Goal: Task Accomplishment & Management: Manage account settings

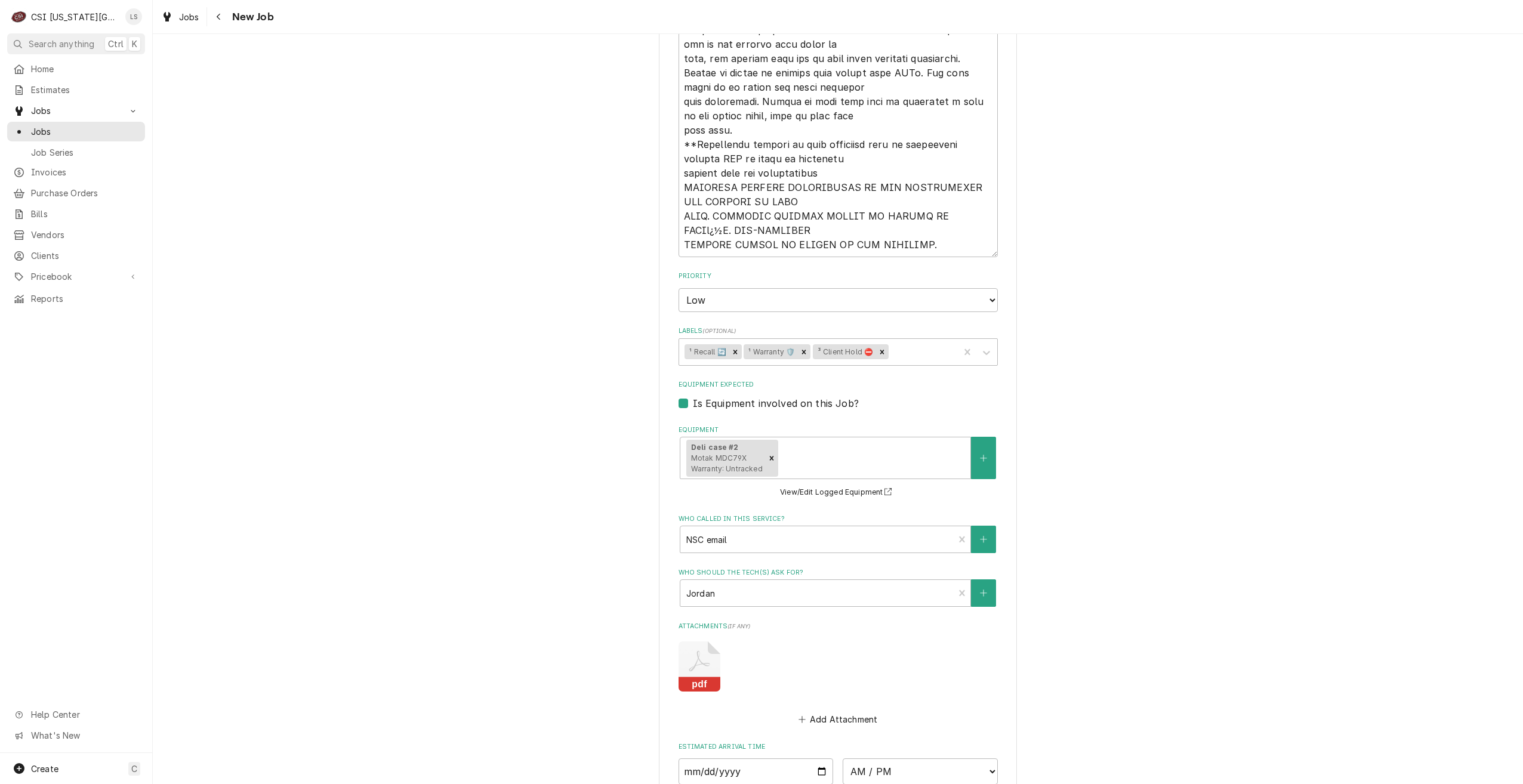
scroll to position [1252, 0]
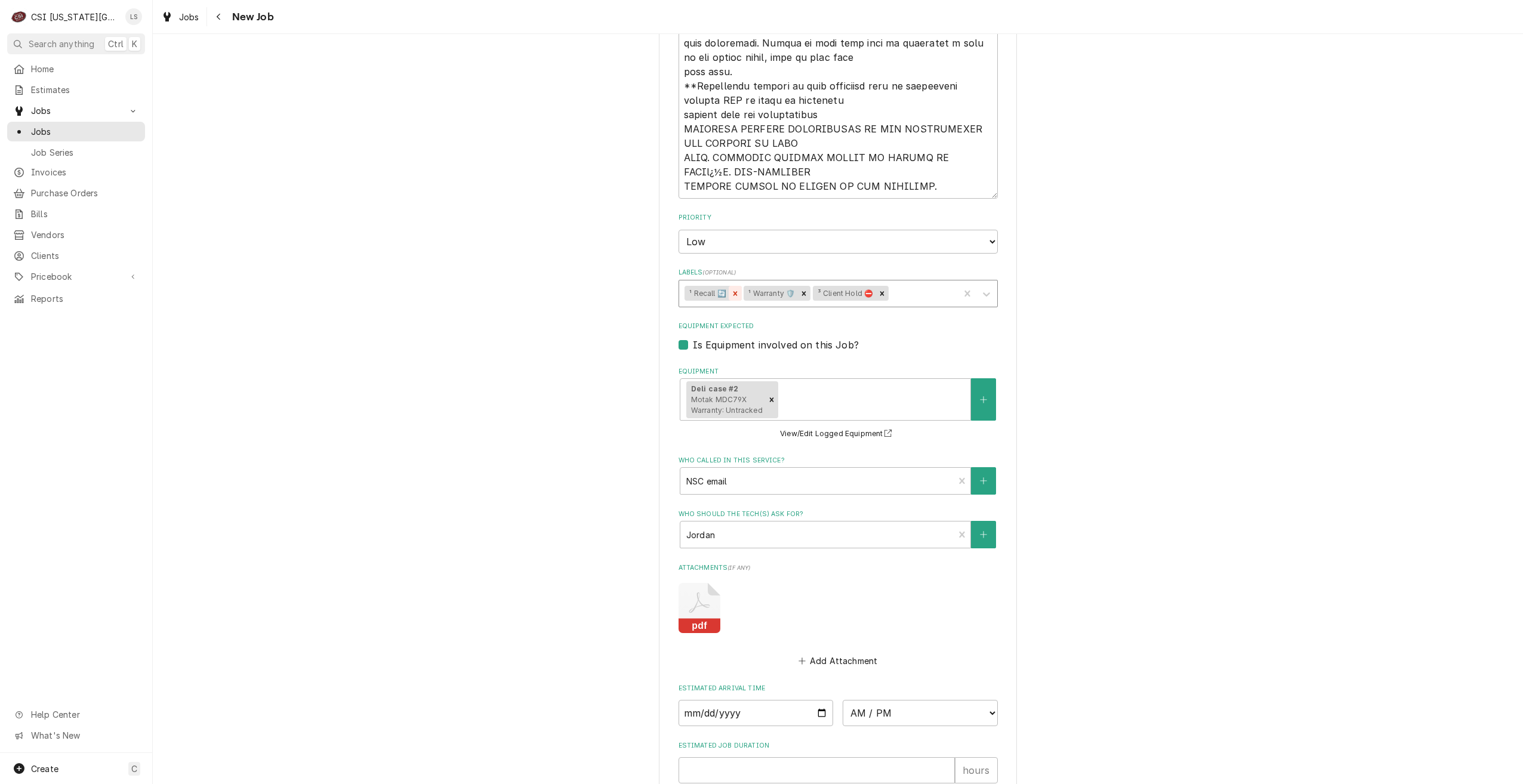
click at [735, 297] on icon "Remove ¹ Recall 🔄" at bounding box center [735, 293] width 9 height 9
type textarea "x"
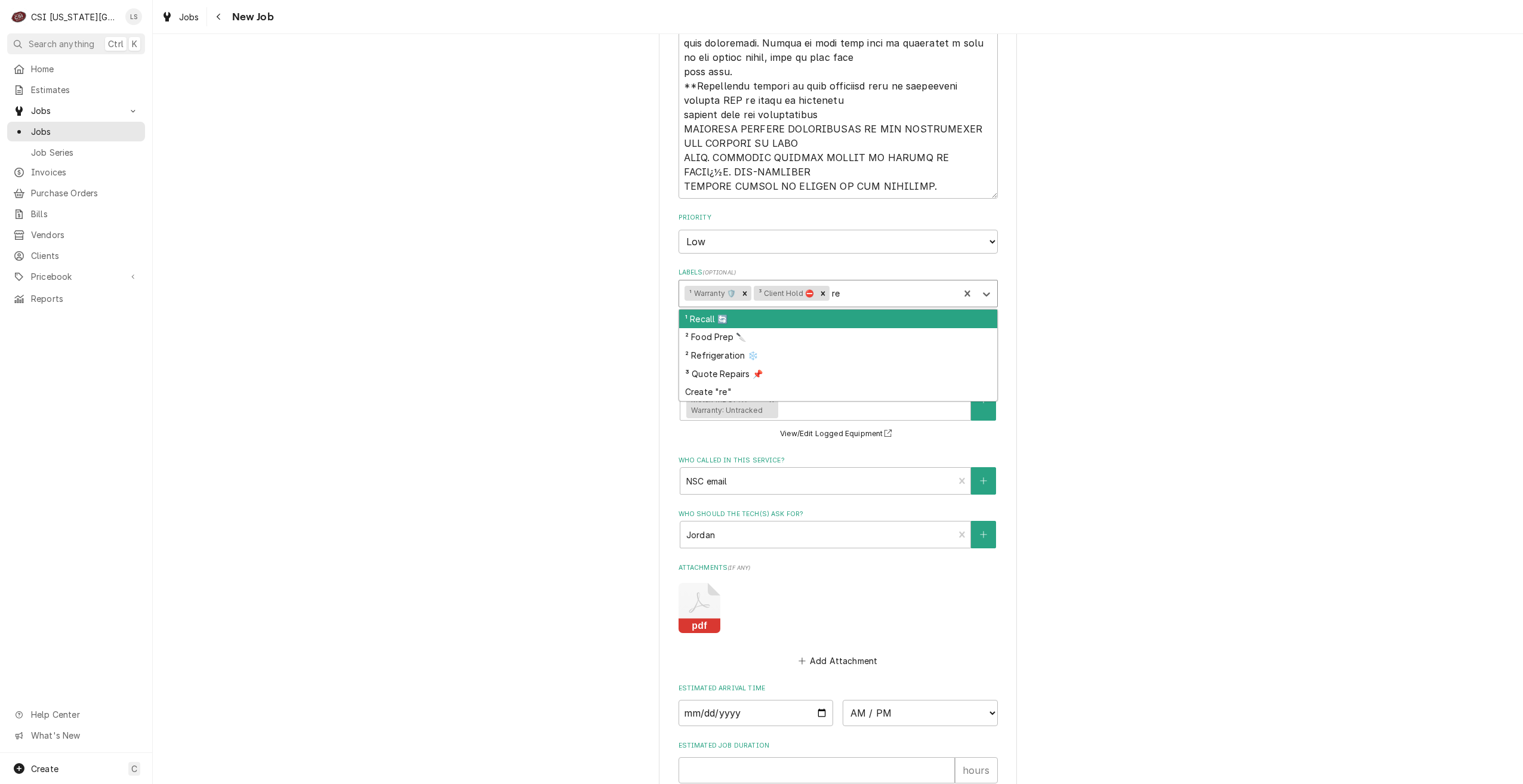
type input "ref"
click at [862, 316] on div "² Refrigeration ❄️" at bounding box center [838, 318] width 319 height 18
type textarea "x"
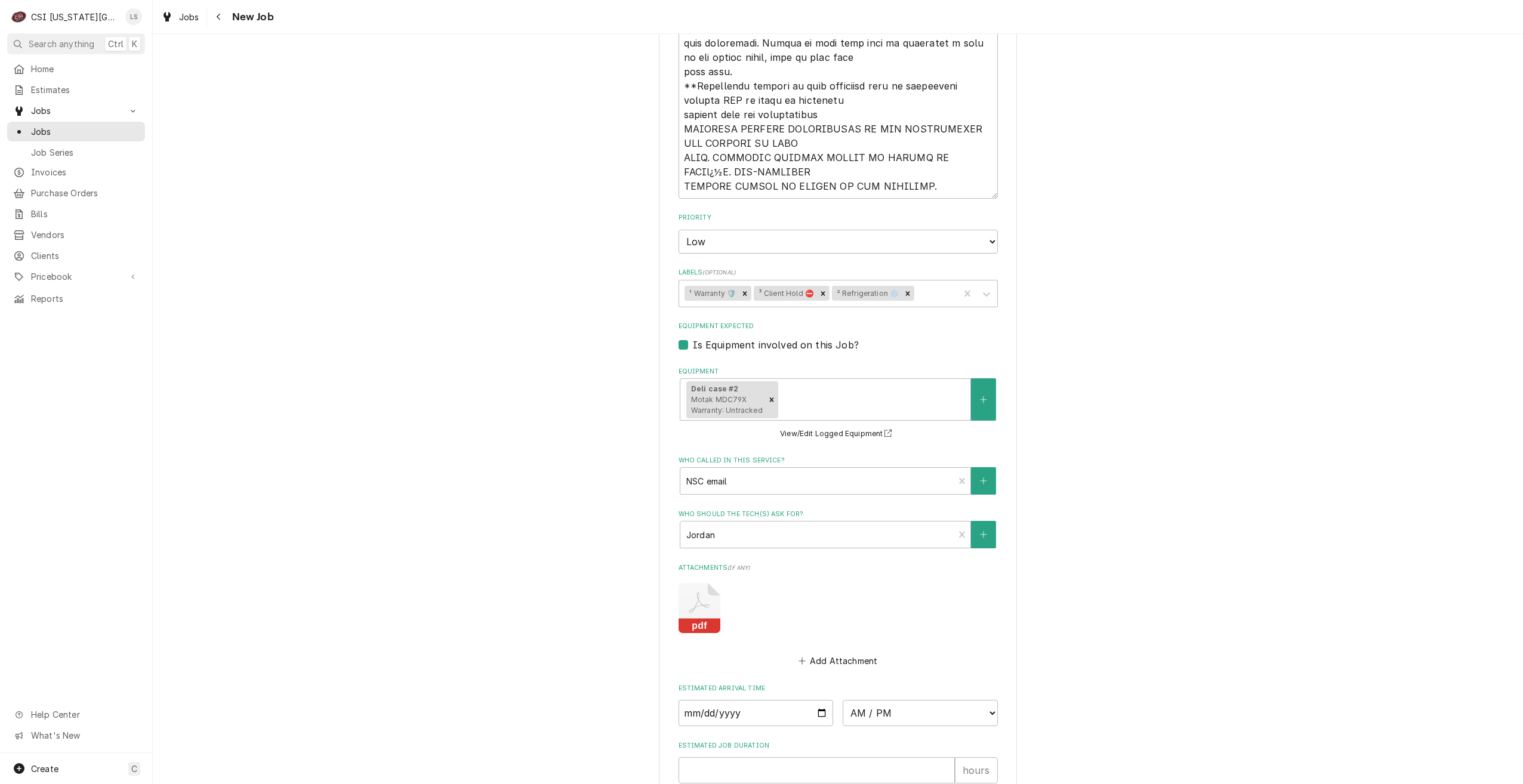
type textarea "x"
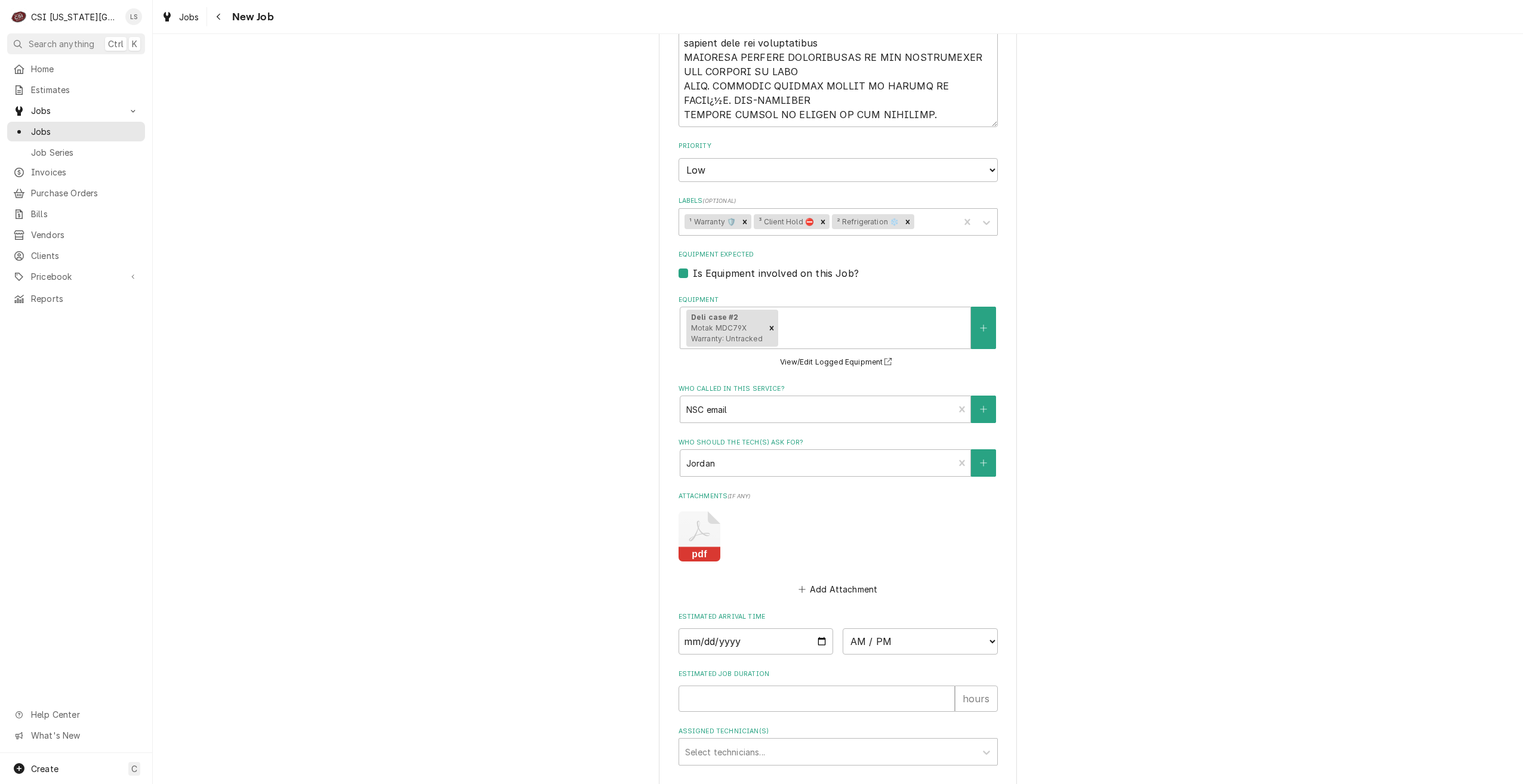
scroll to position [1439, 0]
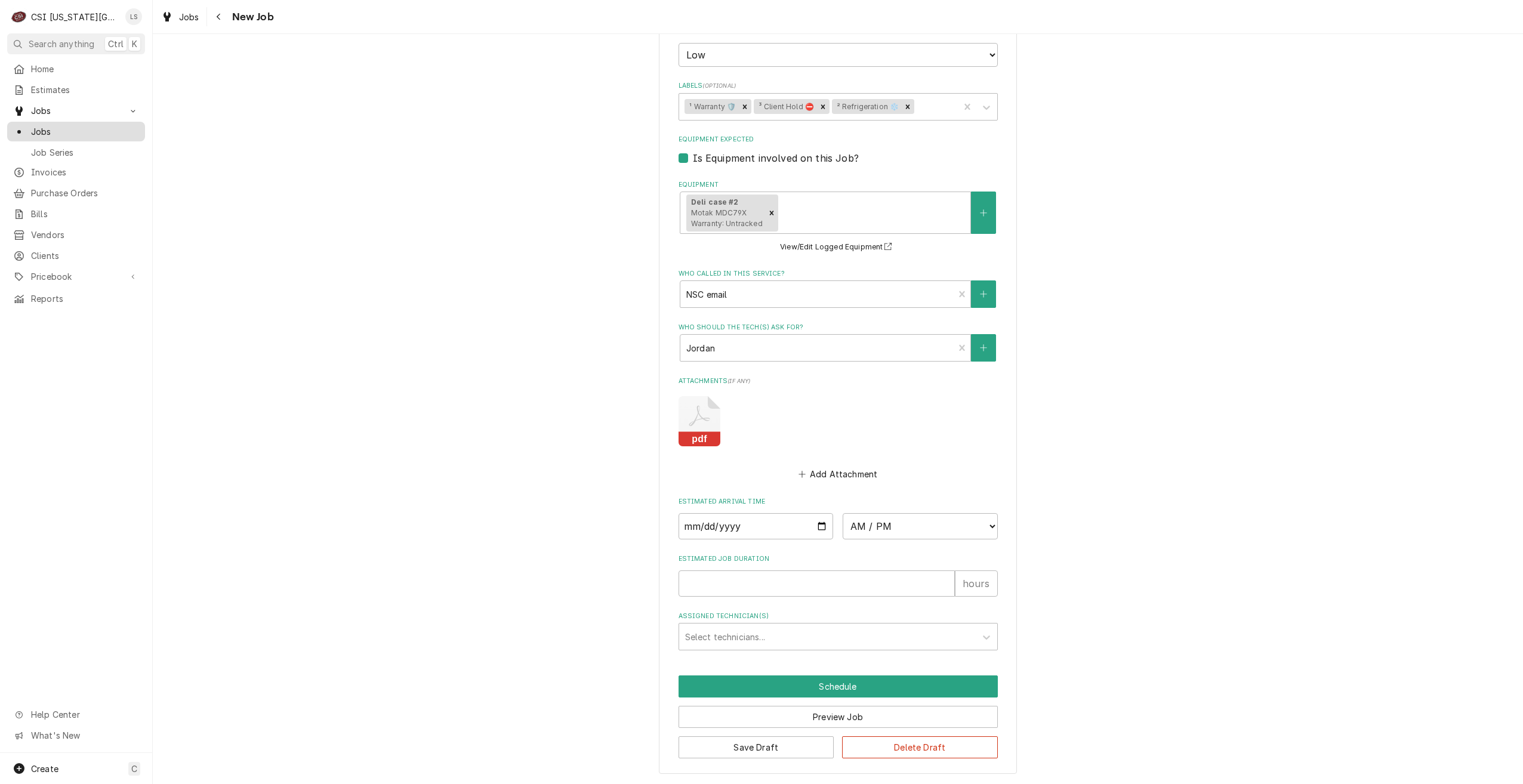
click at [124, 131] on span "Jobs" at bounding box center [85, 131] width 108 height 13
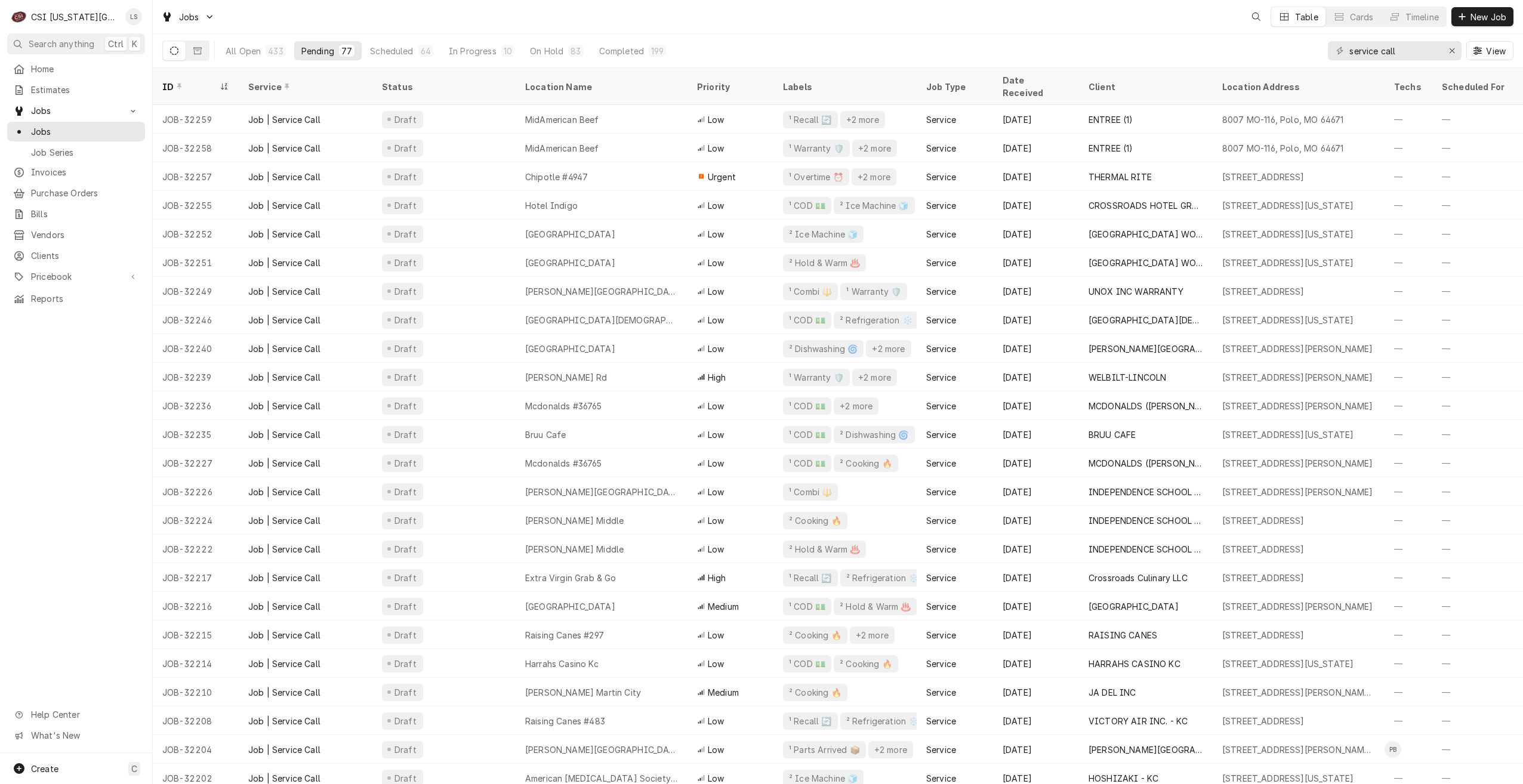
click at [846, 26] on div "Jobs Table Cards Timeline New Job" at bounding box center [838, 16] width 1370 height 34
click at [846, 26] on div "Jobs LS LS BG Table Cards Timeline New Job" at bounding box center [838, 16] width 1370 height 34
click at [851, 26] on div "Jobs LS LS BG Table Cards Timeline New Job" at bounding box center [838, 16] width 1370 height 34
drag, startPoint x: 1404, startPoint y: 50, endPoint x: 1345, endPoint y: 53, distance: 59.1
click at [1345, 53] on div "service call" at bounding box center [1394, 51] width 134 height 19
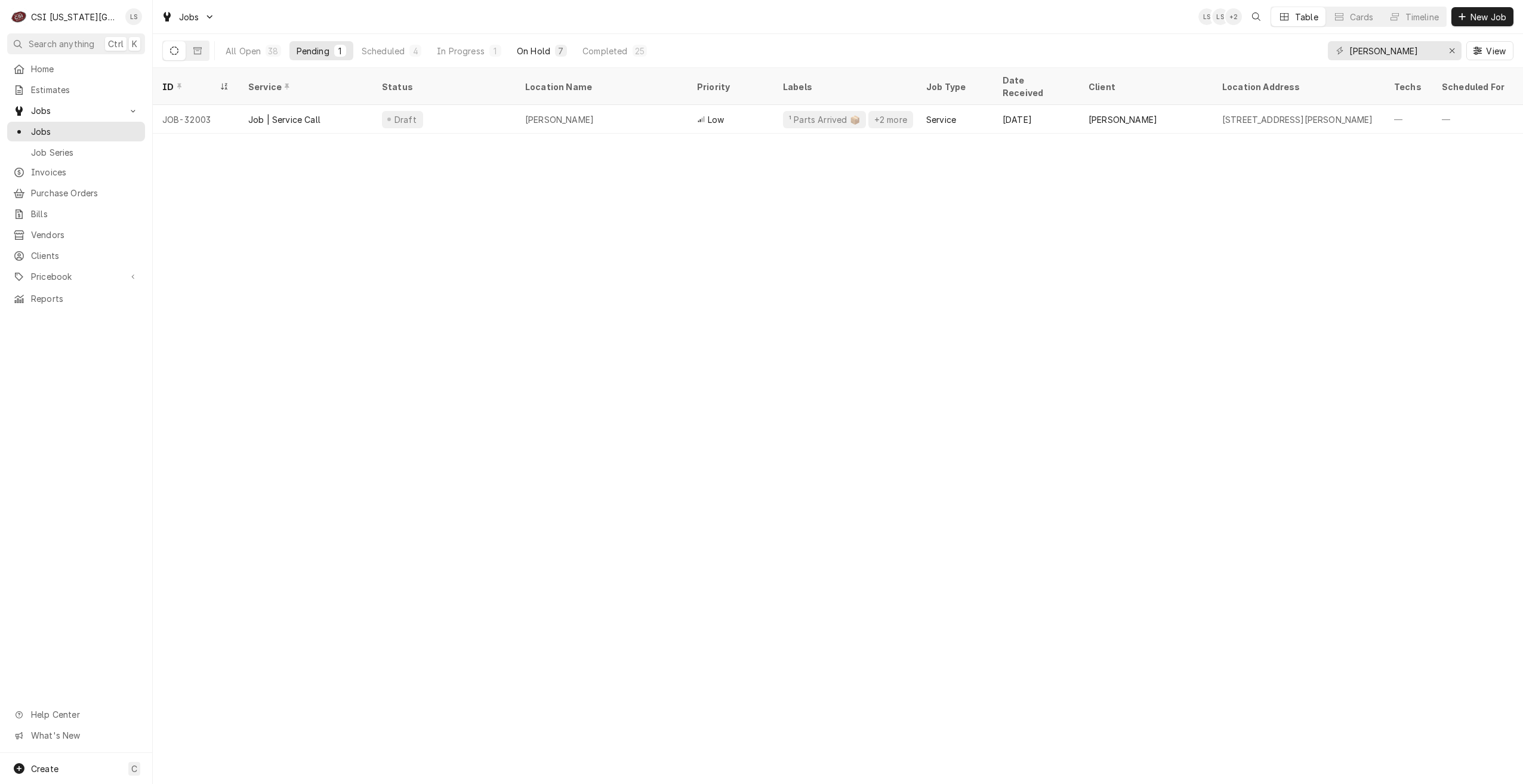
click at [563, 45] on div "7" at bounding box center [561, 50] width 12 height 12
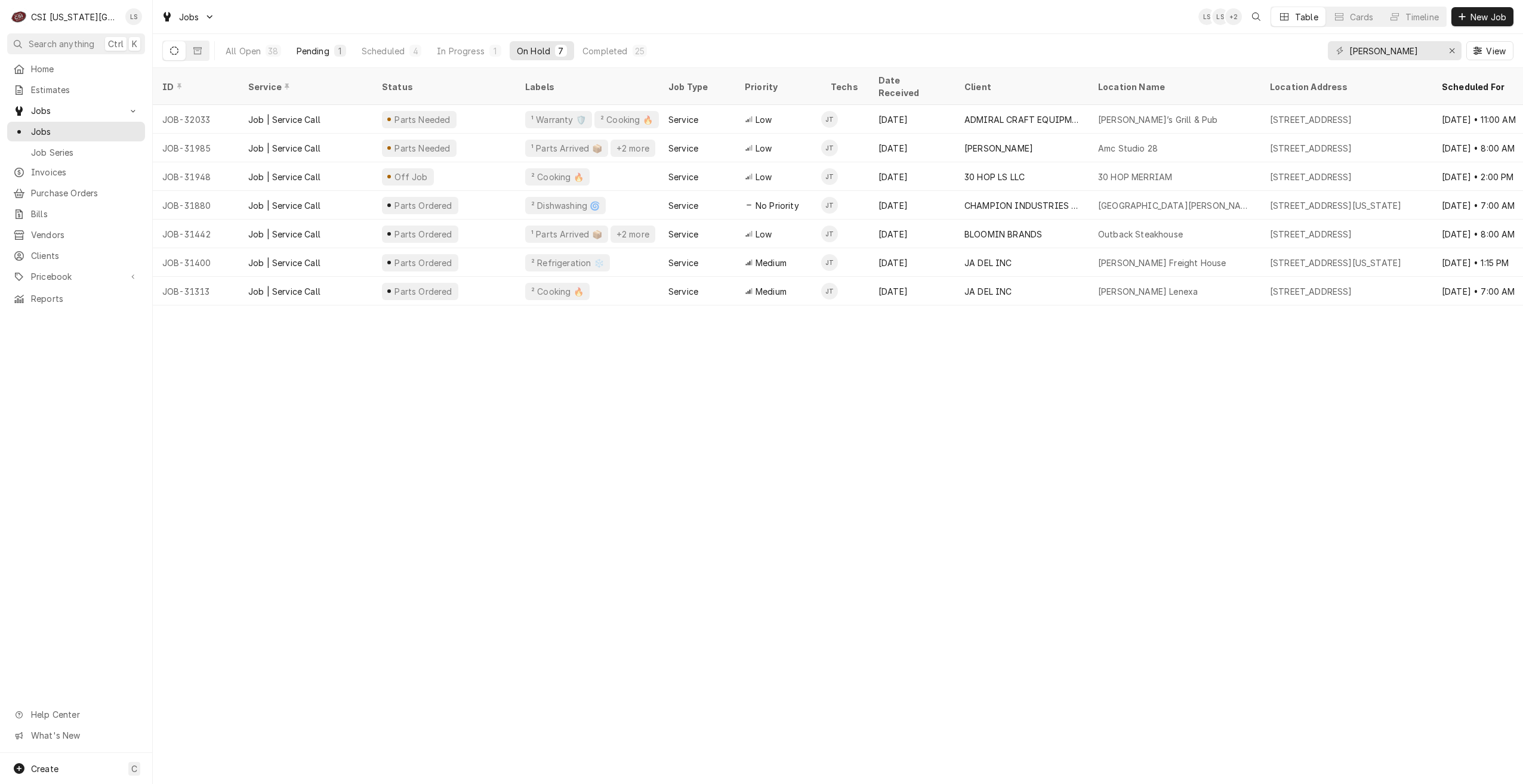
click at [324, 52] on div "Pending" at bounding box center [313, 50] width 33 height 13
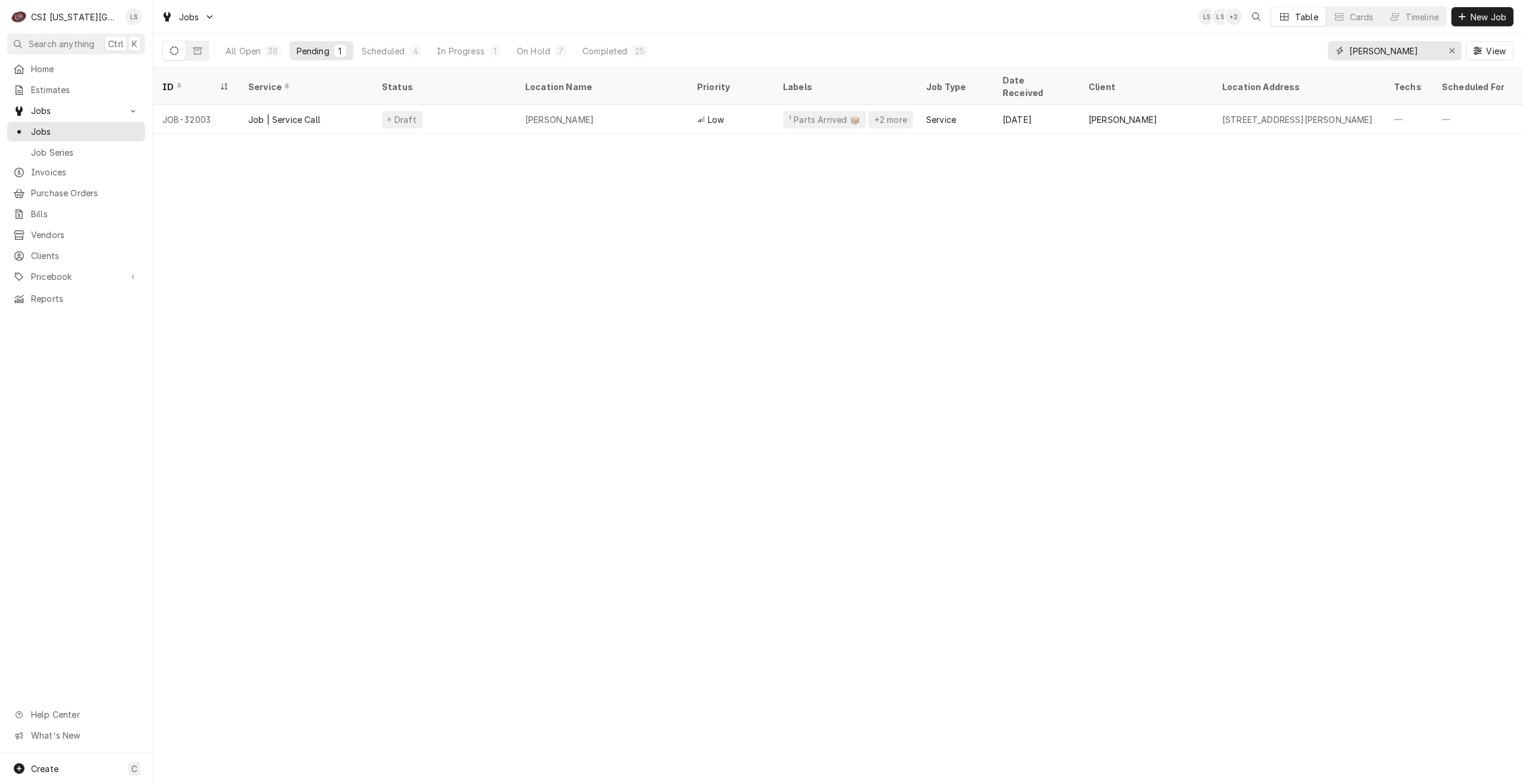
click at [1389, 49] on input "jimmy" at bounding box center [1394, 51] width 89 height 19
click at [1389, 50] on input "jimmy" at bounding box center [1394, 51] width 89 height 19
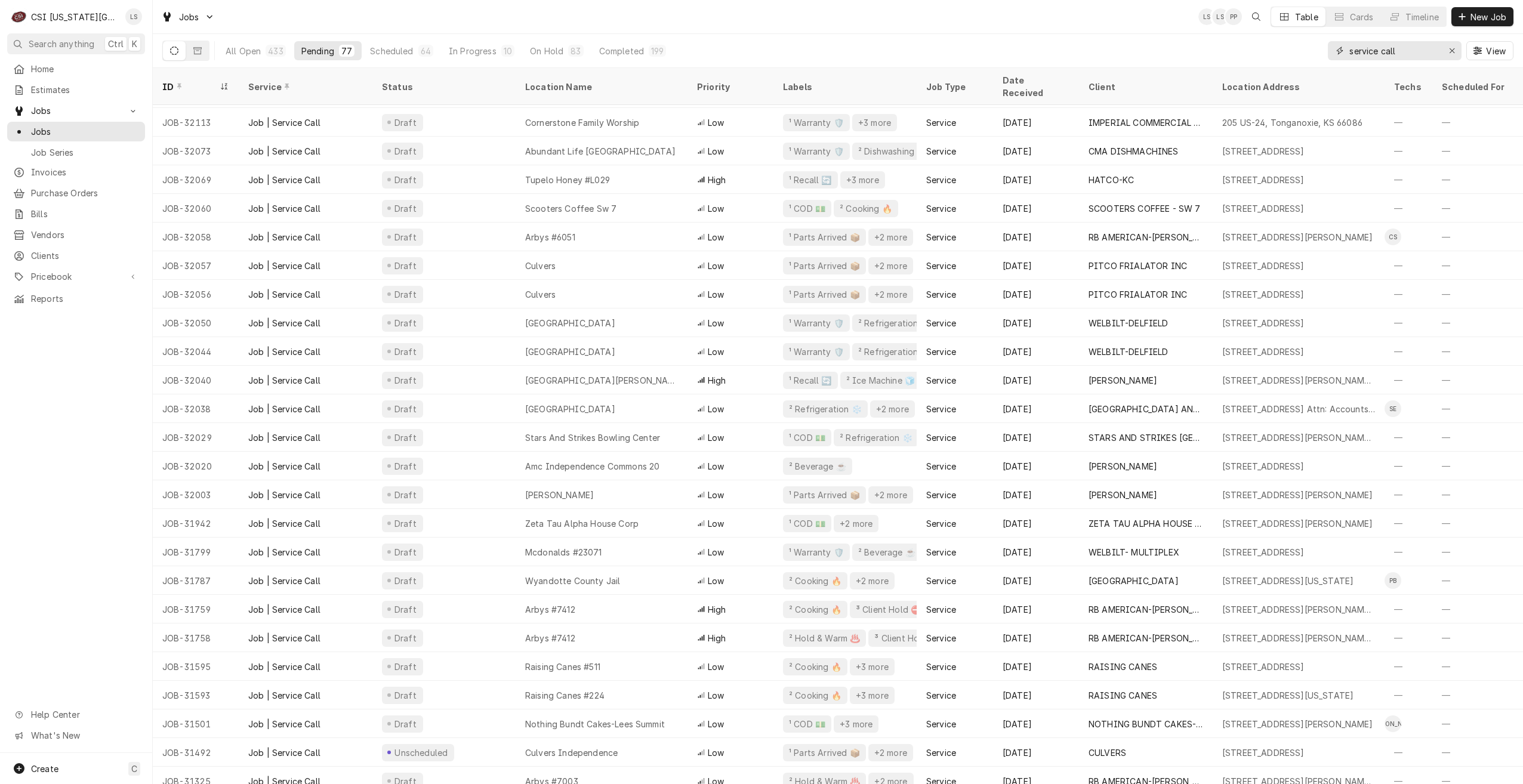
scroll to position [1521, 0]
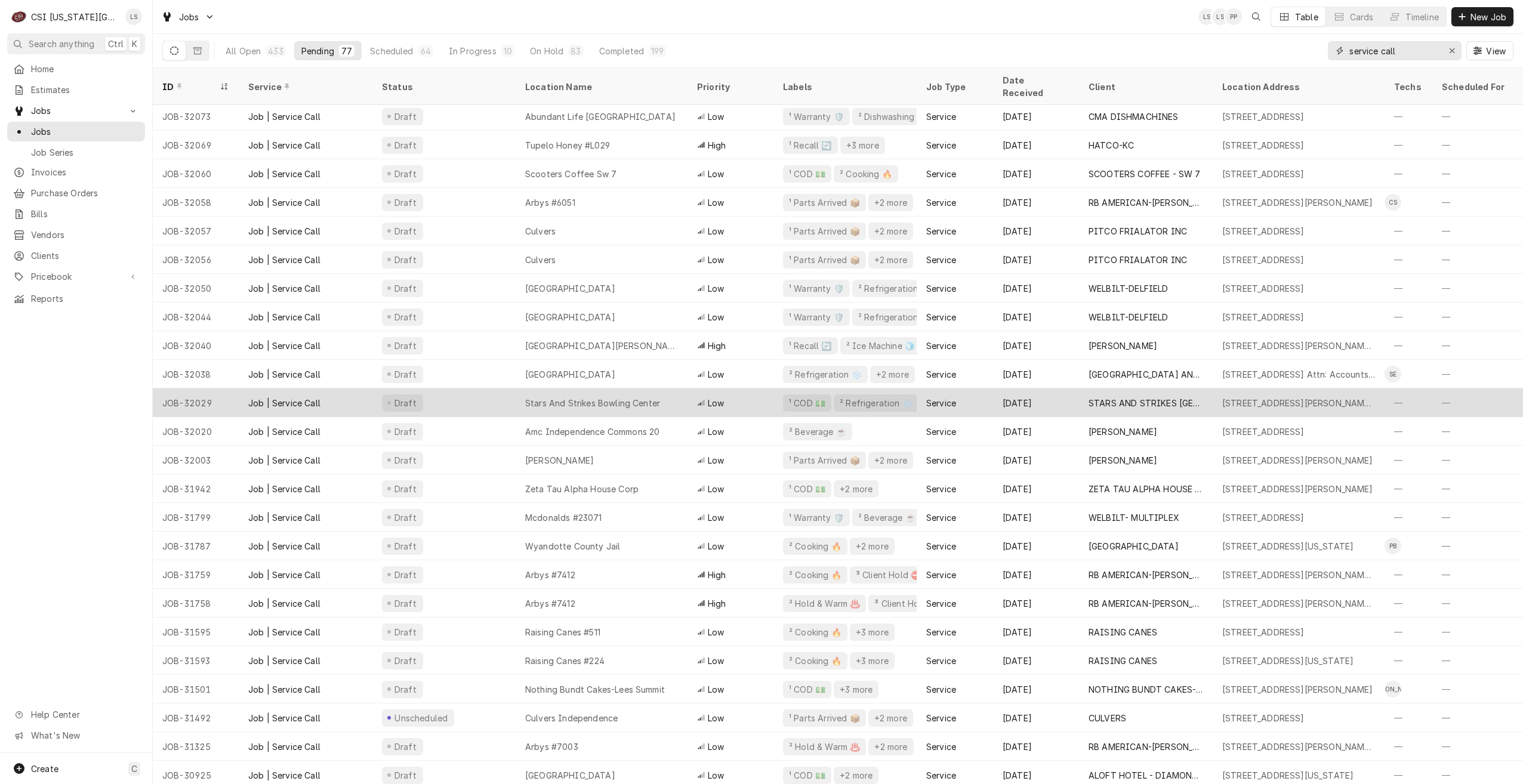
type input "service call"
click at [660, 395] on div "Stars And Strikes Bowling Center" at bounding box center [602, 403] width 172 height 29
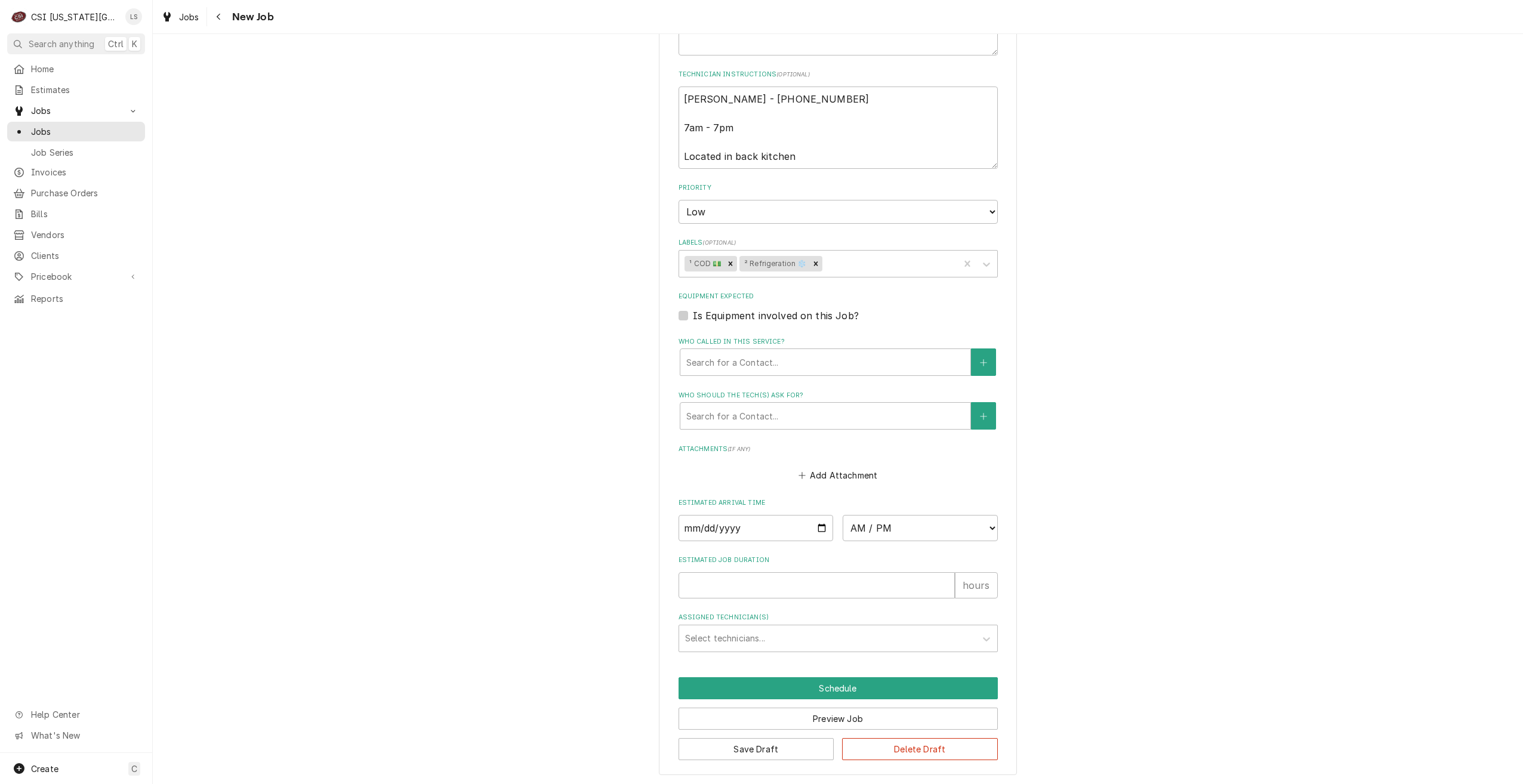
scroll to position [781, 0]
click at [819, 527] on input "Date" at bounding box center [756, 526] width 155 height 26
type textarea "x"
type input "[DATE]"
type textarea "x"
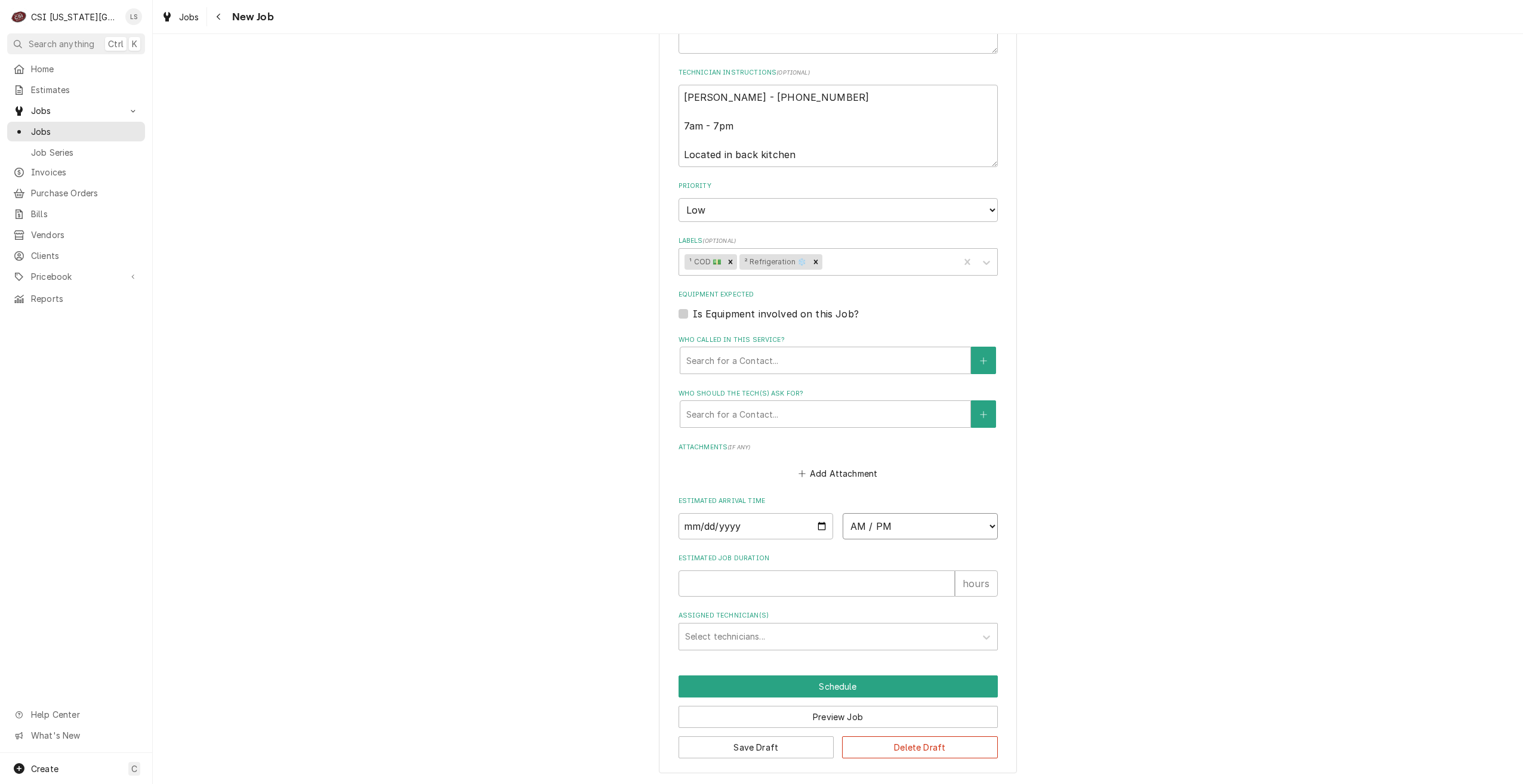
click at [886, 532] on select "AM / PM 6:00 AM 6:15 AM 6:30 AM 6:45 AM 7:00 AM 7:15 AM 7:30 AM 7:45 AM 8:00 AM…" at bounding box center [920, 526] width 155 height 26
select select "08:00:00"
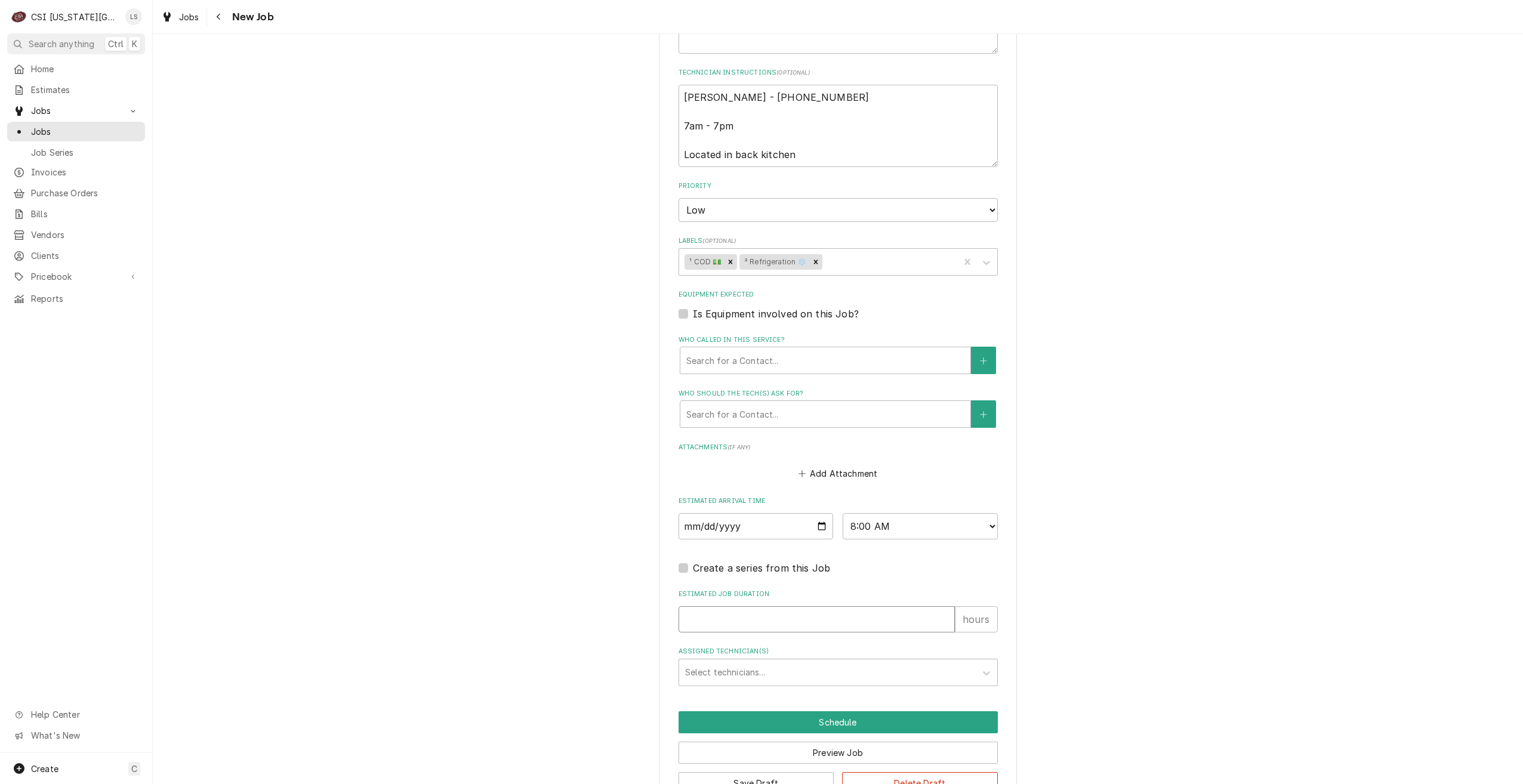
click at [855, 624] on input "Estimated Job Duration" at bounding box center [816, 618] width 276 height 26
type textarea "x"
type input "2"
type textarea "x"
type input "2"
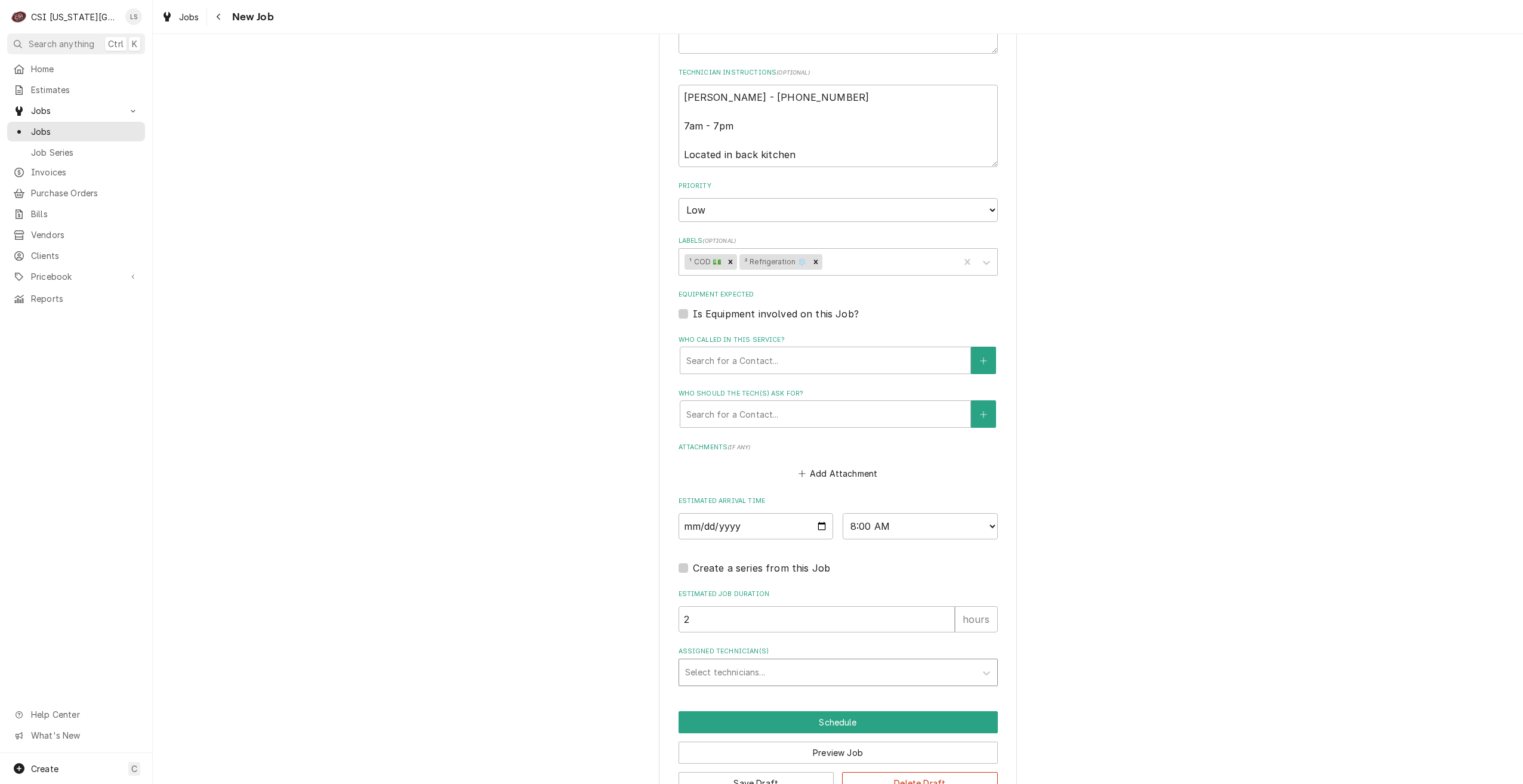
click at [879, 676] on div "Assigned Technician(s)" at bounding box center [828, 673] width 285 height 21
type input "jimm"
click at [870, 697] on div "[PERSON_NAME]" at bounding box center [838, 697] width 319 height 18
type textarea "x"
click at [864, 722] on button "Schedule" at bounding box center [838, 722] width 320 height 22
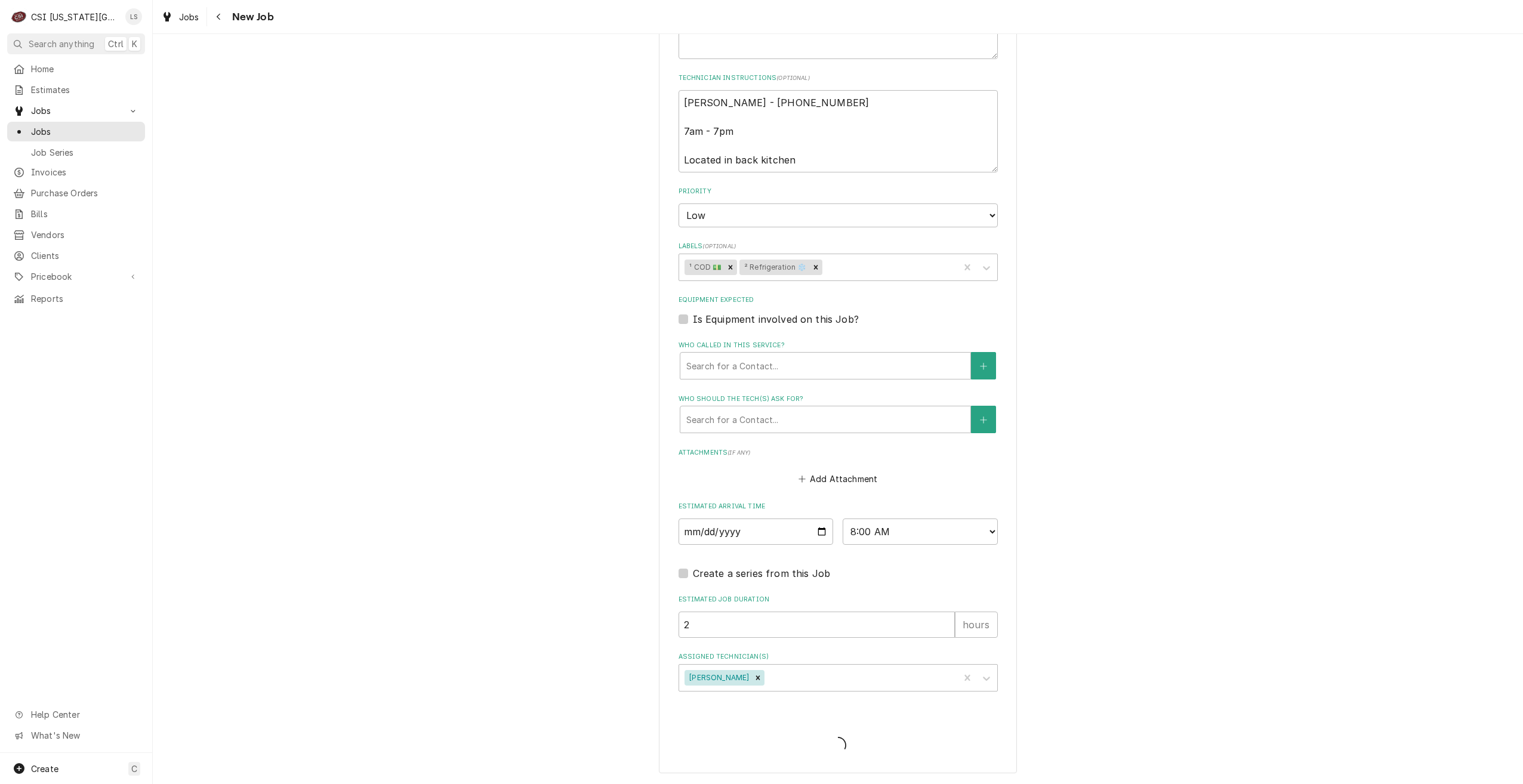
scroll to position [775, 0]
type textarea "x"
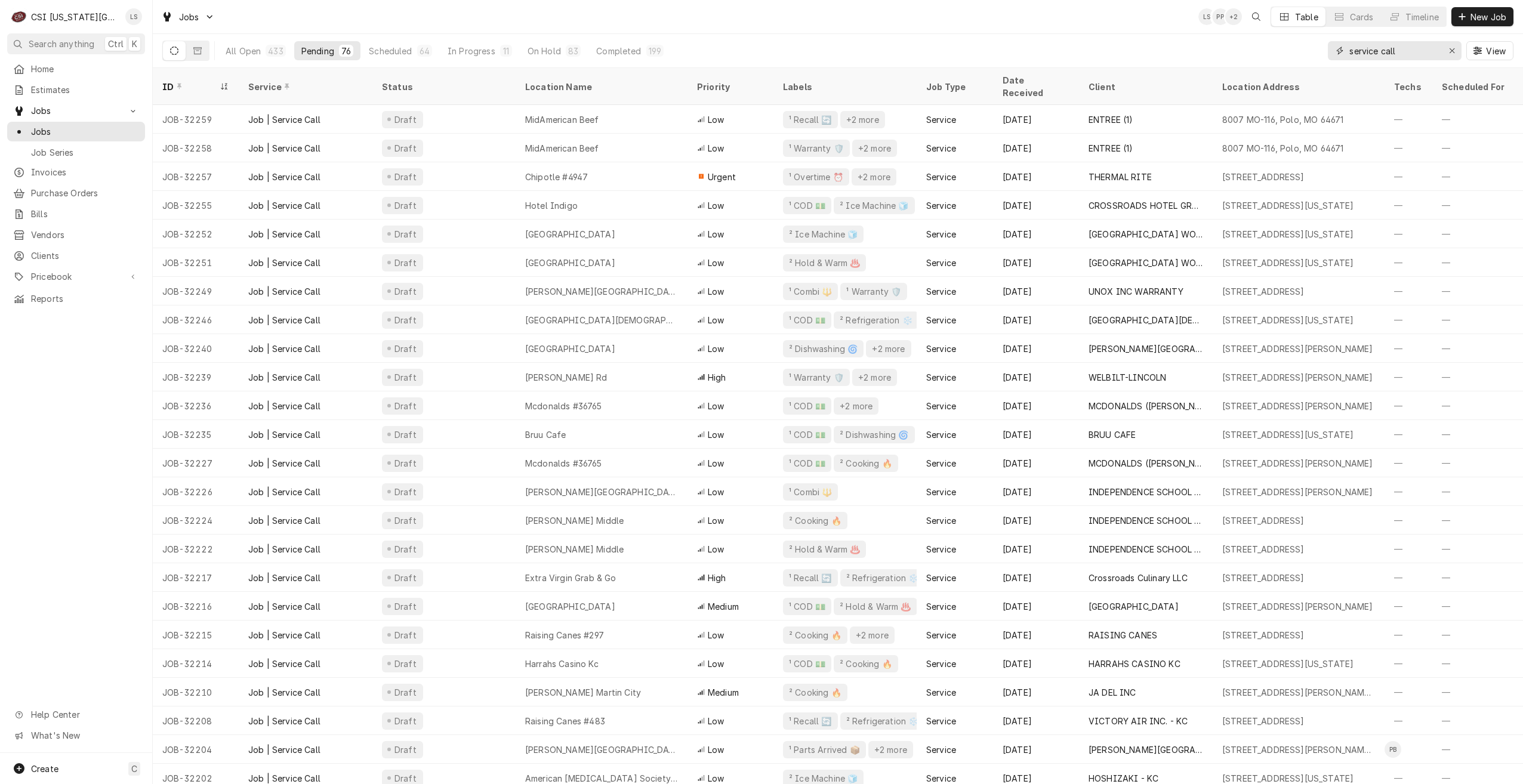
drag, startPoint x: 1421, startPoint y: 54, endPoint x: 1340, endPoint y: 55, distance: 81.0
click at [1340, 55] on div "service call" at bounding box center [1394, 51] width 134 height 19
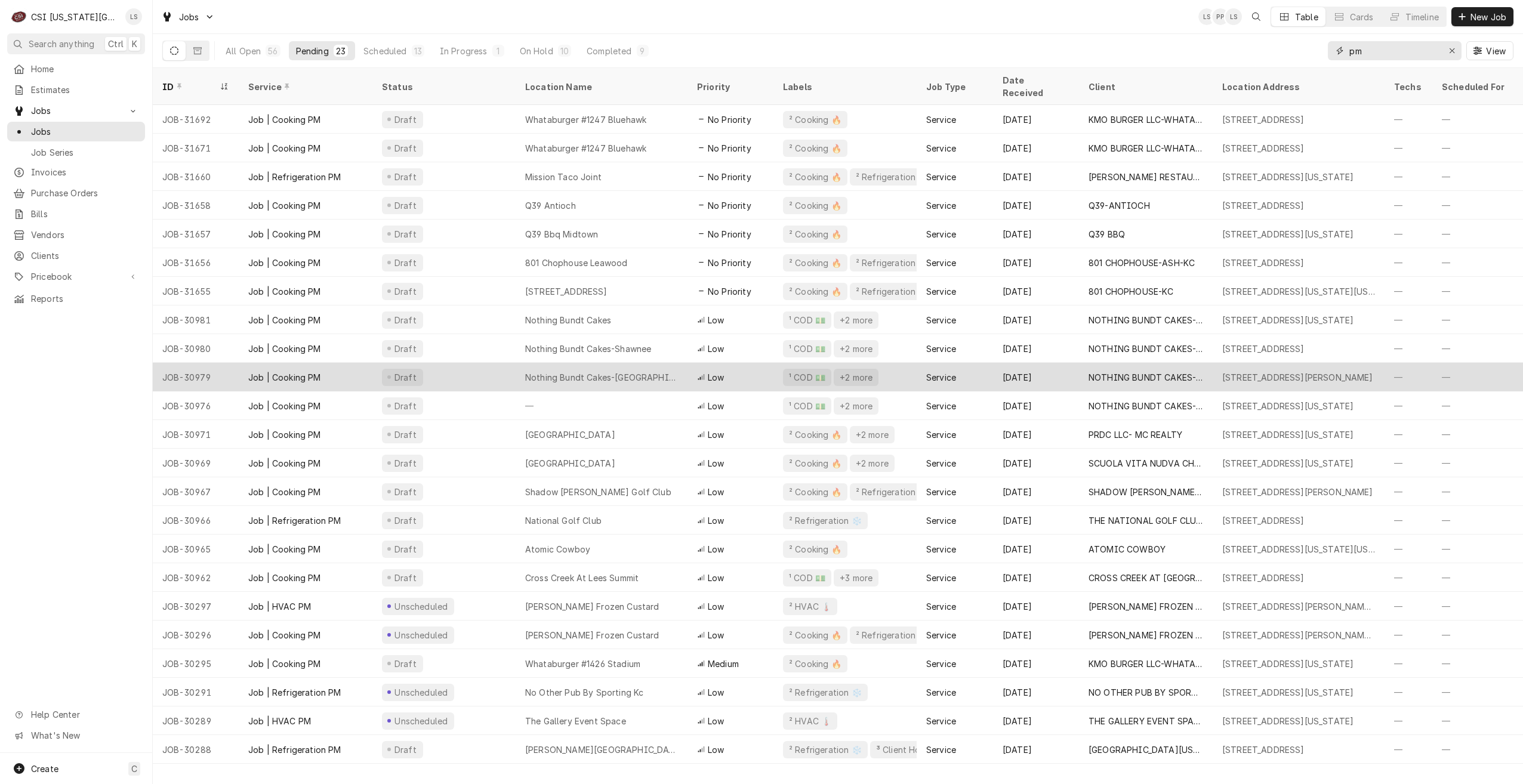
type input "pm"
click at [619, 371] on div "Nothing Bundt Cakes-Overland Park" at bounding box center [602, 377] width 172 height 29
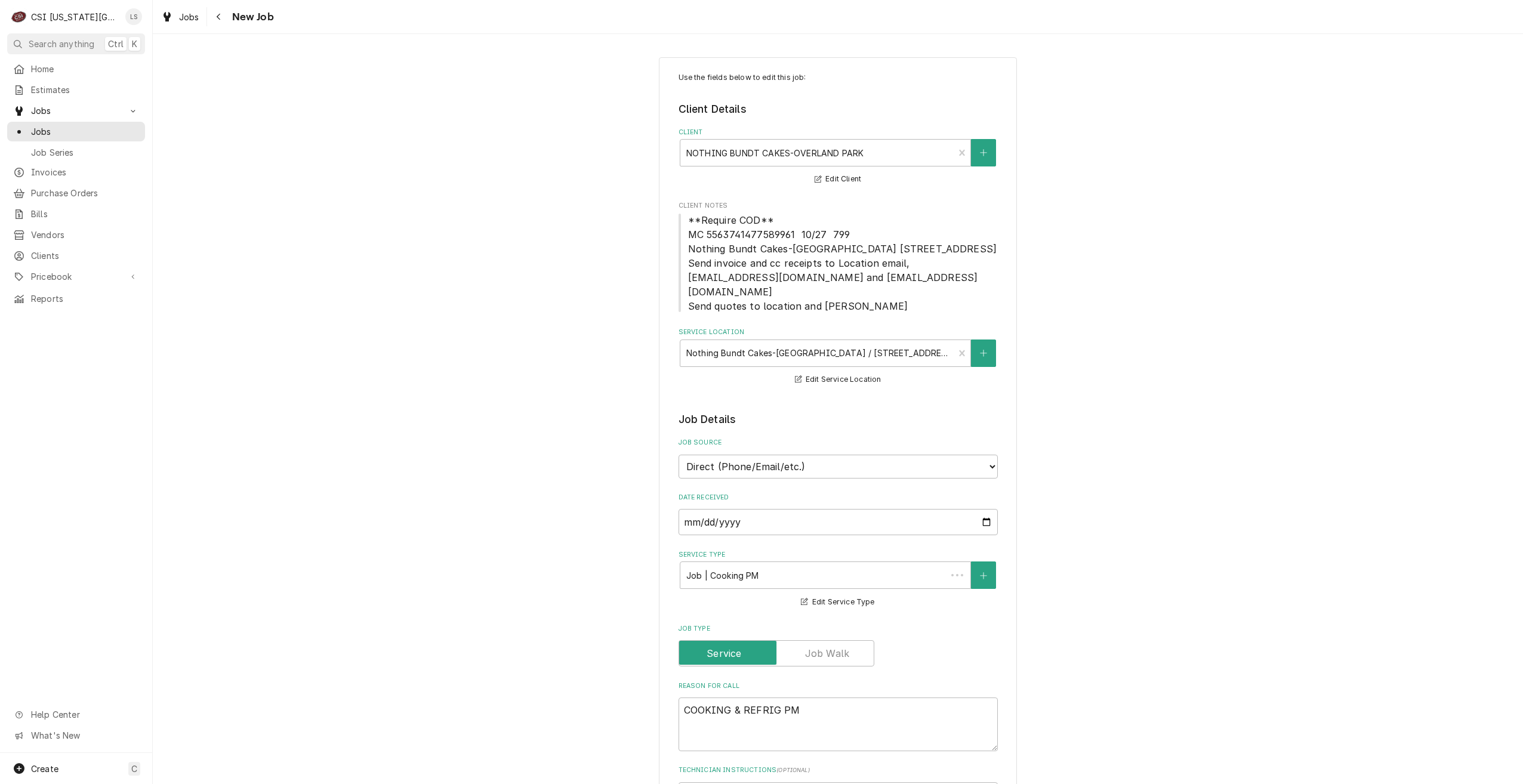
type textarea "x"
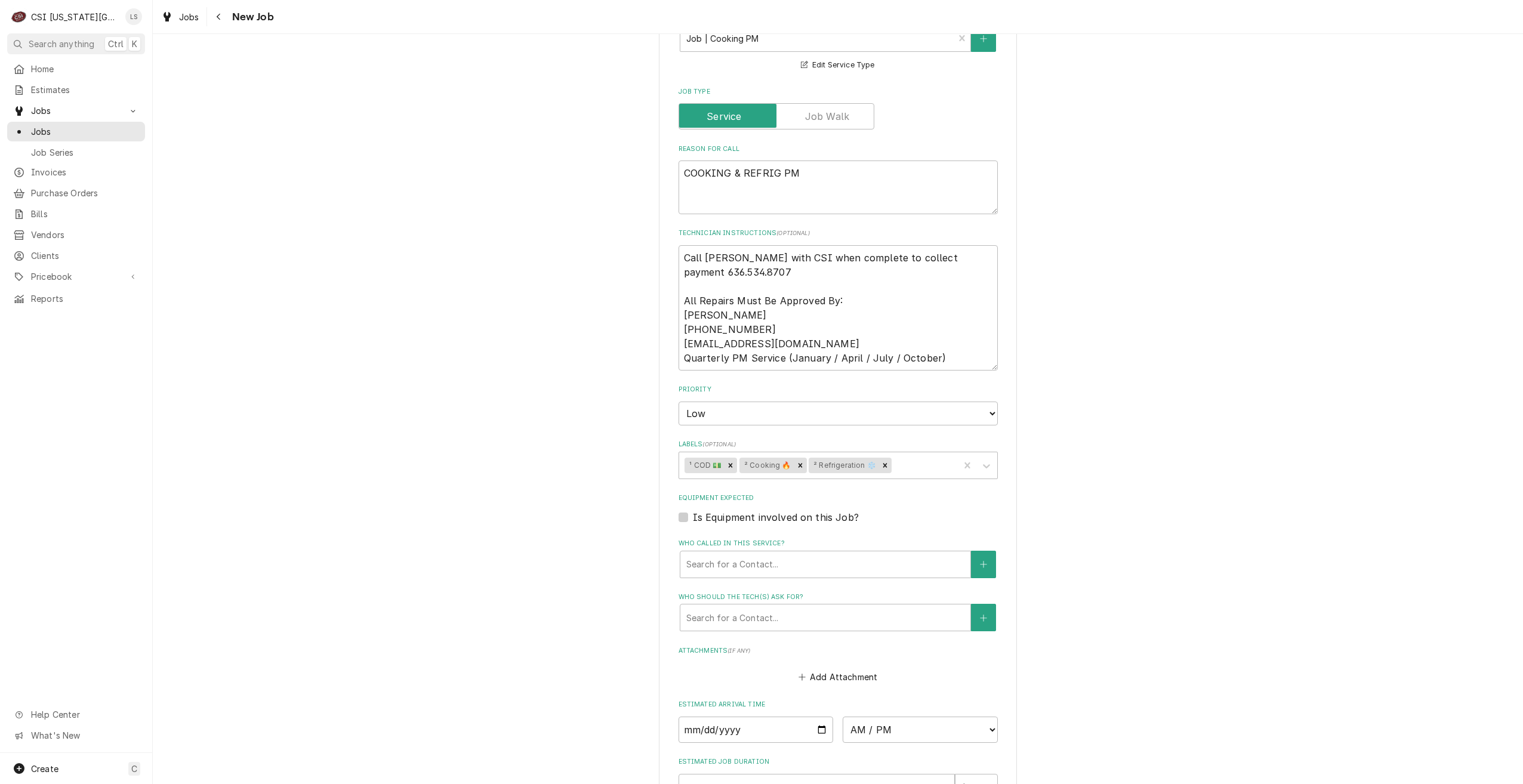
scroll to position [740, 0]
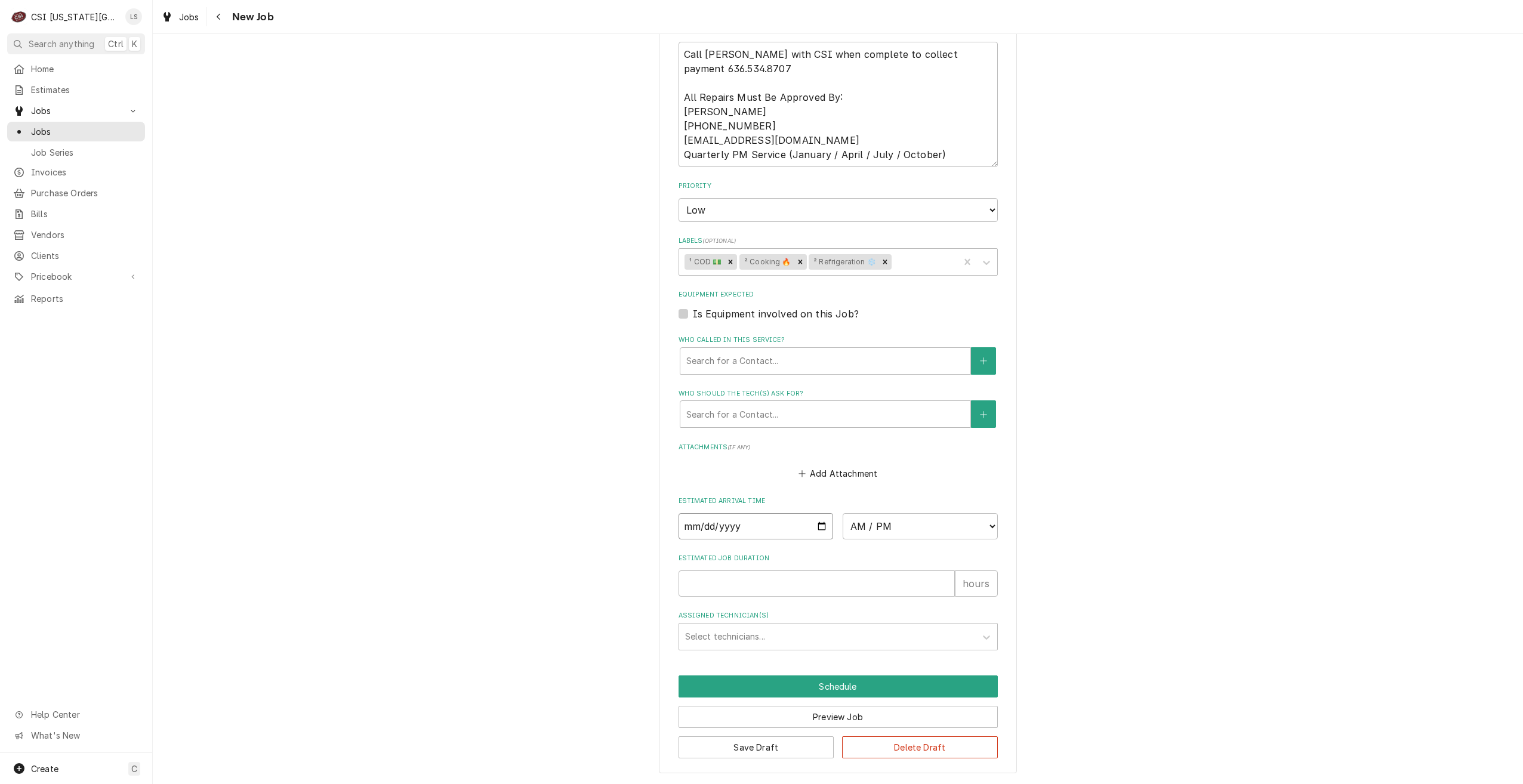
click at [818, 528] on input "Date" at bounding box center [756, 526] width 155 height 26
type input "[DATE]"
click at [881, 527] on select "AM / PM 6:00 AM 6:15 AM 6:30 AM 6:45 AM 7:00 AM 7:15 AM 7:30 AM 7:45 AM 8:00 AM…" at bounding box center [920, 526] width 155 height 26
type textarea "x"
select select "08:00:00"
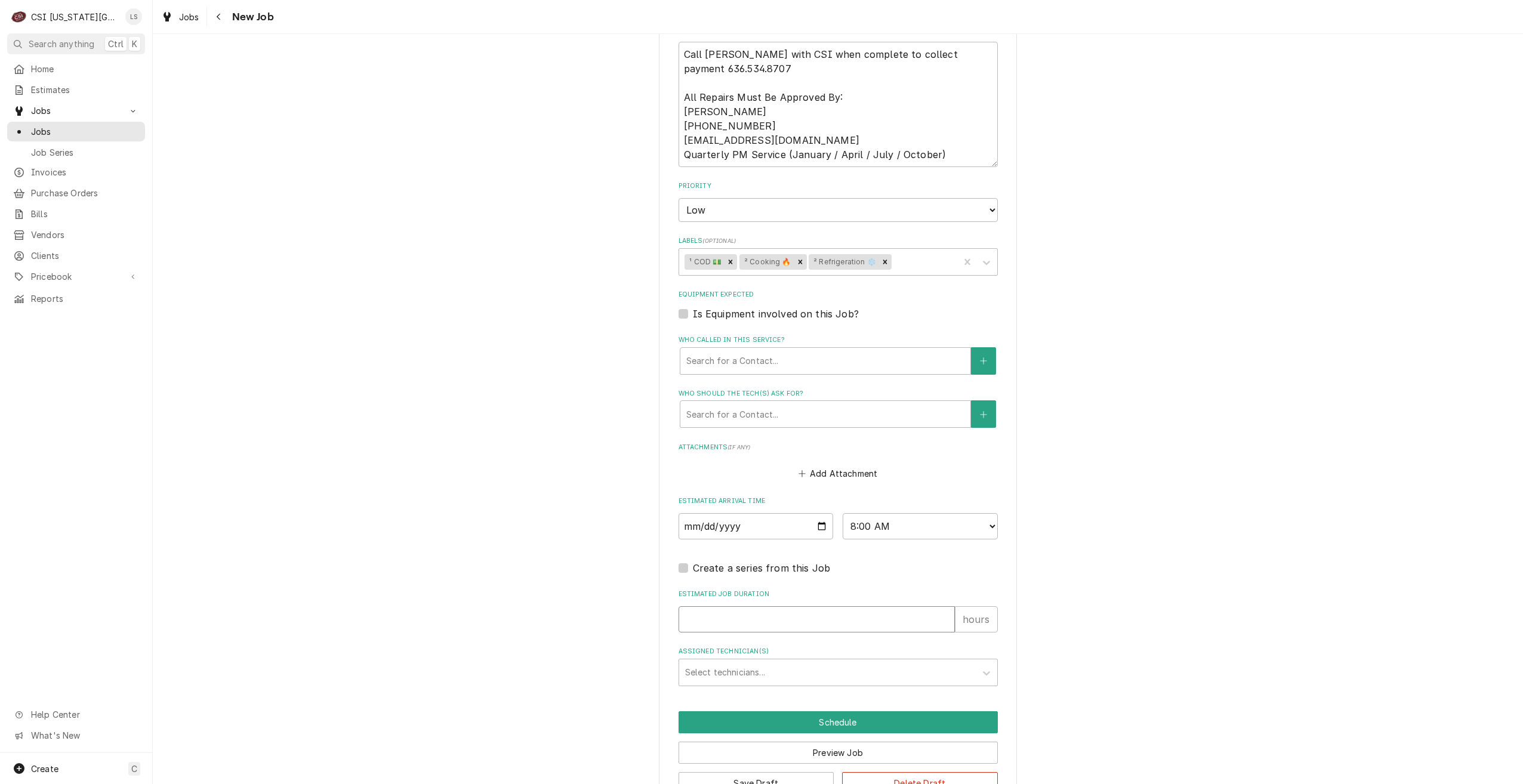
click at [830, 624] on input "Estimated Job Duration" at bounding box center [816, 618] width 276 height 26
type textarea "x"
type input "2"
type textarea "x"
type input "2"
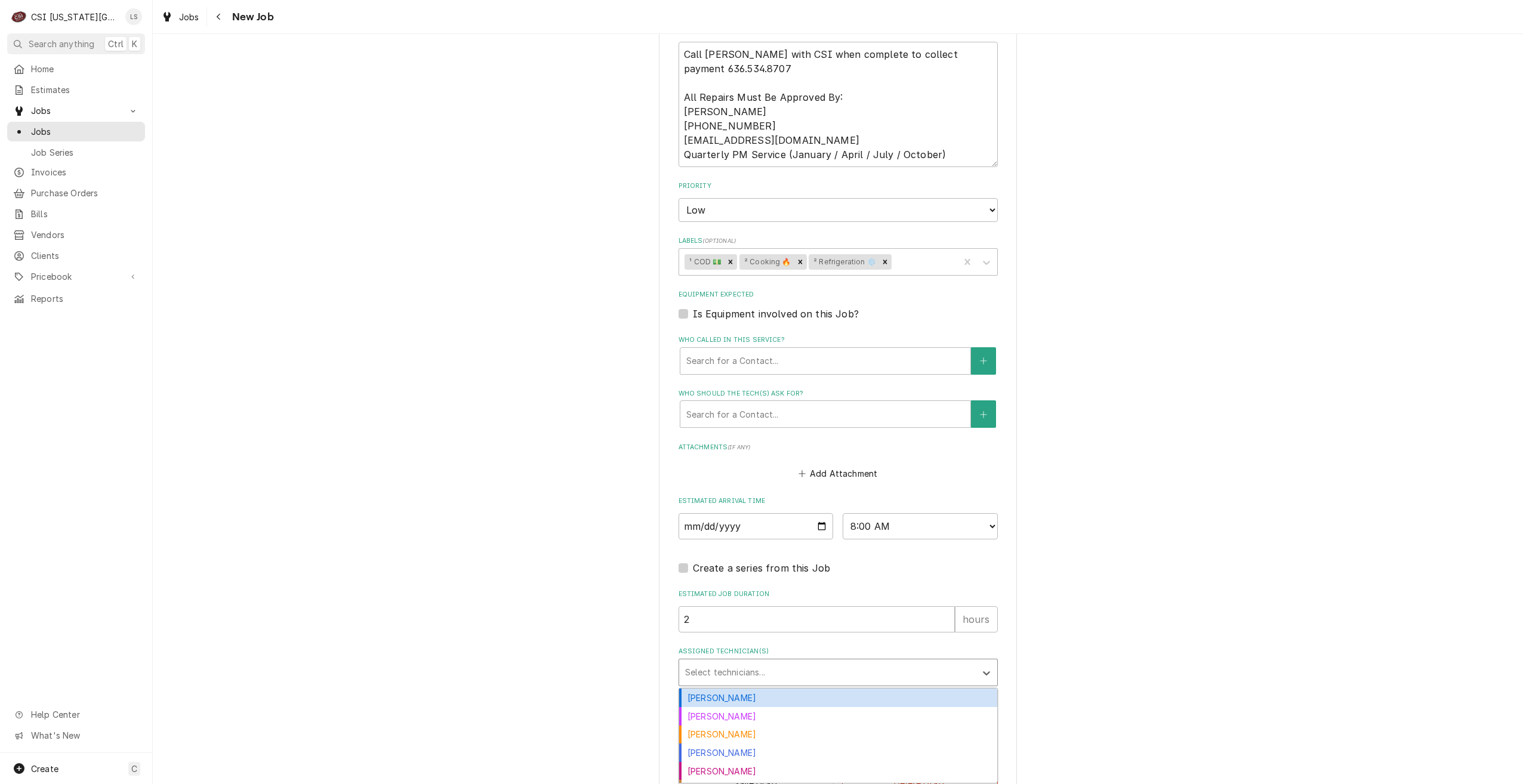
click at [836, 666] on div "Assigned Technician(s)" at bounding box center [828, 673] width 285 height 21
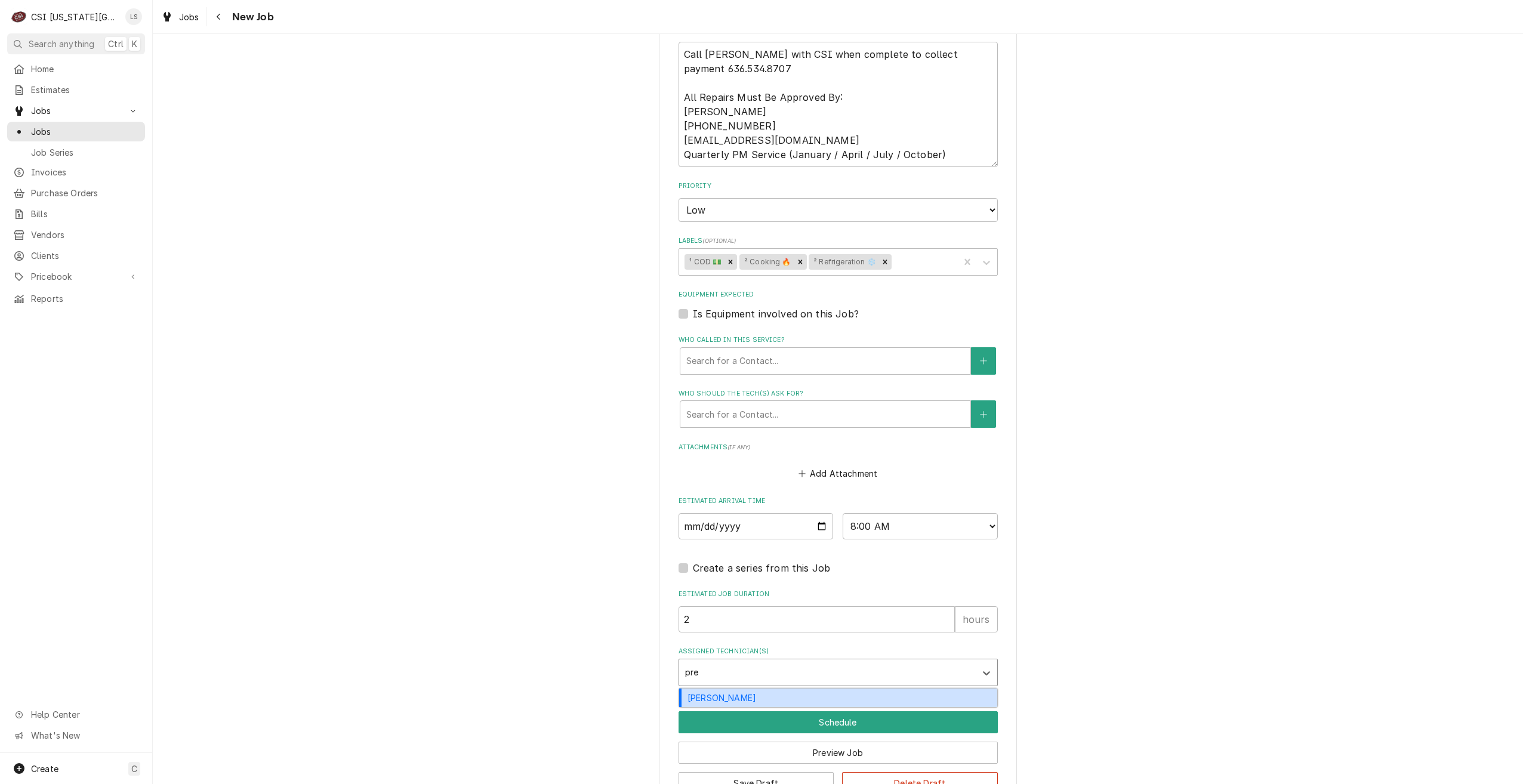
type input "pres"
click at [833, 697] on div "Preston Merriman" at bounding box center [838, 697] width 319 height 18
type textarea "x"
click at [832, 716] on button "Schedule" at bounding box center [838, 722] width 320 height 22
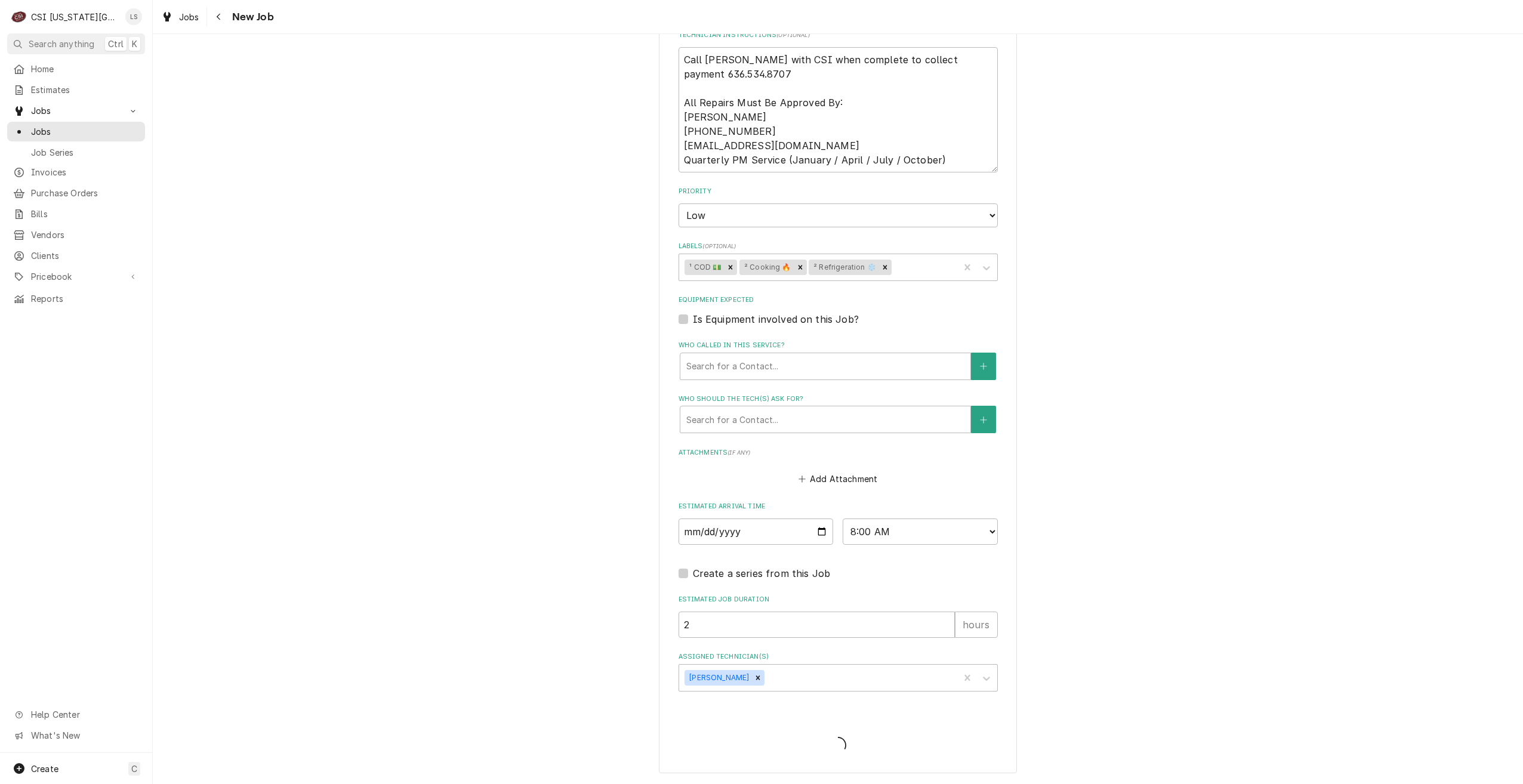
scroll to position [735, 0]
type textarea "x"
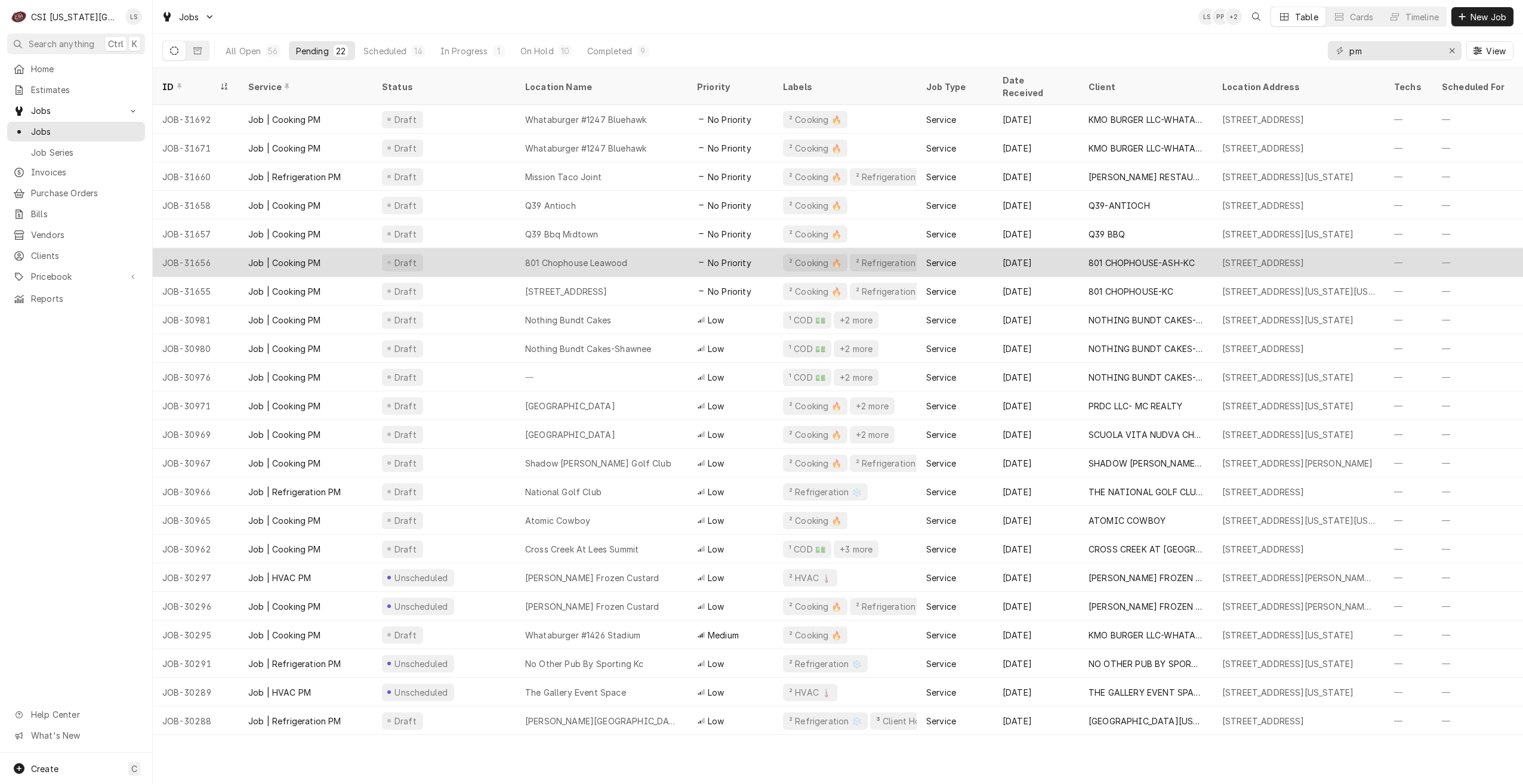
click at [648, 248] on div "801 Chophouse Leawood" at bounding box center [602, 262] width 172 height 29
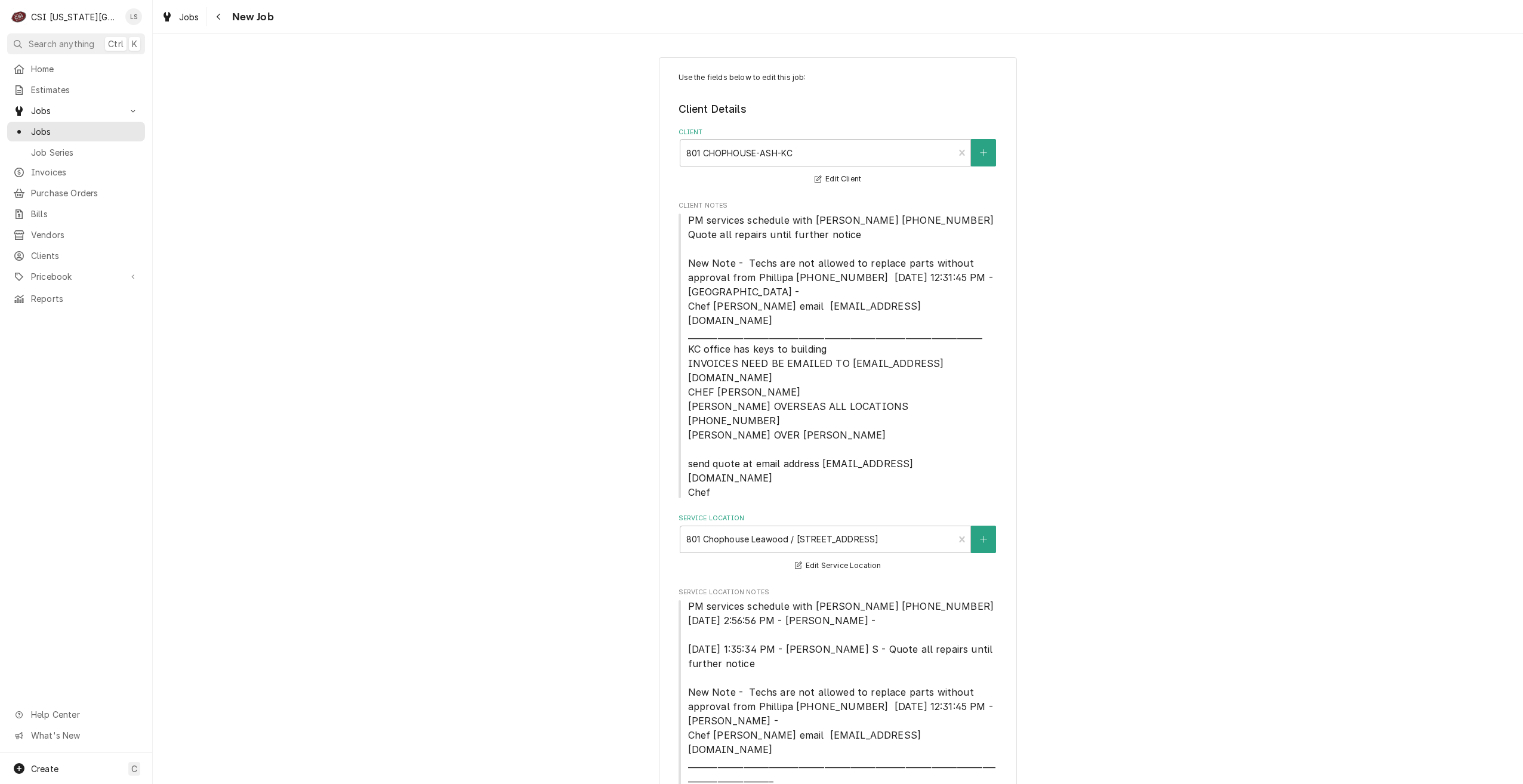
type textarea "x"
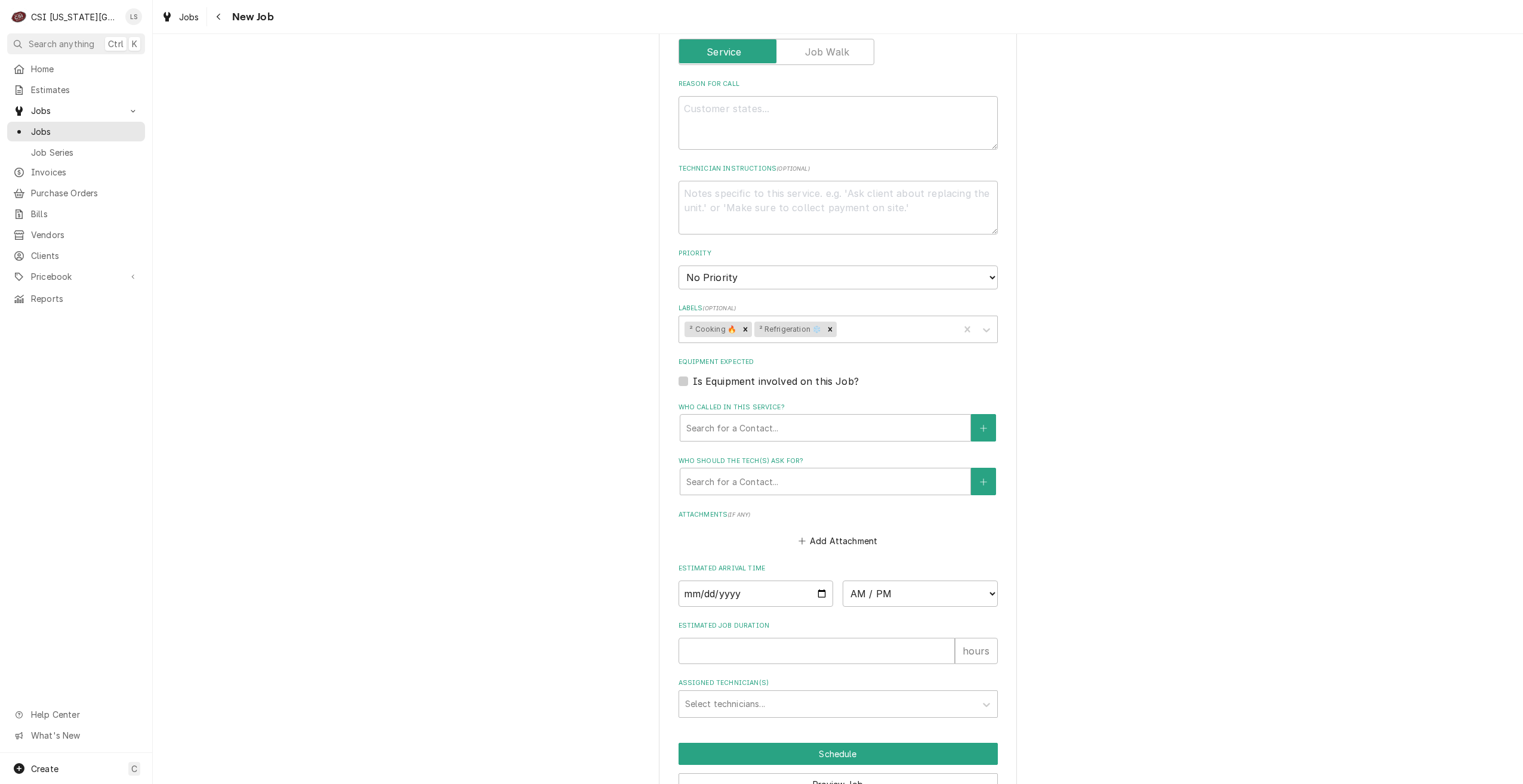
scroll to position [1311, 0]
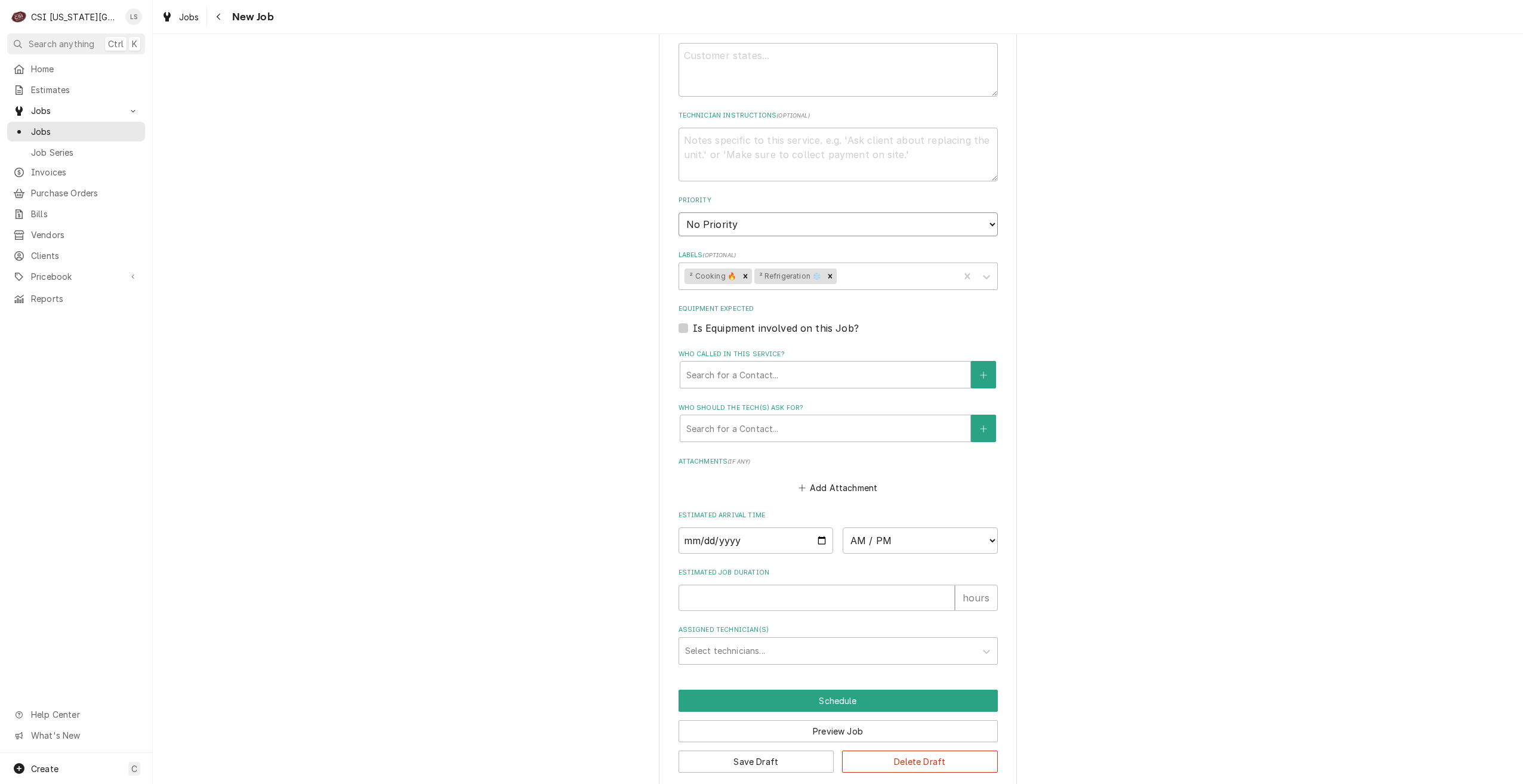
drag, startPoint x: 857, startPoint y: 215, endPoint x: 852, endPoint y: 224, distance: 10.3
click at [857, 215] on select "No Priority Urgent High Medium Low" at bounding box center [838, 224] width 320 height 24
select select "4"
click at [679, 212] on select "No Priority Urgent High Medium Low" at bounding box center [838, 224] width 320 height 24
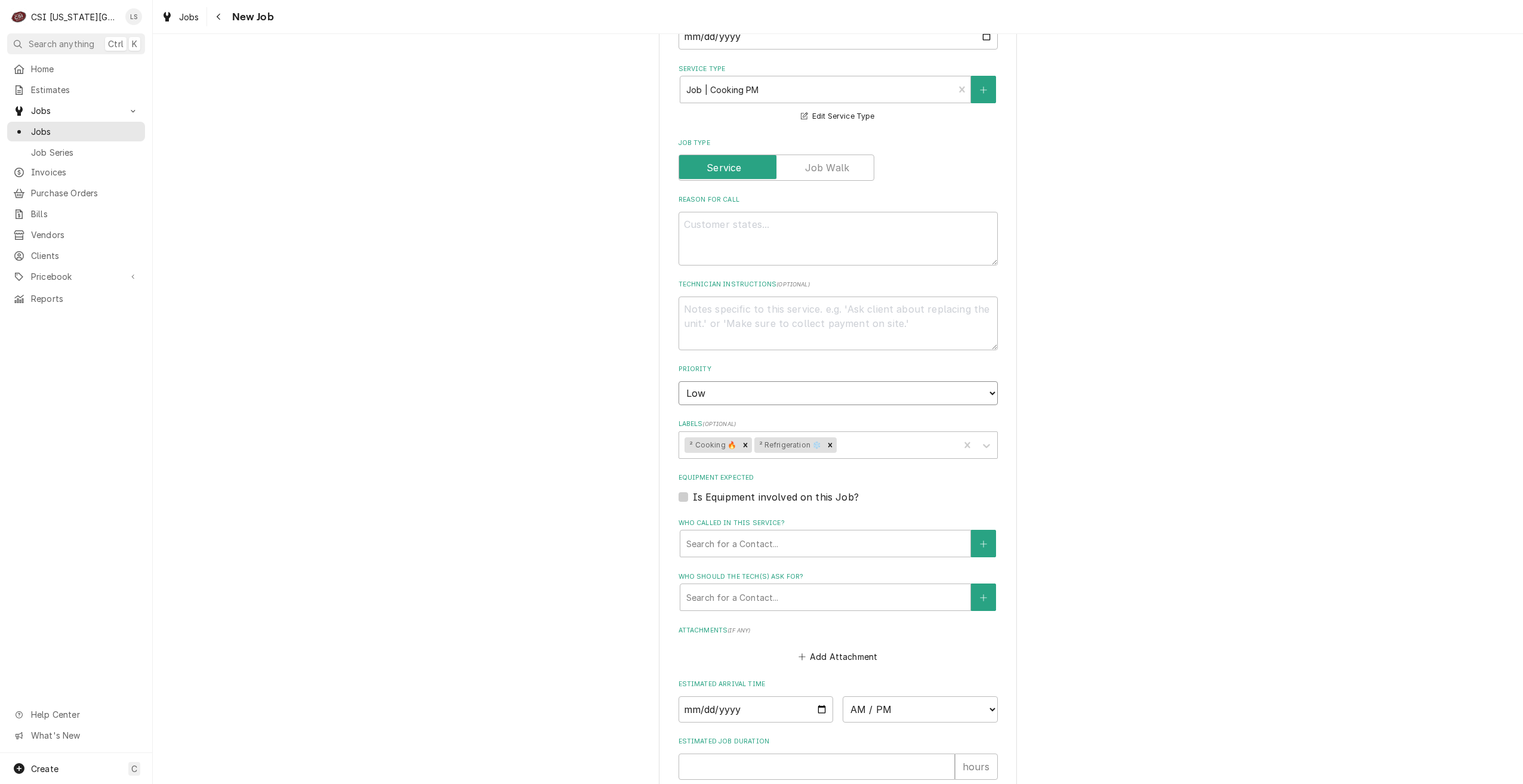
scroll to position [1131, 0]
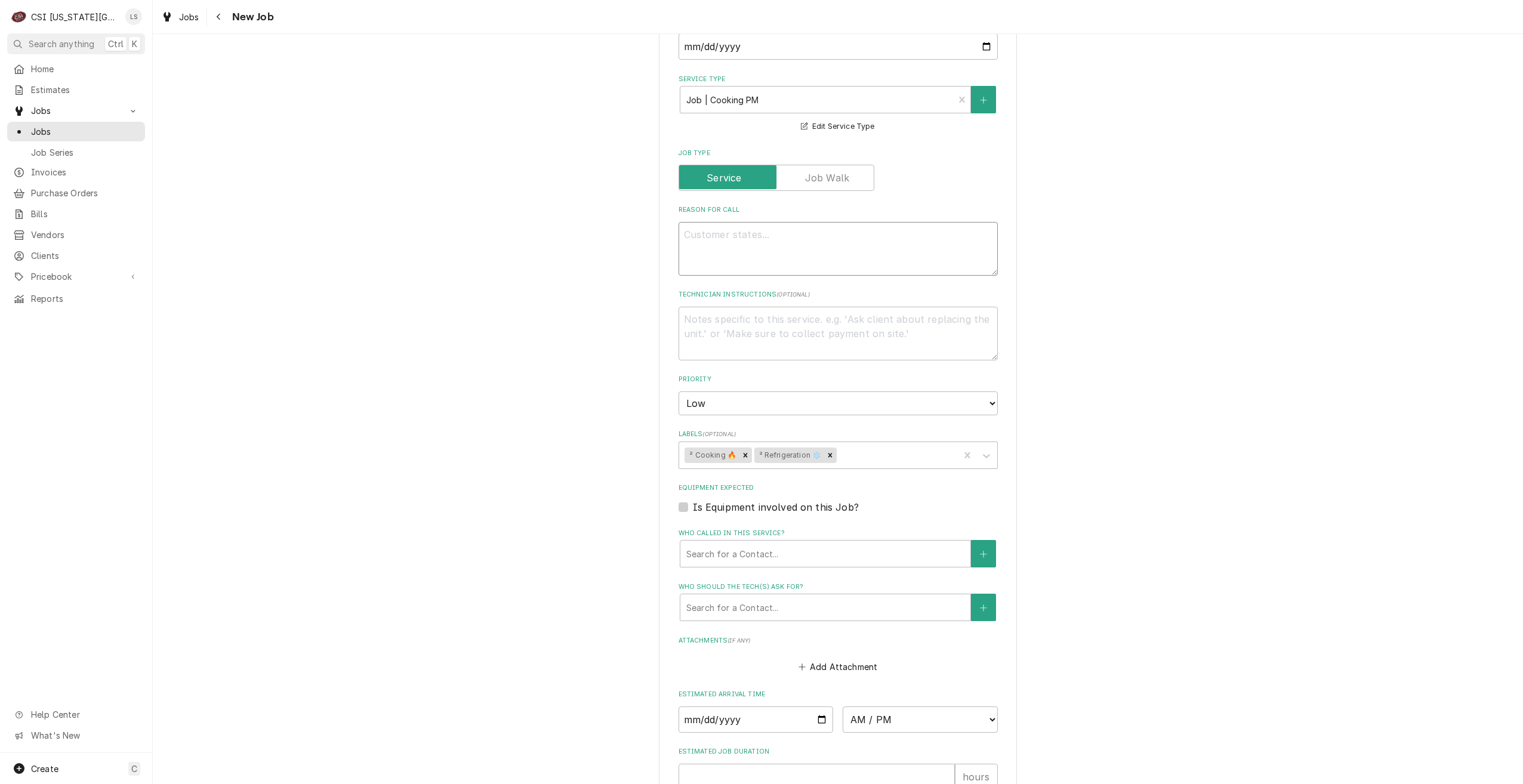
click at [829, 232] on textarea "Reason For Call" at bounding box center [838, 248] width 320 height 53
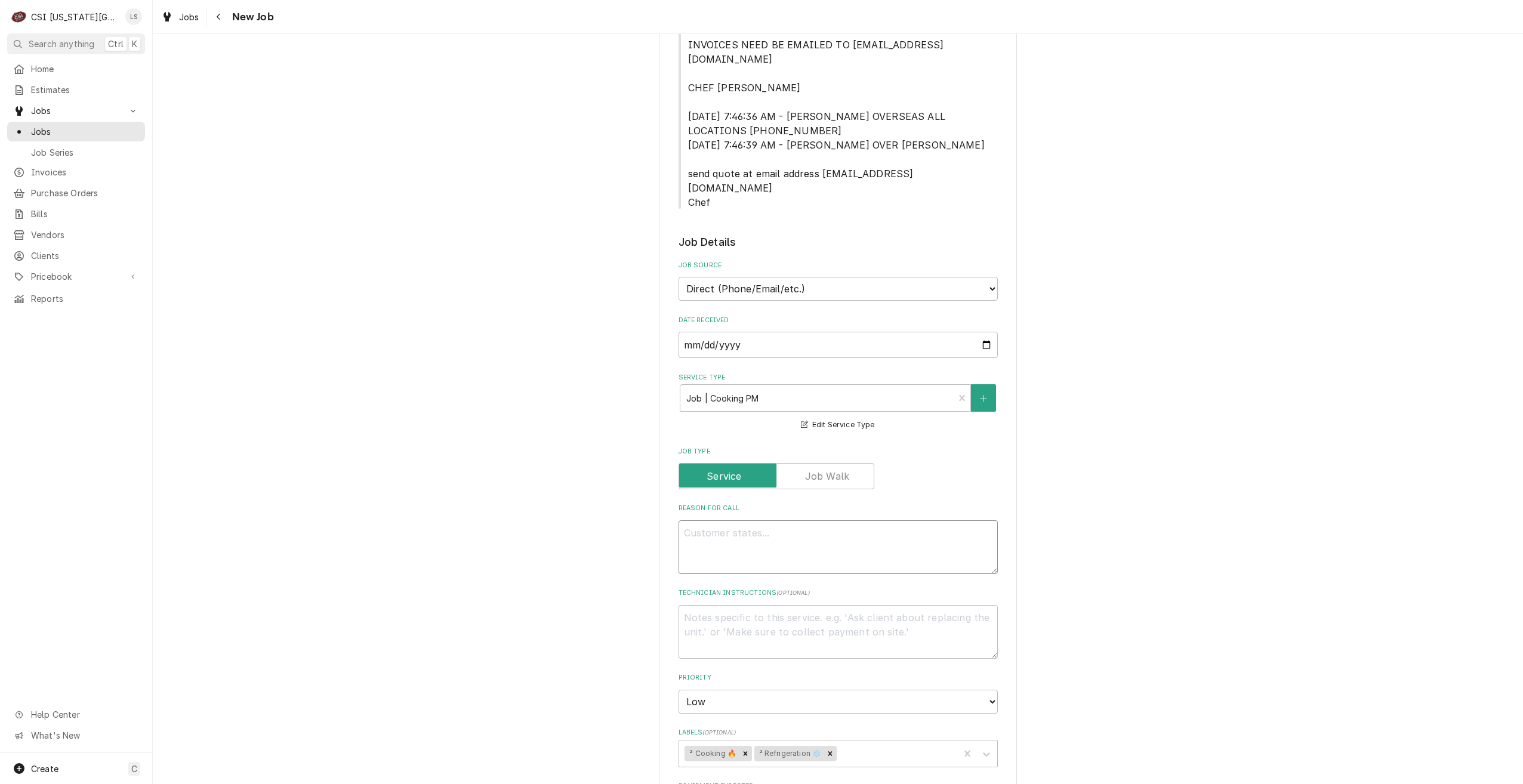
scroll to position [654, 0]
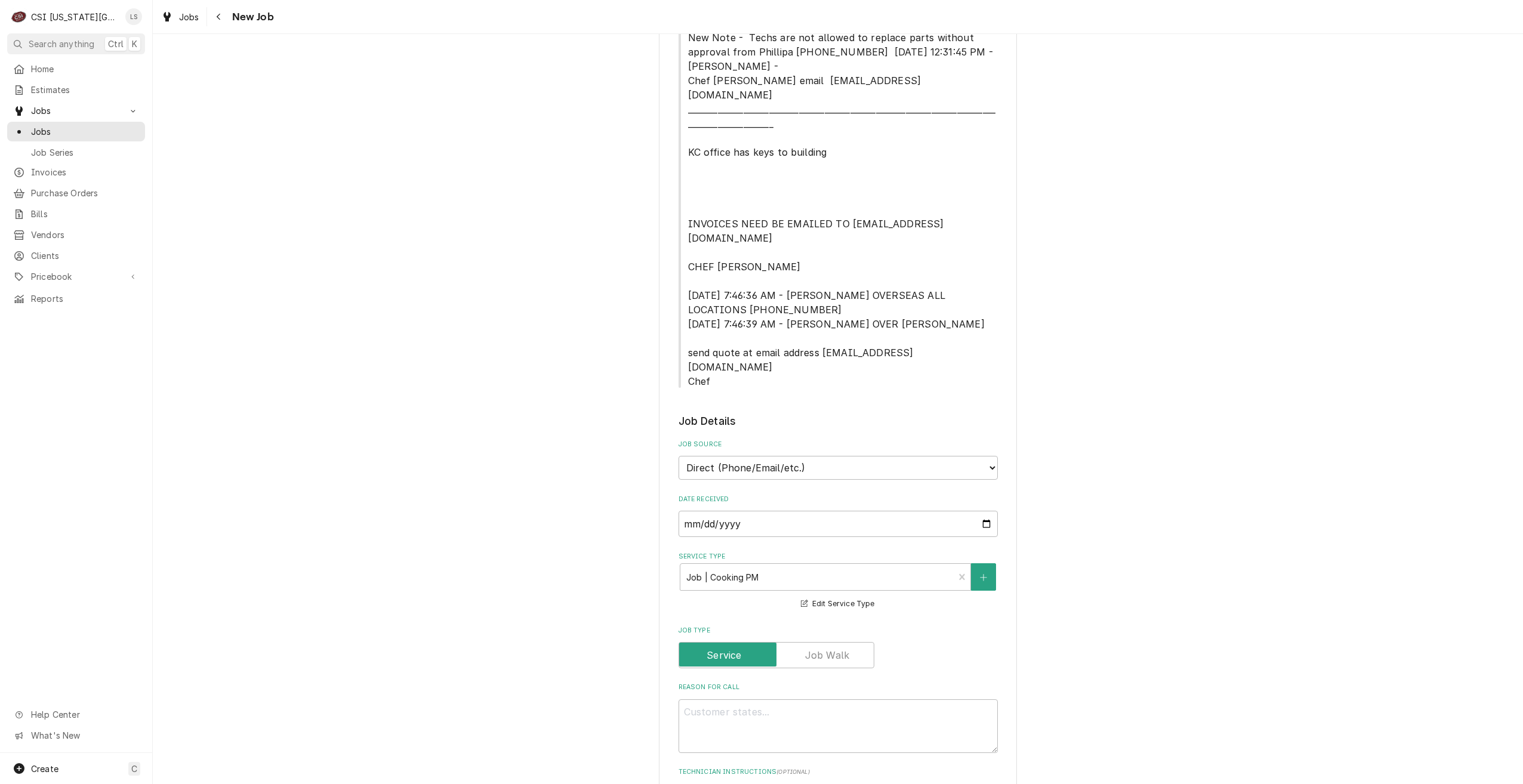
click at [1197, 352] on div "Use the fields below to edit this job: Client Details Client 801 CHOPHOUSE-ASH-…" at bounding box center [838, 423] width 1370 height 2063
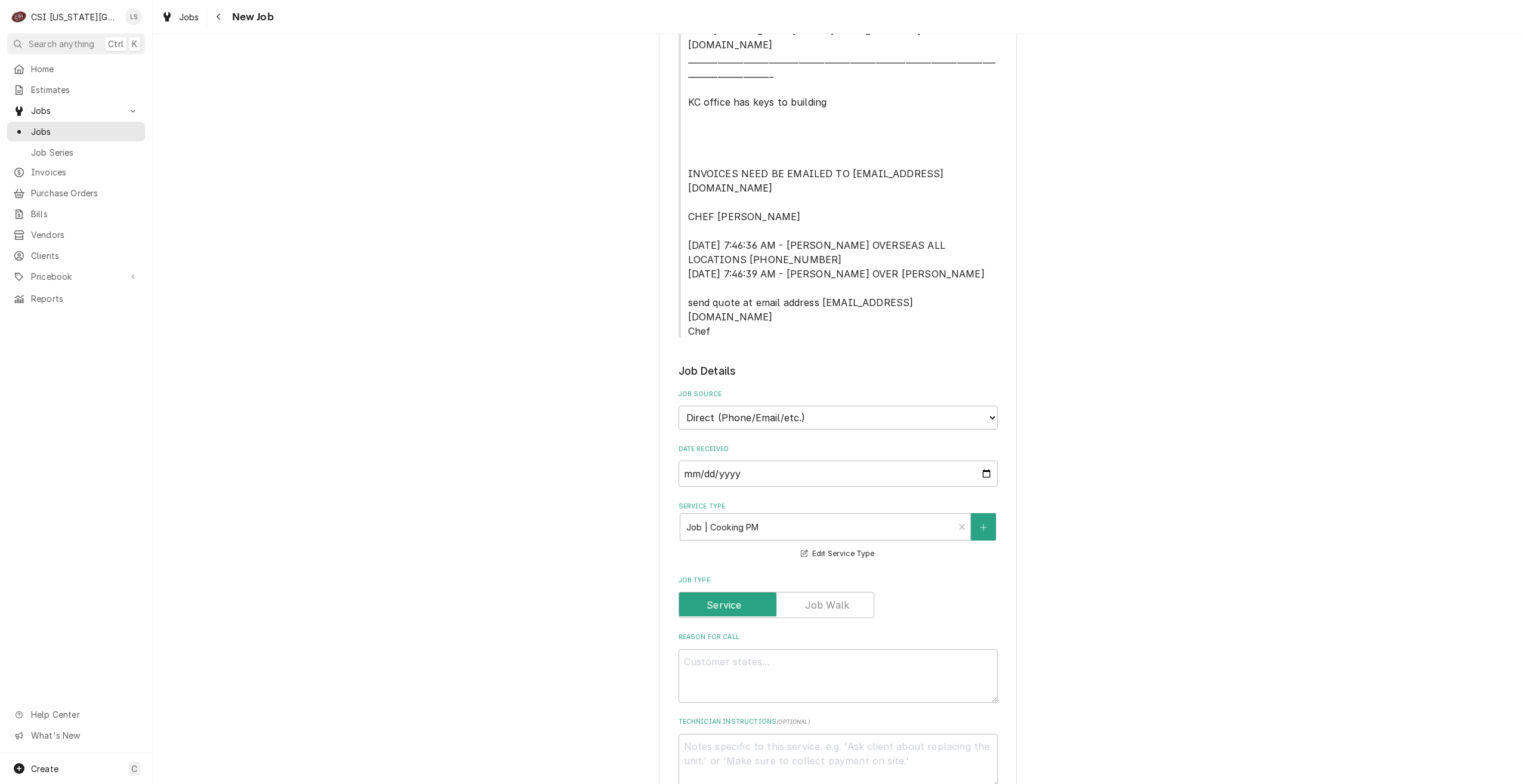
scroll to position [835, 0]
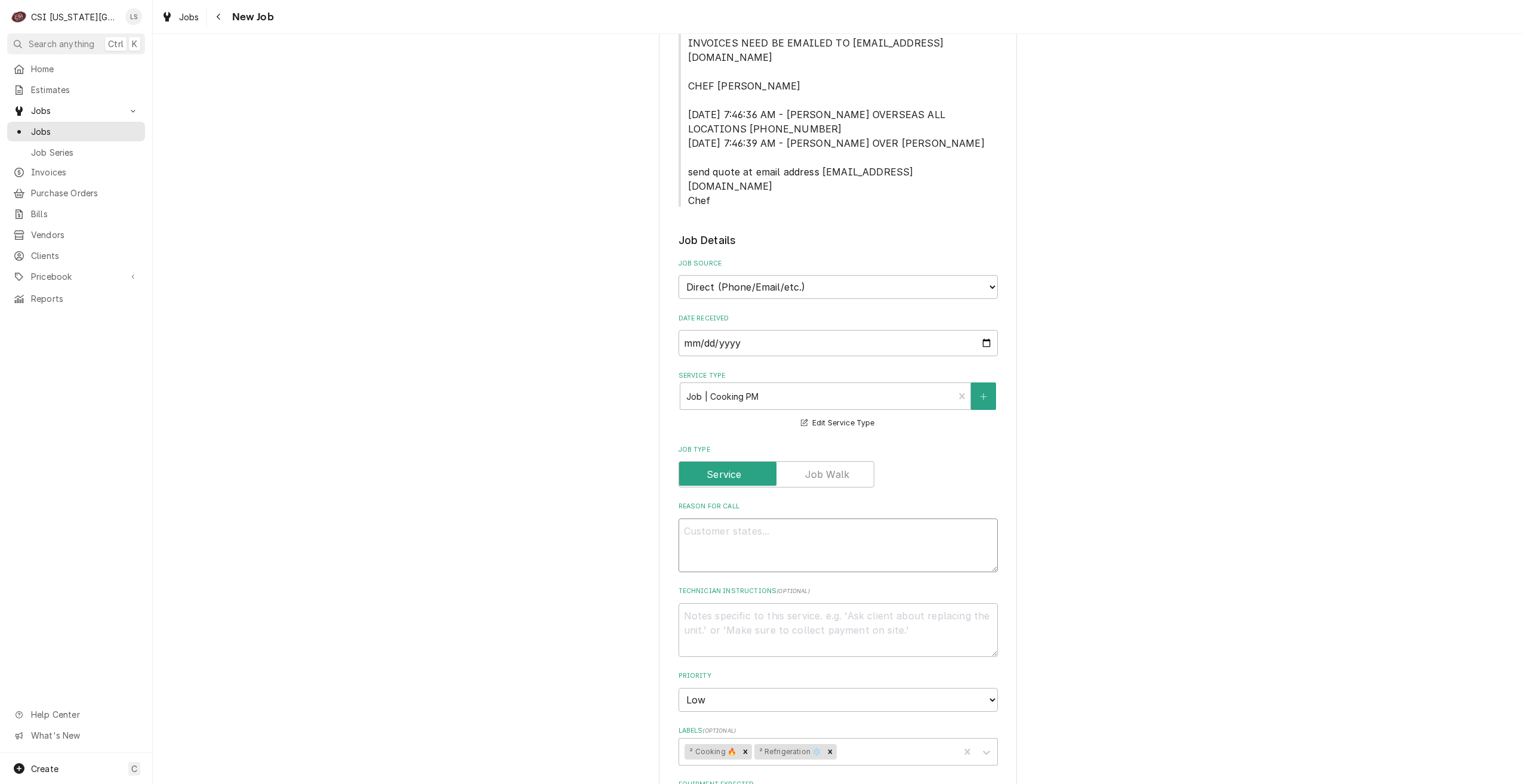
click at [804, 519] on textarea "Reason For Call" at bounding box center [838, 545] width 320 height 53
type textarea "x"
type textarea "C"
type textarea "x"
type textarea "Co"
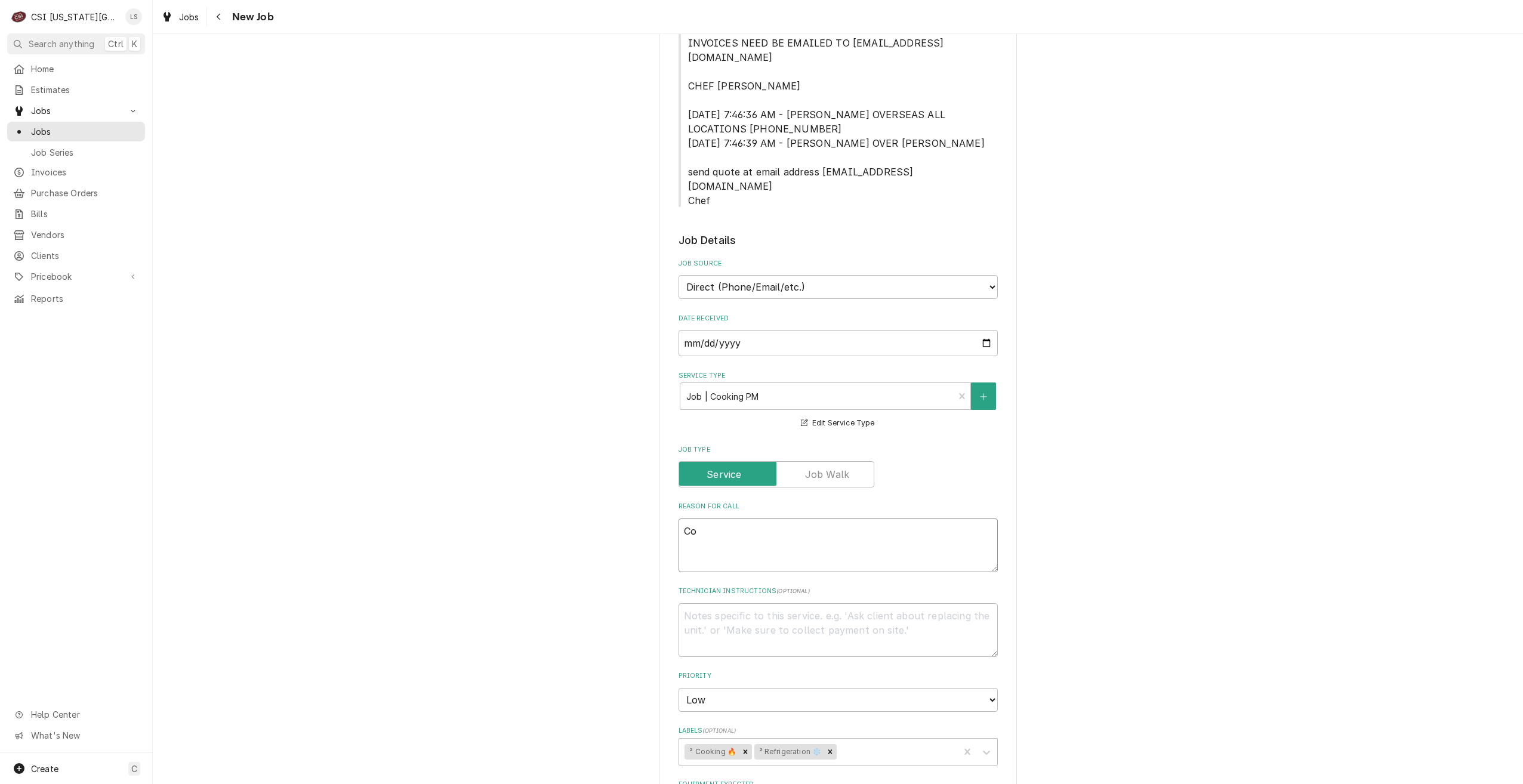
type textarea "x"
type textarea "Coo"
type textarea "x"
type textarea "Cook"
type textarea "x"
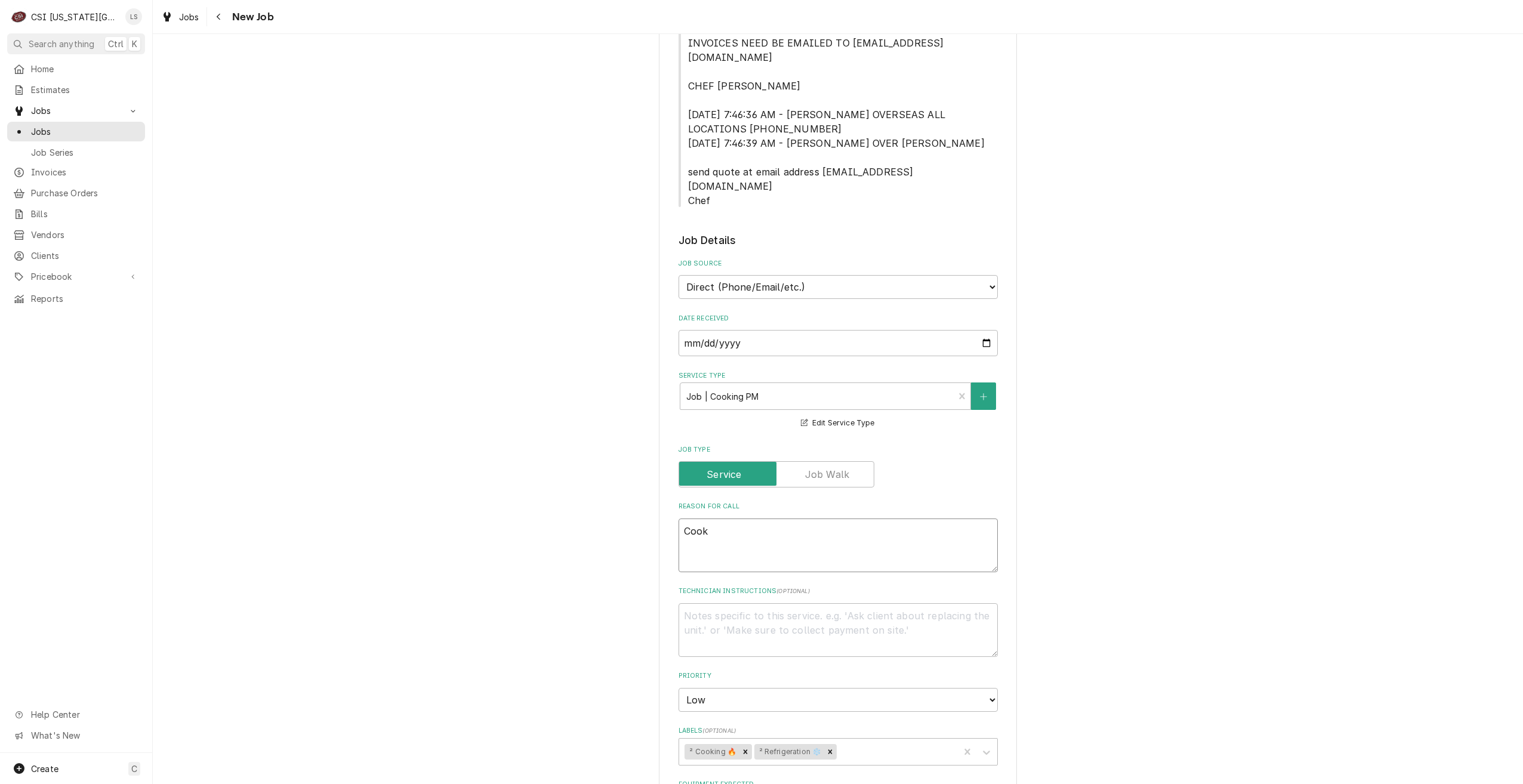
type textarea "Cooki"
type textarea "x"
type textarea "Cookin"
type textarea "x"
type textarea "Cooking"
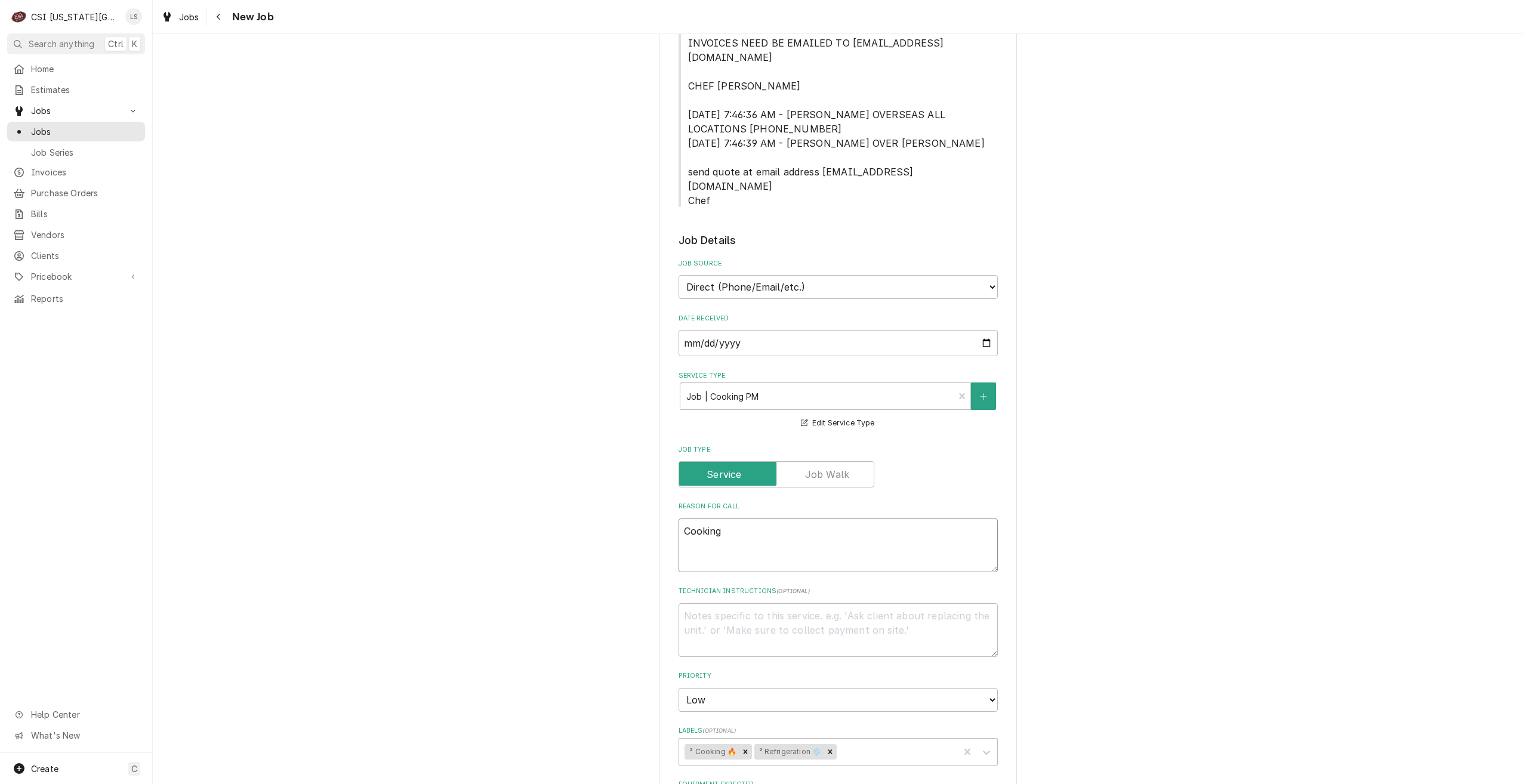
type textarea "x"
type textarea "Cooking"
type textarea "x"
type textarea "Cooking a"
type textarea "x"
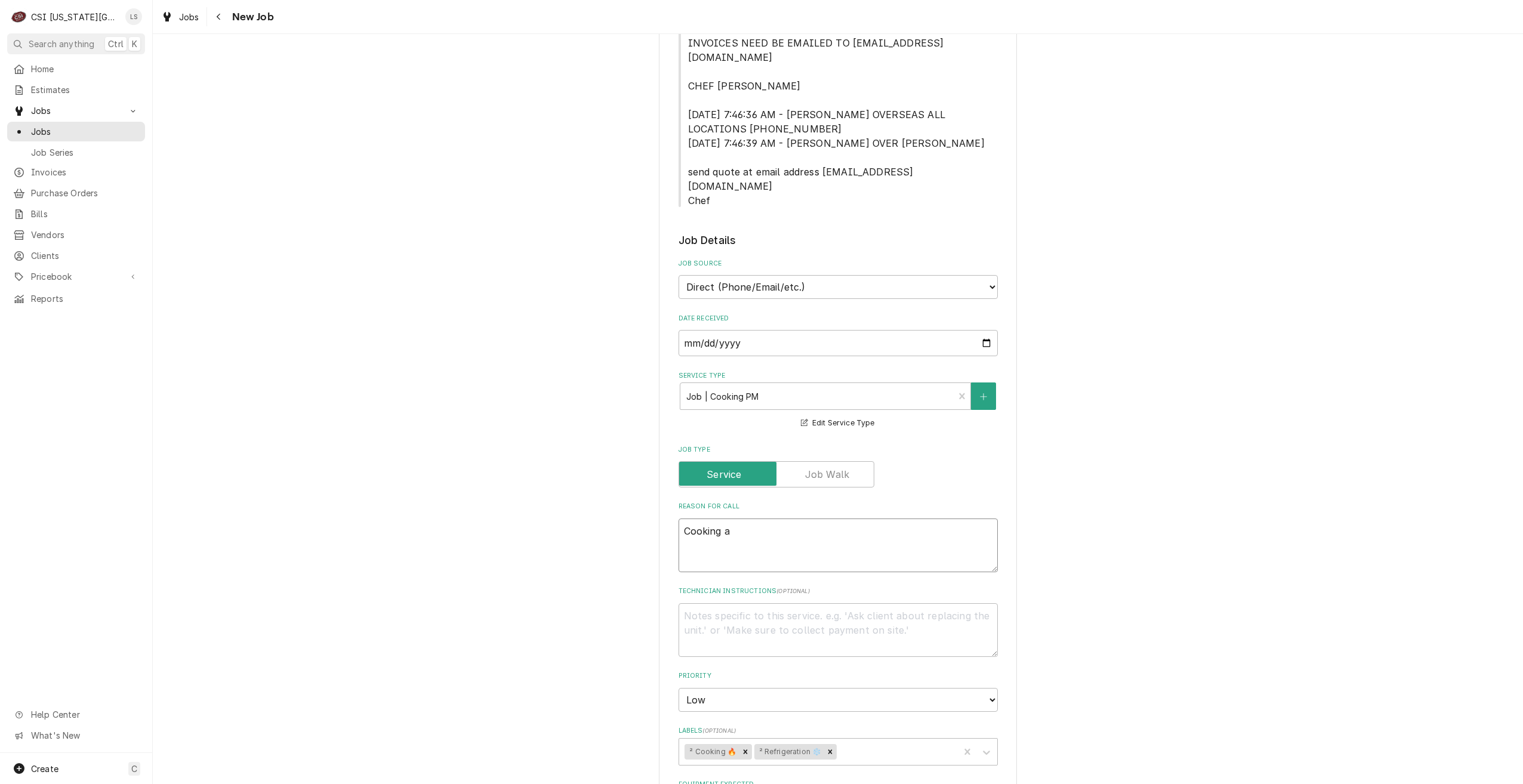
type textarea "Cooking an"
type textarea "x"
type textarea "Cooking and"
type textarea "x"
type textarea "Cooking and r"
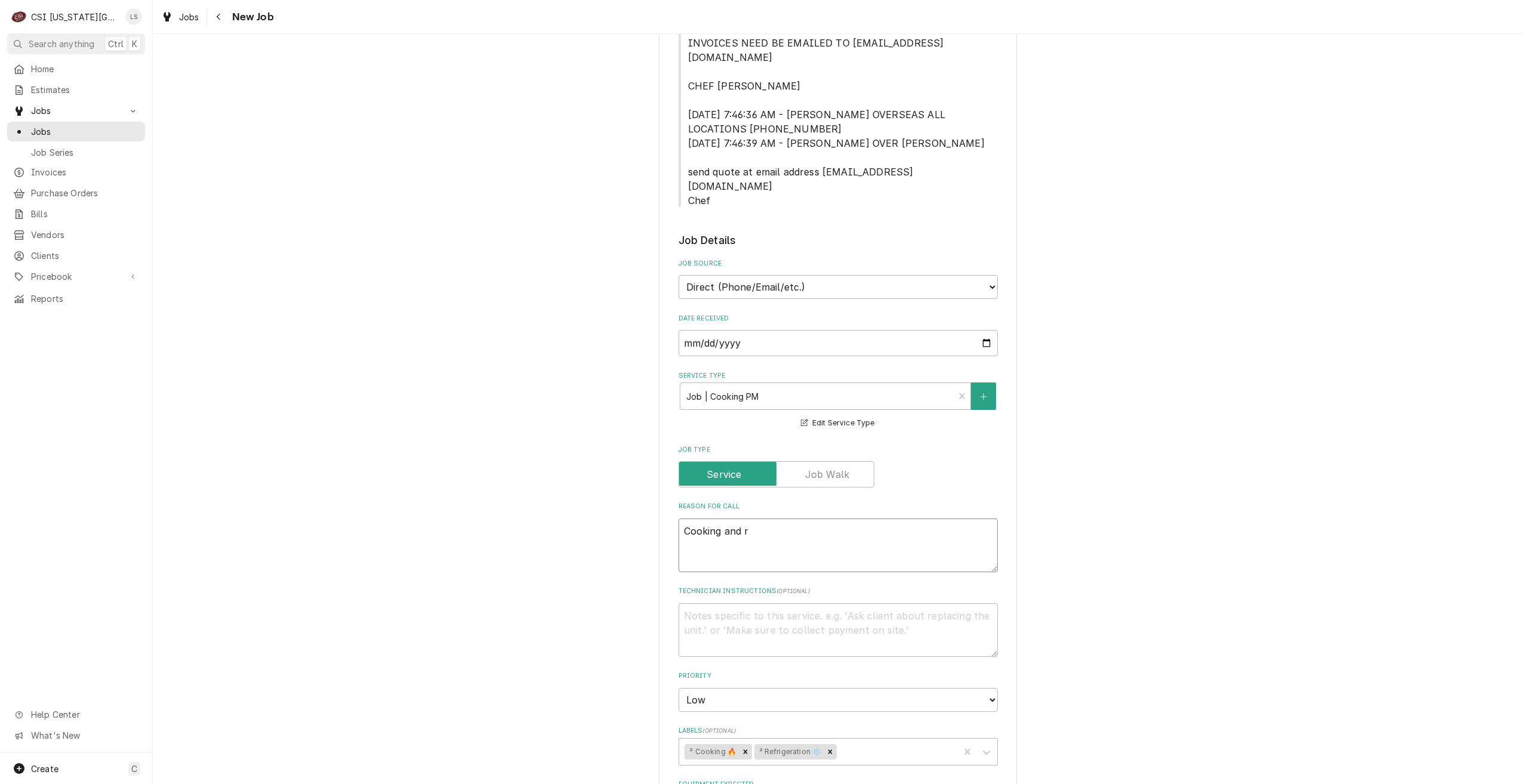
type textarea "x"
type textarea "Cooking and re"
type textarea "x"
type textarea "Cooking and ref"
type textarea "x"
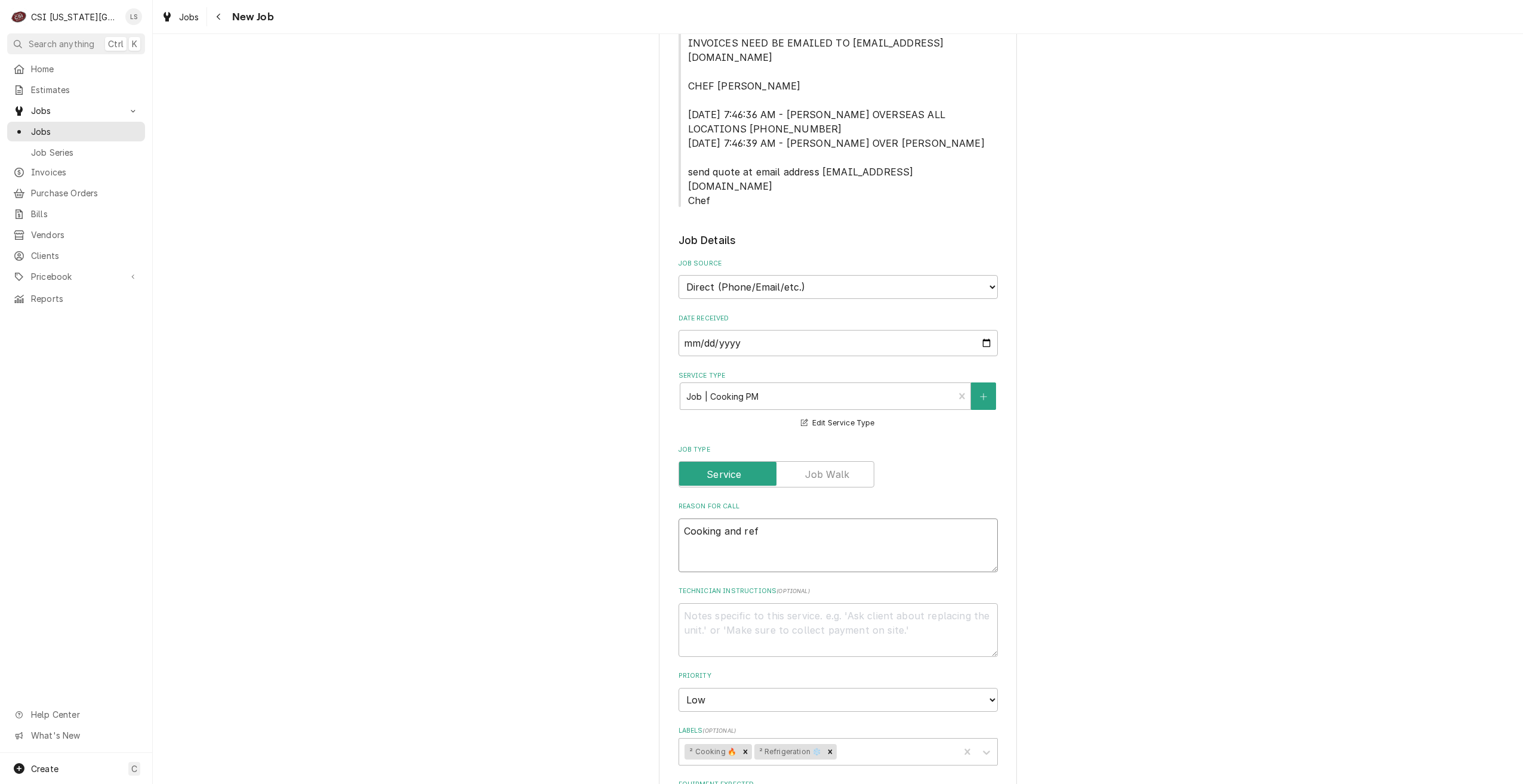
type textarea "Cooking and refr"
type textarea "x"
type textarea "Cooking and refri"
type textarea "x"
type textarea "Cooking and refrin"
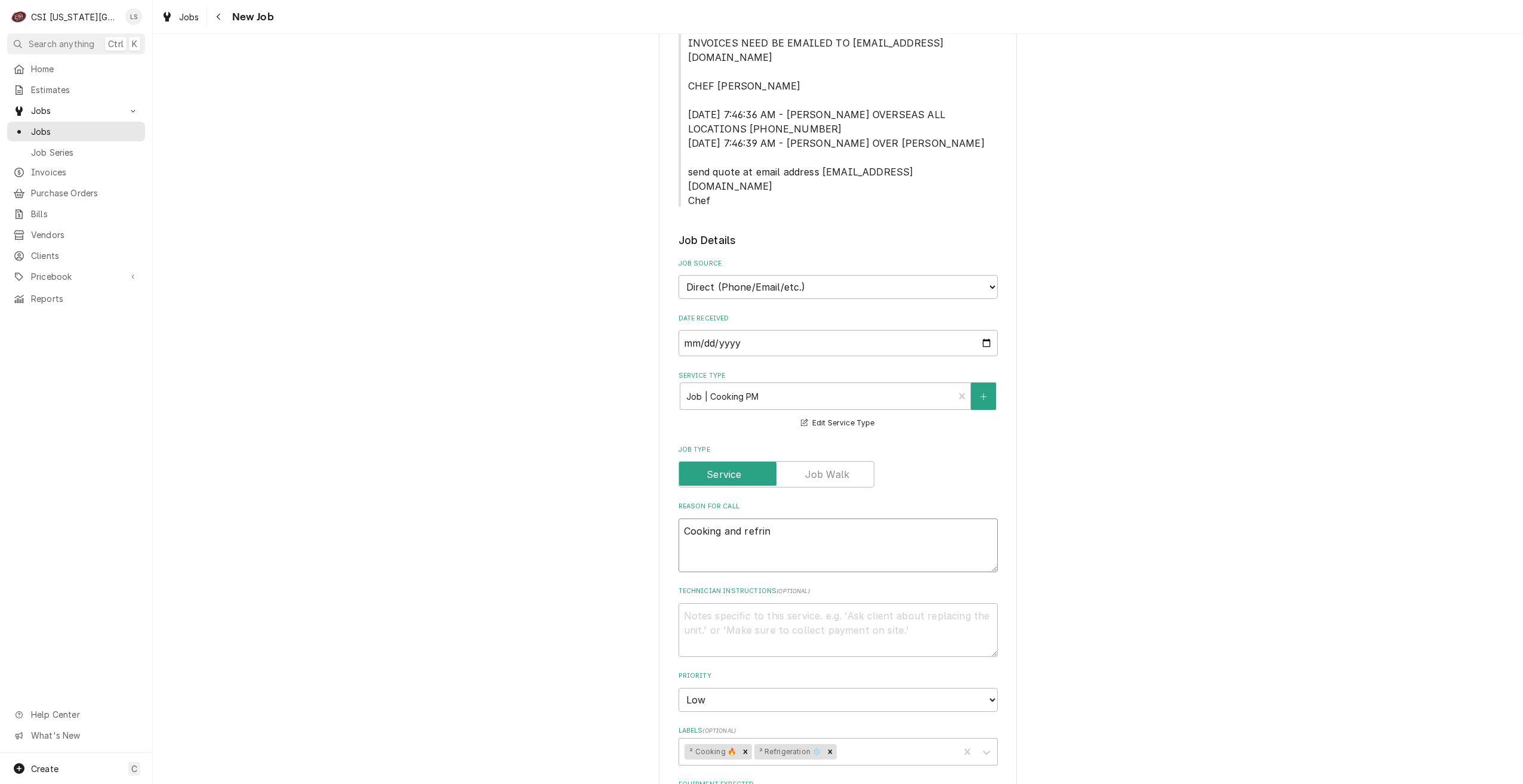
type textarea "x"
type textarea "Cooking and refri"
type textarea "x"
type textarea "Cooking and refrig"
type textarea "x"
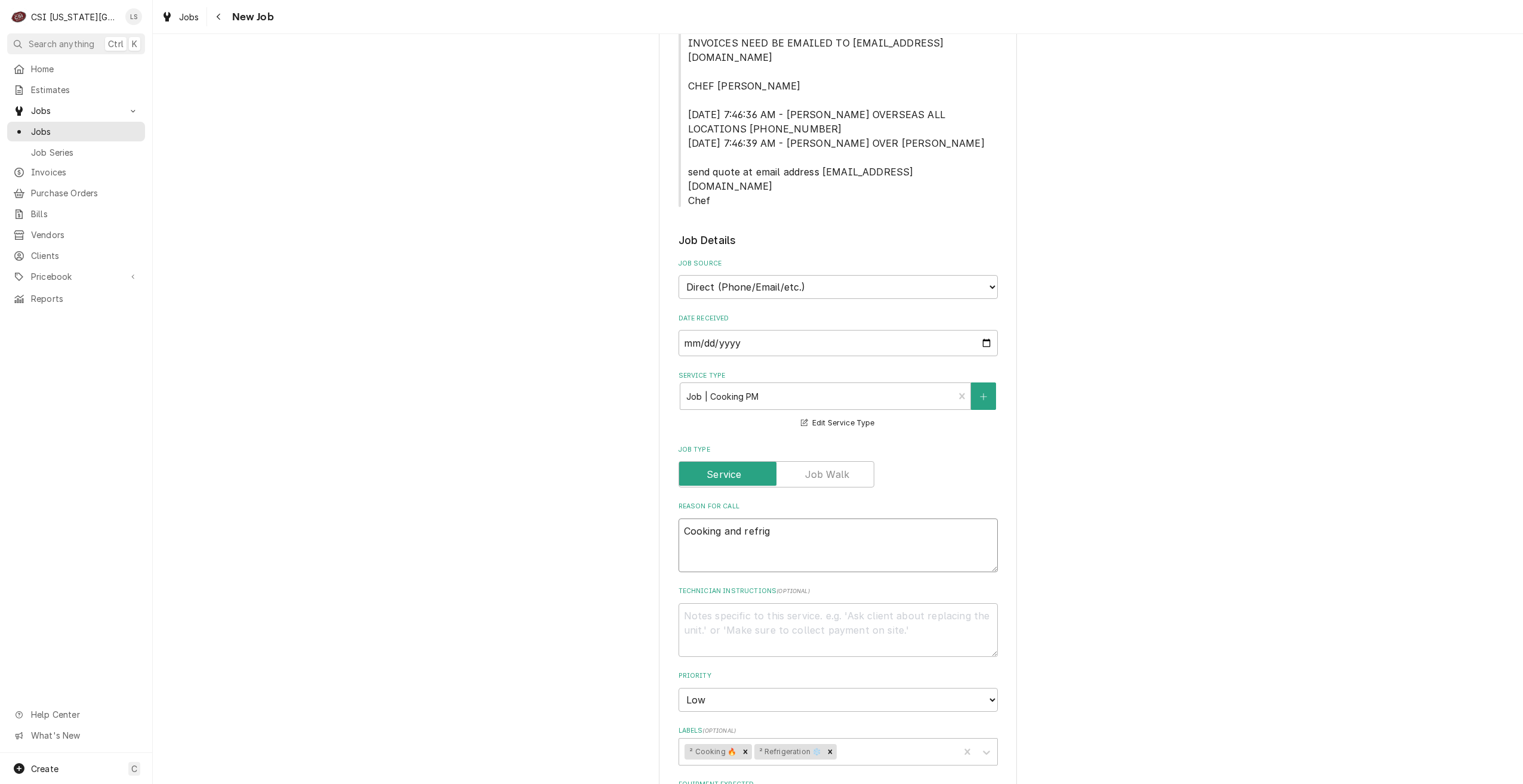
type textarea "Cooking and refriga"
type textarea "x"
type textarea "Cooking and refrigar"
type textarea "x"
type textarea "Cooking and refriga"
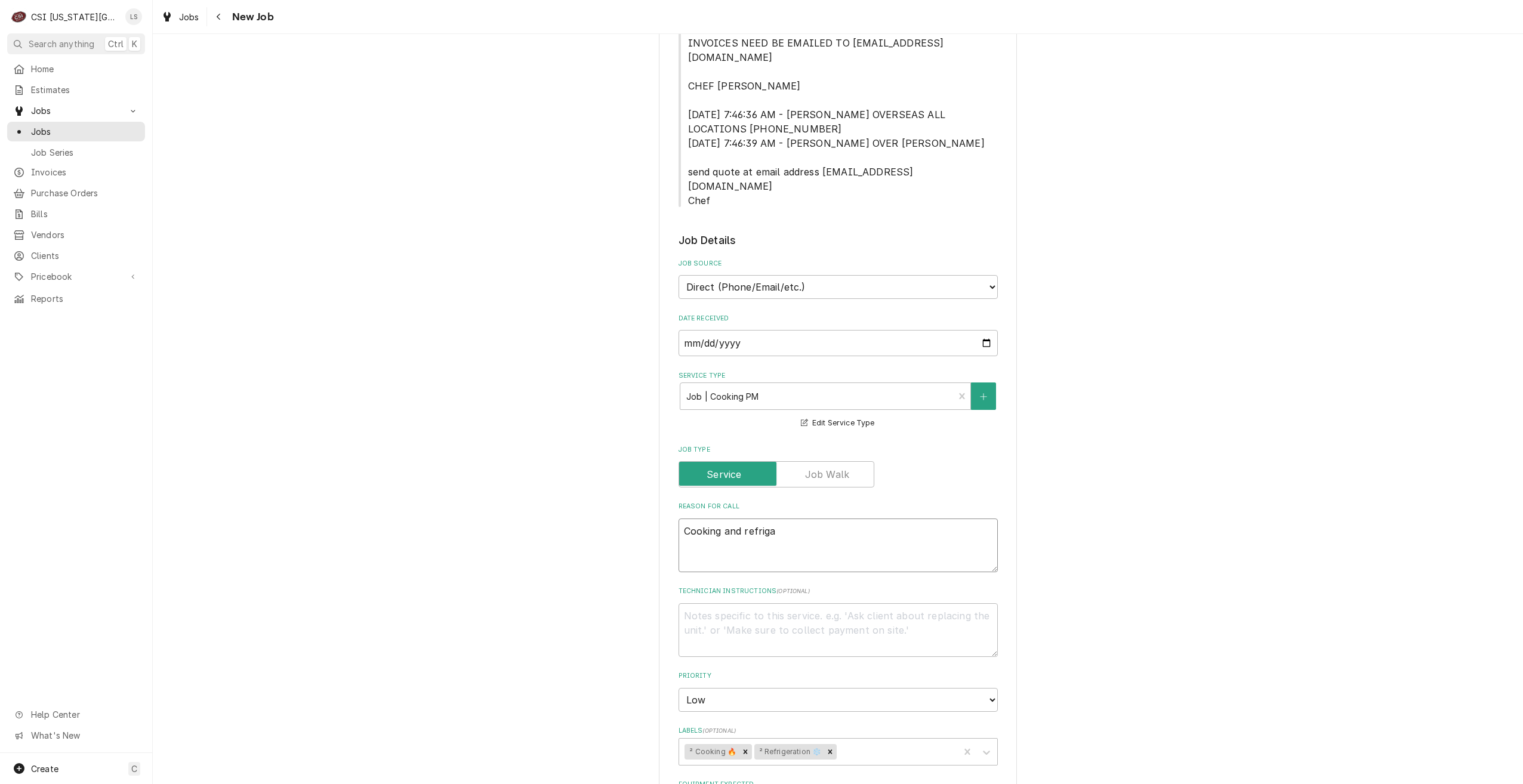
type textarea "x"
type textarea "Cooking and refrig"
type textarea "x"
type textarea "Cooking and refrige"
type textarea "x"
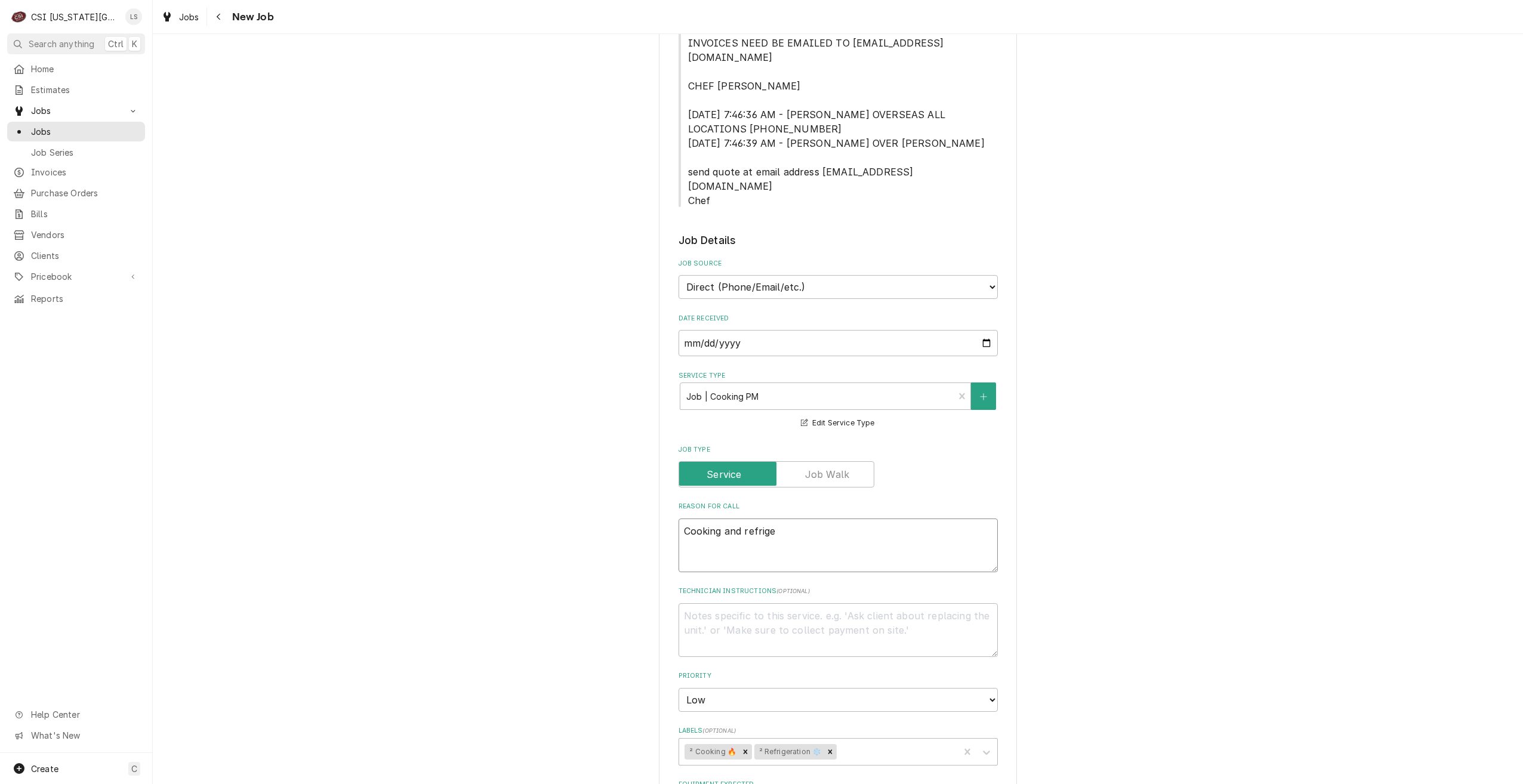
type textarea "Cooking and refriger"
type textarea "x"
type textarea "Cooking and refrigera"
type textarea "x"
type textarea "Cooking and refrigerat"
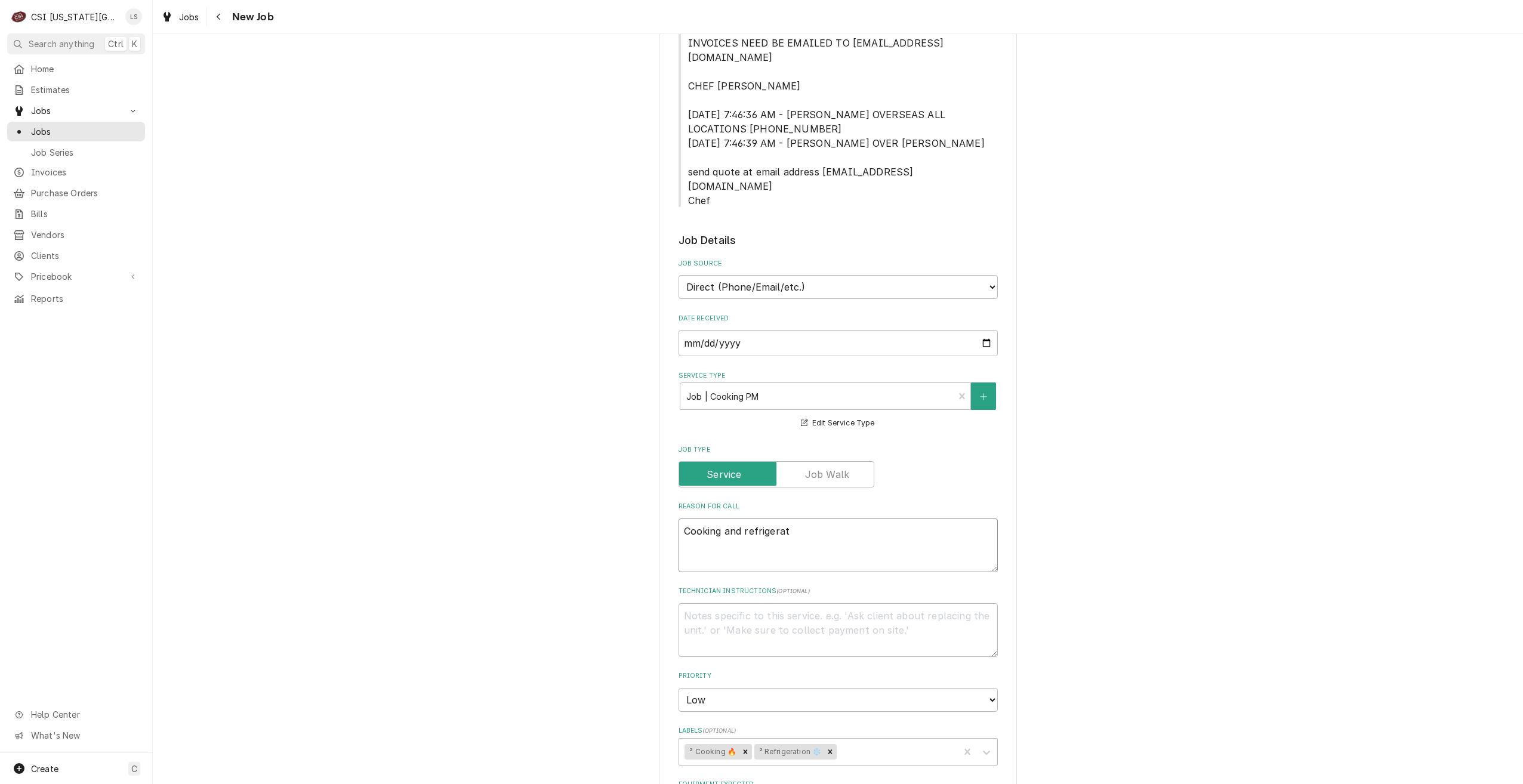
type textarea "x"
type textarea "Cooking and refrigerati"
type textarea "x"
type textarea "Cooking and refrigeratio"
type textarea "x"
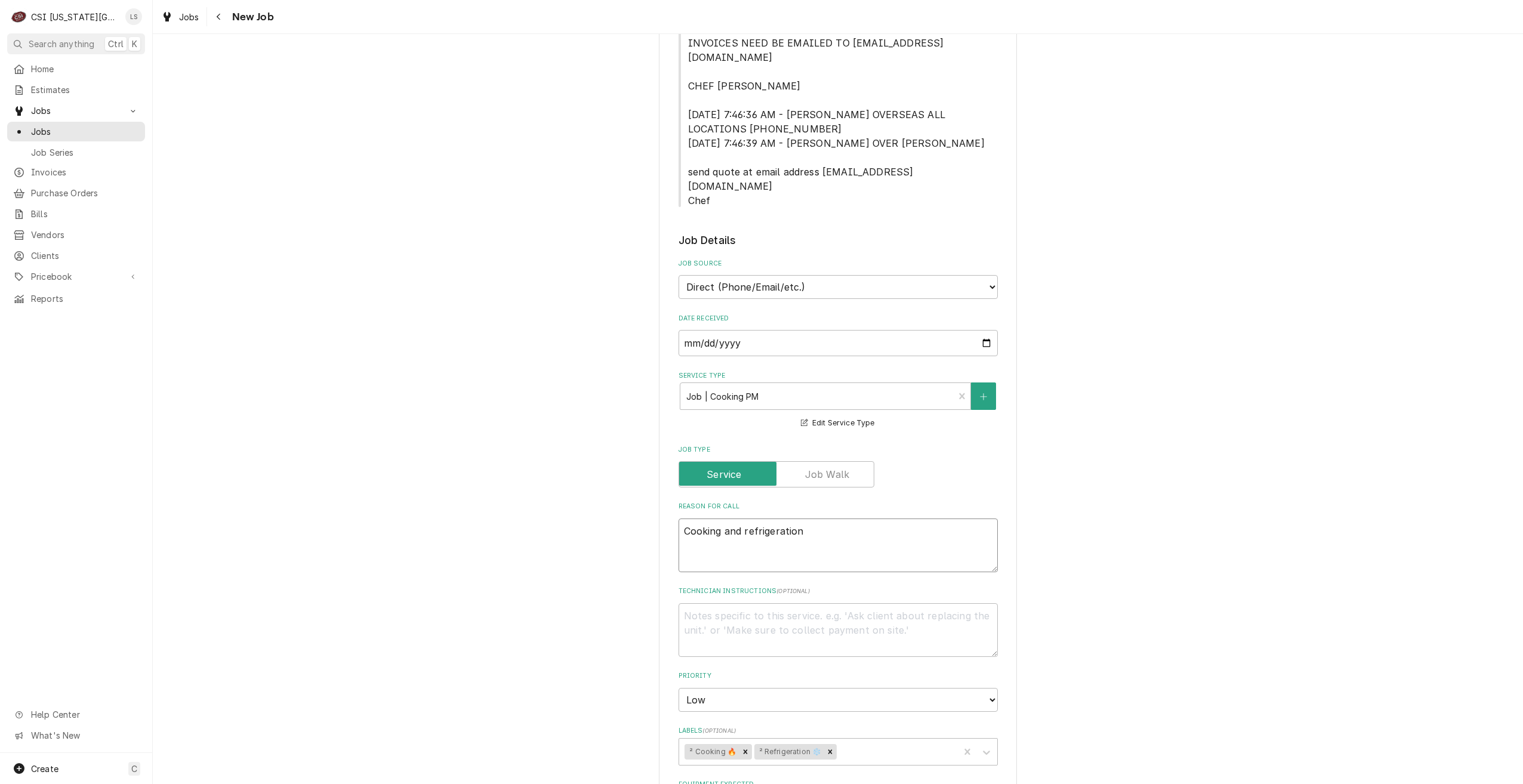
type textarea "Cooking and refrigeration"
type textarea "x"
type textarea "Cooking and refrigeration P"
type textarea "x"
type textarea "Cooking and refrigeration PM"
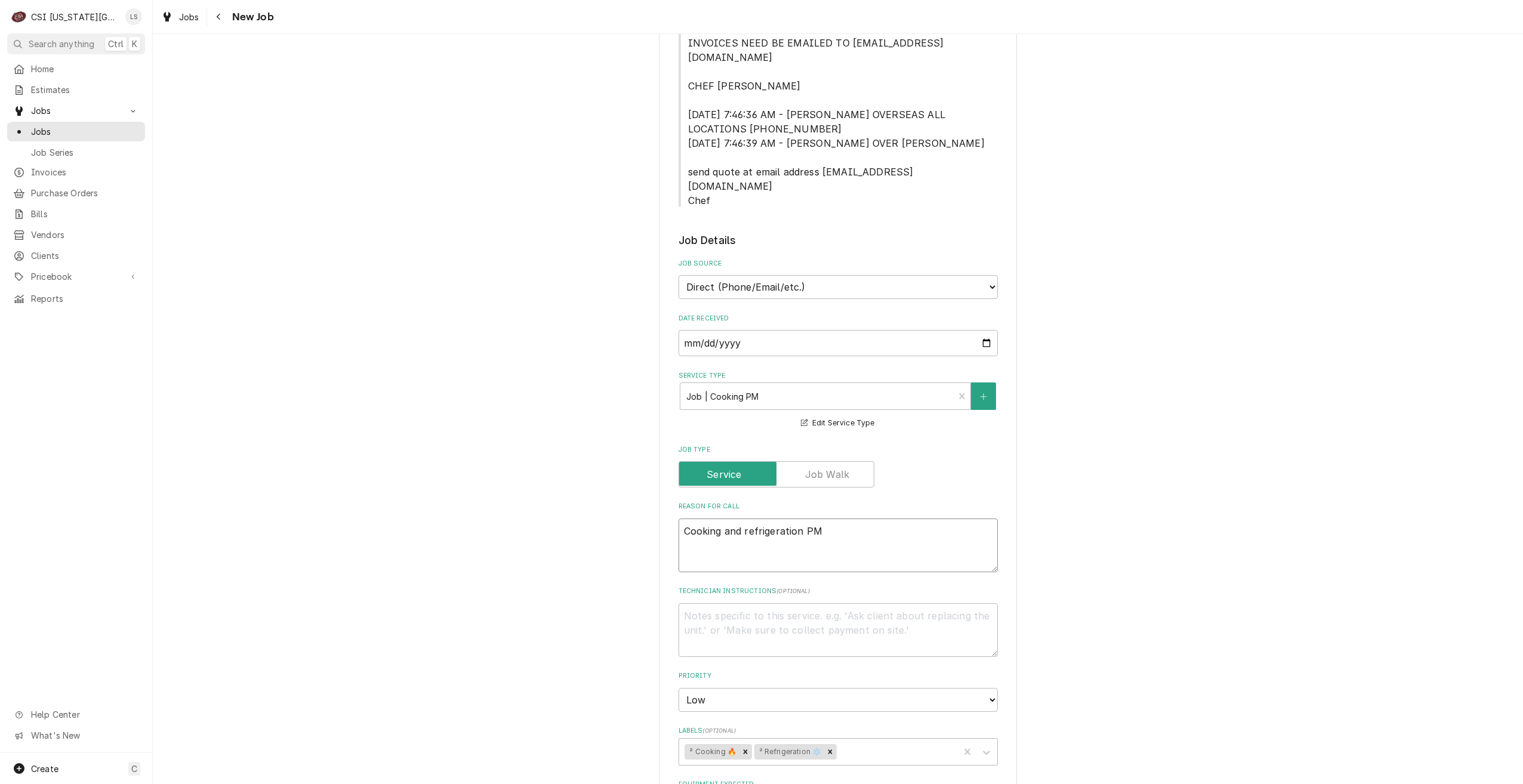
type textarea "x"
type textarea "Cooking and refrigeration PM"
click at [1273, 595] on div "Use the fields below to edit this job: Client Details Client 801 CHOPHOUSE-ASH-…" at bounding box center [838, 242] width 1370 height 2063
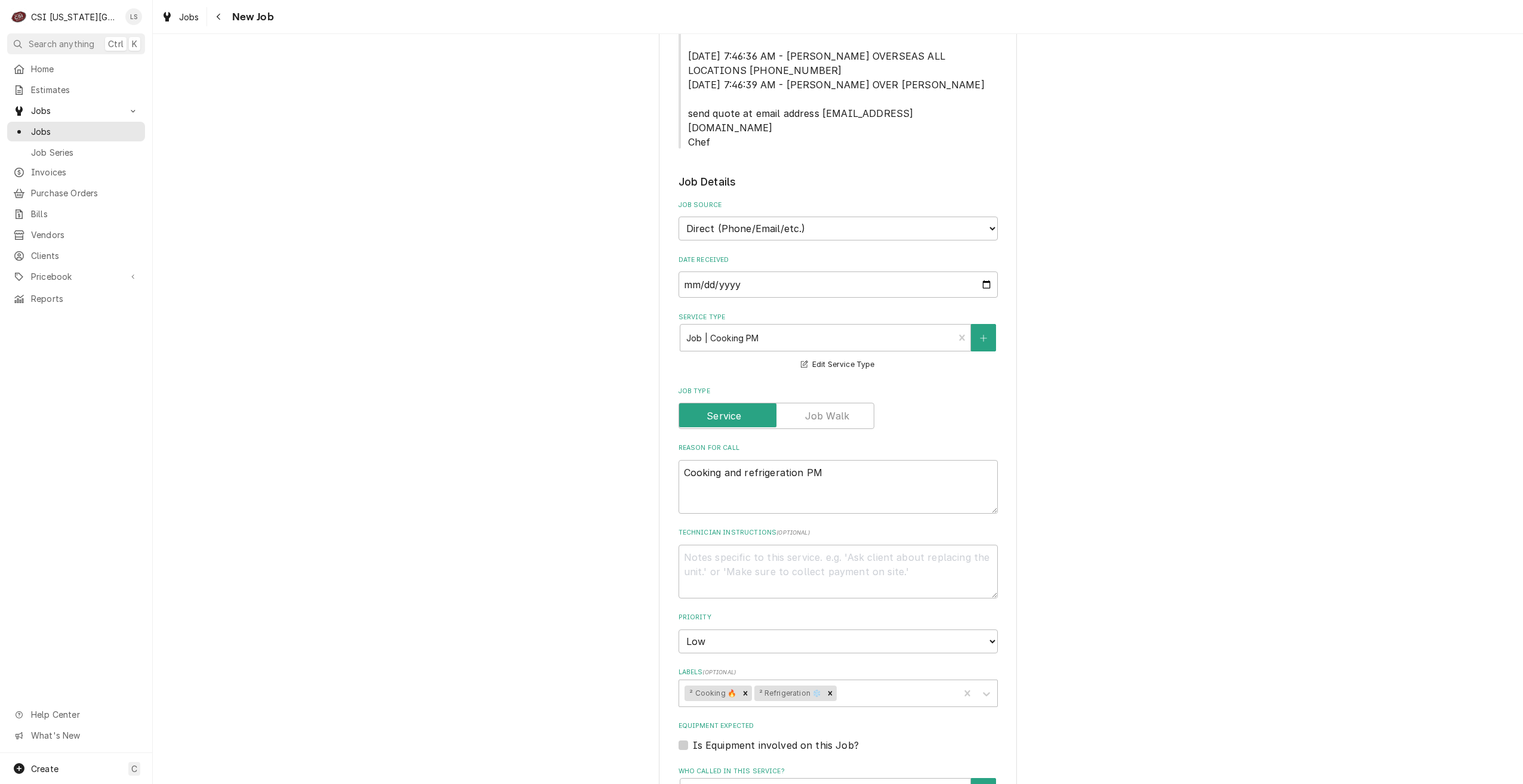
scroll to position [954, 0]
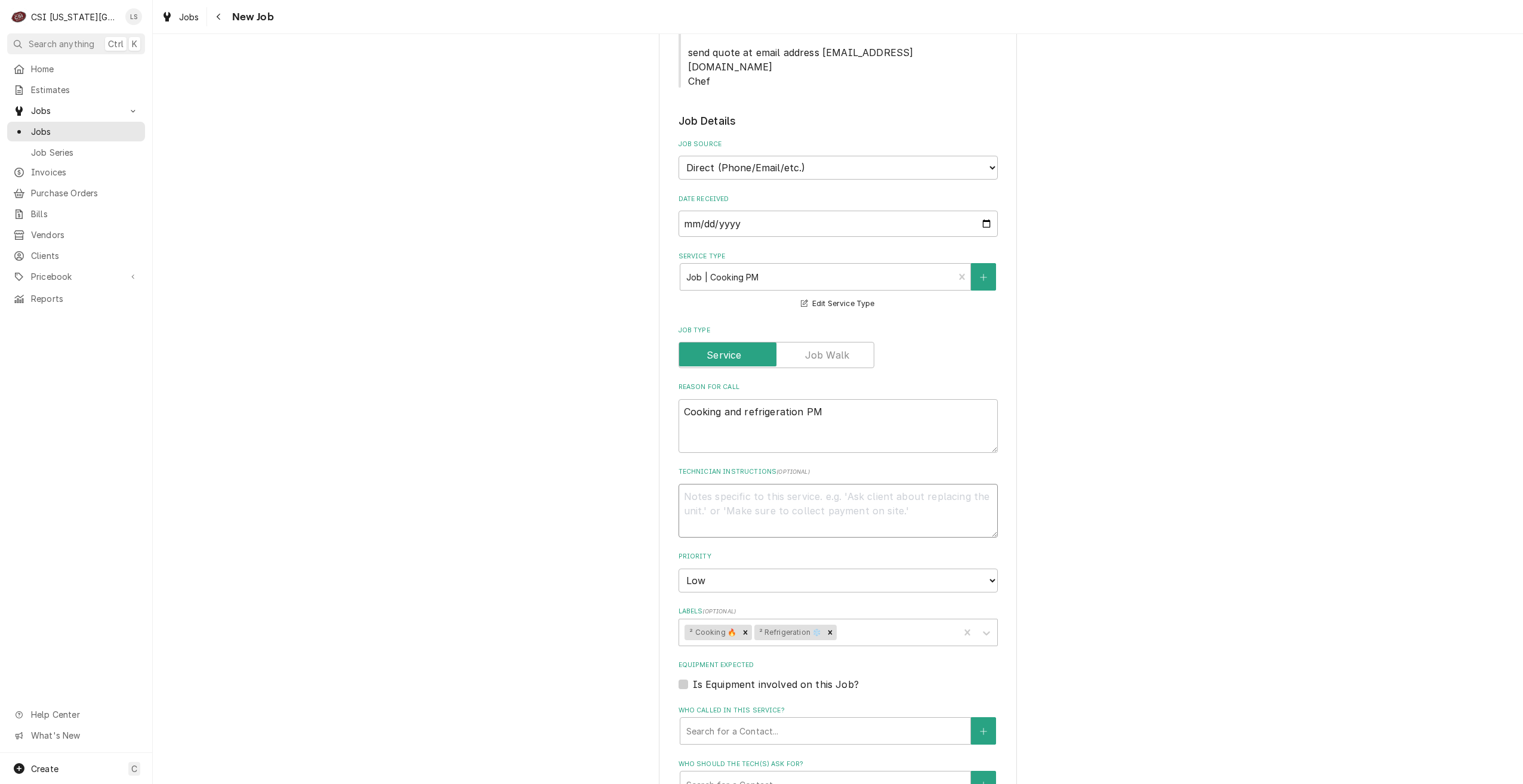
click at [895, 499] on textarea "Technician Instructions ( optional )" at bounding box center [838, 510] width 320 height 53
type textarea "x"
type textarea "G"
type textarea "x"
type textarea "Ge"
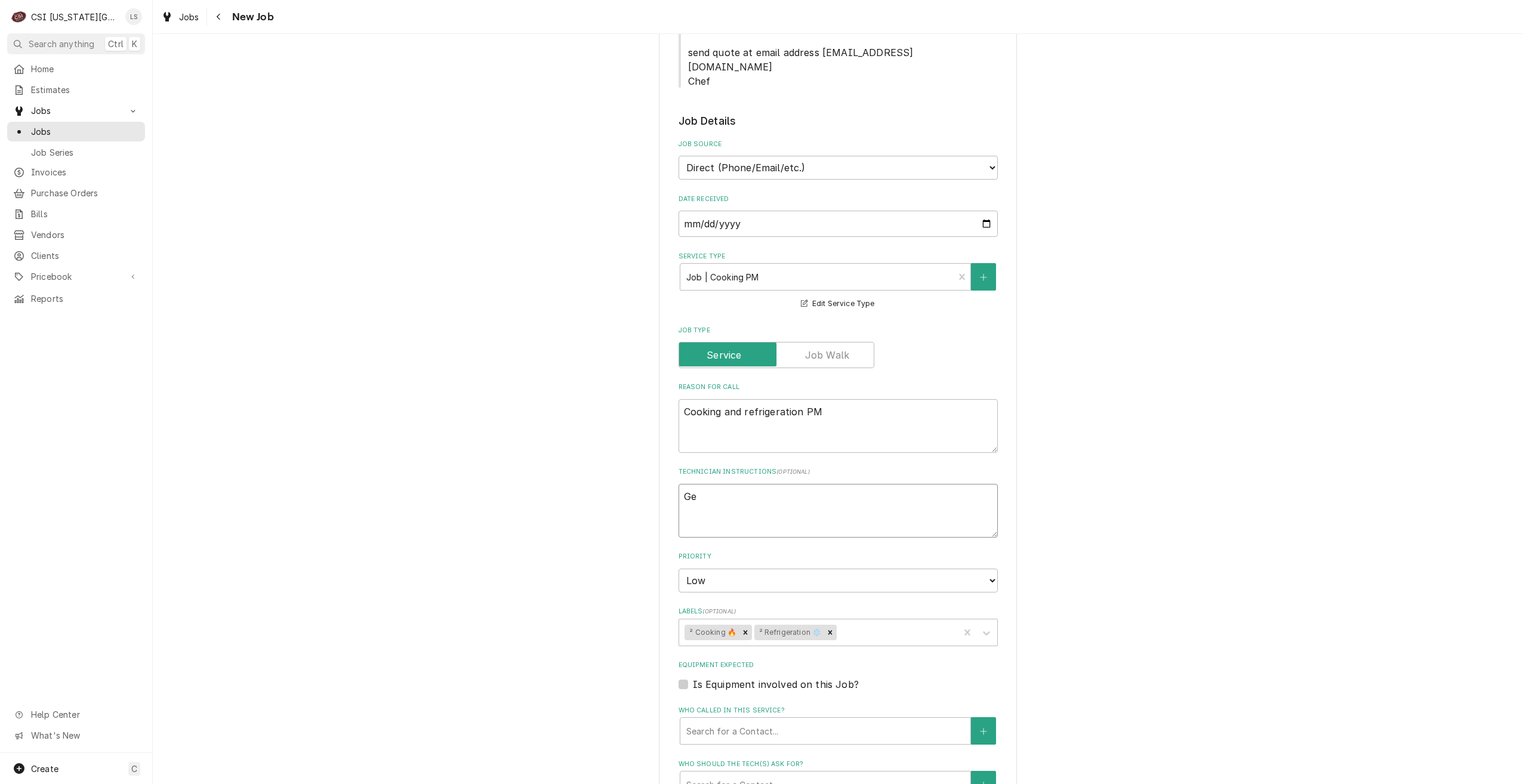
type textarea "x"
type textarea "Get"
type textarea "x"
type textarea "Get"
type textarea "x"
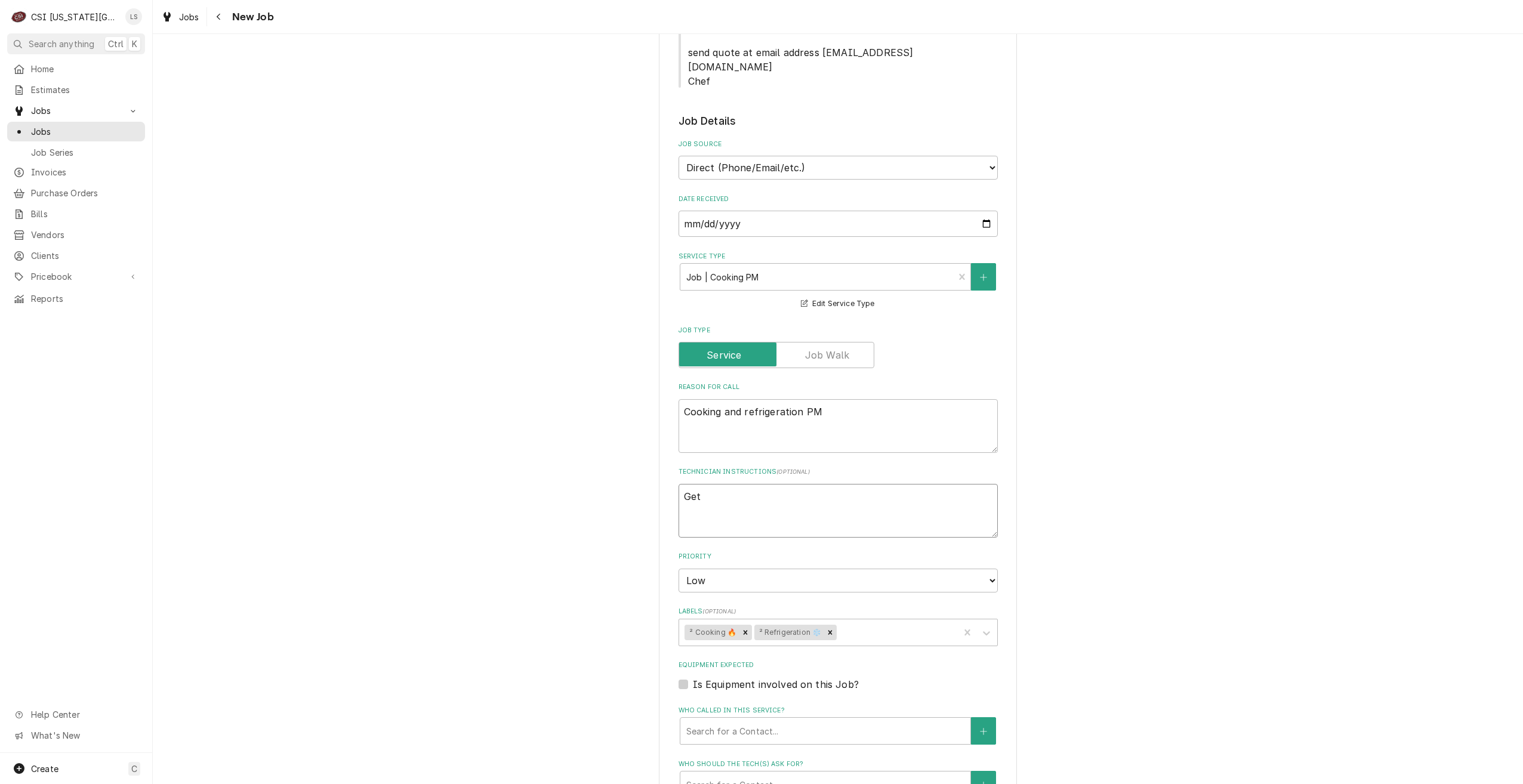
type textarea "Get k"
type textarea "x"
type textarea "Get ke"
type textarea "x"
type textarea "Get key"
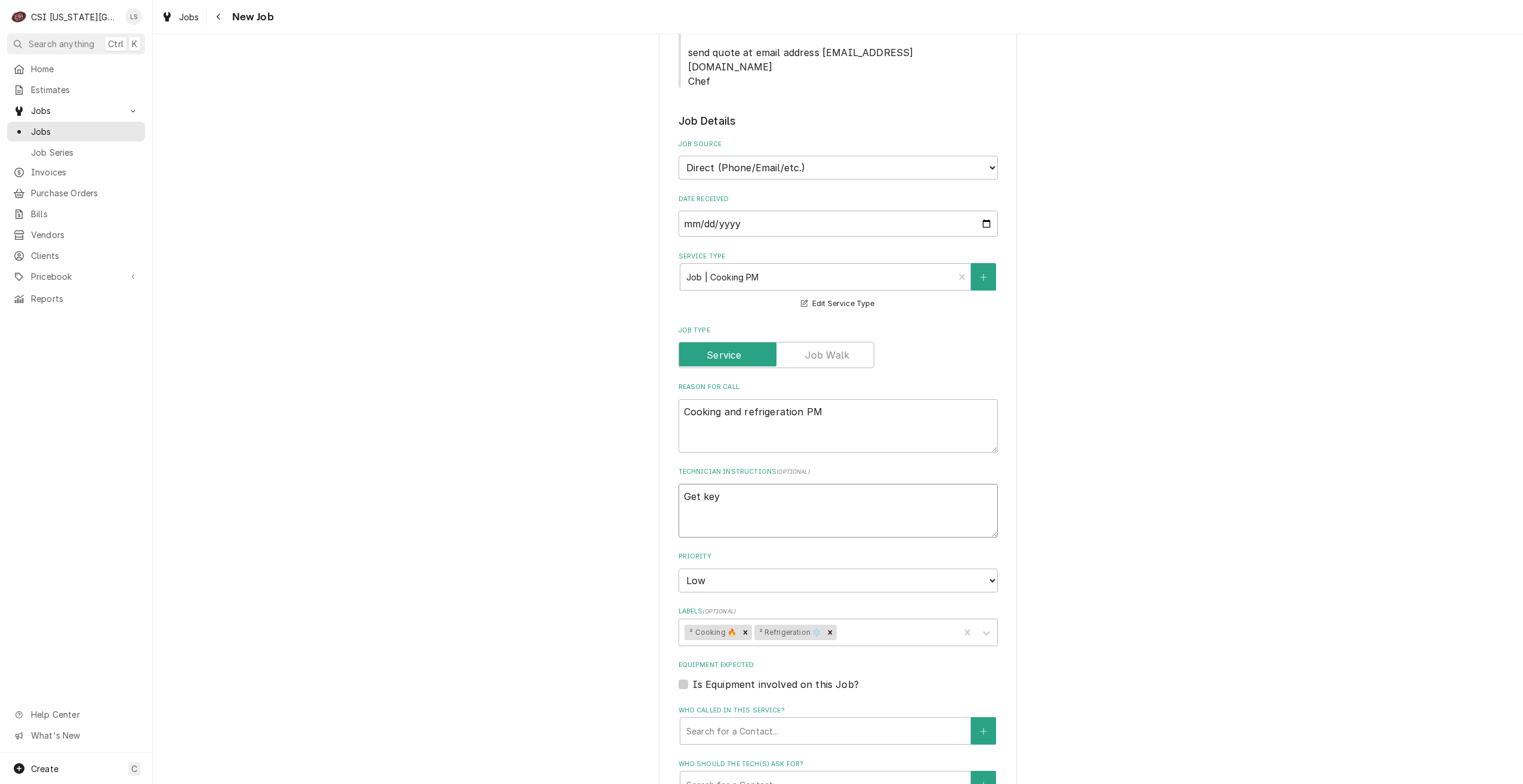
type textarea "x"
type textarea "Get key"
type textarea "x"
type textarea "Get key r"
type textarea "x"
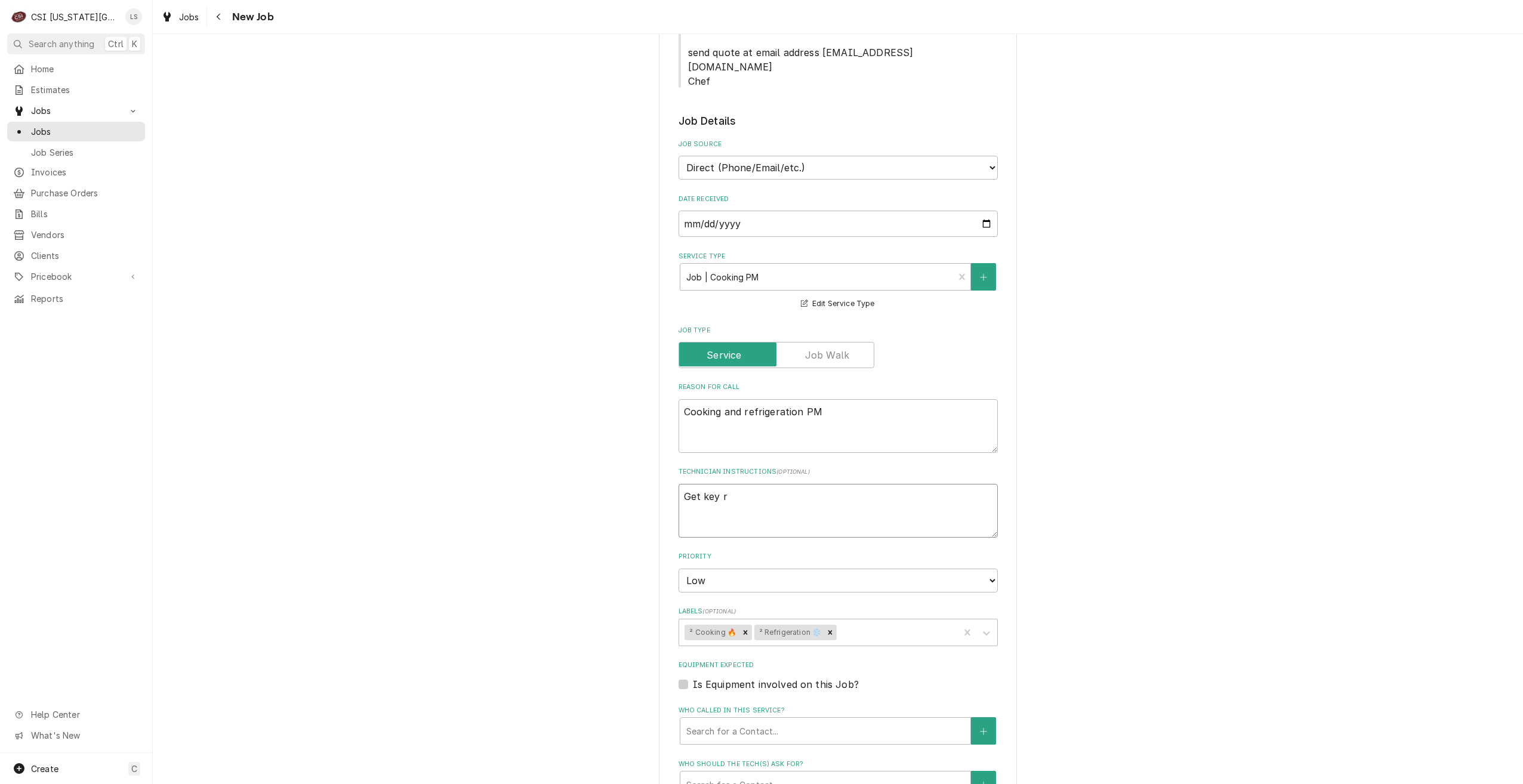
type textarea "Get key"
type textarea "x"
type textarea "Get key f"
type textarea "x"
type textarea "Get key fr"
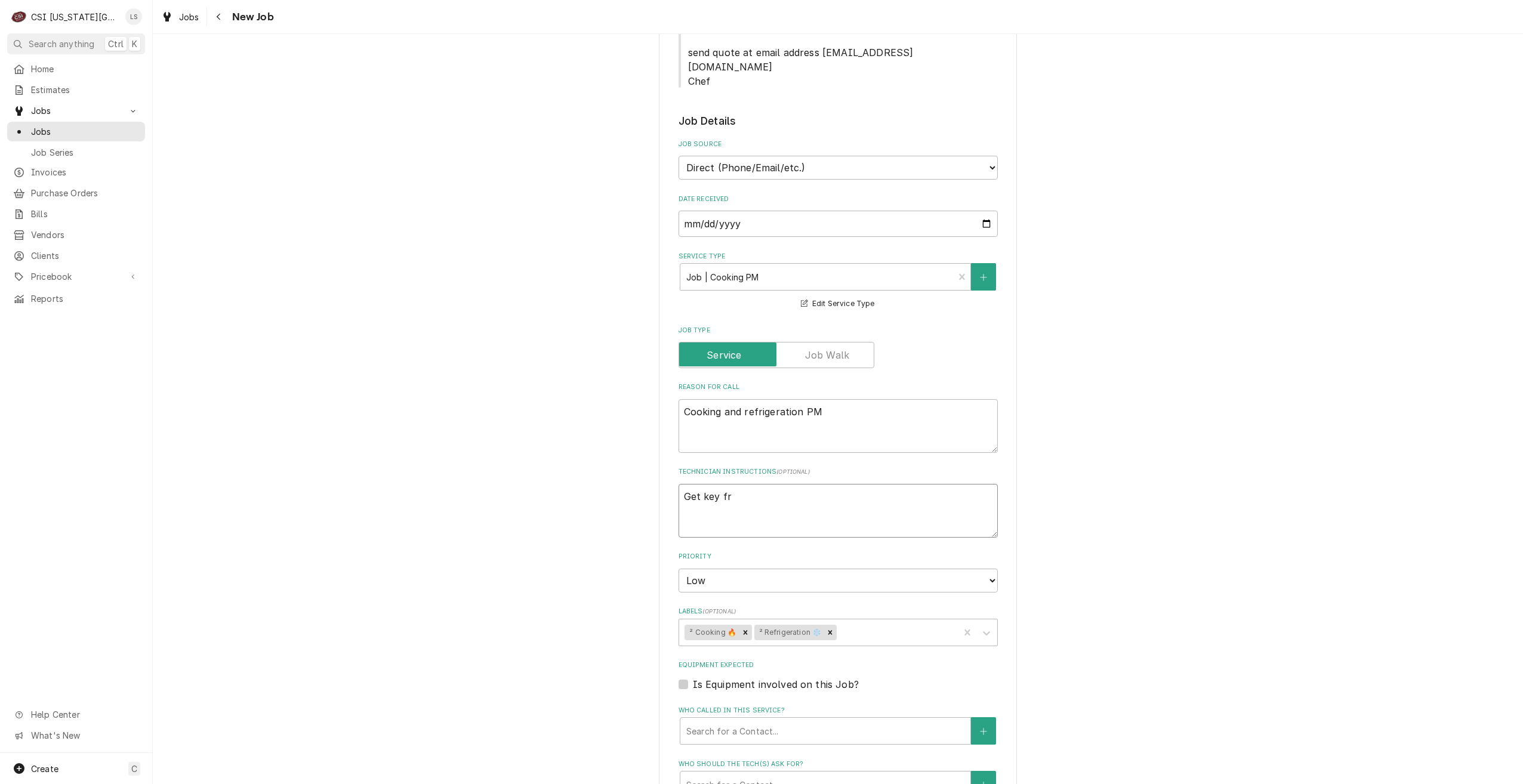
type textarea "x"
type textarea "Get key fro"
type textarea "x"
type textarea "Get key from"
type textarea "x"
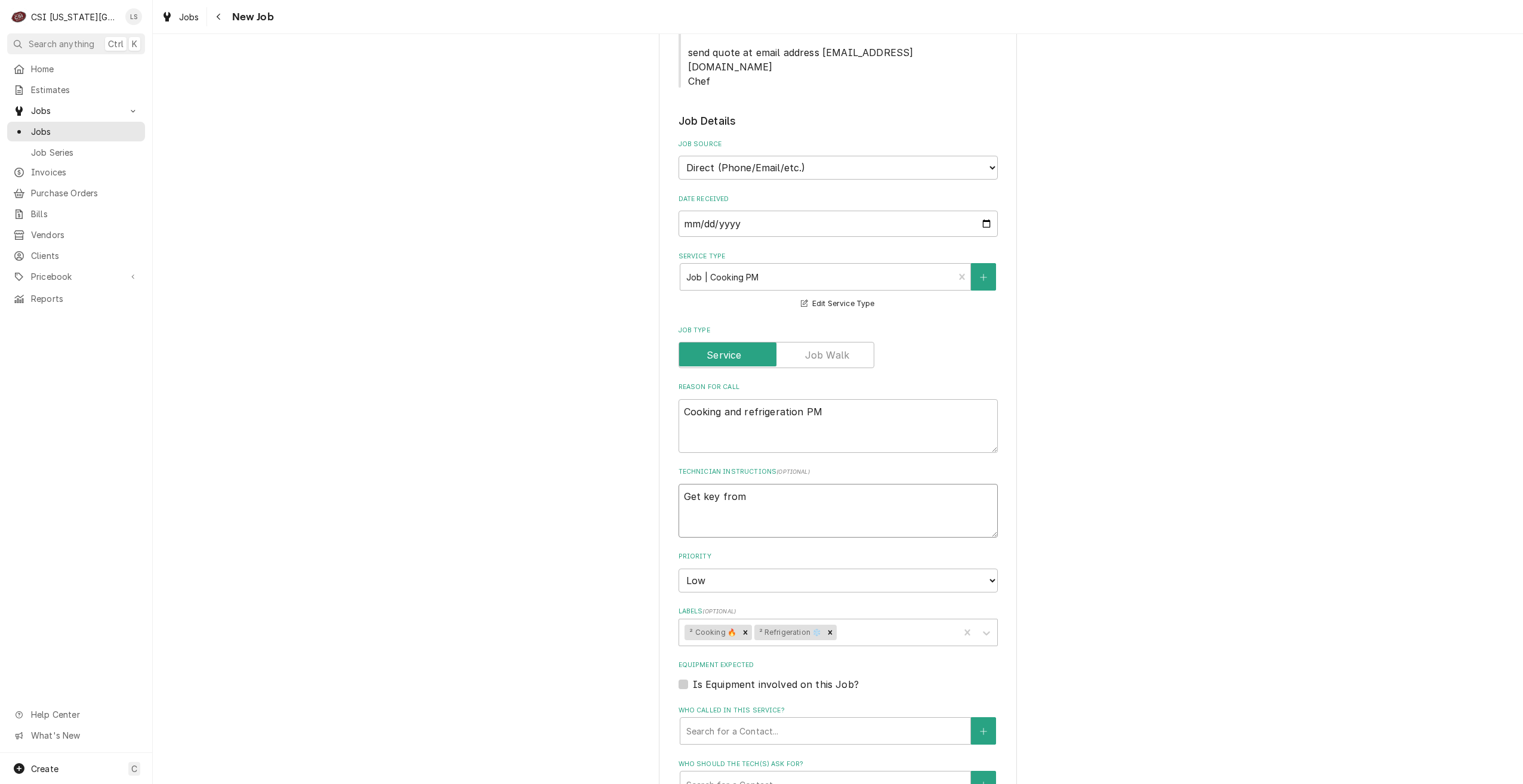
type textarea "Get key from"
type textarea "x"
type textarea "Get key from s"
type textarea "x"
type textarea "Get key from sho"
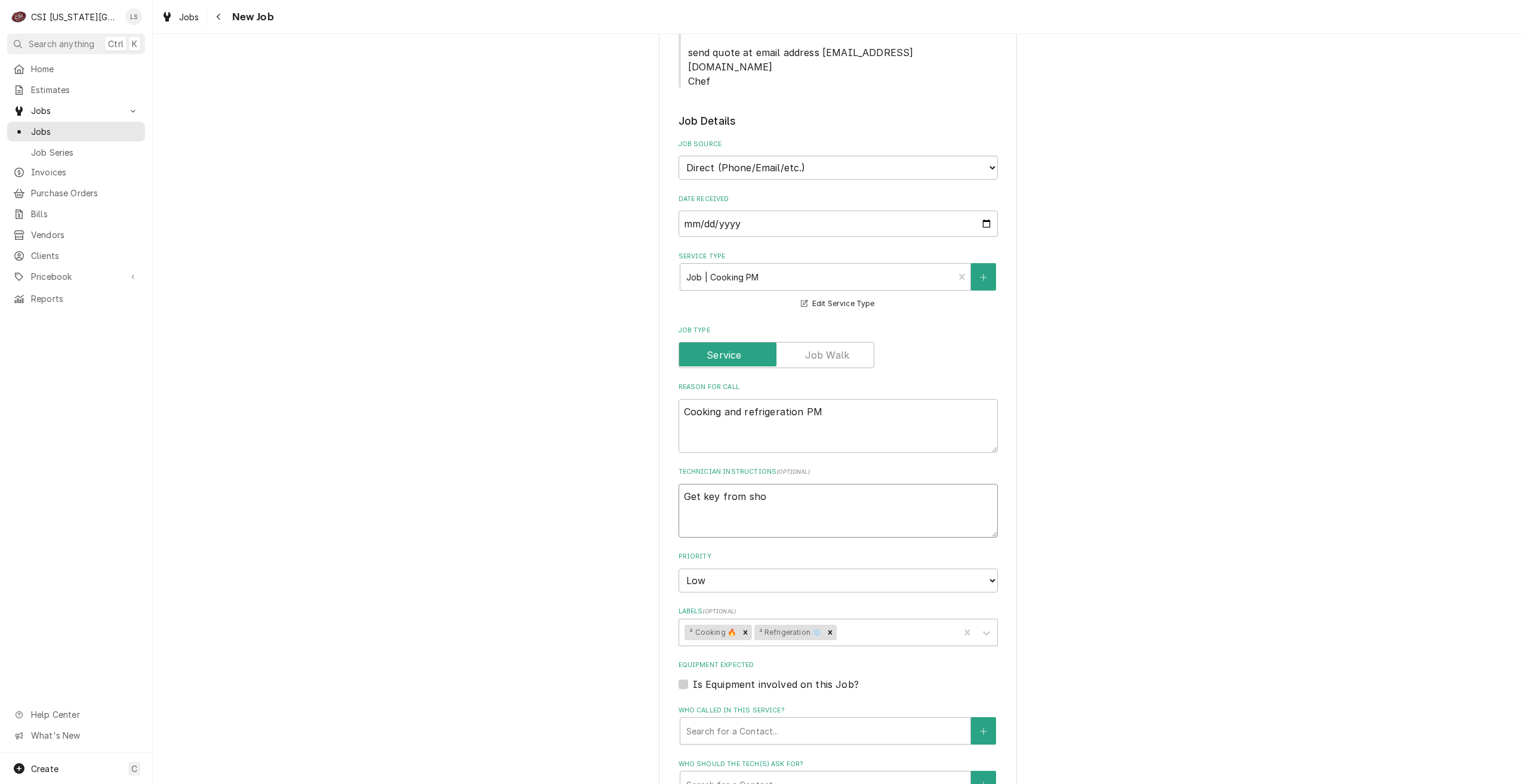
type textarea "x"
type textarea "Get key from shop"
type textarea "x"
type textarea "Get key from shop"
type textarea "x"
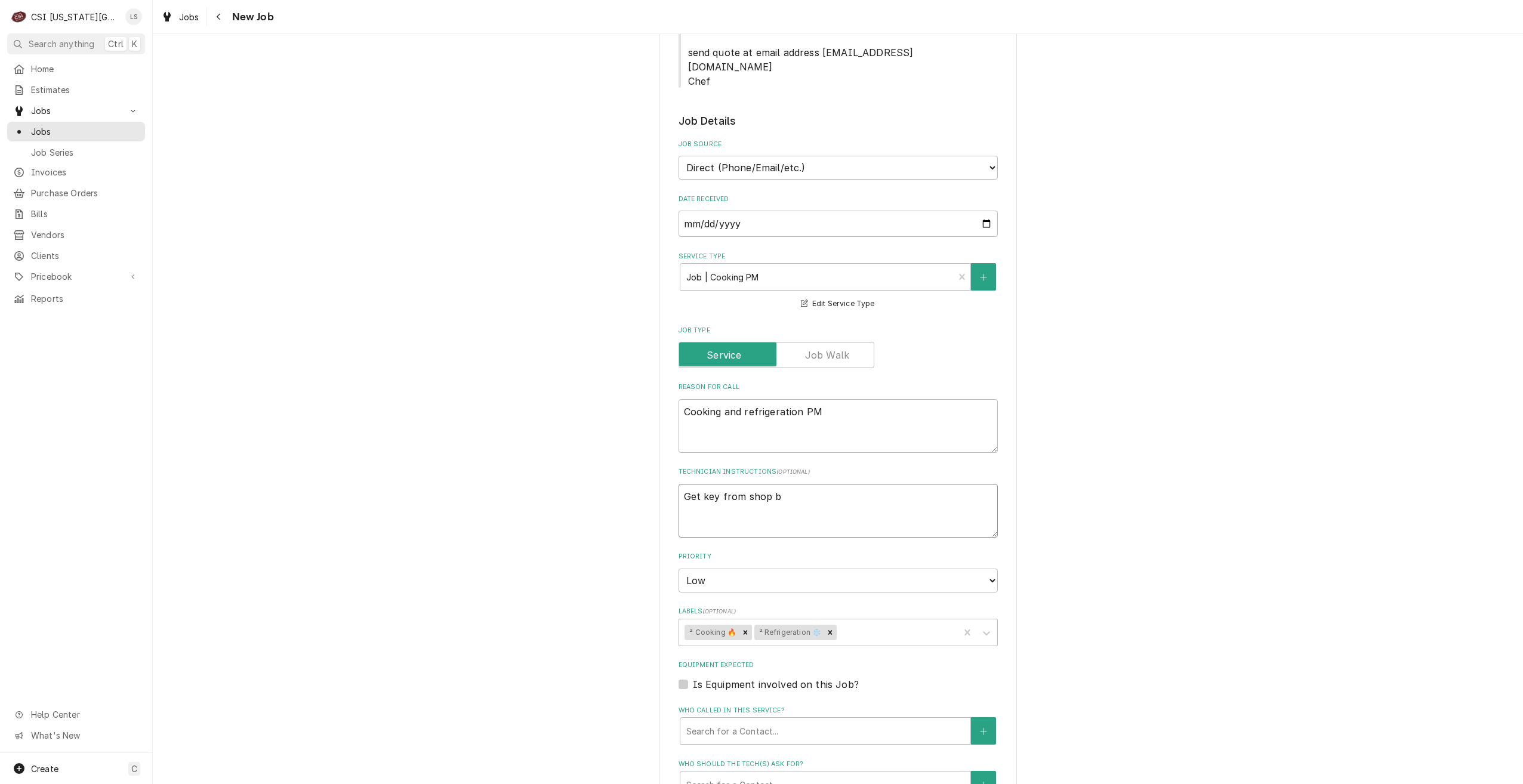
type textarea "Get key from shop be"
type textarea "x"
type textarea "Get key from shop bef"
type textarea "x"
type textarea "Get key from shop befo"
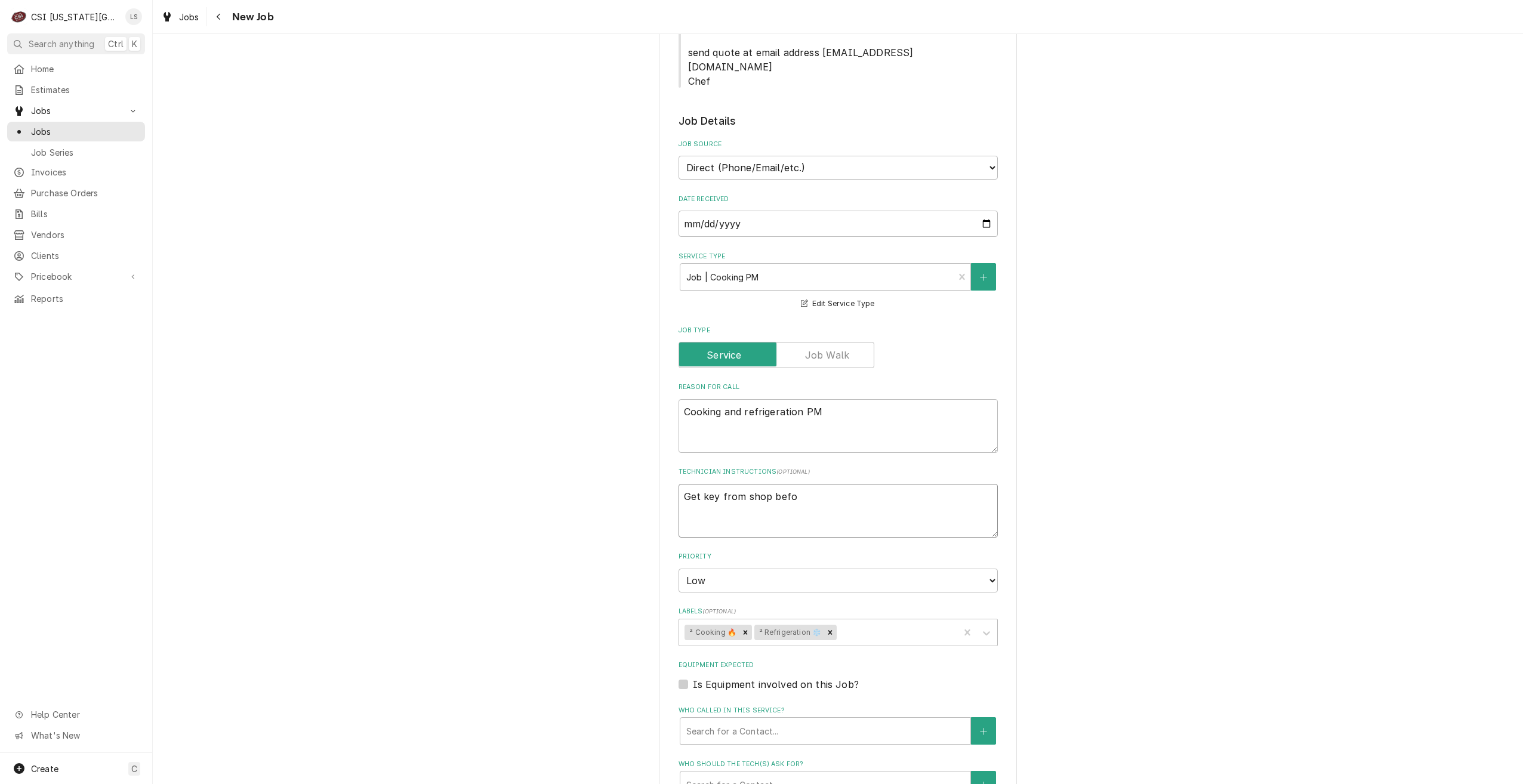
type textarea "x"
type textarea "Get key from shop befor"
type textarea "x"
type textarea "Get key from shop before"
type textarea "x"
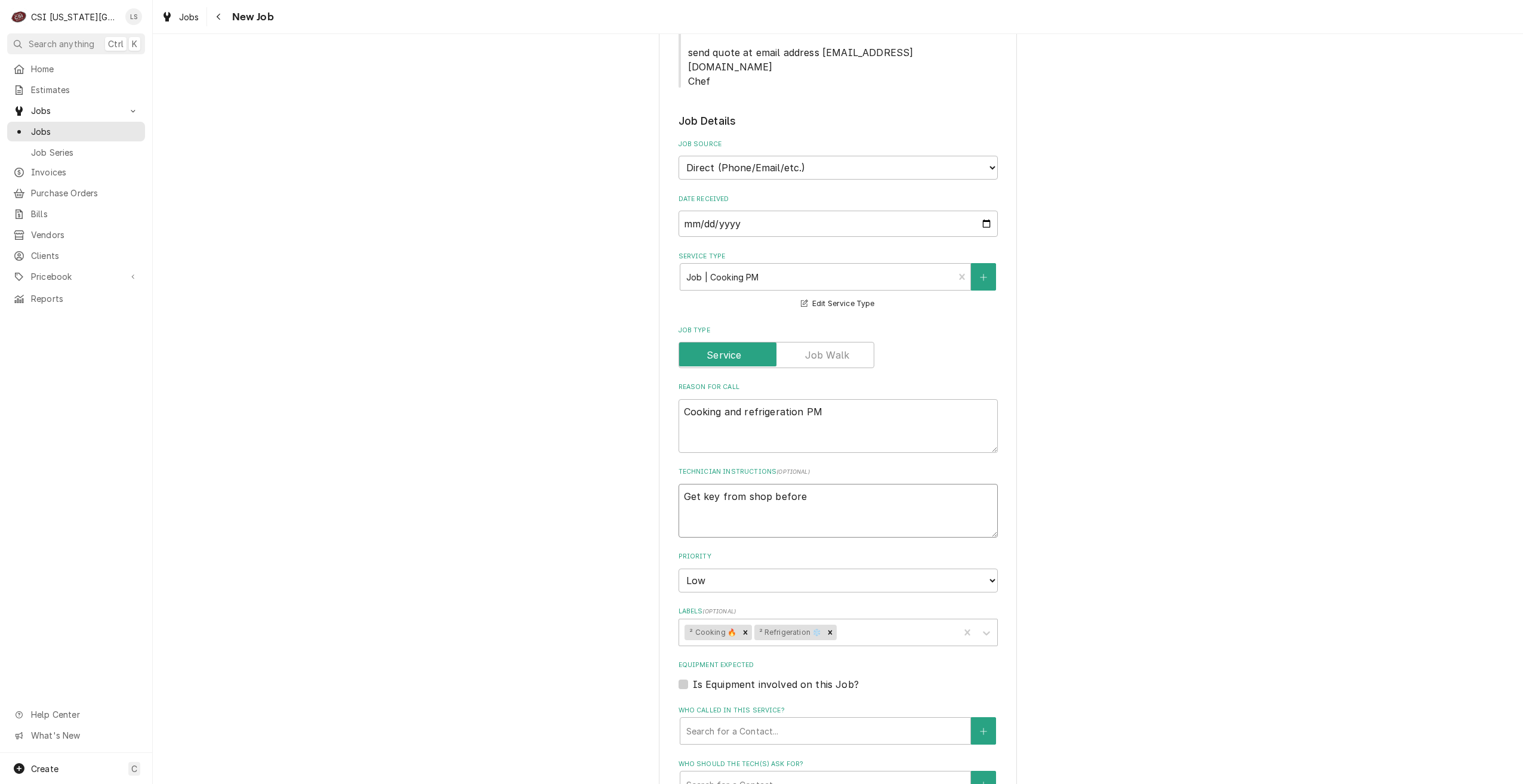
type textarea "Get key from shop before"
type textarea "x"
type textarea "Get key from shop before go"
type textarea "x"
type textarea "Get key from shop before goi"
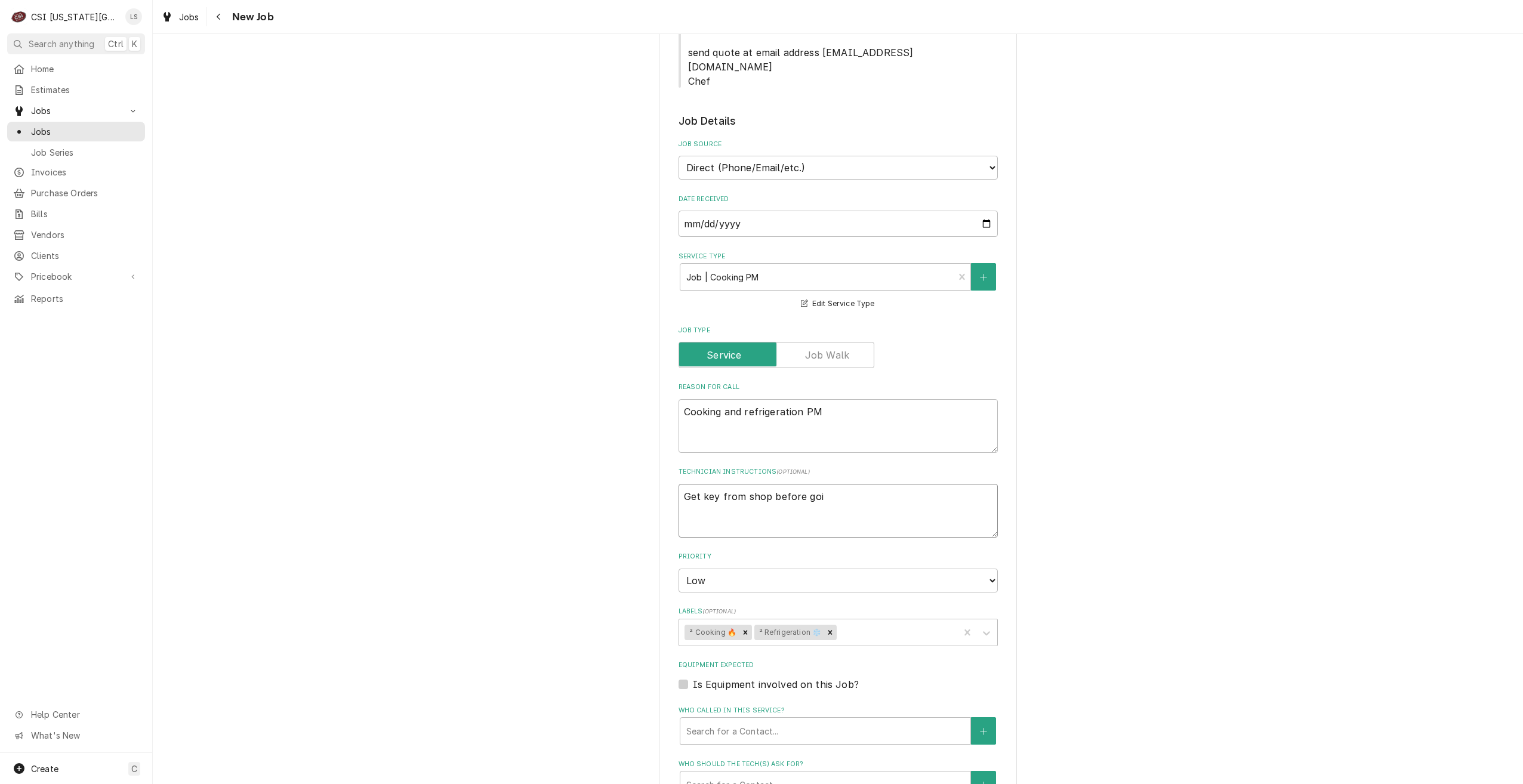
type textarea "x"
type textarea "Get key from shop before goin"
type textarea "x"
type textarea "Get key from shop before going"
type textarea "x"
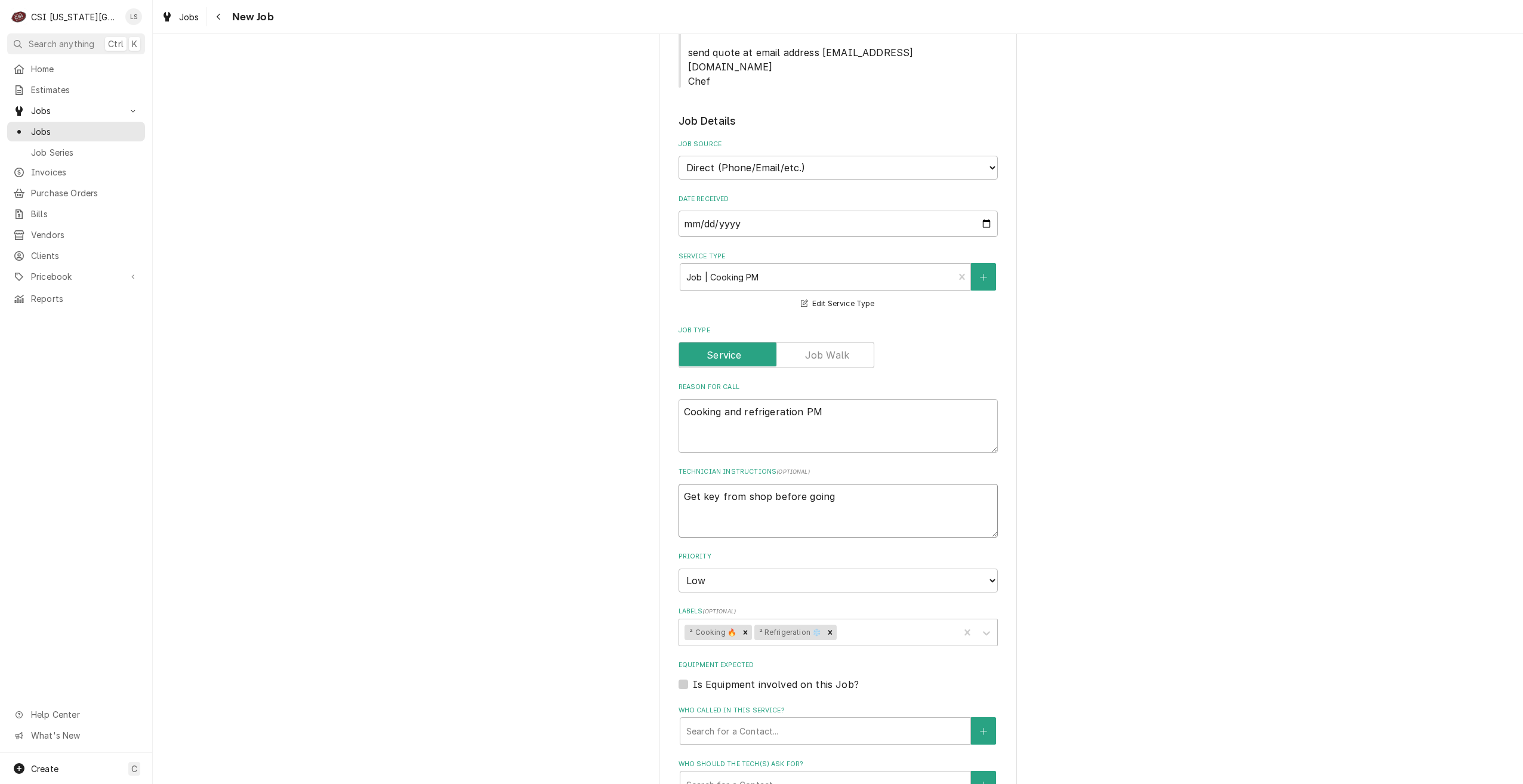
type textarea "Get key from shop before going"
type textarea "x"
type textarea "Get key from shop before going t"
type textarea "x"
type textarea "Get key from shop before going to"
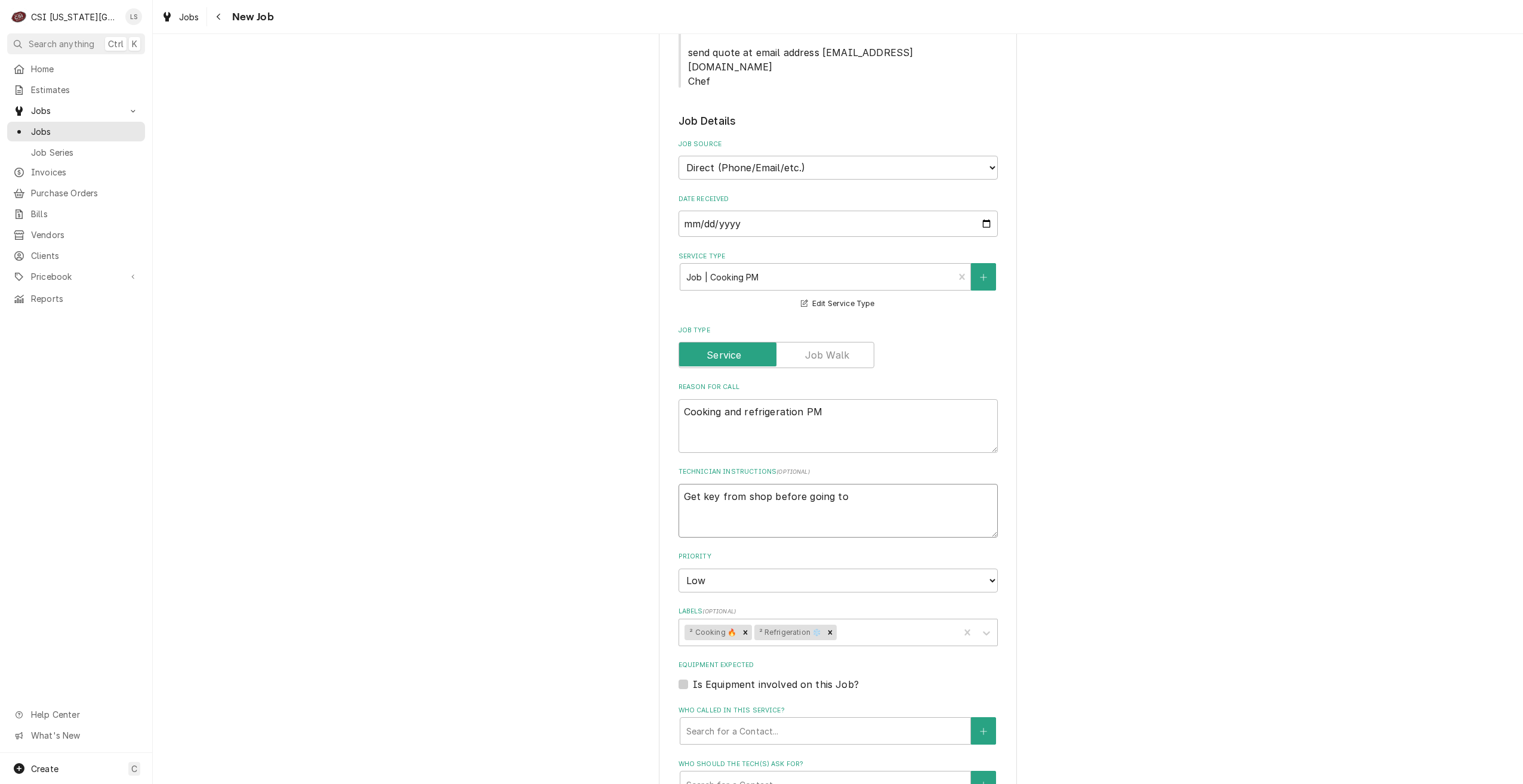
type textarea "x"
type textarea "Get key from shop before going to"
type textarea "x"
type textarea "Get key from shop before going to s"
type textarea "x"
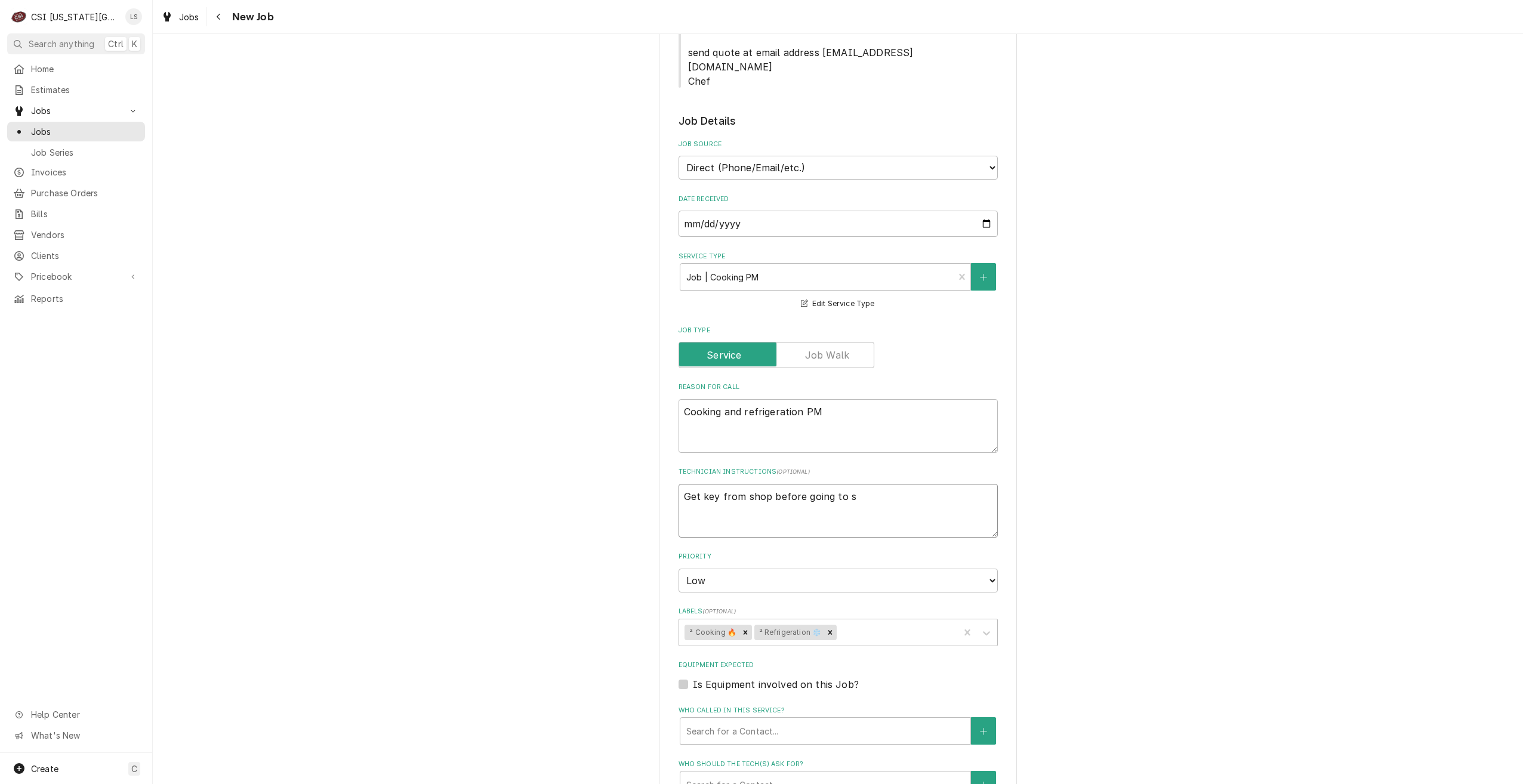
type textarea "Get key from shop before going to si"
type textarea "x"
type textarea "Get key from shop before going to sit"
type textarea "x"
type textarea "Get key from shop before going to site"
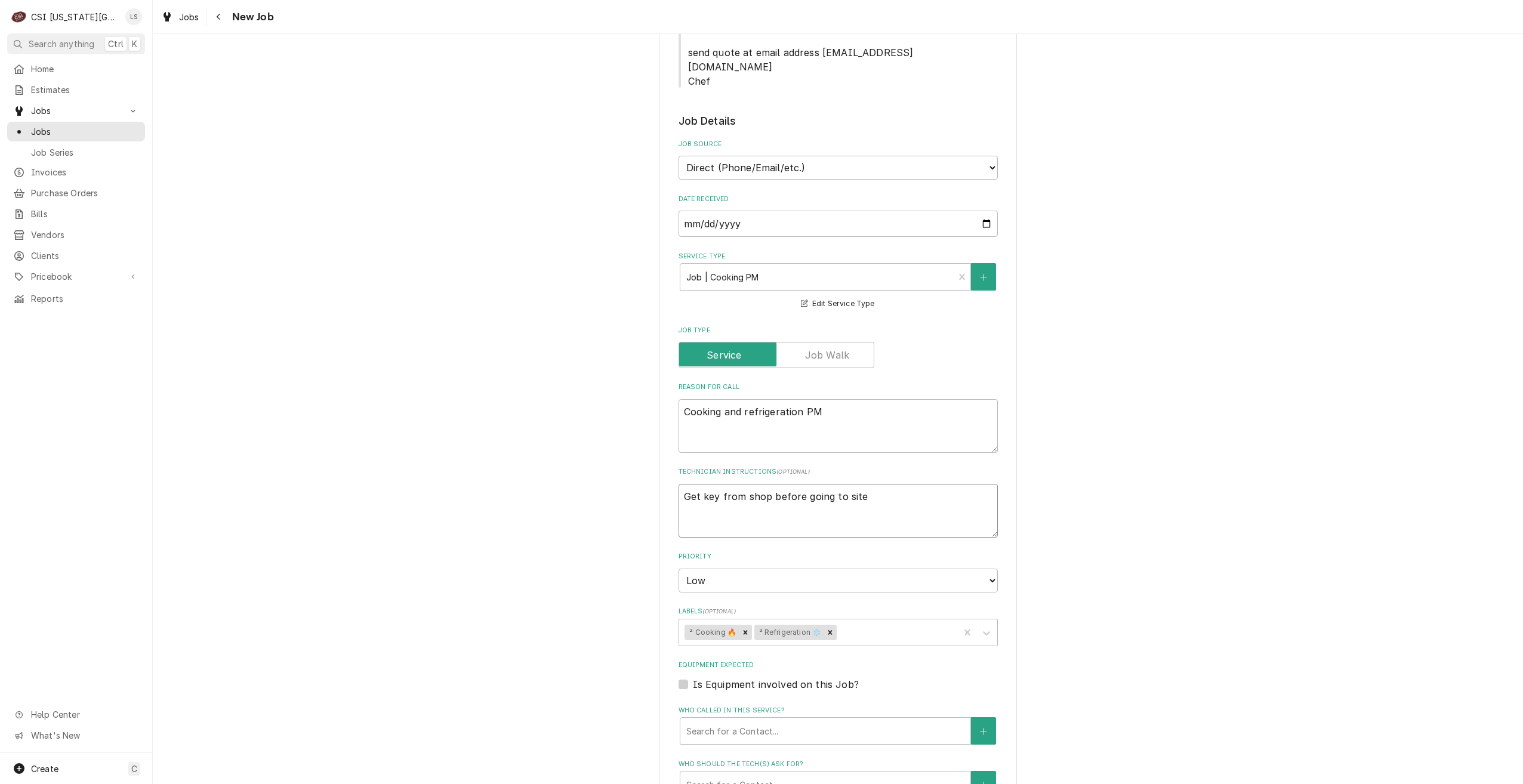
type textarea "x"
type textarea "Get key from shop before going to site"
click at [1254, 436] on div "Use the fields below to edit this job: Client Details Client 801 CHOPHOUSE-ASH-…" at bounding box center [838, 123] width 1370 height 2063
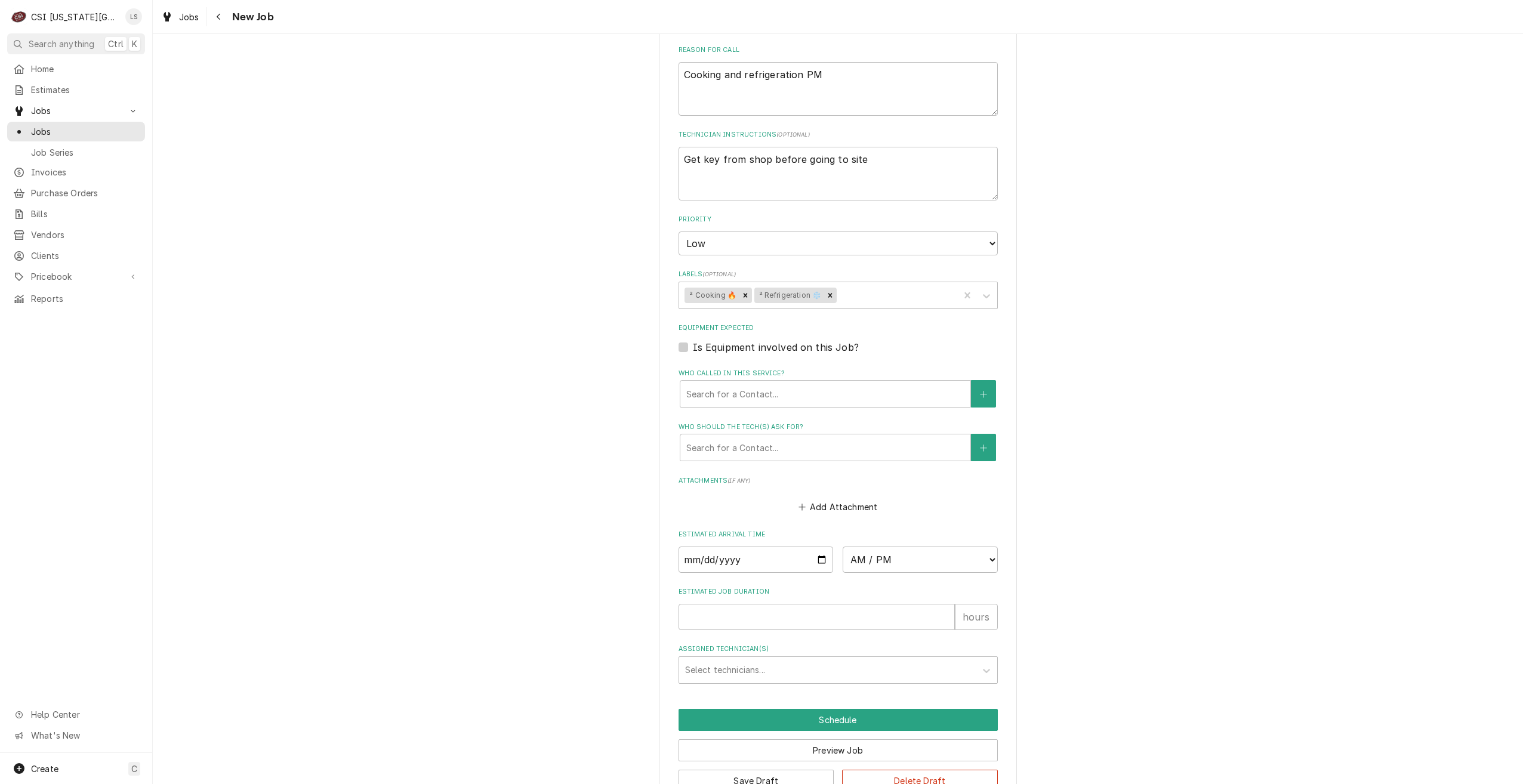
scroll to position [1311, 0]
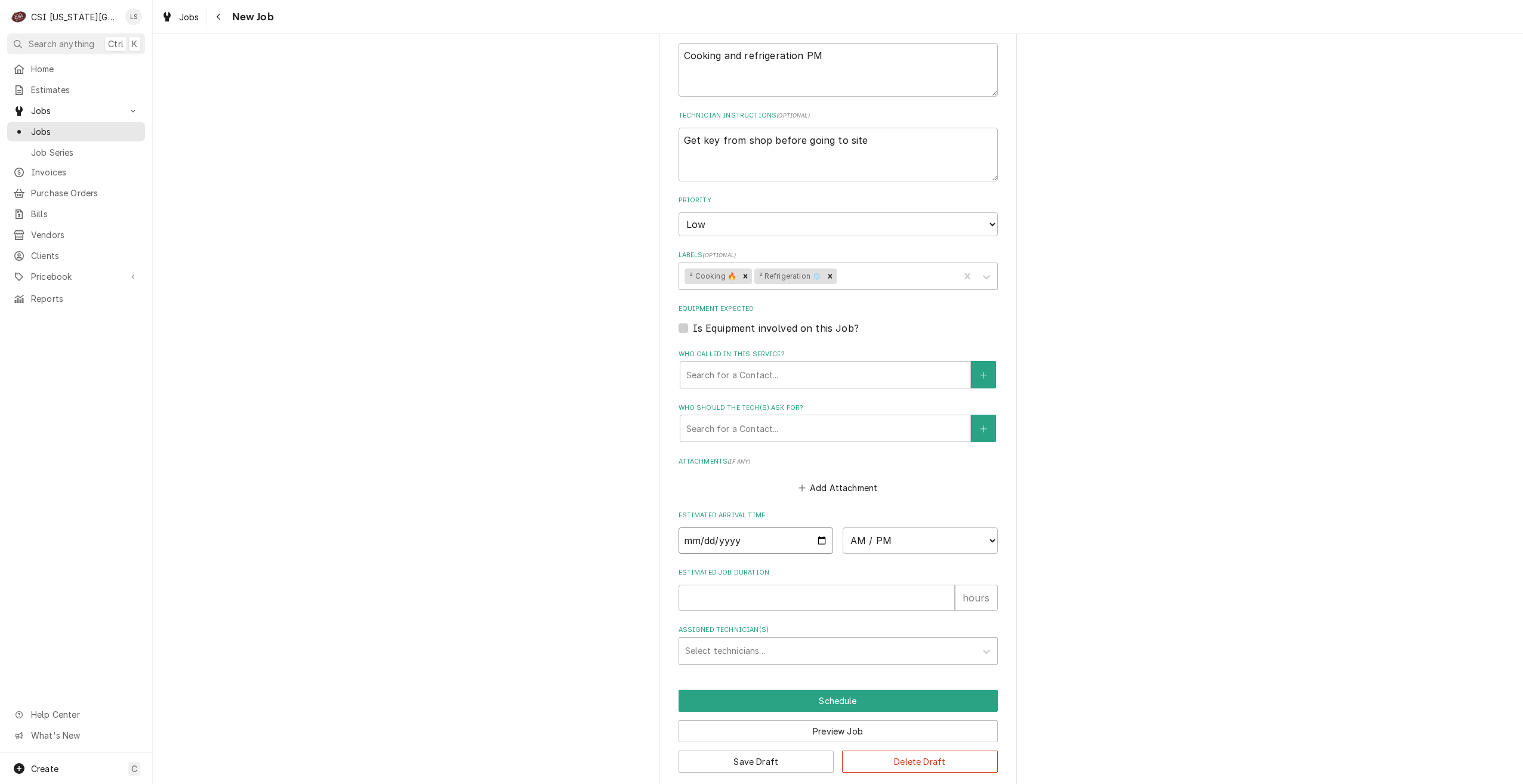
click at [815, 528] on input "Date" at bounding box center [756, 540] width 155 height 26
type textarea "x"
type input "2025-08-22"
type textarea "x"
click at [874, 529] on select "AM / PM 6:00 AM 6:15 AM 6:30 AM 6:45 AM 7:00 AM 7:15 AM 7:30 AM 7:45 AM 8:00 AM…" at bounding box center [920, 540] width 155 height 26
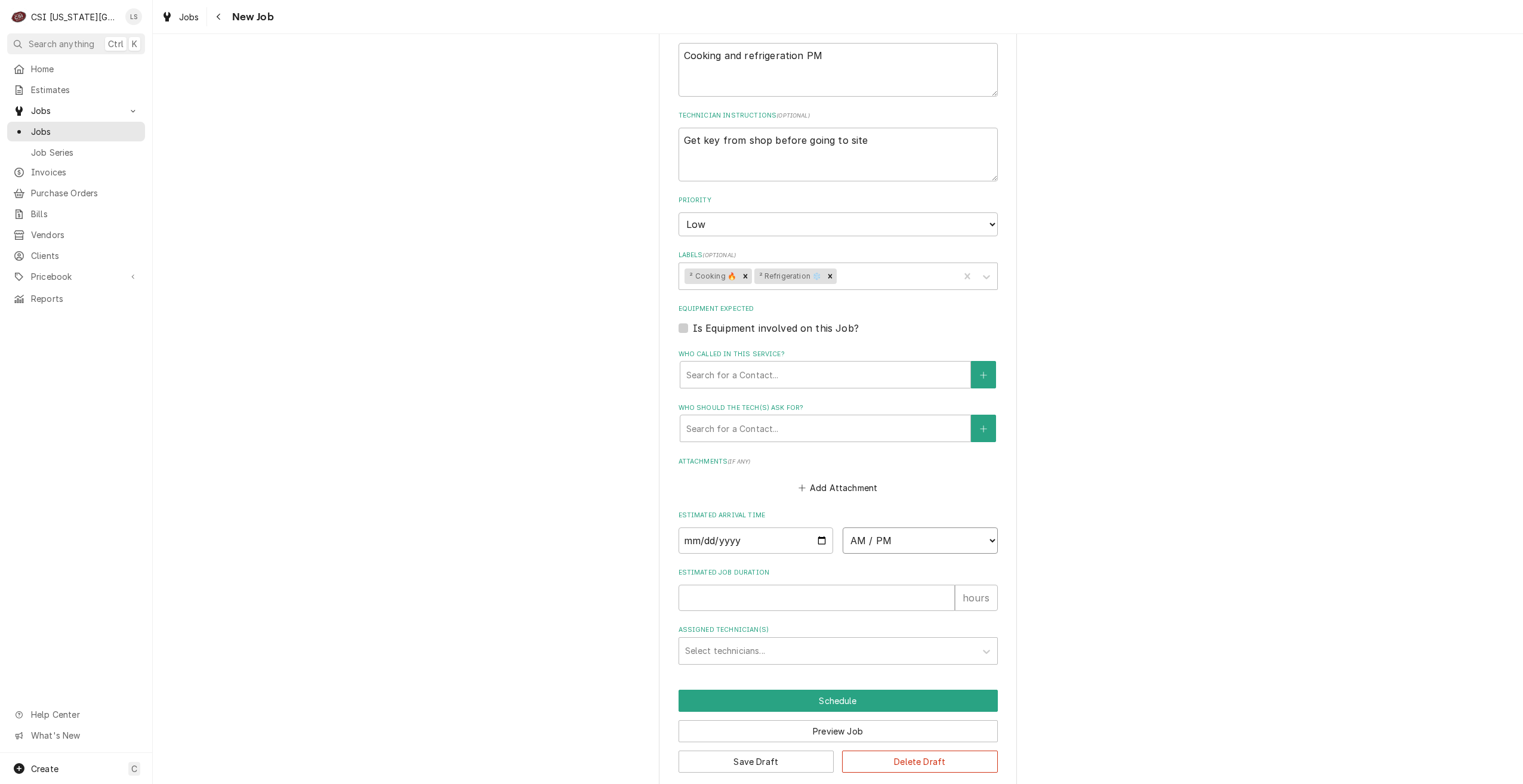
select select "07:00:00"
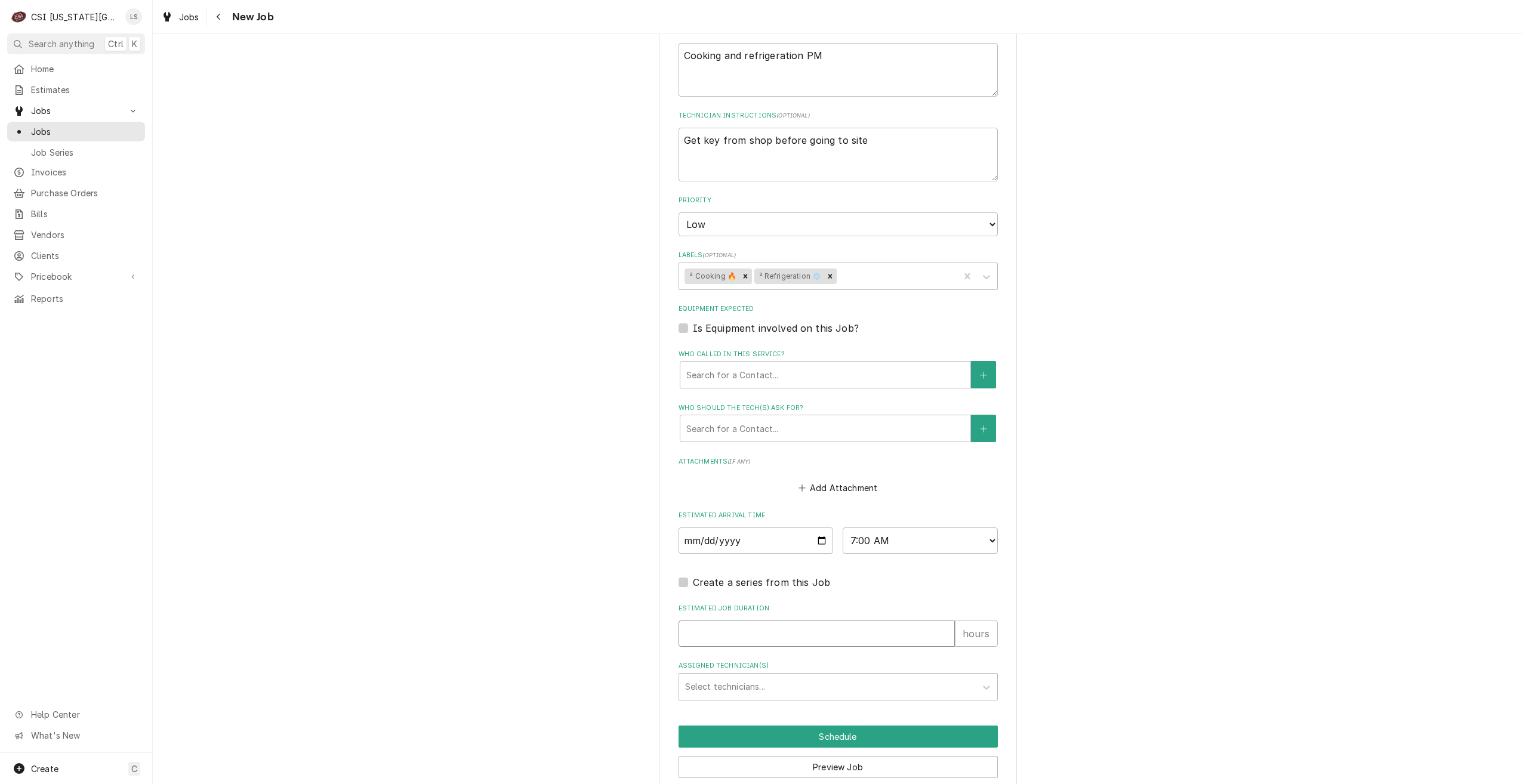
click at [891, 622] on input "Estimated Job Duration" at bounding box center [816, 633] width 276 height 26
type textarea "x"
type input "2"
type textarea "x"
type input "2"
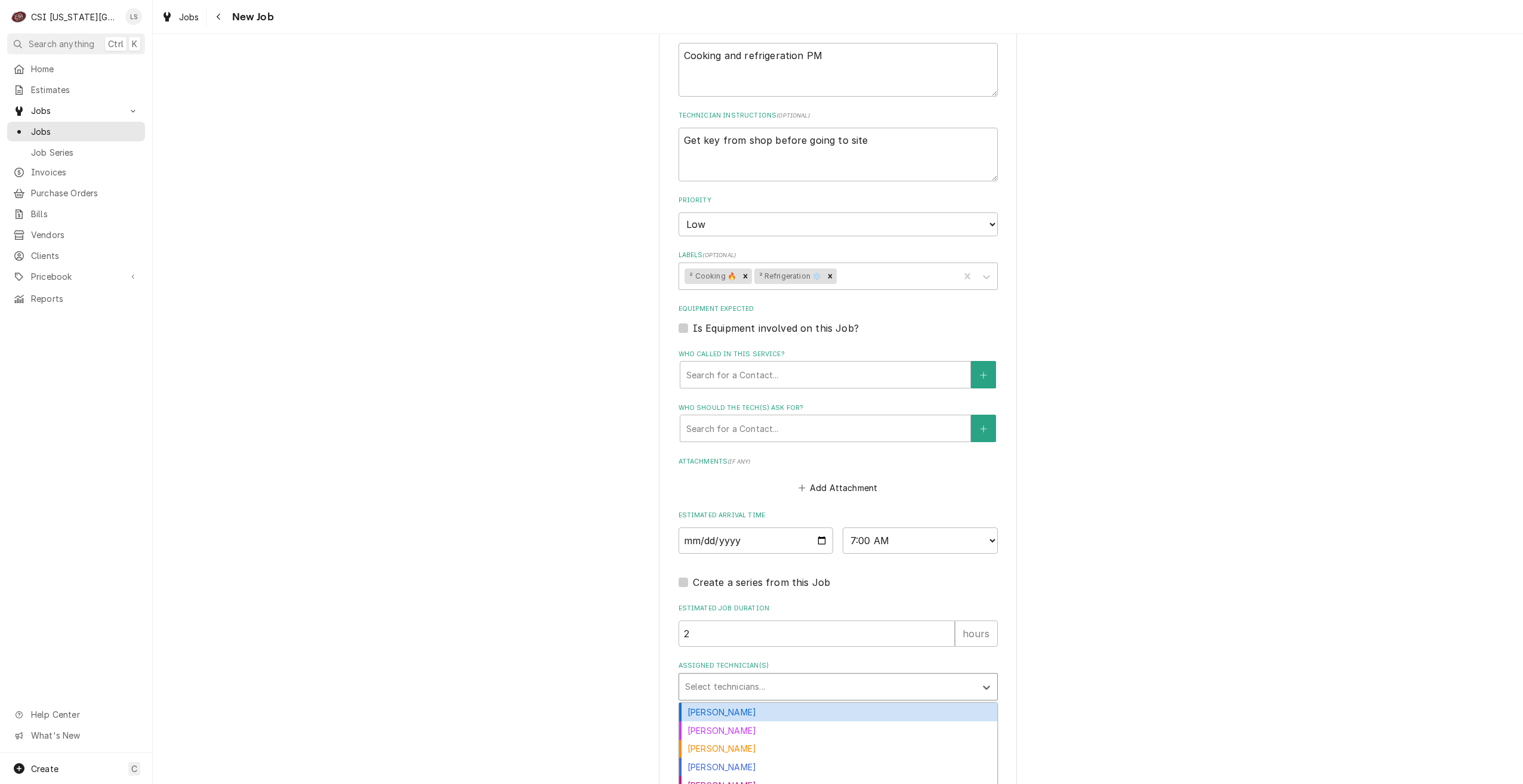
click at [893, 683] on div "Select technicians..." at bounding box center [827, 686] width 296 height 26
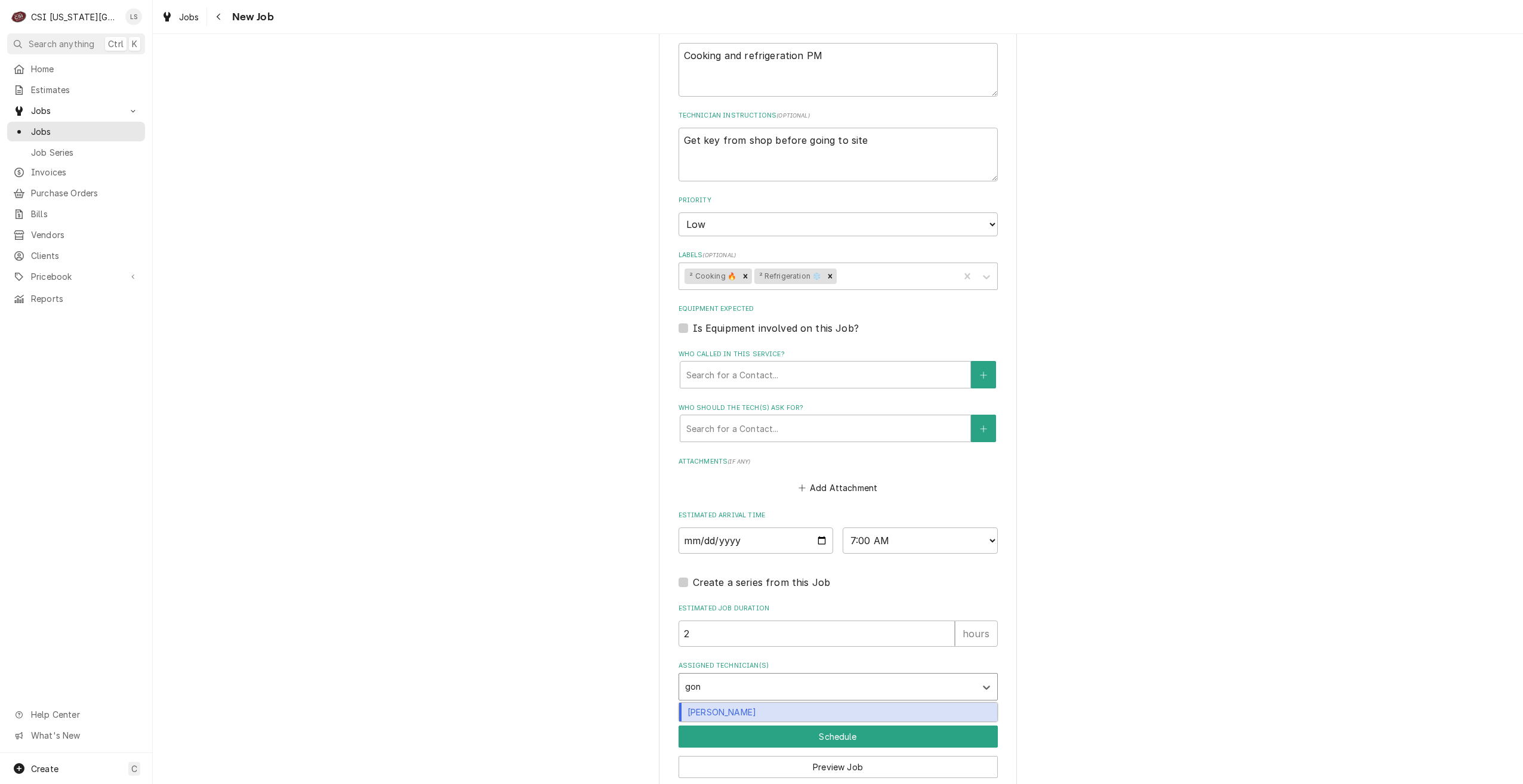
type input "gonz"
click at [893, 703] on div "Brian Gonzalez" at bounding box center [838, 711] width 319 height 18
type textarea "x"
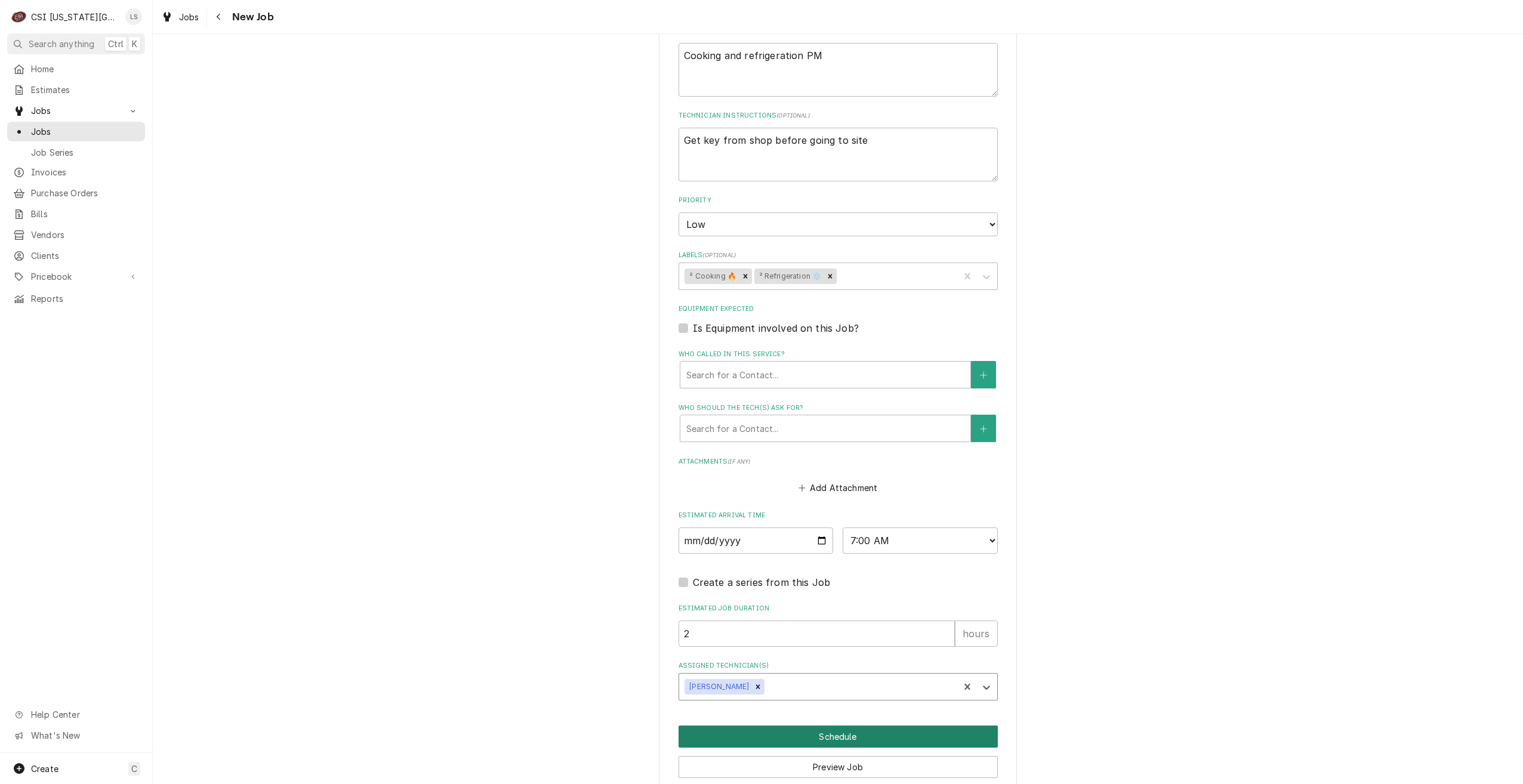
click at [897, 725] on button "Schedule" at bounding box center [838, 736] width 320 height 22
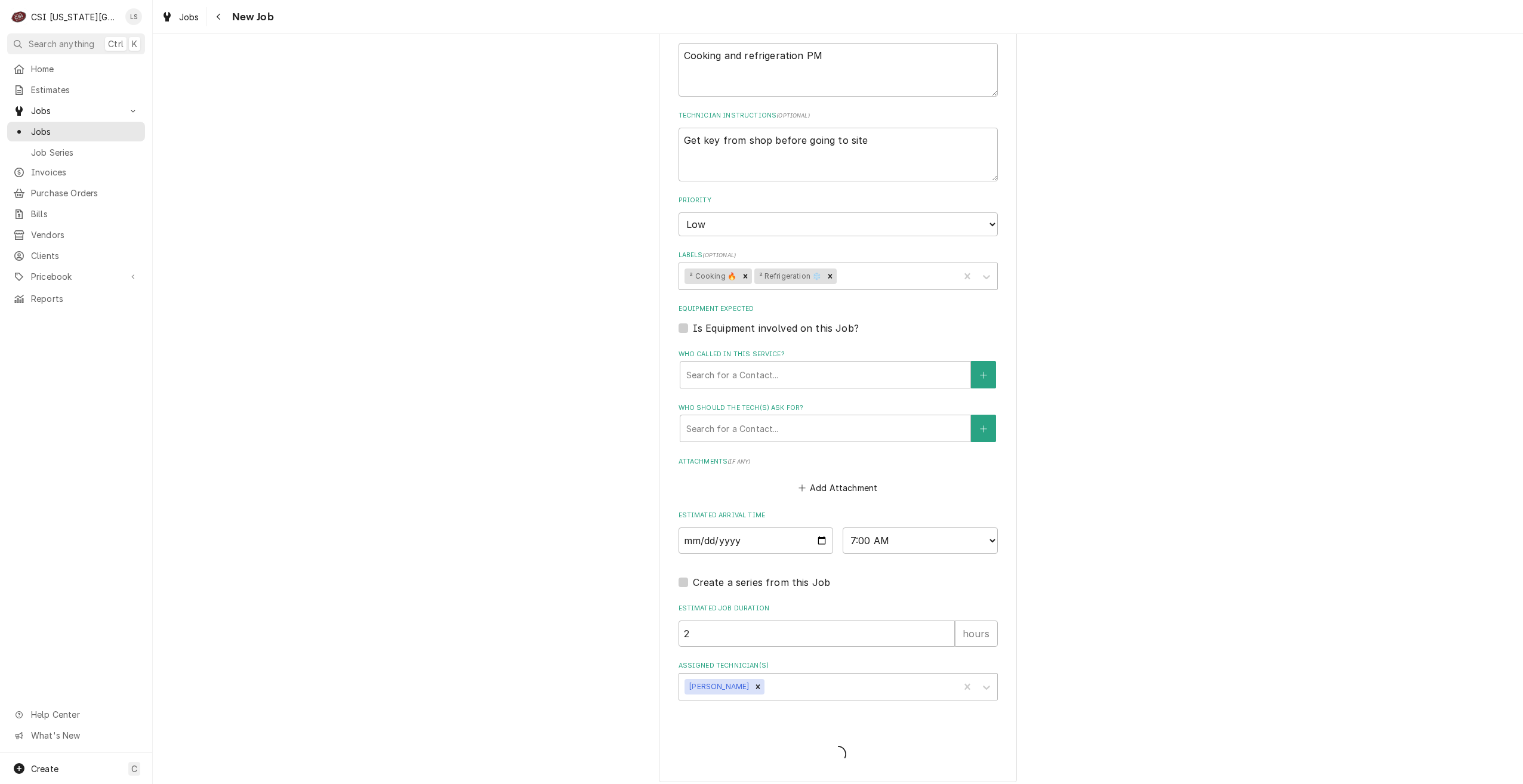
scroll to position [1306, 0]
type textarea "x"
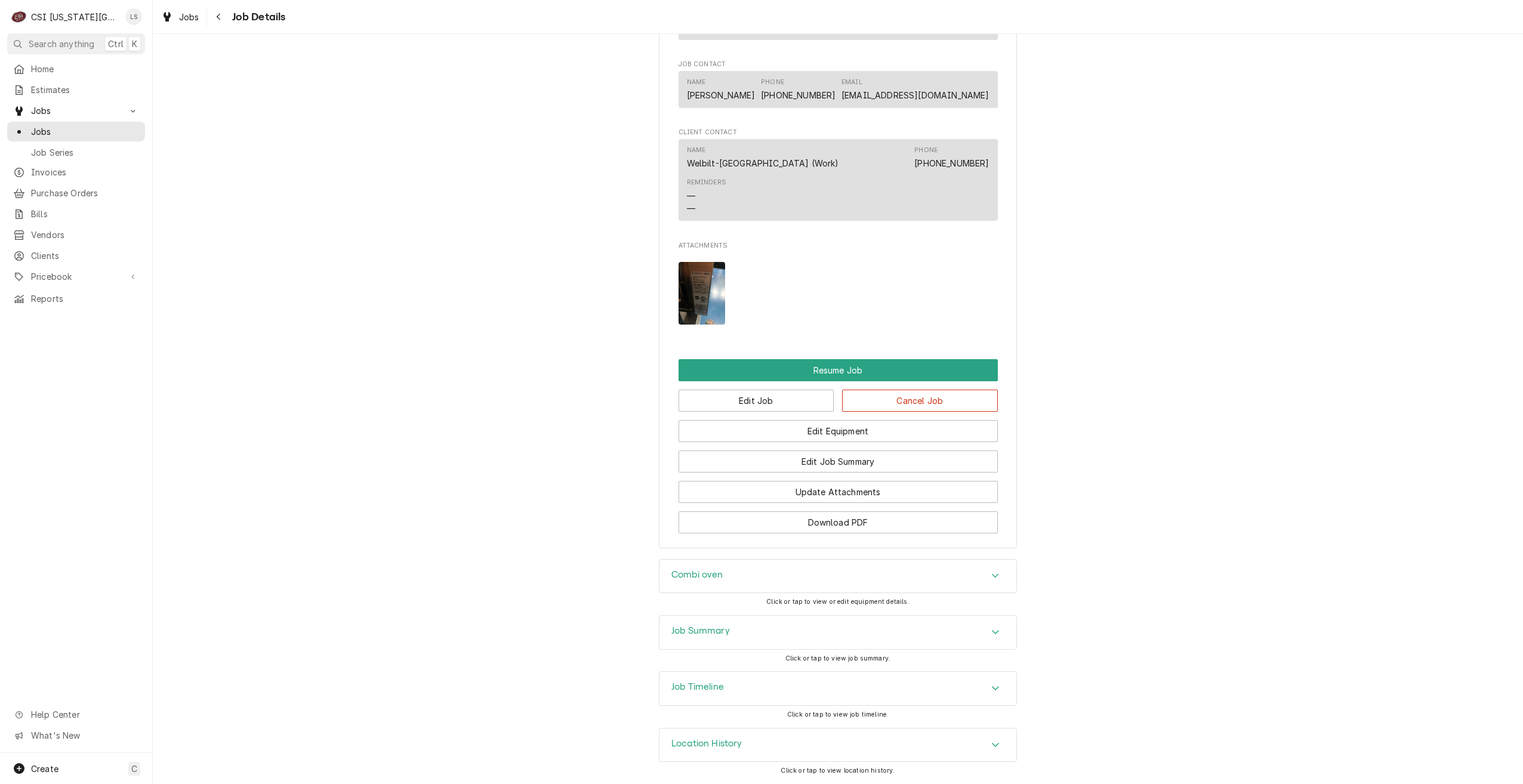
scroll to position [1298, 0]
click at [724, 403] on button "Edit Job" at bounding box center [756, 400] width 156 height 22
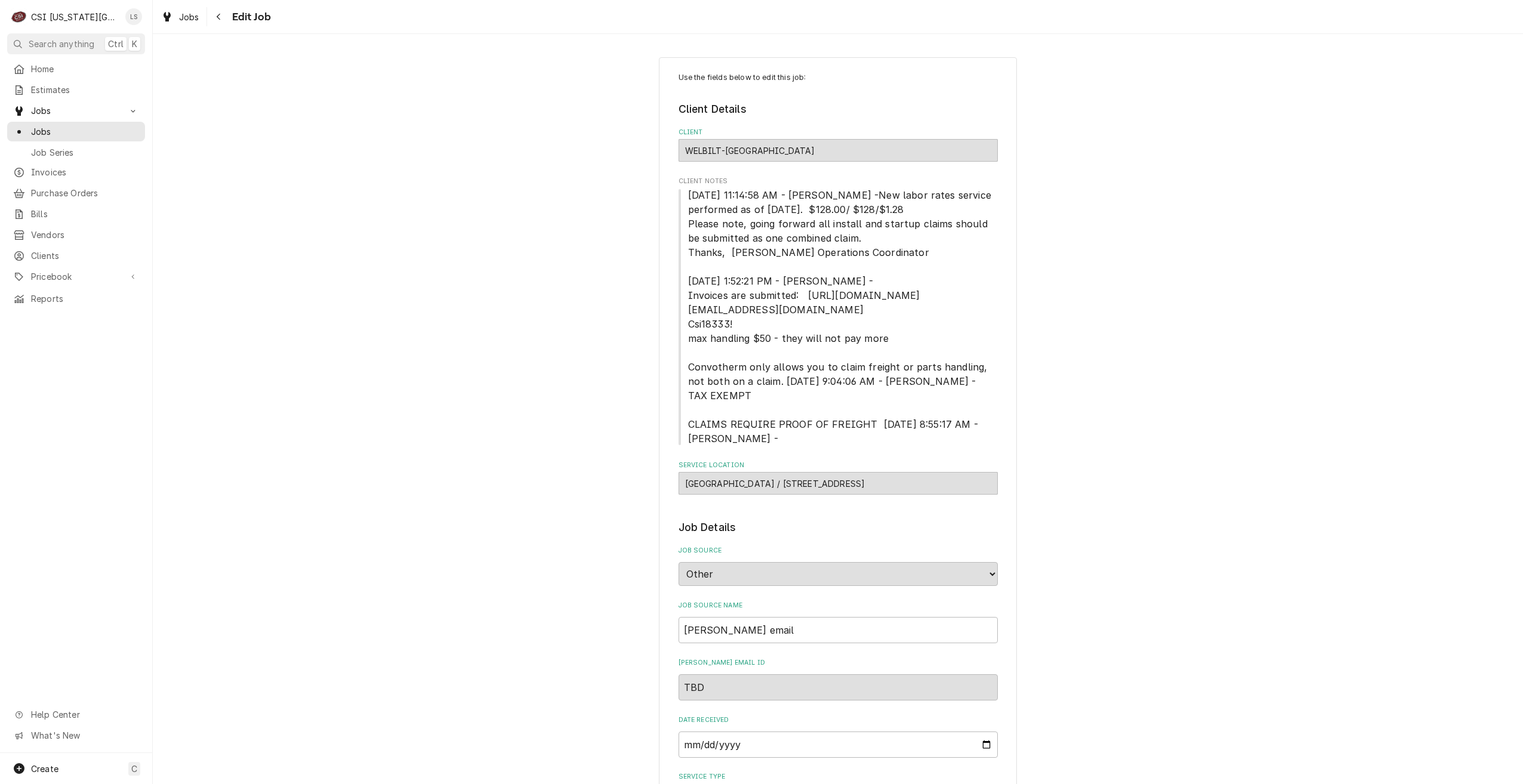
type textarea "x"
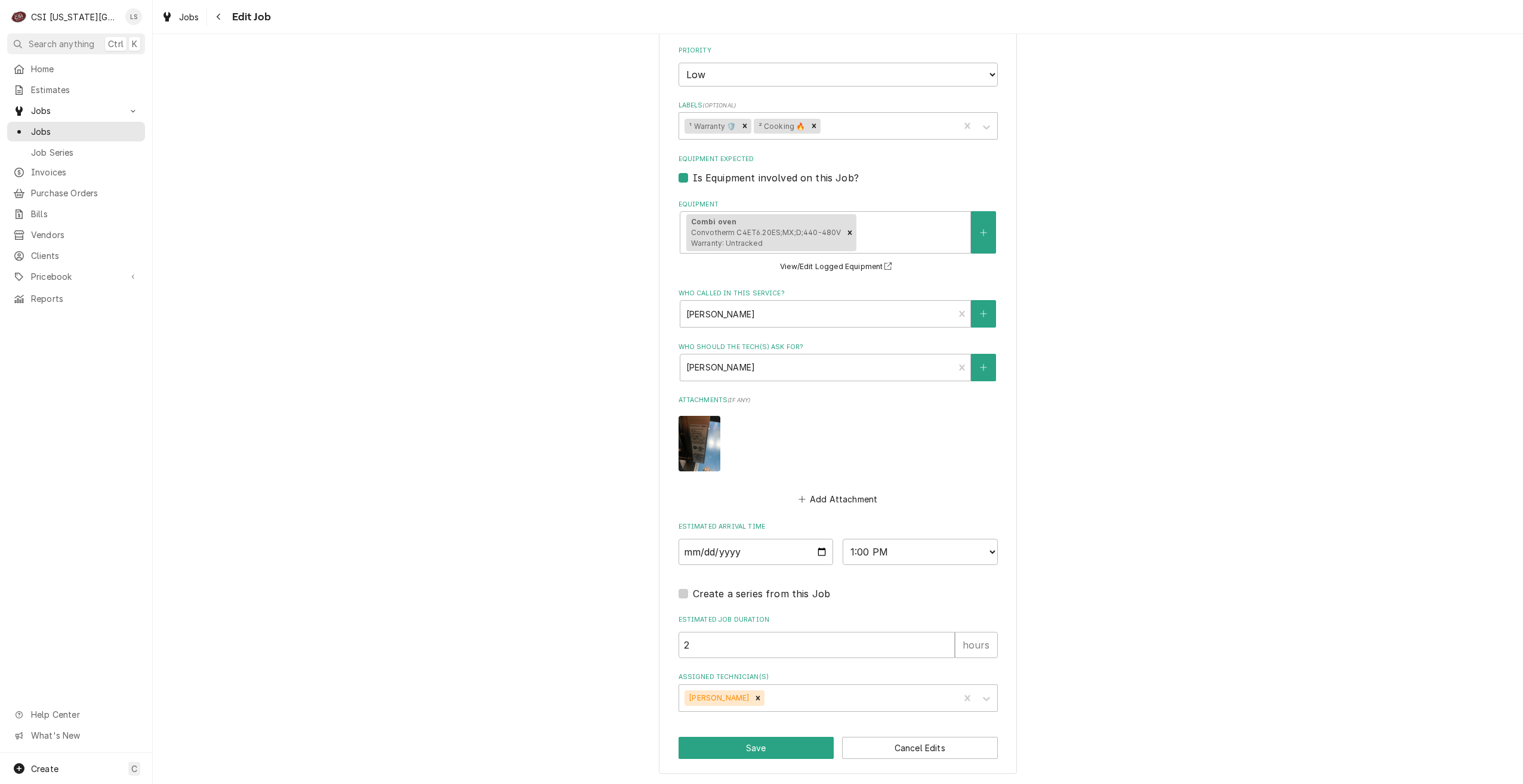
scroll to position [1002, 0]
click at [816, 554] on input "[DATE]" at bounding box center [756, 551] width 155 height 26
type input "[DATE]"
click at [768, 750] on button "Save" at bounding box center [756, 747] width 156 height 22
type textarea "x"
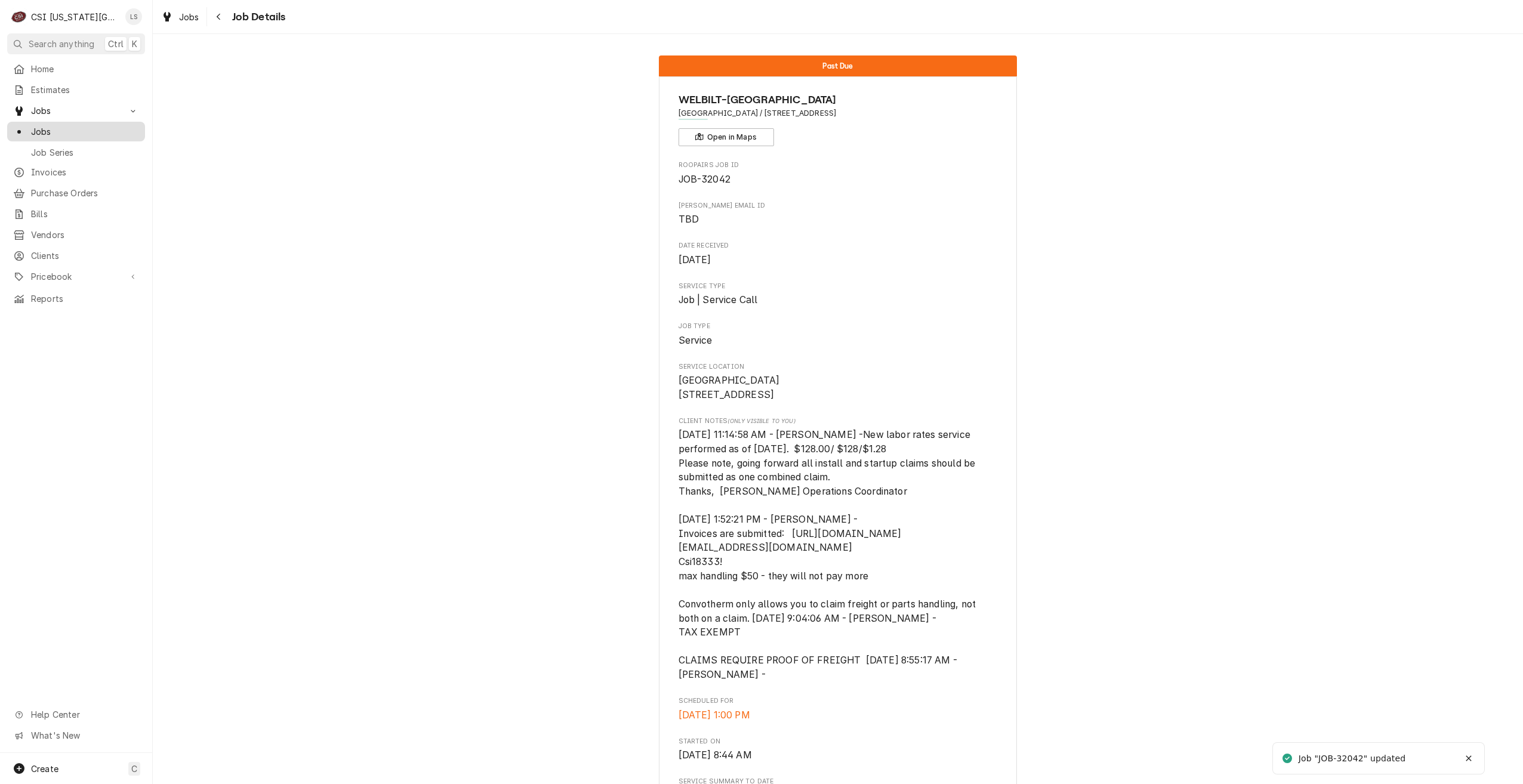
click at [95, 130] on span "Jobs" at bounding box center [85, 131] width 108 height 13
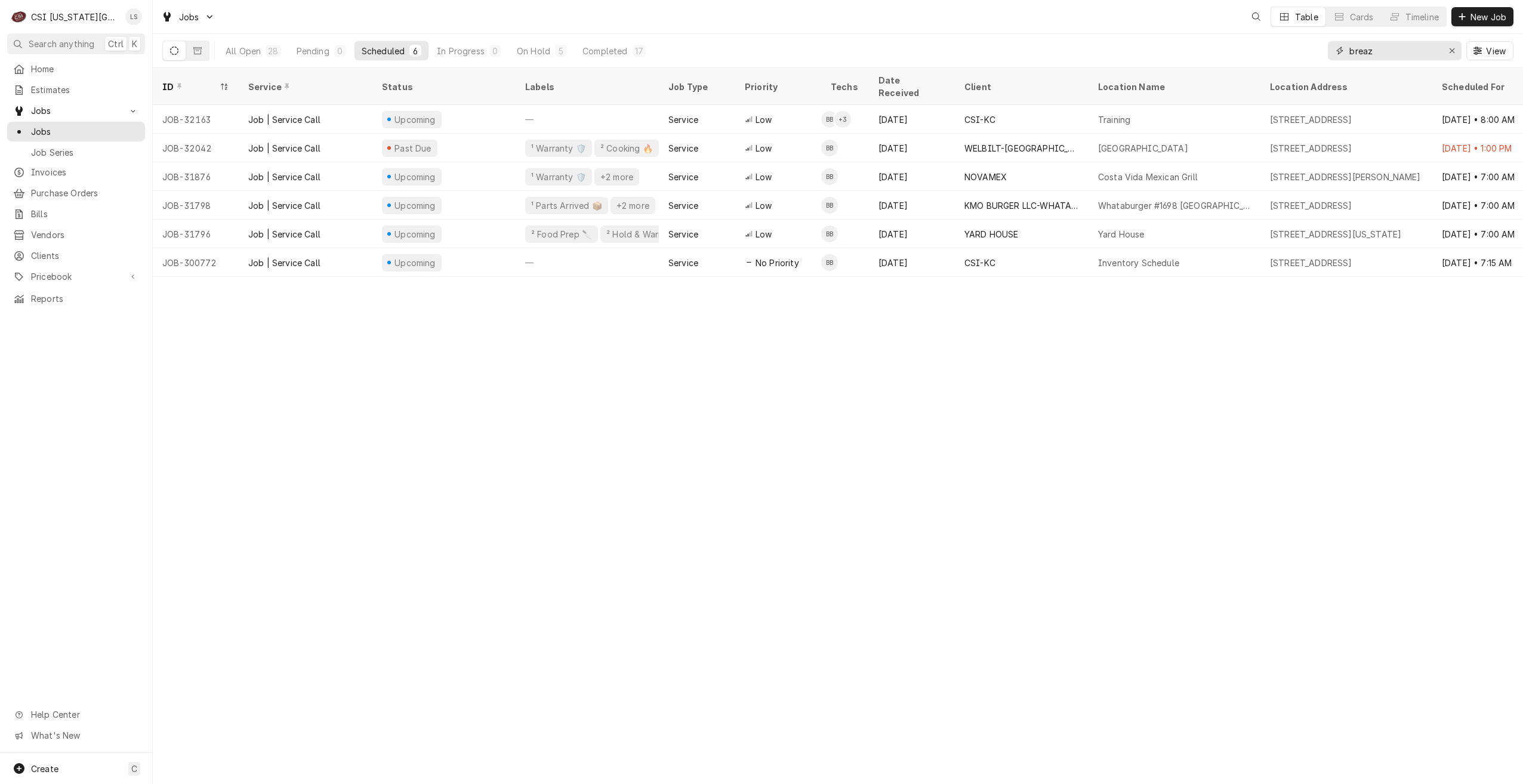
click at [1371, 49] on input "breaz" at bounding box center [1394, 51] width 89 height 19
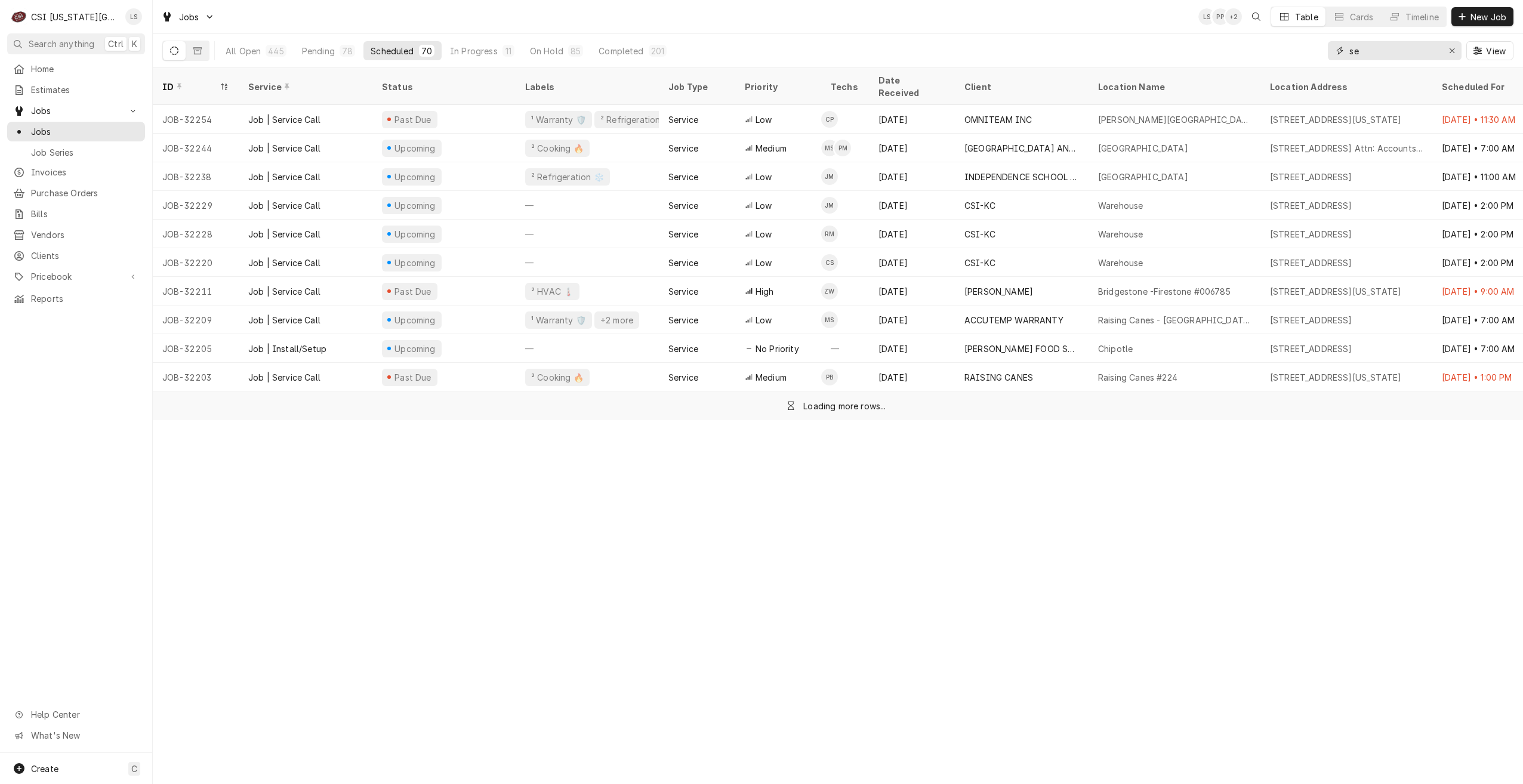
type input "s"
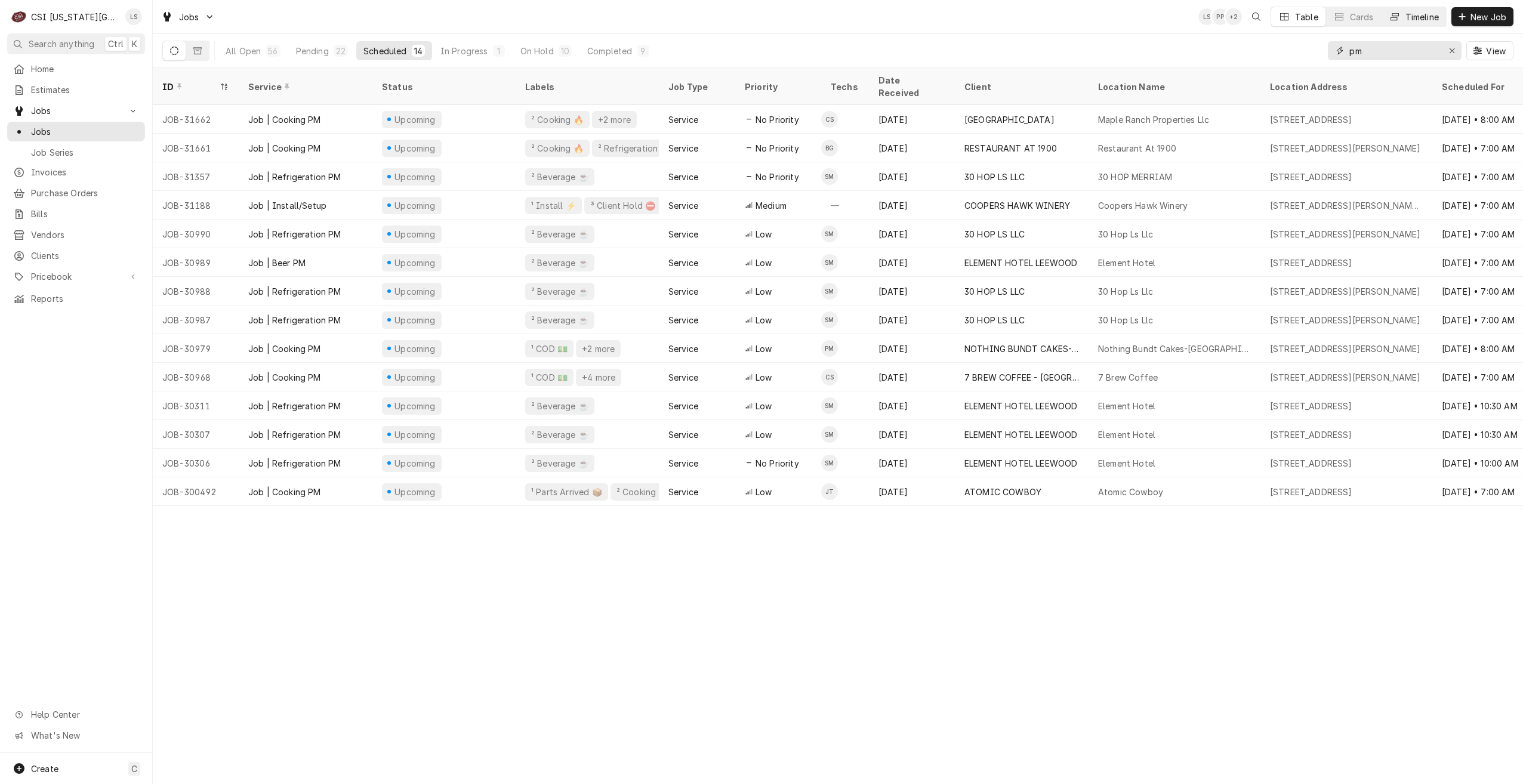
type input "pm"
click at [1405, 25] on button "Timeline" at bounding box center [1414, 16] width 65 height 19
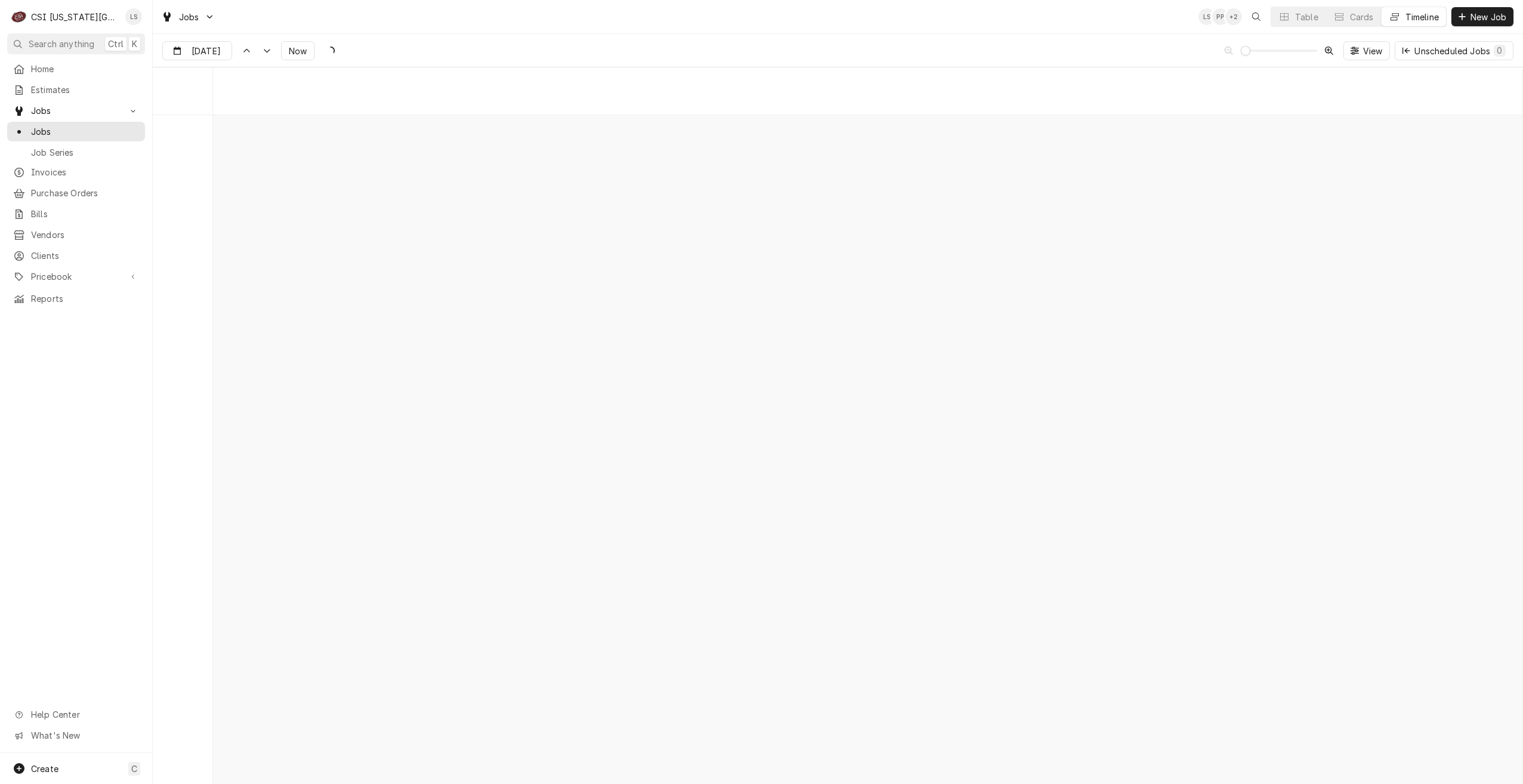
scroll to position [13698, 0]
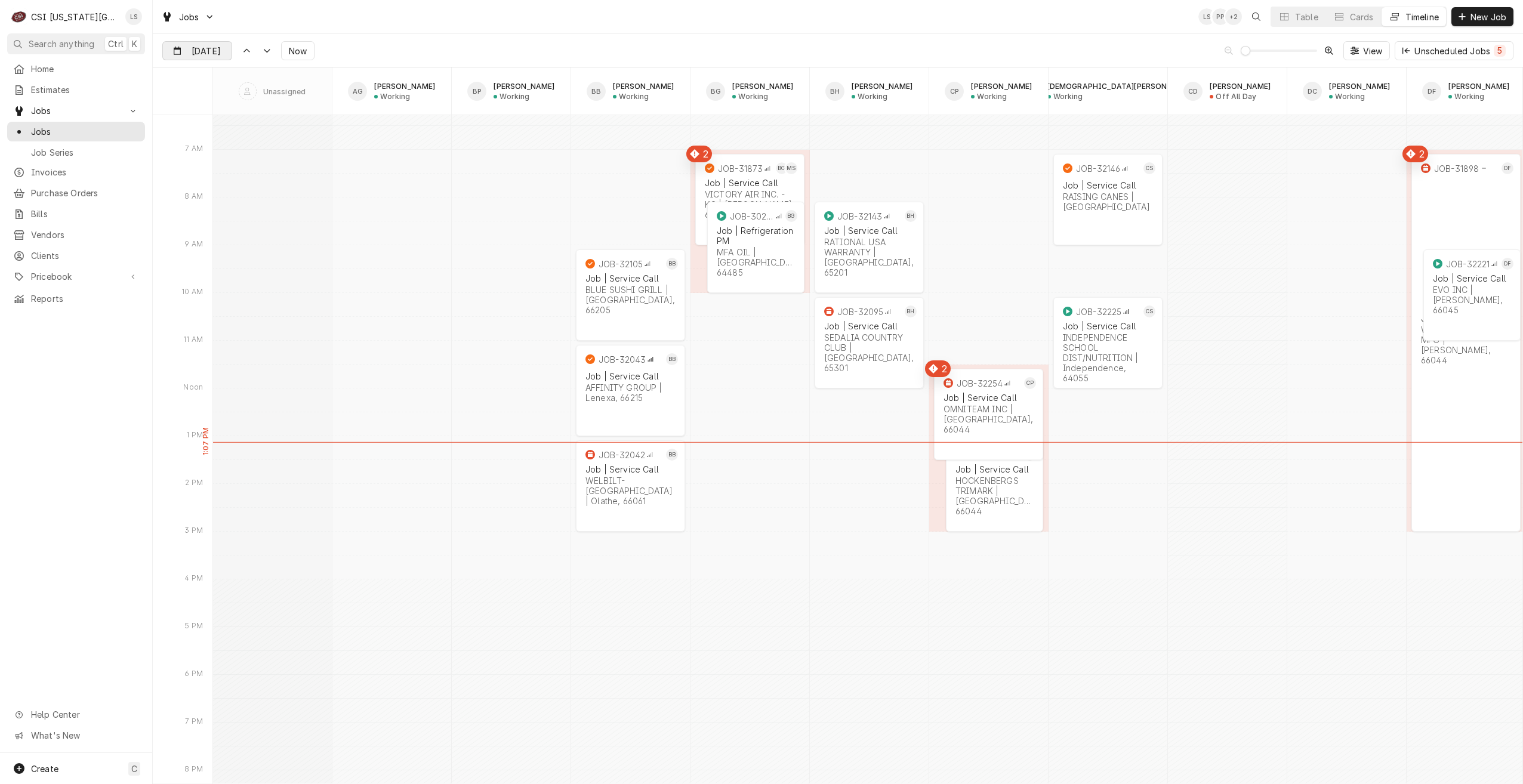
click at [224, 55] on div "Dynamic Content Wrapper" at bounding box center [223, 51] width 16 height 19
click at [280, 191] on div "22" at bounding box center [281, 192] width 16 height 16
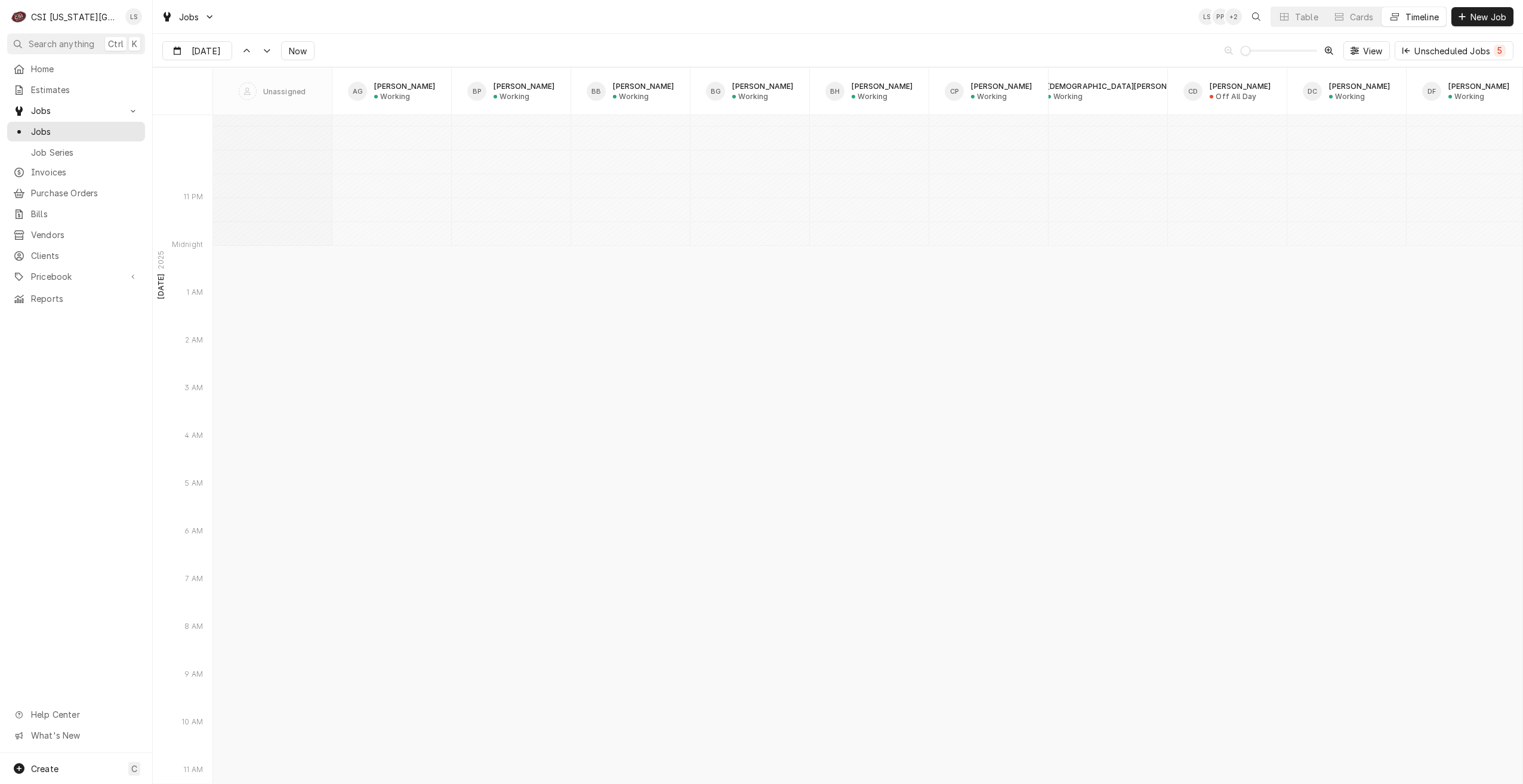
scroll to position [14555, 0]
click at [945, 26] on div "Jobs LS PP LS Table Cards Timeline New Job" at bounding box center [838, 16] width 1370 height 34
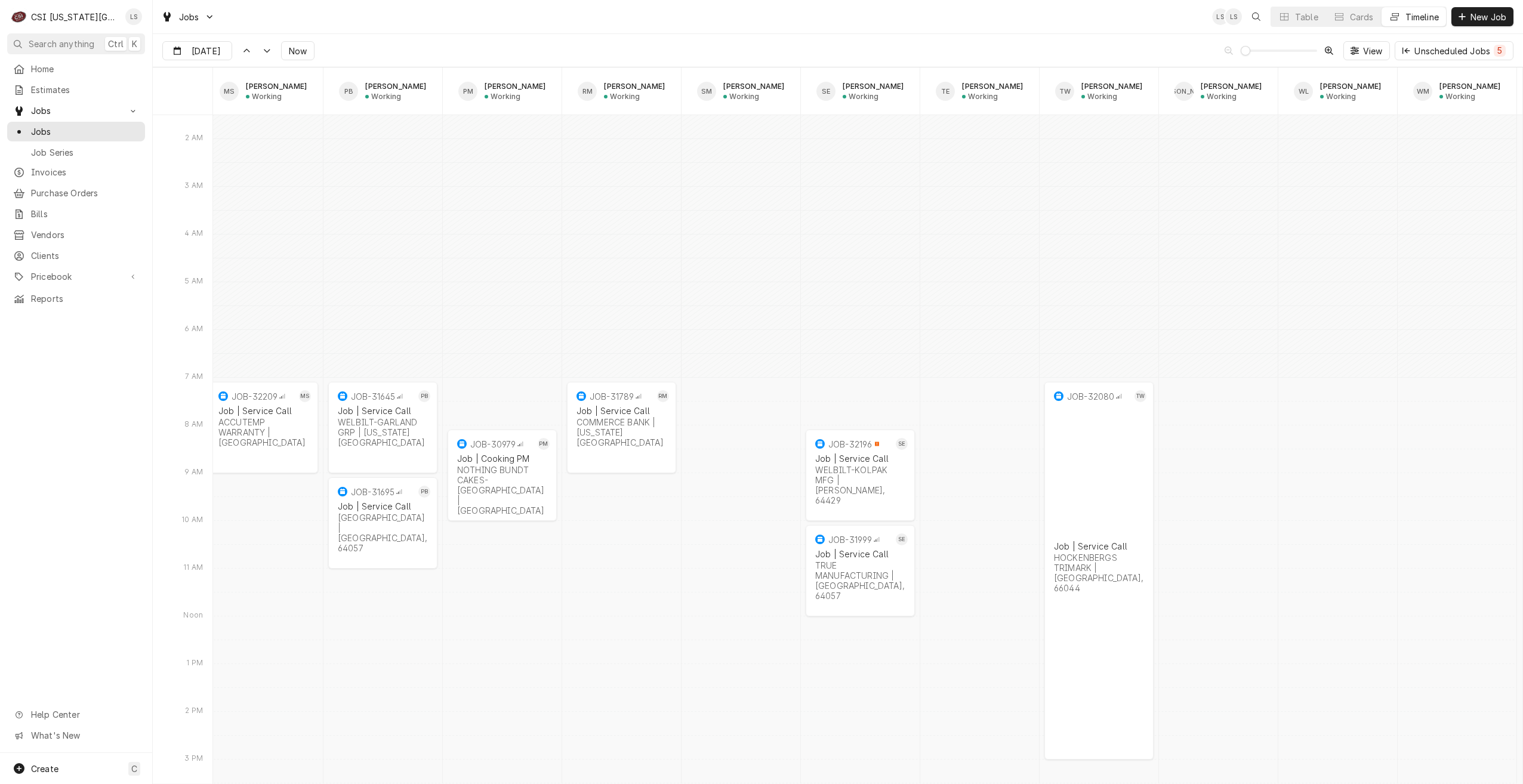
scroll to position [0, 1934]
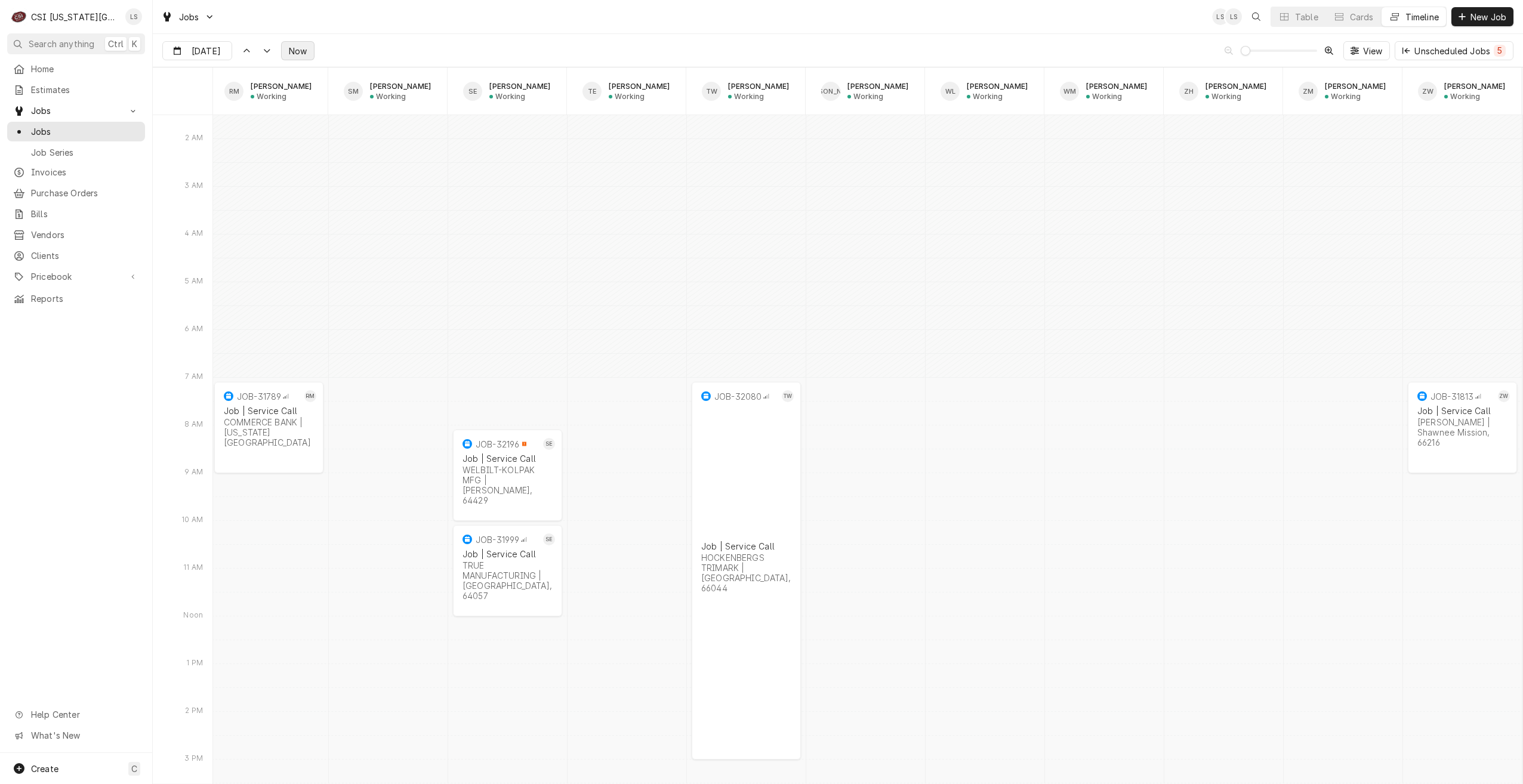
click at [301, 50] on span "Now" at bounding box center [297, 50] width 22 height 13
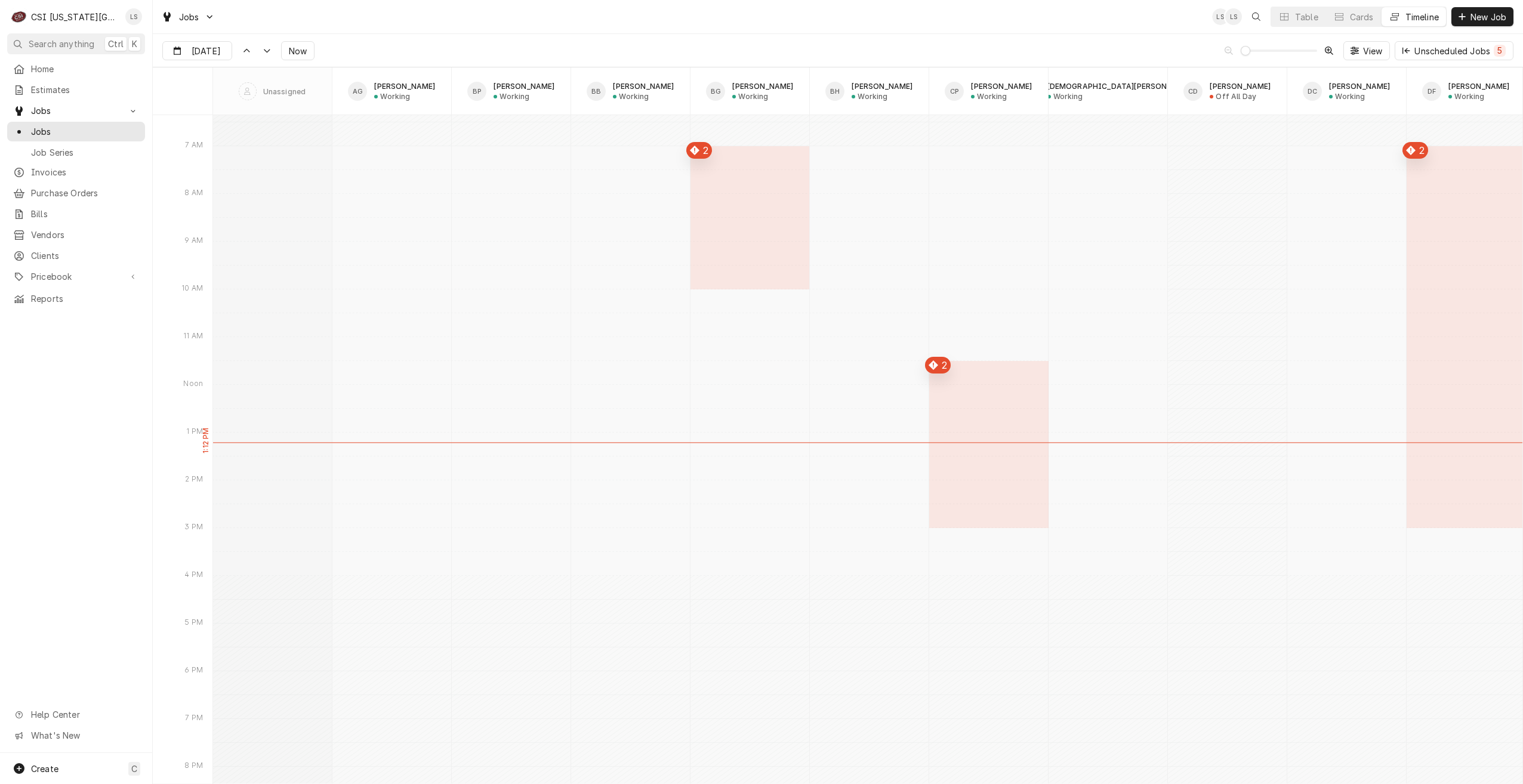
type input "Aug 21"
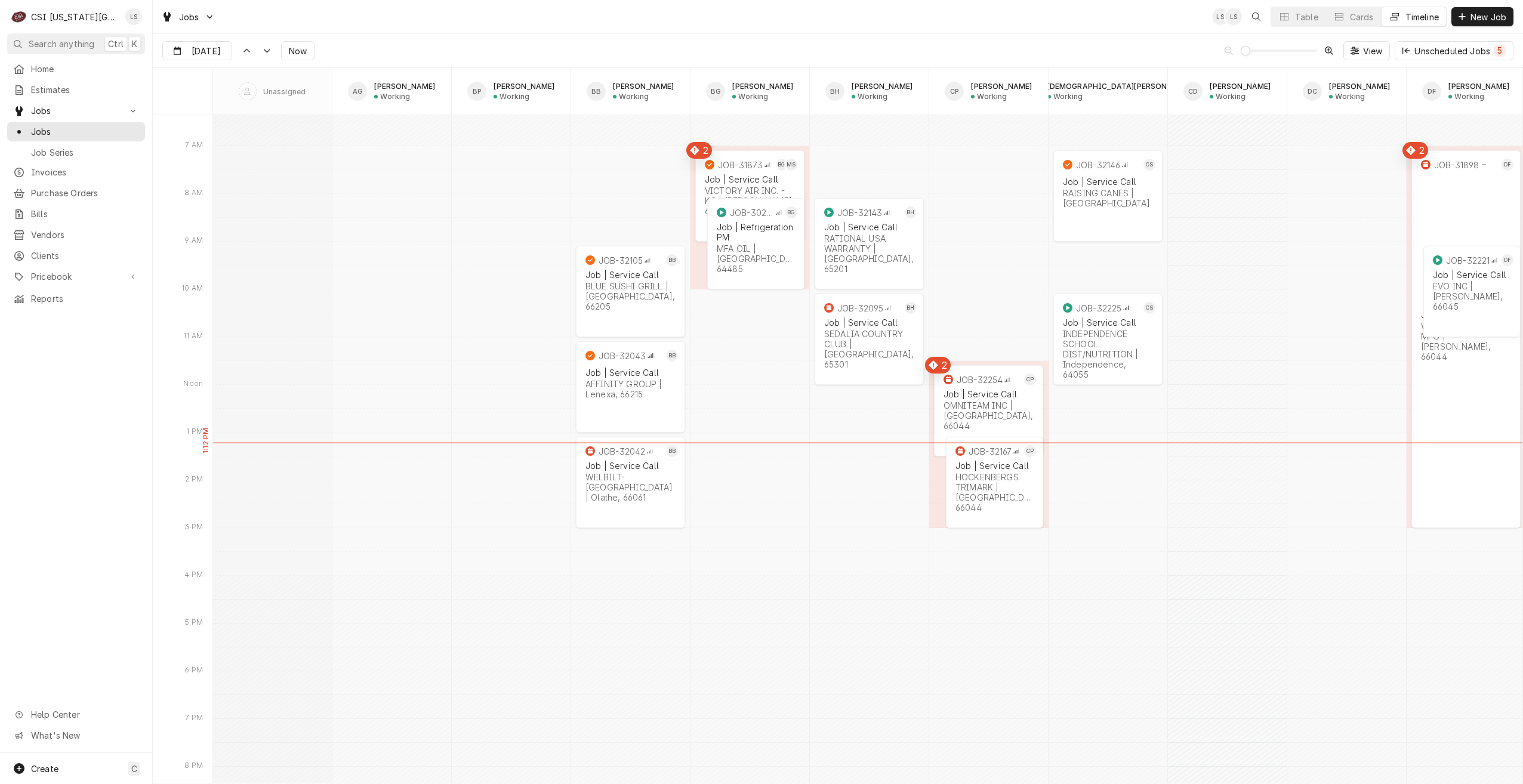
click at [740, 33] on div "Jobs LS LS Table Cards Timeline New Job" at bounding box center [838, 16] width 1370 height 34
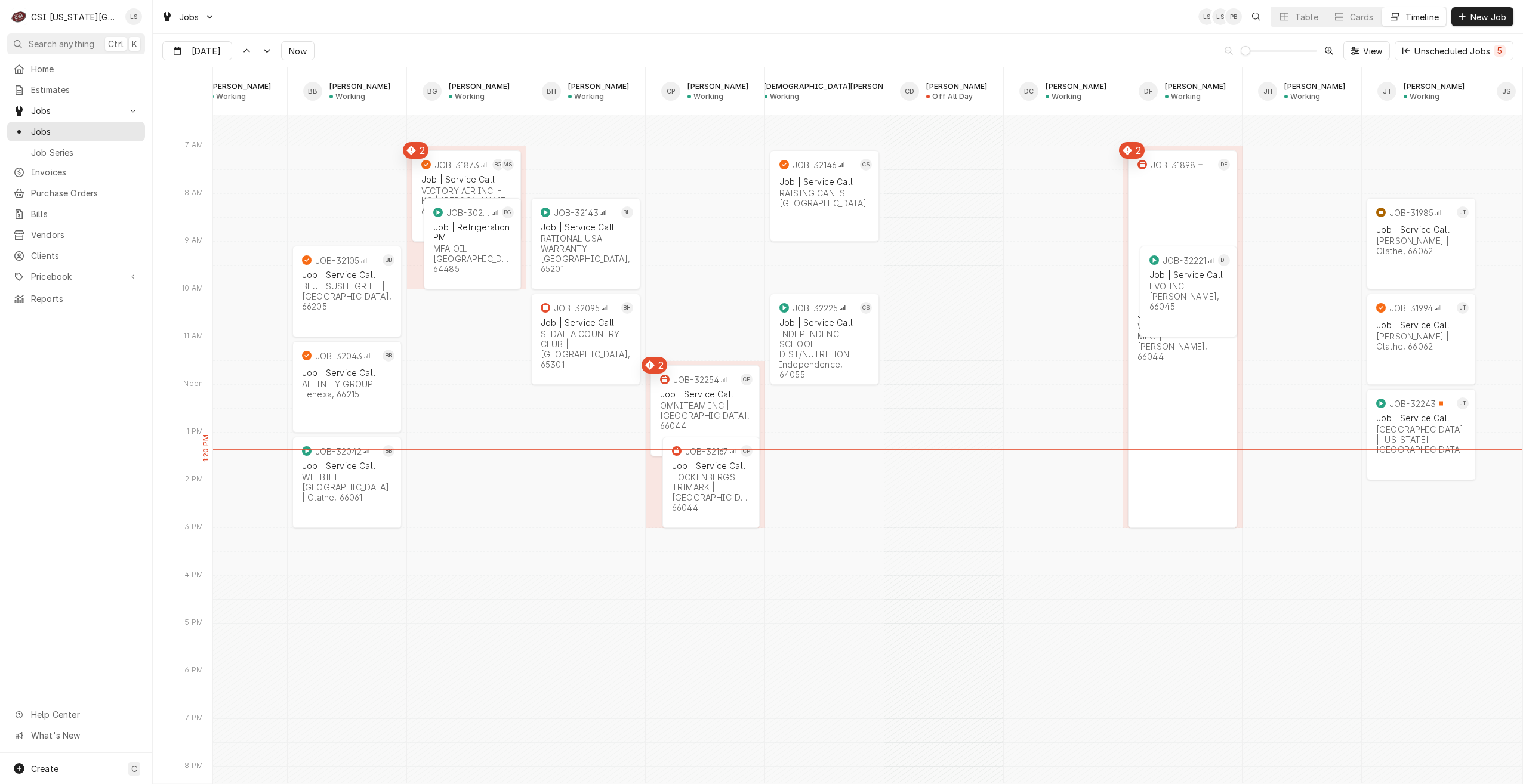
scroll to position [0, 322]
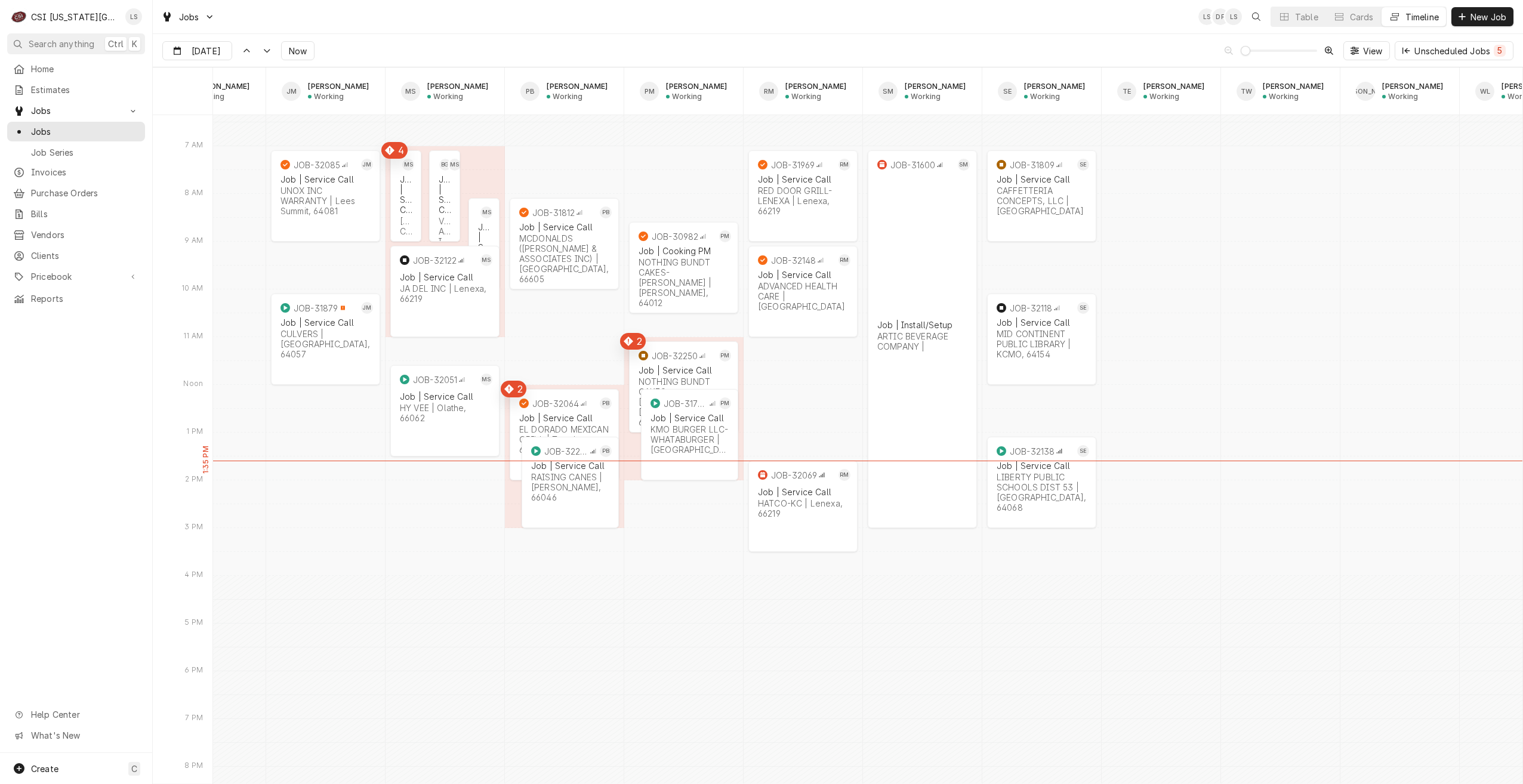
click at [602, 11] on div "Jobs LS DF LS Table Cards Timeline New Job" at bounding box center [838, 16] width 1370 height 34
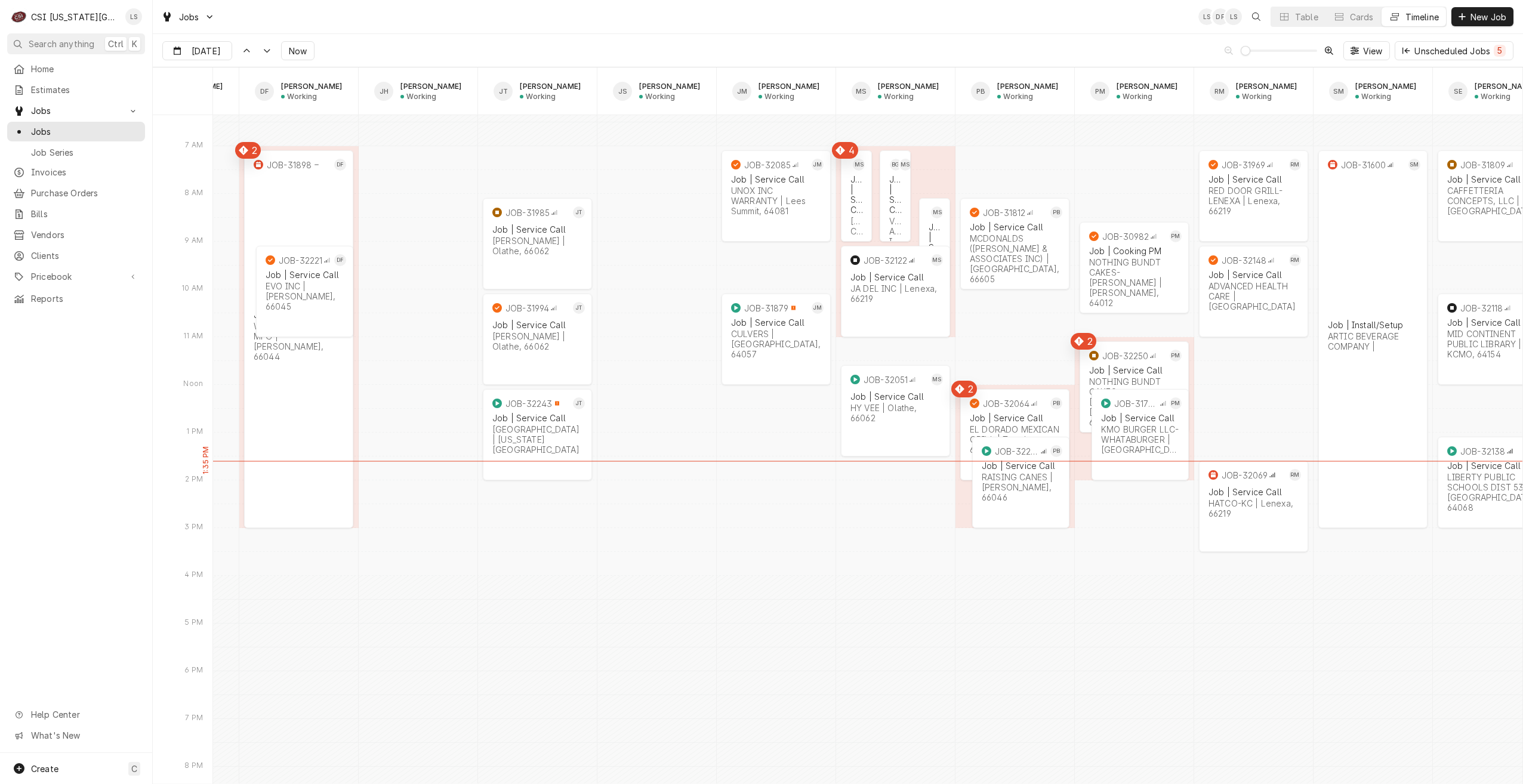
scroll to position [0, 877]
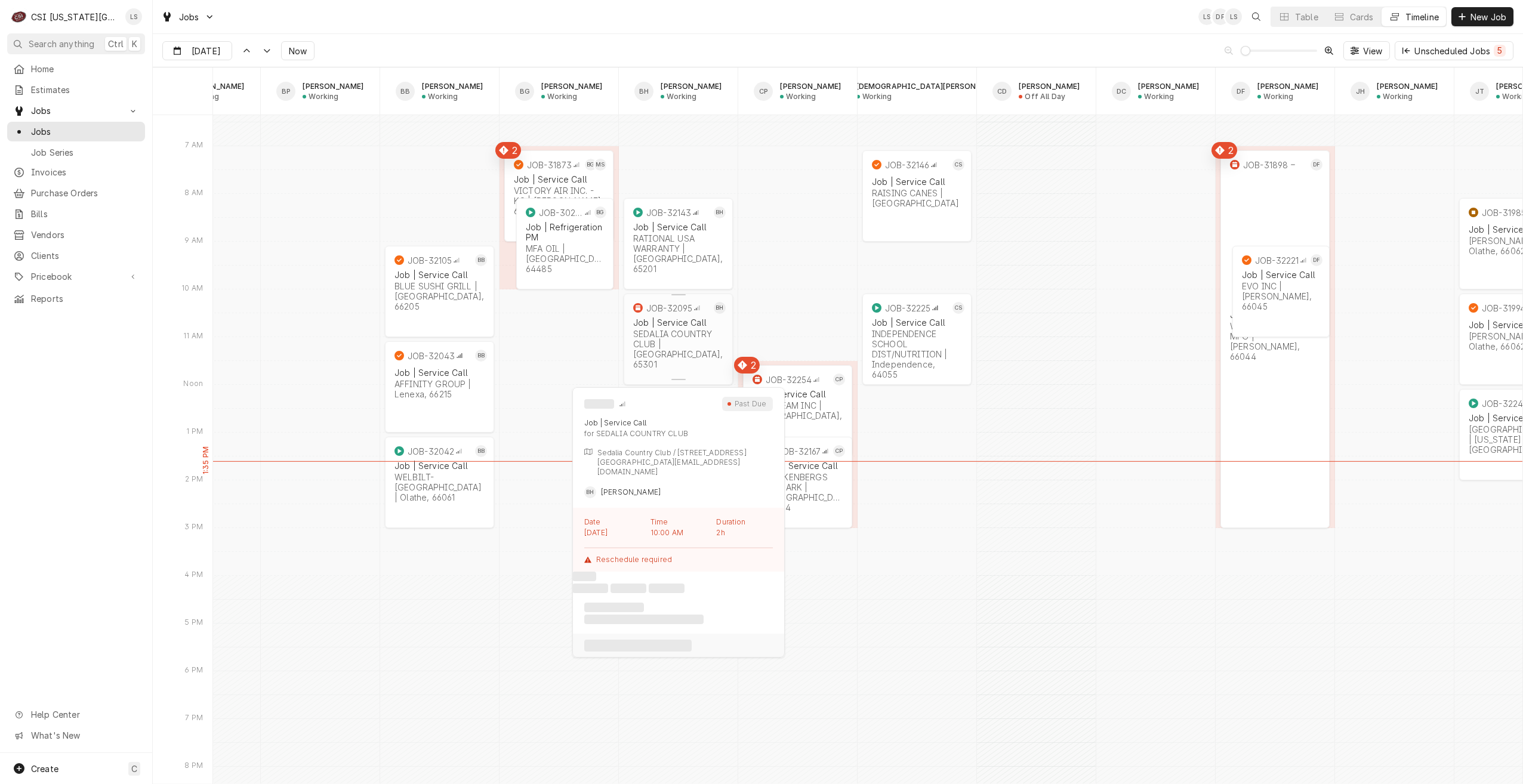
click at [694, 347] on div "SEDALIA COUNTRY CLUB | Sedalia, 65301" at bounding box center [678, 349] width 90 height 41
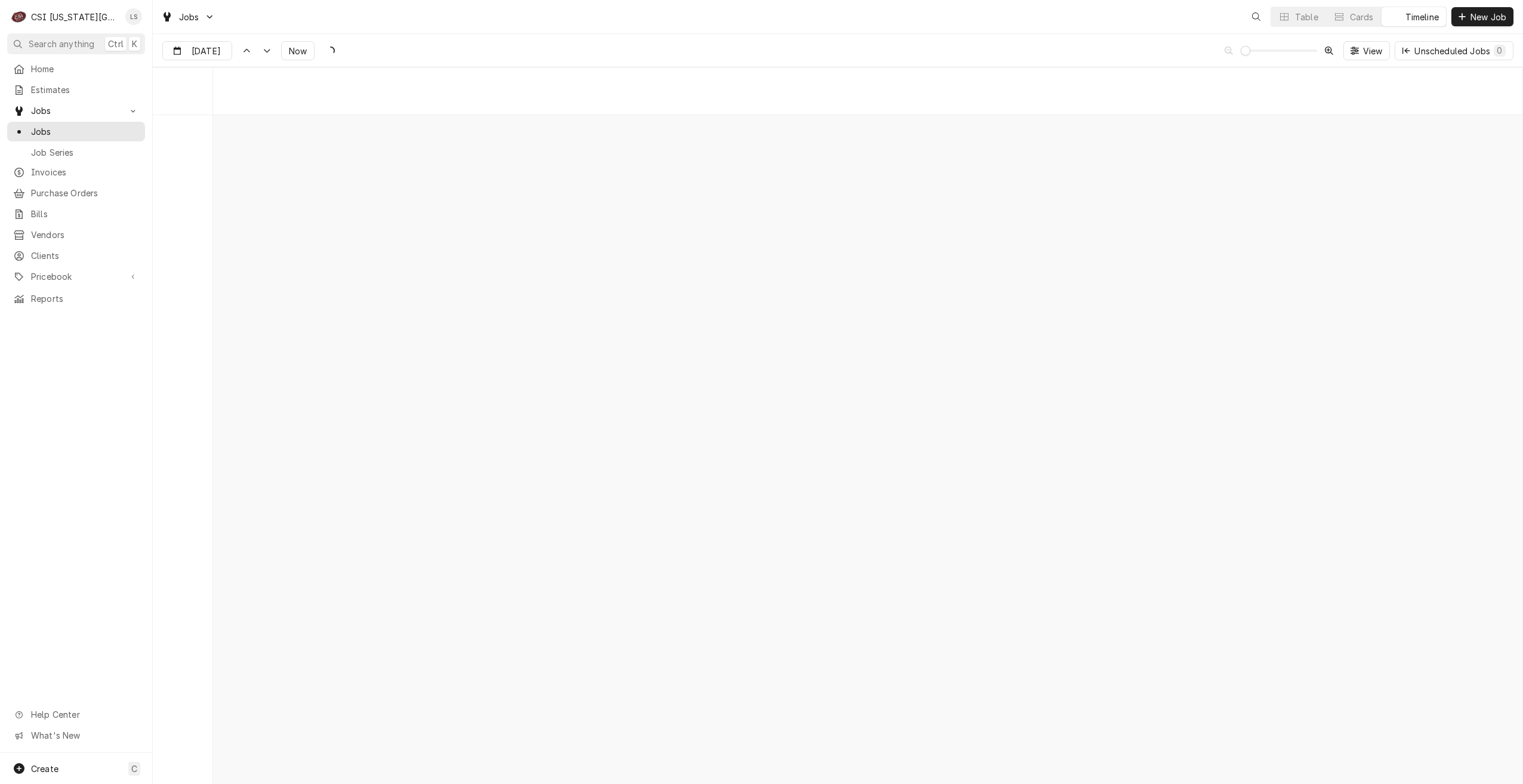
scroll to position [13698, 0]
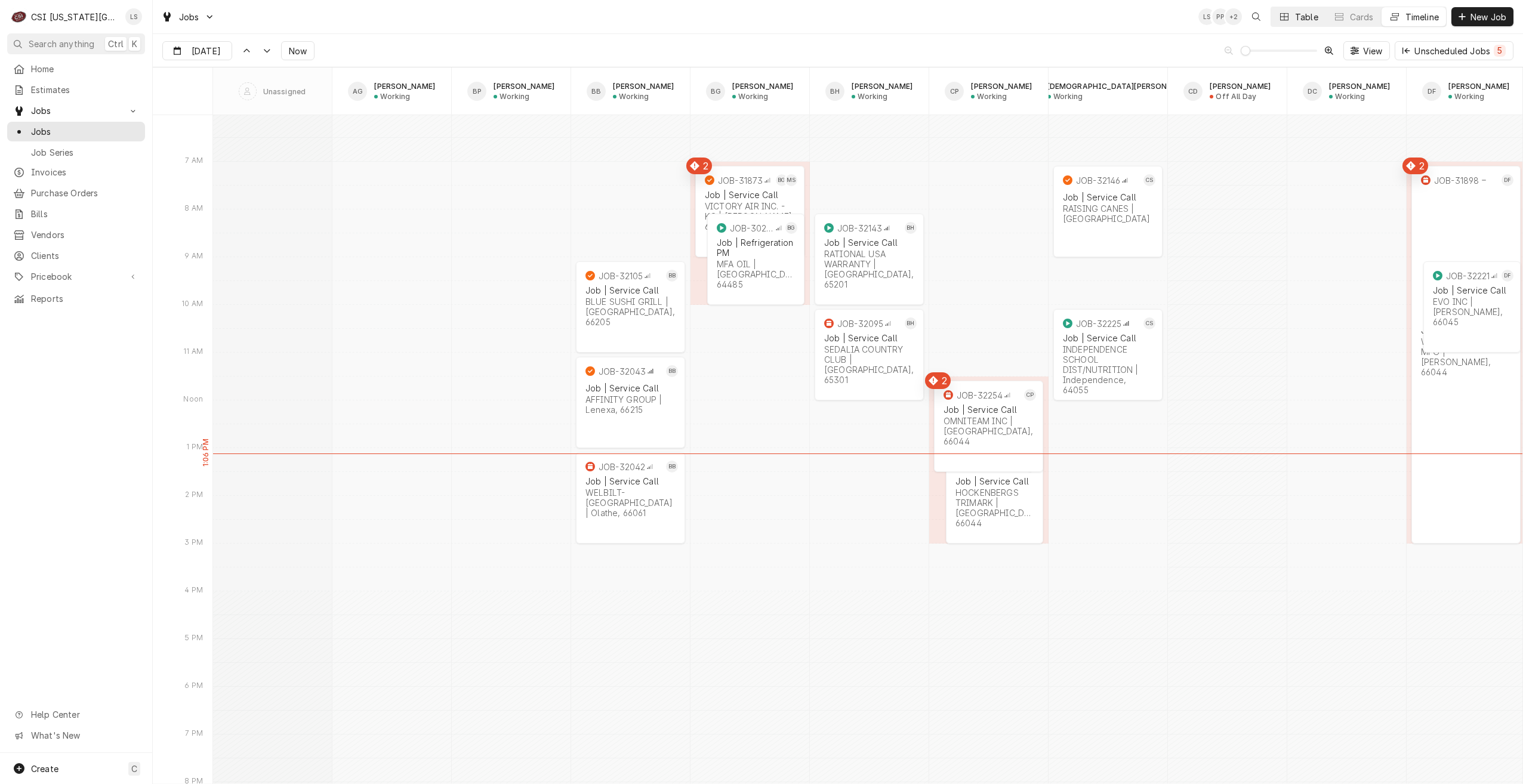
click at [1290, 19] on button "Table" at bounding box center [1298, 16] width 54 height 19
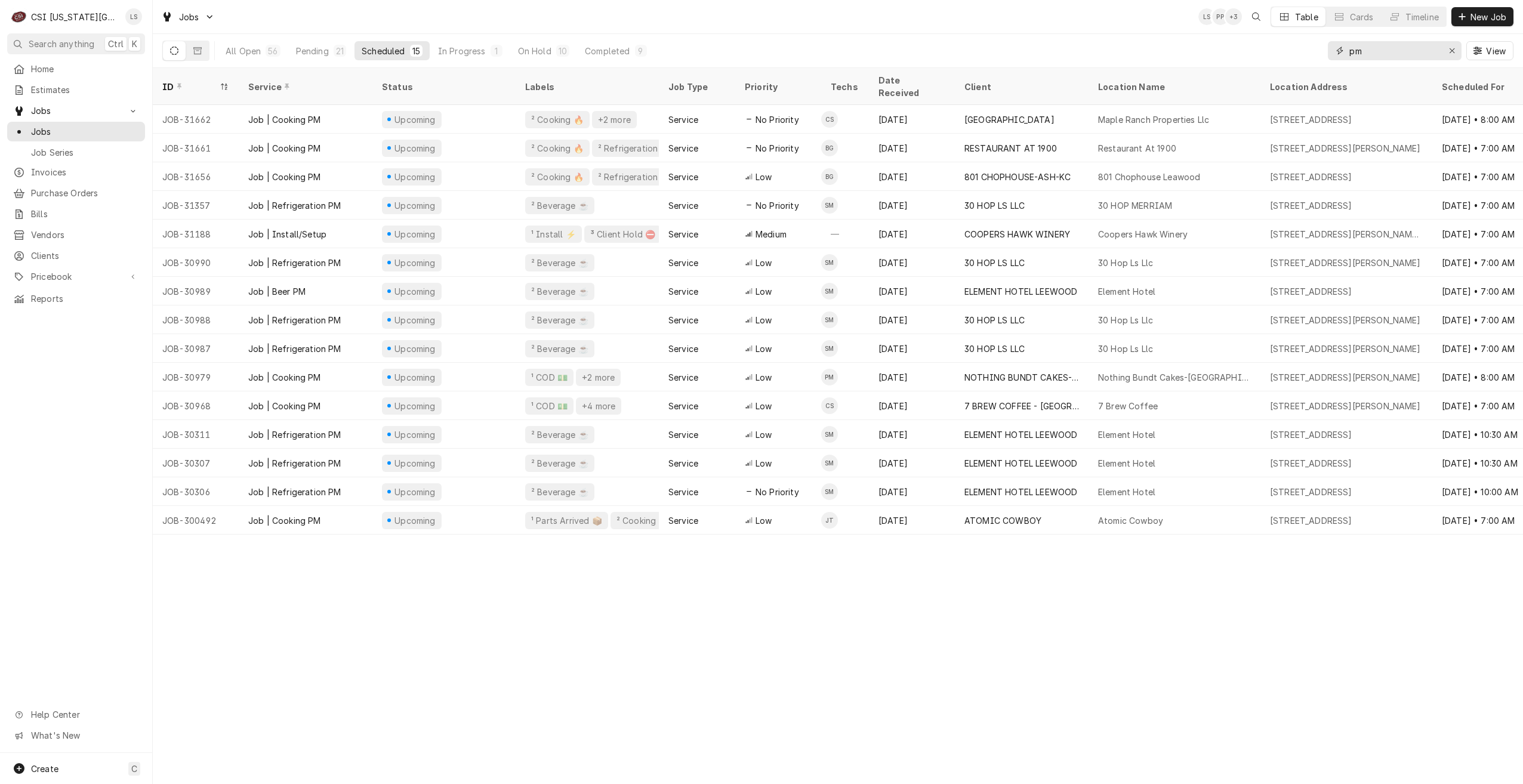
drag, startPoint x: 1367, startPoint y: 55, endPoint x: 1323, endPoint y: 52, distance: 44.1
click at [1323, 52] on div "All Open 56 Pending 21 Scheduled 15 In Progress 1 On Hold 10 Completed 9 pm View" at bounding box center [838, 50] width 1351 height 34
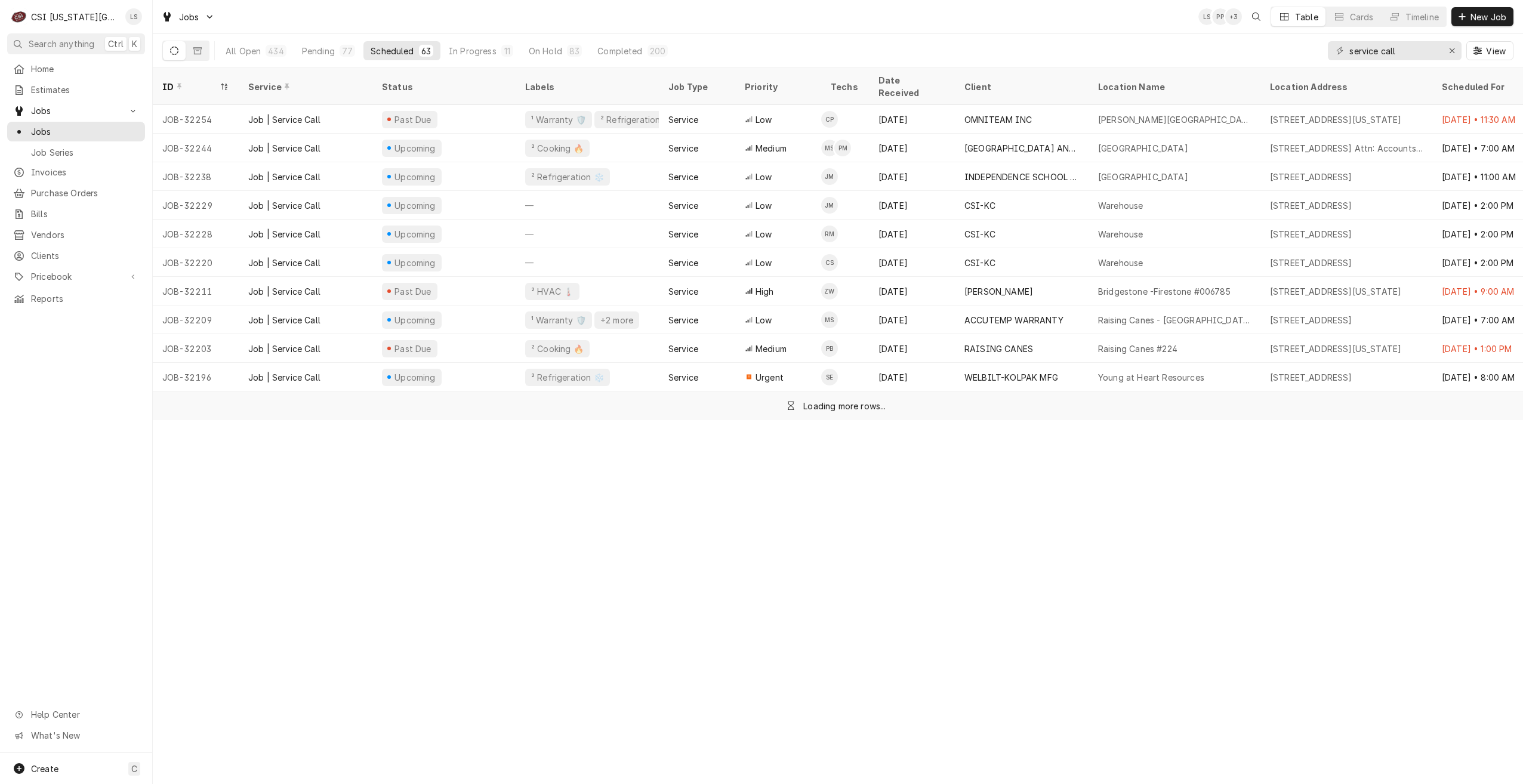
click at [1160, 32] on div "Jobs LS PP + 3 Table Cards Timeline New Job" at bounding box center [838, 16] width 1370 height 34
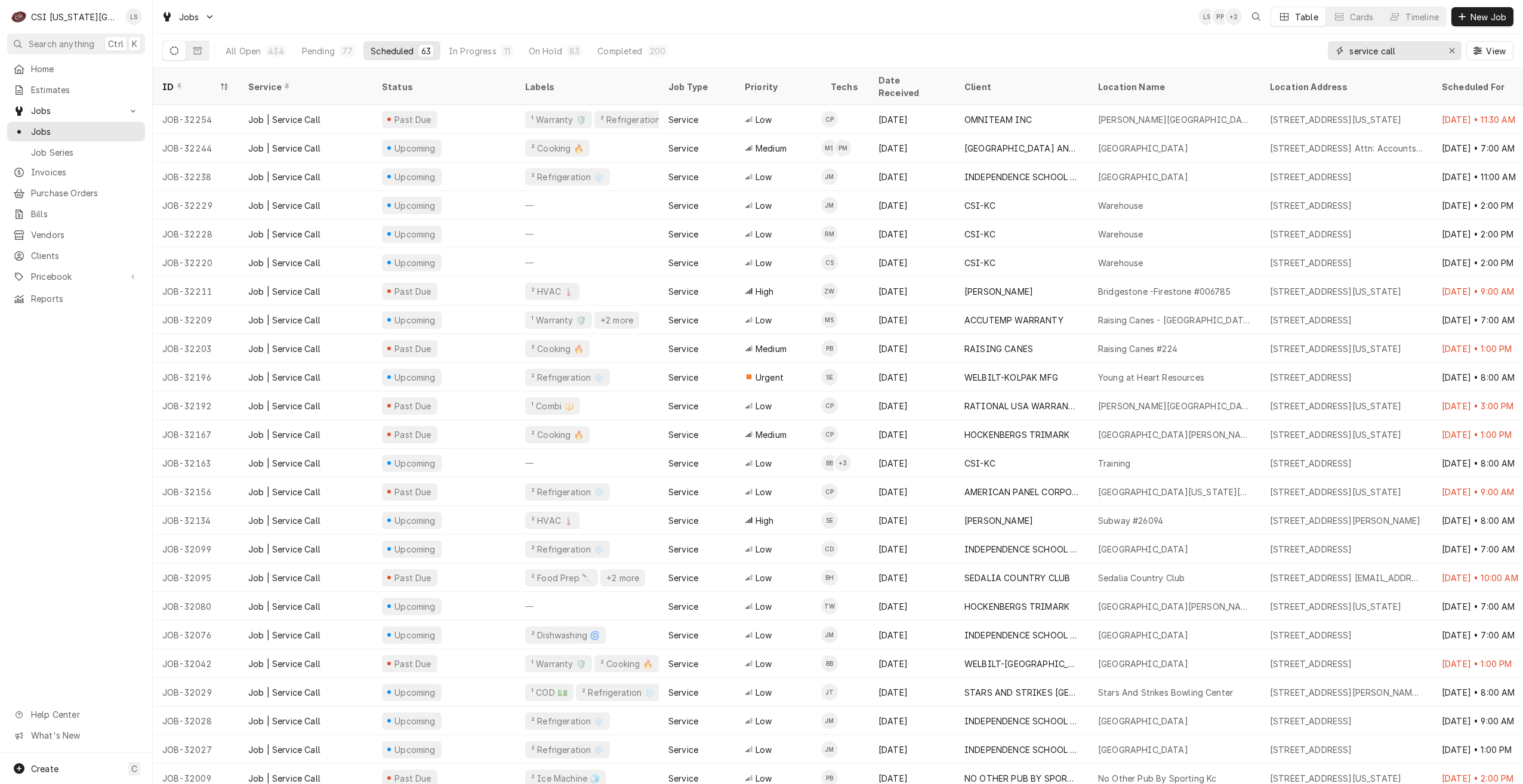
drag, startPoint x: 1404, startPoint y: 51, endPoint x: 1305, endPoint y: 47, distance: 99.1
click at [1305, 47] on div "All Open 434 Pending 77 Scheduled 63 In Progress 11 On Hold 83 Completed 200 se…" at bounding box center [838, 50] width 1351 height 34
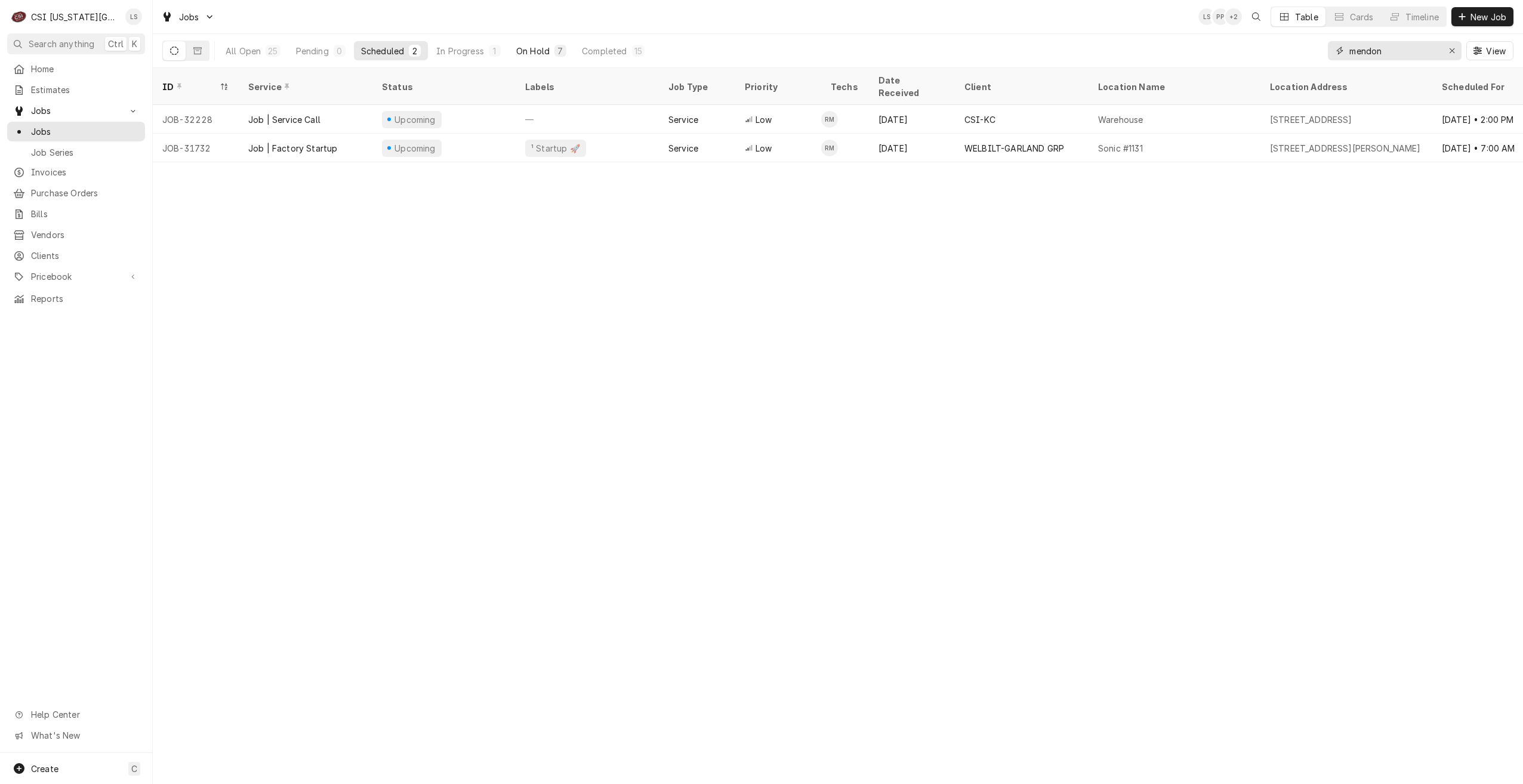
type input "mendon"
click at [561, 52] on div "7" at bounding box center [560, 50] width 7 height 13
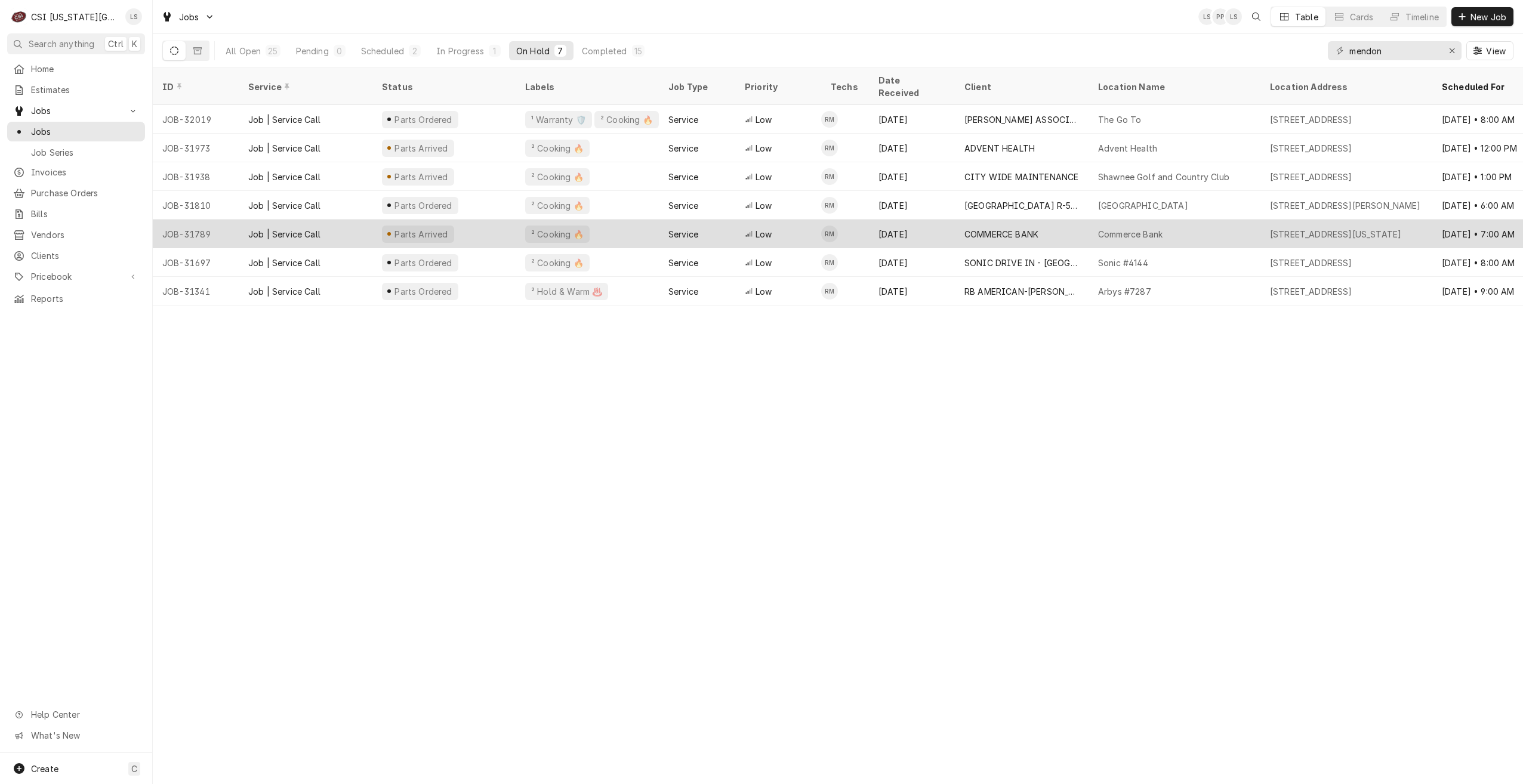
click at [1013, 227] on div "COMMERCE BANK" at bounding box center [1021, 234] width 134 height 29
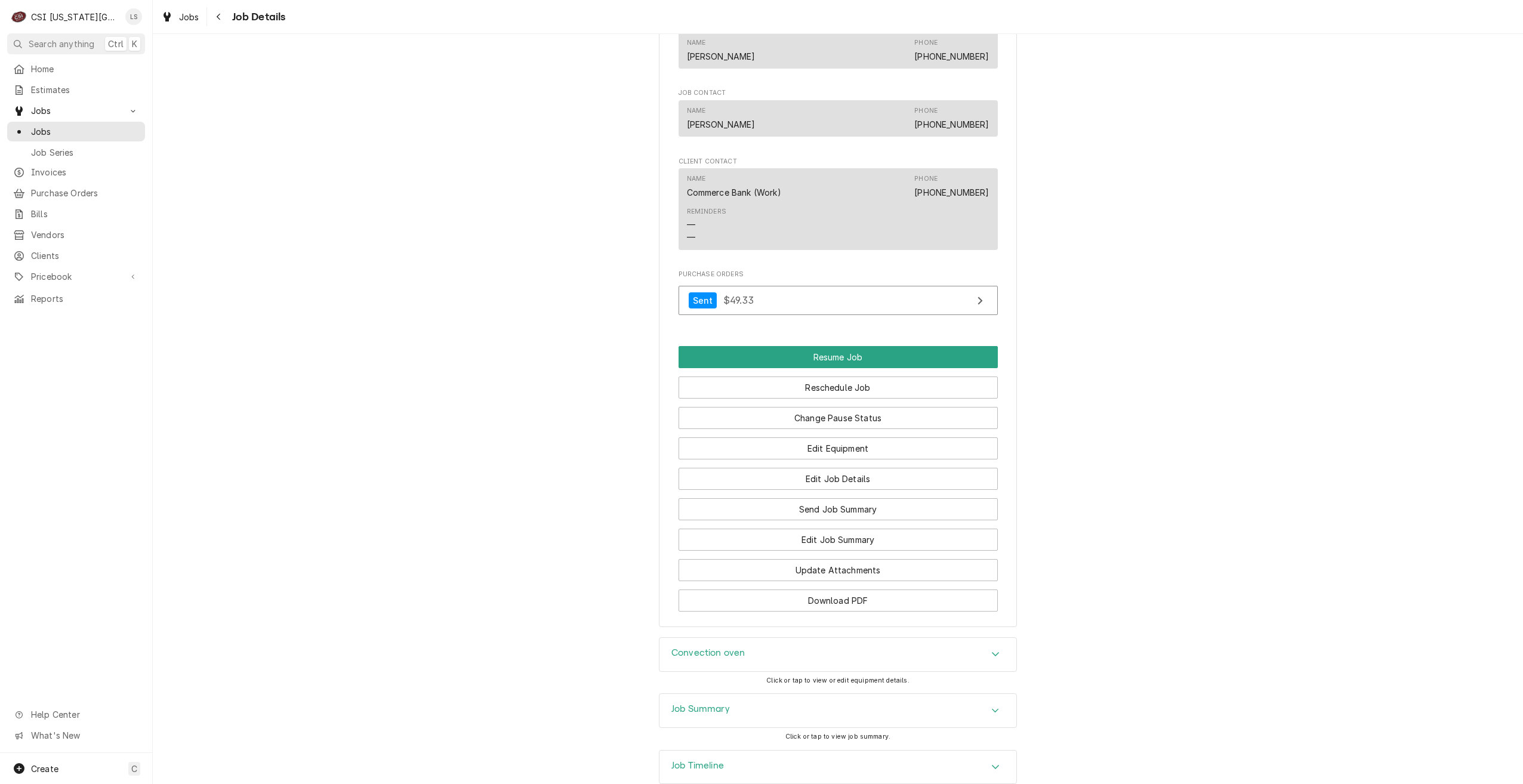
scroll to position [1226, 0]
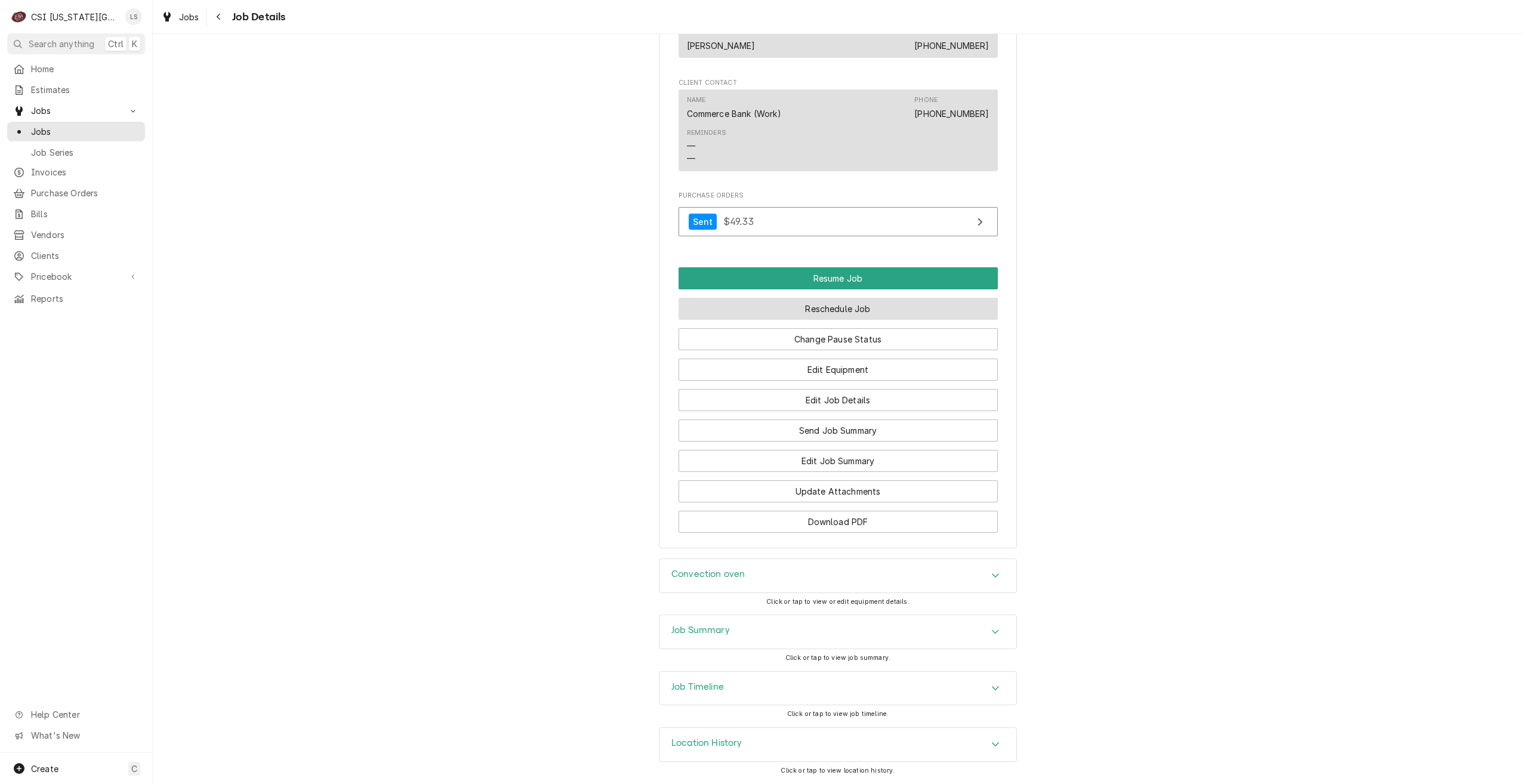
click at [825, 315] on button "Reschedule Job" at bounding box center [838, 309] width 320 height 22
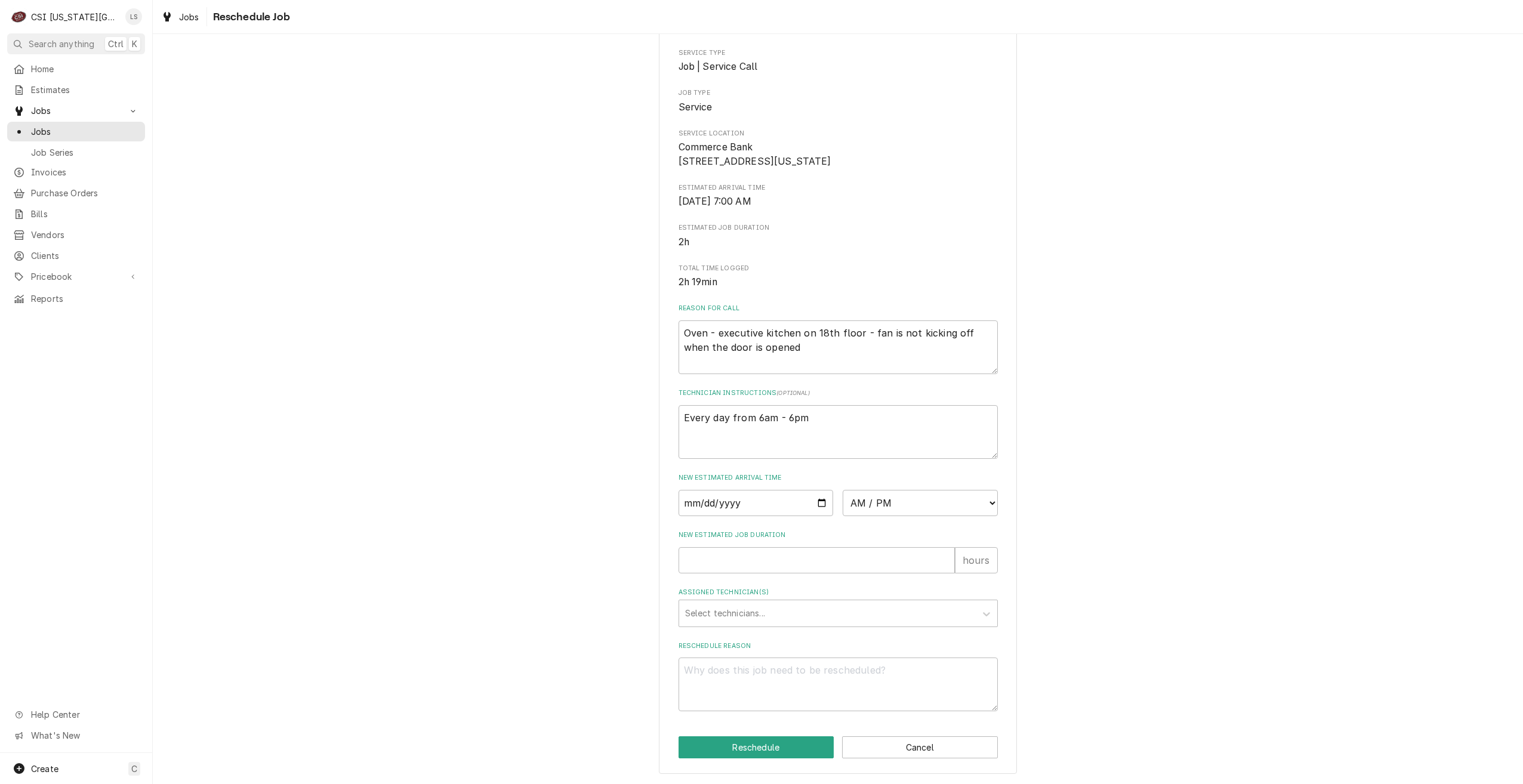
scroll to position [108, 0]
click at [820, 505] on input "Date" at bounding box center [756, 502] width 155 height 26
type input "[DATE]"
type textarea "x"
click at [899, 506] on select "AM / PM 6:00 AM 6:15 AM 6:30 AM 6:45 AM 7:00 AM 7:15 AM 7:30 AM 7:45 AM 8:00 AM…" at bounding box center [920, 502] width 155 height 26
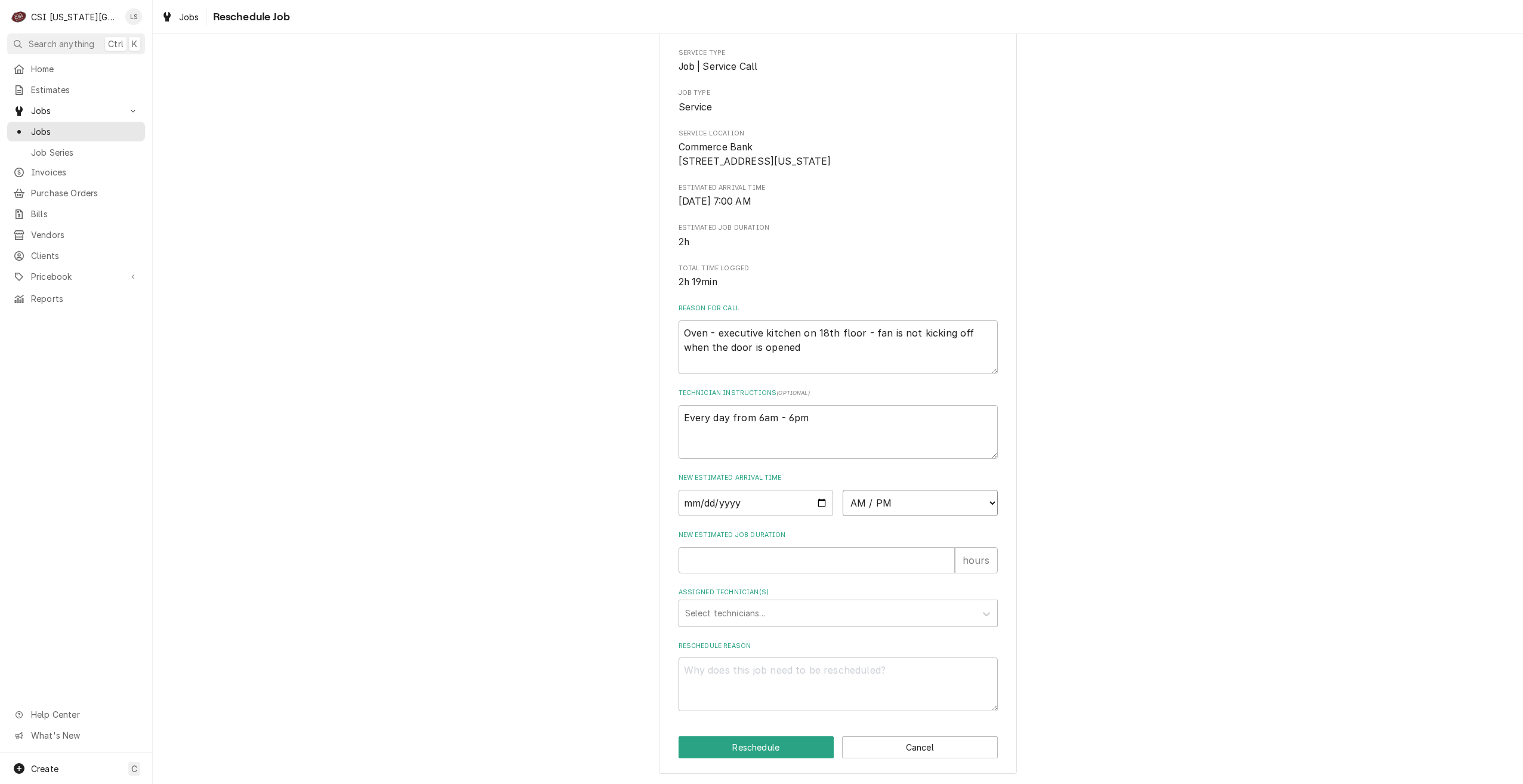
select select "07:00:00"
click at [842, 490] on select "AM / PM 6:00 AM 6:15 AM 6:30 AM 6:45 AM 7:00 AM 7:15 AM 7:30 AM 7:45 AM 8:00 AM…" at bounding box center [920, 502] width 155 height 26
click at [879, 553] on input "New Estimated Job Duration" at bounding box center [816, 559] width 276 height 26
type textarea "x"
type input "2"
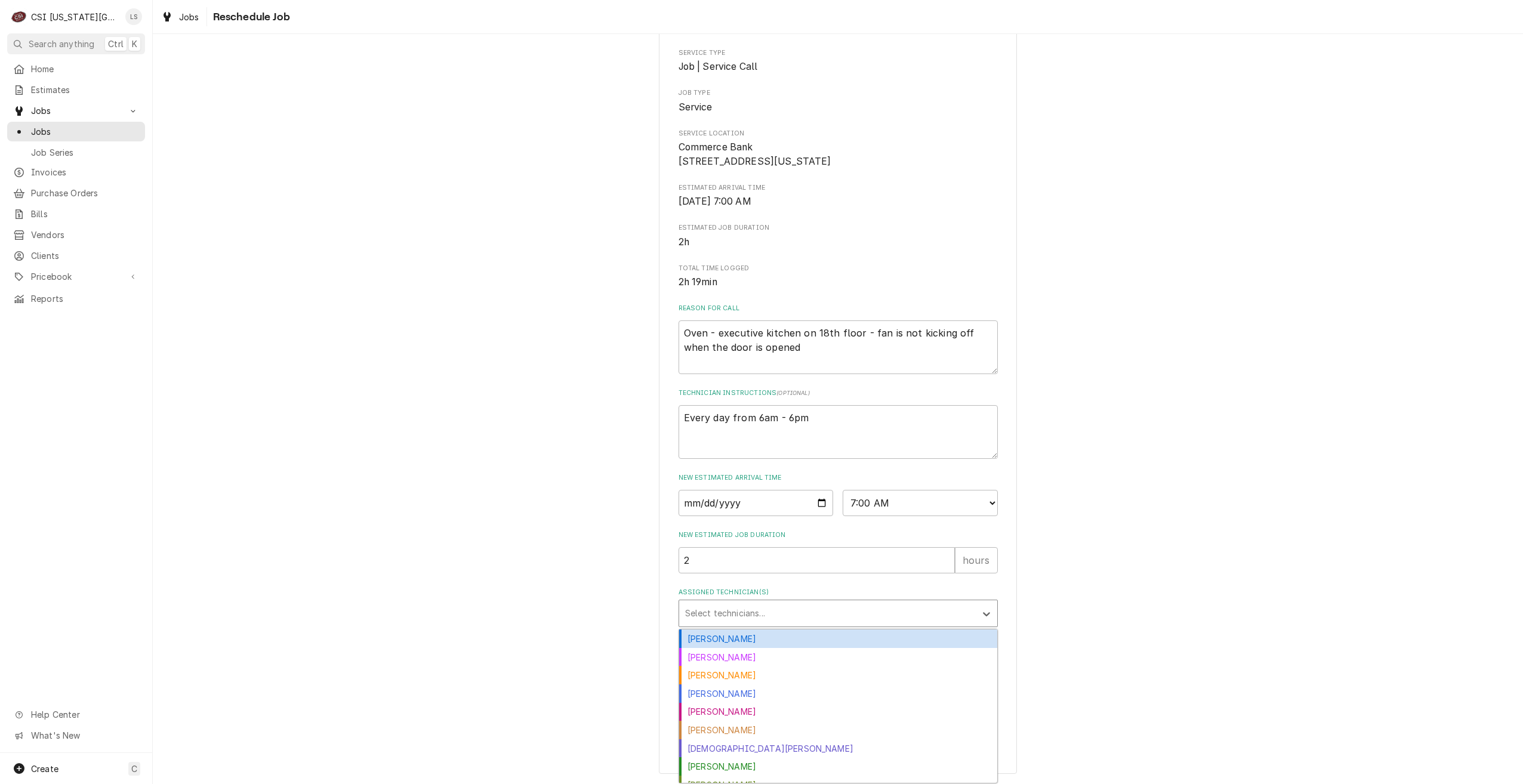
click at [881, 612] on div "Assigned Technician(s)" at bounding box center [828, 613] width 285 height 21
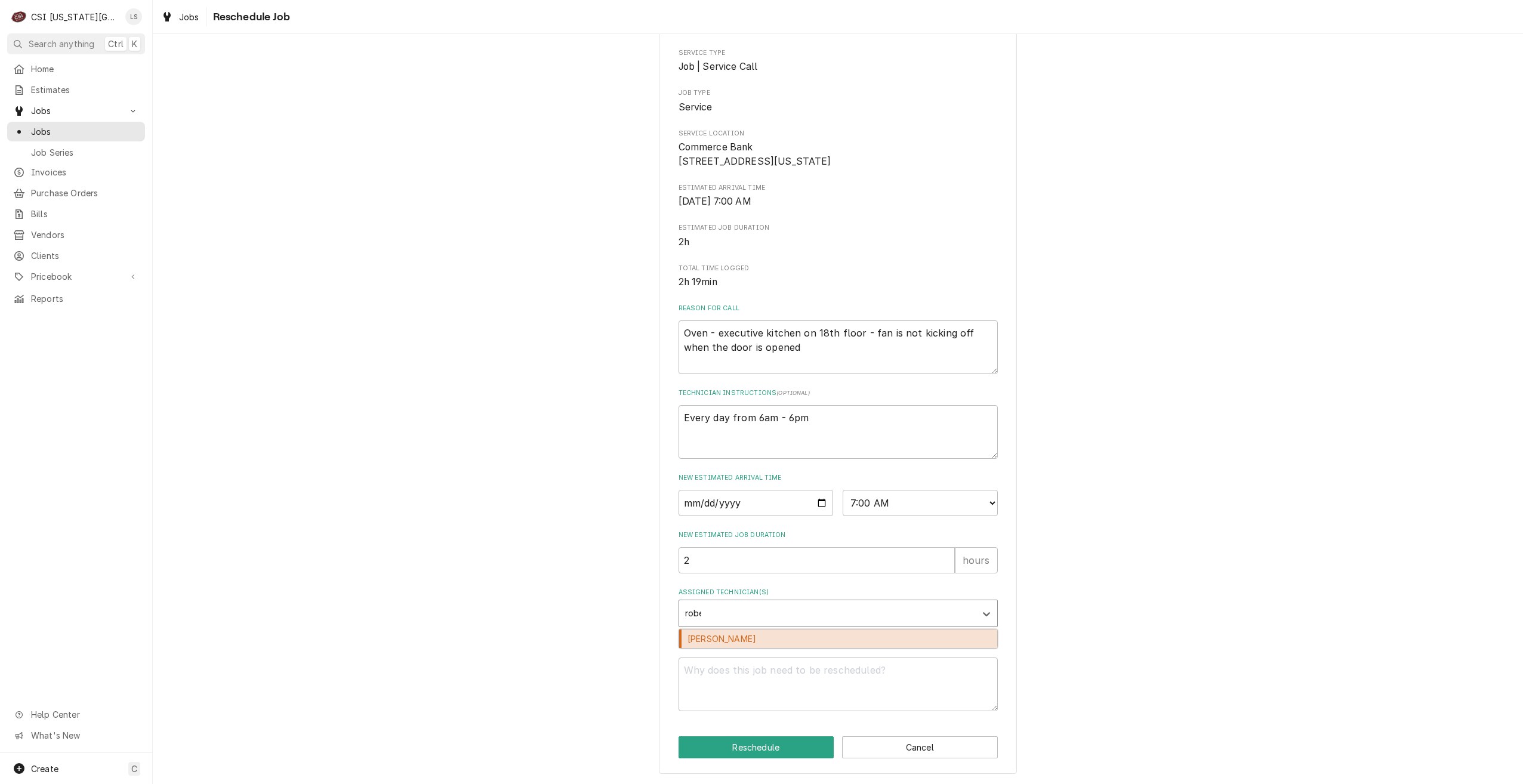
type input "rober"
click at [858, 643] on div "[PERSON_NAME]" at bounding box center [838, 638] width 319 height 18
type textarea "x"
click at [862, 678] on textarea "Reschedule Reason" at bounding box center [838, 683] width 320 height 53
type textarea "x"
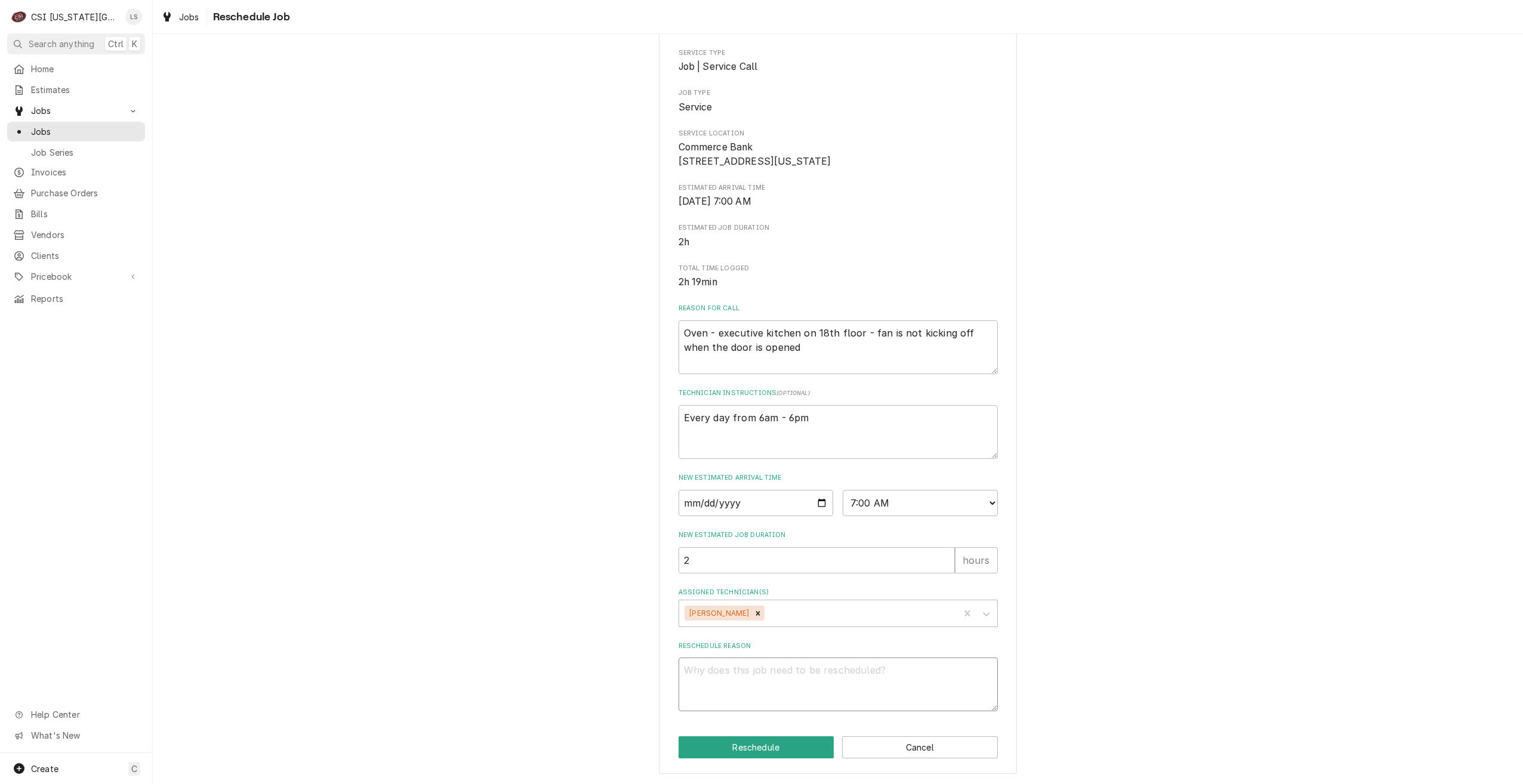
type textarea "R"
type textarea "x"
type textarea "Re"
type textarea "x"
type textarea "Ret"
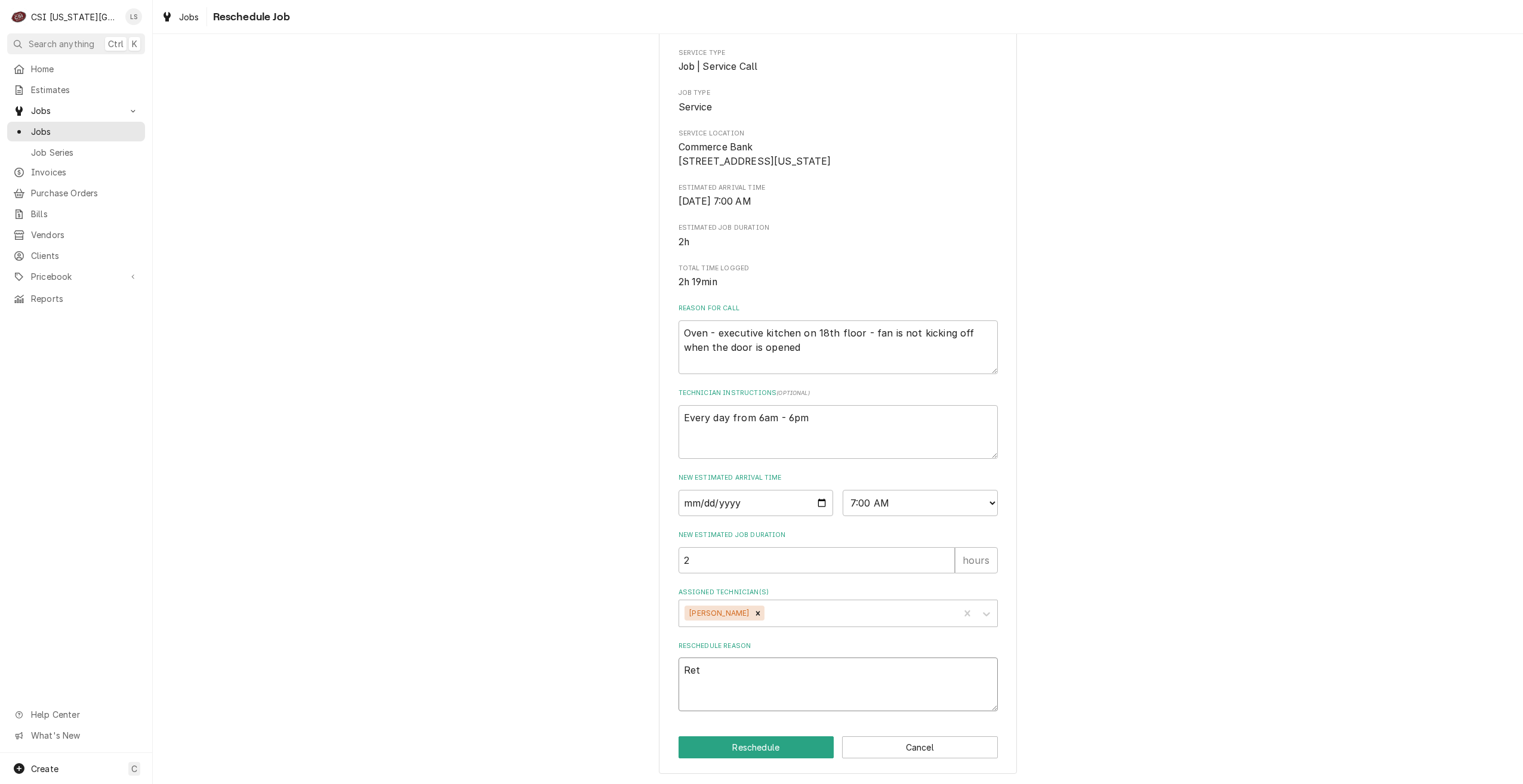
type textarea "x"
type textarea "Retu"
type textarea "x"
type textarea "Retur"
type textarea "x"
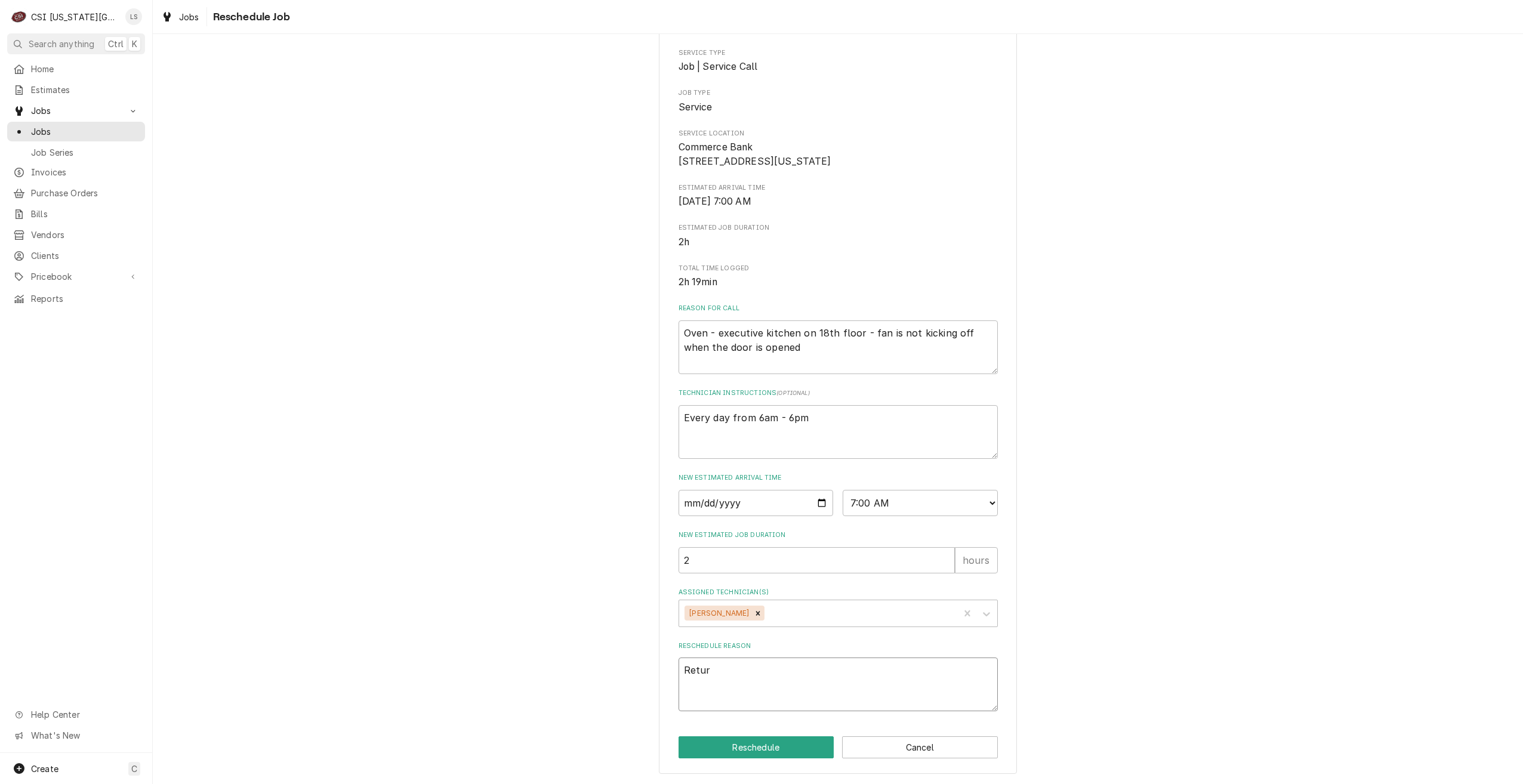
type textarea "Return"
type textarea "x"
type textarea "Return"
type textarea "x"
type textarea "Return w"
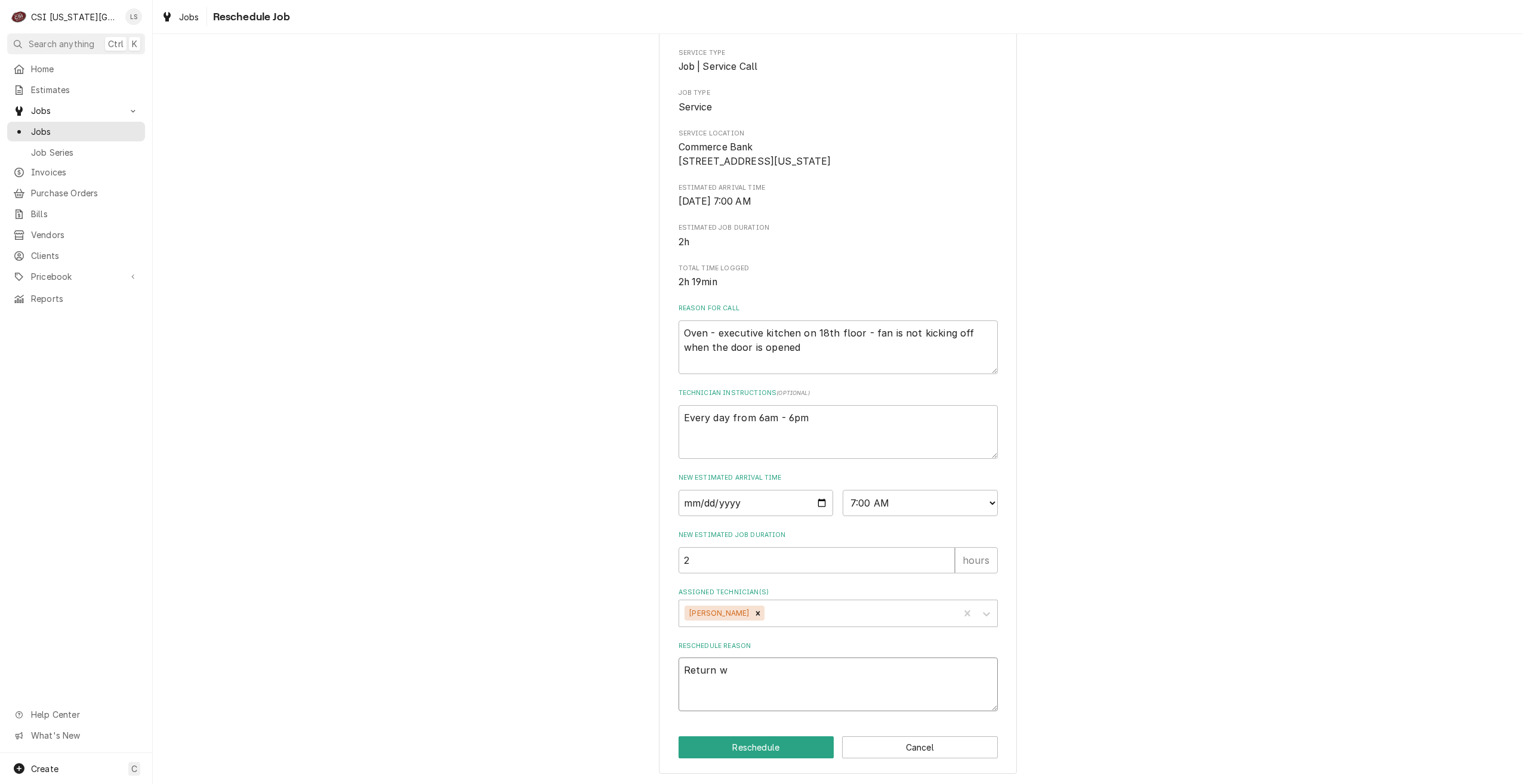
type textarea "x"
type textarea "Return wi"
type textarea "x"
type textarea "Return wih"
type textarea "x"
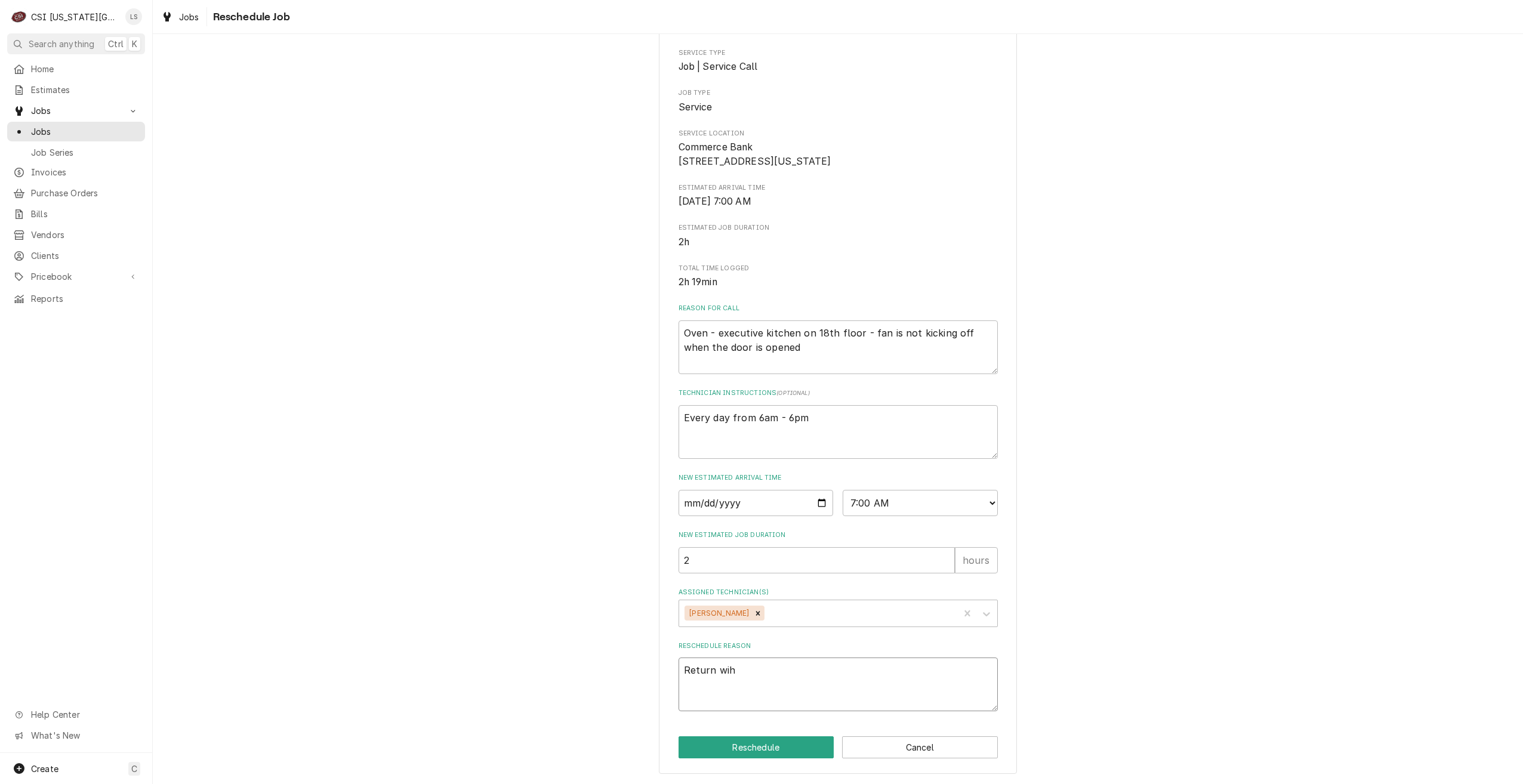
type textarea "Return wiht"
type textarea "x"
type textarea "Return wiht"
type textarea "x"
type textarea "Return wiht"
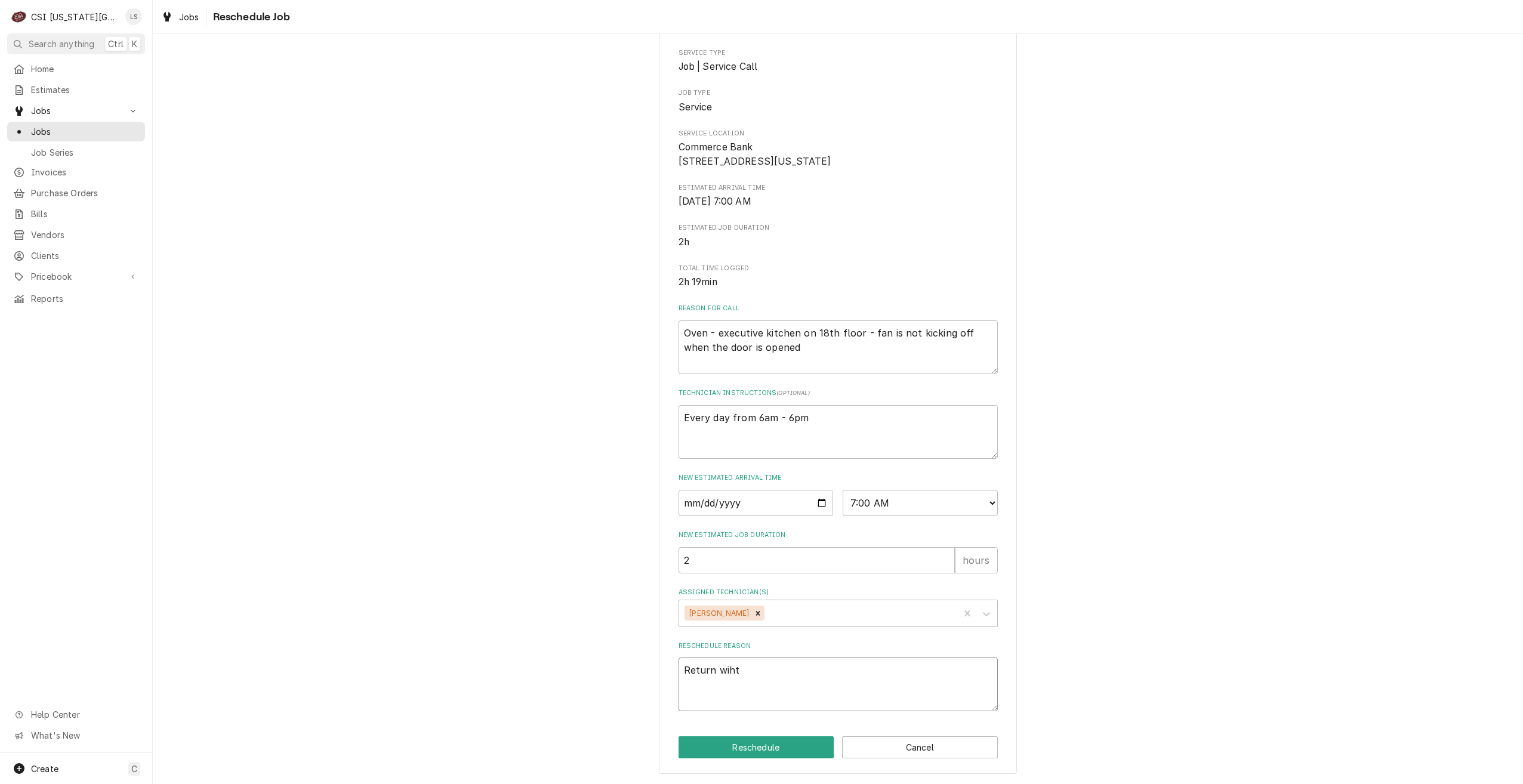
type textarea "x"
type textarea "Return wih"
type textarea "x"
type textarea "Return wi"
type textarea "x"
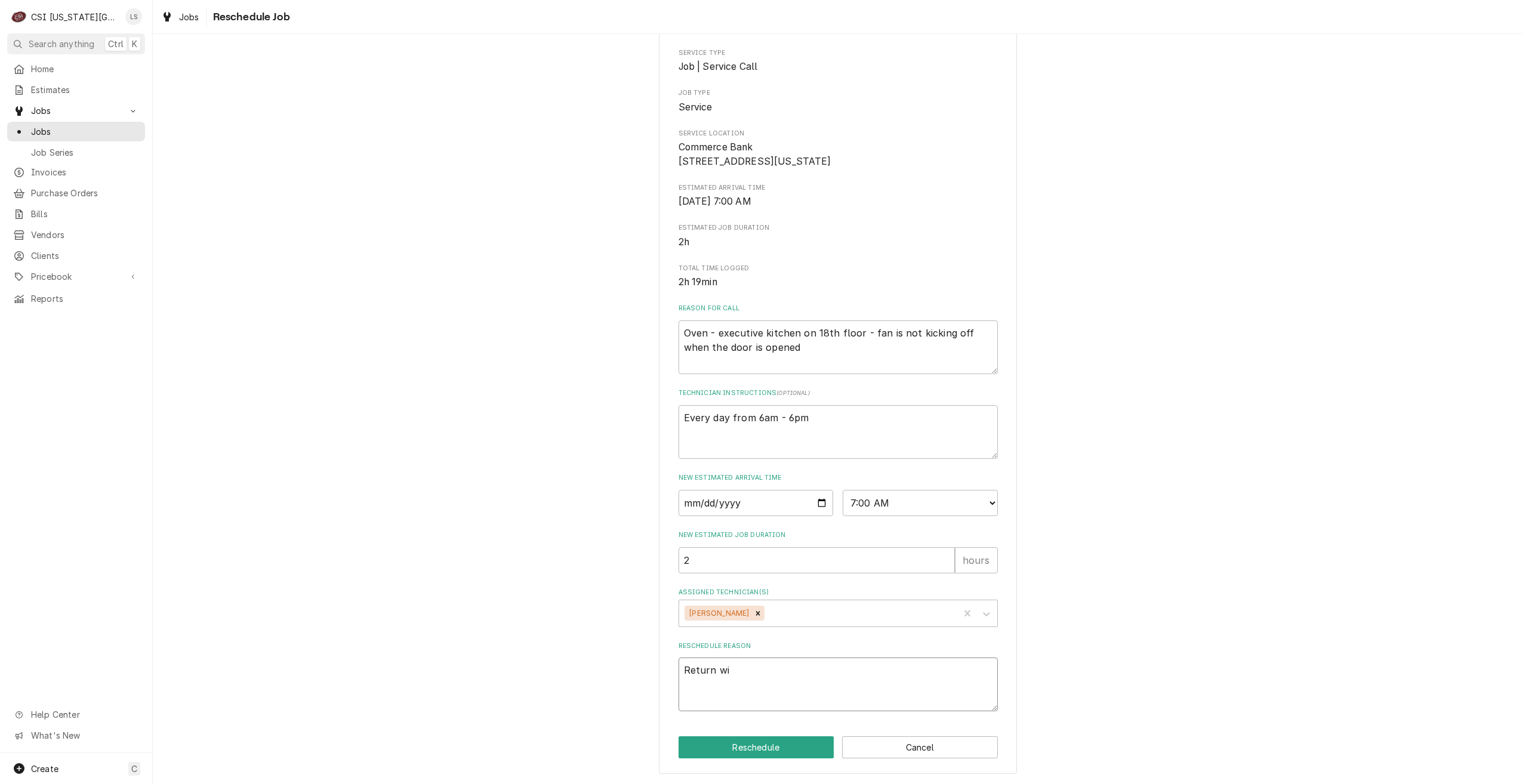
type textarea "Return wit"
type textarea "x"
type textarea "Return with"
type textarea "x"
type textarea "Return with"
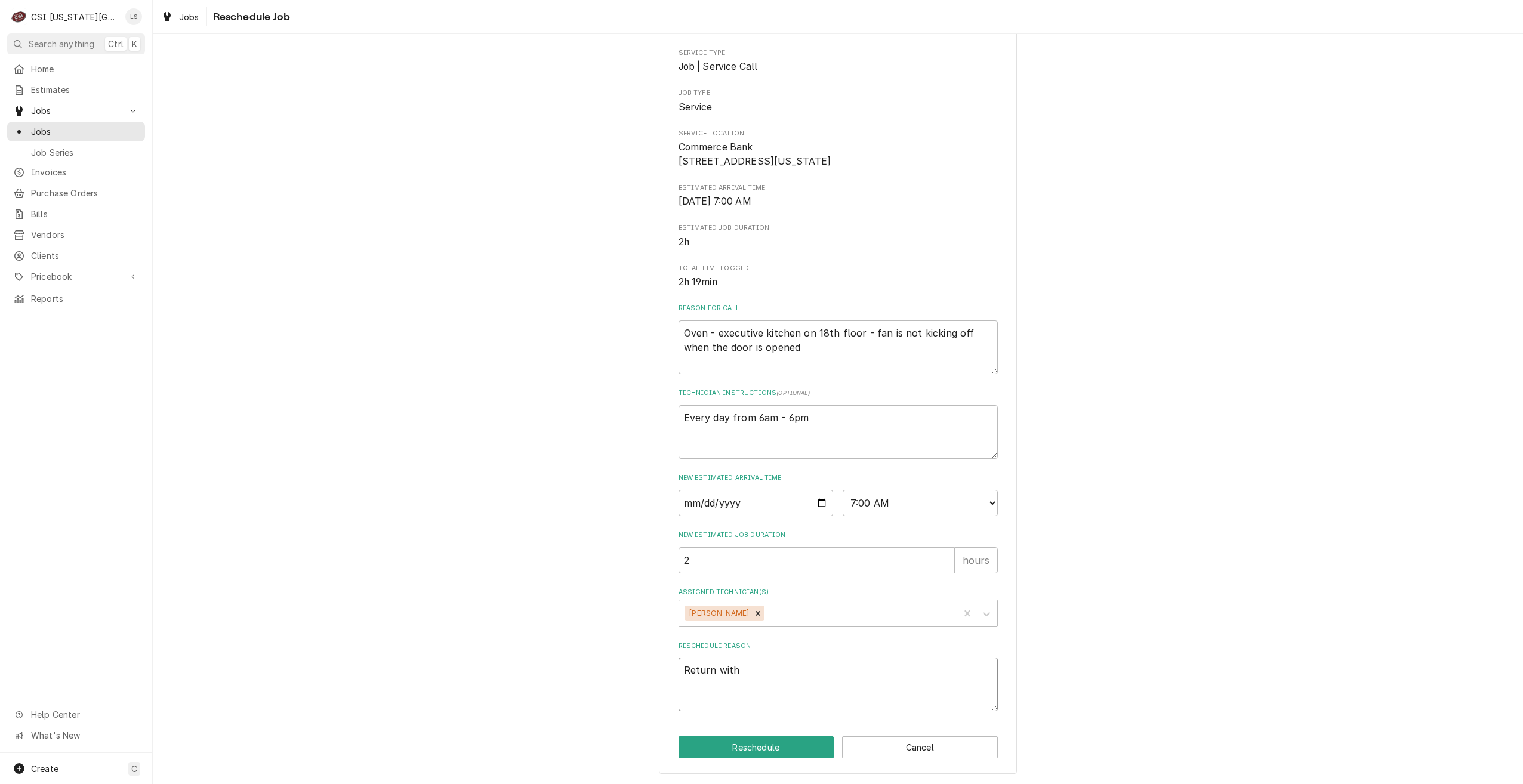
type textarea "x"
type textarea "Return with p"
type textarea "x"
type textarea "Return with pa"
type textarea "x"
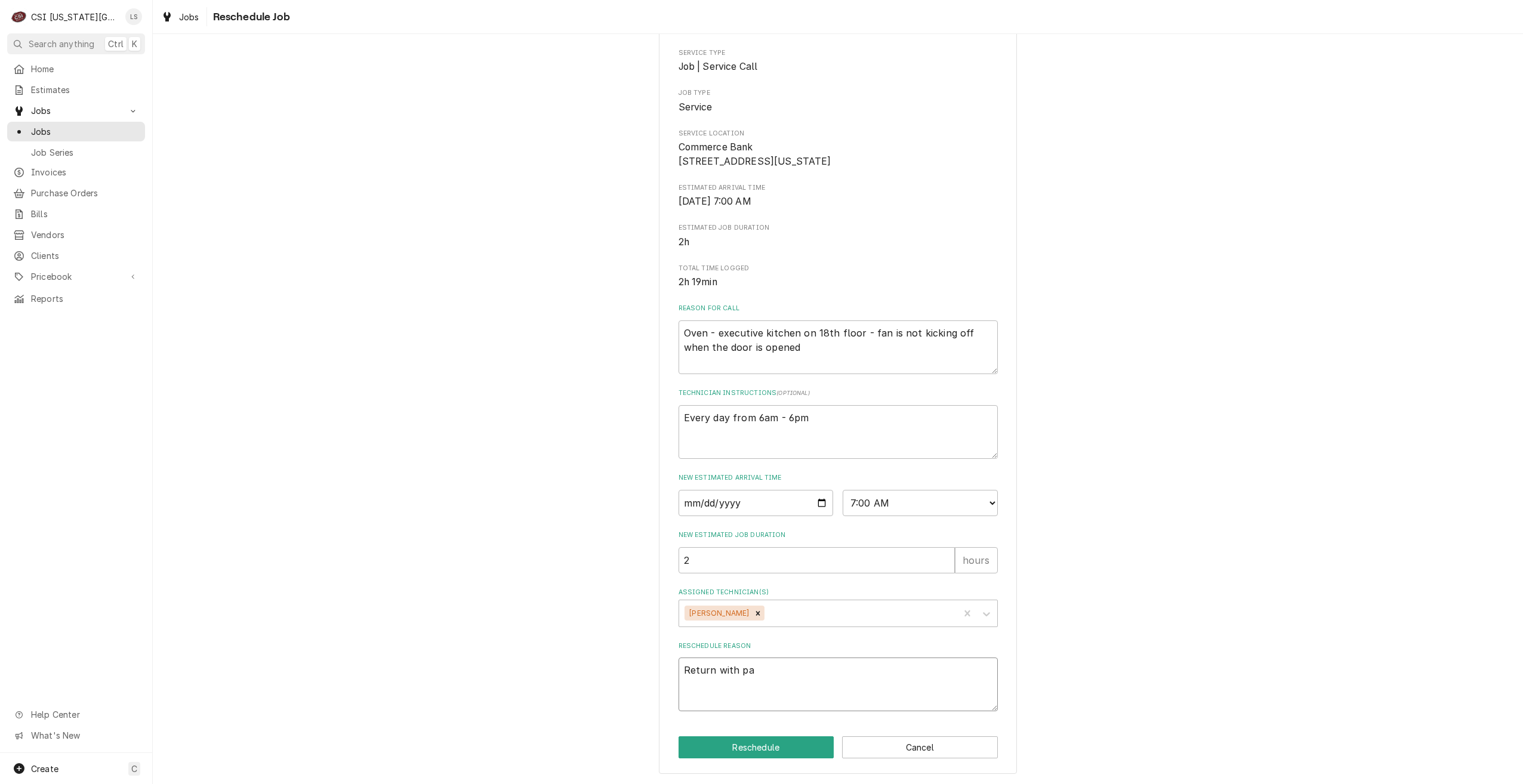
type textarea "Return with par"
type textarea "x"
type textarea "Return with part"
type textarea "x"
type textarea "Return with parts"
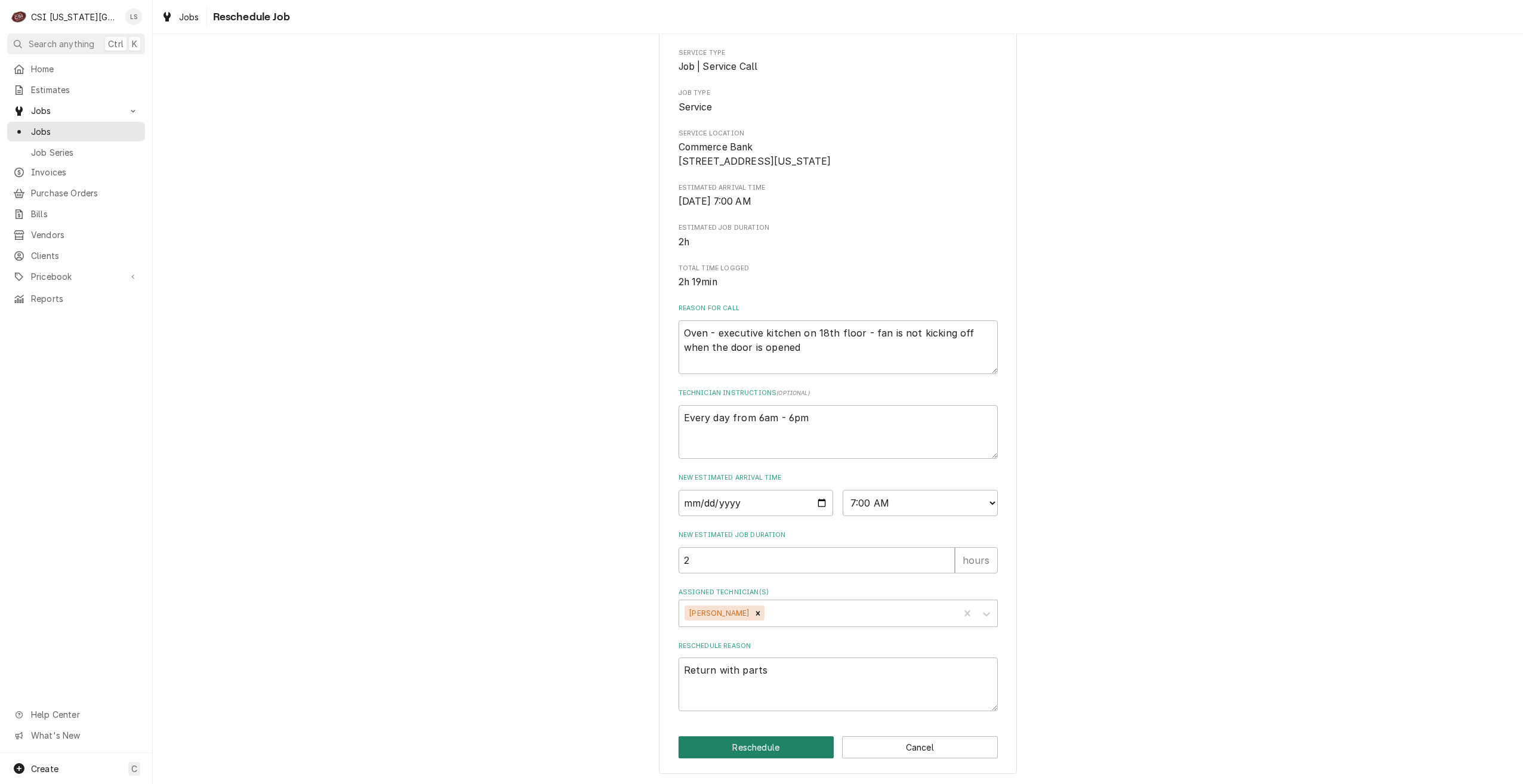
click at [765, 739] on button "Reschedule" at bounding box center [756, 747] width 156 height 22
type textarea "x"
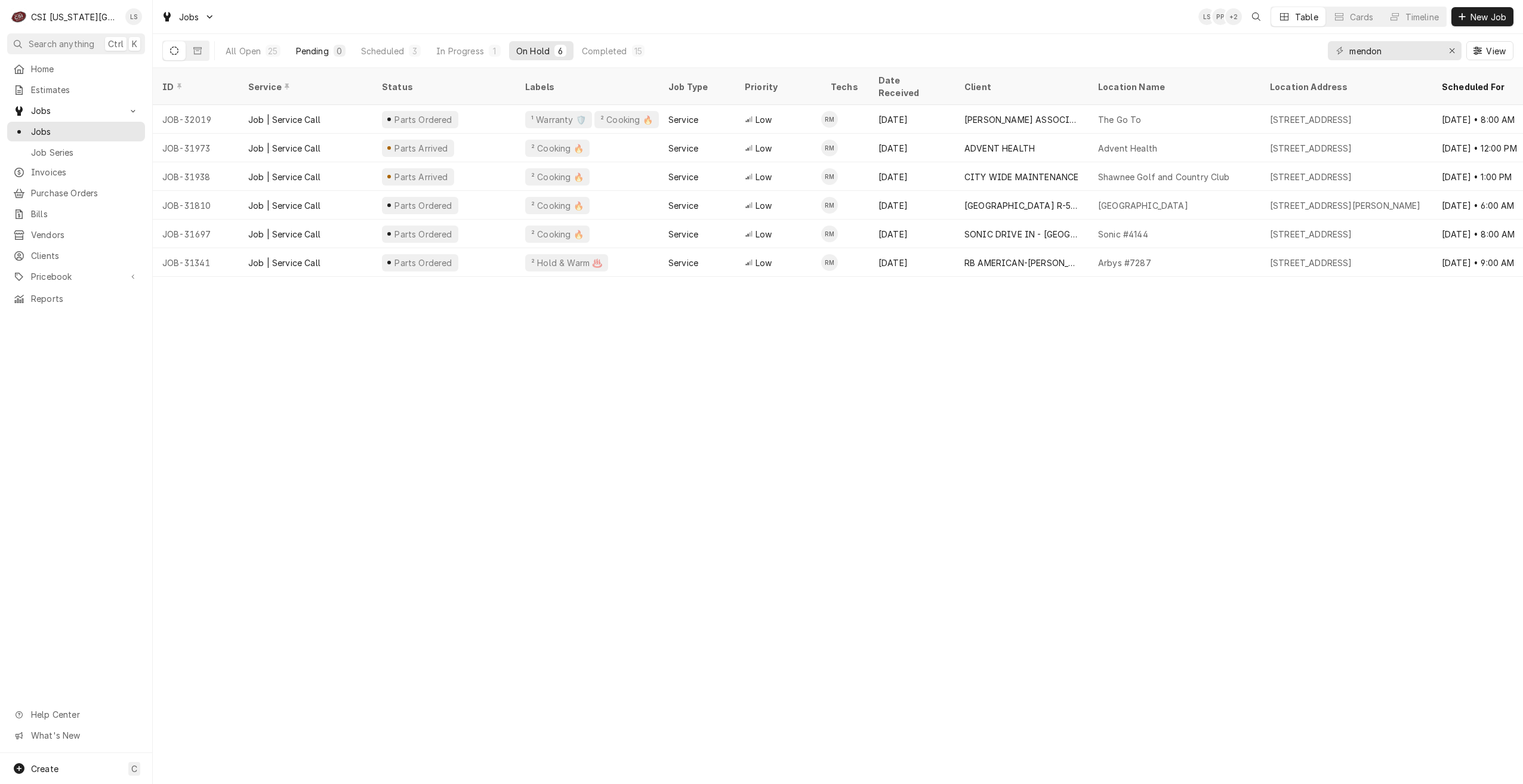
click at [323, 51] on div "Pending" at bounding box center [313, 50] width 33 height 13
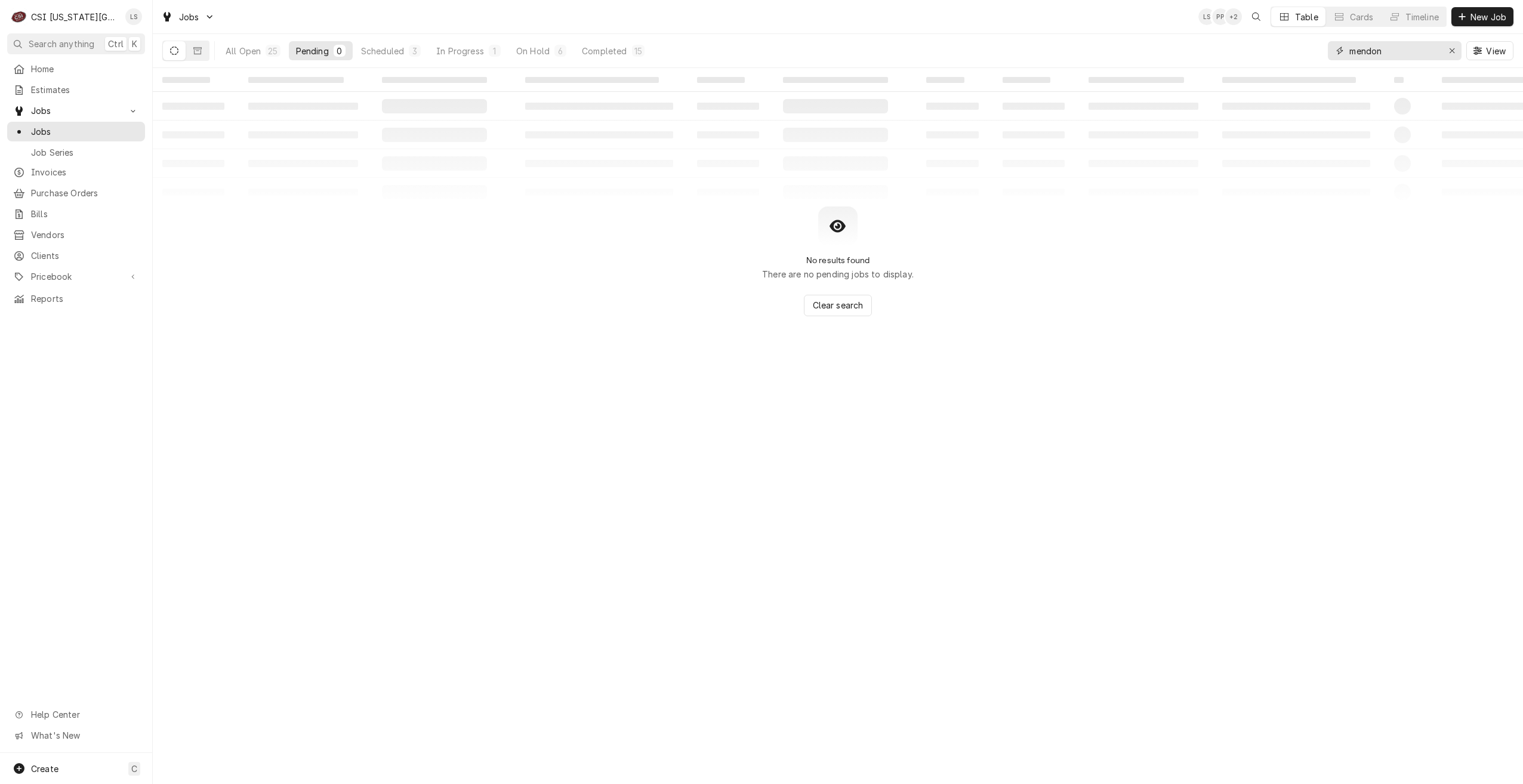
click at [1371, 53] on input "mendon" at bounding box center [1394, 51] width 89 height 19
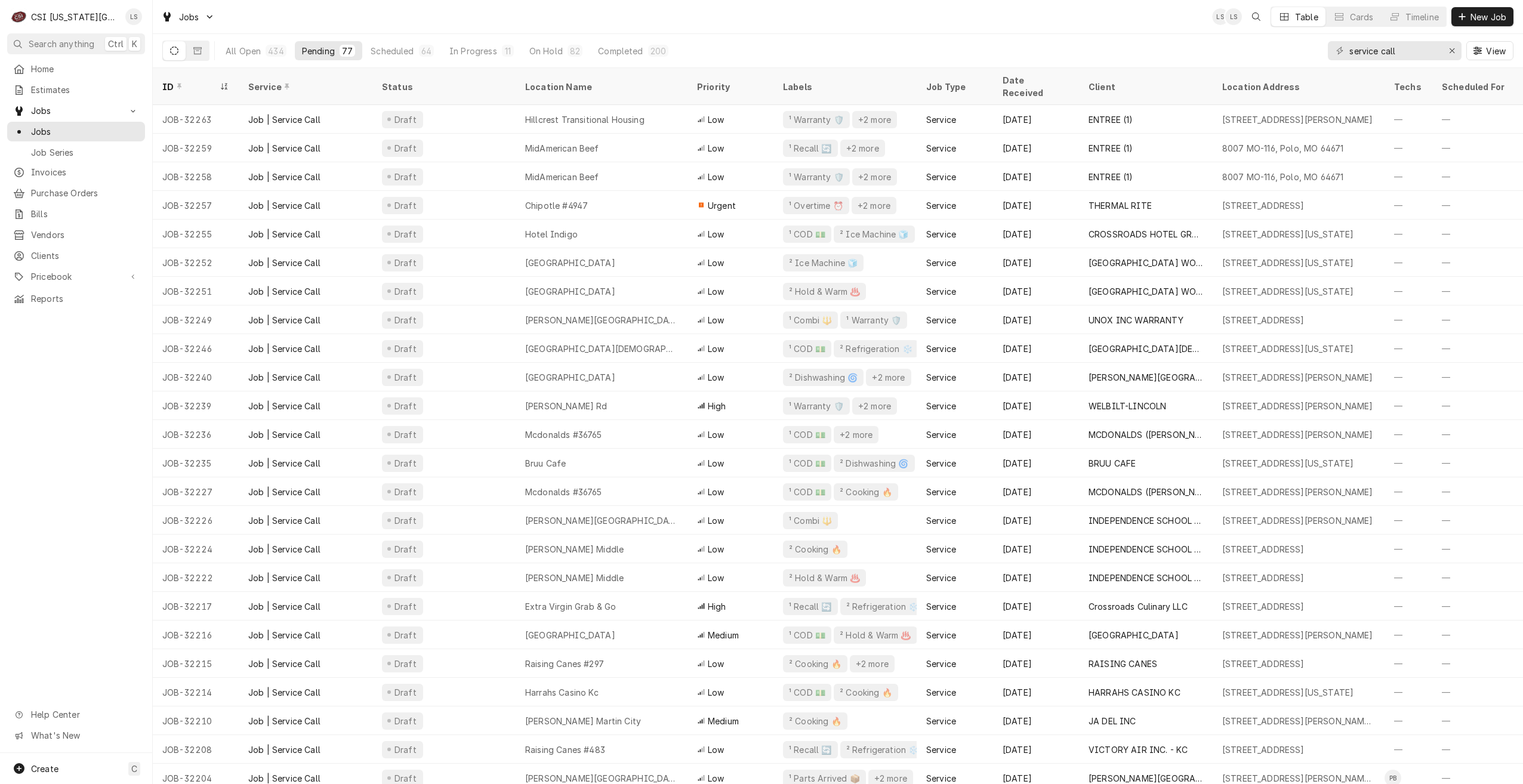
click at [455, 7] on div "Jobs LS LS Table Cards Timeline New Job" at bounding box center [838, 16] width 1370 height 34
drag, startPoint x: 1418, startPoint y: 52, endPoint x: 1345, endPoint y: 47, distance: 73.2
click at [1345, 47] on div "service call" at bounding box center [1394, 51] width 134 height 19
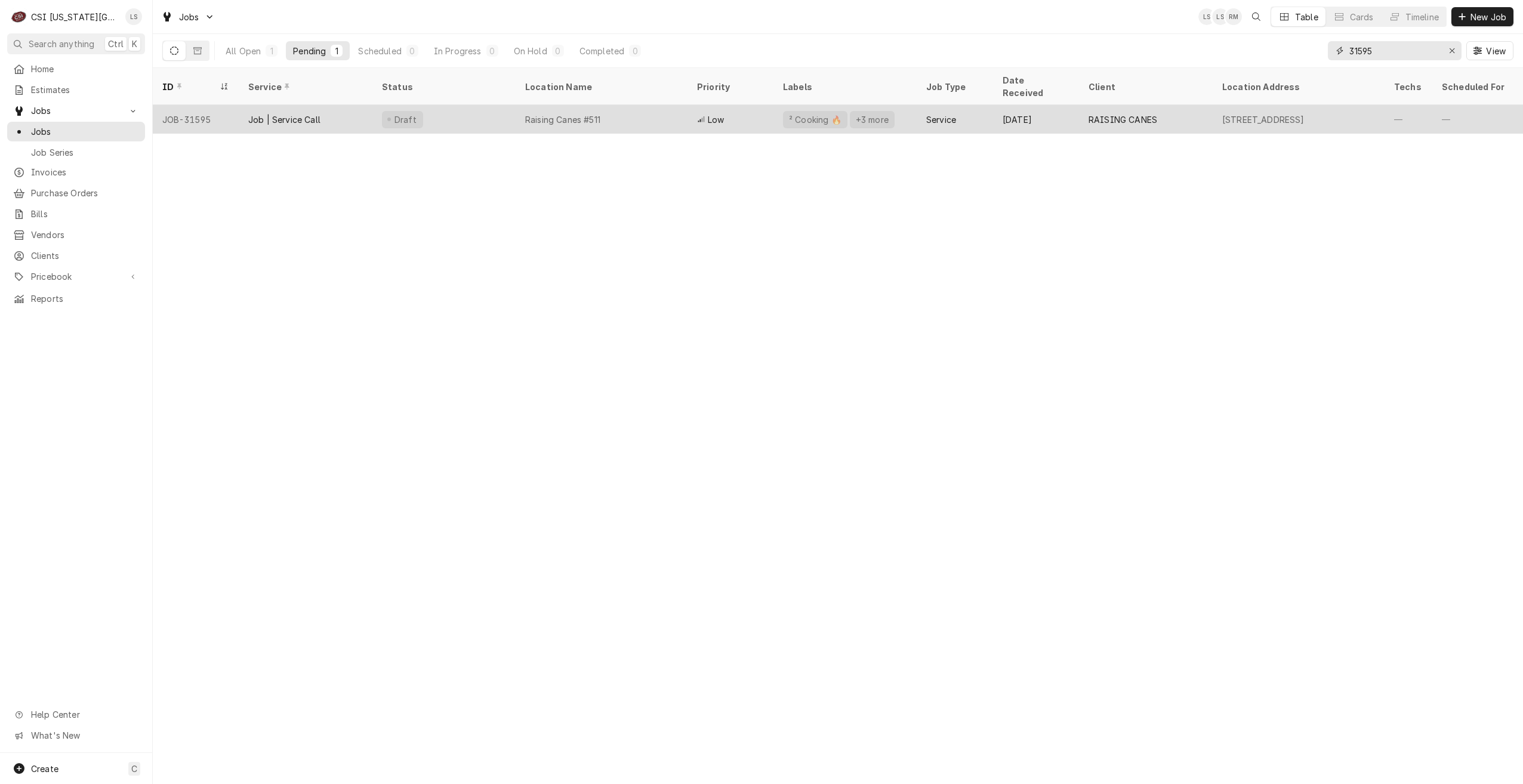
type input "31595"
click at [1000, 105] on div "[DATE]" at bounding box center [1036, 119] width 86 height 29
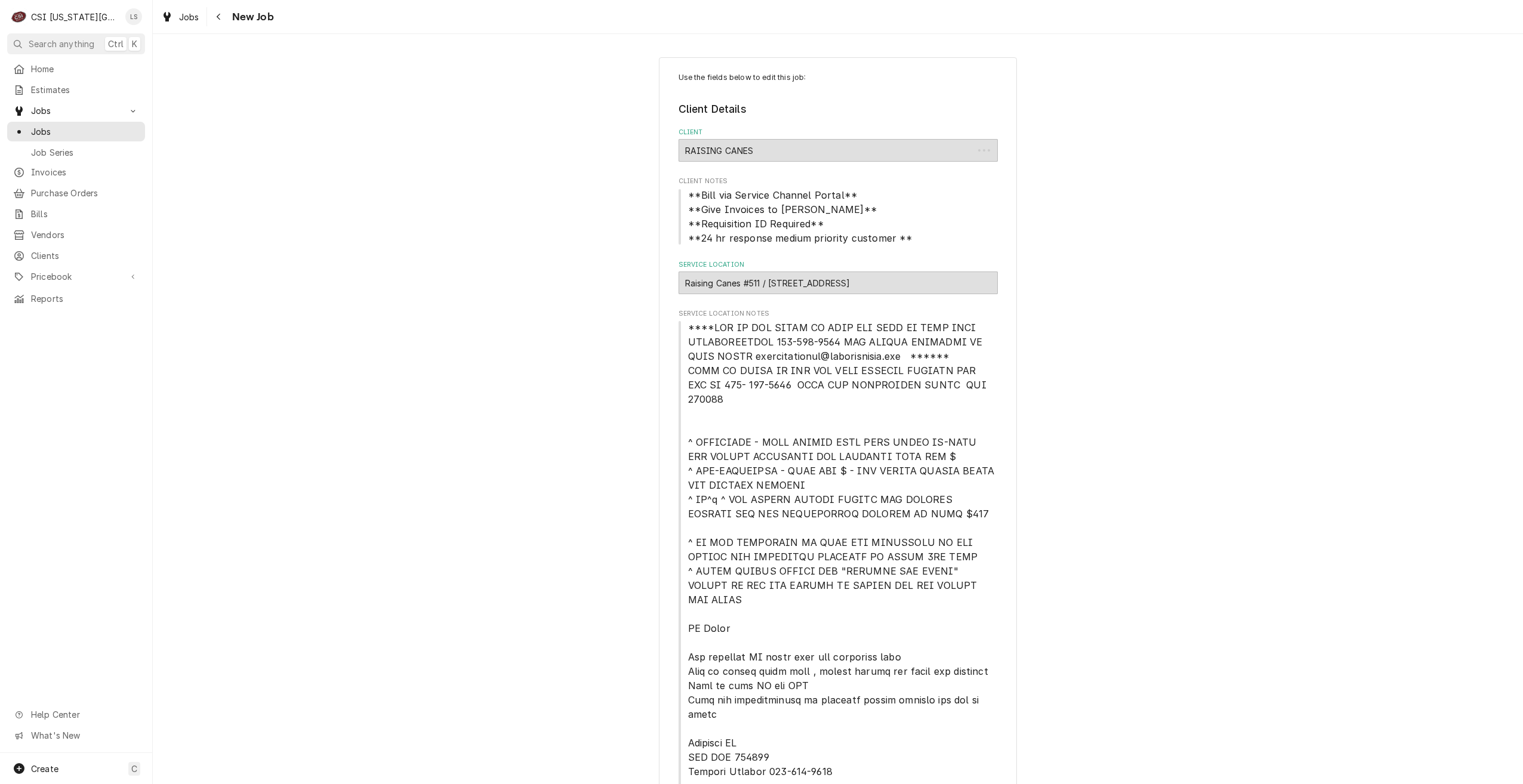
type textarea "x"
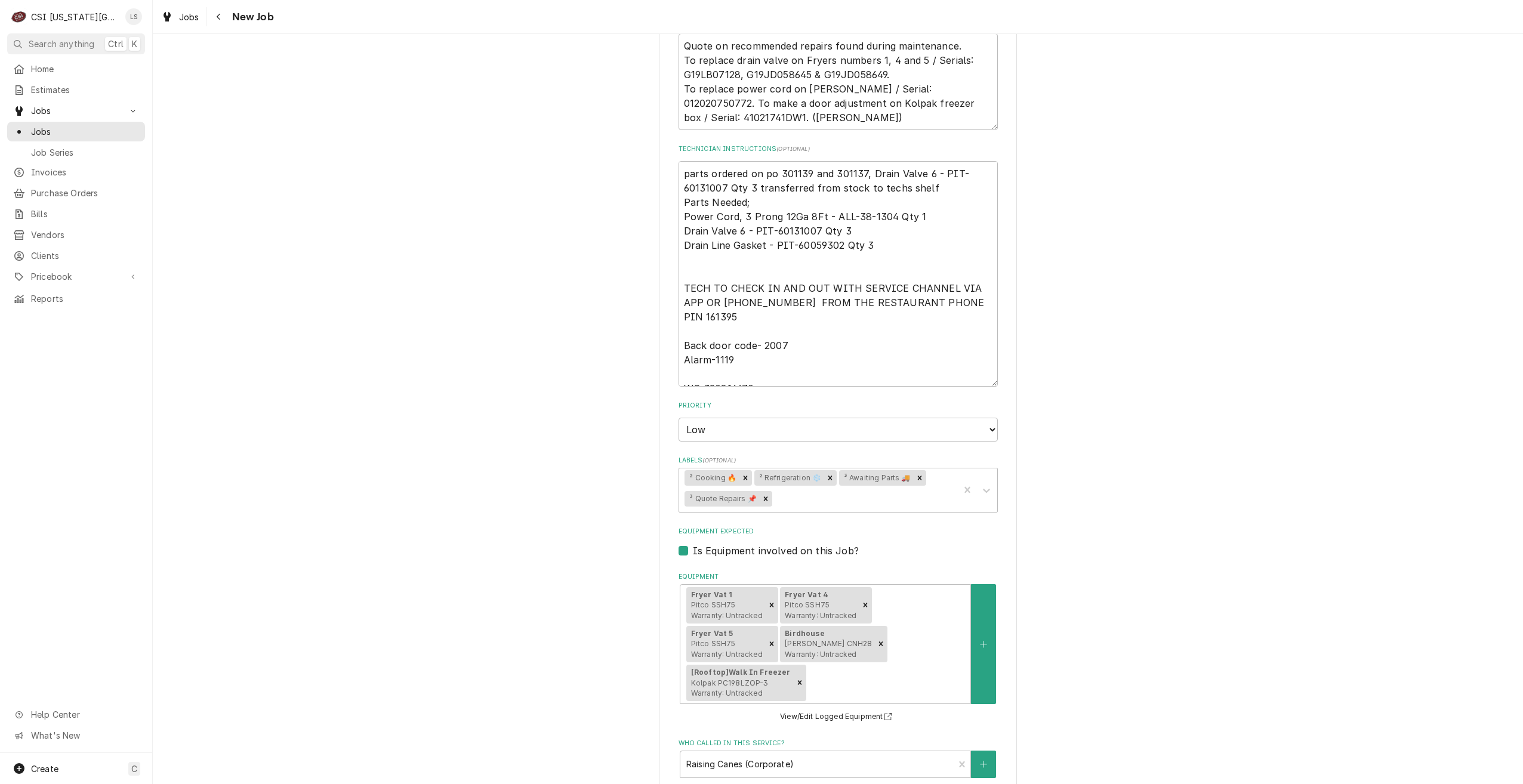
scroll to position [1434, 0]
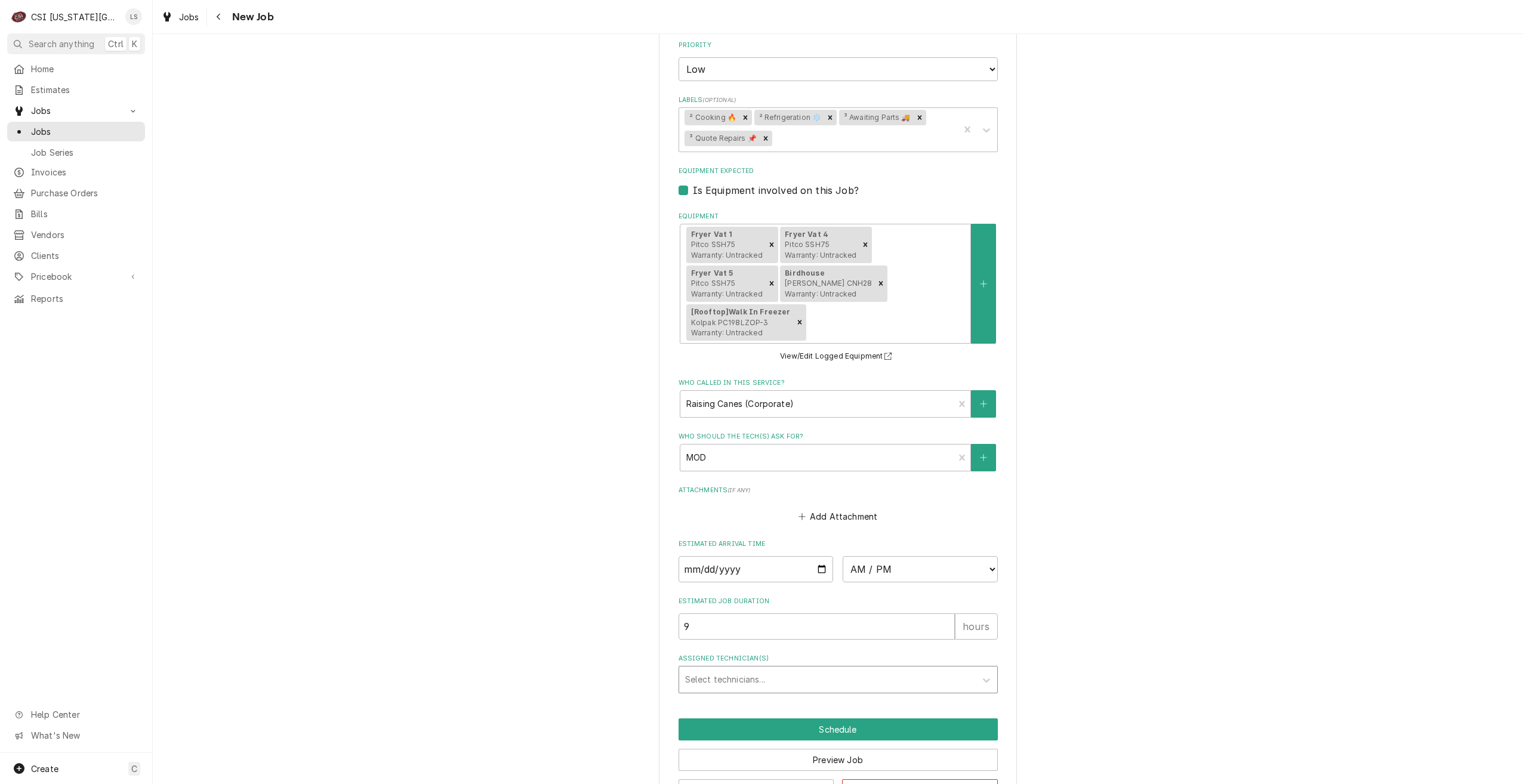
click at [914, 669] on div "Assigned Technician(s)" at bounding box center [828, 679] width 285 height 21
type input "gonz"
click at [907, 696] on div "Brian Gonzalez" at bounding box center [838, 705] width 319 height 18
type textarea "x"
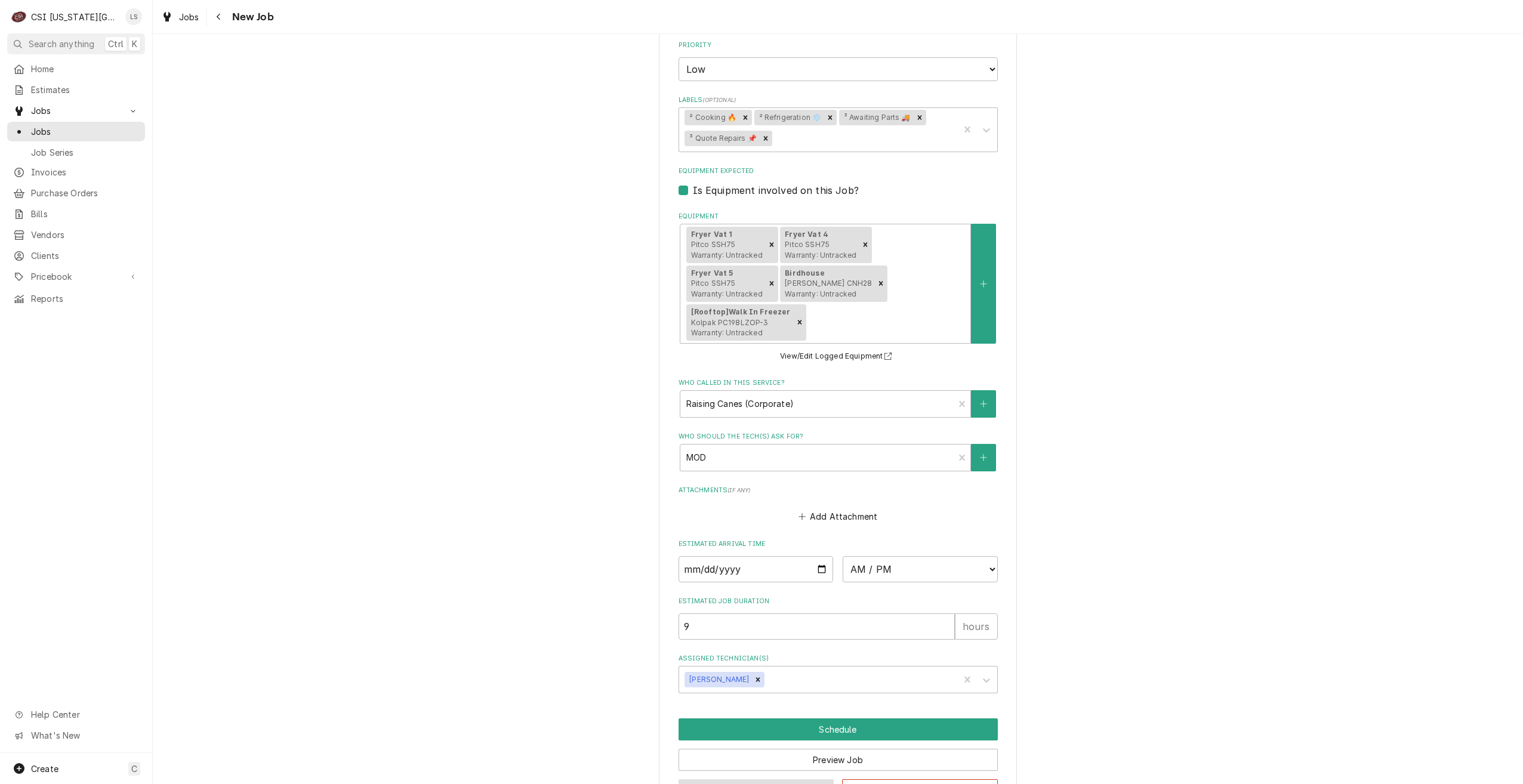
click at [798, 779] on button "Save Draft" at bounding box center [756, 790] width 156 height 22
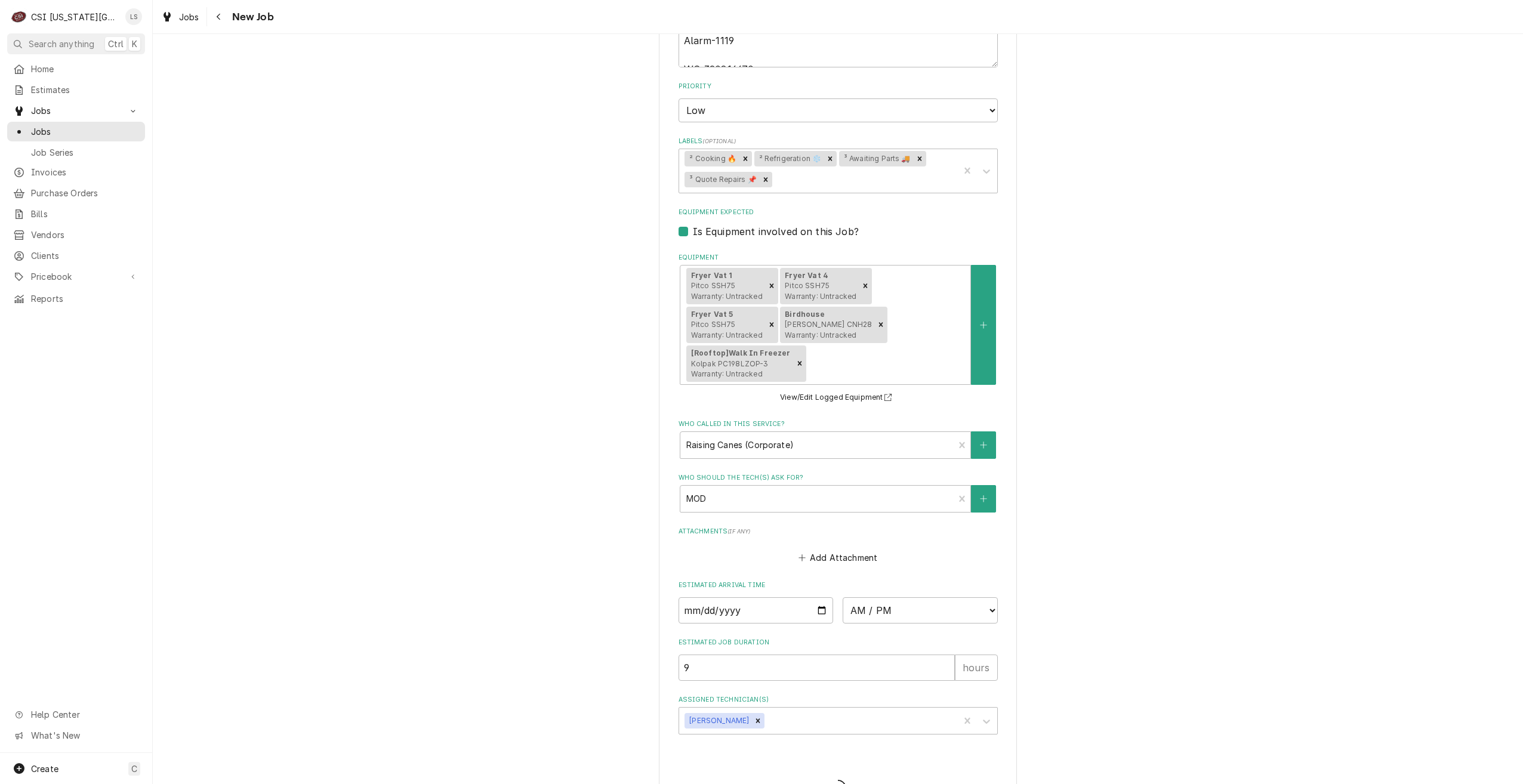
type textarea "x"
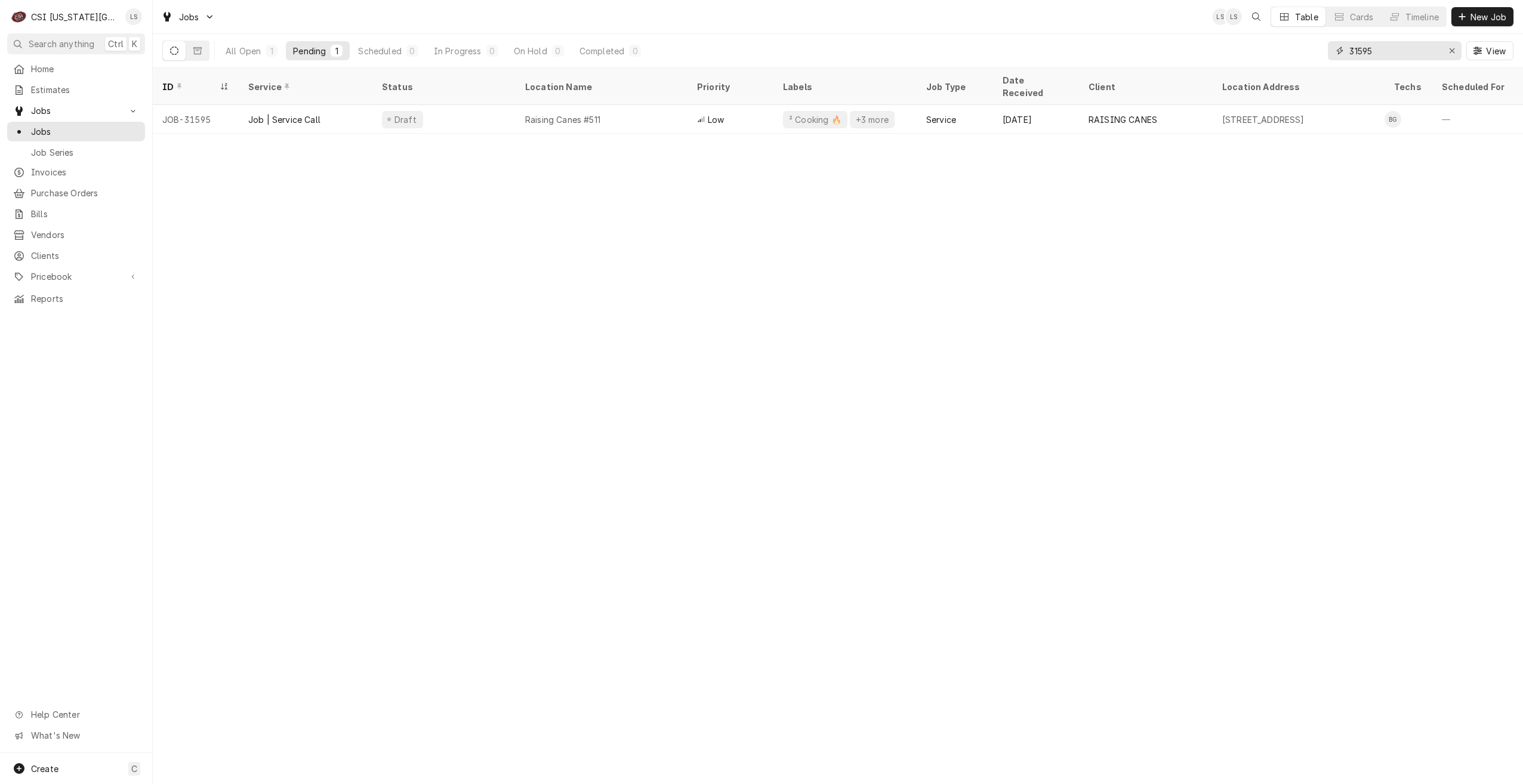
click at [1360, 50] on input "31595" at bounding box center [1394, 51] width 89 height 19
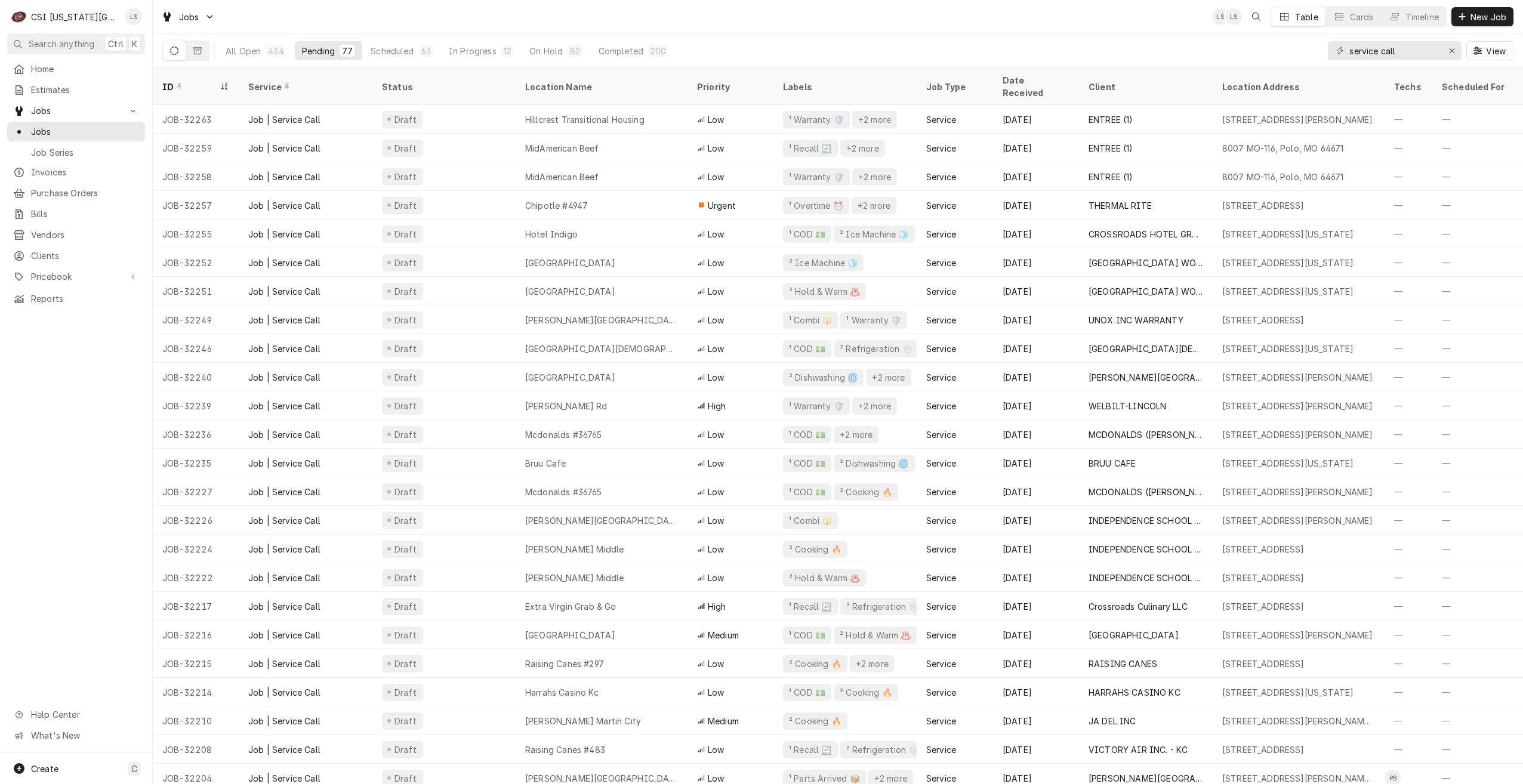
click at [892, 33] on div "Jobs LS LS Table Cards Timeline New Job" at bounding box center [838, 16] width 1370 height 34
click at [1079, 20] on div "Jobs LS LS Table Cards Timeline New Job" at bounding box center [838, 16] width 1370 height 34
drag, startPoint x: 1417, startPoint y: 57, endPoint x: 1310, endPoint y: 60, distance: 107.0
click at [1310, 60] on div "All Open 434 Pending 77 Scheduled 63 In Progress 12 On Hold 82 Completed 200 se…" at bounding box center [838, 50] width 1351 height 34
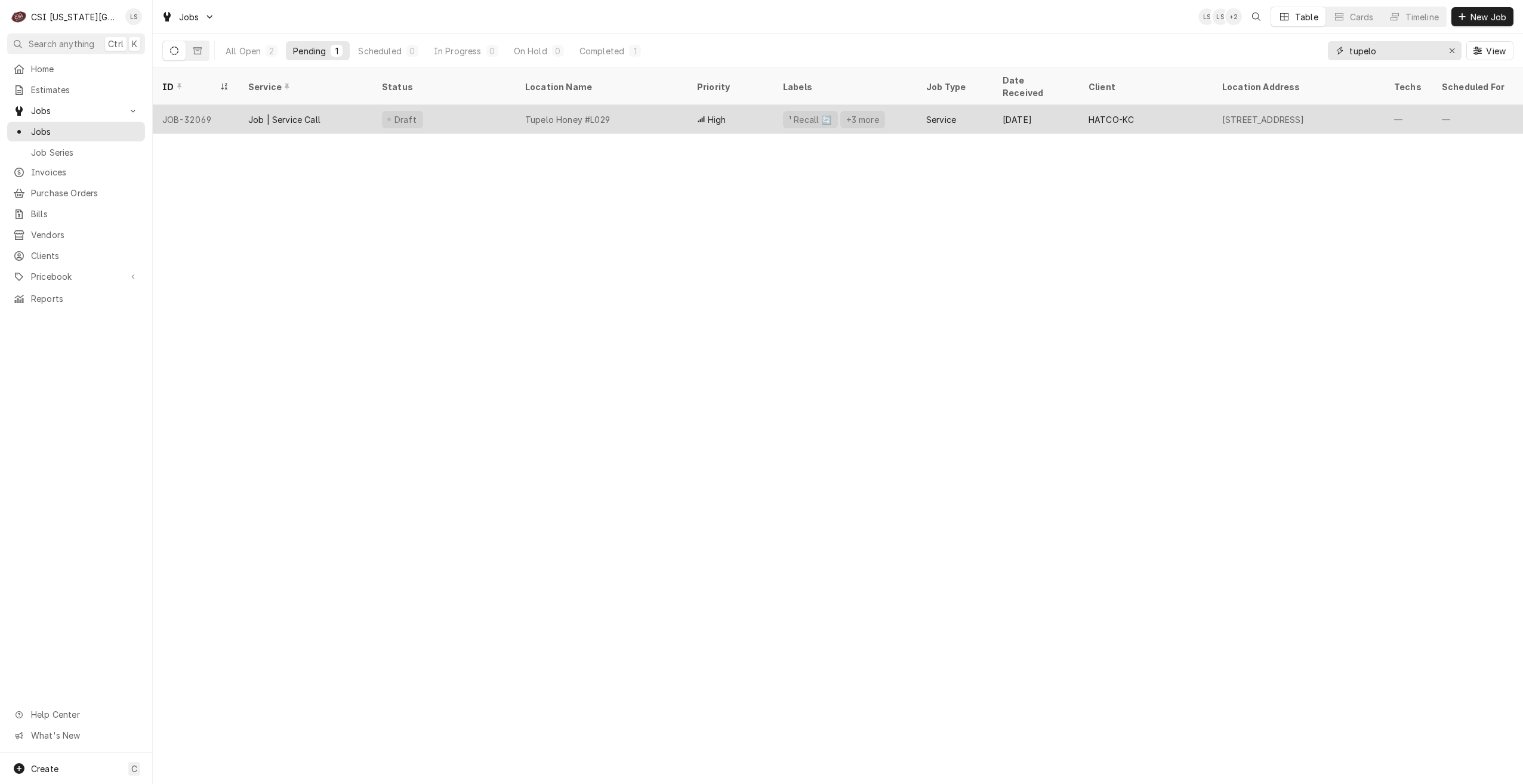
type input "tupelo"
click at [587, 113] on div "Tupelo Honey #L029" at bounding box center [567, 119] width 85 height 13
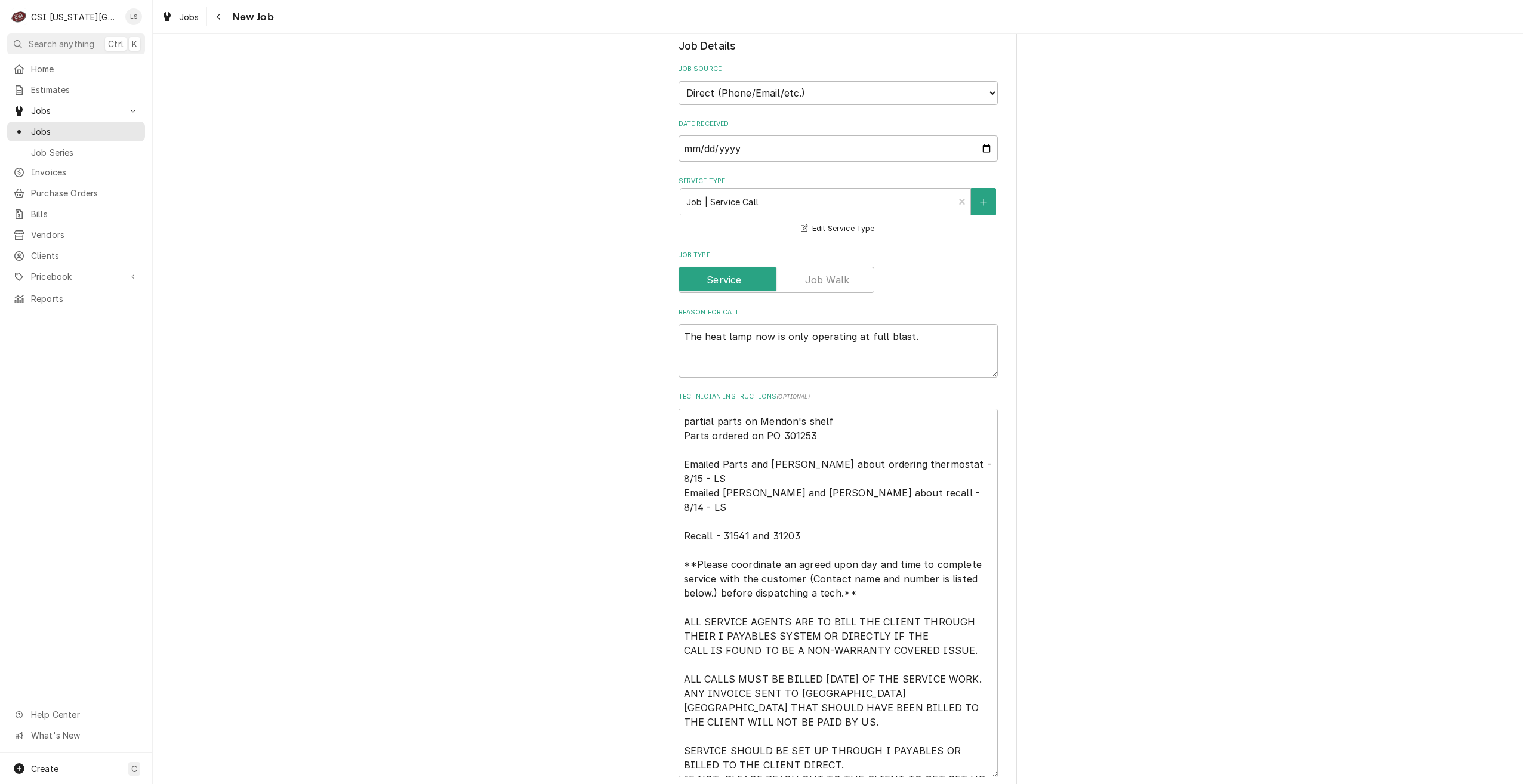
scroll to position [656, 0]
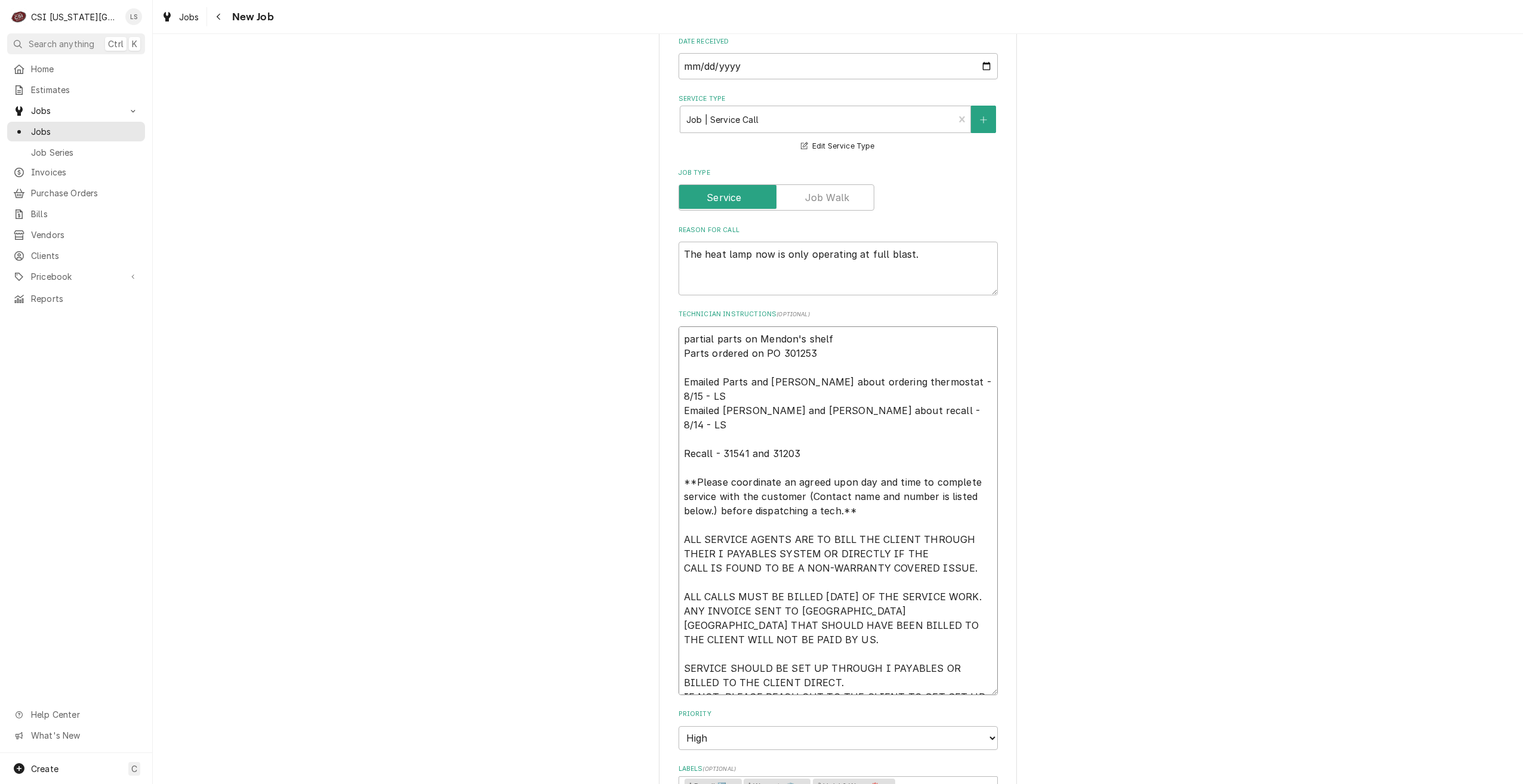
click at [680, 337] on textarea "partial parts on Mendon's shelf Parts ordered on PO 301253 Emailed Parts and [P…" at bounding box center [838, 510] width 320 height 369
type textarea "x"
type textarea "partial parts on Mendon's shelf Parts ordered on PO 301253 Emailed Parts and [P…"
type textarea "x"
type textarea "partial parts on Mendon's shelf Parts ordered on PO 301253 Emailed Parts and [P…"
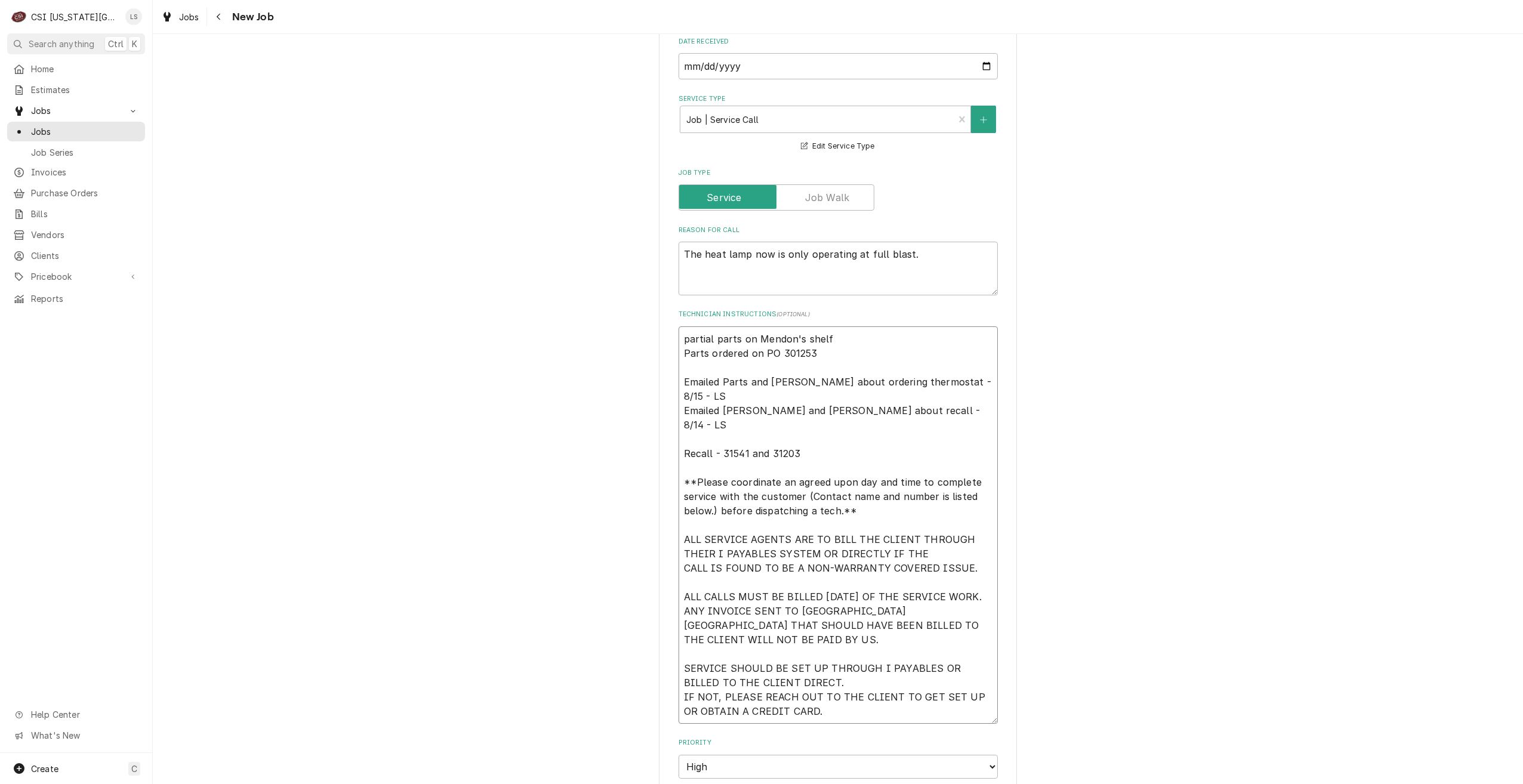
type textarea "x"
type textarea "D partial parts on Mendon's shelf Parts ordered on PO 301253 Emailed Parts and …"
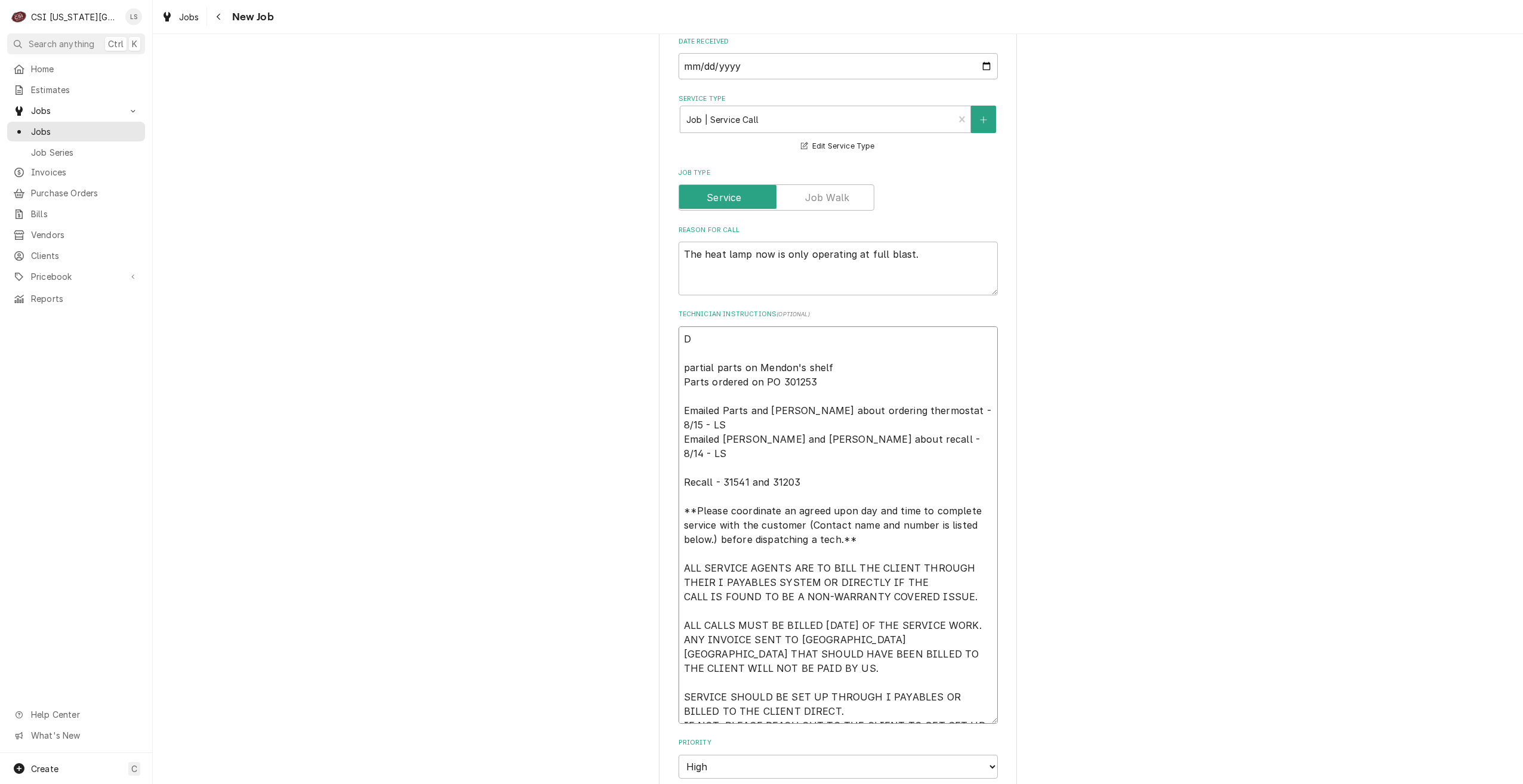
type textarea "x"
type textarea "Di partial parts on Mendon's shelf Parts ordered on PO 301253 Emailed Parts and…"
type textarea "x"
type textarea "Dia partial parts on Mendon's shelf Parts ordered on PO 301253 Emailed Parts an…"
type textarea "x"
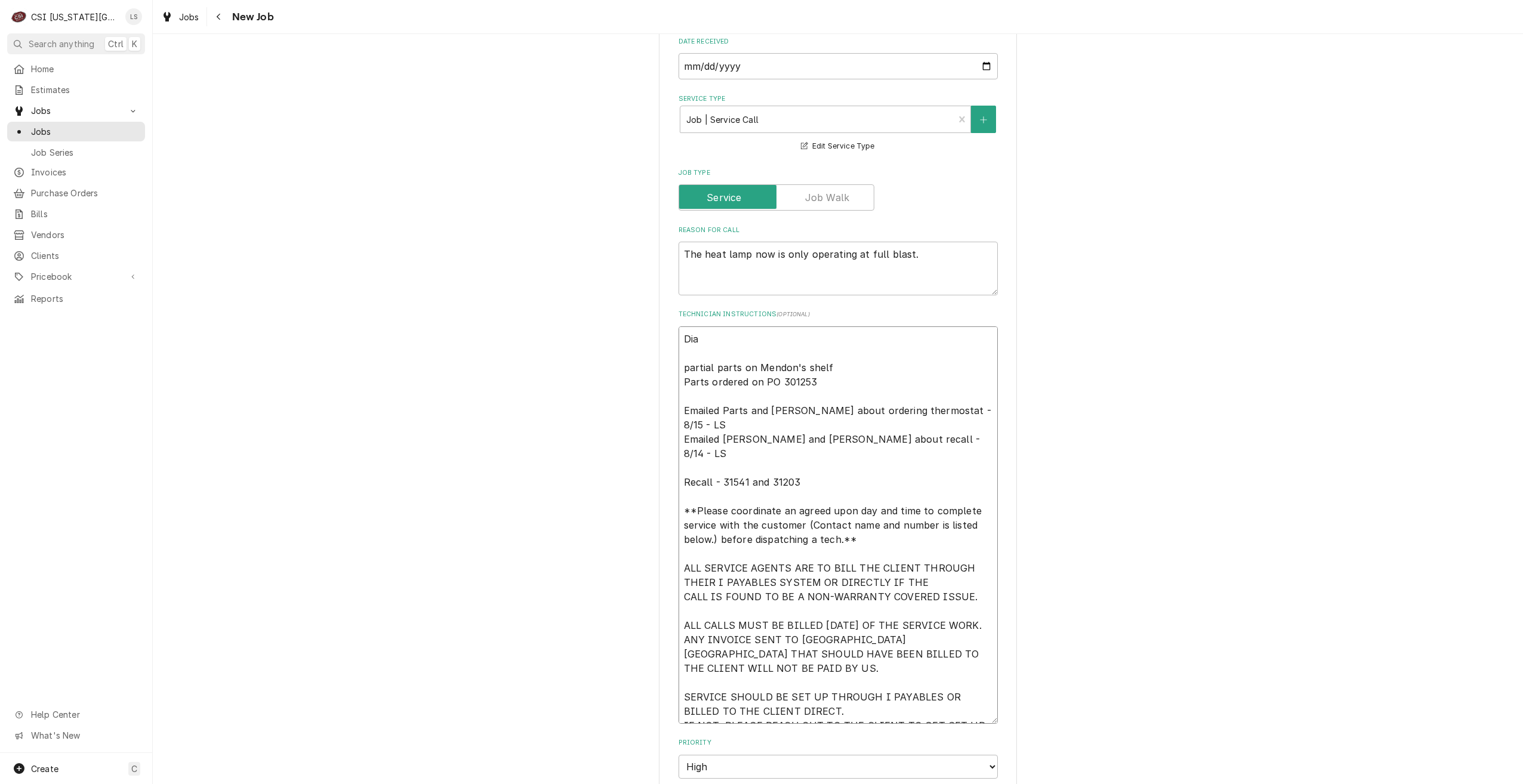
type textarea "Diag partial parts on Mendon's shelf Parts ordered on PO 301253 Emailed Parts a…"
type textarea "x"
type textarea "Diagn partial parts on Mendon's shelf Parts ordered on PO 301253 Emailed Parts …"
type textarea "x"
type textarea "Diagno partial parts on Mendon's shelf Parts ordered on PO 301253 Emailed Parts…"
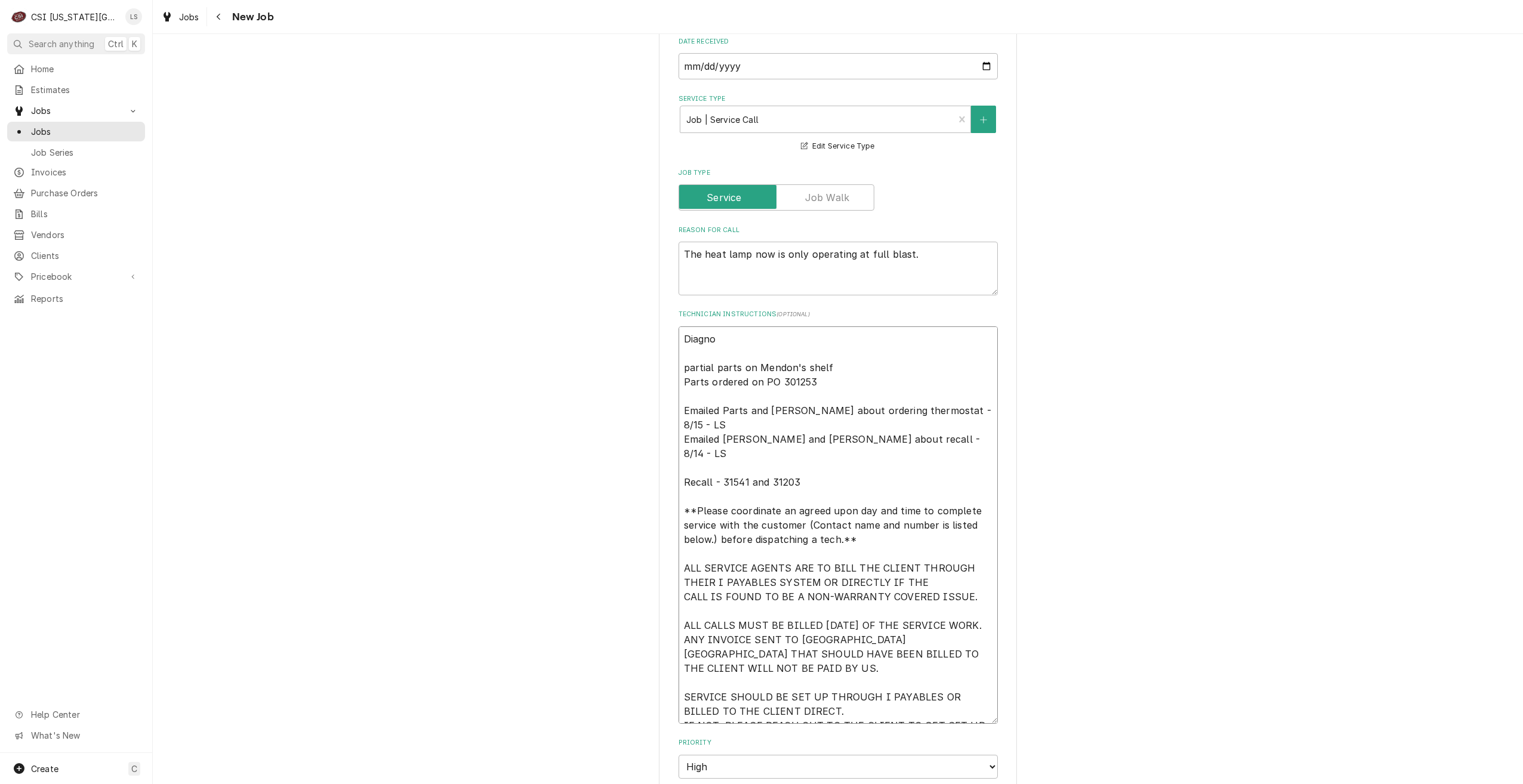
type textarea "x"
type textarea "Diagnos partial parts on Mendon's shelf Parts ordered on PO 301253 Emailed Part…"
type textarea "x"
type textarea "Diagnose partial parts on Mendon's shelf Parts ordered on PO 301253 Emailed Par…"
type textarea "x"
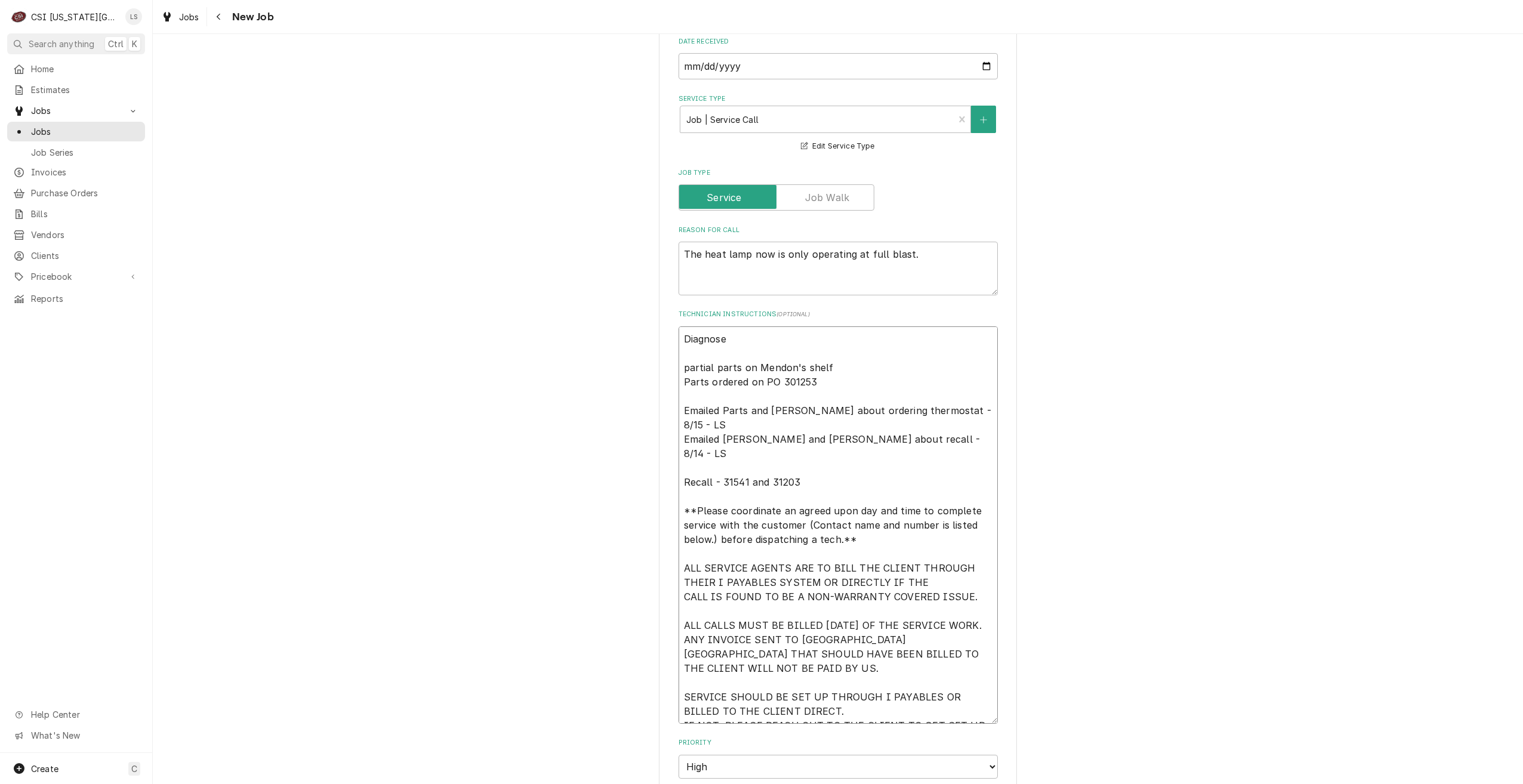
type textarea "Diagnose partial parts on Mendon's shelf Parts ordered on PO 301253 Emailed Par…"
type textarea "x"
type textarea "Diagnose r partial parts on Mendon's shelf Parts ordered on PO 301253 Emailed P…"
type textarea "x"
type textarea "Diagnose re partial parts on Mendon's shelf Parts ordered on PO 301253 Emailed …"
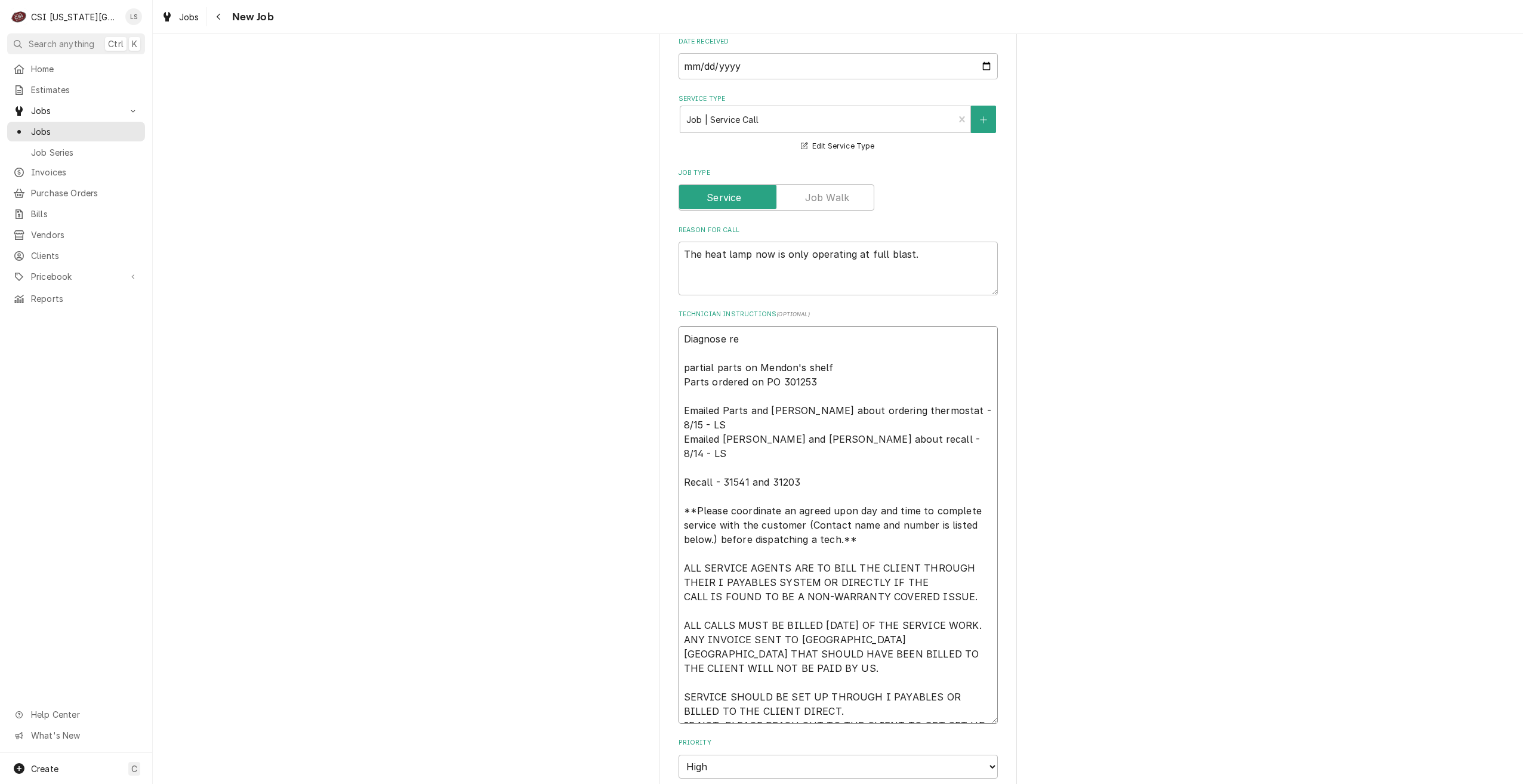
type textarea "x"
type textarea "Diagnose rea partial parts on Mendon's shelf Parts ordered on PO 301253 Emailed…"
type textarea "x"
type textarea "Diagnose re partial parts on Mendon's shelf Parts ordered on PO 301253 Emailed …"
type textarea "x"
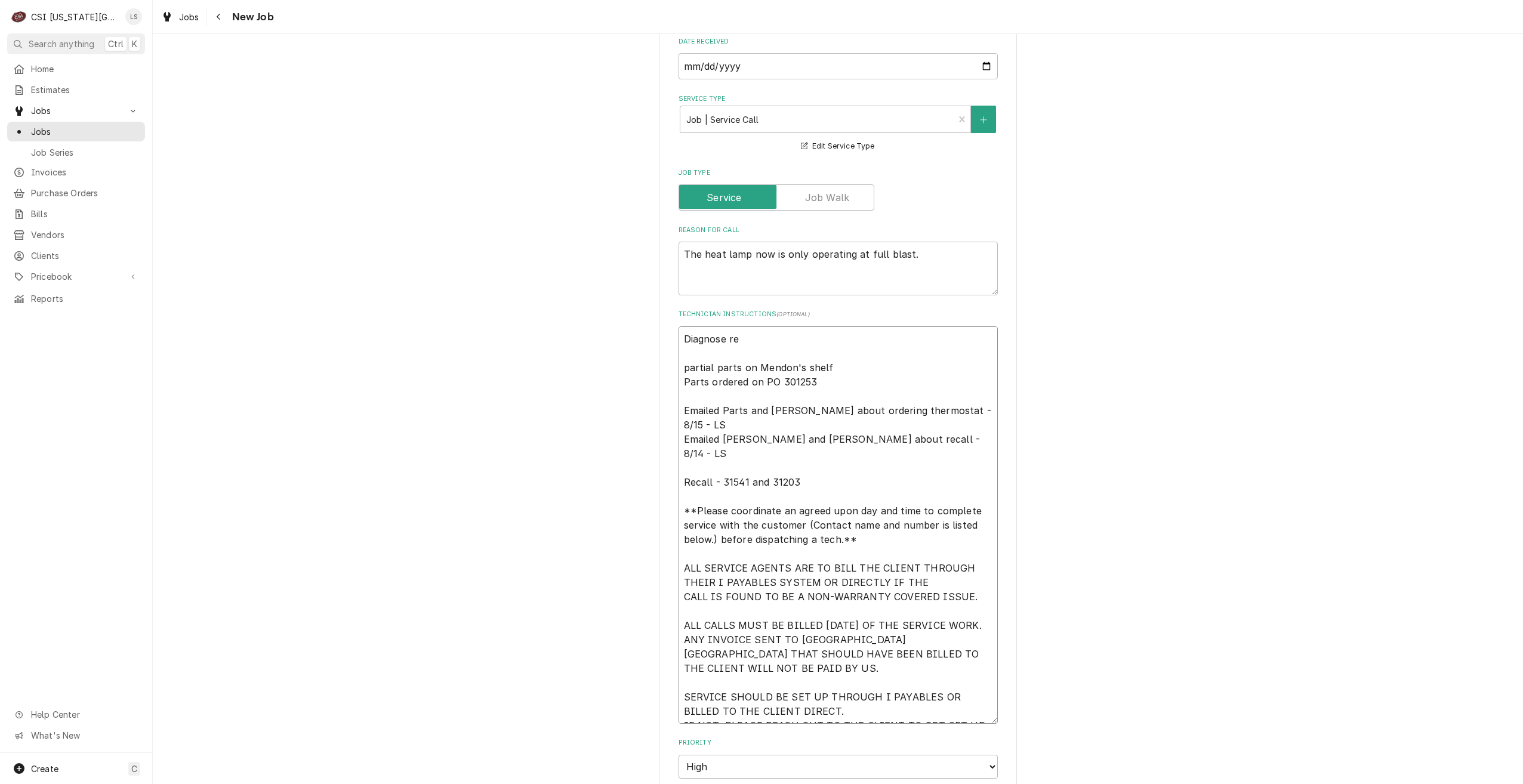
type textarea "Diagnose rep partial parts on Mendon's shelf Parts ordered on PO 301253 Emailed…"
type textarea "x"
type textarea "Diagnose repa partial parts on Mendon's shelf Parts ordered on PO 301253 Emaile…"
type textarea "x"
type textarea "Diagnose repai partial parts on Mendon's shelf Parts ordered on PO 301253 Email…"
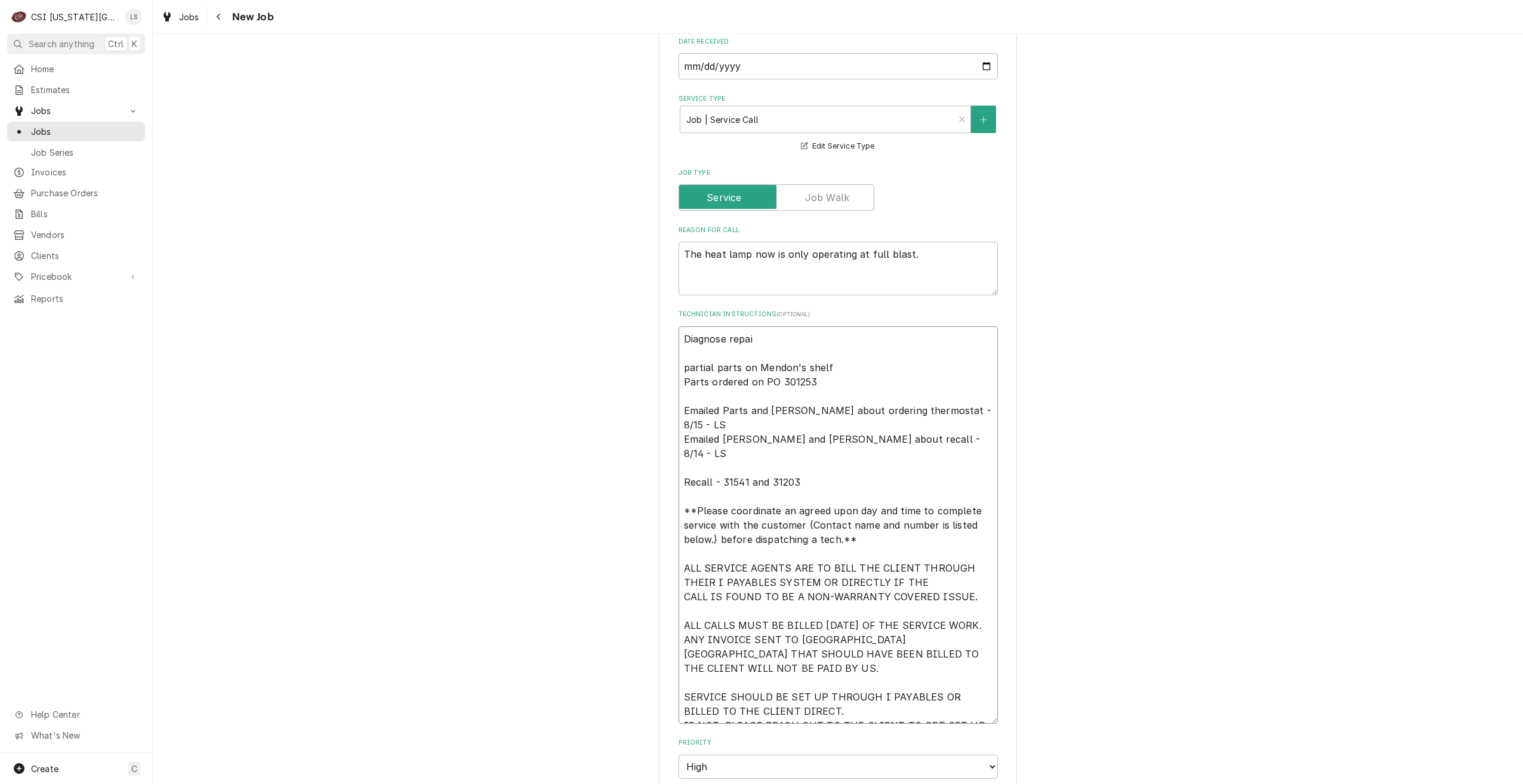
type textarea "x"
type textarea "Diagnose repair partial parts on Mendon's shelf Parts ordered on PO 301253 Emai…"
type textarea "x"
type textarea "Diagnose repairs partial parts on Mendon's shelf Parts ordered on PO 301253 Ema…"
type textarea "x"
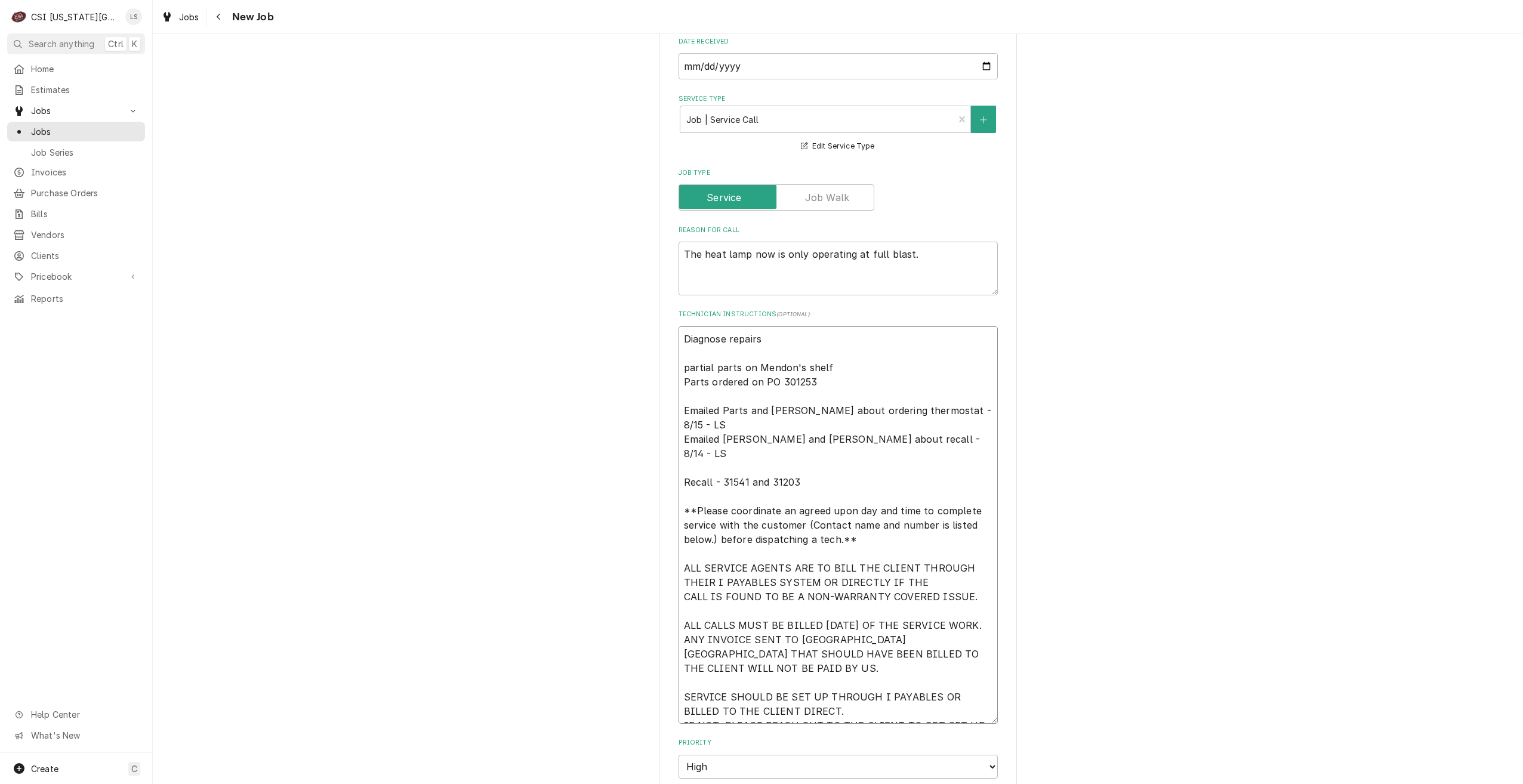
type textarea "Diagnose repairs. partial parts on Mendon's shelf Parts ordered on PO 301253 Em…"
type textarea "x"
type textarea "Diagnose repairs. partial parts on Mendon's shelf Parts ordered on PO 301253 Em…"
type textarea "x"
type textarea "Diagnose repairs. T partial parts on Mendon's shelf Parts ordered on PO 301253 …"
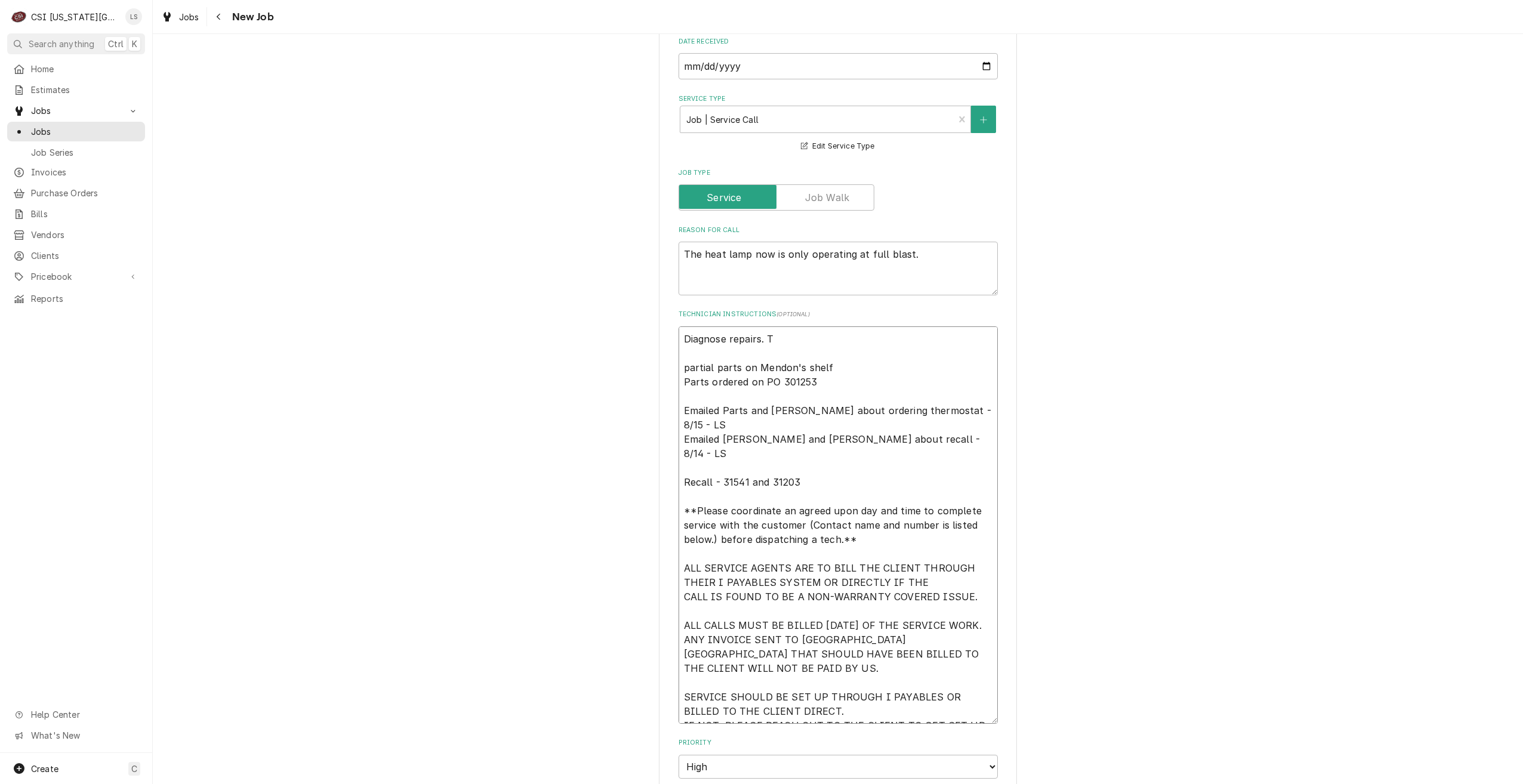
type textarea "x"
type textarea "Diagnose repairs. Th partial parts on Mendon's shelf Parts ordered on PO 301253…"
type textarea "x"
type textarea "Diagnose repairs. The partial parts on Mendon's shelf Parts ordered on PO 30125…"
type textarea "x"
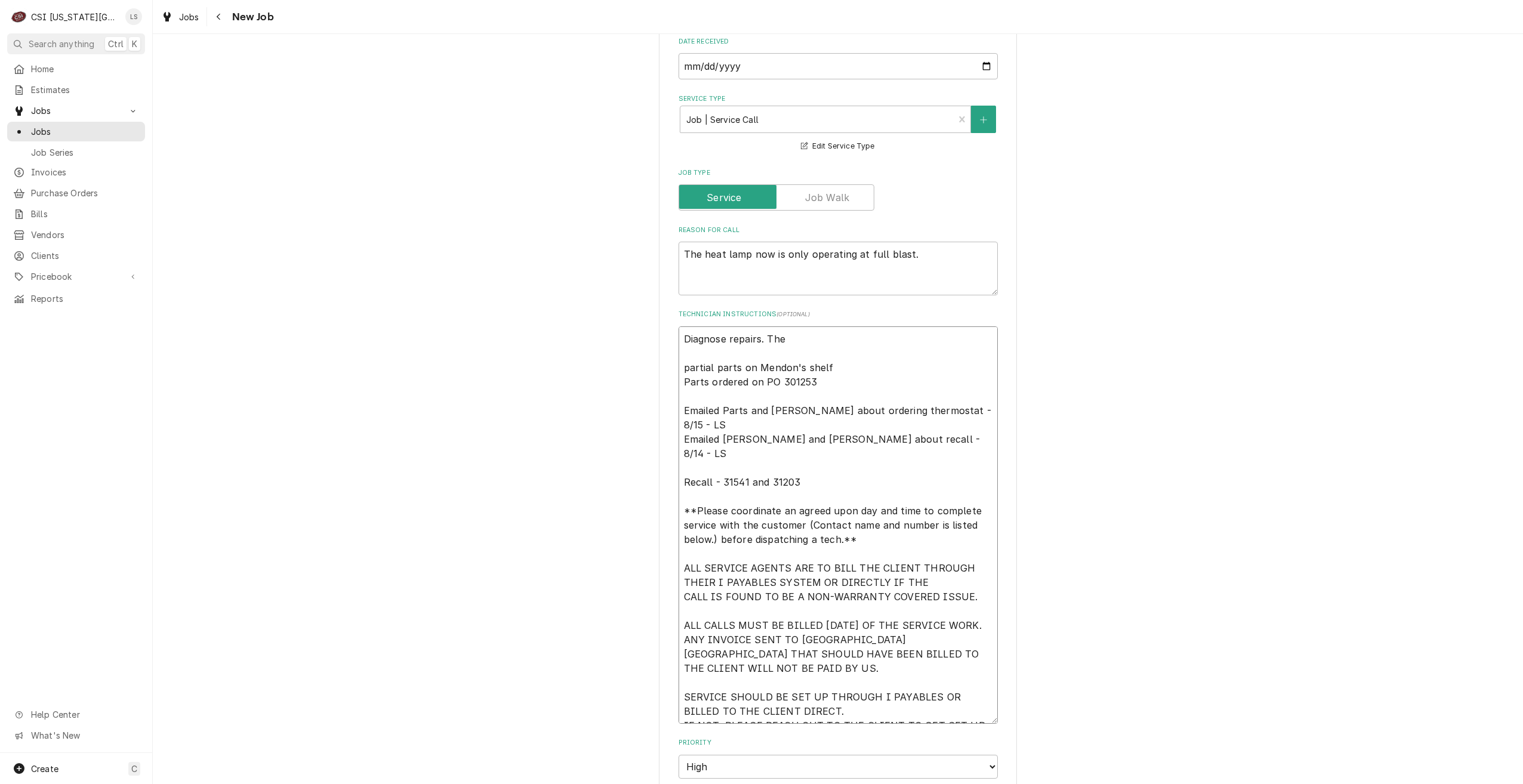
type textarea "Diagnose repairs. Ther partial parts on Mendon's shelf Parts ordered on PO 3012…"
type textarea "x"
type textarea "Diagnose repairs. Thermo partial parts on Mendon's shelf Parts ordered on PO 30…"
type textarea "x"
type textarea "Diagnose repairs. Thermos partial parts on Mendon's shelf Parts ordered on PO 3…"
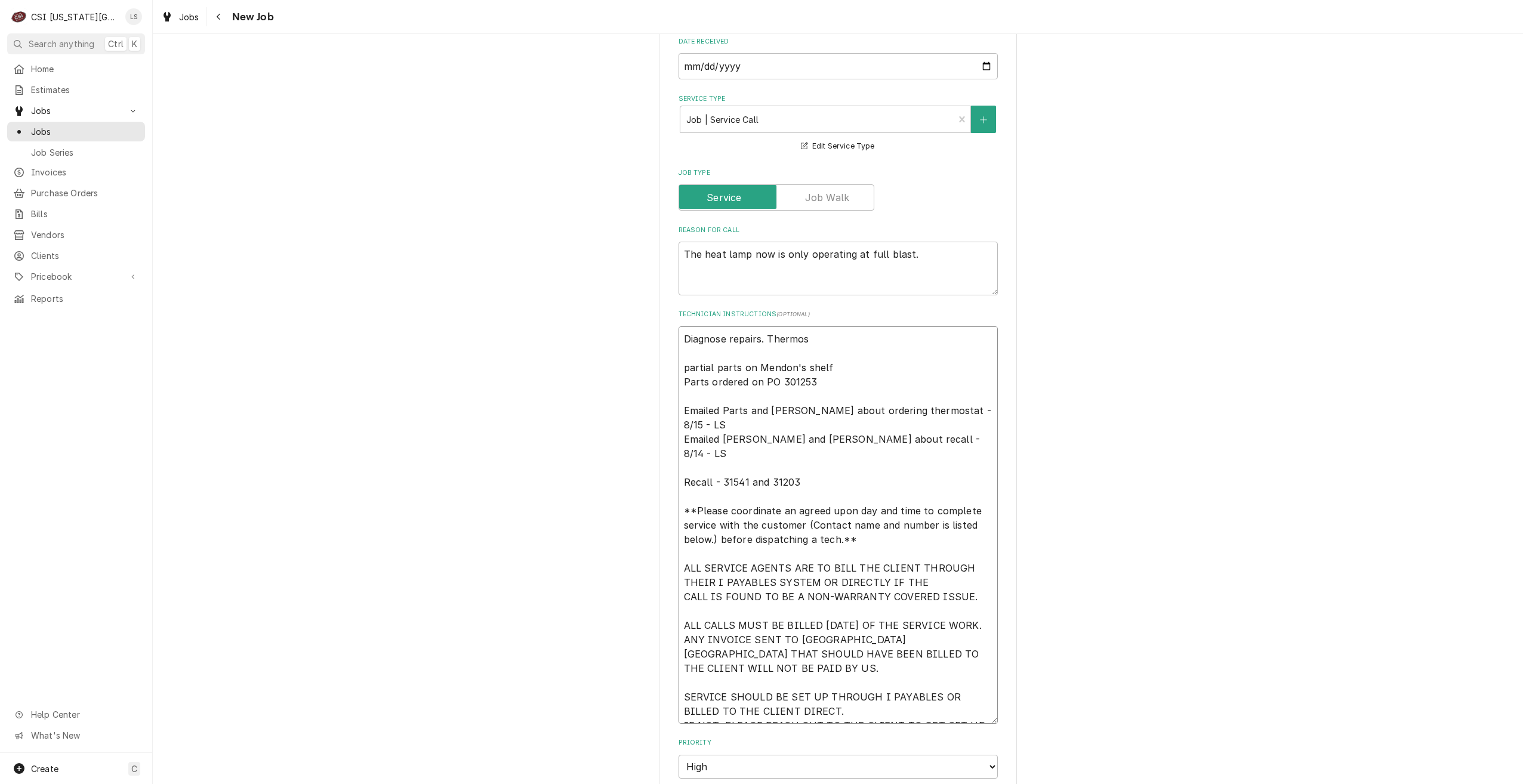
type textarea "x"
type textarea "Diagnose repairs. Thermost partial parts on Mendon's shelf Parts ordered on PO …"
type textarea "x"
type textarea "Diagnose repairs. Thermosta partial parts on Mendon's shelf Parts ordered on PO…"
type textarea "x"
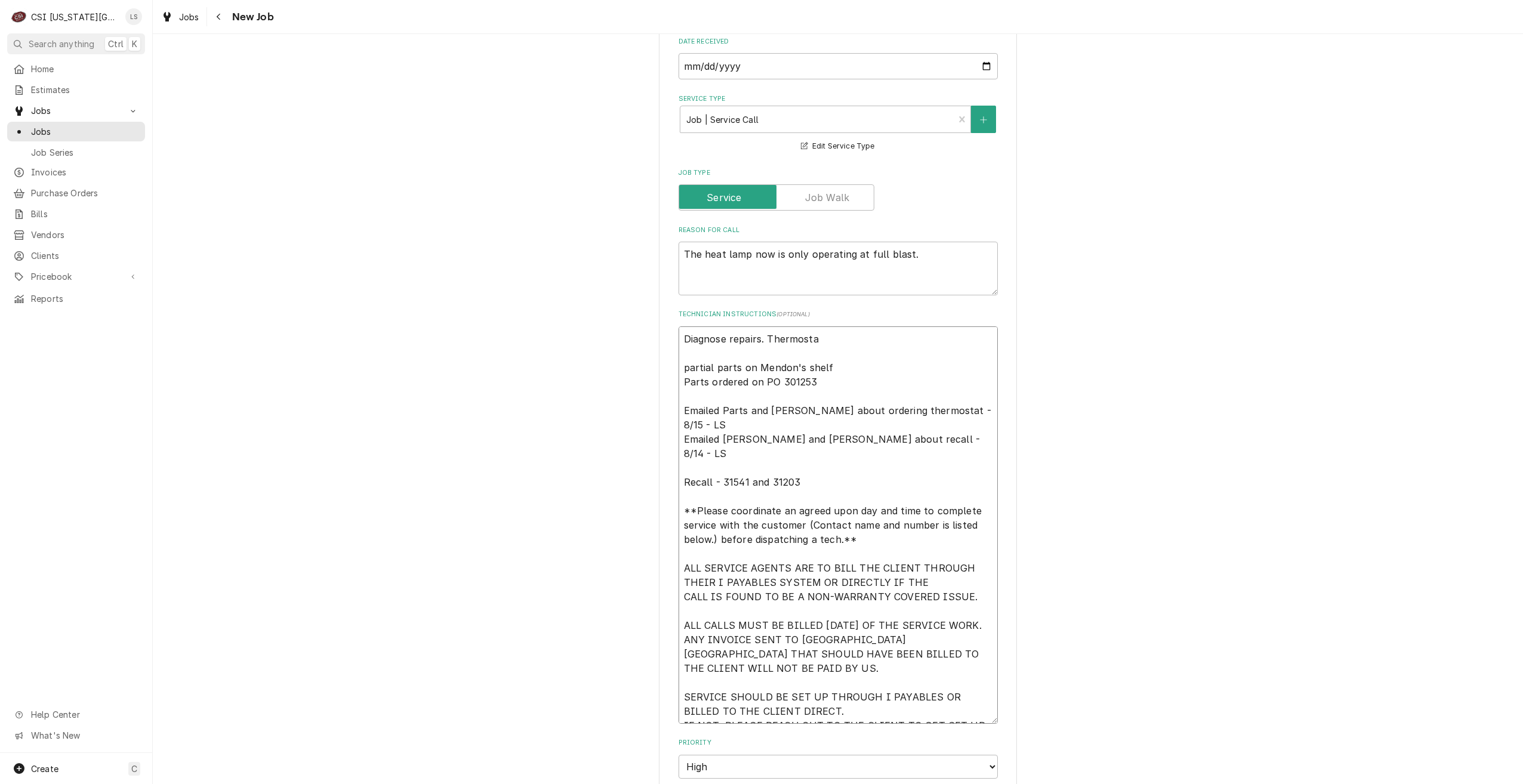
type textarea "Diagnose repairs. Thermostat partial parts on Mendon's shelf Parts ordered on P…"
type textarea "x"
type textarea "Diagnose repairs. Thermostat partial parts on Mendon's shelf Parts ordered on P…"
type textarea "x"
type textarea "Diagnose repairs. Thermostat o partial parts on Mendon's shelf Parts ordered on…"
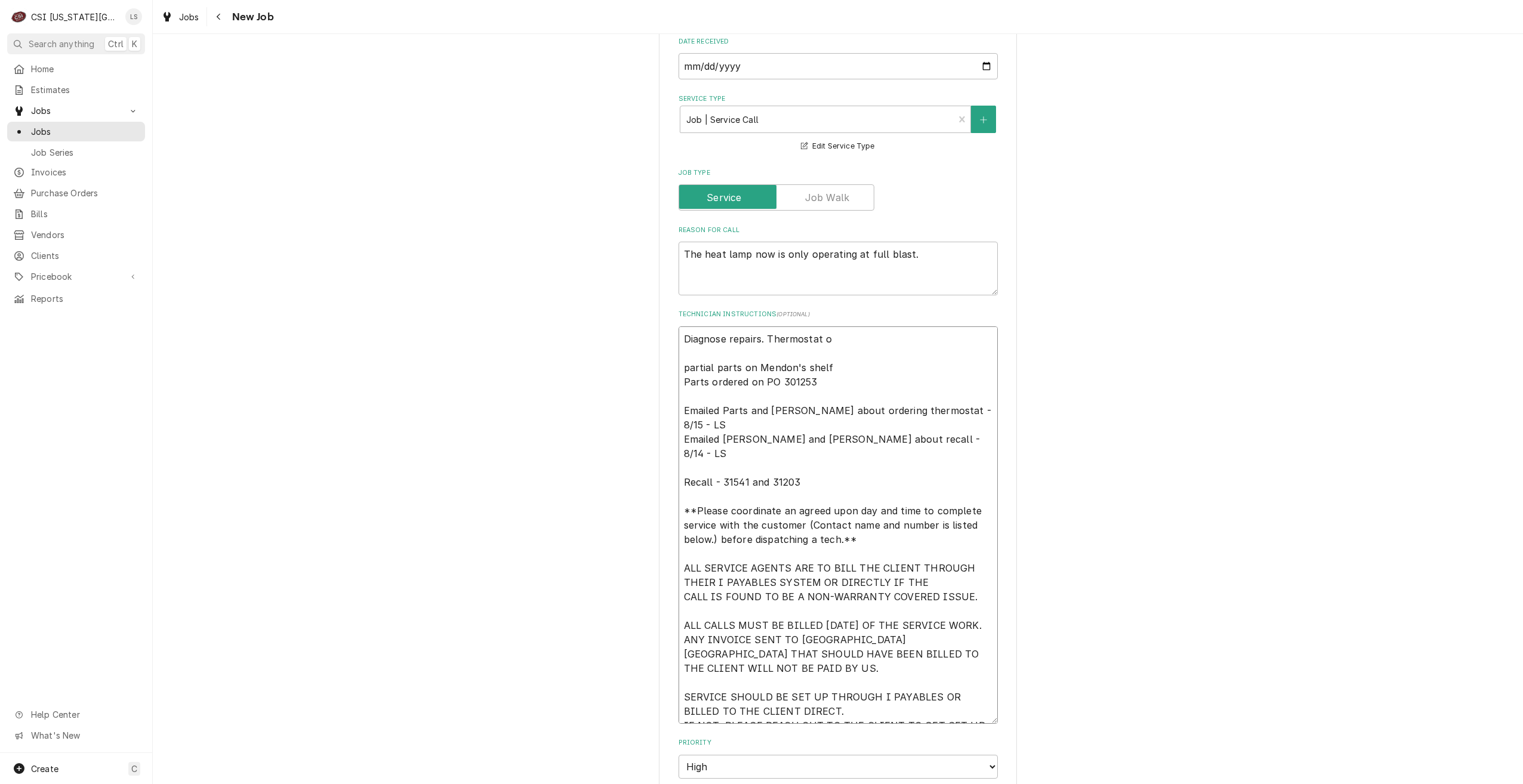
type textarea "x"
type textarea "Diagnose repairs. Thermostat or partial parts on Mendon's shelf Parts ordered o…"
type textarea "x"
type textarea "Diagnose repairs. Thermostat ord partial parts on Mendon's shelf Parts ordered …"
type textarea "x"
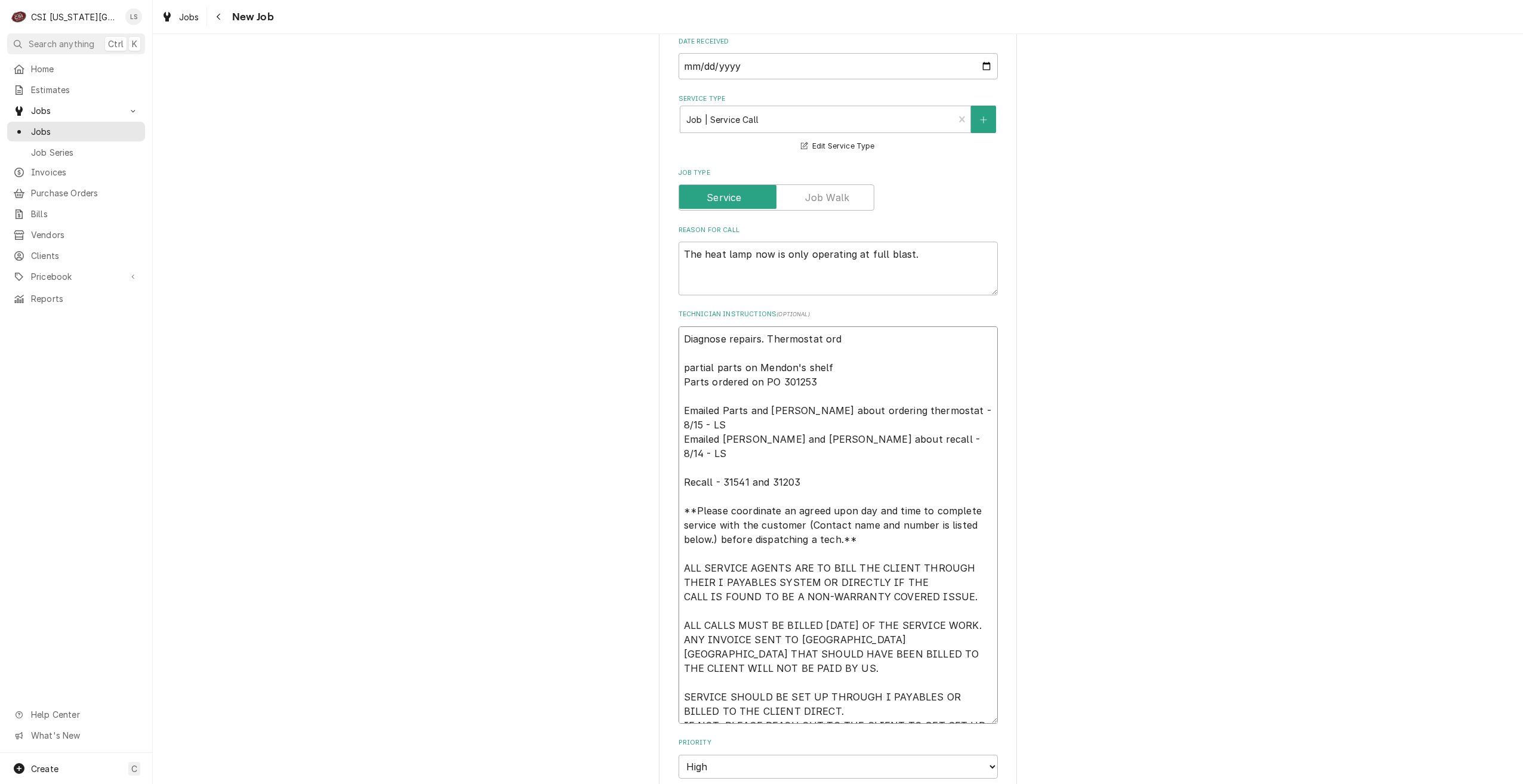
type textarea "Diagnose repairs. Thermostat orde partial parts on Mendon's shelf Parts ordered…"
type textarea "x"
type textarea "Diagnose repairs. Thermostat order partial parts on Mendon's shelf Parts ordere…"
type textarea "x"
type textarea "Diagnose repairs. Thermostat ordere partial parts on Mendon's shelf Parts order…"
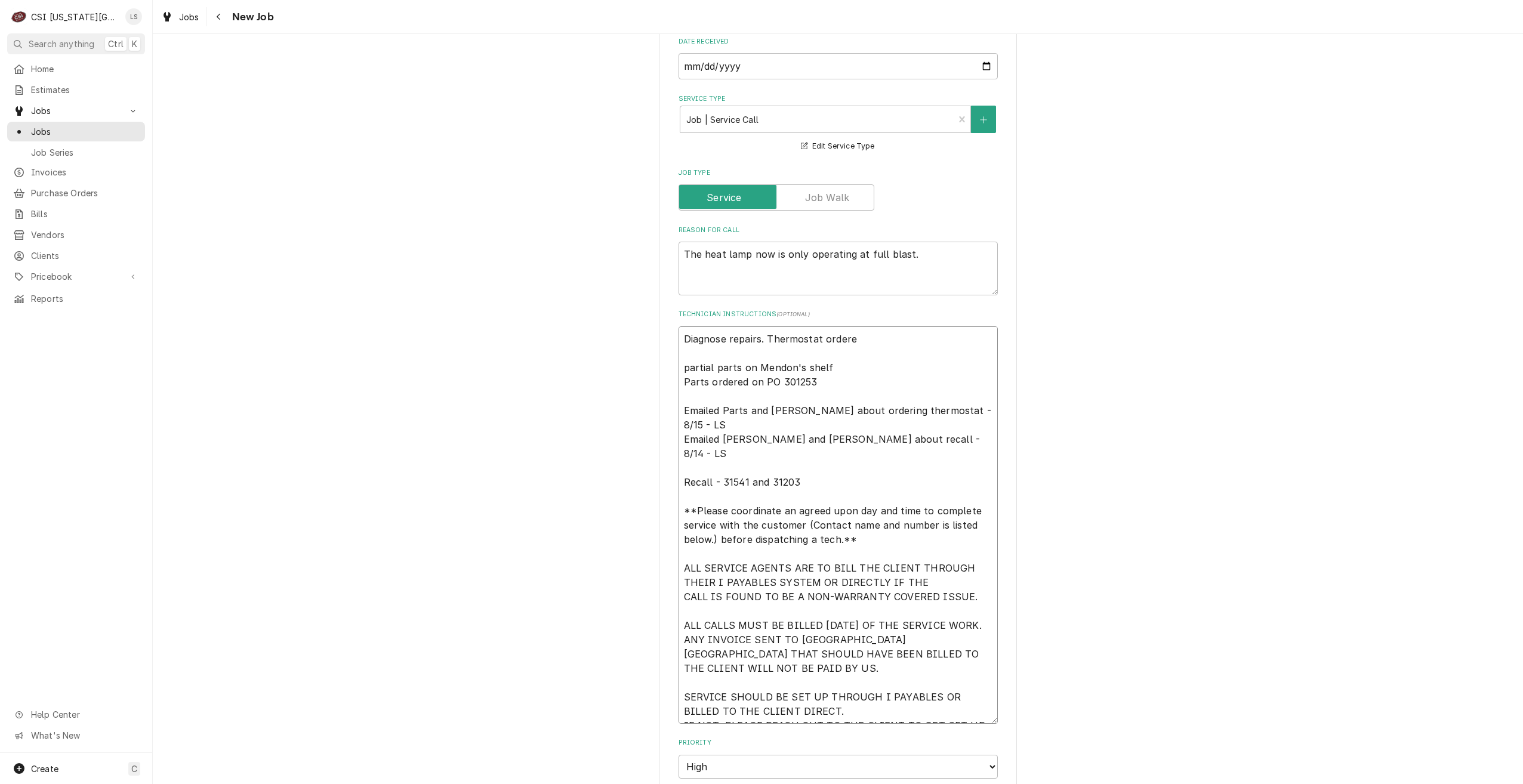
type textarea "x"
type textarea "Diagnose repairs. Thermostat ordered partial parts on Mendon's shelf Parts orde…"
type textarea "x"
type textarea "Diagnose repairs. Thermostat ordered partial parts on Mendon's shelf Parts orde…"
type textarea "x"
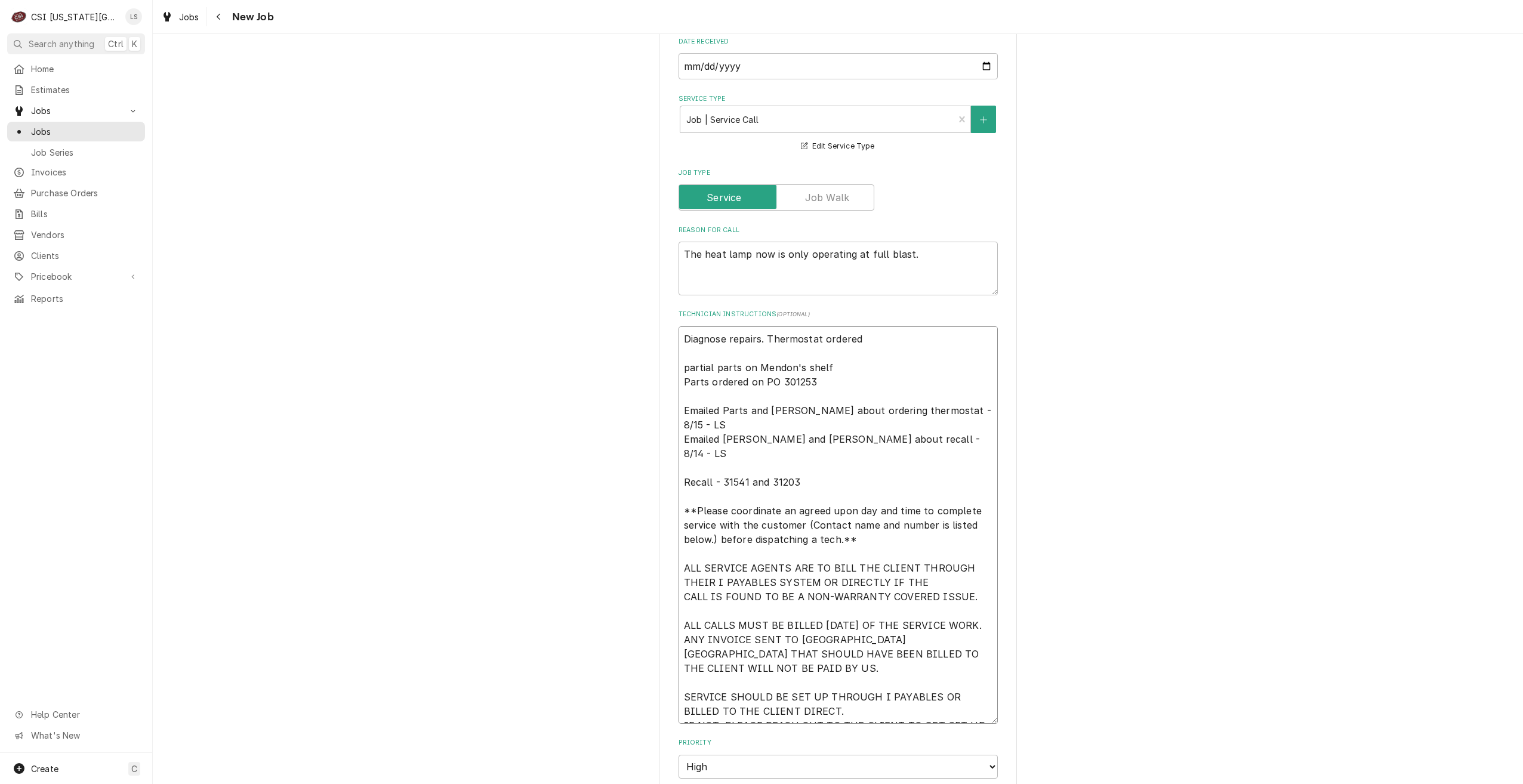
type textarea "Diagnose repairs. Thermostat ordered i partial parts on Mendon's shelf Parts or…"
type textarea "x"
type textarea "Diagnose repairs. Thermostat ordered if partial parts on Mendon's shelf Parts o…"
type textarea "x"
type textarea "Diagnose repairs. Thermostat ordered if partial parts on Mendon's shelf Parts o…"
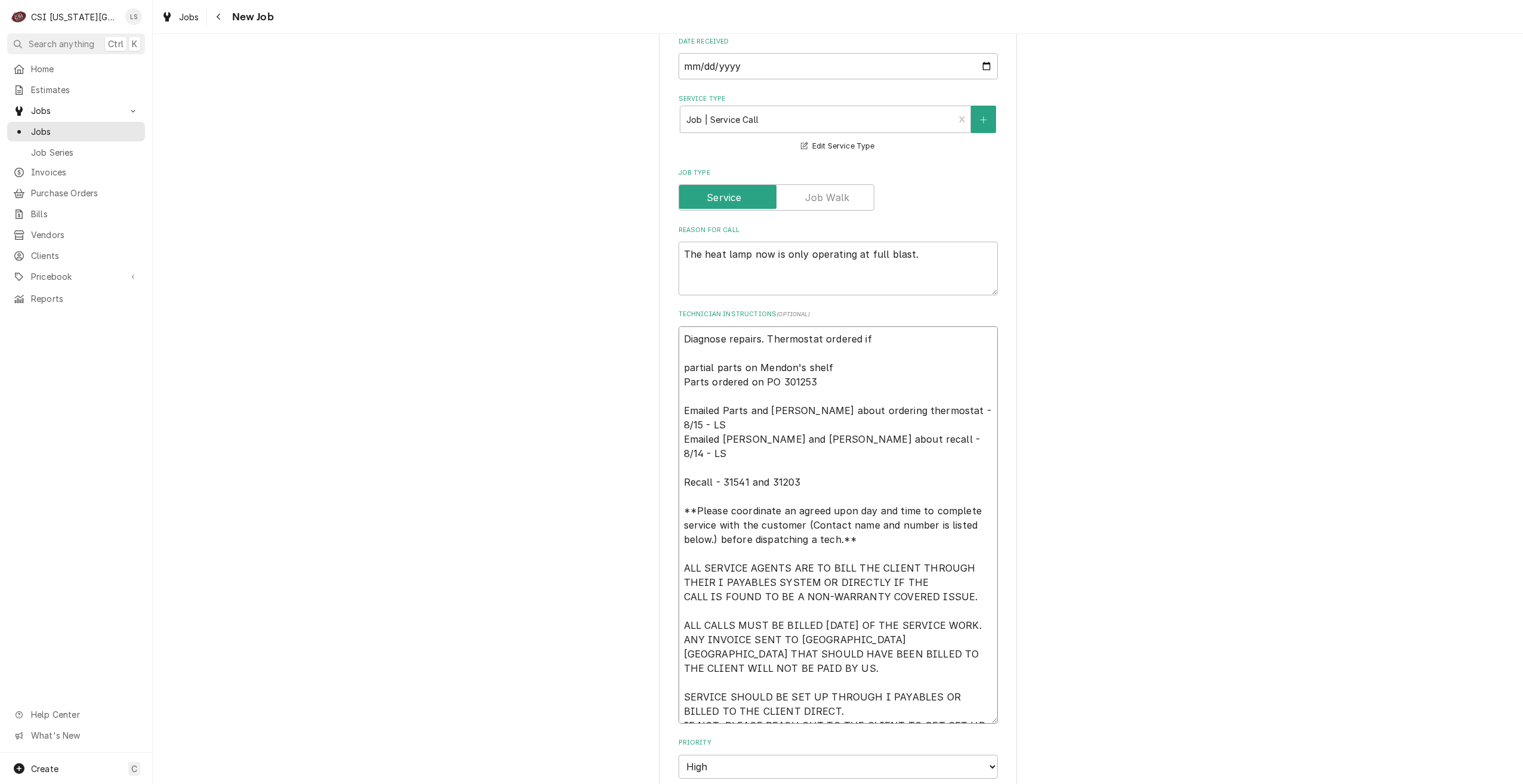
type textarea "x"
type textarea "Diagnose repairs. Thermostat ordered if n partial parts on Mendon's shelf Parts…"
type textarea "x"
type textarea "Diagnose repairs. Thermostat ordered if ne partial parts on Mendon's shelf Part…"
type textarea "x"
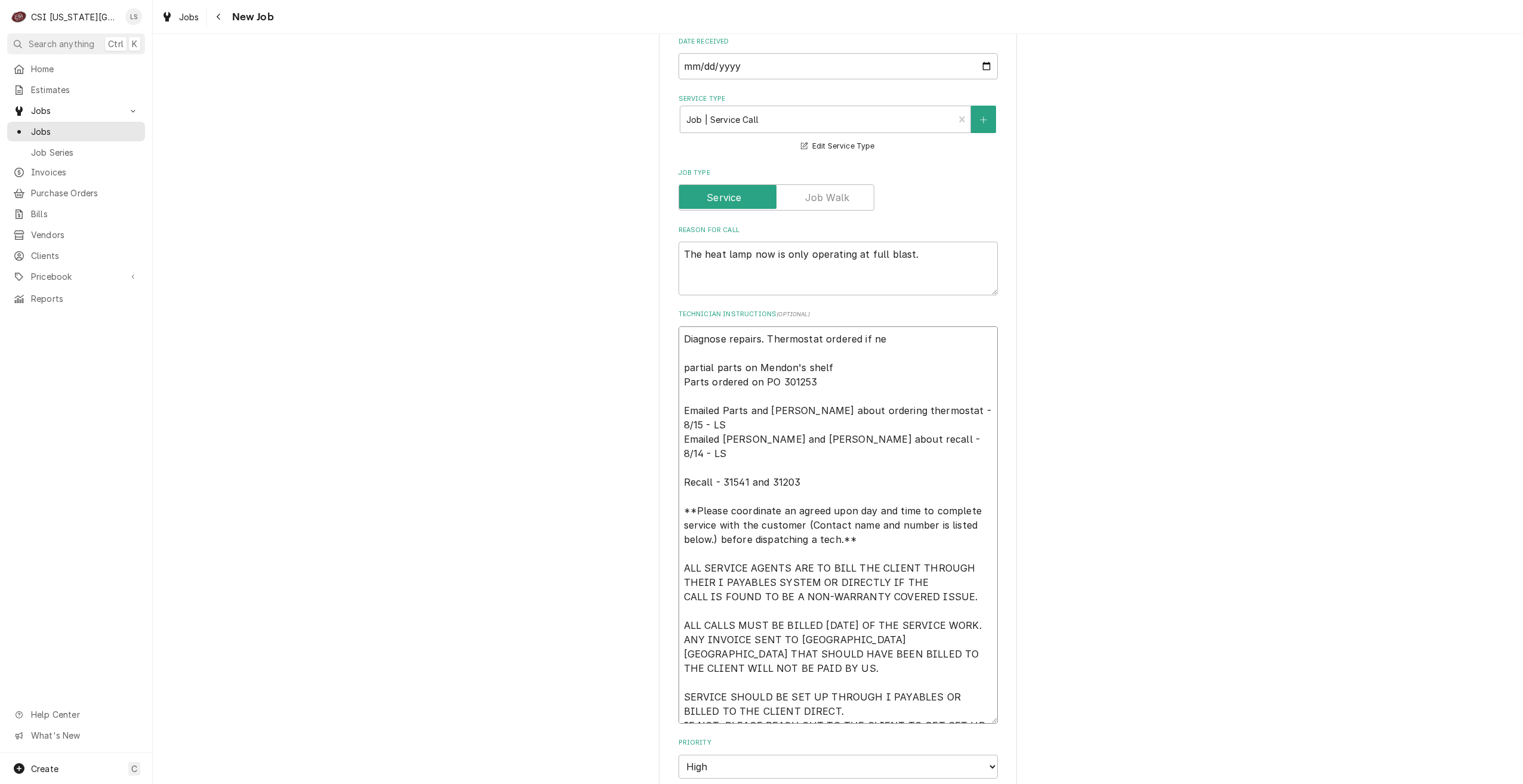
type textarea "Diagnose repairs. Thermostat ordered if nee partial parts on Mendon's shelf Par…"
type textarea "x"
type textarea "Diagnose repairs. Thermostat ordered if need partial parts on Mendon's shelf Pa…"
type textarea "x"
type textarea "Diagnose repairs. Thermostat ordered if neede partial parts on Mendon's shelf P…"
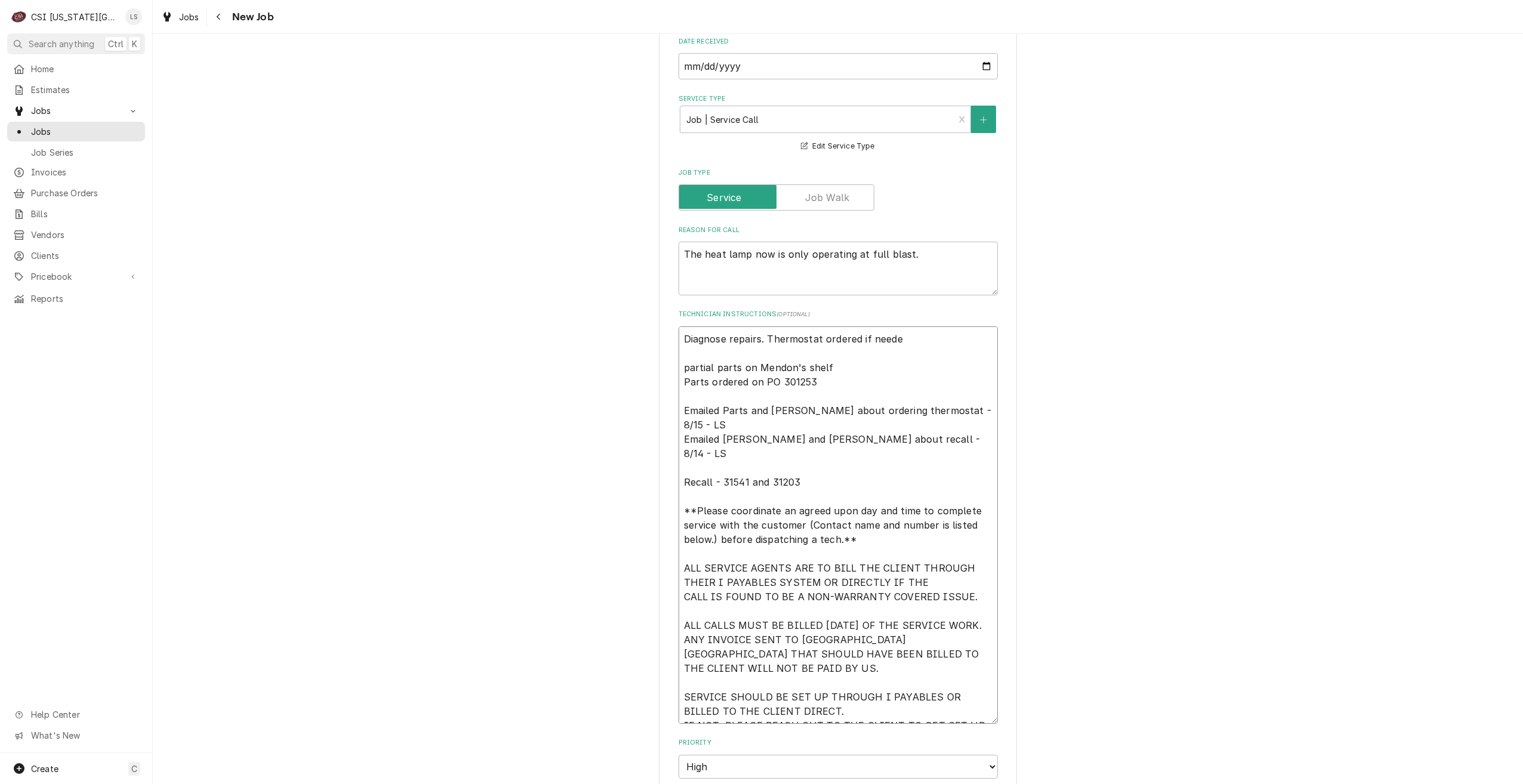
type textarea "x"
type textarea "Diagnose repairs. Thermostat ordered if needed partial parts on Mendon's shelf …"
type textarea "x"
type textarea "Diagnose repairs. Thermostat ordered if needed. partial parts on Mendon's shelf…"
type textarea "x"
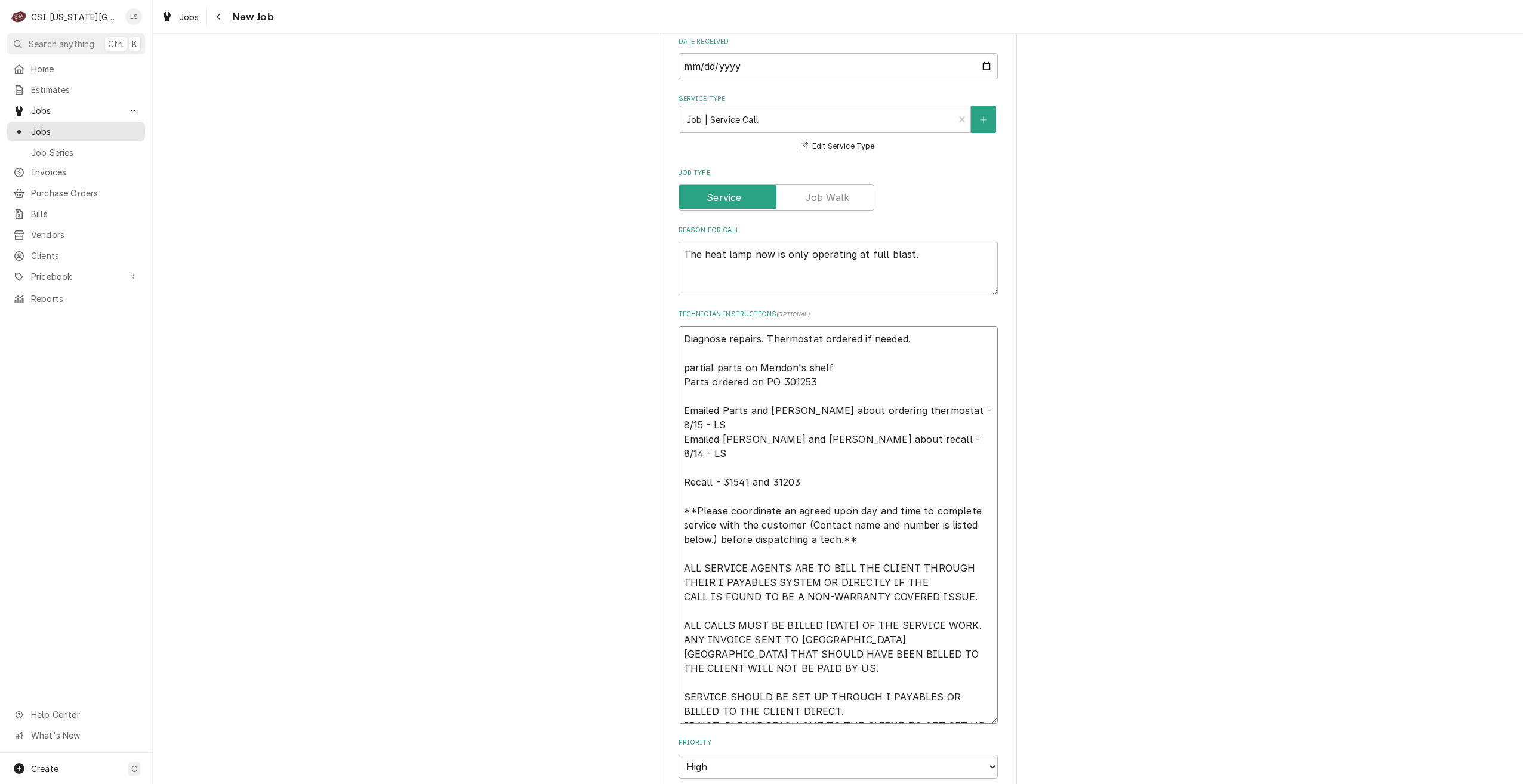
type textarea "Diagnose repairs. Thermostat ordered if needed. partial parts on Mendon's shelf…"
click at [1148, 238] on div "Use the fields below to edit this job: Client Details Client HATCO-KC Edit Clie…" at bounding box center [838, 418] width 1370 height 2056
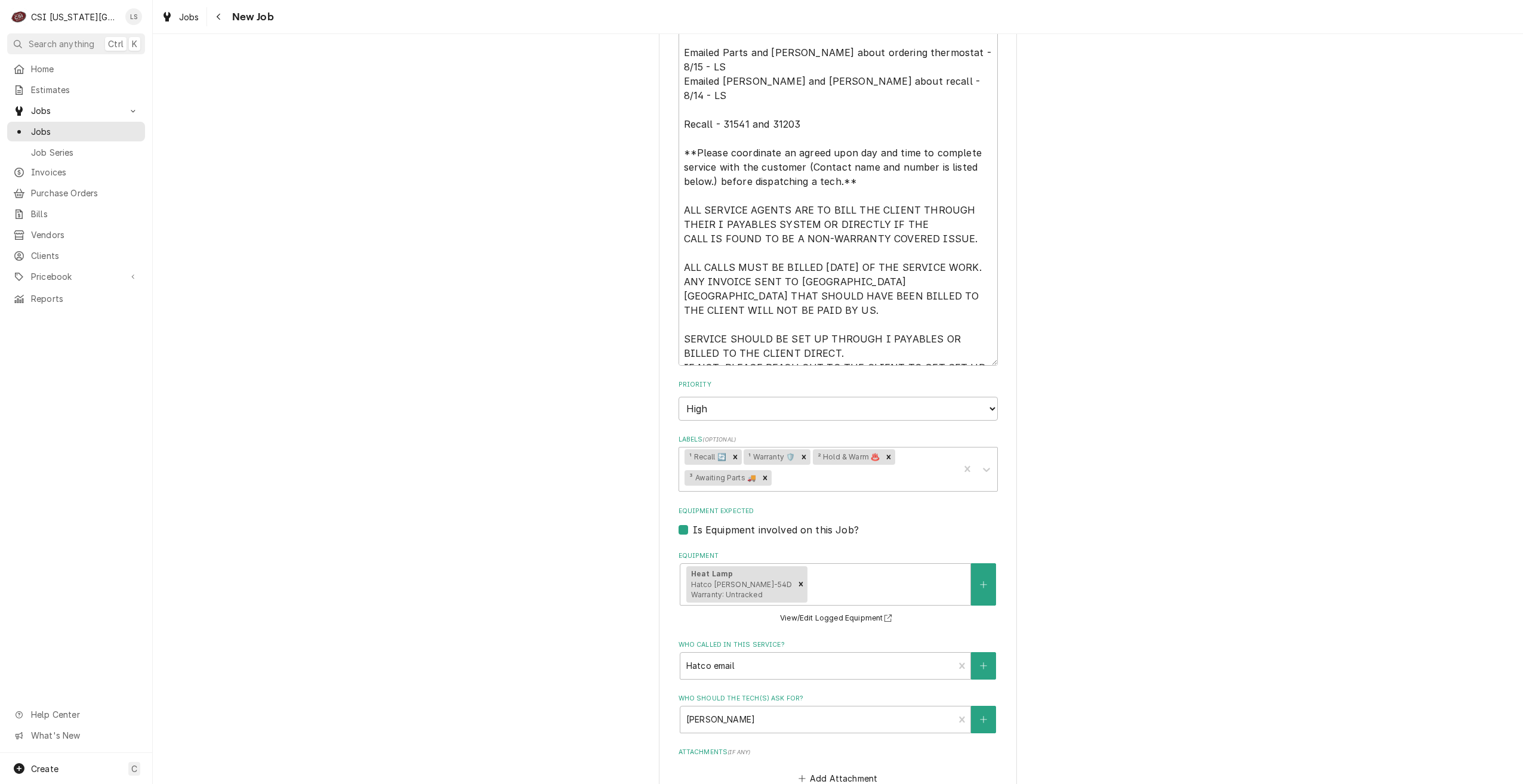
scroll to position [1319, 0]
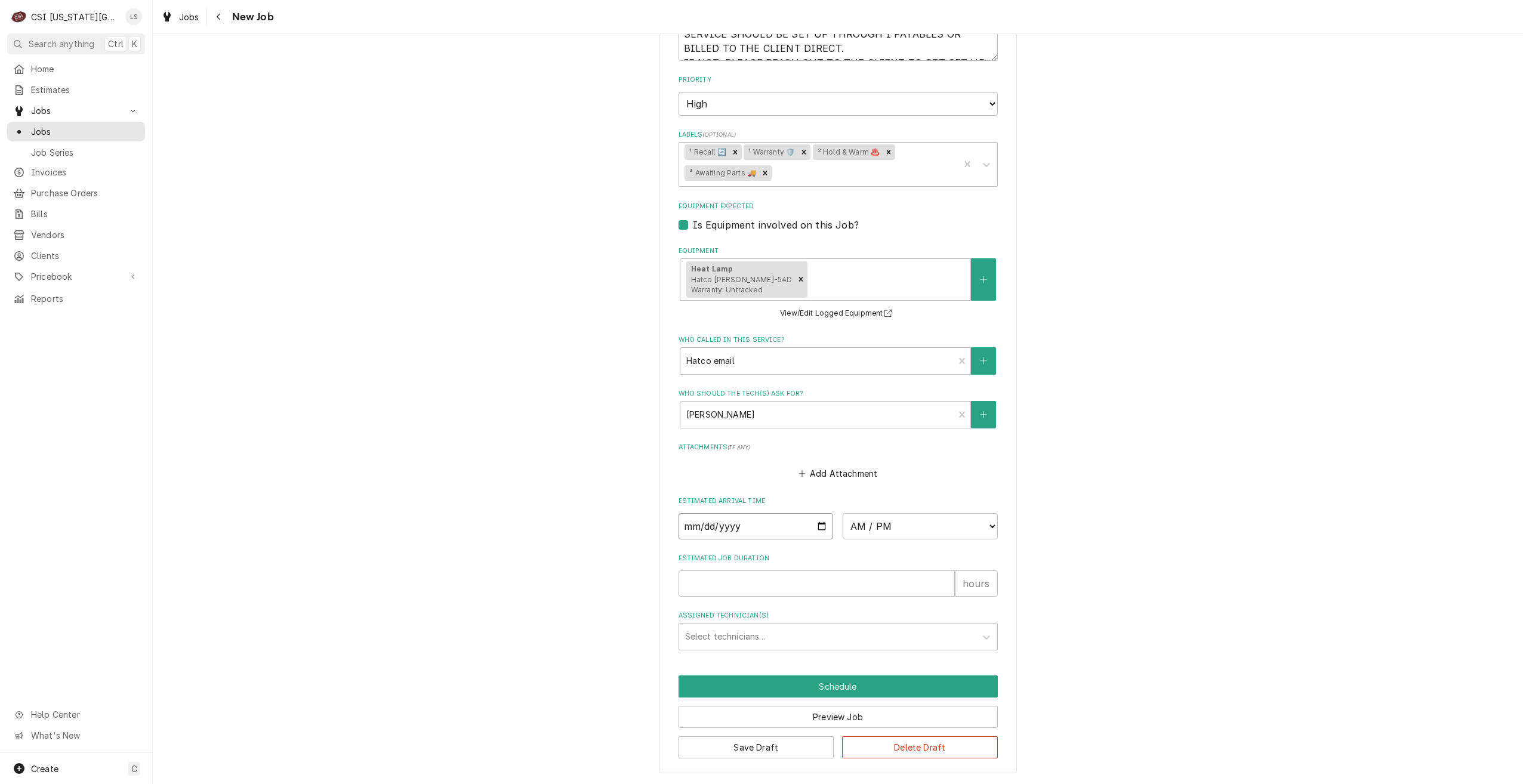
click at [822, 526] on input "Date" at bounding box center [756, 526] width 155 height 26
type input "[DATE]"
type textarea "x"
click at [929, 521] on select "AM / PM 6:00 AM 6:15 AM 6:30 AM 6:45 AM 7:00 AM 7:15 AM 7:30 AM 7:45 AM 8:00 AM…" at bounding box center [920, 526] width 155 height 26
select select "13:30:00"
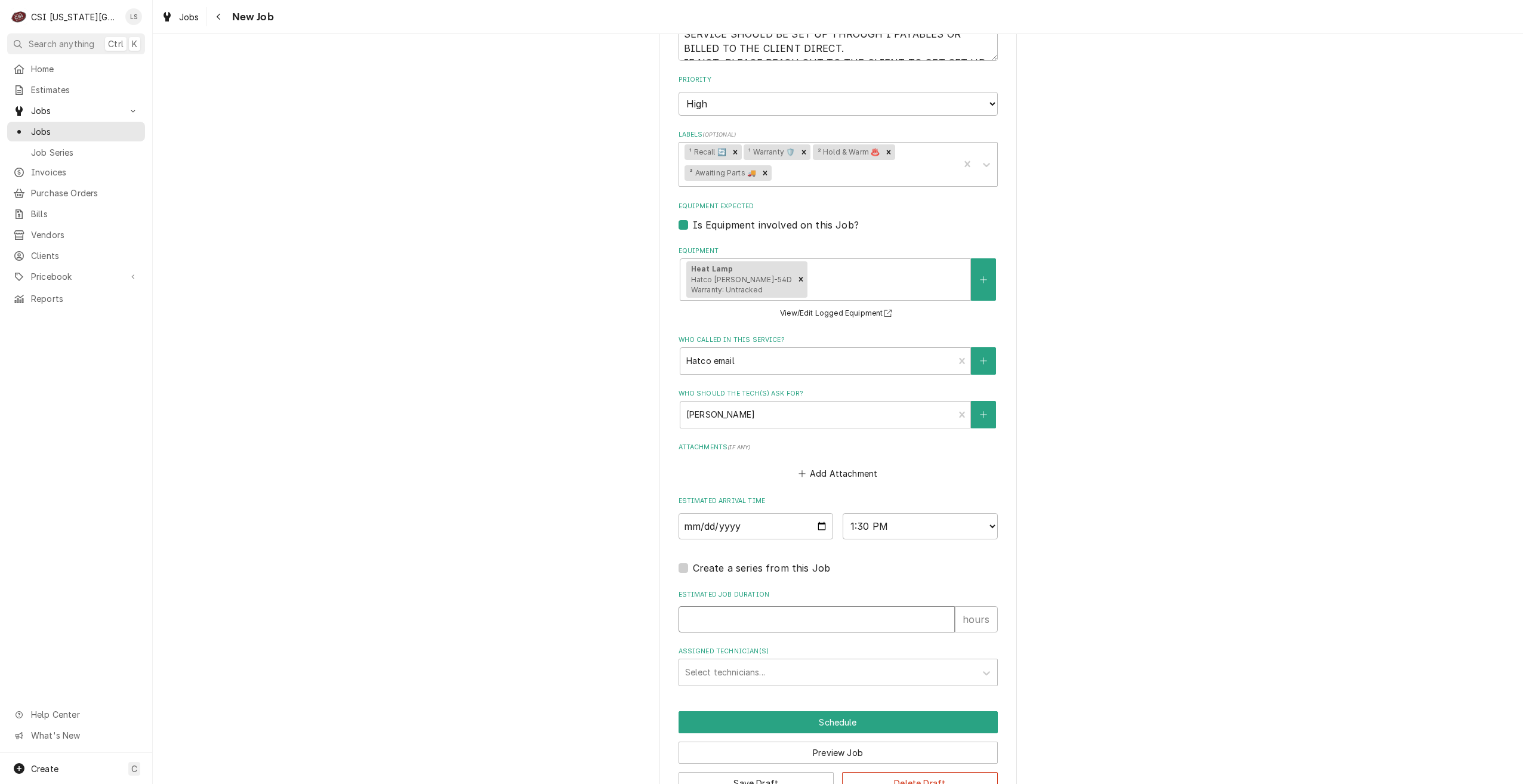
click at [870, 614] on input "Estimated Job Duration" at bounding box center [816, 618] width 276 height 26
type textarea "x"
type input "2"
type textarea "x"
type input "2"
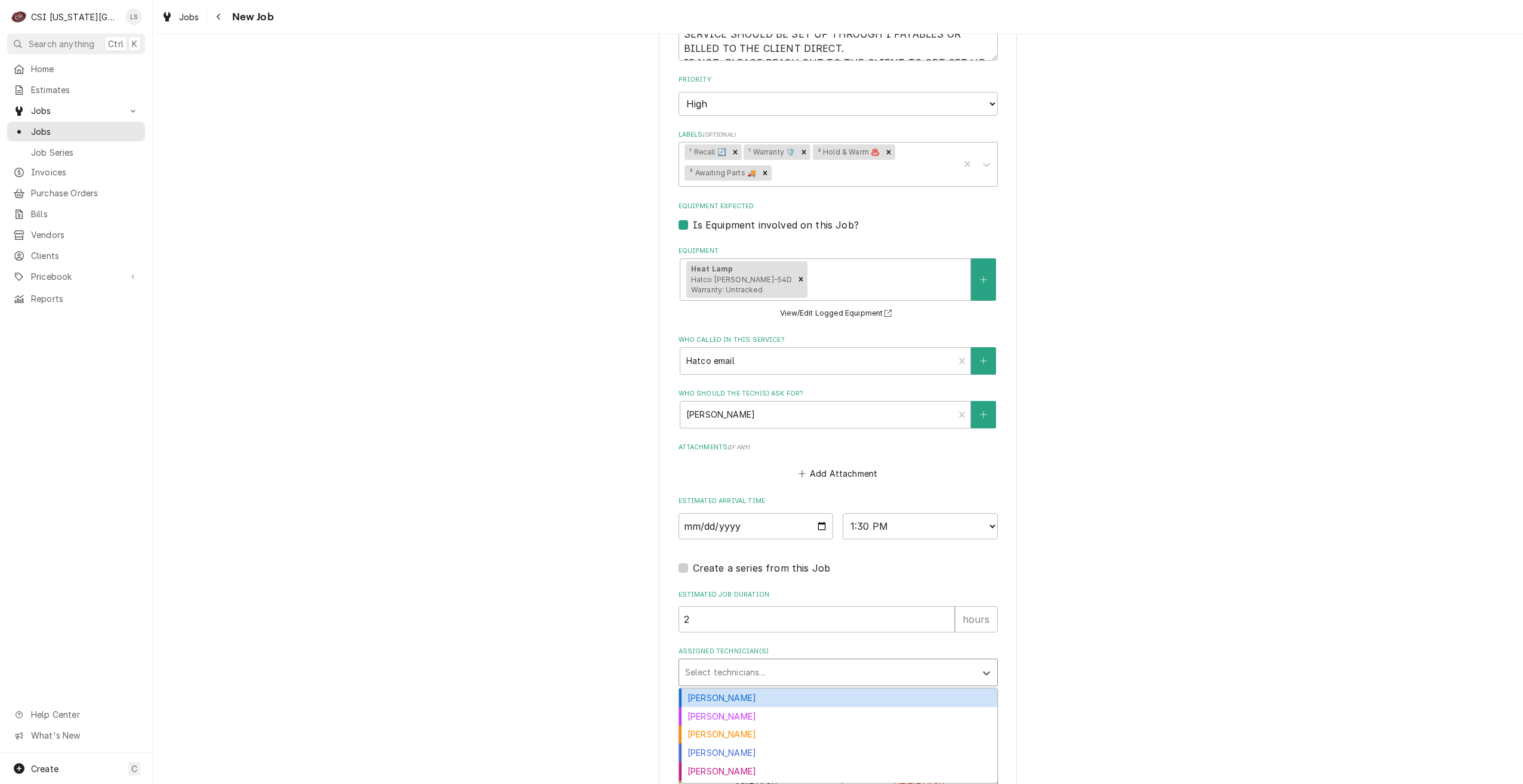
click at [906, 665] on div "Assigned Technician(s)" at bounding box center [828, 673] width 285 height 21
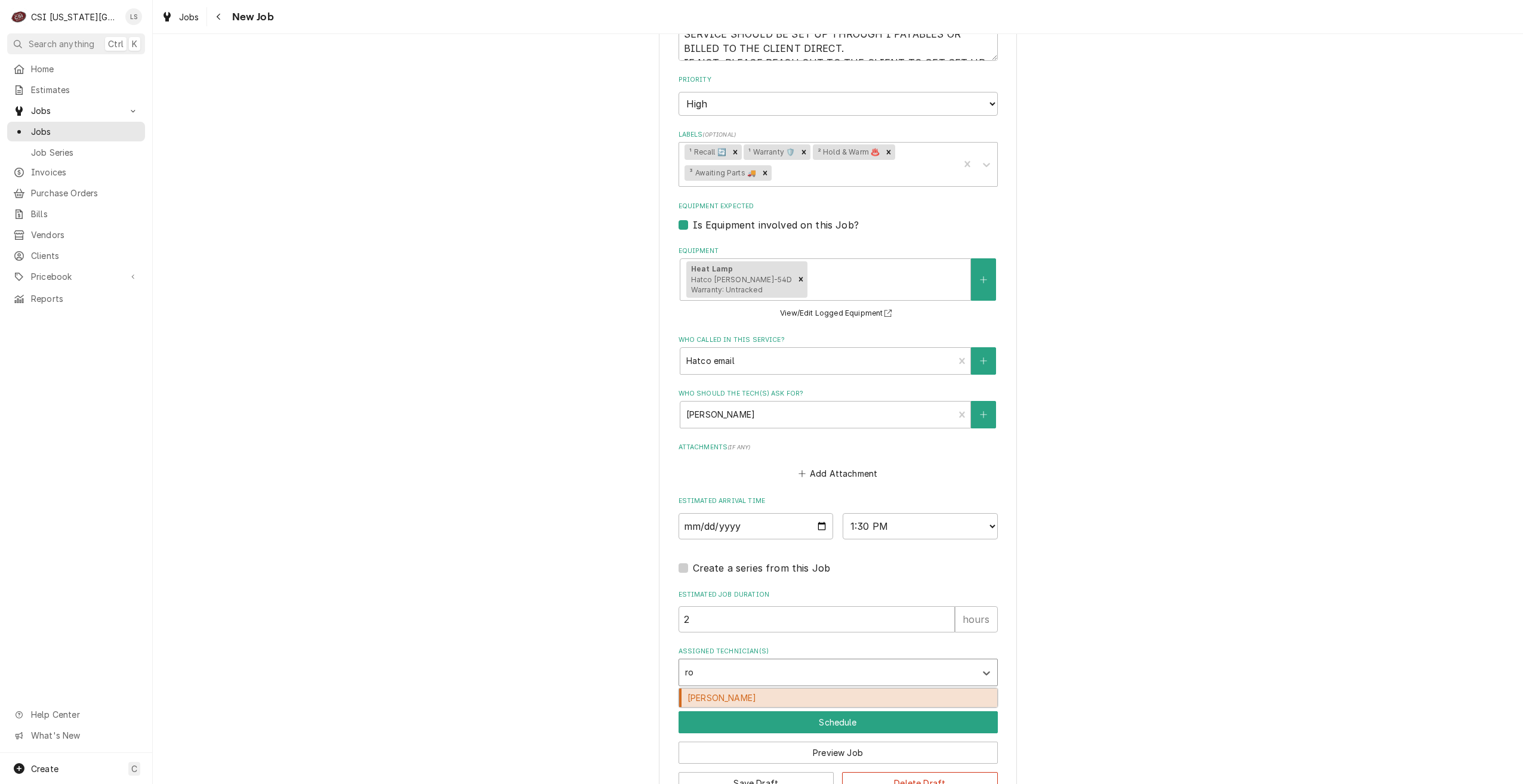
type input "rob"
click at [884, 695] on div "Robert Mendon" at bounding box center [838, 697] width 319 height 18
type textarea "x"
click at [878, 714] on button "Schedule" at bounding box center [838, 722] width 320 height 22
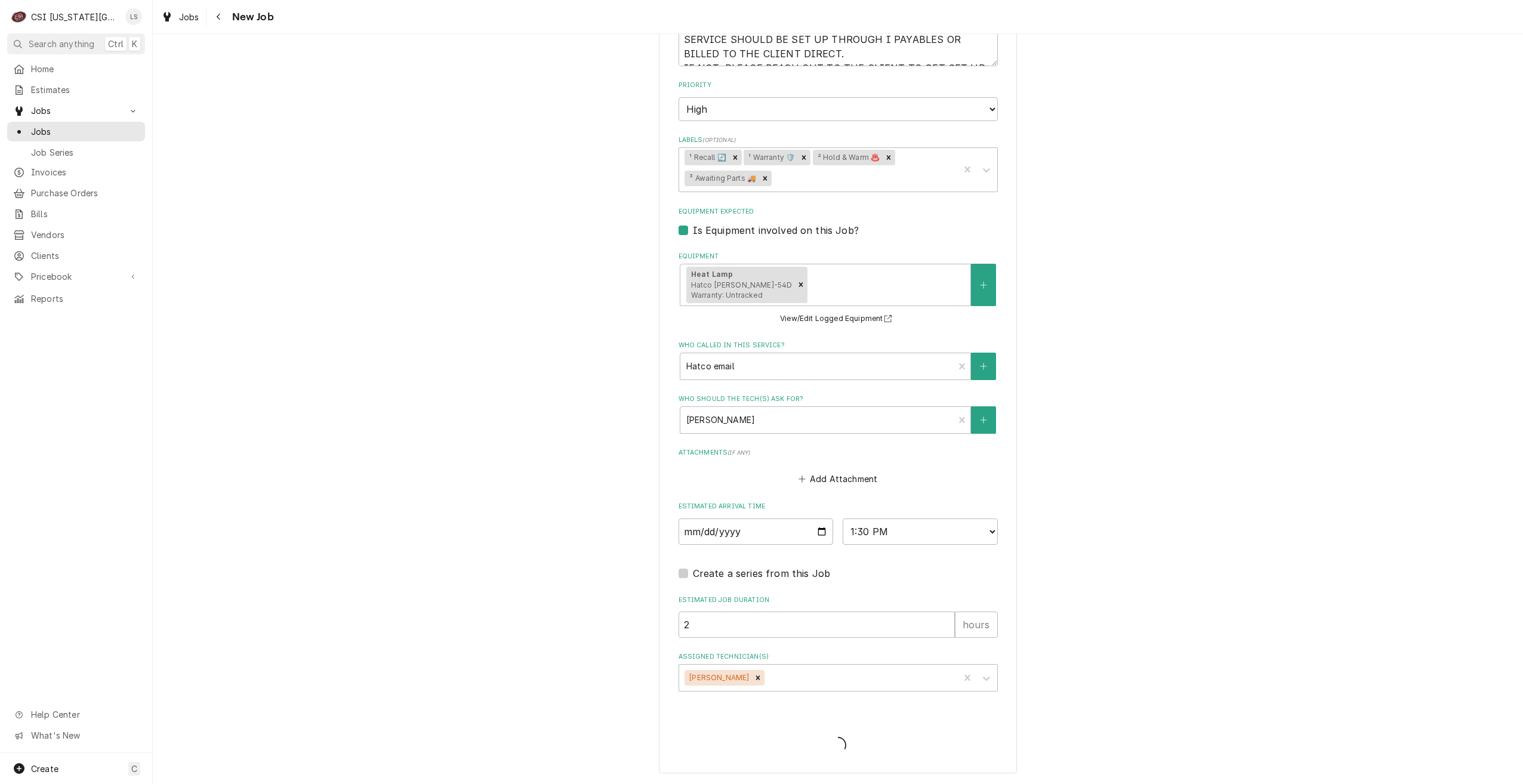
type textarea "x"
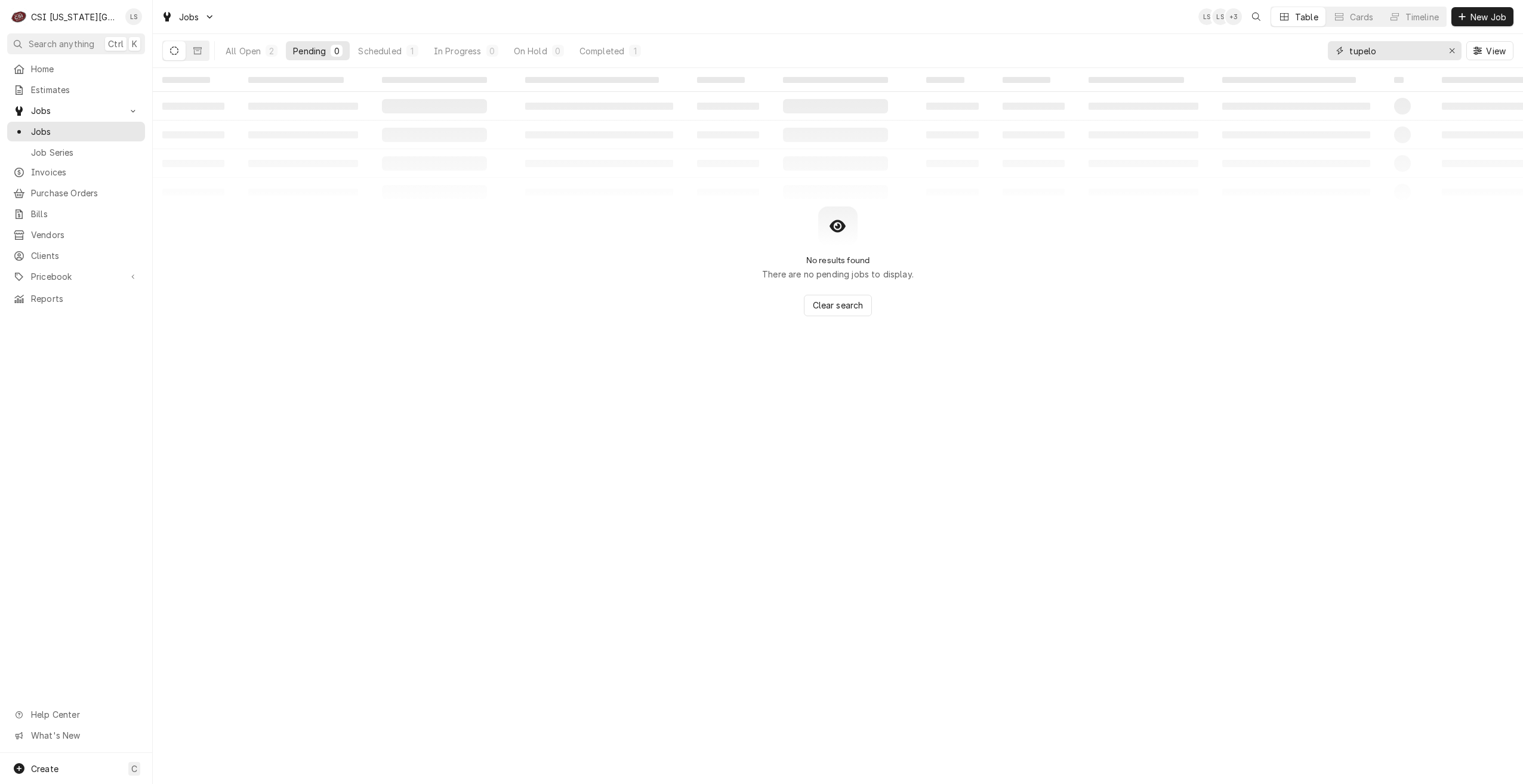
click at [1366, 55] on input "tupelo" at bounding box center [1394, 51] width 89 height 19
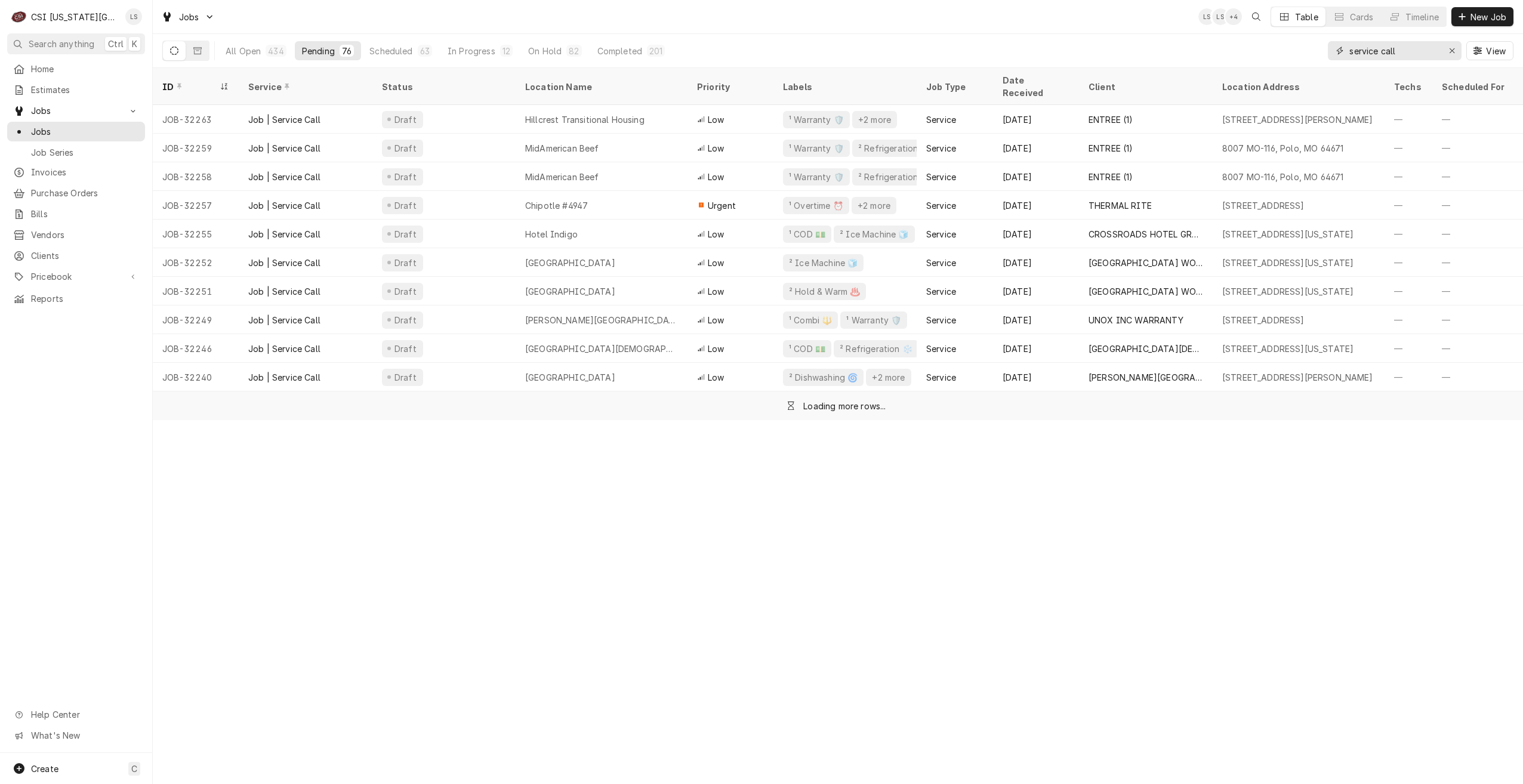
type input "service call"
click at [1084, 25] on div "Jobs LS LS + 4 Table Cards Timeline New Job" at bounding box center [838, 16] width 1370 height 34
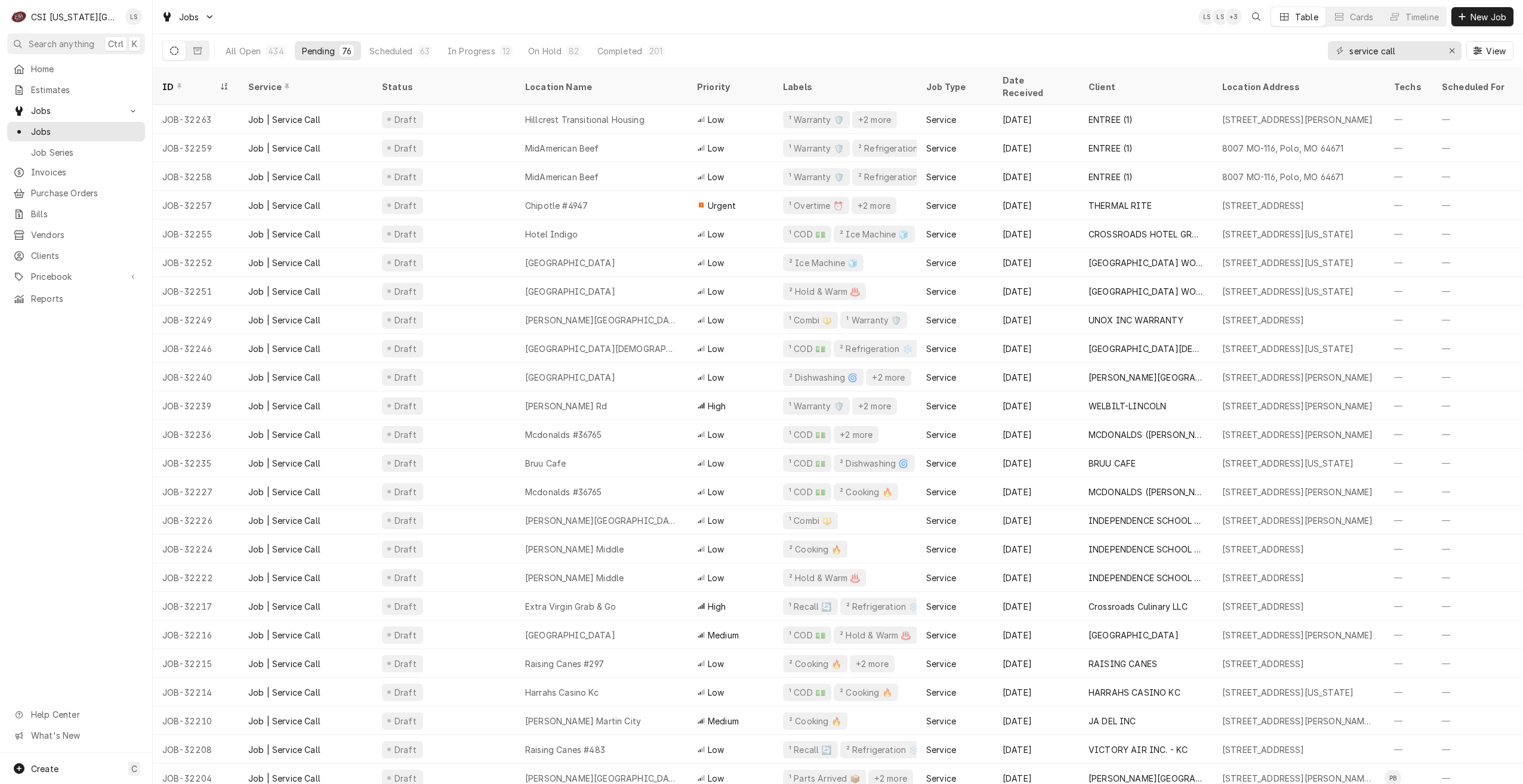
click at [1007, 21] on div "Jobs LS LS + 3 Table Cards Timeline New Job" at bounding box center [838, 16] width 1370 height 34
click at [989, 32] on div "Jobs LS LS PB Table Cards Timeline New Job" at bounding box center [838, 16] width 1370 height 34
click at [728, 26] on div "Jobs LS LS + 2 Table Cards Timeline New Job" at bounding box center [838, 16] width 1370 height 34
click at [875, 12] on div "Jobs LS LS PB Table Cards Timeline New Job" at bounding box center [838, 16] width 1370 height 34
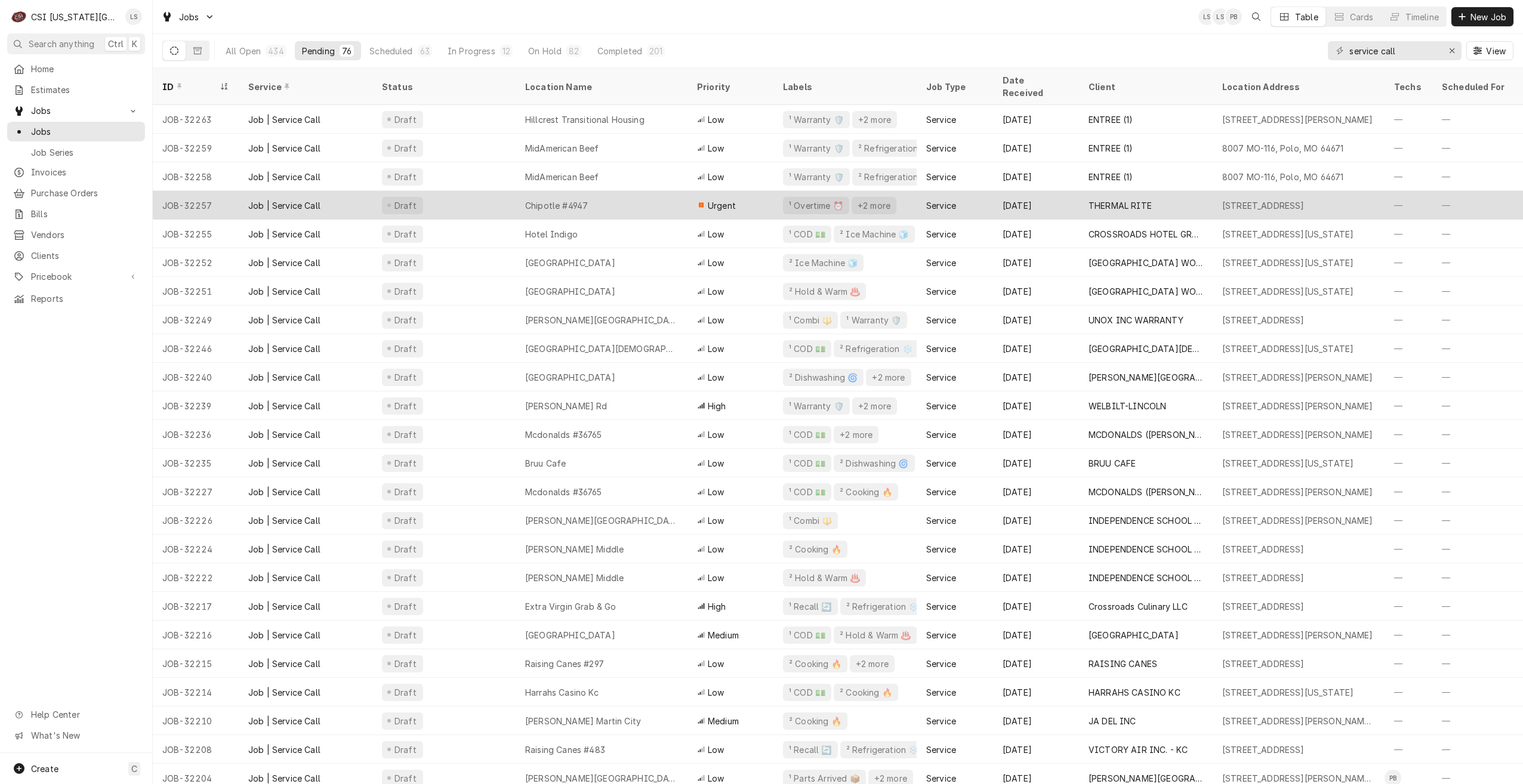
click at [663, 191] on div "Chipotle #4947" at bounding box center [602, 205] width 172 height 29
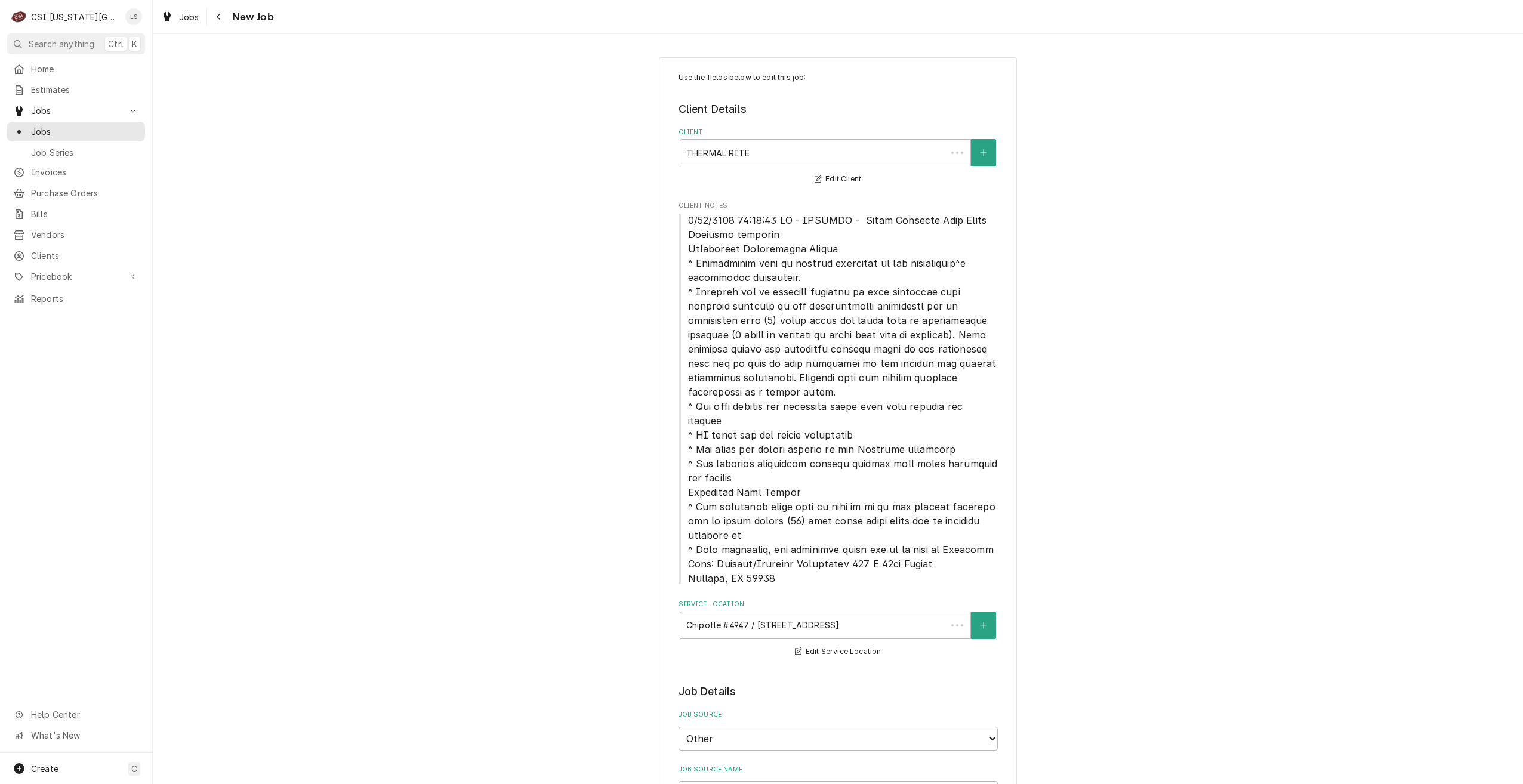
type textarea "x"
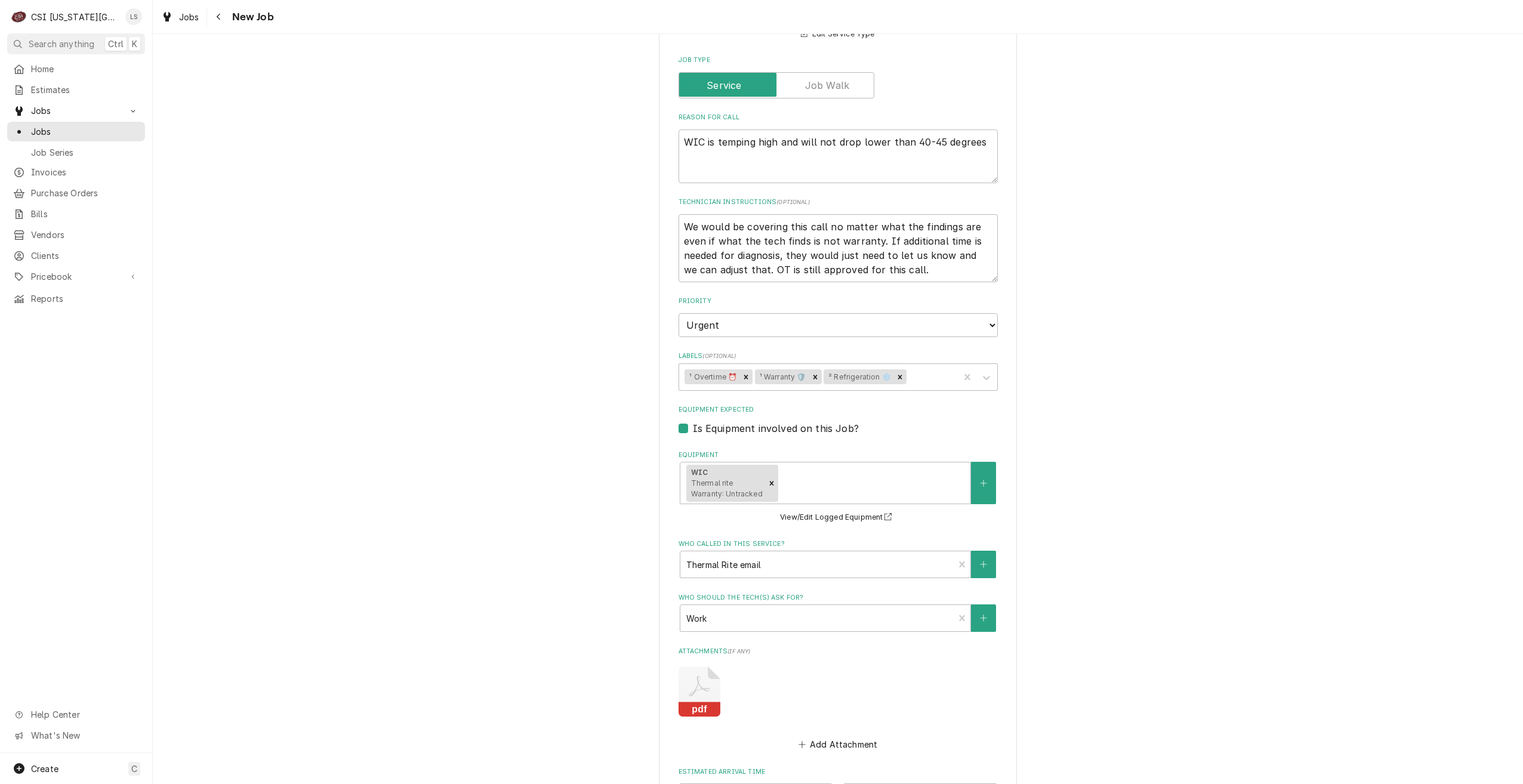
scroll to position [1224, 0]
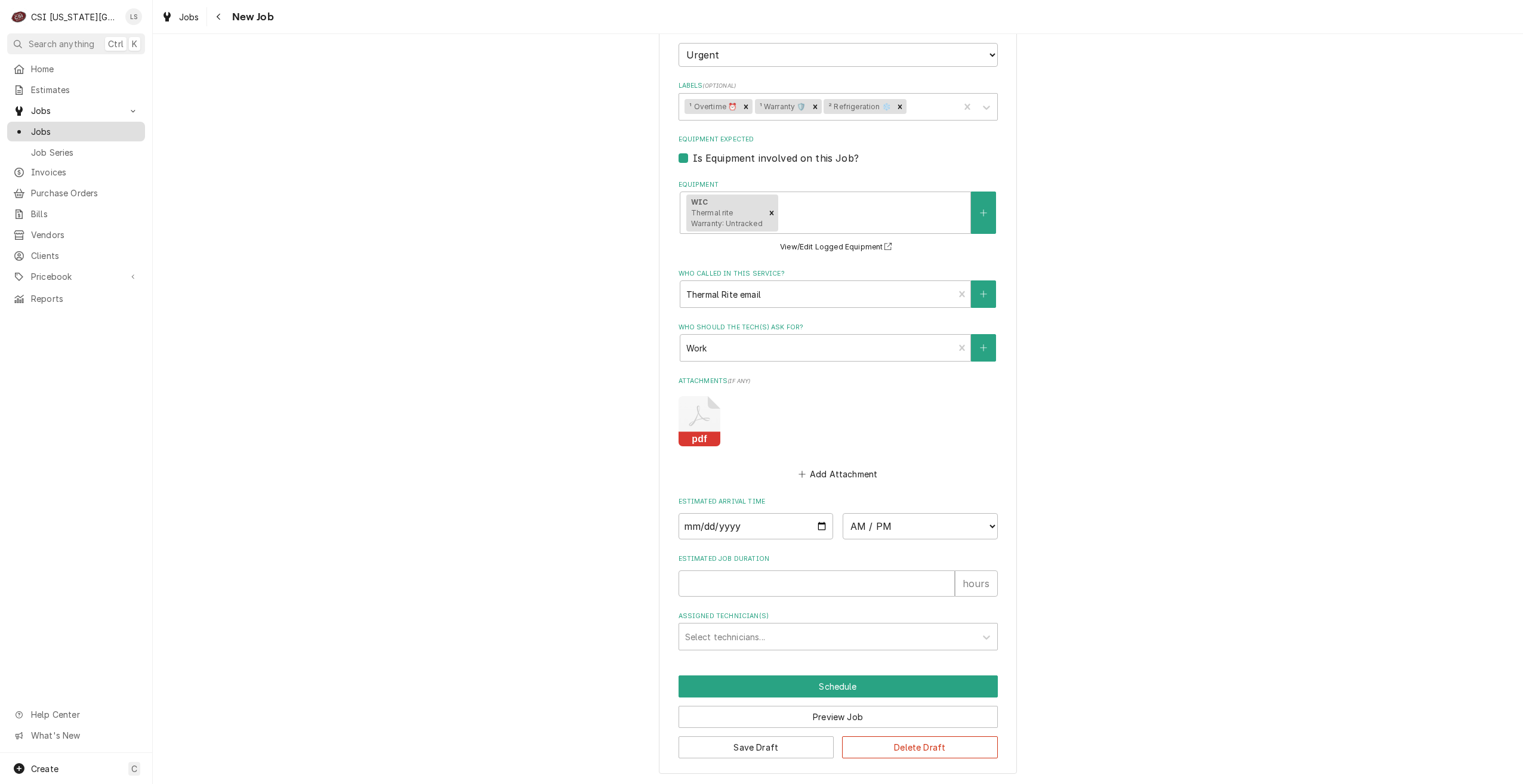
click at [102, 128] on span "Jobs" at bounding box center [85, 131] width 108 height 13
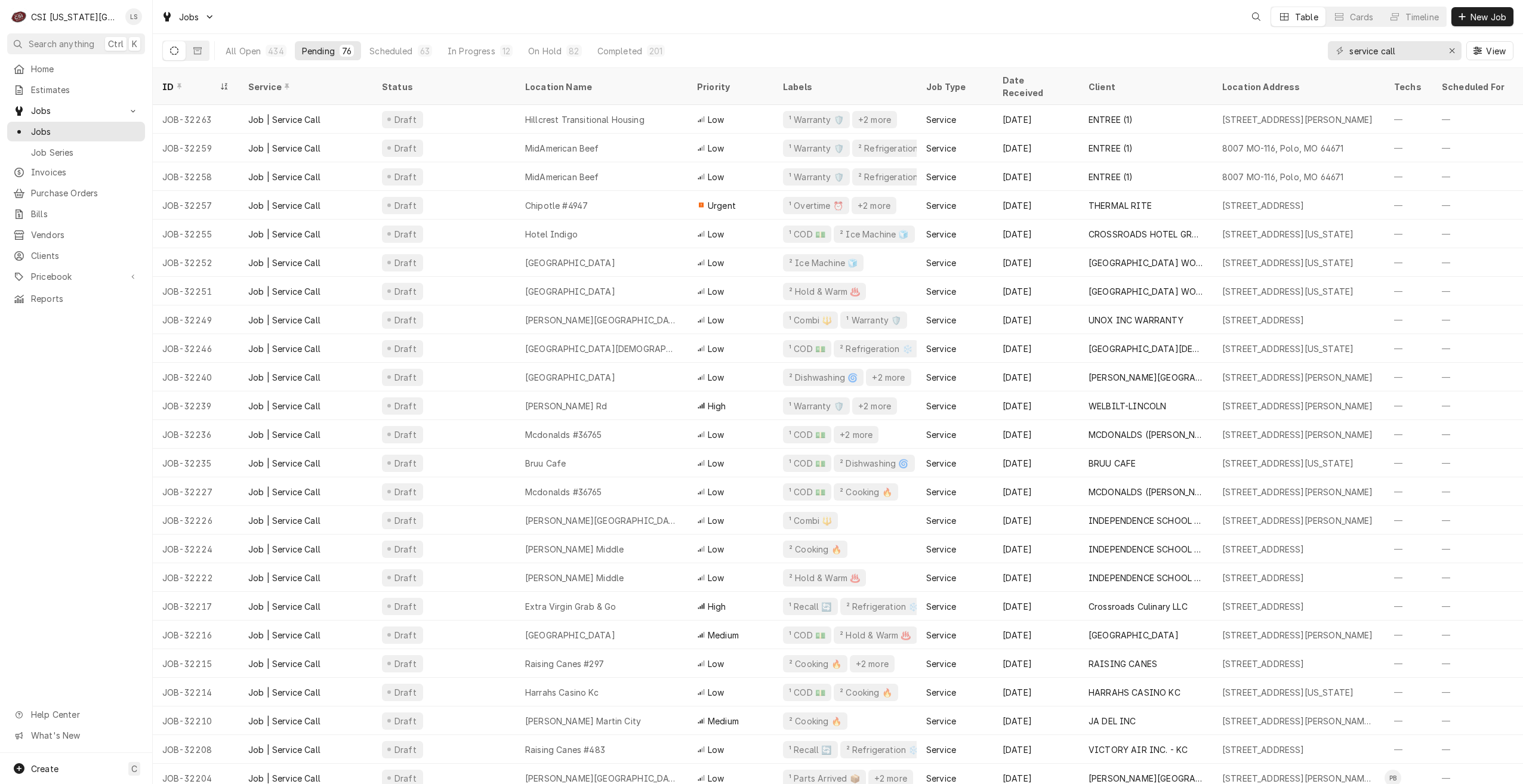
click at [739, 12] on div "Jobs Table Cards Timeline New Job" at bounding box center [838, 16] width 1370 height 34
click at [1029, 25] on div "Jobs LS LS PP Table Cards Timeline New Job" at bounding box center [838, 16] width 1370 height 34
click at [976, 24] on div "Jobs LS LS PP Table Cards Timeline New Job" at bounding box center [838, 16] width 1370 height 34
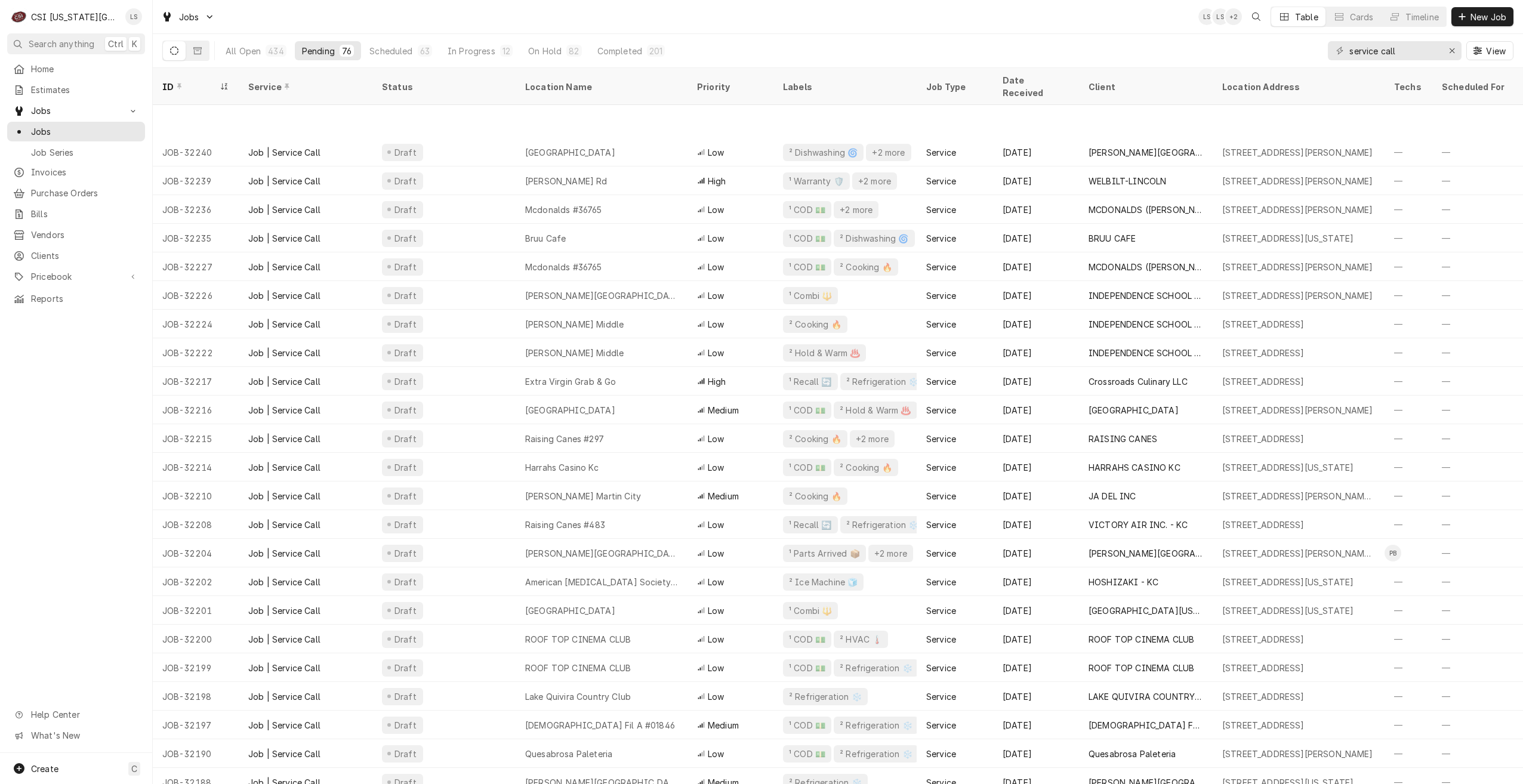
scroll to position [318, 0]
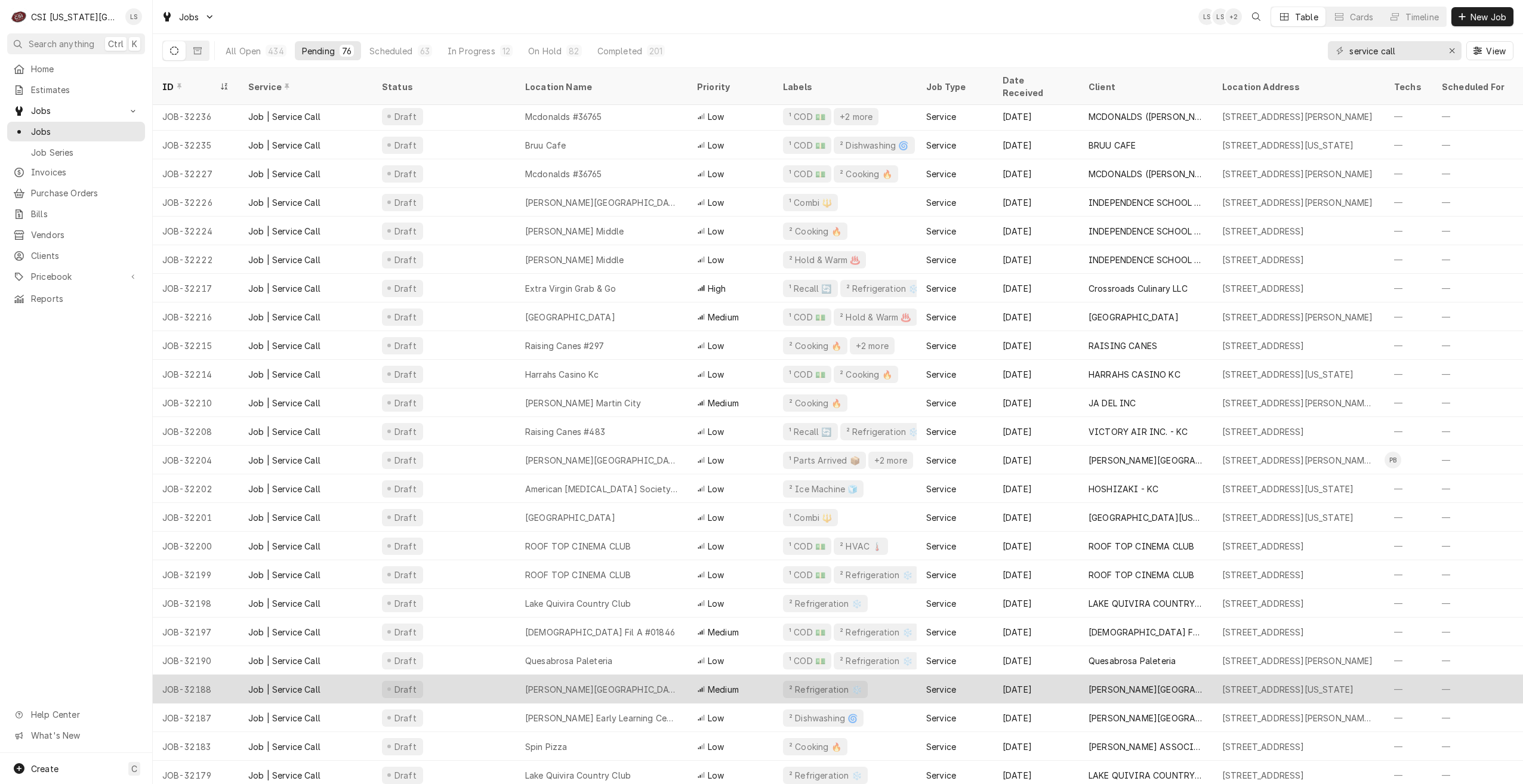
click at [648, 675] on div "[PERSON_NAME][GEOGRAPHIC_DATA]" at bounding box center [602, 689] width 172 height 29
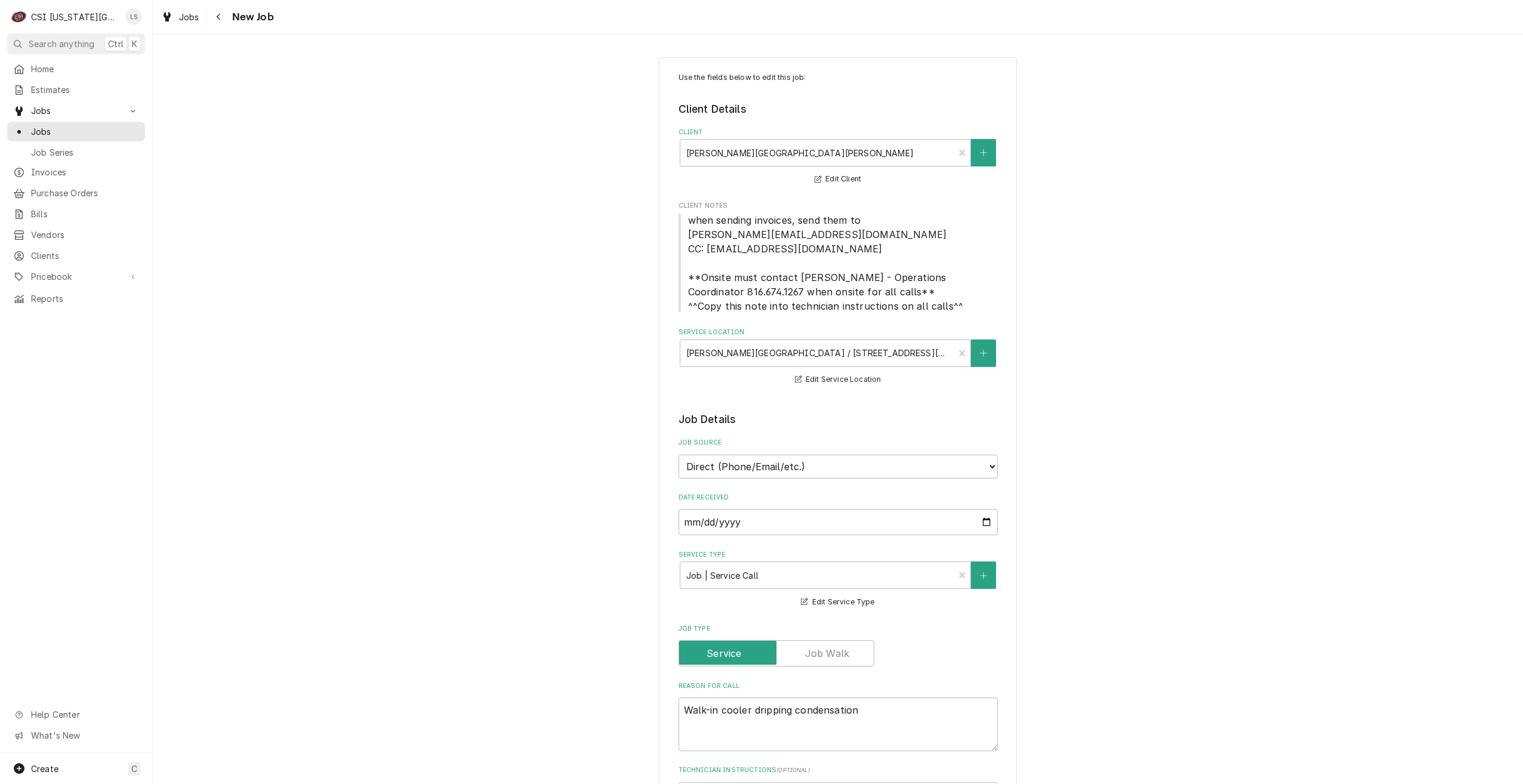
type textarea "x"
click at [100, 133] on span "Jobs" at bounding box center [85, 131] width 108 height 13
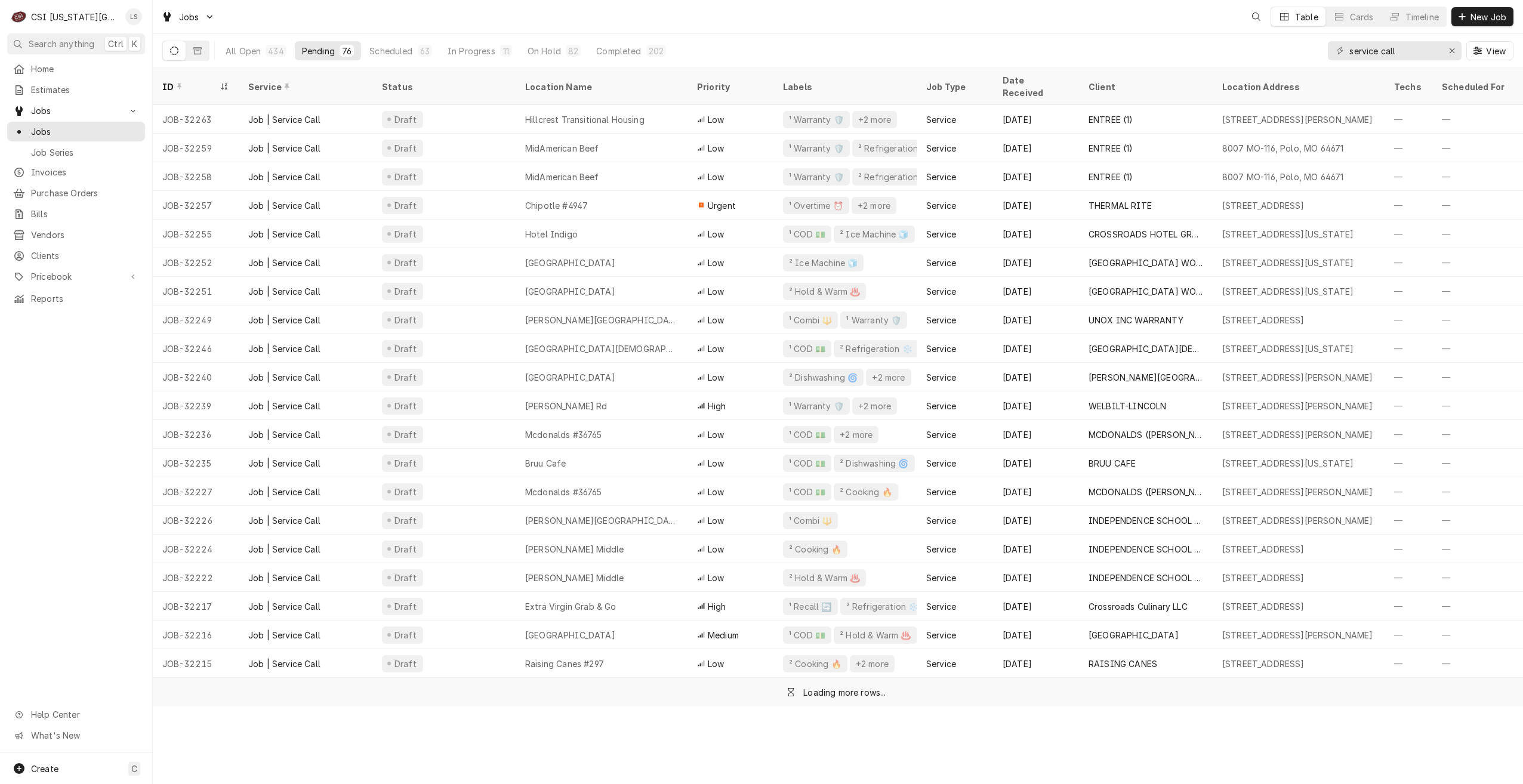
click at [761, 30] on div "Jobs Table Cards Timeline New Job" at bounding box center [838, 16] width 1370 height 34
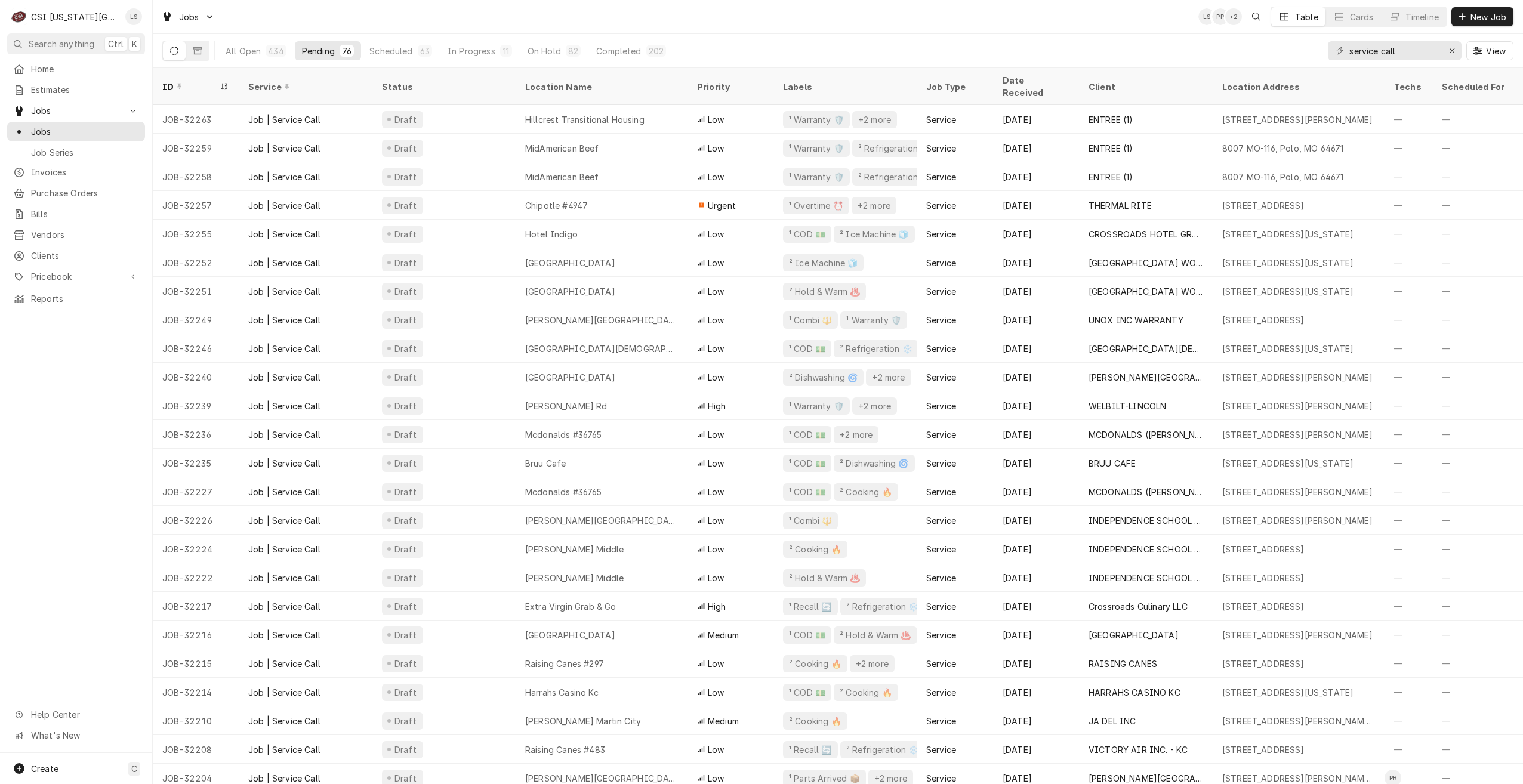
click at [761, 30] on div "Jobs LS PP + 2 Table Cards Timeline New Job" at bounding box center [838, 16] width 1370 height 34
click at [1115, 33] on div "Jobs LS PP + 2 Table Cards Timeline New Job" at bounding box center [838, 16] width 1370 height 34
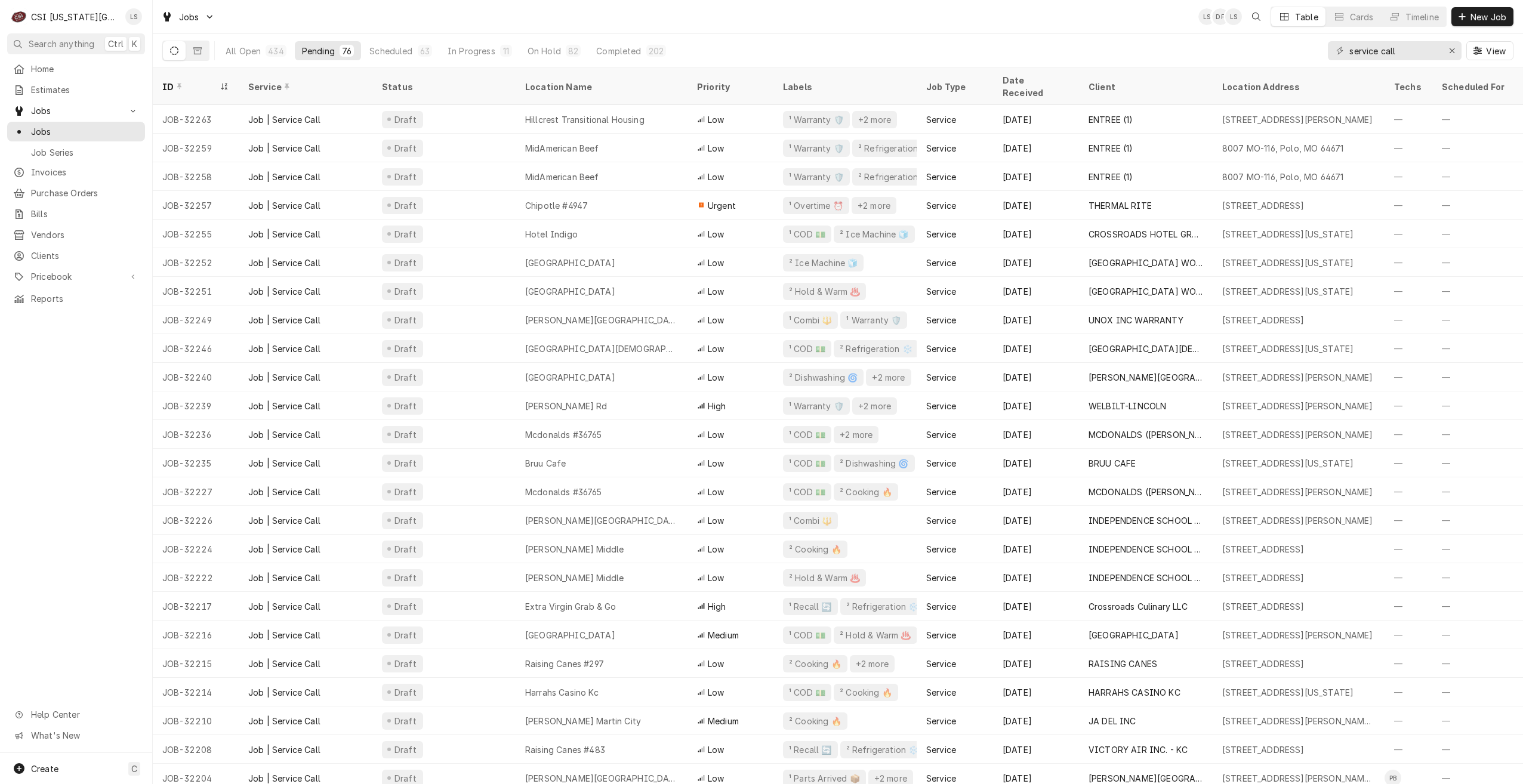
click at [1128, 21] on div "Jobs LS DF LS Table Cards Timeline New Job" at bounding box center [838, 16] width 1370 height 34
click at [1140, 32] on div "Jobs LS DF LS Table Cards Timeline New Job" at bounding box center [838, 16] width 1370 height 34
click at [449, 9] on div "Jobs LS DF + 2 Table Cards Timeline New Job" at bounding box center [838, 16] width 1370 height 34
click at [428, 10] on div "Jobs LS DF + 2 Table Cards Timeline New Job" at bounding box center [838, 16] width 1370 height 34
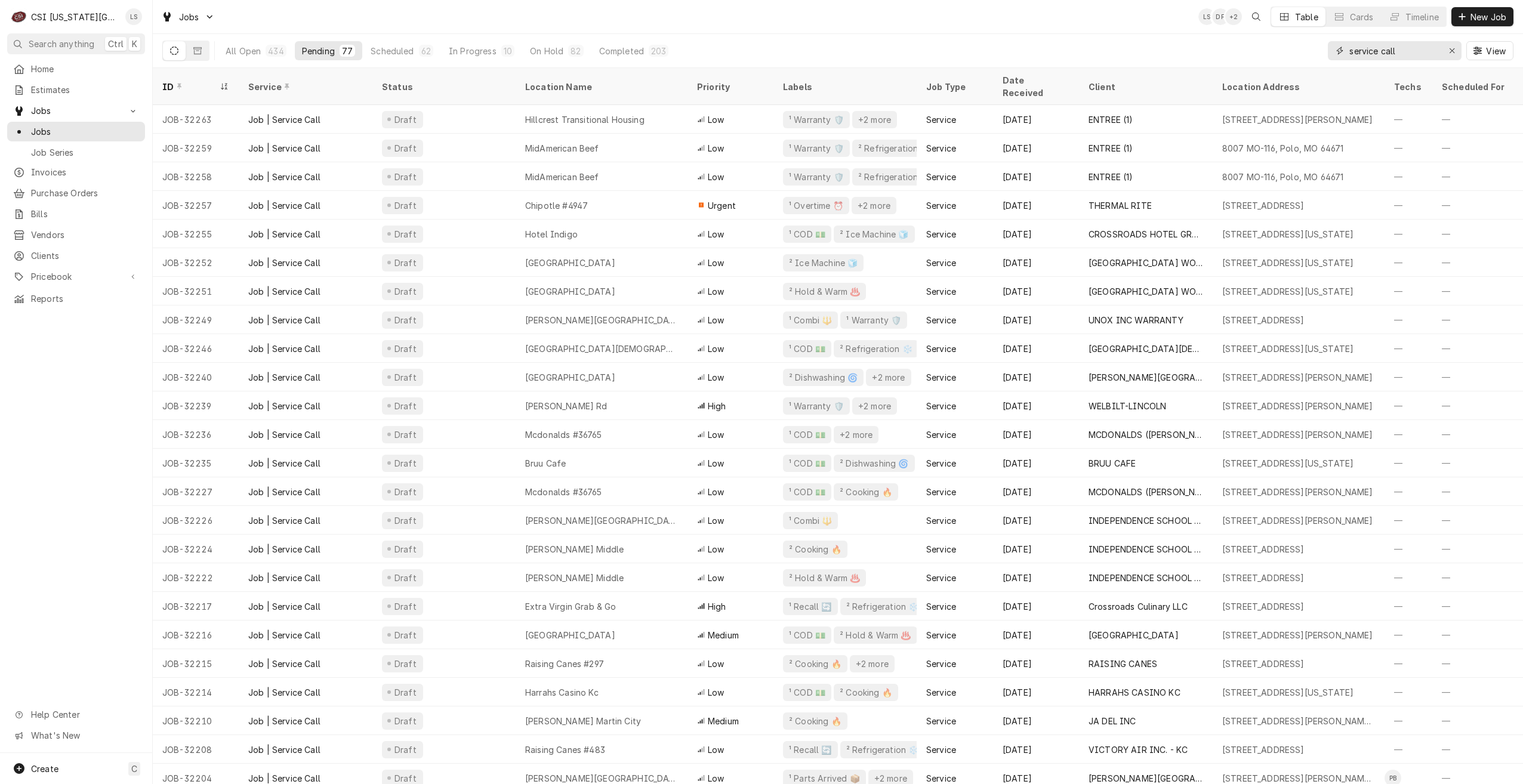
drag, startPoint x: 1416, startPoint y: 50, endPoint x: 1274, endPoint y: 53, distance: 142.0
click at [1274, 53] on div "All Open 434 Pending 77 Scheduled 62 In Progress 10 On Hold 82 Completed 203 se…" at bounding box center [838, 50] width 1351 height 34
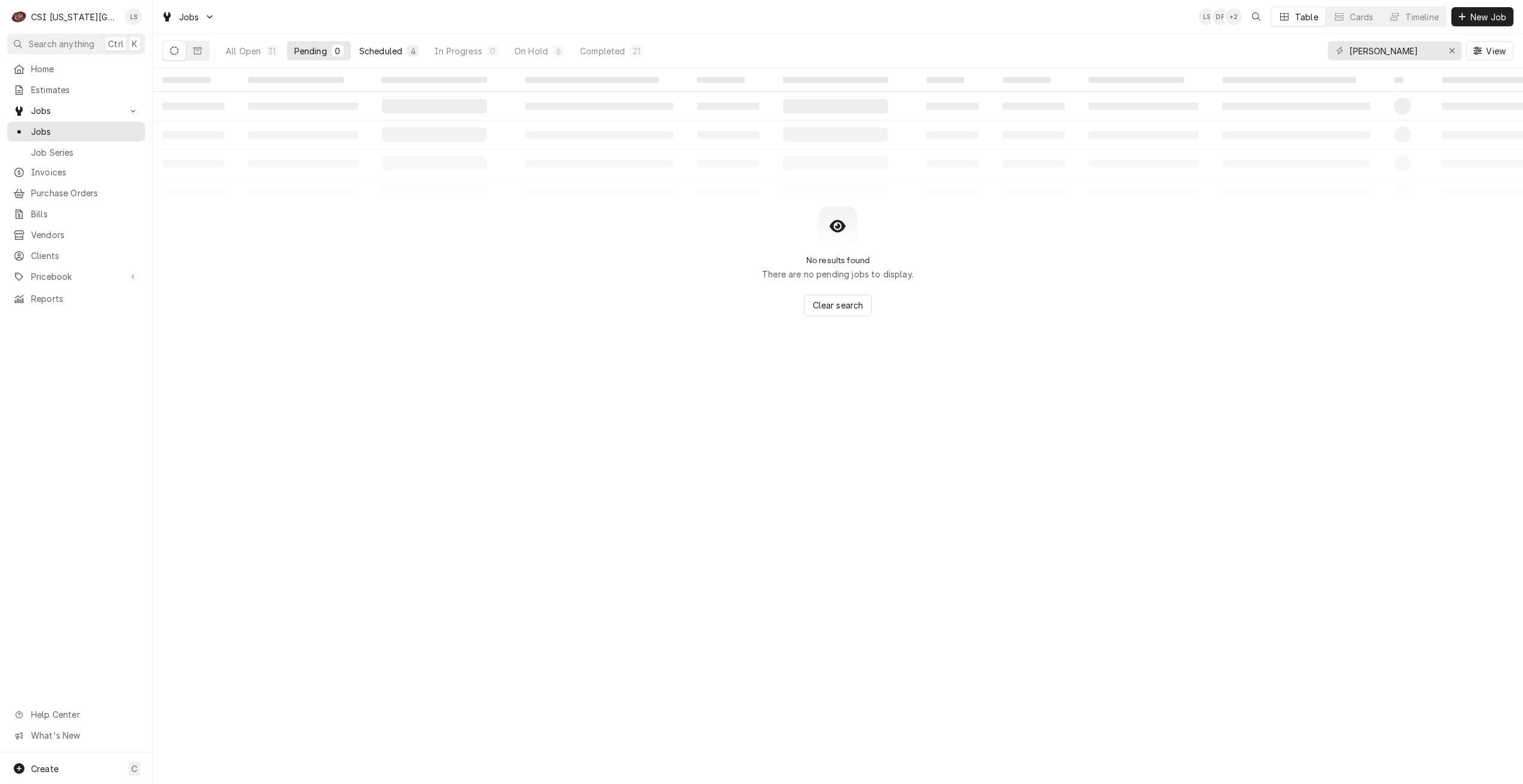
click at [389, 45] on div "Scheduled" at bounding box center [381, 50] width 43 height 13
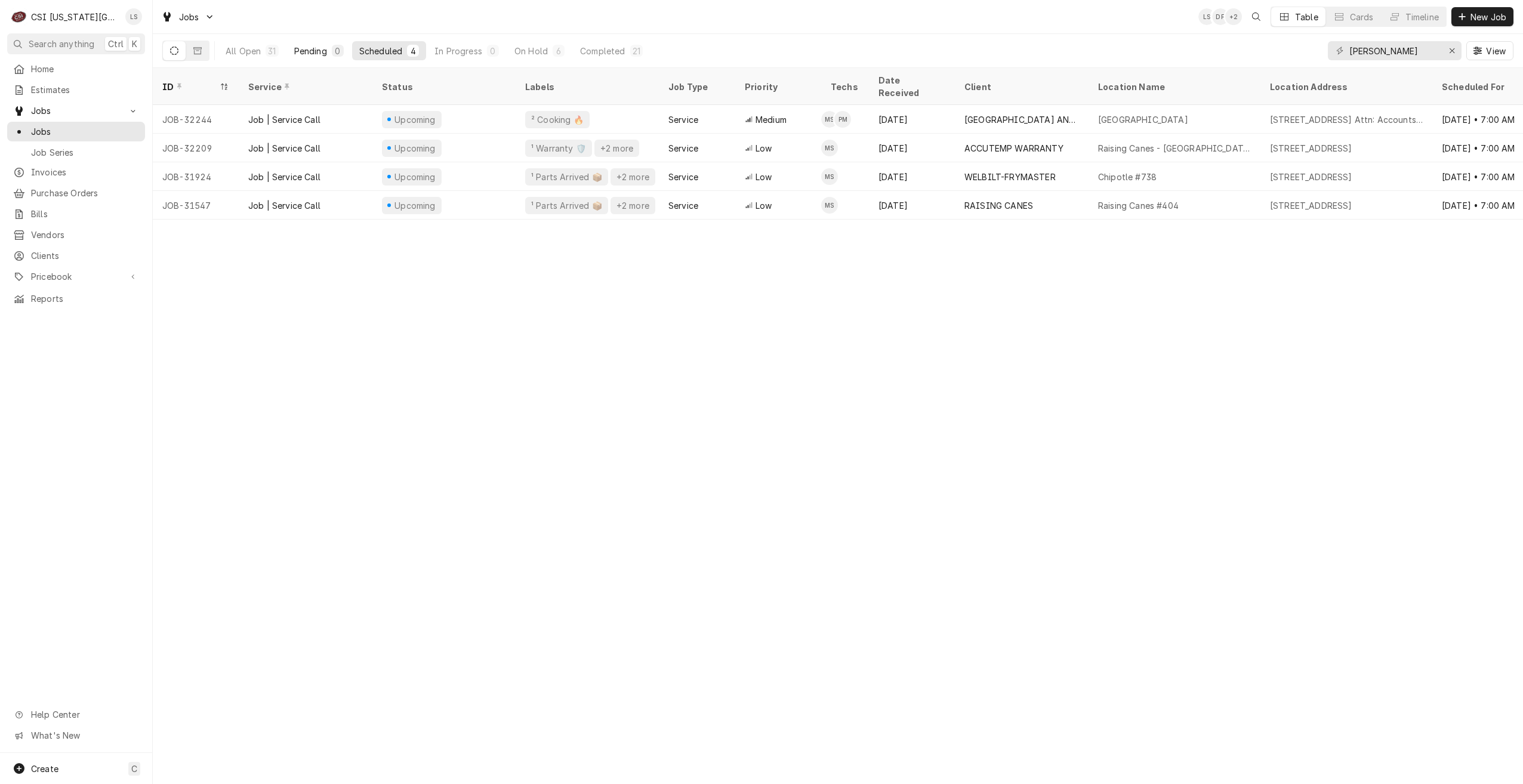
click at [327, 53] on button "Pending 0" at bounding box center [319, 51] width 64 height 19
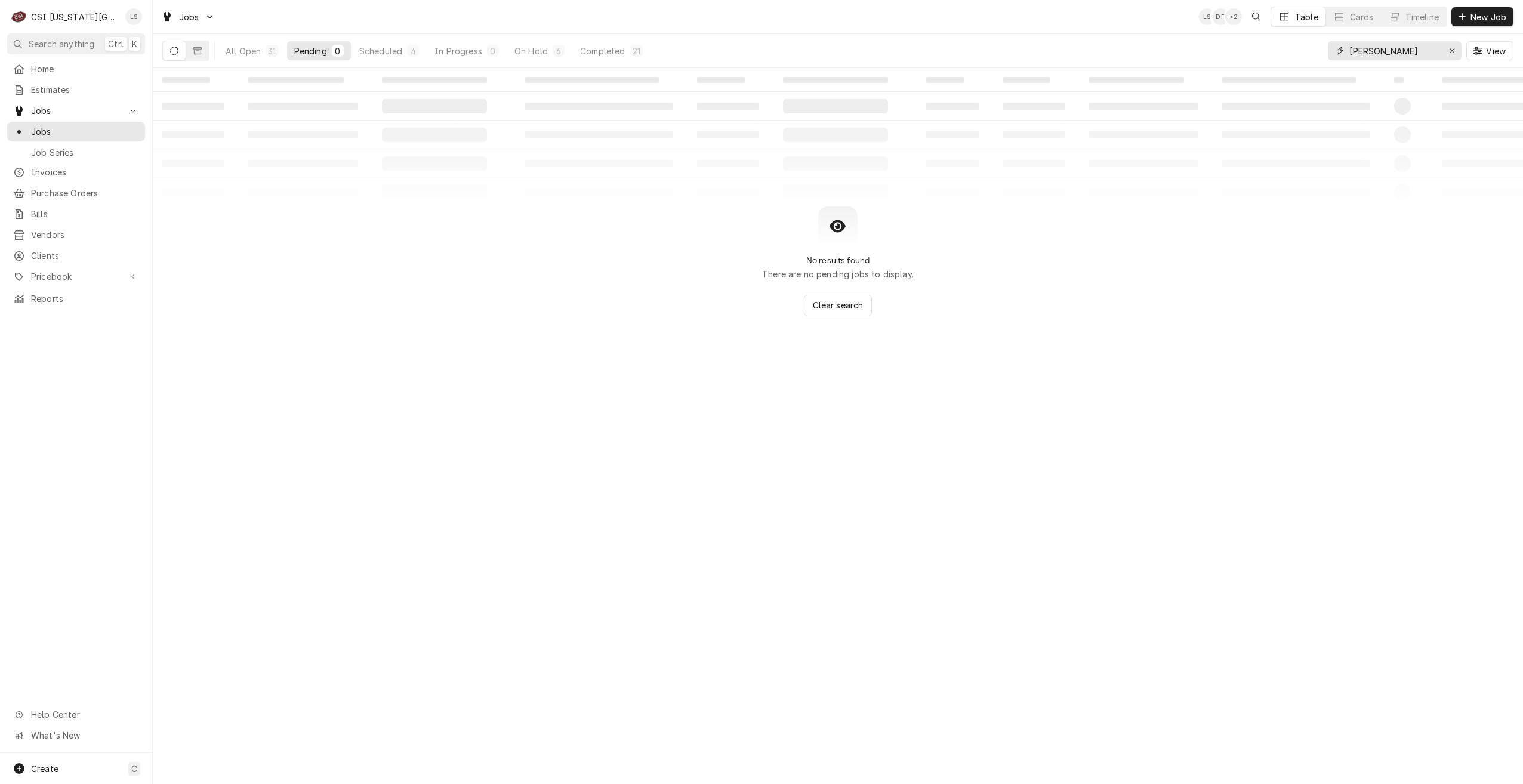
click at [1377, 53] on input "mike" at bounding box center [1394, 51] width 89 height 19
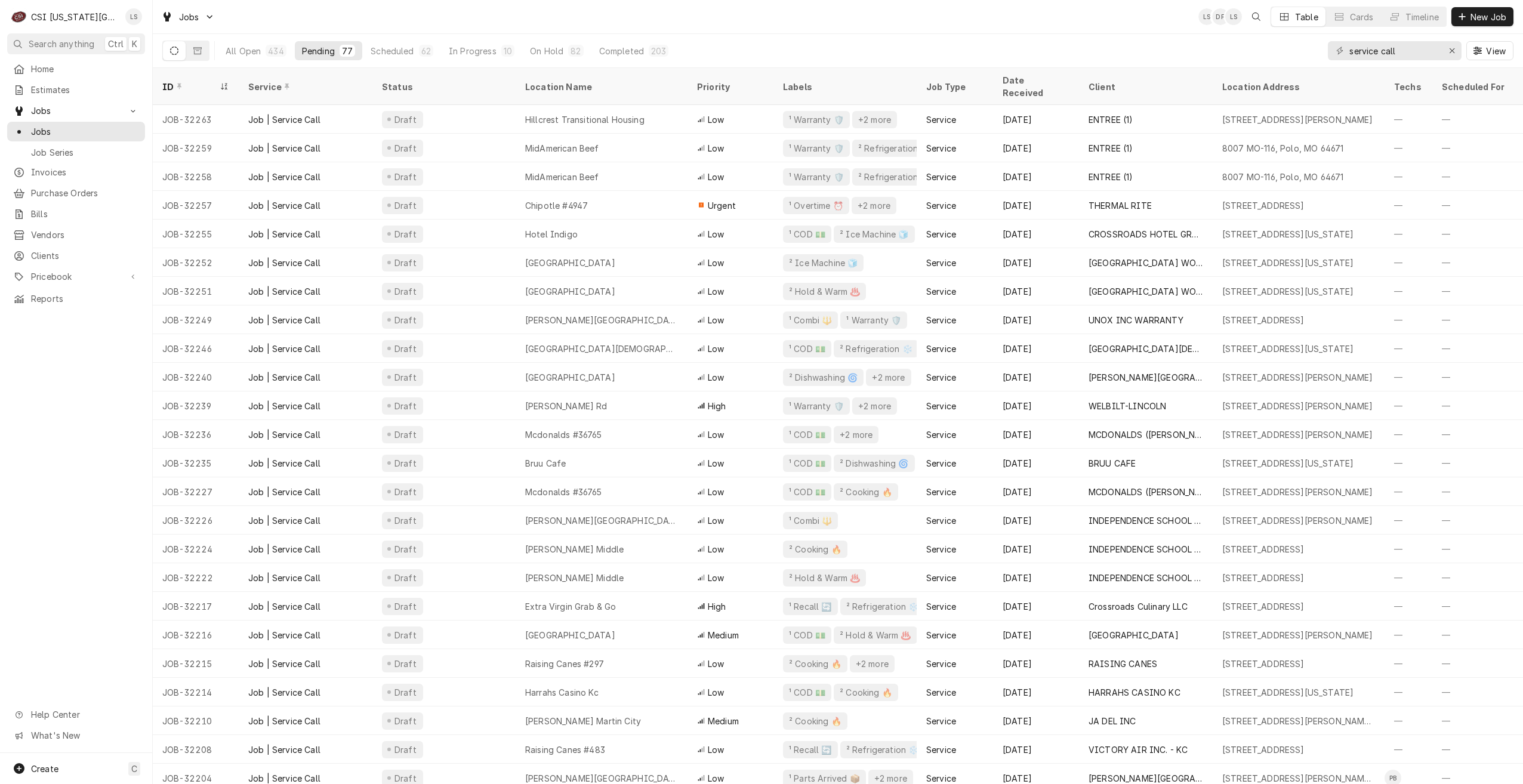
click at [786, 18] on div "Jobs LS DF LS Table Cards Timeline New Job" at bounding box center [838, 16] width 1370 height 34
click at [786, 18] on div "Jobs LS DF + 2 Table Cards Timeline New Job" at bounding box center [838, 16] width 1370 height 34
click at [917, 16] on div "Jobs LS DF + 2 Table Cards Timeline New Job" at bounding box center [838, 16] width 1370 height 34
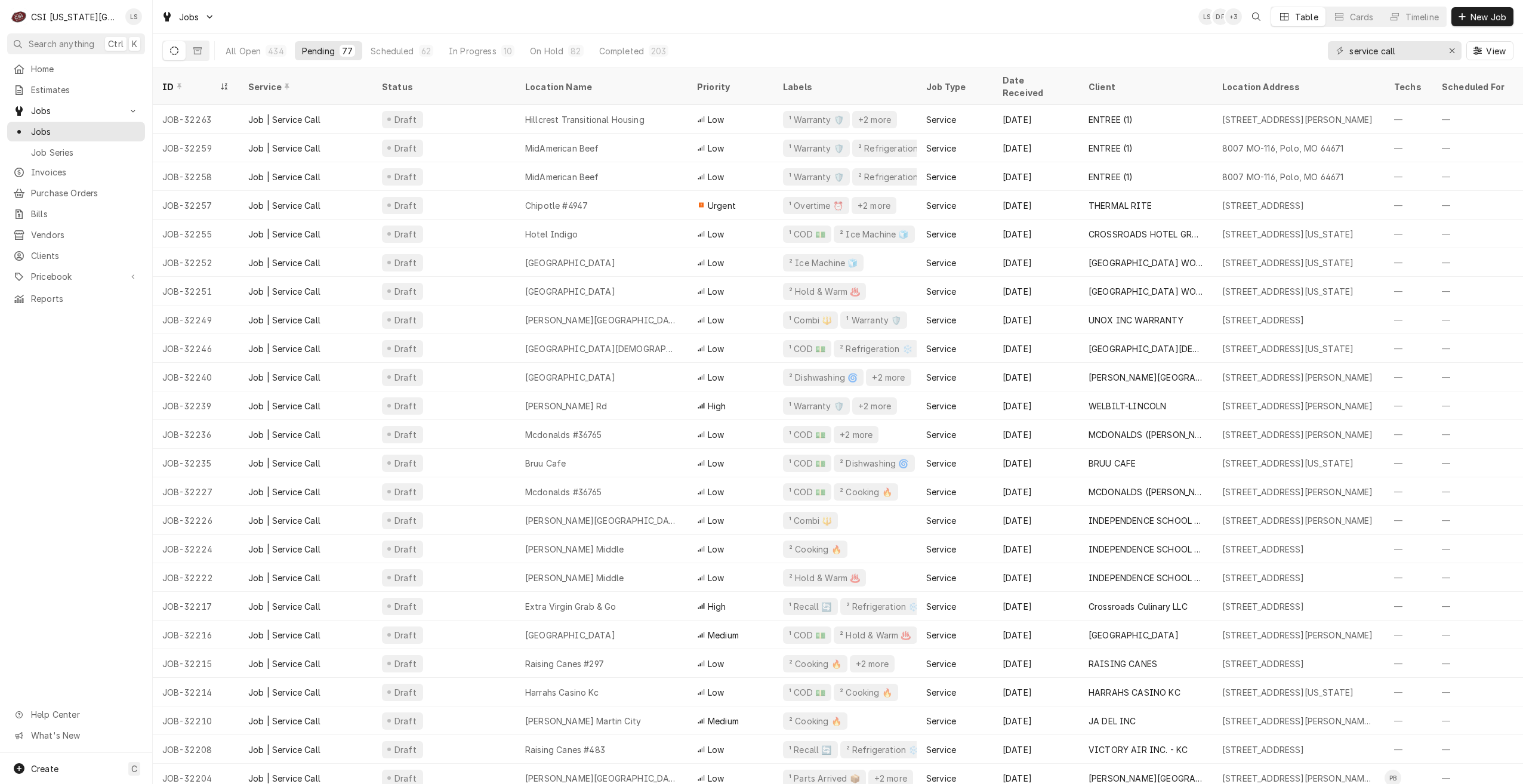
click at [996, 22] on div "Jobs LS DF + 3 Table Cards Timeline New Job" at bounding box center [838, 16] width 1370 height 34
click at [996, 22] on div "Jobs LS LS + 4 Table Cards Timeline New Job" at bounding box center [838, 16] width 1370 height 34
click at [993, 31] on div "Jobs LS LS + 4 Table Cards Timeline New Job" at bounding box center [838, 16] width 1370 height 34
click at [984, 31] on div "Jobs LS LS + 4 Table Cards Timeline New Job" at bounding box center [838, 16] width 1370 height 34
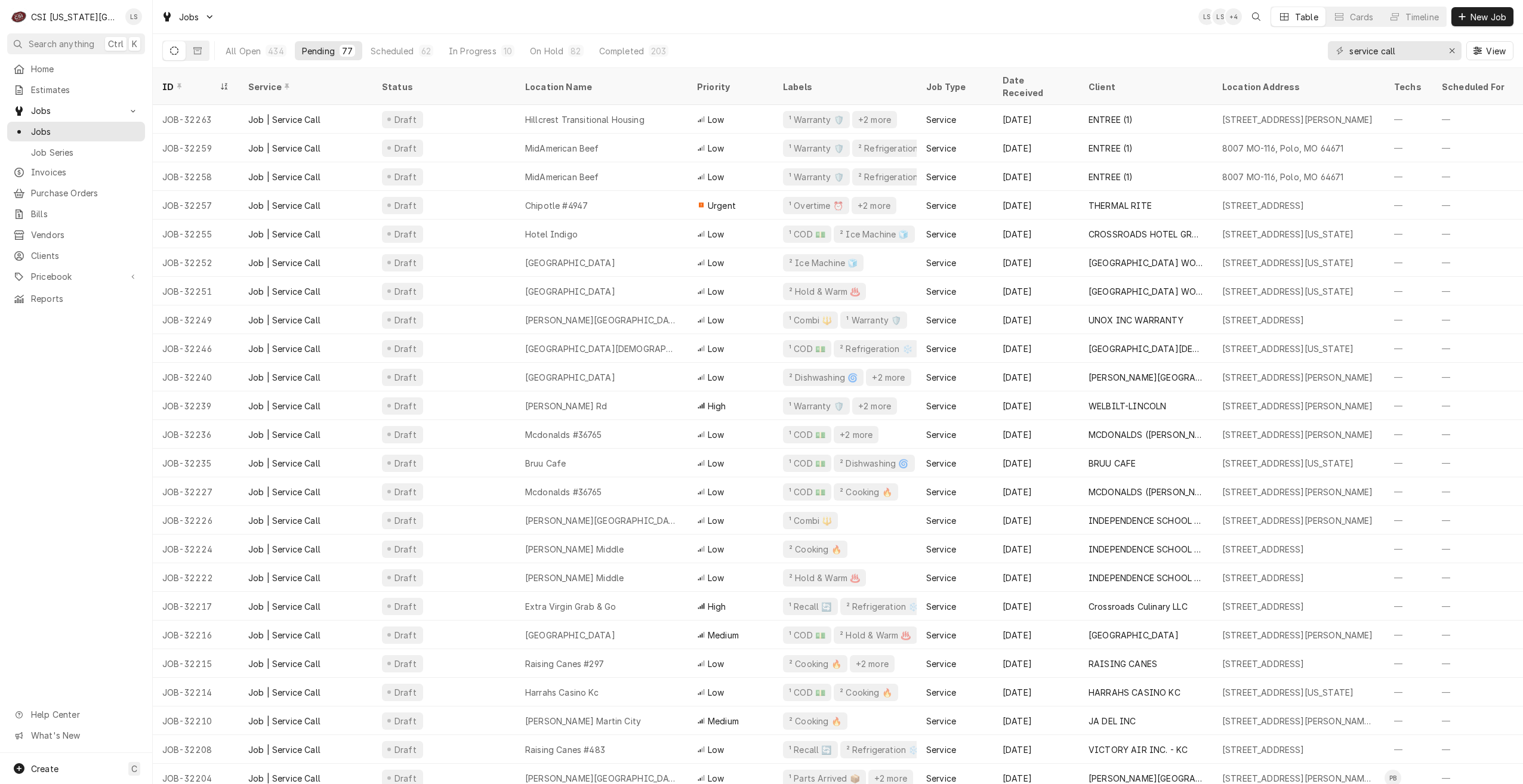
click at [984, 31] on div "Jobs LS LS + 4 Table Cards Timeline New Job" at bounding box center [838, 16] width 1370 height 34
click at [985, 27] on div "Jobs LS LS + 4 Table Cards Timeline New Job" at bounding box center [838, 16] width 1370 height 34
click at [1030, 36] on div "All Open 434 Pending 77 Scheduled 62 In Progress 10 On Hold 82 Completed 203 se…" at bounding box center [838, 50] width 1351 height 34
click at [1026, 19] on div "Jobs LS LS + 4 Table Cards Timeline New Job" at bounding box center [838, 16] width 1370 height 34
drag, startPoint x: 1411, startPoint y: 47, endPoint x: 1301, endPoint y: 52, distance: 110.1
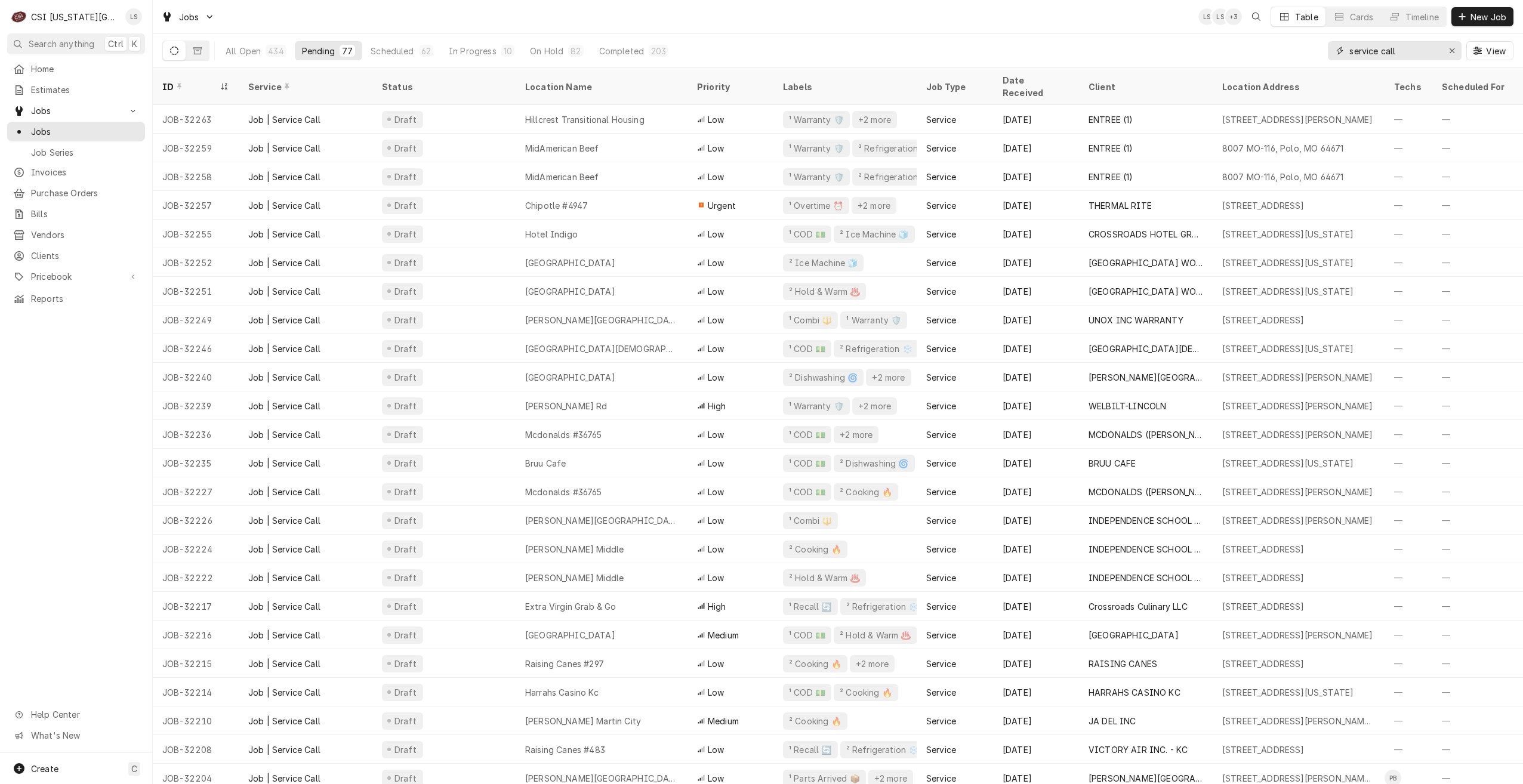
click at [1301, 52] on div "All Open 434 Pending 77 Scheduled 62 In Progress 10 On Hold 82 Completed 203 se…" at bounding box center [838, 50] width 1351 height 34
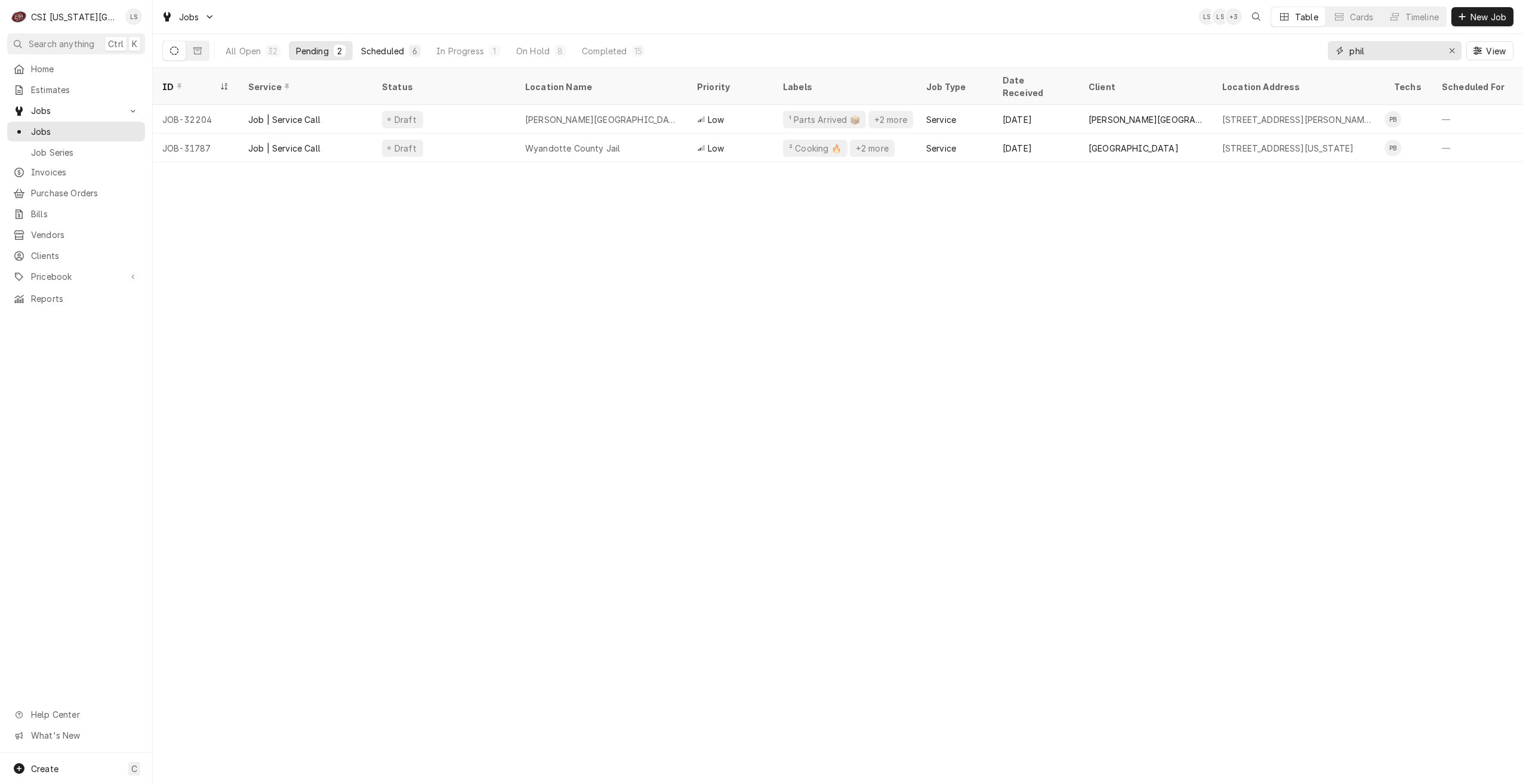
type input "phil"
click at [383, 45] on div "Scheduled" at bounding box center [382, 50] width 43 height 13
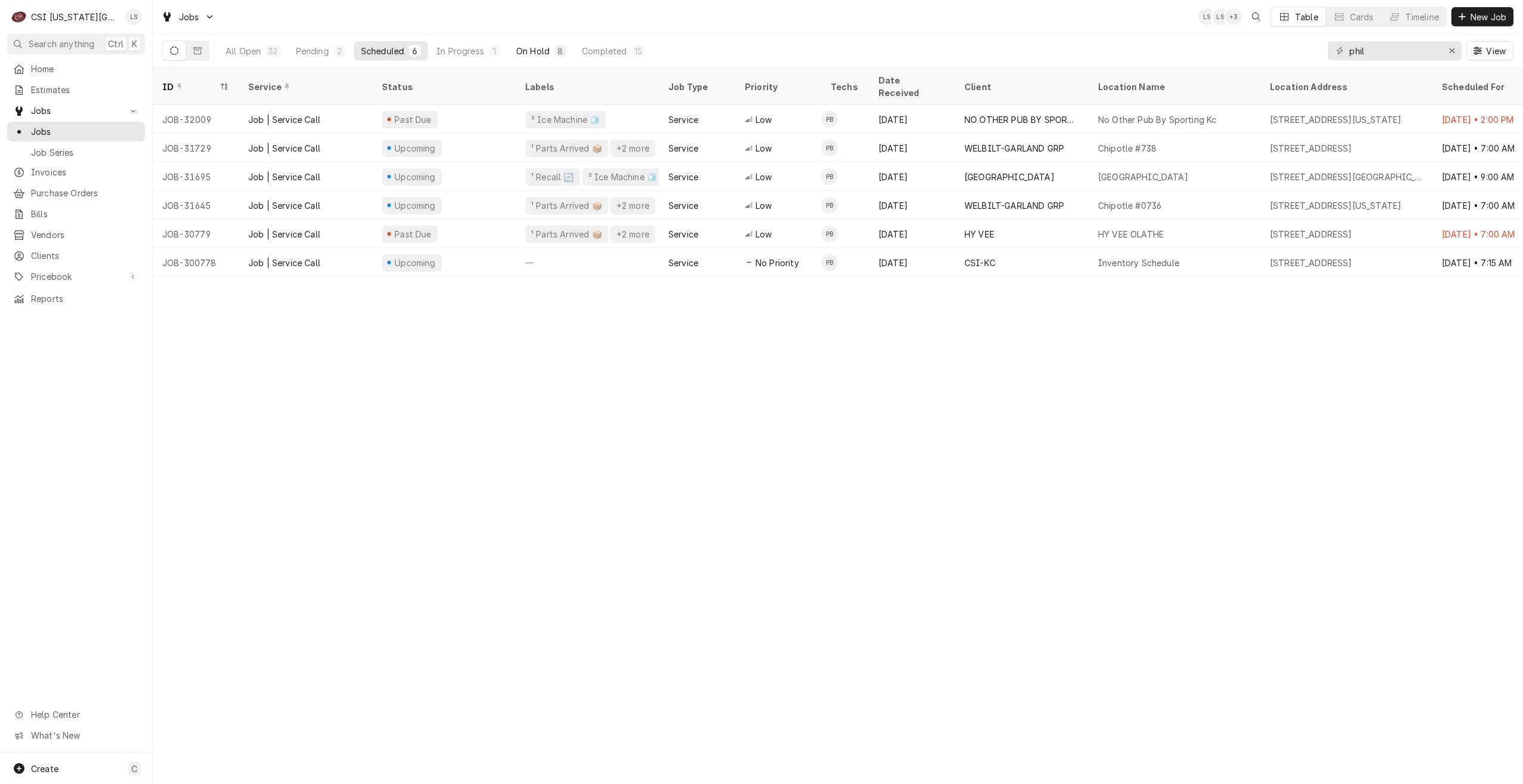
click at [530, 52] on div "On Hold" at bounding box center [533, 50] width 34 height 13
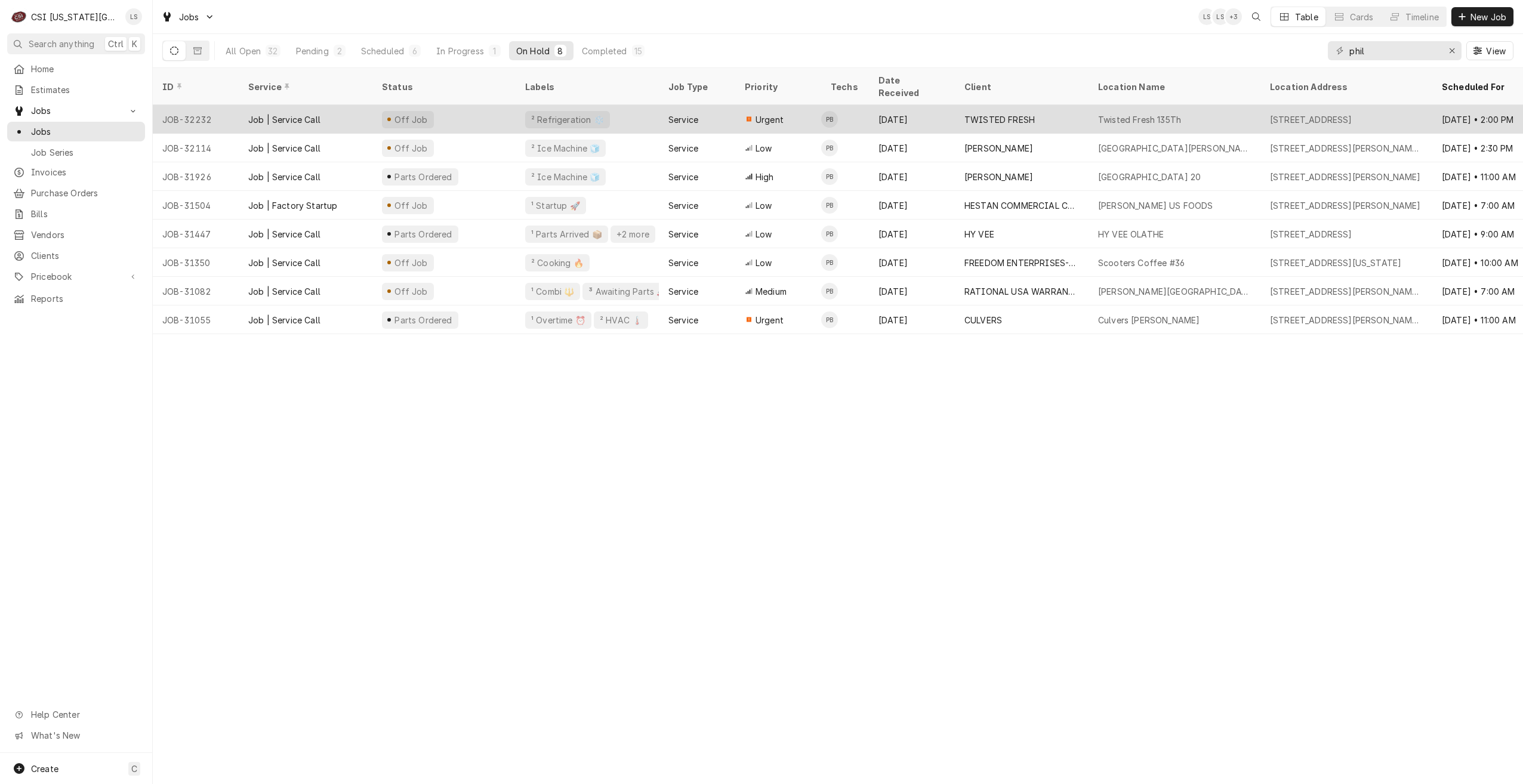
click at [1260, 106] on div "Twisted Fresh 135Th" at bounding box center [1174, 119] width 172 height 29
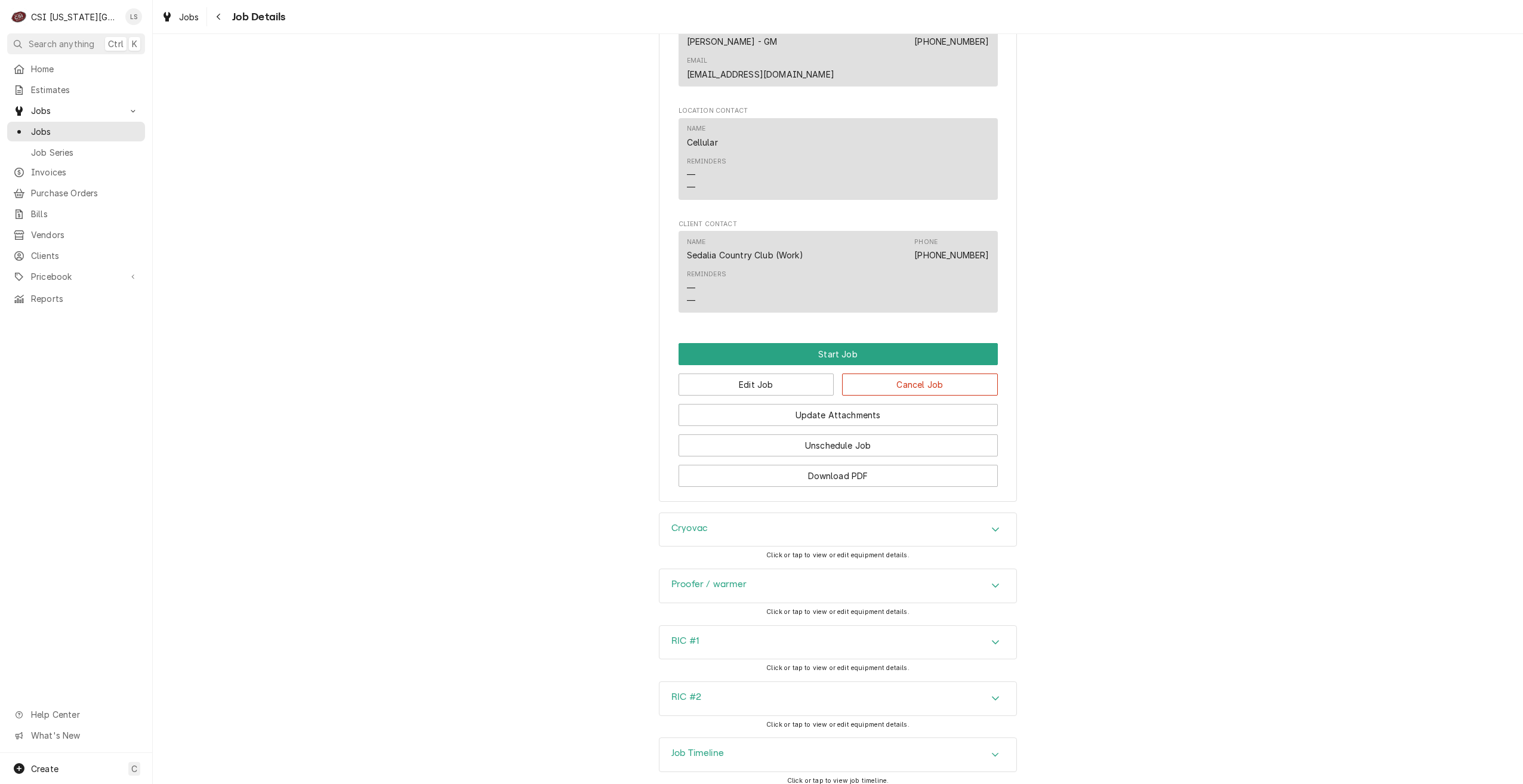
scroll to position [963, 0]
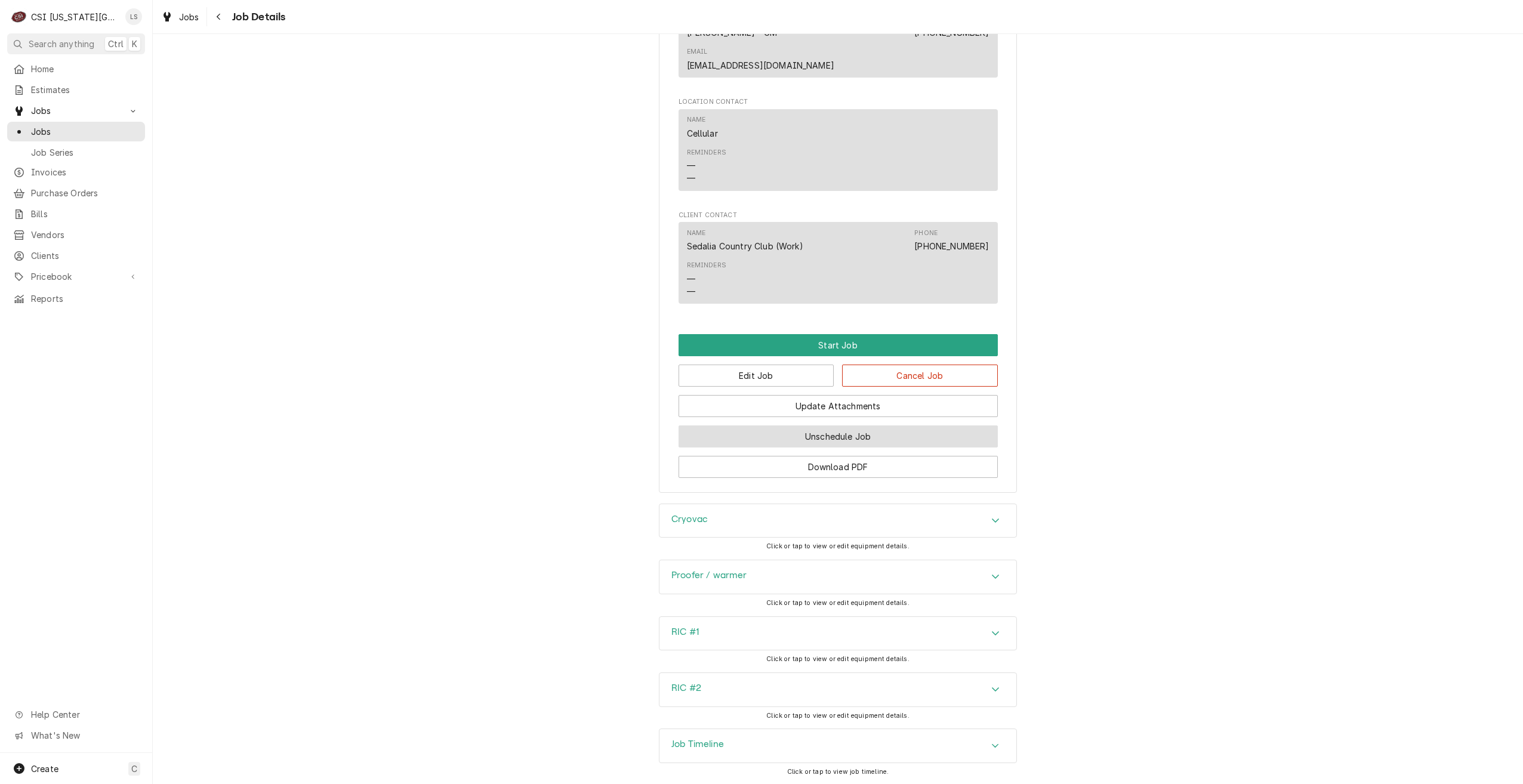
click at [926, 425] on button "Unschedule Job" at bounding box center [838, 436] width 320 height 22
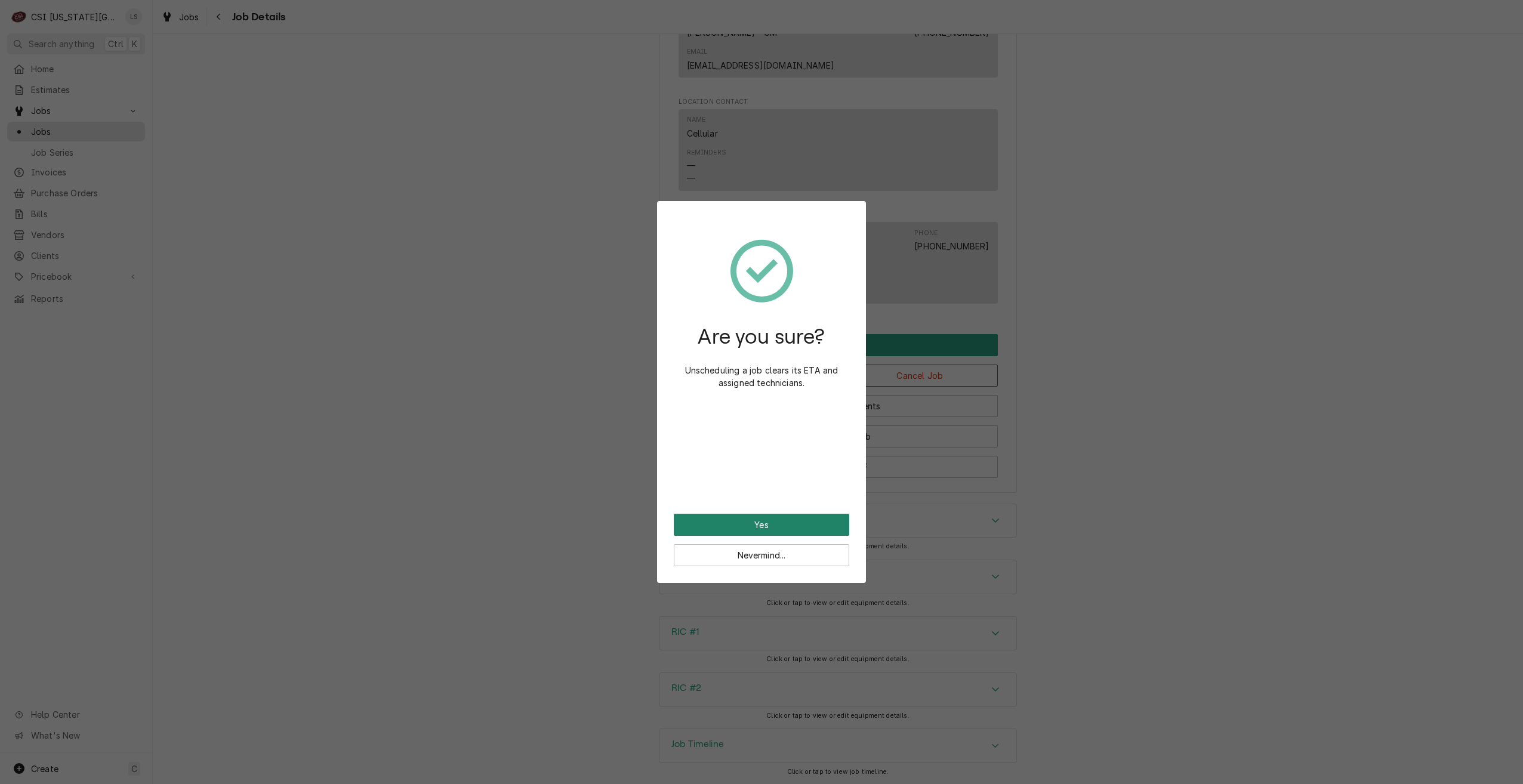
click at [766, 522] on button "Yes" at bounding box center [761, 525] width 175 height 22
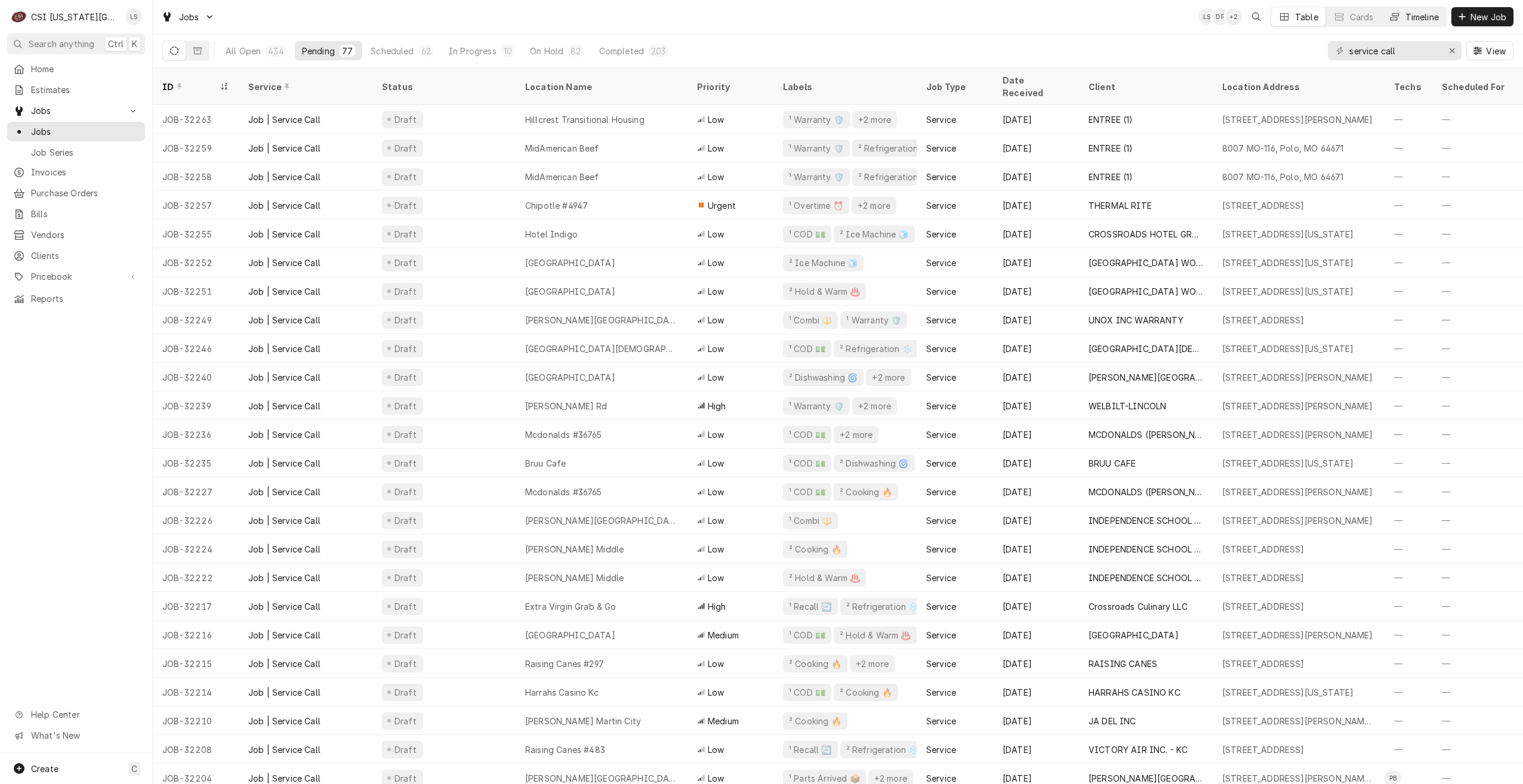
click at [1402, 19] on button "Timeline" at bounding box center [1414, 16] width 65 height 19
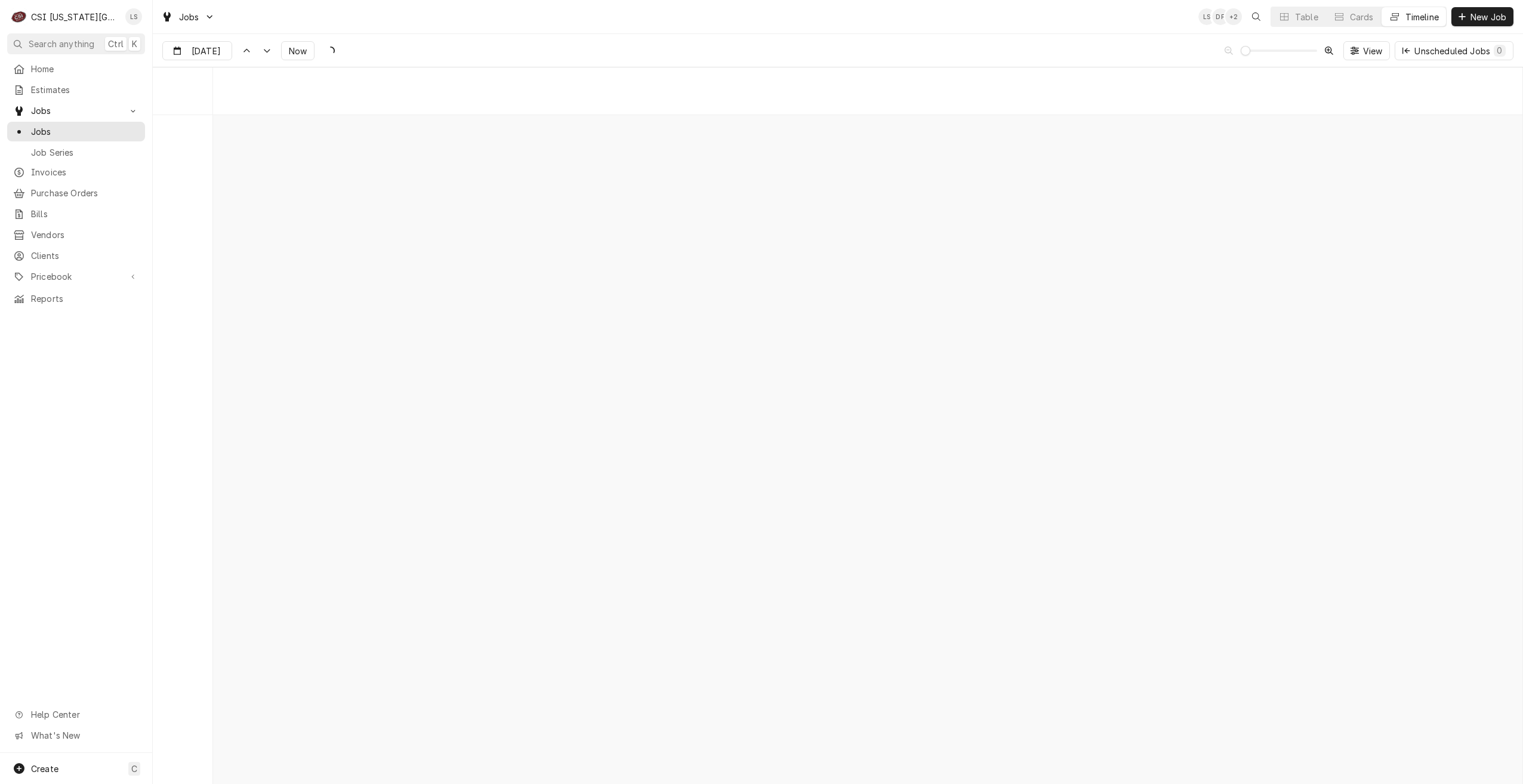
scroll to position [13702, 0]
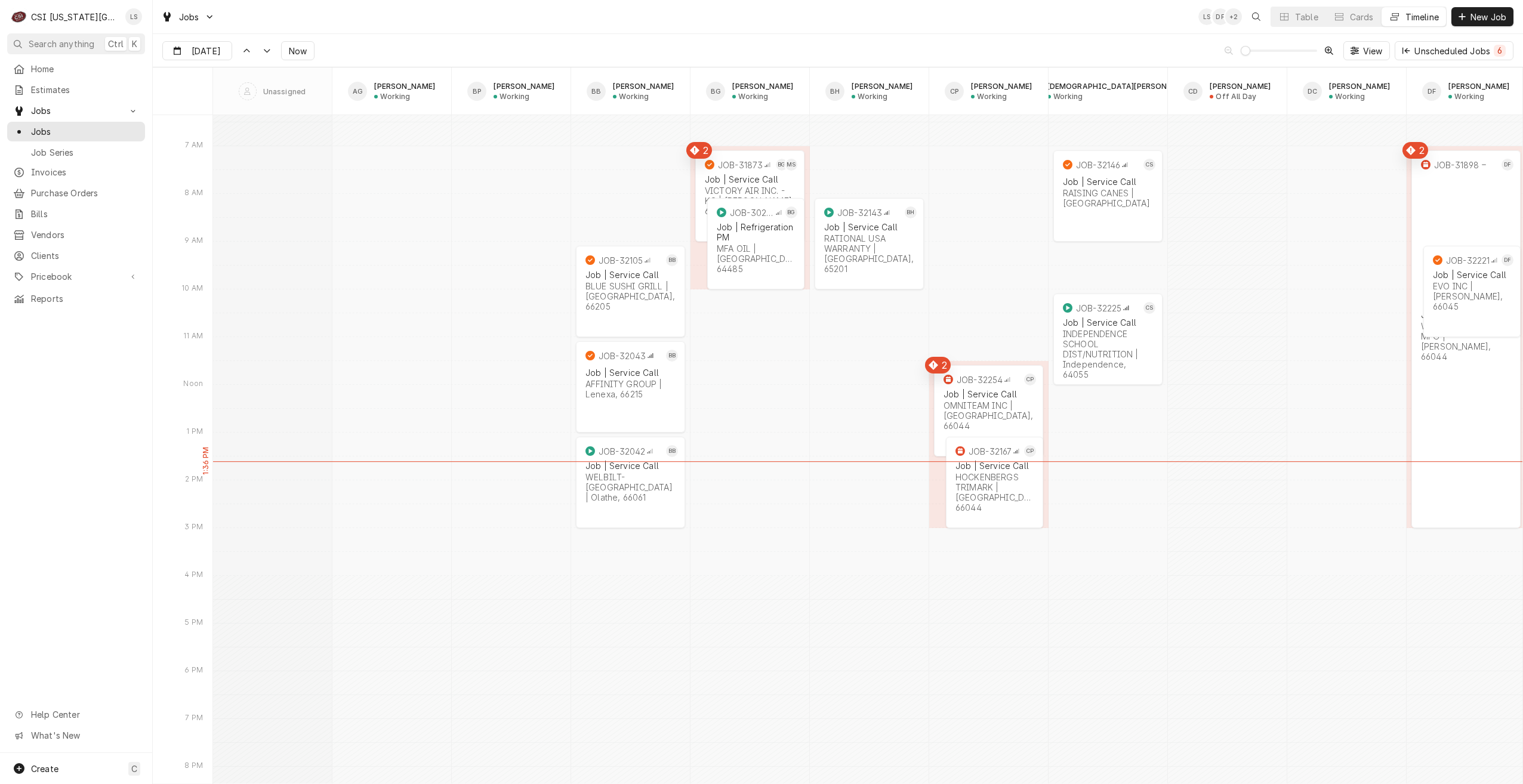
click at [814, 12] on div "Jobs LS DF + 2 Table Cards Timeline New Job" at bounding box center [838, 16] width 1370 height 34
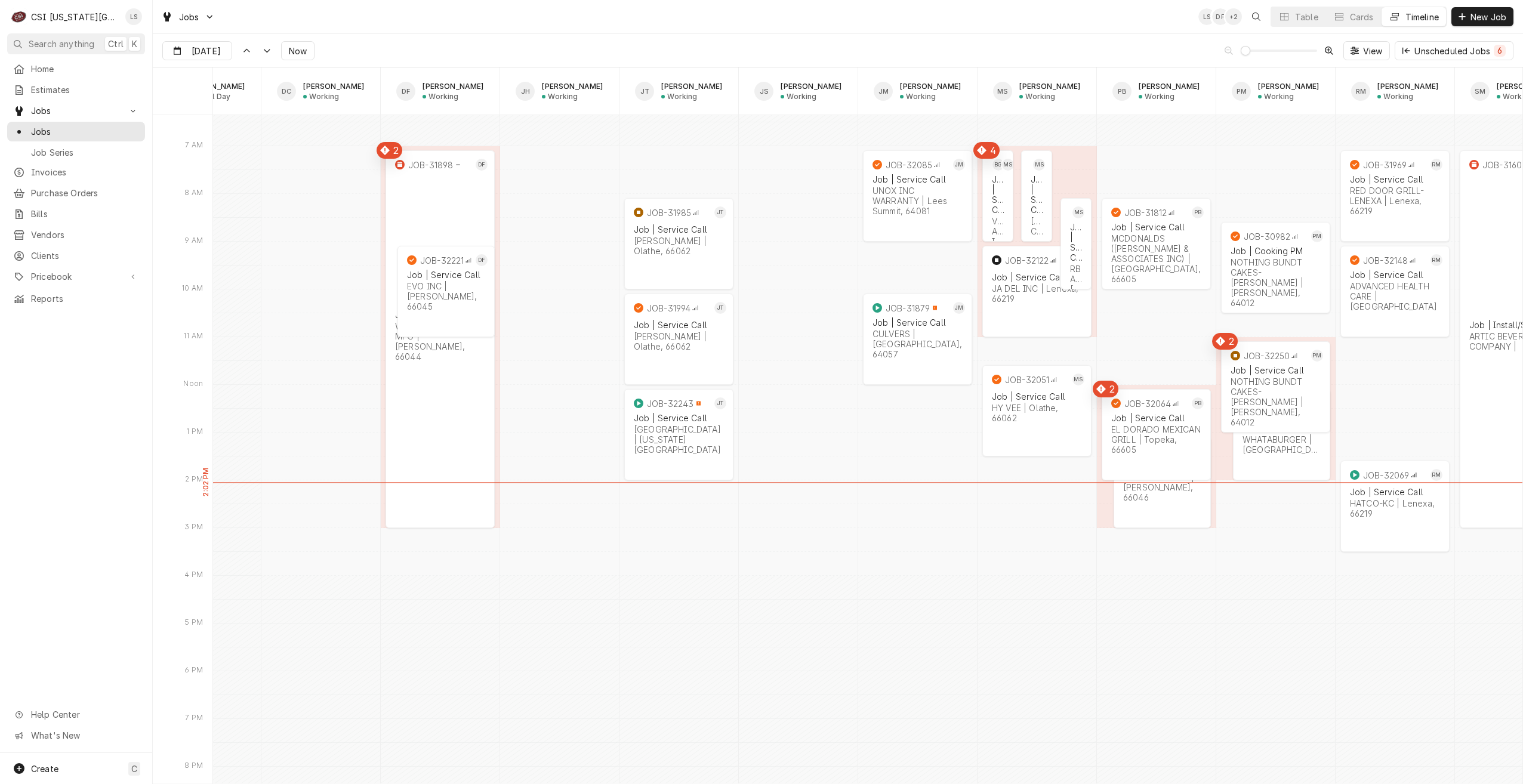
scroll to position [0, 796]
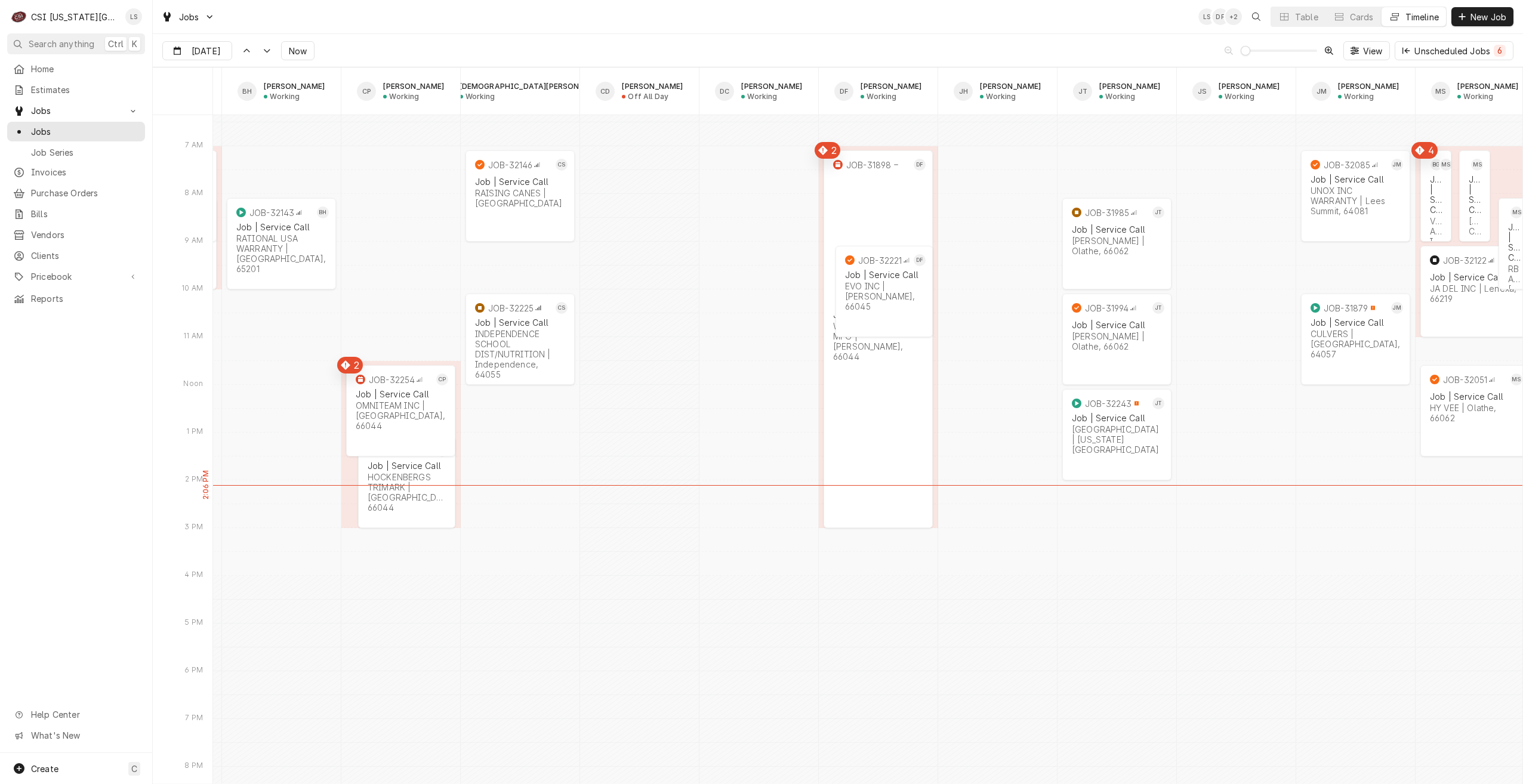
click at [887, 27] on div "Jobs LS DF + 2 Table Cards Timeline New Job" at bounding box center [838, 16] width 1370 height 34
click at [216, 55] on div "Dynamic Content Wrapper" at bounding box center [223, 51] width 16 height 19
click at [273, 193] on div "22" at bounding box center [281, 192] width 16 height 16
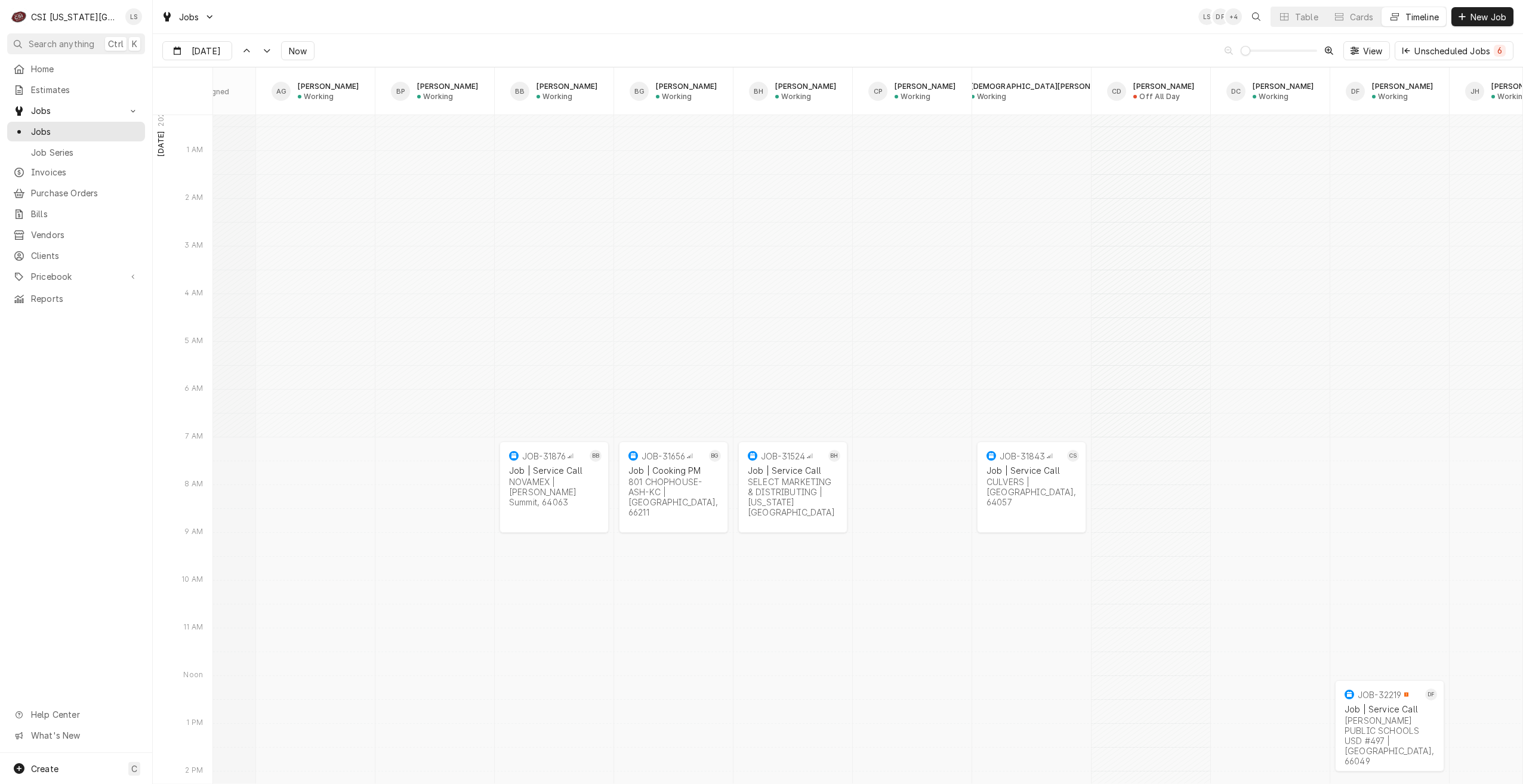
scroll to position [0, 97]
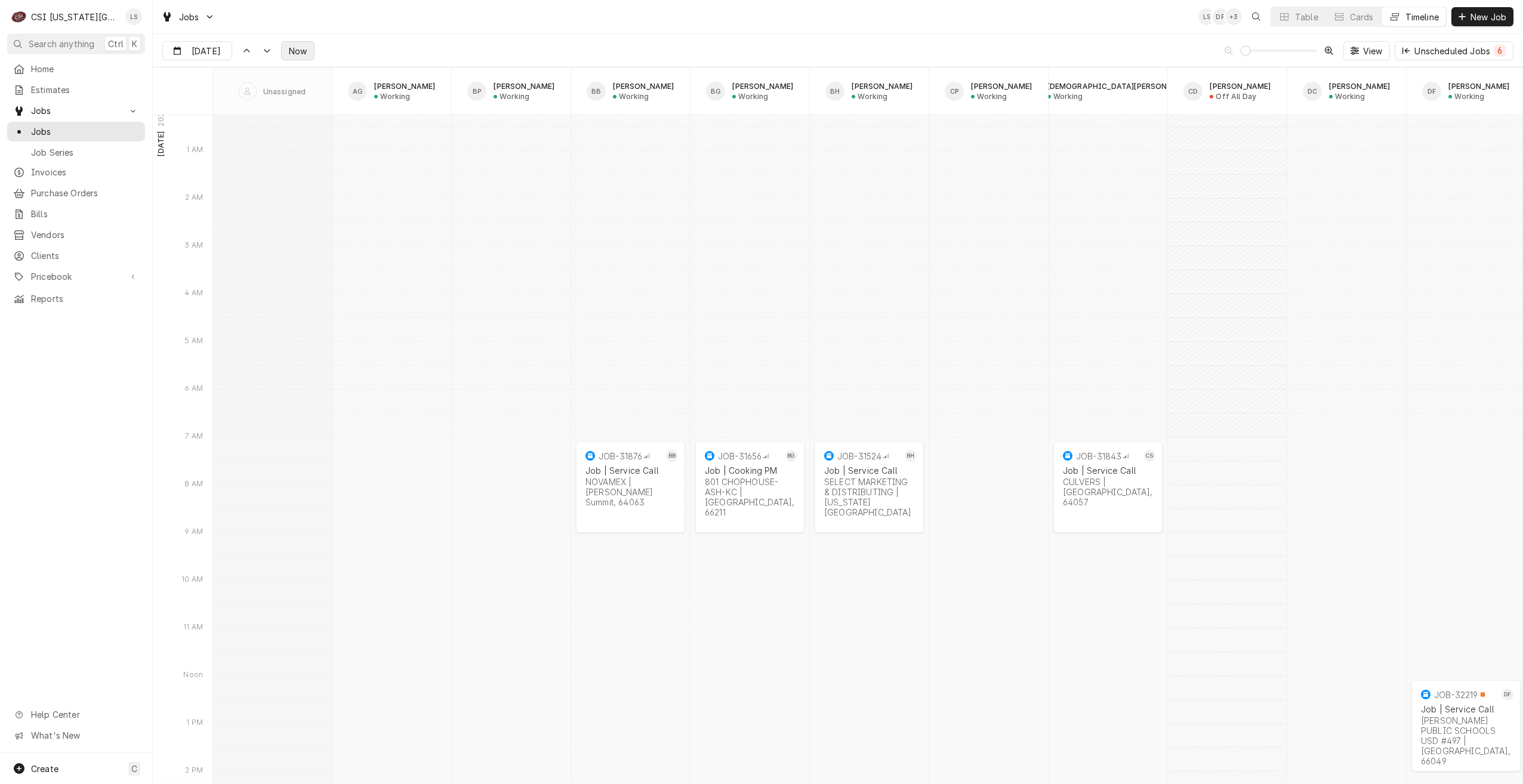
click at [297, 50] on span "Now" at bounding box center [297, 50] width 22 height 13
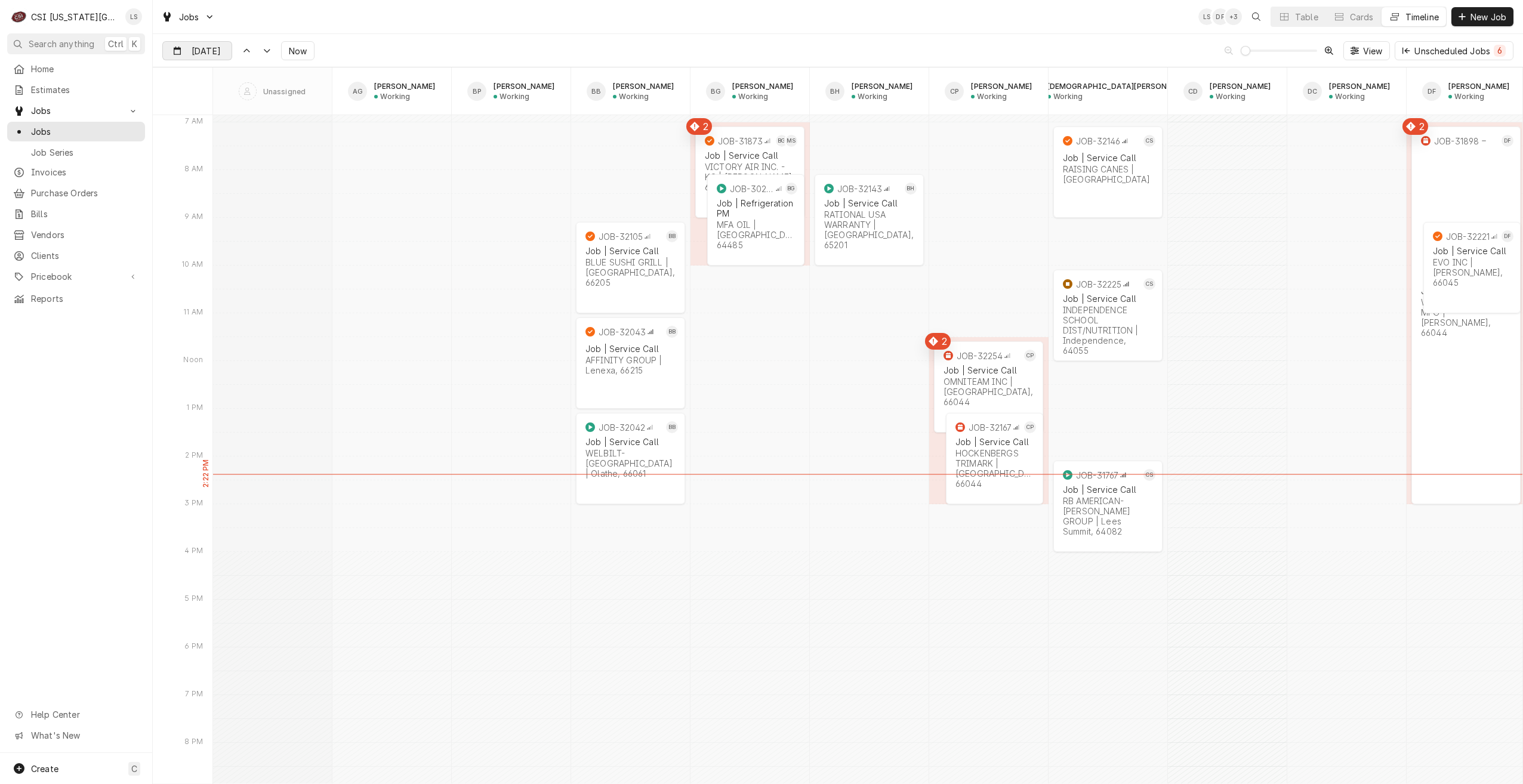
click at [217, 52] on div "Dynamic Content Wrapper" at bounding box center [223, 51] width 16 height 19
click at [281, 193] on div "22" at bounding box center [281, 192] width 16 height 16
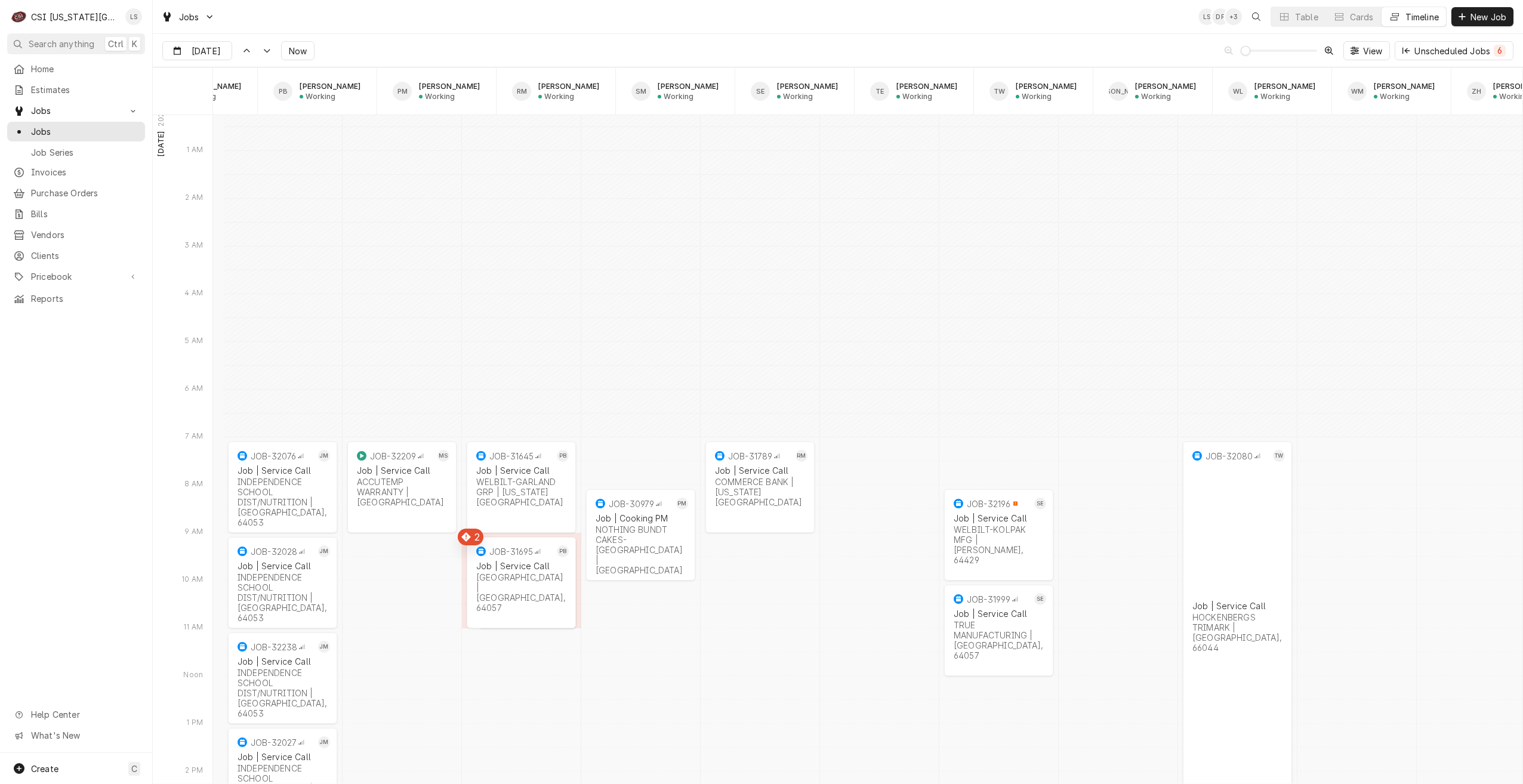
scroll to position [0, 1939]
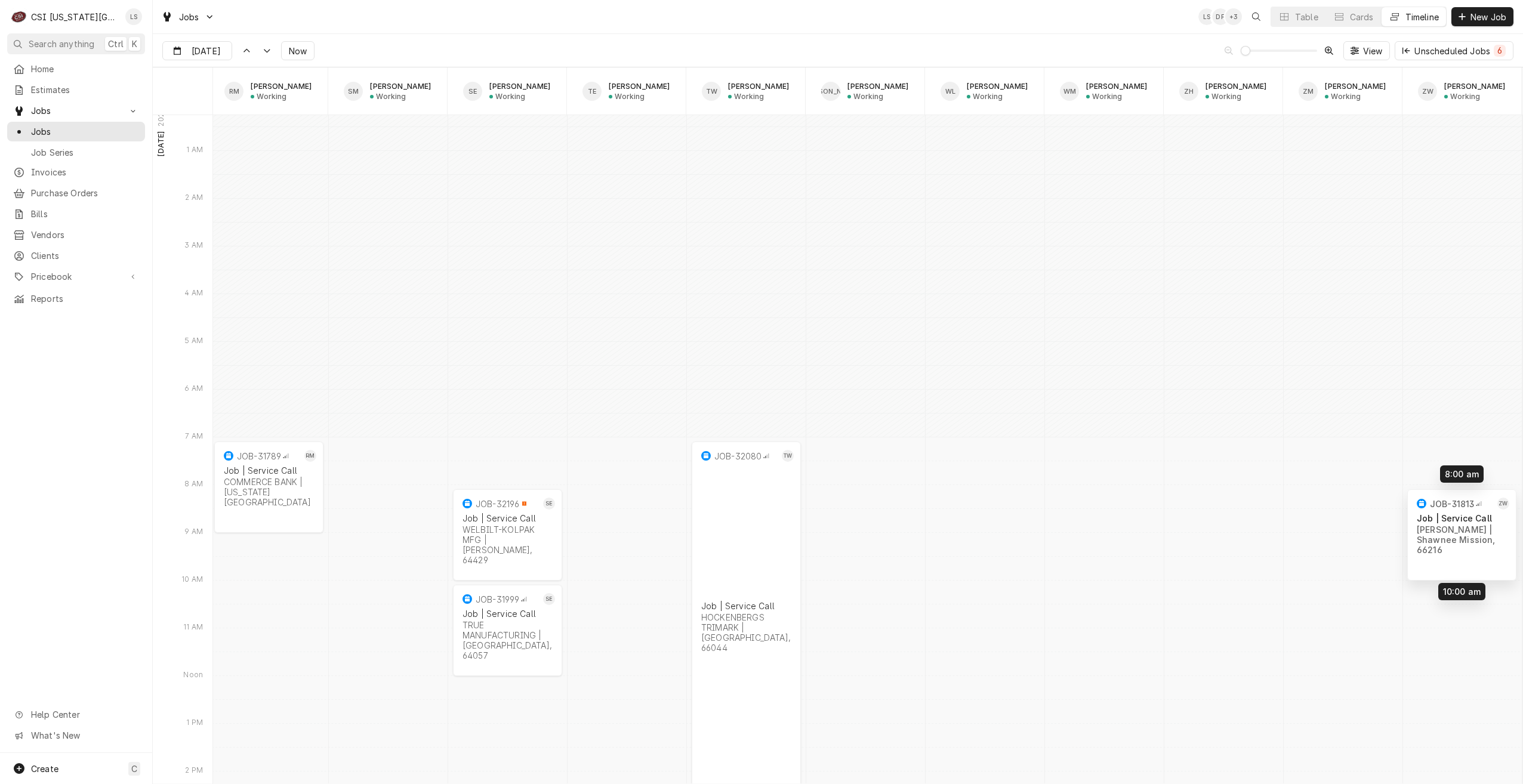
drag, startPoint x: 1446, startPoint y: 492, endPoint x: 1445, endPoint y: 540, distance: 48.0
click at [307, 53] on span "Now" at bounding box center [297, 50] width 22 height 13
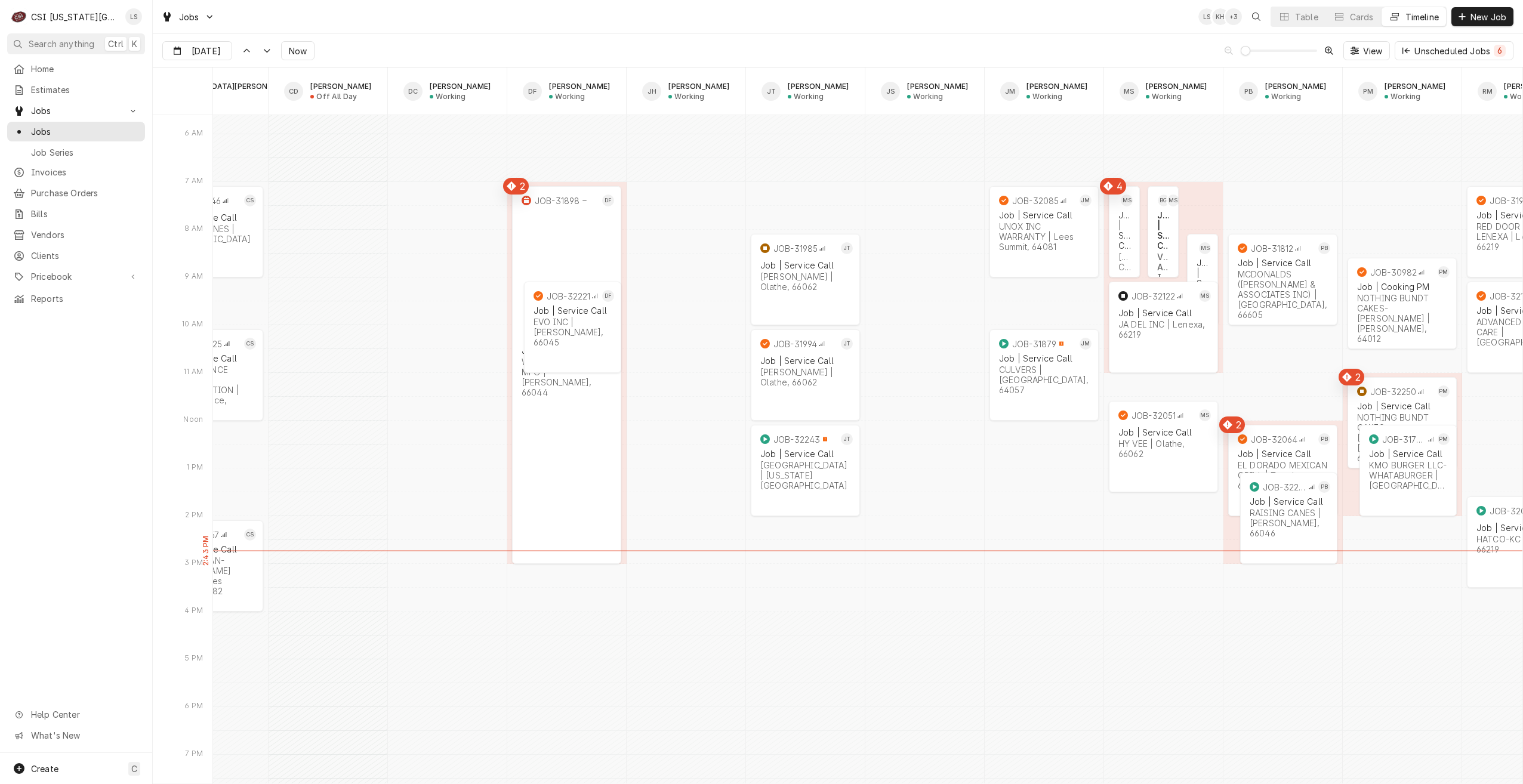
scroll to position [0, 1001]
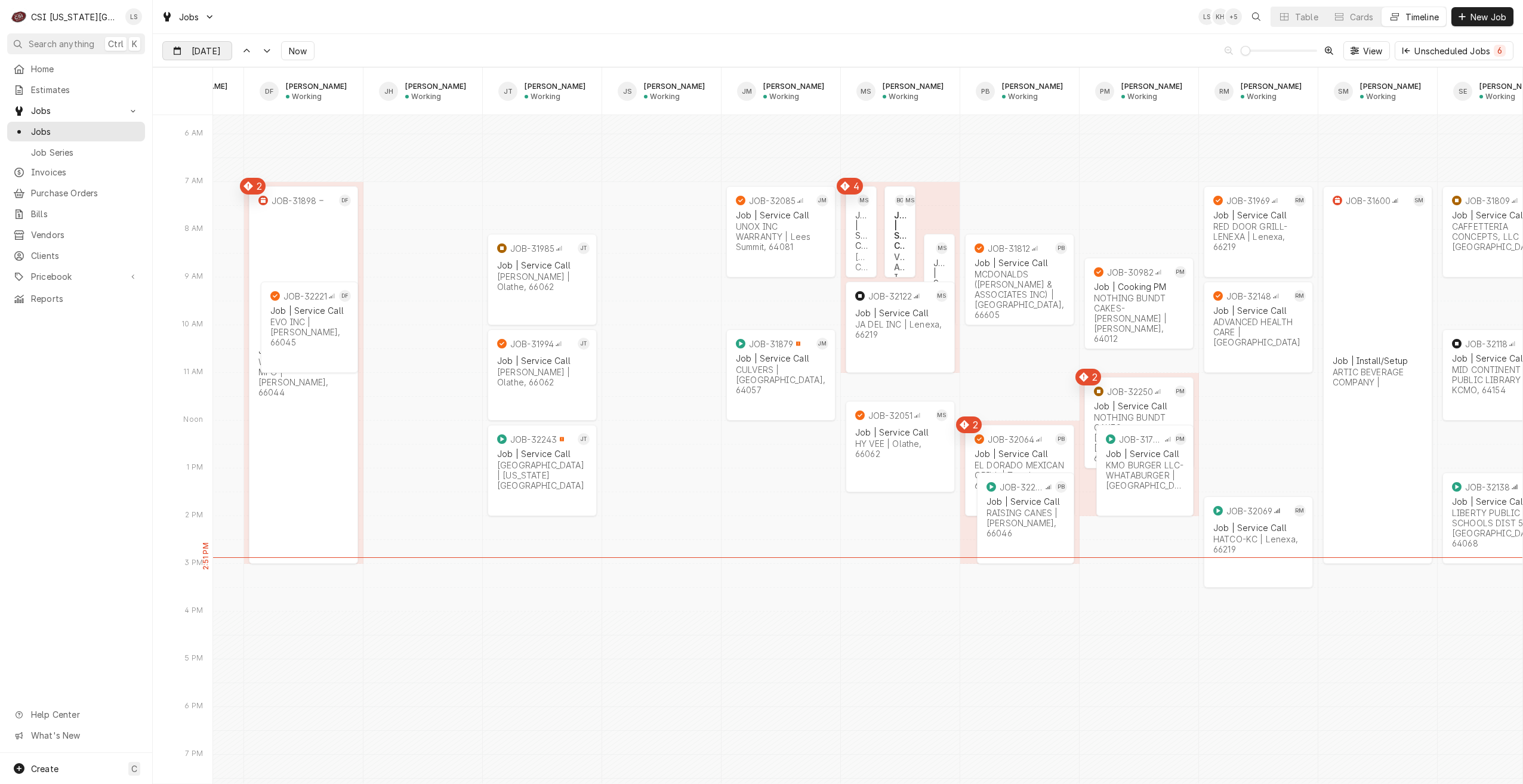
click at [204, 53] on input "Aug 21" at bounding box center [189, 53] width 52 height 23
click at [283, 188] on div "22" at bounding box center [281, 192] width 16 height 16
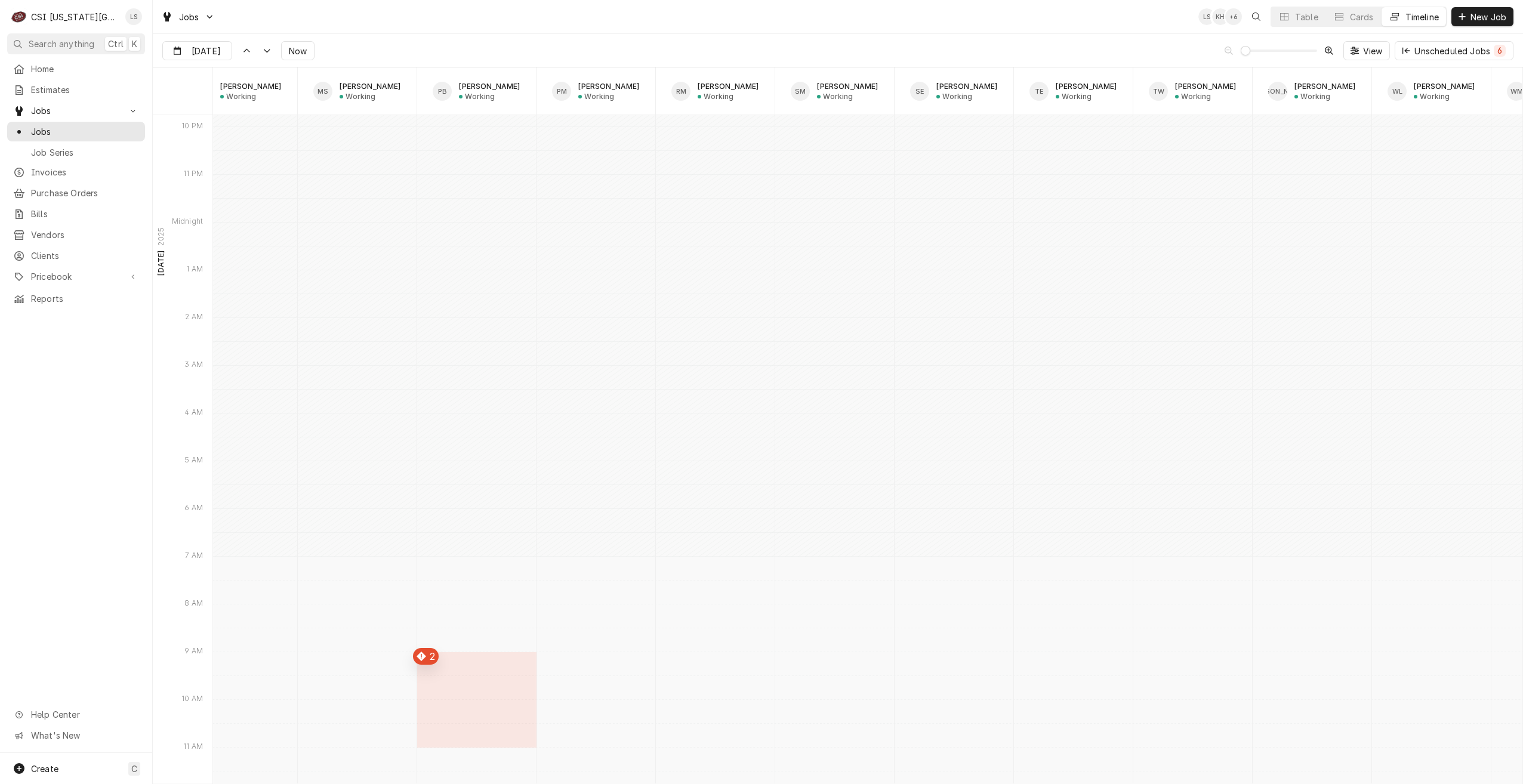
scroll to position [14675, 0]
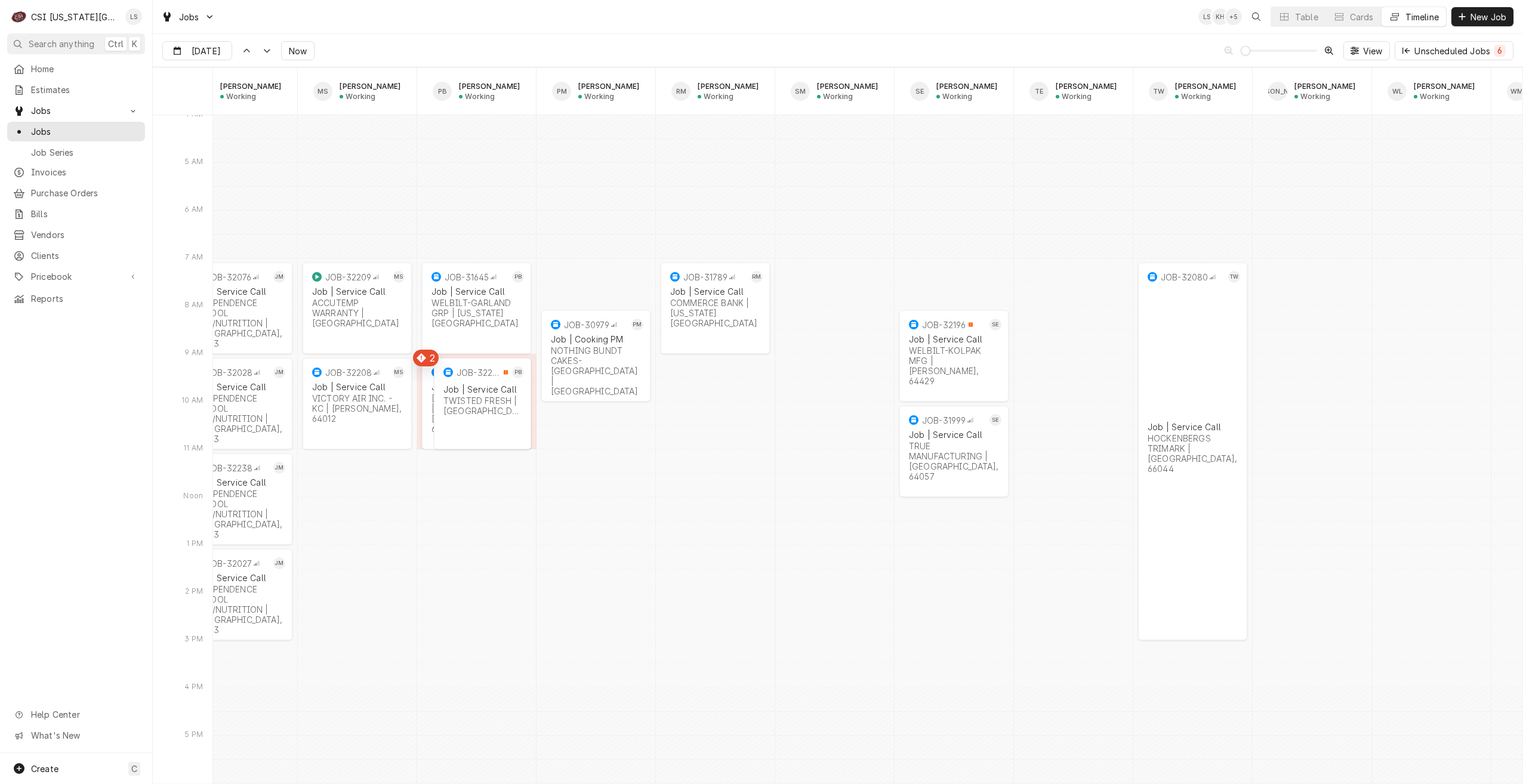
click at [488, 14] on div "Jobs LS KH + 5 Table Cards Timeline New Job" at bounding box center [838, 16] width 1370 height 34
click at [1101, 18] on div "Jobs LS KH + 6 Table Cards Timeline New Job" at bounding box center [838, 16] width 1370 height 34
click at [631, 16] on div "Jobs LS KH + 7 Table Cards Timeline New Job" at bounding box center [838, 16] width 1370 height 34
click at [310, 55] on button "Now" at bounding box center [297, 51] width 34 height 19
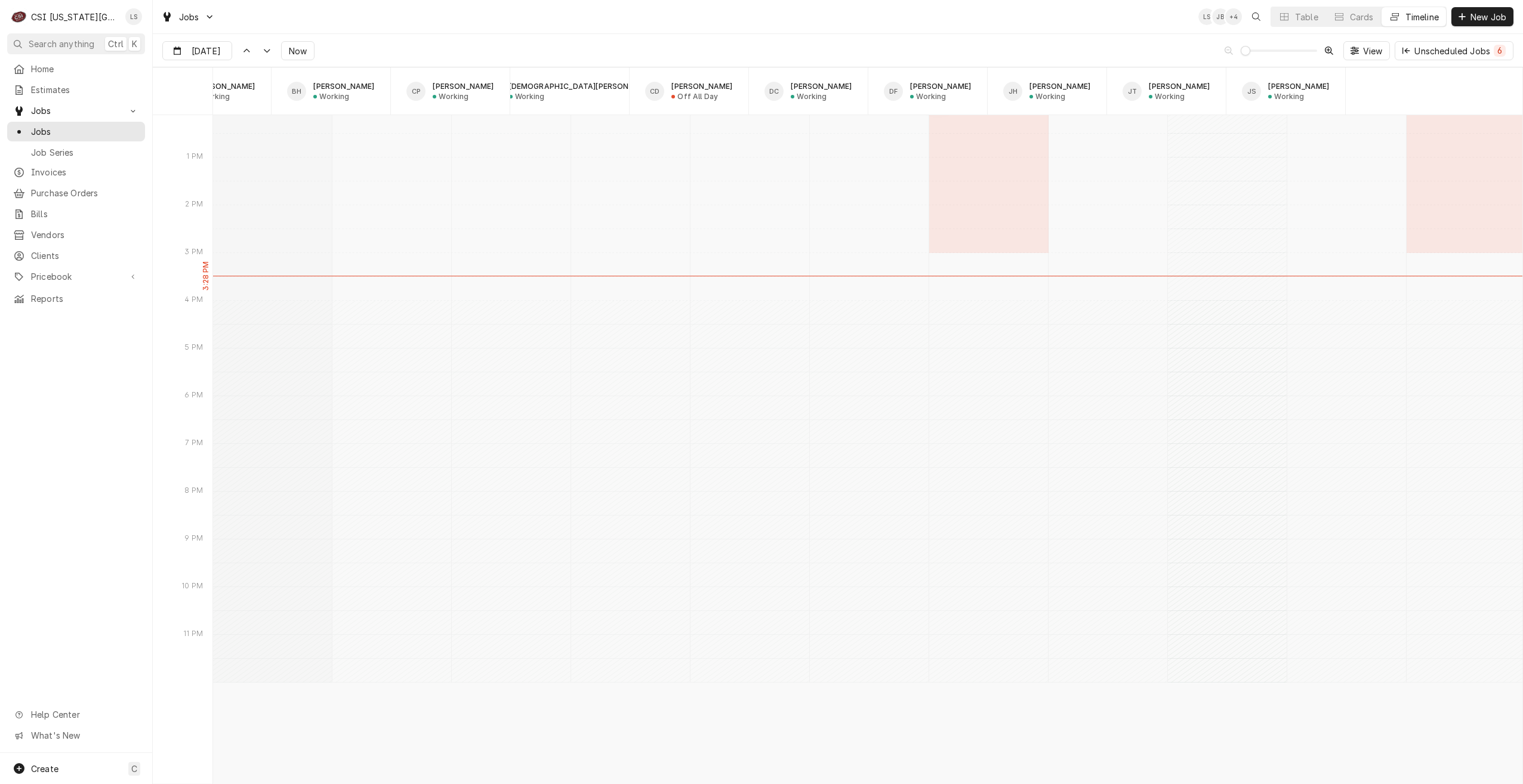
scroll to position [0, 0]
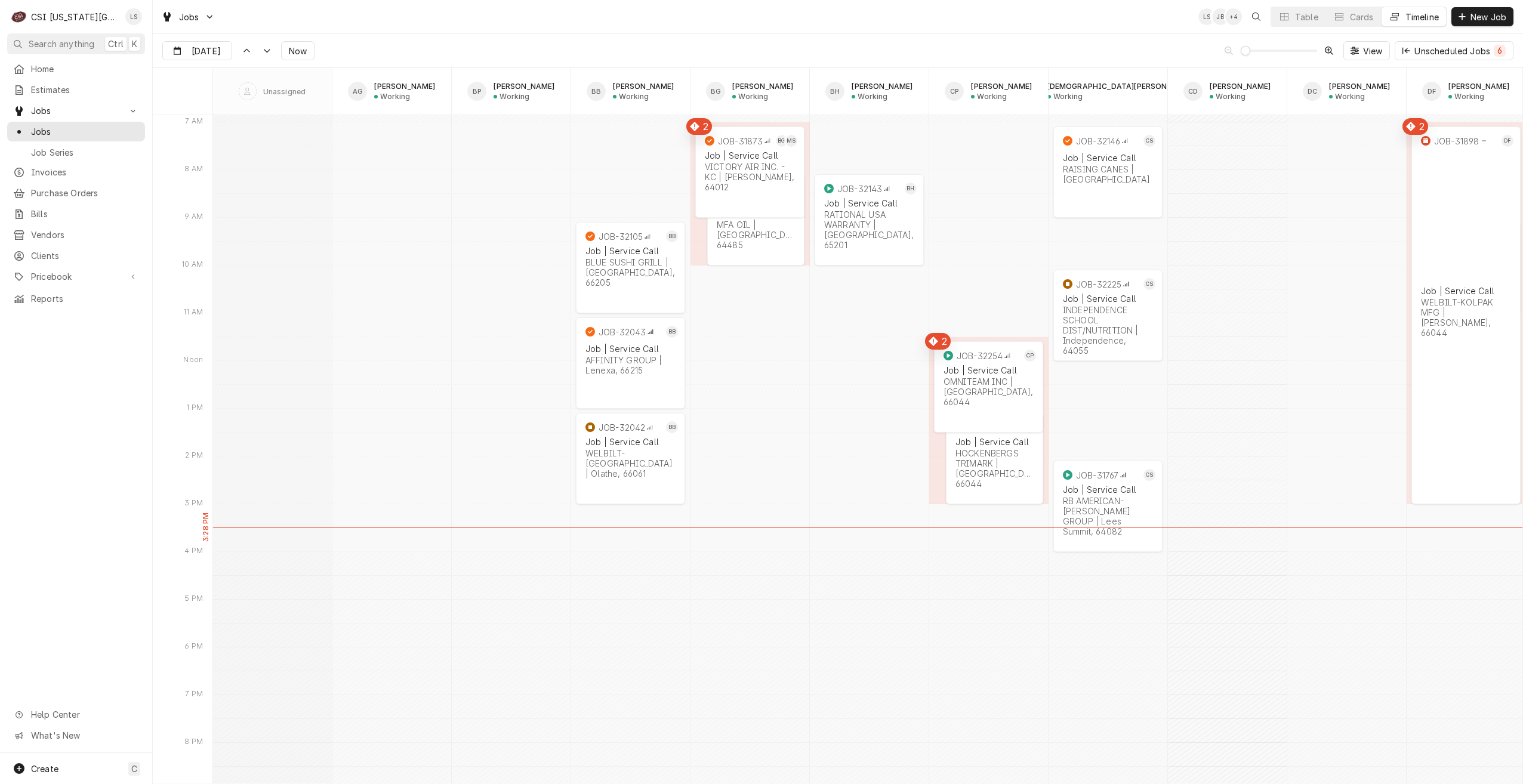
click at [716, 35] on div "Aug 21 Aug 21 Now View Unscheduled Jobs 6" at bounding box center [838, 50] width 1370 height 34
click at [215, 55] on div "Dynamic Content Wrapper" at bounding box center [223, 51] width 16 height 19
click at [278, 192] on div "22" at bounding box center [281, 192] width 16 height 16
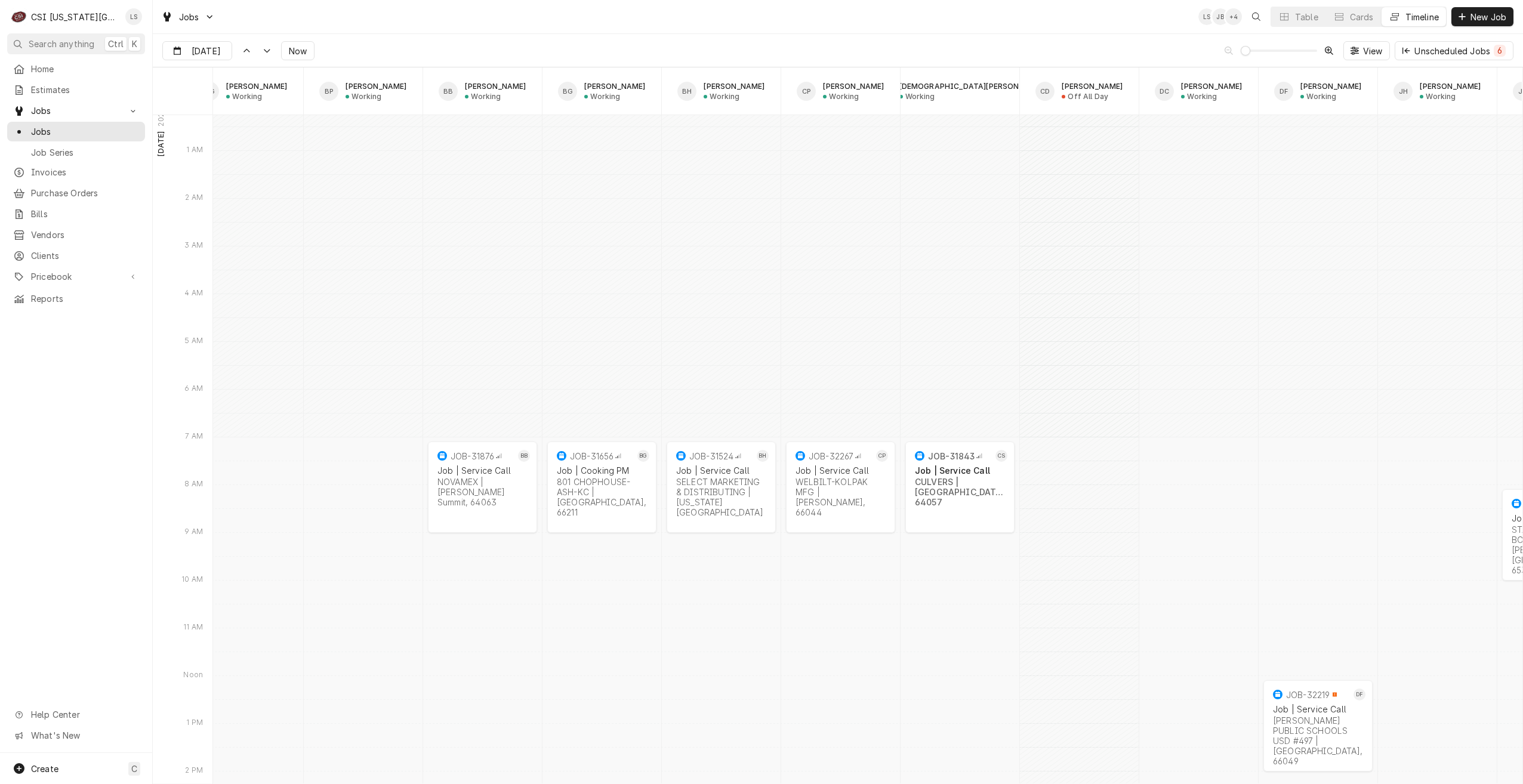
scroll to position [0, 161]
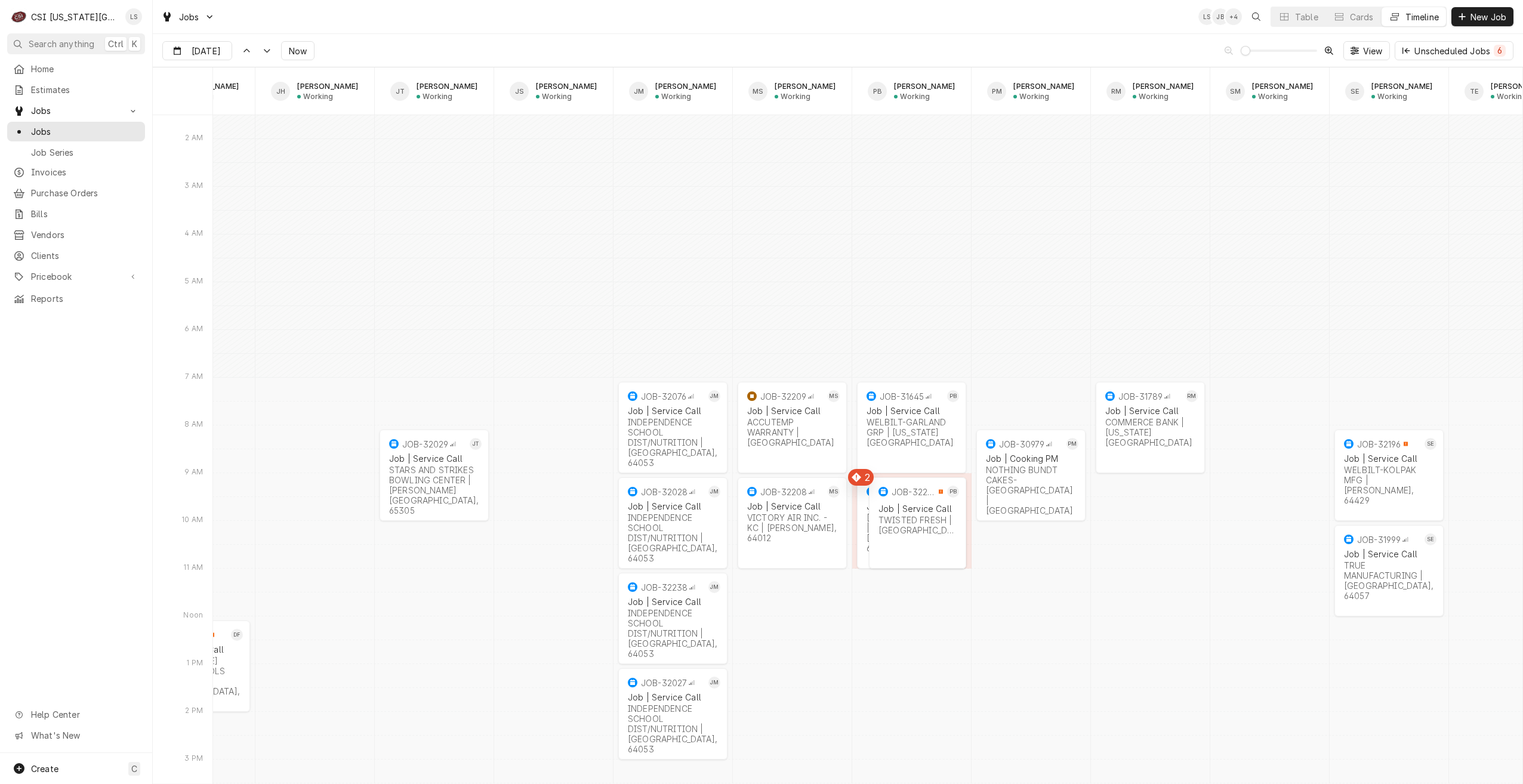
click at [693, 25] on div "Jobs LS JB + 4 Table Cards Timeline New Job" at bounding box center [838, 16] width 1370 height 34
click at [722, 17] on div "Jobs LS LS + 4 Table Cards Timeline New Job" at bounding box center [838, 16] width 1370 height 34
click at [304, 52] on span "Now" at bounding box center [297, 50] width 22 height 13
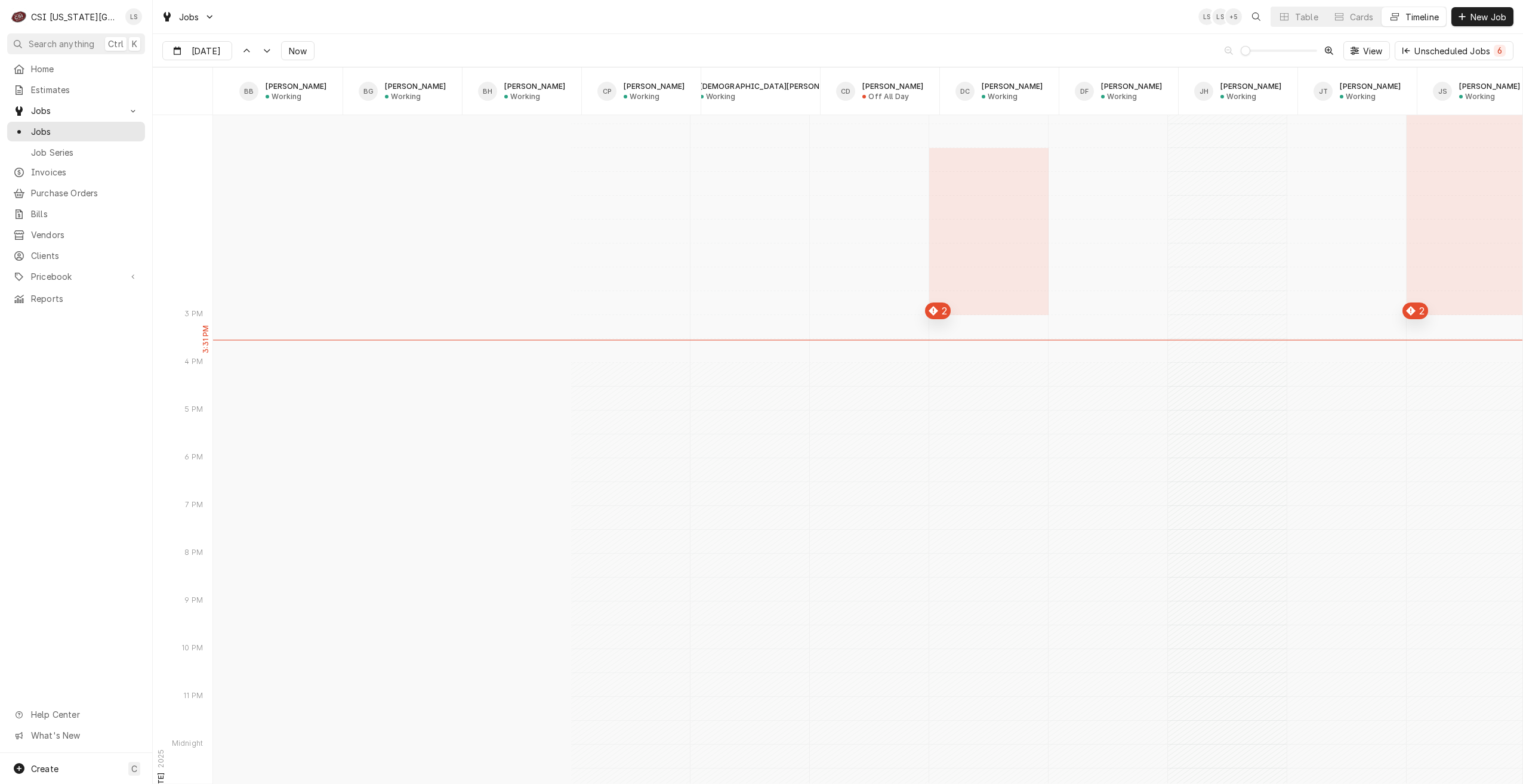
scroll to position [13725, 0]
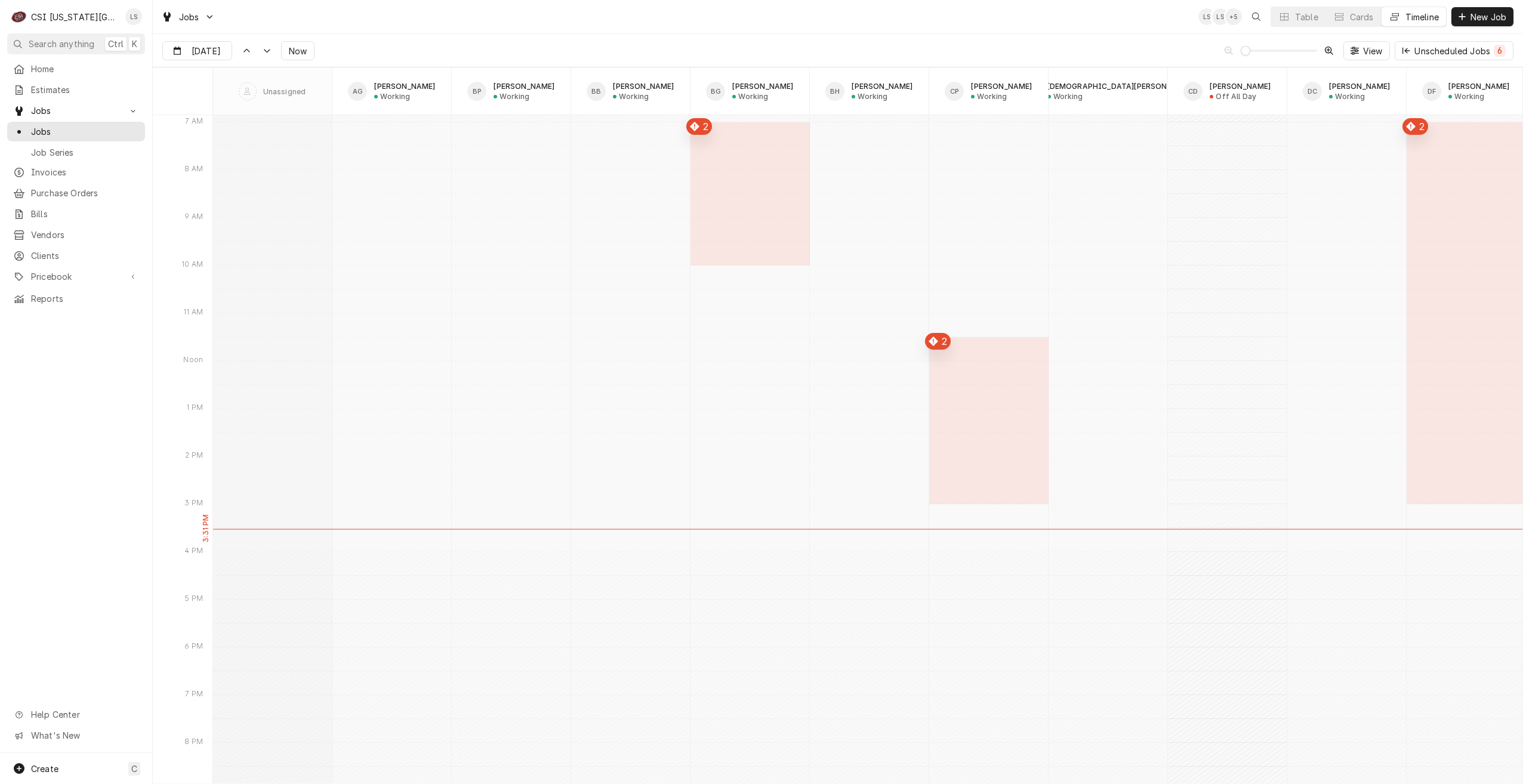
type input "[DATE]"
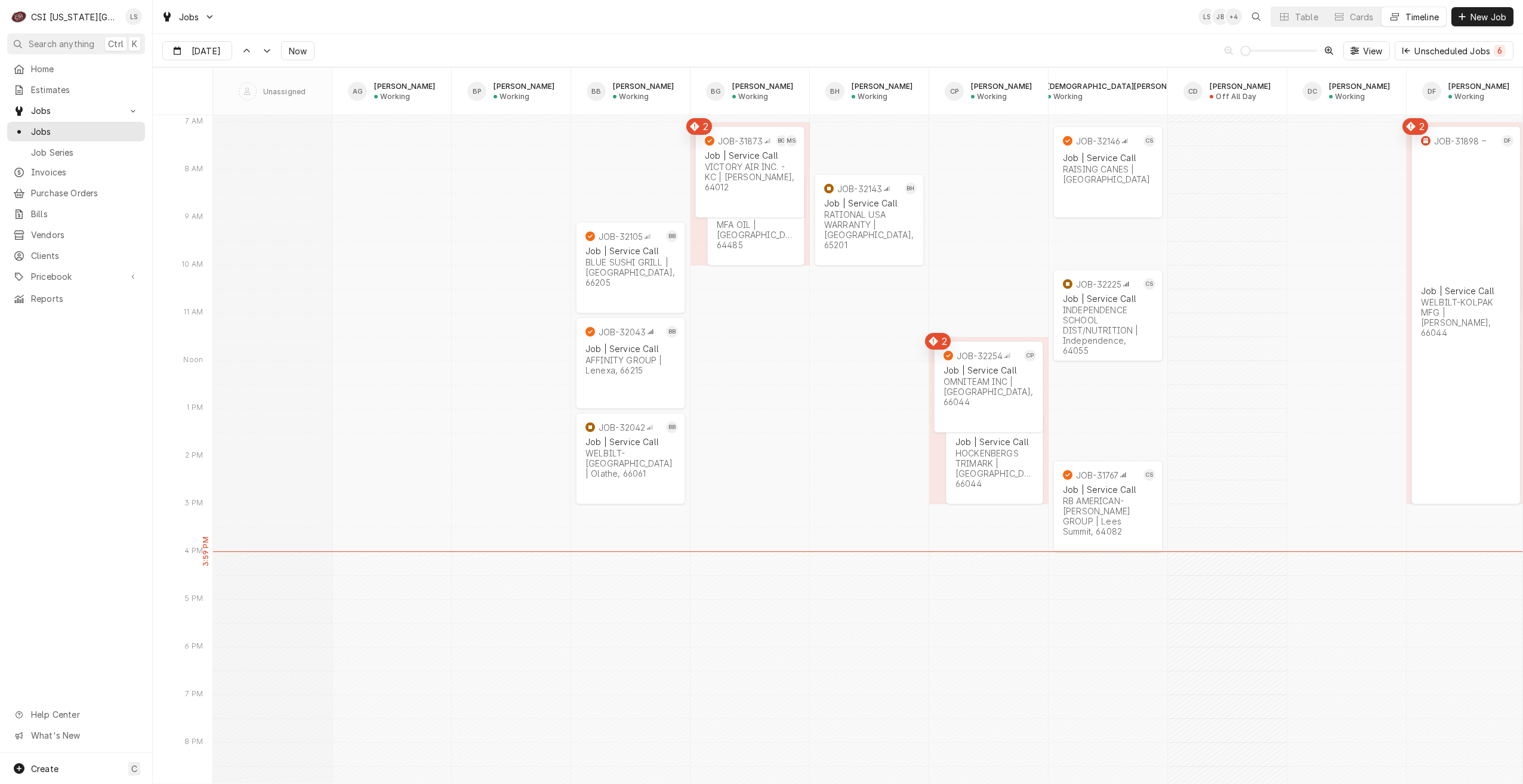
click at [794, 22] on div "Jobs LS JB + 4 Table Cards Timeline New Job" at bounding box center [838, 16] width 1370 height 34
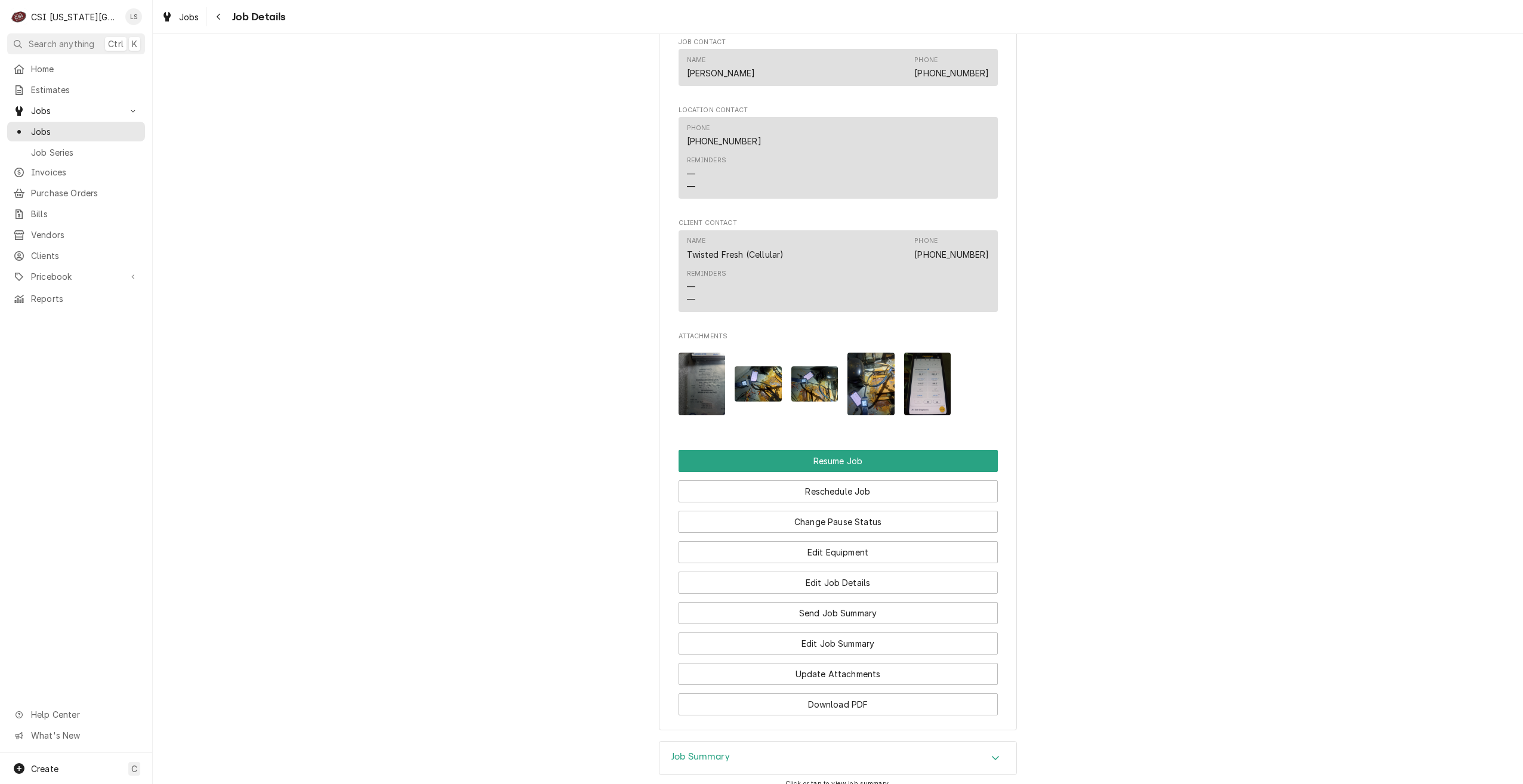
scroll to position [1192, 0]
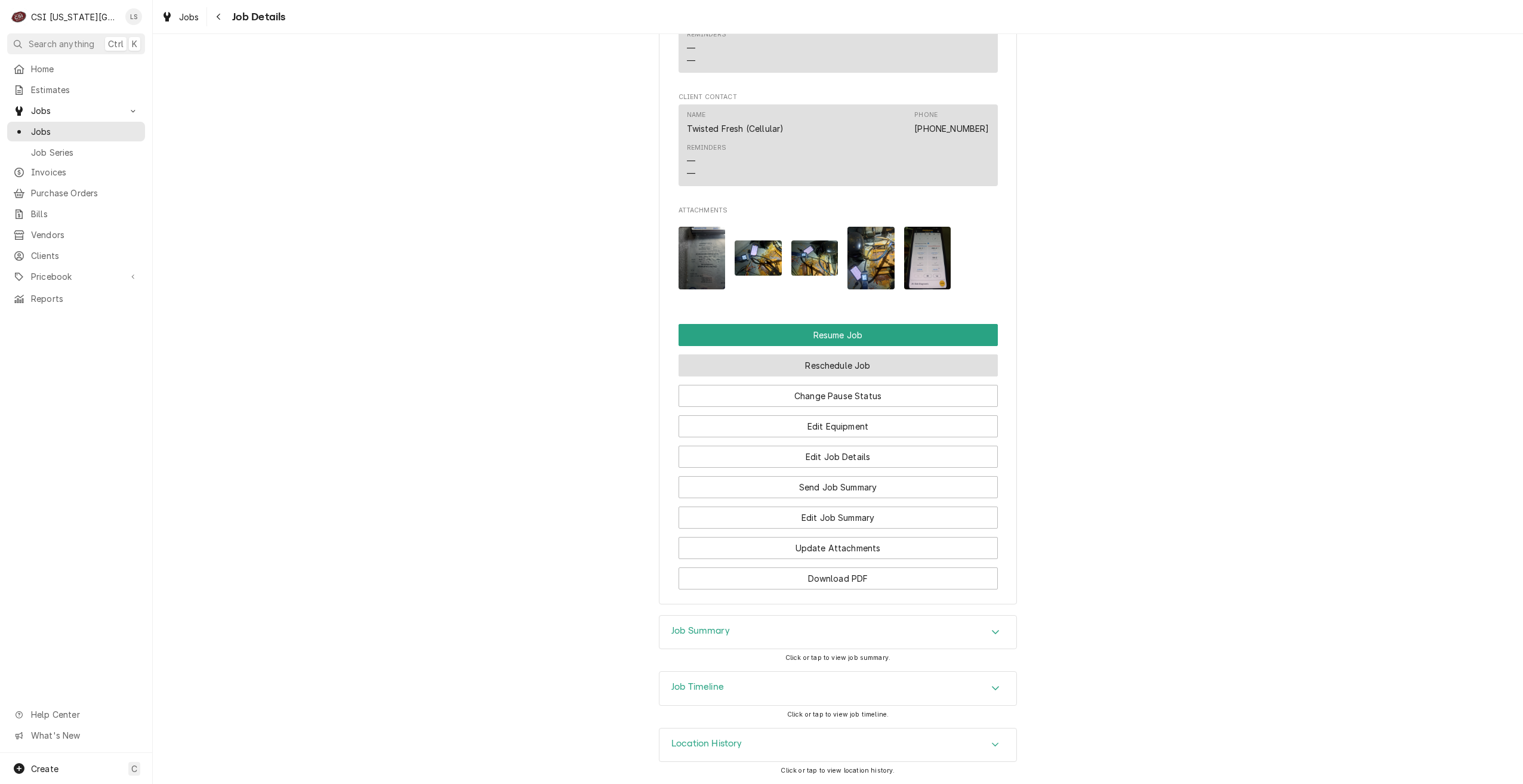
click at [819, 360] on button "Reschedule Job" at bounding box center [838, 365] width 320 height 22
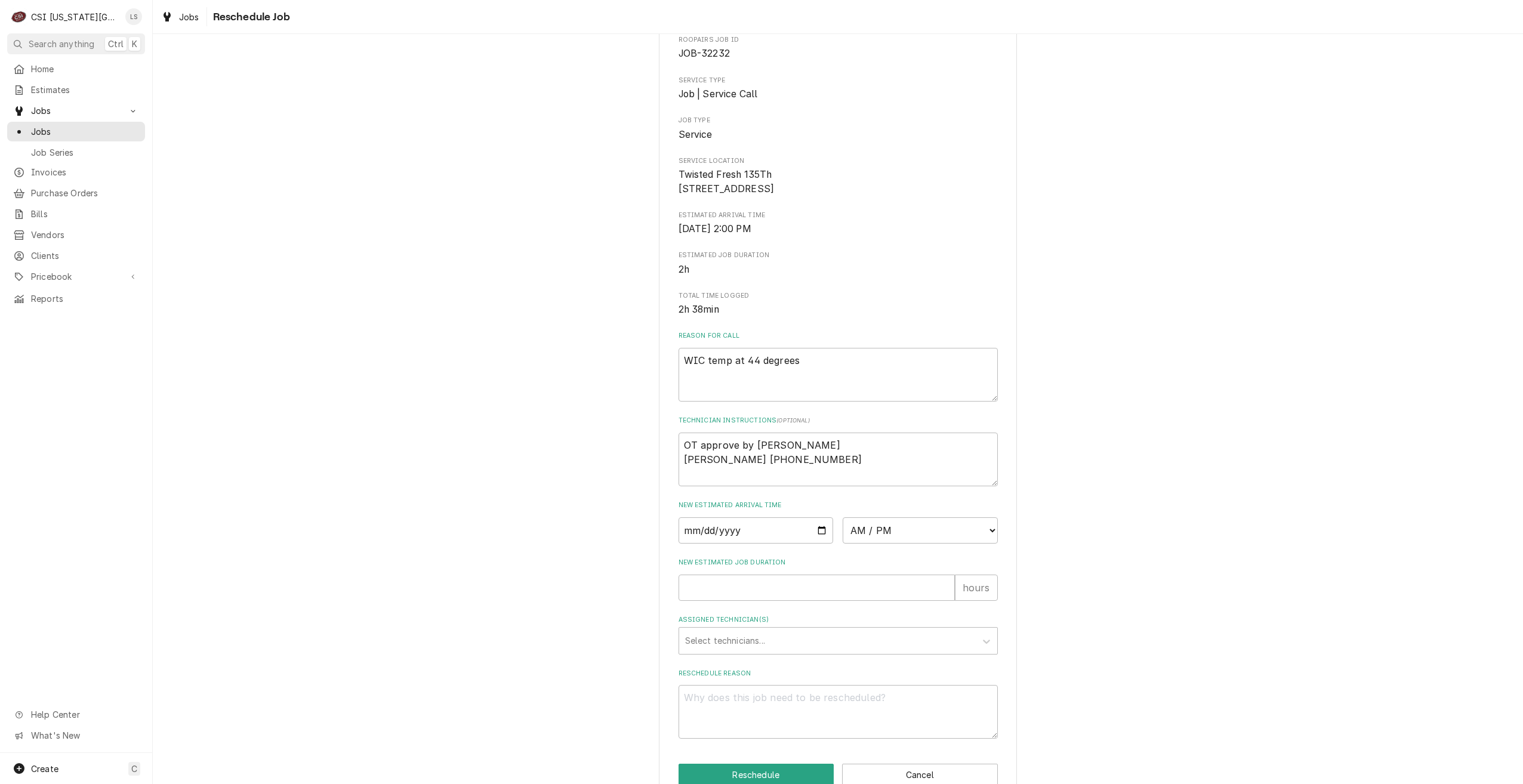
scroll to position [108, 0]
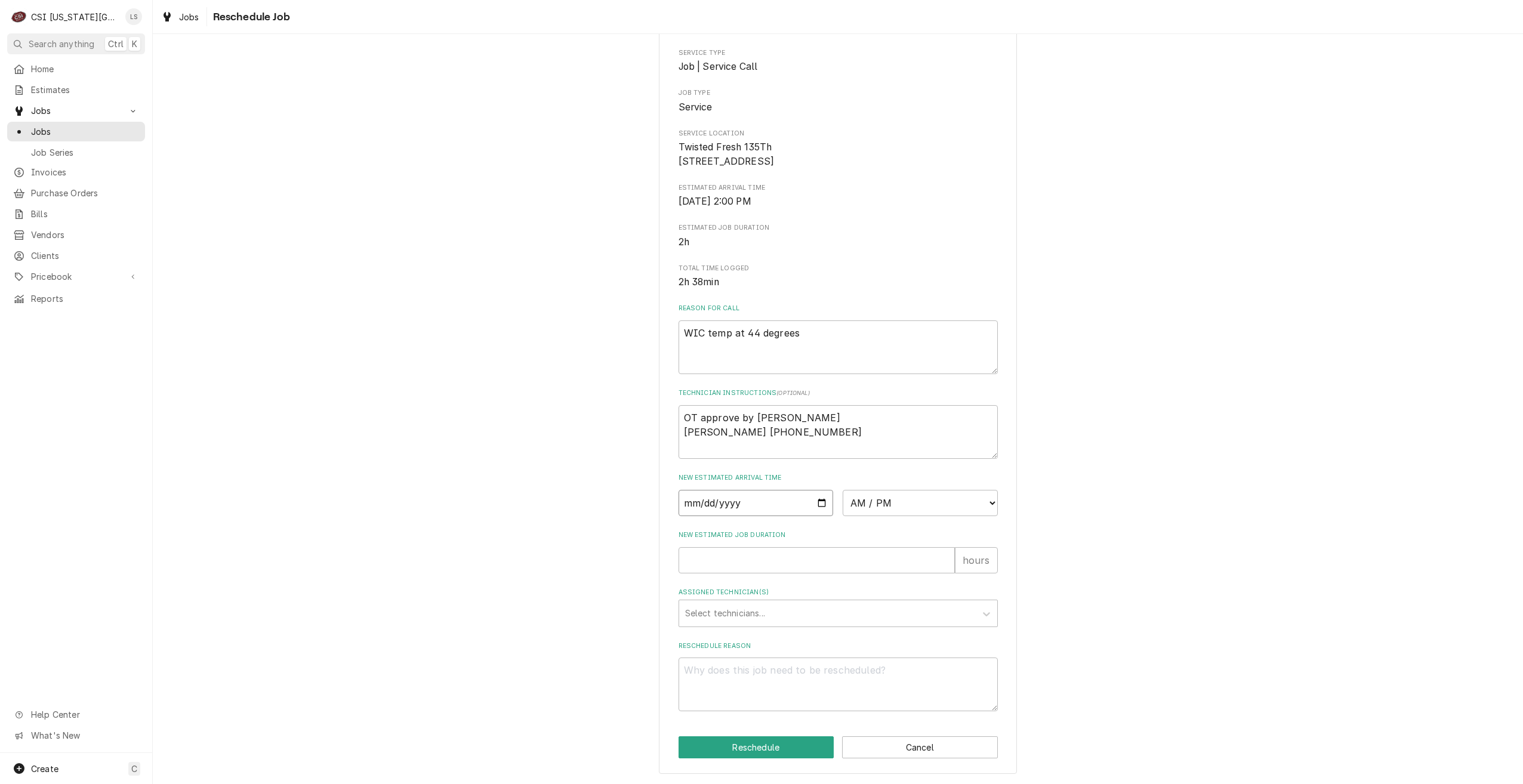
click at [813, 506] on input "Date" at bounding box center [756, 502] width 155 height 26
type input "[DATE]"
type textarea "x"
click at [873, 508] on select "AM / PM 6:00 AM 6:15 AM 6:30 AM 6:45 AM 7:00 AM 7:15 AM 7:30 AM 7:45 AM 8:00 AM…" at bounding box center [920, 502] width 155 height 26
select select "09:00:00"
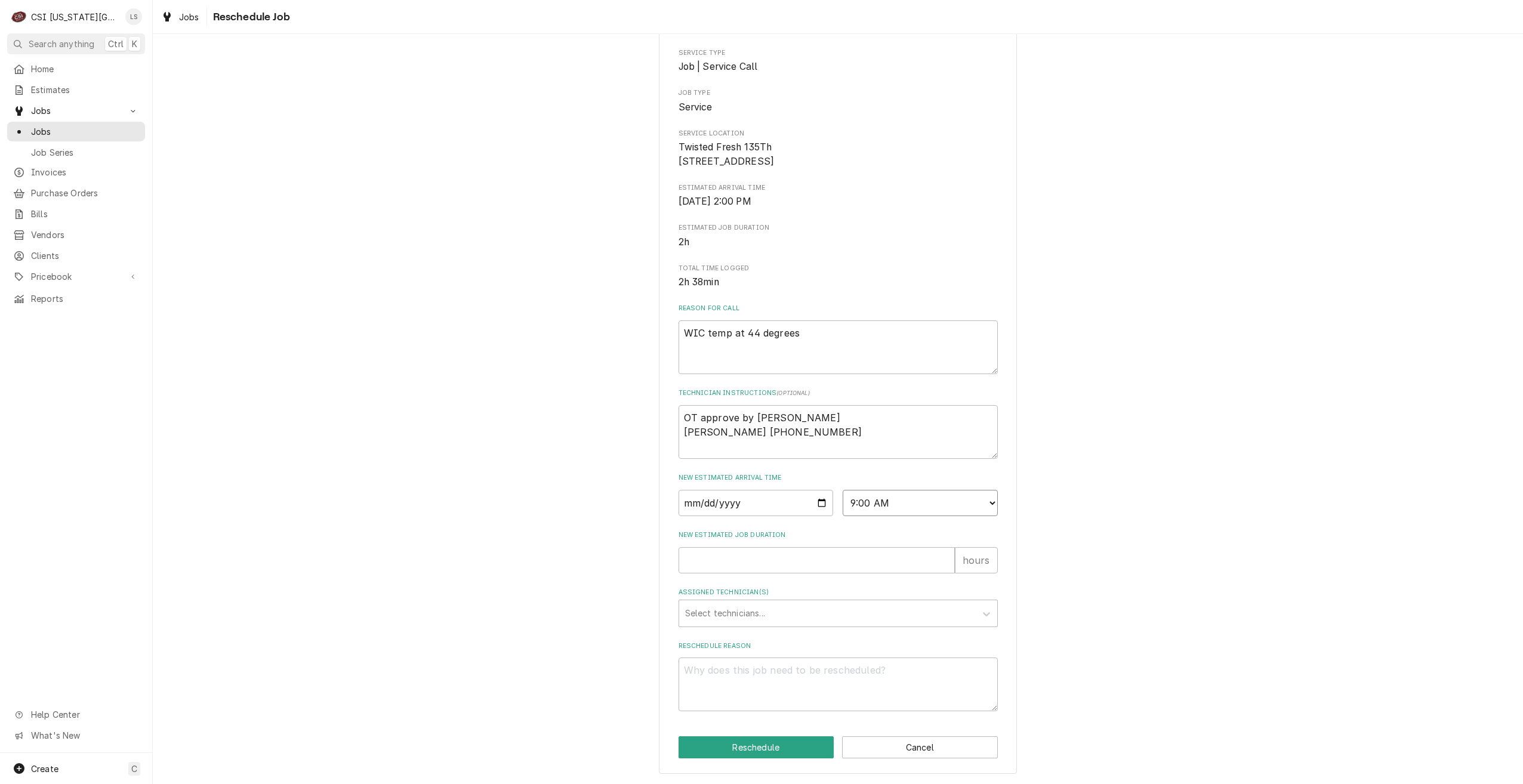
click at [842, 490] on select "AM / PM 6:00 AM 6:15 AM 6:30 AM 6:45 AM 7:00 AM 7:15 AM 7:30 AM 7:45 AM 8:00 AM…" at bounding box center [920, 502] width 155 height 26
click at [853, 565] on input "New Estimated Job Duration" at bounding box center [816, 559] width 276 height 26
type textarea "x"
type input "2"
click at [863, 603] on div "Assigned Technician(s)" at bounding box center [828, 613] width 285 height 21
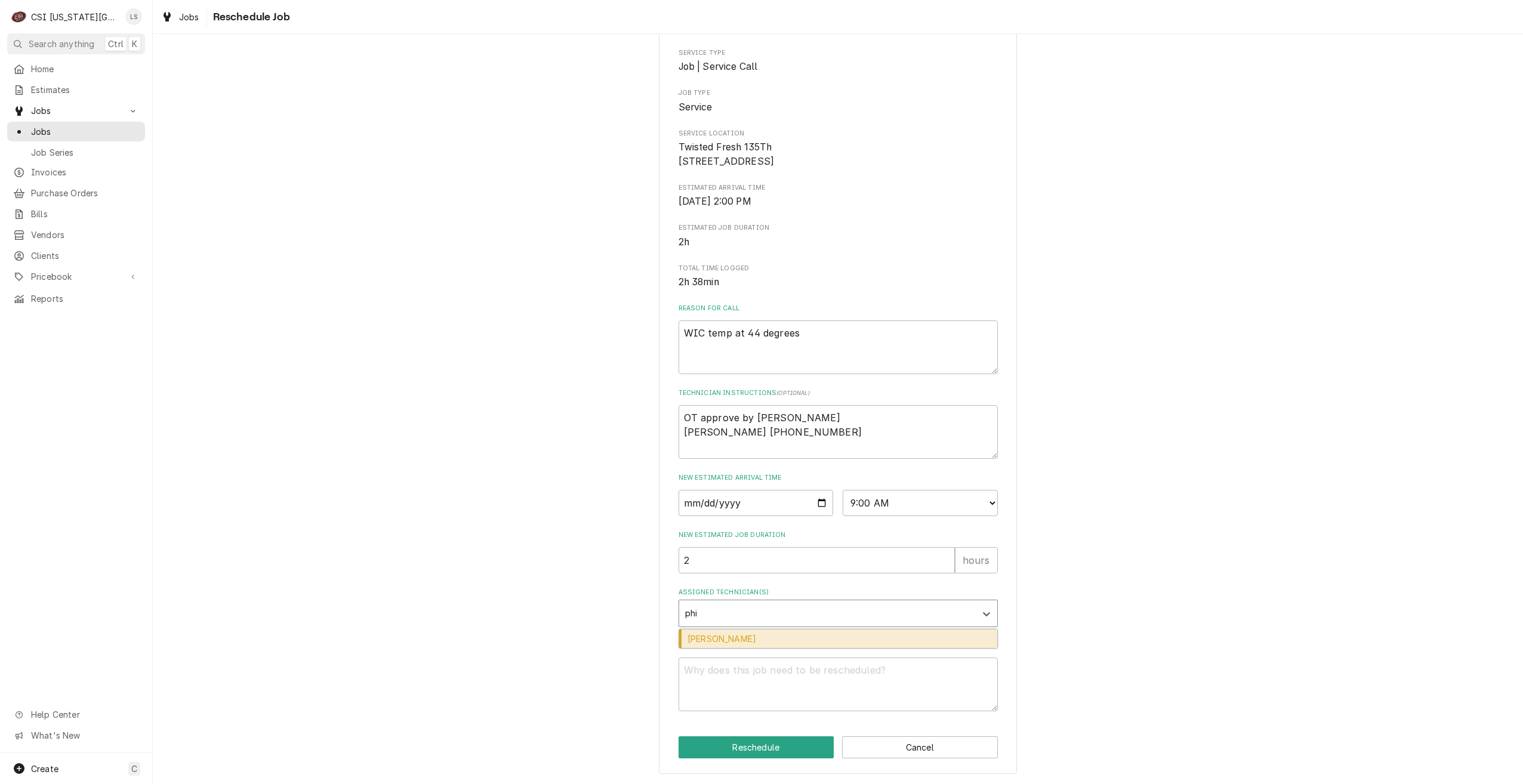
type input "phil"
click at [861, 643] on div "Phil Bustamante" at bounding box center [838, 638] width 319 height 18
type textarea "x"
click at [864, 676] on textarea "Reschedule Reason" at bounding box center [838, 683] width 320 height 53
type textarea "x"
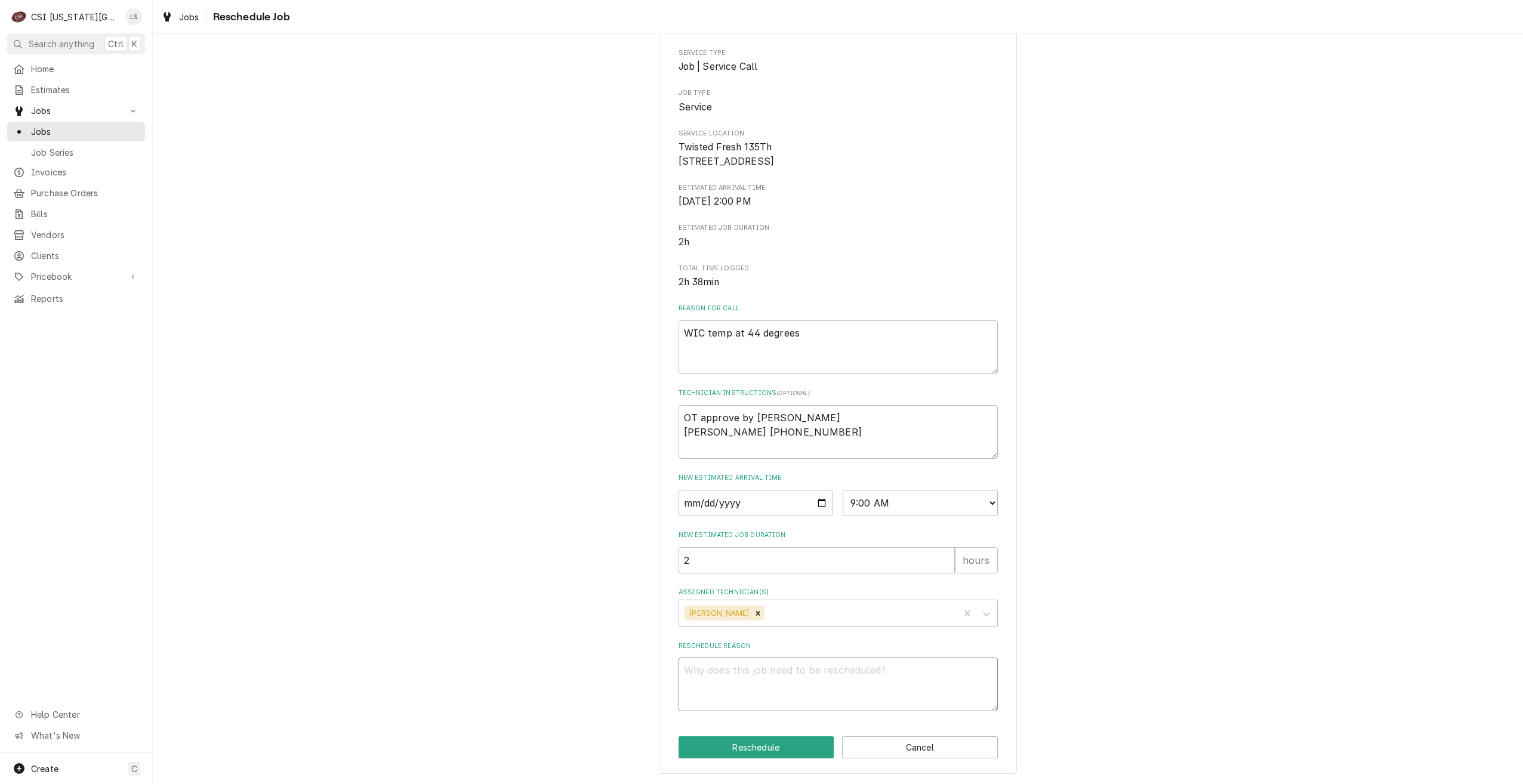
type textarea "S"
type textarea "x"
type textarea "R"
type textarea "x"
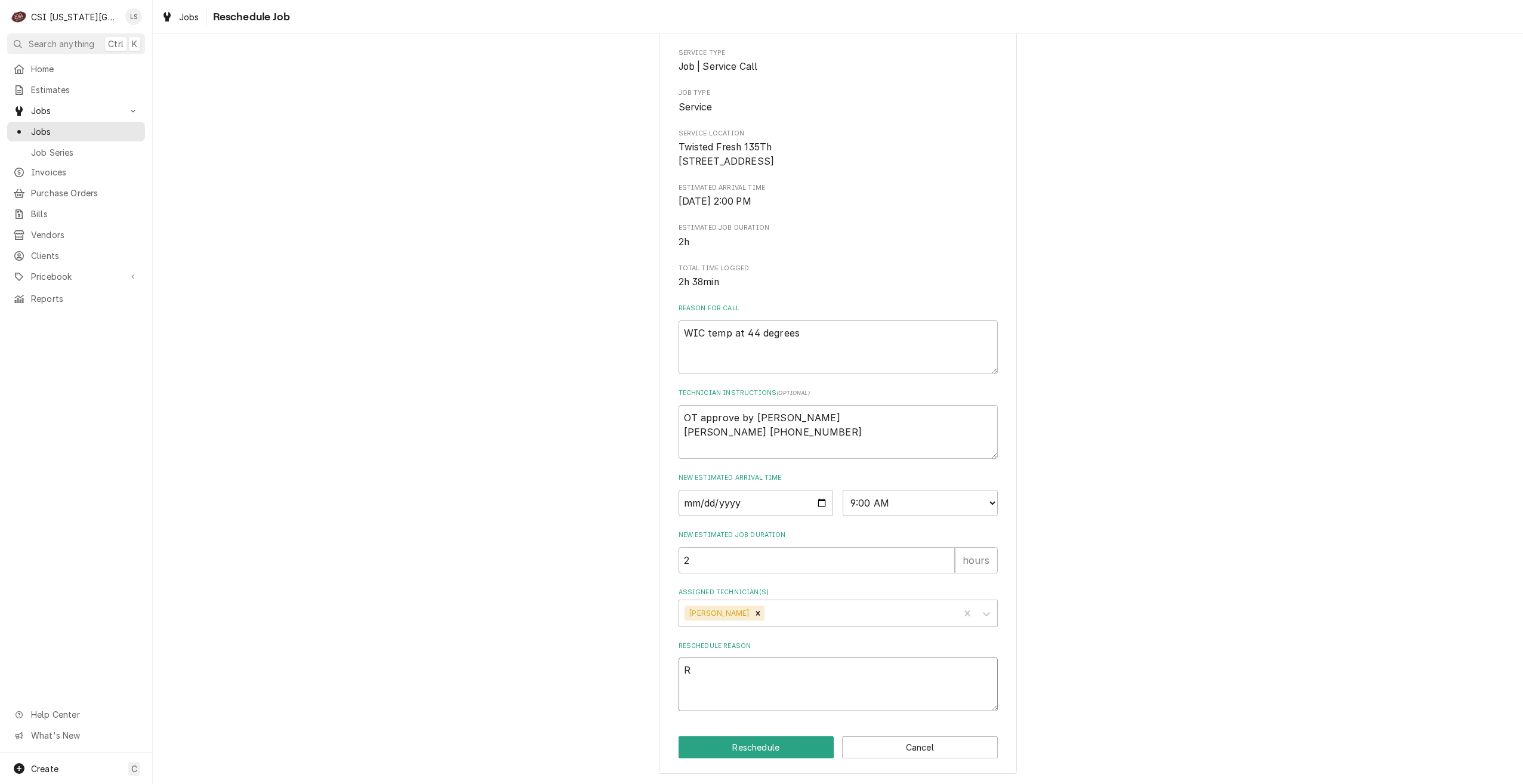
type textarea "Re"
type textarea "x"
type textarea "Ret"
type textarea "x"
type textarea "Retu"
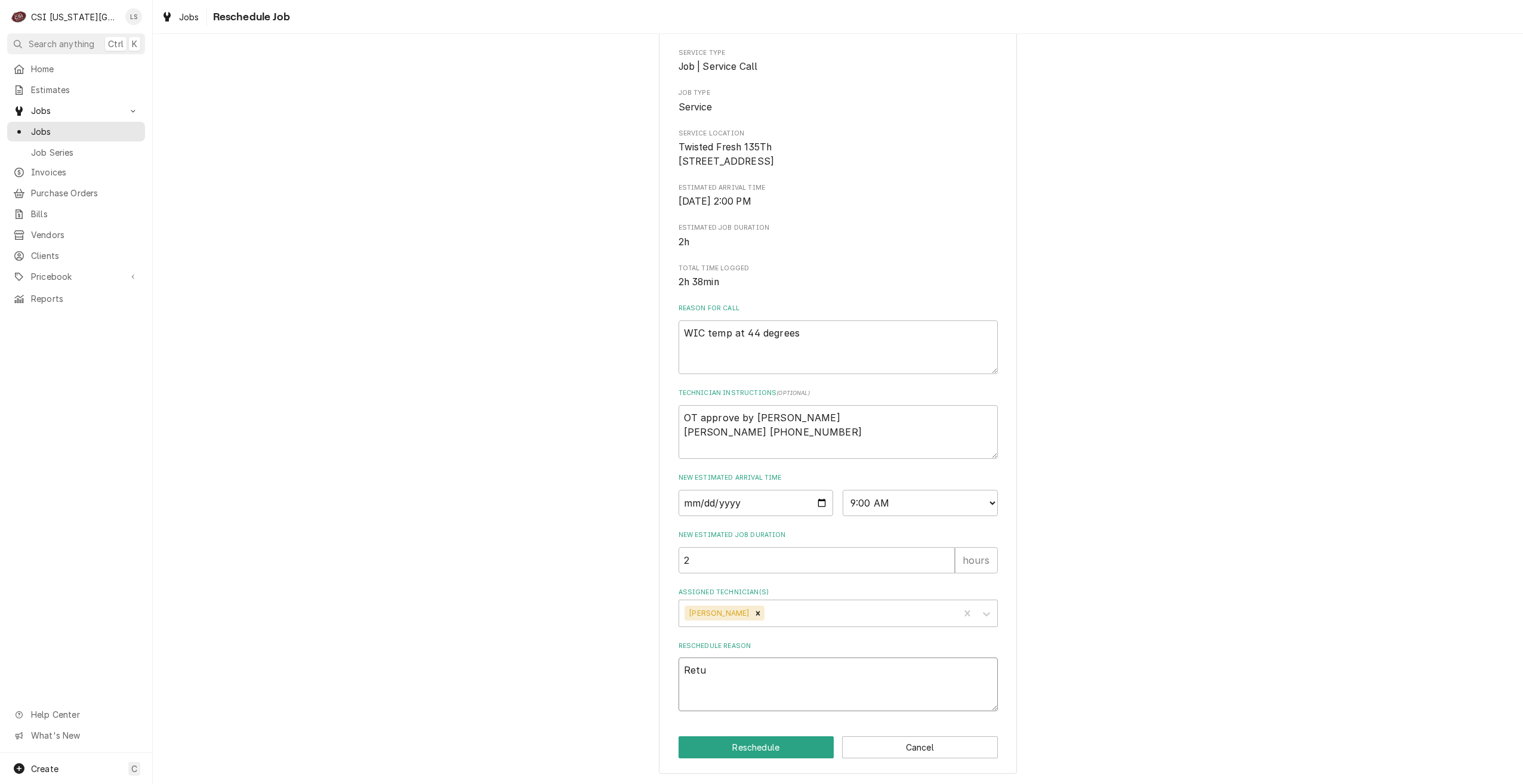
type textarea "x"
type textarea "Retur"
type textarea "x"
type textarea "Return"
type textarea "x"
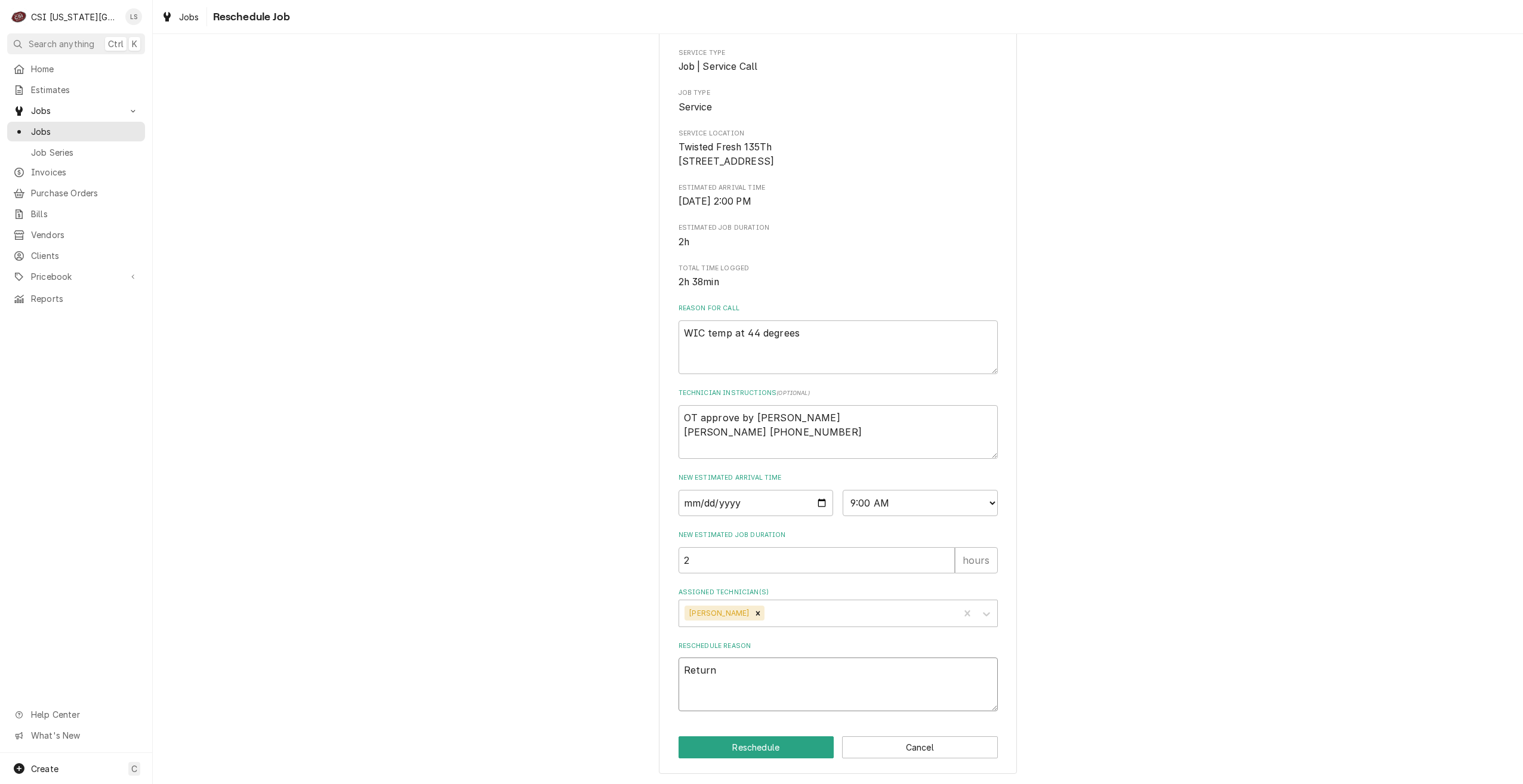
type textarea "Return"
type textarea "x"
type textarea "Return f"
type textarea "x"
type textarea "Return fo"
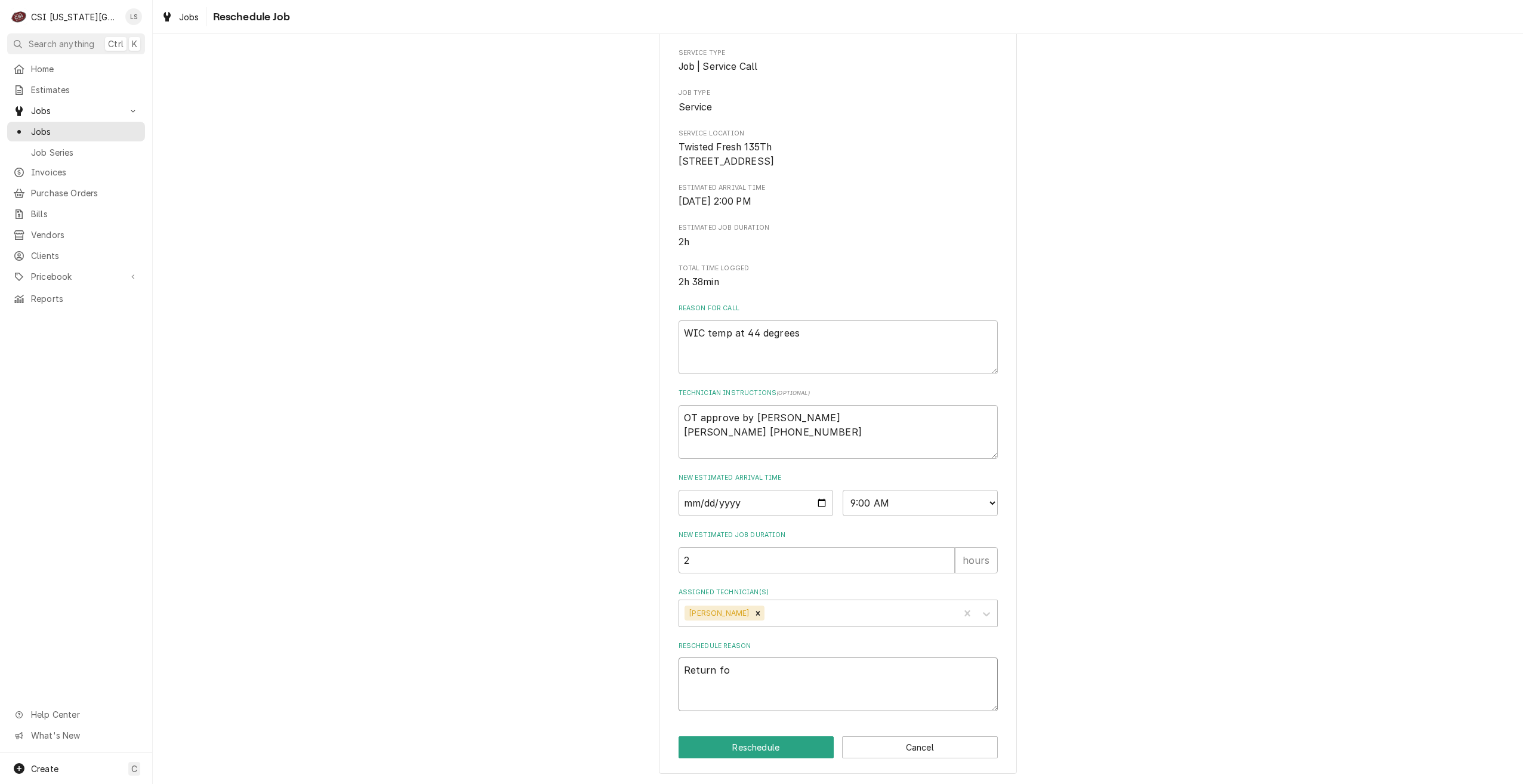
type textarea "x"
type textarea "Return for"
type textarea "x"
type textarea "Return for"
type textarea "x"
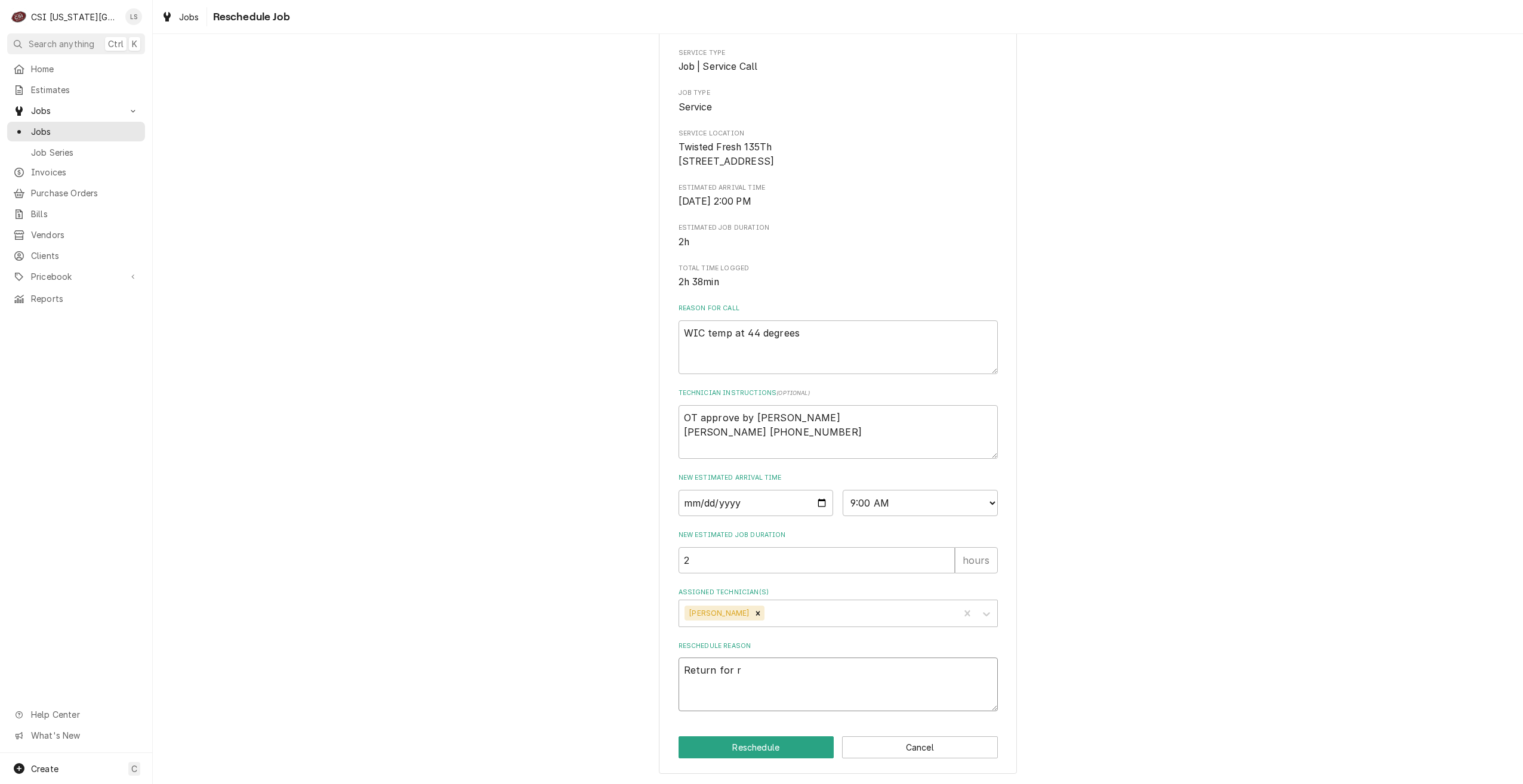
type textarea "Return for re"
type textarea "x"
type textarea "Return for rep"
type textarea "x"
type textarea "Return for repa"
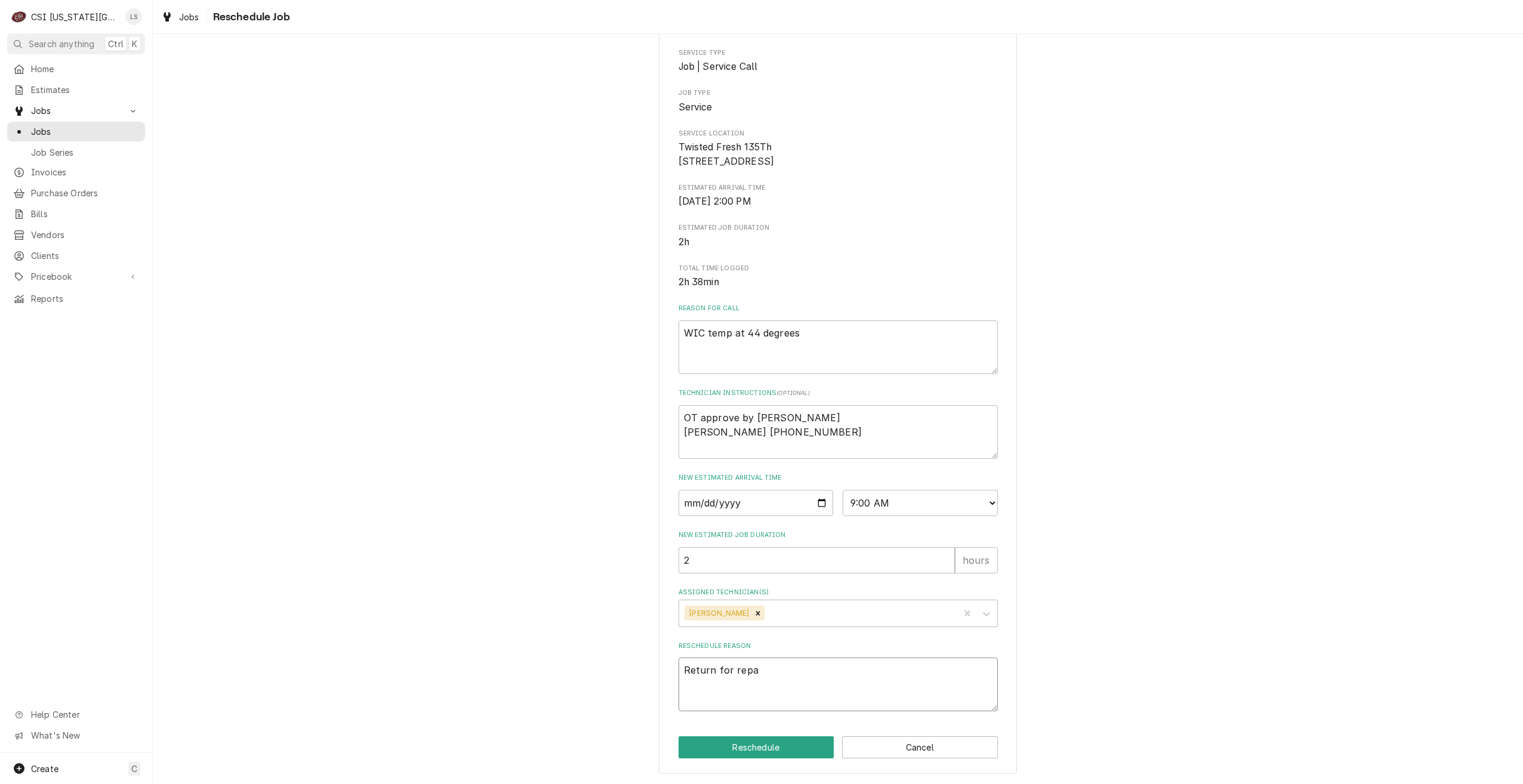
type textarea "x"
type textarea "Return for repai"
type textarea "x"
type textarea "Return for repair"
type textarea "x"
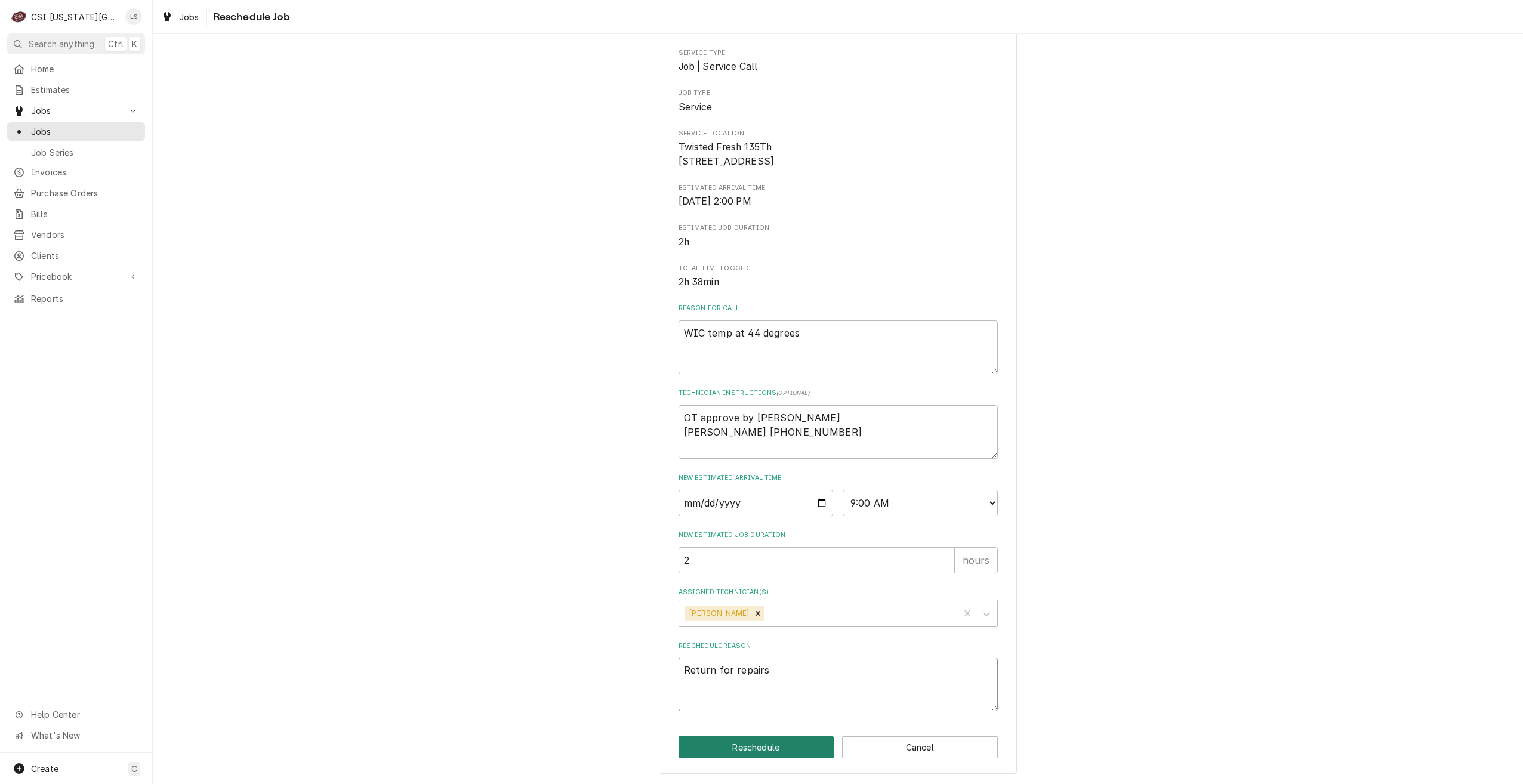
type textarea "Return for repairs"
click at [766, 746] on button "Reschedule" at bounding box center [756, 747] width 156 height 22
type textarea "x"
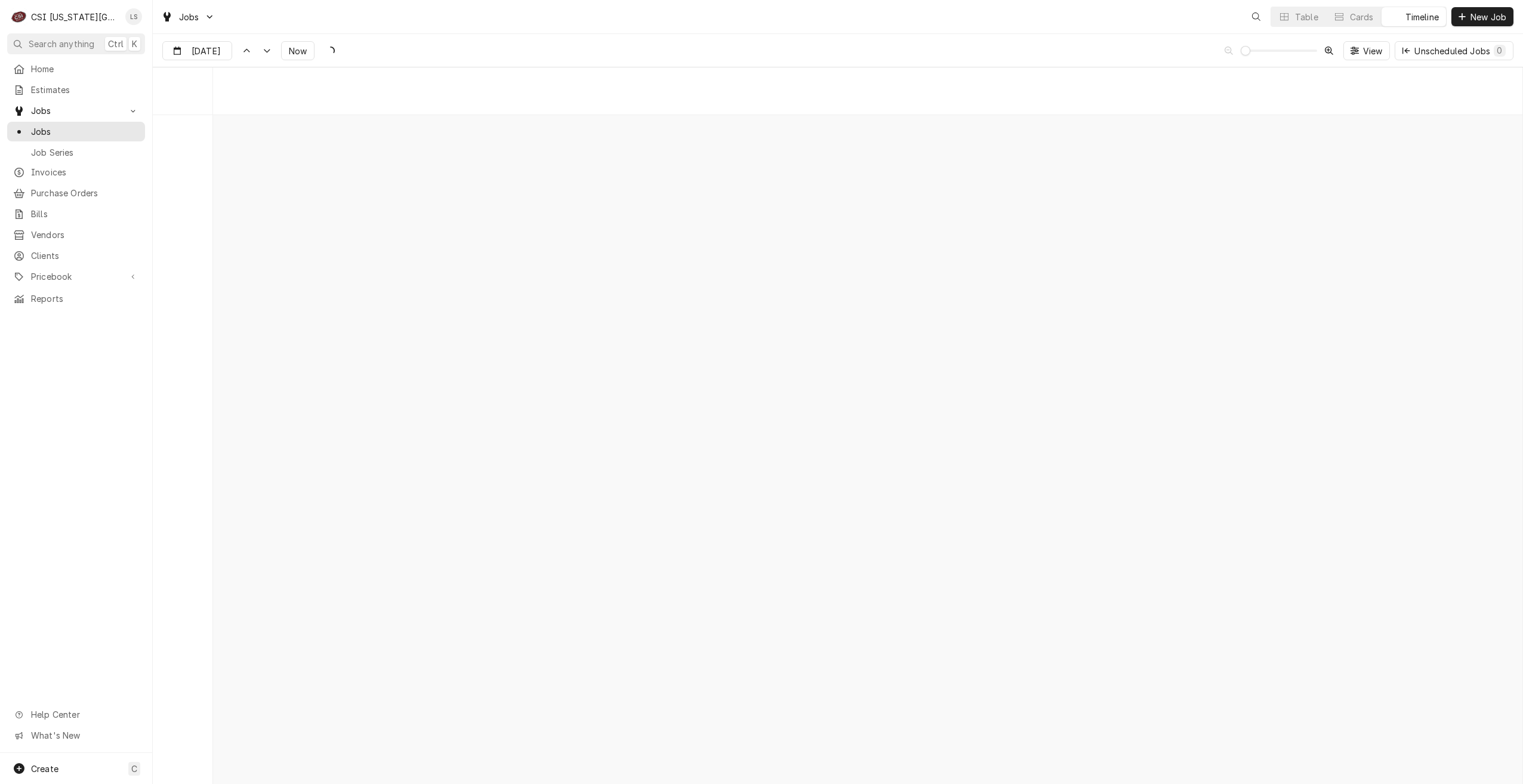
scroll to position [13702, 0]
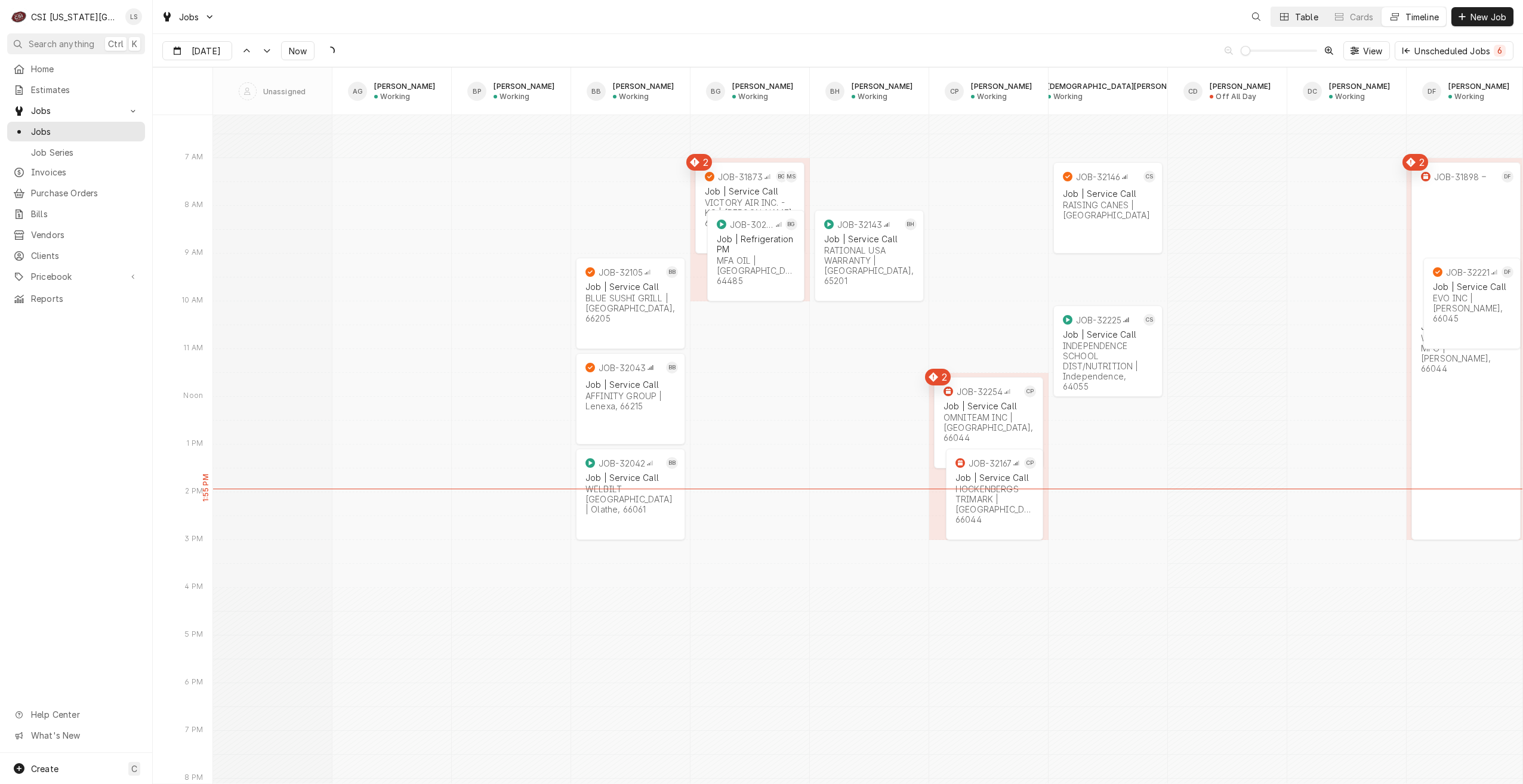
click at [1283, 19] on icon "Dynamic Content Wrapper" at bounding box center [1284, 16] width 9 height 7
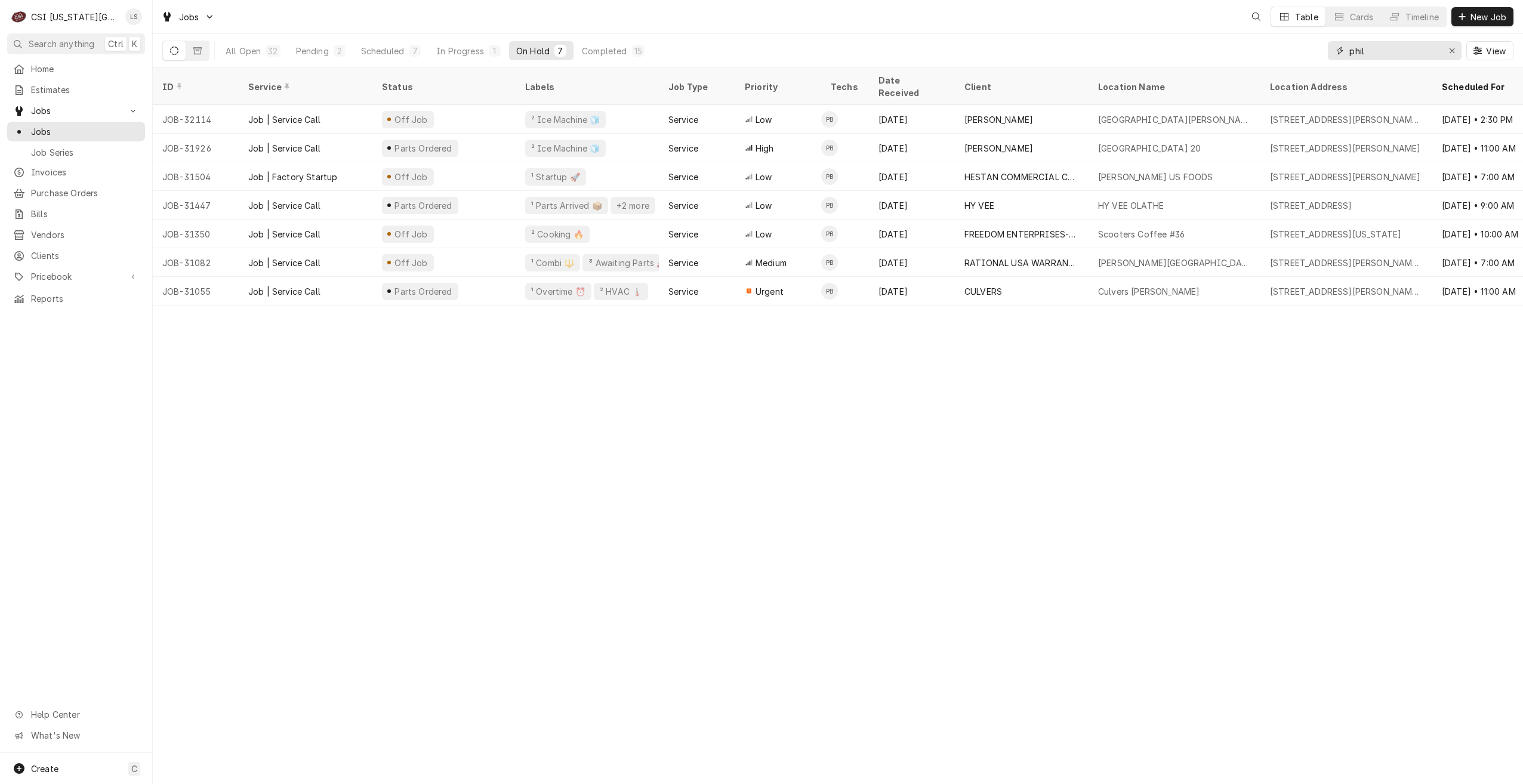
click at [1378, 56] on input "phil" at bounding box center [1394, 51] width 89 height 19
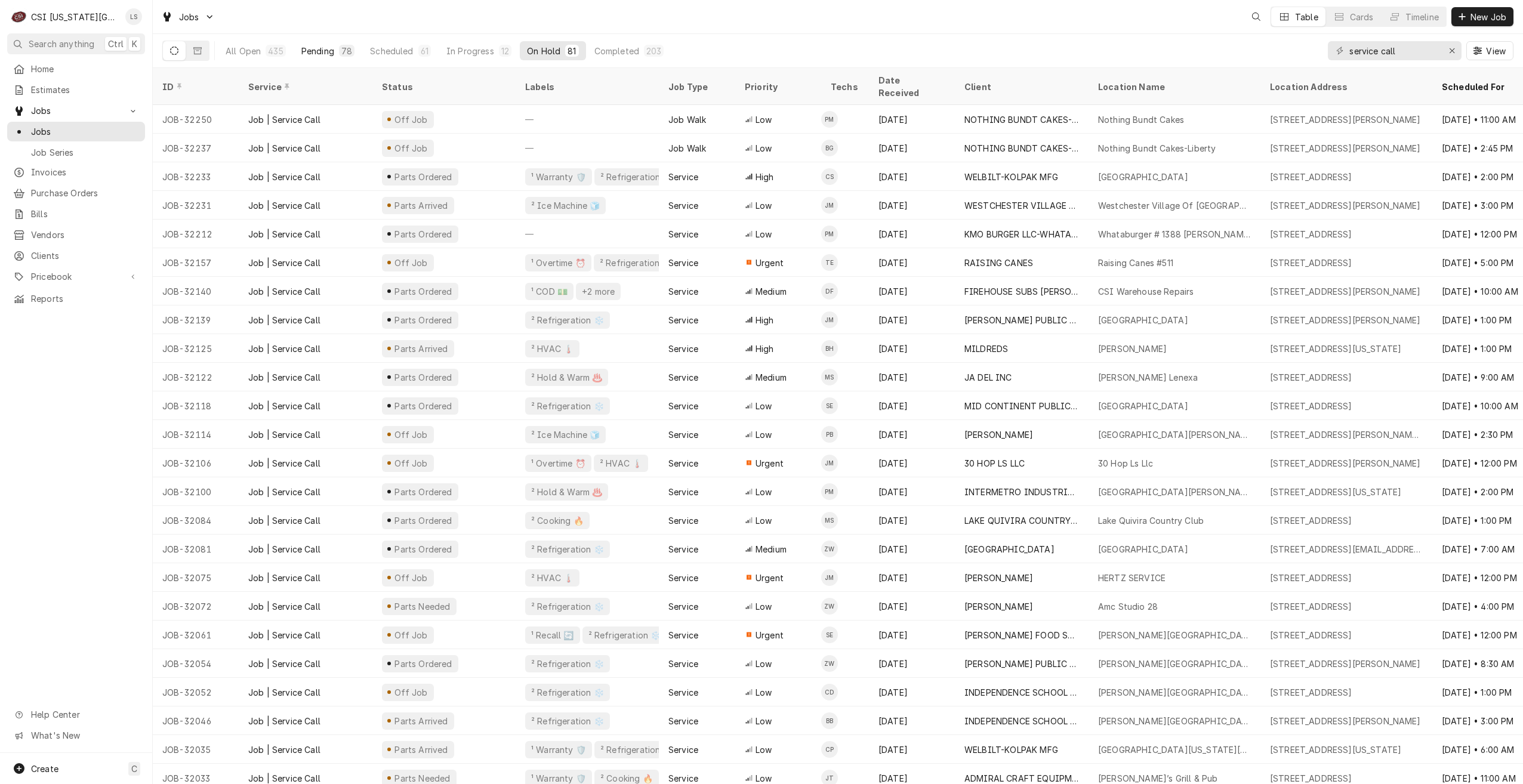
click at [326, 50] on div "Pending" at bounding box center [318, 50] width 33 height 13
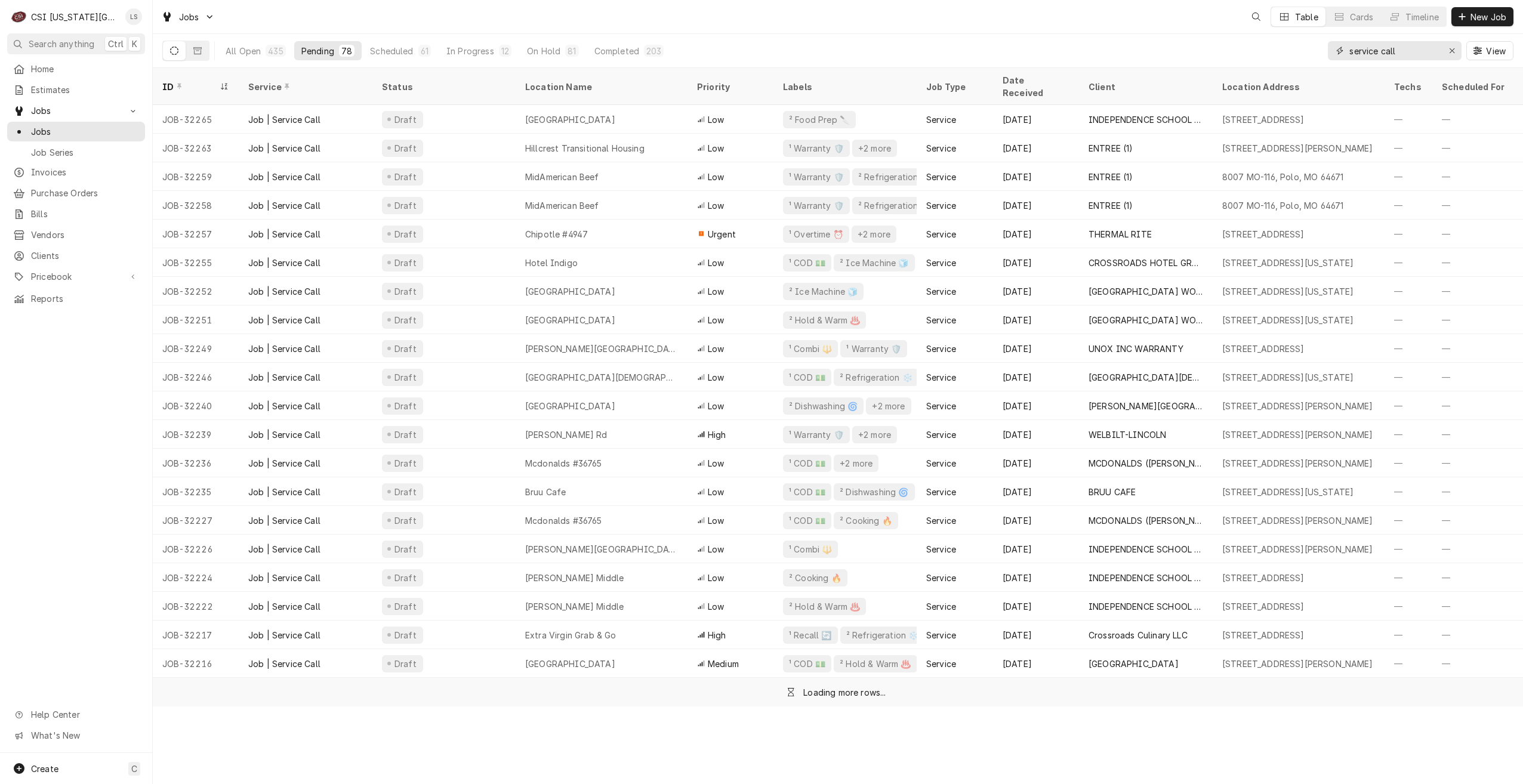
drag, startPoint x: 1425, startPoint y: 53, endPoint x: 1322, endPoint y: 53, distance: 103.0
click at [1322, 53] on div "All Open 435 Pending 78 Scheduled 61 In Progress 12 On Hold 81 Completed 203 se…" at bounding box center [838, 50] width 1351 height 34
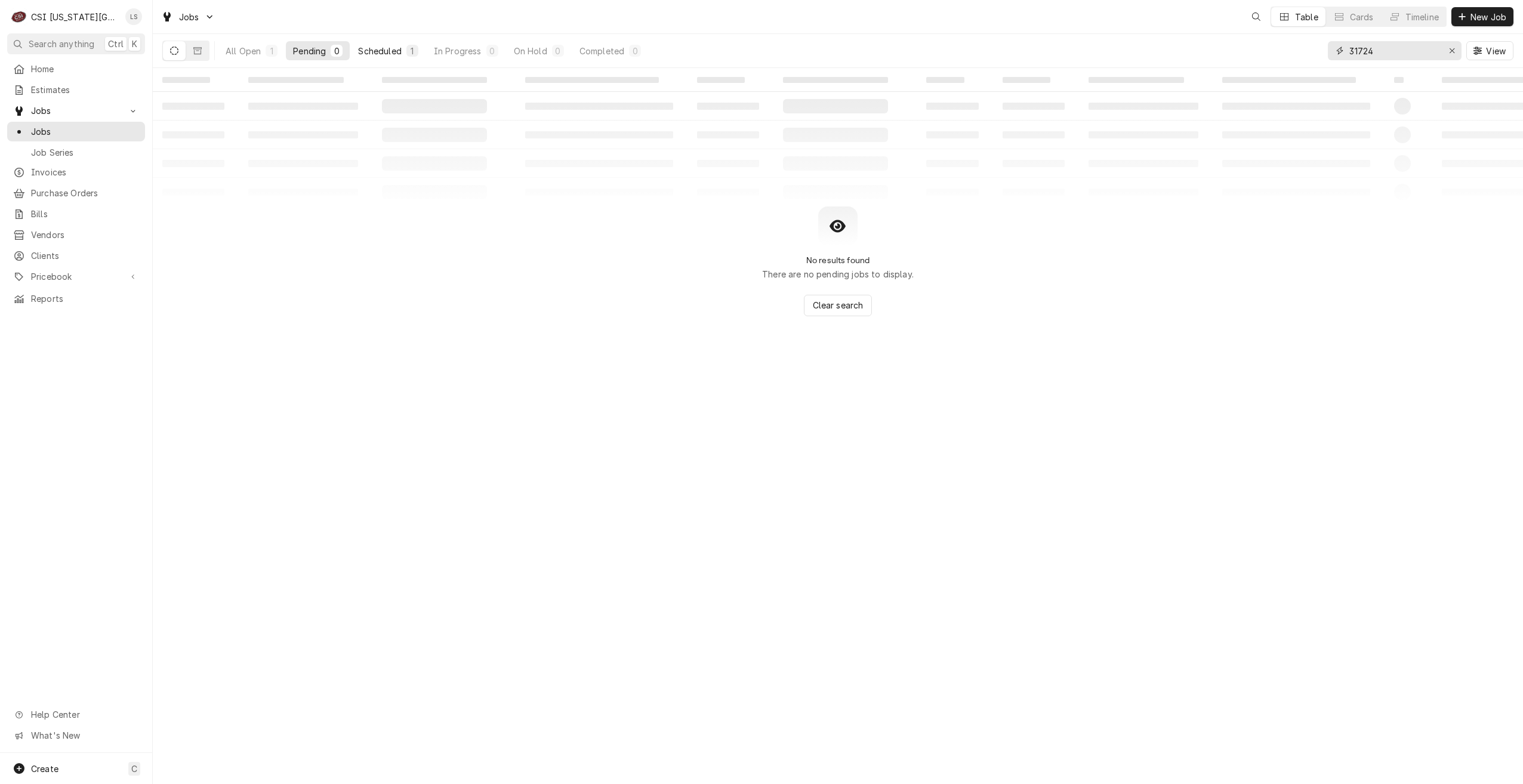
type input "31724"
click at [381, 57] on button "Scheduled 1" at bounding box center [387, 51] width 74 height 19
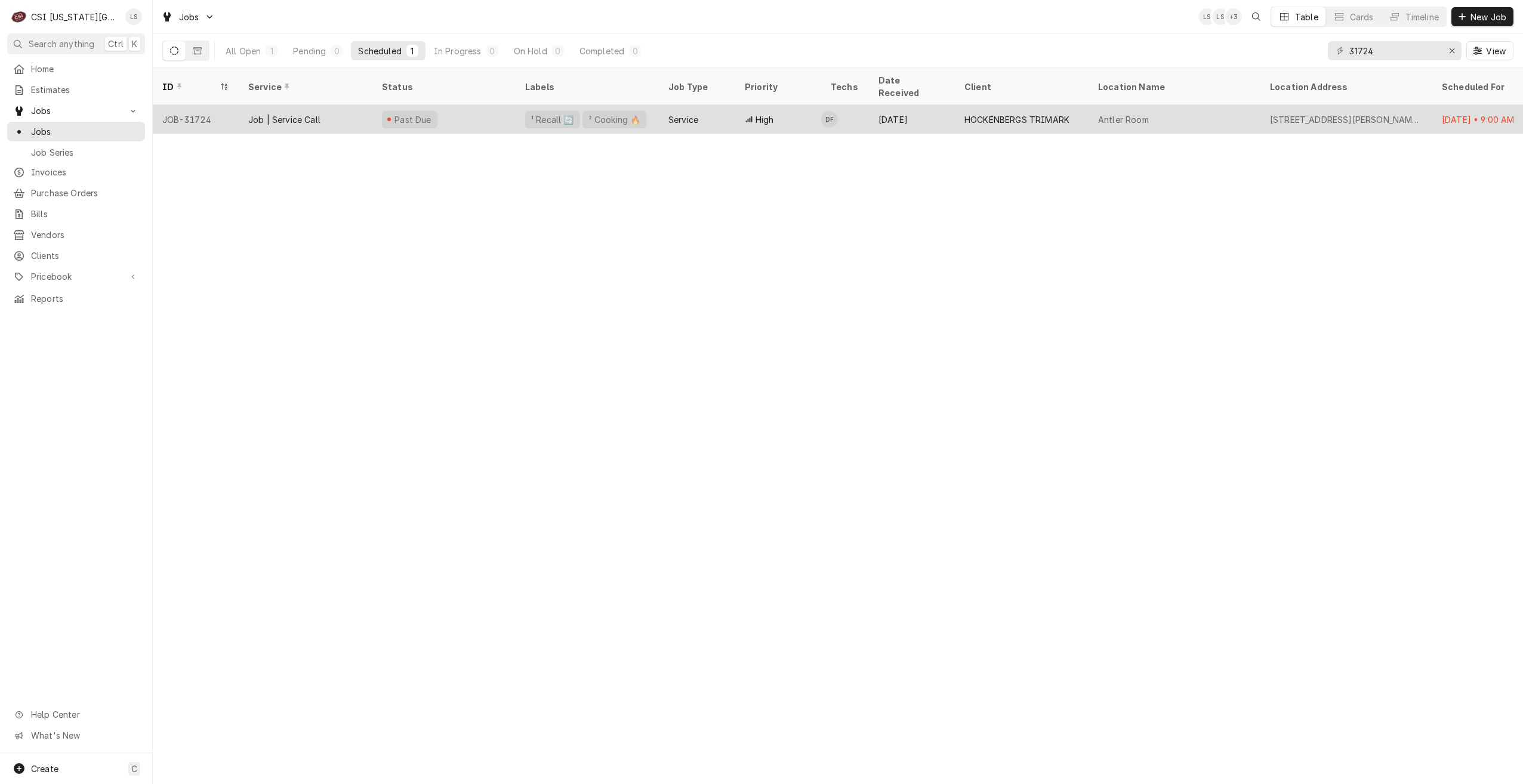
click at [981, 112] on div "HOCKENBERGS TRIMARK" at bounding box center [1021, 119] width 134 height 29
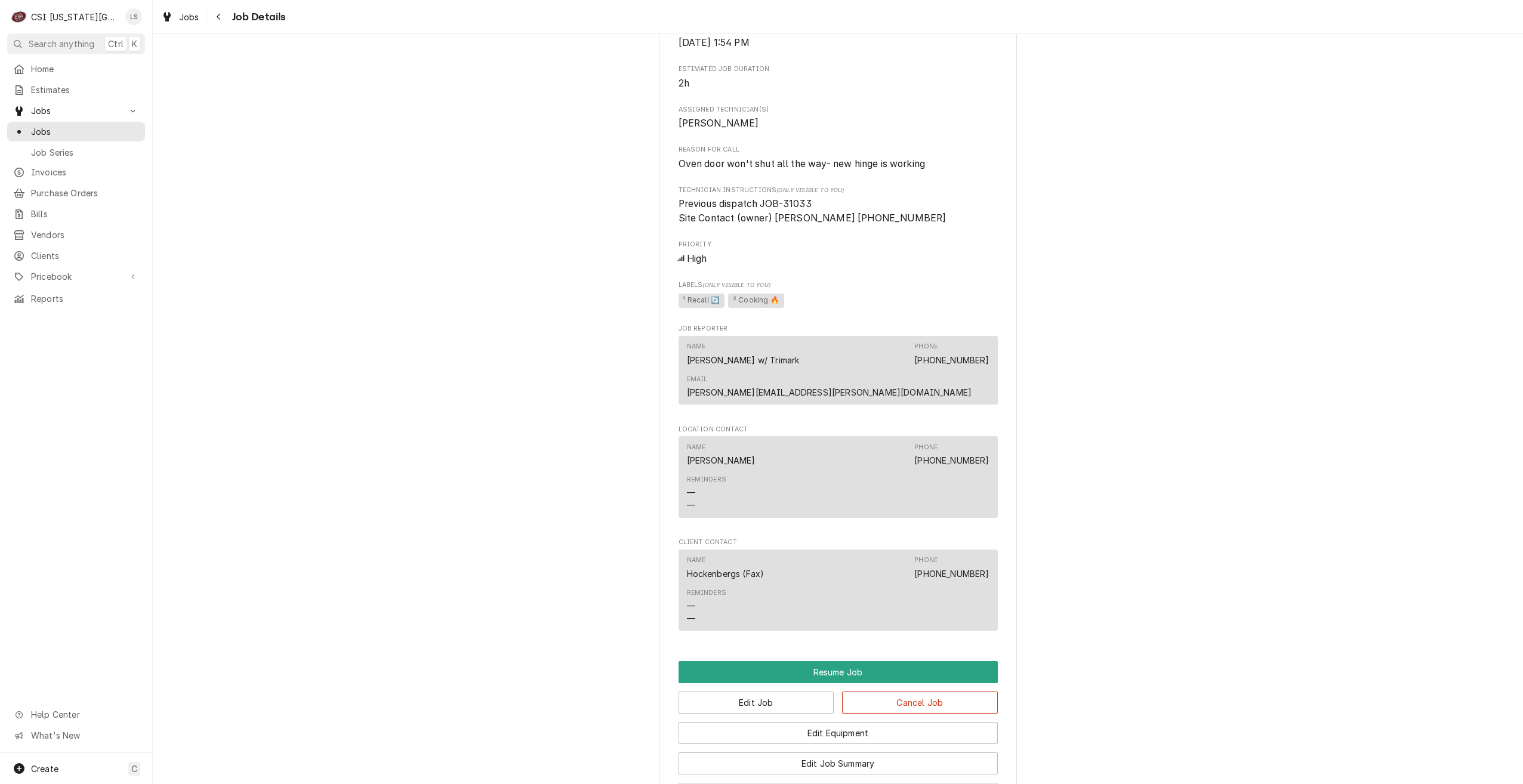
scroll to position [1060, 0]
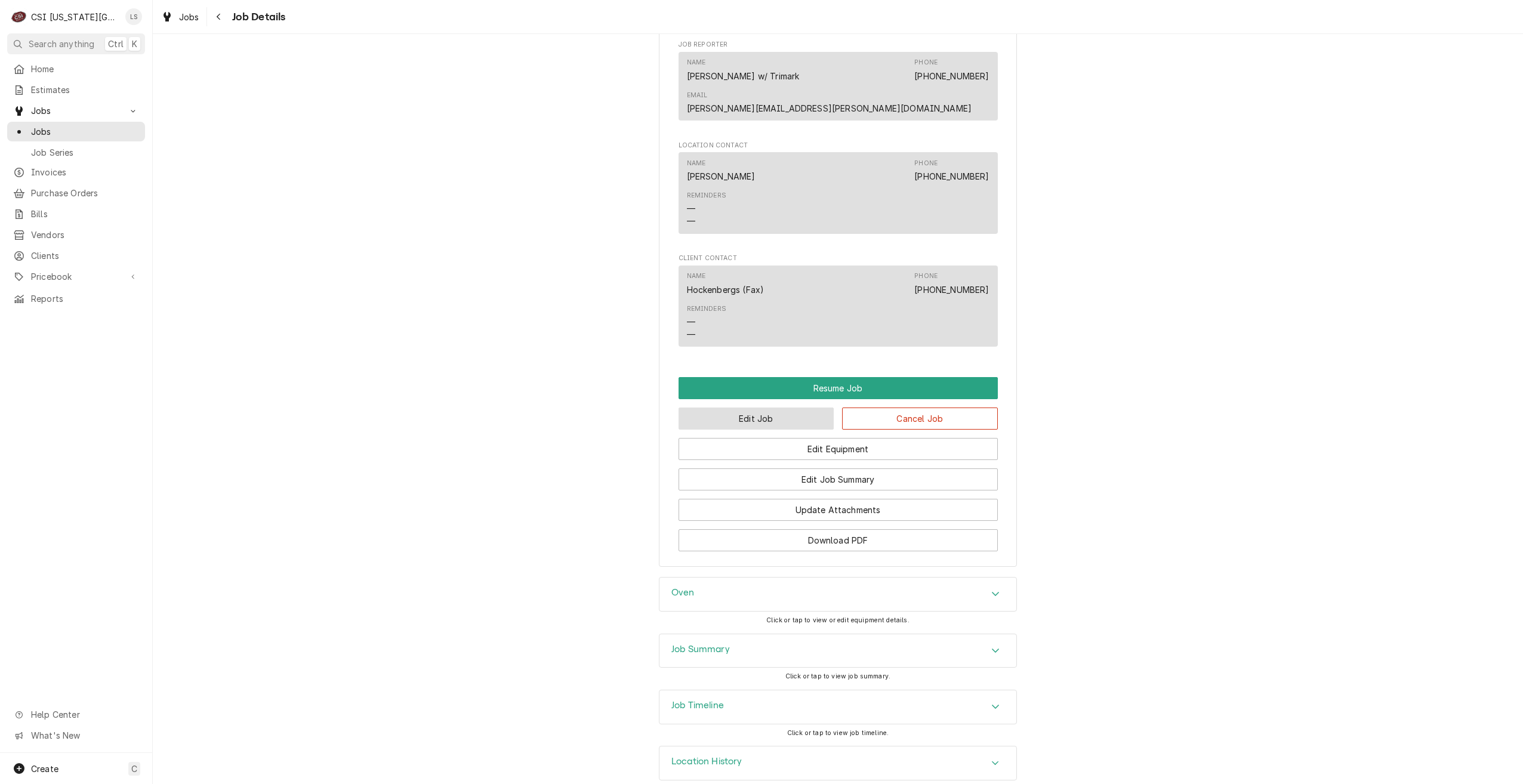
click at [725, 407] on button "Edit Job" at bounding box center [756, 418] width 156 height 22
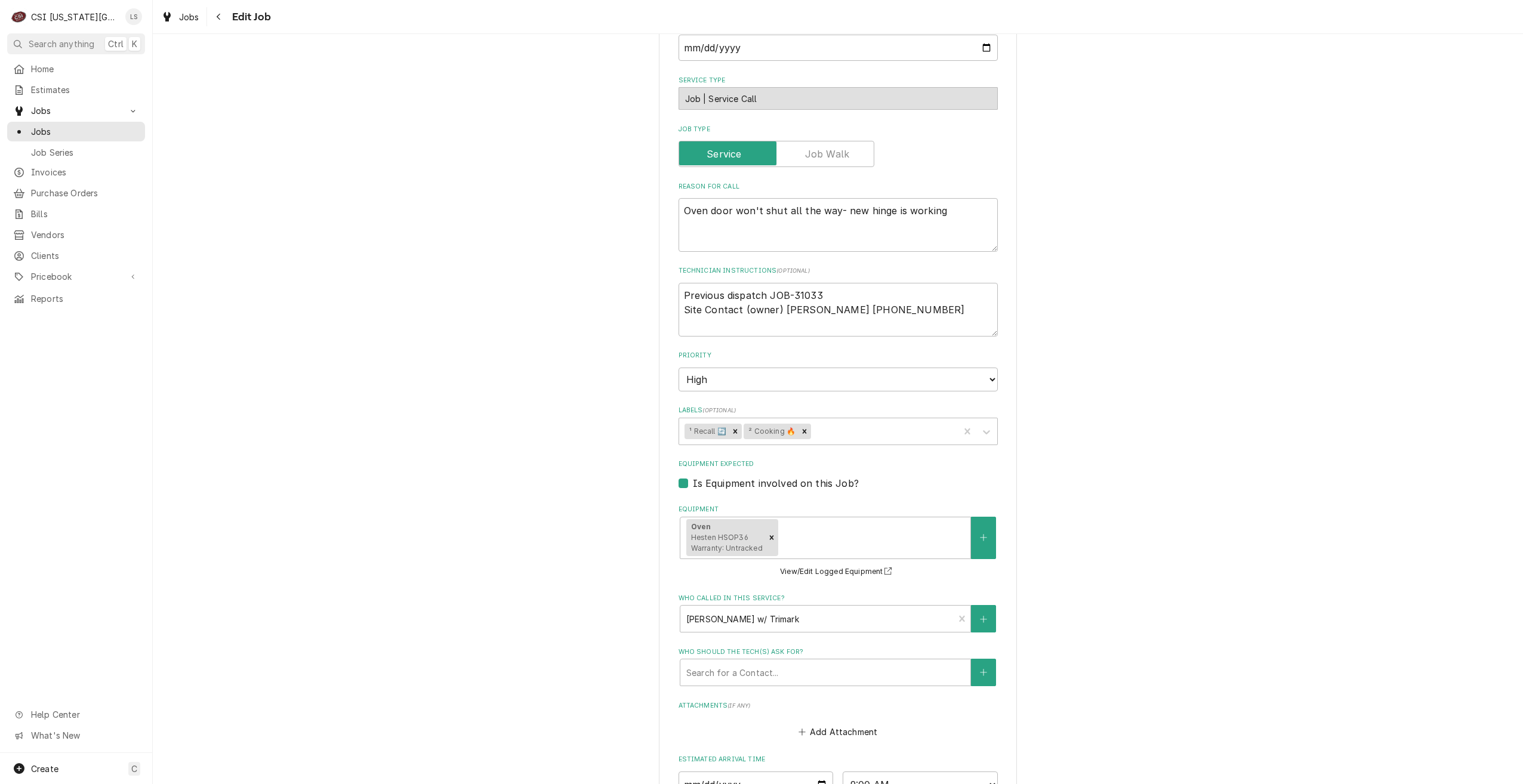
scroll to position [531, 0]
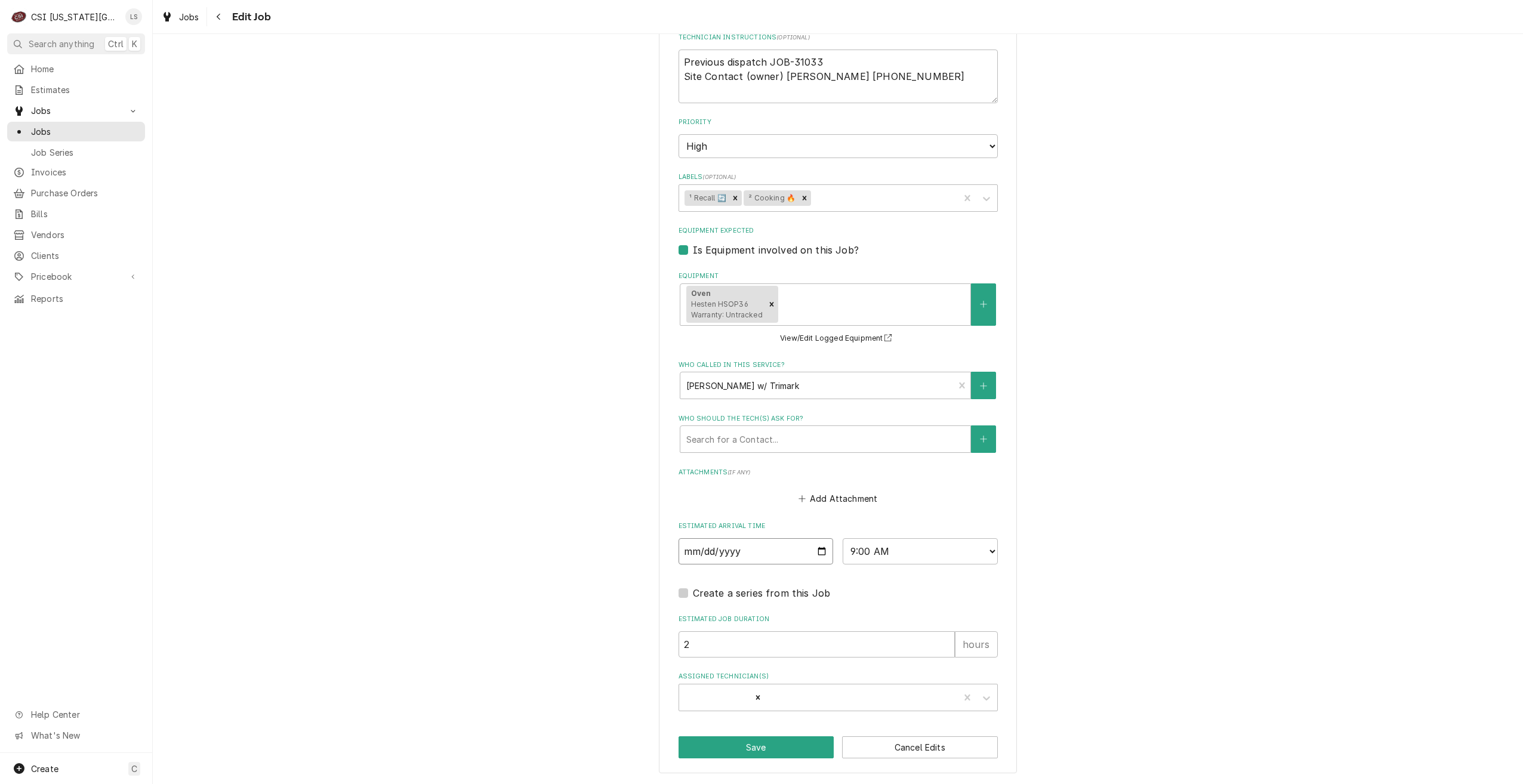
click at [822, 551] on input "[DATE]" at bounding box center [756, 551] width 155 height 26
type textarea "x"
type input "[DATE]"
click at [753, 698] on icon "Remove David Fannin" at bounding box center [757, 697] width 9 height 9
type textarea "x"
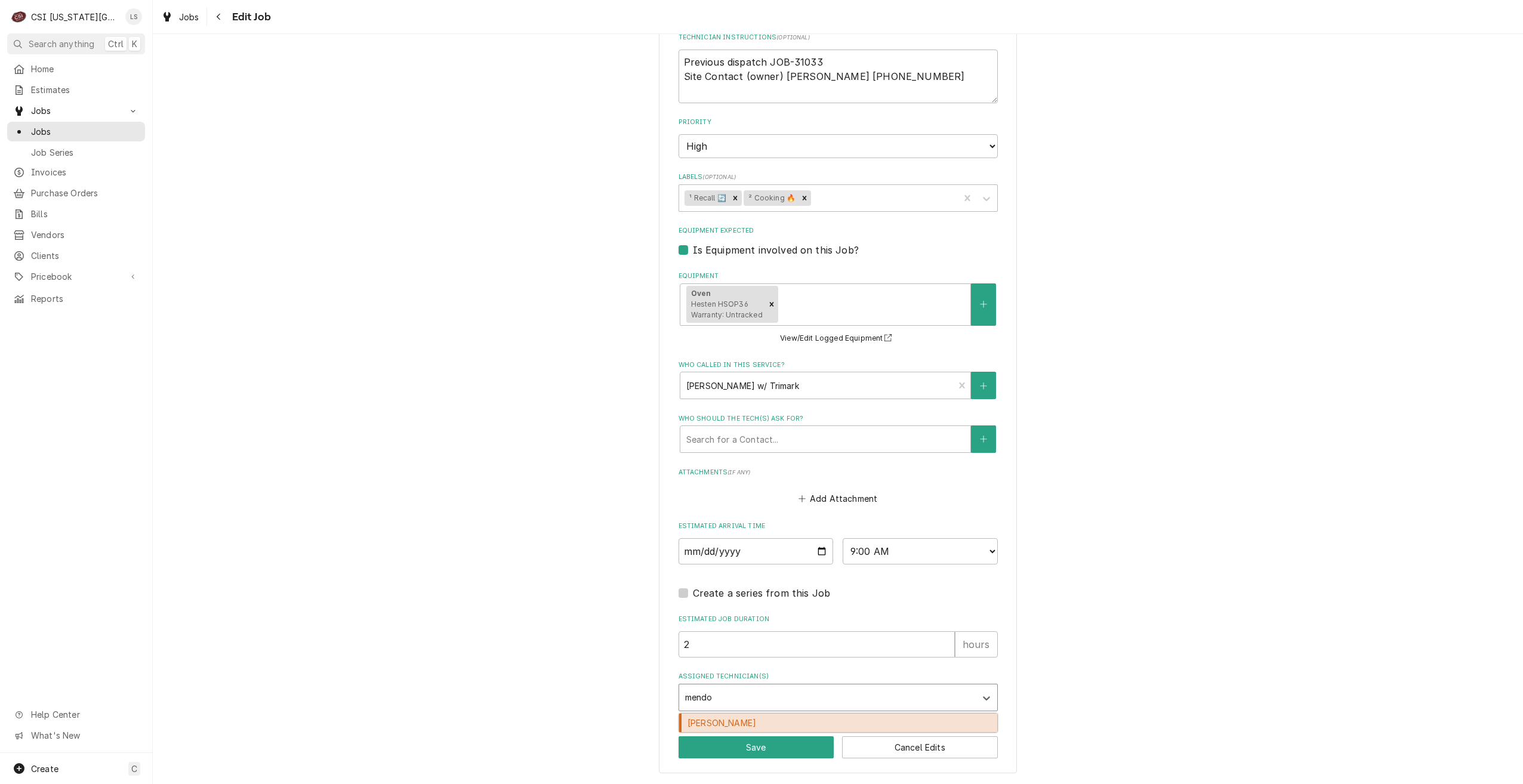
type input "mendon"
click at [716, 726] on div "[PERSON_NAME]" at bounding box center [838, 722] width 319 height 18
type textarea "x"
click at [725, 745] on button "Save" at bounding box center [756, 747] width 156 height 22
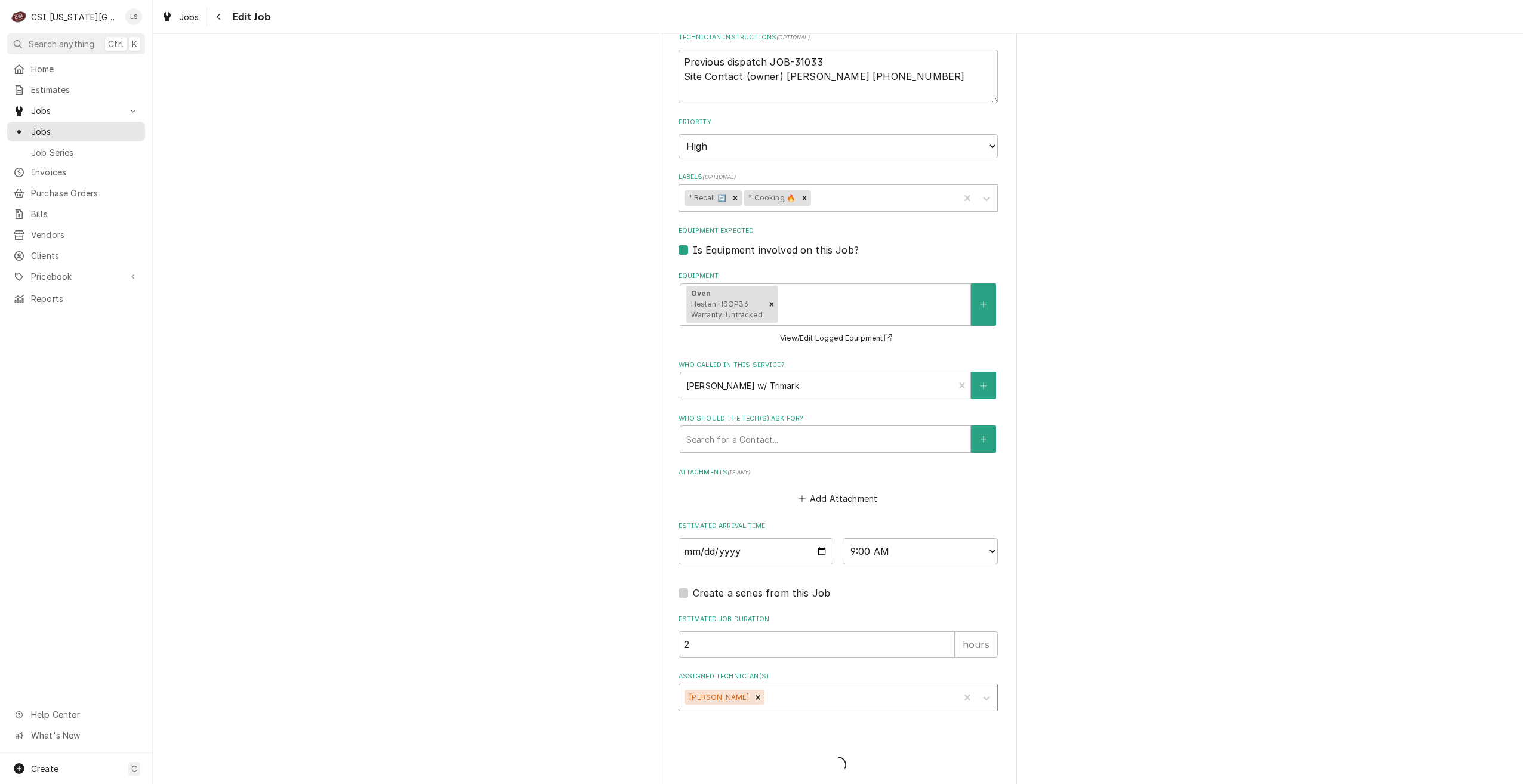
type textarea "x"
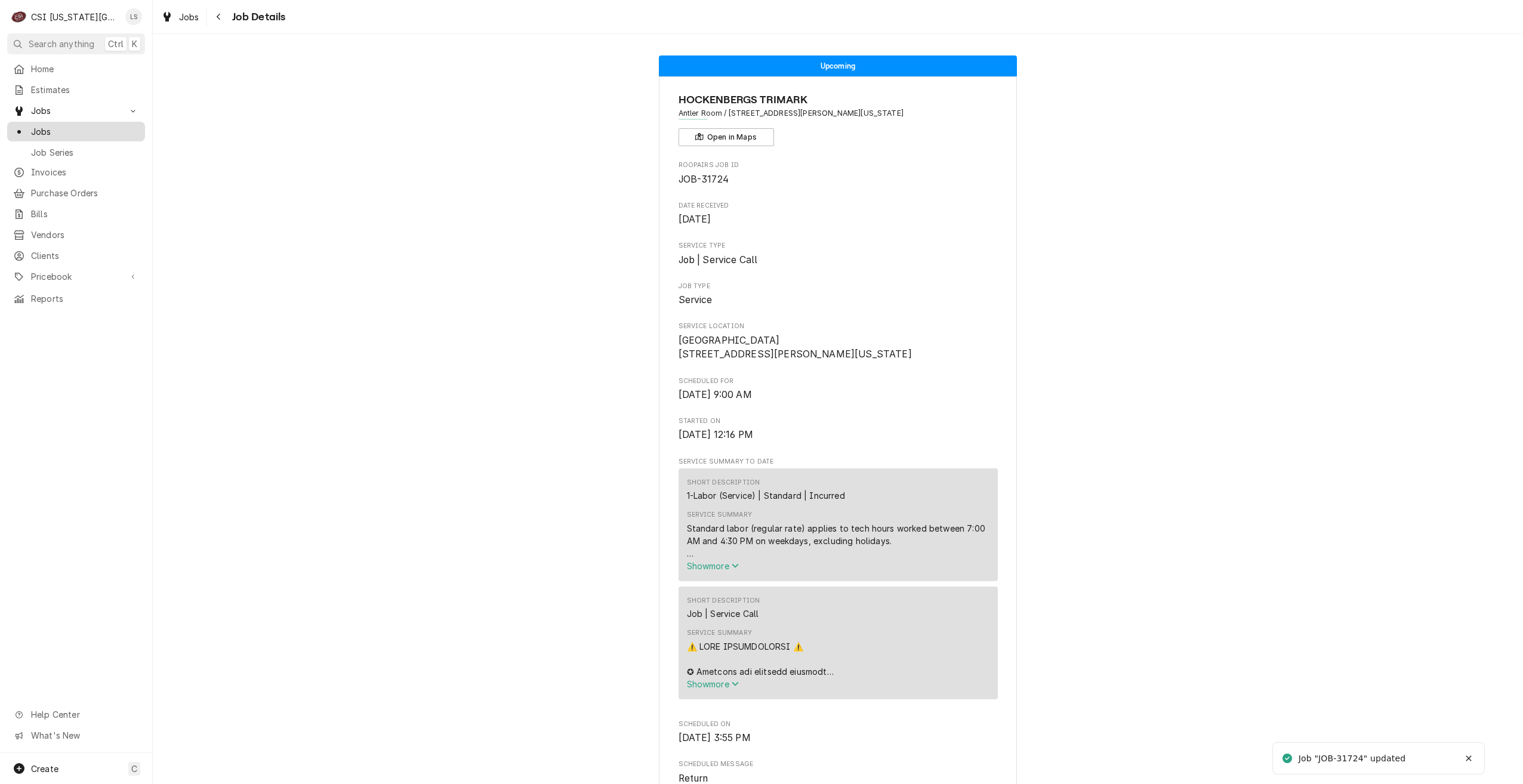
click at [94, 136] on link "Jobs" at bounding box center [76, 132] width 137 height 19
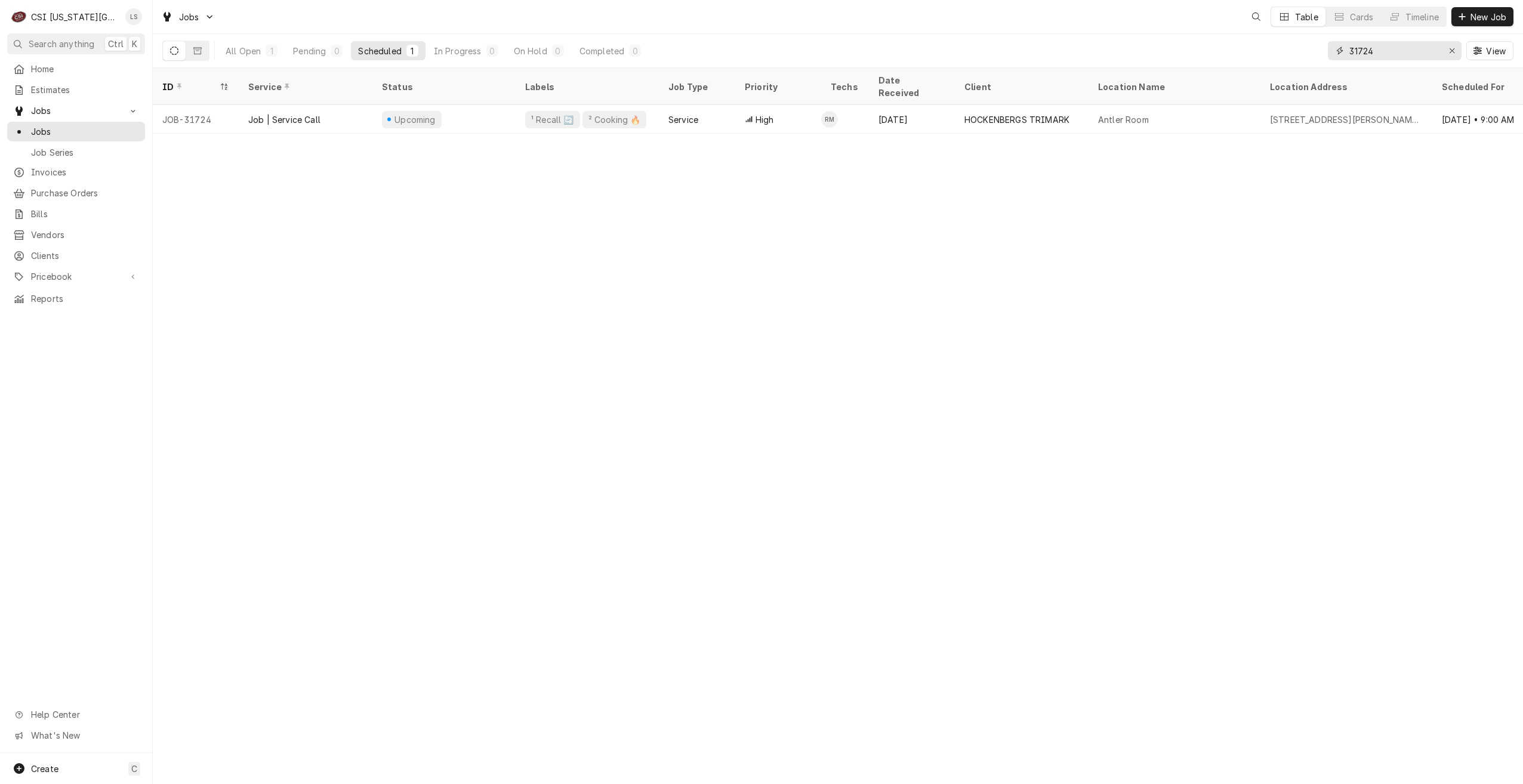
click at [1396, 55] on input "31724" at bounding box center [1394, 51] width 89 height 19
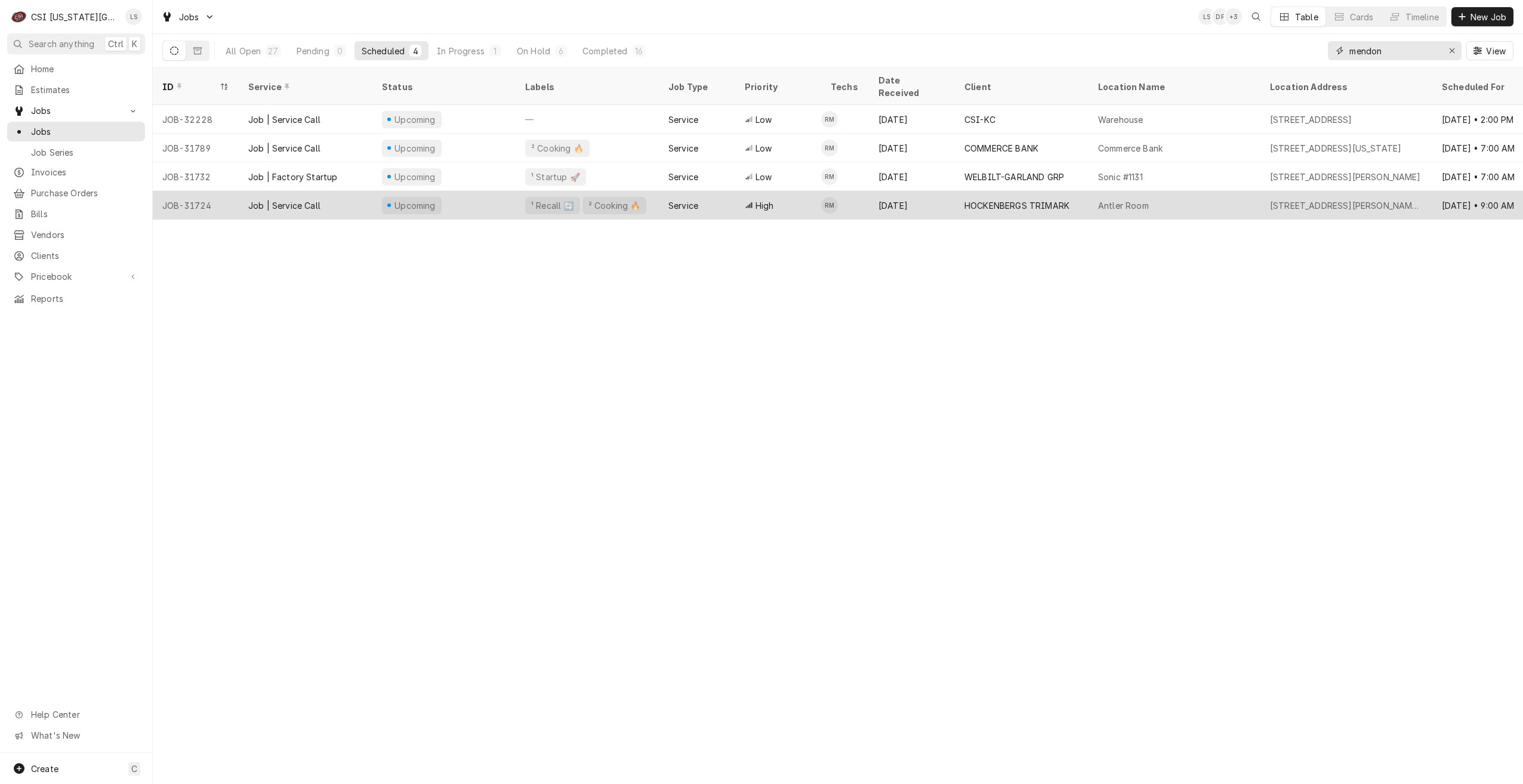
type input "mendon"
click at [1383, 199] on div "2506 Holmes Street, Kansas City, MO 64108" at bounding box center [1347, 205] width 153 height 13
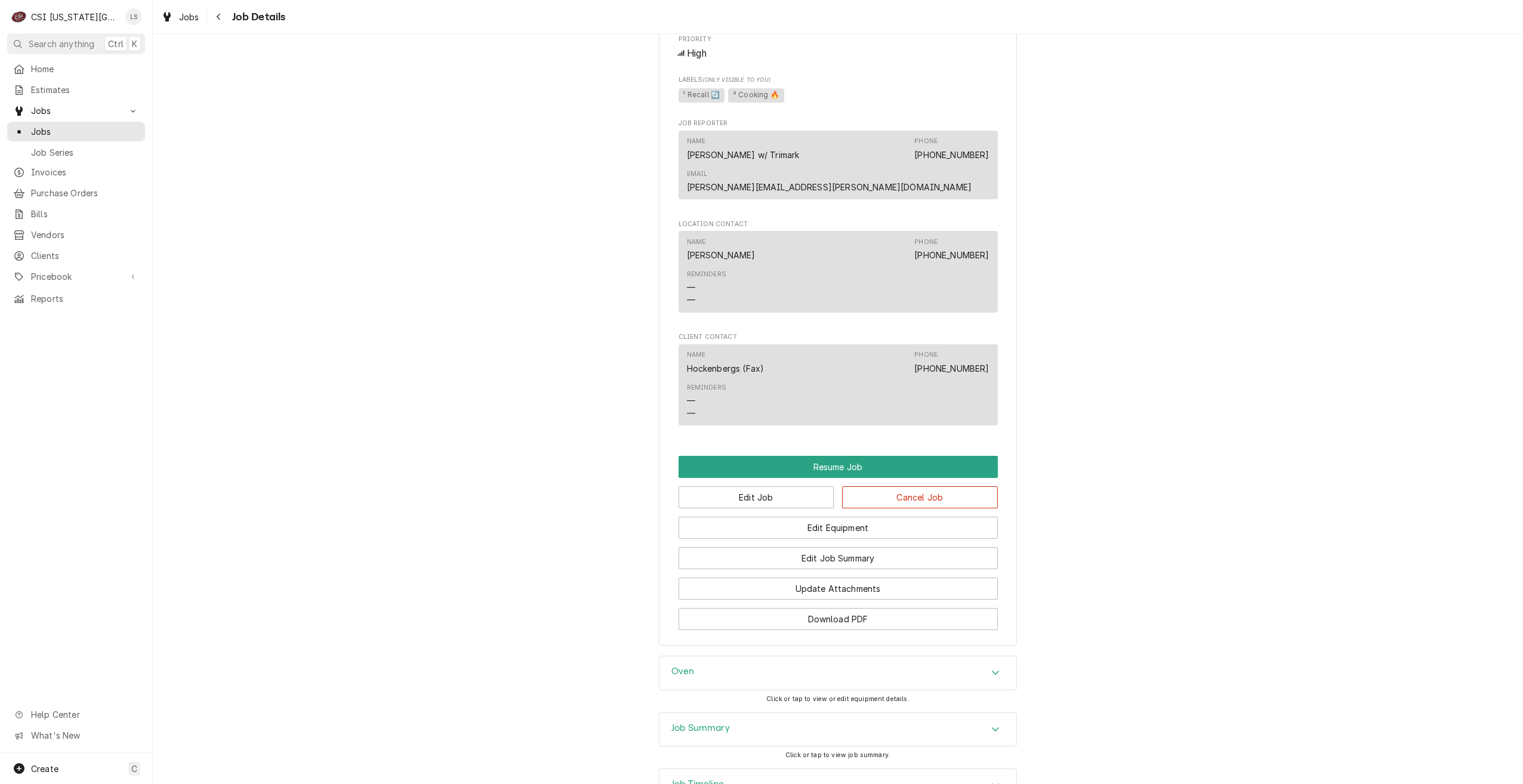
scroll to position [1060, 0]
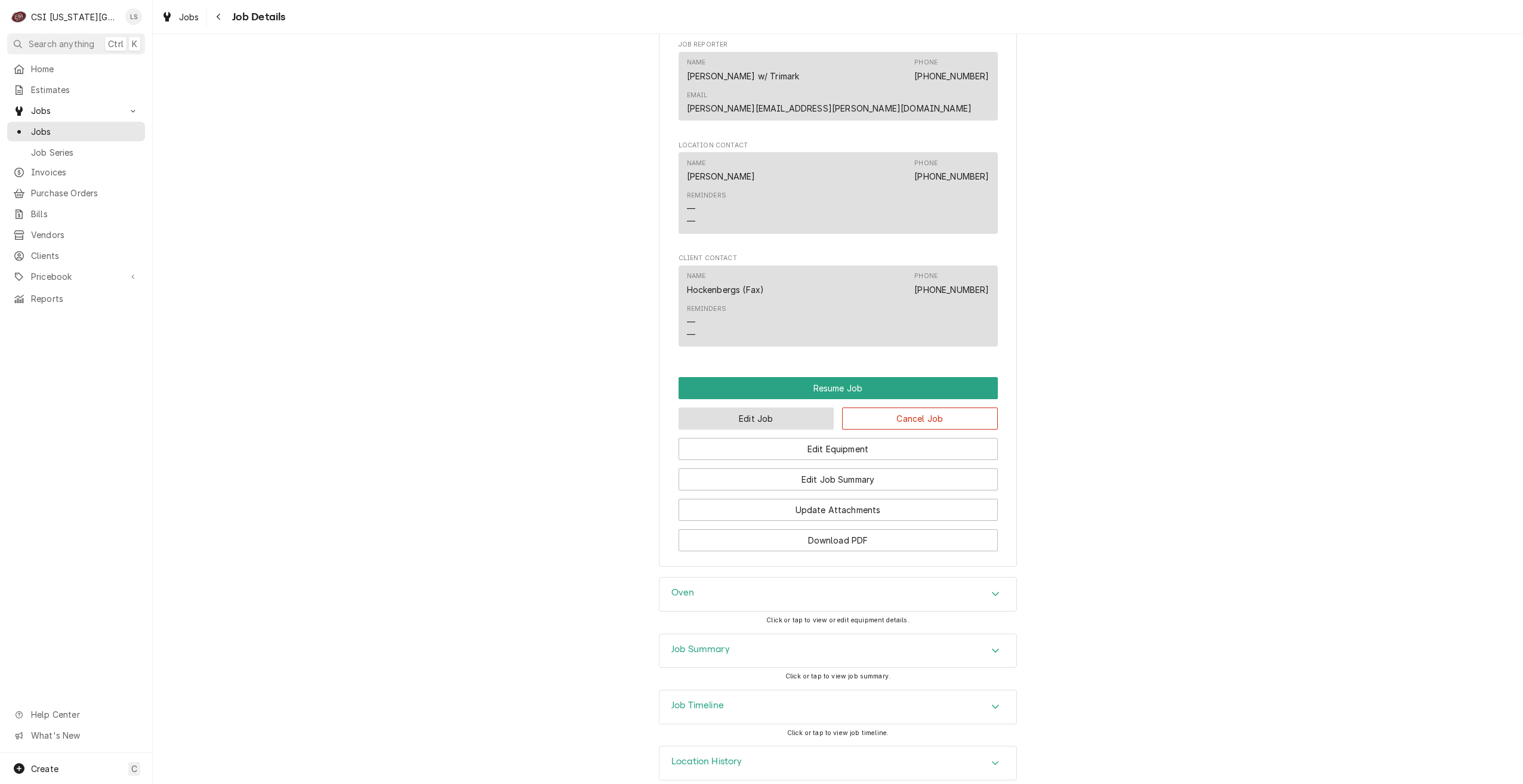
click at [751, 407] on button "Edit Job" at bounding box center [756, 418] width 156 height 22
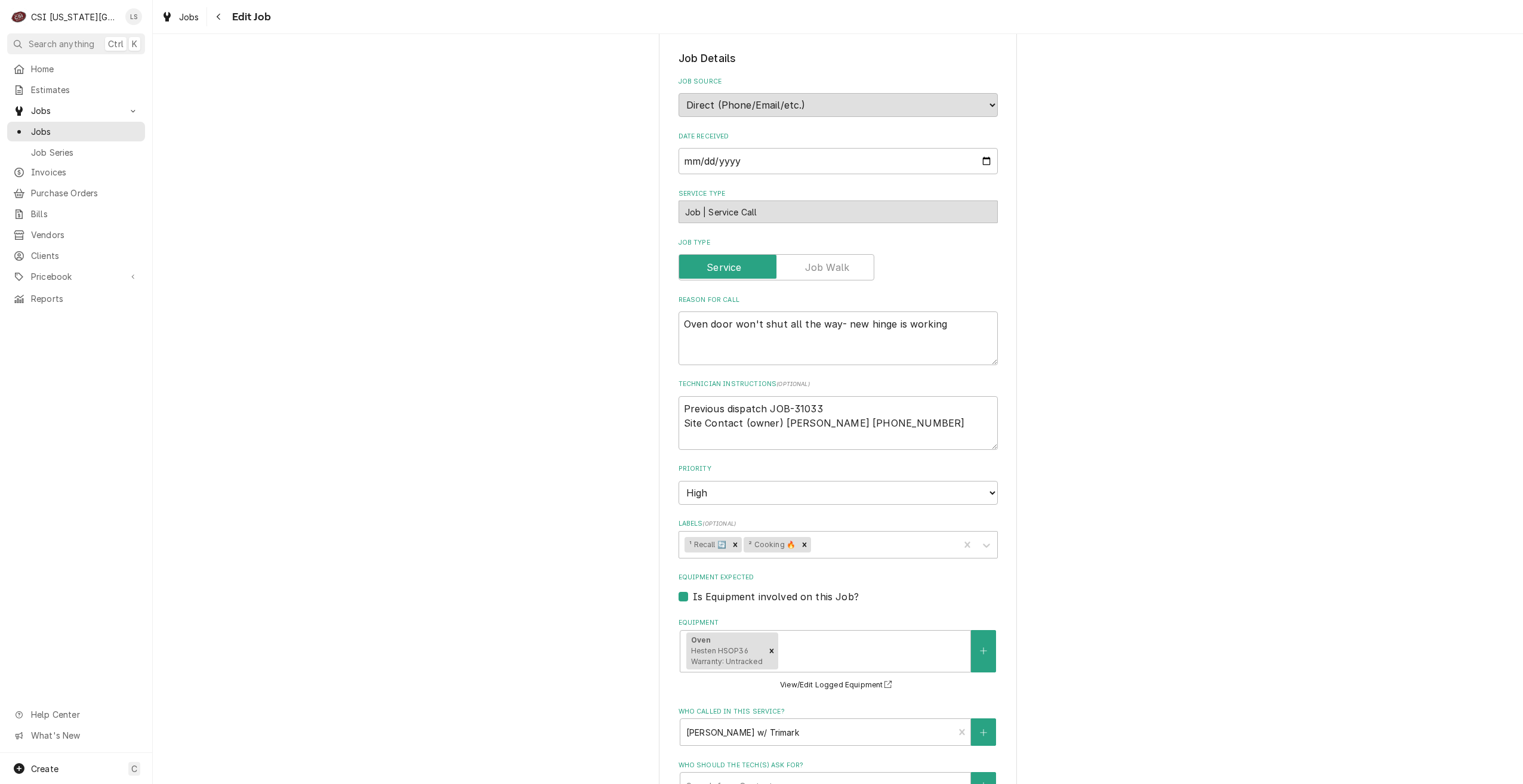
type textarea "x"
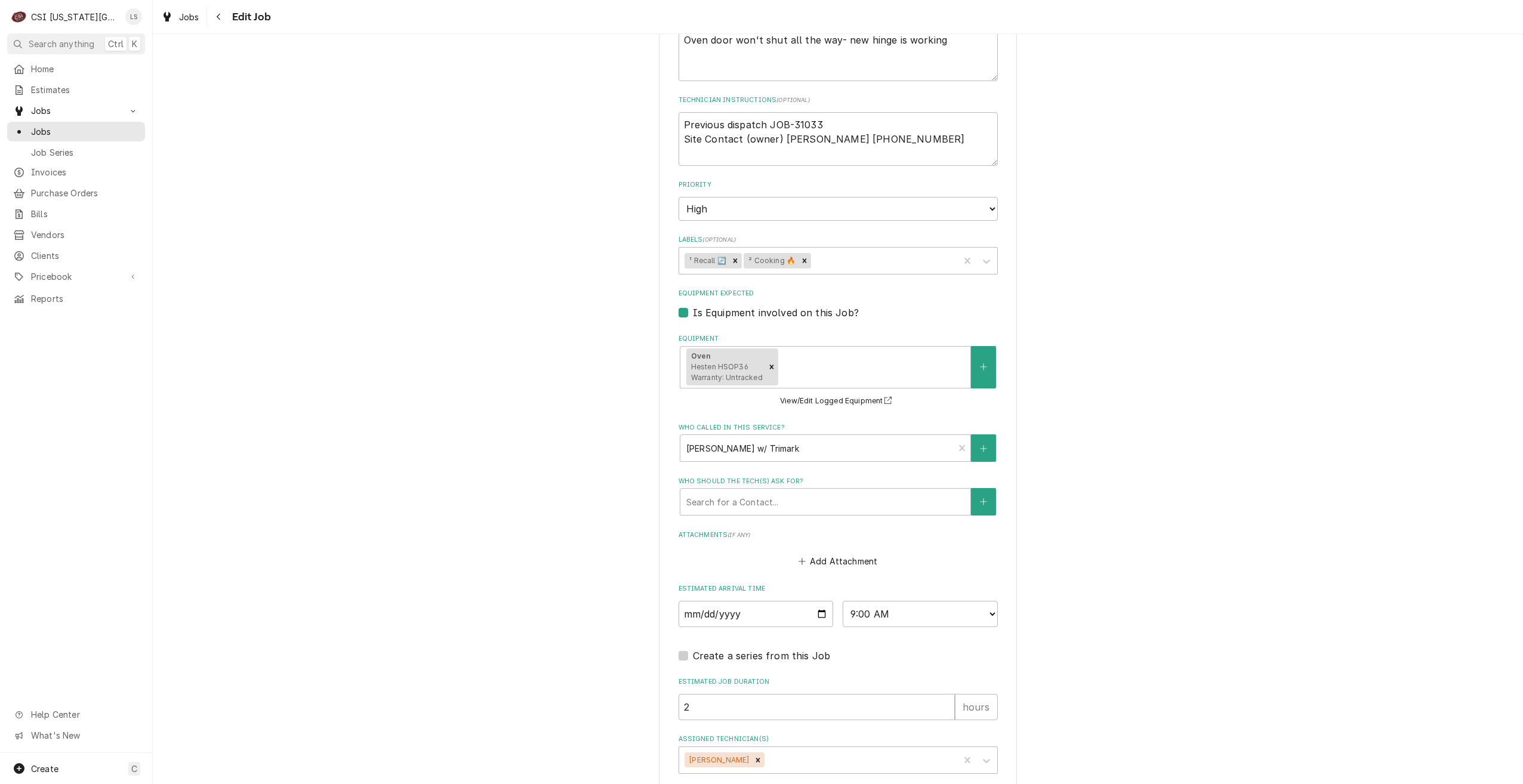
scroll to position [531, 0]
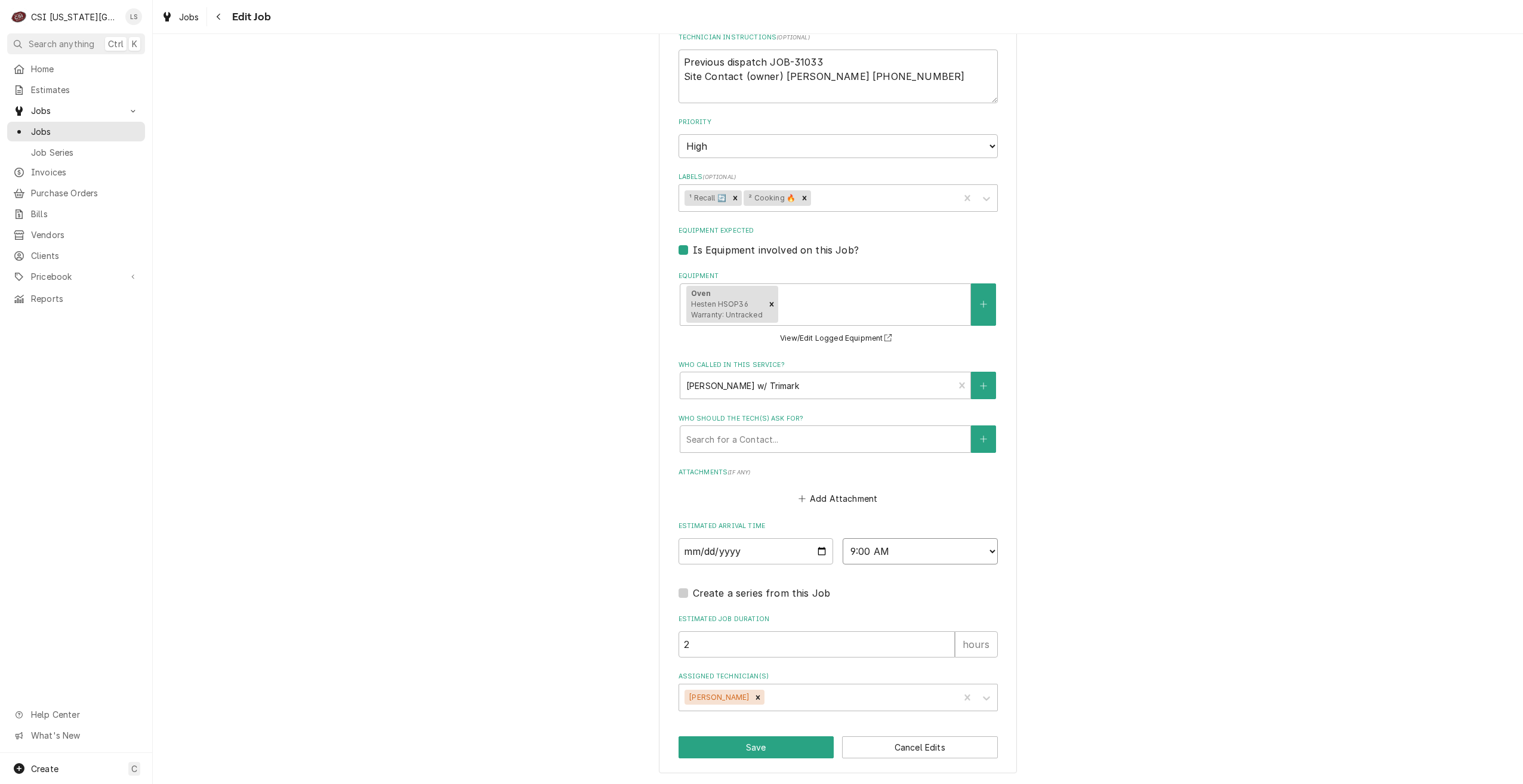
click at [919, 560] on select "AM / PM 6:00 AM 6:15 AM 6:30 AM 6:45 AM 7:00 AM 7:15 AM 7:30 AM 7:45 AM 8:00 AM…" at bounding box center [920, 551] width 155 height 26
select select "08:00:00"
click at [842, 538] on select "AM / PM 6:00 AM 6:15 AM 6:30 AM 6:45 AM 7:00 AM 7:15 AM 7:30 AM 7:45 AM 8:00 AM…" at bounding box center [920, 551] width 155 height 26
click at [771, 748] on button "Save" at bounding box center [756, 747] width 156 height 22
type textarea "x"
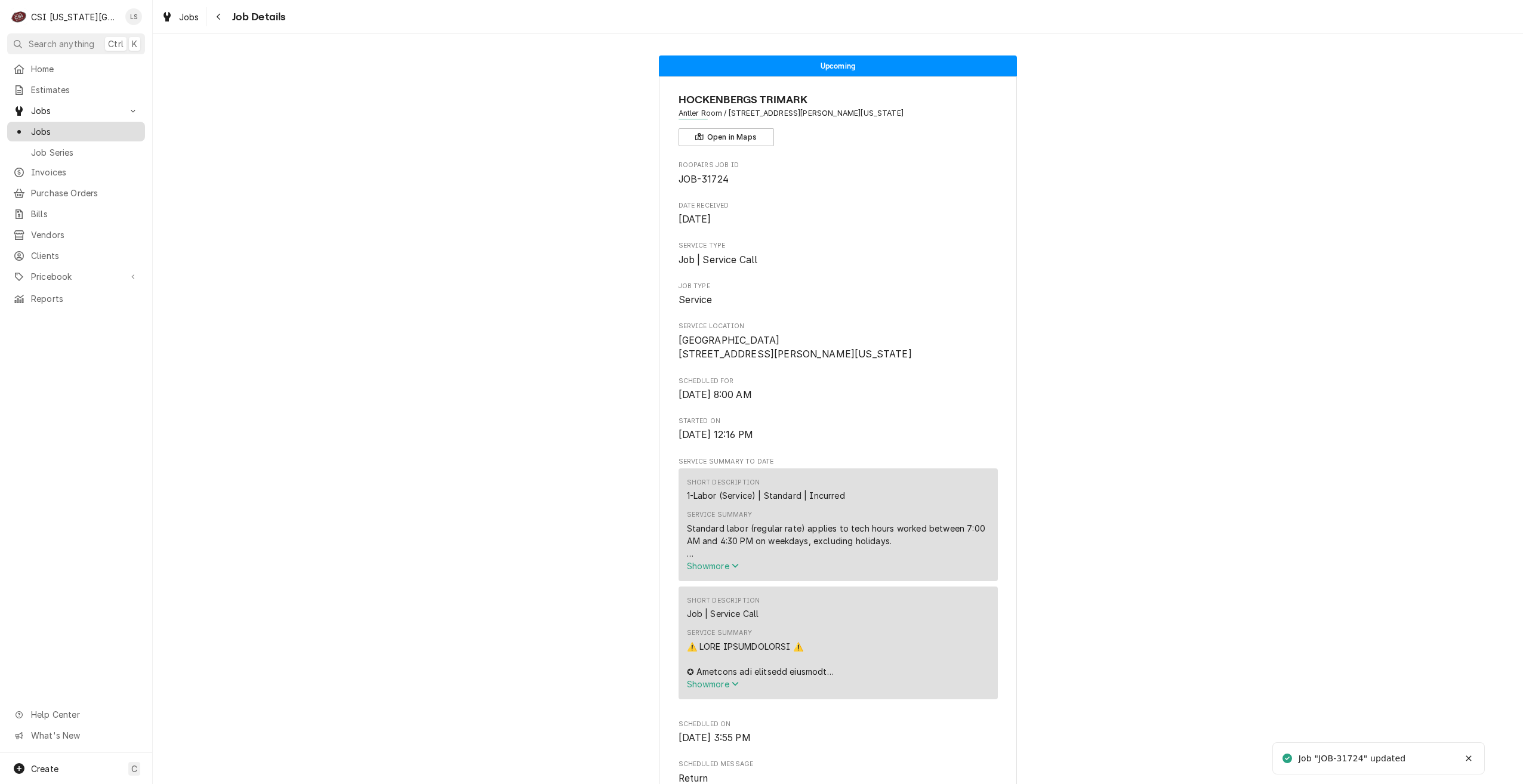
click at [107, 125] on span "Jobs" at bounding box center [85, 131] width 108 height 13
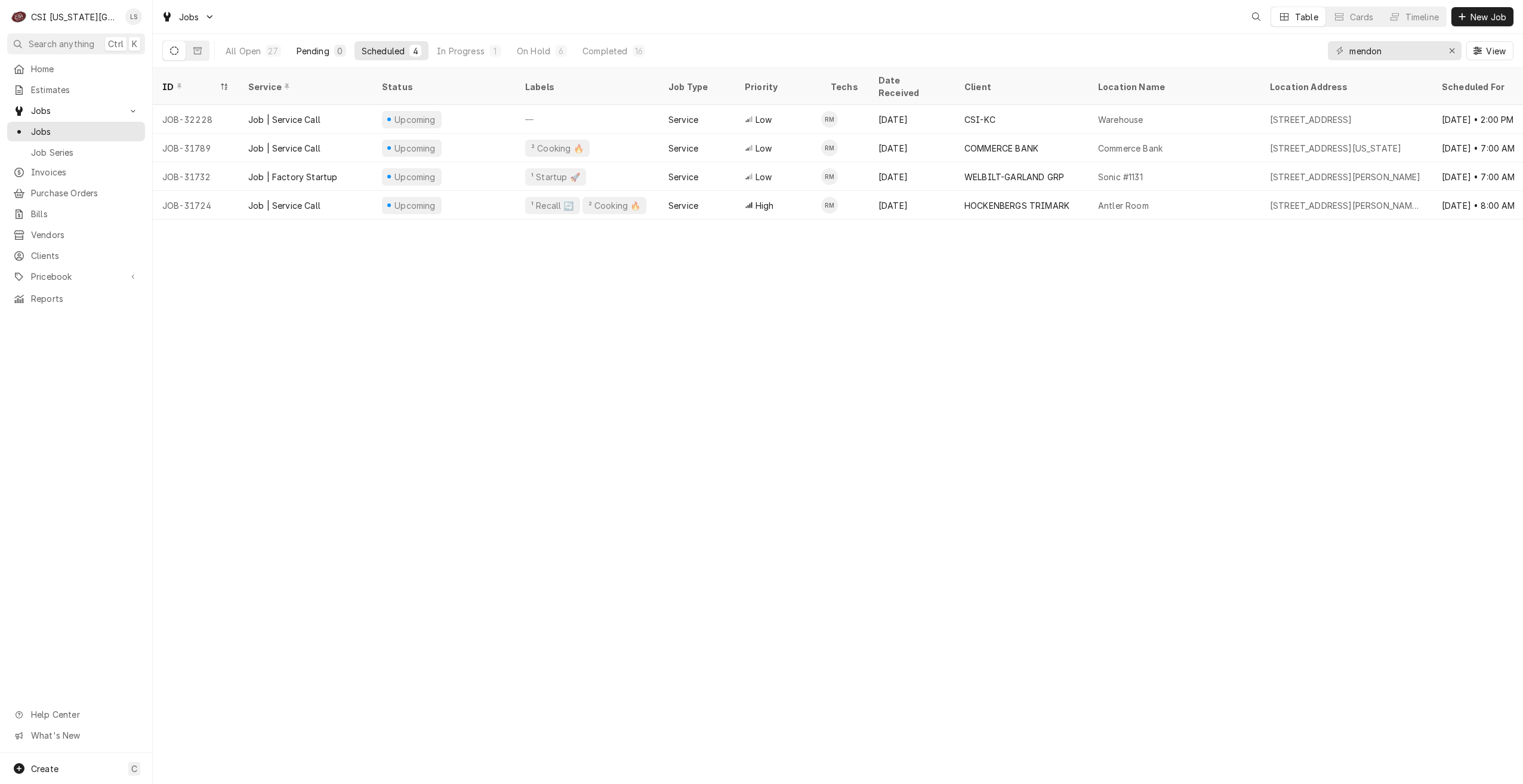
click at [314, 50] on div "Pending" at bounding box center [313, 50] width 33 height 13
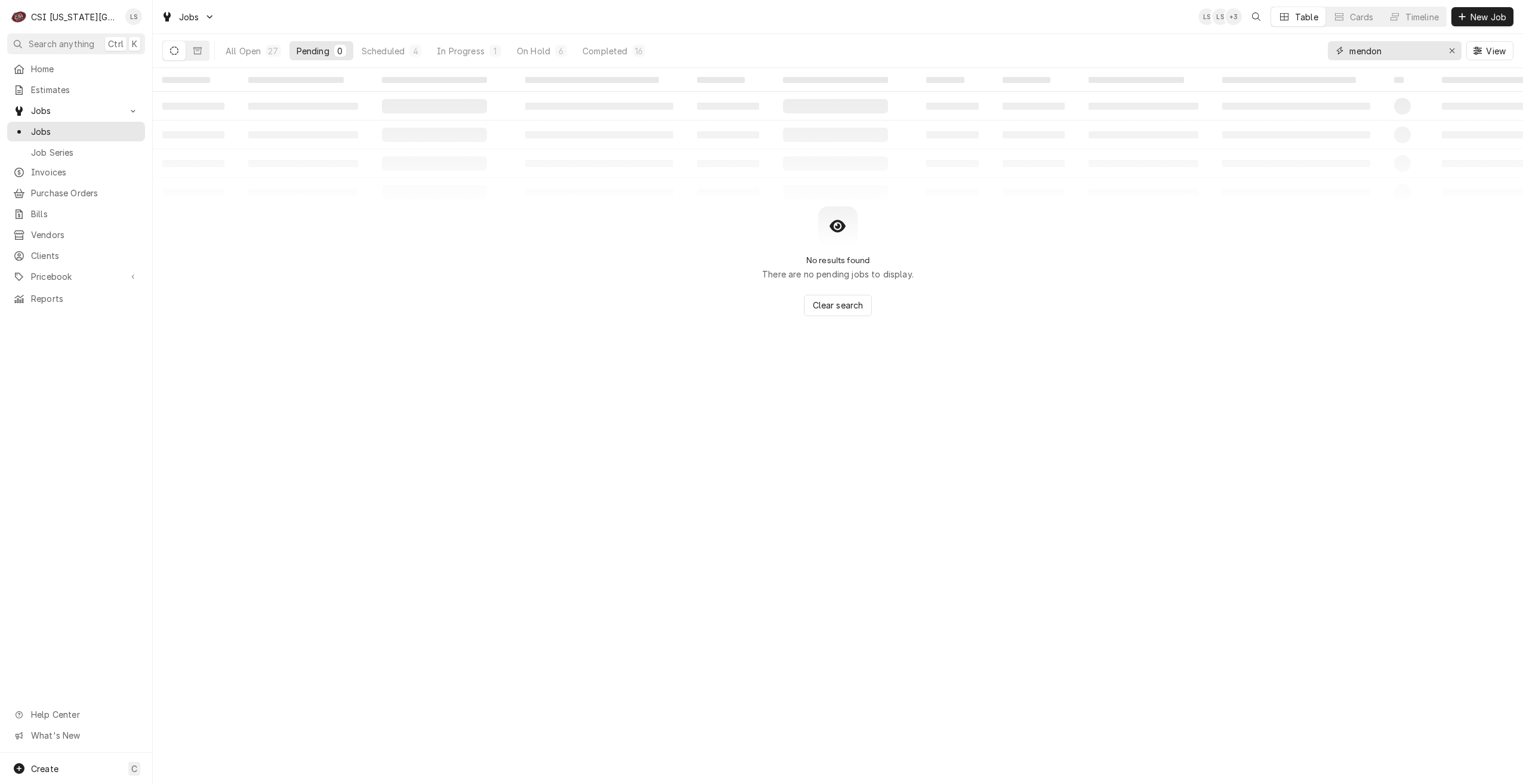
click at [1368, 51] on input "mendon" at bounding box center [1394, 51] width 89 height 19
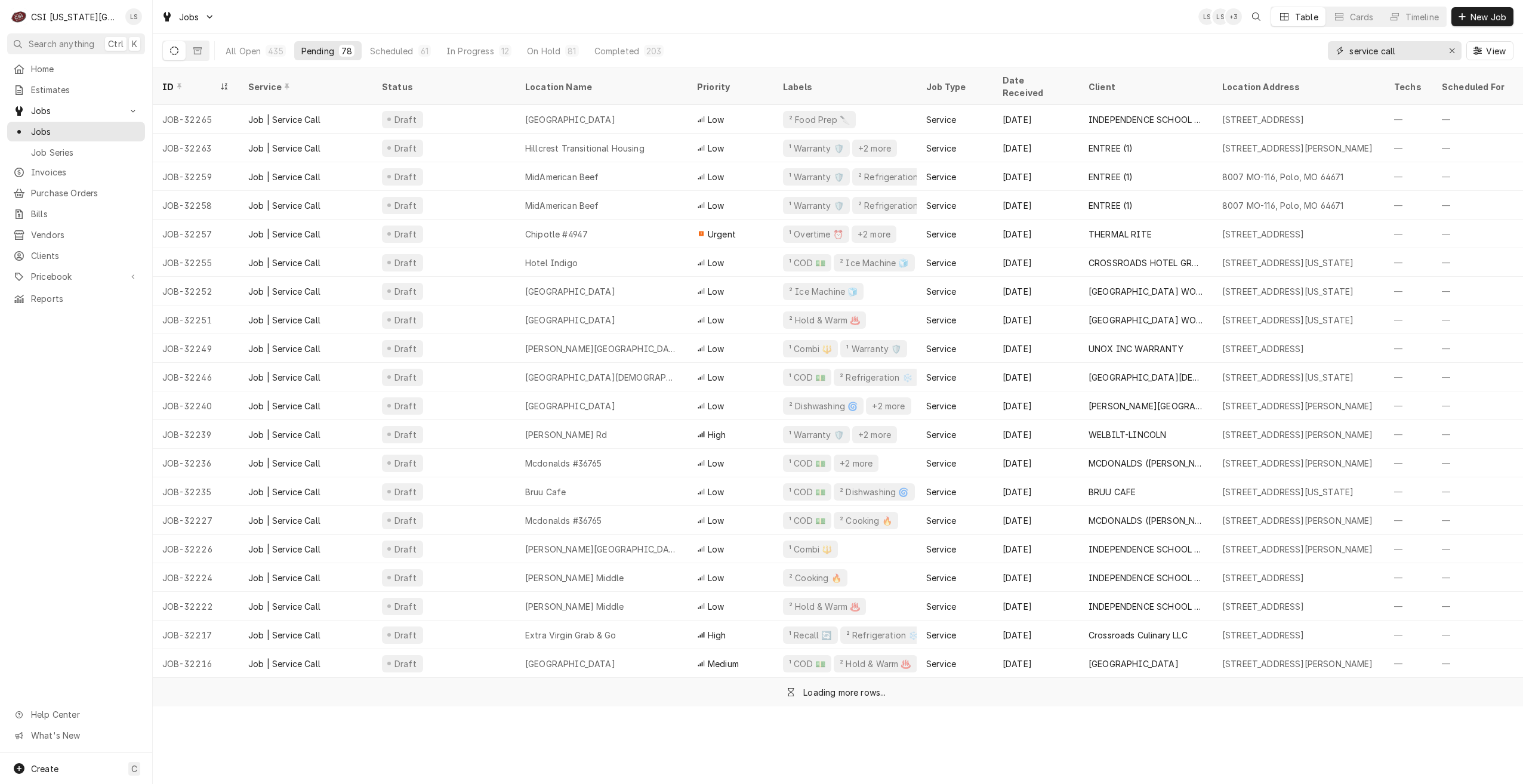
type input "service call"
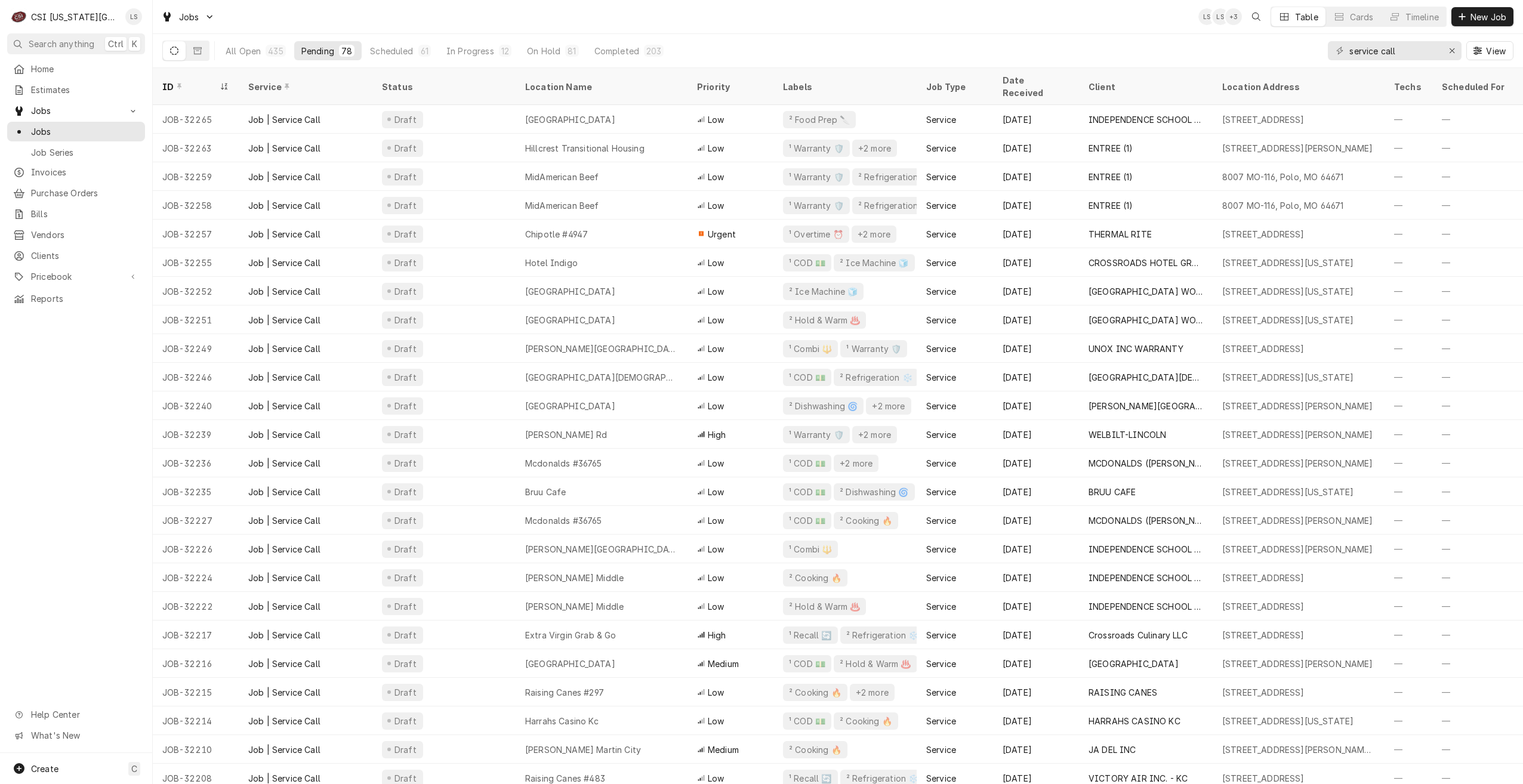
click at [1032, 9] on div "Jobs LS LS + 3 Table Cards Timeline New Job" at bounding box center [838, 16] width 1370 height 34
click at [1045, 36] on div "All Open 435 Pending 78 Scheduled 61 In Progress 12 On Hold 81 Completed 203 se…" at bounding box center [838, 50] width 1351 height 34
click at [1135, 34] on div "Jobs LS LS + 3 Table Cards Timeline New Job" at bounding box center [838, 16] width 1370 height 34
click at [541, 14] on div "Jobs LS LS + 2 Table Cards Timeline New Job" at bounding box center [838, 16] width 1370 height 34
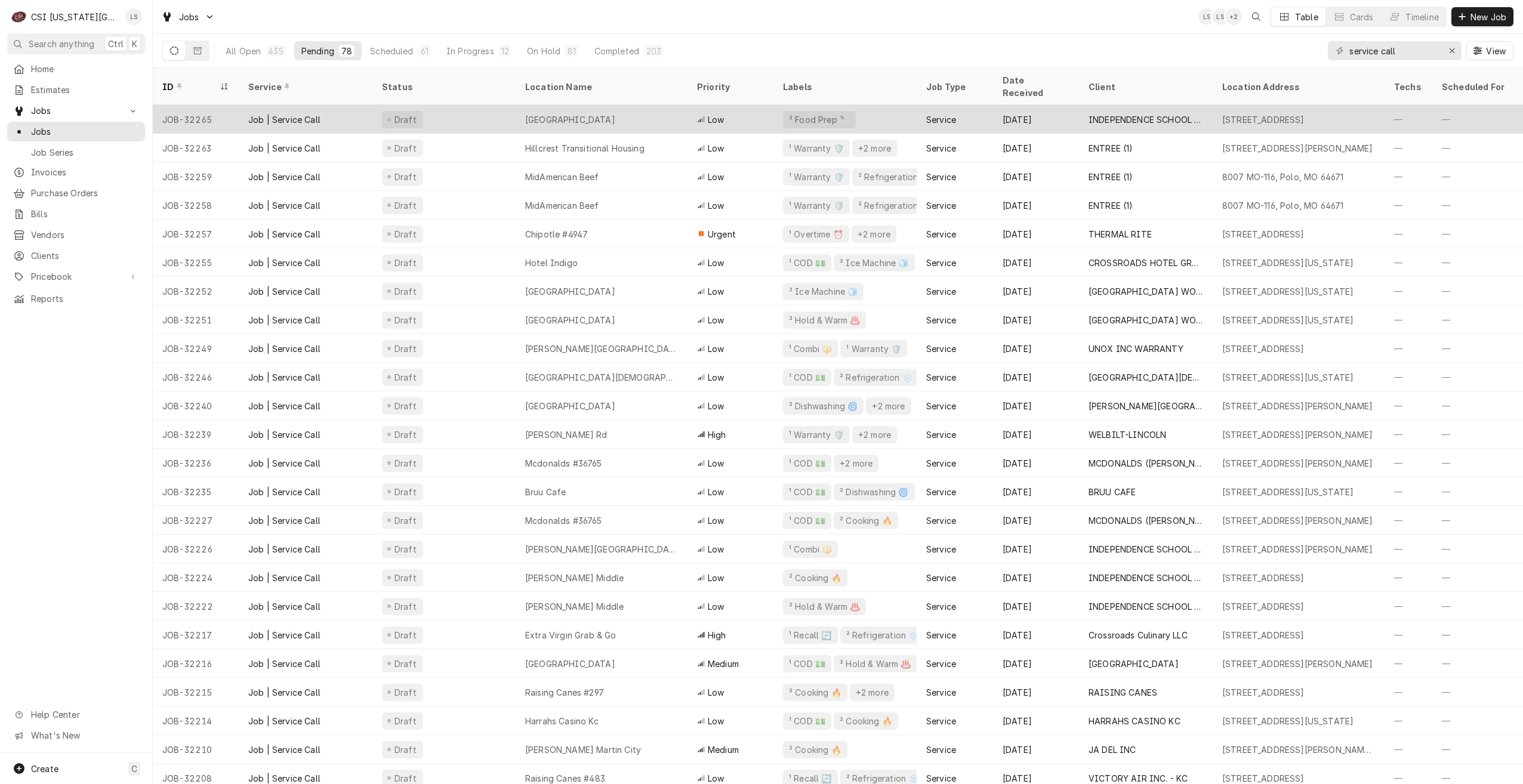
click at [566, 105] on div "Fairmount Elementary School" at bounding box center [602, 119] width 172 height 29
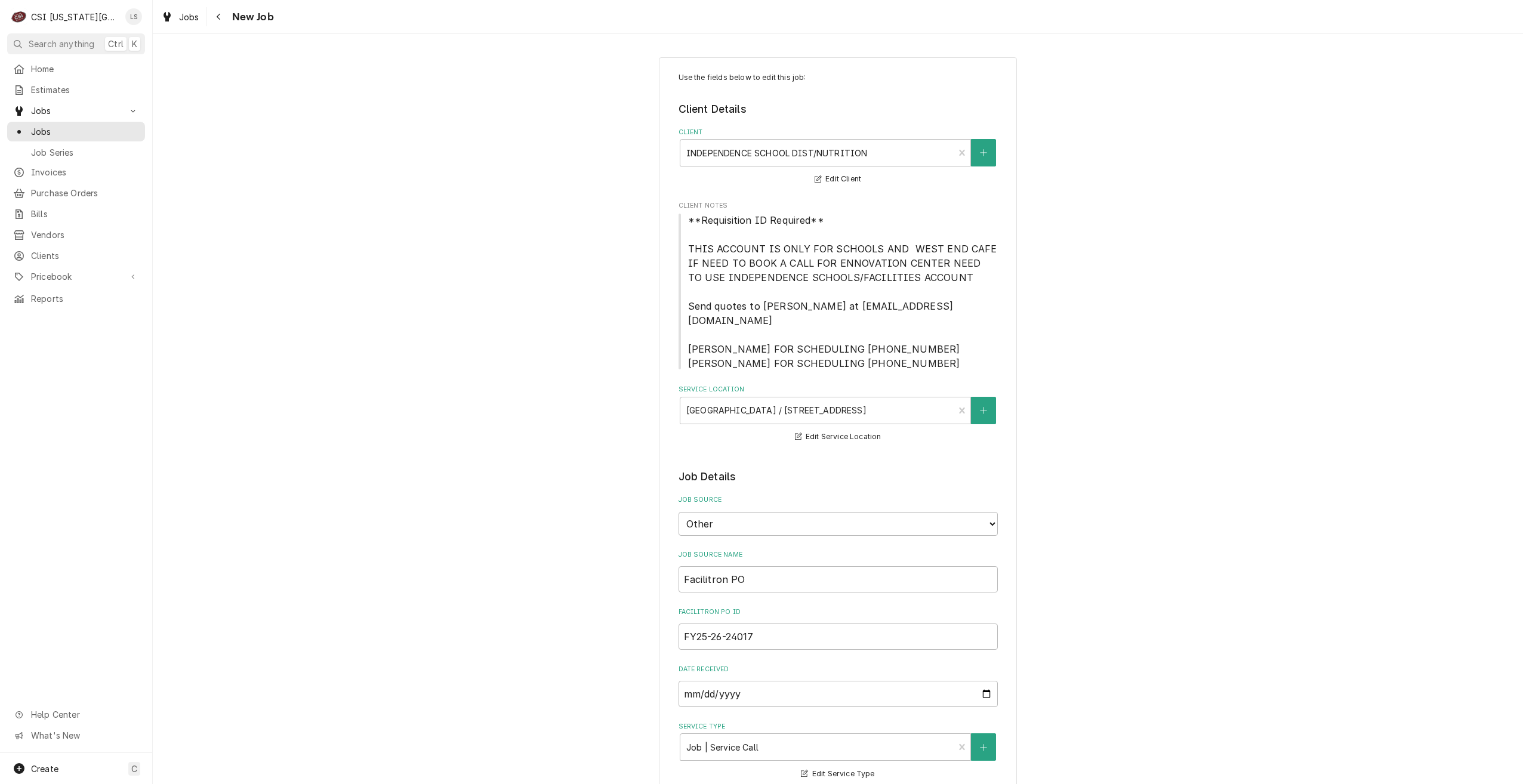
type textarea "x"
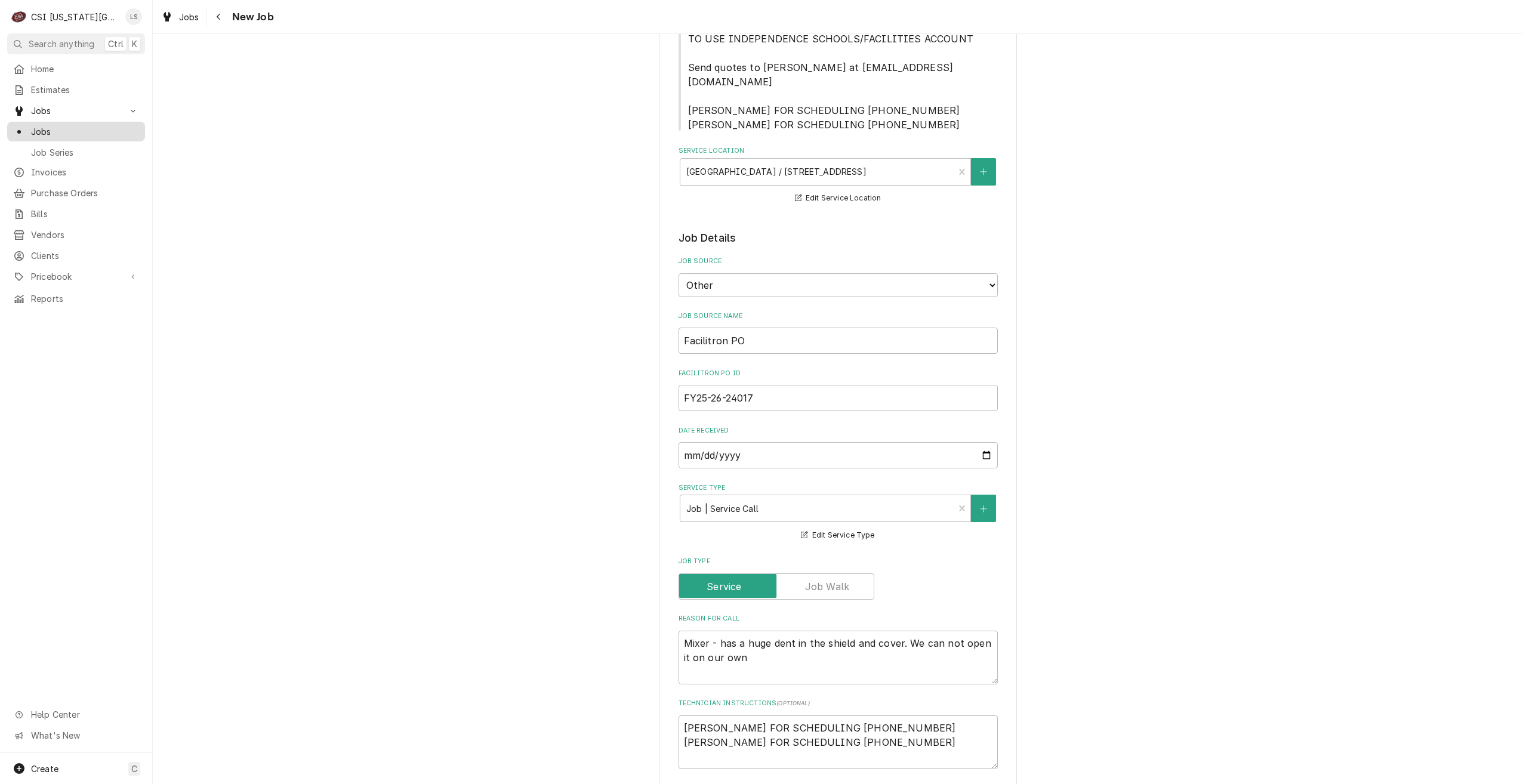
click at [122, 133] on span "Jobs" at bounding box center [85, 131] width 108 height 13
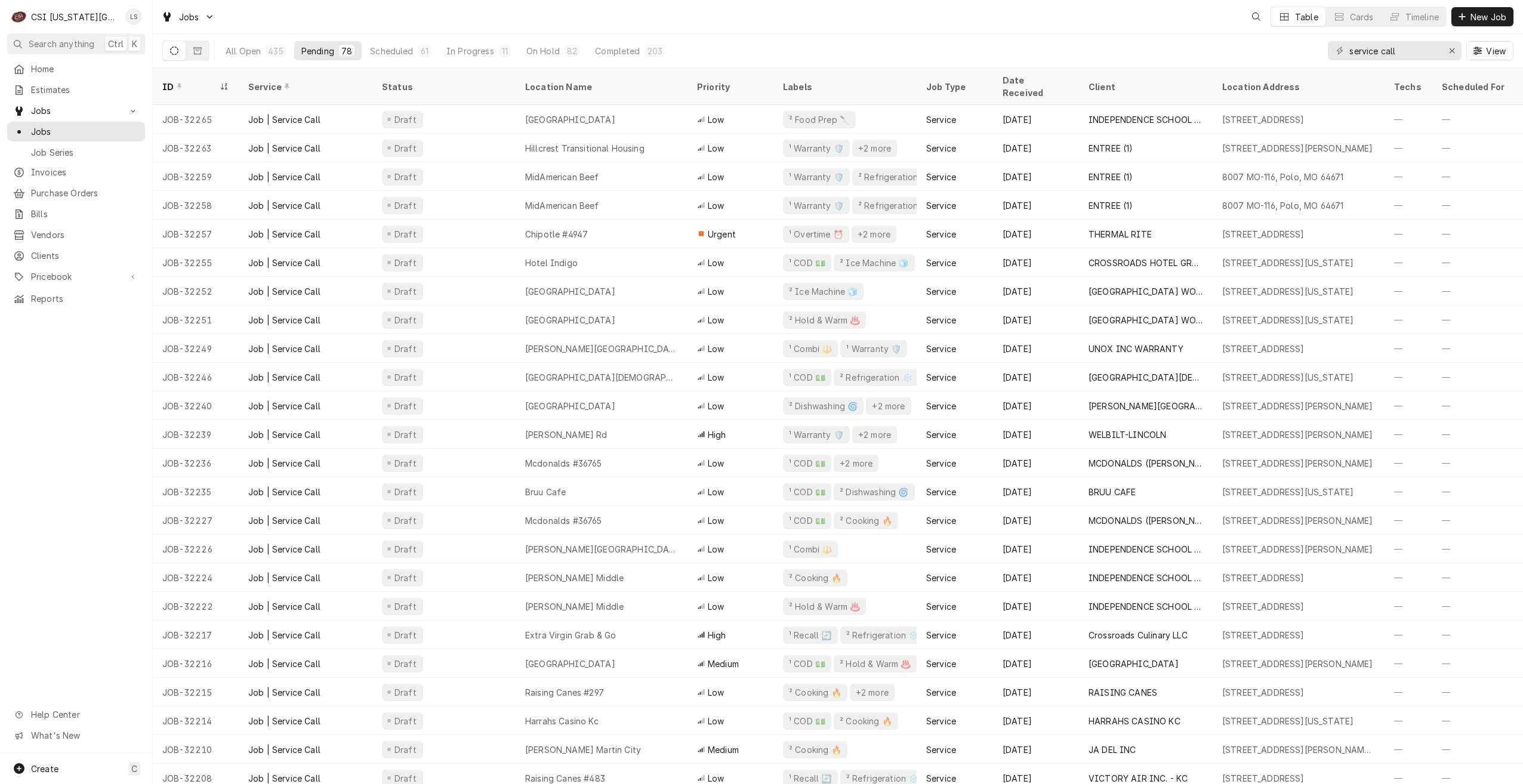
click at [656, 19] on div "Jobs Table Cards Timeline New Job" at bounding box center [838, 16] width 1370 height 34
drag, startPoint x: 1384, startPoint y: 53, endPoint x: 1306, endPoint y: 53, distance: 78.0
click at [1306, 53] on div "All Open 435 Pending 78 Scheduled 61 In Progress 11 On Hold 82 Completed 203 se…" at bounding box center [838, 50] width 1351 height 34
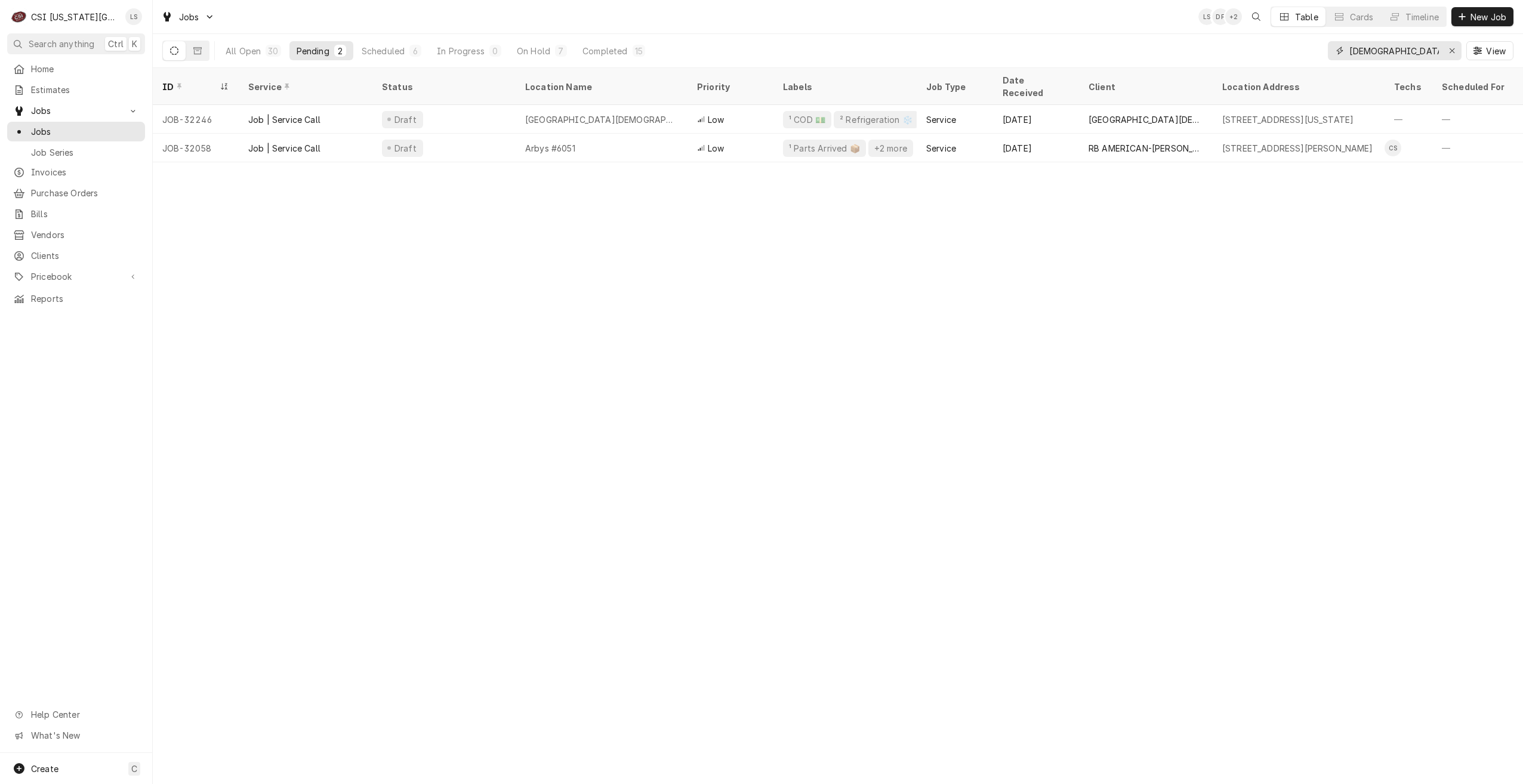
type input "christian"
click at [1091, 37] on div "All Open 30 Pending 2 Scheduled 6 In Progress 0 On Hold 7 Completed 15 christia…" at bounding box center [838, 50] width 1351 height 34
click at [544, 49] on div "On Hold" at bounding box center [533, 50] width 34 height 13
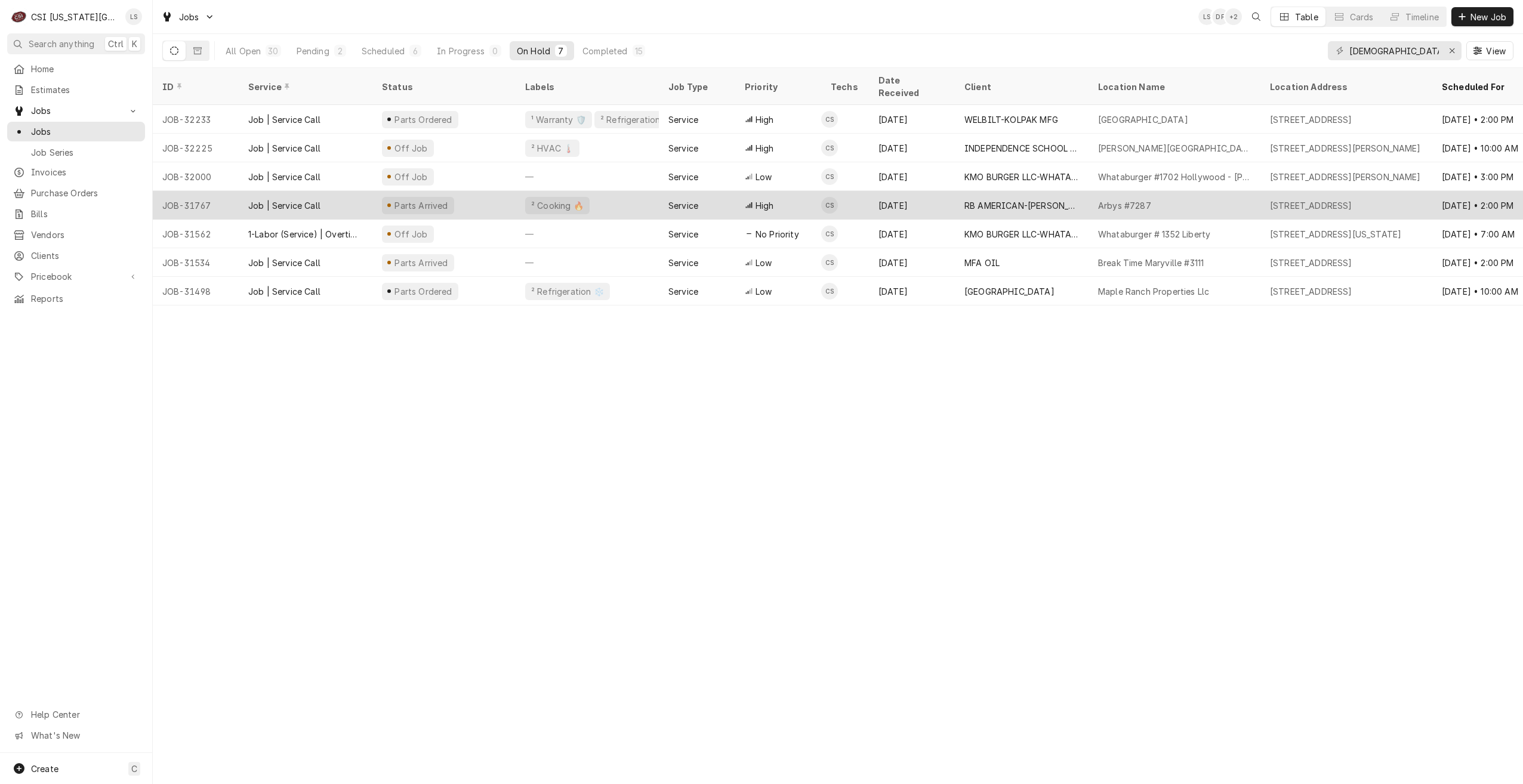
click at [1189, 191] on div "Arbys #7287" at bounding box center [1174, 205] width 172 height 29
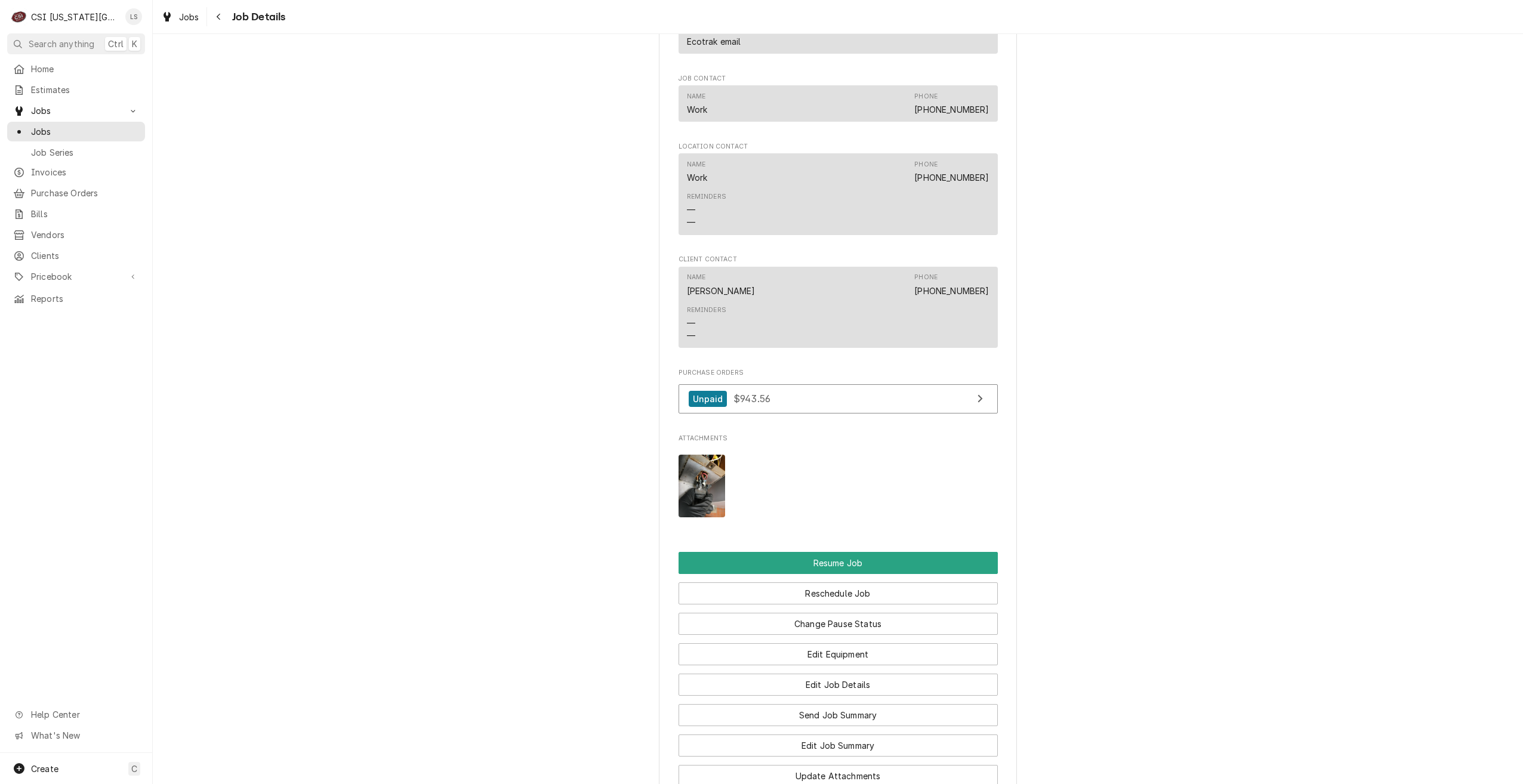
scroll to position [1850, 0]
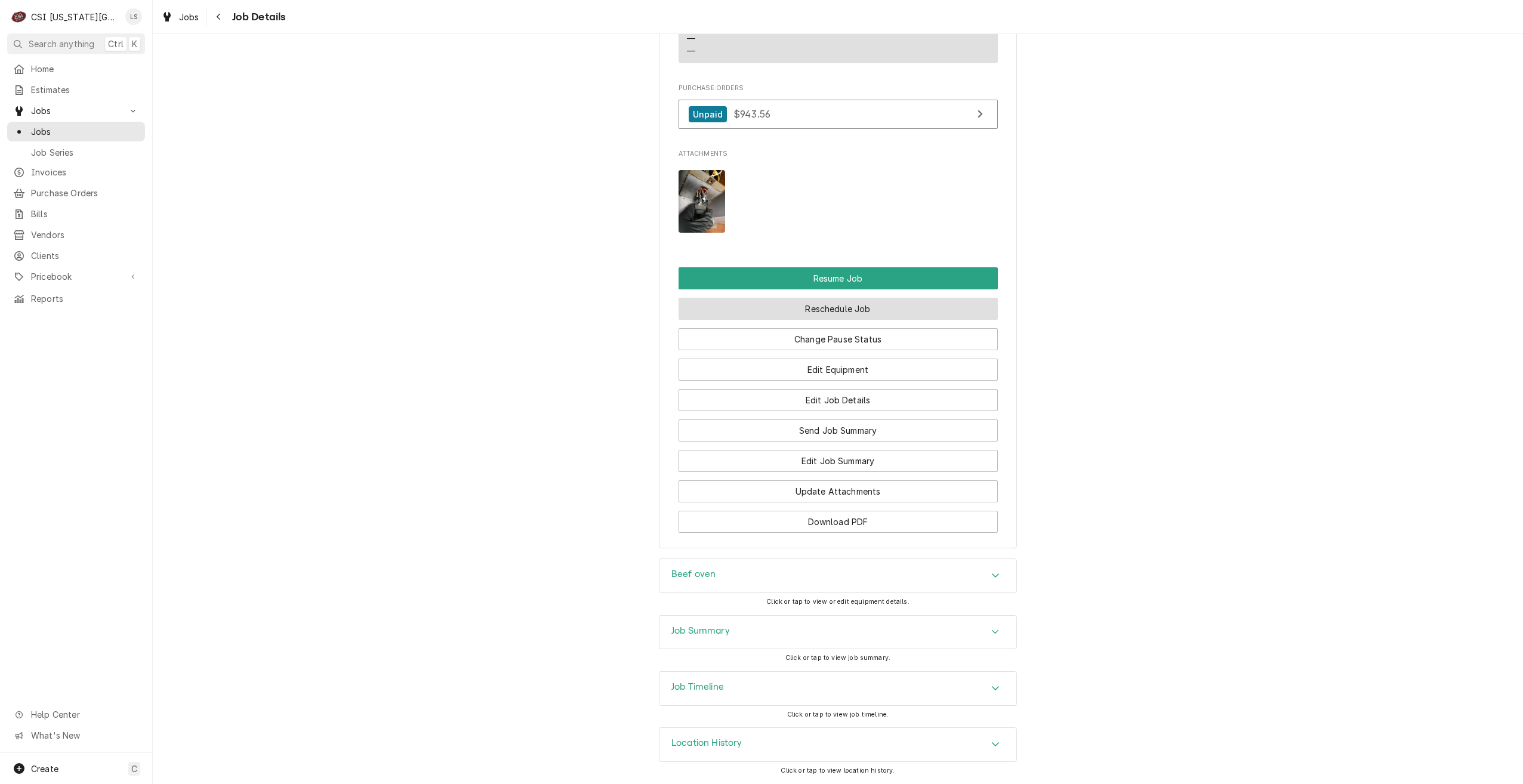
click at [889, 307] on button "Reschedule Job" at bounding box center [838, 309] width 320 height 22
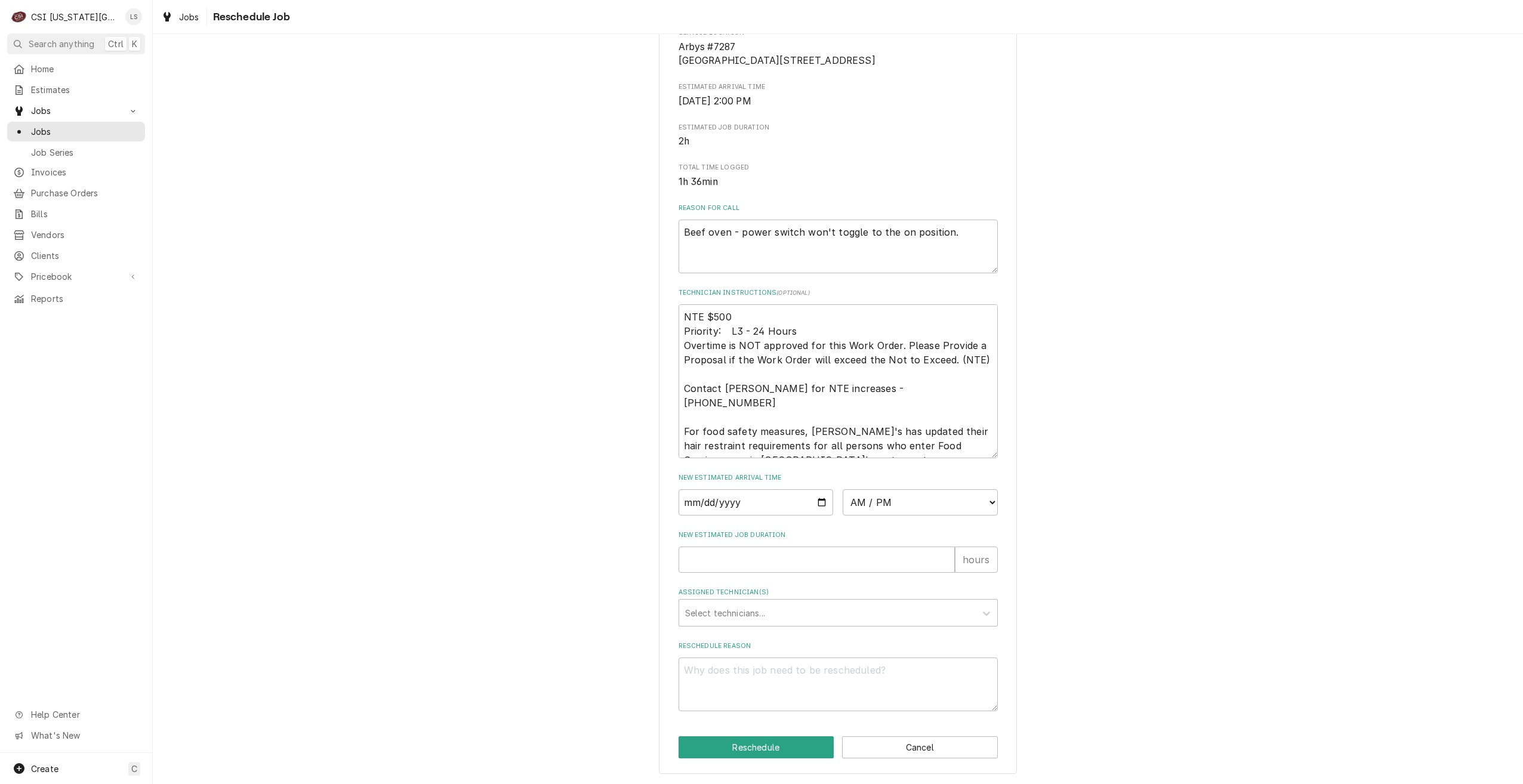
scroll to position [249, 0]
click at [820, 506] on input "Date" at bounding box center [756, 501] width 155 height 26
type textarea "x"
type input "[DATE]"
click at [889, 504] on select "AM / PM 6:00 AM 6:15 AM 6:30 AM 6:45 AM 7:00 AM 7:15 AM 7:30 AM 7:45 AM 8:00 AM…" at bounding box center [920, 501] width 155 height 26
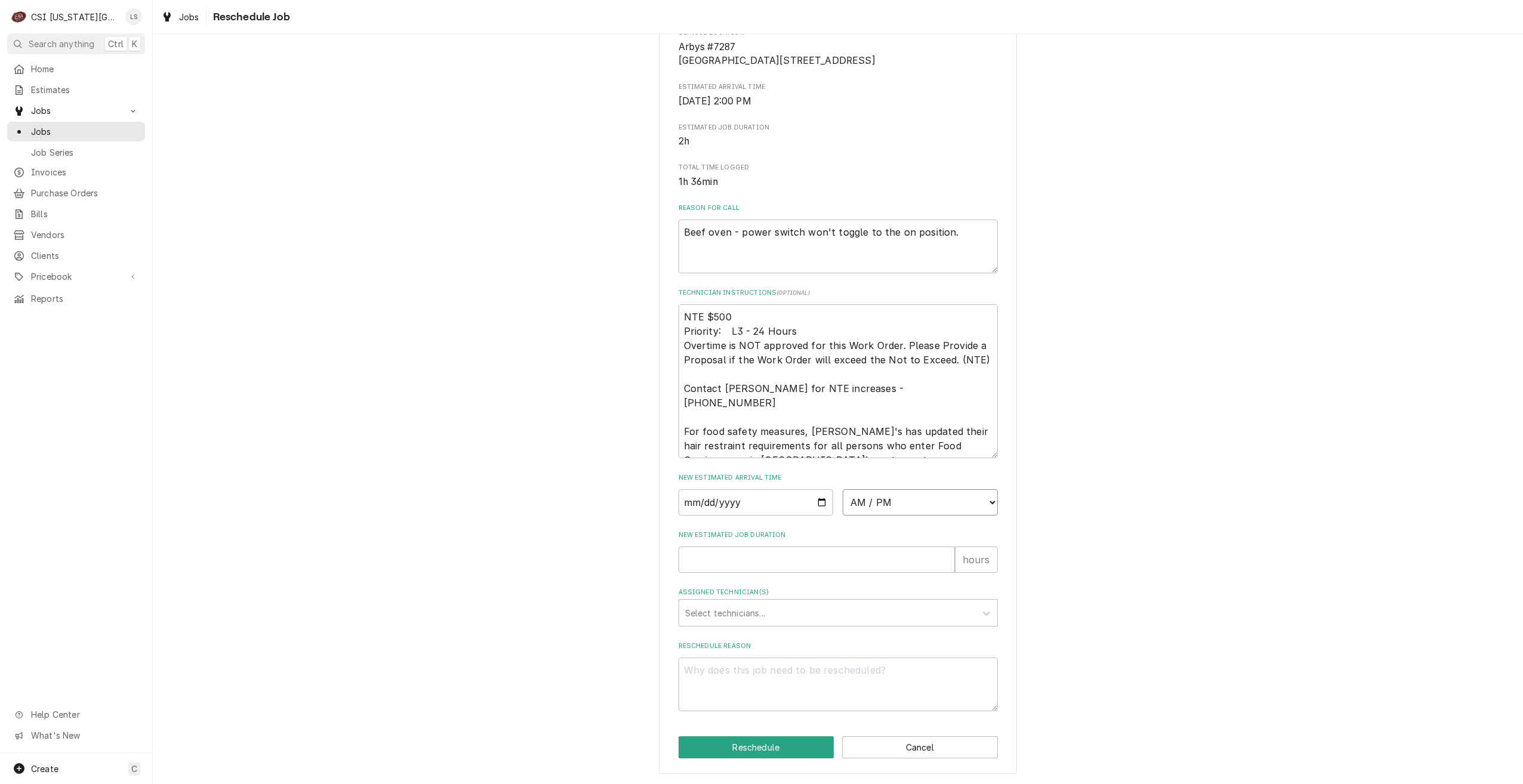
select select "14:00:00"
click at [842, 489] on select "AM / PM 6:00 AM 6:15 AM 6:30 AM 6:45 AM 7:00 AM 7:15 AM 7:30 AM 7:45 AM 8:00 AM…" at bounding box center [920, 501] width 155 height 26
click at [852, 551] on input "New Estimated Job Duration" at bounding box center [816, 559] width 276 height 26
type textarea "x"
type input "2"
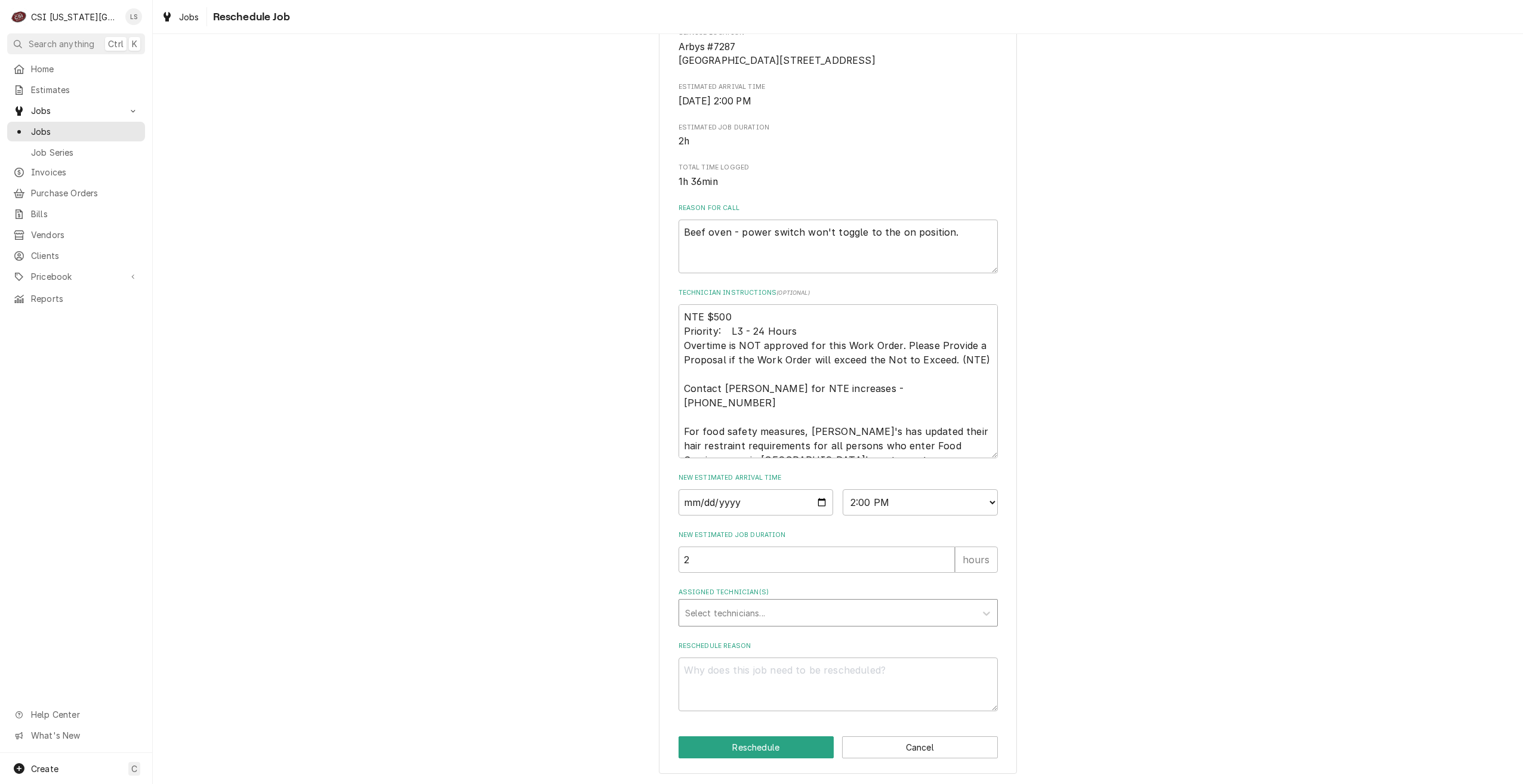
click at [853, 617] on div "Assigned Technician(s)" at bounding box center [828, 613] width 285 height 21
type input "[DEMOGRAPHIC_DATA]"
click at [834, 645] on div "[DEMOGRAPHIC_DATA][PERSON_NAME]" at bounding box center [838, 638] width 319 height 18
type textarea "x"
click at [842, 678] on textarea "Reschedule Reason" at bounding box center [838, 683] width 320 height 53
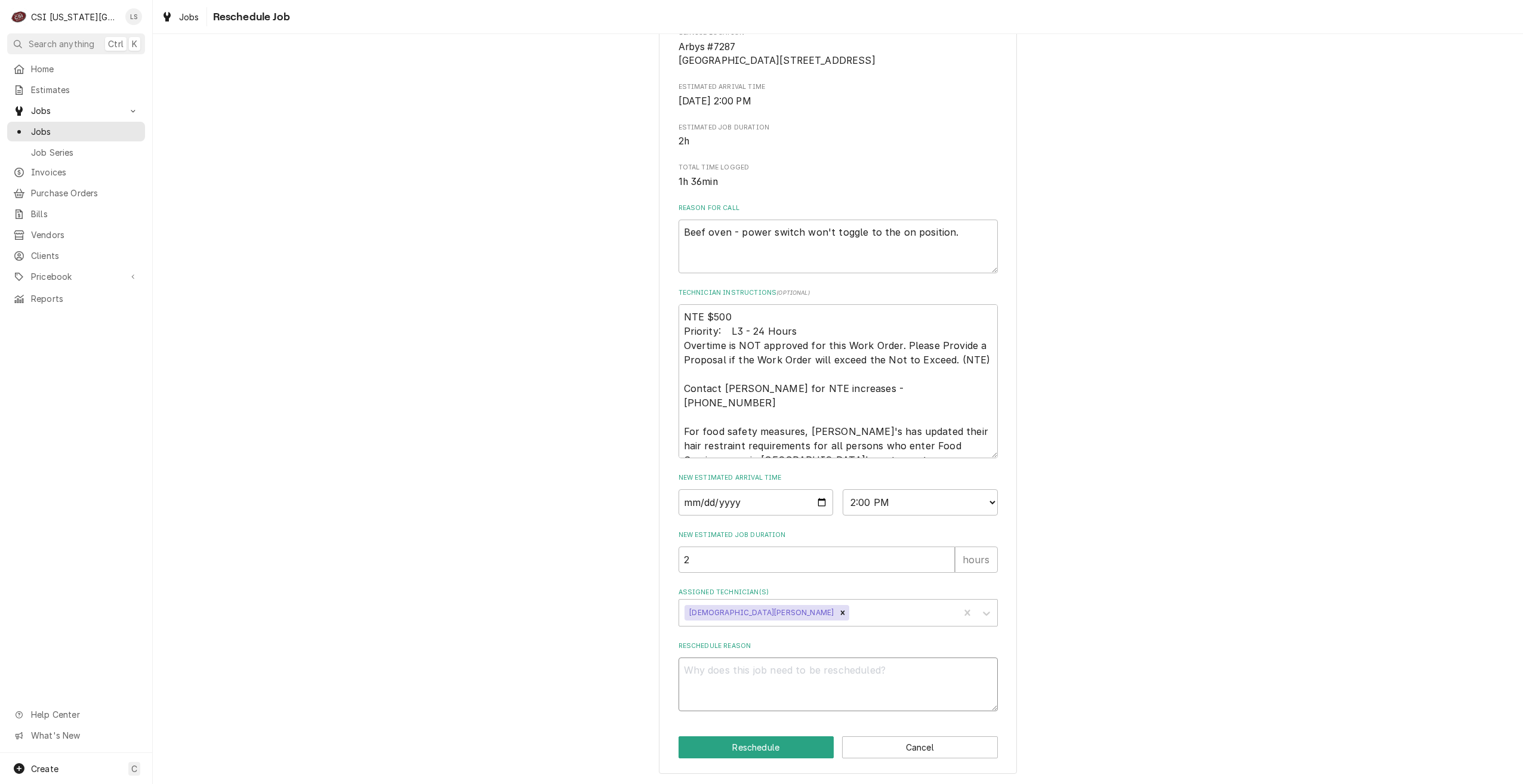
type textarea "x"
type textarea "R"
type textarea "x"
type textarea "RE"
type textarea "x"
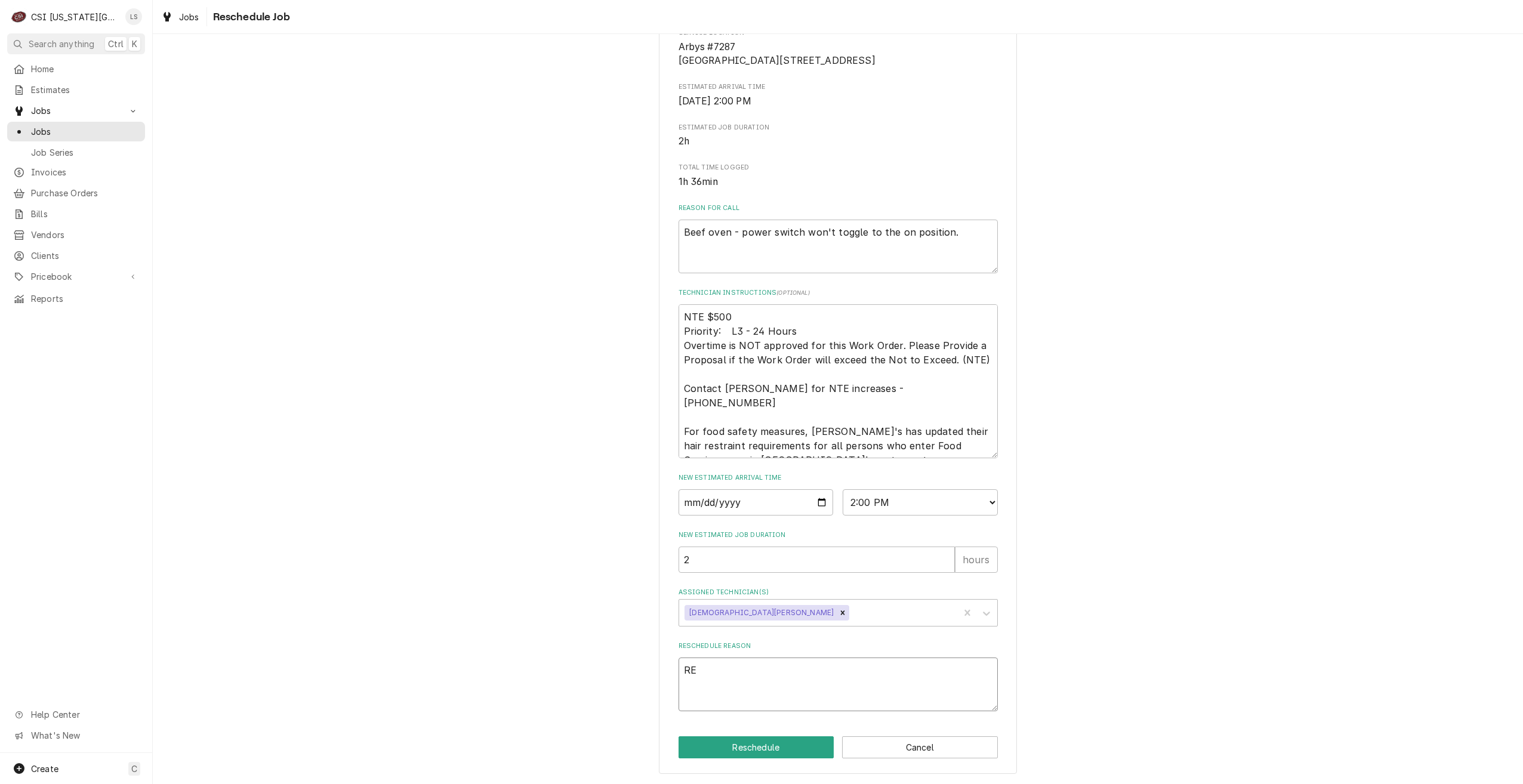
type textarea "REt"
type textarea "x"
type textarea "REtu"
type textarea "x"
type textarea "REtur"
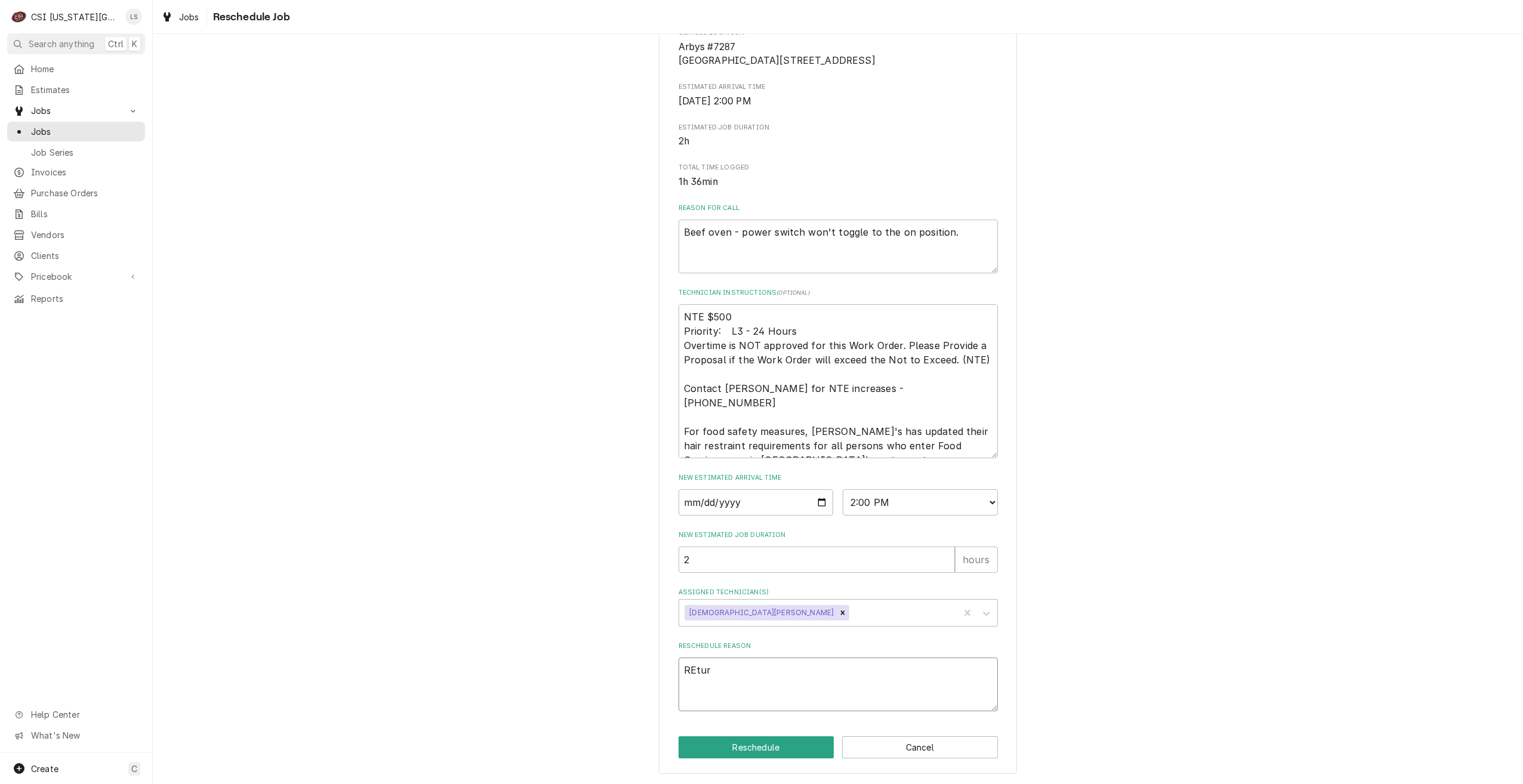
type textarea "x"
type textarea "REturn"
type textarea "x"
type textarea "REtur"
type textarea "x"
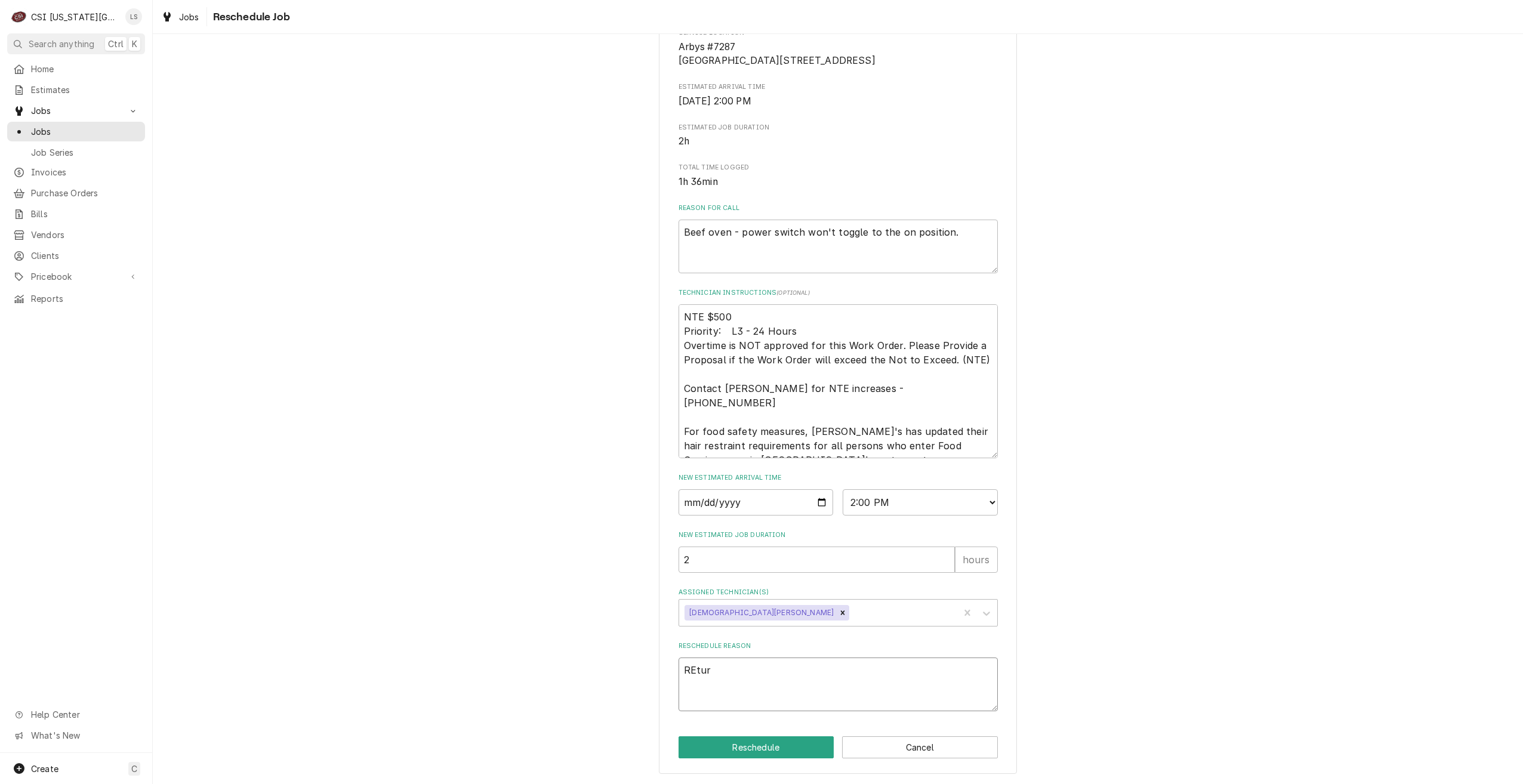
type textarea "REtu"
type textarea "x"
type textarea "REt"
type textarea "x"
type textarea "RE"
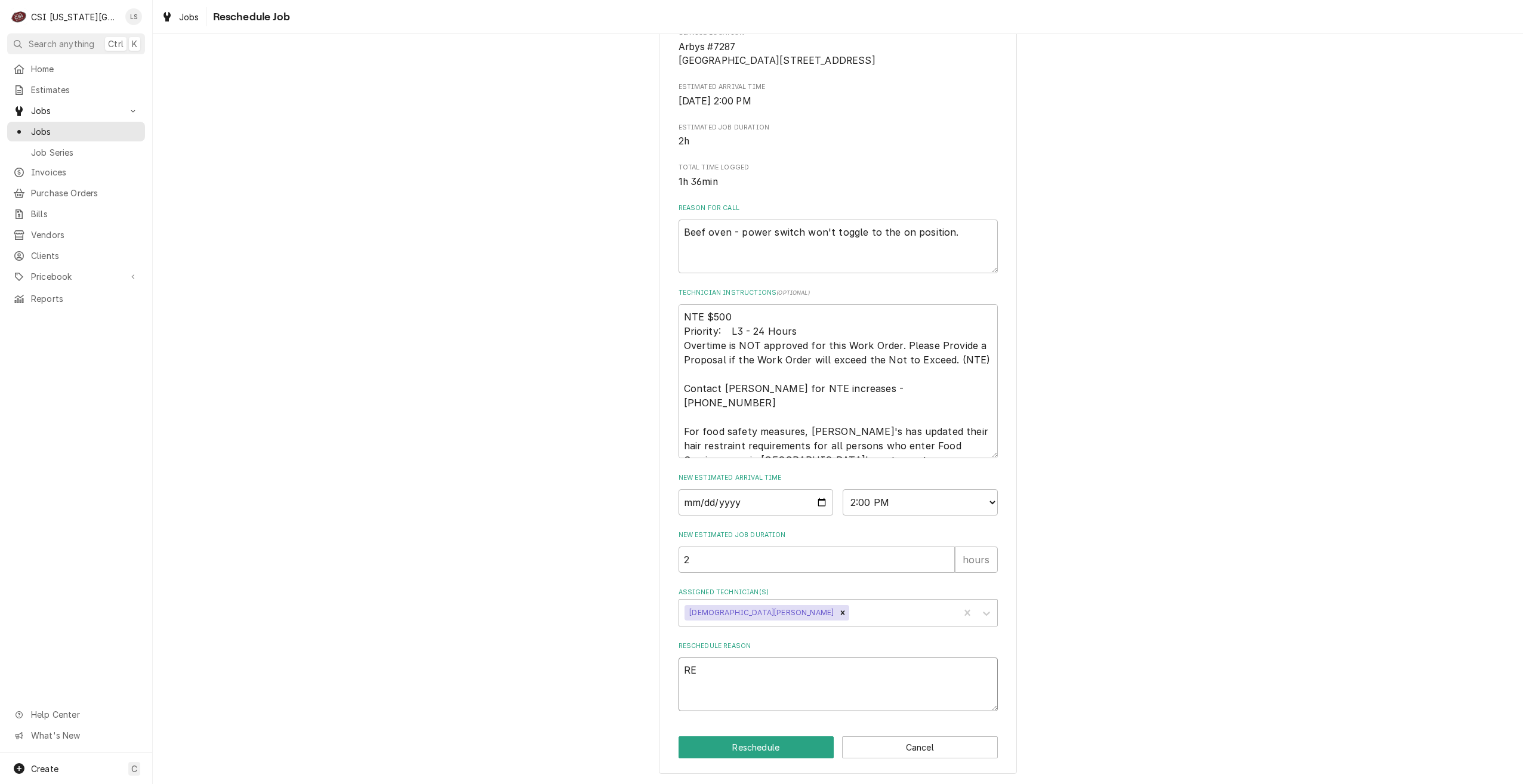
type textarea "x"
type textarea "R"
type textarea "x"
type textarea "Re"
type textarea "x"
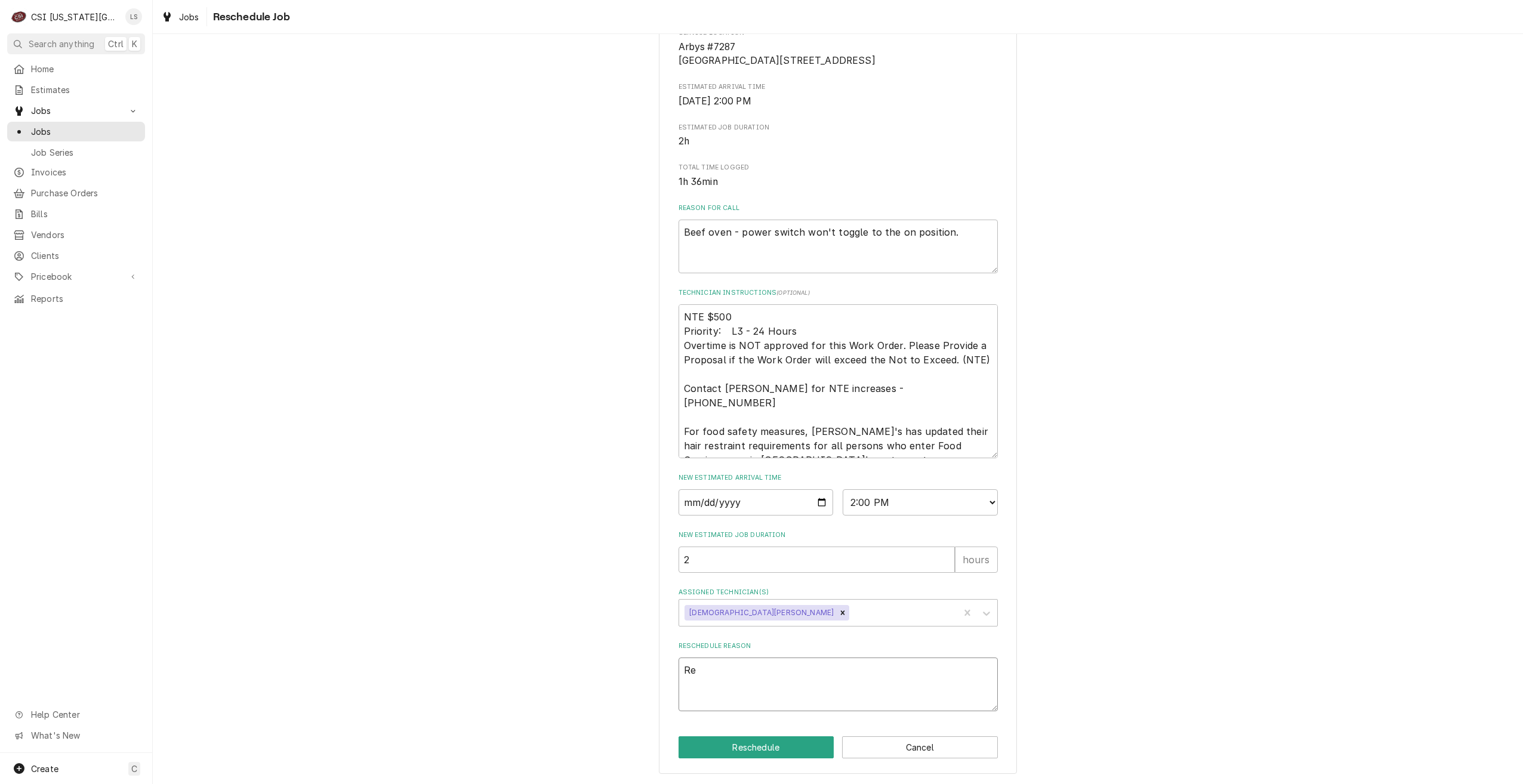
type textarea "Rer"
type textarea "x"
type textarea "Re"
type textarea "x"
type textarea "Ret"
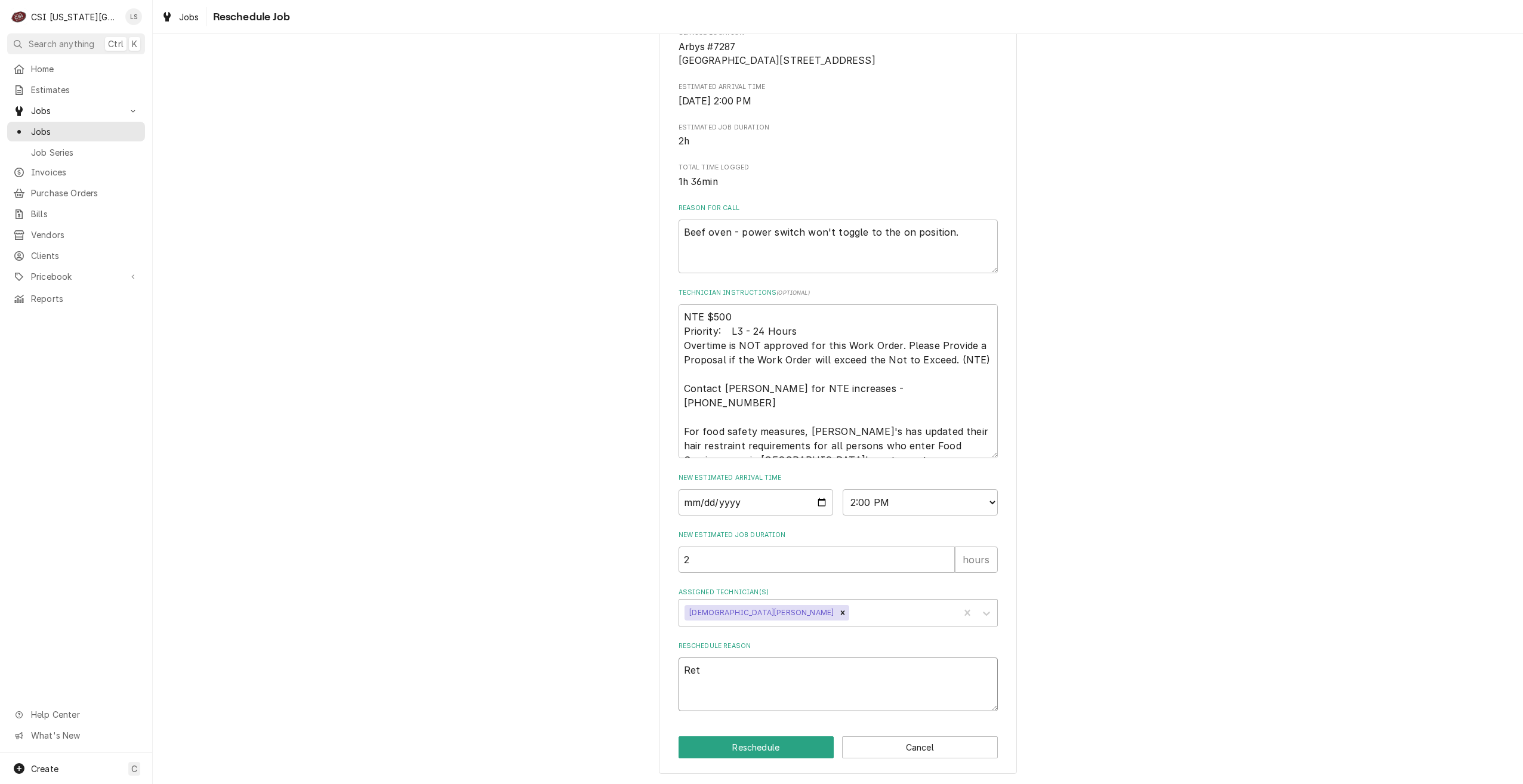
type textarea "x"
type textarea "Retu"
type textarea "x"
type textarea "Retur"
type textarea "x"
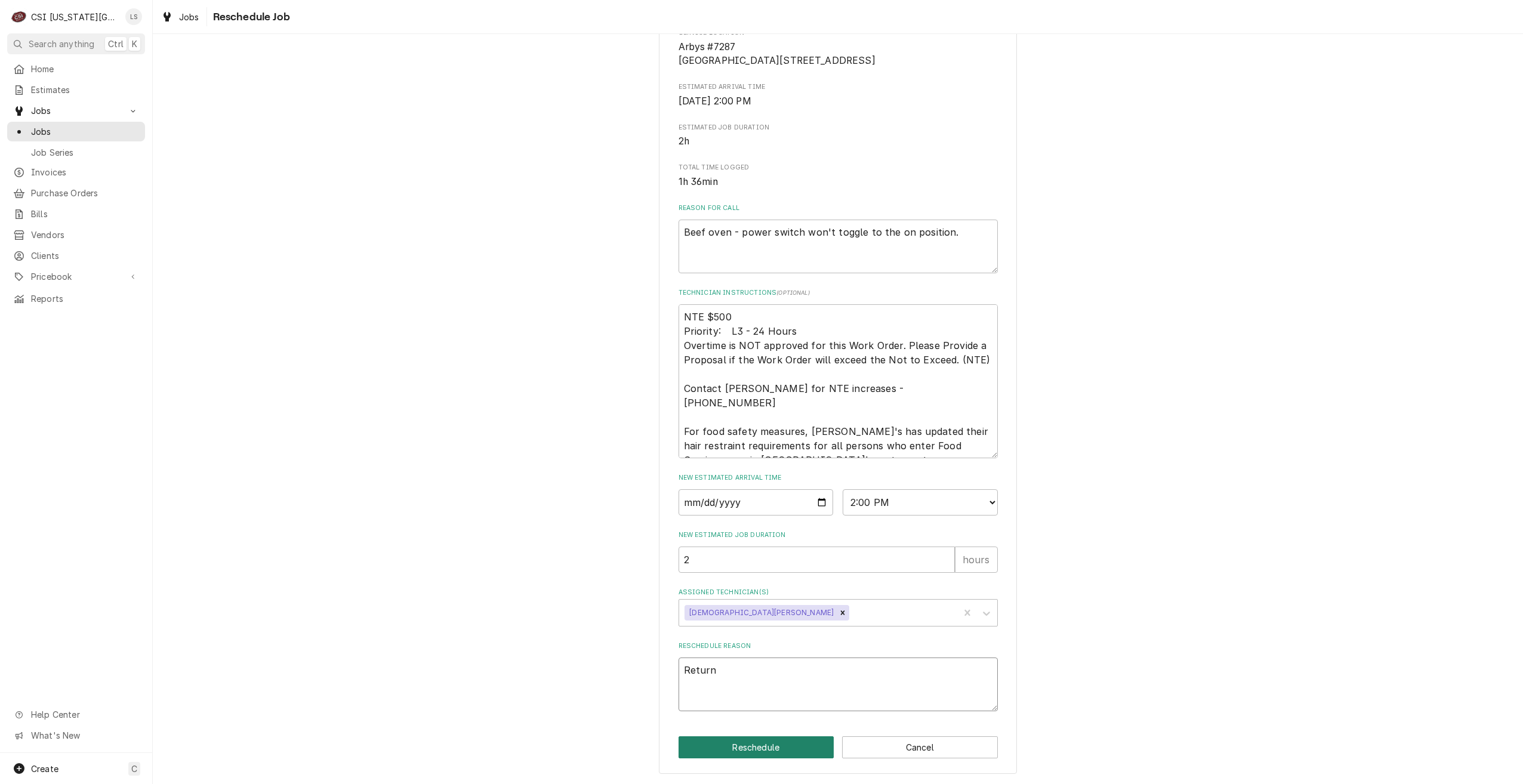
type textarea "Return"
click at [781, 750] on button "Reschedule" at bounding box center [756, 747] width 156 height 22
type textarea "x"
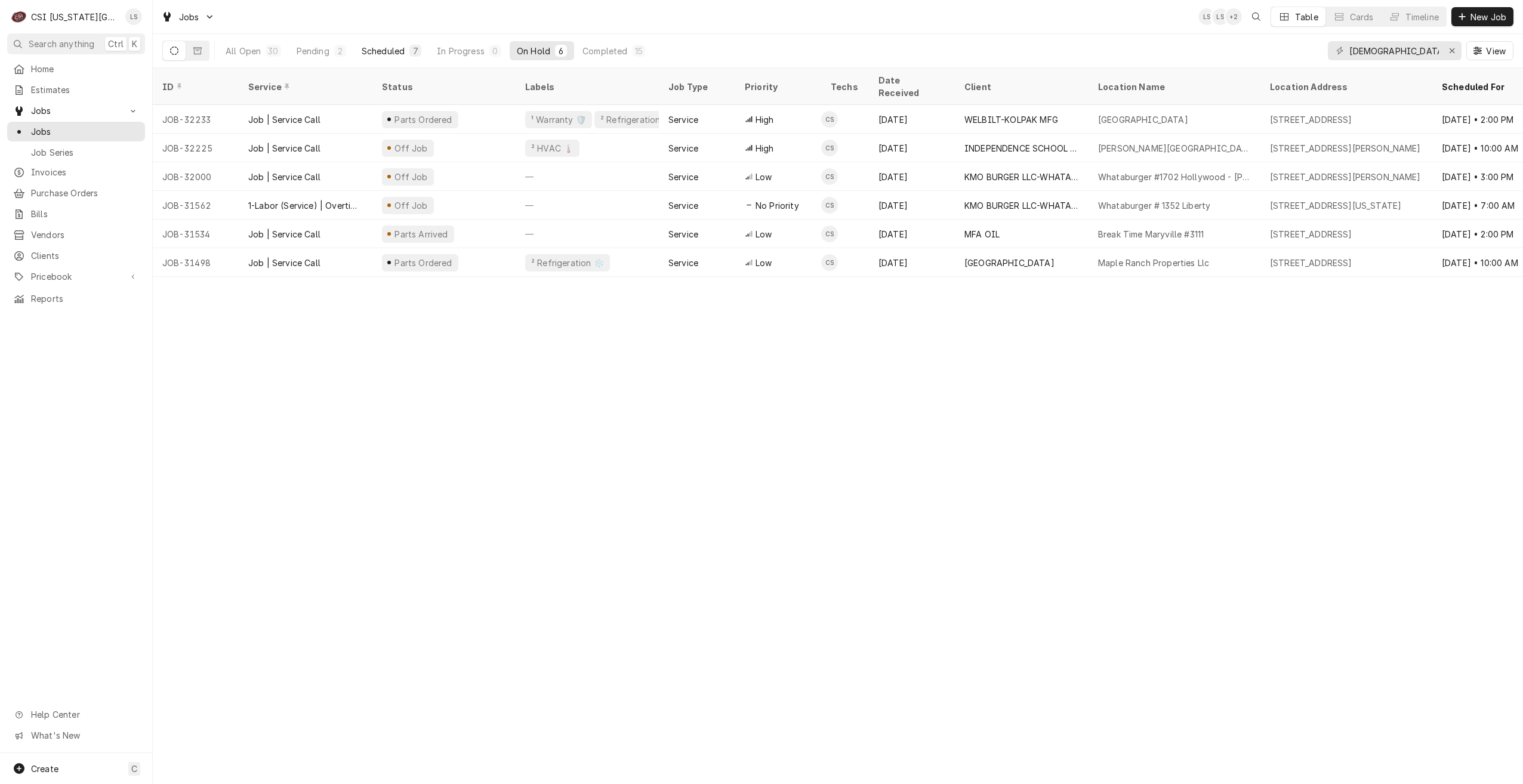
click at [385, 55] on div "Scheduled" at bounding box center [382, 50] width 43 height 13
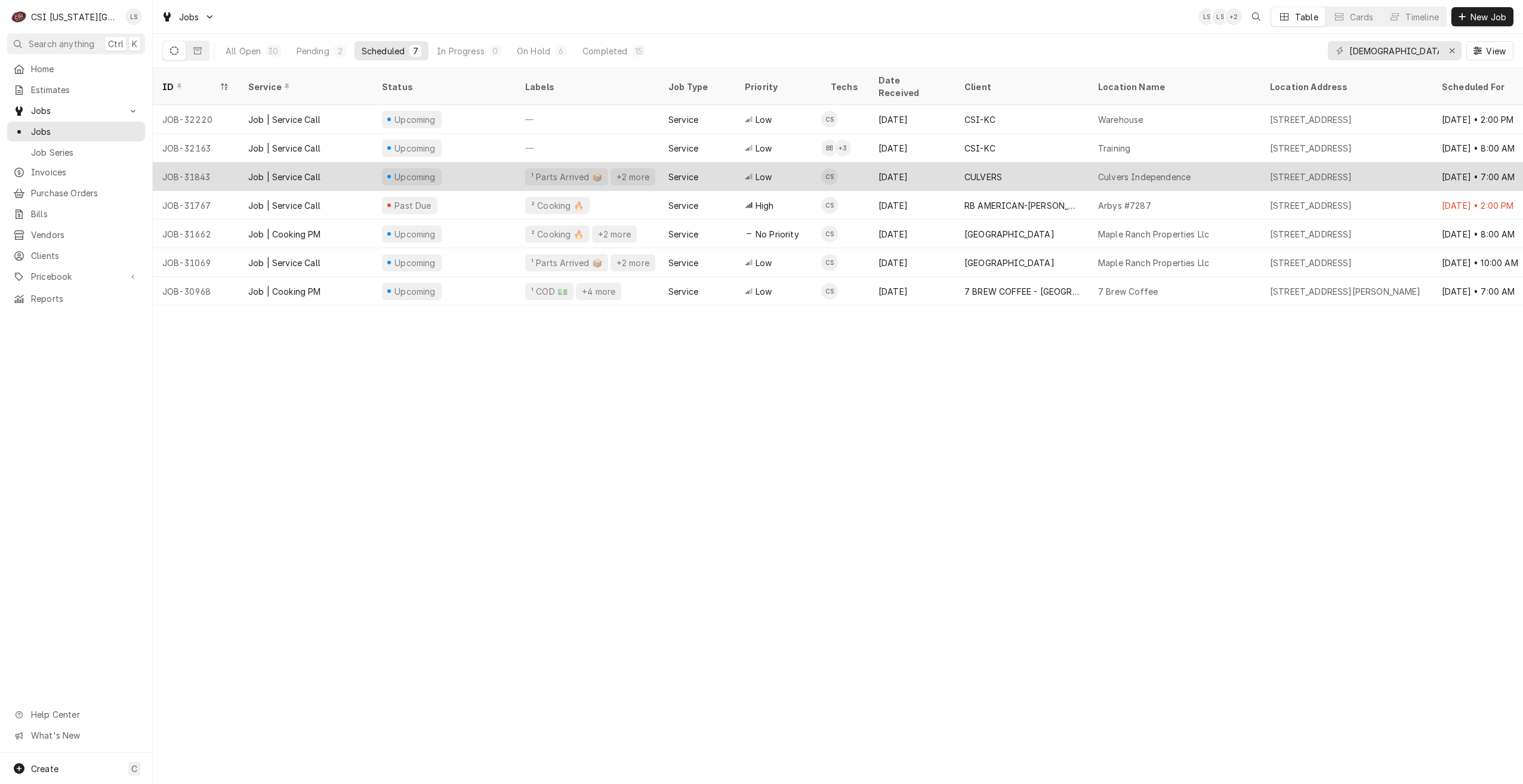
click at [1074, 163] on div "CULVERS" at bounding box center [1021, 177] width 134 height 29
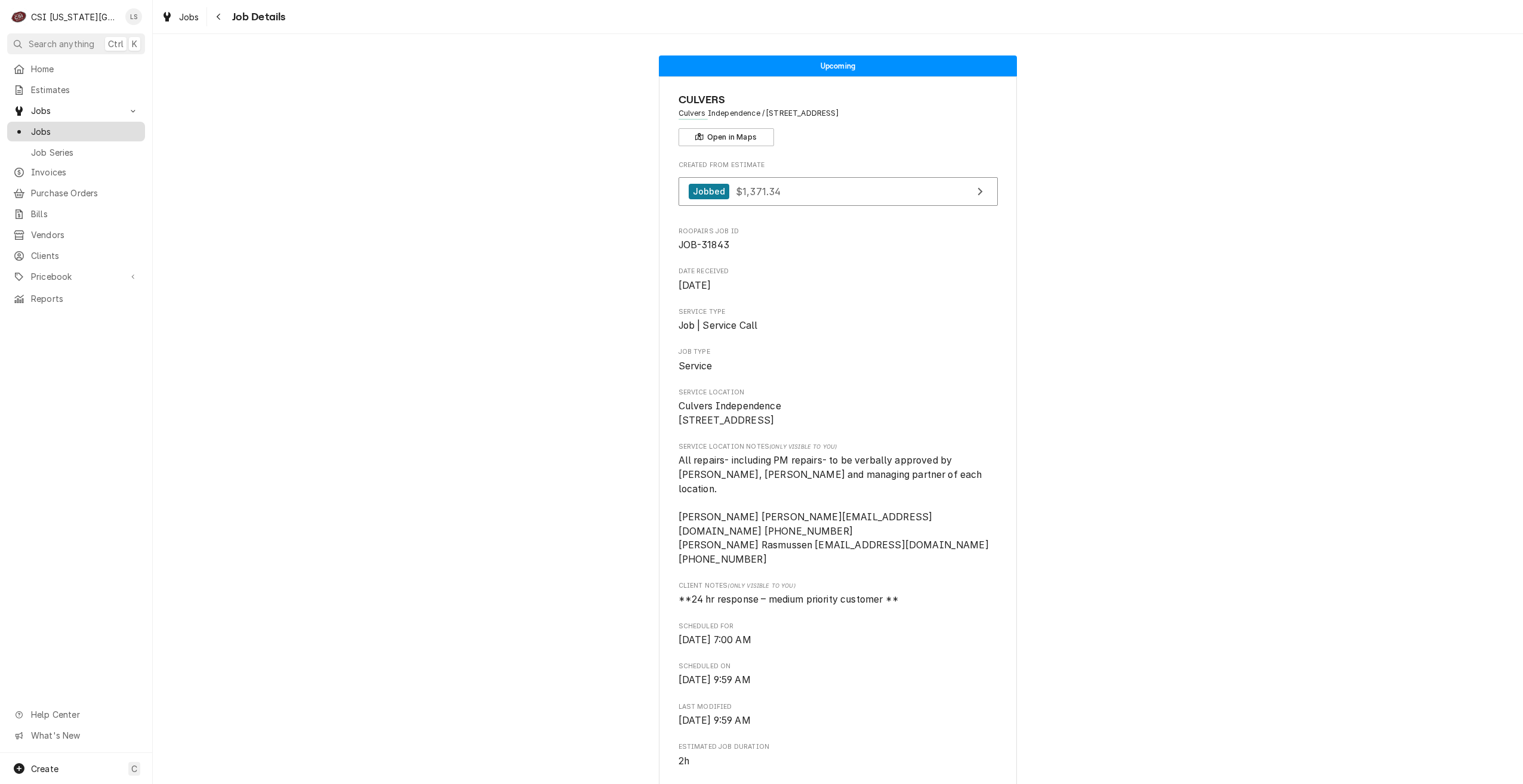
click at [126, 127] on span "Jobs" at bounding box center [85, 131] width 108 height 13
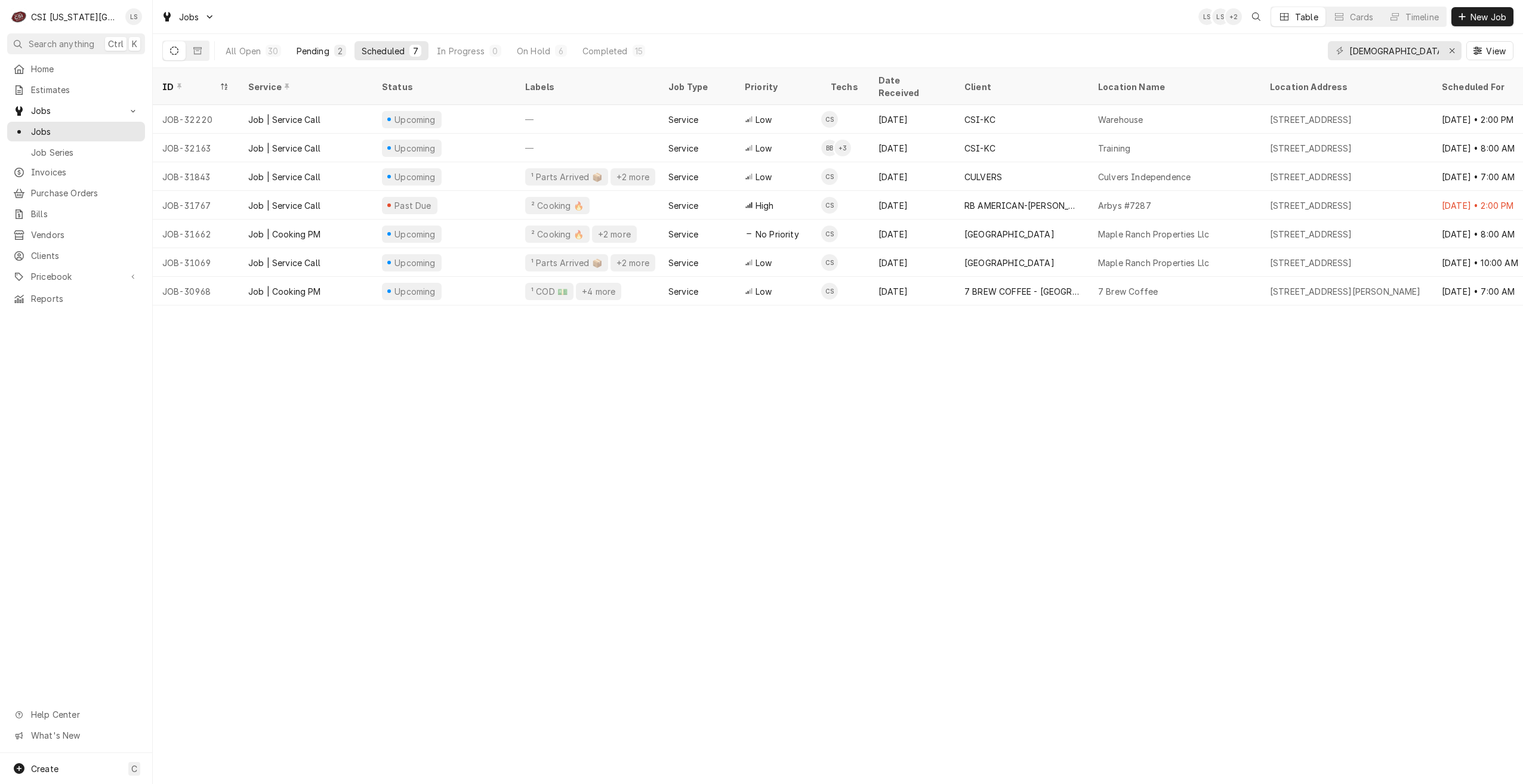
click at [323, 52] on div "Pending" at bounding box center [313, 50] width 33 height 13
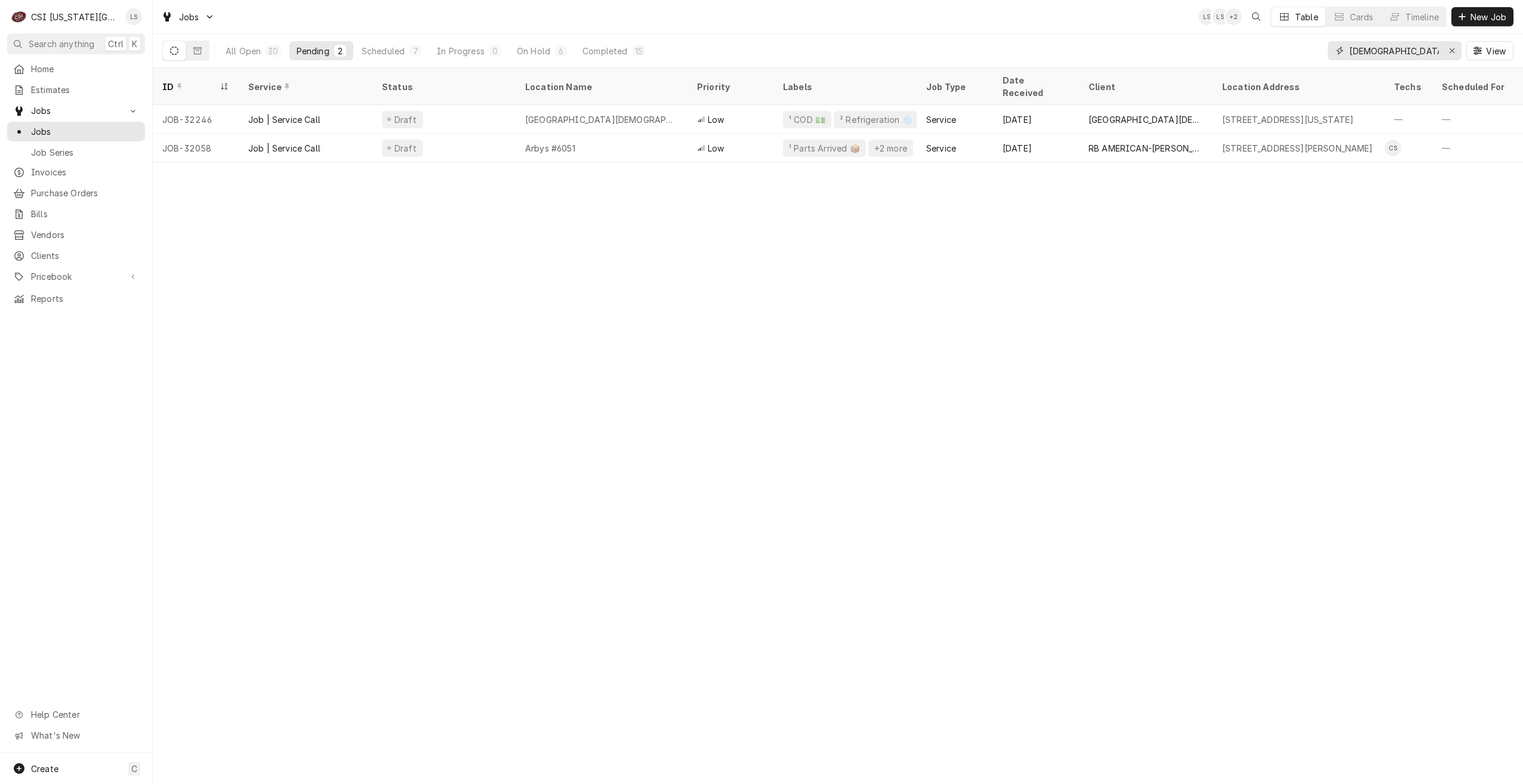
click at [1389, 53] on input "[DEMOGRAPHIC_DATA]" at bounding box center [1394, 51] width 89 height 19
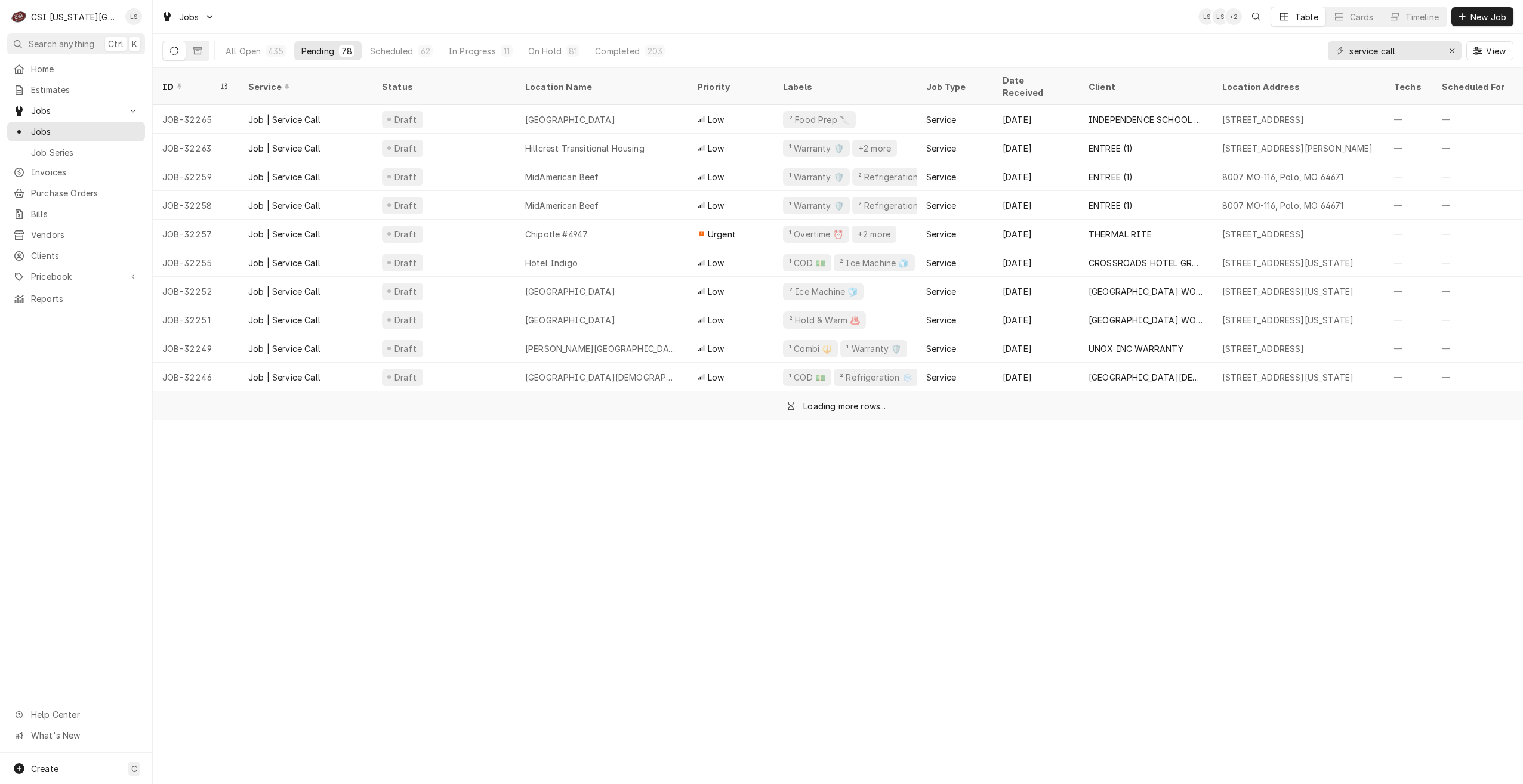
click at [1033, 39] on div "All Open 435 Pending 78 Scheduled 62 In Progress 11 On Hold 81 Completed 203 se…" at bounding box center [838, 50] width 1351 height 34
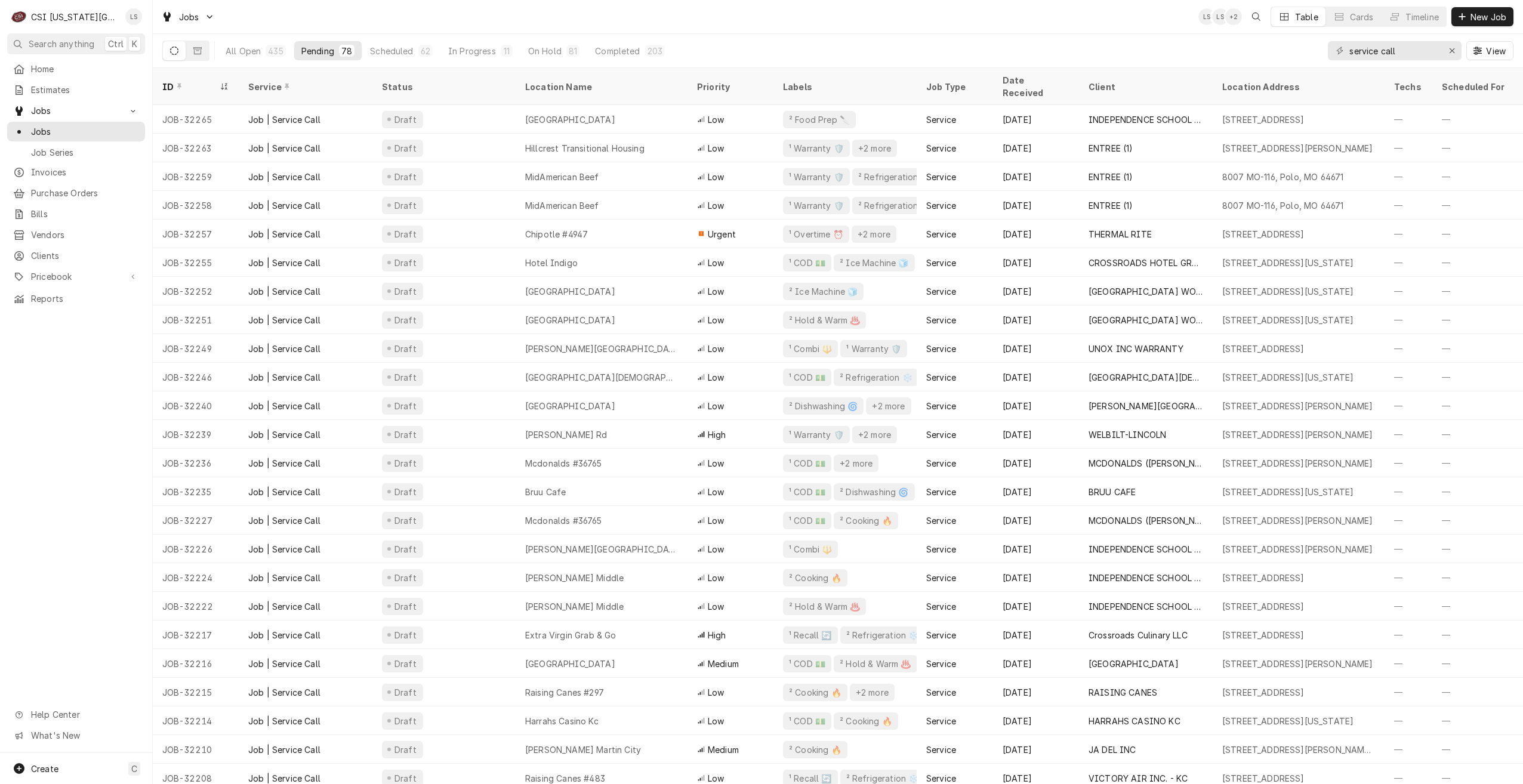
click at [788, 14] on div "Jobs LS LS + 2 Table Cards Timeline New Job" at bounding box center [838, 16] width 1370 height 34
click at [610, 16] on div "Jobs LS LS + 2 Table Cards Timeline New Job" at bounding box center [838, 16] width 1370 height 34
drag, startPoint x: 1410, startPoint y: 52, endPoint x: 1341, endPoint y: 49, distance: 69.1
click at [1341, 49] on div "service call" at bounding box center [1394, 51] width 134 height 19
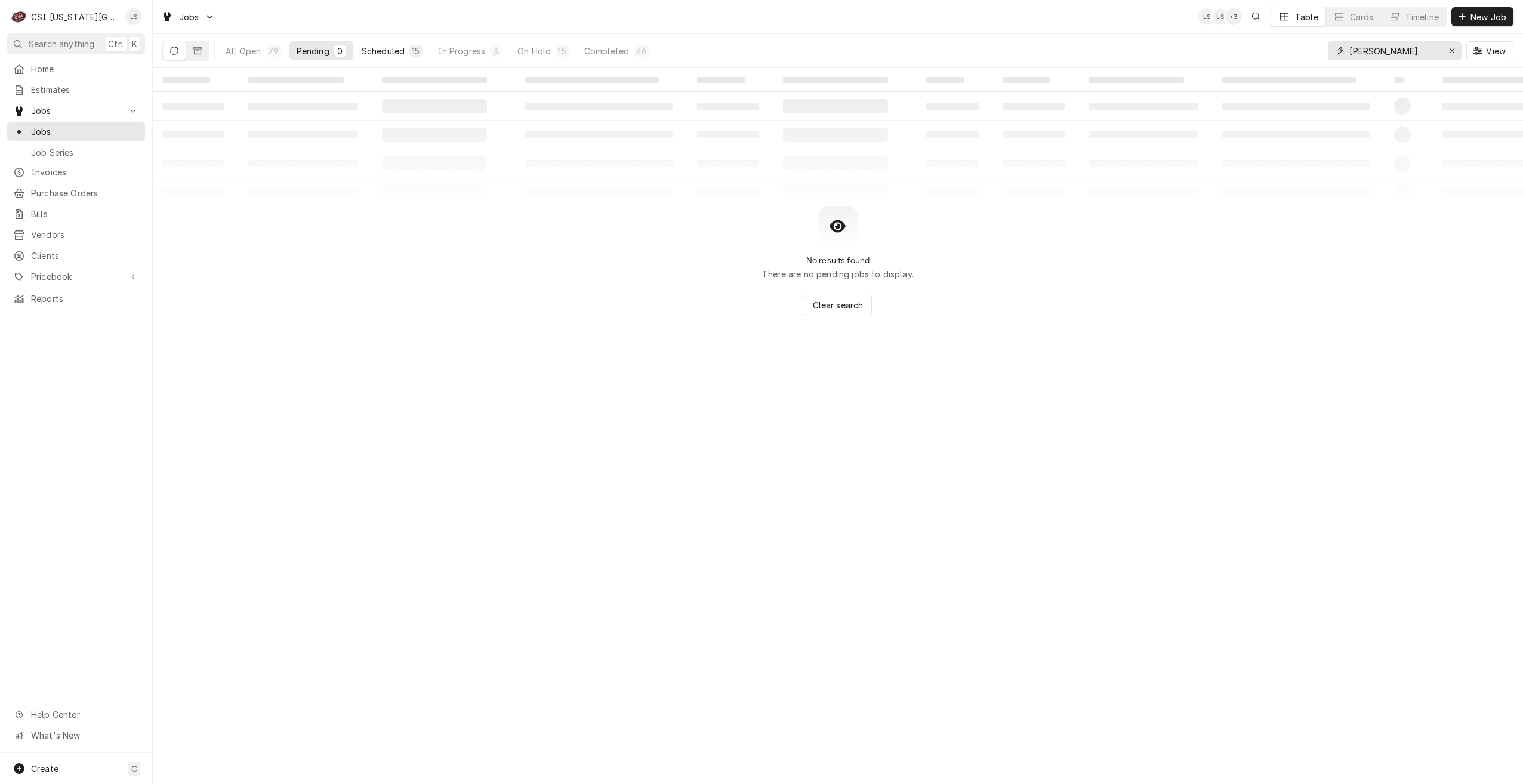
type input "brian"
click at [383, 53] on div "Scheduled" at bounding box center [382, 50] width 43 height 13
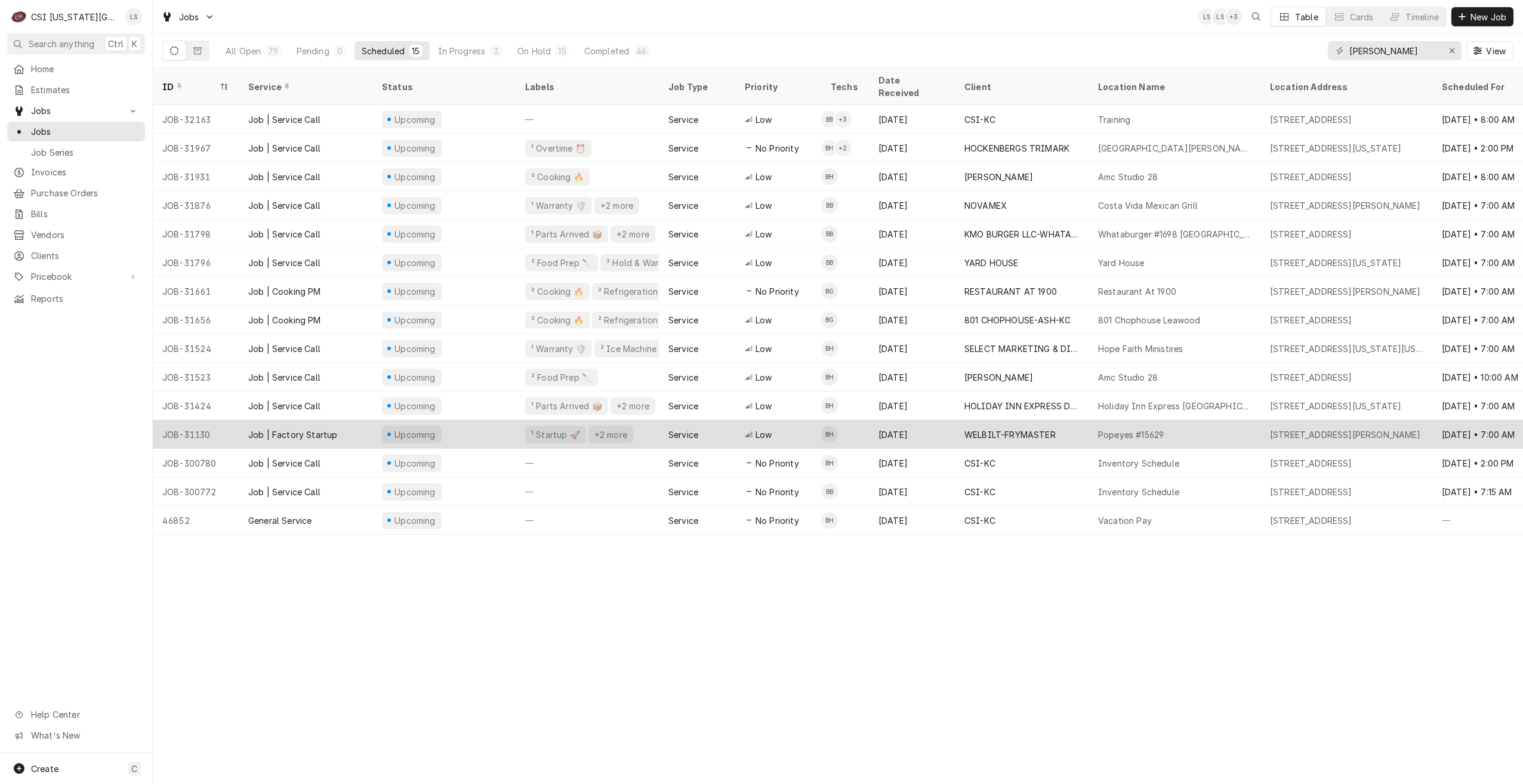
click at [1374, 428] on div "10313 Metcalf Ave, Overland Park, KS 66212" at bounding box center [1347, 435] width 172 height 29
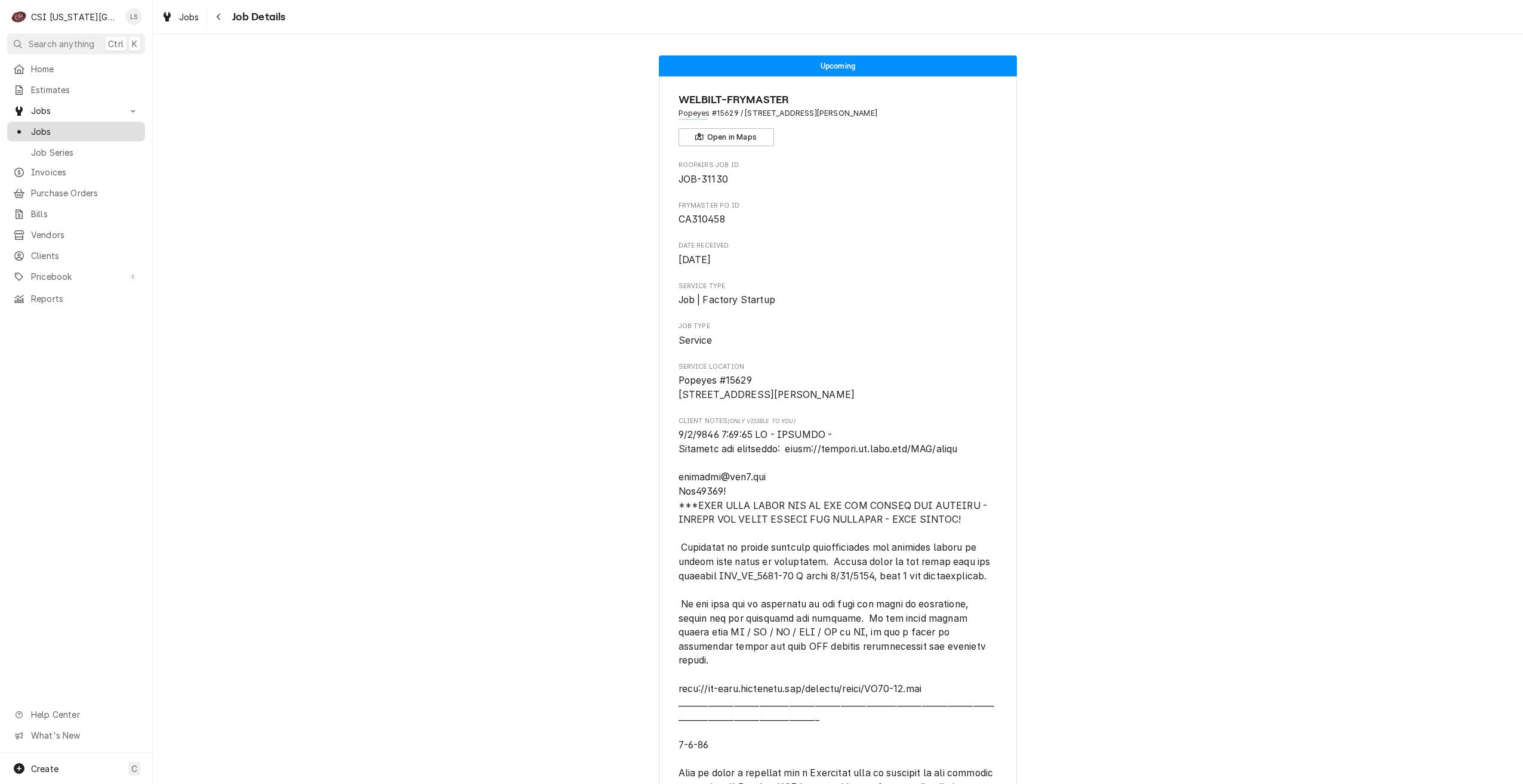
click at [116, 136] on link "Jobs" at bounding box center [76, 132] width 137 height 19
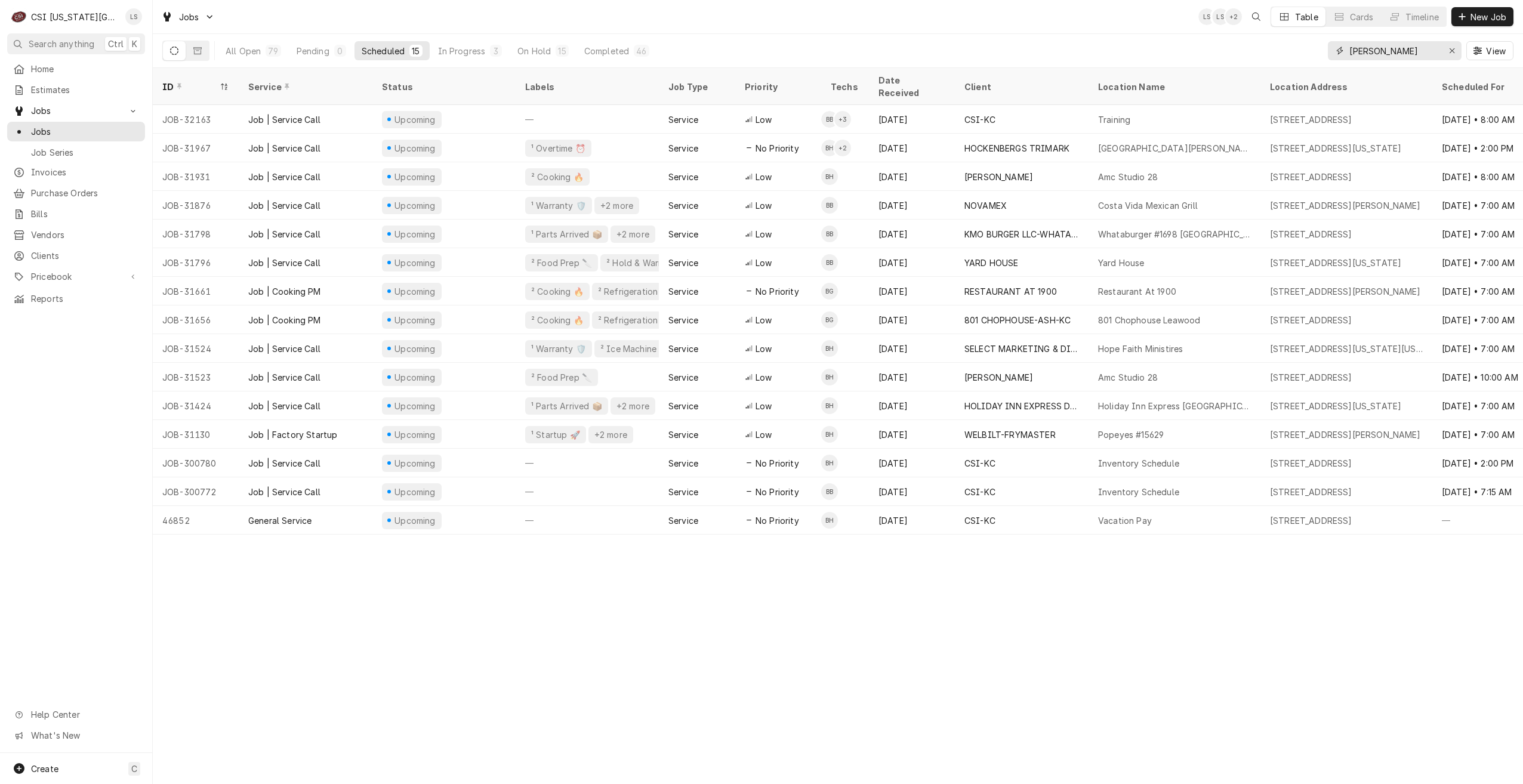
click at [1392, 52] on input "brian" at bounding box center [1394, 51] width 89 height 19
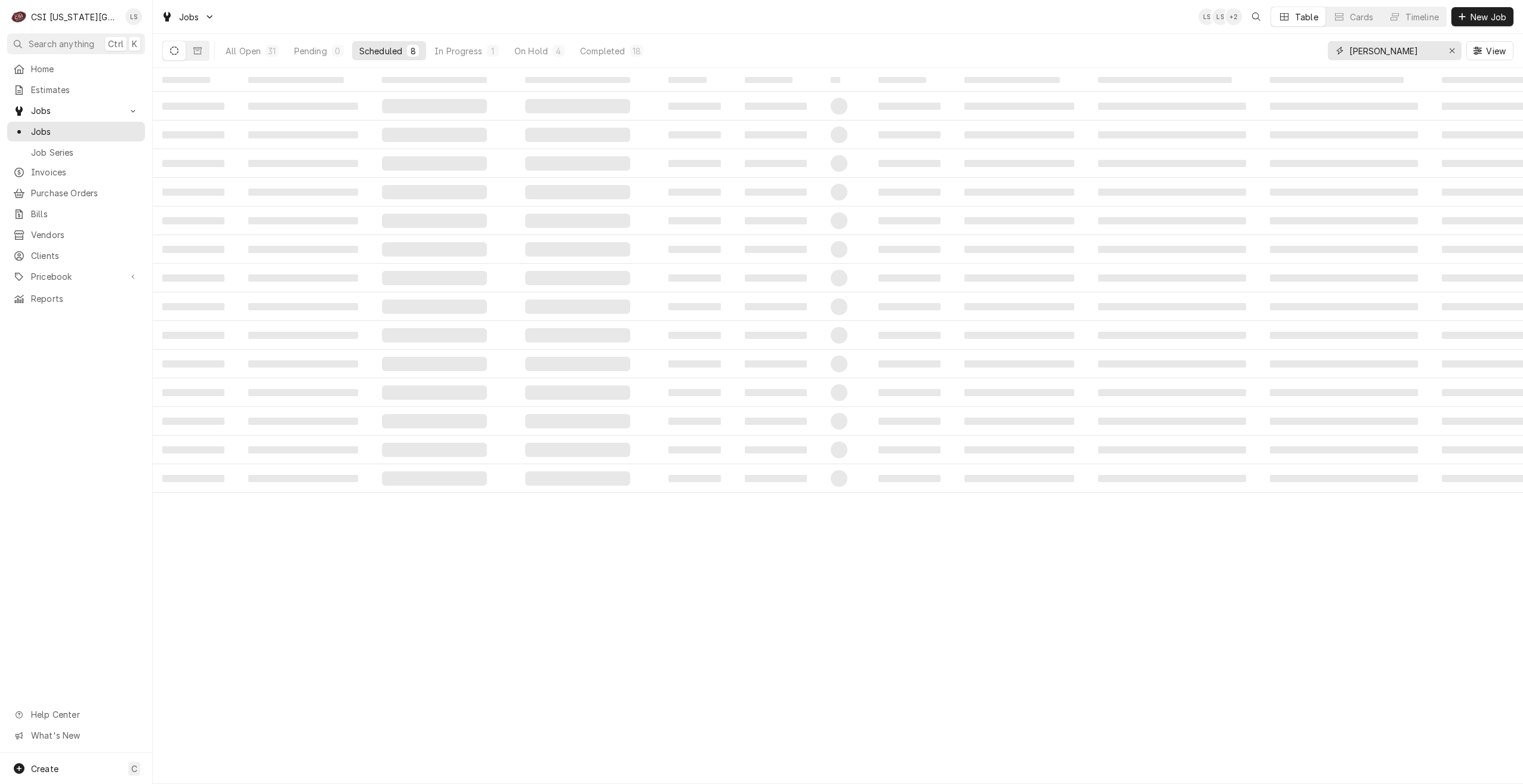
type input "brian hawkins"
click at [1085, 39] on div "All Open 31 Pending 0 Scheduled 8 In Progress 1 On Hold 4 Completed 18 brian ha…" at bounding box center [838, 50] width 1351 height 34
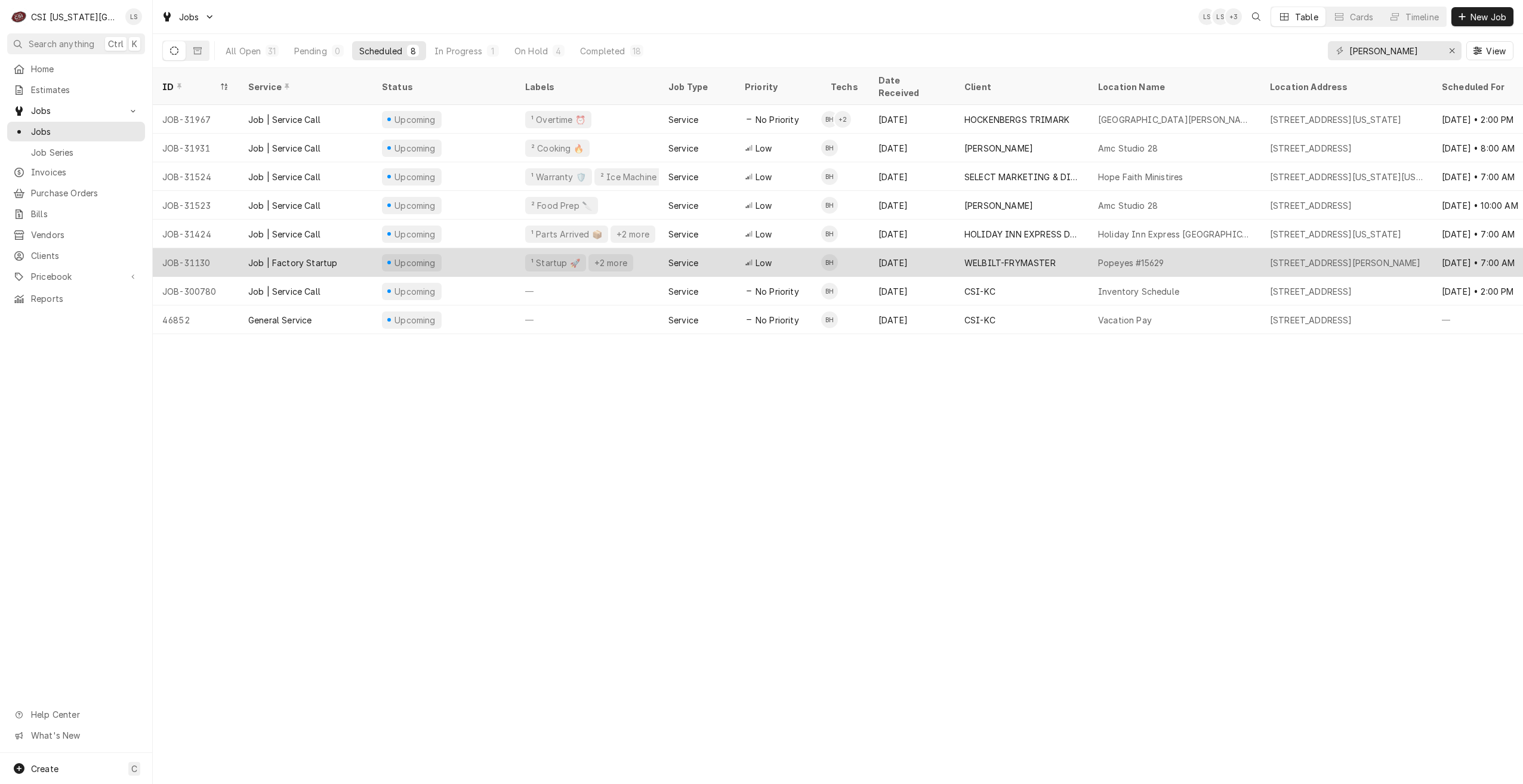
click at [1440, 248] on div "Aug 25 • 7:00 AM" at bounding box center [1499, 262] width 134 height 29
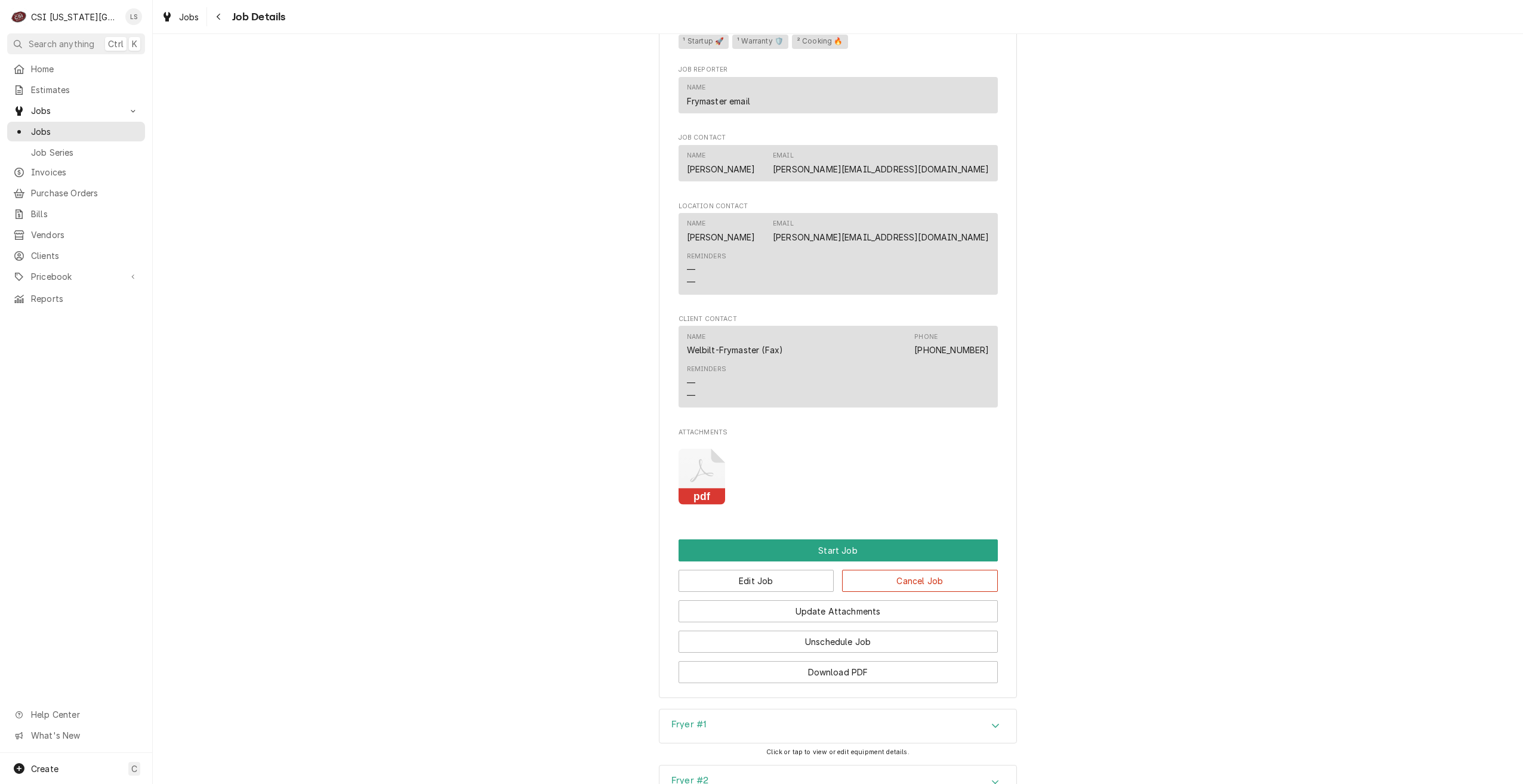
scroll to position [2077, 0]
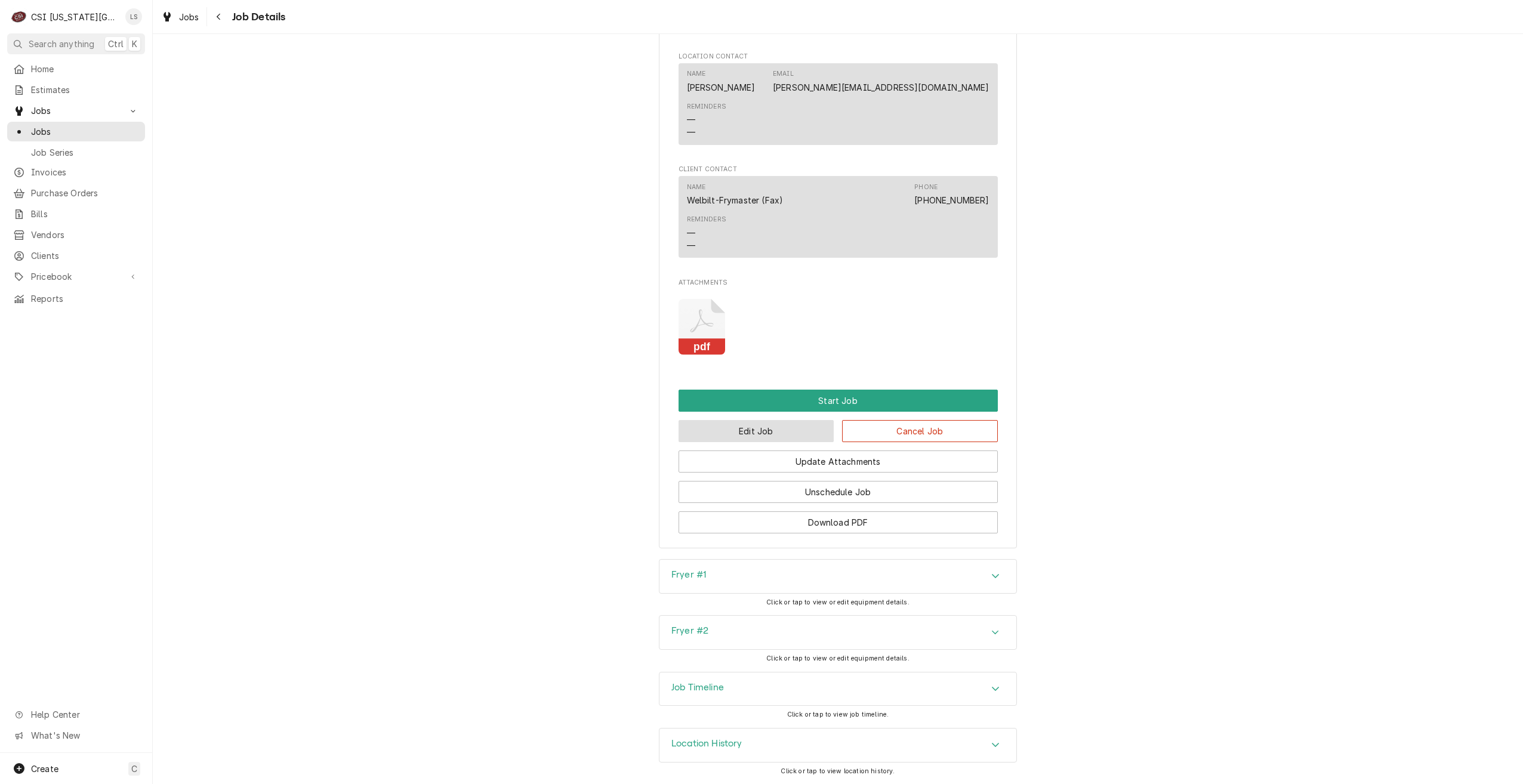
click at [722, 429] on button "Edit Job" at bounding box center [756, 431] width 156 height 22
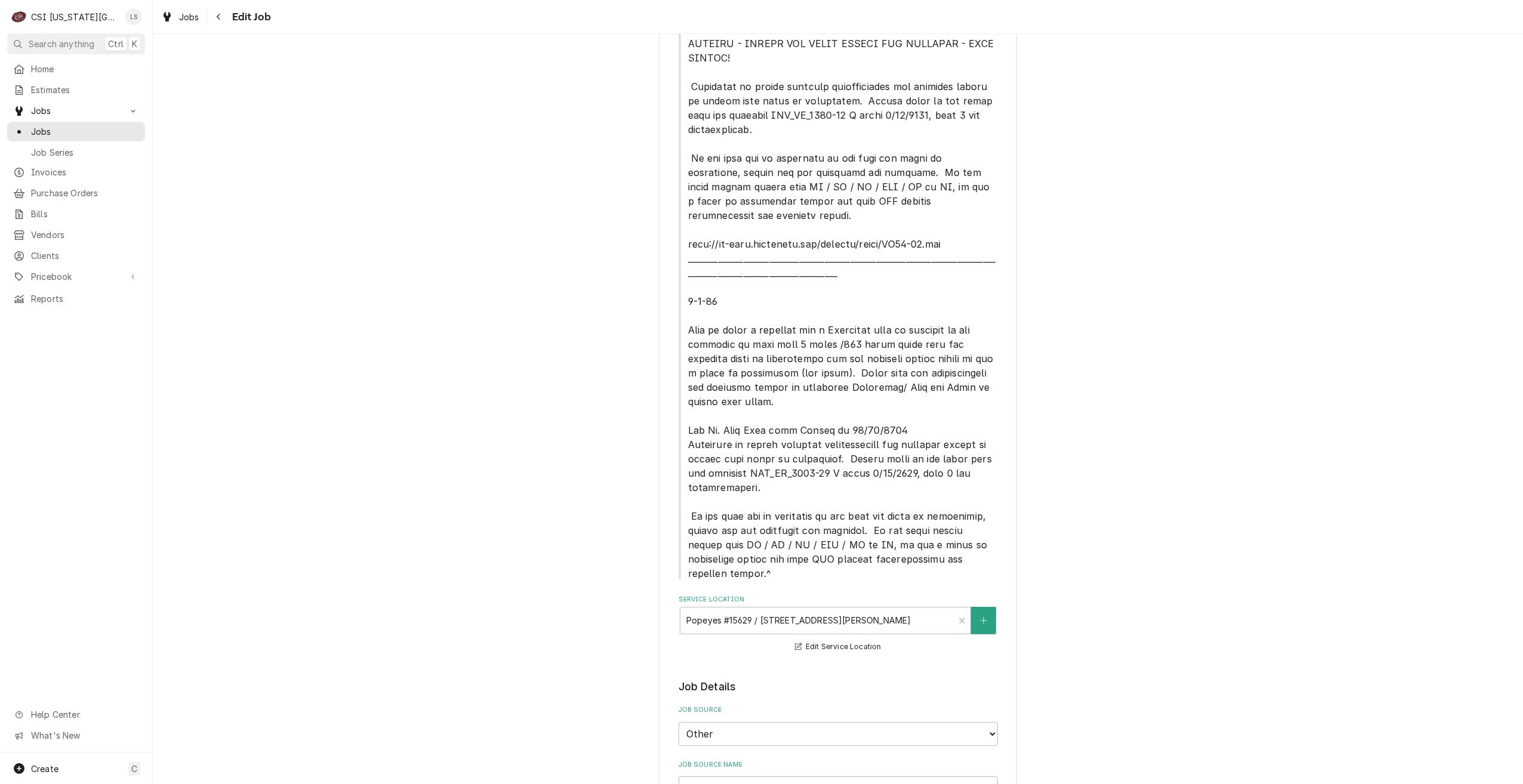
type textarea "x"
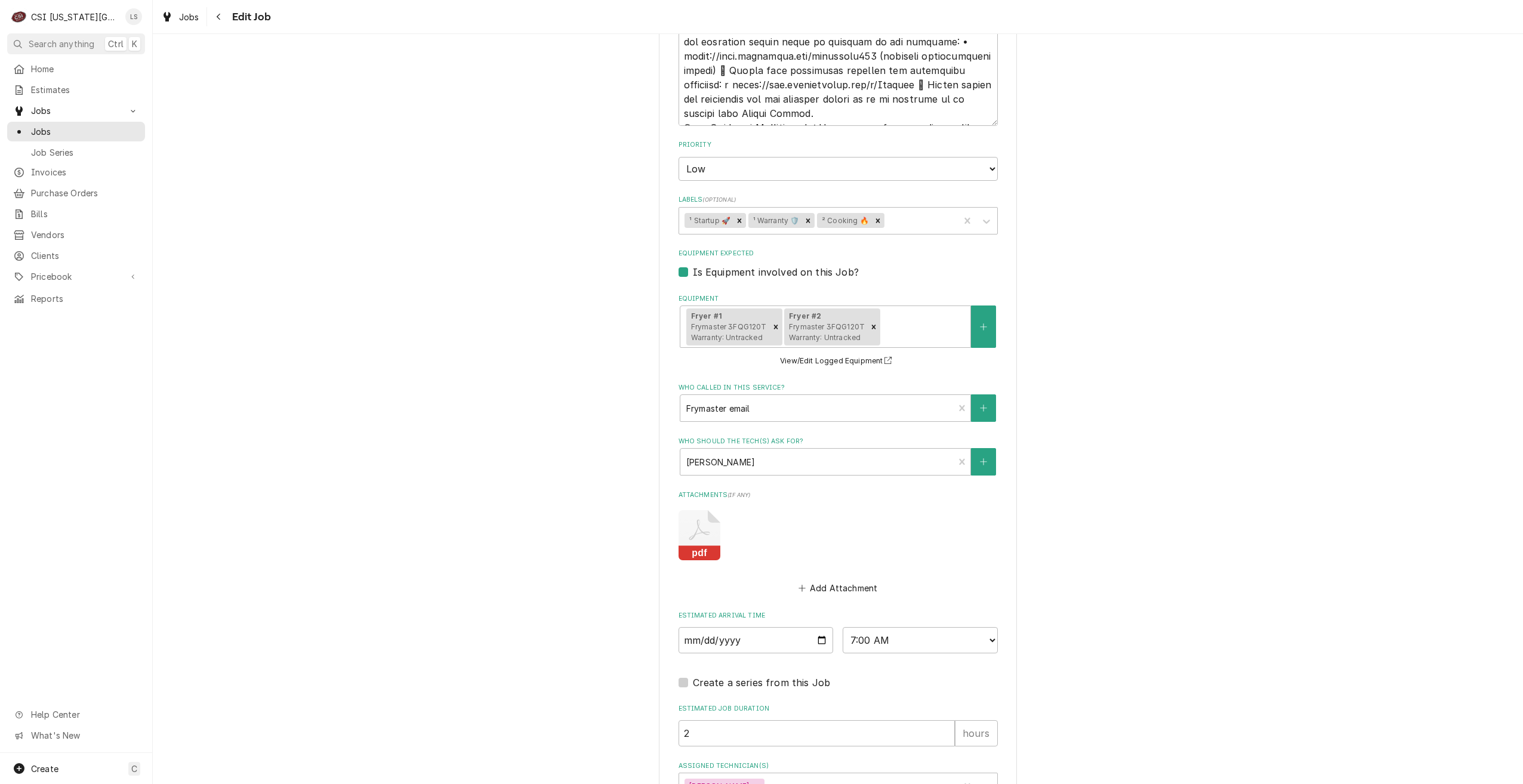
scroll to position [1958, 0]
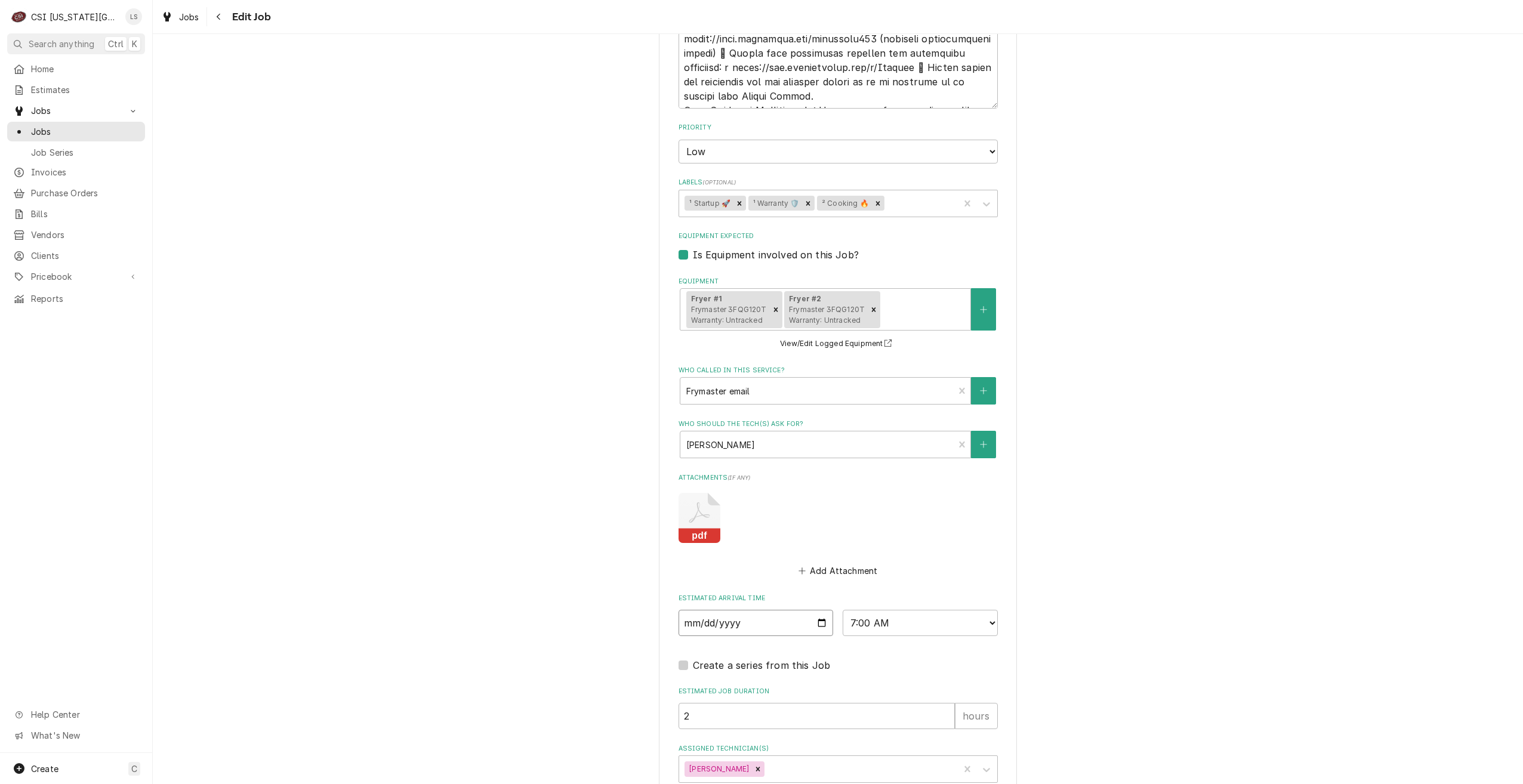
click at [819, 610] on input "[DATE]" at bounding box center [756, 622] width 155 height 26
type input "[DATE]"
type textarea "x"
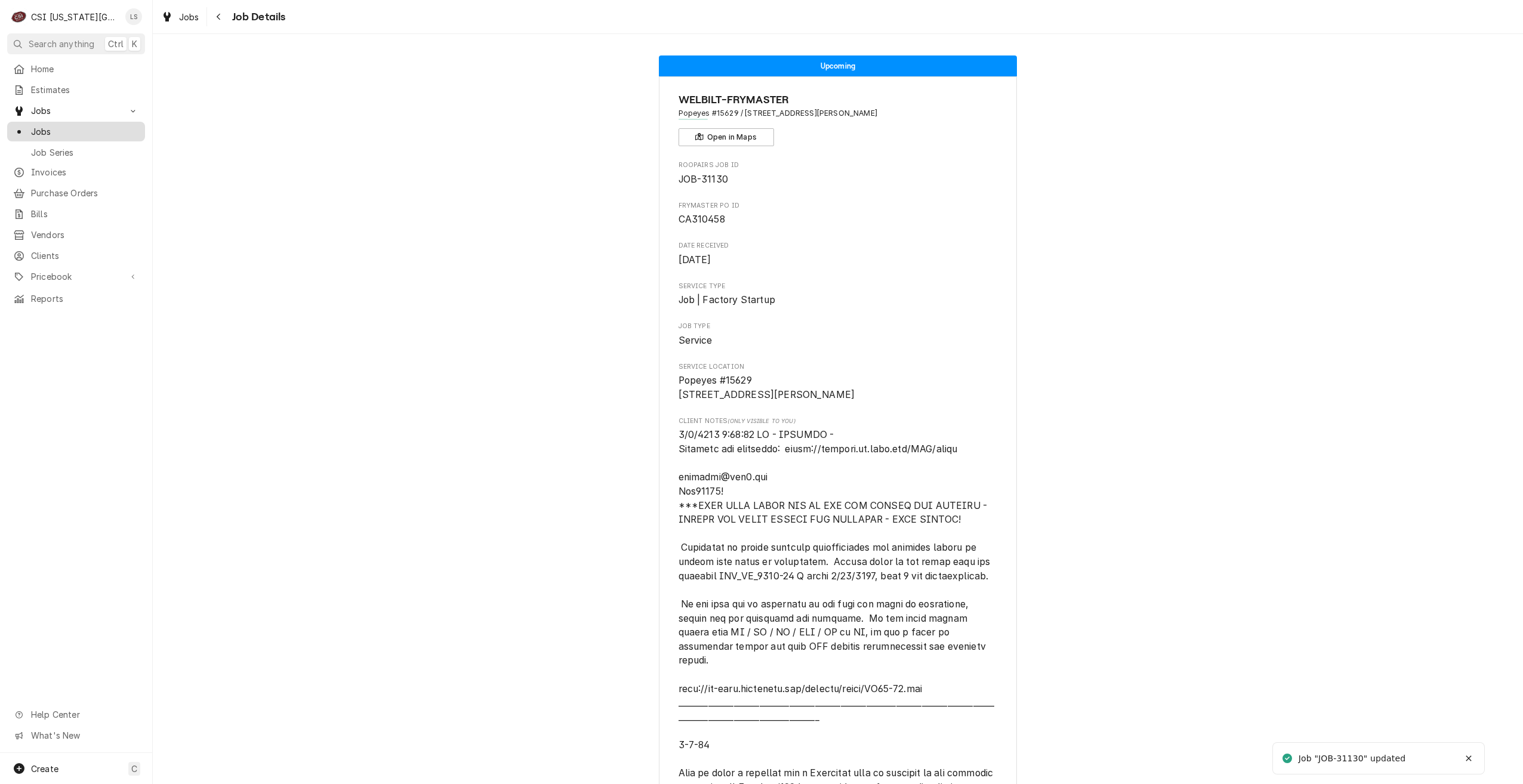
click at [107, 136] on link "Jobs" at bounding box center [76, 132] width 137 height 19
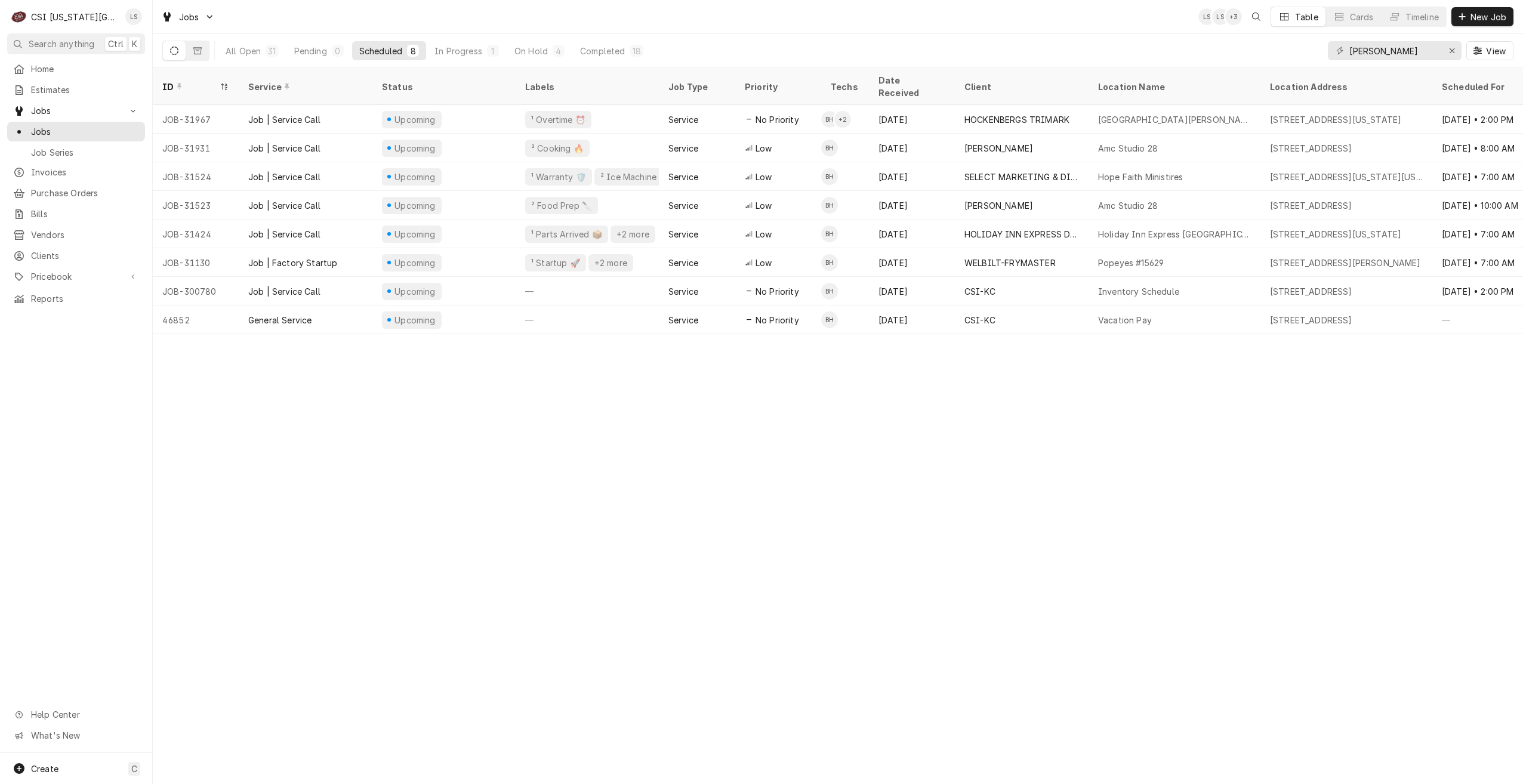
click at [1135, 17] on div "Jobs LS LS + 3 Table Cards Timeline New Job" at bounding box center [838, 16] width 1370 height 34
click at [1135, 17] on div "Jobs LS LS + 2 Table Cards Timeline New Job" at bounding box center [838, 16] width 1370 height 34
click at [1186, 32] on div "Jobs LS LS + 2 Table Cards Timeline New Job" at bounding box center [838, 16] width 1370 height 34
click at [1186, 29] on div "Jobs LS LS + 2 Table Cards Timeline New Job" at bounding box center [838, 16] width 1370 height 34
click at [1186, 29] on div "Jobs LS LS + 3 Table Cards Timeline New Job" at bounding box center [838, 16] width 1370 height 34
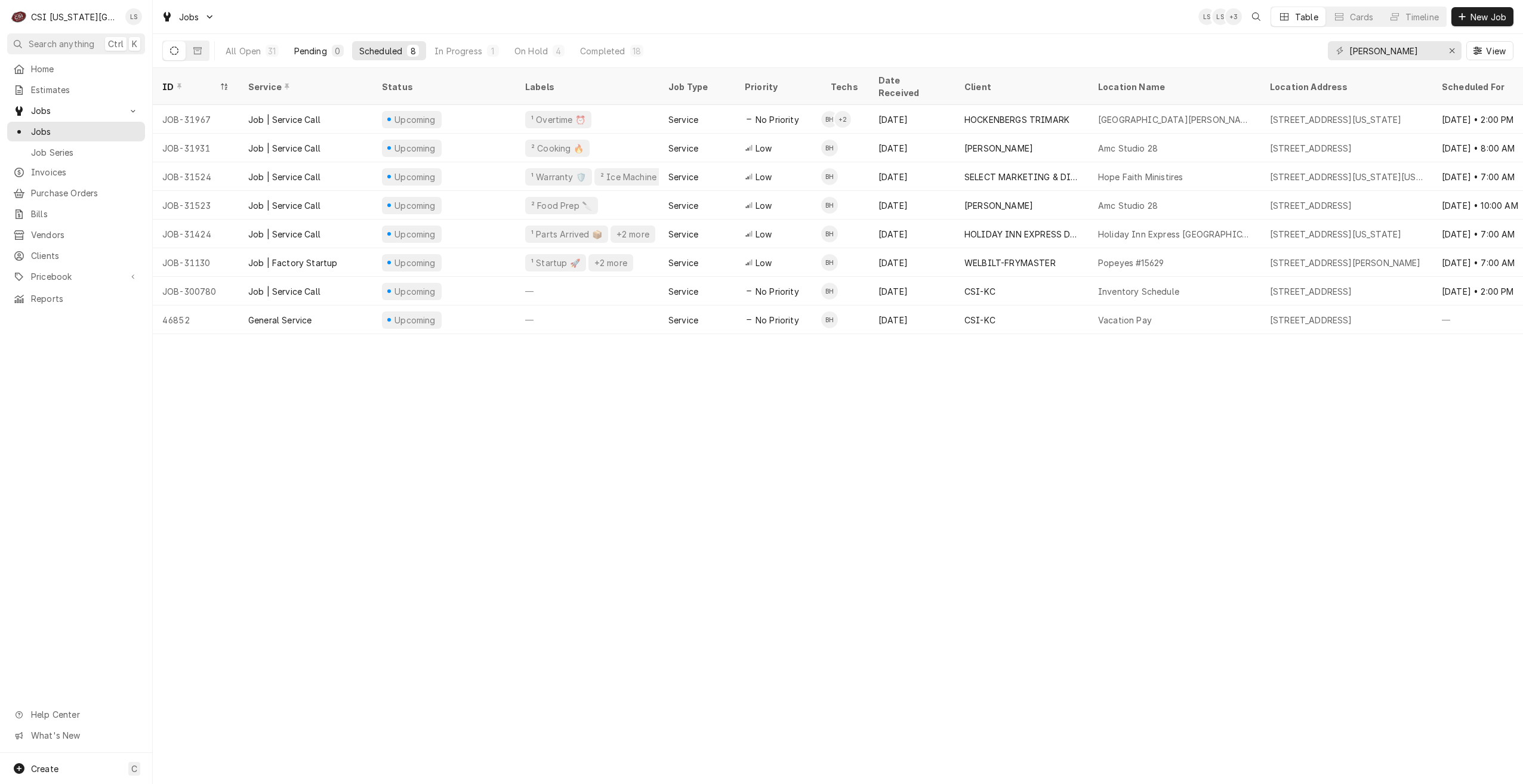
click at [312, 45] on div "Pending" at bounding box center [311, 50] width 33 height 13
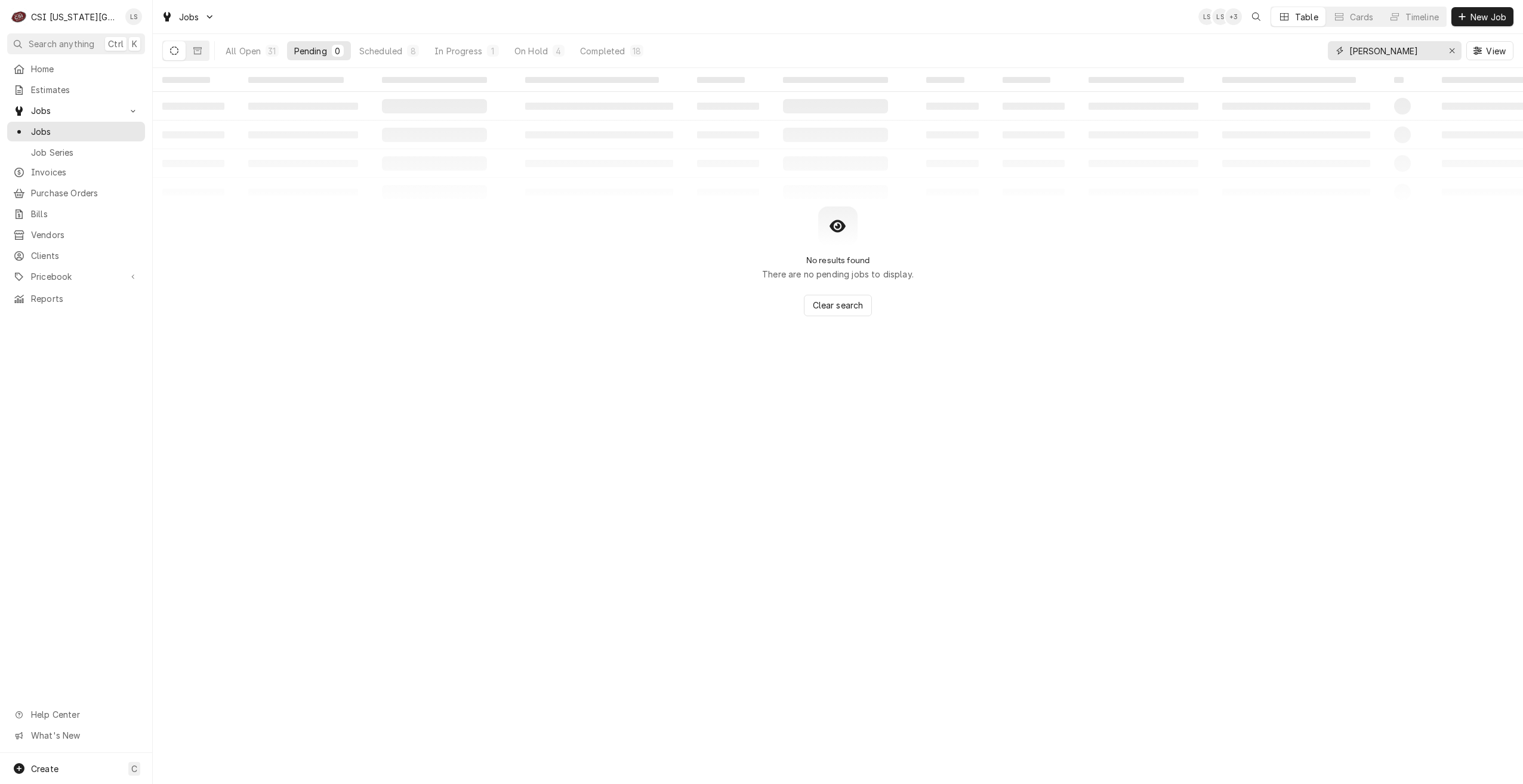
drag, startPoint x: 1429, startPoint y: 50, endPoint x: 1303, endPoint y: 52, distance: 126.0
click at [1303, 52] on div "All Open 31 Pending 0 Scheduled 8 In Progress 1 On Hold 4 Completed 18 brian ha…" at bounding box center [838, 50] width 1351 height 34
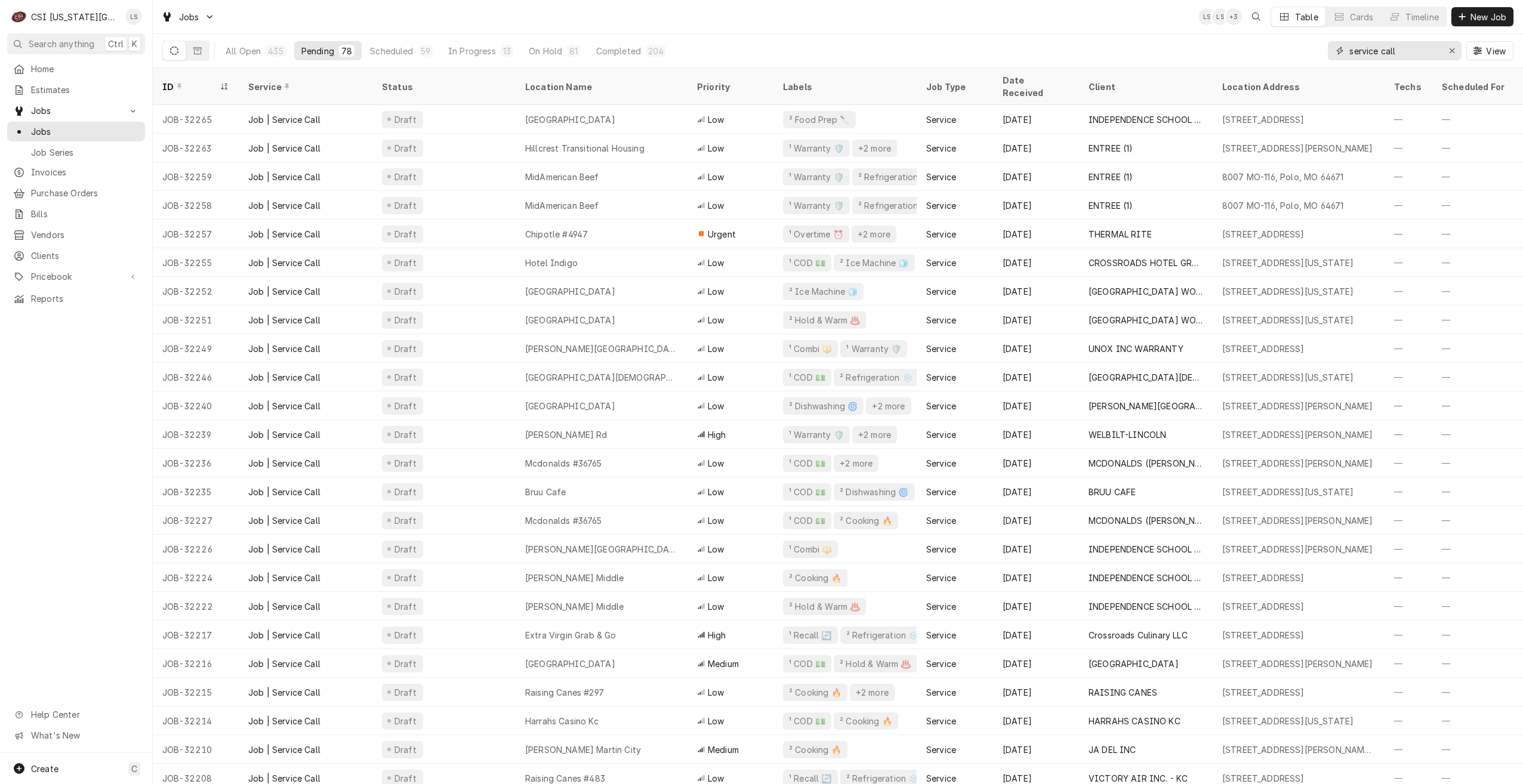
drag, startPoint x: 1431, startPoint y: 57, endPoint x: 1317, endPoint y: 37, distance: 115.7
click at [1317, 37] on div "All Open 435 Pending 78 Scheduled 59 In Progress 13 On Hold 81 Completed 204 se…" at bounding box center [838, 50] width 1351 height 34
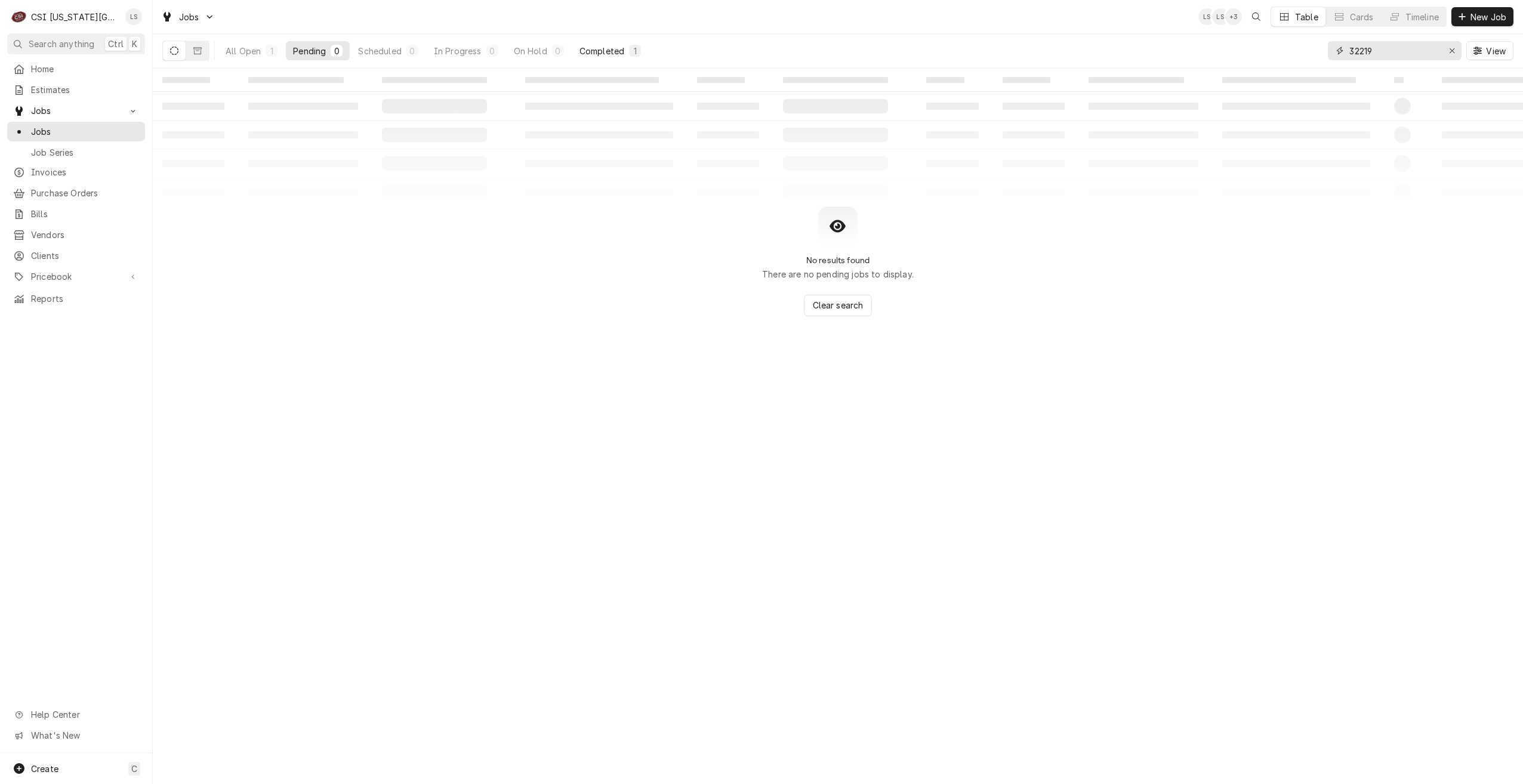
type input "32219"
click at [627, 58] on button "Completed 1" at bounding box center [610, 51] width 76 height 19
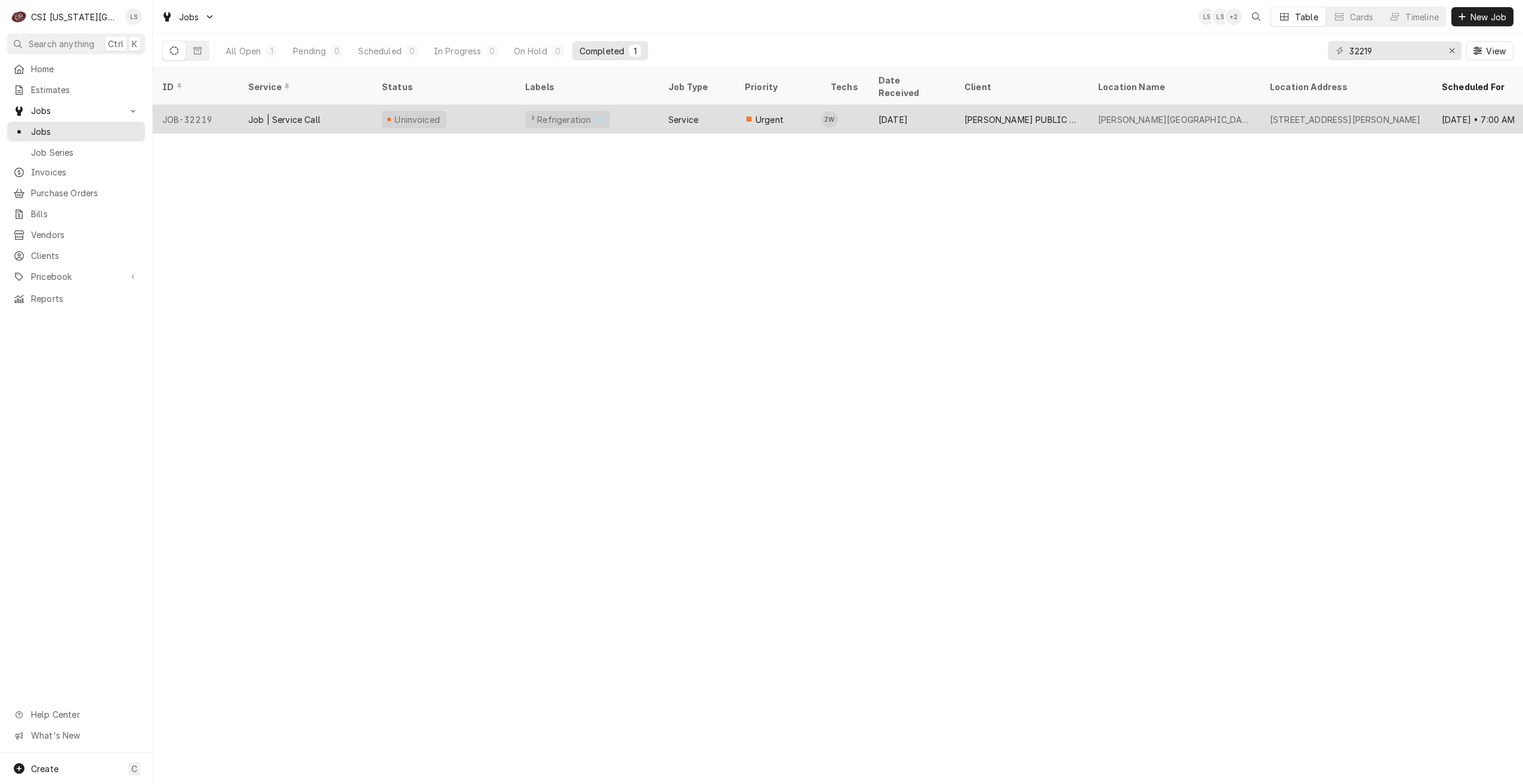
click at [1241, 106] on div "Langston Hughes Elementary" at bounding box center [1174, 119] width 172 height 29
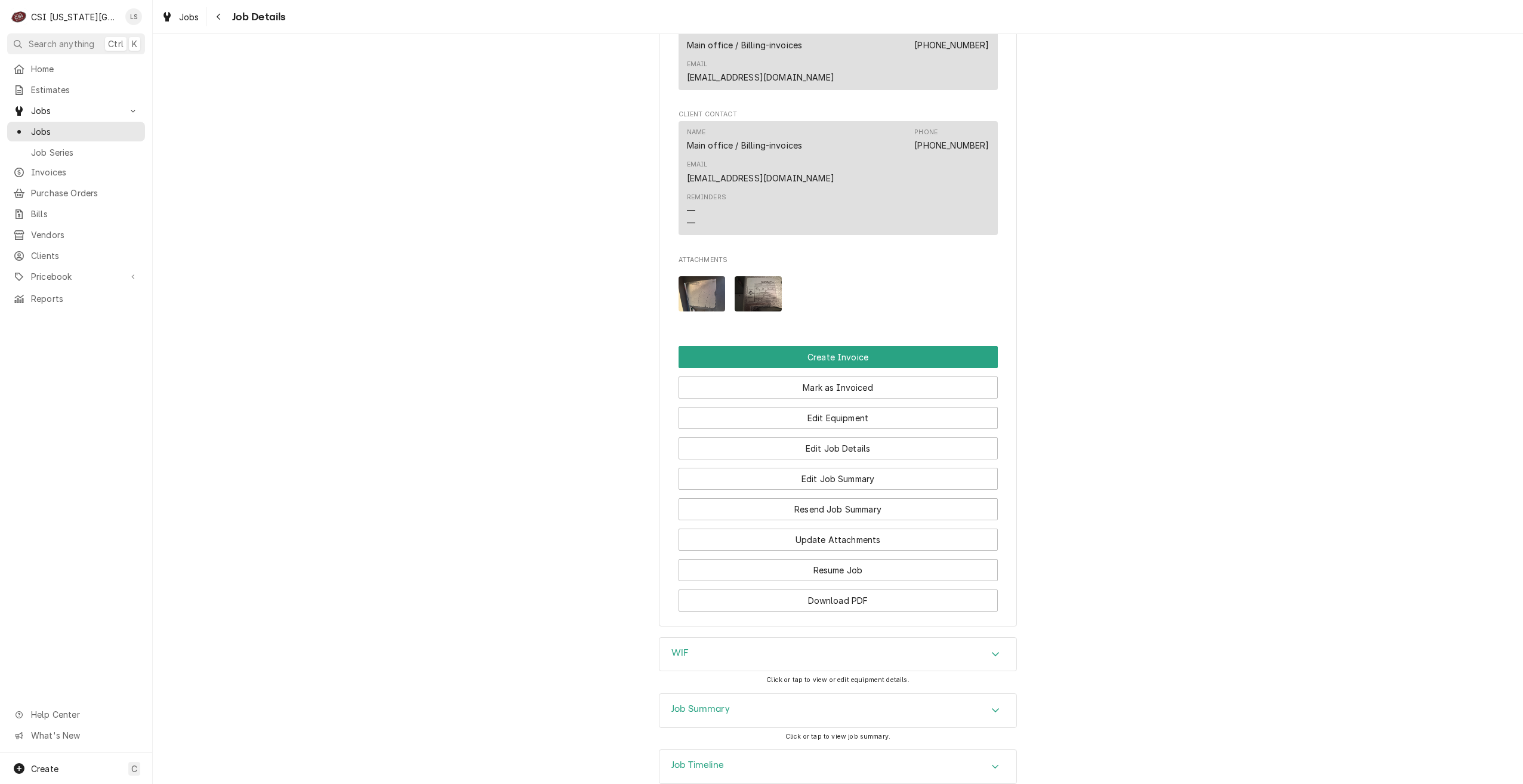
scroll to position [1089, 0]
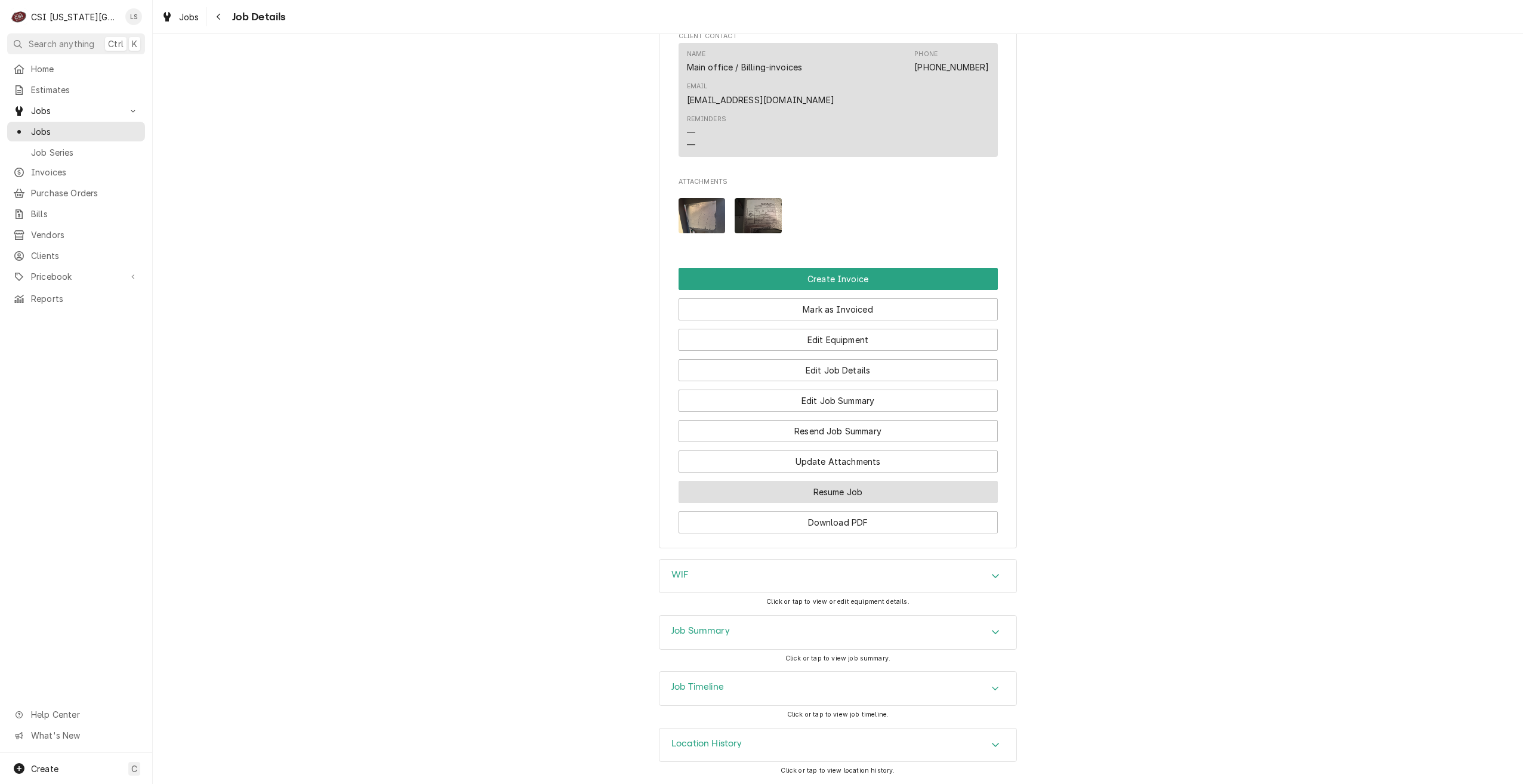
click at [882, 492] on button "Resume Job" at bounding box center [838, 492] width 320 height 22
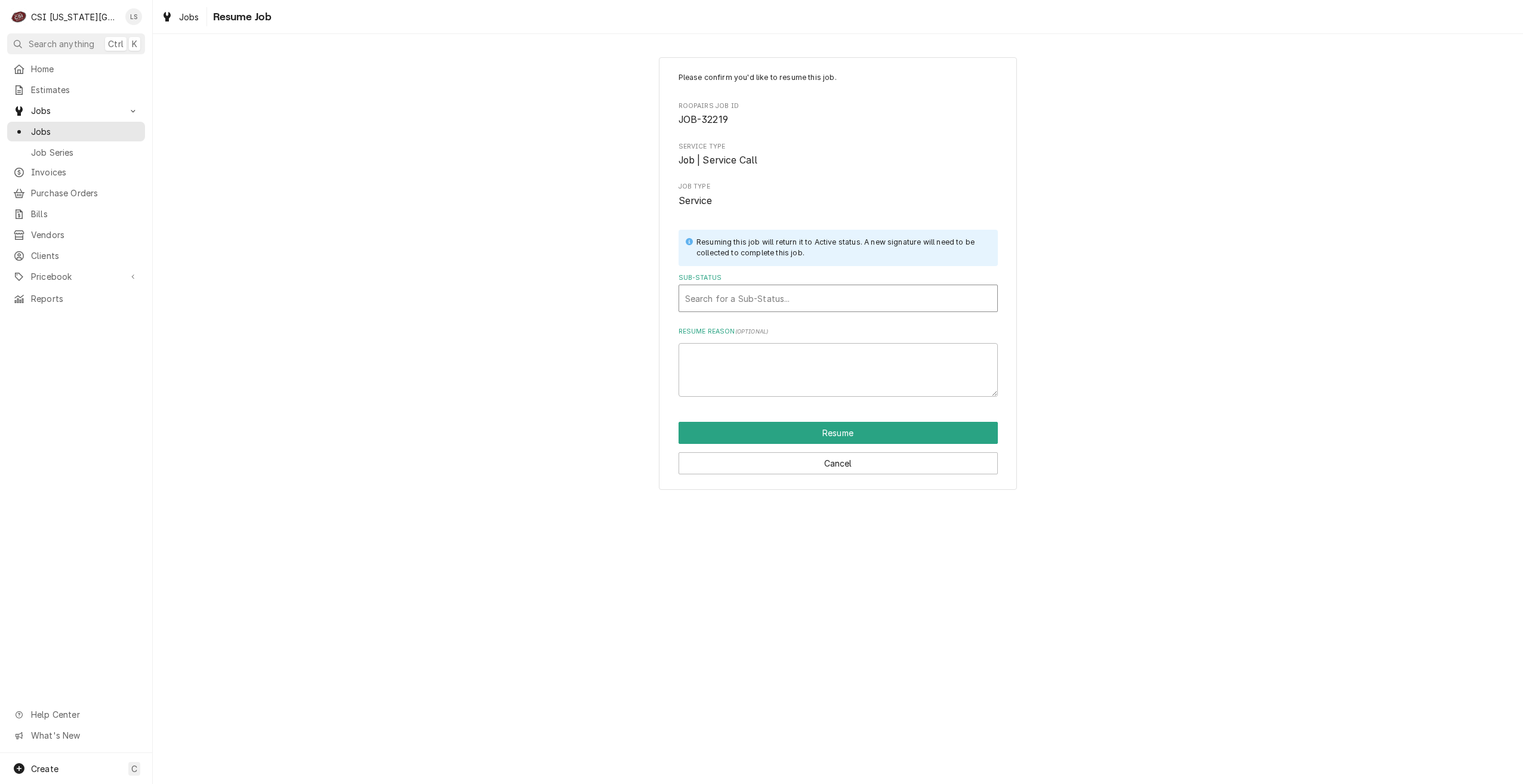
click at [752, 304] on div "Sub-Status" at bounding box center [838, 298] width 306 height 21
click at [739, 334] on div "Working" at bounding box center [838, 342] width 319 height 18
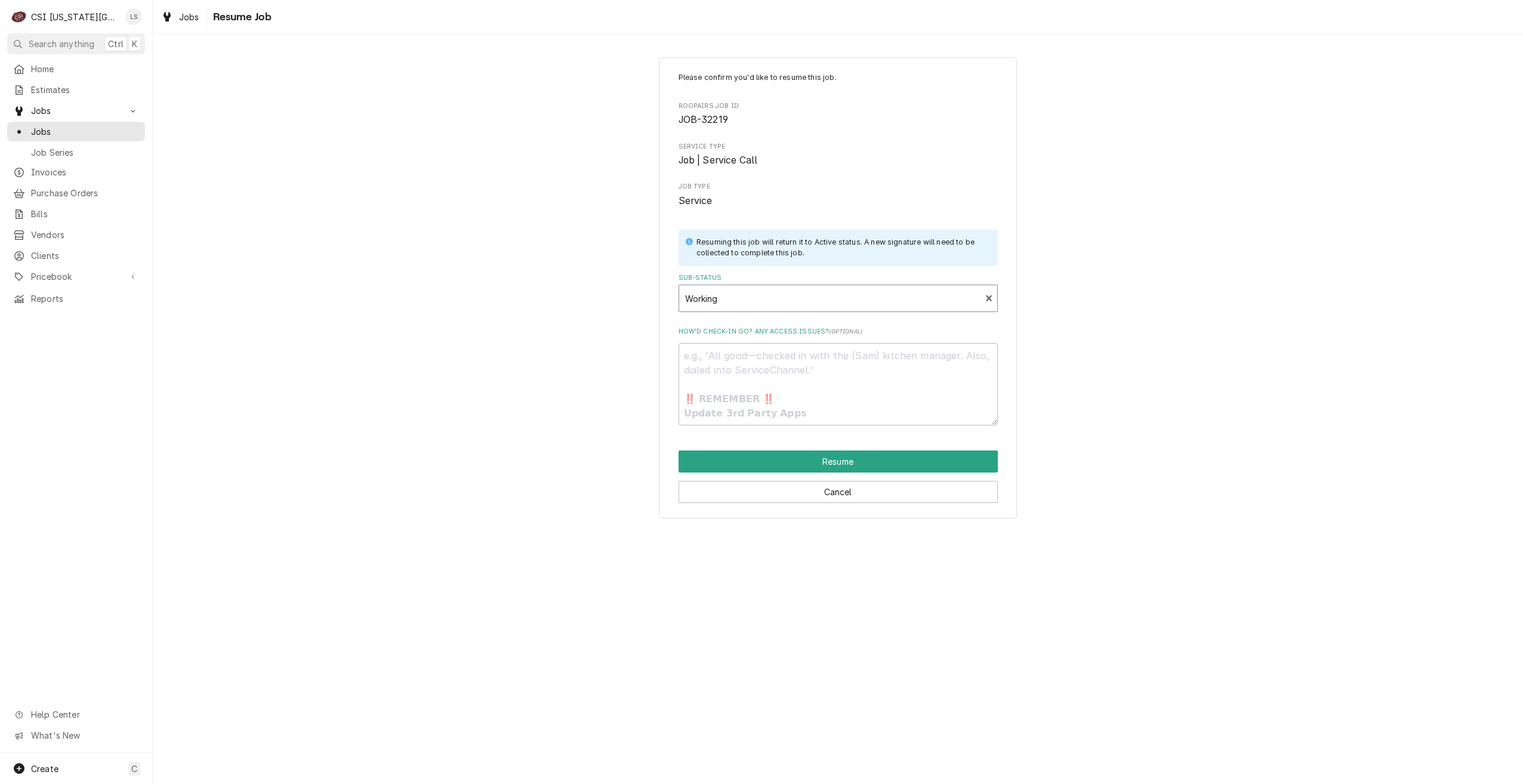
click at [1098, 324] on div "Please confirm you'd like to resume this job. Roopairs Job ID JOB-32219 Service…" at bounding box center [838, 287] width 1370 height 482
click at [803, 463] on button "Resume" at bounding box center [838, 461] width 320 height 22
type textarea "x"
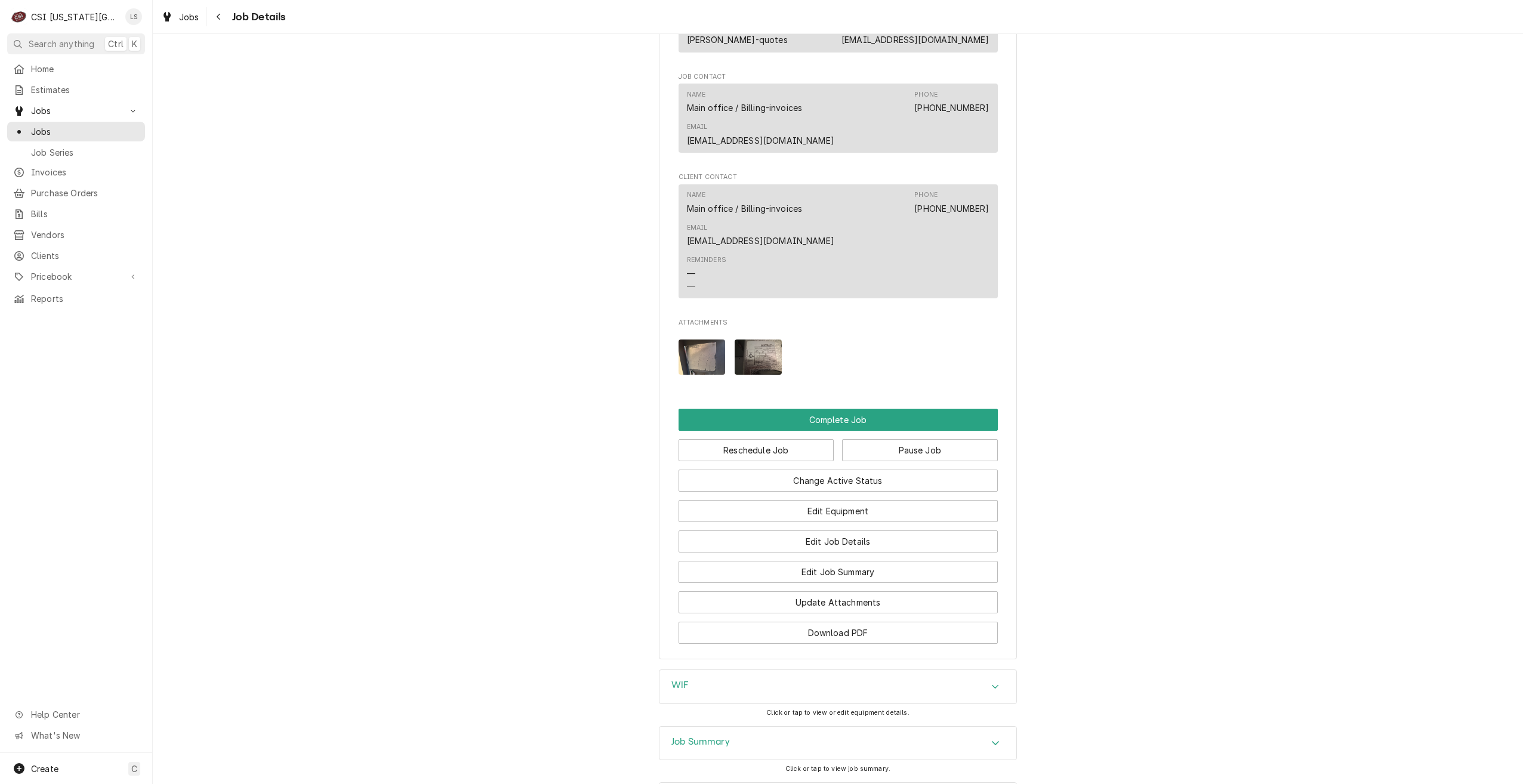
scroll to position [1312, 0]
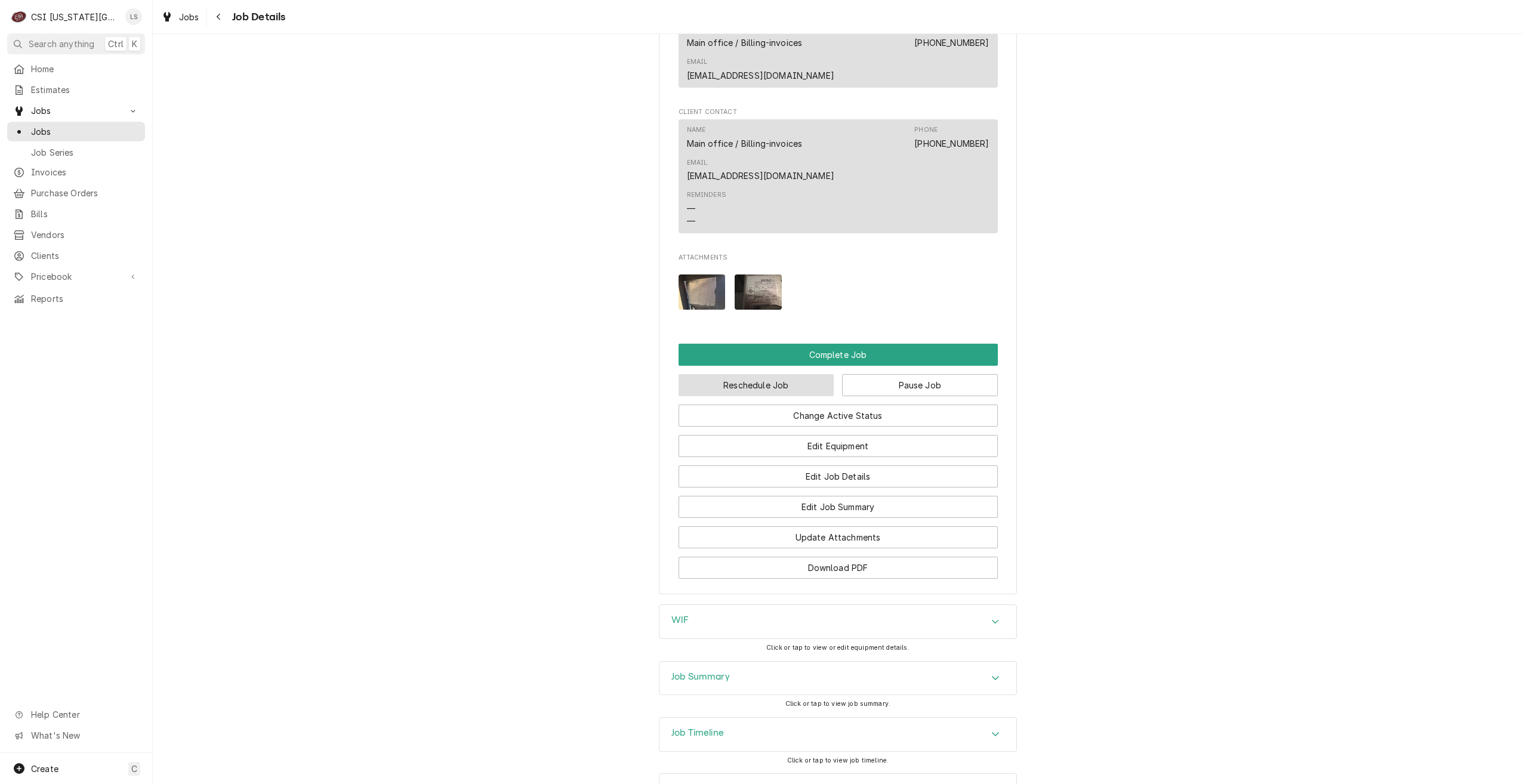
click at [778, 382] on button "Reschedule Job" at bounding box center [756, 384] width 156 height 22
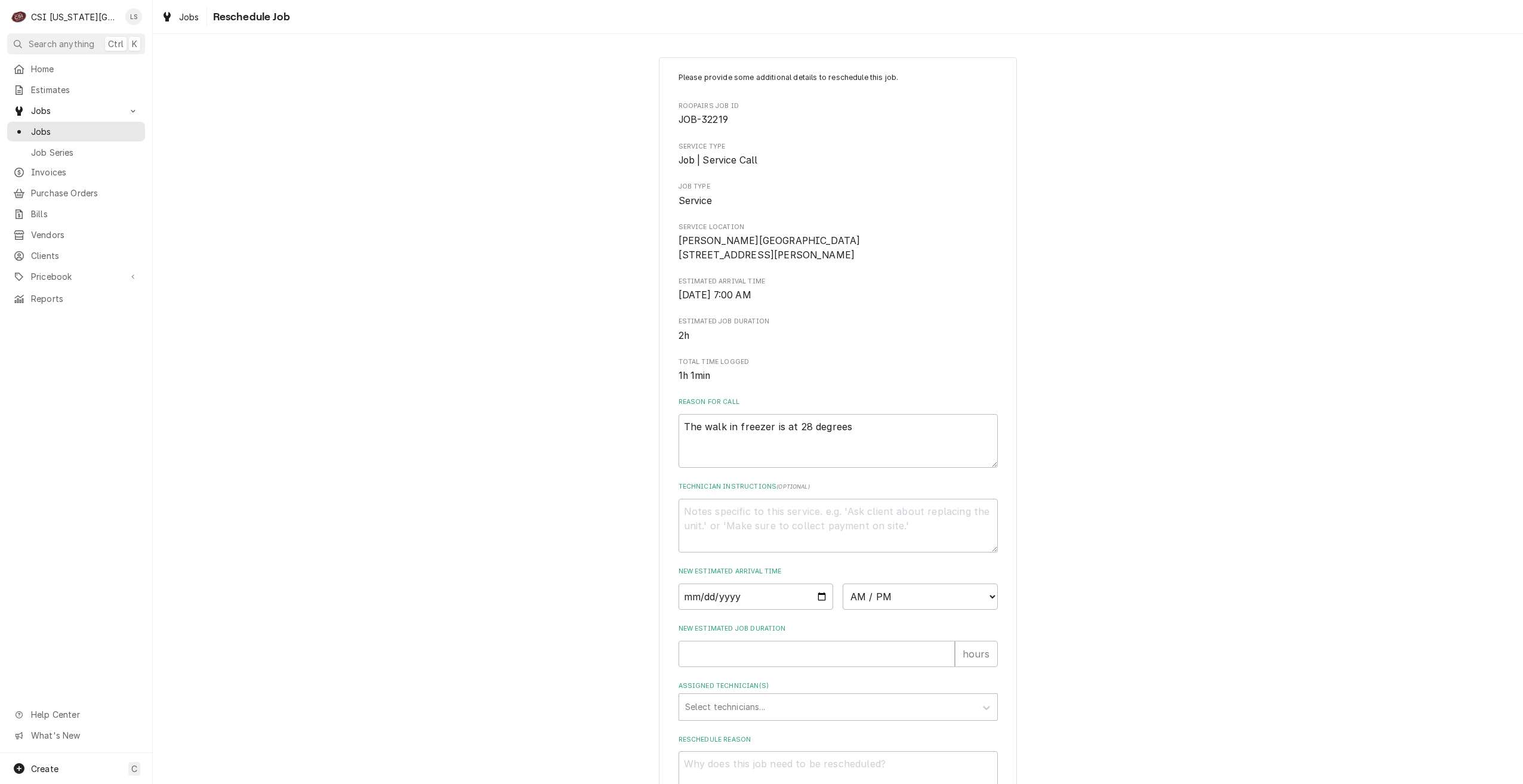
click at [1317, 369] on div "Please provide some additional details to reschedule this job. Roopairs Job ID …" at bounding box center [838, 462] width 1370 height 831
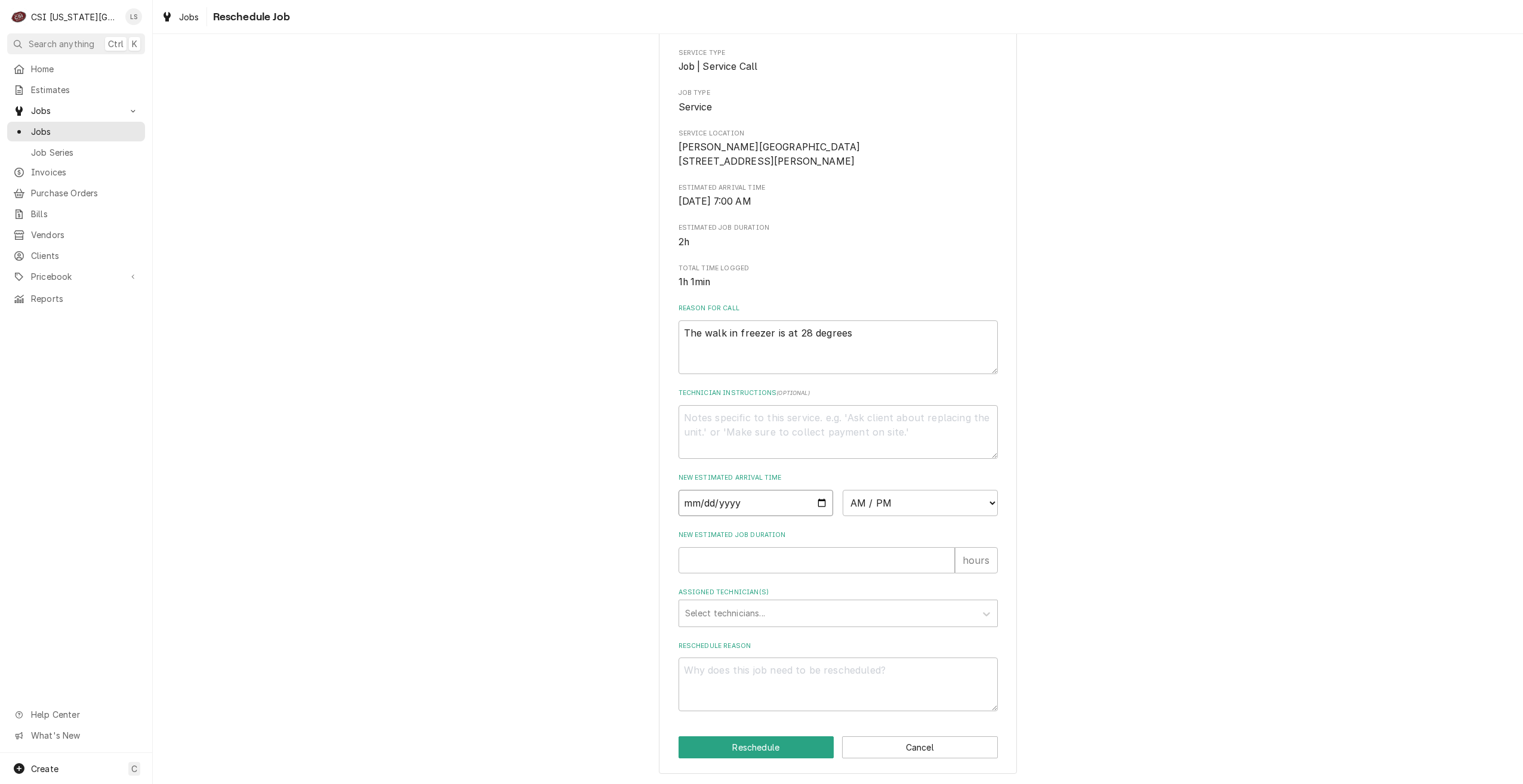
click at [820, 502] on input "Date" at bounding box center [756, 502] width 155 height 26
type input "2025-08-22"
type textarea "x"
click at [899, 506] on select "AM / PM 6:00 AM 6:15 AM 6:30 AM 6:45 AM 7:00 AM 7:15 AM 7:30 AM 7:45 AM 8:00 AM…" at bounding box center [920, 502] width 155 height 26
select select "12:00:00"
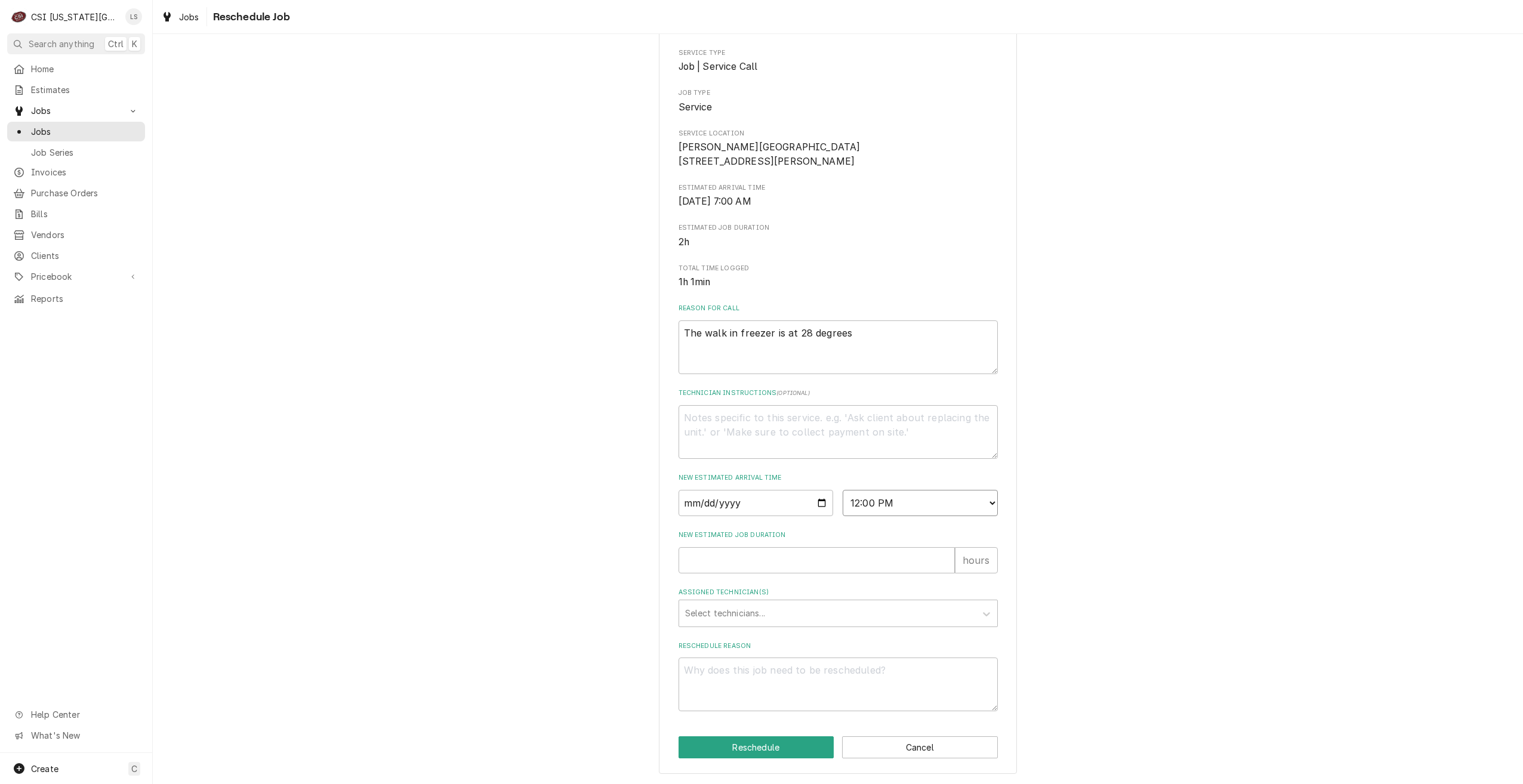
click at [842, 490] on select "AM / PM 6:00 AM 6:15 AM 6:30 AM 6:45 AM 7:00 AM 7:15 AM 7:30 AM 7:45 AM 8:00 AM…" at bounding box center [920, 502] width 155 height 26
click at [878, 556] on input "New Estimated Job Duration" at bounding box center [816, 559] width 276 height 26
type textarea "x"
type input "2"
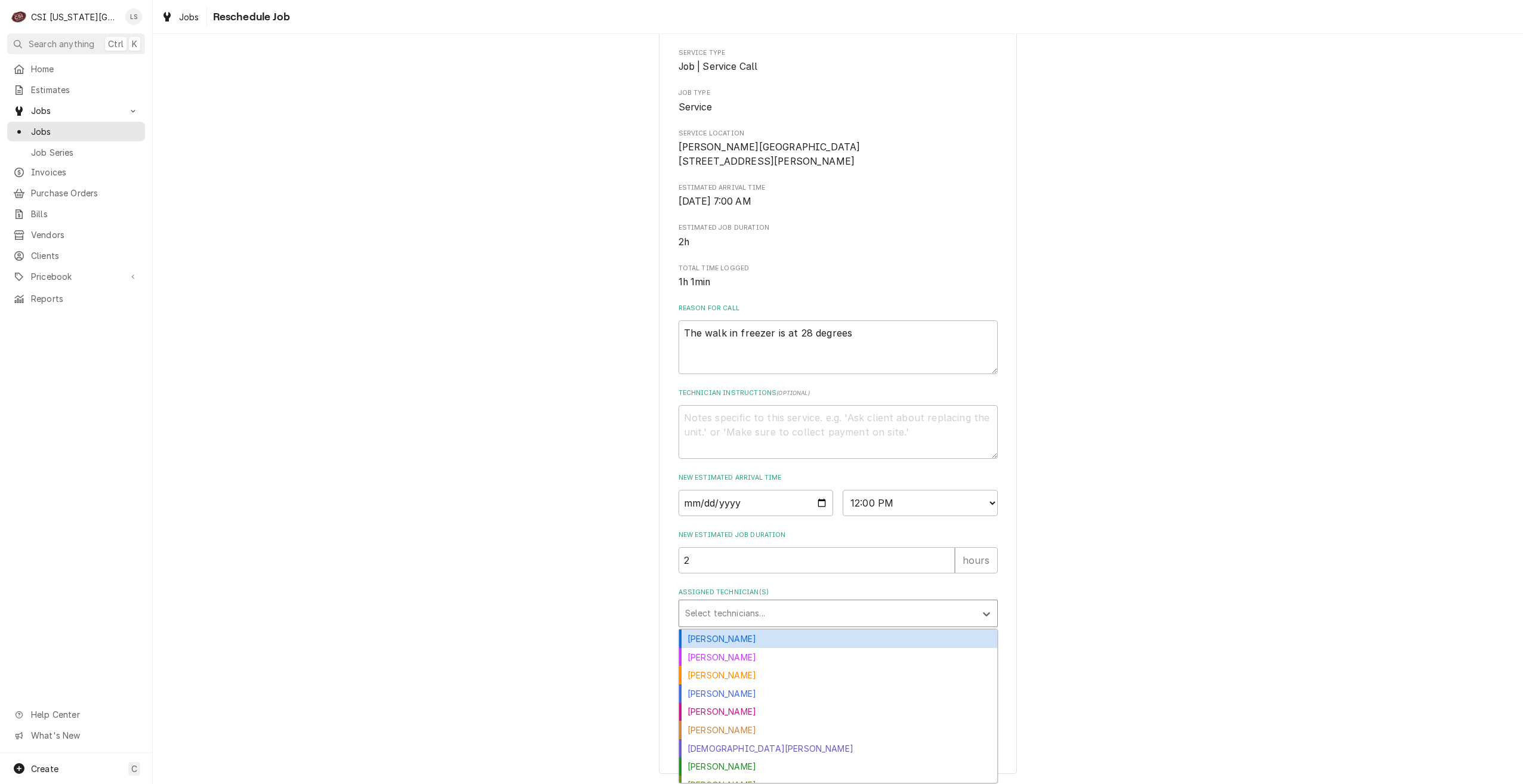
click at [874, 612] on div "Assigned Technician(s)" at bounding box center [828, 613] width 285 height 21
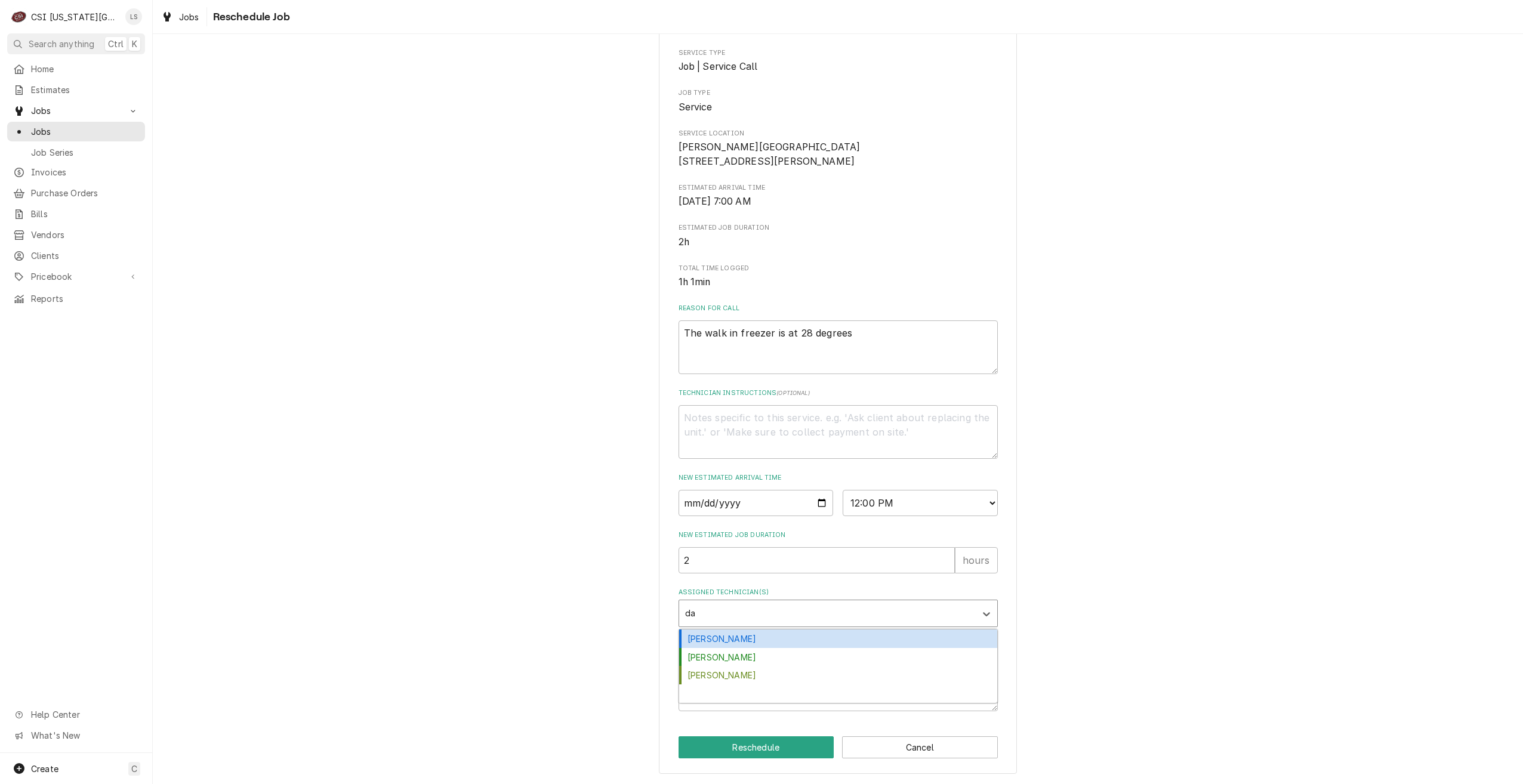
type input "d"
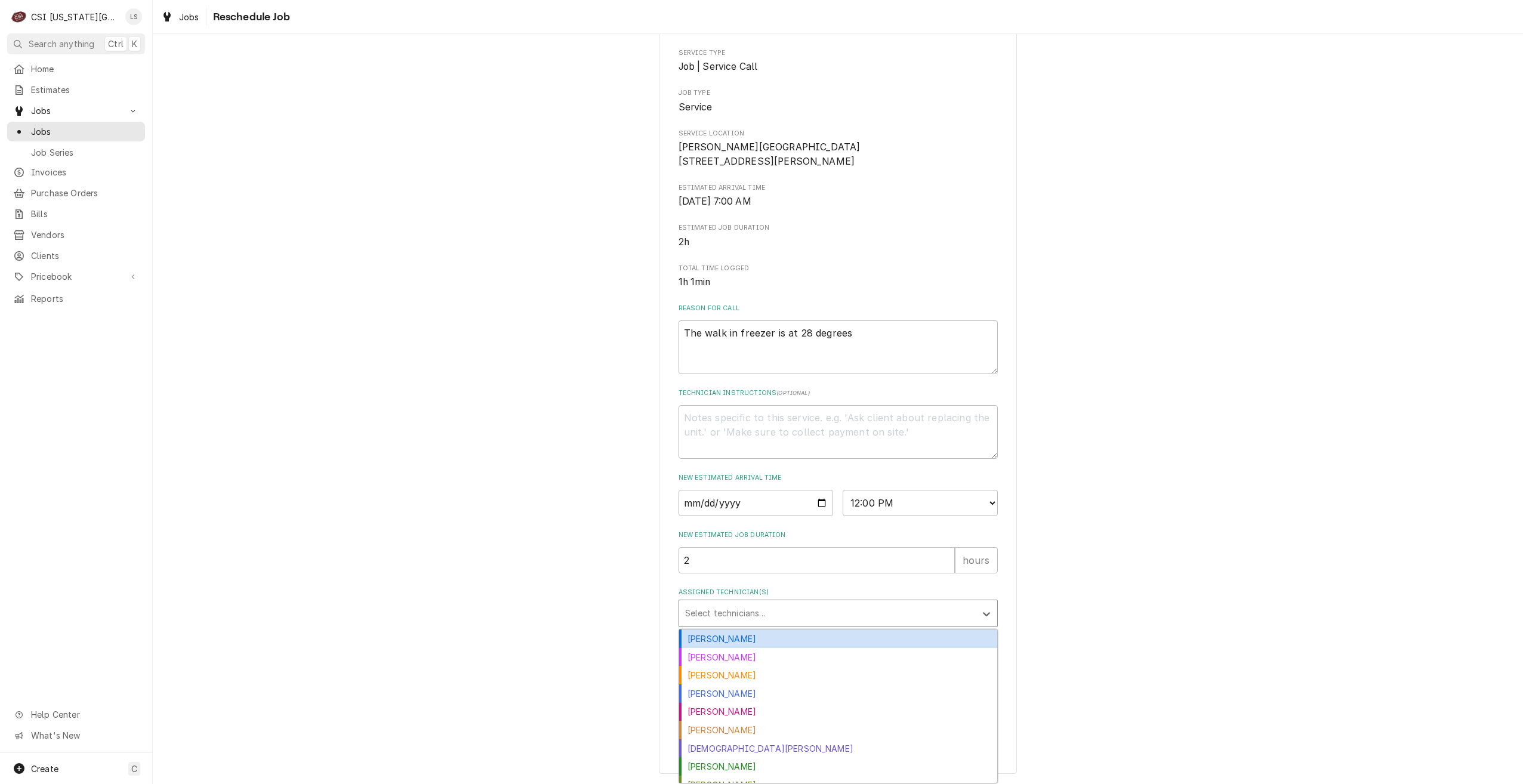
type textarea "x"
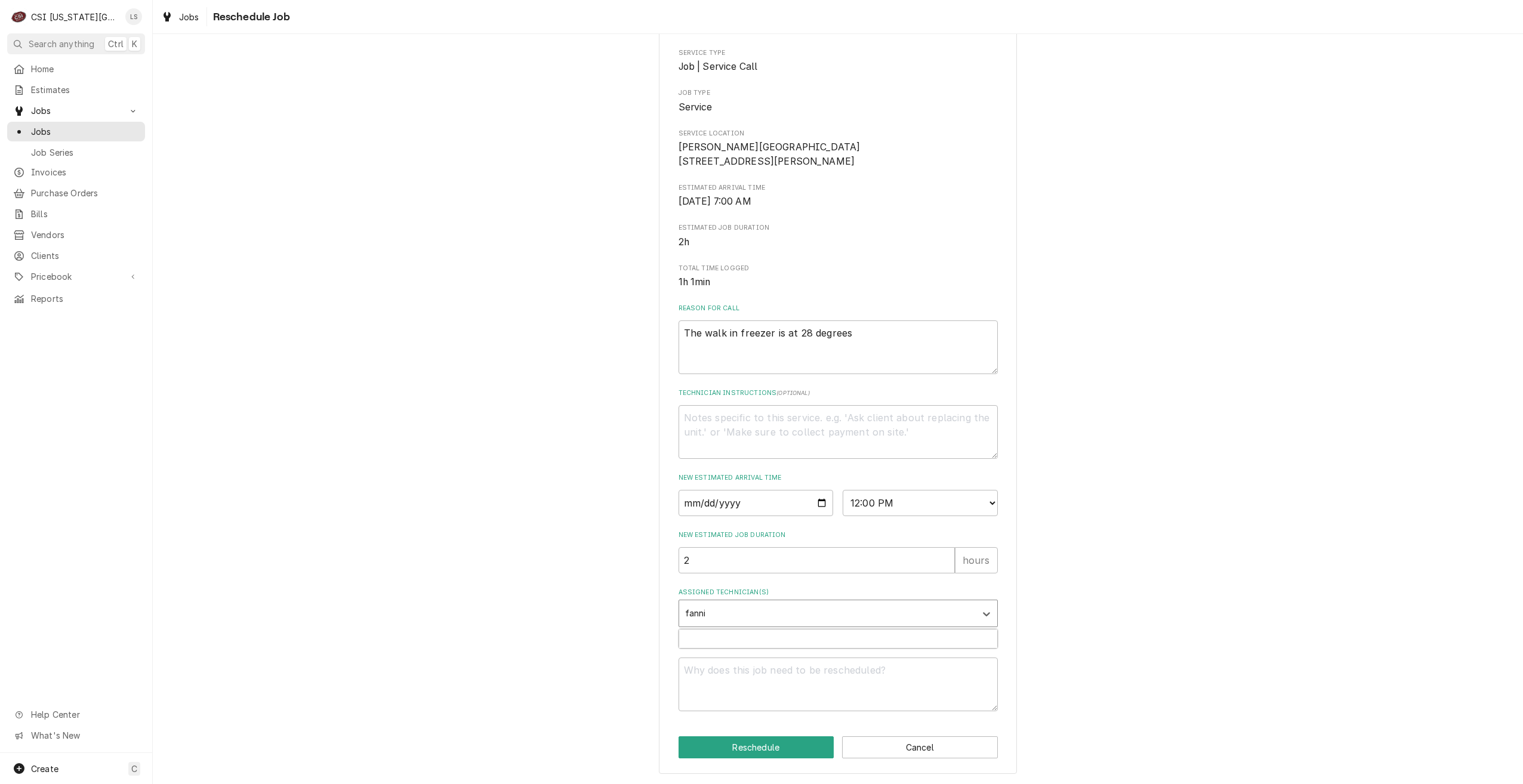
type input "fannin"
click at [880, 634] on div "David Fannin" at bounding box center [838, 638] width 319 height 18
type textarea "x"
click at [882, 664] on textarea "Reschedule Reason" at bounding box center [838, 683] width 320 height 53
type textarea "x"
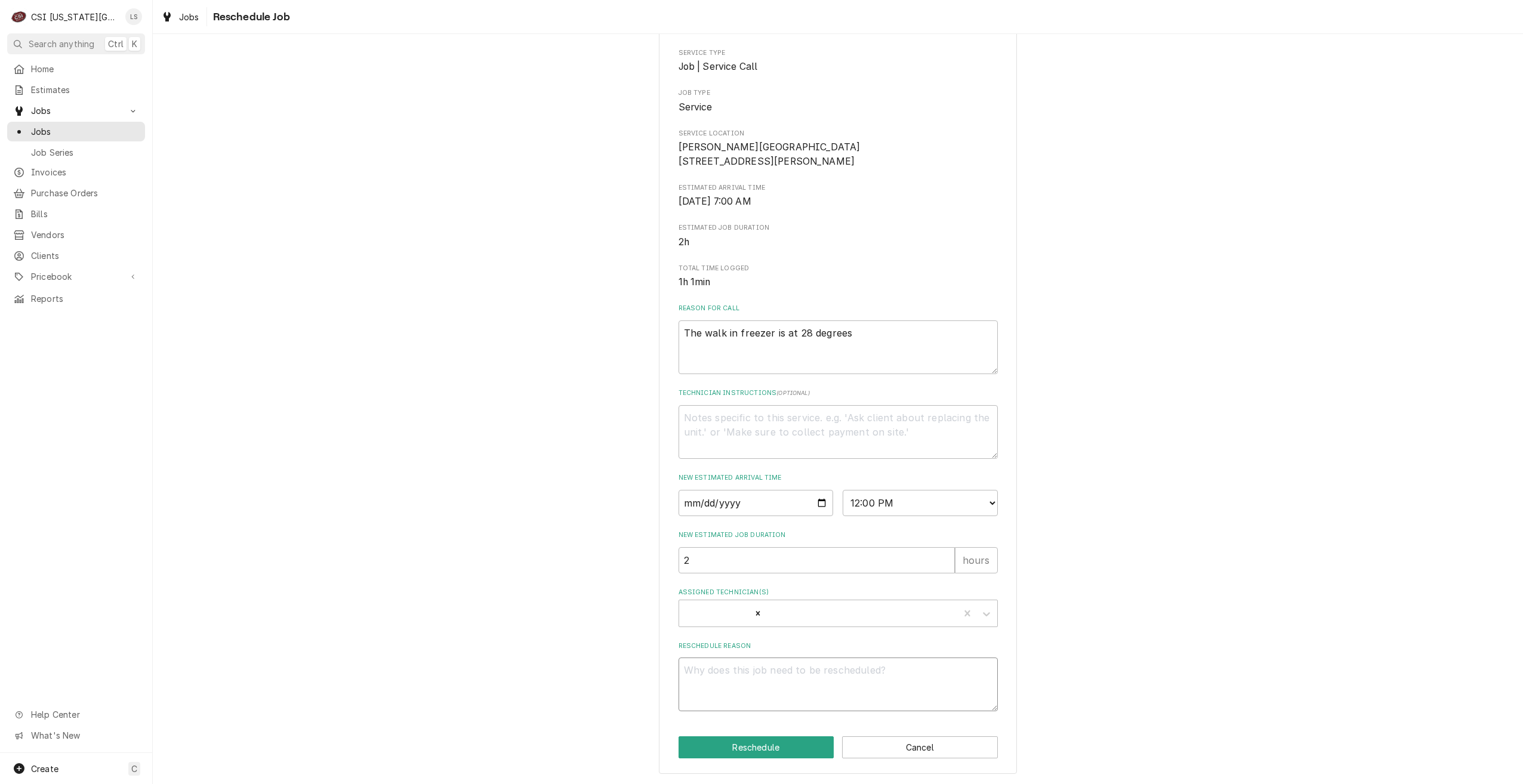
type textarea "R"
type textarea "x"
type textarea "RE"
type textarea "x"
type textarea "REt"
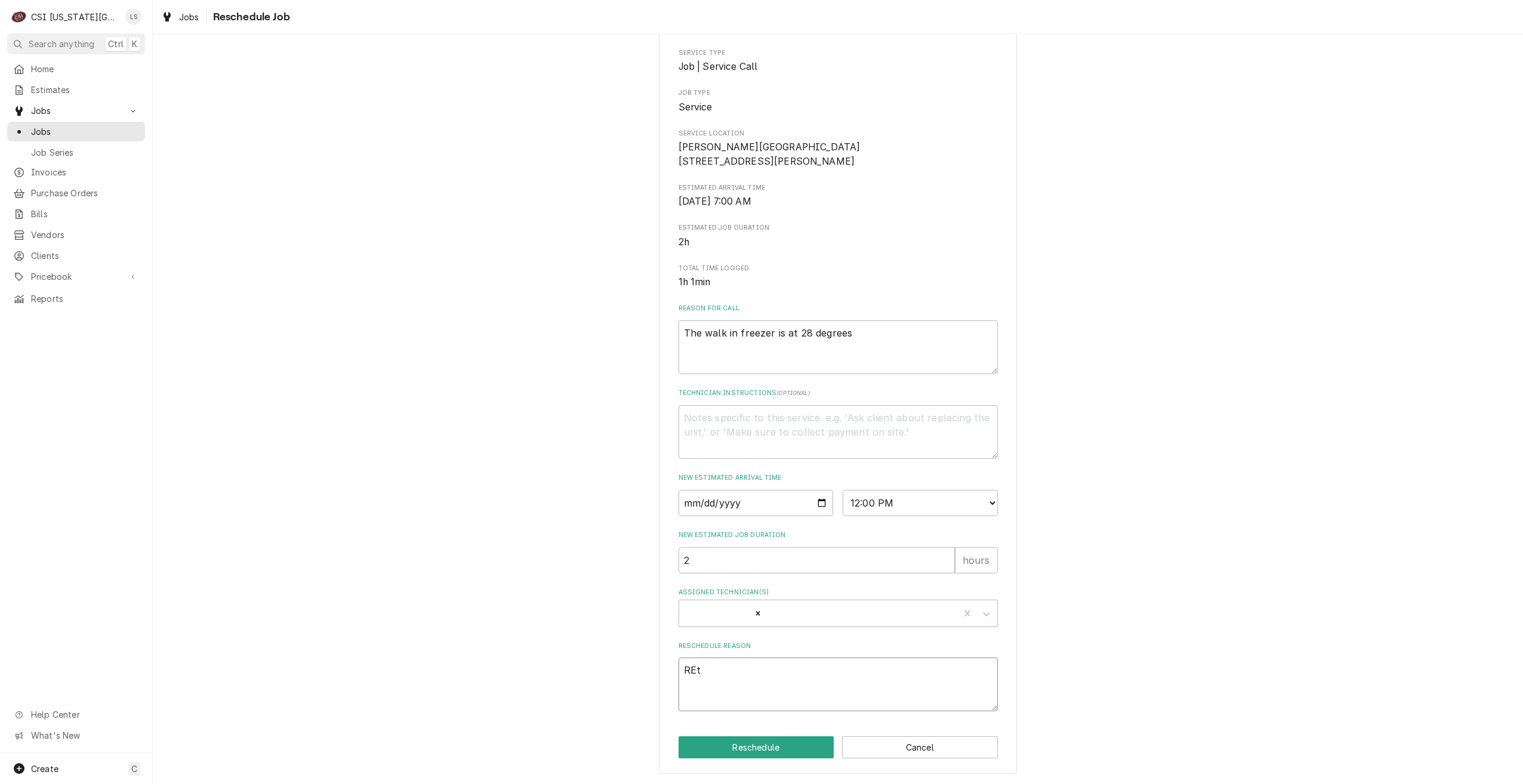
type textarea "x"
type textarea "REtu"
type textarea "x"
type textarea "REtur"
type textarea "x"
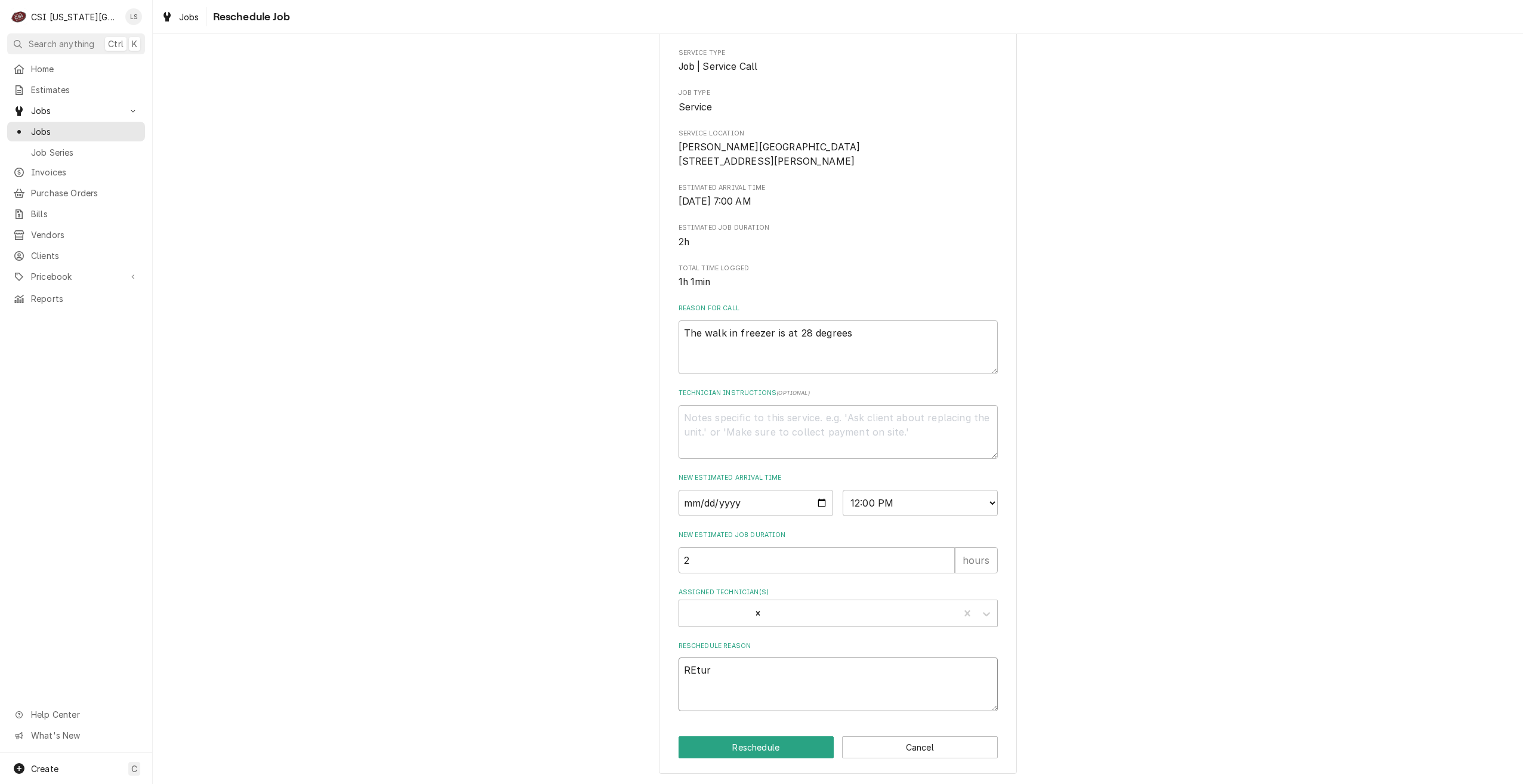
type textarea "REturn"
type textarea "x"
type textarea "REtur"
type textarea "x"
type textarea "REtu"
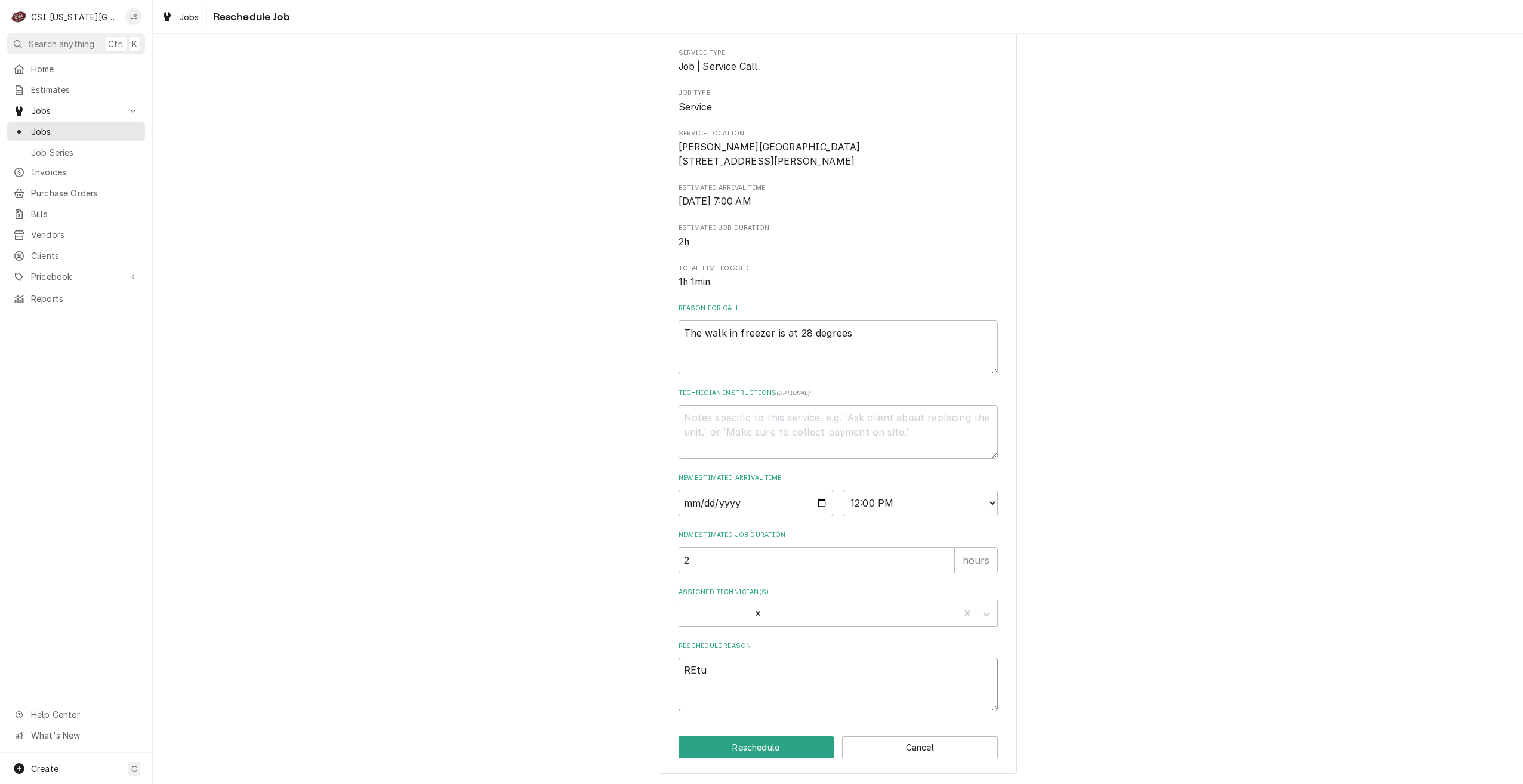
type textarea "x"
type textarea "REt"
type textarea "x"
type textarea "RE"
type textarea "x"
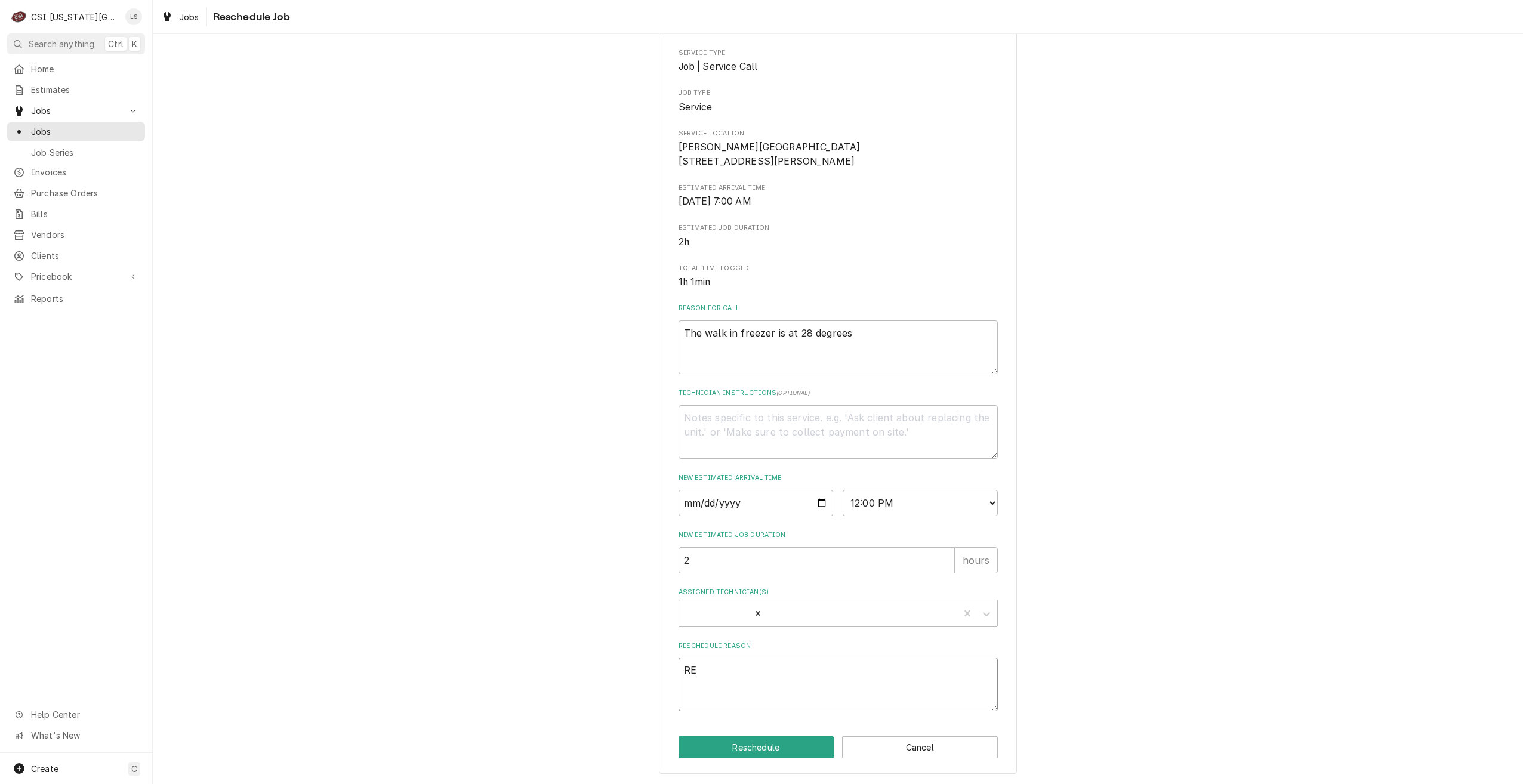
type textarea "R"
type textarea "x"
click at [783, 671] on textarea "Reschedule Reason" at bounding box center [838, 683] width 320 height 53
type textarea "x"
type textarea "U"
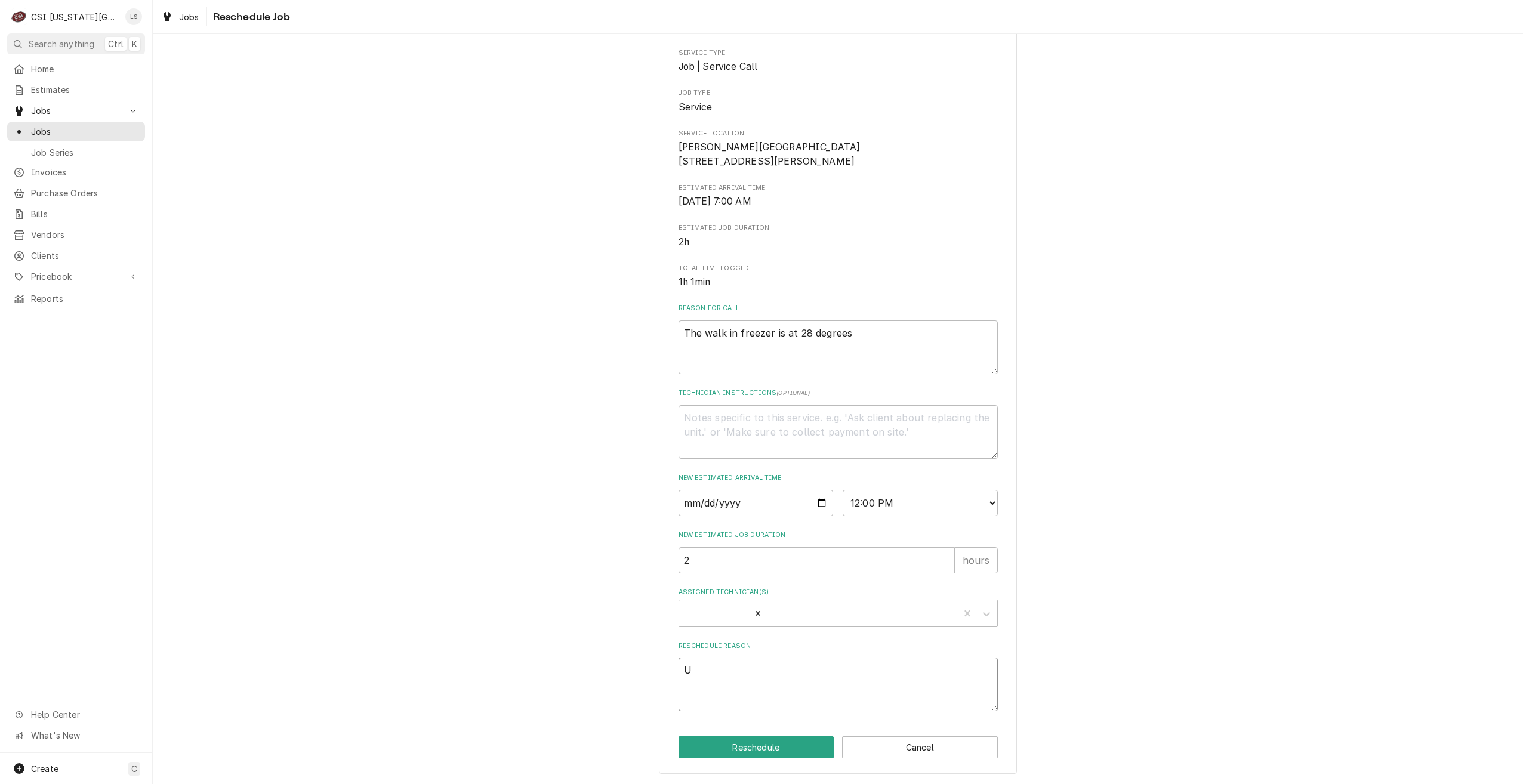
type textarea "x"
type textarea "Un"
type textarea "x"
type textarea "Uni"
type textarea "x"
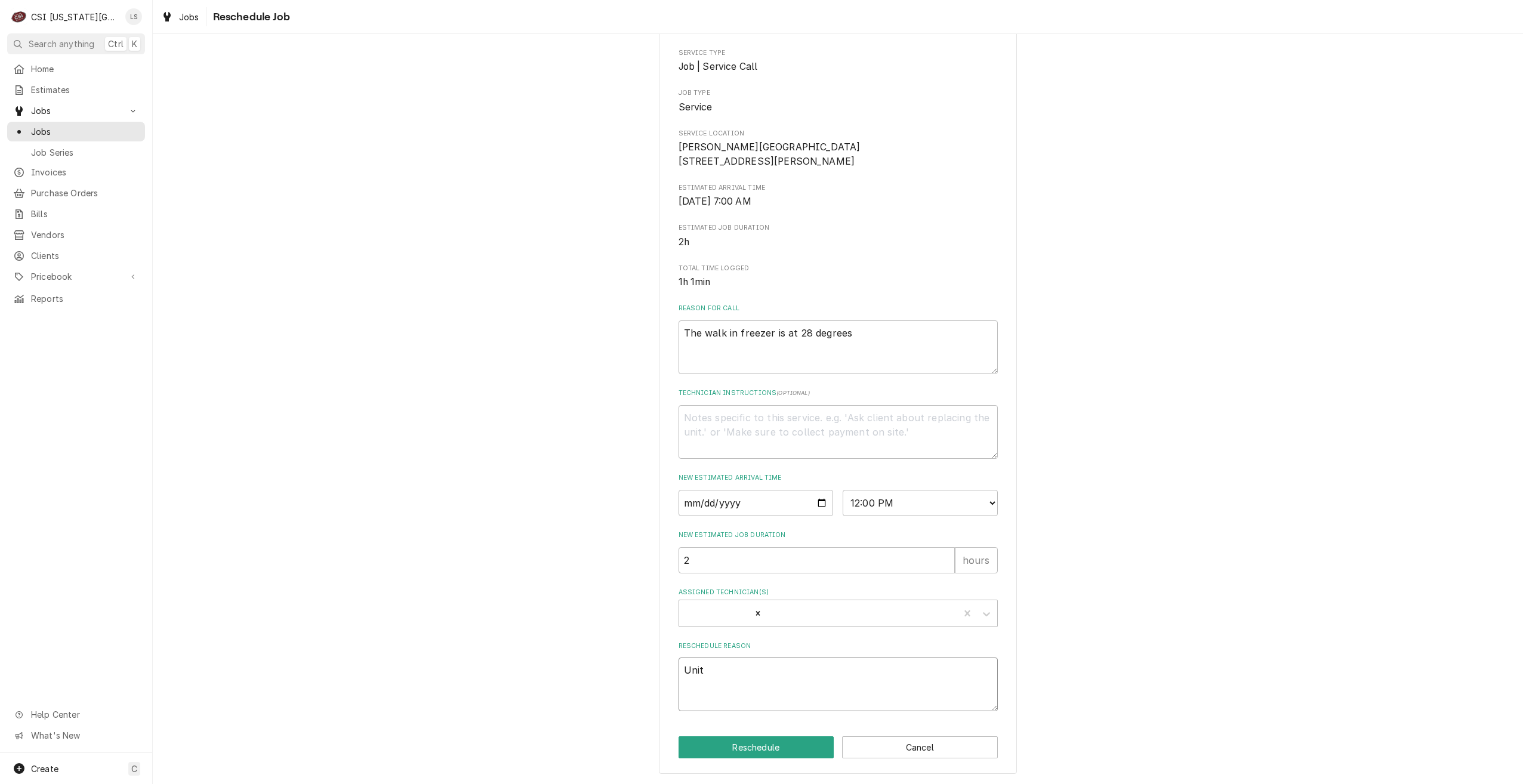
type textarea "Unit"
type textarea "x"
type textarea "Unit a"
type textarea "x"
type textarea "Unit at"
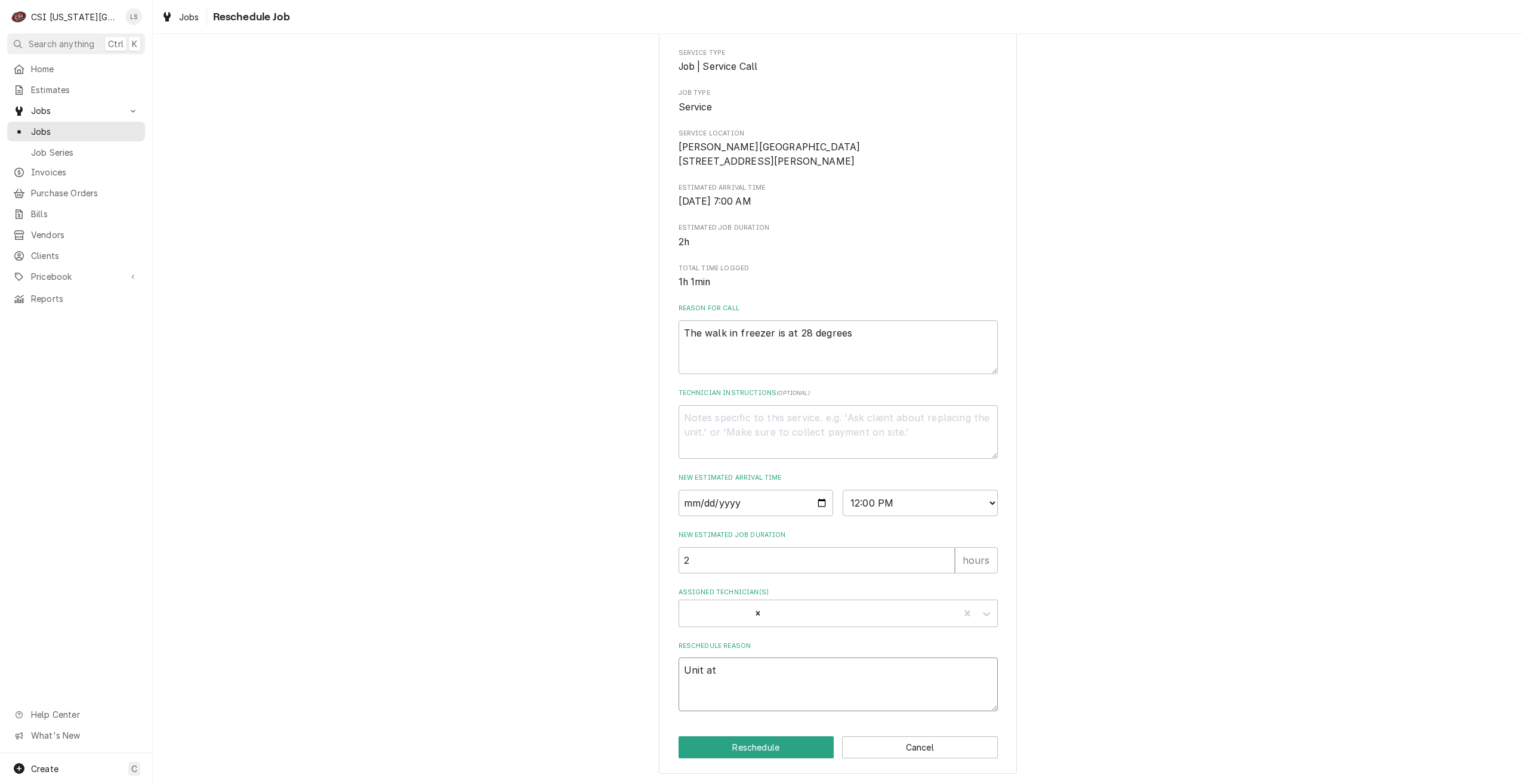
type textarea "x"
type textarea "Unit at"
type textarea "x"
type textarea "Unit at 2"
type textarea "x"
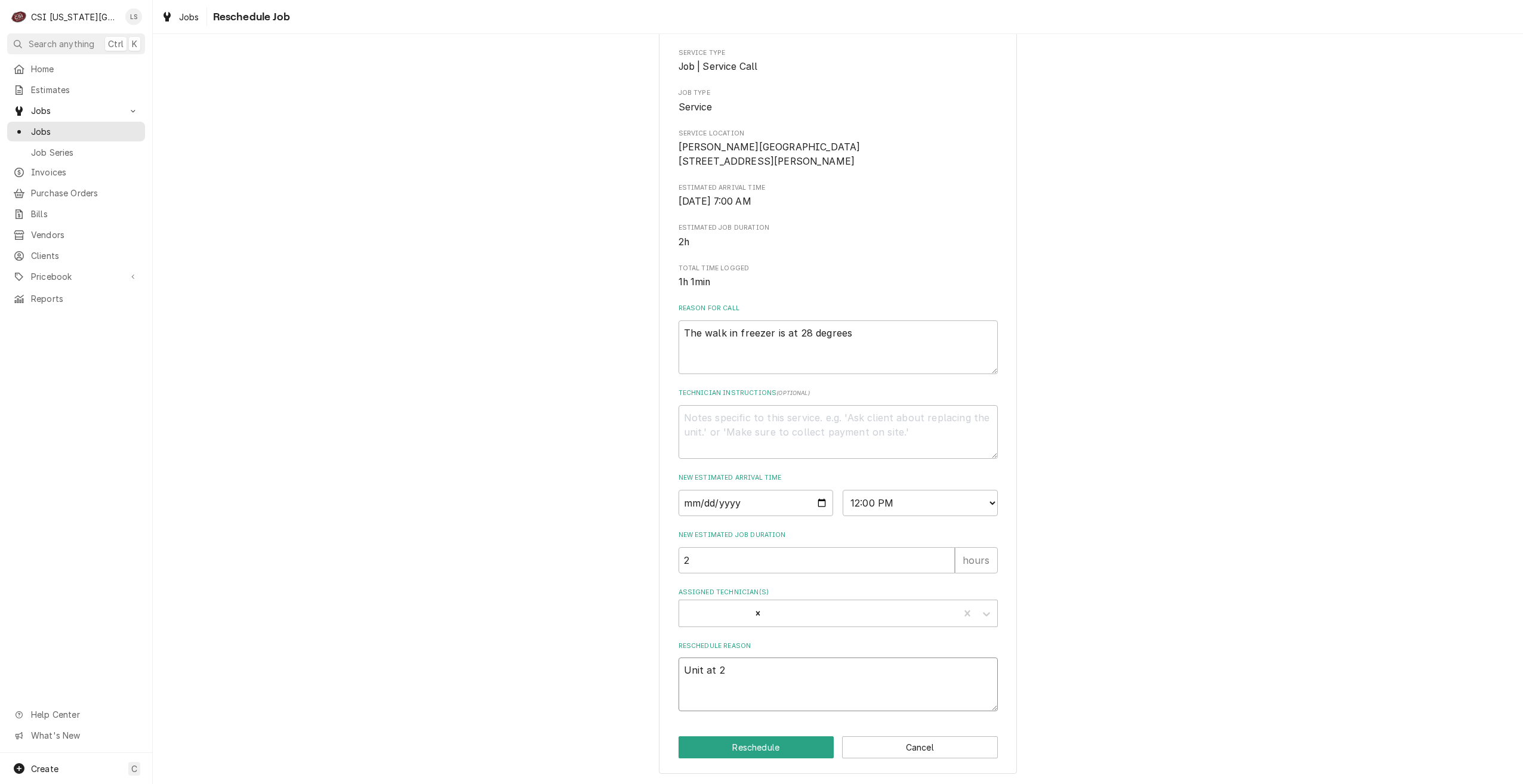
type textarea "Unit at 28"
type textarea "x"
type textarea "Unit at 28"
type textarea "x"
type textarea "Unit at 28 d"
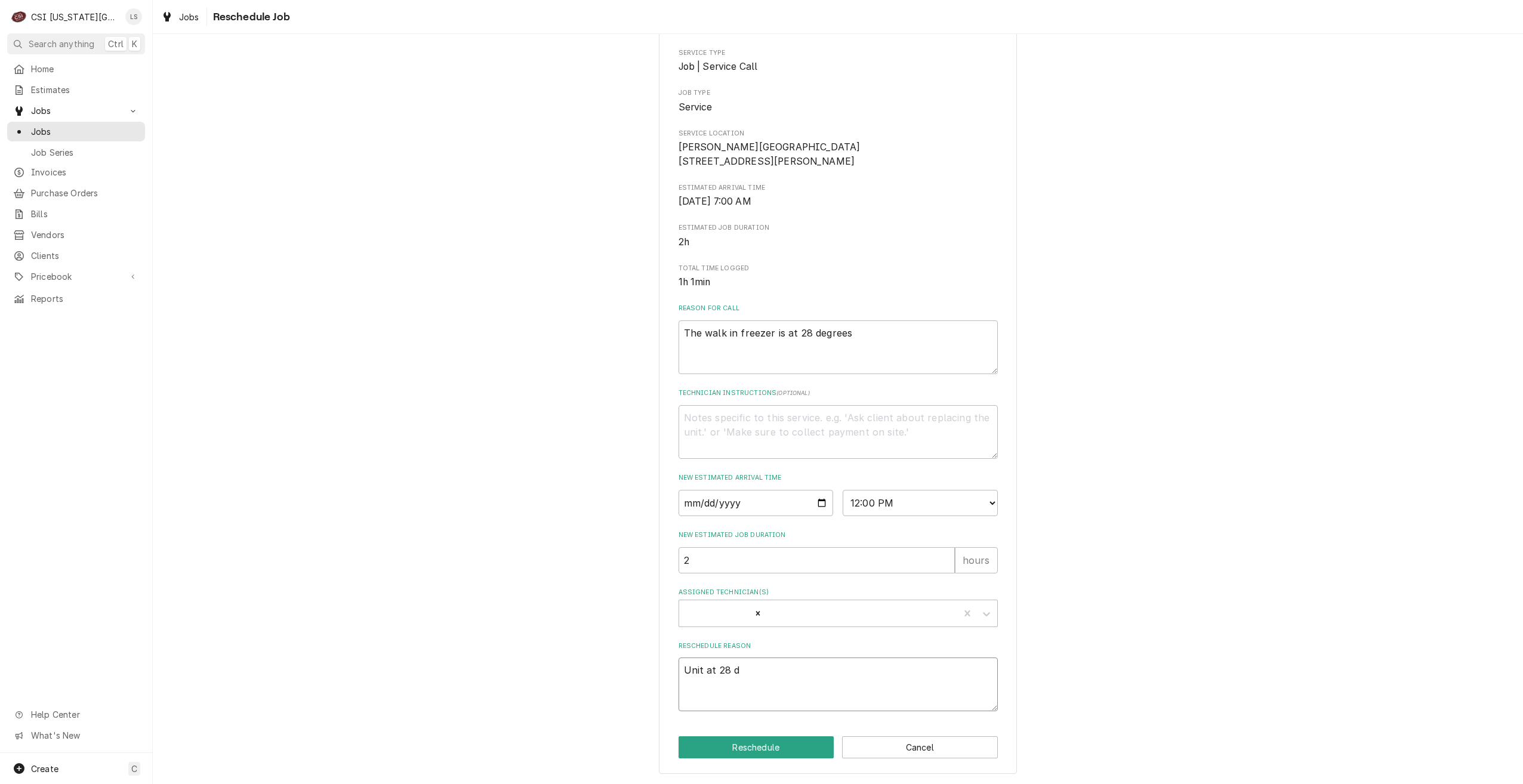
type textarea "x"
type textarea "Unit at 28 de"
type textarea "x"
type textarea "Unit at 28 def"
type textarea "x"
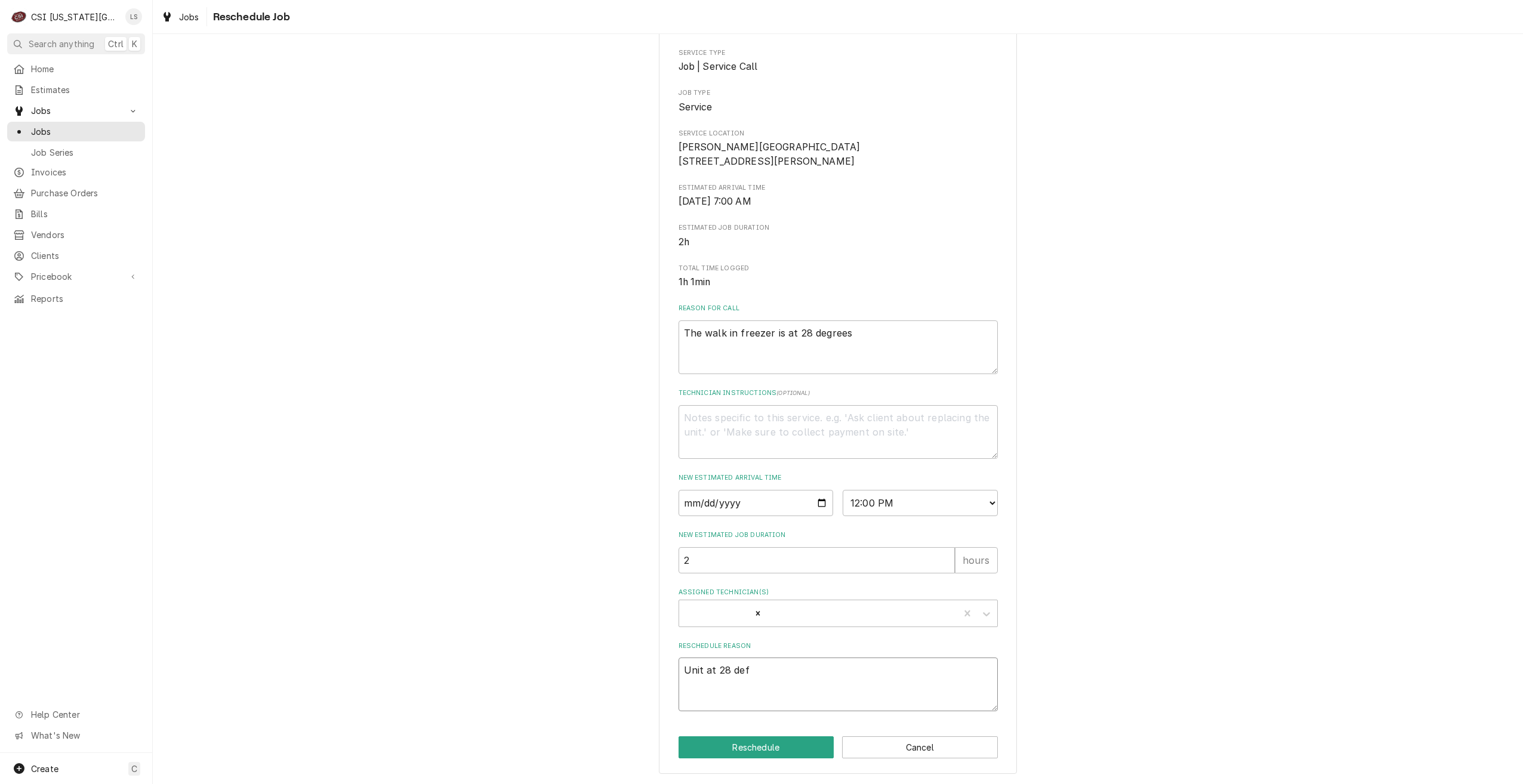
type textarea "Unit at 28 defr"
type textarea "x"
type textarea "Unit at 28 defre"
type textarea "x"
type textarea "Unit at 28 defr"
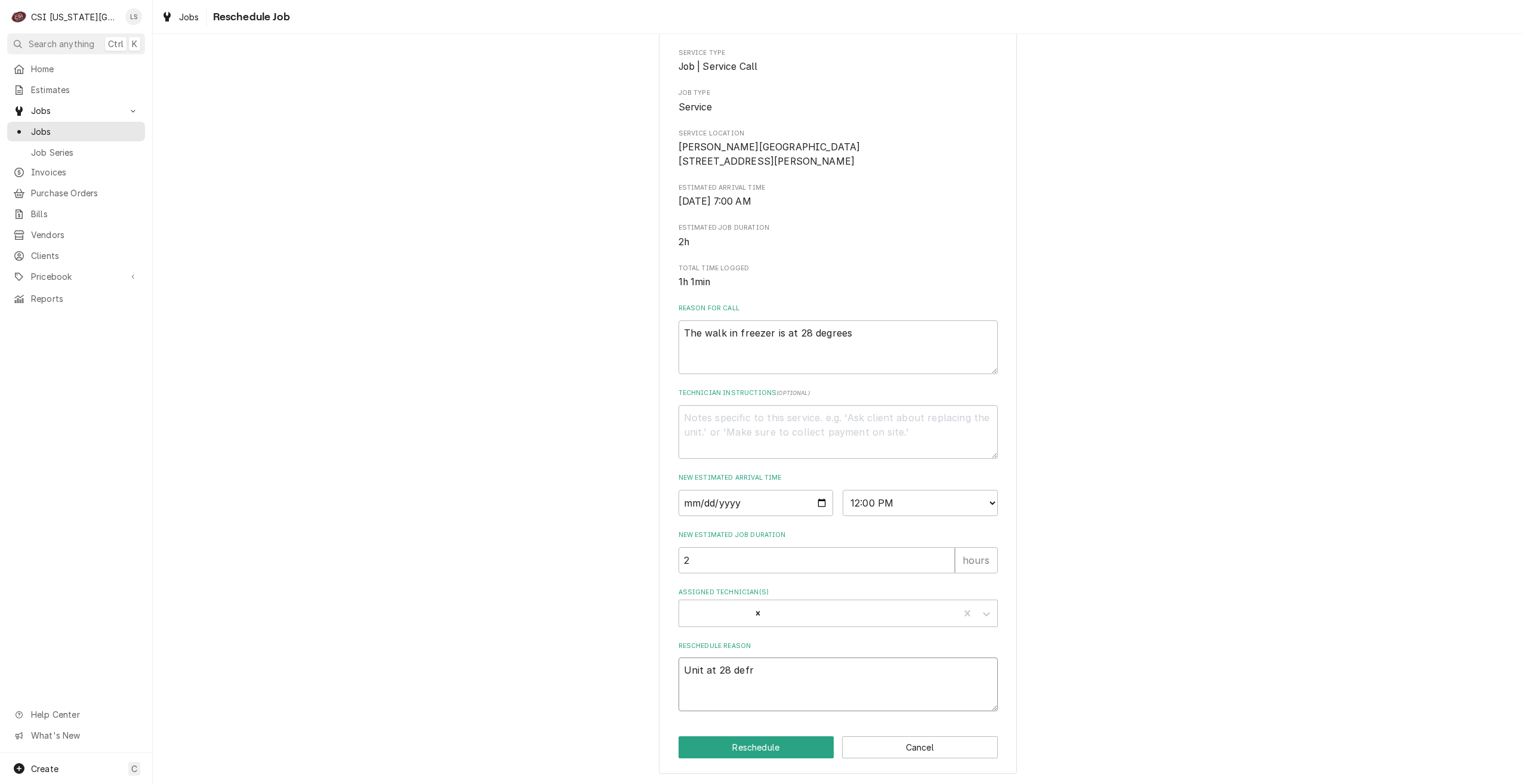
type textarea "x"
type textarea "Unit at 28 def"
type textarea "x"
type textarea "Unit at 28 de"
type textarea "x"
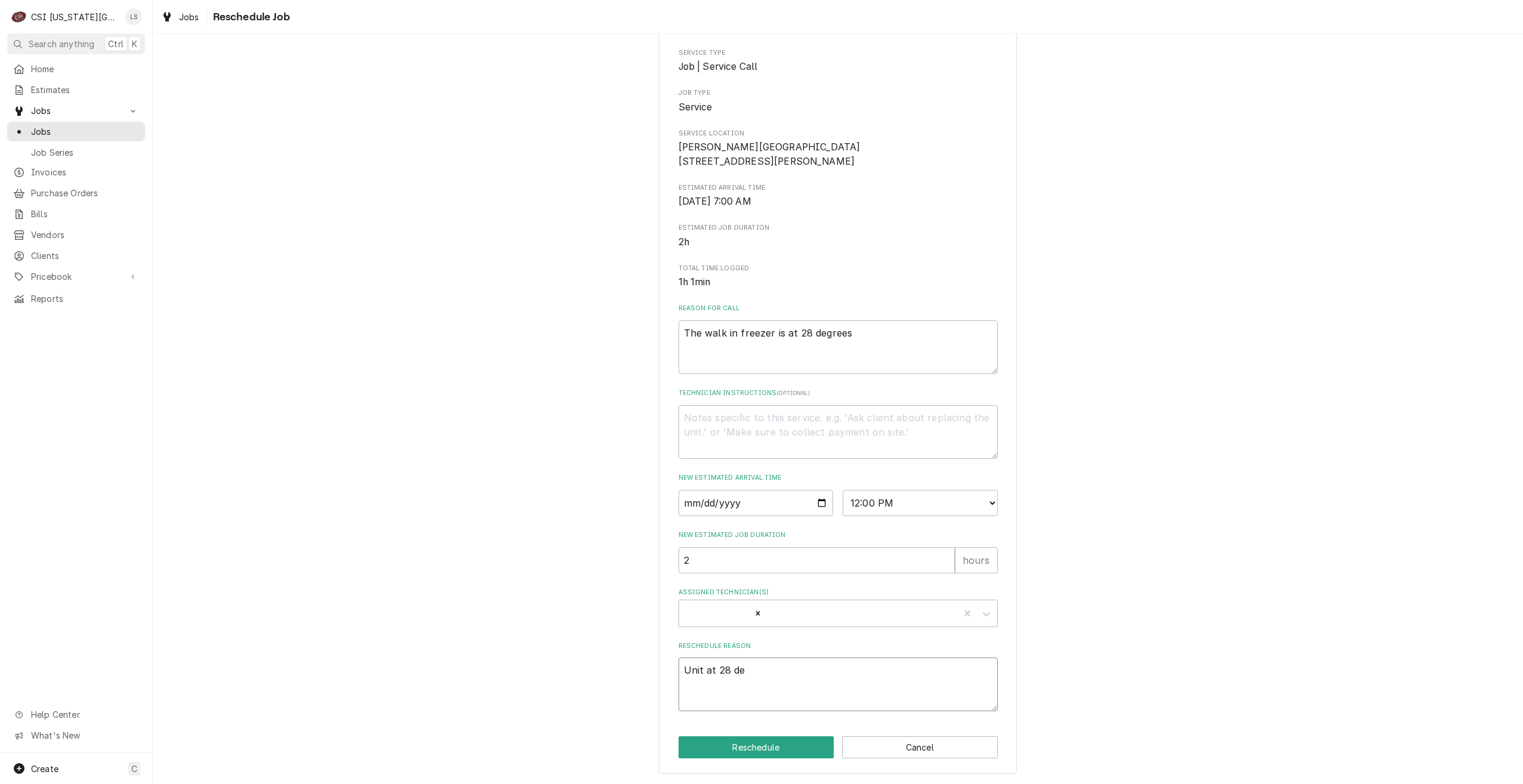
type textarea "Unit at 28 deg"
type textarea "x"
type textarea "Unit at 28 degr"
type textarea "x"
type textarea "Unit at 28 degre"
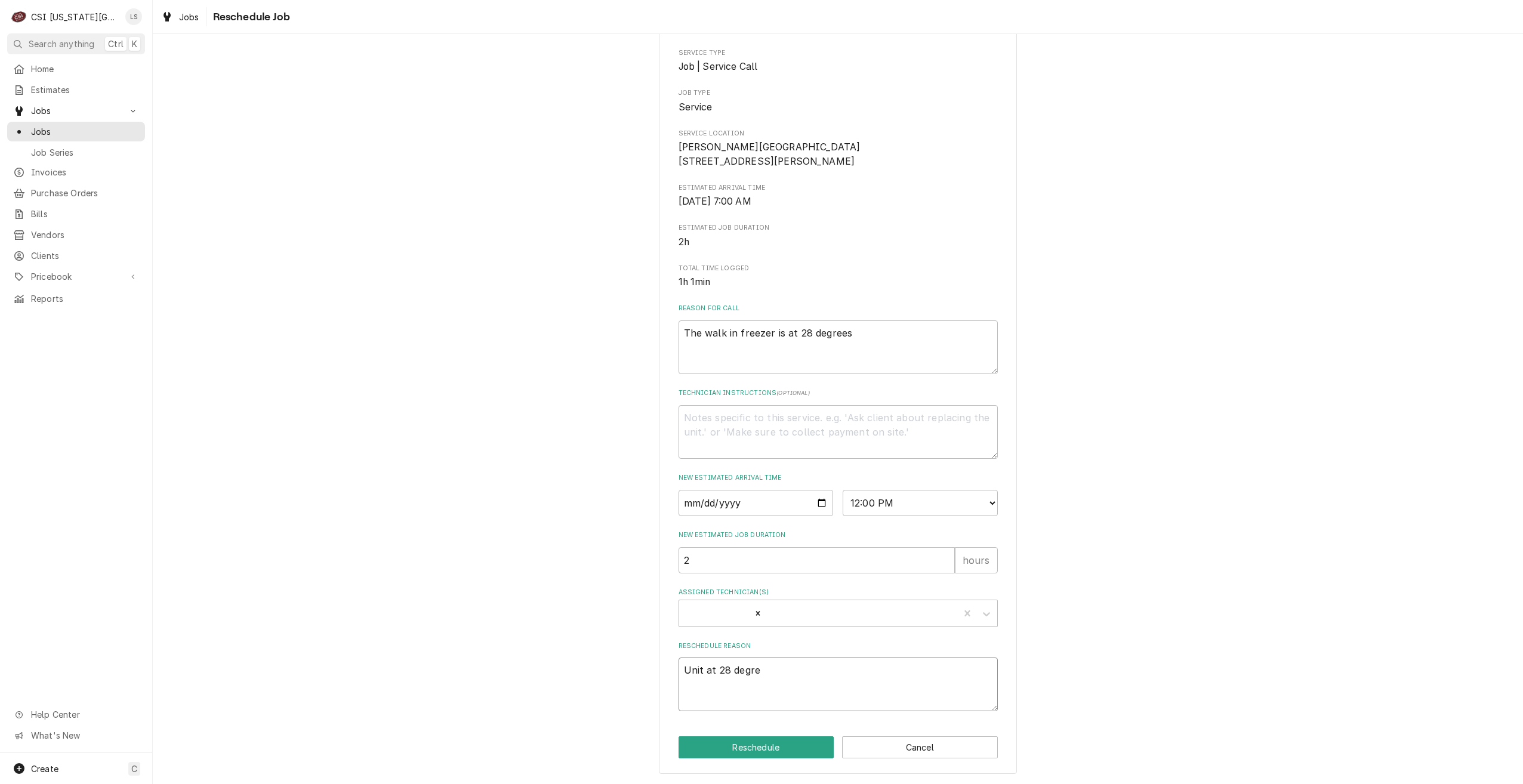
type textarea "x"
type textarea "Unit at 28 degree"
type textarea "x"
type textarea "Unit at 28 degrees"
type textarea "x"
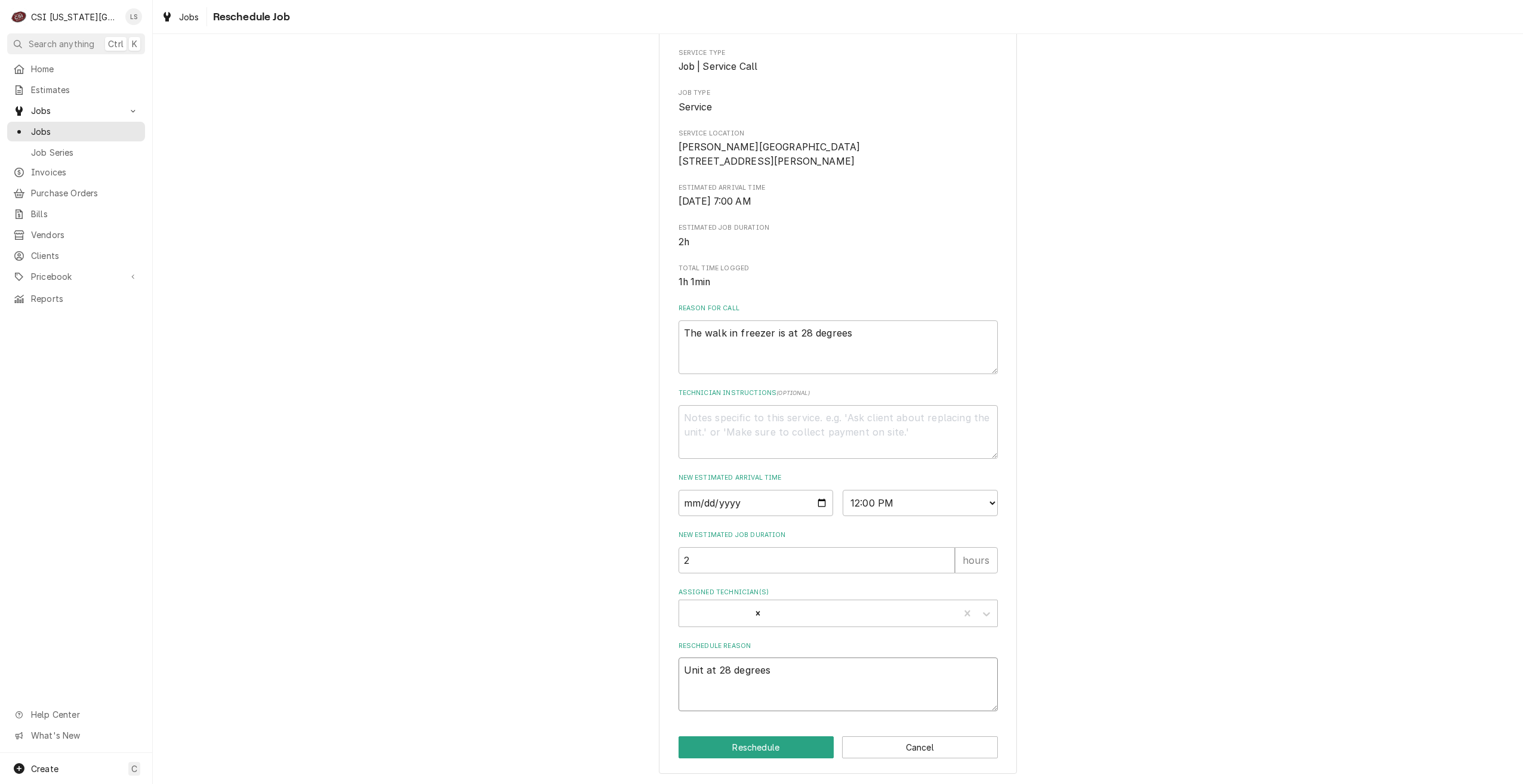
type textarea "Unit at 28 degrees."
type textarea "x"
type textarea "Unit at 28 degrees."
type textarea "x"
type textarea "Unit at 28 degrees. Ne"
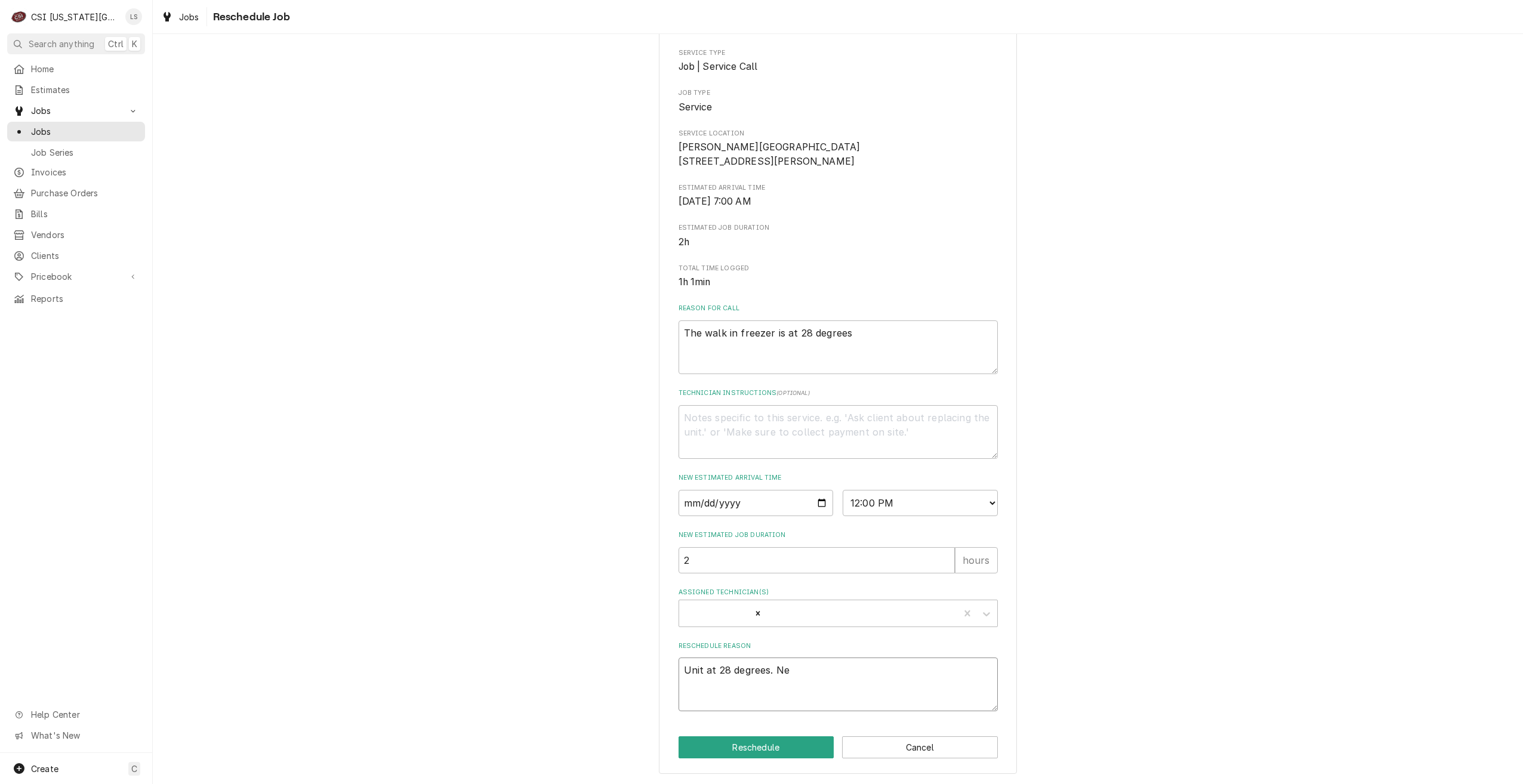
type textarea "x"
type textarea "Unit at 28 degrees. Nee"
type textarea "x"
type textarea "Unit at 28 degrees. Need"
type textarea "x"
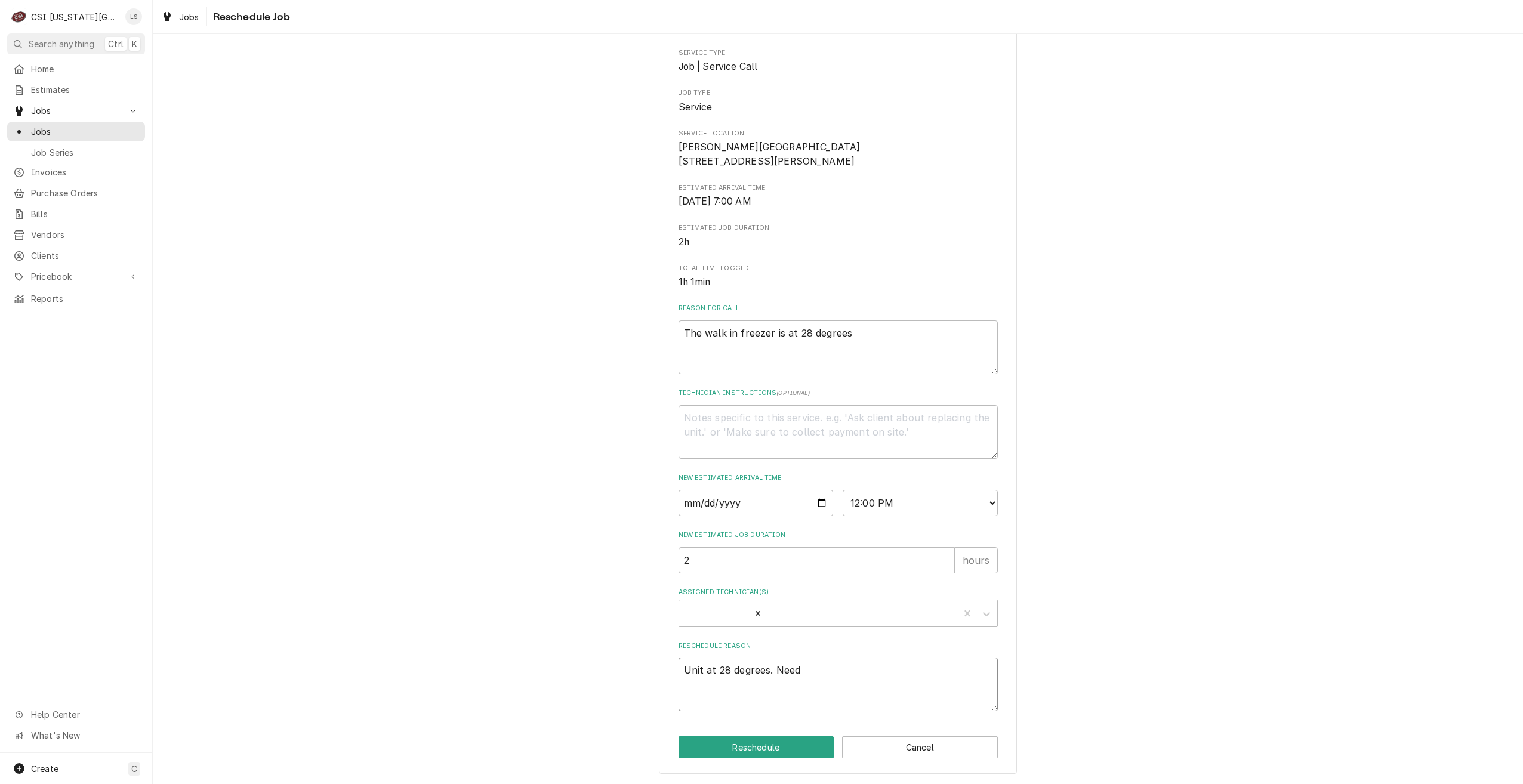
type textarea "Unit at 28 degrees. Need"
type textarea "x"
type textarea "Unit at 28 degrees. Need t"
type textarea "x"
type textarea "Unit at 28 degrees. Need to"
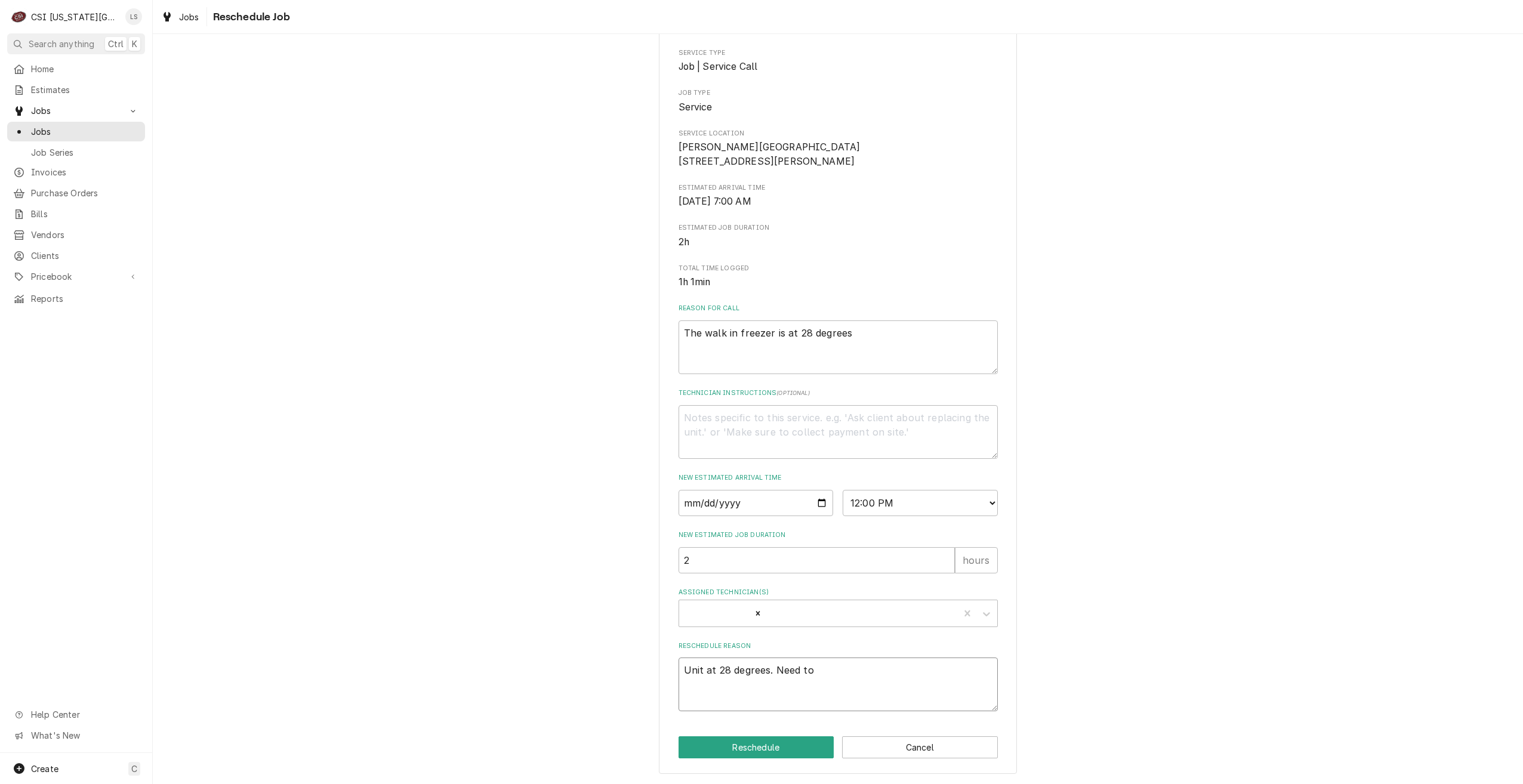
type textarea "x"
type textarea "Unit at 28 degrees. Need to"
type textarea "x"
type textarea "Unit at 28 degrees. Need to r"
type textarea "x"
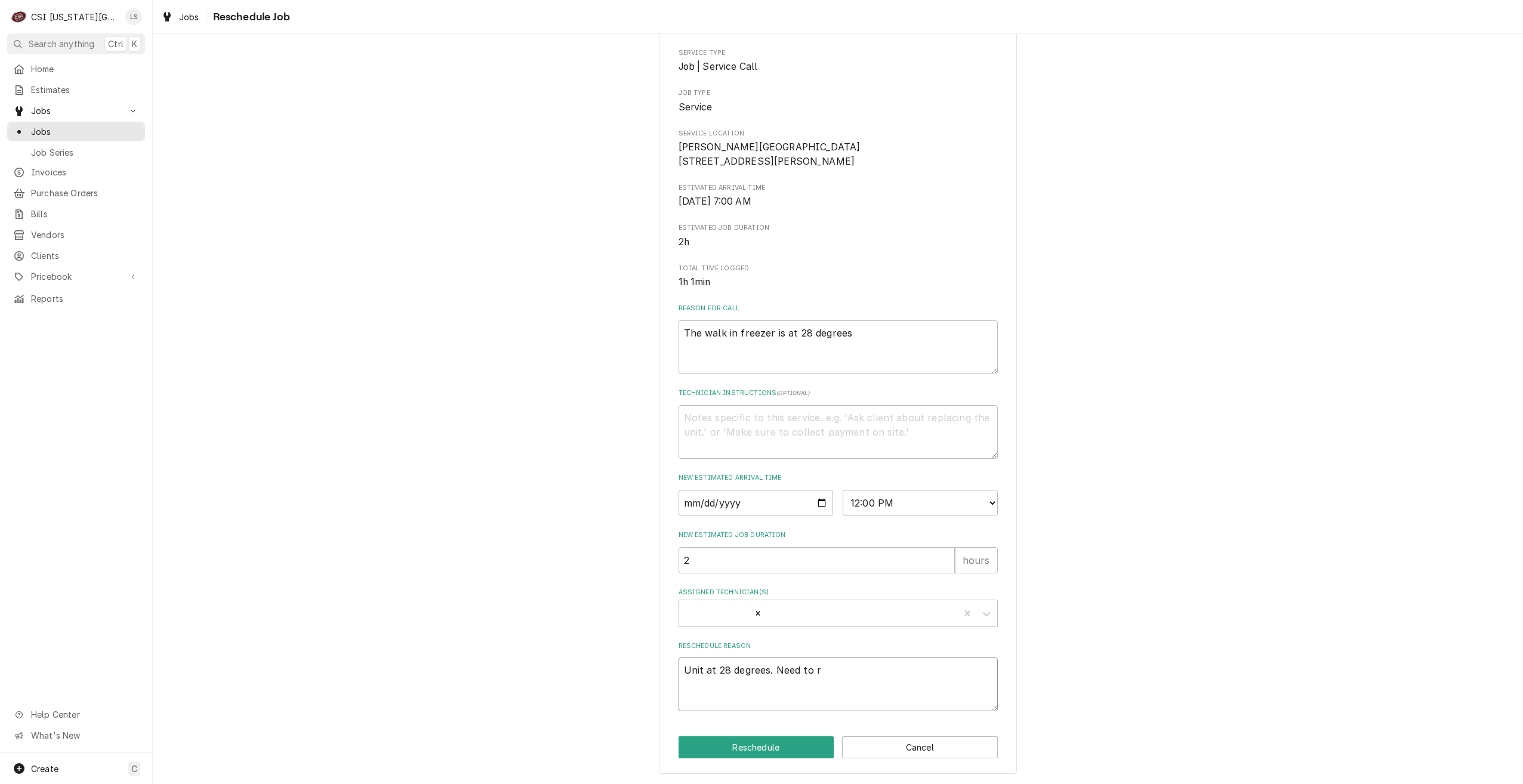
type textarea "Unit at 28 degrees. Need to re"
type textarea "x"
type textarea "Unit at 28 degrees. Need to ret"
type textarea "x"
type textarea "Unit at 28 degrees. Need to retu"
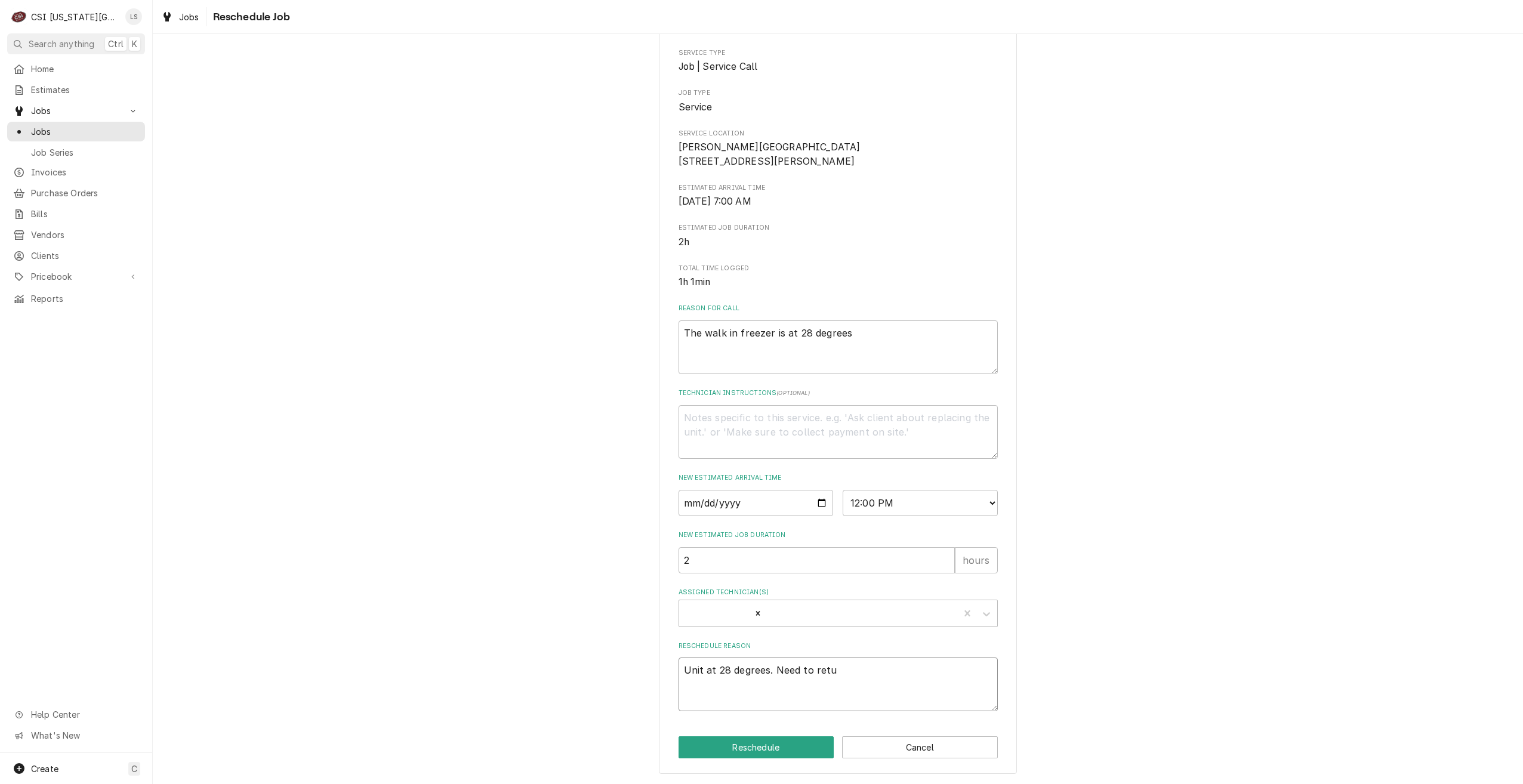
type textarea "x"
type textarea "Unit at 28 degrees. Need to retur"
type textarea "x"
type textarea "Unit at 28 degrees. Need to return"
type textarea "x"
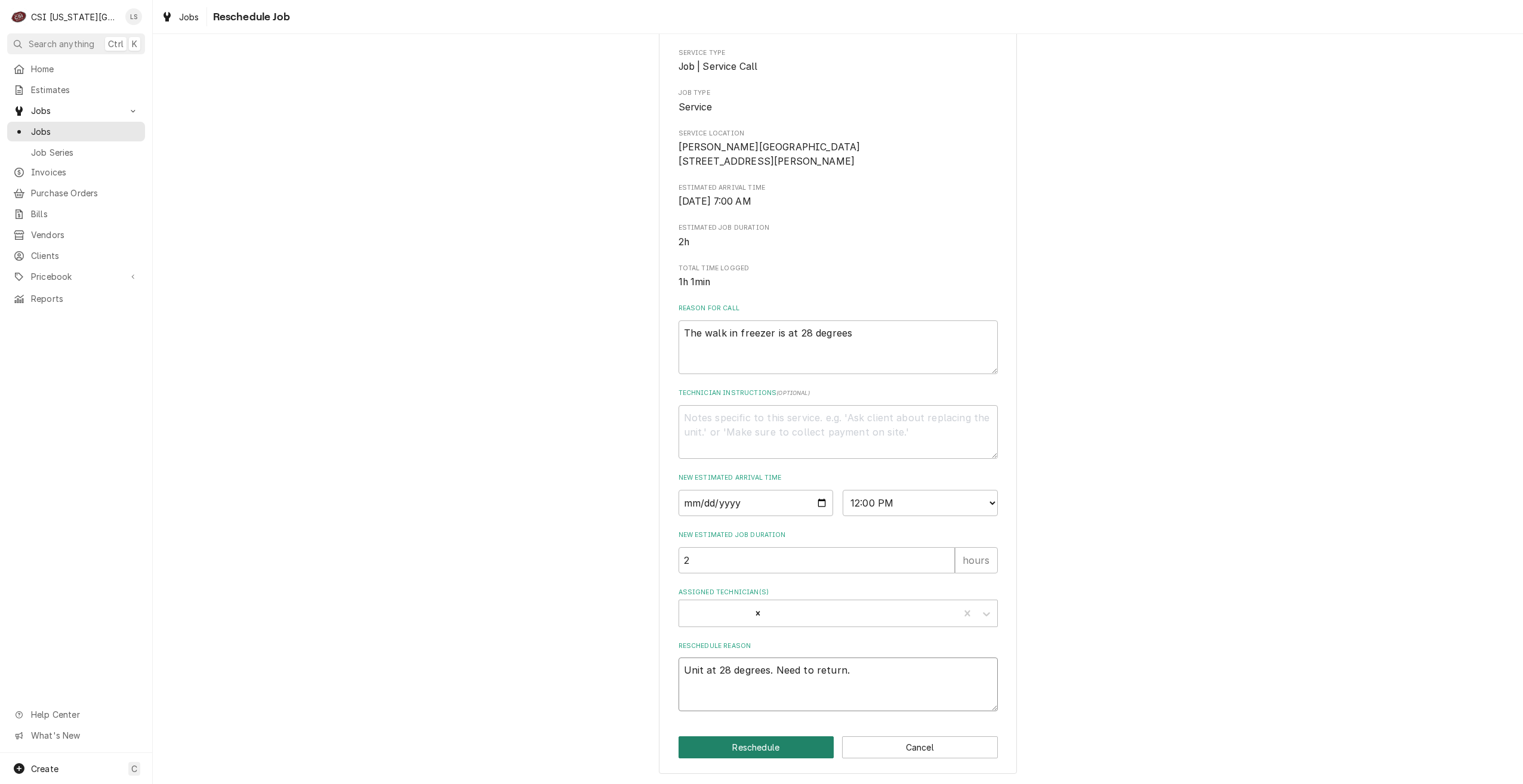
type textarea "Unit at 28 degrees. Need to return."
click at [762, 754] on button "Reschedule" at bounding box center [756, 747] width 156 height 22
type textarea "x"
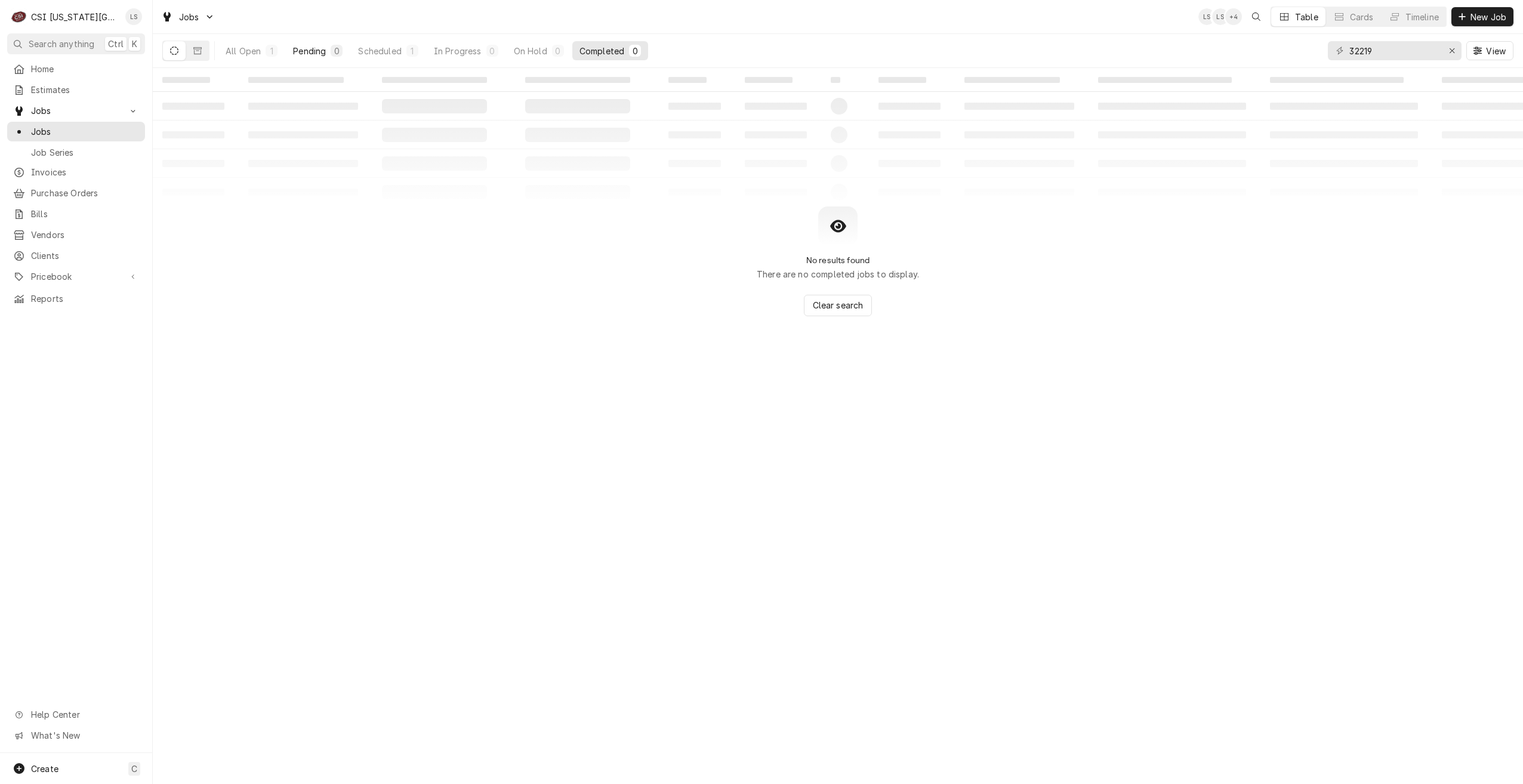
click at [320, 57] on button "Pending 0" at bounding box center [318, 51] width 64 height 19
click at [1371, 54] on input "32219" at bounding box center [1394, 51] width 89 height 19
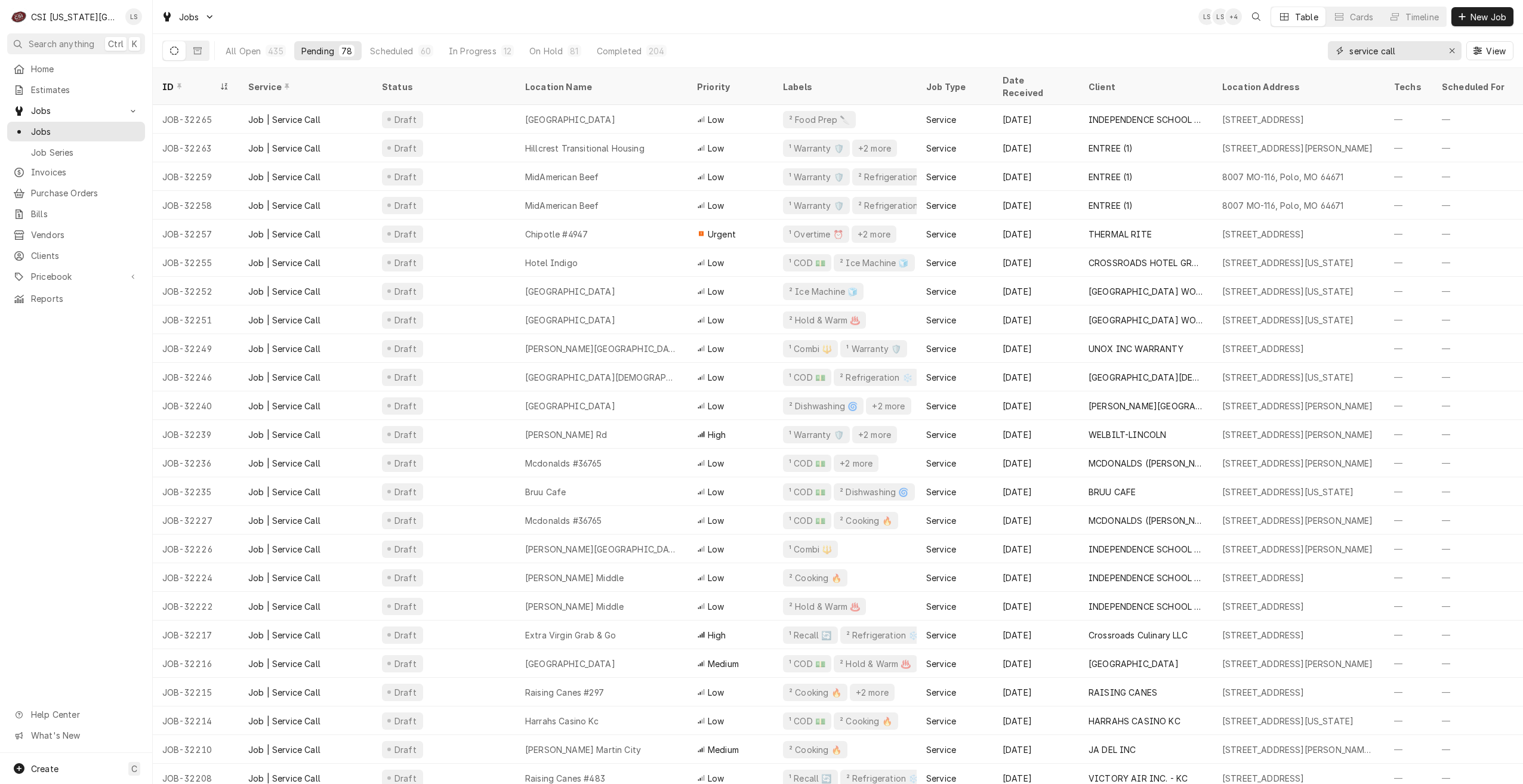
type input "service call"
click at [1056, 34] on div "Jobs LS LS + 4 Table Cards Timeline New Job" at bounding box center [838, 16] width 1370 height 34
click at [1081, 27] on div "Jobs LS LS + 3 Table Cards Timeline New Job" at bounding box center [838, 16] width 1370 height 34
click at [1049, 21] on div "Jobs LS LS + 3 Table Cards Timeline New Job" at bounding box center [838, 16] width 1370 height 34
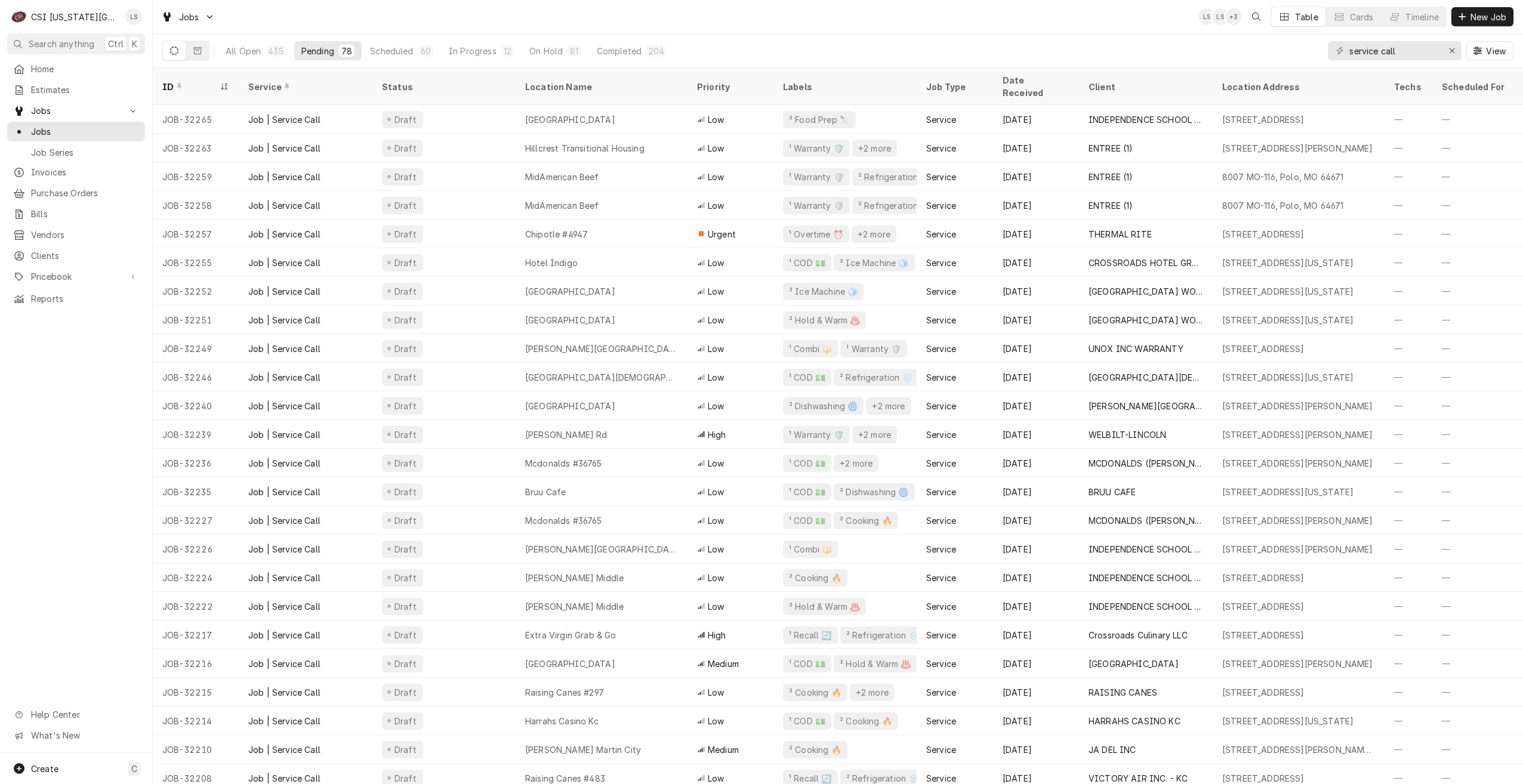
click at [1052, 25] on div "Jobs LS LS + 3 Table Cards Timeline New Job" at bounding box center [838, 16] width 1370 height 34
click at [1122, 29] on div "Jobs LS LS + 3 Table Cards Timeline New Job" at bounding box center [838, 16] width 1370 height 34
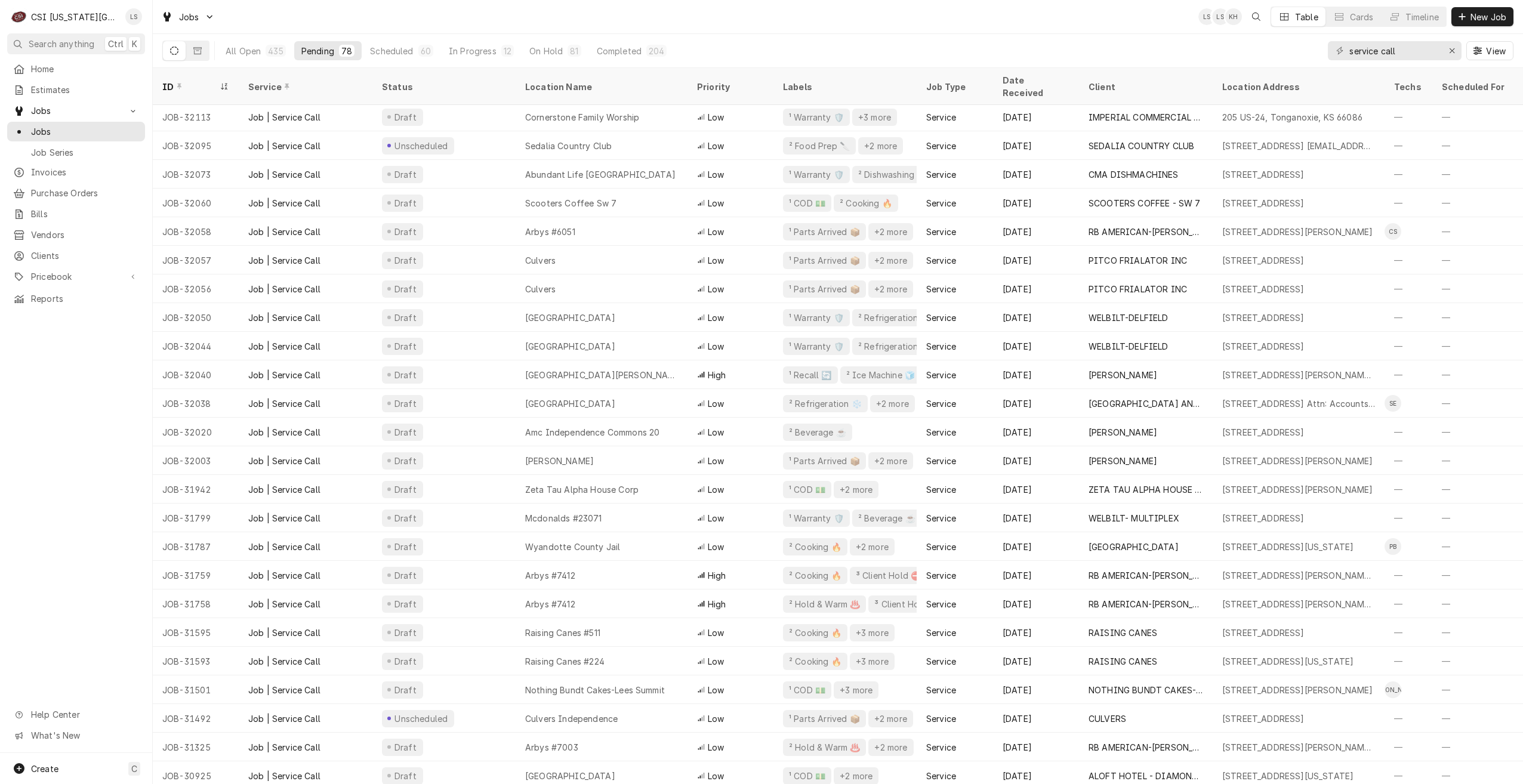
scroll to position [1550, 0]
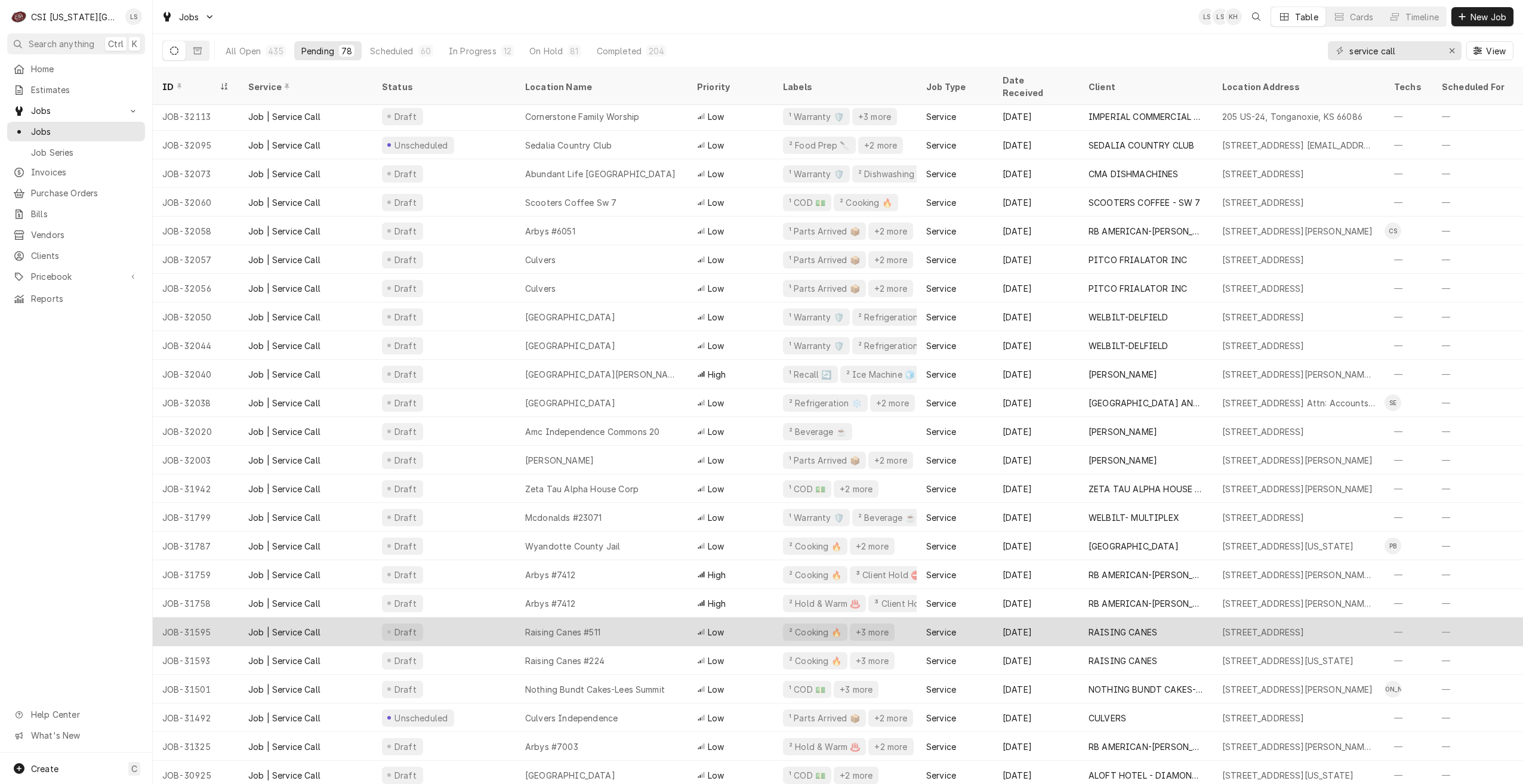
click at [327, 618] on div "Job | Service Call" at bounding box center [306, 632] width 134 height 29
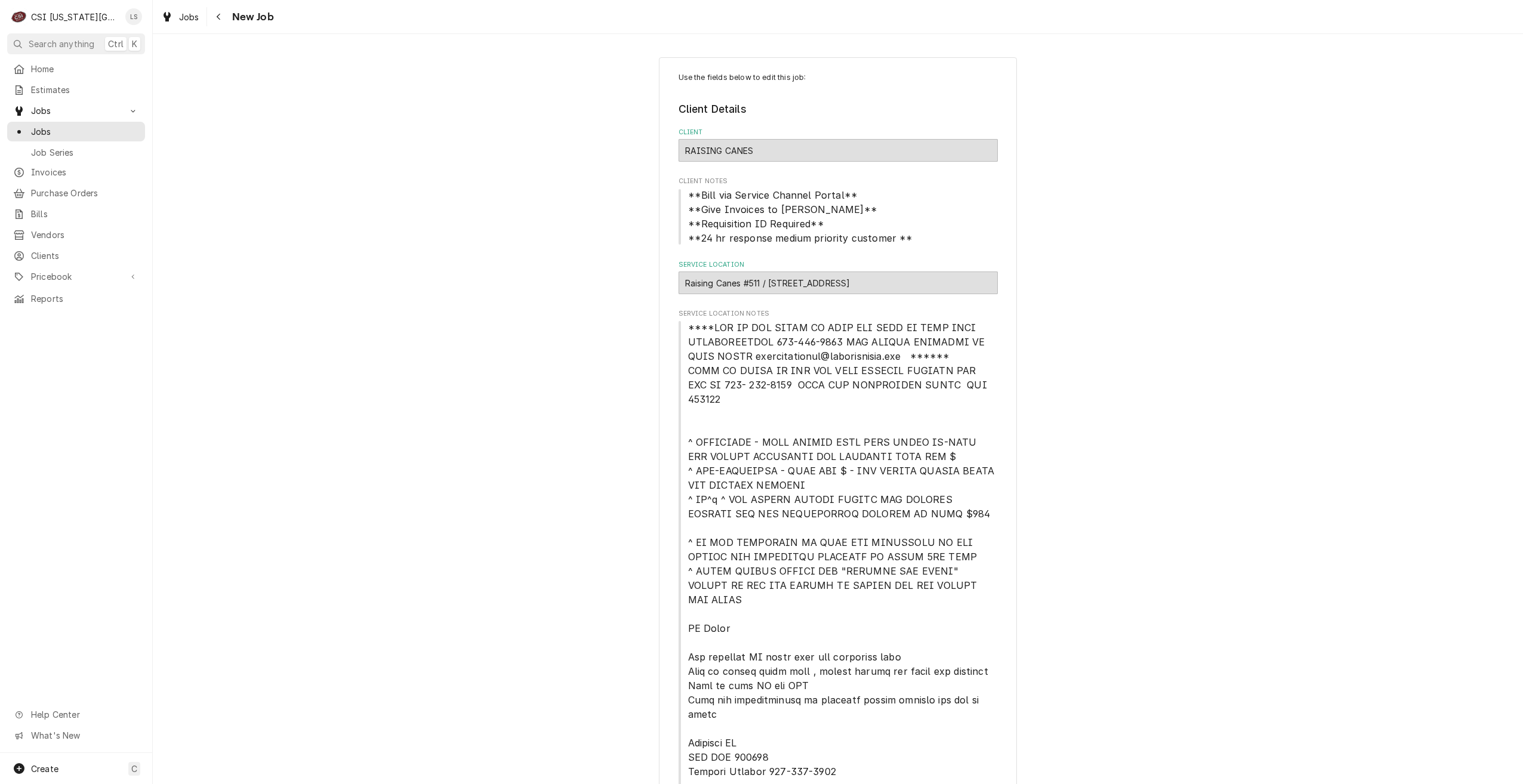
type textarea "x"
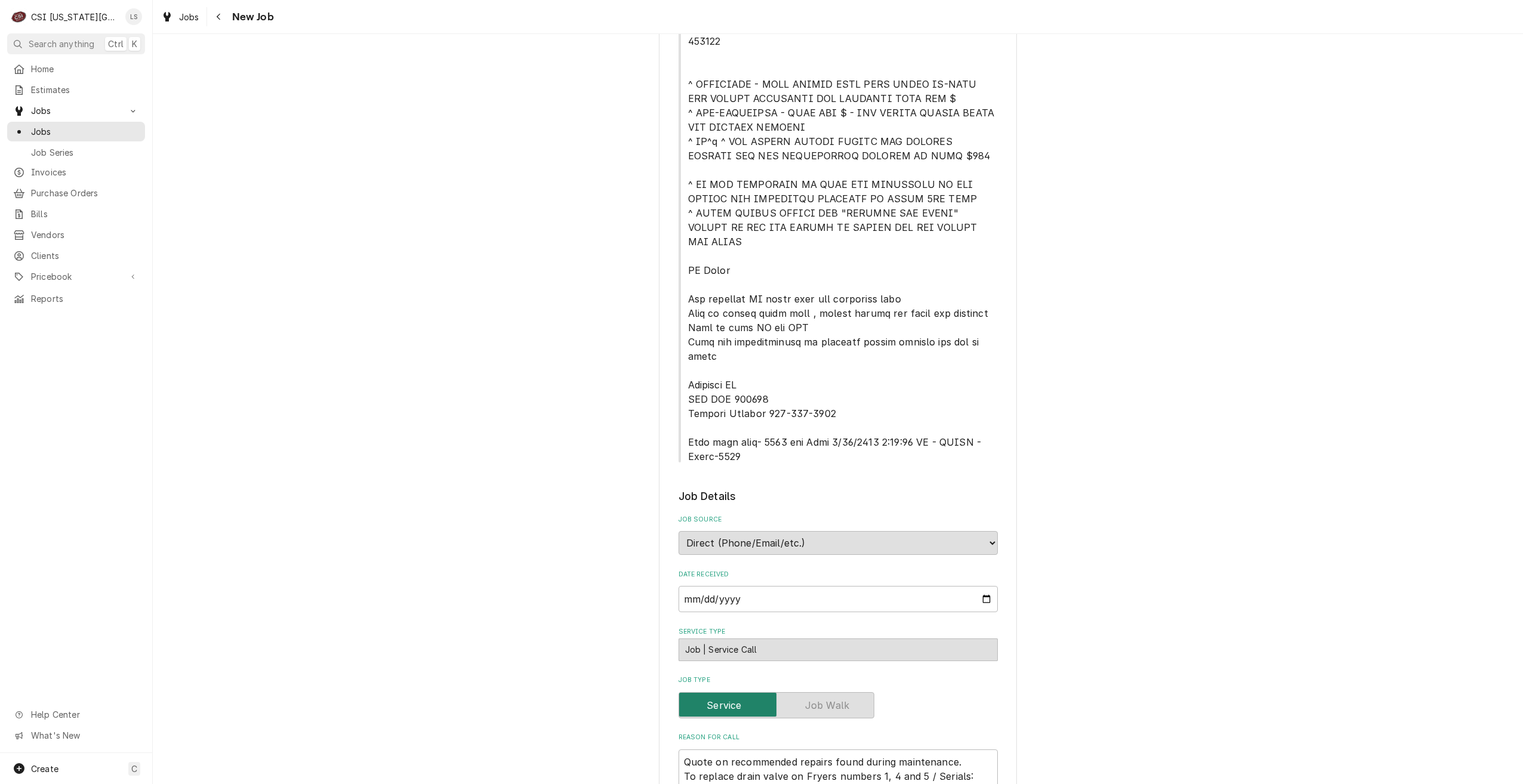
scroll to position [417, 0]
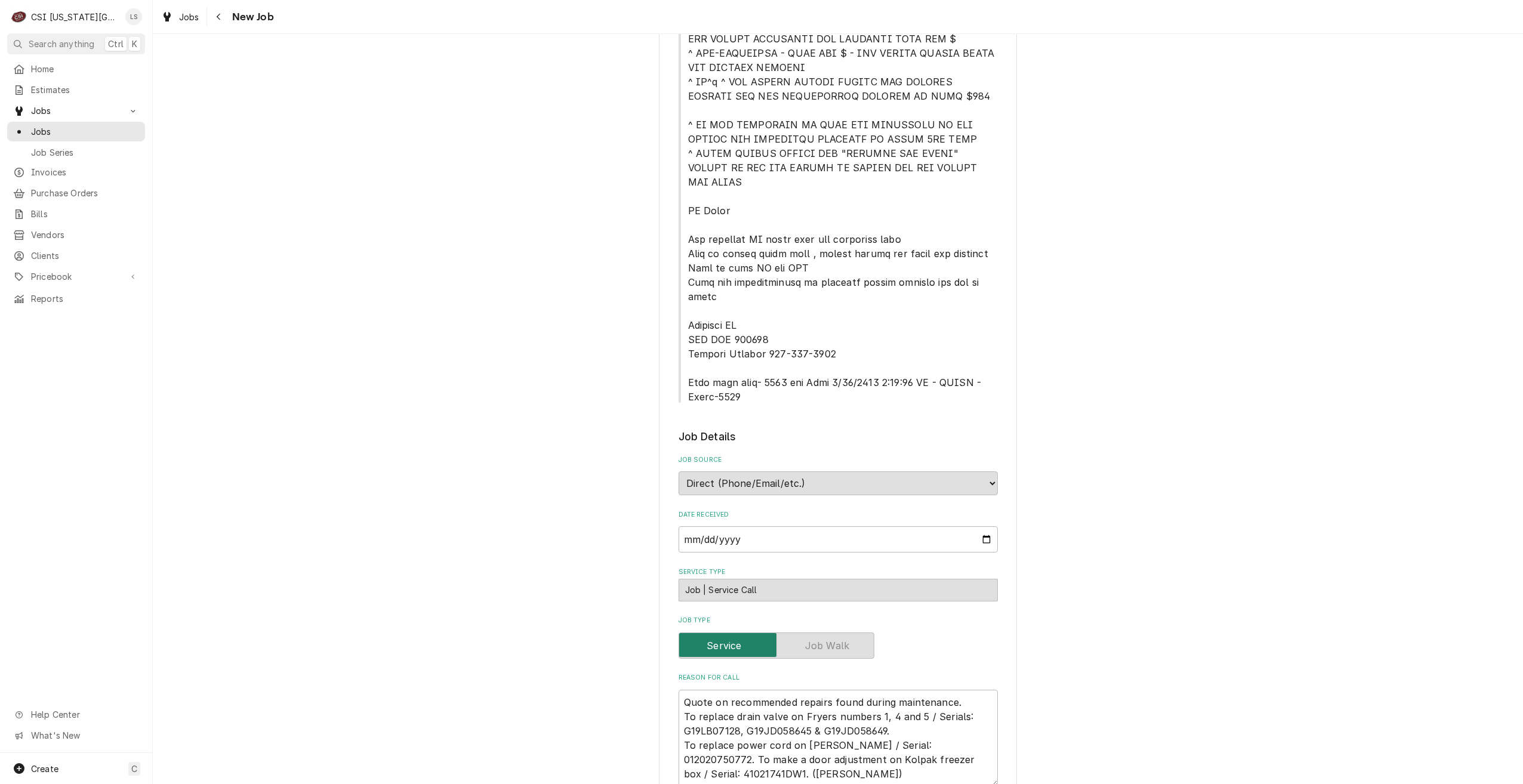
drag, startPoint x: 124, startPoint y: 121, endPoint x: 339, endPoint y: 129, distance: 215.1
click at [124, 124] on div "Jobs" at bounding box center [76, 131] width 133 height 15
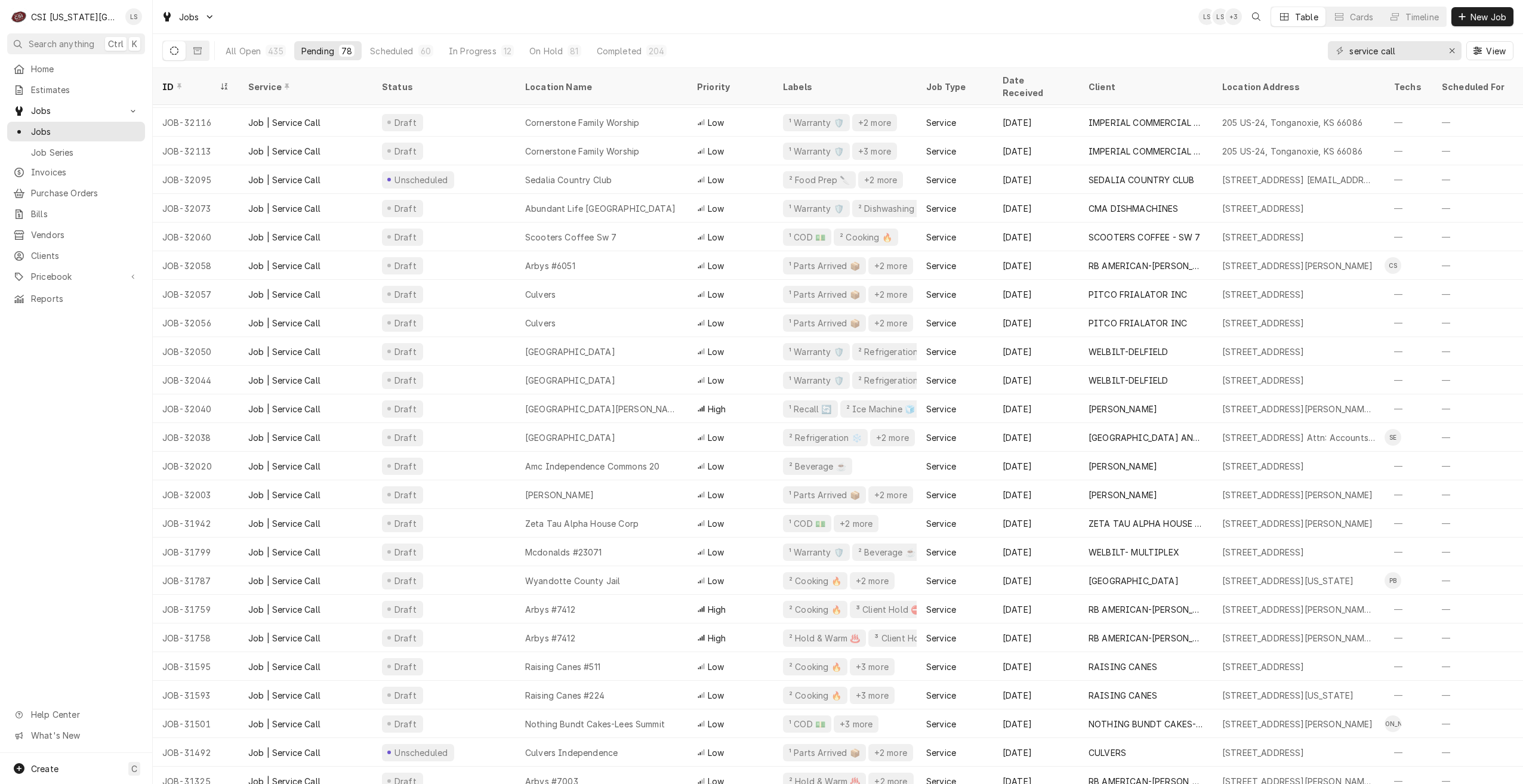
scroll to position [1550, 0]
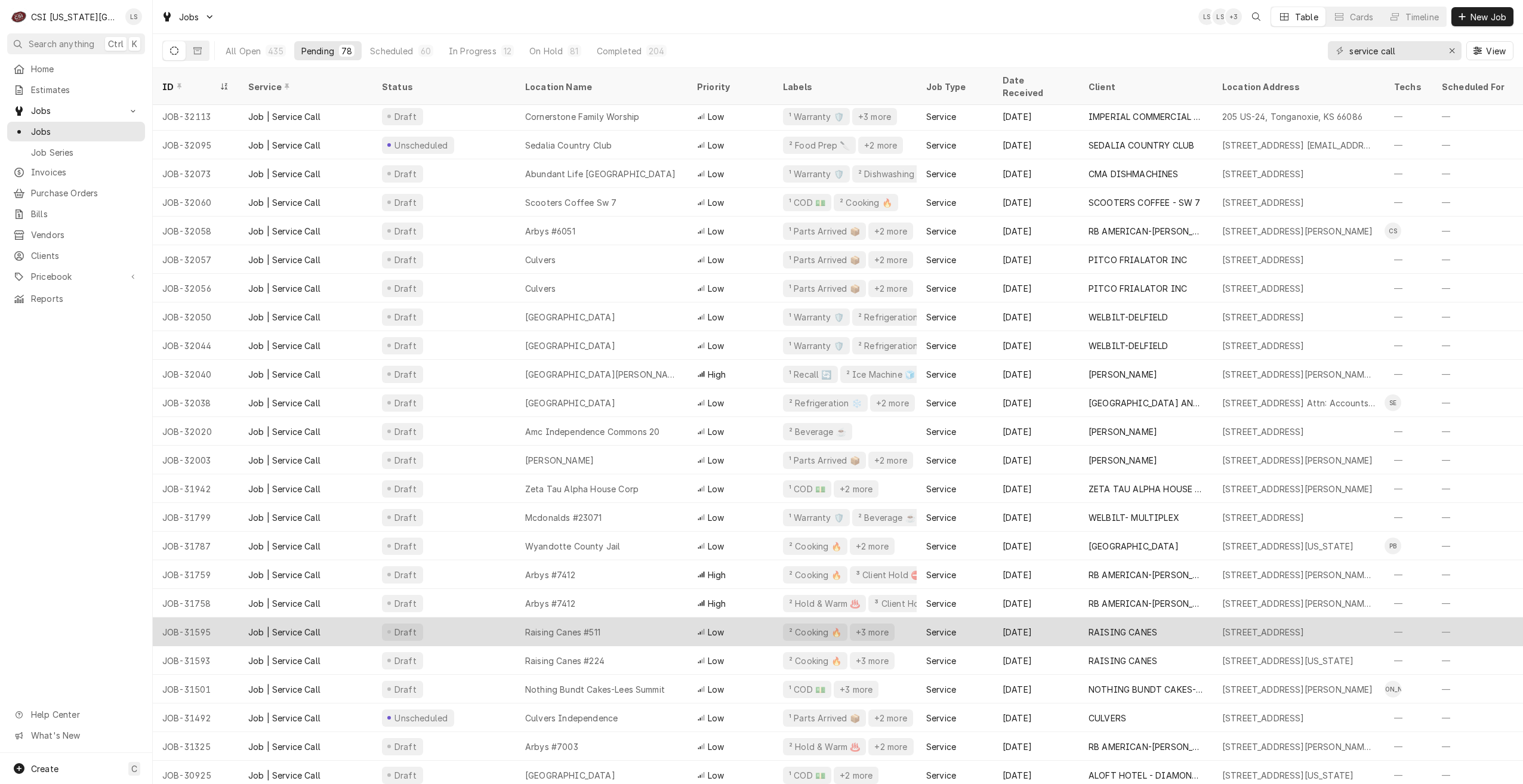
click at [624, 619] on div "Raising Canes #511" at bounding box center [602, 632] width 172 height 29
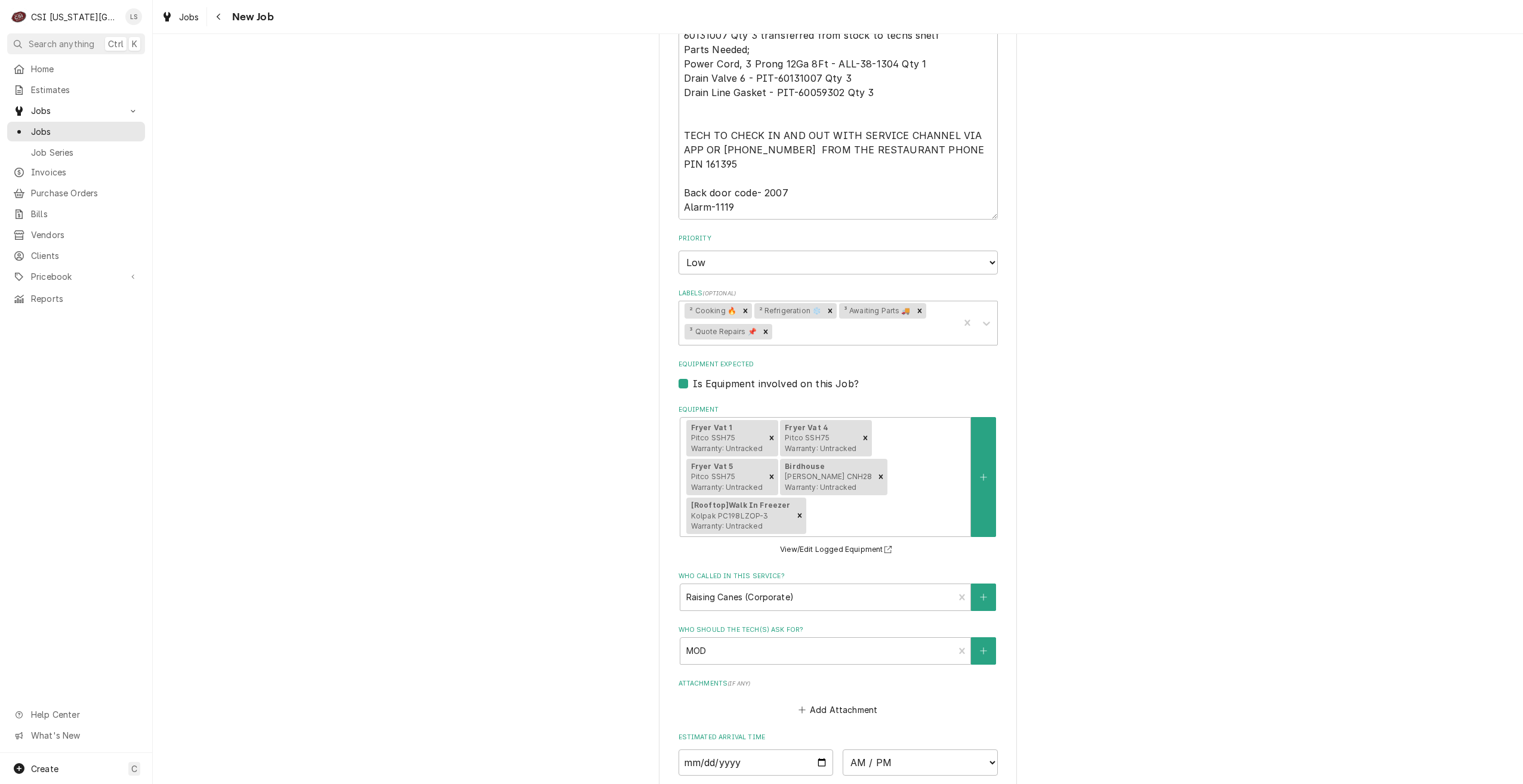
scroll to position [1506, 0]
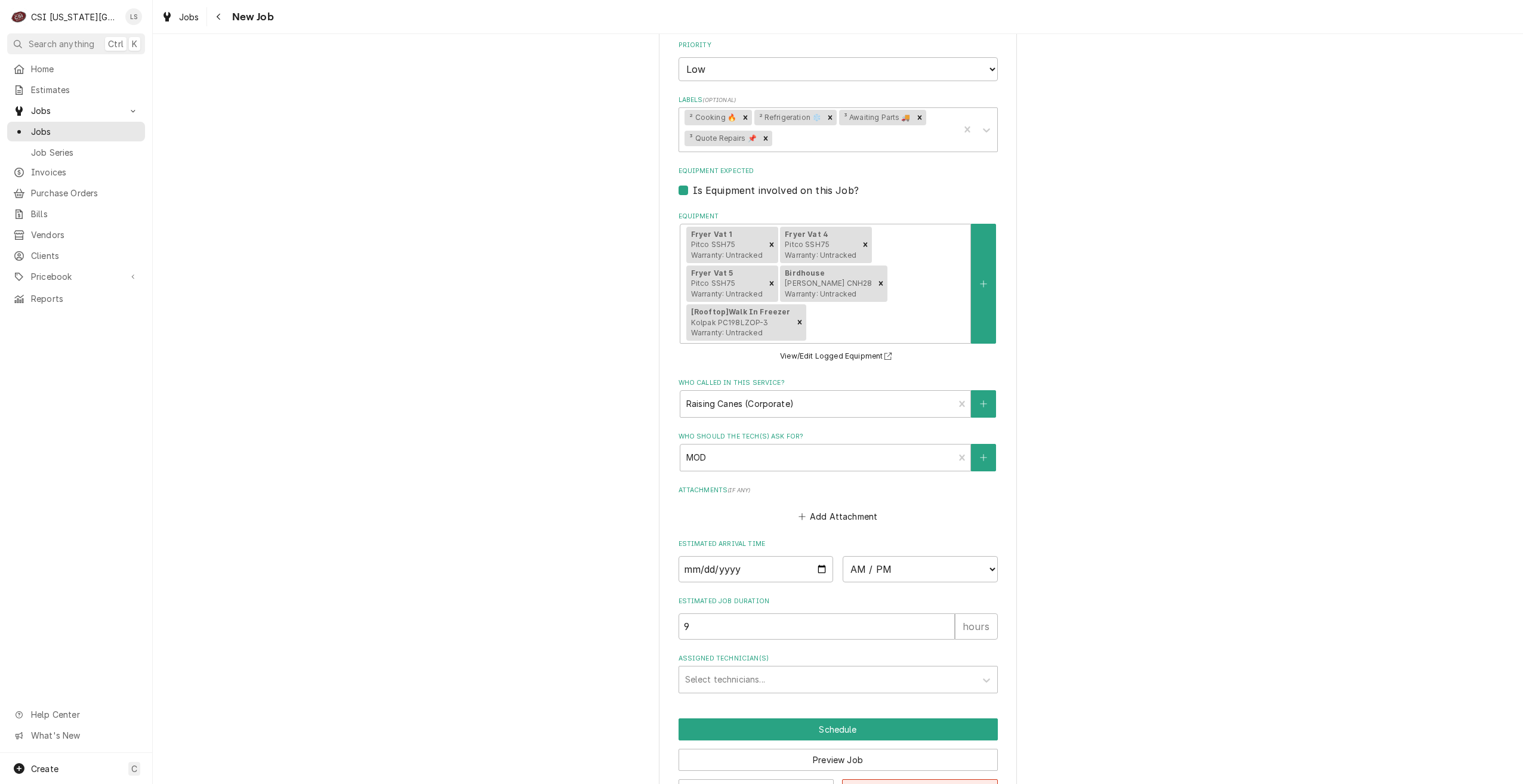
click at [892, 779] on button "Delete Draft" at bounding box center [920, 790] width 156 height 22
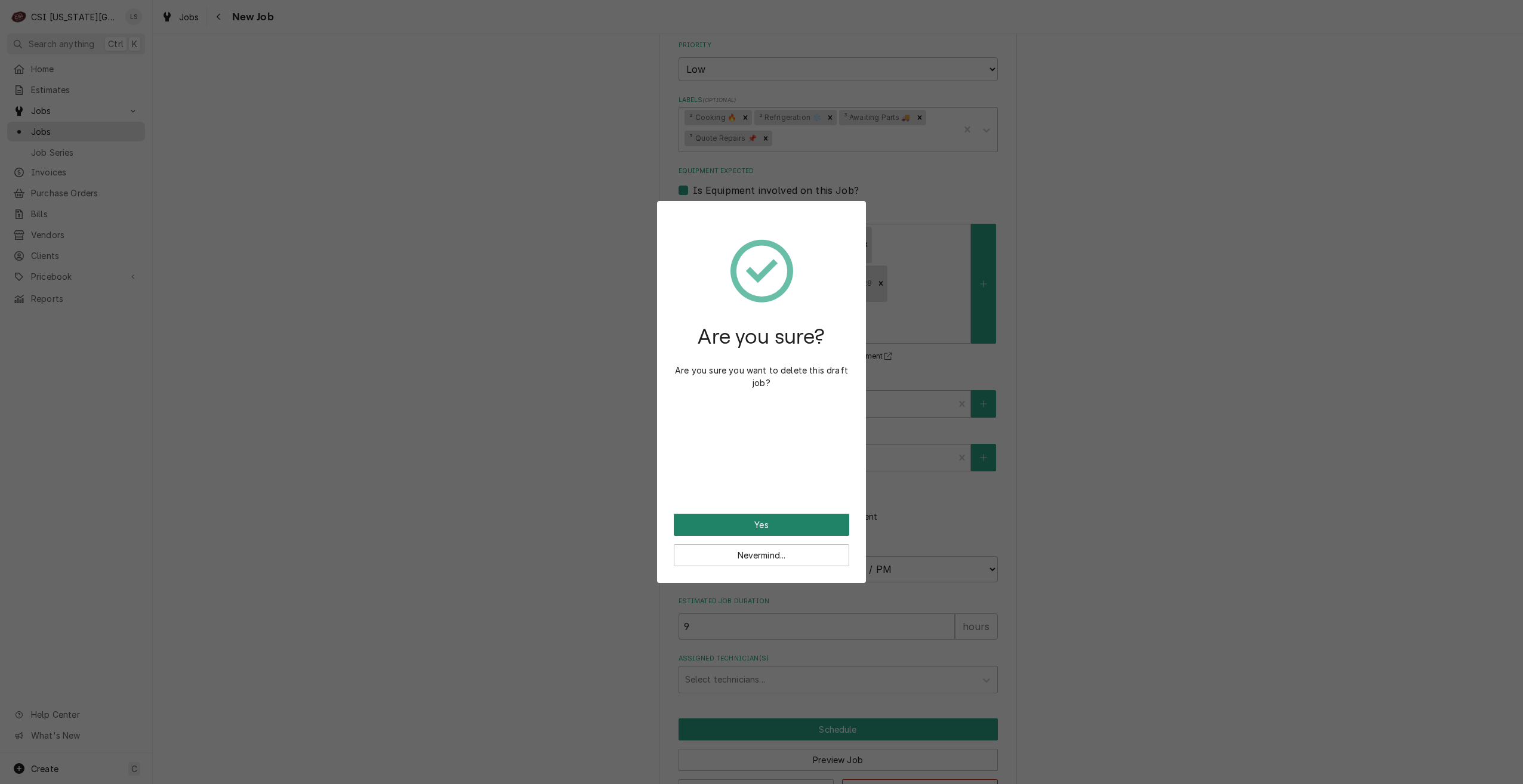
click at [788, 520] on button "Yes" at bounding box center [761, 525] width 175 height 22
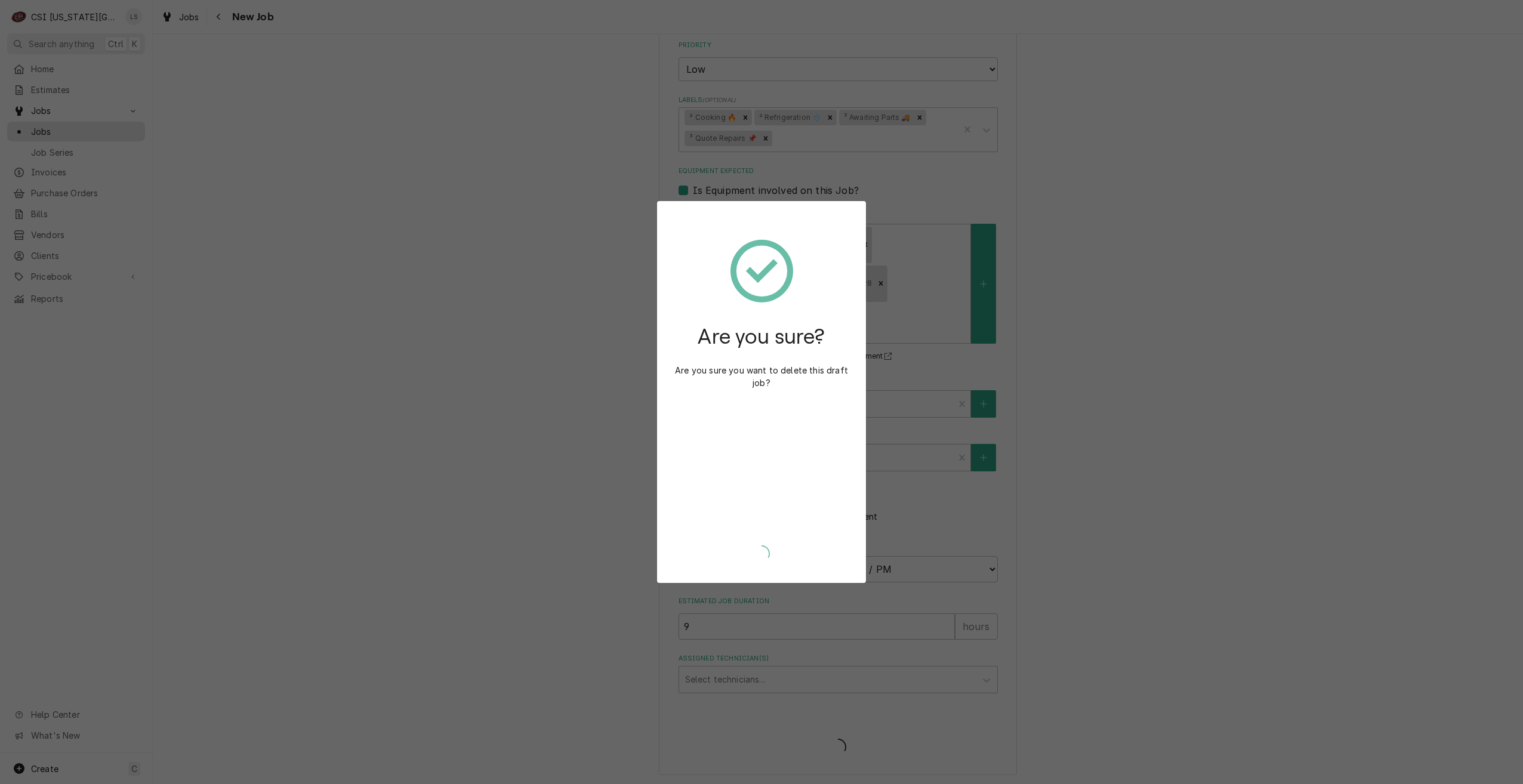
scroll to position [1464, 0]
type textarea "x"
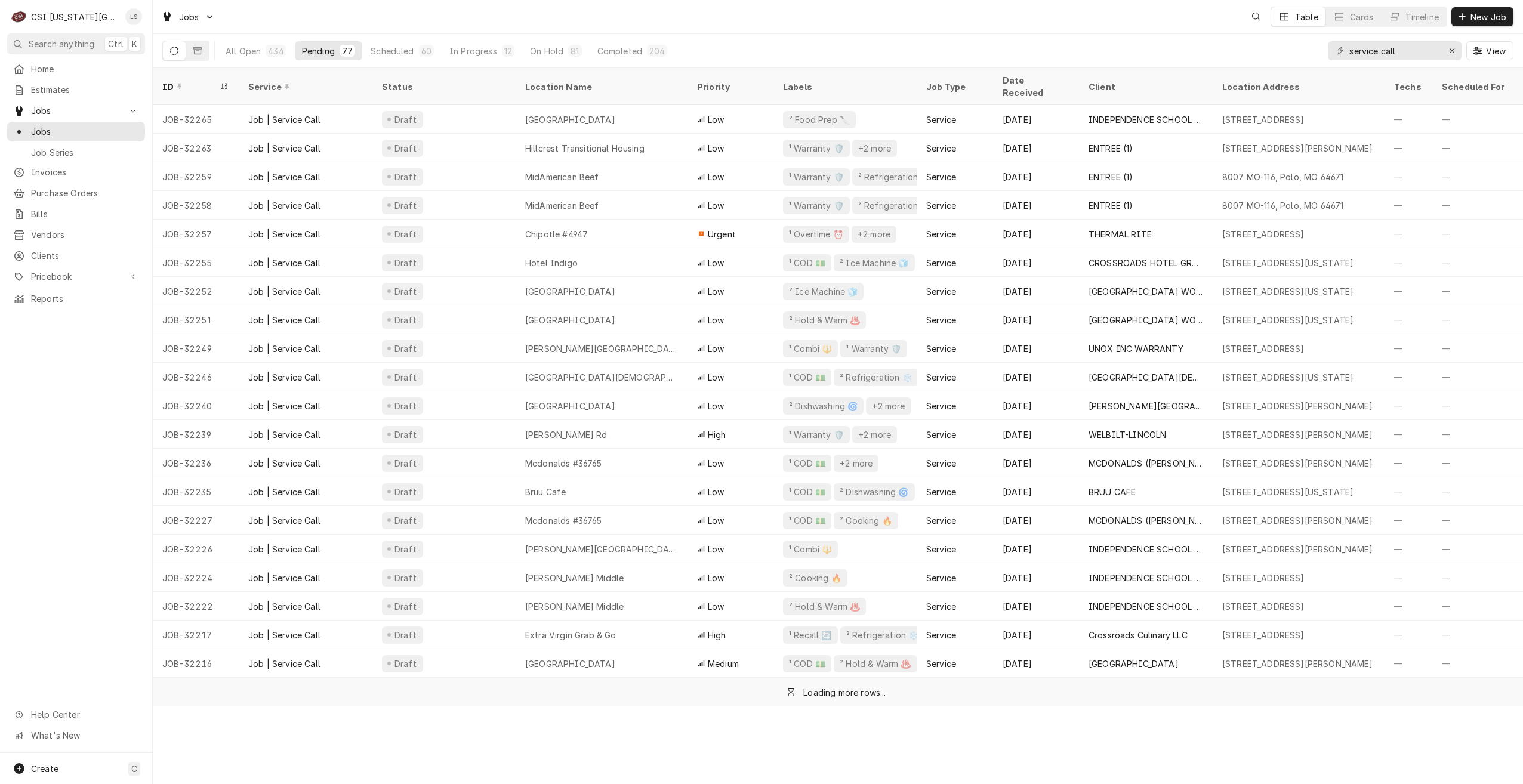
click at [884, 15] on div "Jobs Table Cards Timeline New Job" at bounding box center [838, 16] width 1370 height 34
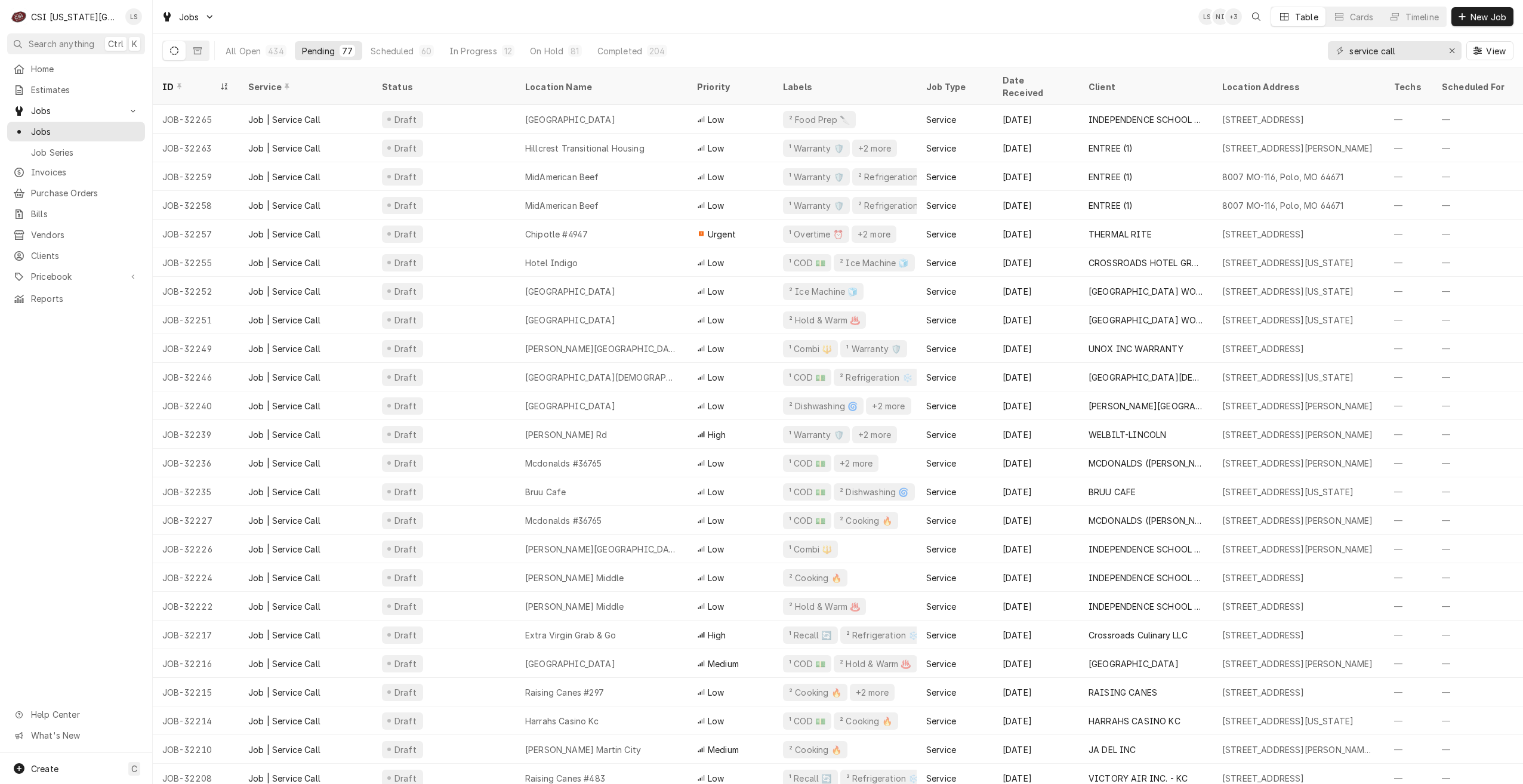
click at [825, 15] on div "Jobs LS NI + 3 Table Cards Timeline New Job" at bounding box center [838, 16] width 1370 height 34
click at [770, 28] on div "Jobs LS NI + 3 Table Cards Timeline New Job" at bounding box center [838, 16] width 1370 height 34
click at [1145, 18] on div "Jobs LS LS + 3 Table Cards Timeline New Job" at bounding box center [838, 16] width 1370 height 34
click at [896, 24] on div "Jobs LS LS + 3 Table Cards Timeline New Job" at bounding box center [838, 16] width 1370 height 34
click at [936, 17] on div "Jobs LS LS + 3 Table Cards Timeline New Job" at bounding box center [838, 16] width 1370 height 34
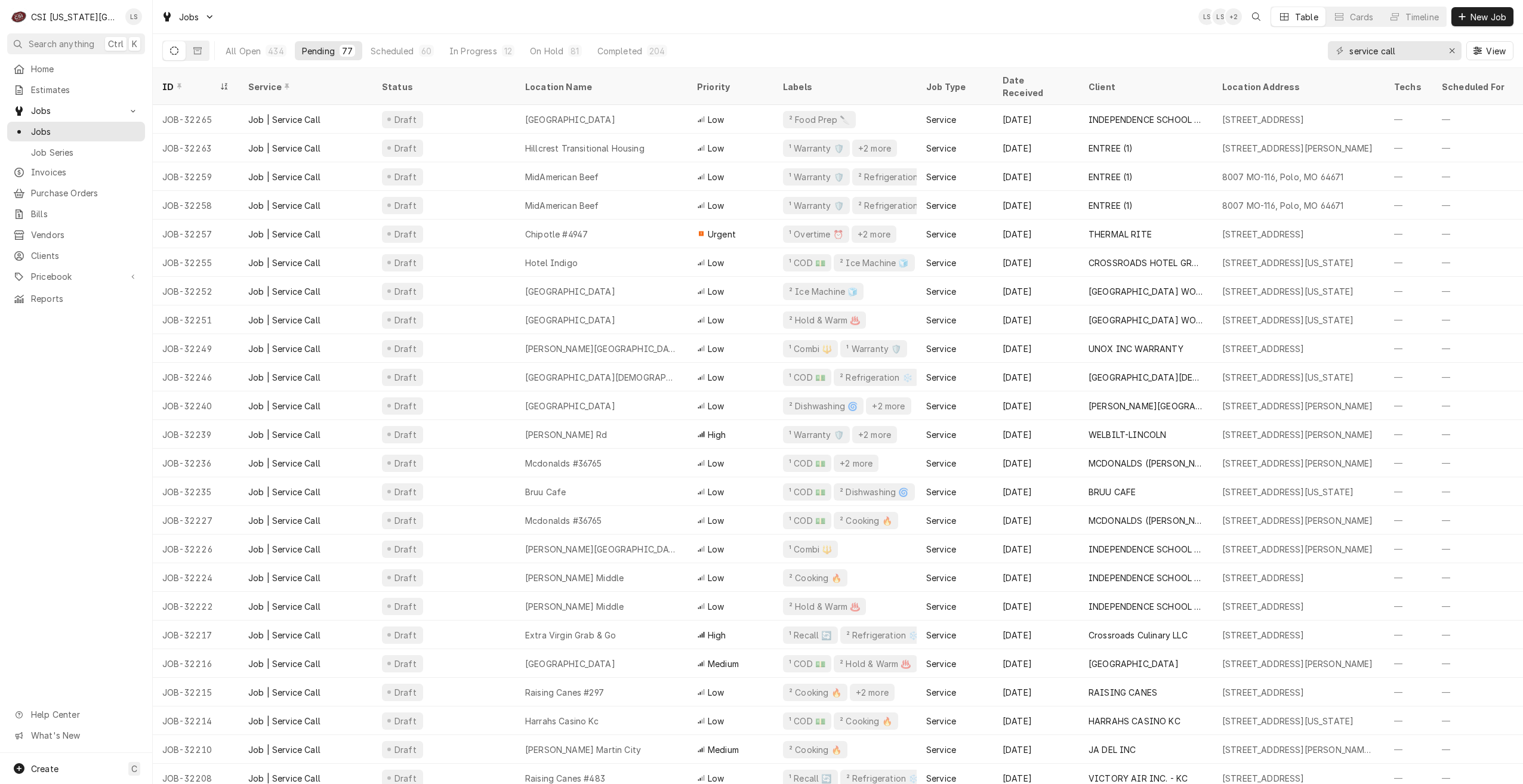
click at [936, 17] on div "Jobs LS LS + 2 Table Cards Timeline New Job" at bounding box center [838, 16] width 1370 height 34
click at [371, 16] on div "Jobs LS LS + 2 Table Cards Timeline New Job" at bounding box center [838, 16] width 1370 height 34
click at [685, 28] on div "Jobs LS LS + 3 Table Cards Timeline New Job" at bounding box center [838, 16] width 1370 height 34
drag, startPoint x: 1416, startPoint y: 53, endPoint x: 1309, endPoint y: 40, distance: 107.8
click at [1309, 40] on div "All Open 434 Pending 77 Scheduled 60 In Progress 11 On Hold 82 Completed 204 se…" at bounding box center [838, 50] width 1351 height 34
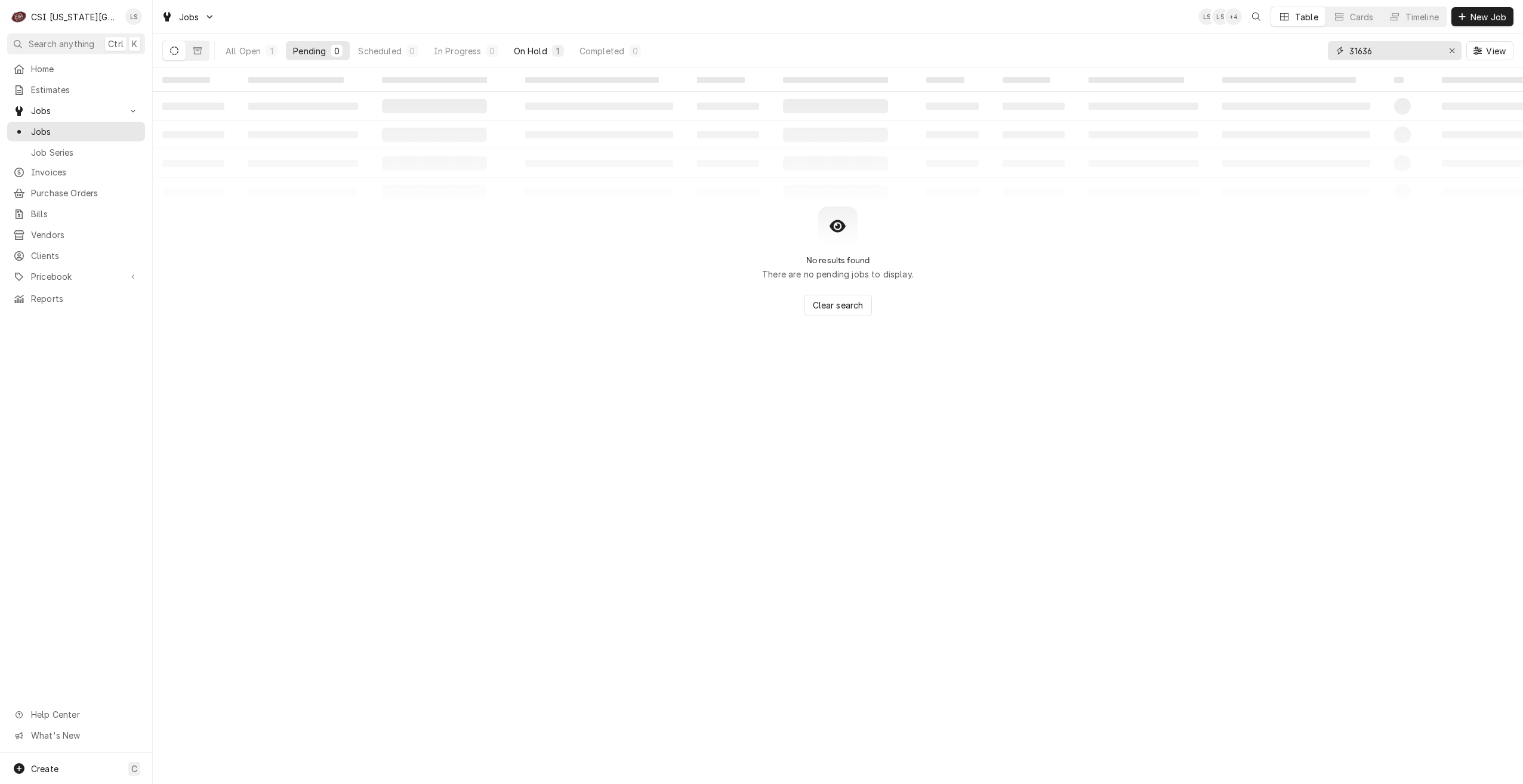
type input "31636"
click at [551, 54] on button "On Hold 1" at bounding box center [538, 51] width 65 height 19
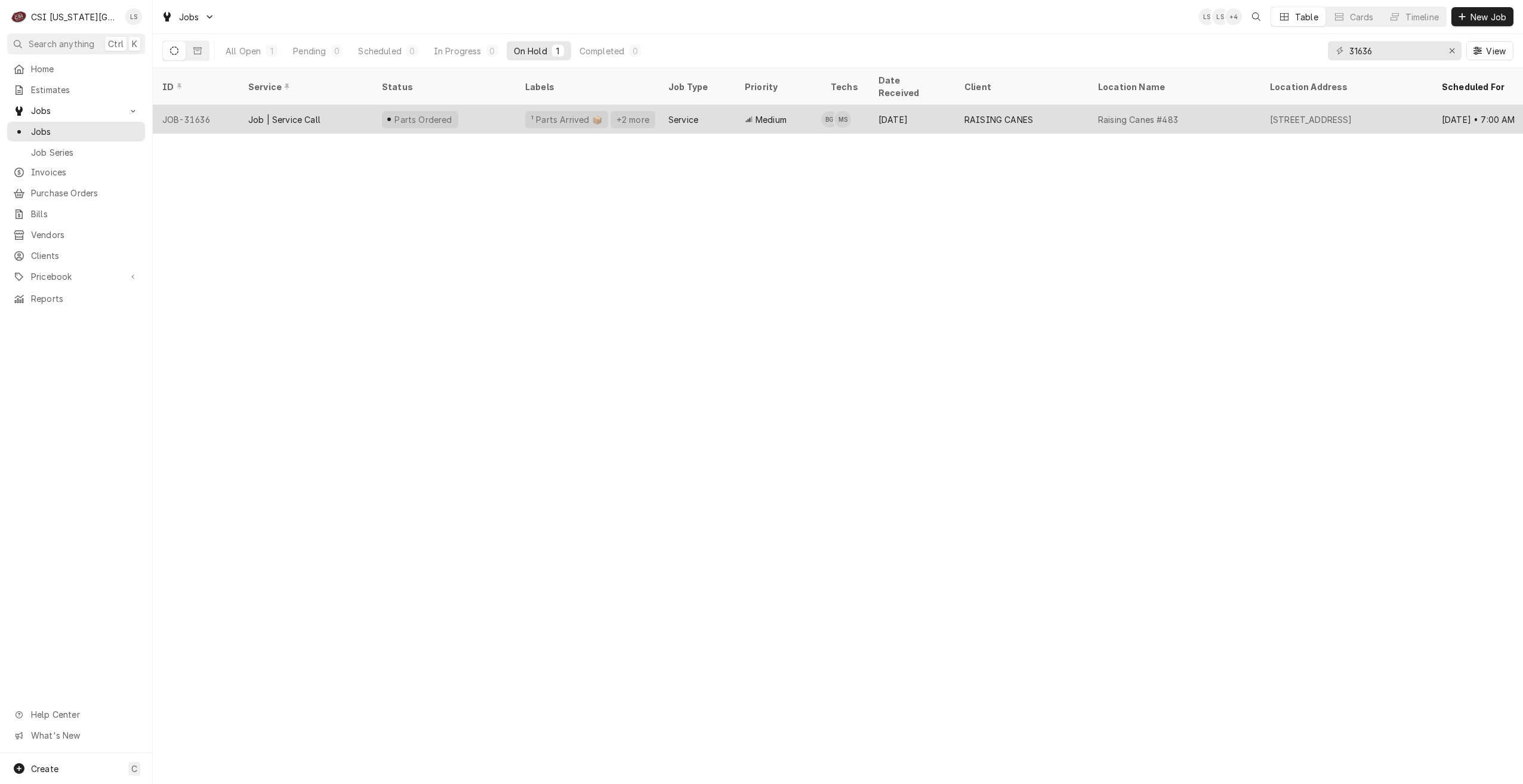
click at [973, 111] on div "RAISING CANES" at bounding box center [1021, 119] width 134 height 29
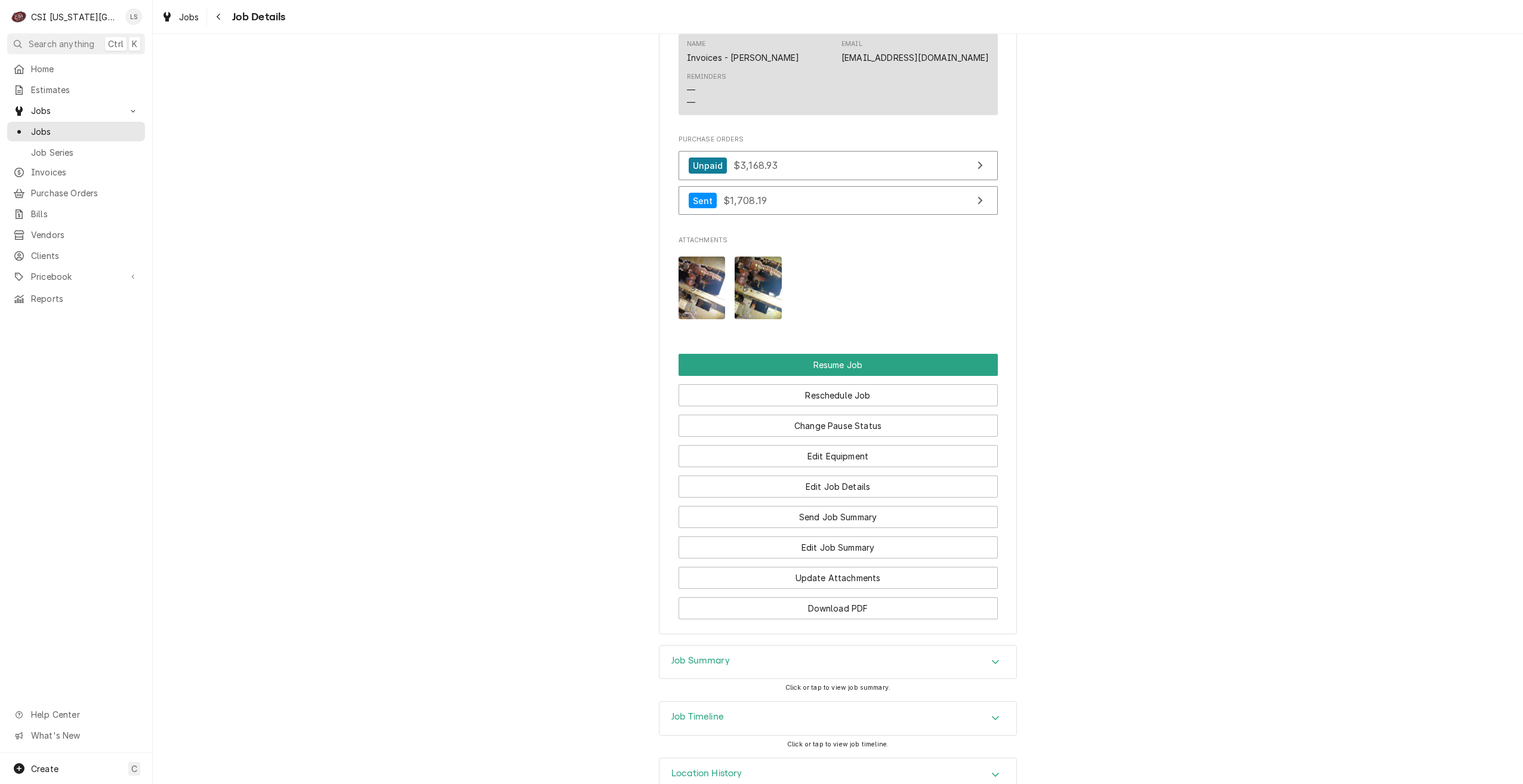
scroll to position [2398, 0]
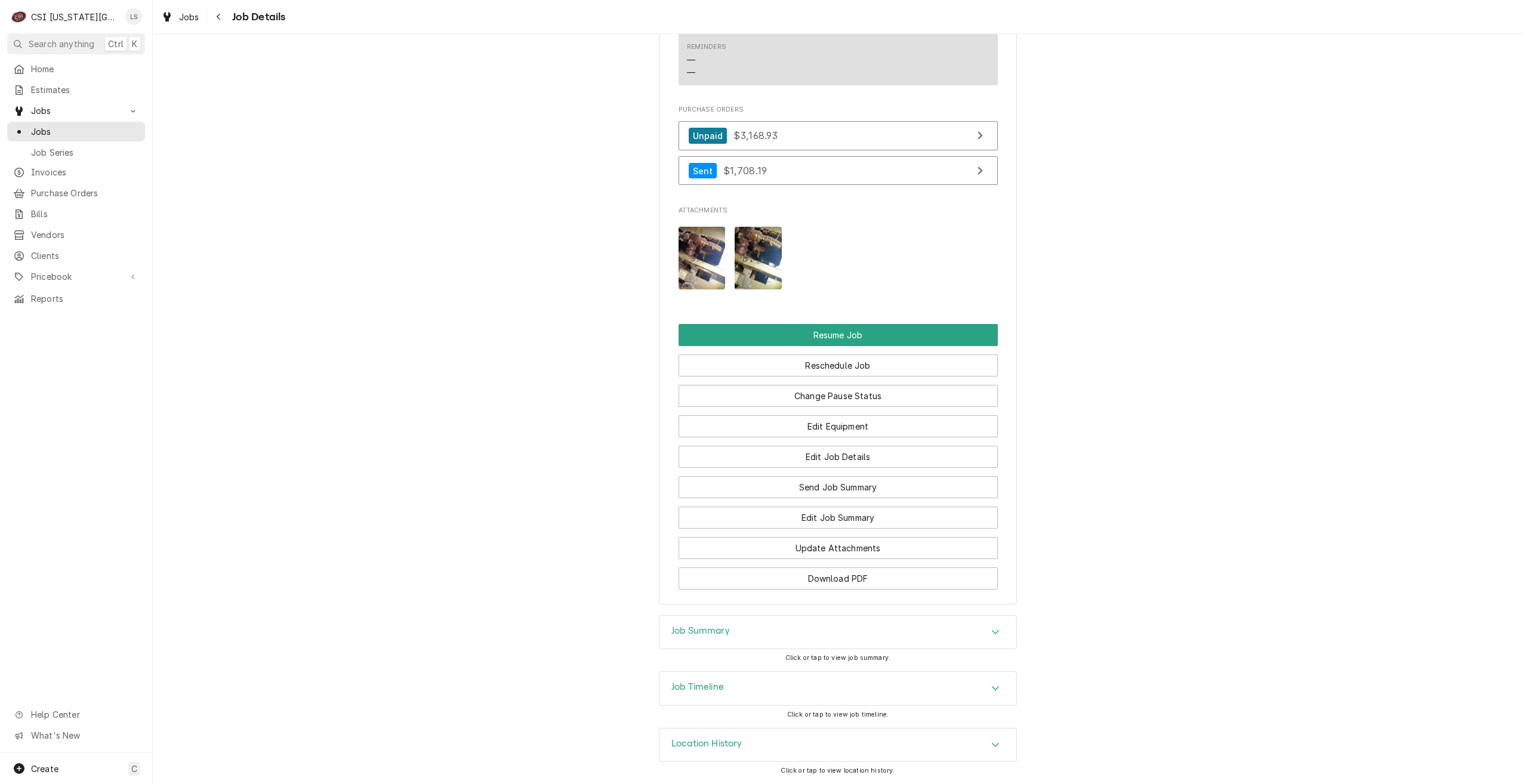
click at [883, 691] on div "Job Timeline" at bounding box center [838, 688] width 357 height 34
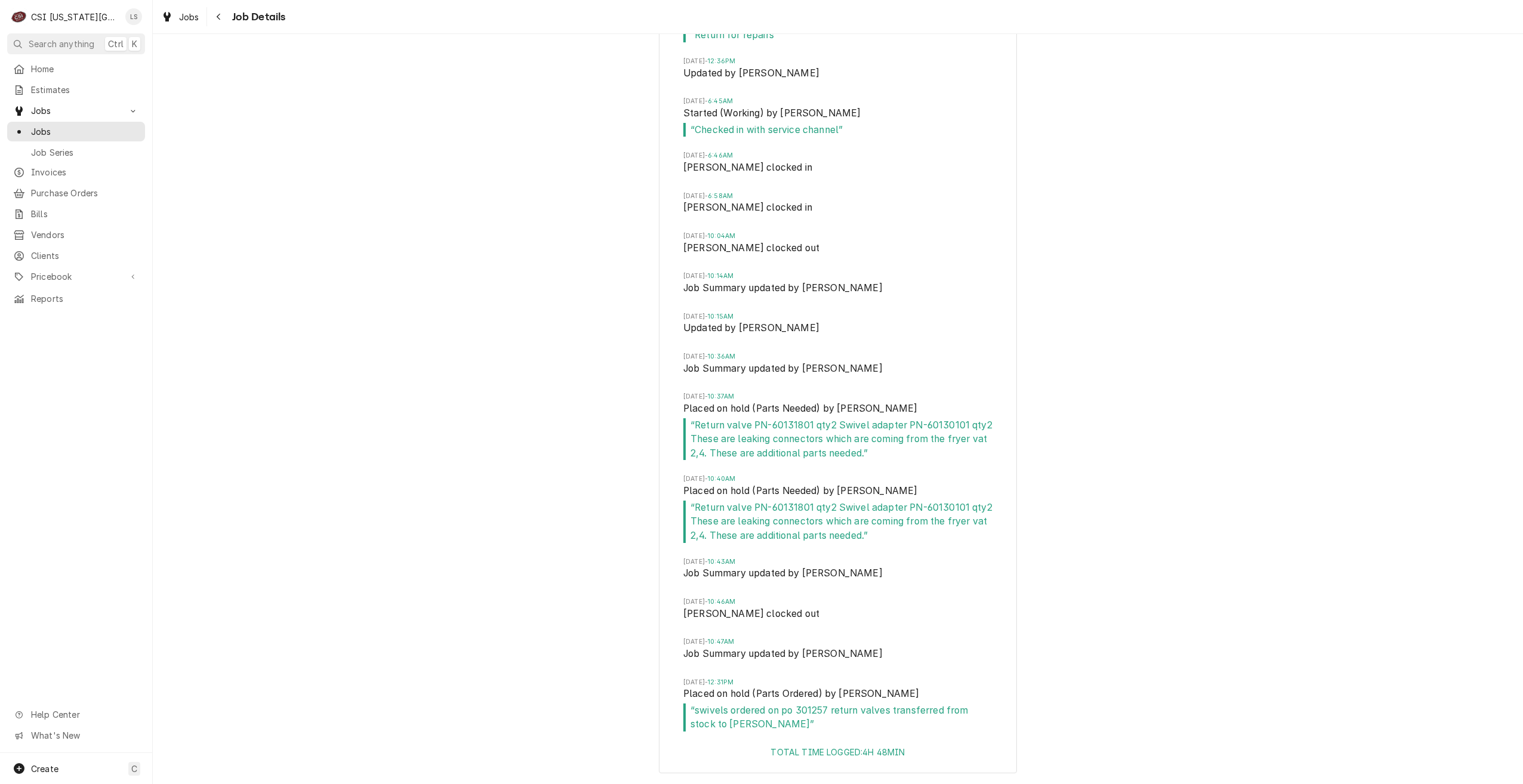
scroll to position [3667, 0]
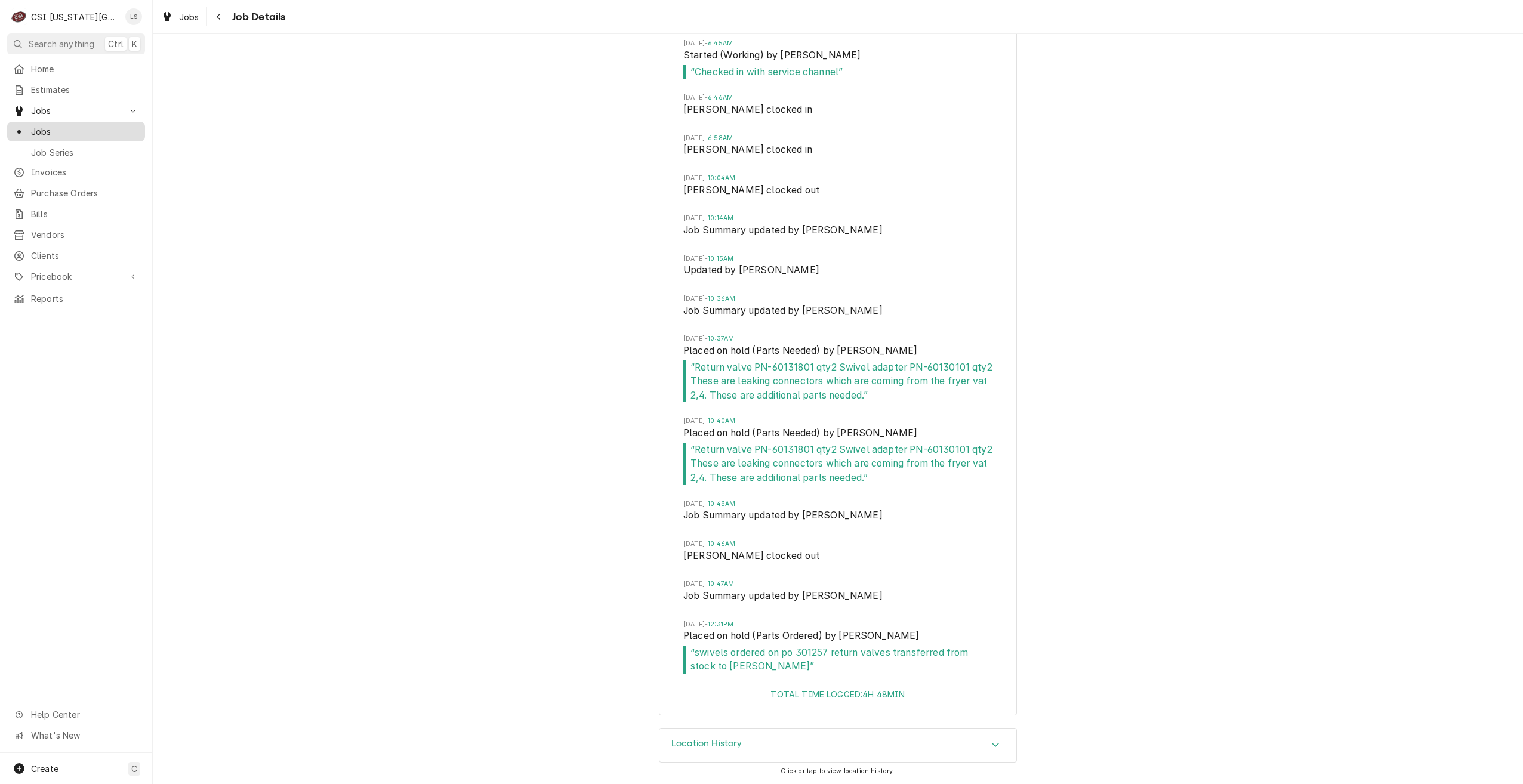
click at [132, 135] on div "Jobs" at bounding box center [76, 131] width 133 height 15
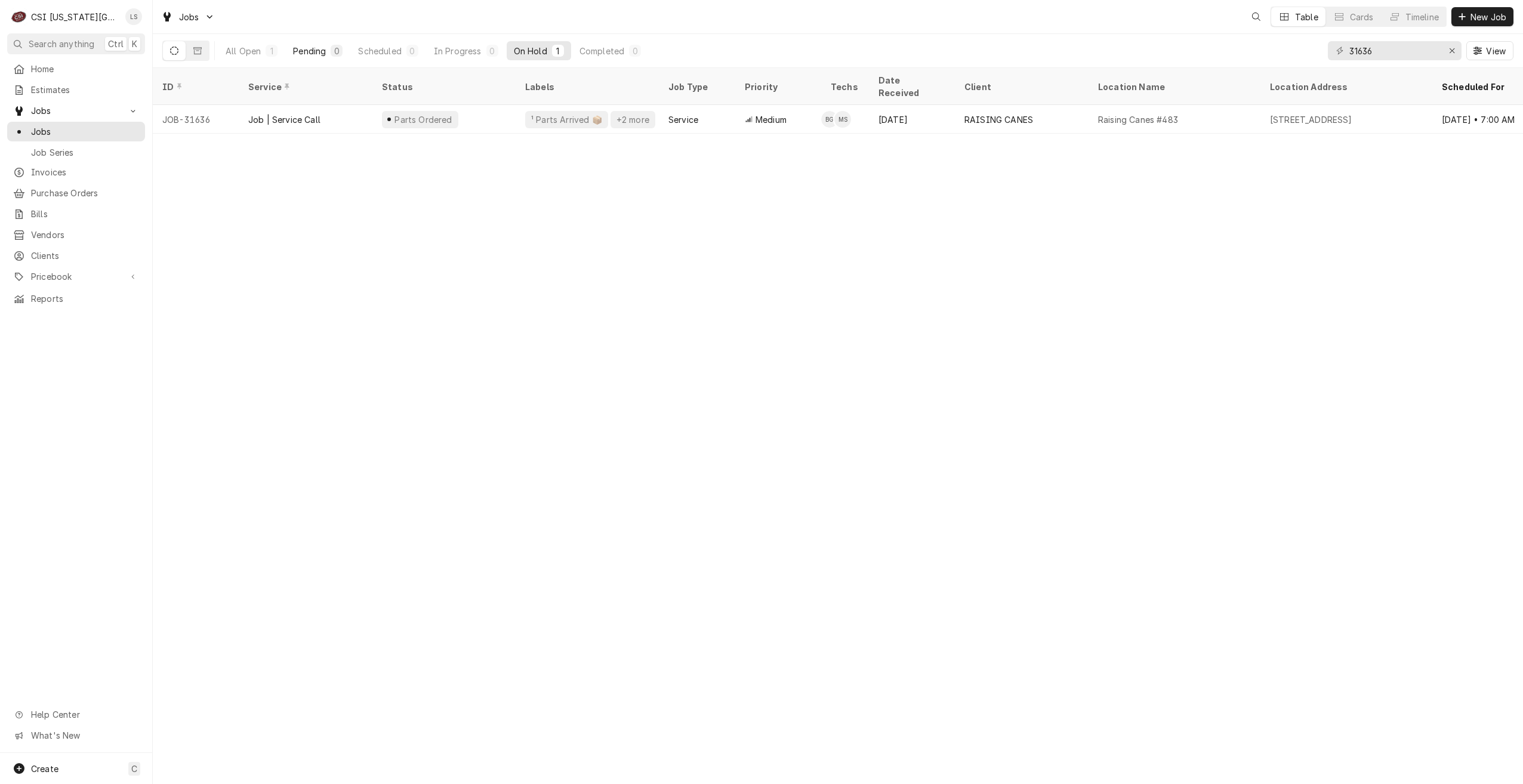
click at [319, 53] on div "Pending" at bounding box center [310, 50] width 33 height 13
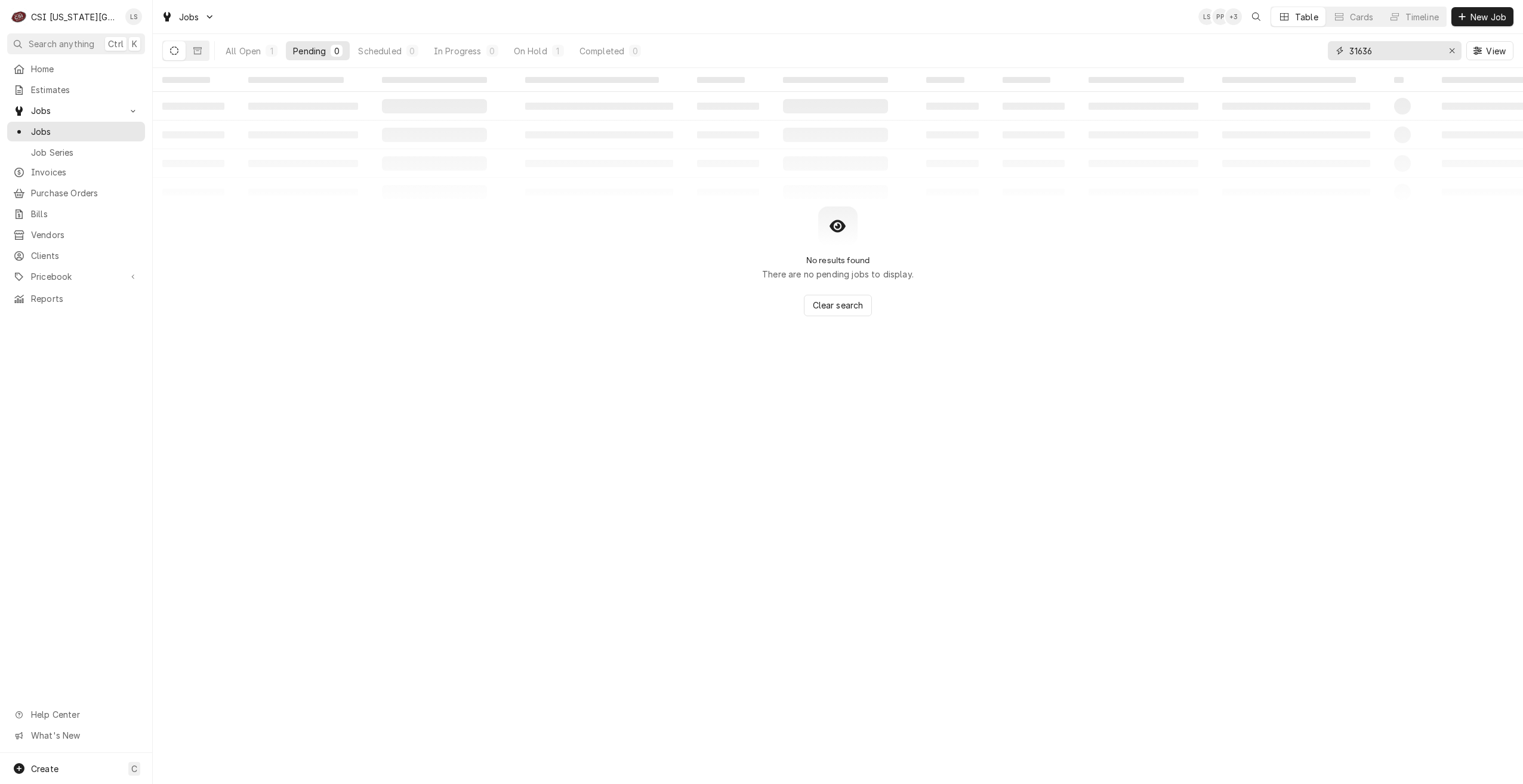
click at [1356, 52] on input "31636" at bounding box center [1394, 51] width 89 height 19
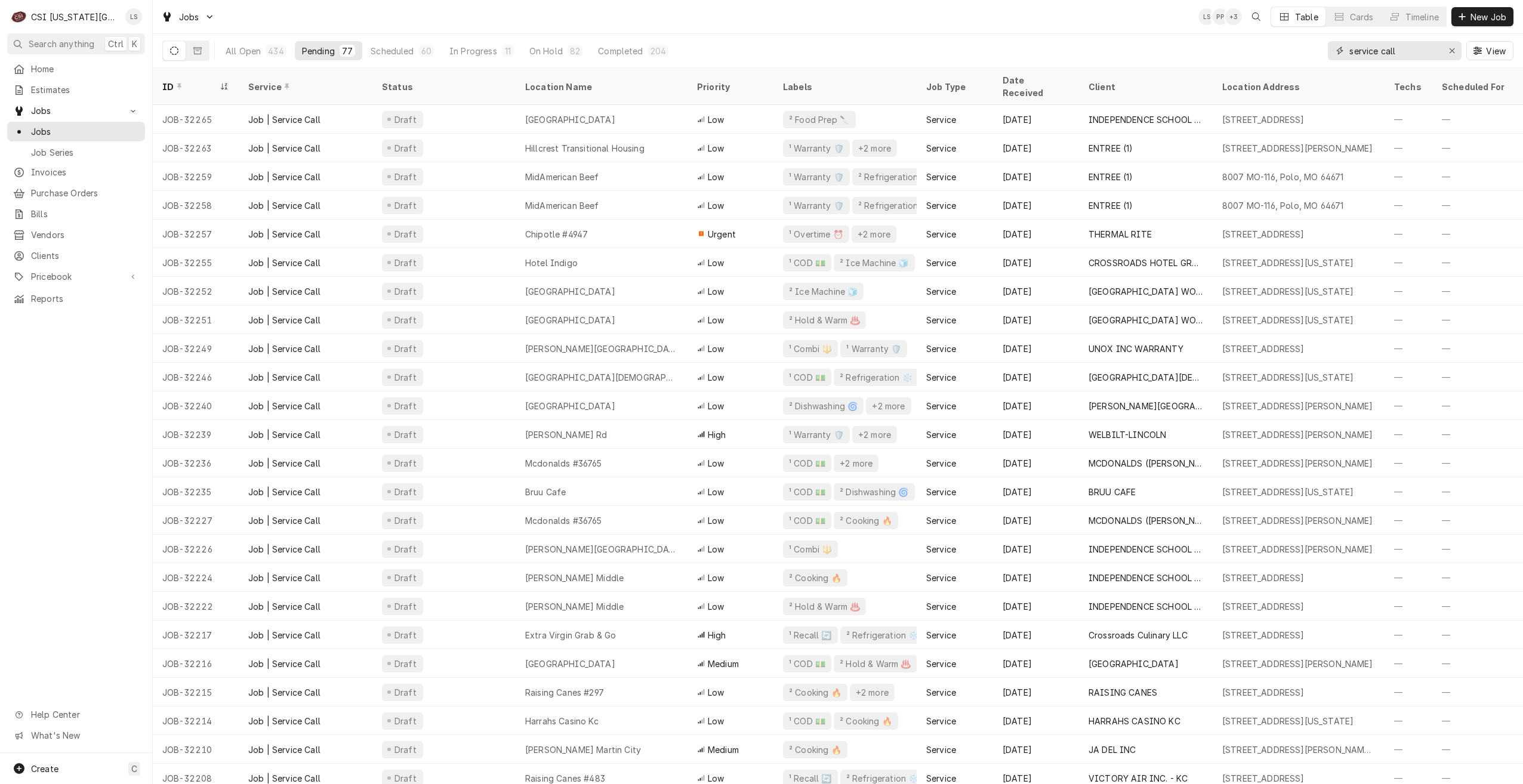
drag, startPoint x: 1323, startPoint y: 45, endPoint x: 1308, endPoint y: 45, distance: 15.0
click at [1308, 45] on div "All Open 434 Pending 77 Scheduled 60 In Progress 11 On Hold 82 Completed 204 se…" at bounding box center [838, 50] width 1351 height 34
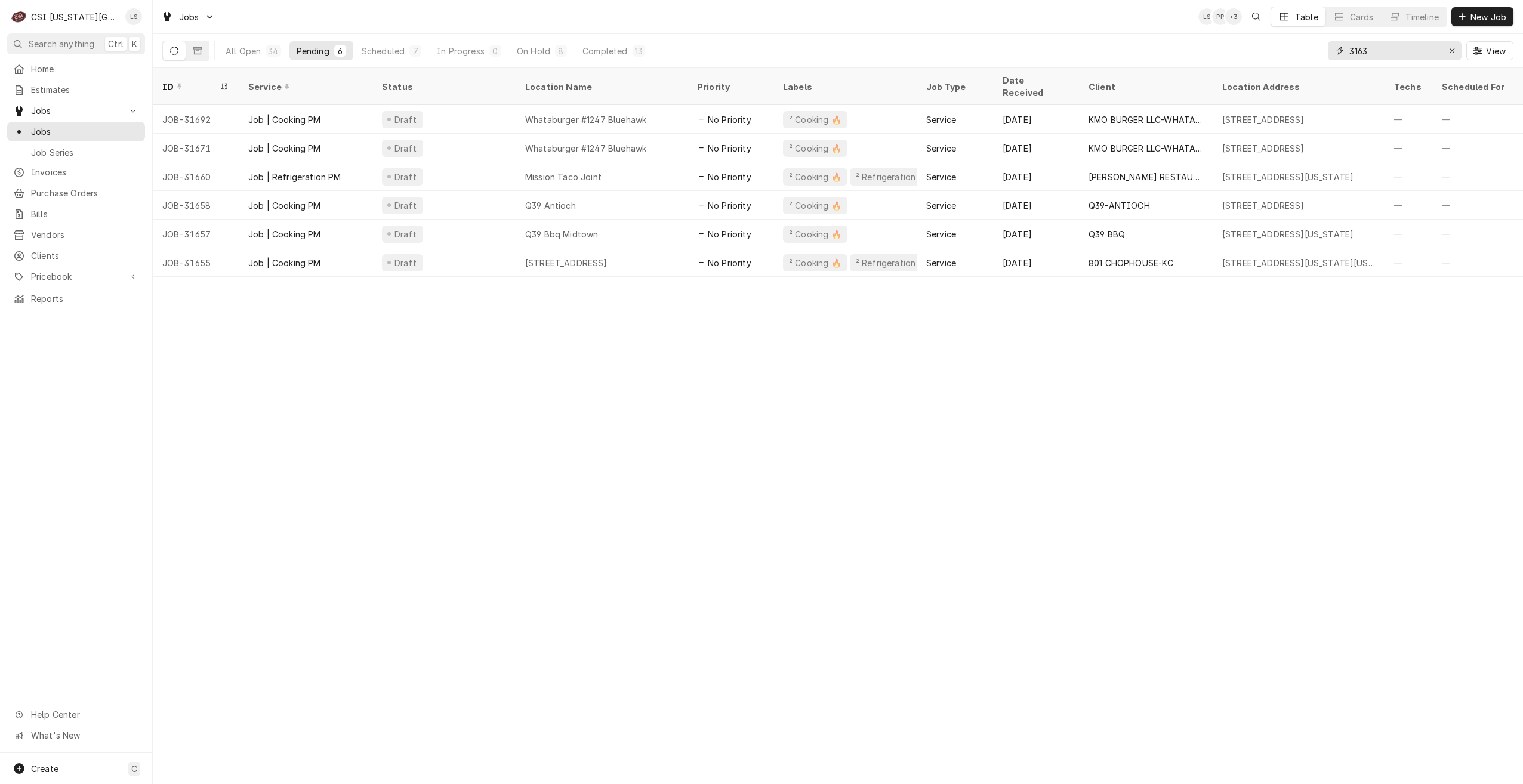
type input "31636"
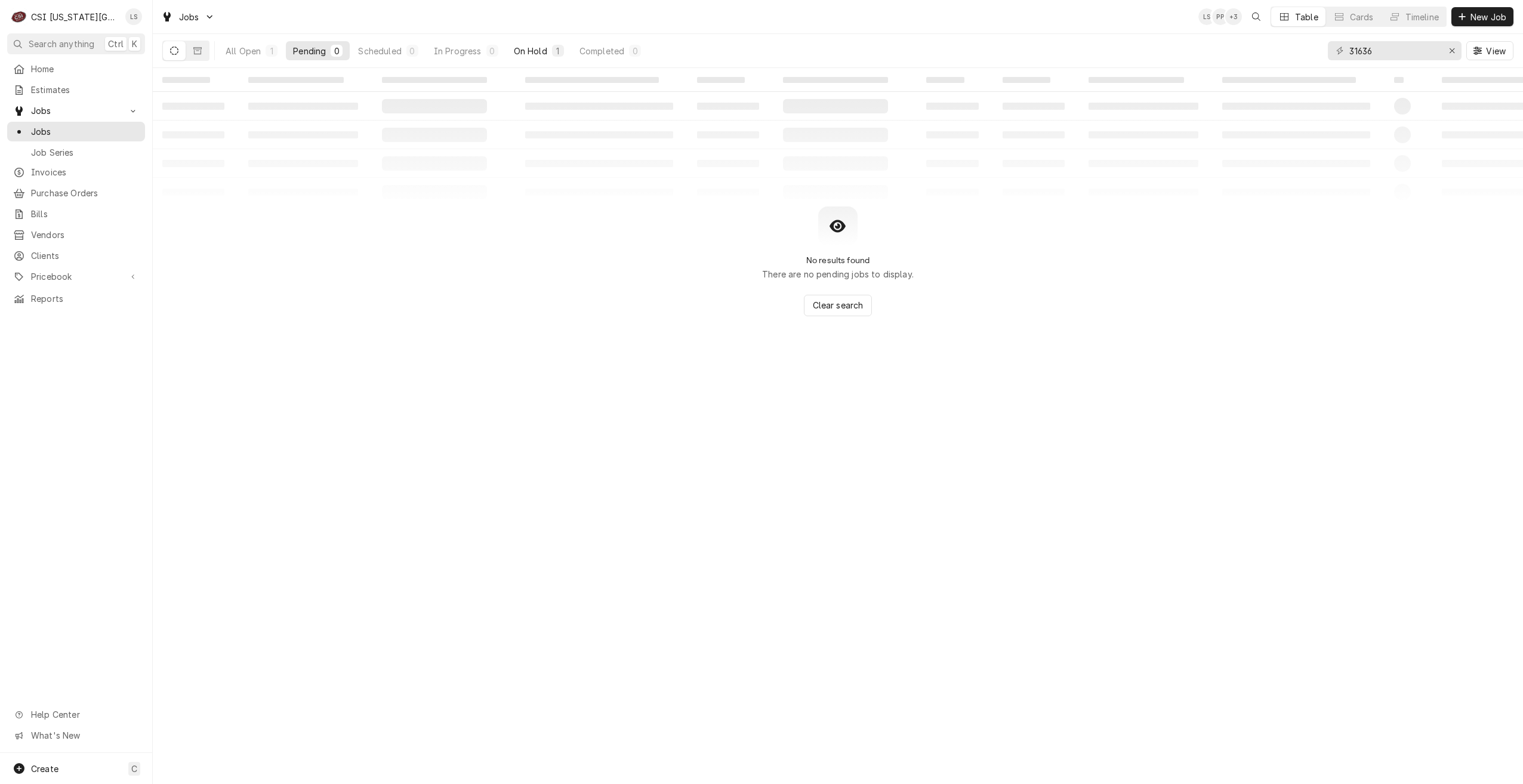
click at [540, 49] on div "On Hold" at bounding box center [531, 50] width 34 height 13
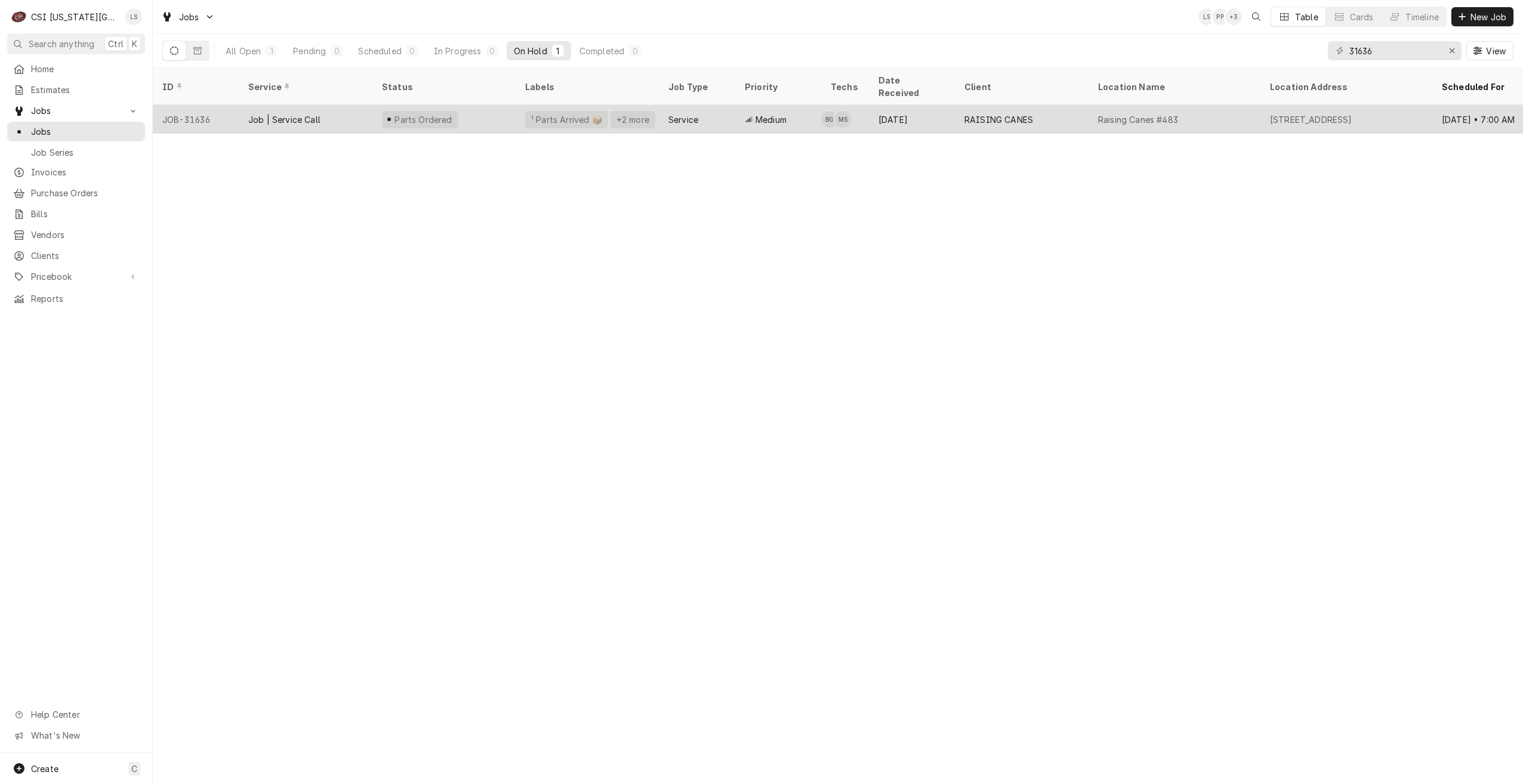
click at [695, 105] on div "Service" at bounding box center [696, 119] width 76 height 29
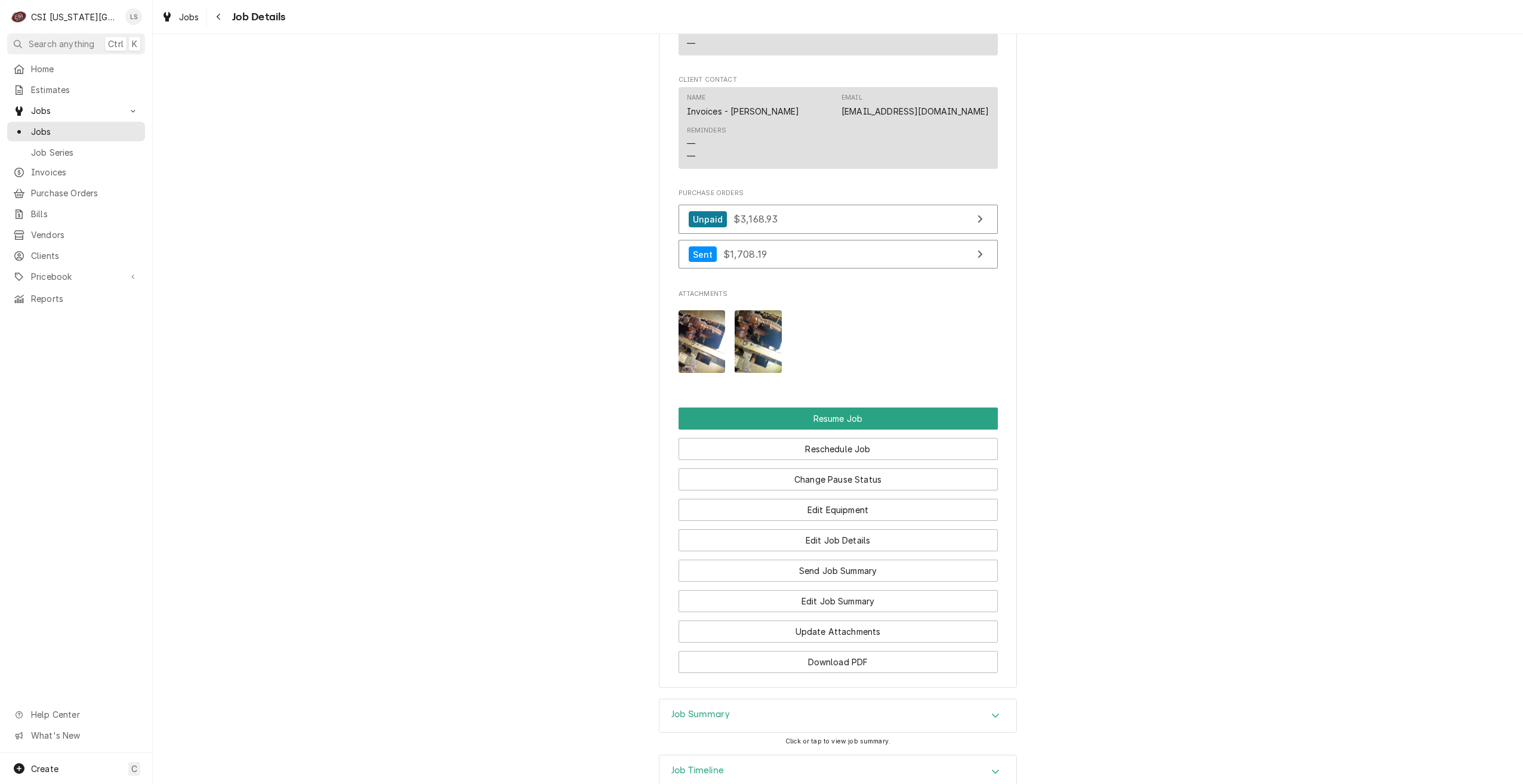
scroll to position [2398, 0]
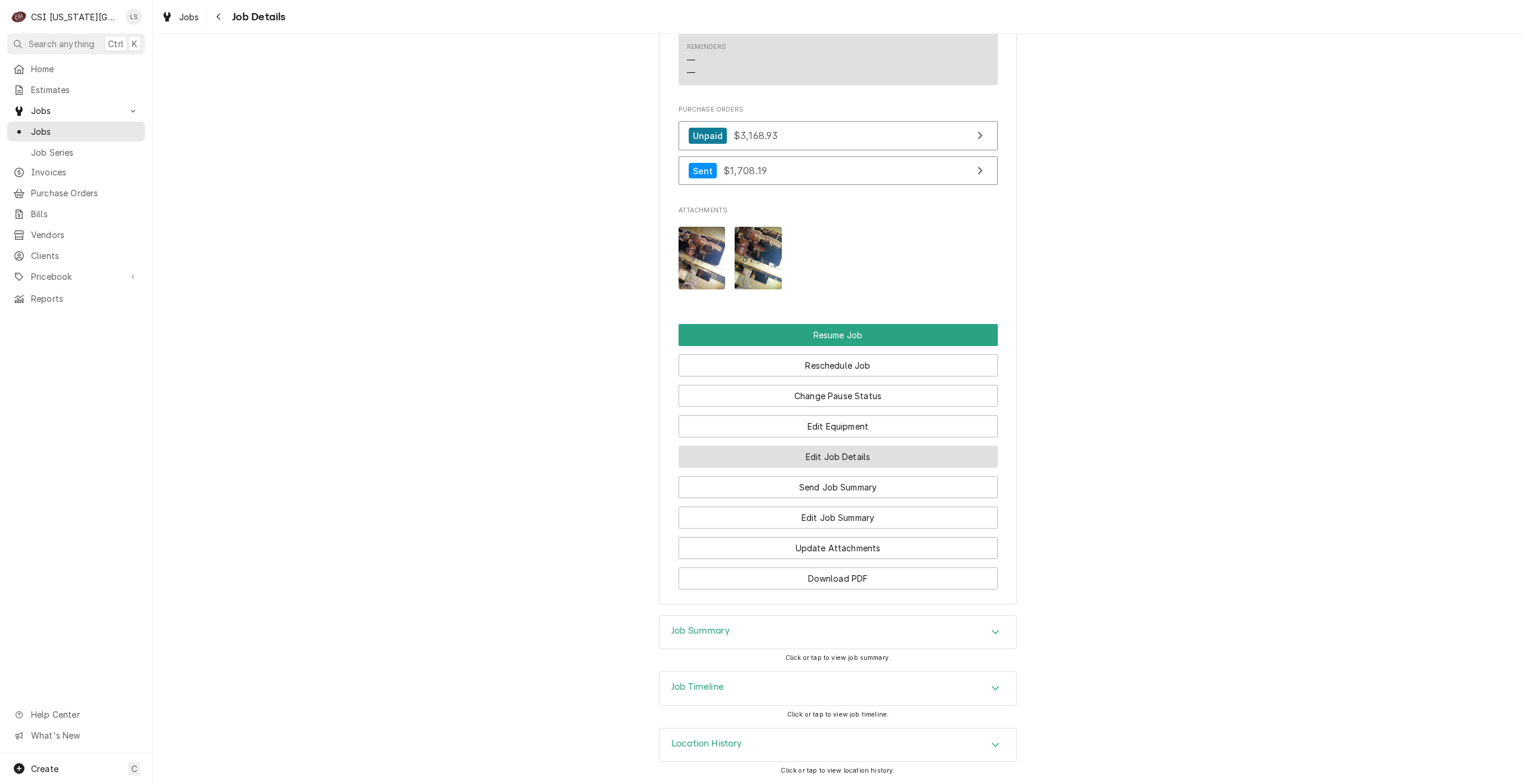
click at [814, 458] on button "Edit Job Details" at bounding box center [838, 456] width 320 height 22
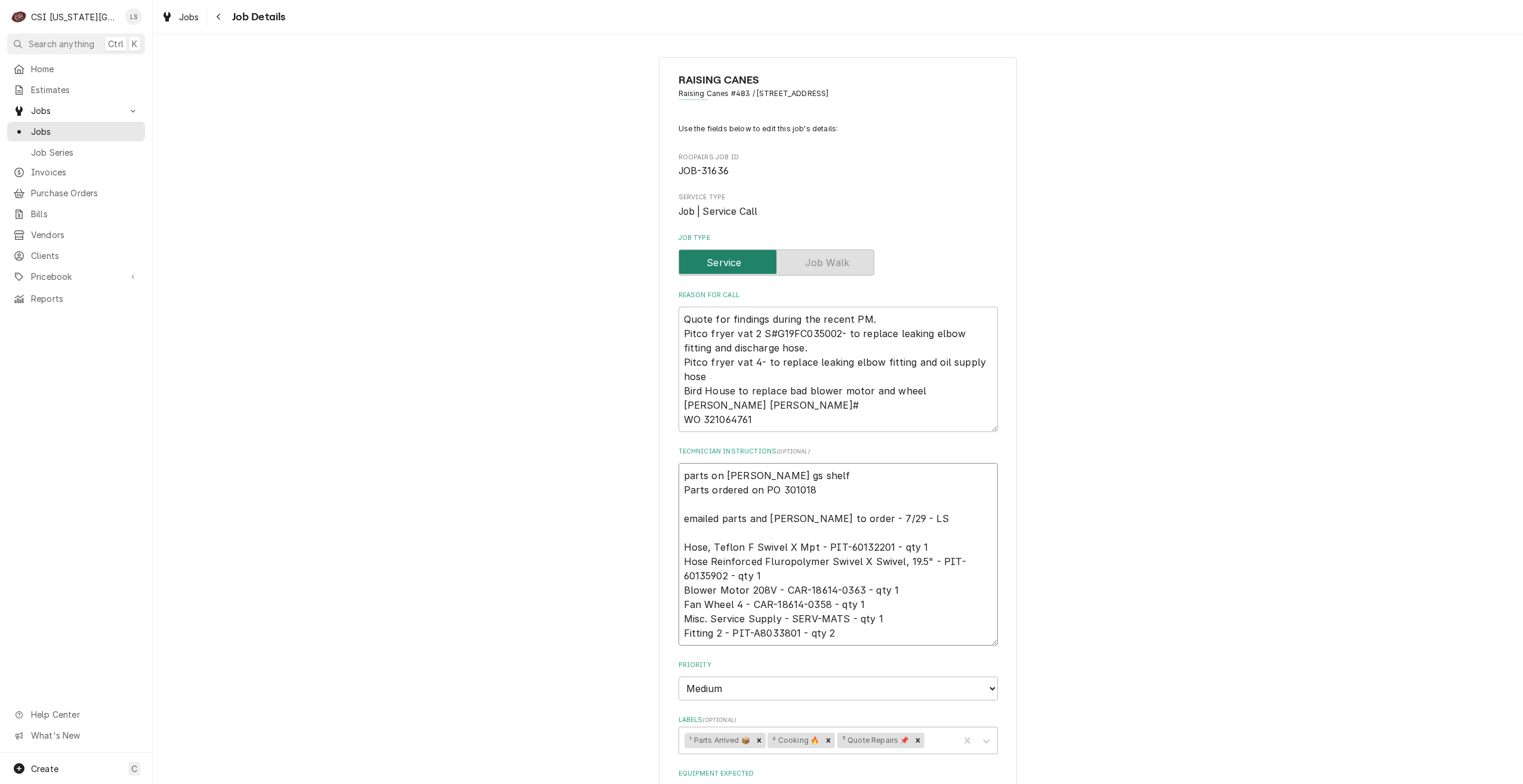
click at [679, 473] on textarea "parts on brian gs shelf Parts ordered on PO 301018 emailed parts and lindy to o…" at bounding box center [838, 554] width 320 height 183
type textarea "x"
type textarea "parts on brian gs shelf Parts ordered on PO 301018 emailed parts and lindy to o…"
type textarea "x"
type textarea "parts on brian gs shelf Parts ordered on PO 301018 emailed parts and lindy to o…"
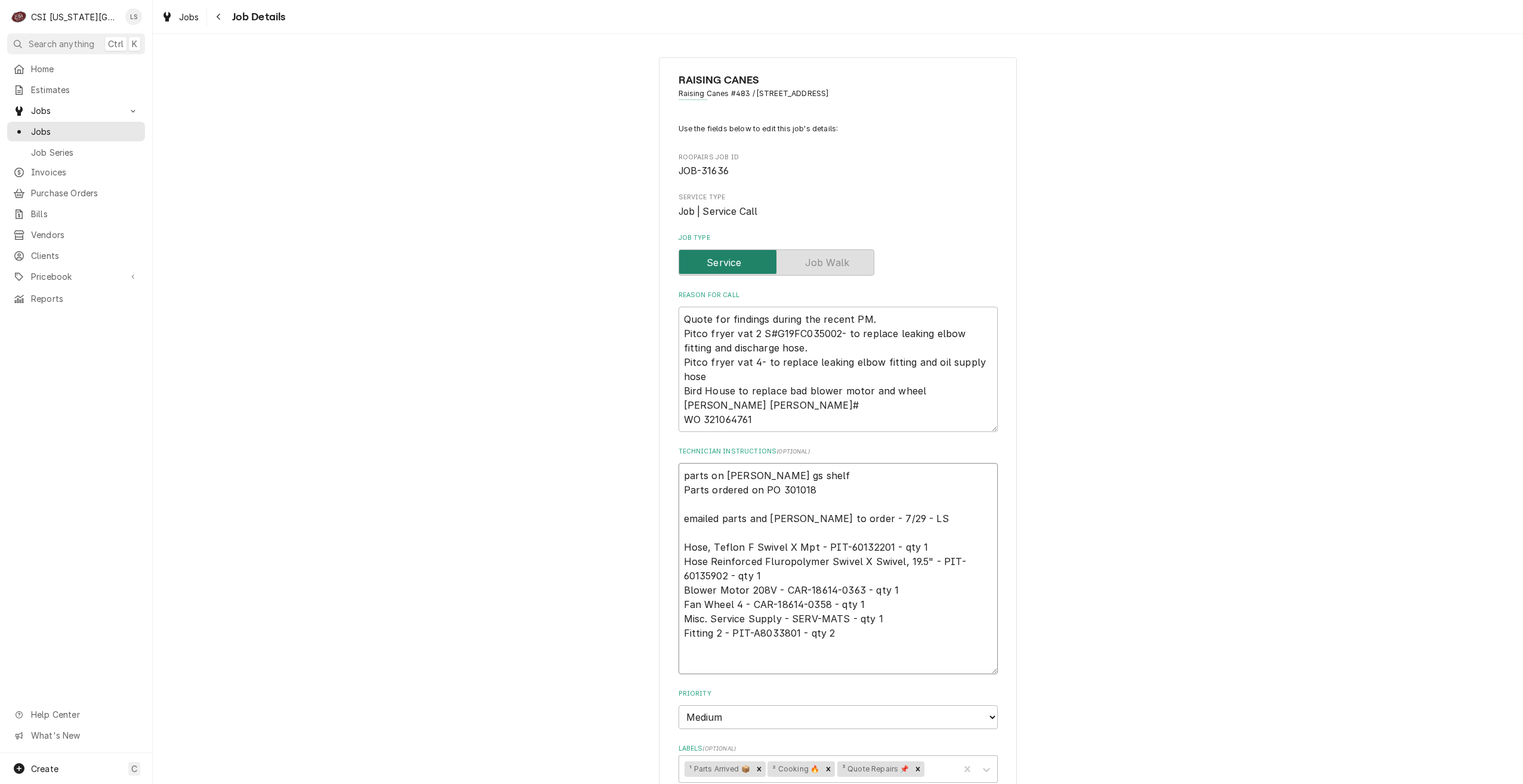
type textarea "x"
type textarea "C parts on brian gs shelf Parts ordered on PO 301018 emailed parts and lindy to…"
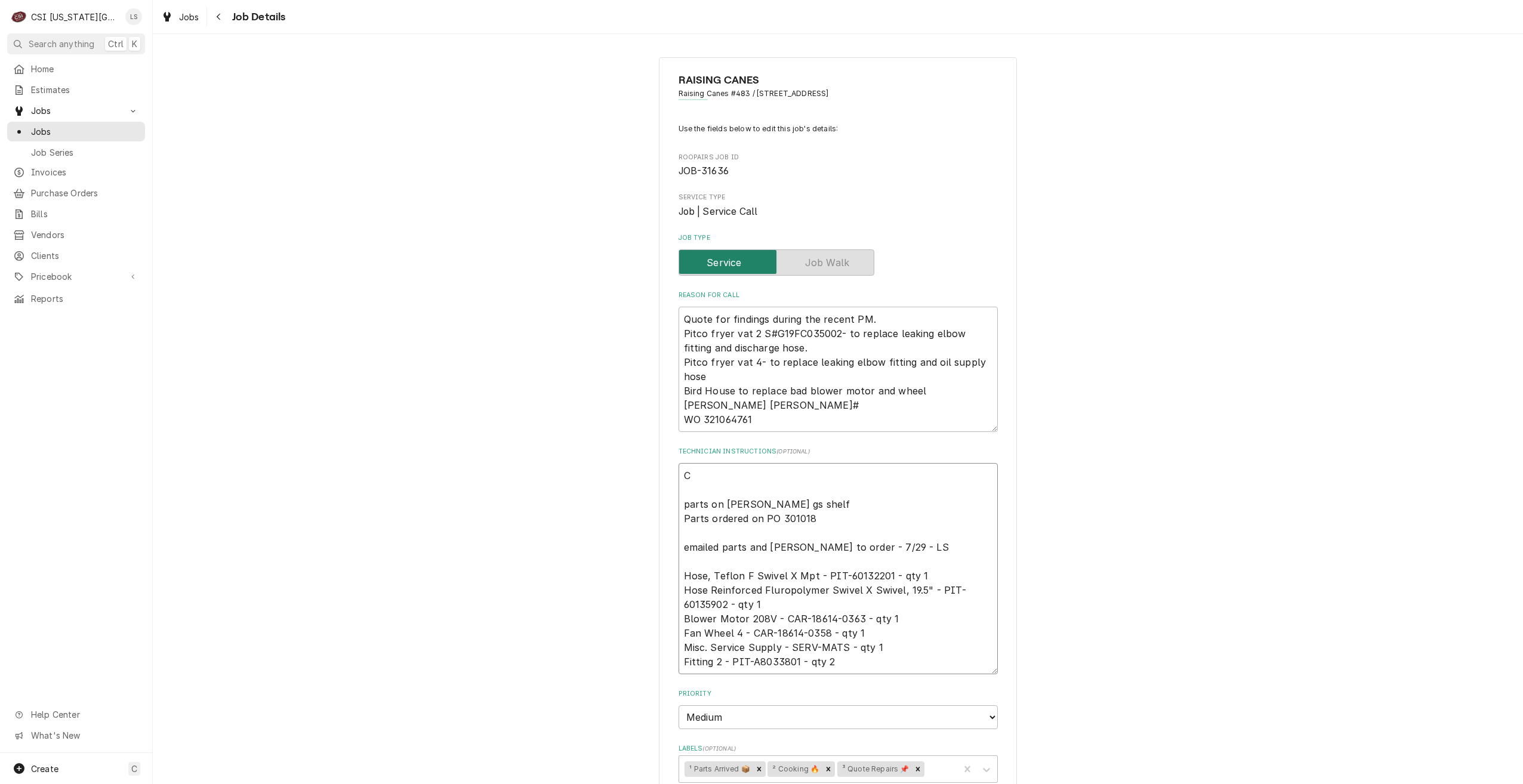
type textarea "x"
type textarea "Co parts on brian gs shelf Parts ordered on PO 301018 emailed parts and lindy t…"
type textarea "x"
type textarea "Con parts on brian gs shelf Parts ordered on PO 301018 emailed parts and lindy …"
type textarea "x"
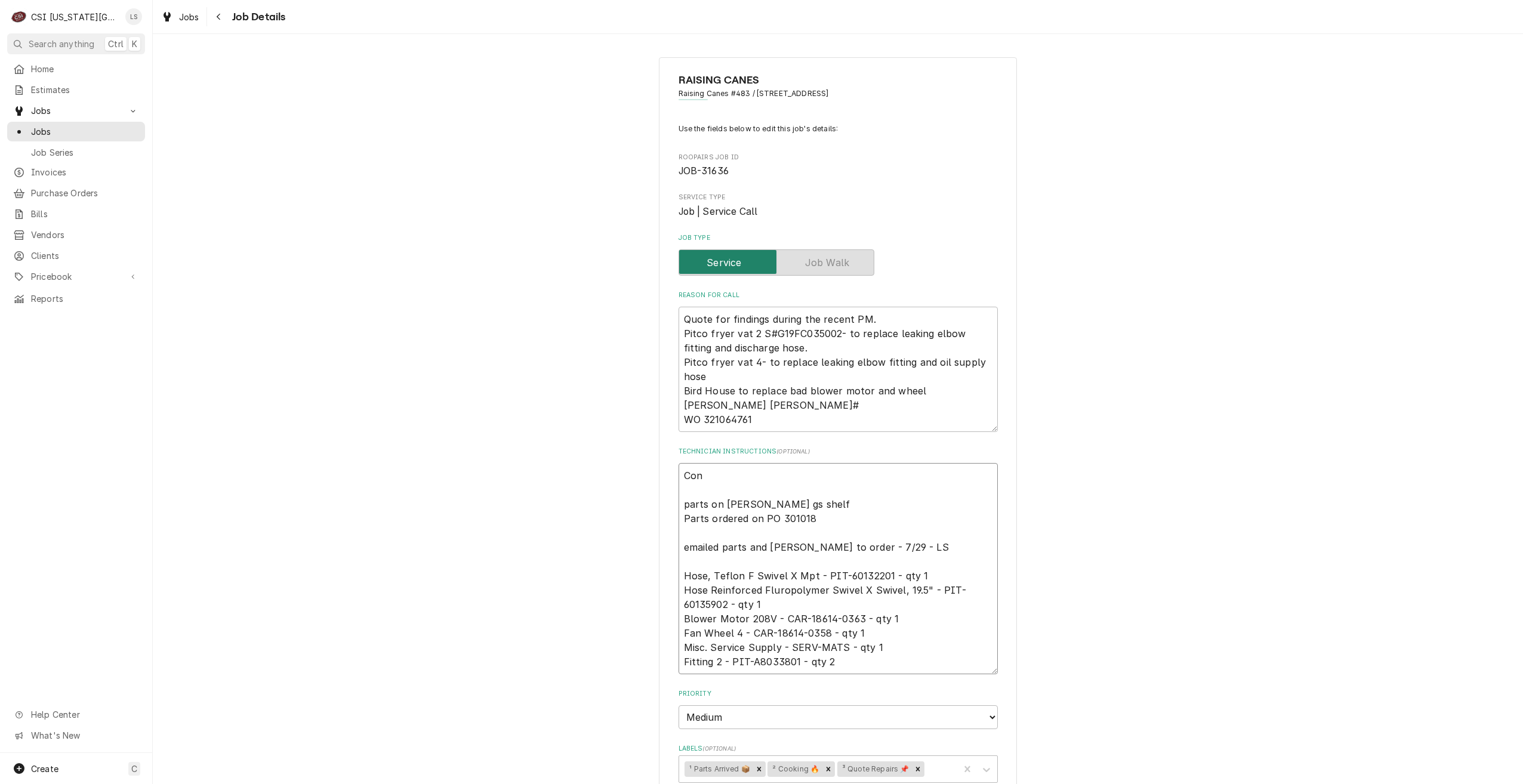
type textarea "Conf parts on brian gs shelf Parts ordered on PO 301018 emailed parts and lindy…"
type textarea "x"
type textarea "Confi parts on brian gs shelf Parts ordered on PO 301018 emailed parts and lind…"
type textarea "x"
type textarea "Confir parts on brian gs shelf Parts ordered on PO 301018 emailed parts and lin…"
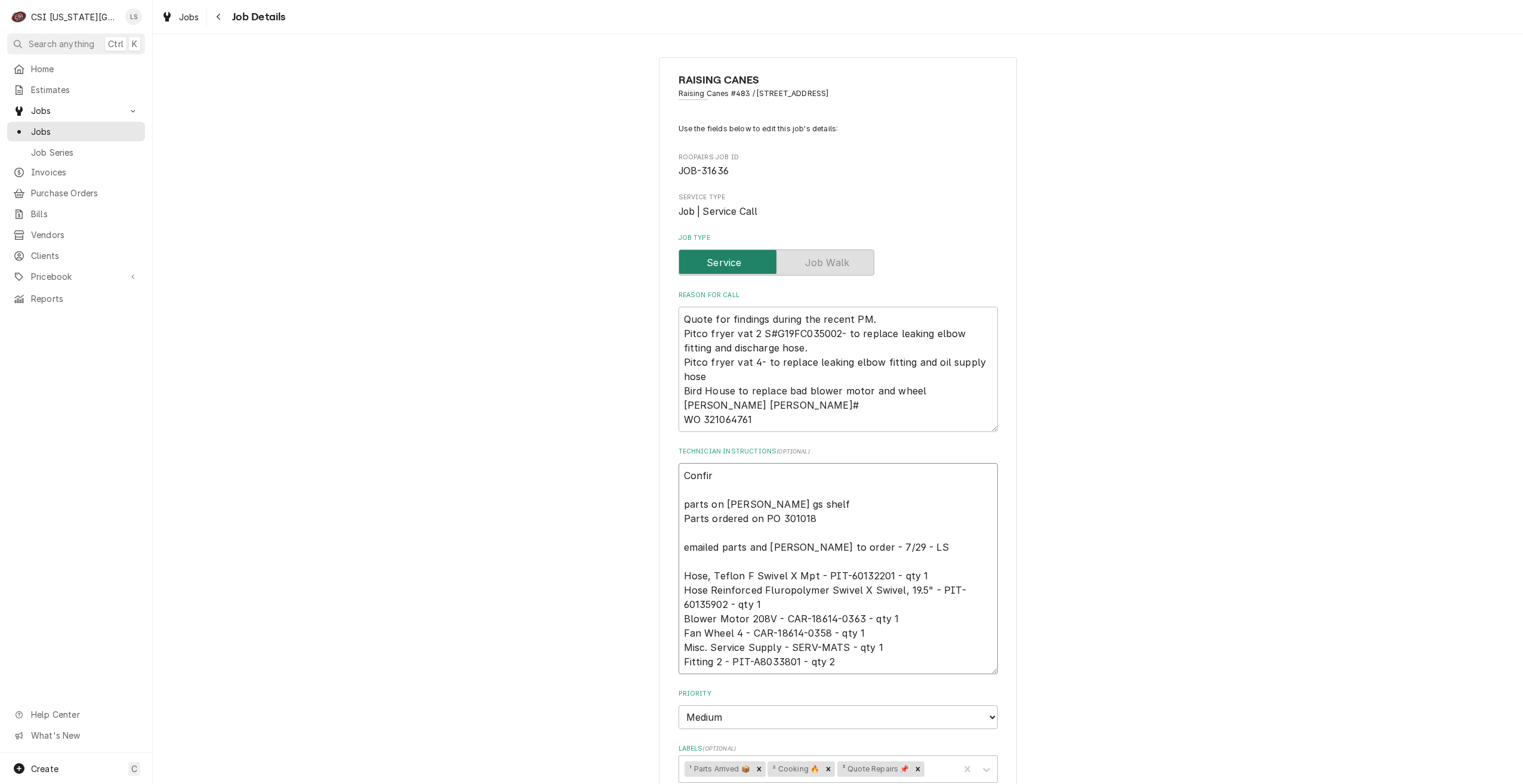
type textarea "x"
type textarea "Confirm parts on brian gs shelf Parts ordered on PO 301018 emailed parts and li…"
type textarea "x"
type textarea "Confirme parts on brian gs shelf Parts ordered on PO 301018 emailed parts and l…"
type textarea "x"
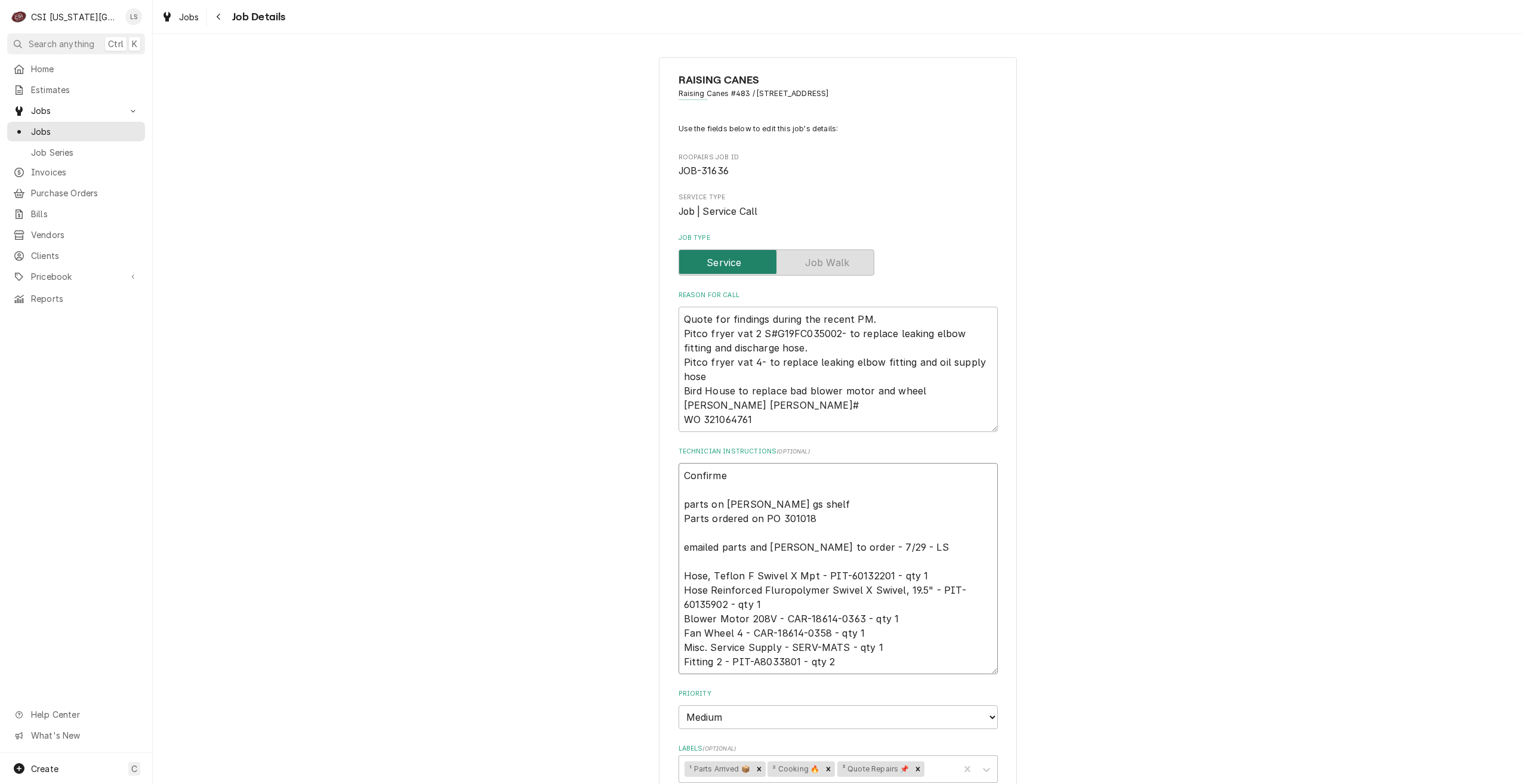
type textarea "Confirmed parts on brian gs shelf Parts ordered on PO 301018 emailed parts and …"
type textarea "x"
type textarea "Confirmed parts on brian gs shelf Parts ordered on PO 301018 emailed parts and …"
type textarea "x"
type textarea "Confirmed a parts on brian gs shelf Parts ordered on PO 301018 emailed parts an…"
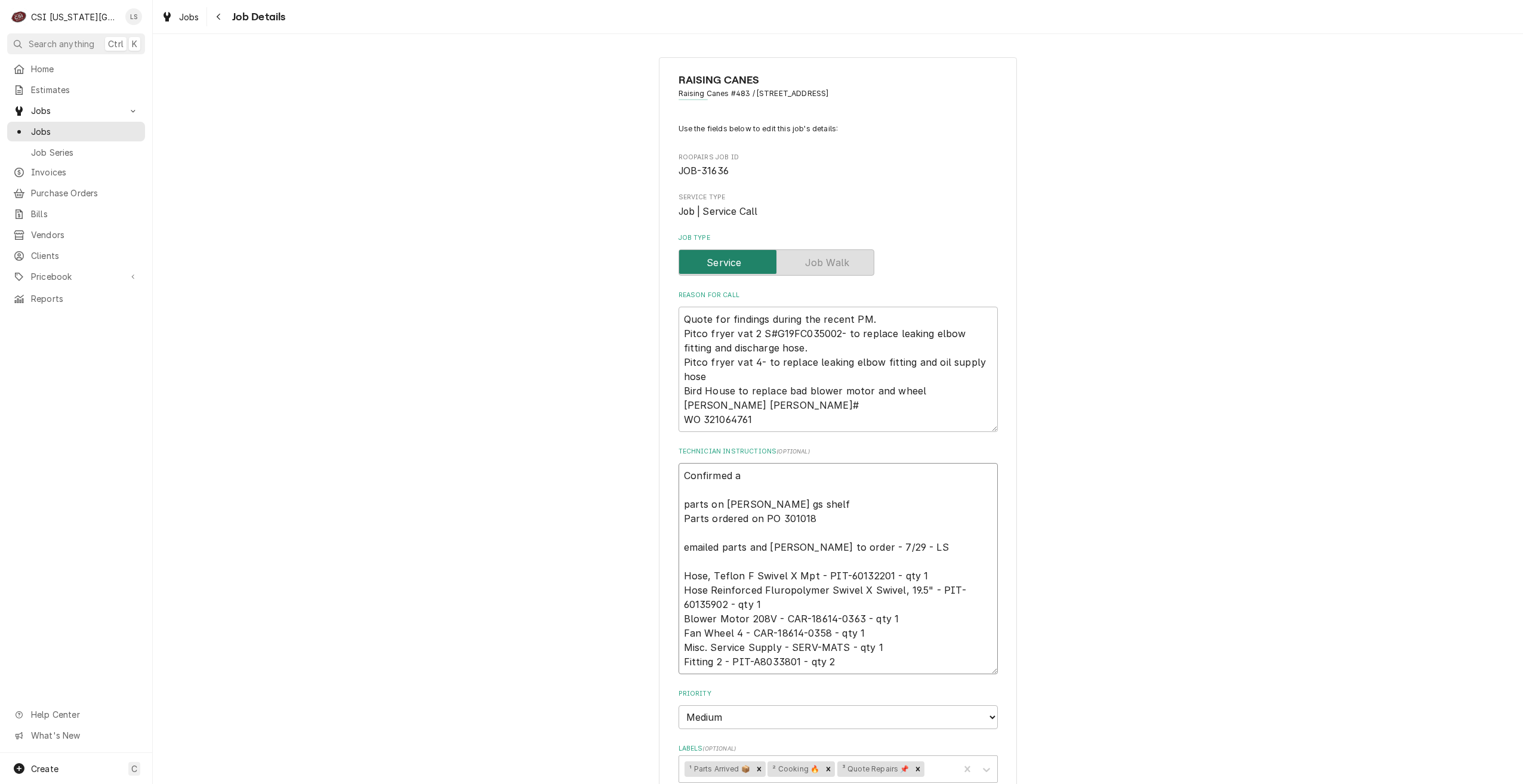
type textarea "x"
type textarea "Confirmed al parts on brian gs shelf Parts ordered on PO 301018 emailed parts a…"
type textarea "x"
type textarea "Confirmed all parts on brian gs shelf Parts ordered on PO 301018 emailed parts …"
type textarea "x"
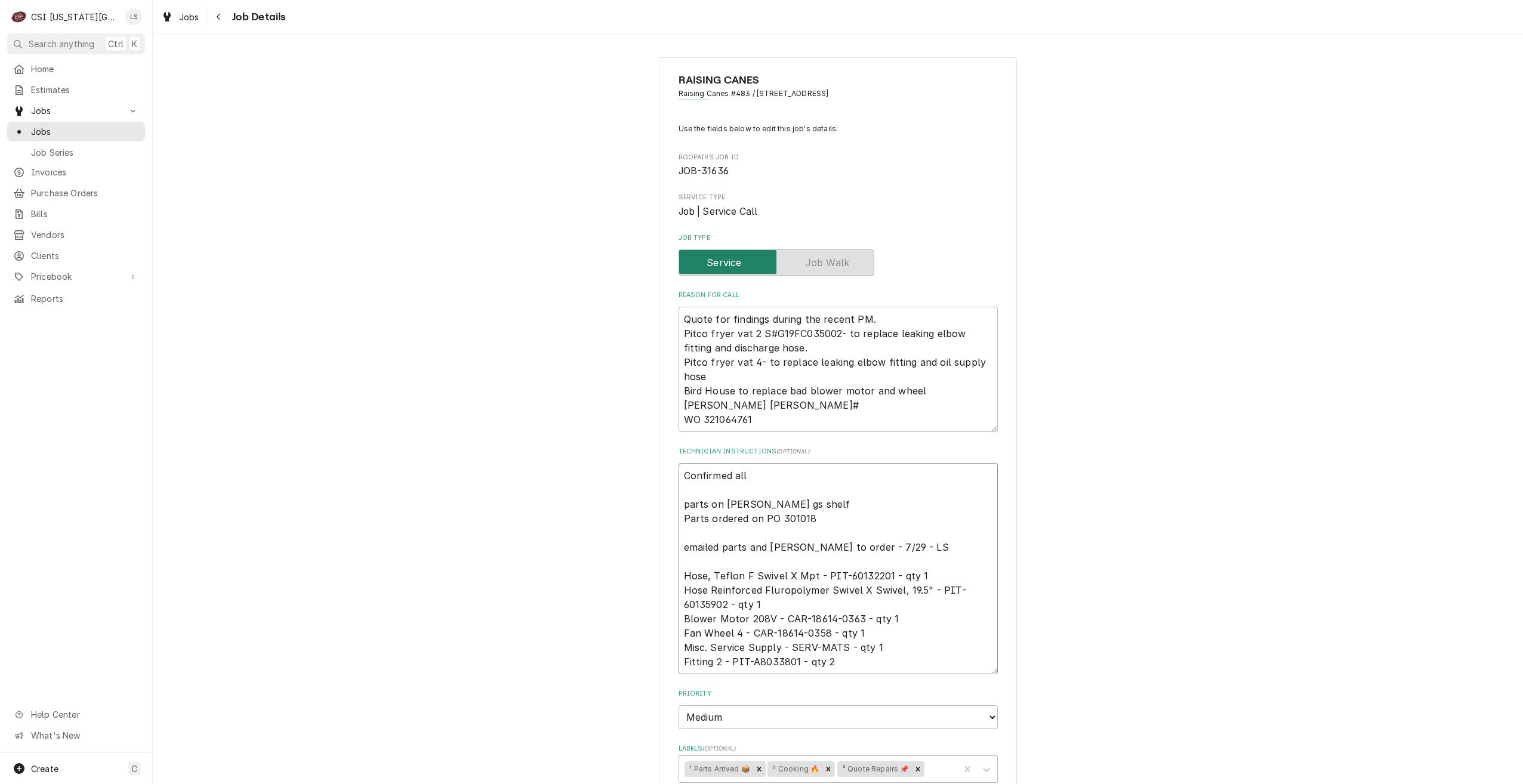
type textarea "Confirmed all parts on brian gs shelf Parts ordered on PO 301018 emailed parts …"
type textarea "x"
type textarea "Confirmed all pa parts on brian gs shelf Parts ordered on PO 301018 emailed par…"
type textarea "x"
type textarea "Confirmed all par parts on brian gs shelf Parts ordered on PO 301018 emailed pa…"
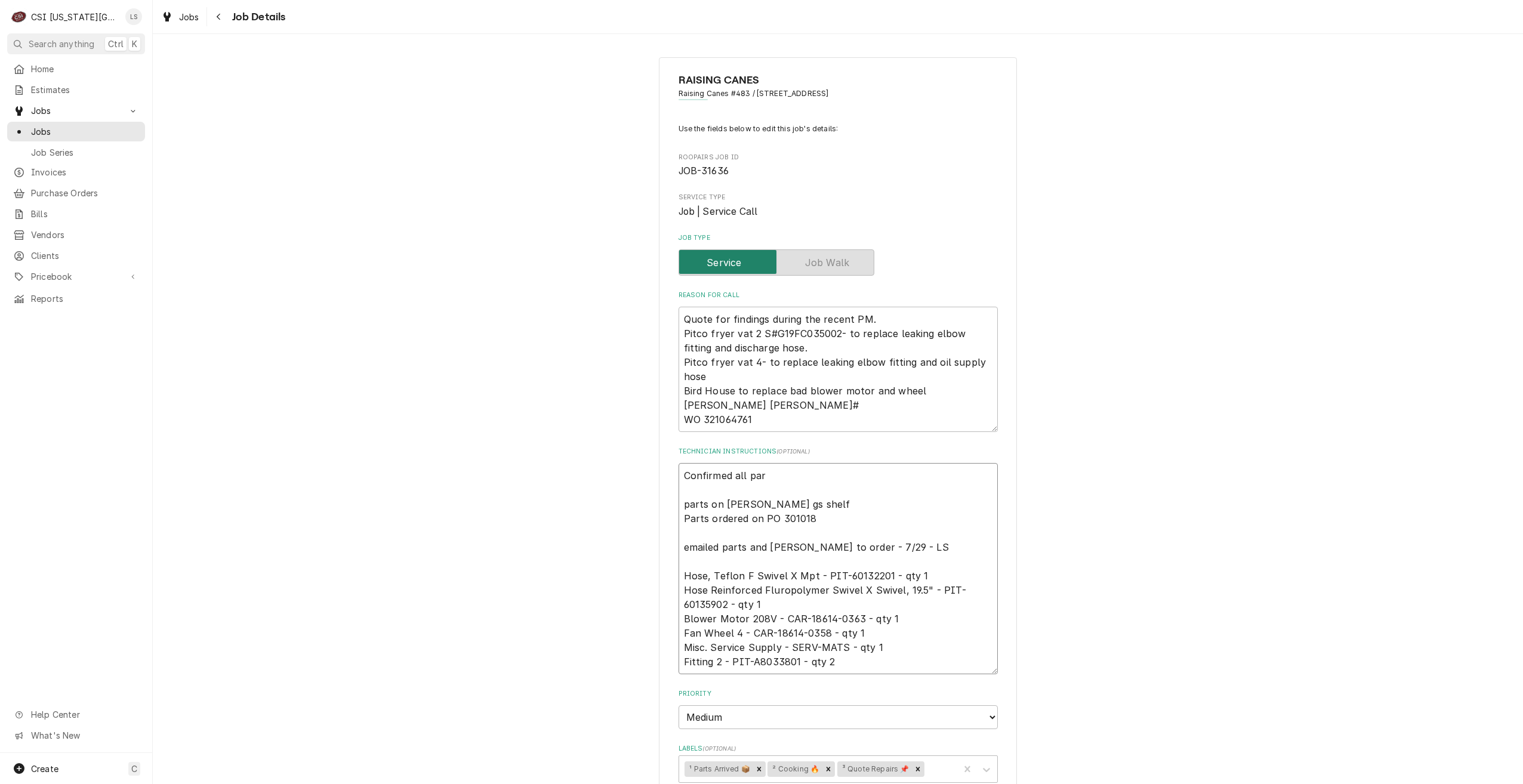
type textarea "x"
type textarea "Confirmed all part parts on brian gs shelf Parts ordered on PO 301018 emailed p…"
type textarea "x"
type textarea "Confirmed all parts parts on brian gs shelf Parts ordered on PO 301018 emailed …"
type textarea "x"
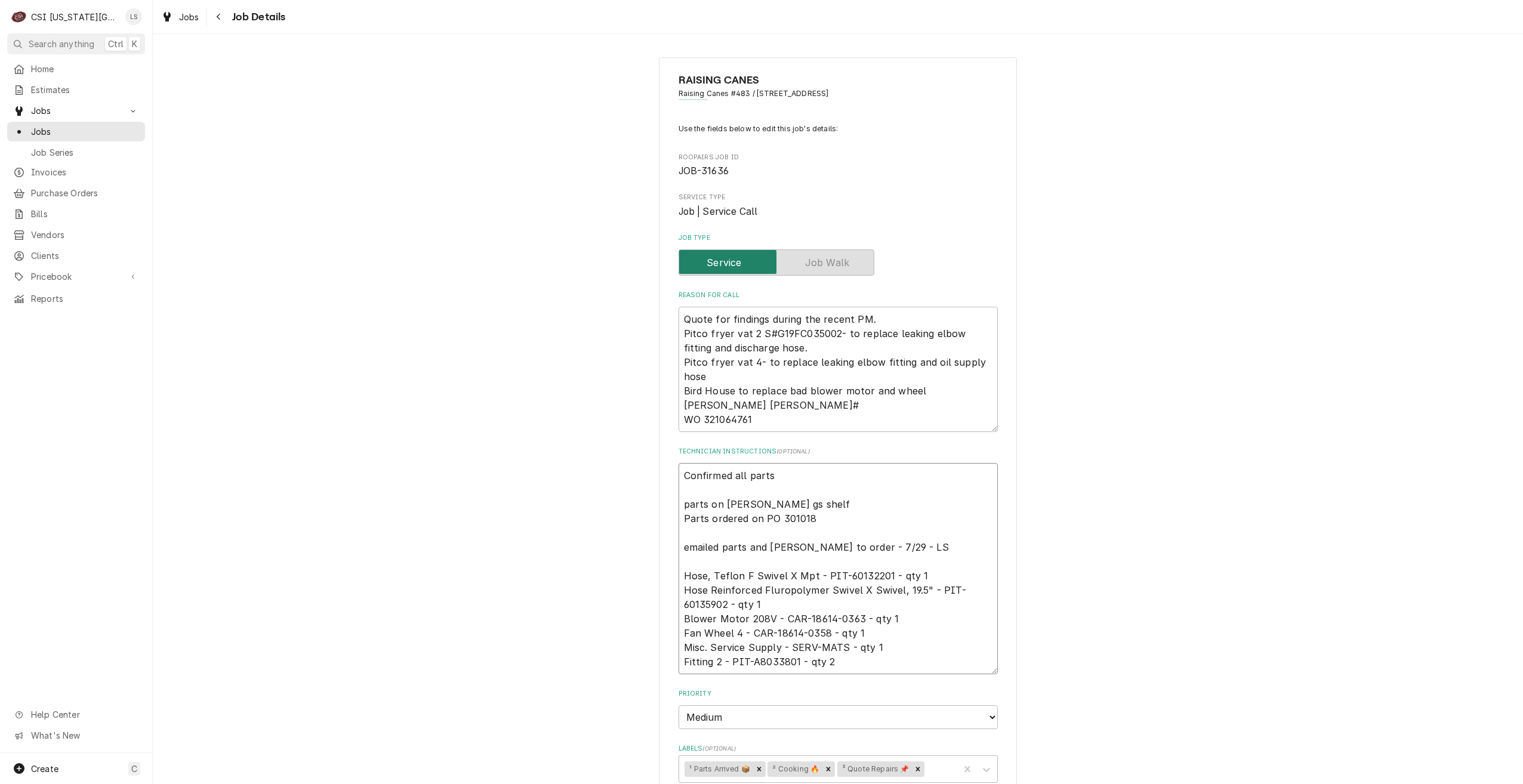
type textarea "Confirmed all parts parts on brian gs shelf Parts ordered on PO 301018 emailed …"
type textarea "x"
type textarea "Confirmed all parts o parts on brian gs shelf Parts ordered on PO 301018 emaile…"
type textarea "x"
type textarea "Confirmed all parts on parts on brian gs shelf Parts ordered on PO 301018 email…"
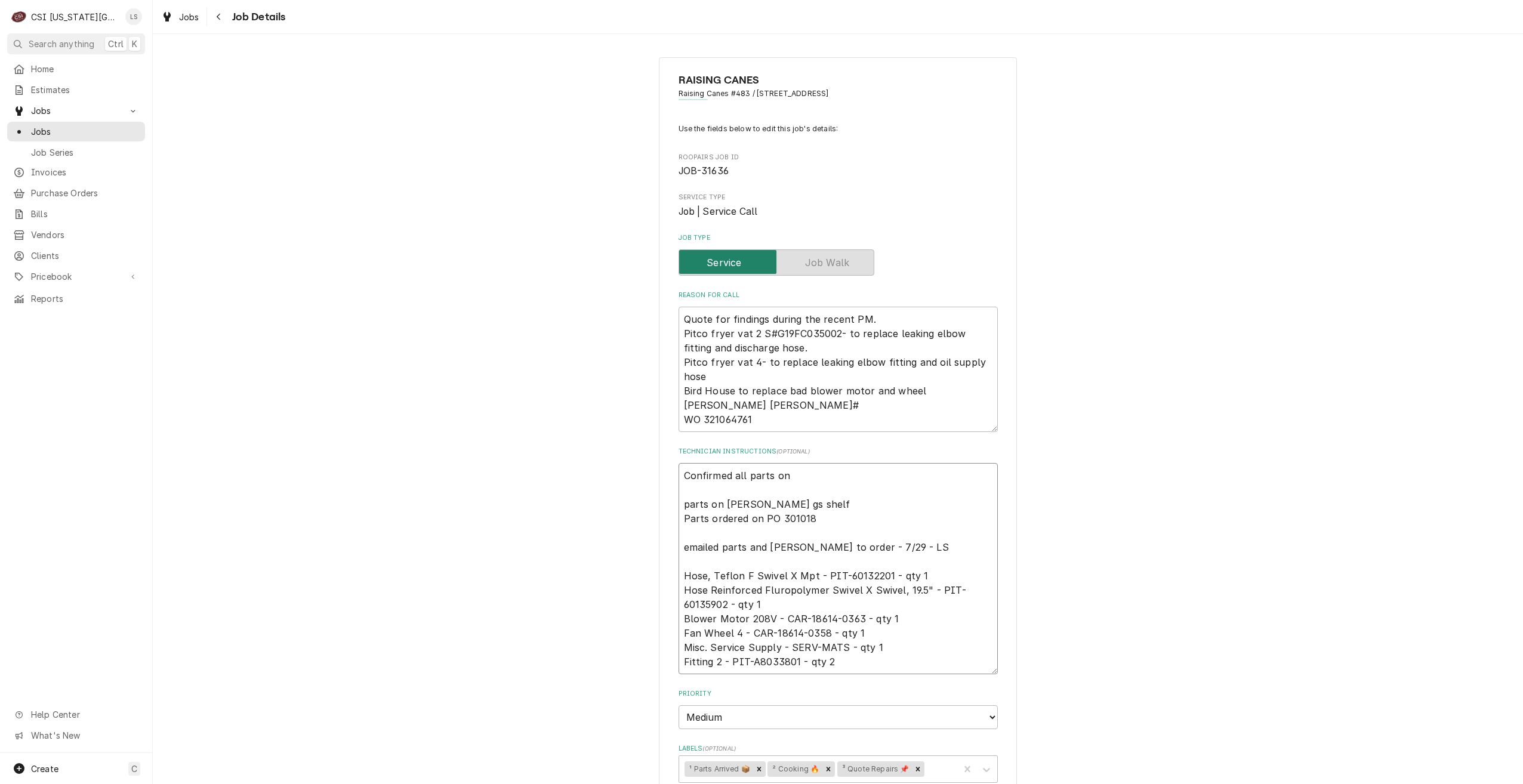
type textarea "x"
type textarea "Confirmed all parts on parts on brian gs shelf Parts ordered on PO 301018 email…"
type textarea "x"
type textarea "Confirmed all parts on B parts on brian gs shelf Parts ordered on PO 301018 ema…"
type textarea "x"
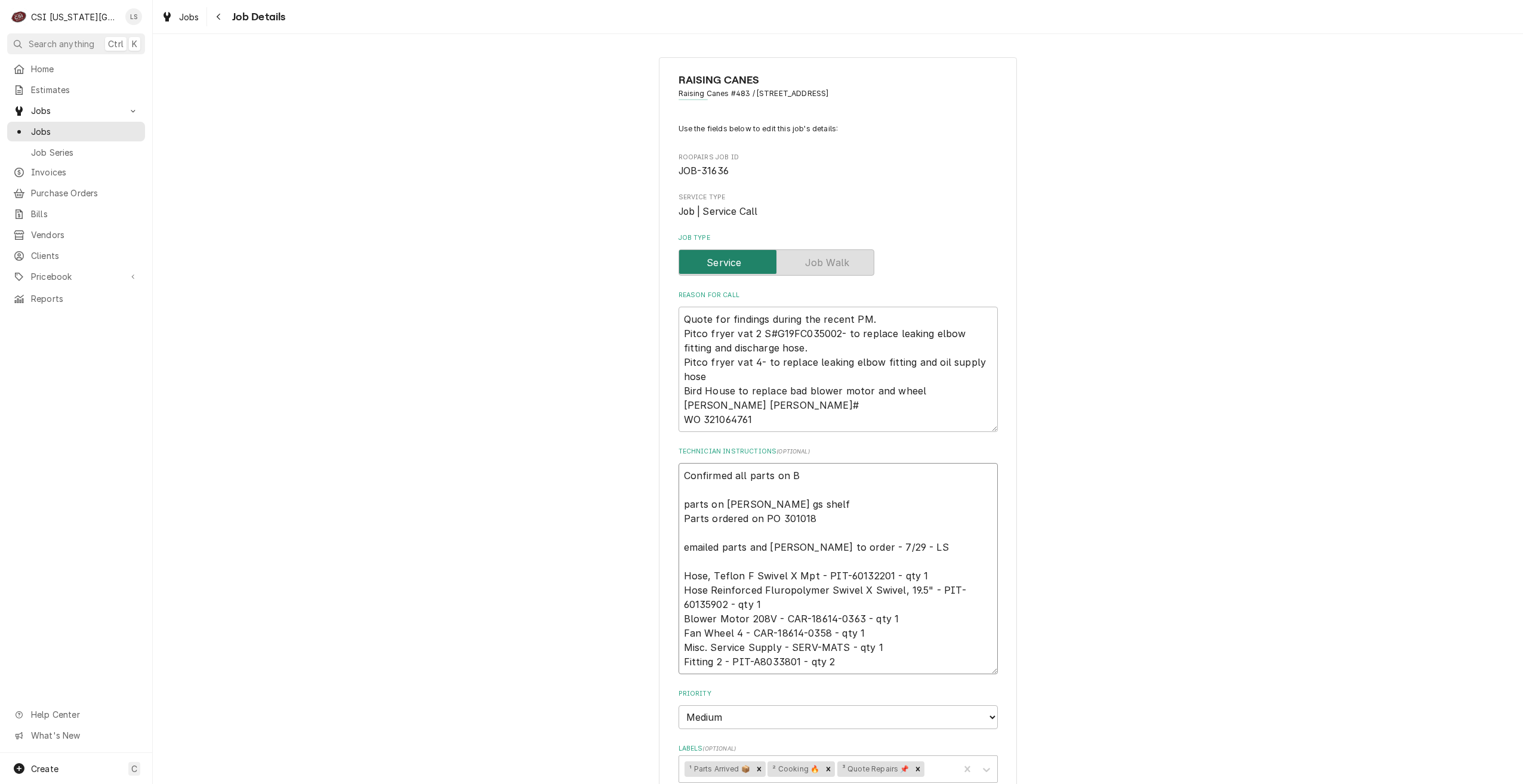
type textarea "Confirmed all parts on Br parts on brian gs shelf Parts ordered on PO 301018 em…"
type textarea "x"
type textarea "Confirmed all parts on Bri parts on brian gs shelf Parts ordered on PO 301018 e…"
type textarea "x"
type textarea "Confirmed all parts on Bria parts on brian gs shelf Parts ordered on PO 301018 …"
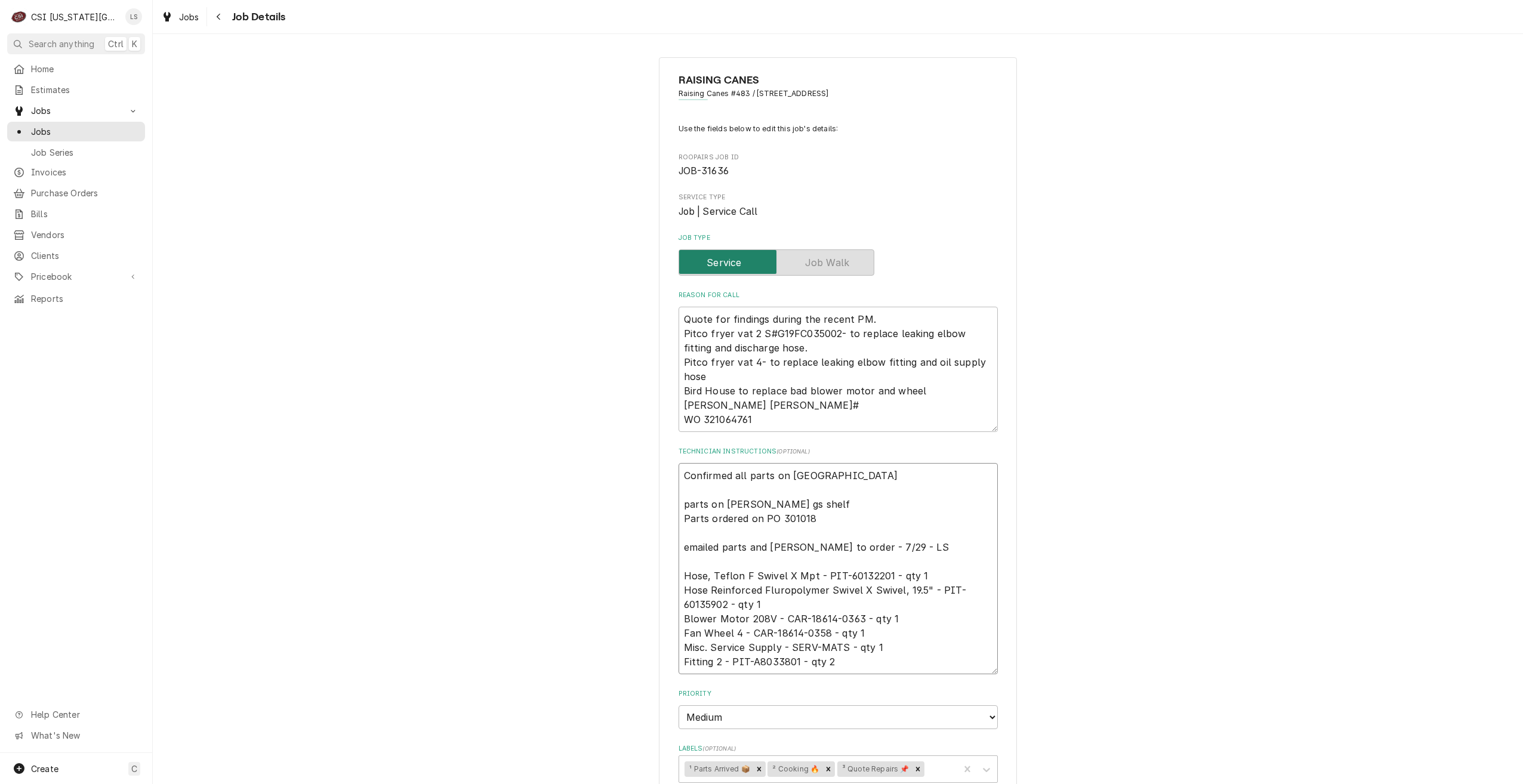
type textarea "x"
type textarea "Confirmed all parts on Brian parts on brian gs shelf Parts ordered on PO 301018…"
type textarea "x"
type textarea "Confirmed all parts on Brian parts on brian gs shelf Parts ordered on PO 301018…"
type textarea "x"
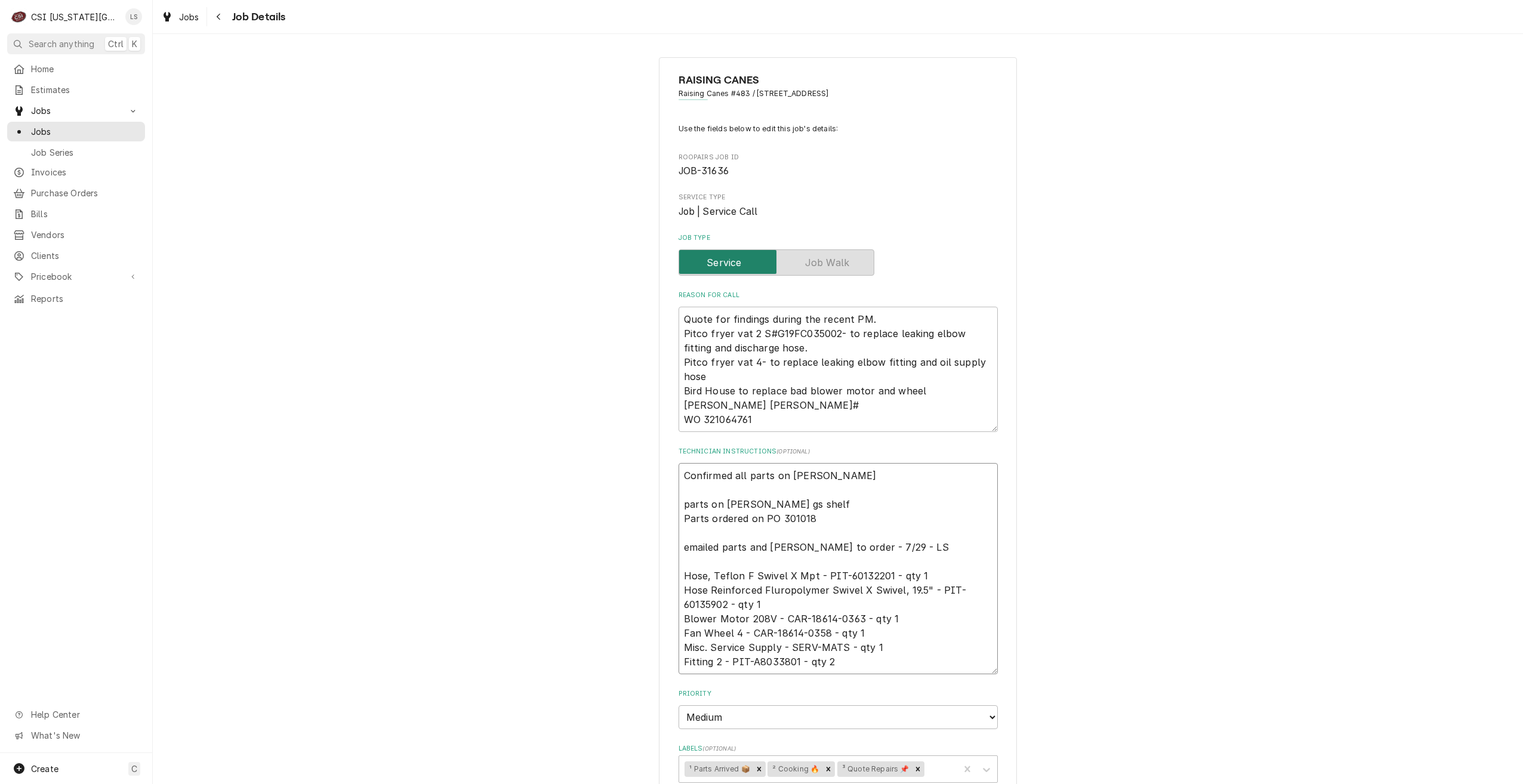
type textarea "Confirmed all parts on Brian G parts on brian gs shelf Parts ordered on PO 3010…"
type textarea "x"
type textarea "Confirmed all parts on Brian G parts on brian gs shelf Parts ordered on PO 3010…"
type textarea "x"
type textarea "Confirmed all parts on Brian G s parts on brian gs shelf Parts ordered on PO 30…"
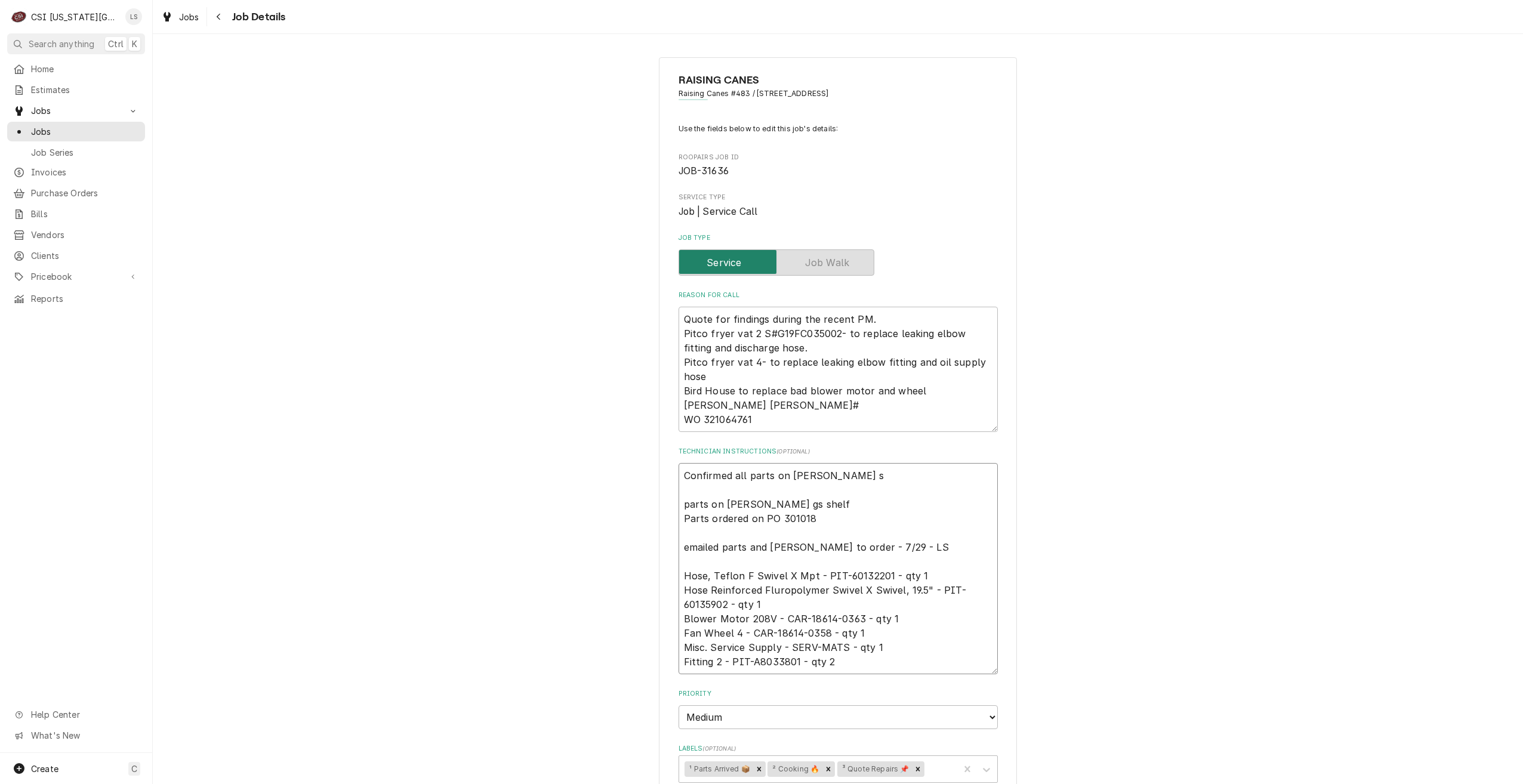
type textarea "x"
type textarea "Confirmed all parts on Brian G sh parts on brian gs shelf Parts ordered on PO 3…"
type textarea "x"
type textarea "Confirmed all parts on Brian G she parts on brian gs shelf Parts ordered on PO …"
type textarea "x"
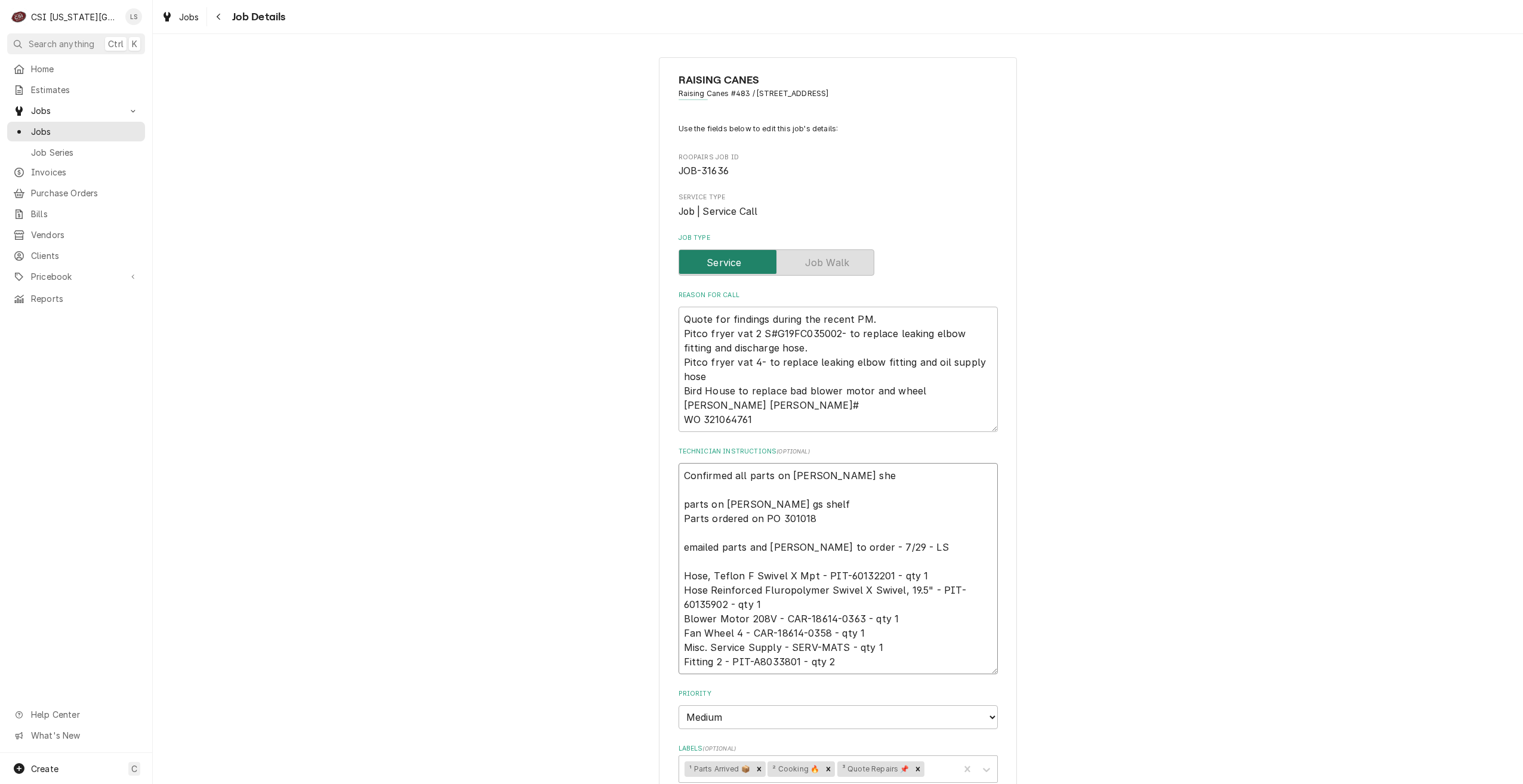
type textarea "Confirmed all parts on Brian G shel parts on brian gs shelf Parts ordered on PO…"
type textarea "x"
type textarea "Confirmed all parts on Brian G shelf parts on brian gs shelf Parts ordered on P…"
type textarea "x"
type textarea "Confirmed all parts on Brian G shelf- parts on brian gs shelf Parts ordered on …"
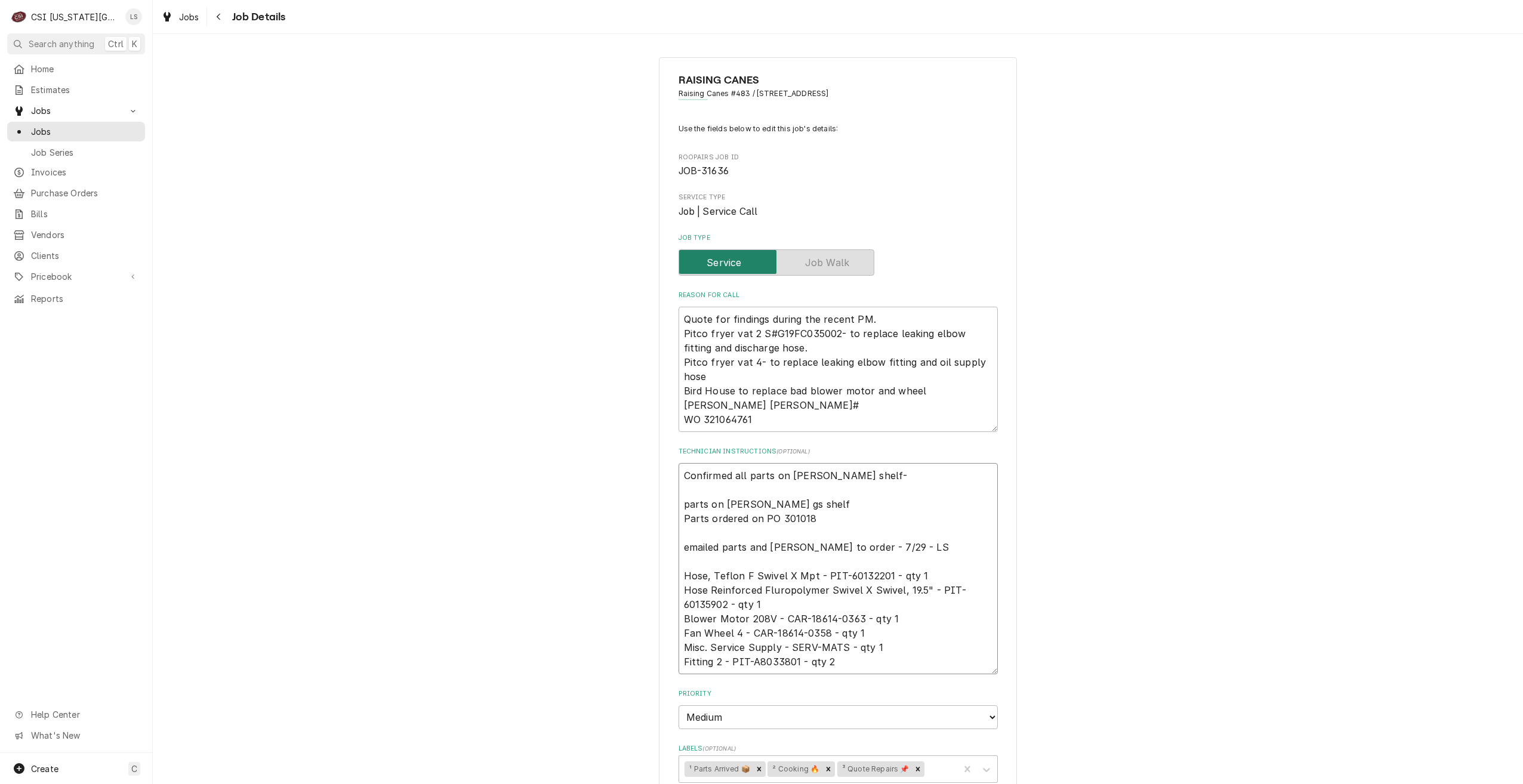
type textarea "x"
type textarea "Confirmed all parts on Brian G shelf- parts on brian gs shelf Parts ordered on …"
type textarea "x"
type textarea "Confirmed all parts on Brian G shelf- L parts on brian gs shelf Parts ordered o…"
type textarea "x"
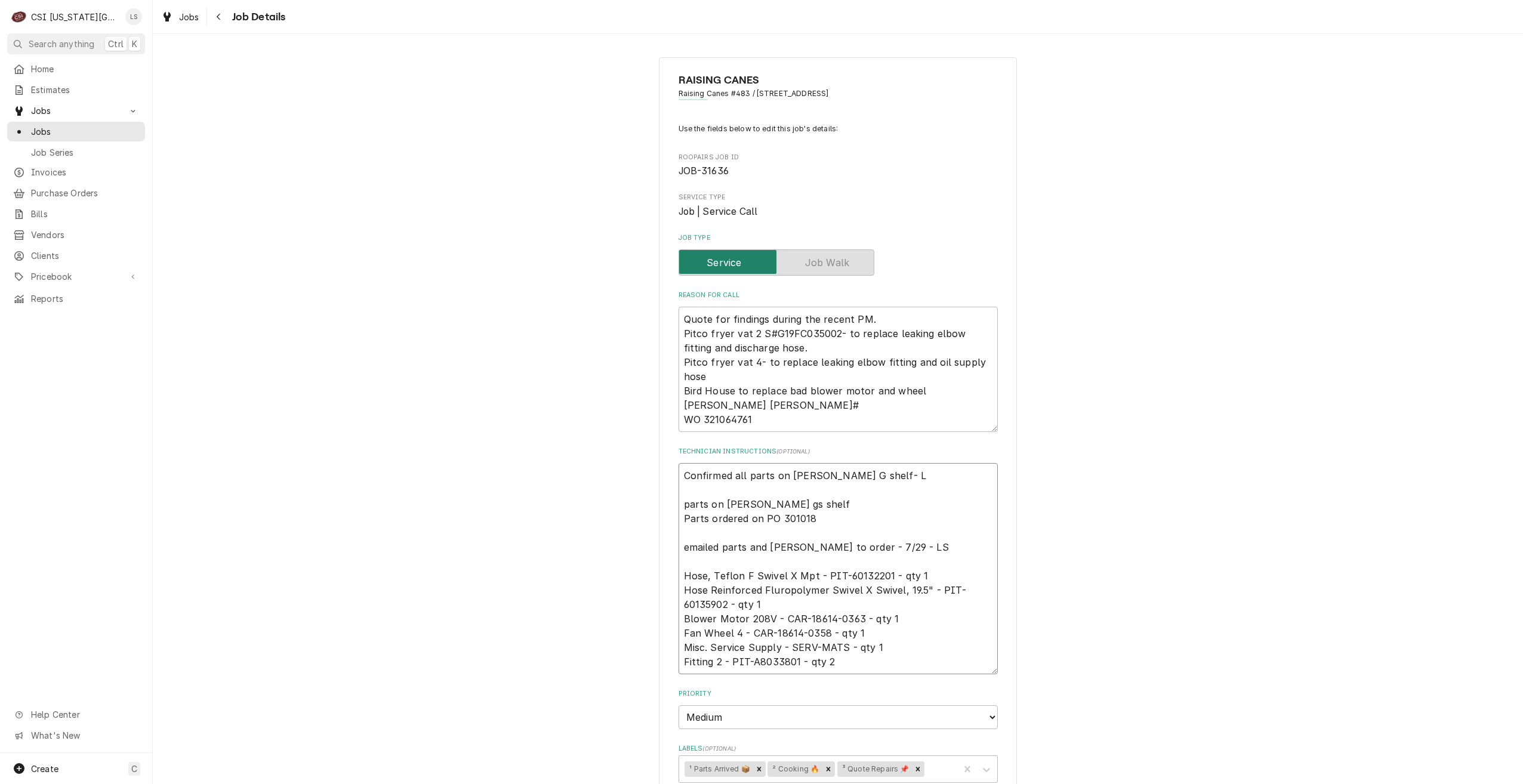
type textarea "Confirmed all parts on Brian G shelf- Li parts on brian gs shelf Parts ordered …"
type textarea "x"
type textarea "Confirmed all parts on Brian G shelf- Lin parts on brian gs shelf Parts ordered…"
type textarea "x"
type textarea "Confirmed all parts on Brian G shelf- Lind parts on brian gs shelf Parts ordere…"
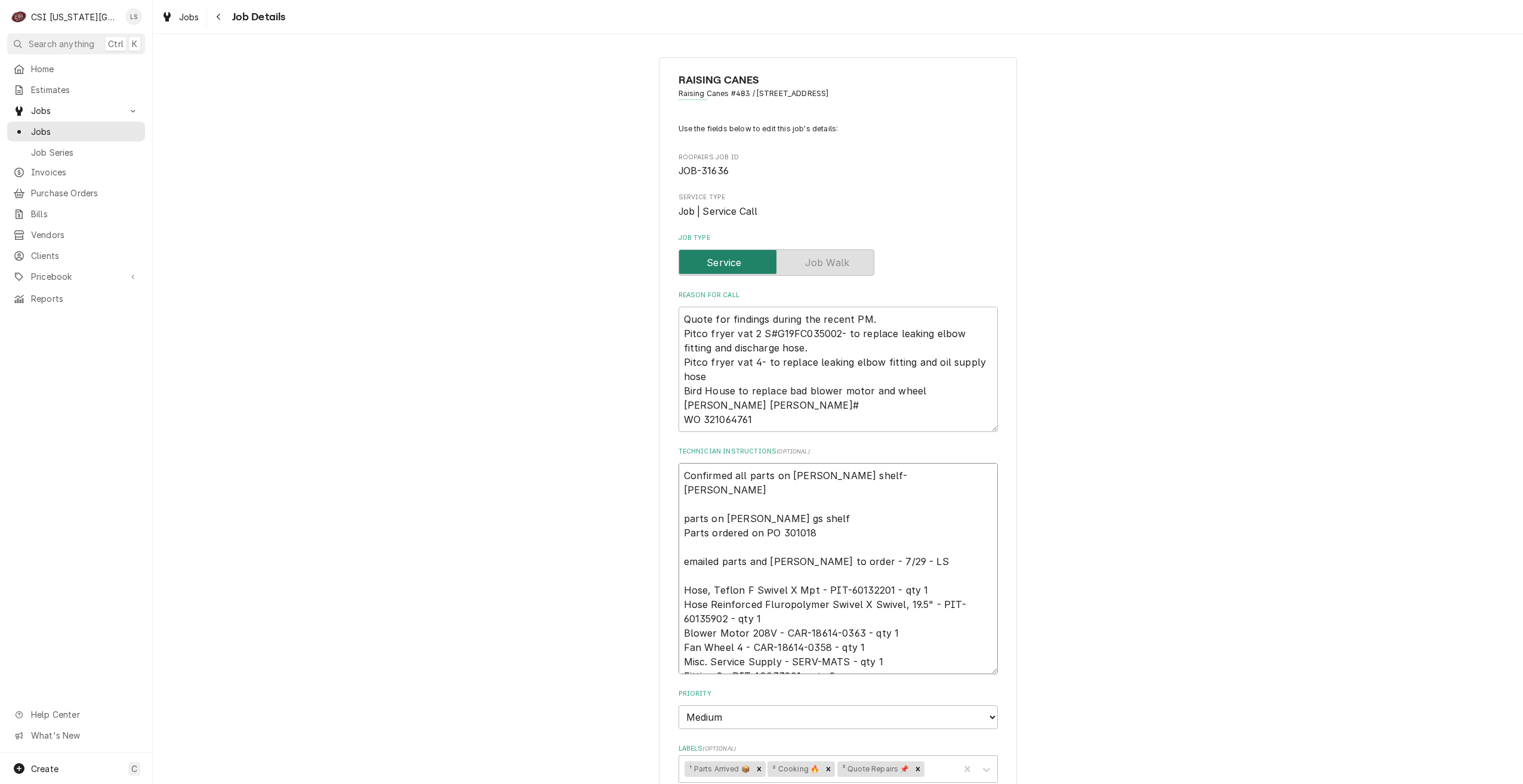
type textarea "x"
type textarea "Confirmed all parts on Brian G shelf- Lindy parts on brian gs shelf Parts order…"
type textarea "x"
type textarea "Confirmed all parts on Brian G shelf- Lindy parts on brian gs shelf Parts order…"
click at [1155, 442] on div "RAISING CANES Raising Canes #483 / 1599 E North Ave, Belton, MO 64012 Use the f…" at bounding box center [838, 674] width 1370 height 1255
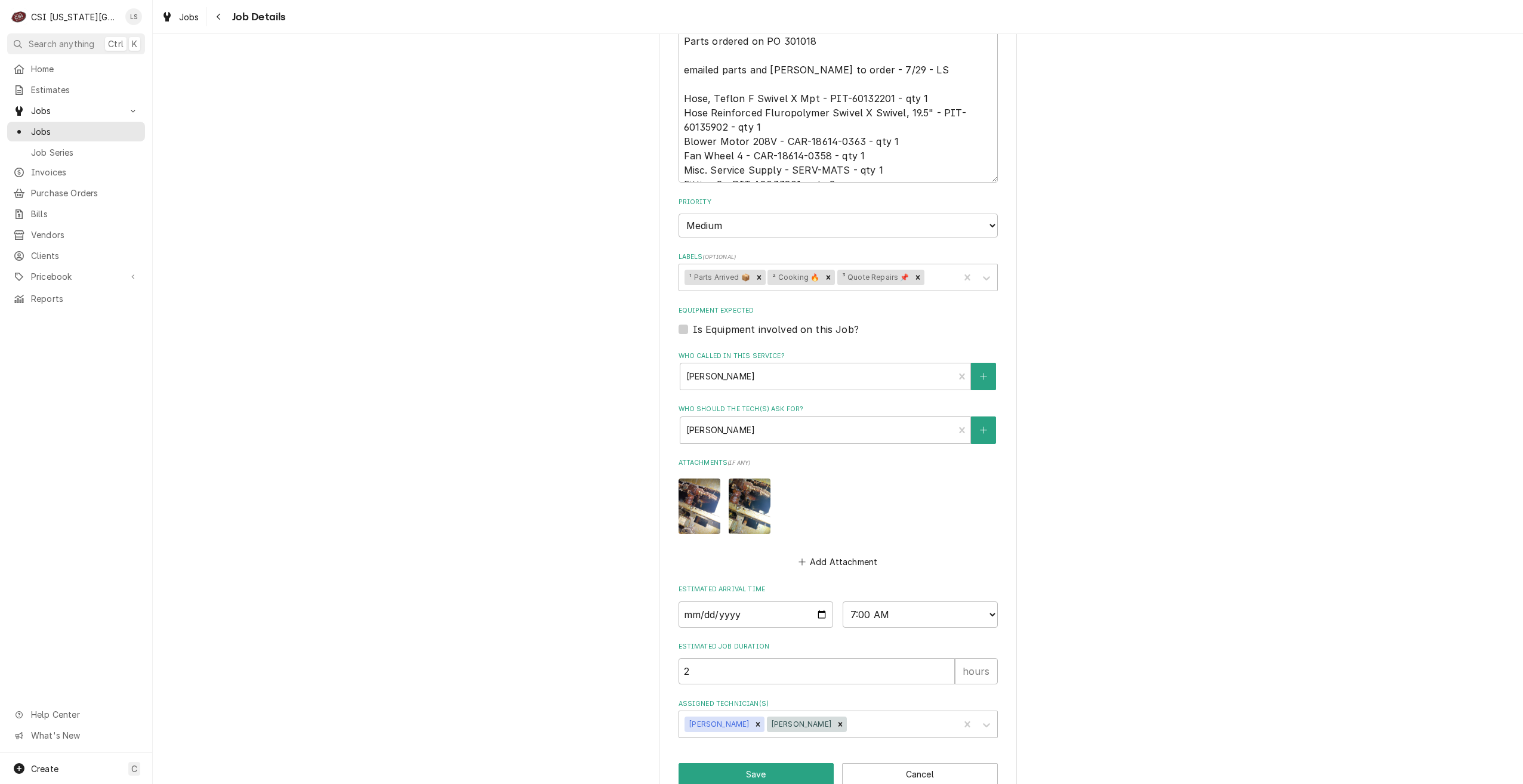
scroll to position [519, 0]
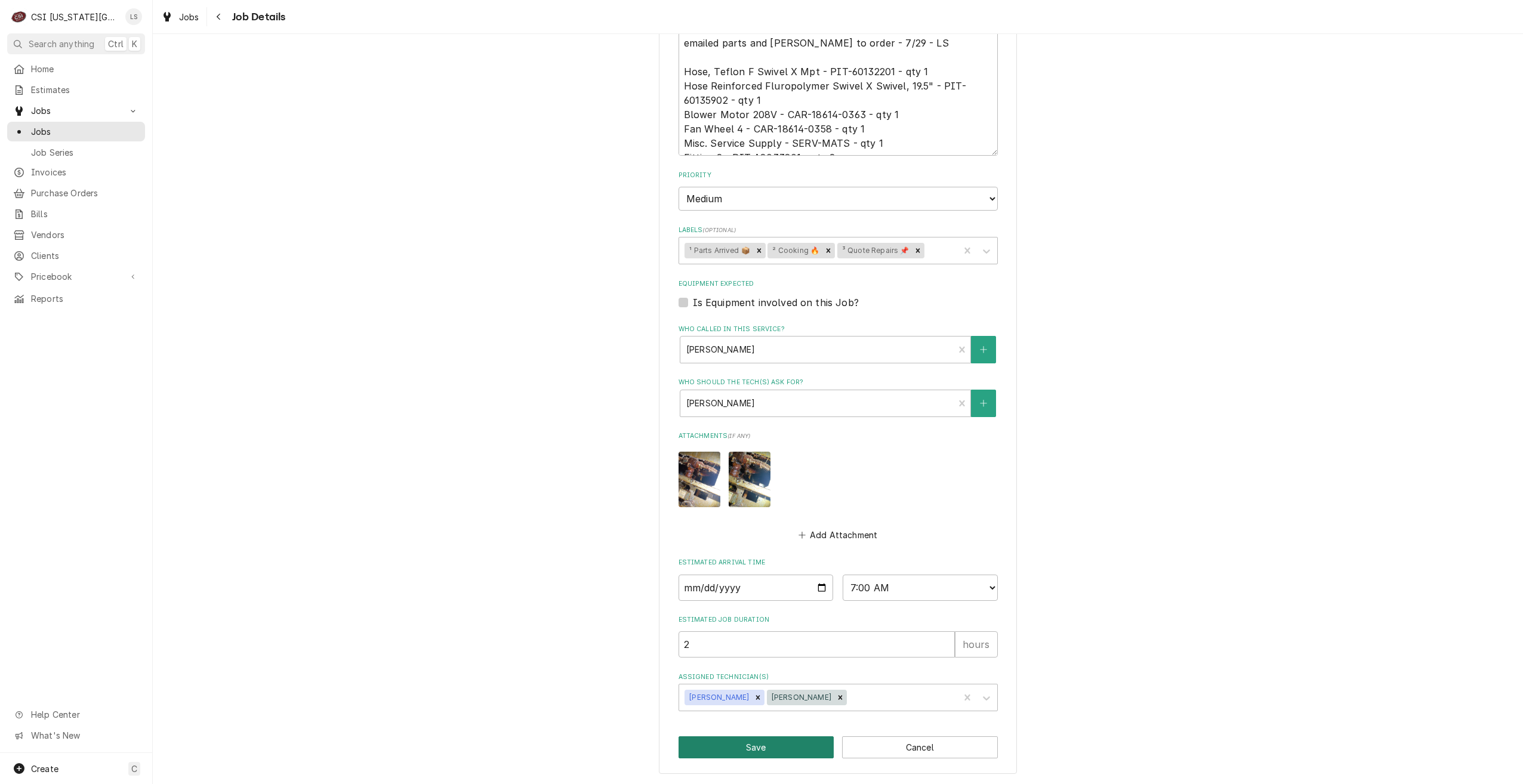
click at [750, 740] on button "Save" at bounding box center [756, 747] width 156 height 22
type textarea "x"
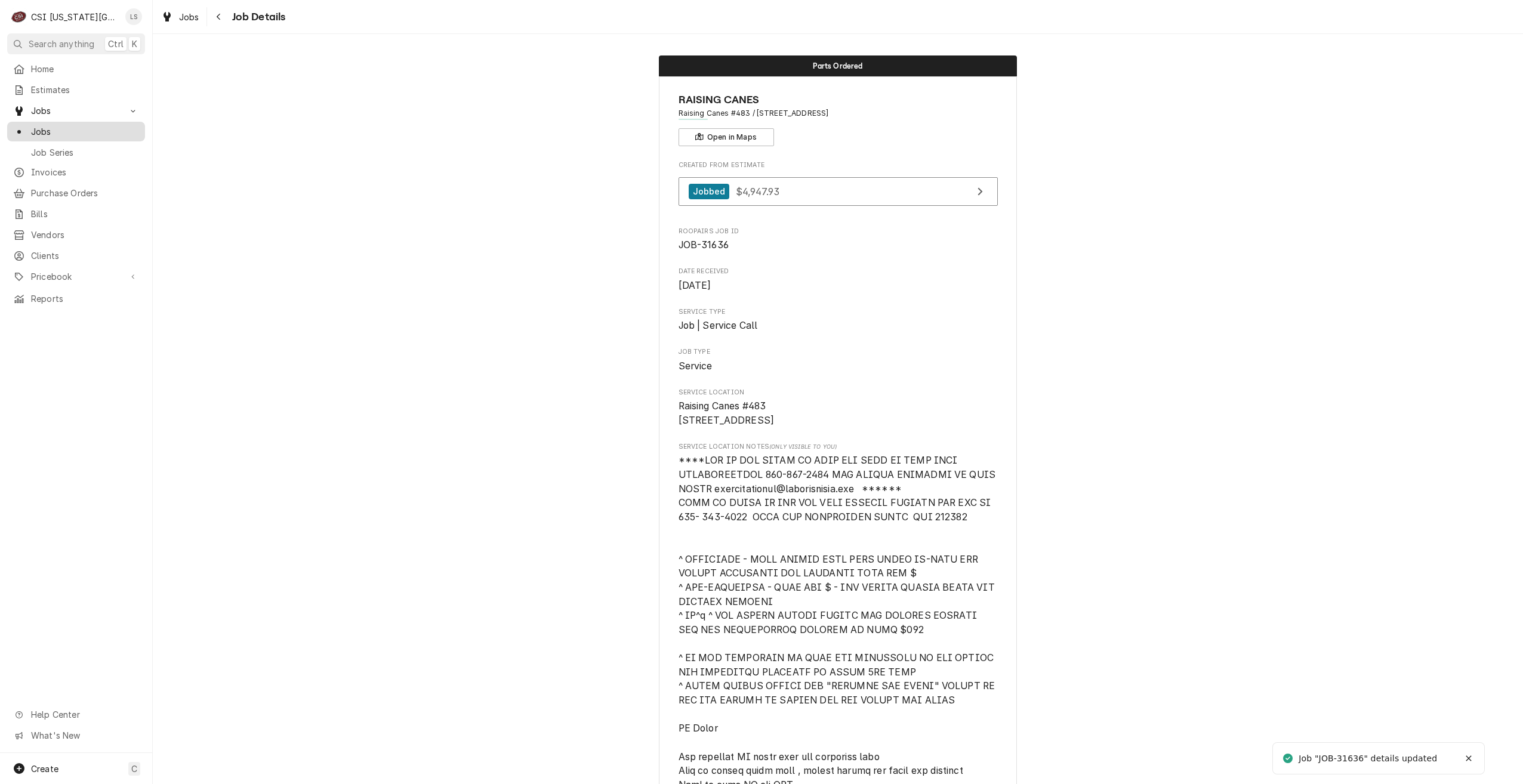
click at [108, 130] on span "Jobs" at bounding box center [85, 131] width 108 height 13
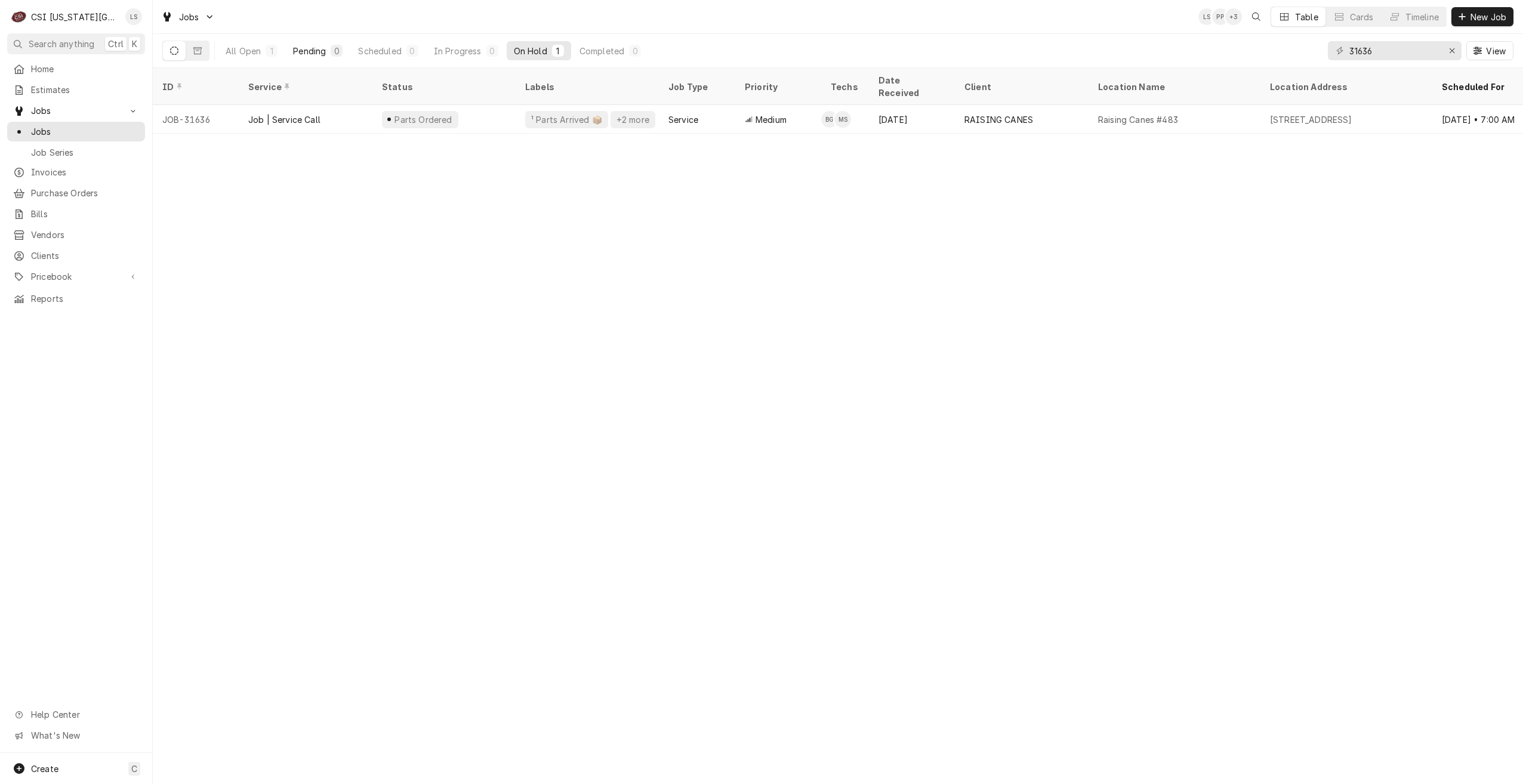
click at [305, 49] on div "Pending" at bounding box center [310, 50] width 33 height 13
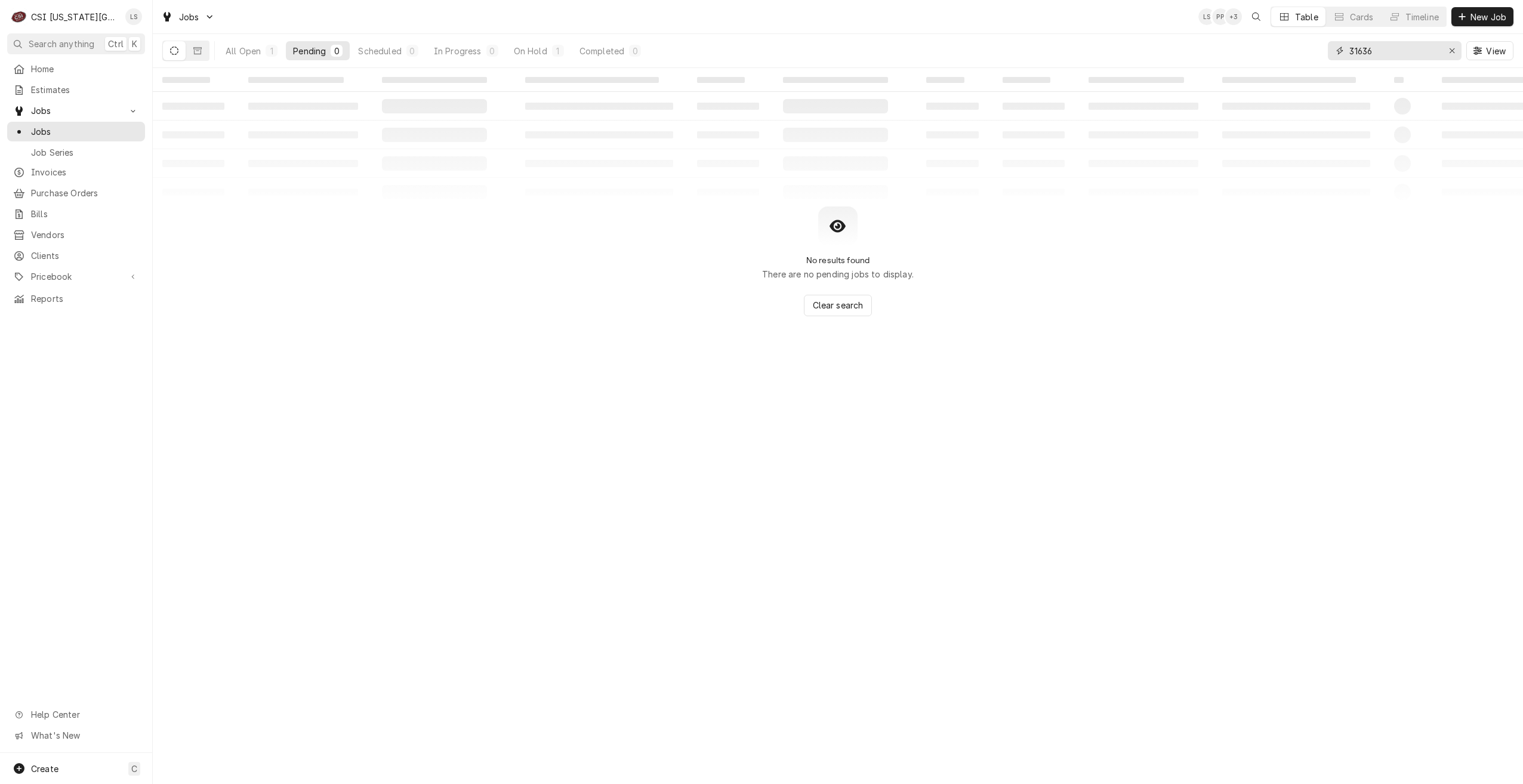
click at [1370, 56] on input "31636" at bounding box center [1394, 51] width 89 height 19
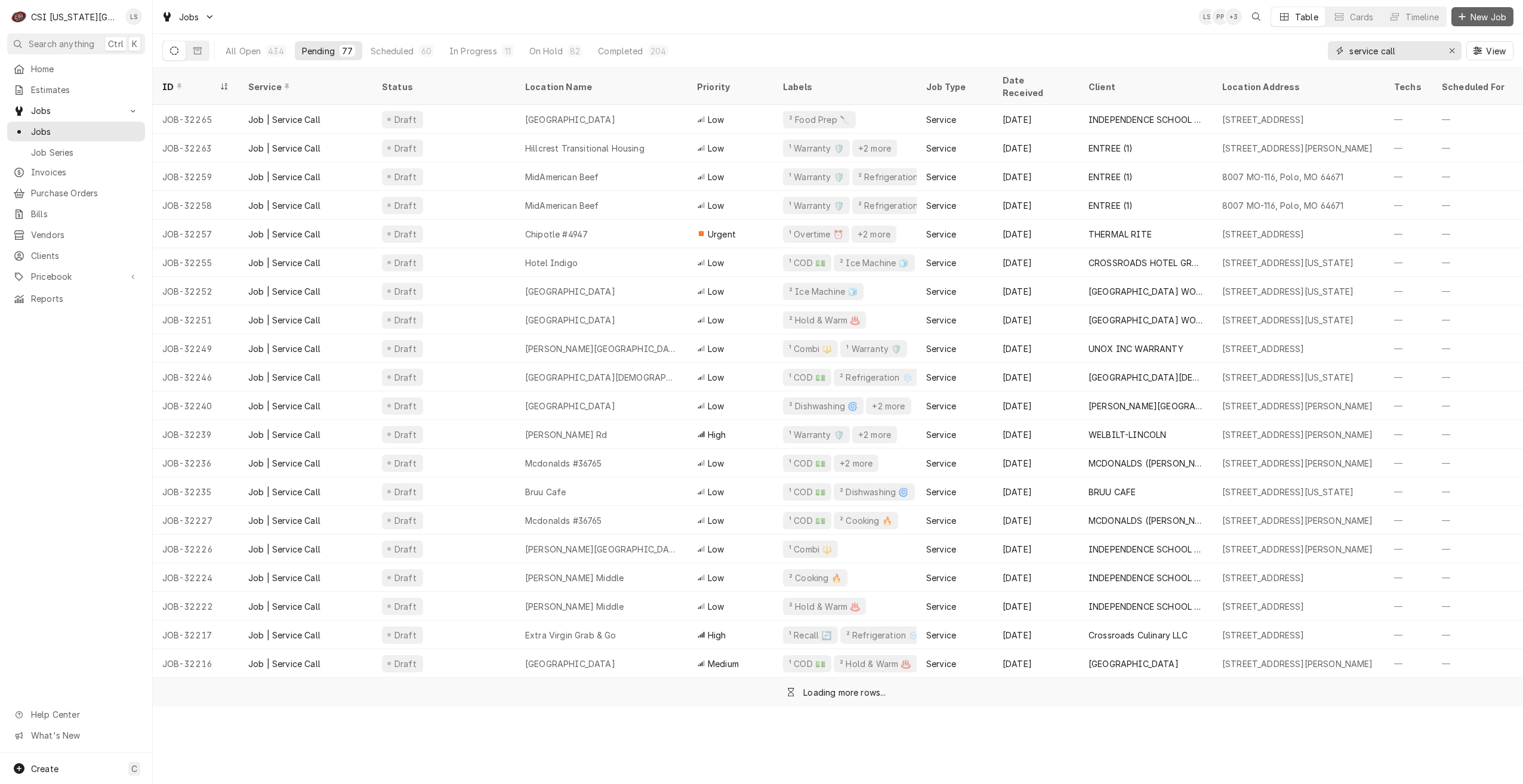
type input "service call"
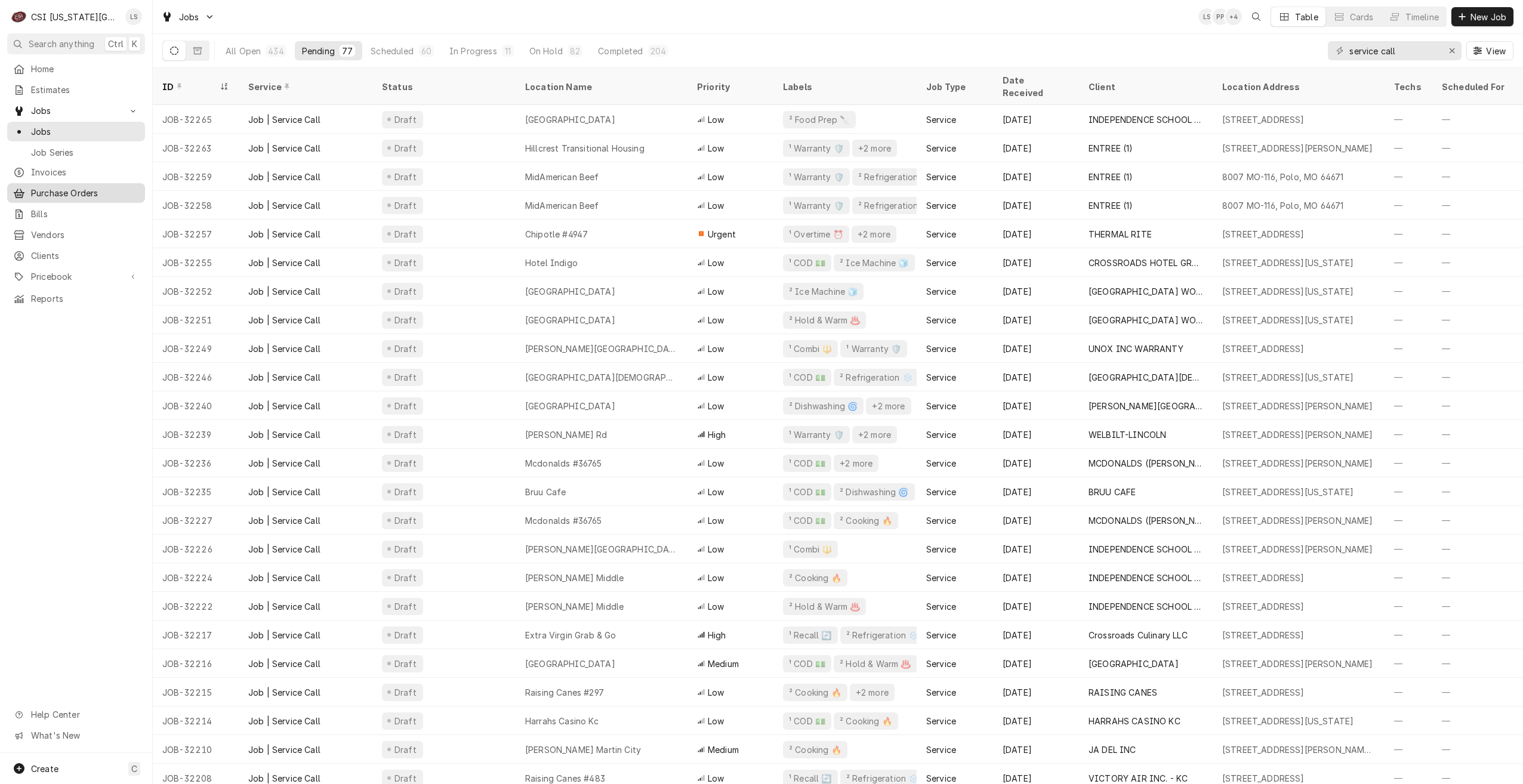
click at [93, 188] on span "Purchase Orders" at bounding box center [85, 193] width 108 height 13
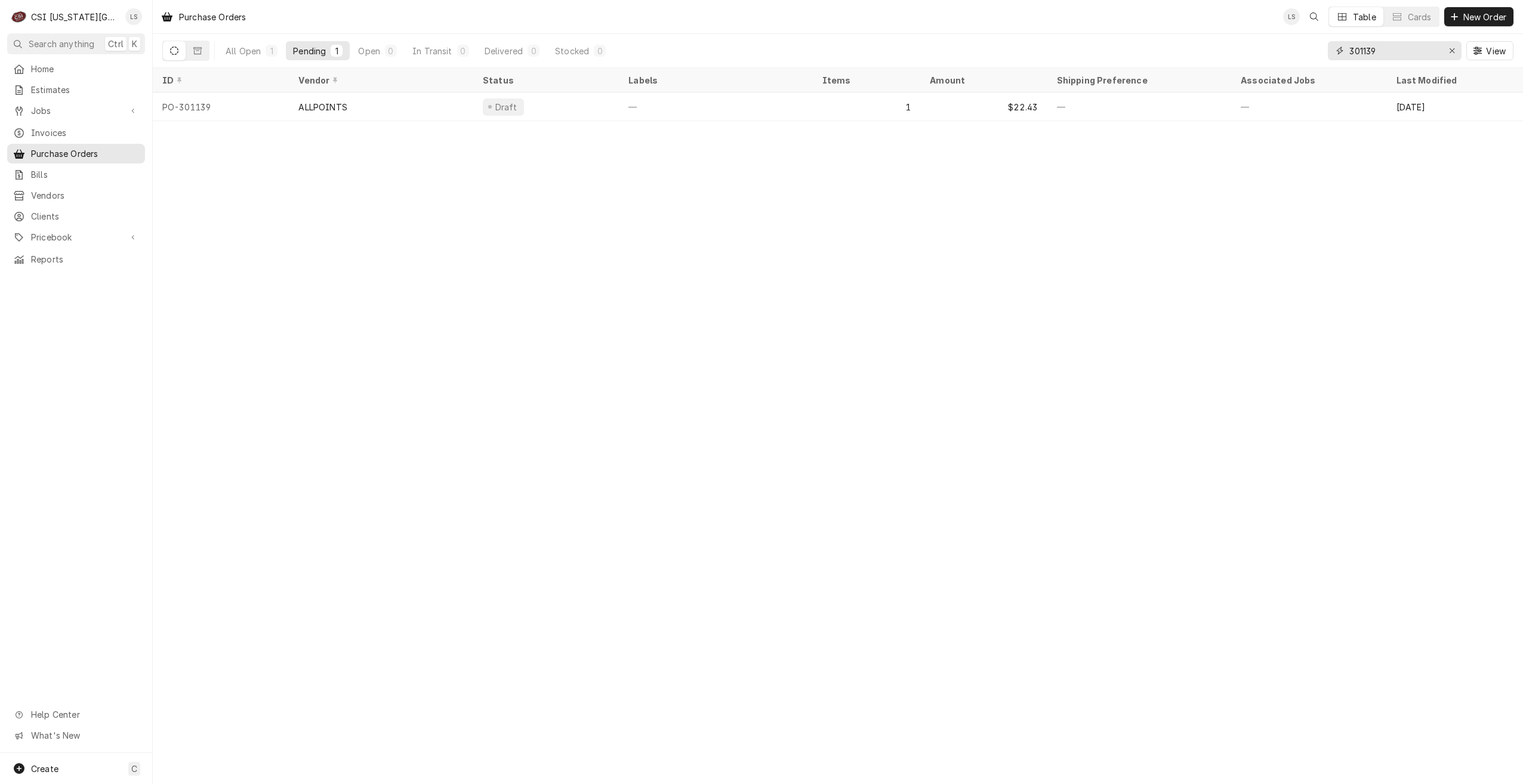
click at [1369, 52] on input "301139" at bounding box center [1394, 51] width 89 height 19
paste input "0533"
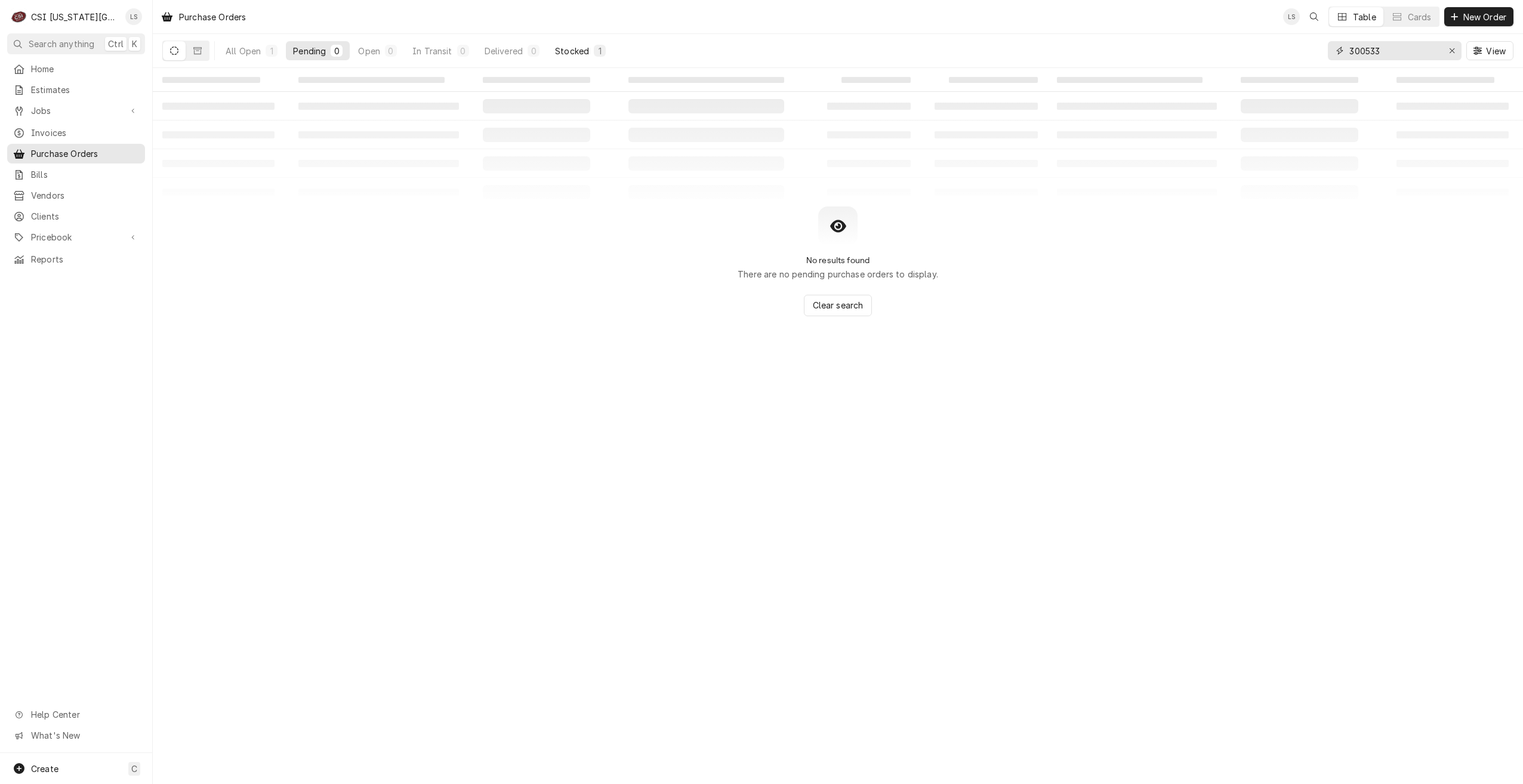
type input "300533"
click at [589, 54] on div "Stocked" at bounding box center [571, 50] width 34 height 13
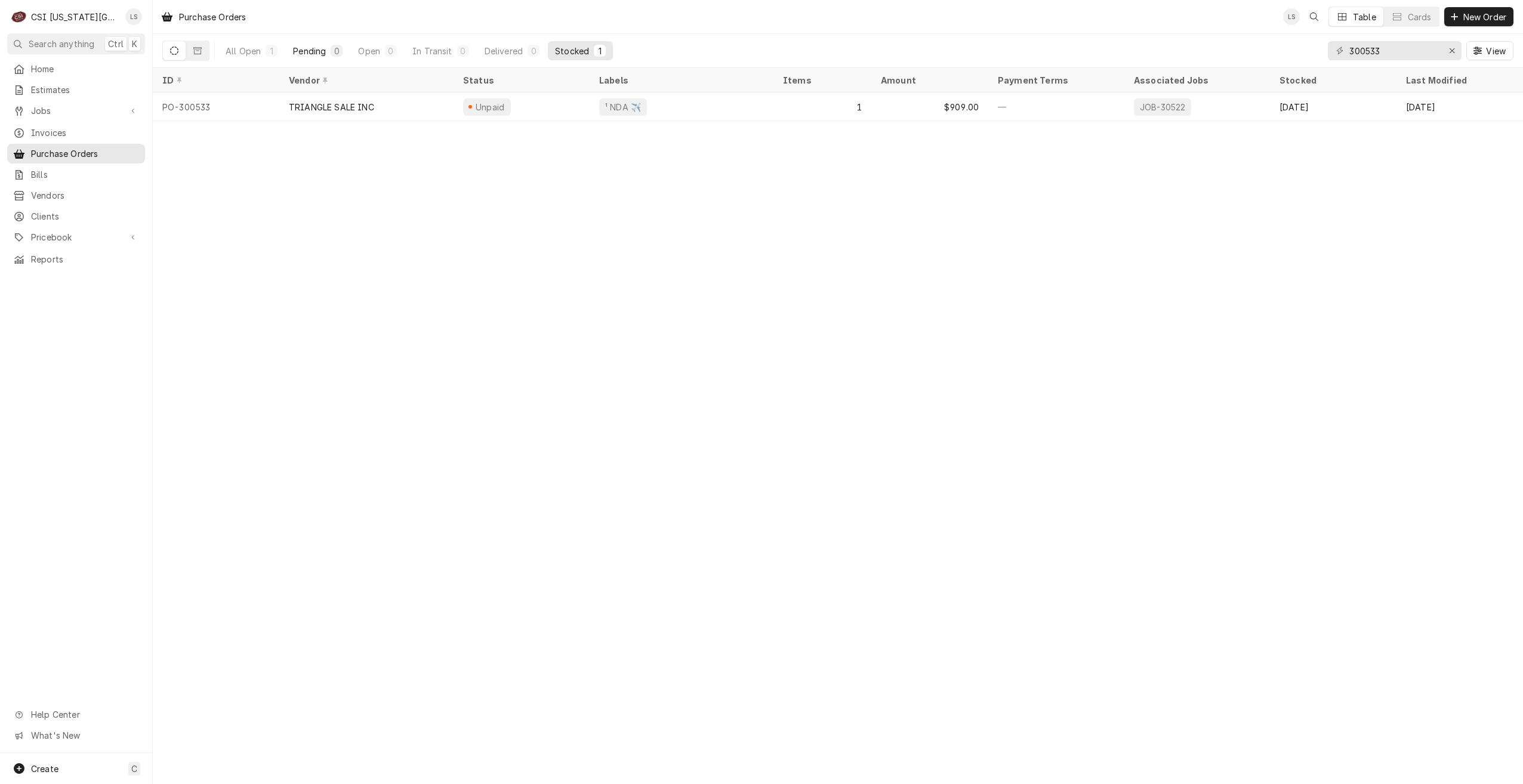
click at [337, 46] on div "0" at bounding box center [336, 50] width 7 height 13
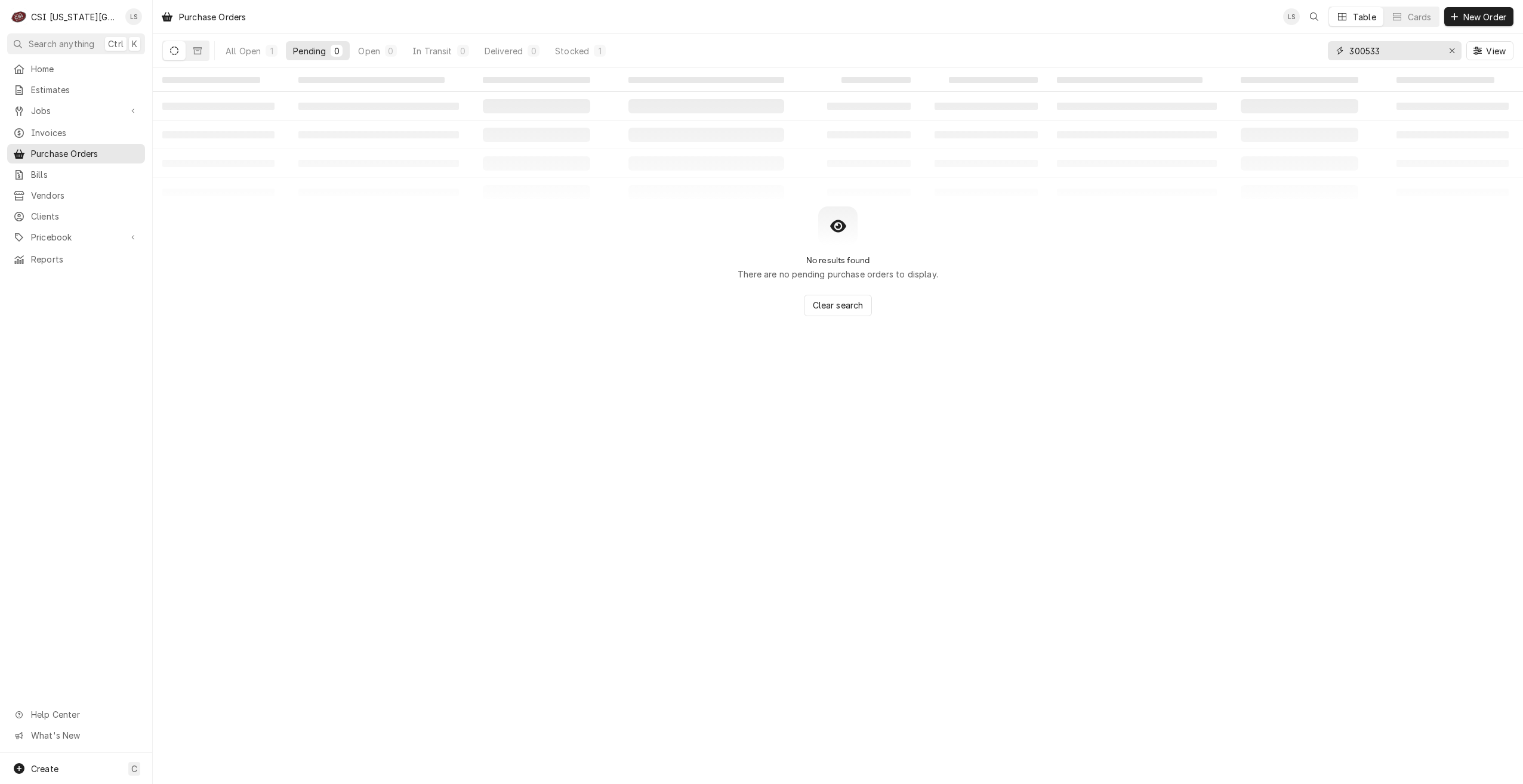
click at [1367, 47] on input "300533" at bounding box center [1394, 51] width 89 height 19
click at [73, 105] on span "Jobs" at bounding box center [76, 110] width 90 height 13
click at [69, 130] on span "Jobs" at bounding box center [85, 131] width 108 height 13
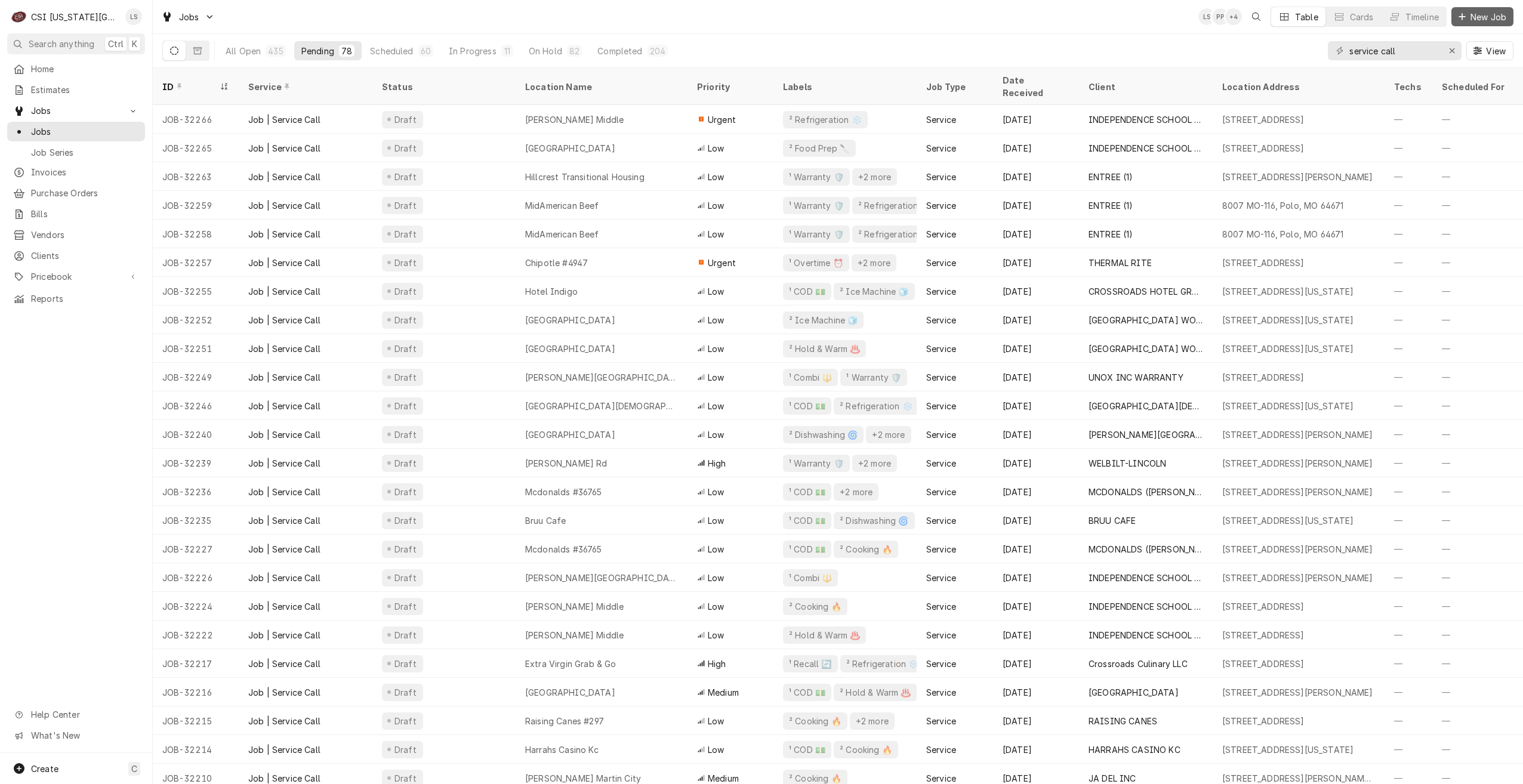
click at [1477, 19] on span "New Job" at bounding box center [1488, 16] width 41 height 13
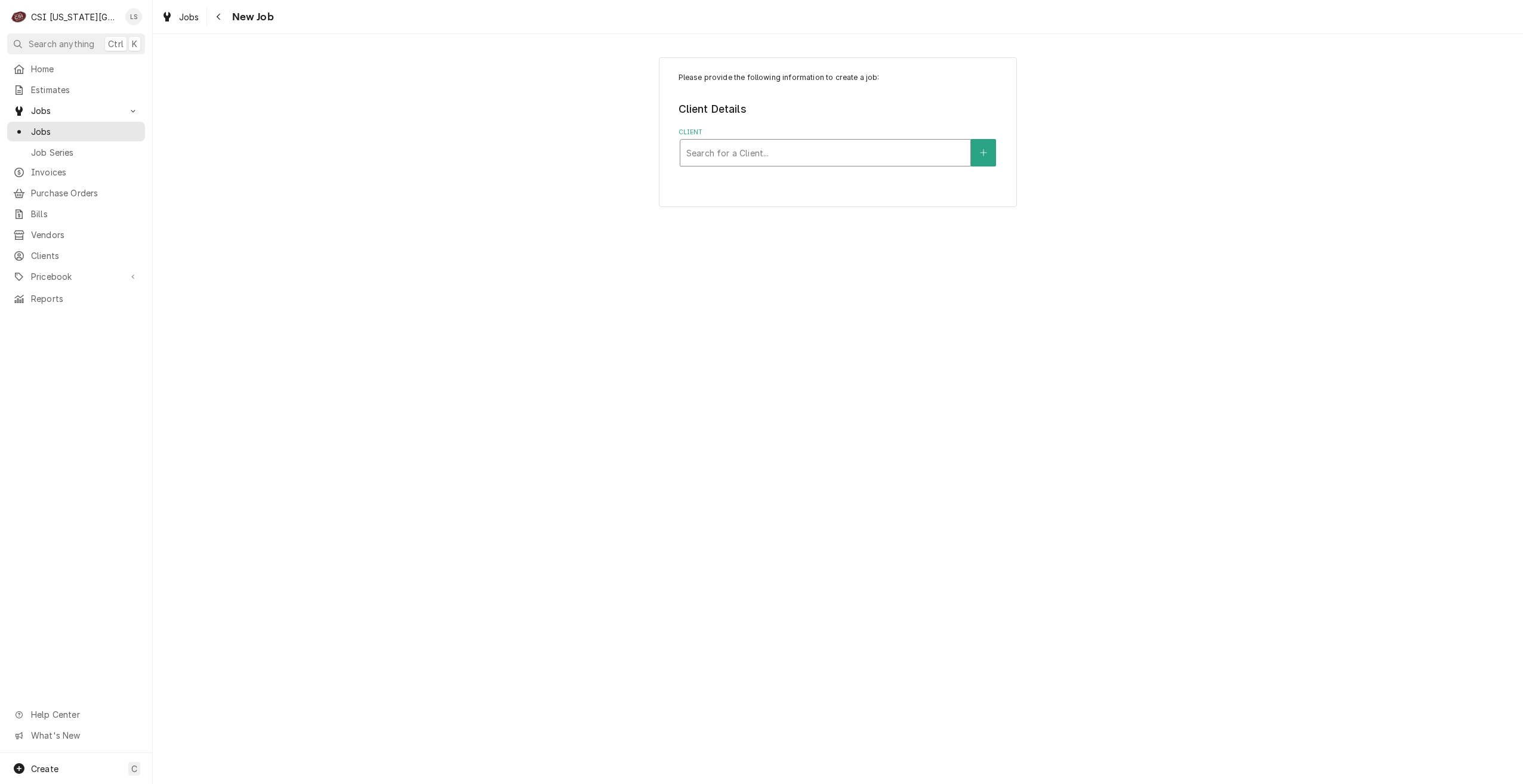
click at [870, 152] on div "Client" at bounding box center [825, 153] width 278 height 21
type input "kolpak"
click at [857, 170] on div "WELBILT-KOLPAK MFG ¹ Bill-Only Client 🏦" at bounding box center [826, 185] width 290 height 31
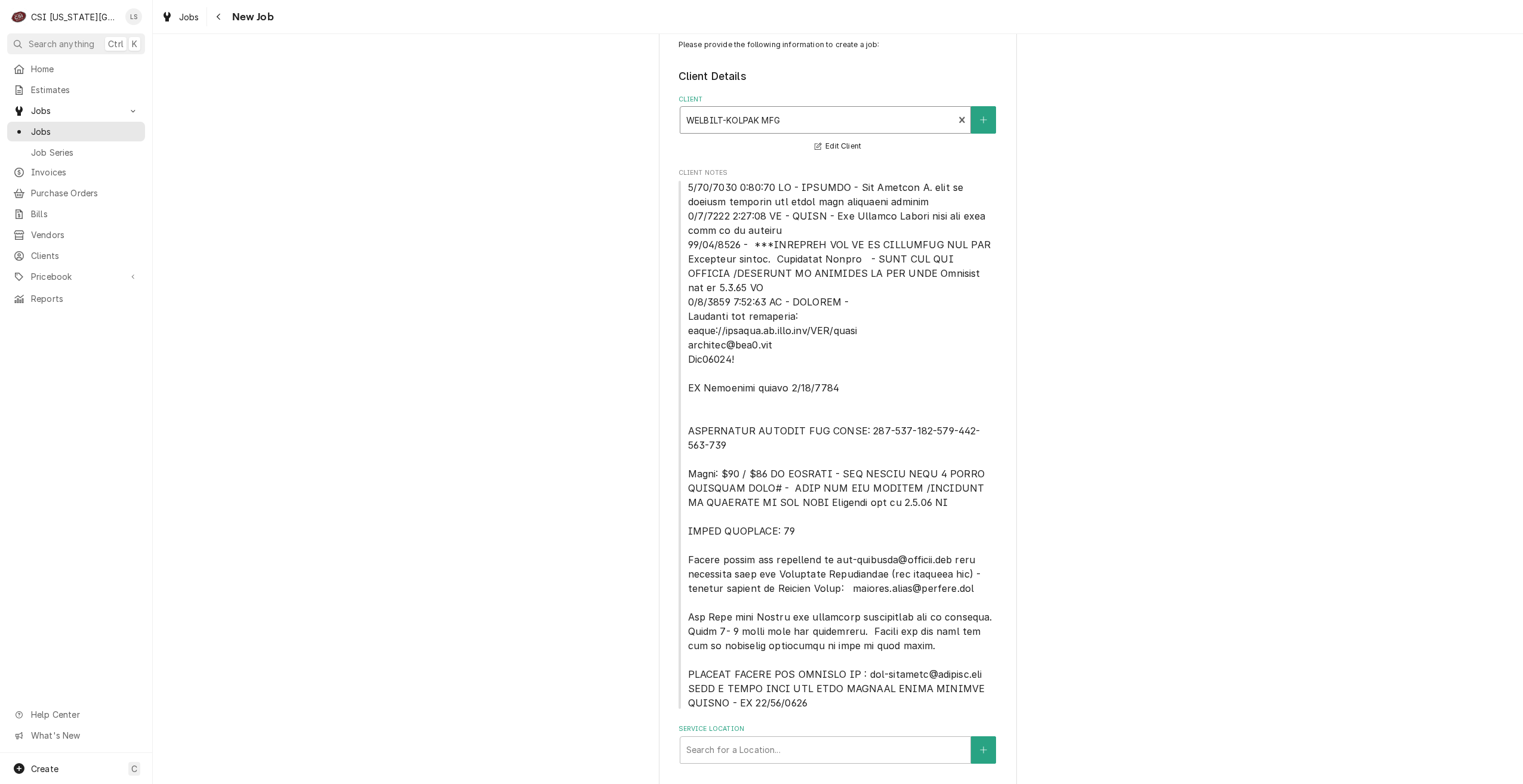
scroll to position [63, 0]
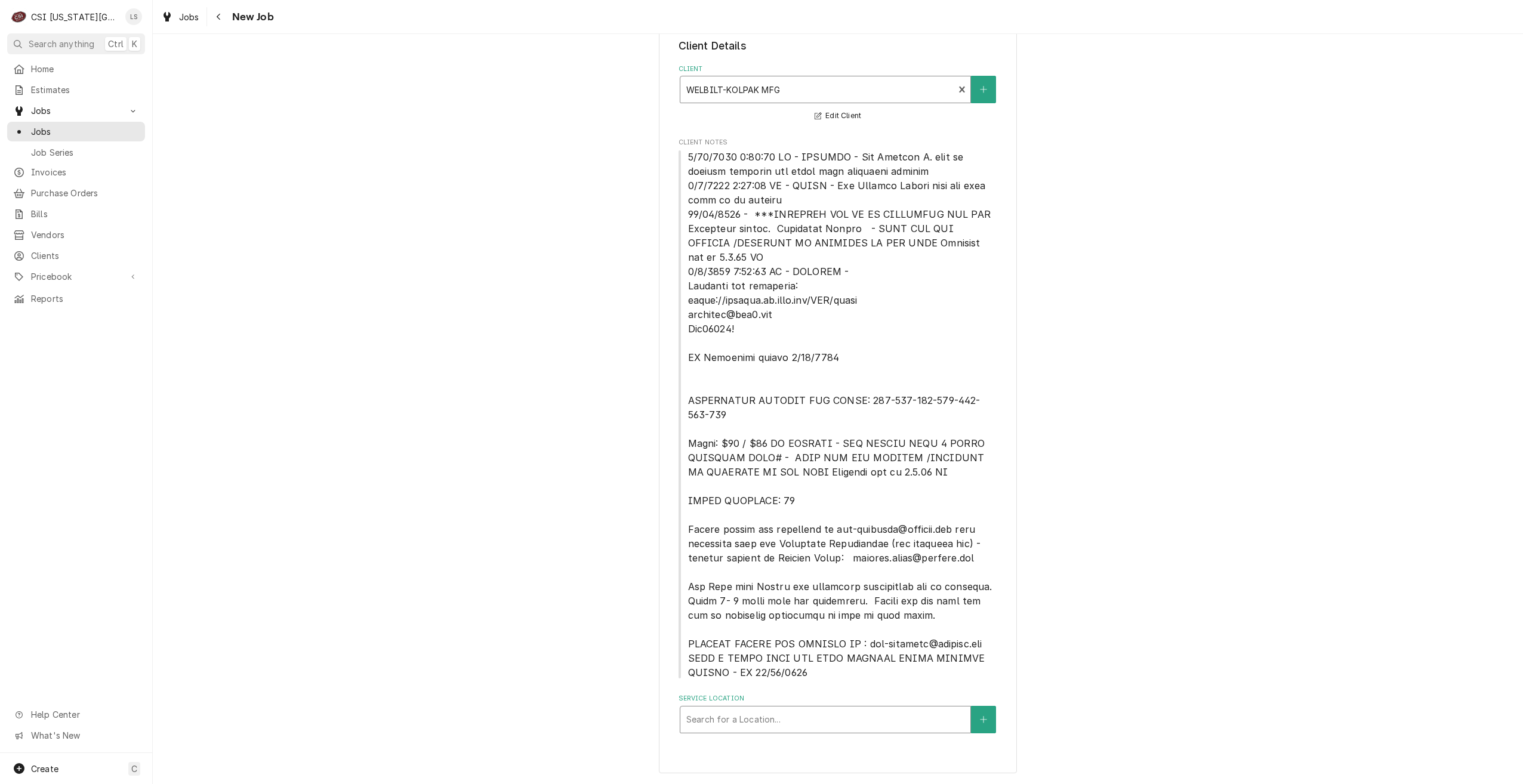
click at [848, 721] on div "Service Location" at bounding box center [825, 719] width 278 height 21
type input "david booth"
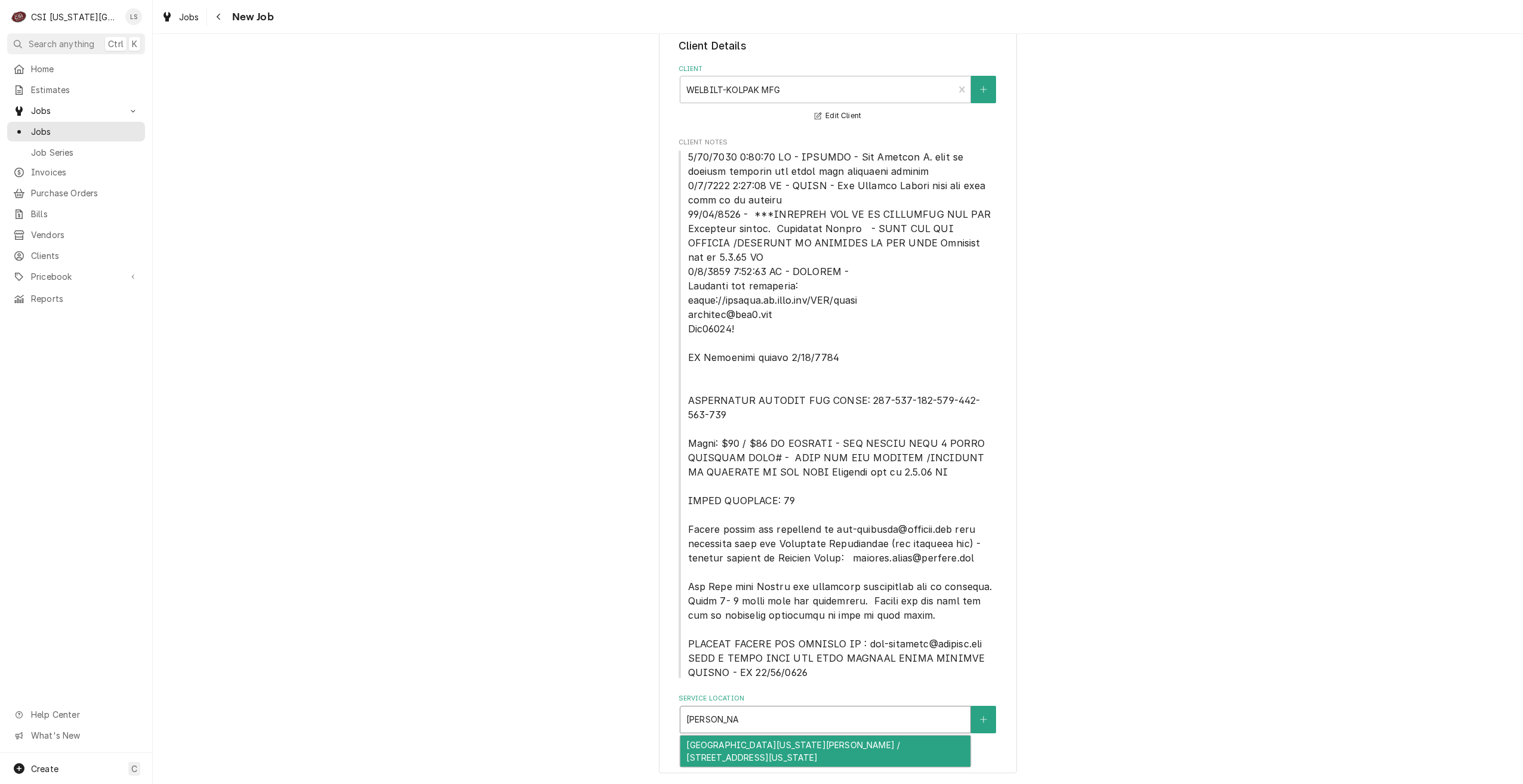
click at [848, 743] on div "University Of Kansas David Booth Memorial Stadium / 1101 Mississippi St, Lawren…" at bounding box center [826, 751] width 290 height 31
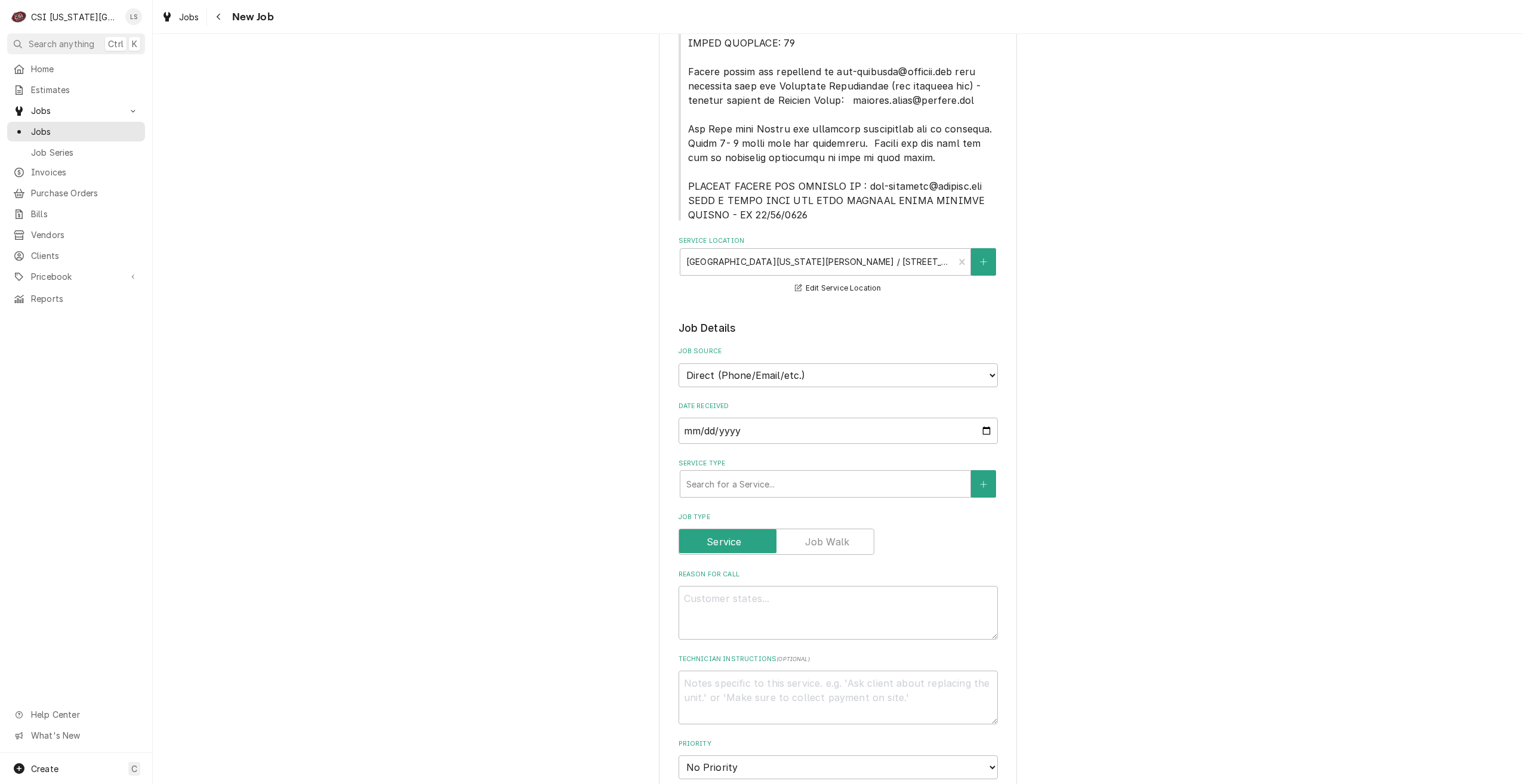
scroll to position [540, 0]
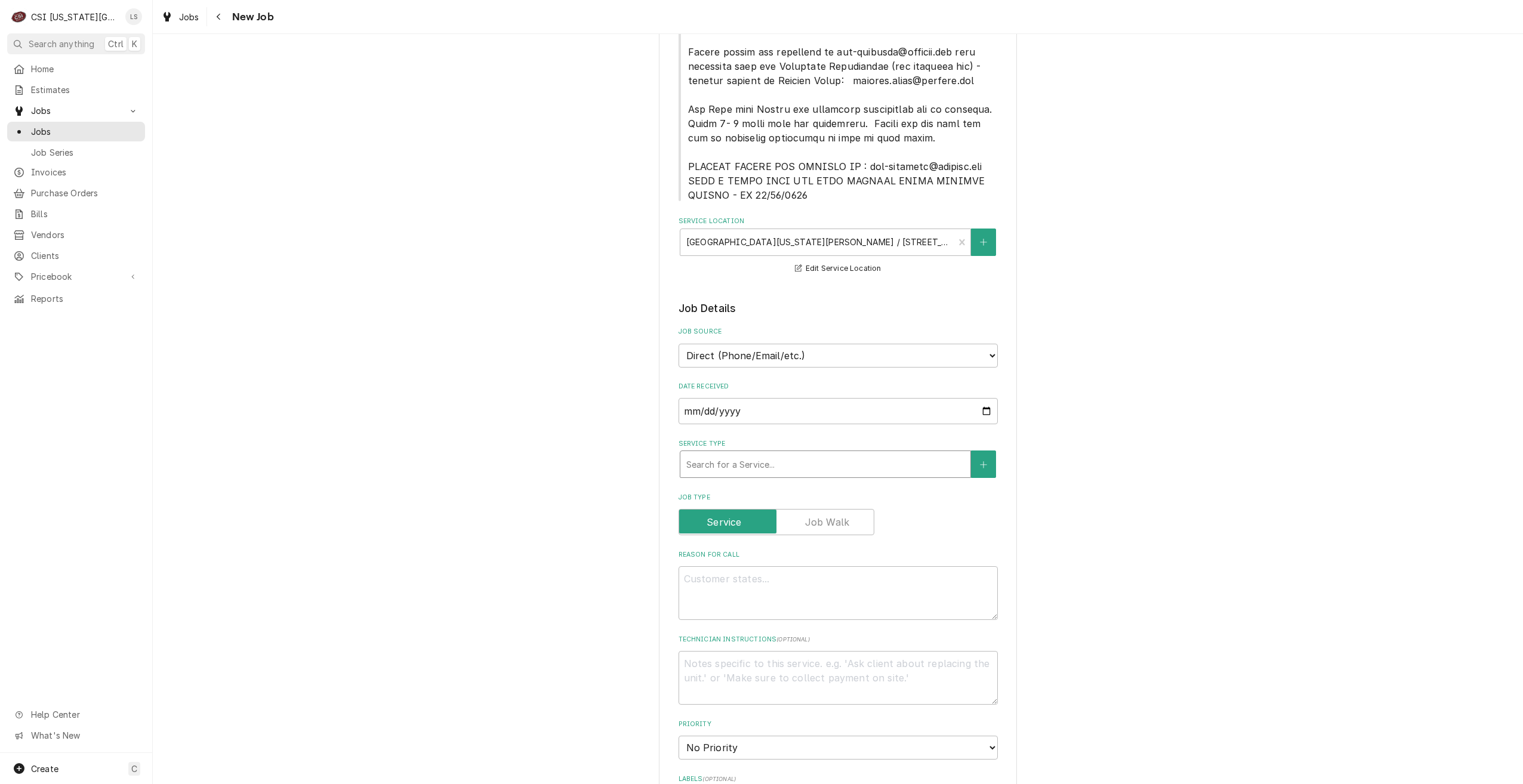
click at [864, 472] on div "Service Type" at bounding box center [825, 464] width 278 height 21
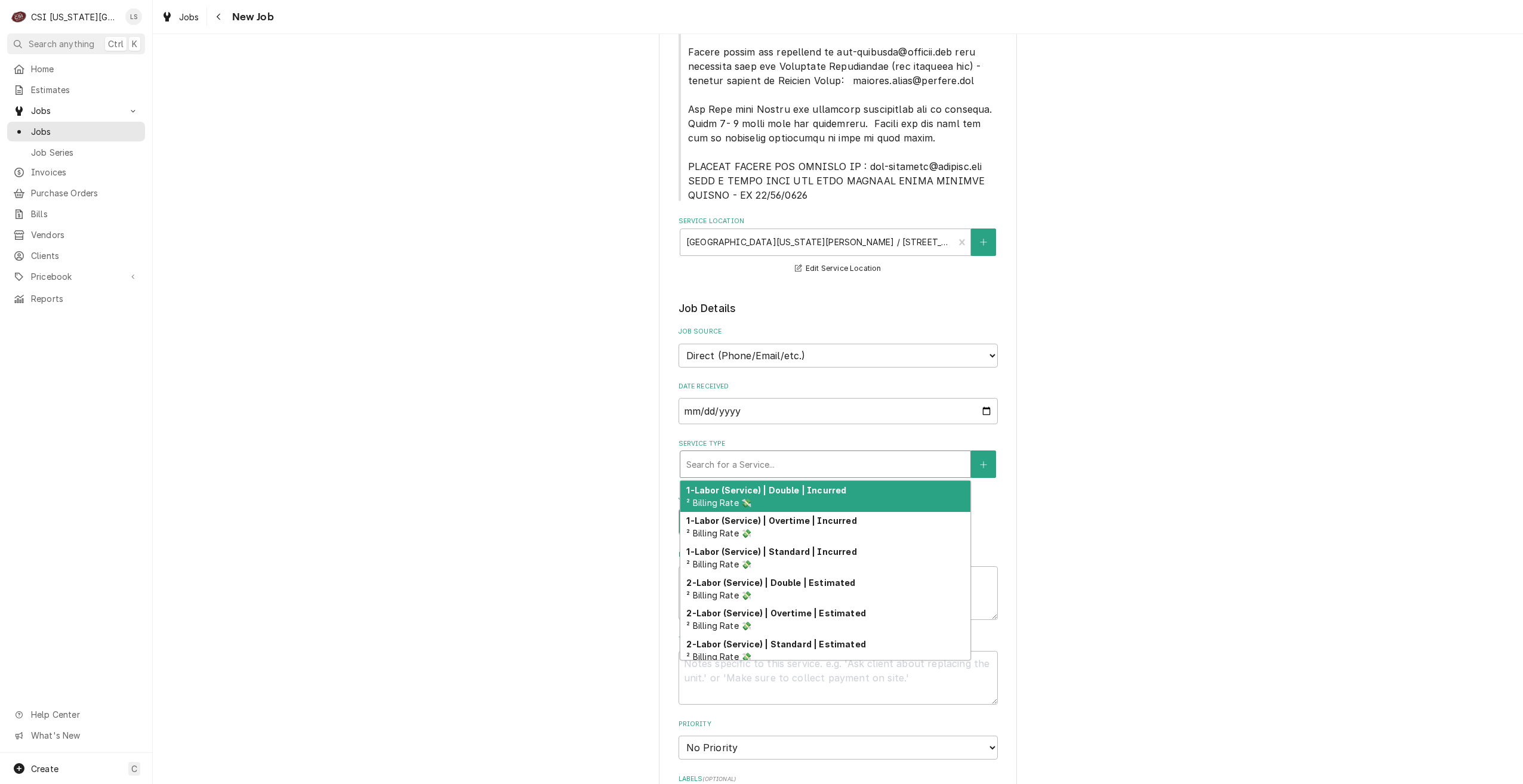
type textarea "x"
type input "s"
type textarea "x"
type input "se"
type textarea "x"
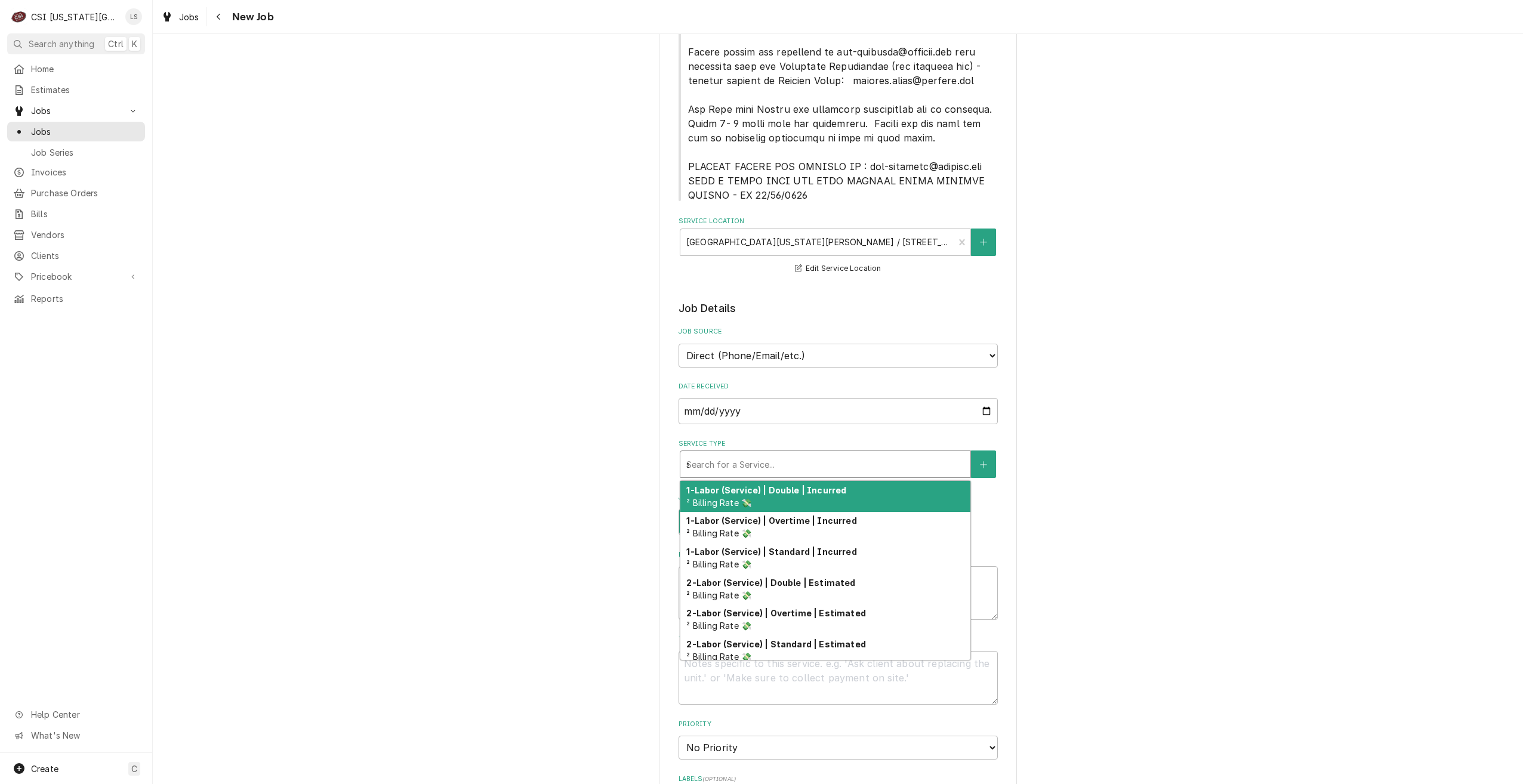
type input "ser"
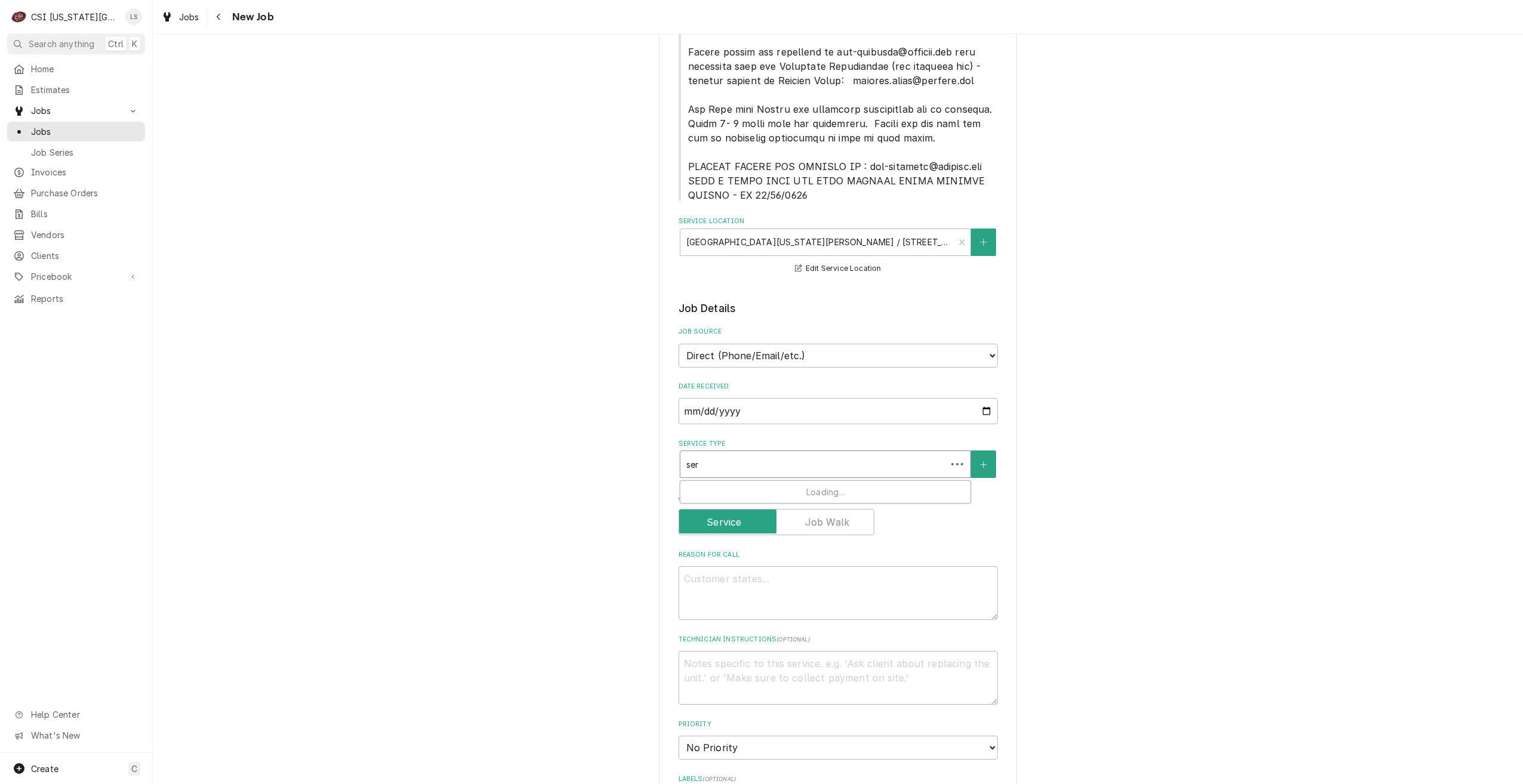
type textarea "x"
type input "serv"
type textarea "x"
type input "servic"
type textarea "x"
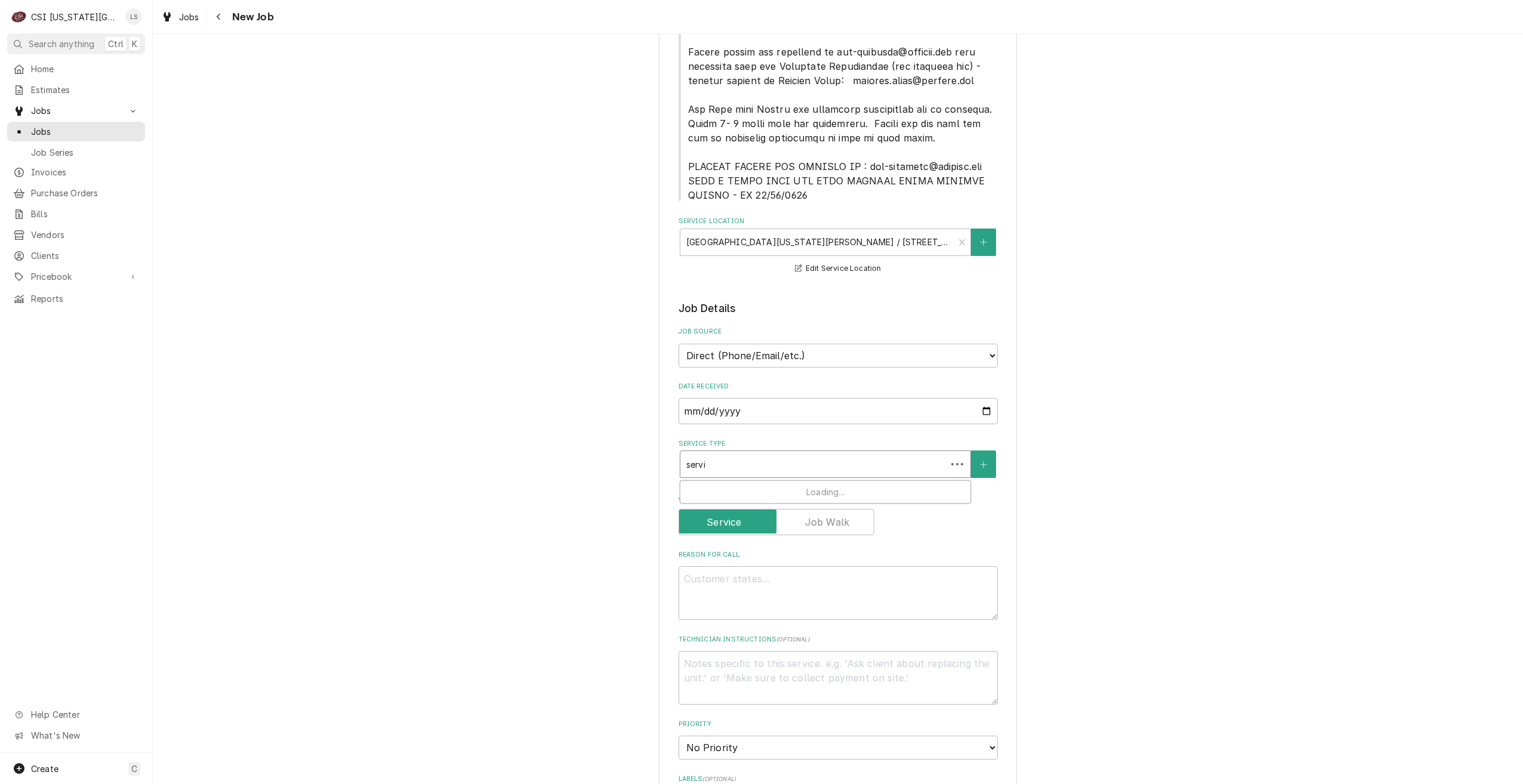
type input "service"
type textarea "x"
type input "service"
type textarea "x"
type input "service c"
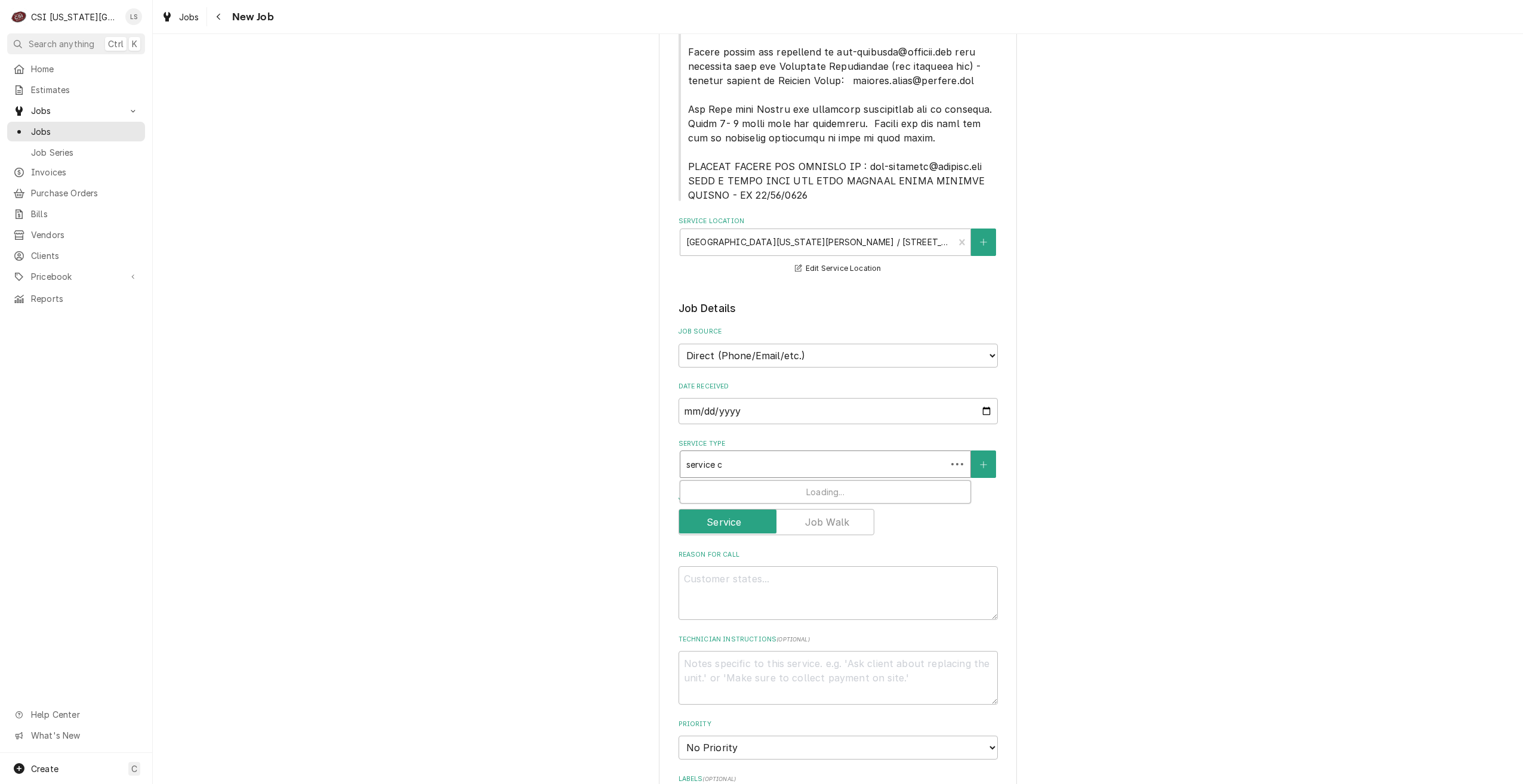
type textarea "x"
type input "service ca"
type textarea "x"
type input "service cal"
type textarea "x"
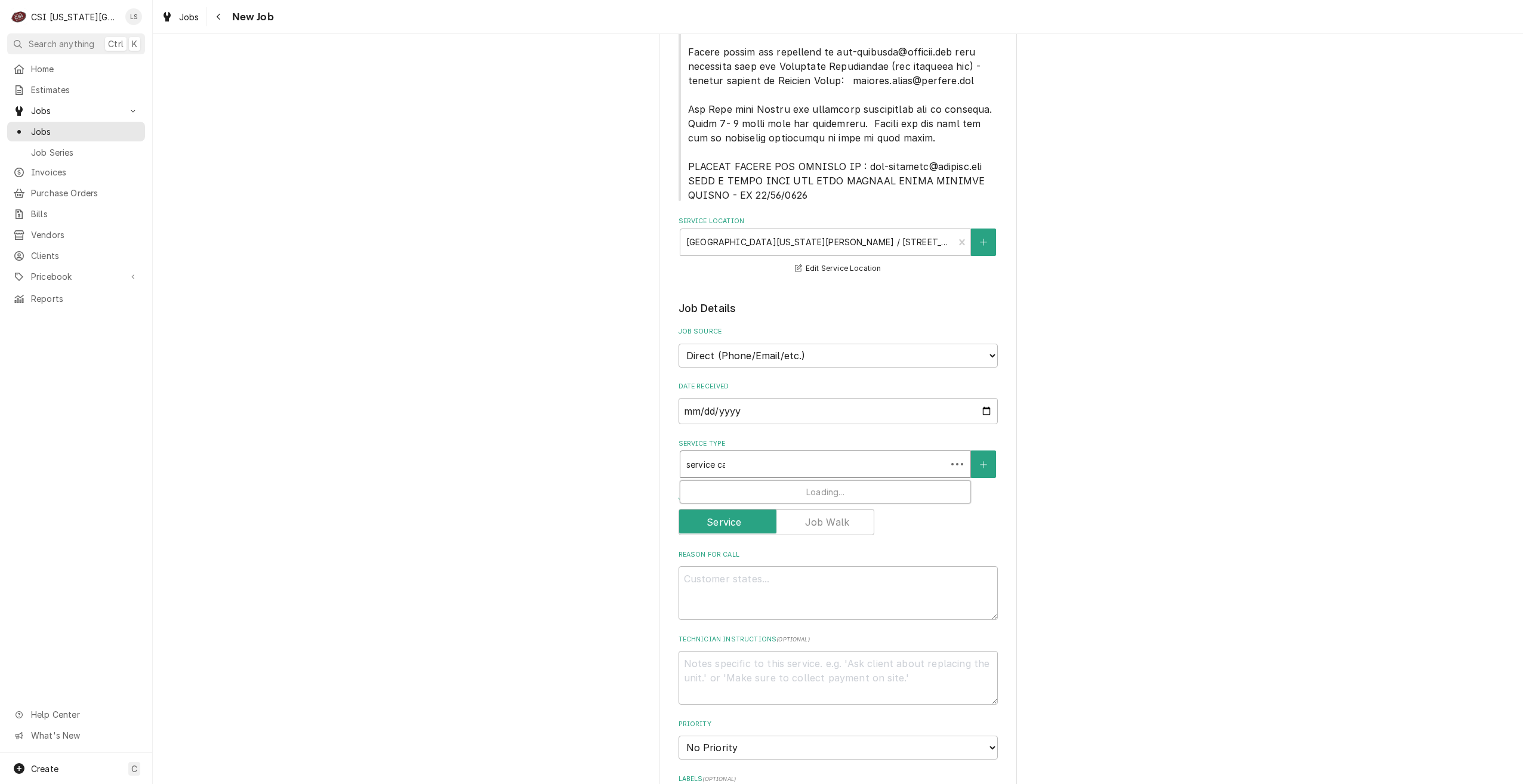
type input "service call"
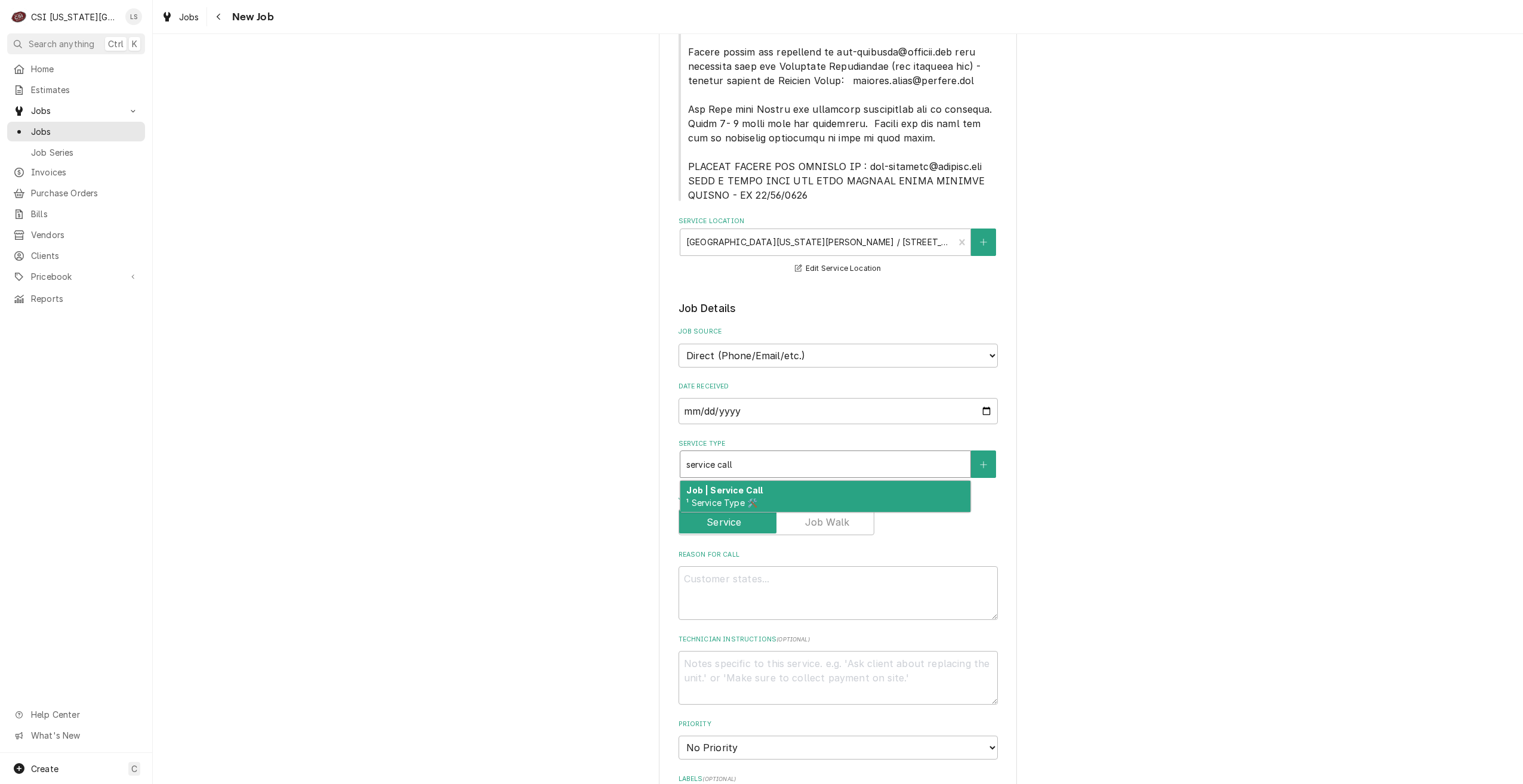
click at [871, 493] on div "Job | Service Call ¹ Service Type 🛠️" at bounding box center [826, 497] width 290 height 31
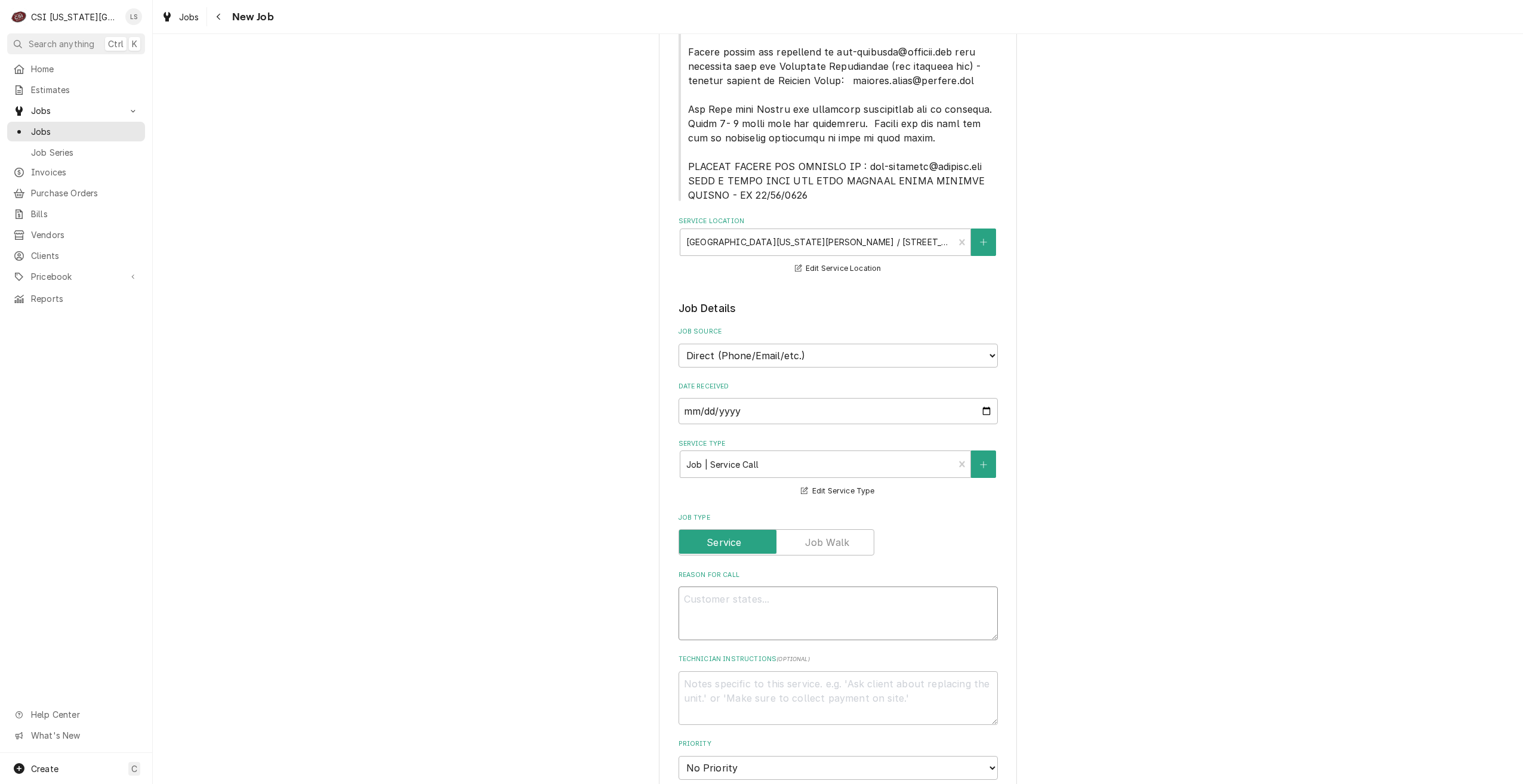
click at [823, 609] on textarea "Reason For Call" at bounding box center [838, 613] width 320 height 53
type textarea "x"
type textarea "A"
type textarea "x"
type textarea "Ad"
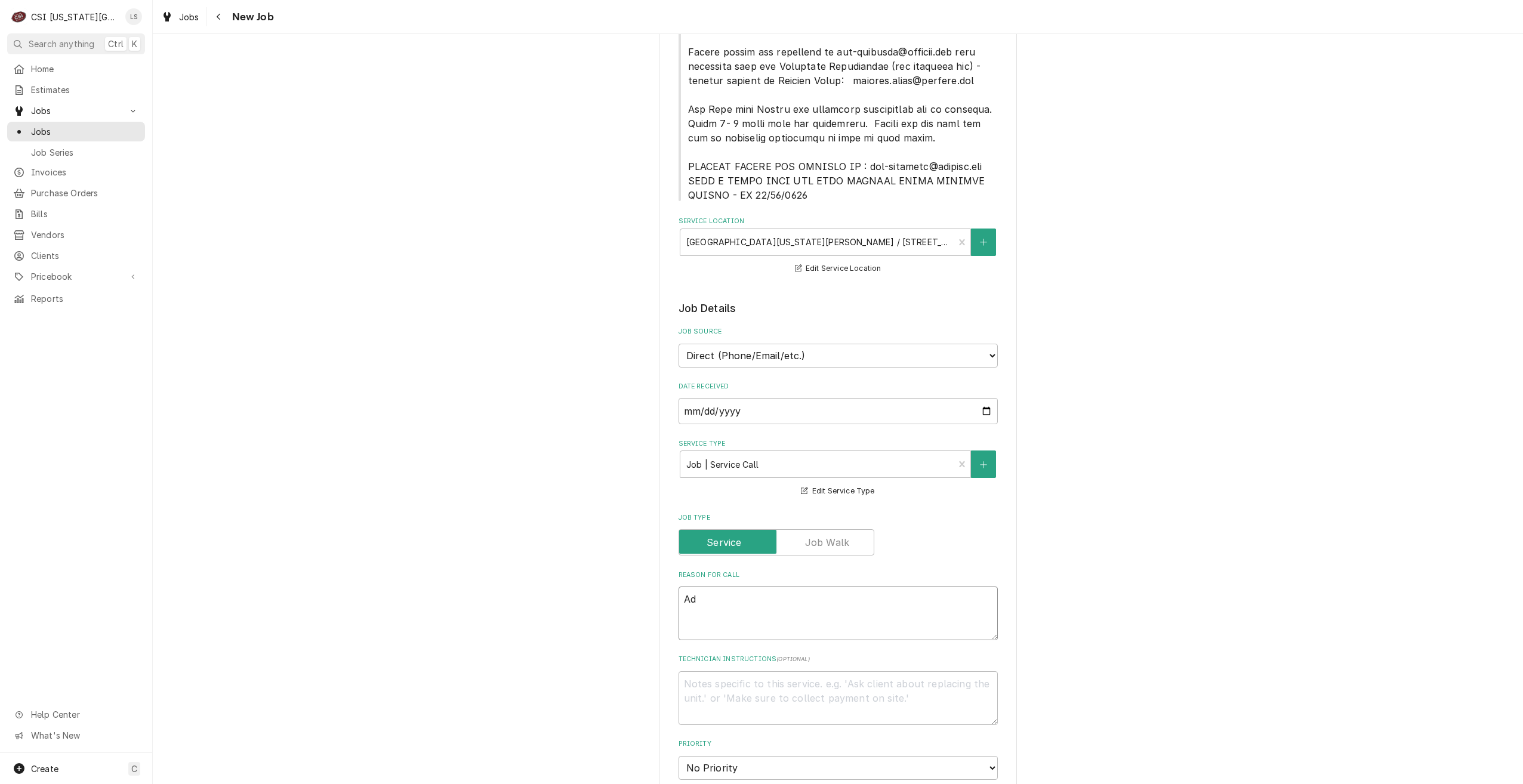
type textarea "x"
type textarea "Ad"
type textarea "x"
type textarea "Ad A"
type textarea "x"
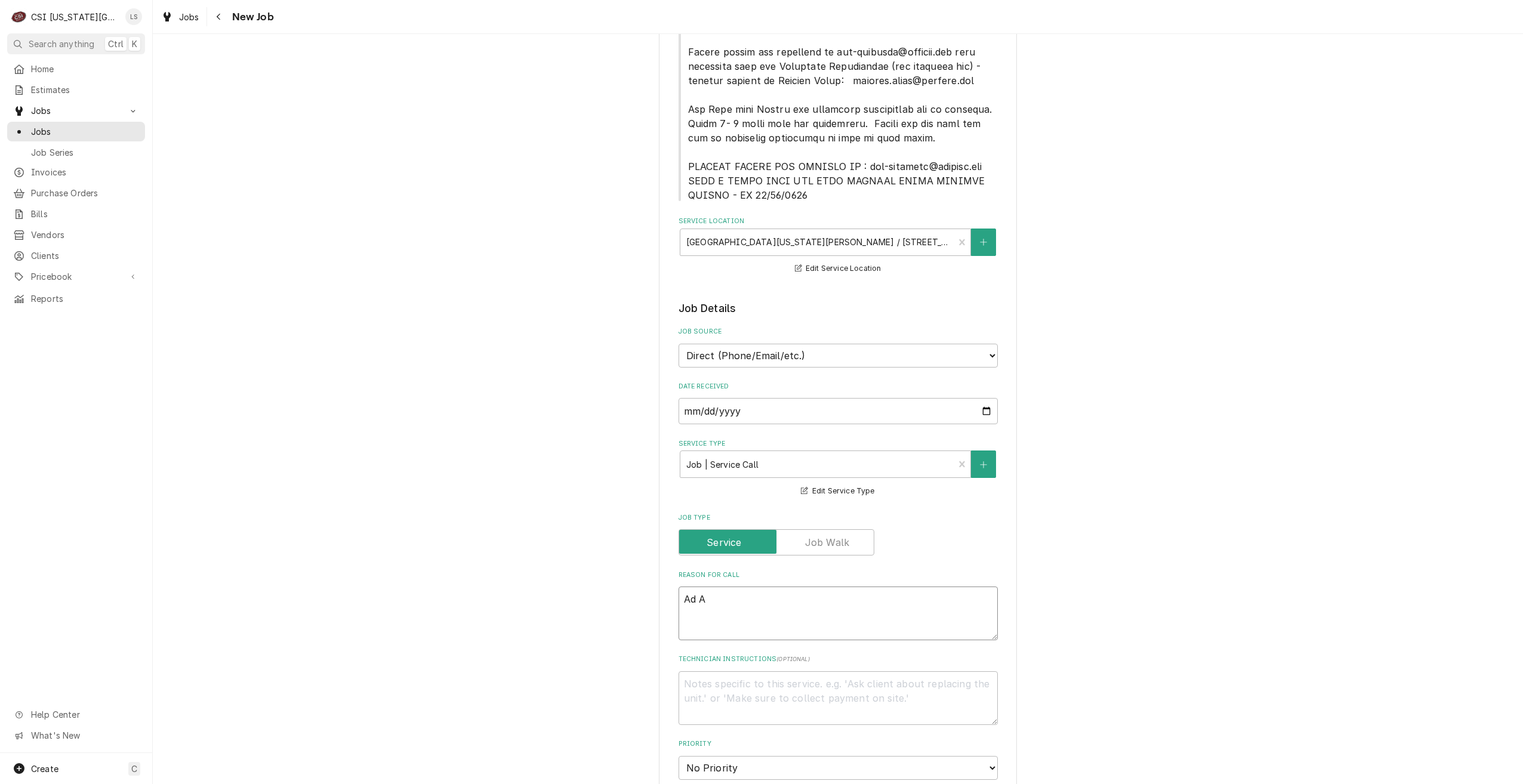
type textarea "Ad As"
type textarea "x"
type textarea "Ad Ast"
type textarea "x"
type textarea "Ad Astr"
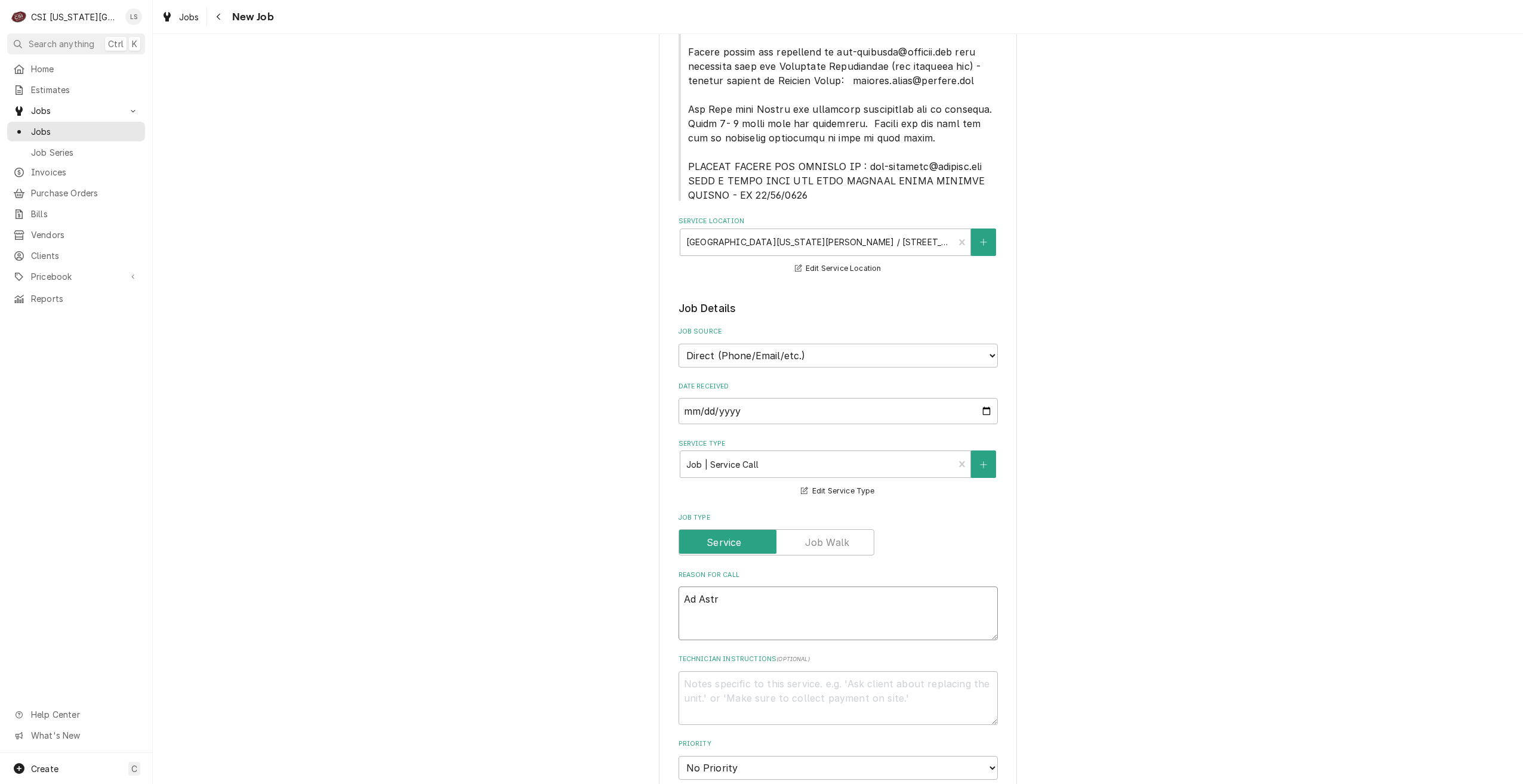
type textarea "x"
type textarea "Ad Astra"
type textarea "x"
type textarea "Ad Astr"
type textarea "x"
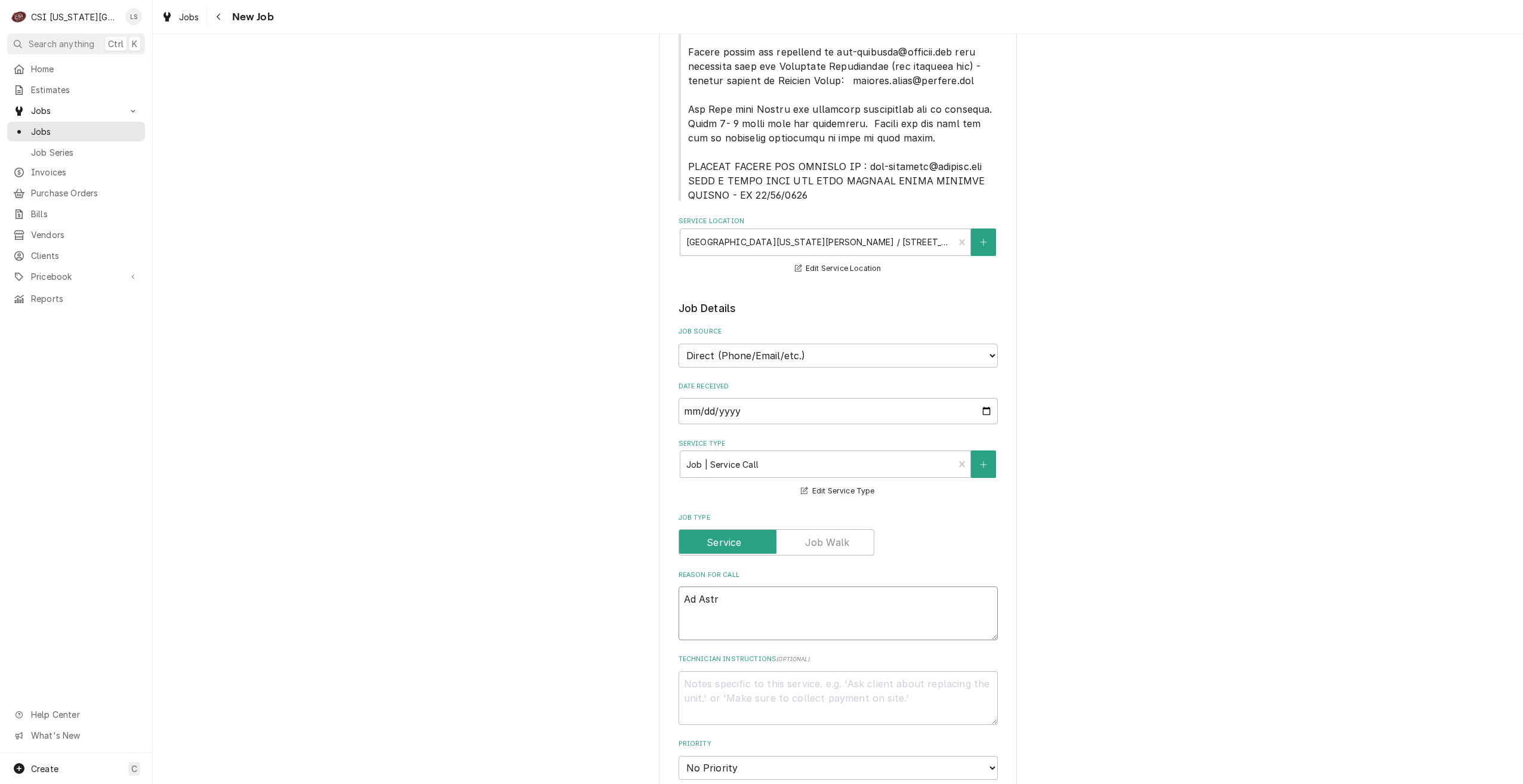
type textarea "Ad Ast"
type textarea "x"
type textarea "Ad As"
type textarea "x"
type textarea "Ad A"
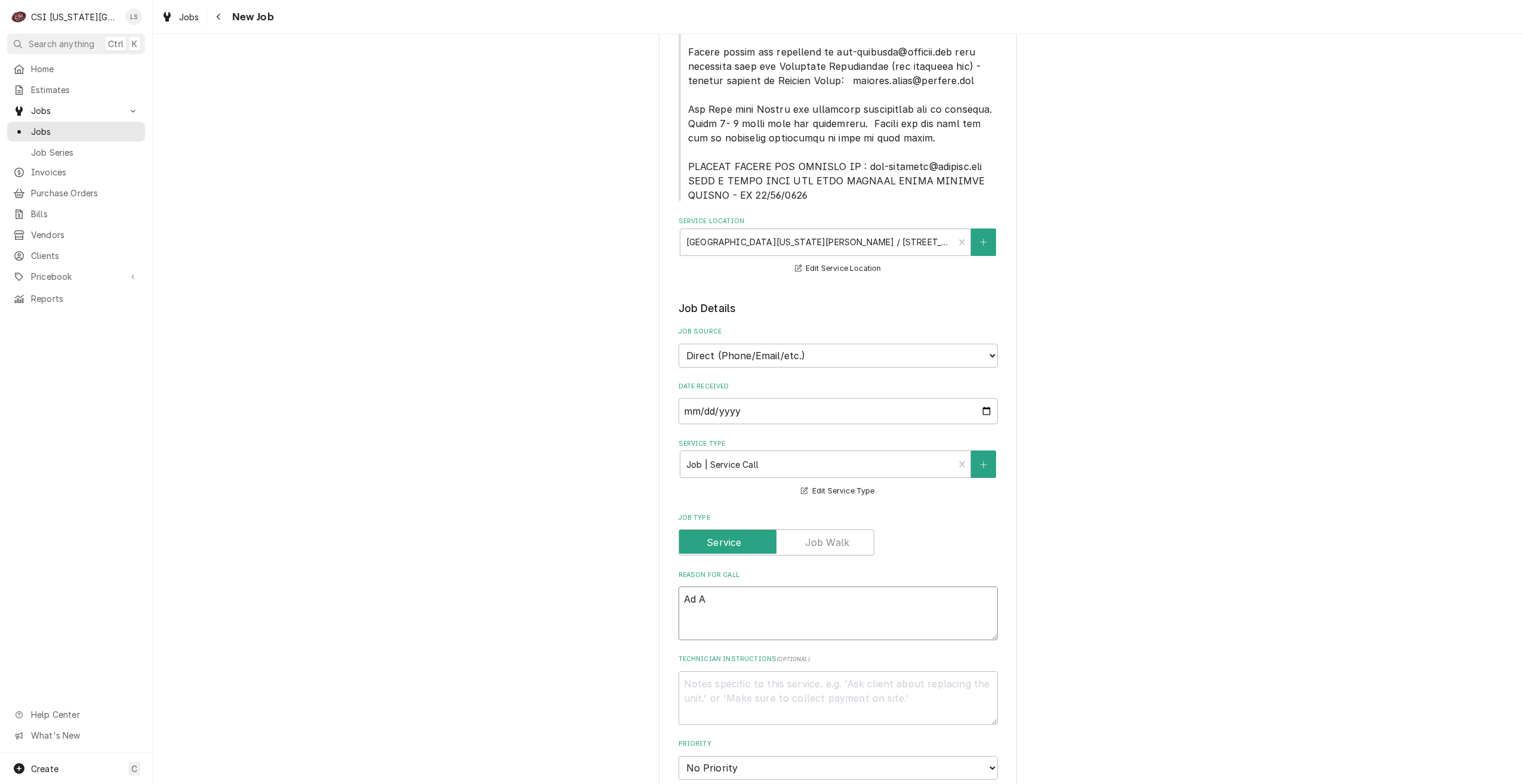
type textarea "x"
type textarea "Ad"
type textarea "x"
type textarea "Ad"
type textarea "x"
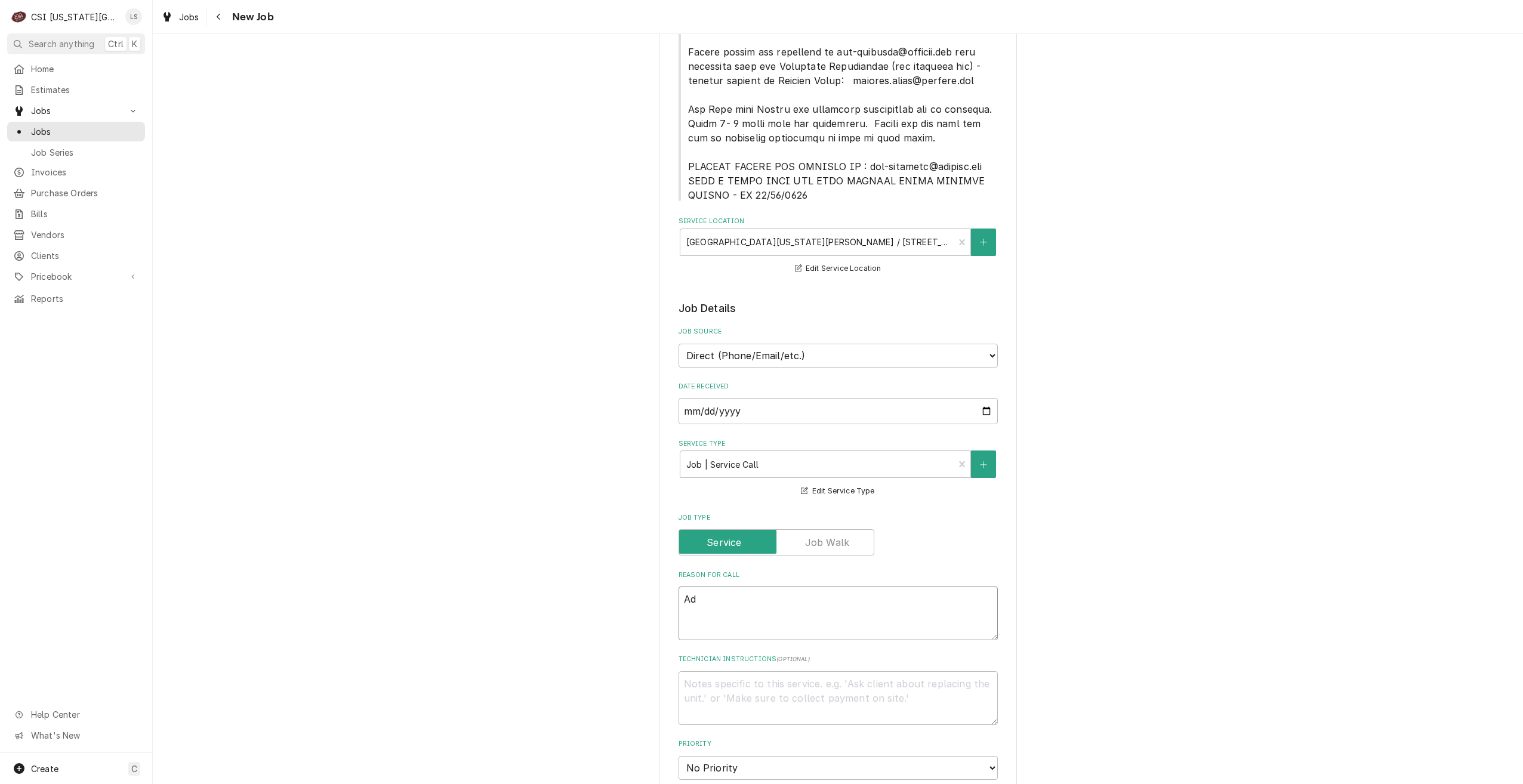
type textarea "A"
type textarea "x"
type textarea "W"
type textarea "x"
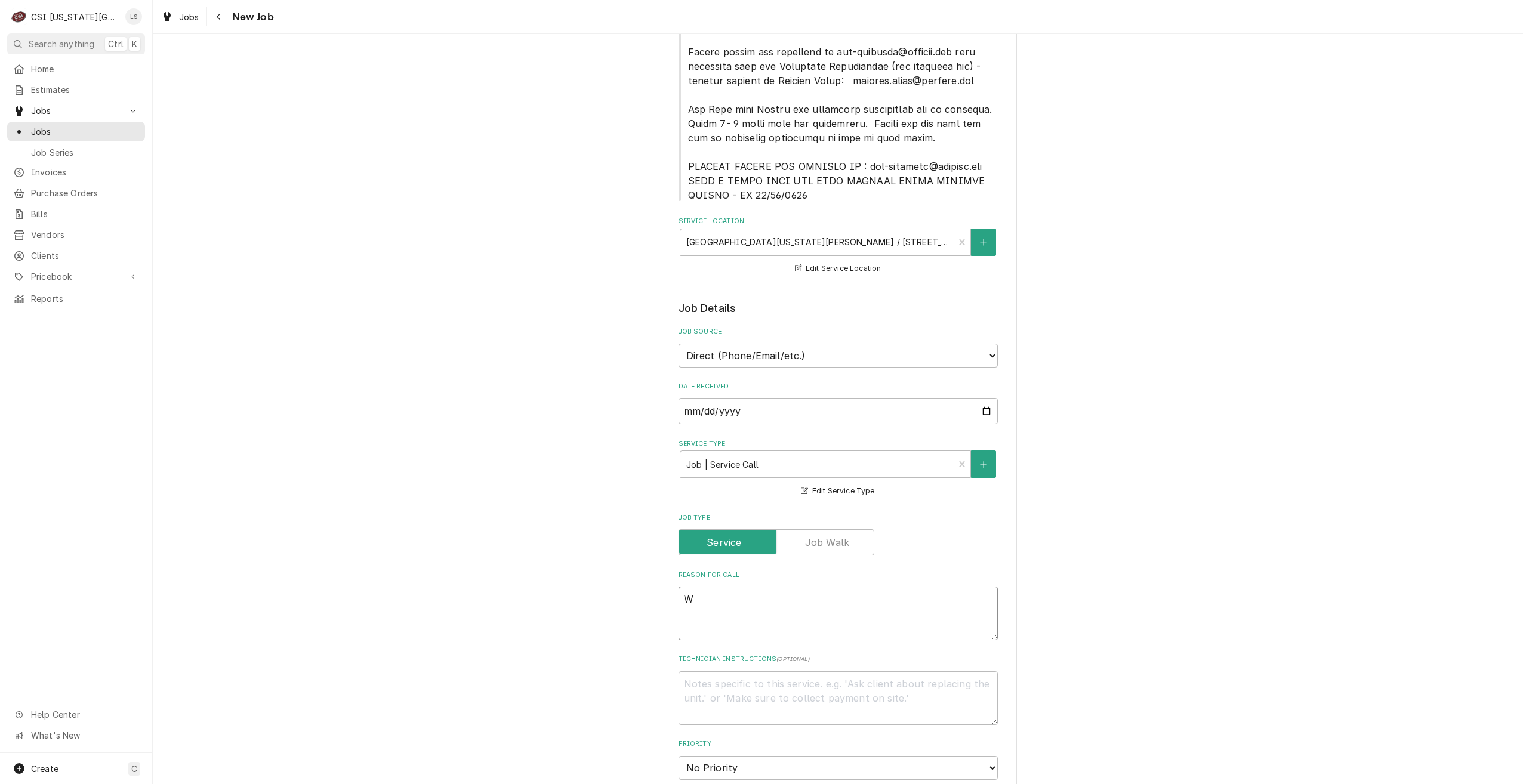
type textarea "WI"
type textarea "x"
type textarea "WIF"
type textarea "x"
type textarea "WIF"
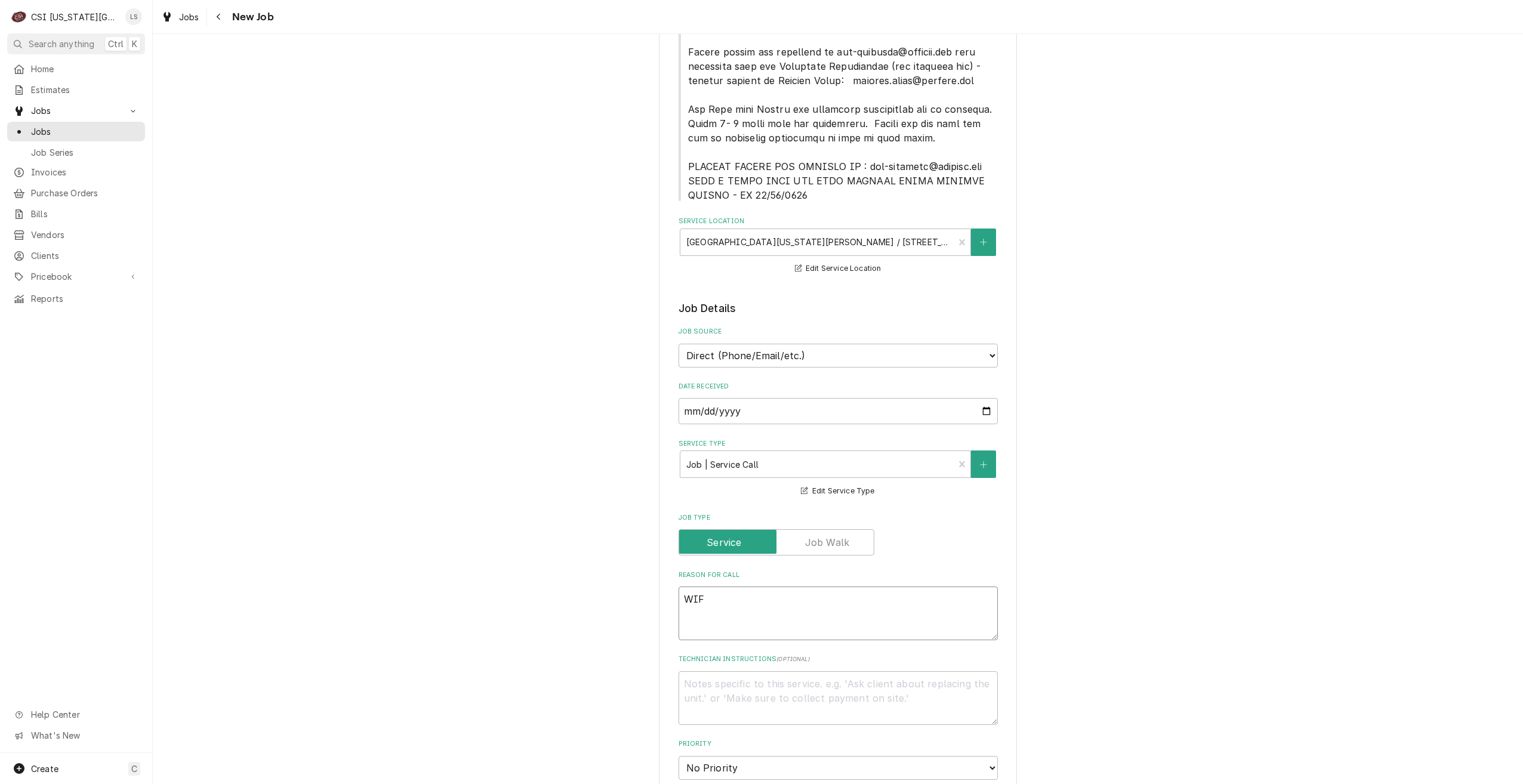
type textarea "x"
type textarea "WIF h"
type textarea "x"
type textarea "WIF ha"
type textarea "x"
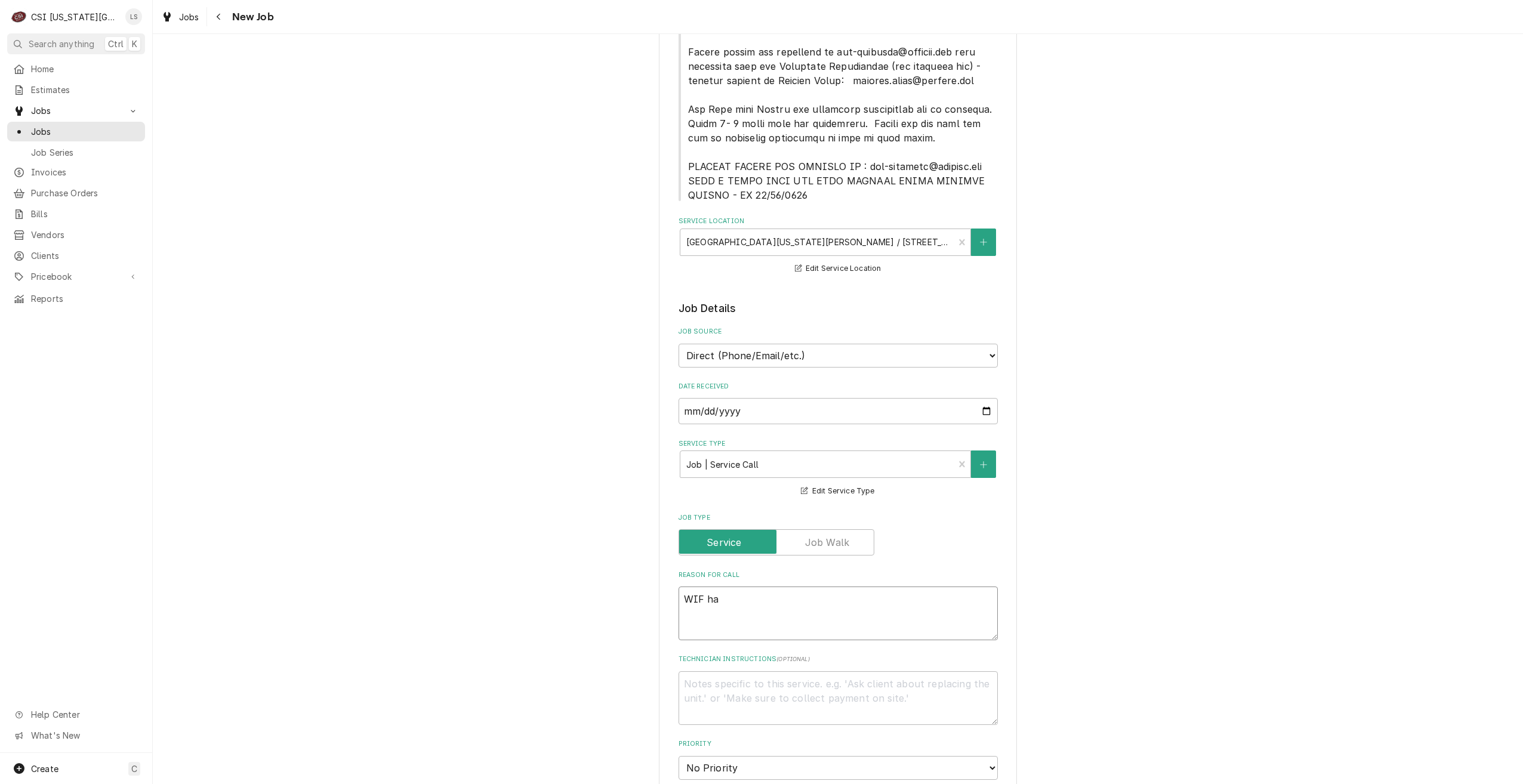
type textarea "WIF has"
type textarea "x"
type textarea "WIF has"
type textarea "x"
type textarea "WIF has b"
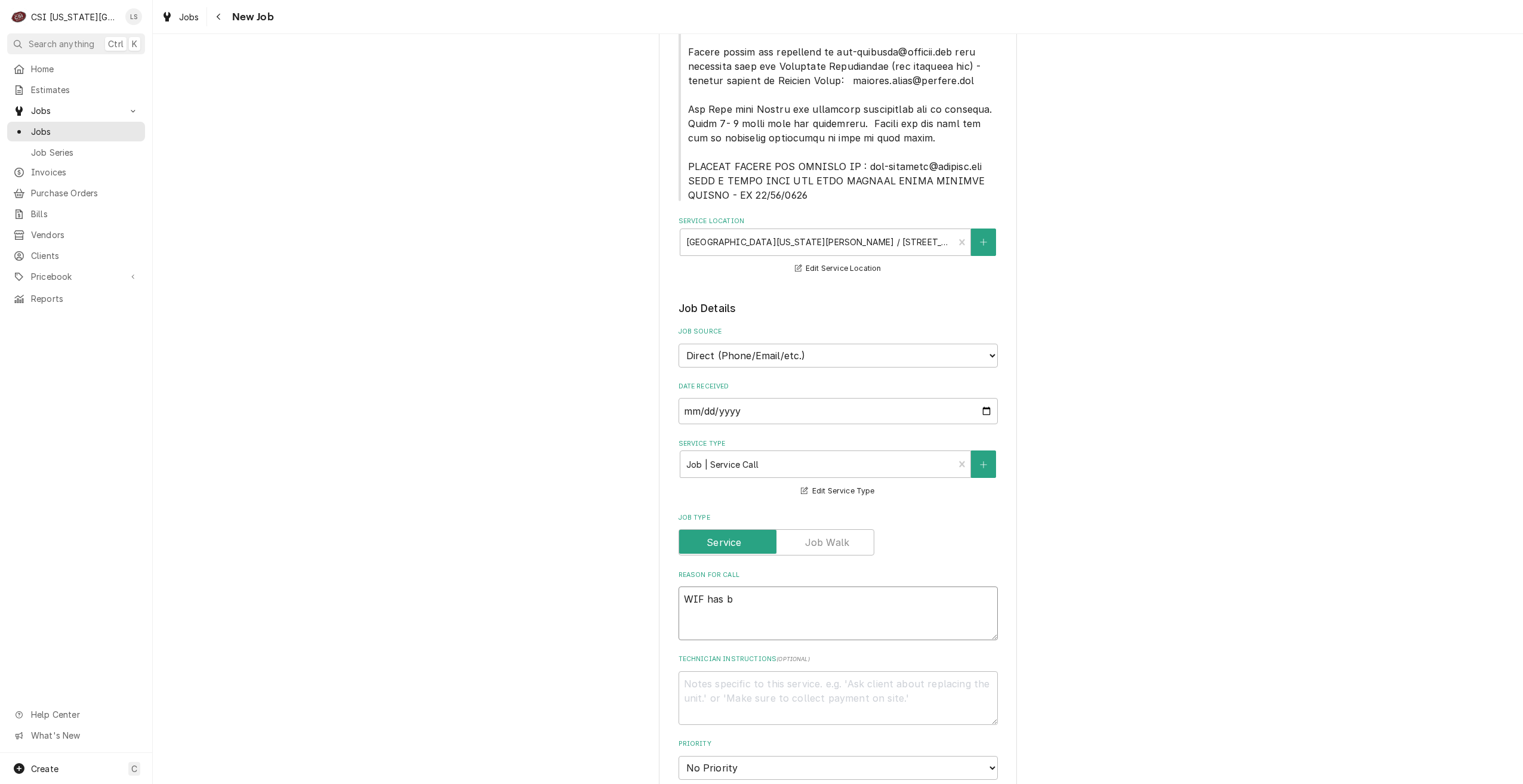
type textarea "x"
type textarea "WIF has ba"
type textarea "x"
type textarea "WIF has bad"
type textarea "x"
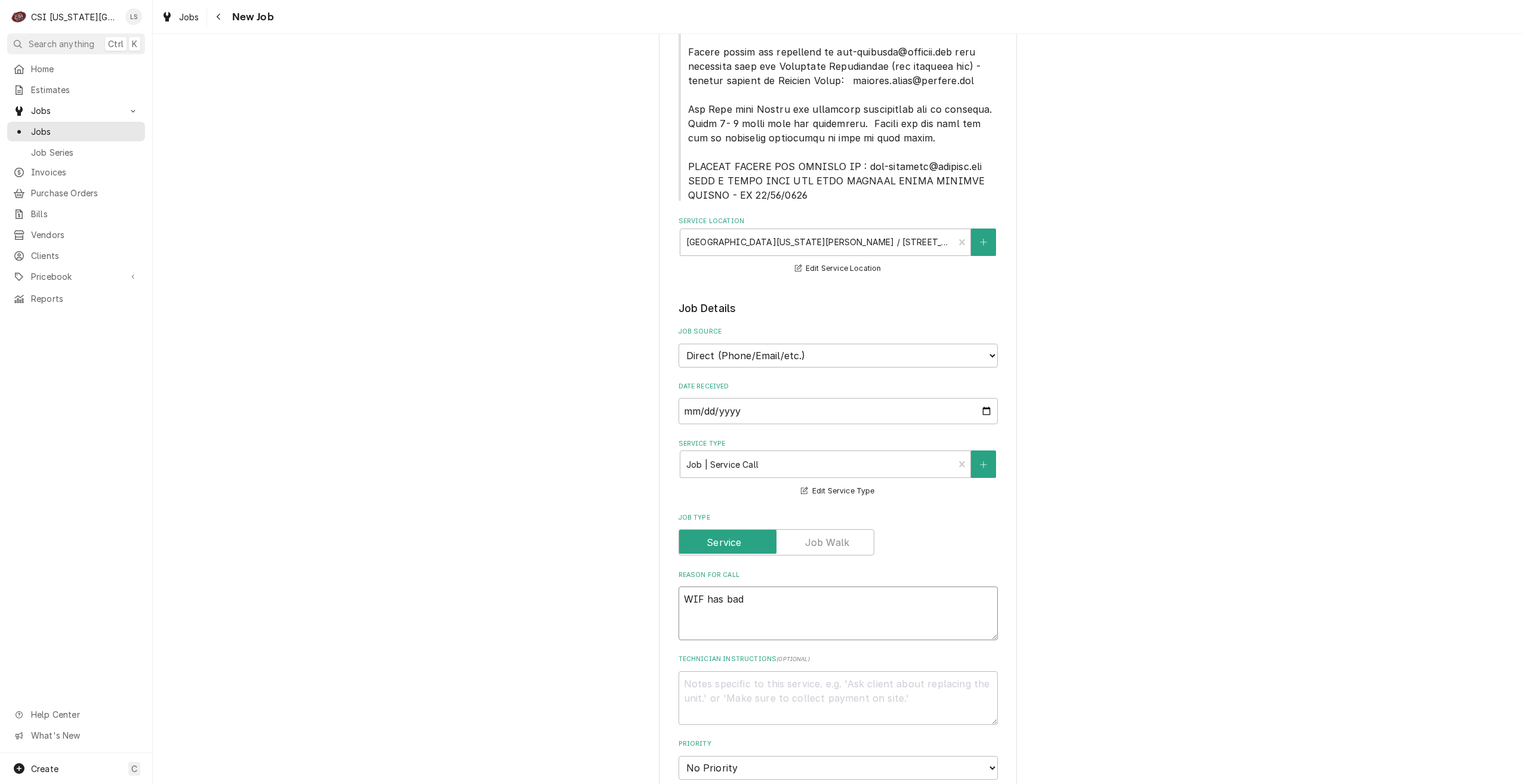
type textarea "WIF has bad"
type textarea "x"
type textarea "WIF has bad f"
type textarea "x"
type textarea "WIF has bad fa"
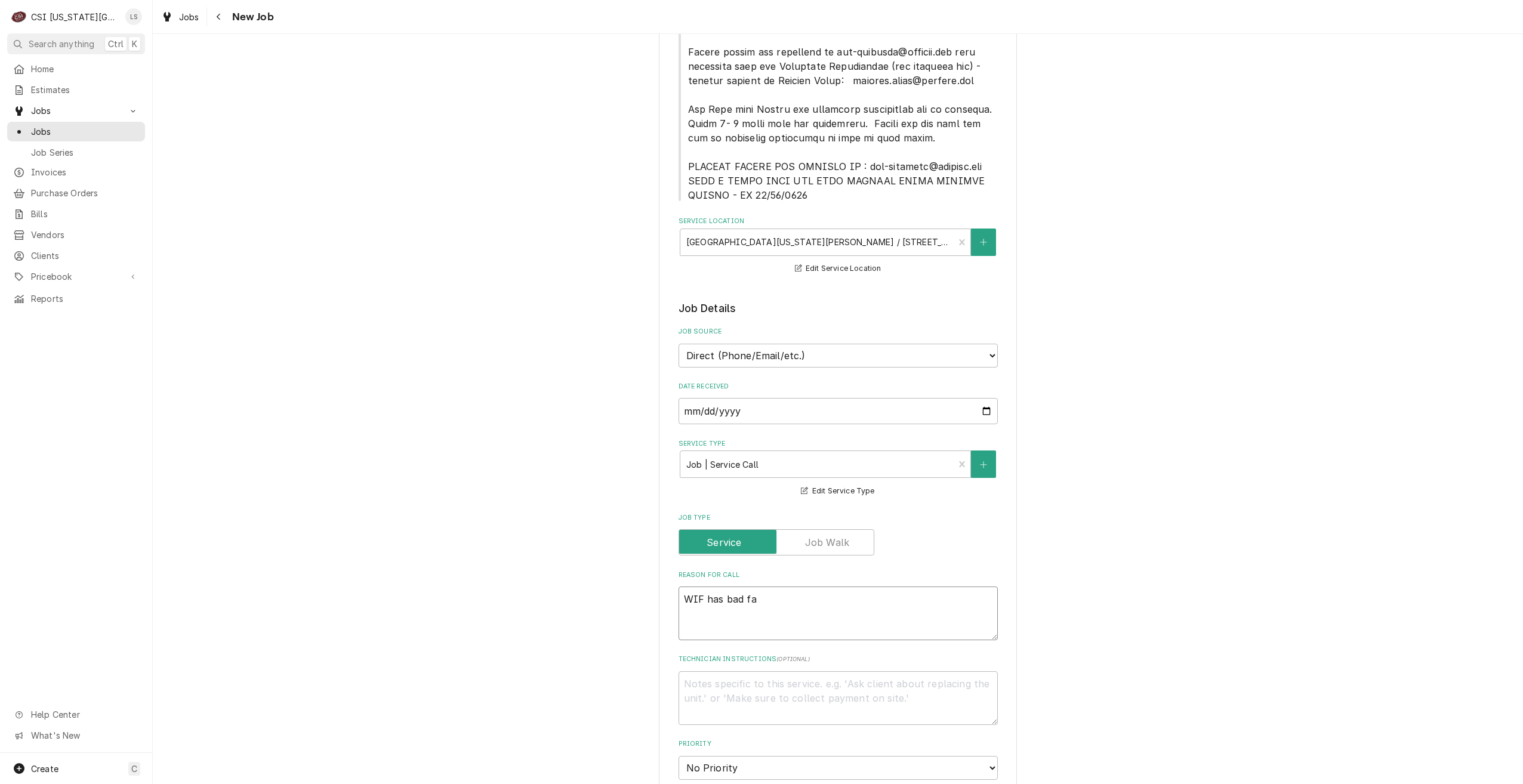
type textarea "x"
type textarea "WIF has bad fan"
type textarea "x"
type textarea "WIF has bad fan"
type textarea "x"
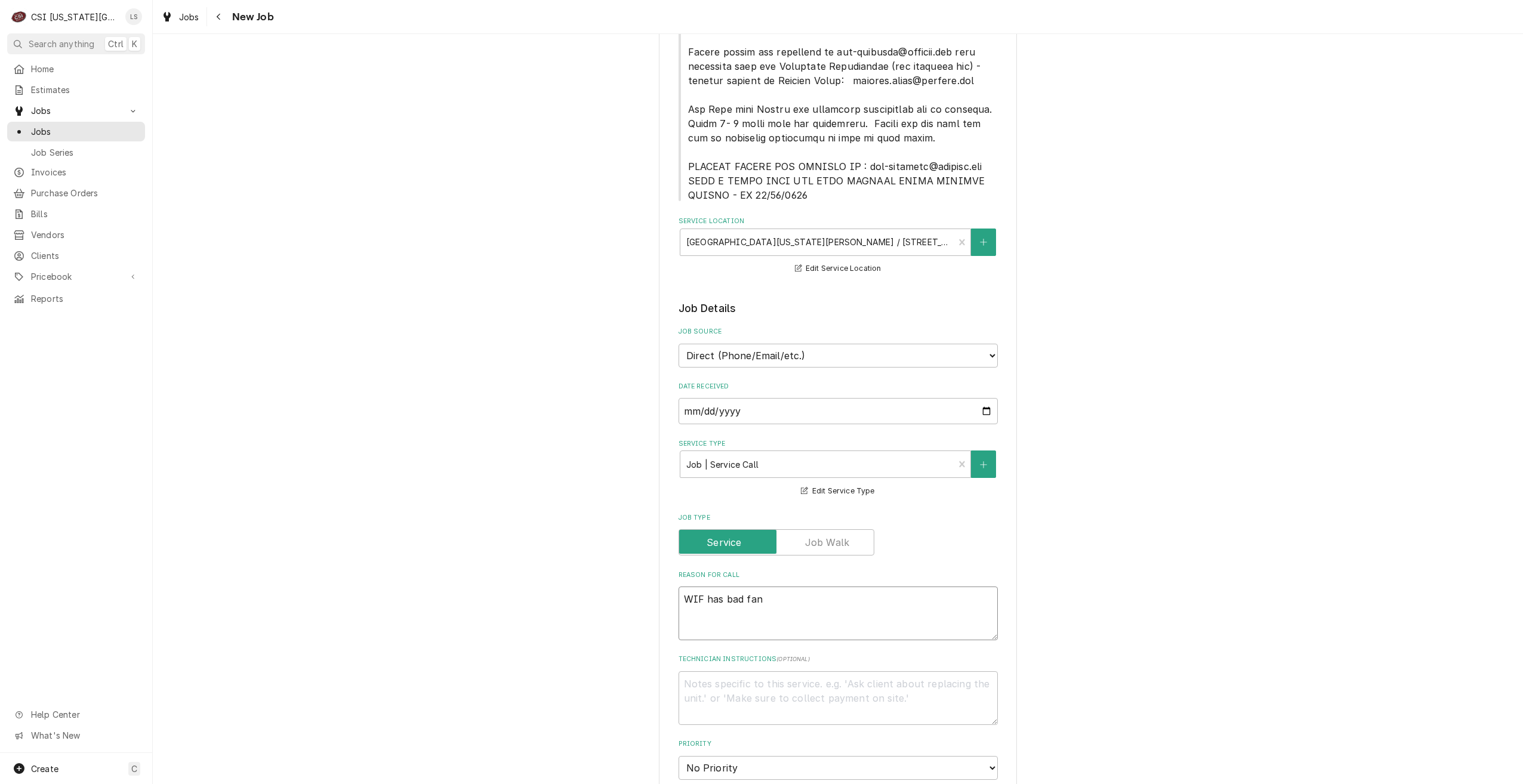
type textarea "WIF has bad fan m"
type textarea "x"
type textarea "WIF has bad fan mo"
type textarea "x"
type textarea "WIF has bad fan mot"
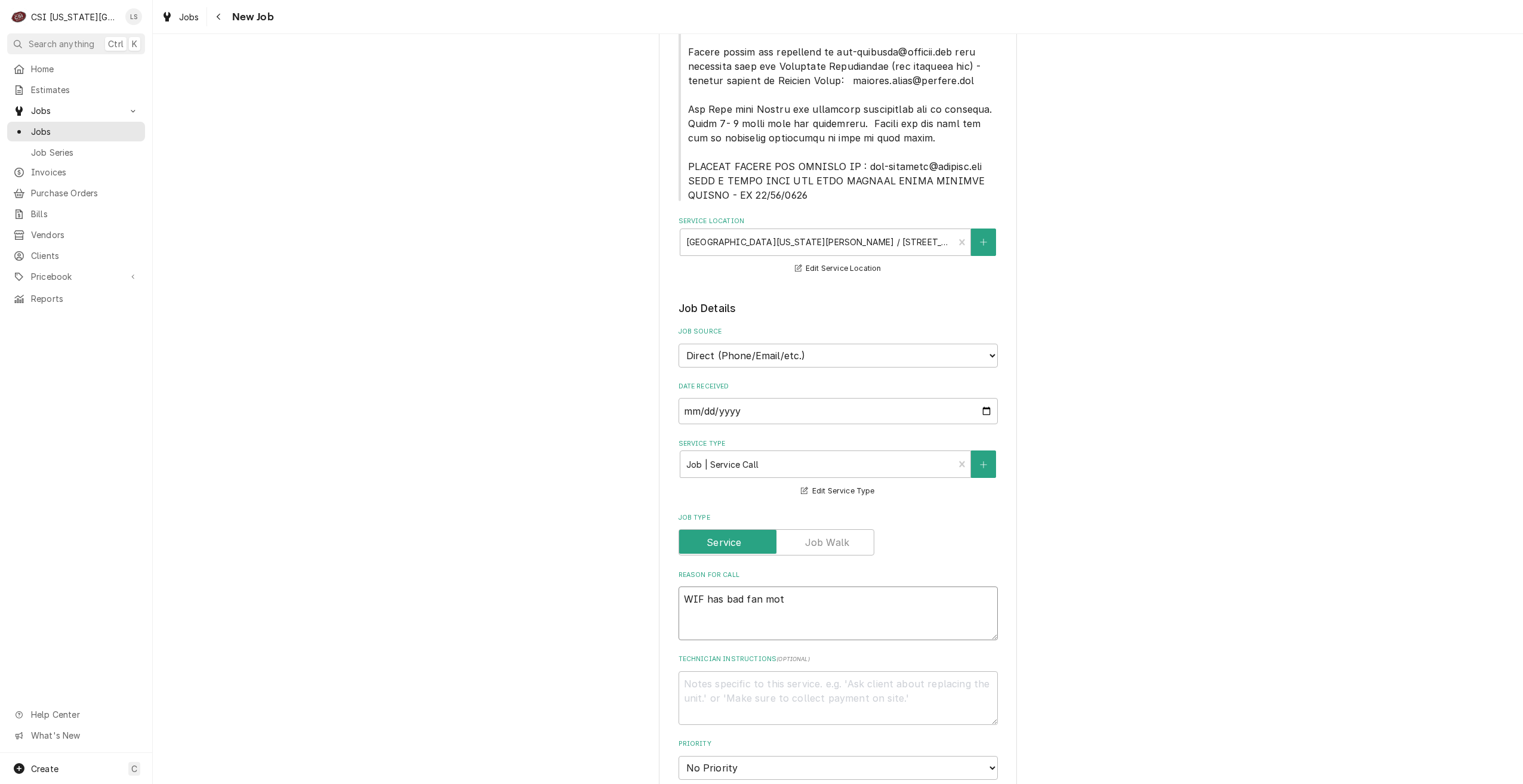
type textarea "x"
type textarea "WIF has bad fan moto"
type textarea "x"
type textarea "WIF has bad fan motor"
type textarea "x"
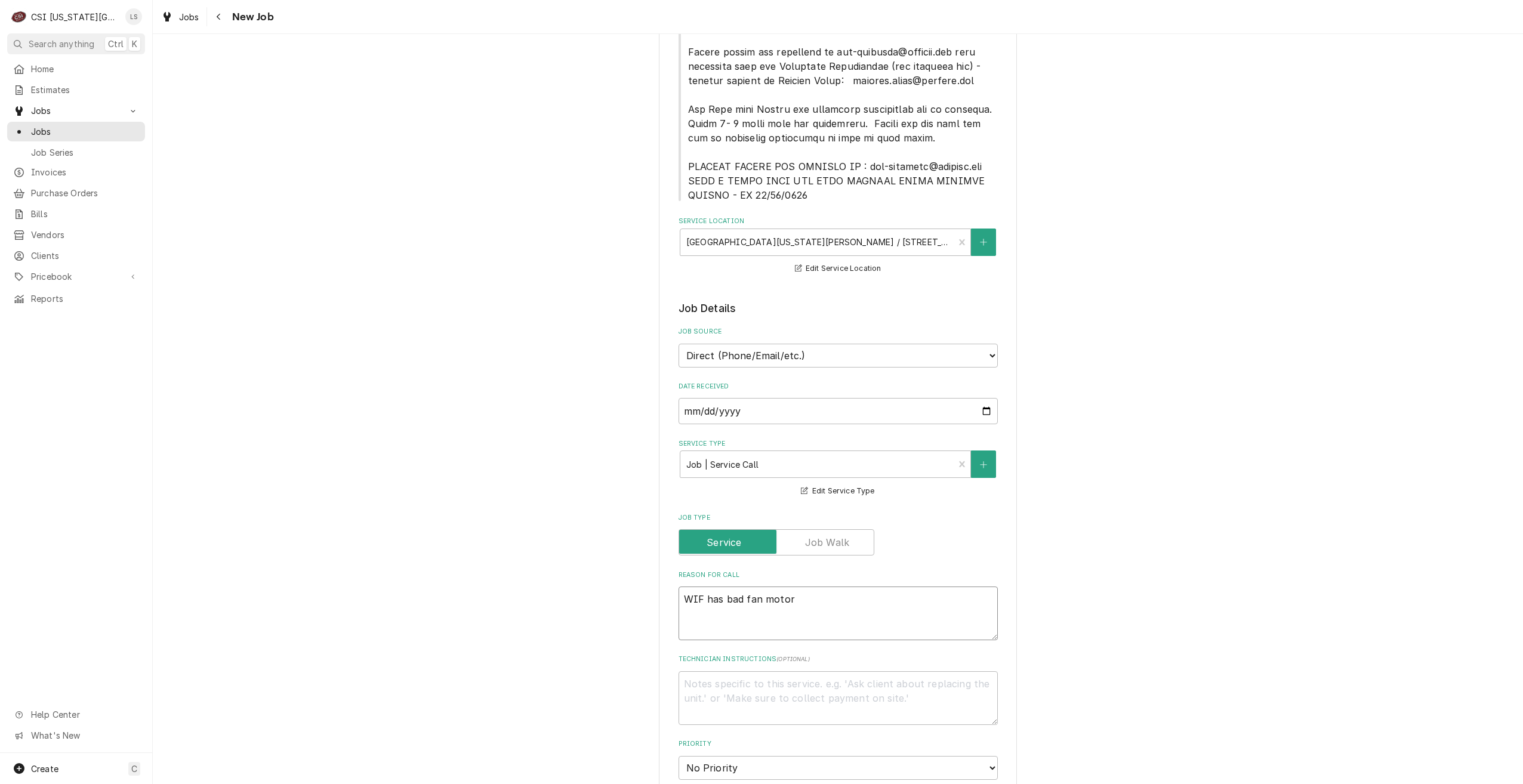
type textarea "WIF has bad fan motor"
click at [821, 685] on textarea "Technician Instructions ( optional )" at bounding box center [838, 697] width 320 height 53
type textarea "x"
type textarea "A"
type textarea "x"
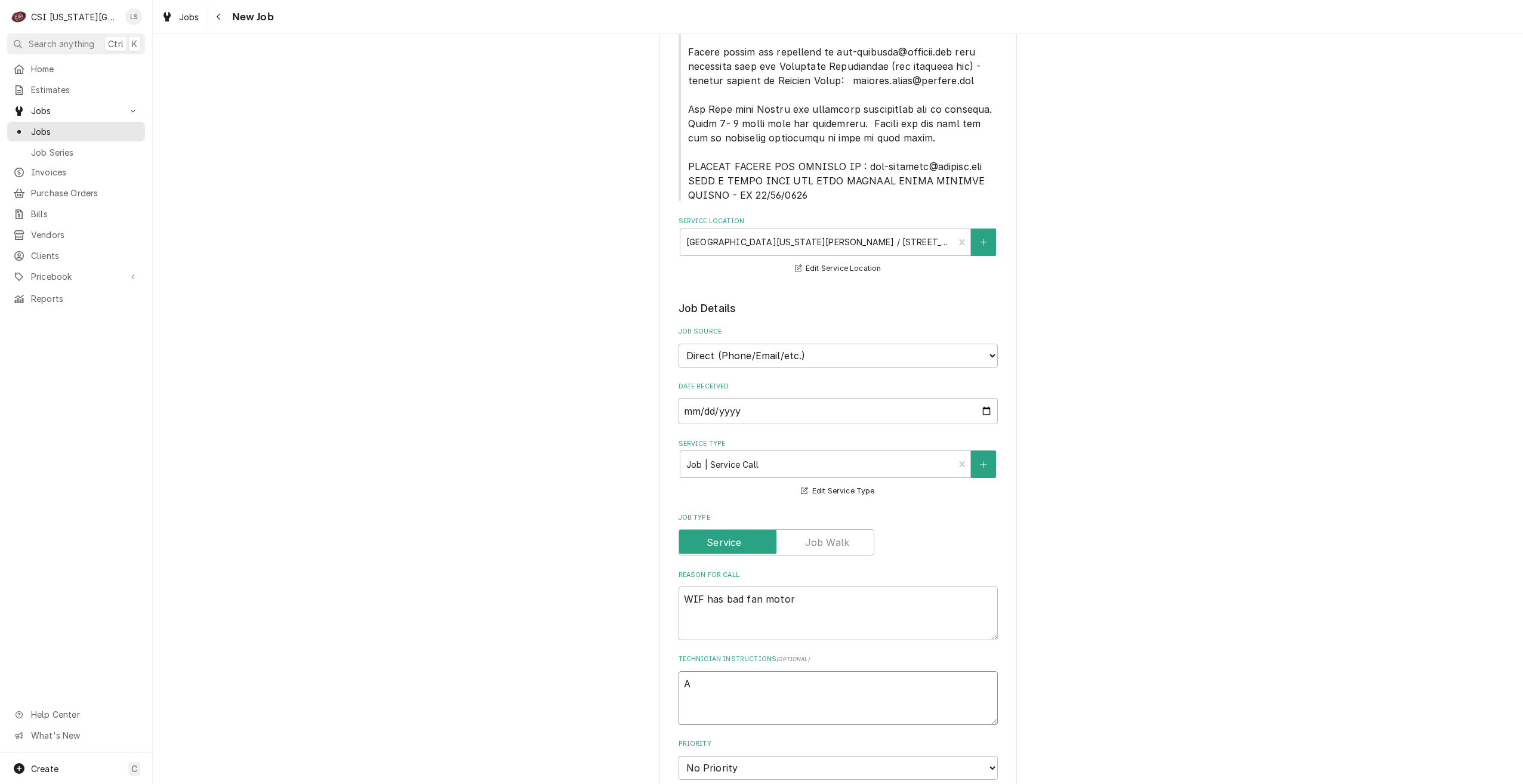
type textarea "Ad"
type textarea "x"
type textarea "Ad"
type textarea "x"
type textarea "Ad A"
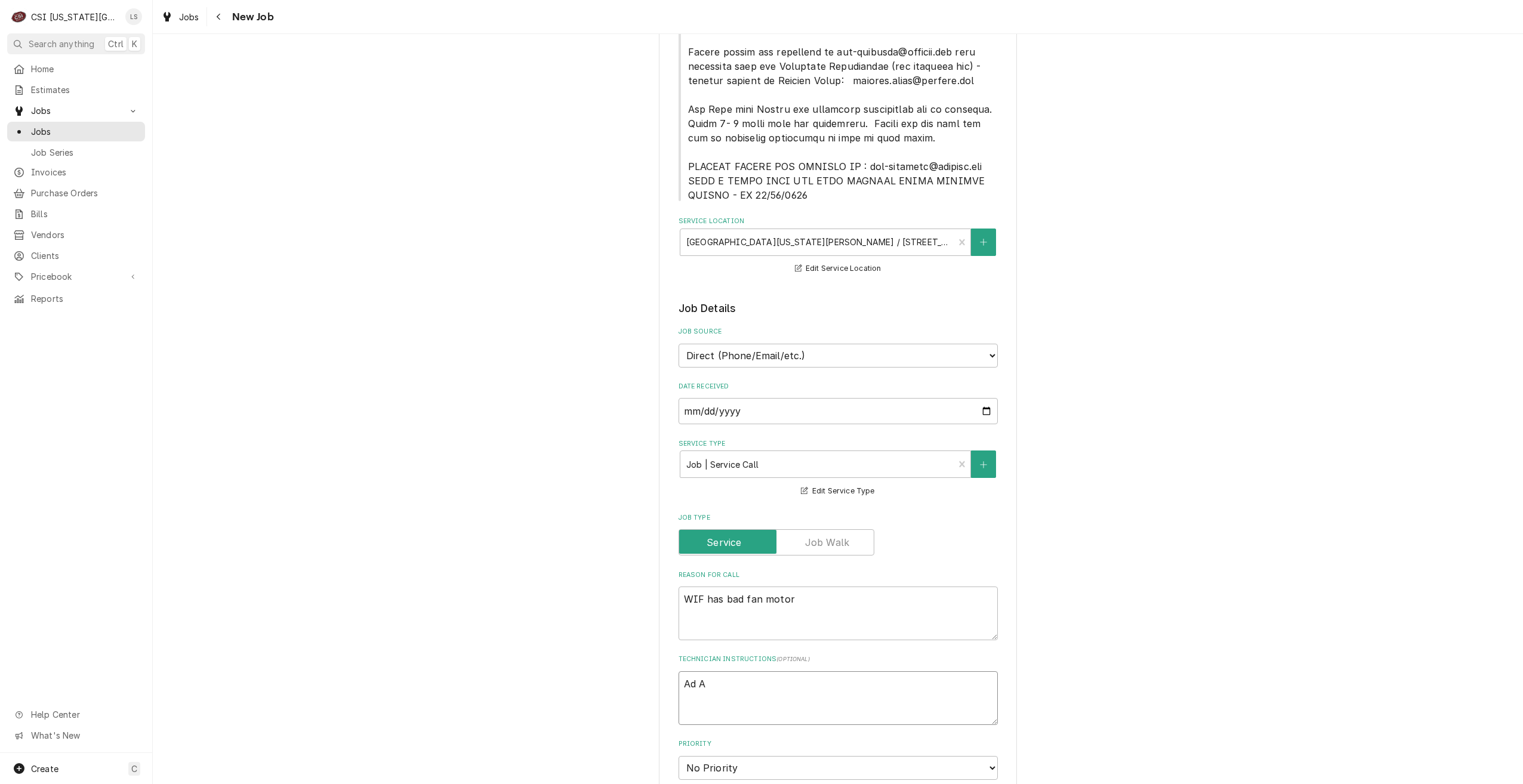
type textarea "x"
type textarea "Ad As"
type textarea "x"
type textarea "Ad Ast"
type textarea "x"
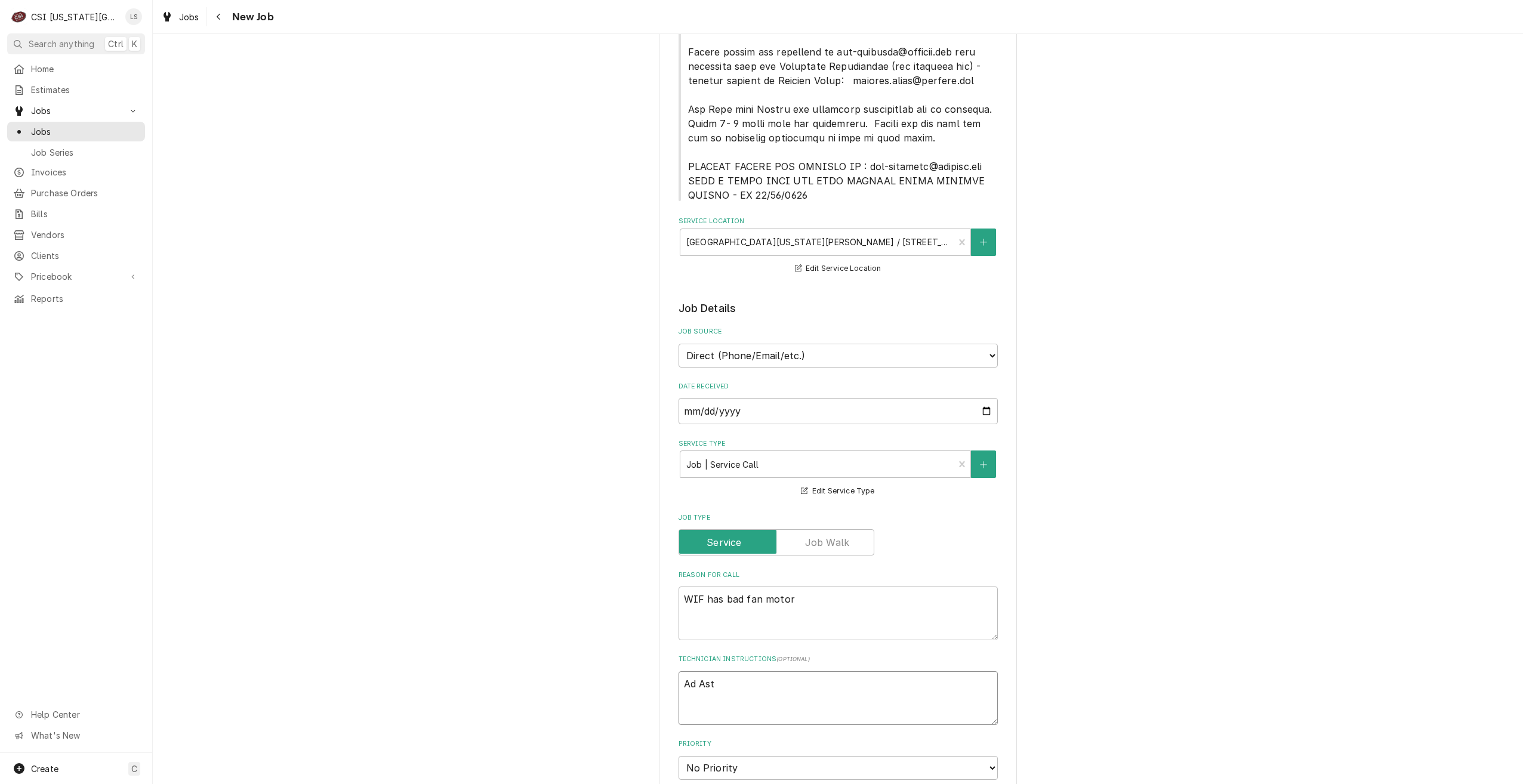
type textarea "Ad Astr"
type textarea "x"
type textarea "Ad Astra"
type textarea "x"
type textarea "Ad Astra"
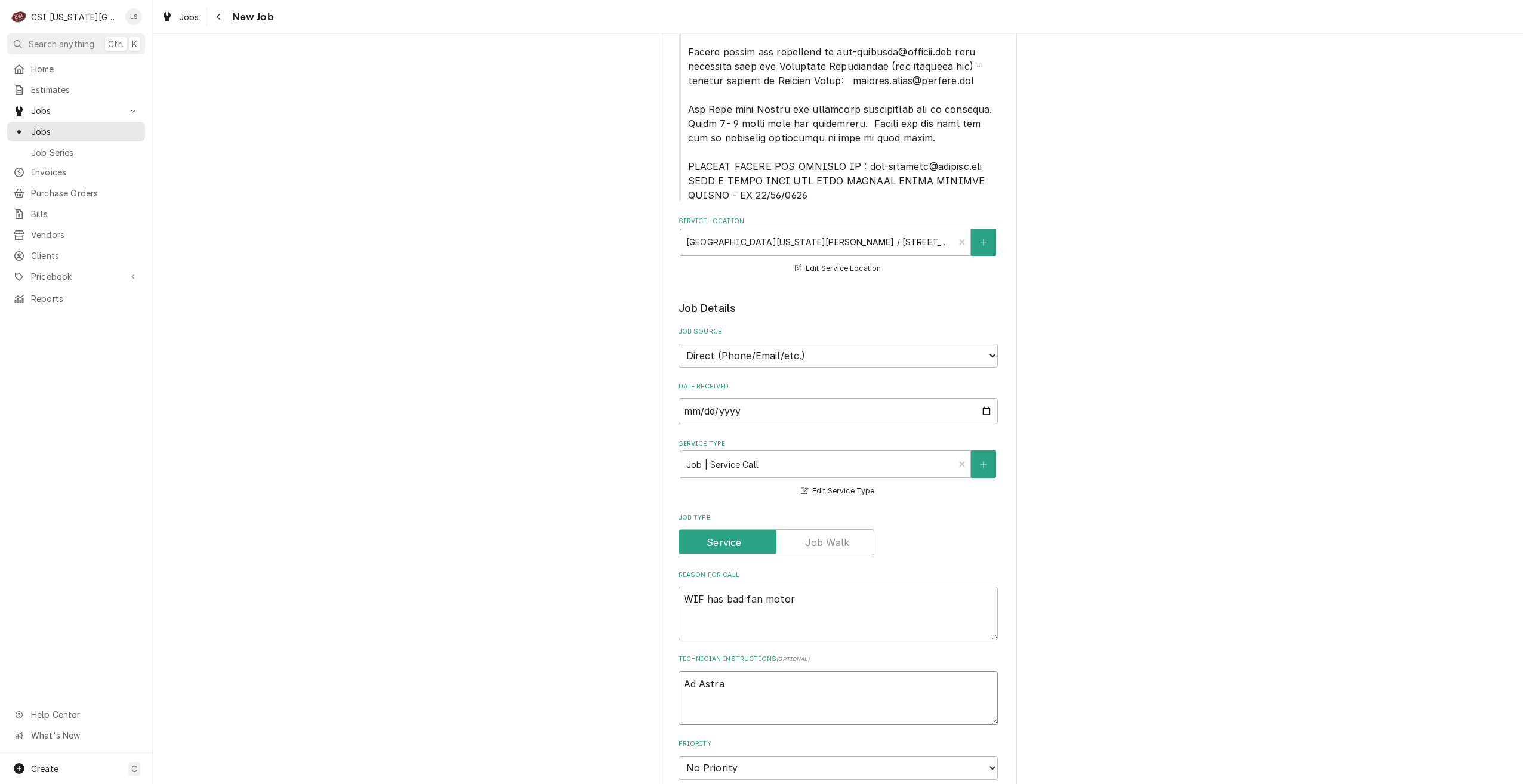
type textarea "x"
type textarea "Ad Astra G"
type textarea "x"
type textarea "Ad Astra Gr"
type textarea "x"
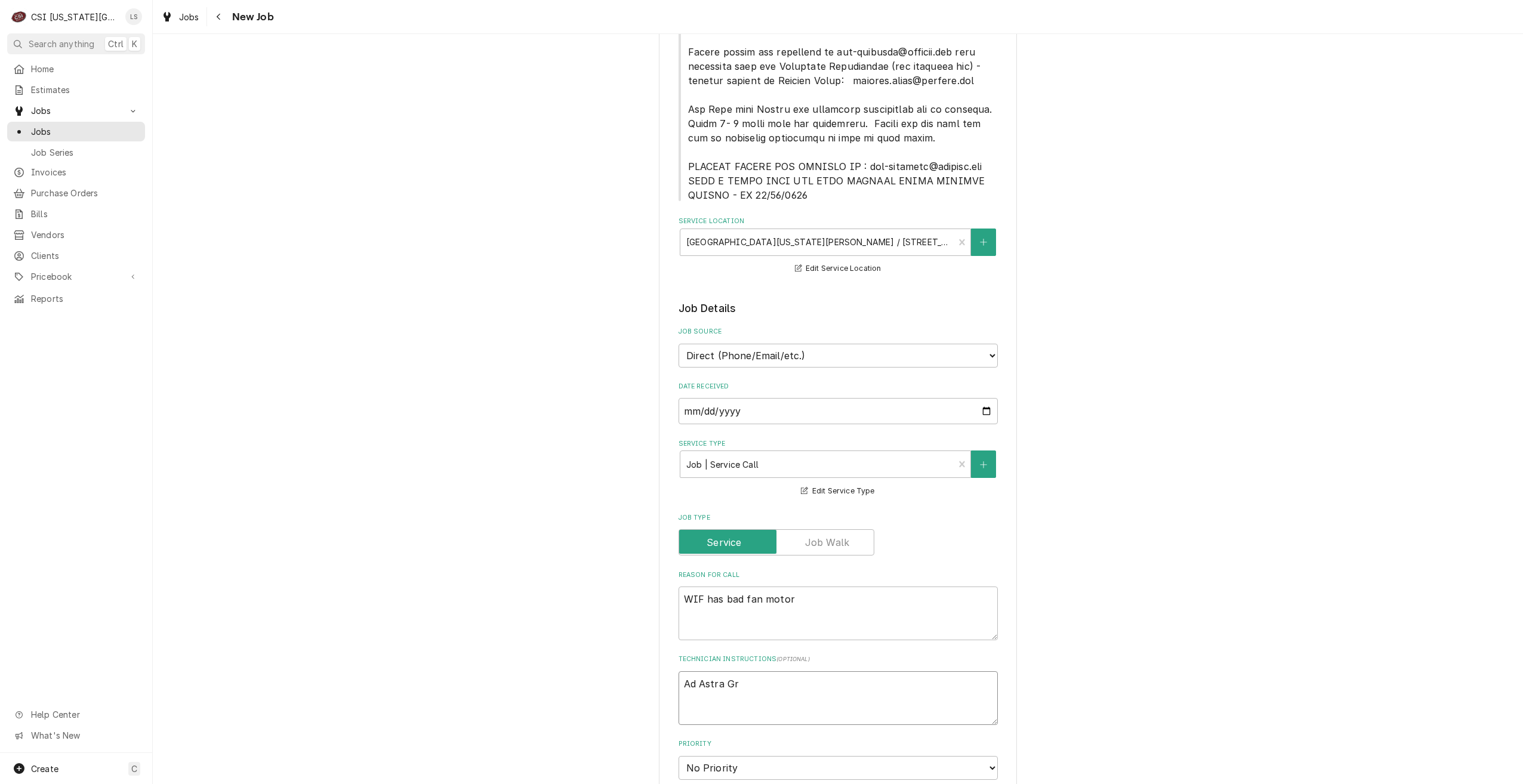
type textarea "Ad Astra Gri"
type textarea "x"
type textarea "Ad Astra Gril"
type textarea "x"
type textarea "Ad Astra Grill"
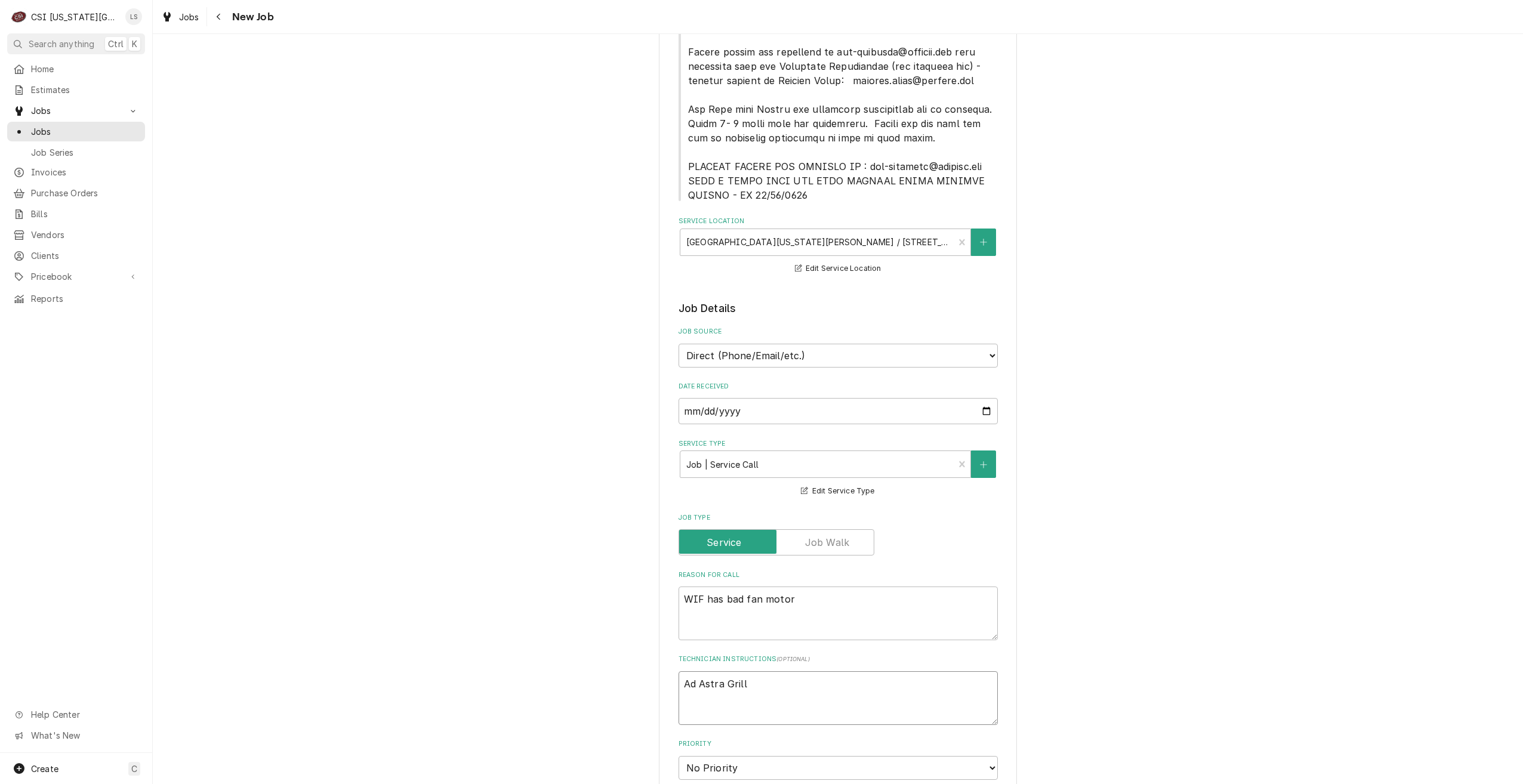
type textarea "x"
type textarea "Ad Astra Grill,"
type textarea "x"
type textarea "Ad Astra Grill,"
type textarea "x"
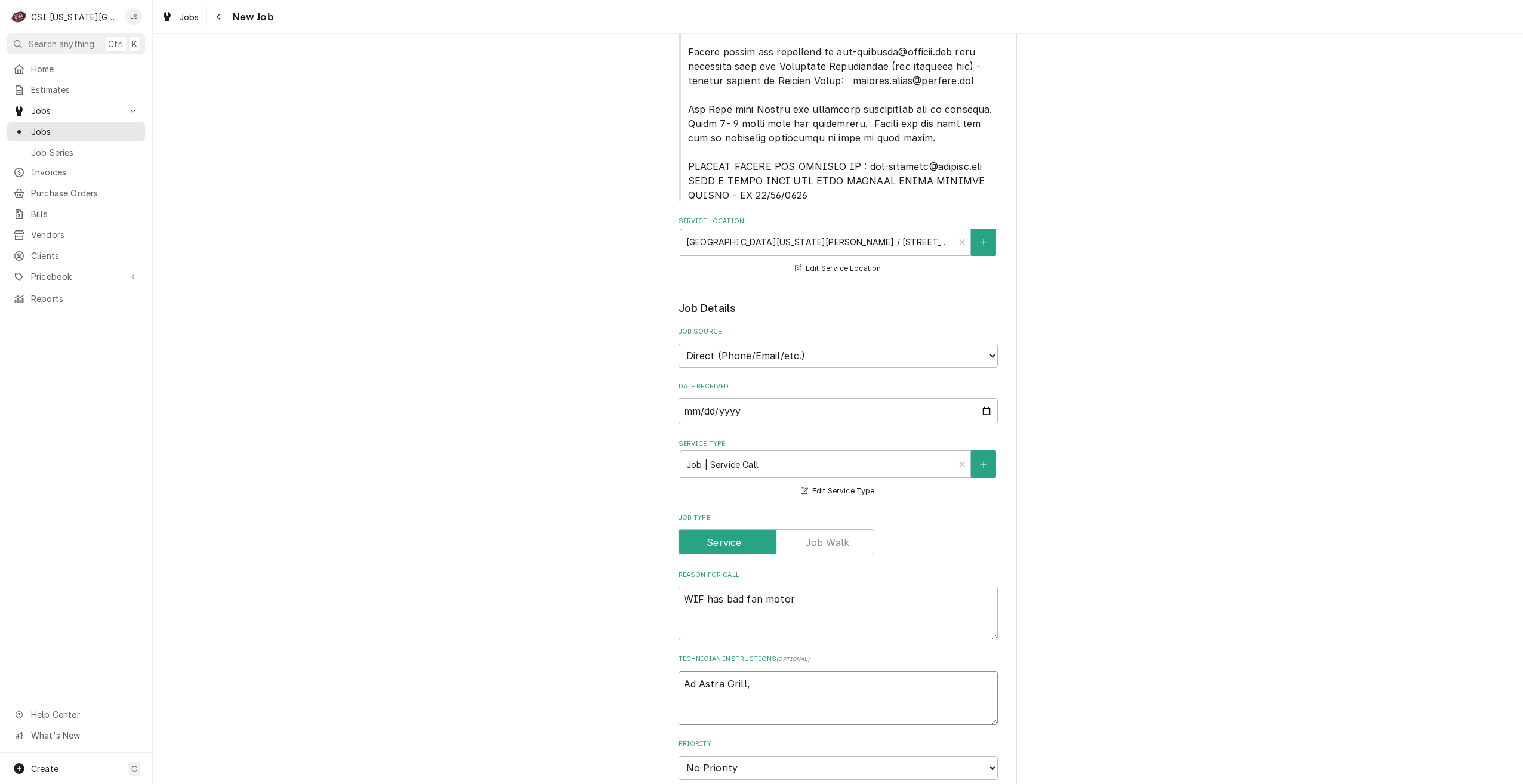
type textarea "Ad Astra Grill, u"
type textarea "x"
type textarea "Ad Astra Grill, up"
type textarea "x"
type textarea "Ad Astra Grill, upp"
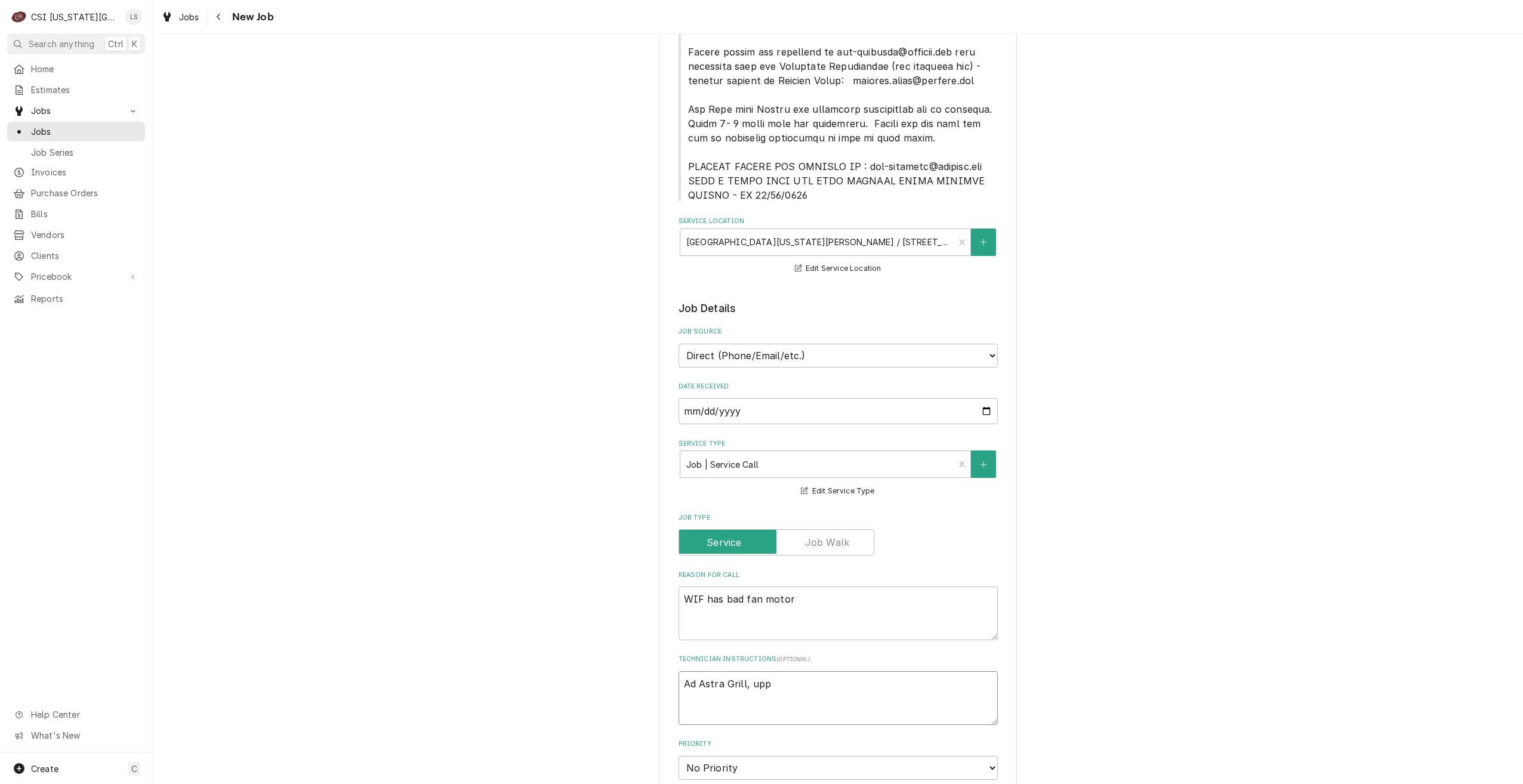
type textarea "x"
type textarea "Ad Astra Grill, uppe"
type textarea "x"
type textarea "Ad Astra Grill, upper"
type textarea "x"
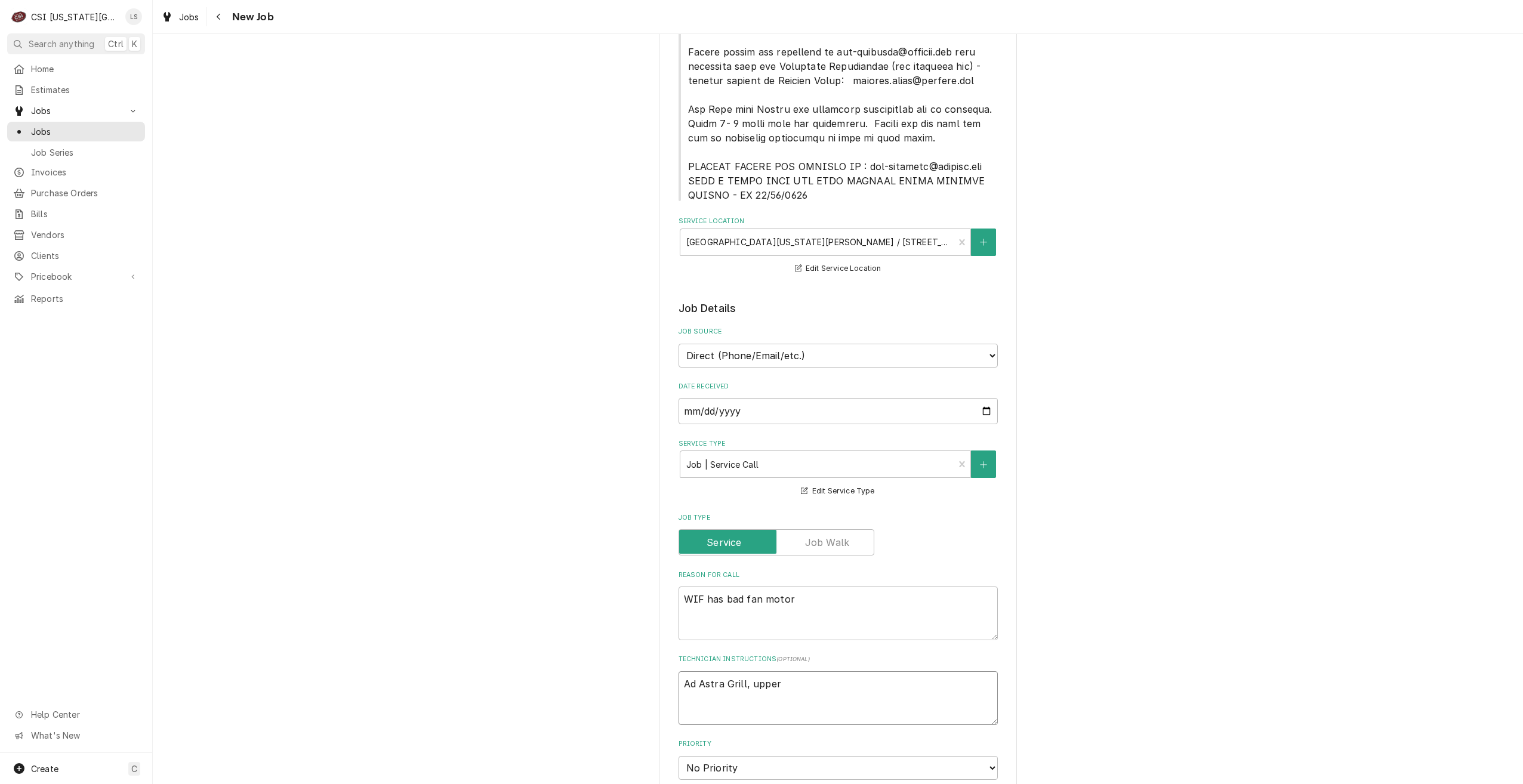
type textarea "Ad Astra Grill, upper"
type textarea "x"
type textarea "Ad Astra Grill, upper l"
type textarea "x"
type textarea "Ad Astra Grill, upper le"
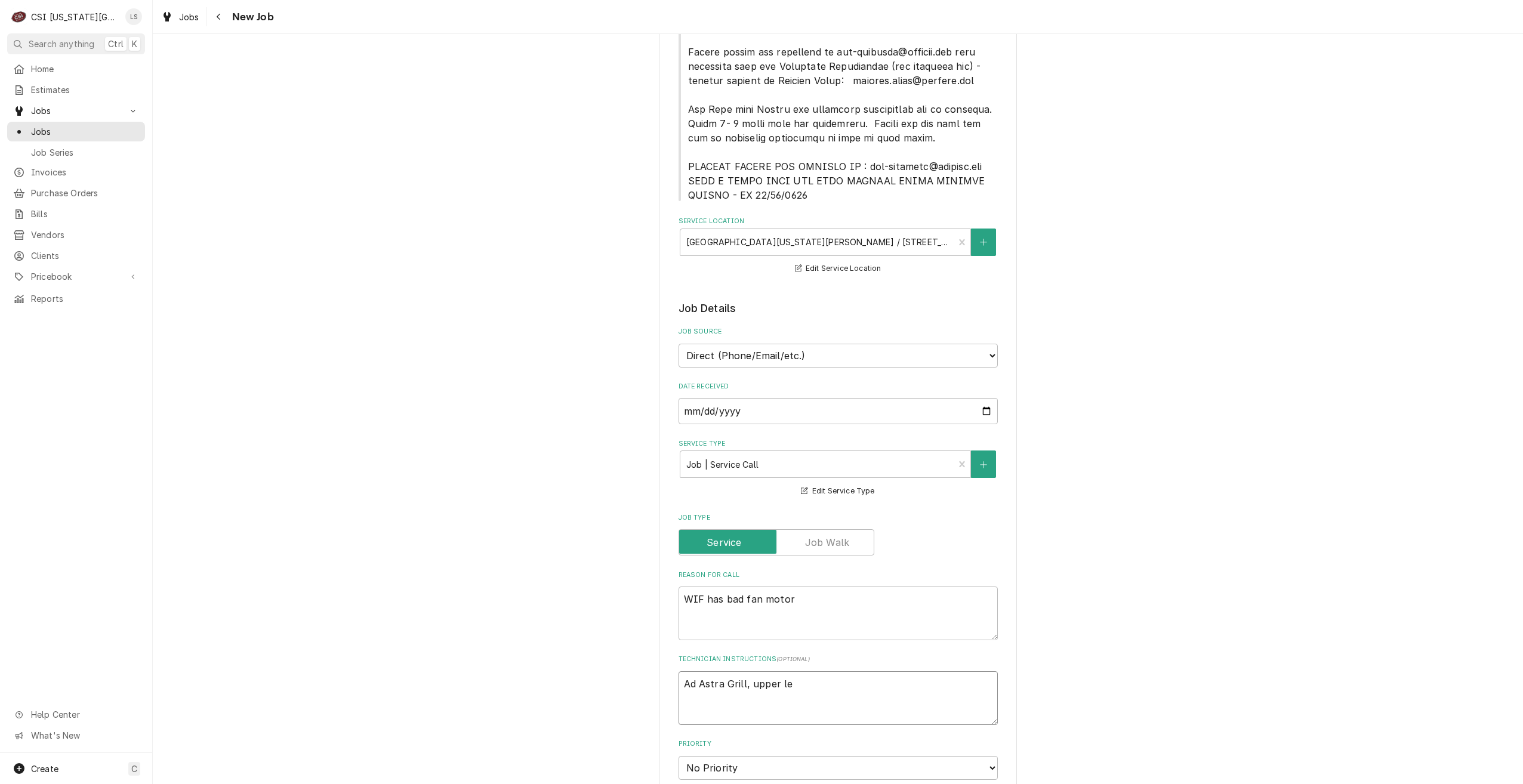
type textarea "x"
type textarea "Ad Astra Grill, upper lev"
type textarea "x"
type textarea "Ad Astra Grill, upper leve"
type textarea "x"
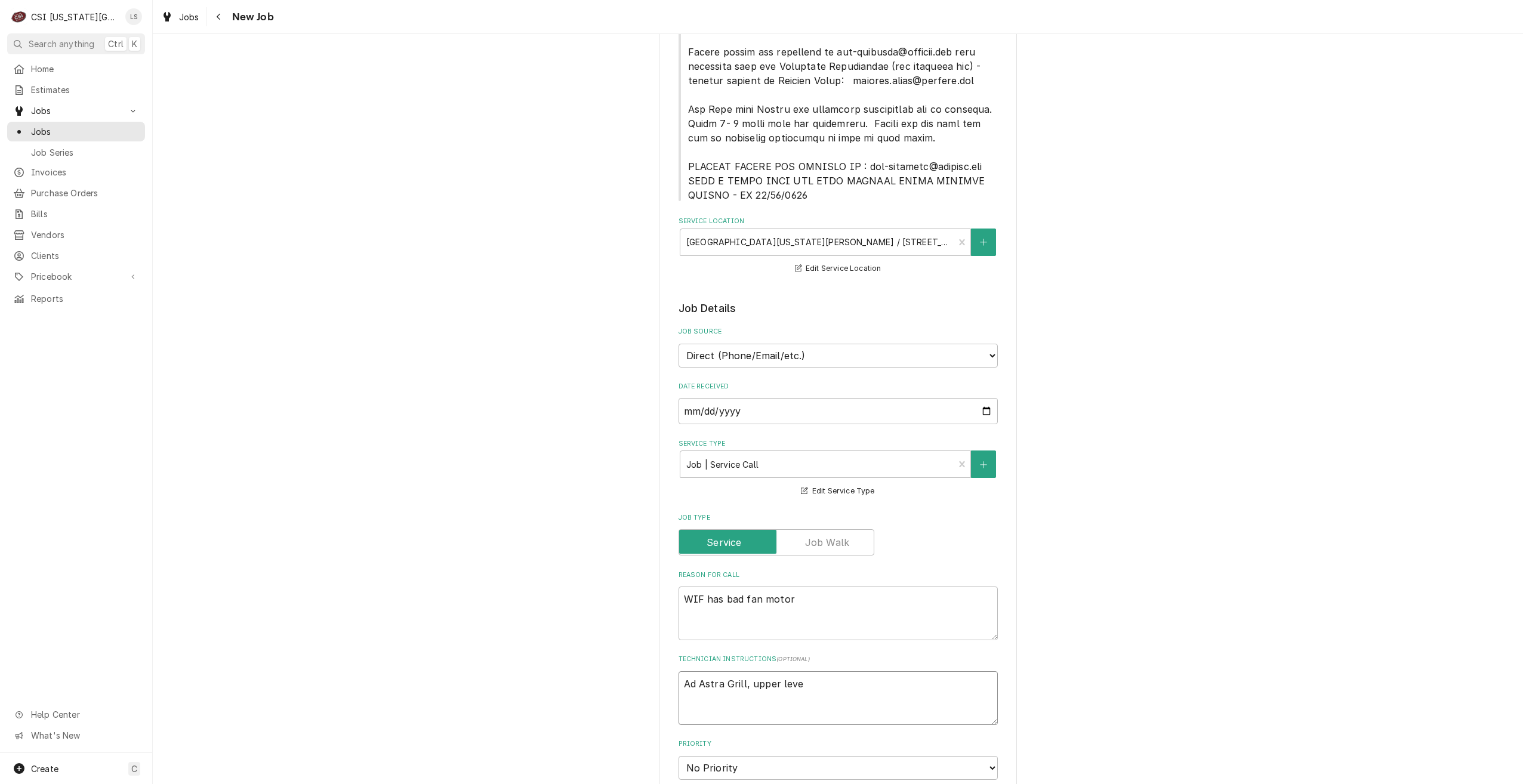
type textarea "Ad Astra Grill, upper level"
drag, startPoint x: 819, startPoint y: 683, endPoint x: 740, endPoint y: 683, distance: 79.0
click at [740, 683] on textarea "Ad Astra Grill, upper level" at bounding box center [838, 697] width 320 height 53
type textarea "x"
type textarea "Ad Astra Grill"
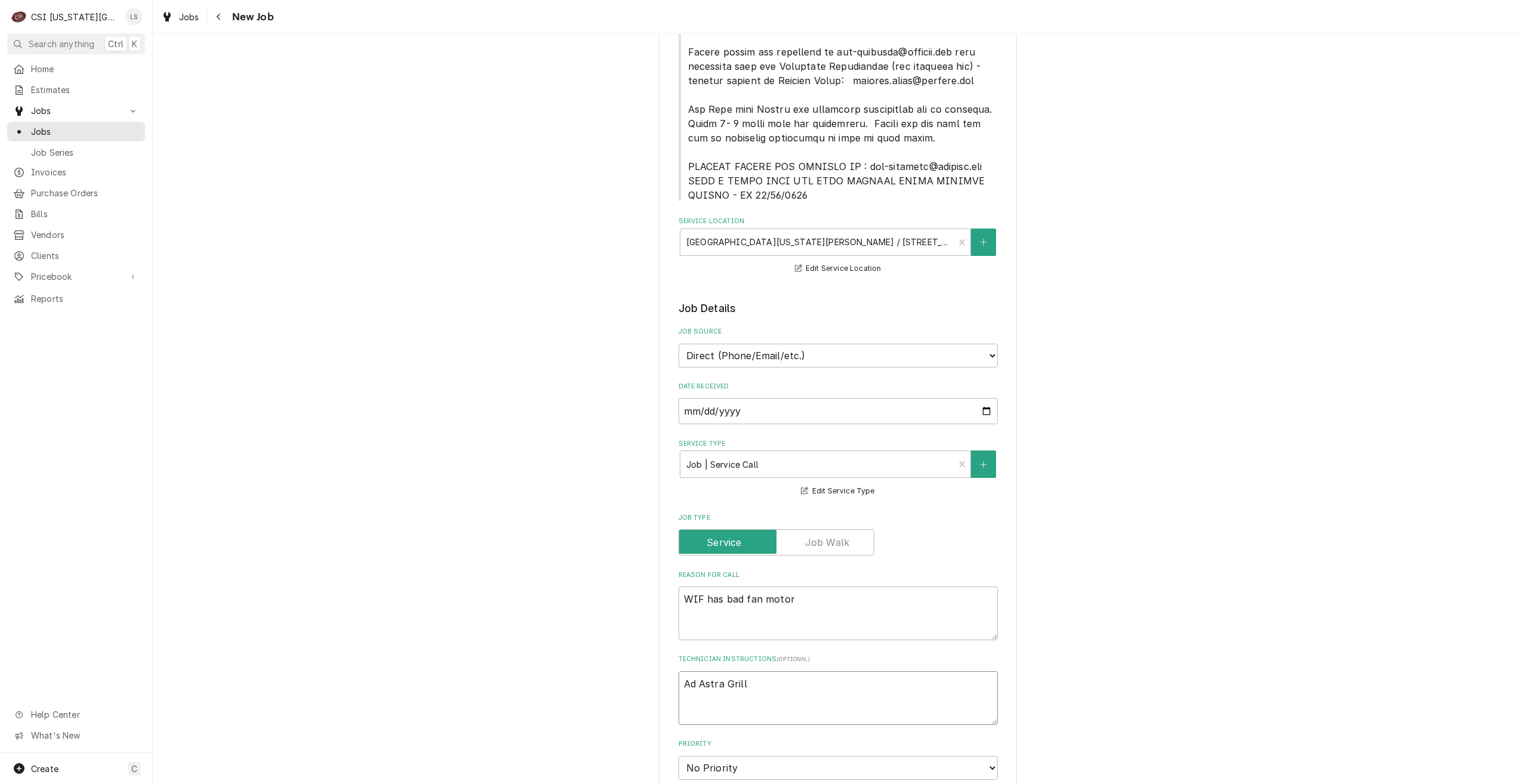
type textarea "x"
type textarea "Ad Astra Grill o"
type textarea "x"
type textarea "Ad Astra Grill on"
type textarea "x"
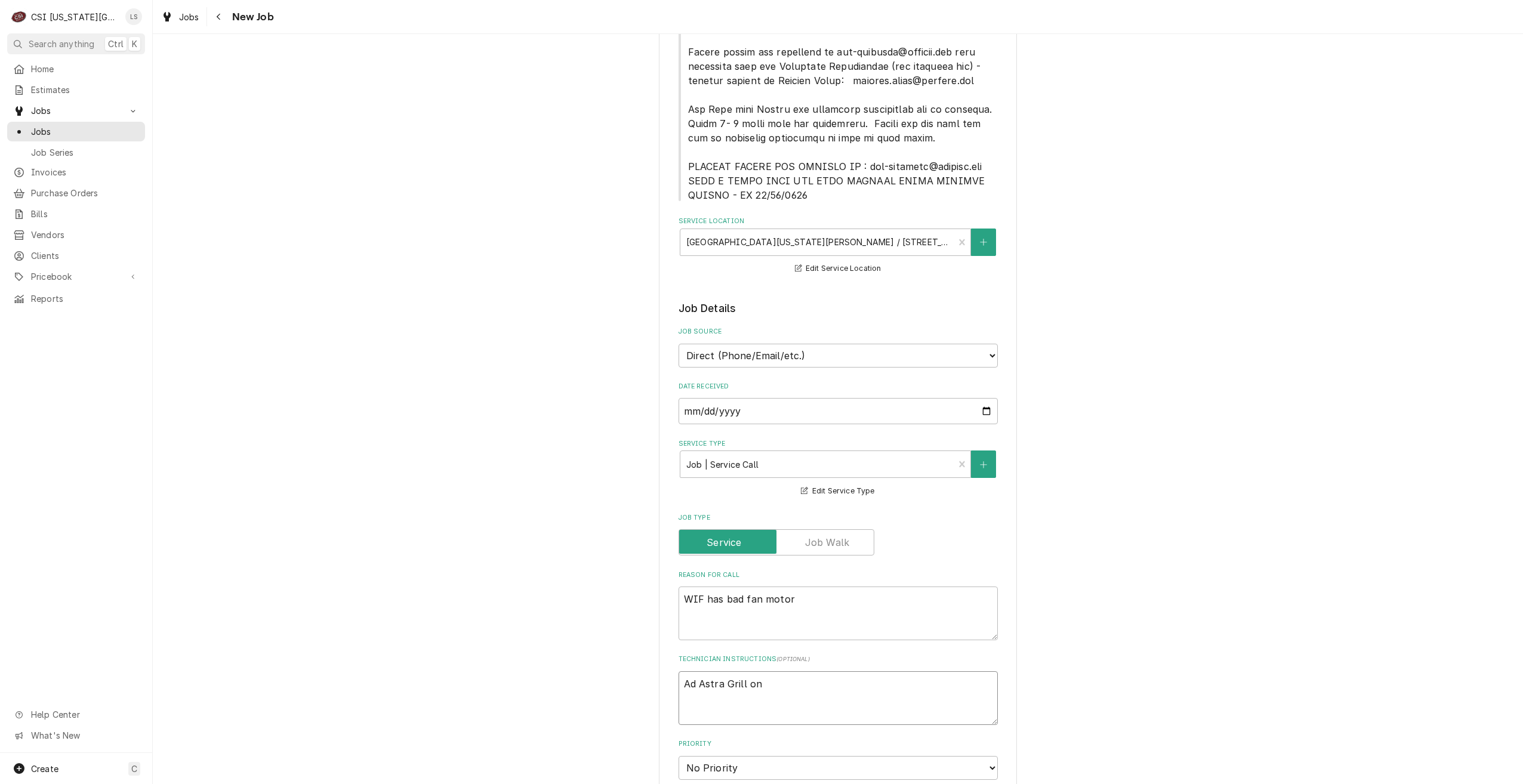
type textarea "Ad Astra Grill on"
type textarea "x"
type textarea "Ad Astra Grill on u"
type textarea "x"
type textarea "Ad Astra Grill on up"
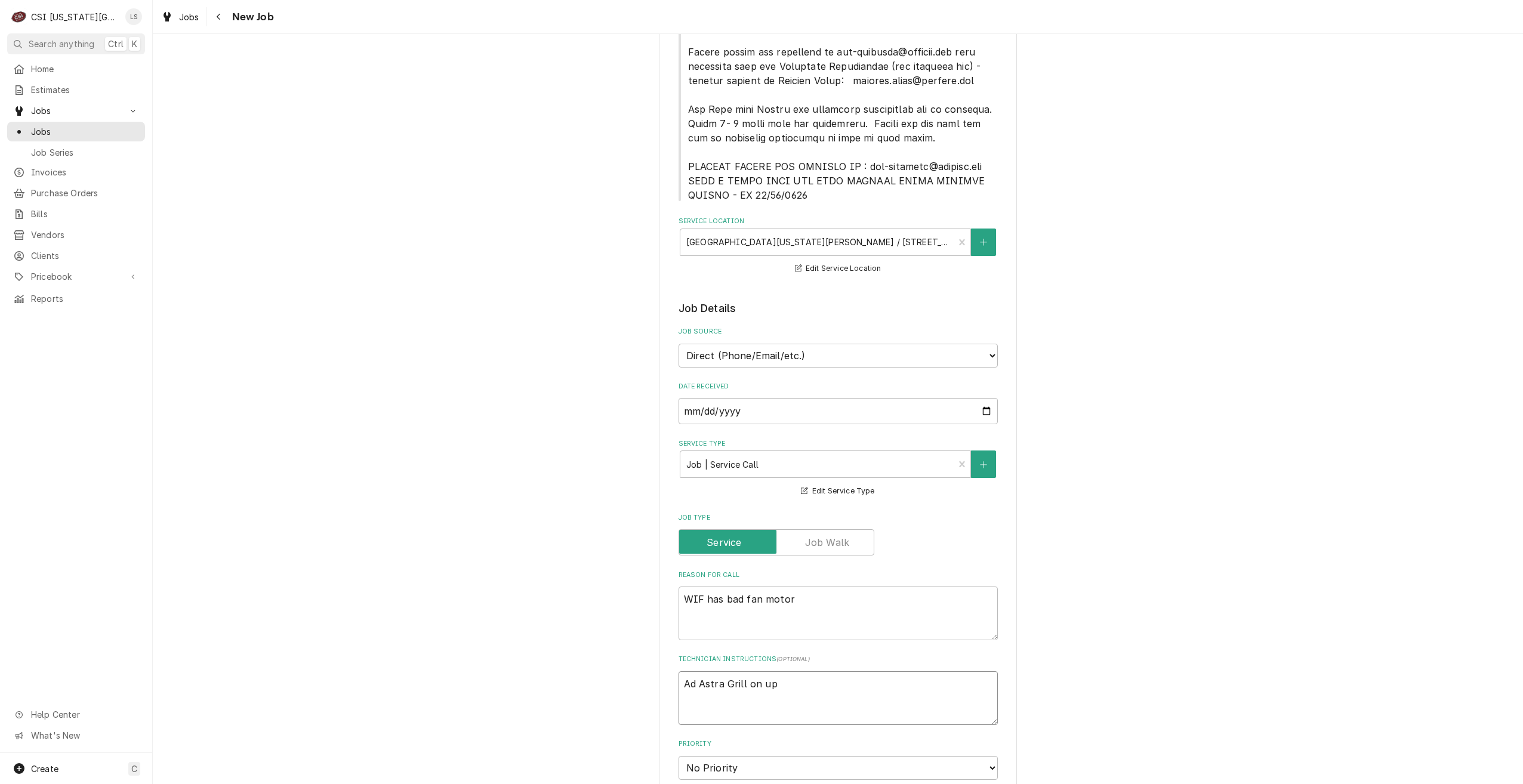
type textarea "x"
type textarea "Ad Astra Grill on upp"
type textarea "x"
type textarea "Ad Astra Grill on uppe"
type textarea "x"
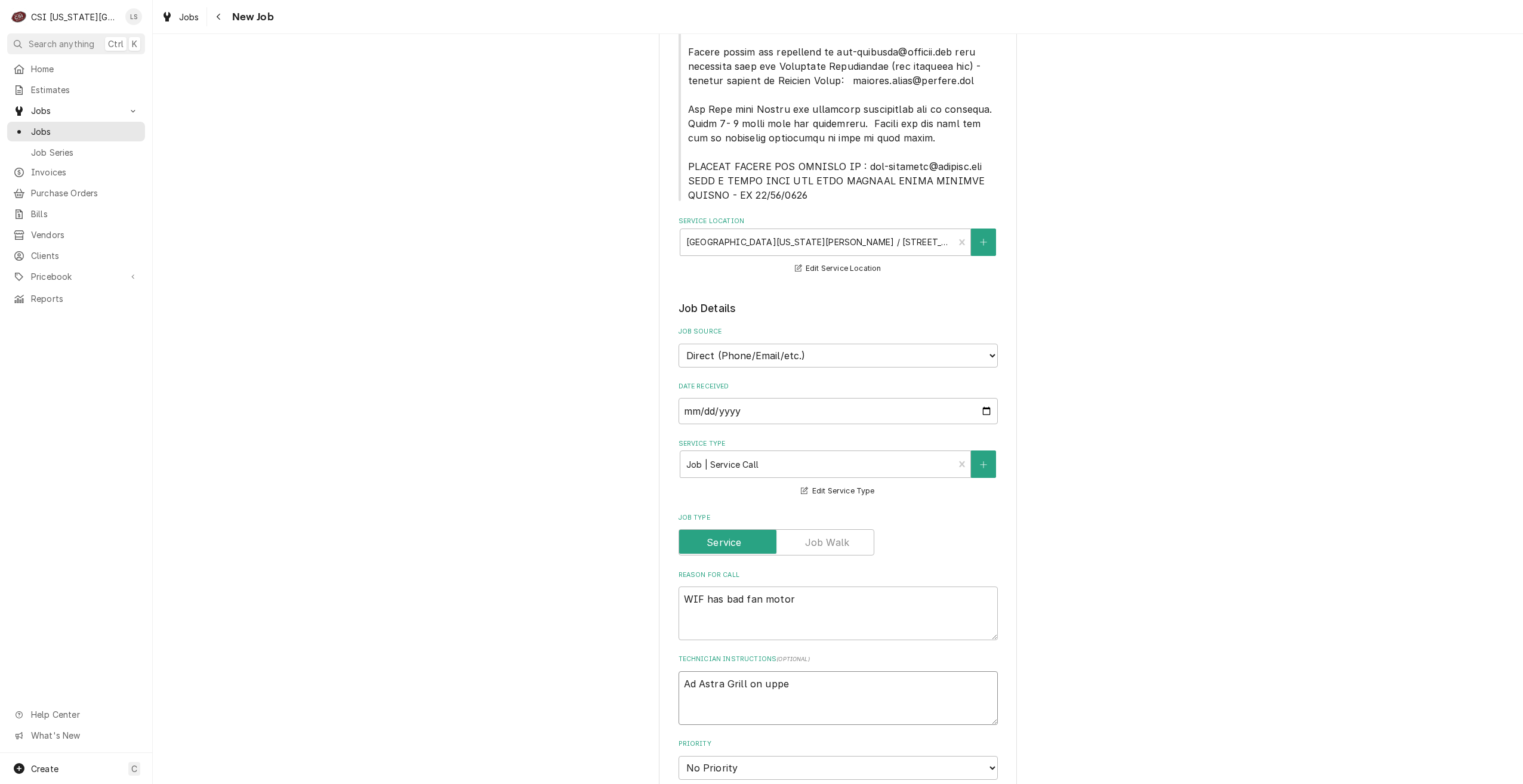
type textarea "Ad Astra Grill on upper"
type textarea "x"
type textarea "Ad Astra Grill on upper"
click at [1169, 456] on div "Please provide the following information to create a job: Client Details Client…" at bounding box center [838, 726] width 1370 height 2439
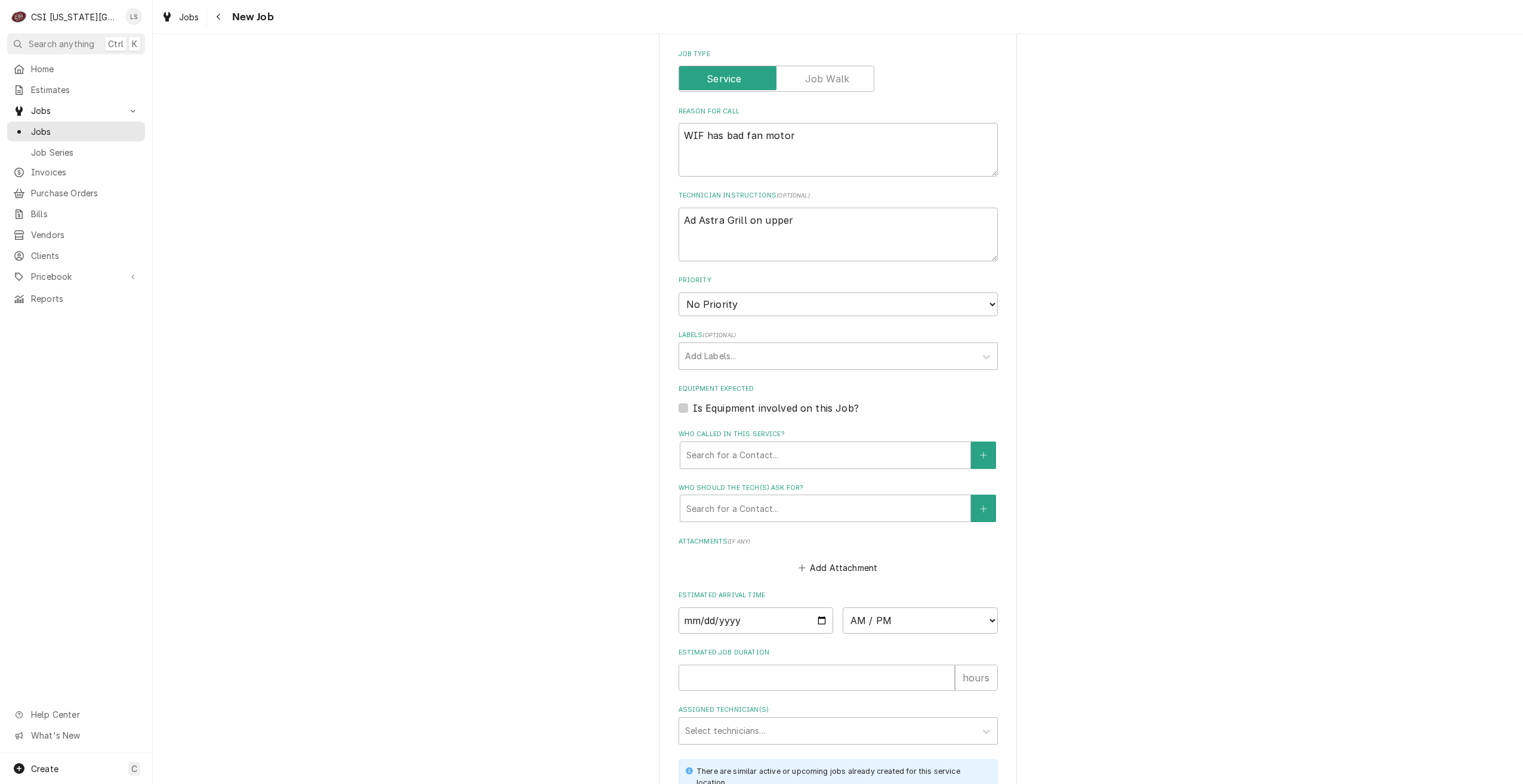
scroll to position [1077, 0]
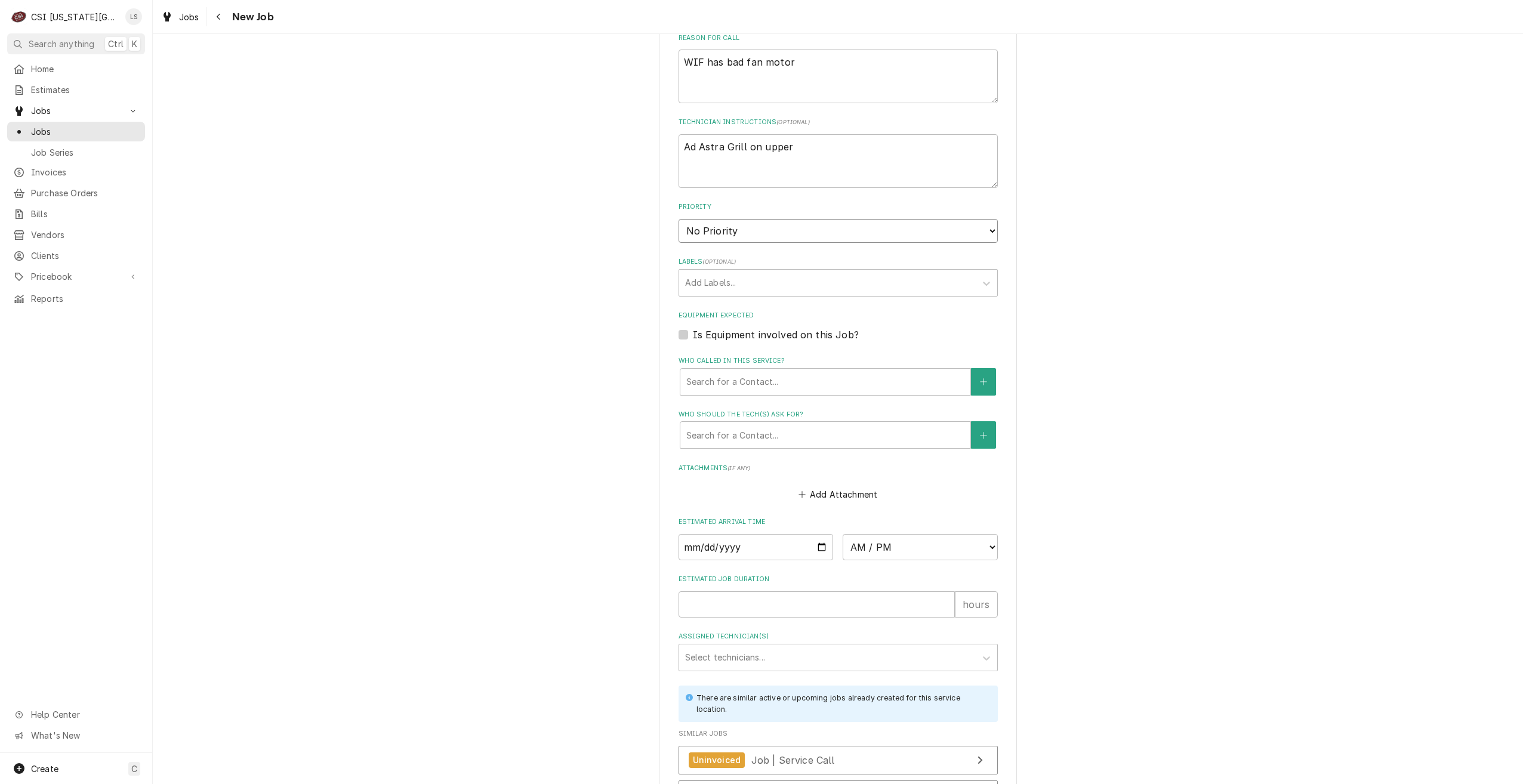
click at [835, 232] on select "No Priority Urgent High Medium Low" at bounding box center [838, 230] width 320 height 24
select select "4"
click at [679, 219] on select "No Priority Urgent High Medium Low" at bounding box center [838, 230] width 320 height 24
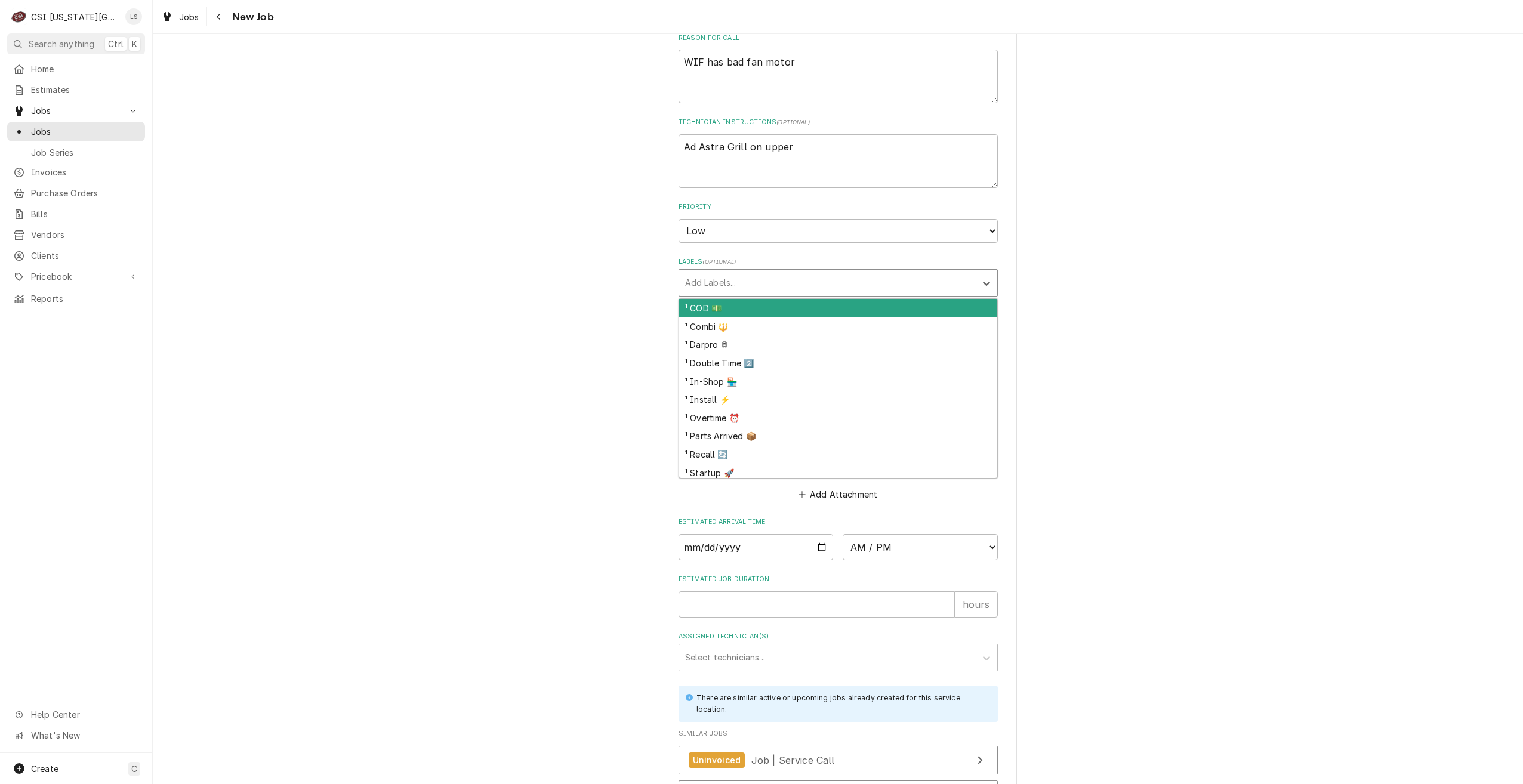
type textarea "x"
click at [833, 286] on div "Labels" at bounding box center [828, 283] width 285 height 21
type input "ref"
click at [827, 304] on div "² Refrigeration ❄️" at bounding box center [838, 308] width 319 height 18
type textarea "x"
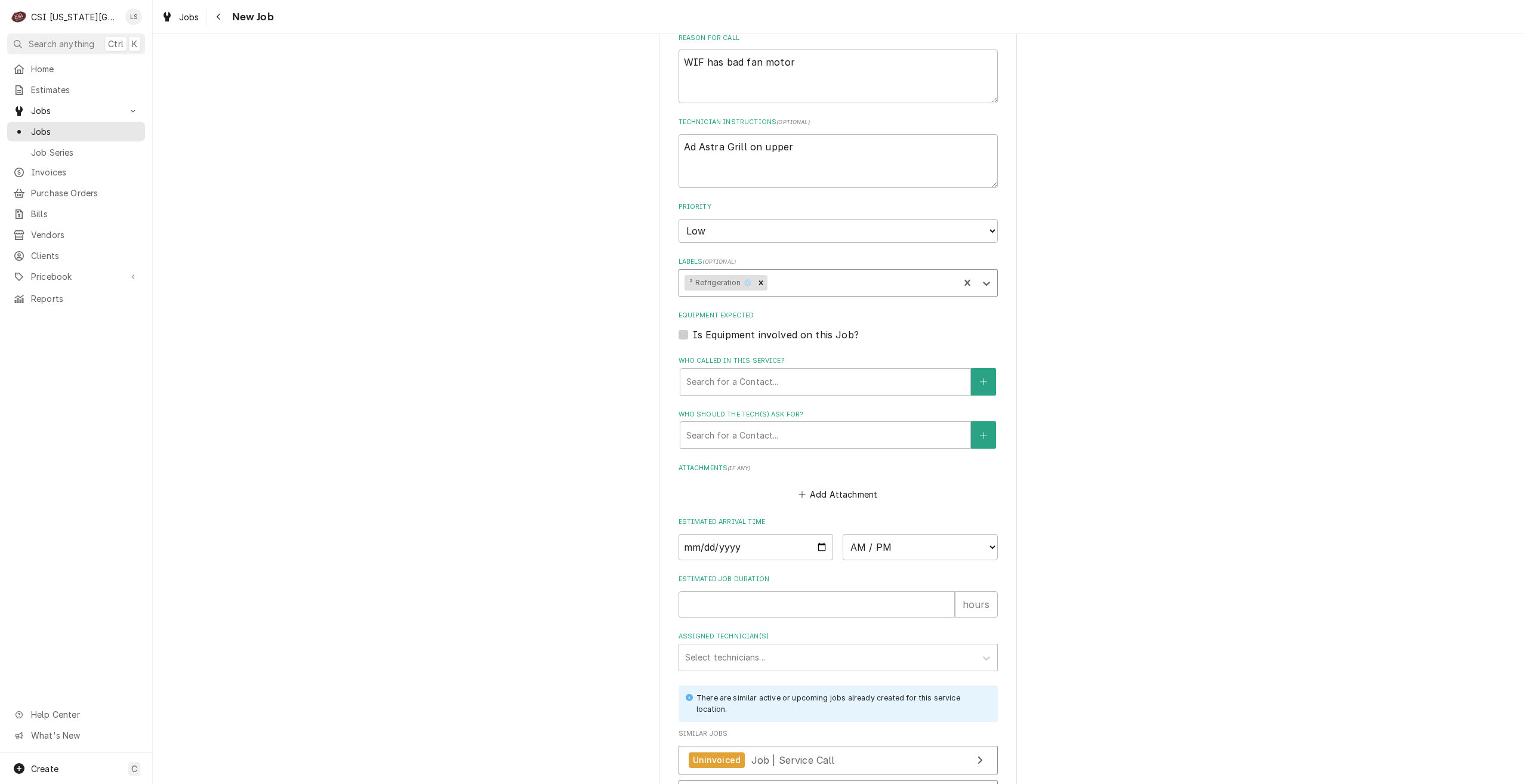
type textarea "x"
type input "warr"
click at [836, 305] on div "¹ Warranty 🛡️" at bounding box center [838, 308] width 319 height 18
type textarea "x"
click at [1200, 302] on div "Please provide the following information to create a job: Client Details Client…" at bounding box center [838, 189] width 1370 height 2439
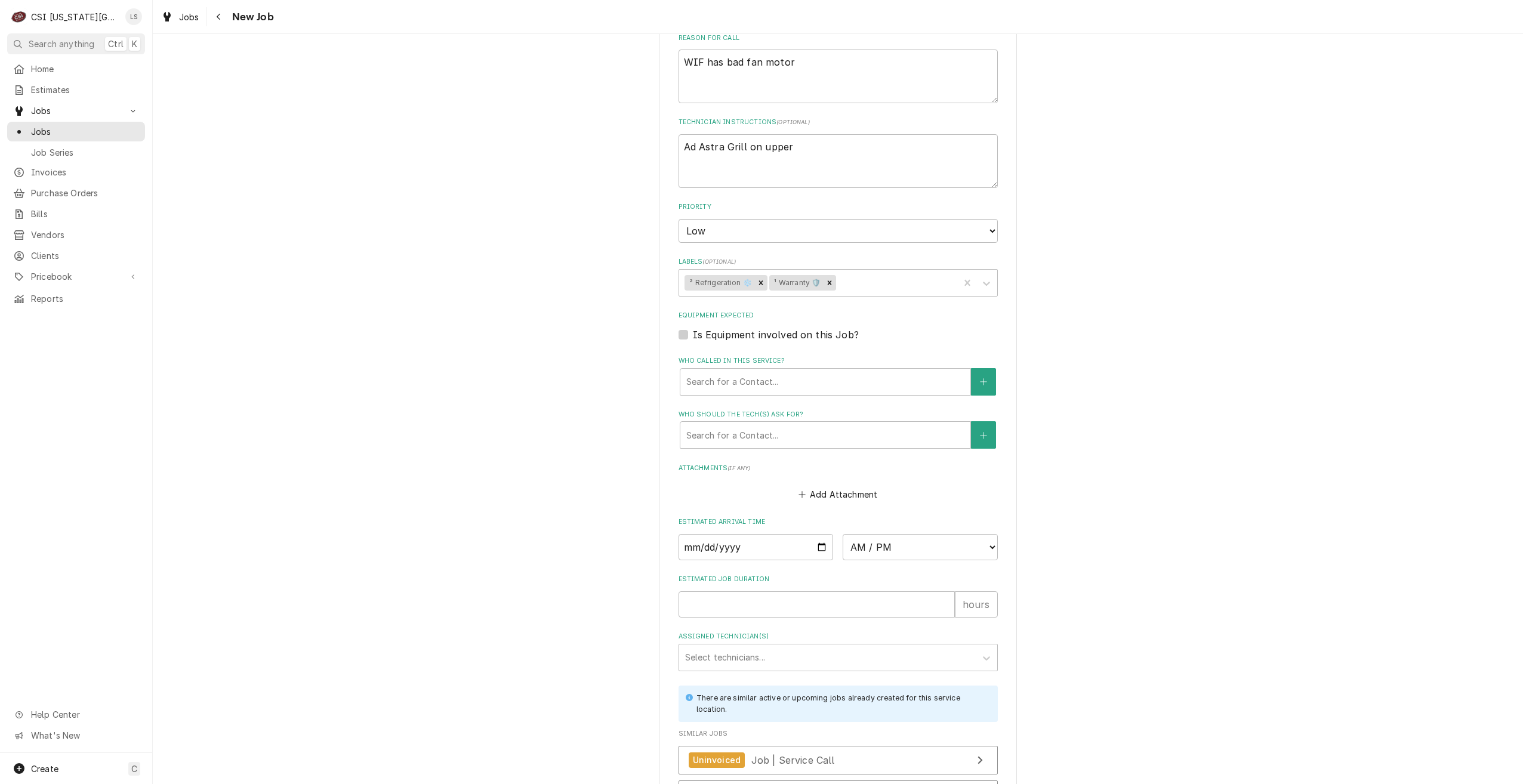
type textarea "x"
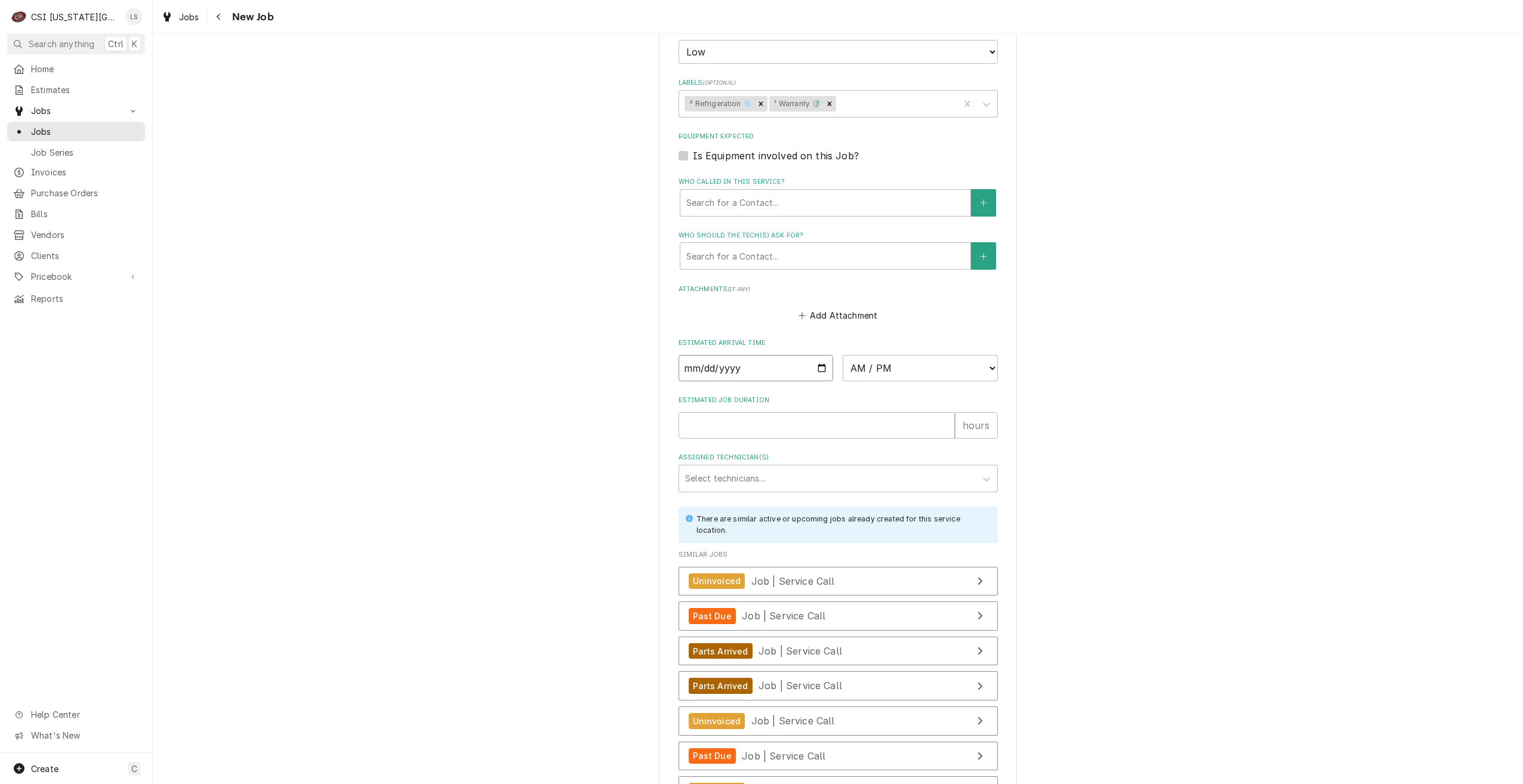
click at [818, 369] on input "Date" at bounding box center [756, 368] width 155 height 26
type input "2025-08-22"
type textarea "x"
click at [869, 376] on select "AM / PM 6:00 AM 6:15 AM 6:30 AM 6:45 AM 7:00 AM 7:15 AM 7:30 AM 7:45 AM 8:00 AM…" at bounding box center [920, 368] width 155 height 26
select select "07:00:00"
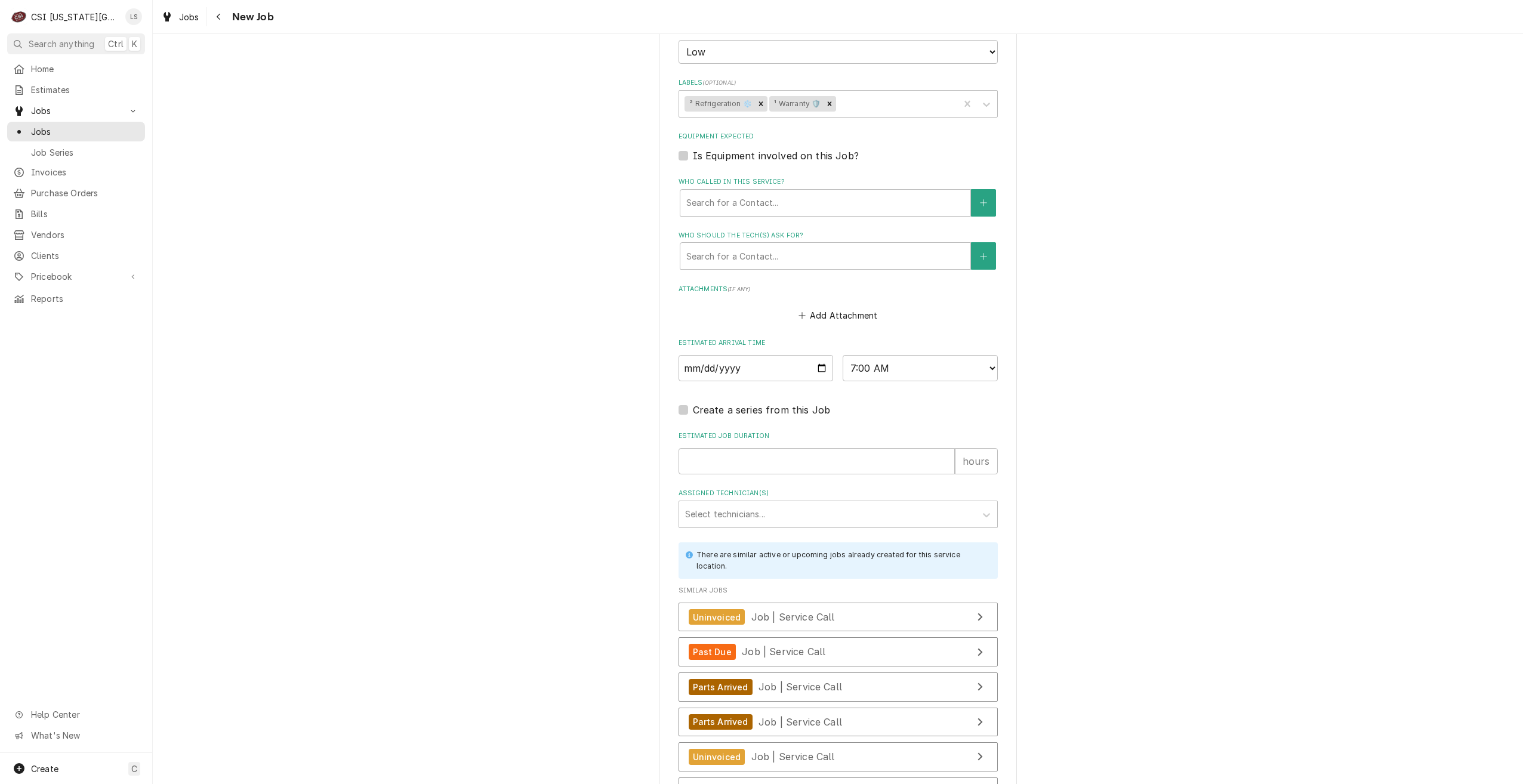
click at [1156, 432] on div "Please provide the following information to create a job: Client Details Client…" at bounding box center [838, 27] width 1370 height 2475
click at [868, 465] on input "Estimated Job Duration" at bounding box center [816, 461] width 276 height 26
type textarea "x"
type input "2"
type textarea "x"
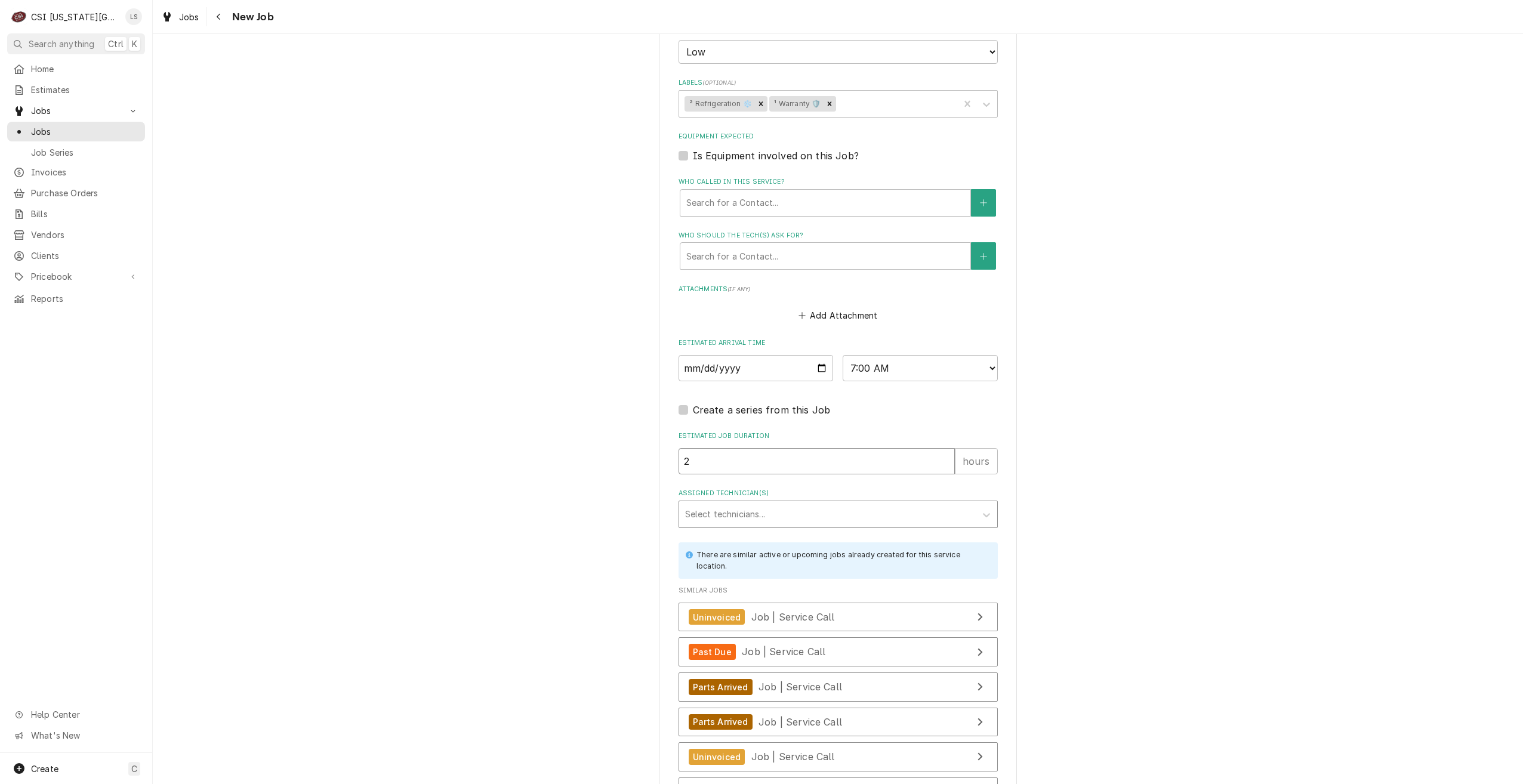
type input "2"
click at [851, 507] on div "Assigned Technician(s)" at bounding box center [828, 514] width 285 height 21
type input "charles"
click at [850, 537] on div "Charles Pendergrass" at bounding box center [838, 539] width 319 height 18
type textarea "x"
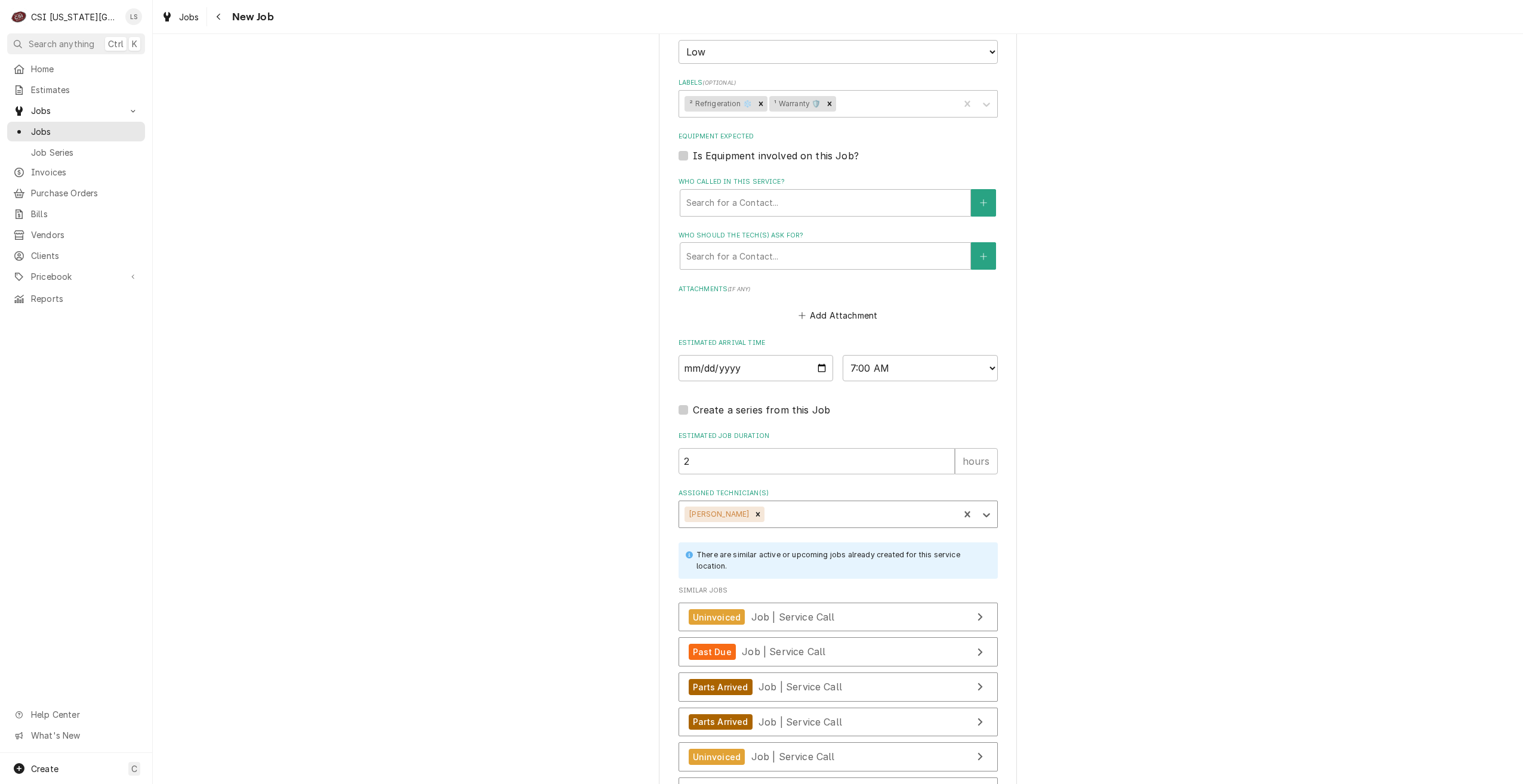
click at [1101, 511] on div "Please provide the following information to create a job: Client Details Client…" at bounding box center [838, 27] width 1370 height 2475
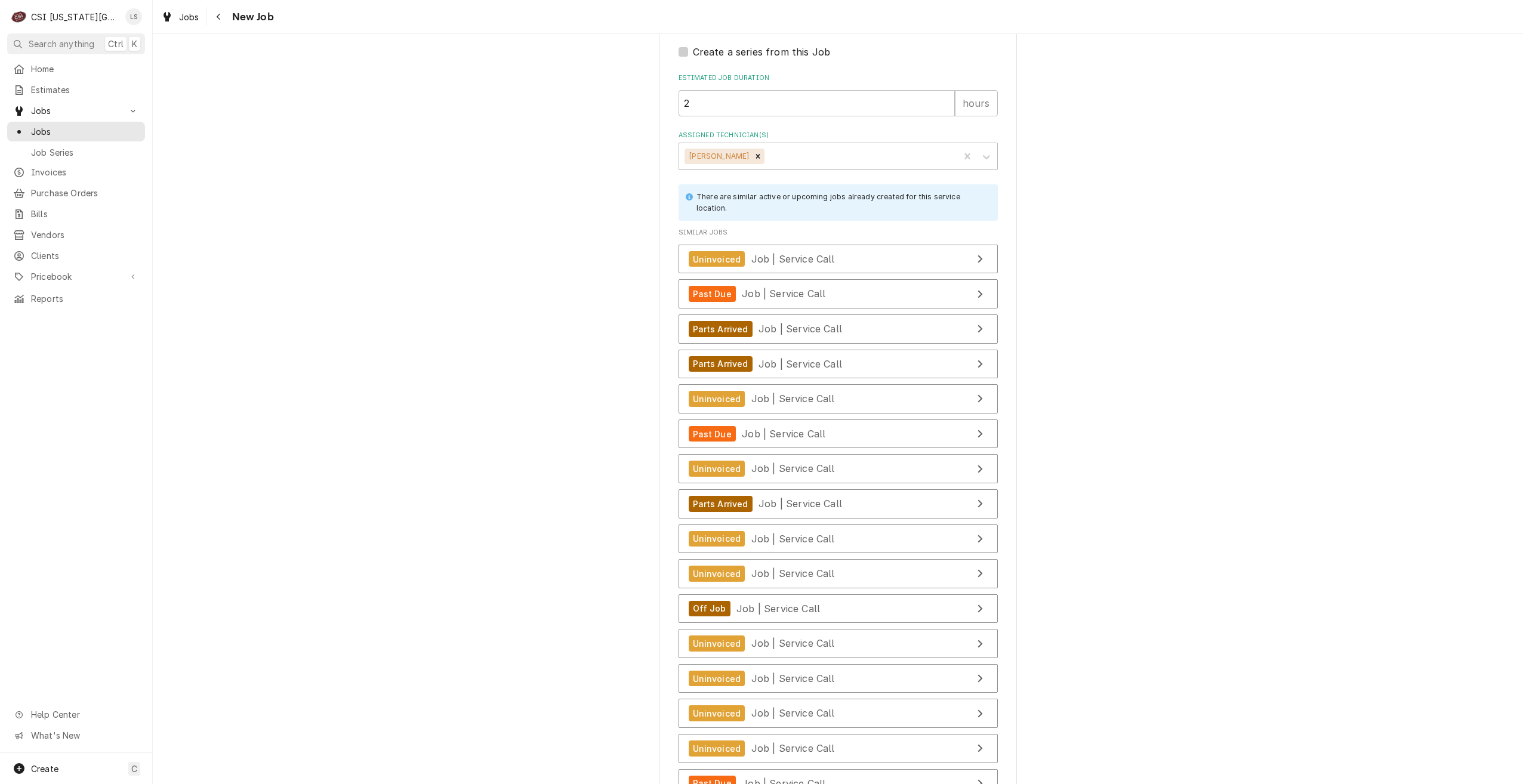
scroll to position [1737, 0]
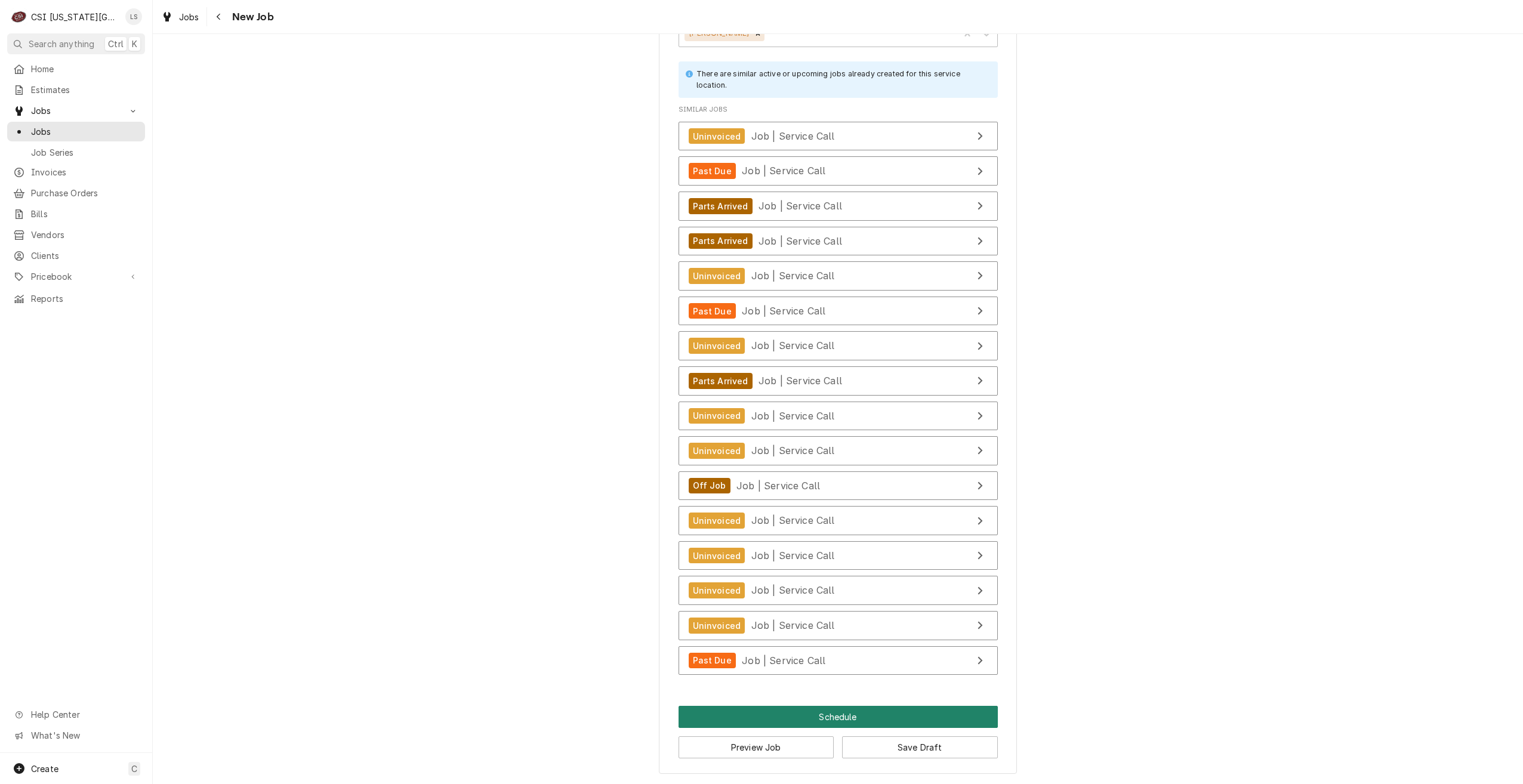
click at [786, 716] on button "Schedule" at bounding box center [838, 716] width 320 height 22
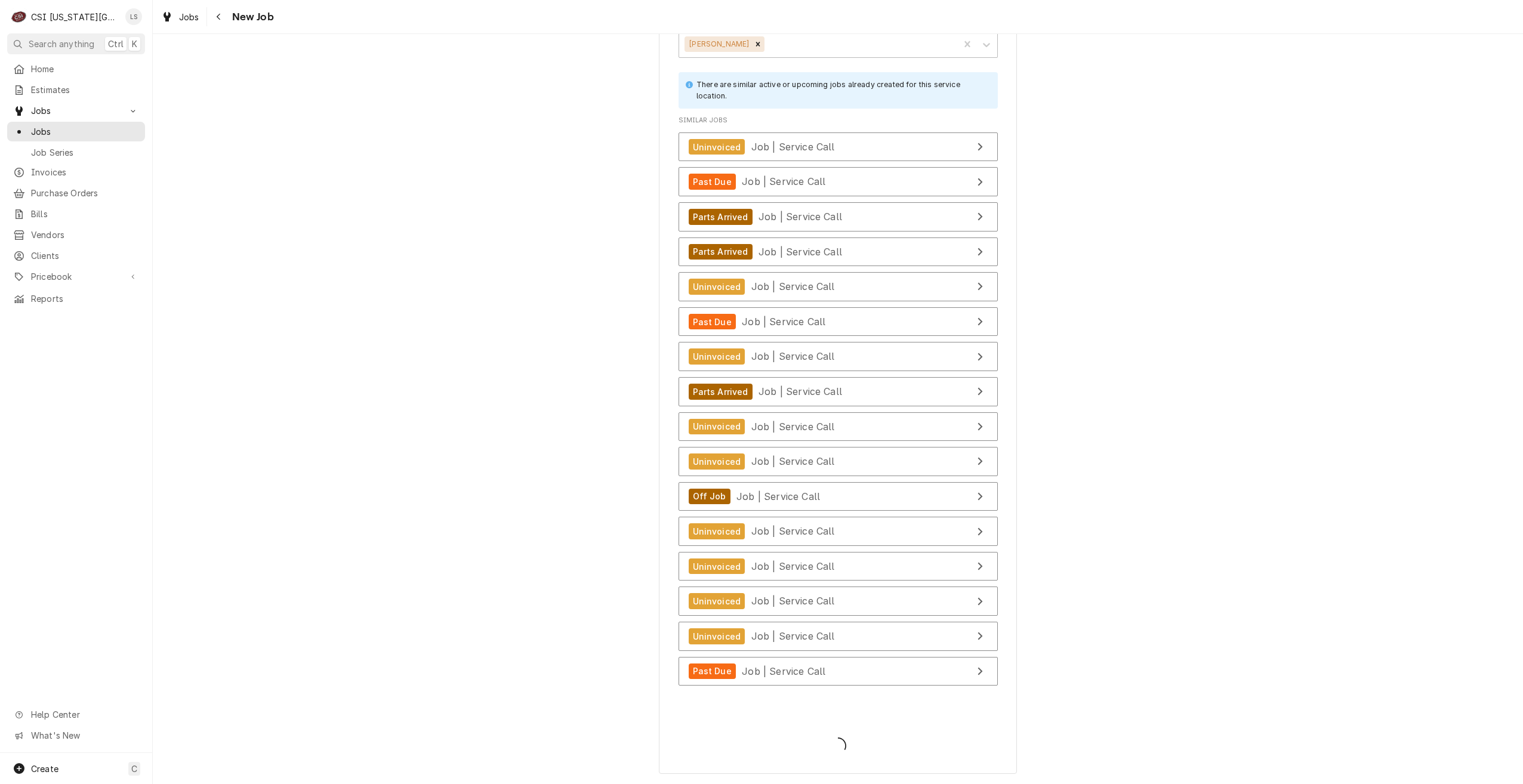
type textarea "x"
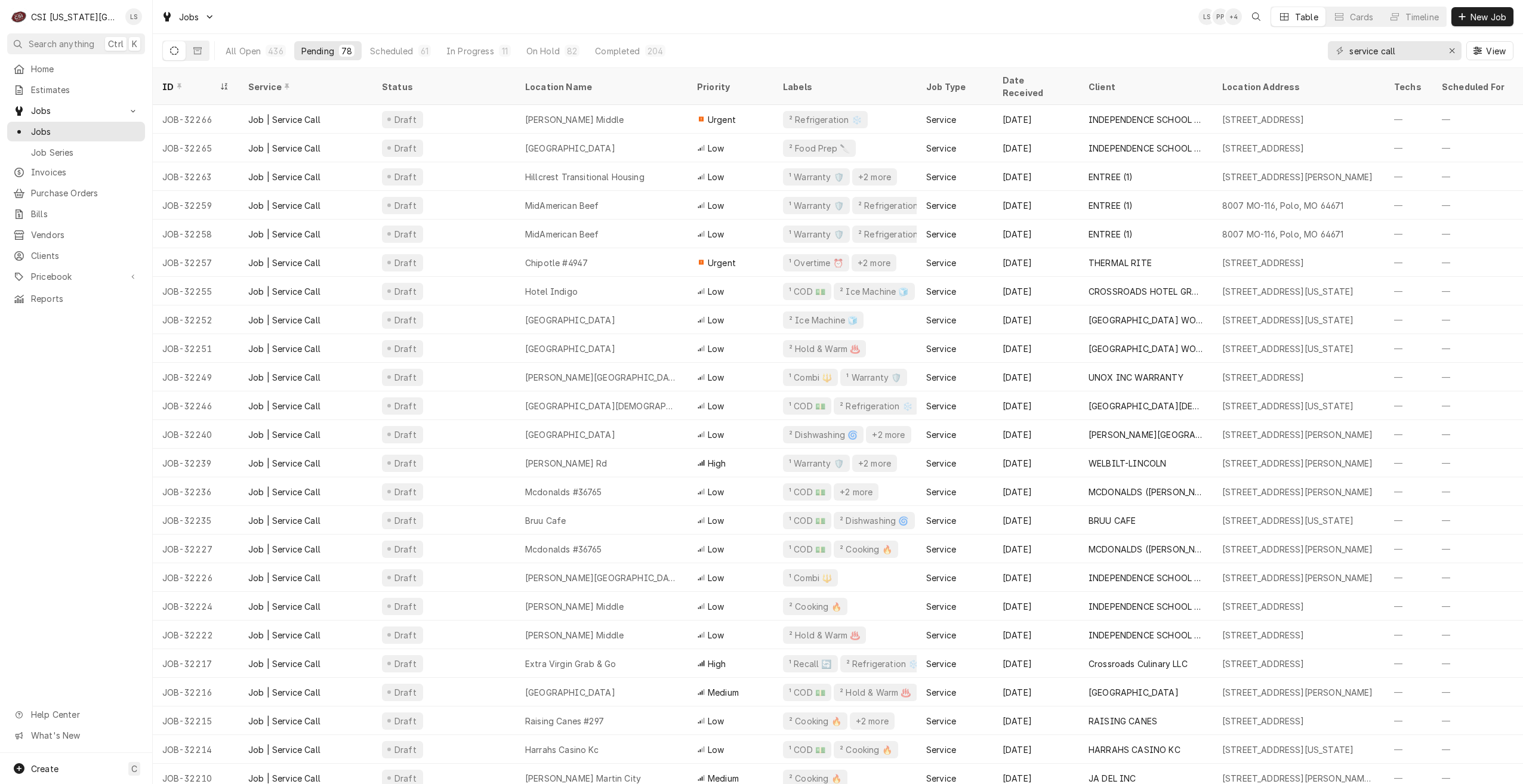
click at [1112, 20] on div "Jobs LS PP + 4 Table Cards Timeline New Job" at bounding box center [838, 16] width 1370 height 34
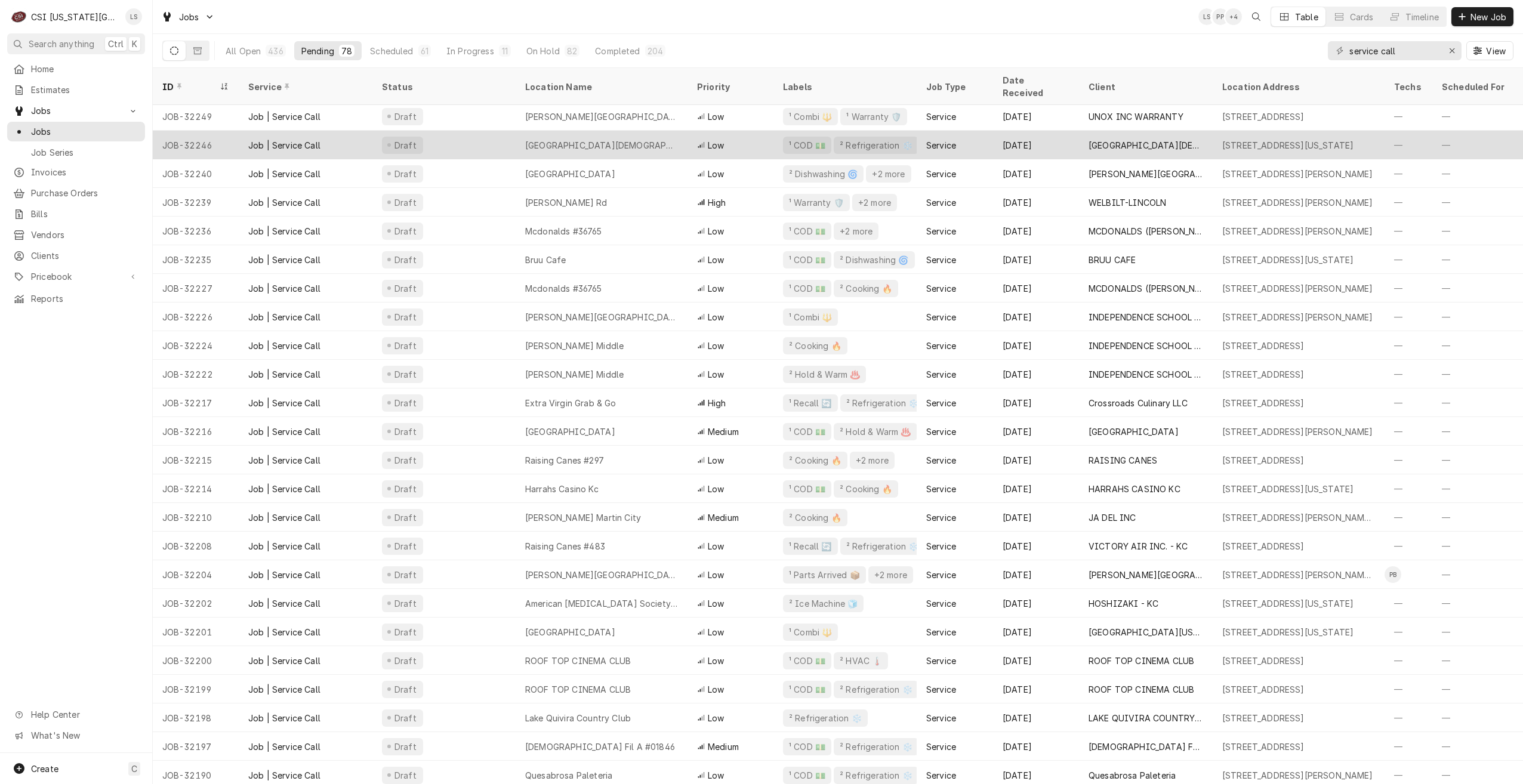
scroll to position [347, 0]
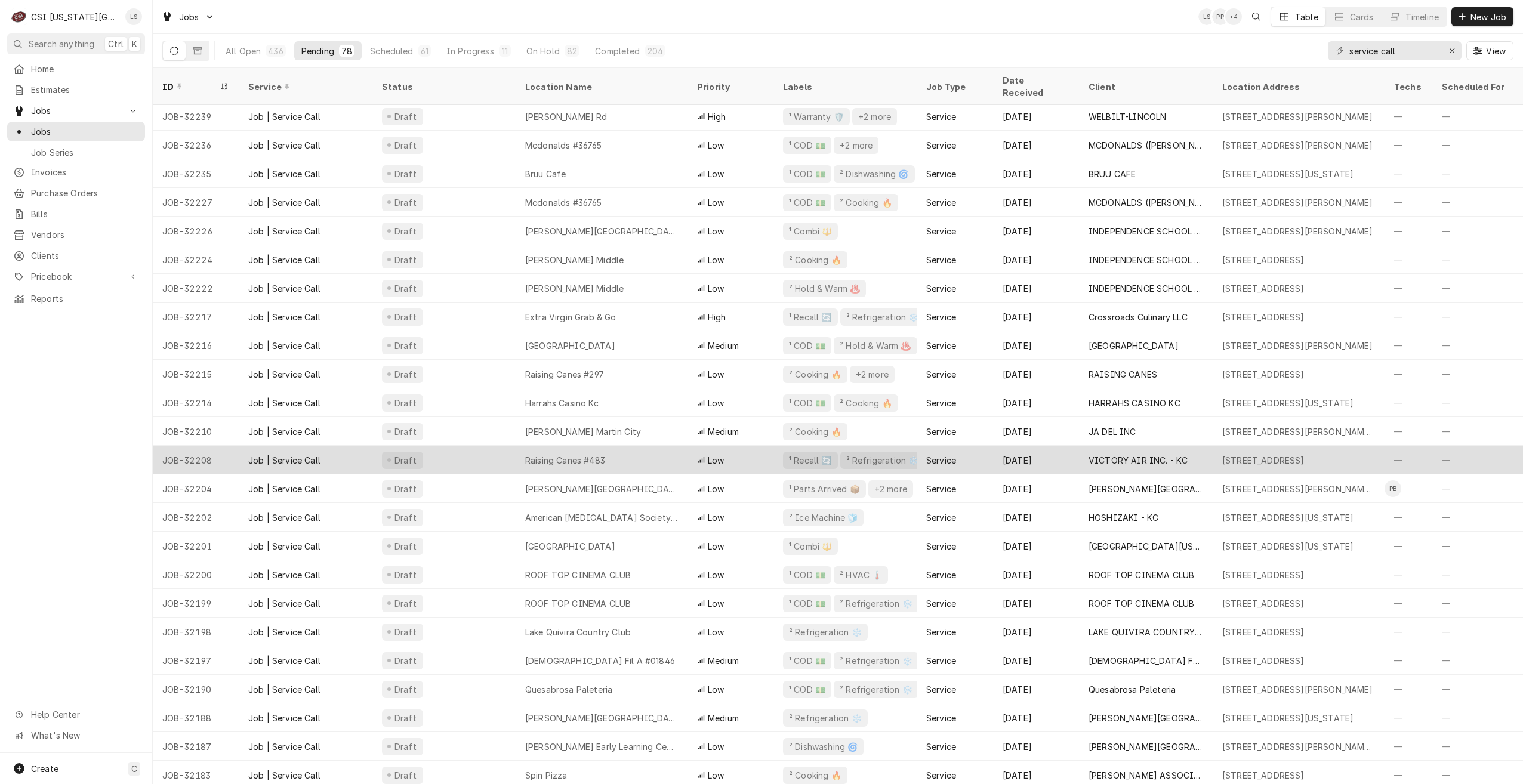
click at [541, 454] on div "Raising Canes #483" at bounding box center [564, 460] width 80 height 13
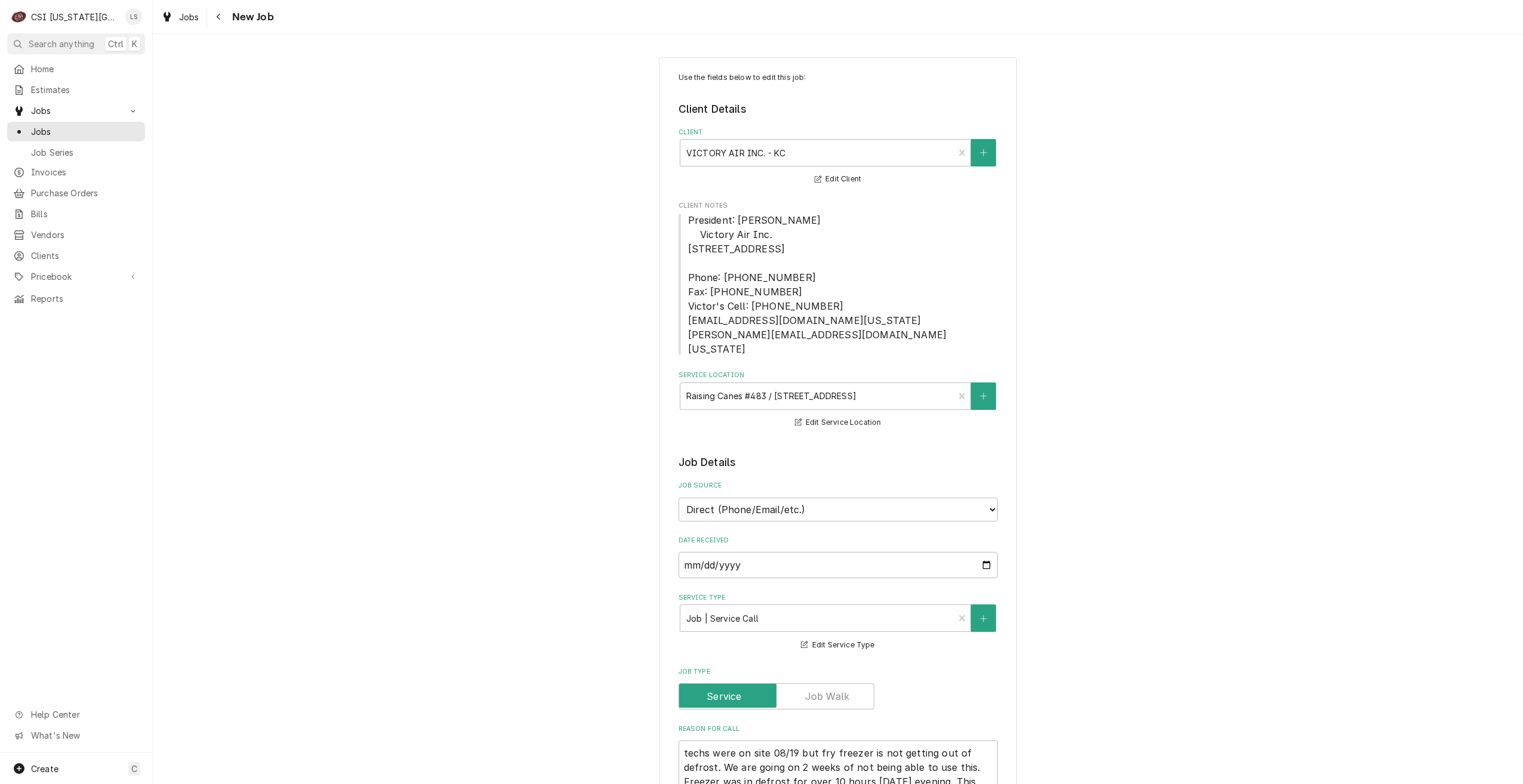
type textarea "x"
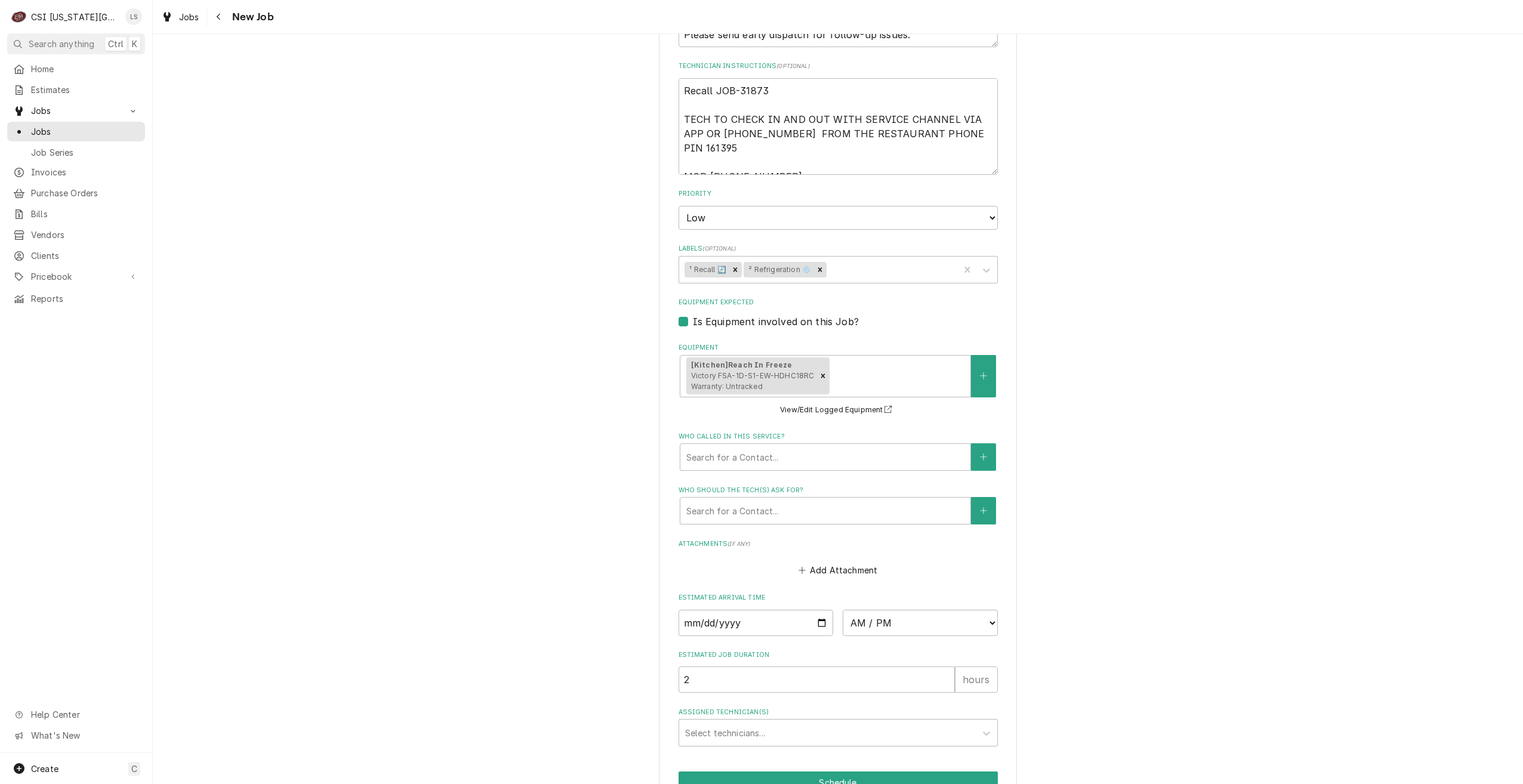
scroll to position [871, 0]
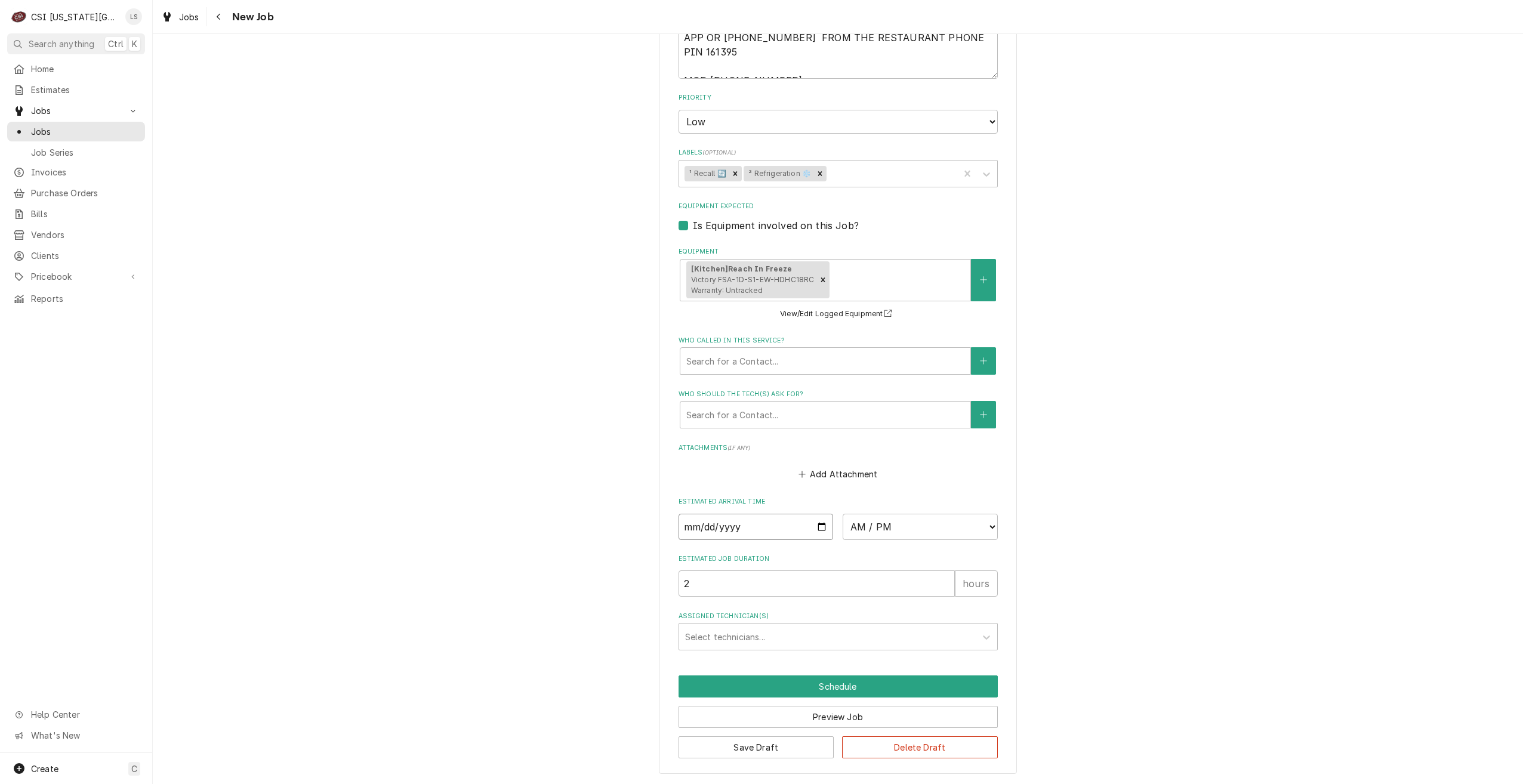
click at [814, 523] on input "Date" at bounding box center [756, 527] width 155 height 26
type input "[DATE]"
type textarea "x"
click at [884, 527] on select "AM / PM 6:00 AM 6:15 AM 6:30 AM 6:45 AM 7:00 AM 7:15 AM 7:30 AM 7:45 AM 8:00 AM…" at bounding box center [920, 527] width 155 height 26
select select "09:00:00"
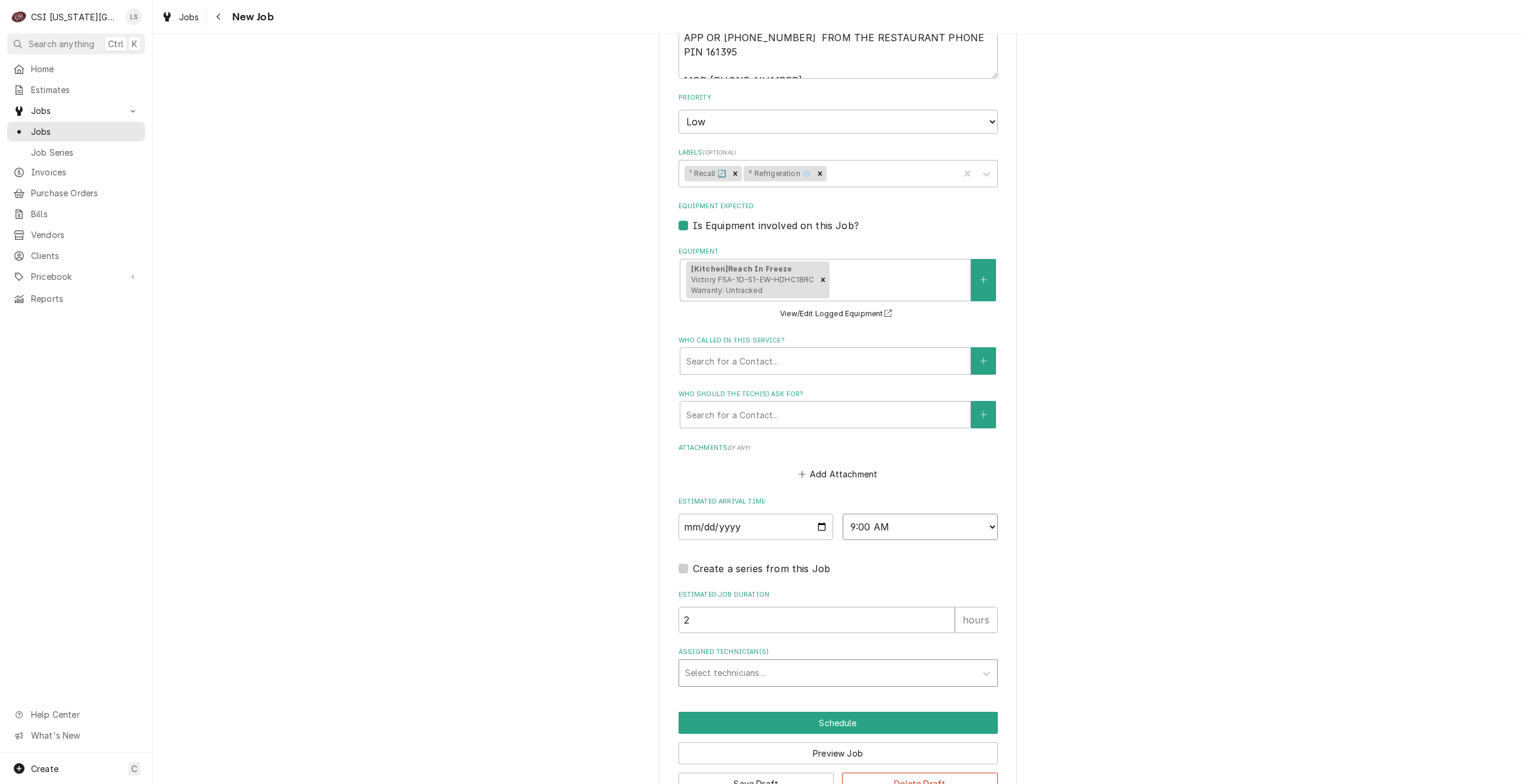
type textarea "x"
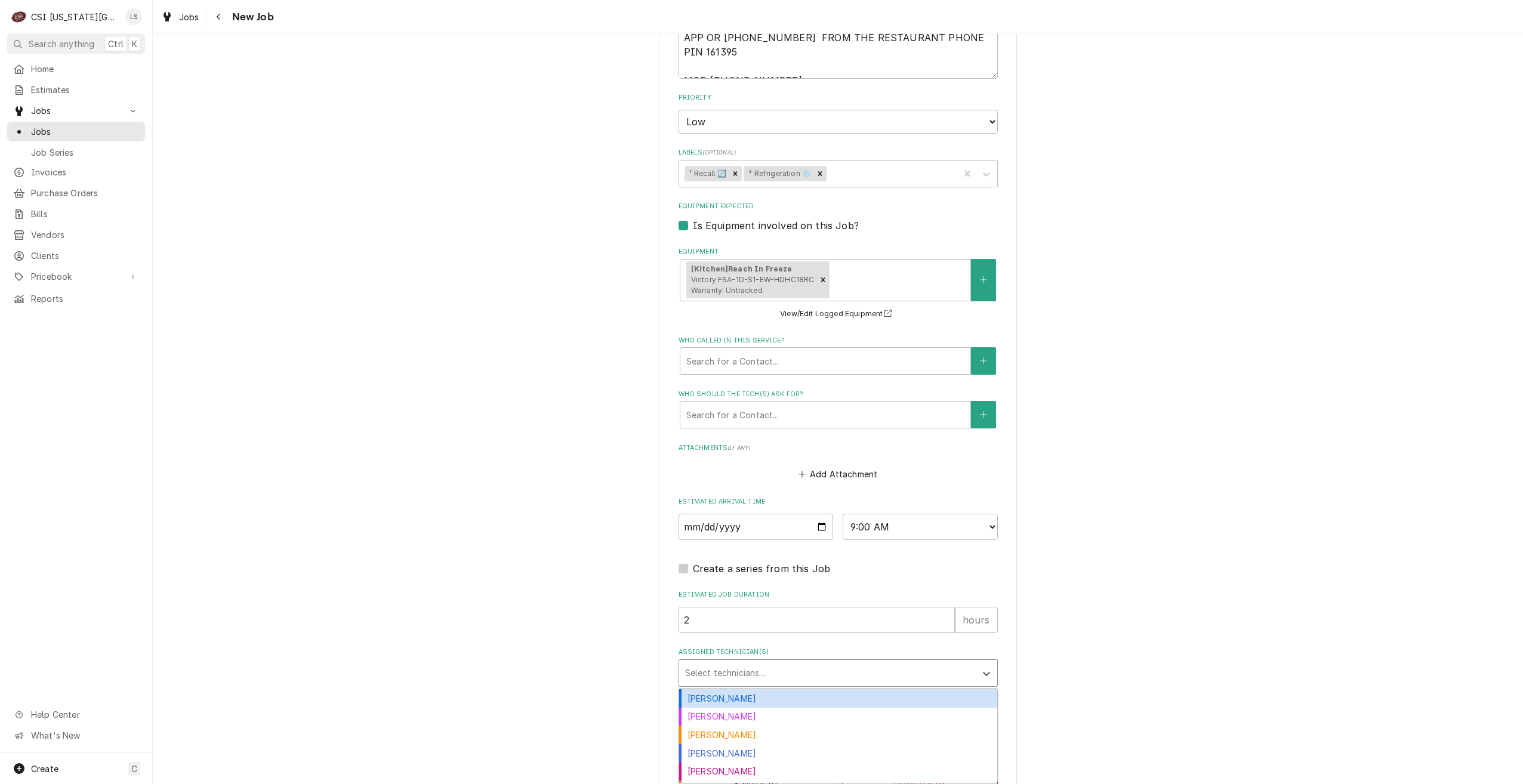
click at [887, 668] on div "Assigned Technician(s)" at bounding box center [828, 673] width 285 height 21
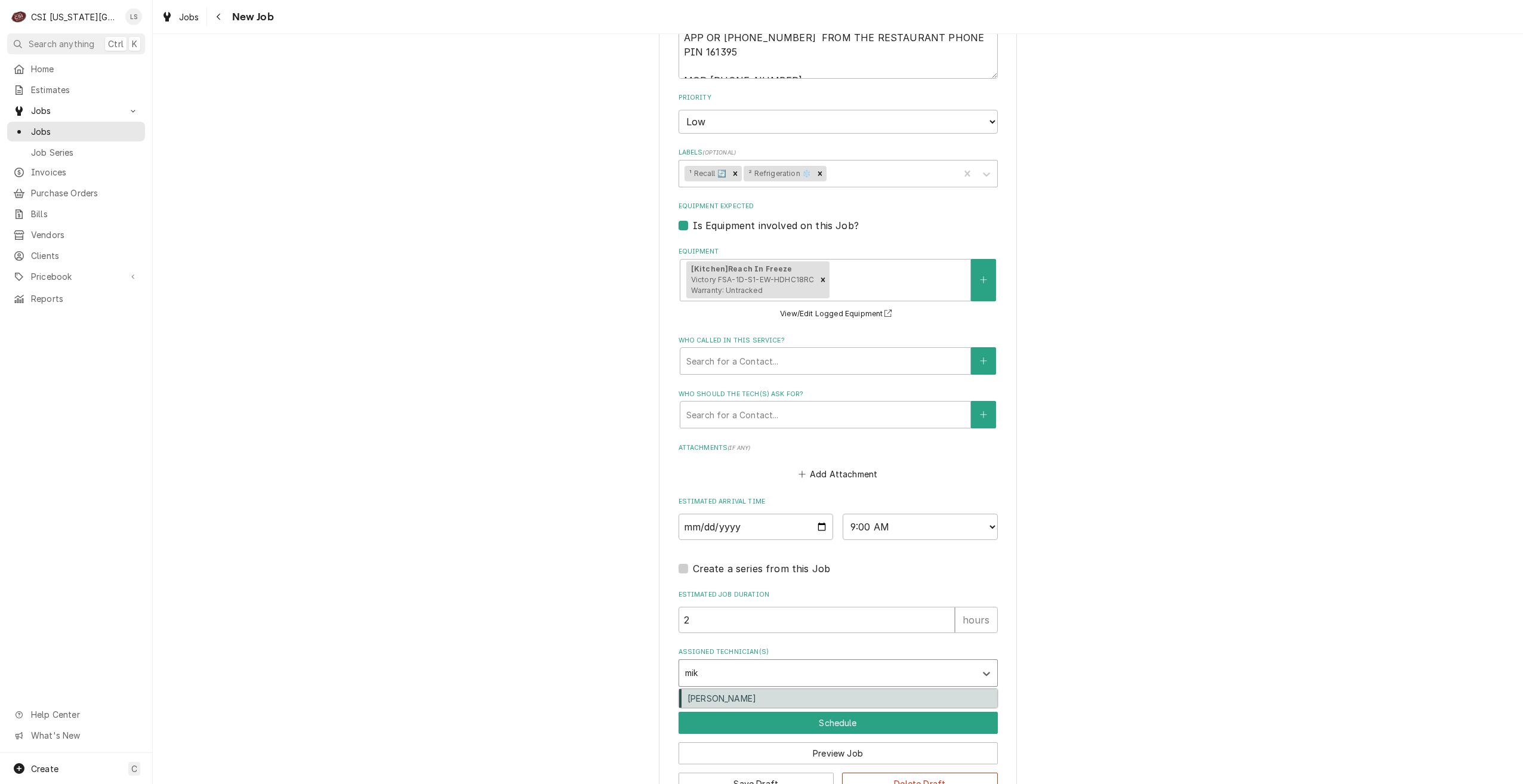
type input "[PERSON_NAME]"
click at [896, 699] on div "[PERSON_NAME]" at bounding box center [838, 698] width 319 height 18
type textarea "x"
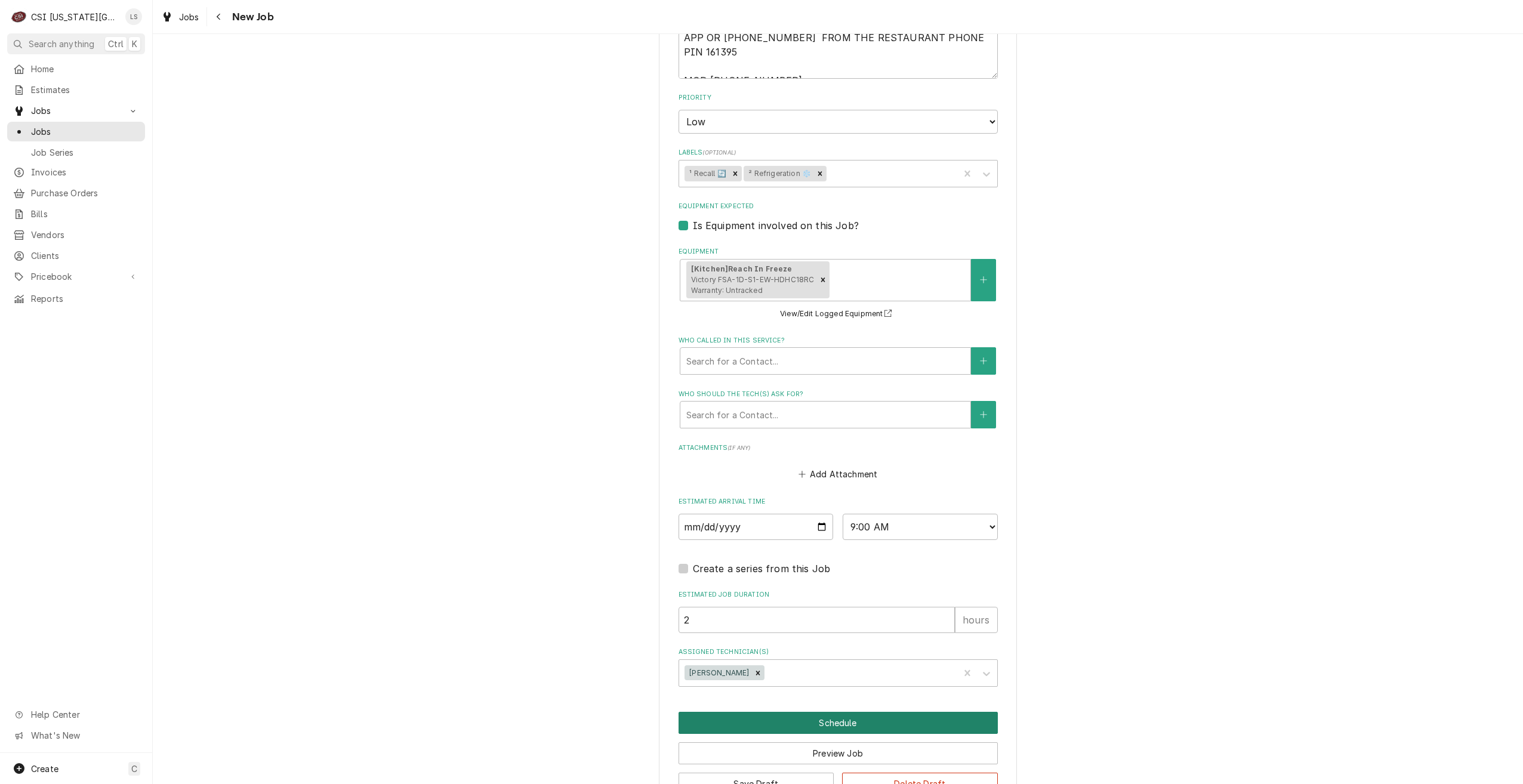
click at [909, 719] on button "Schedule" at bounding box center [838, 722] width 320 height 22
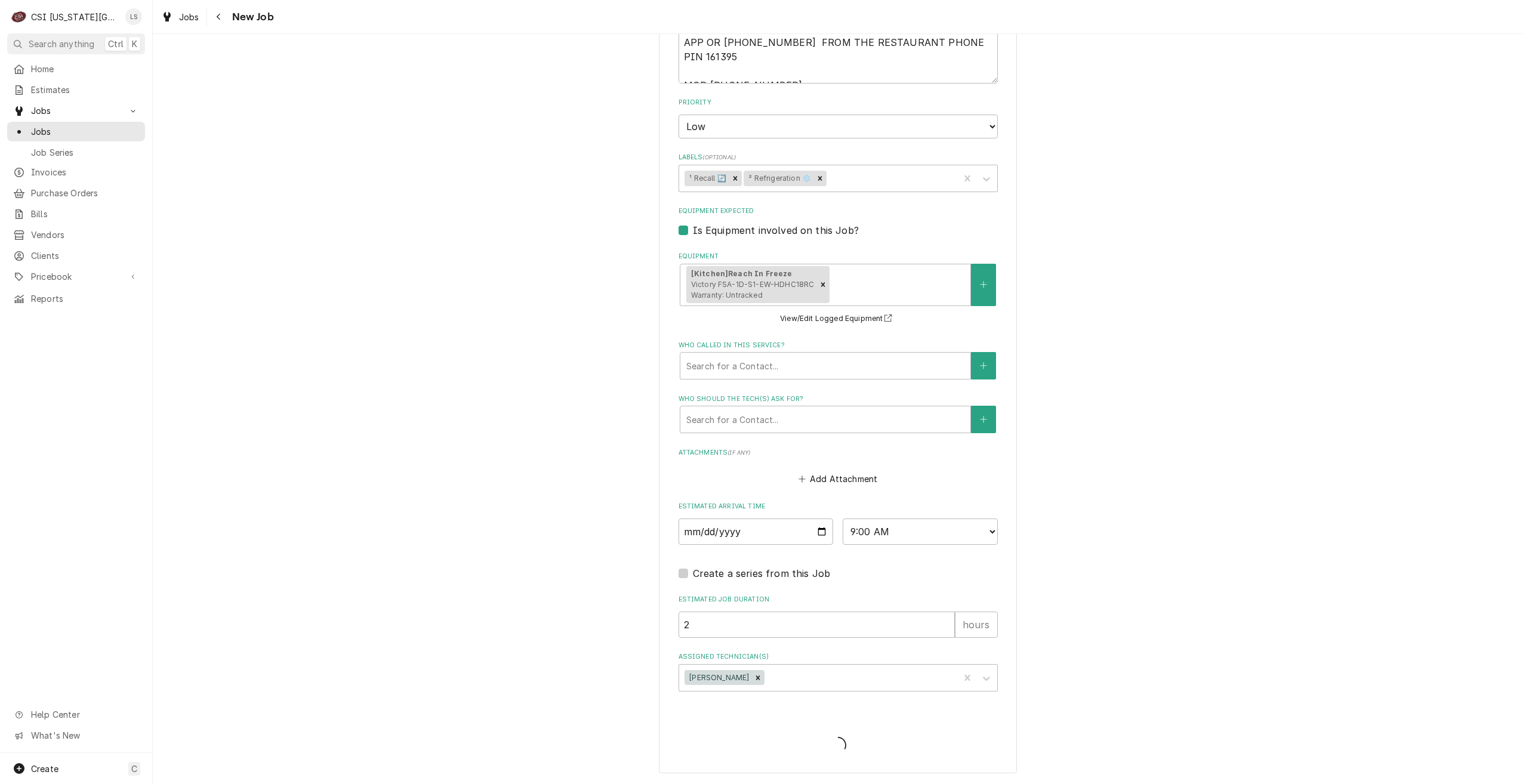
scroll to position [867, 0]
type textarea "x"
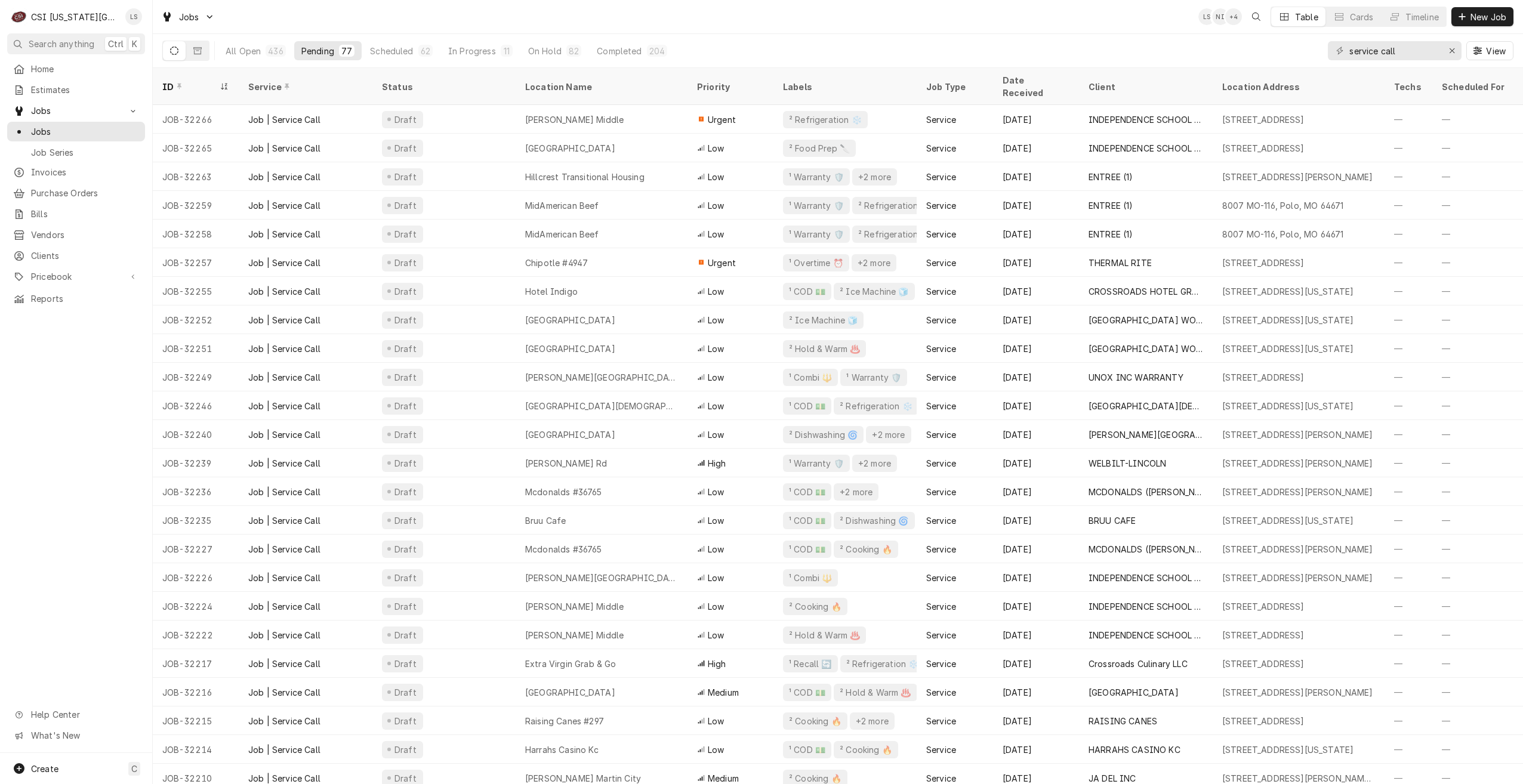
click at [844, 12] on div "Jobs LS NI + 4 Table Cards Timeline New Job" at bounding box center [838, 16] width 1370 height 34
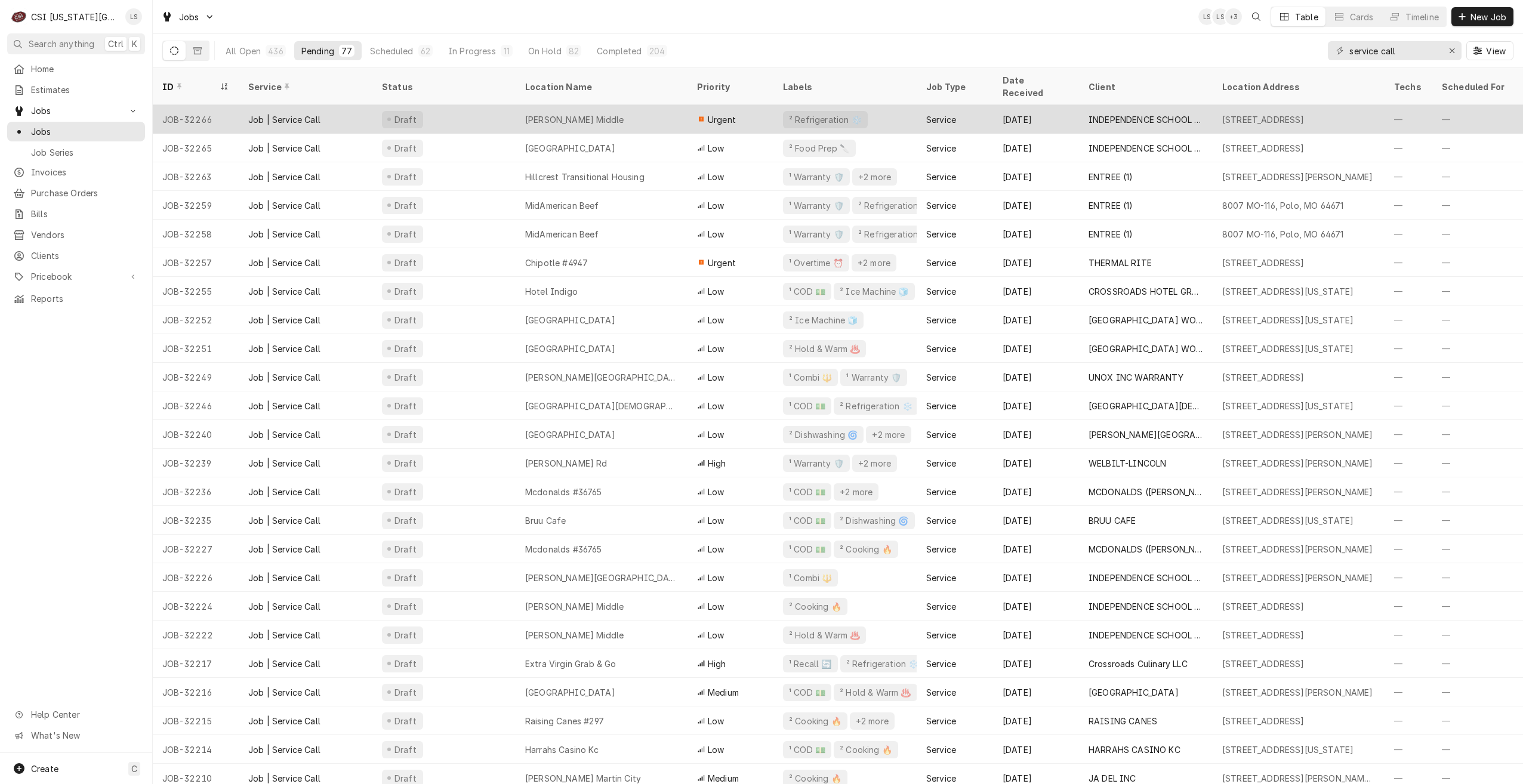
click at [655, 105] on div "[PERSON_NAME] Middle" at bounding box center [602, 119] width 172 height 29
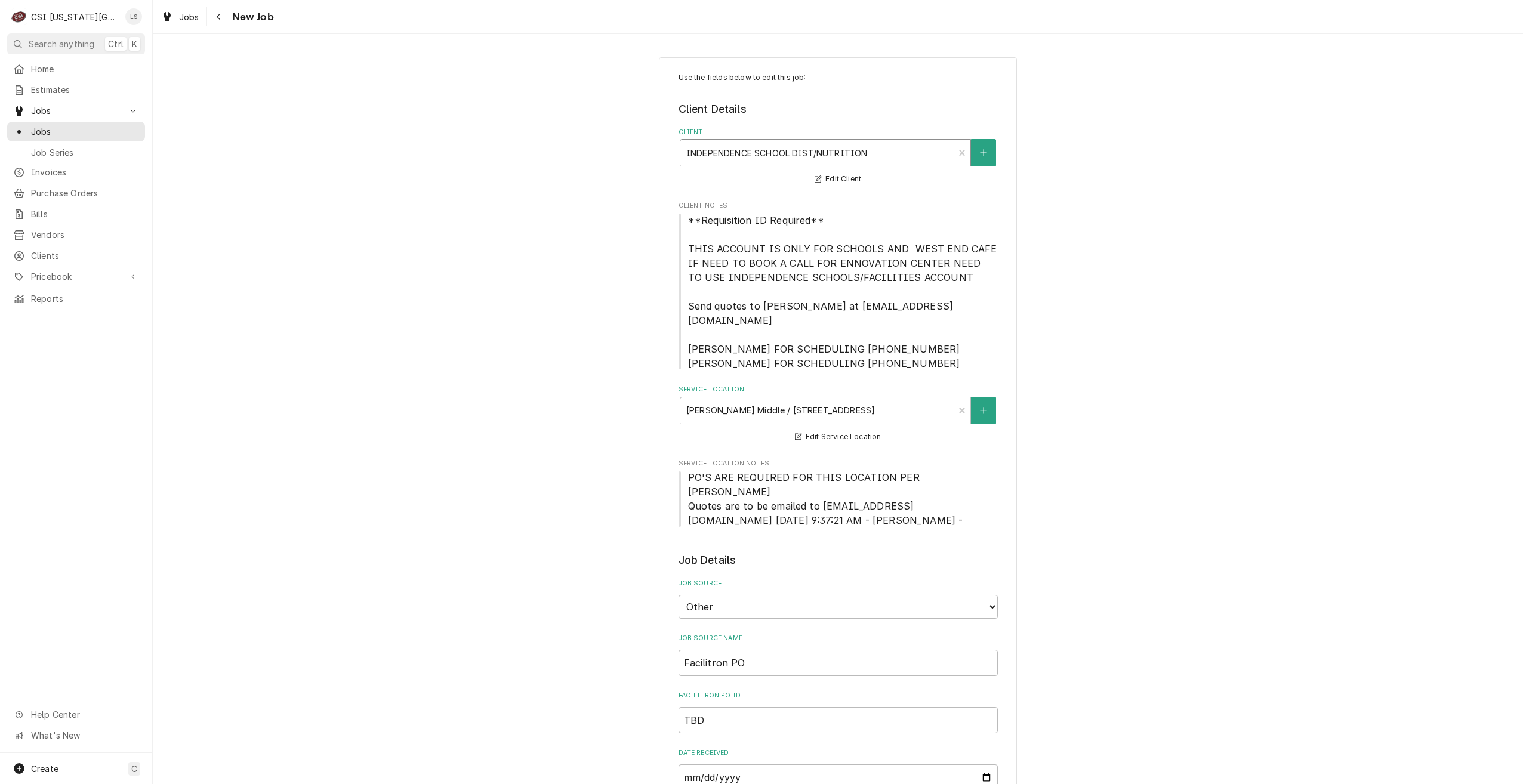
type textarea "x"
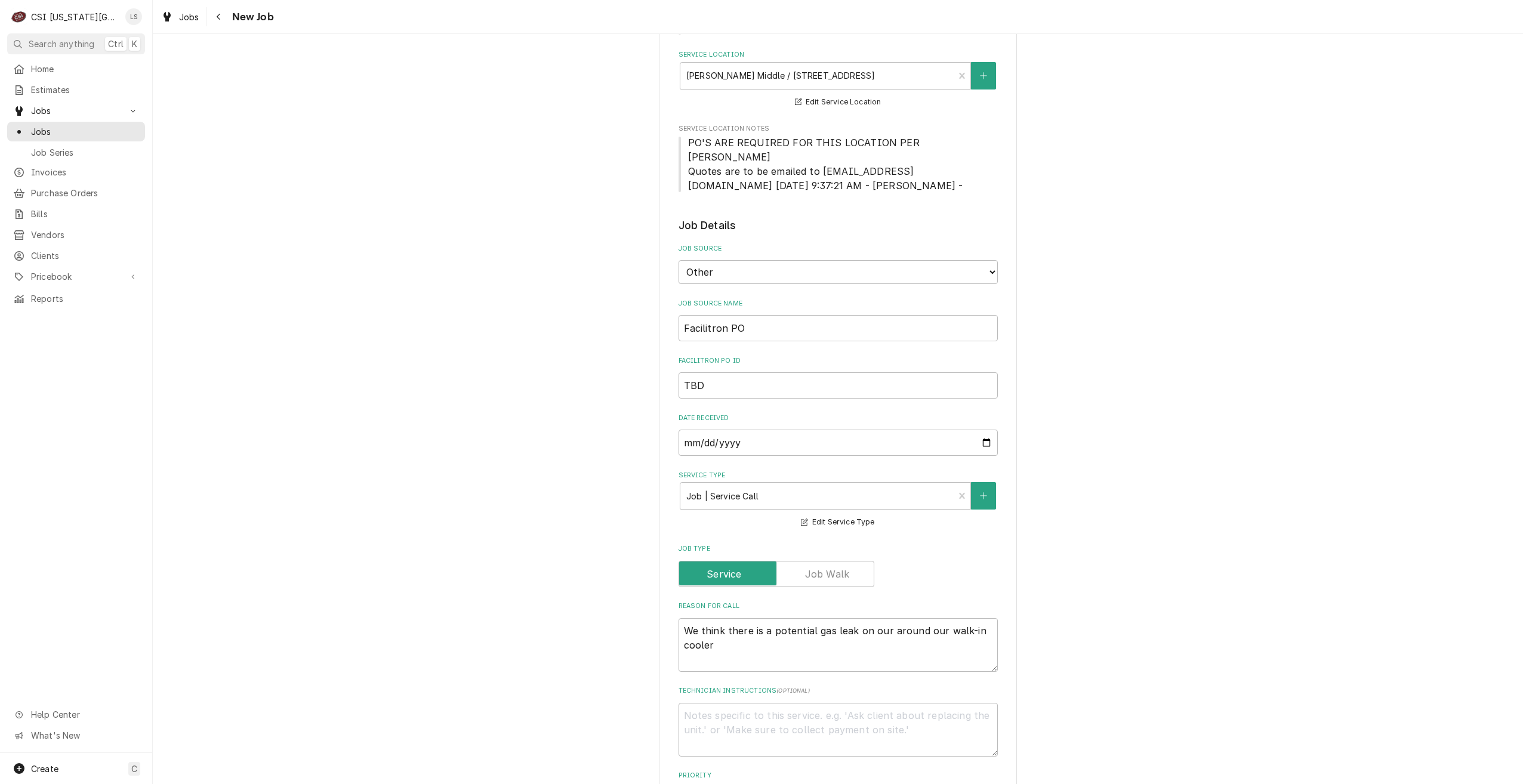
scroll to position [417, 0]
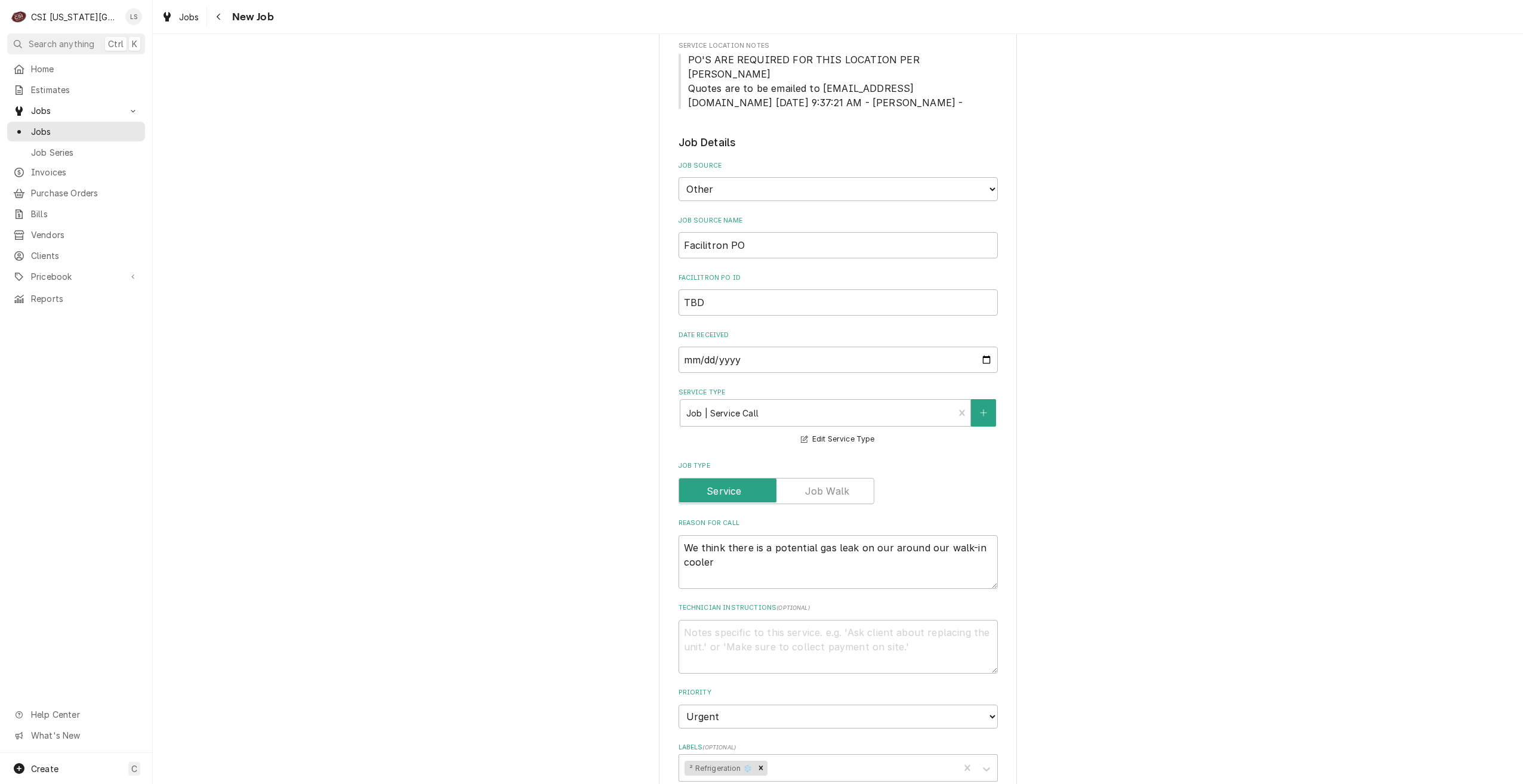
click at [1235, 190] on div "Use the fields below to edit this job: Client Details Client INDEPENDENCE SCHOO…" at bounding box center [838, 504] width 1370 height 1750
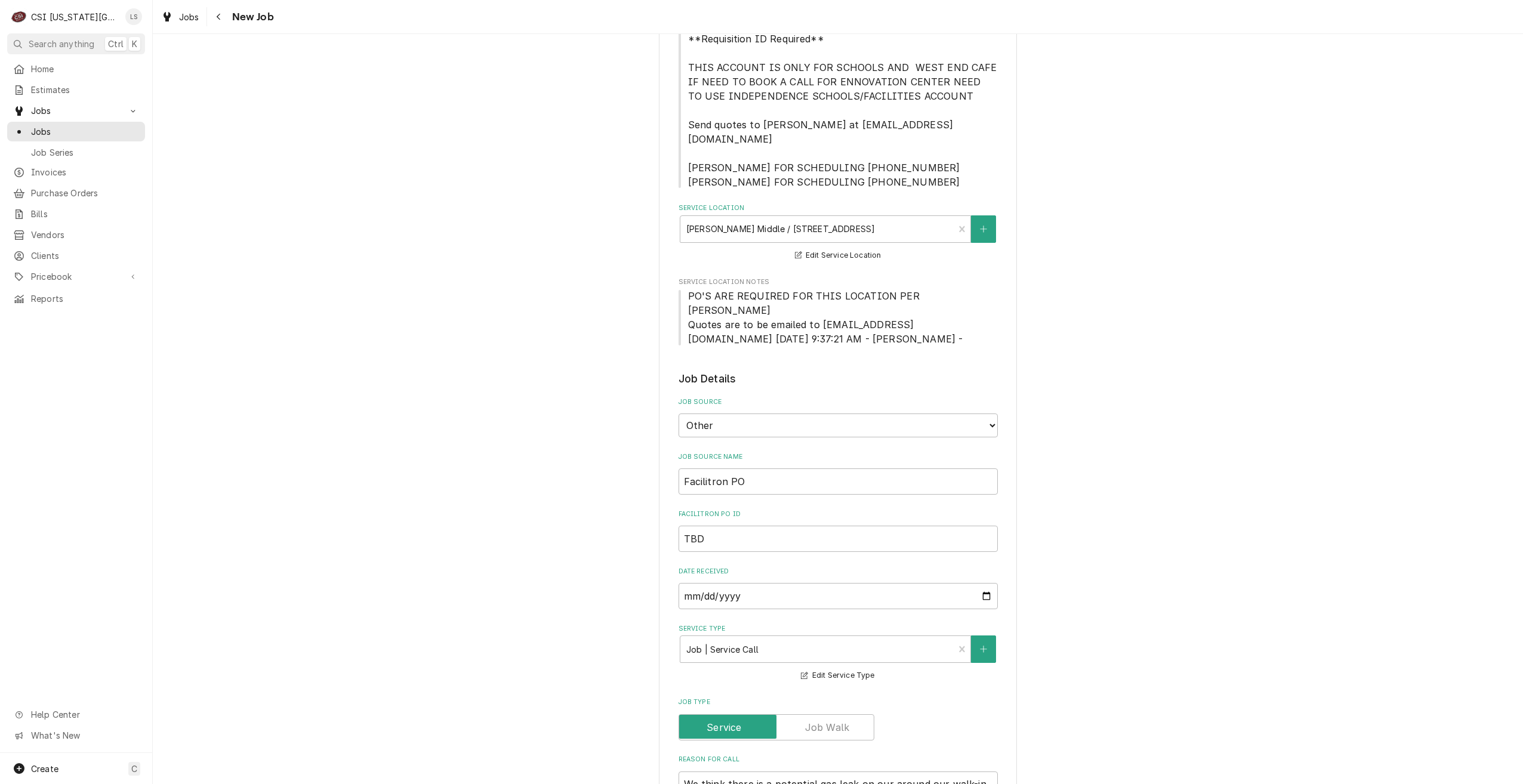
scroll to position [0, 0]
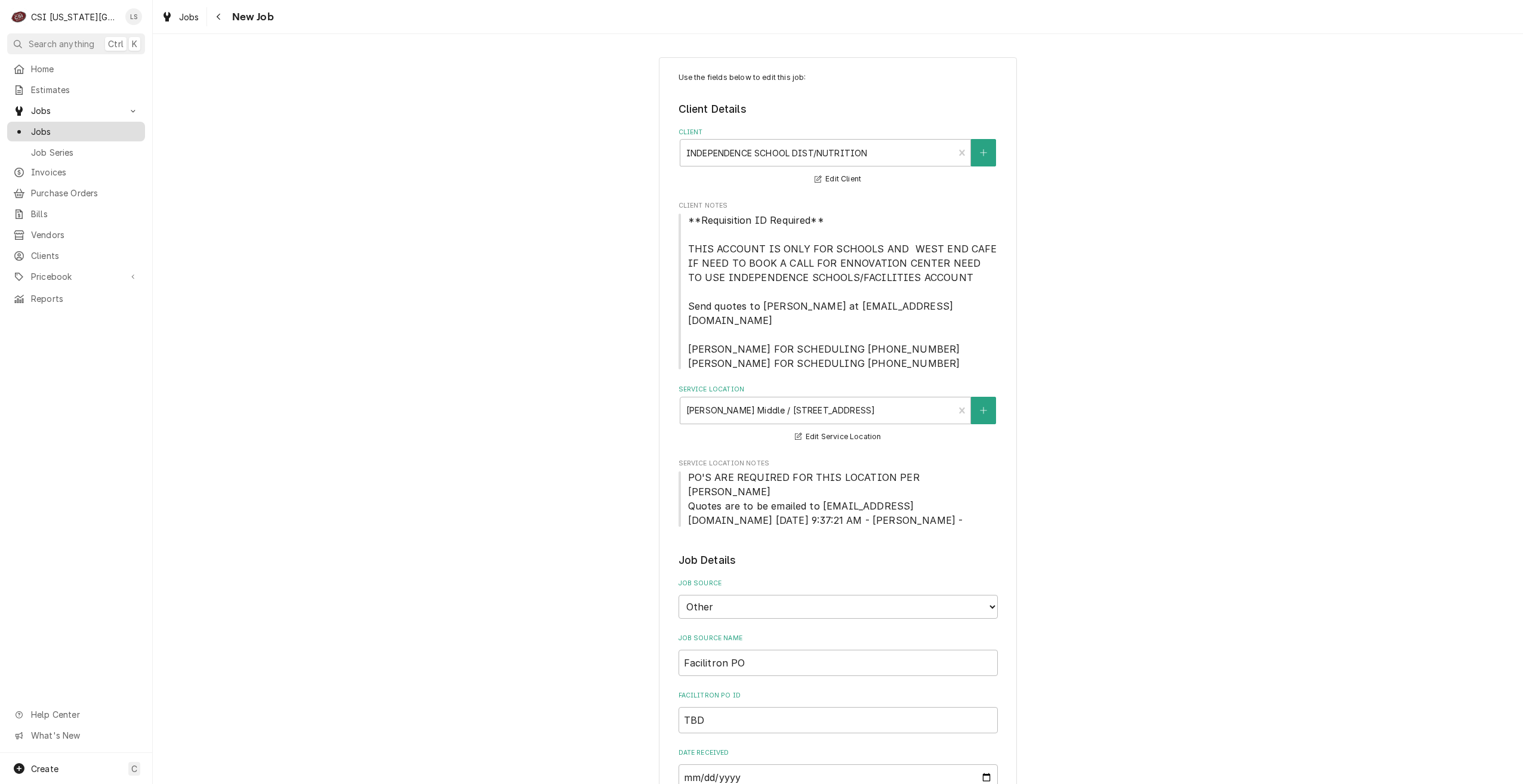
click at [104, 135] on link "Jobs" at bounding box center [76, 132] width 137 height 19
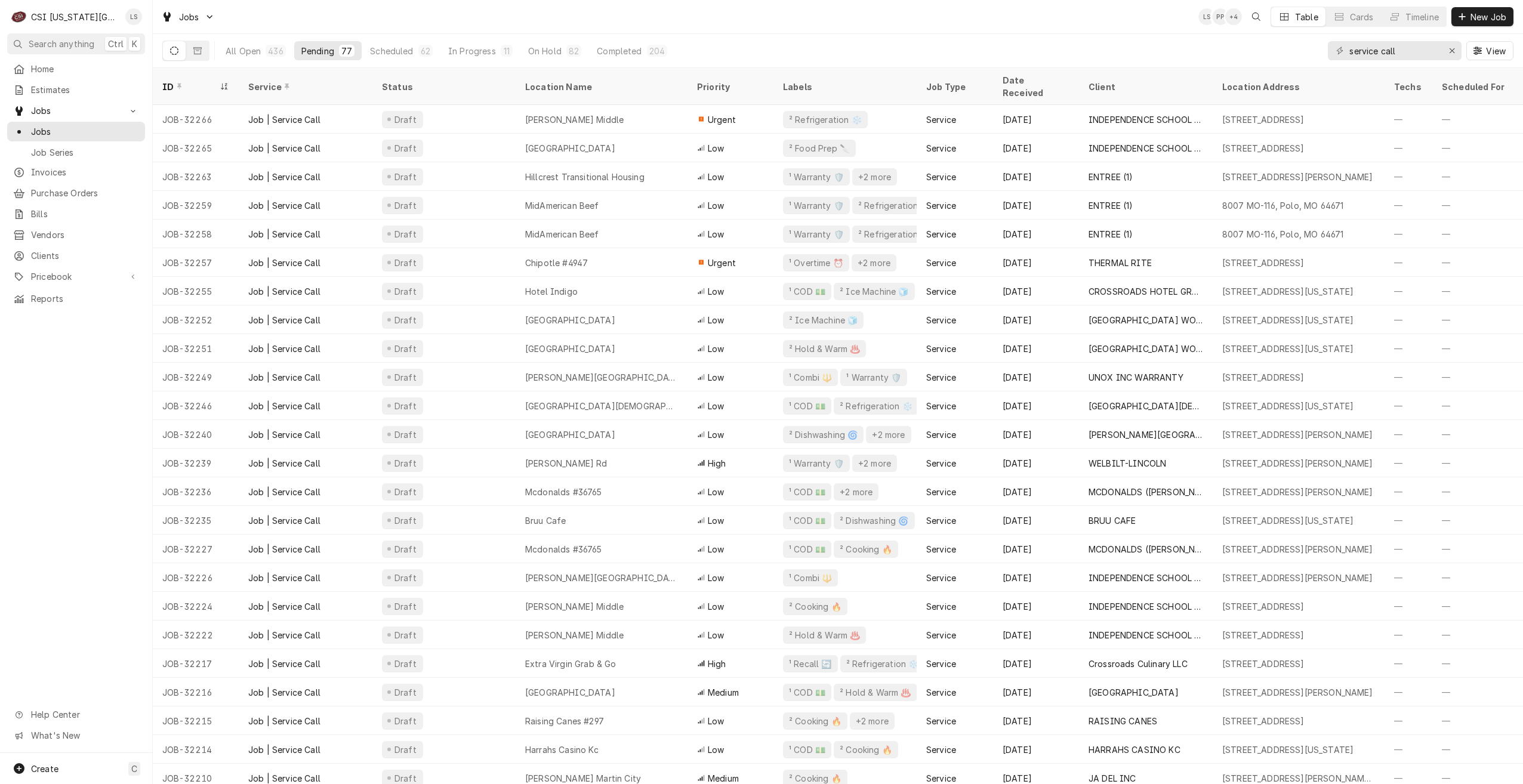
click at [1105, 29] on div "Jobs LS PP + 4 Table Cards Timeline New Job" at bounding box center [838, 16] width 1370 height 34
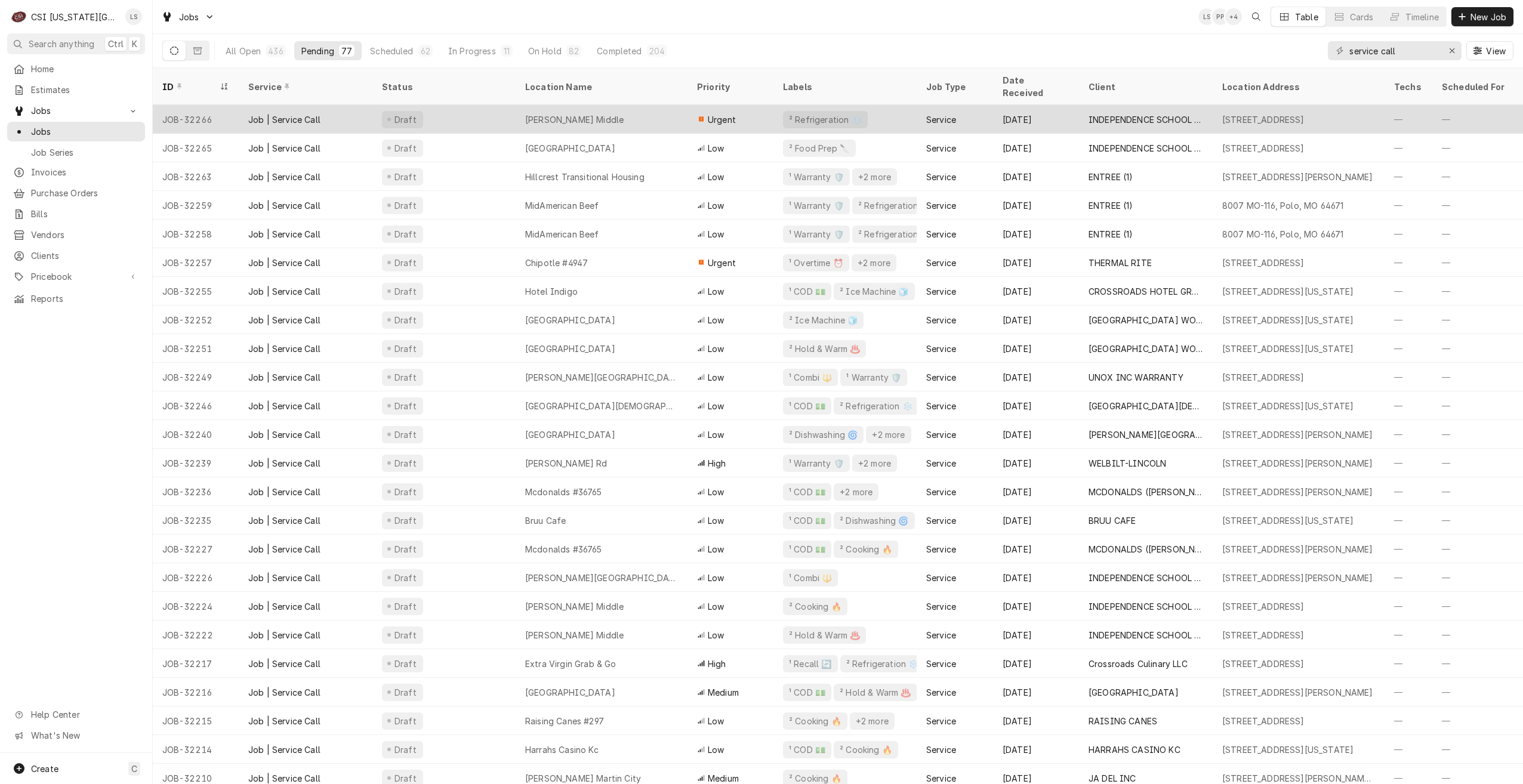
click at [579, 113] on div "[PERSON_NAME] Middle" at bounding box center [574, 119] width 99 height 13
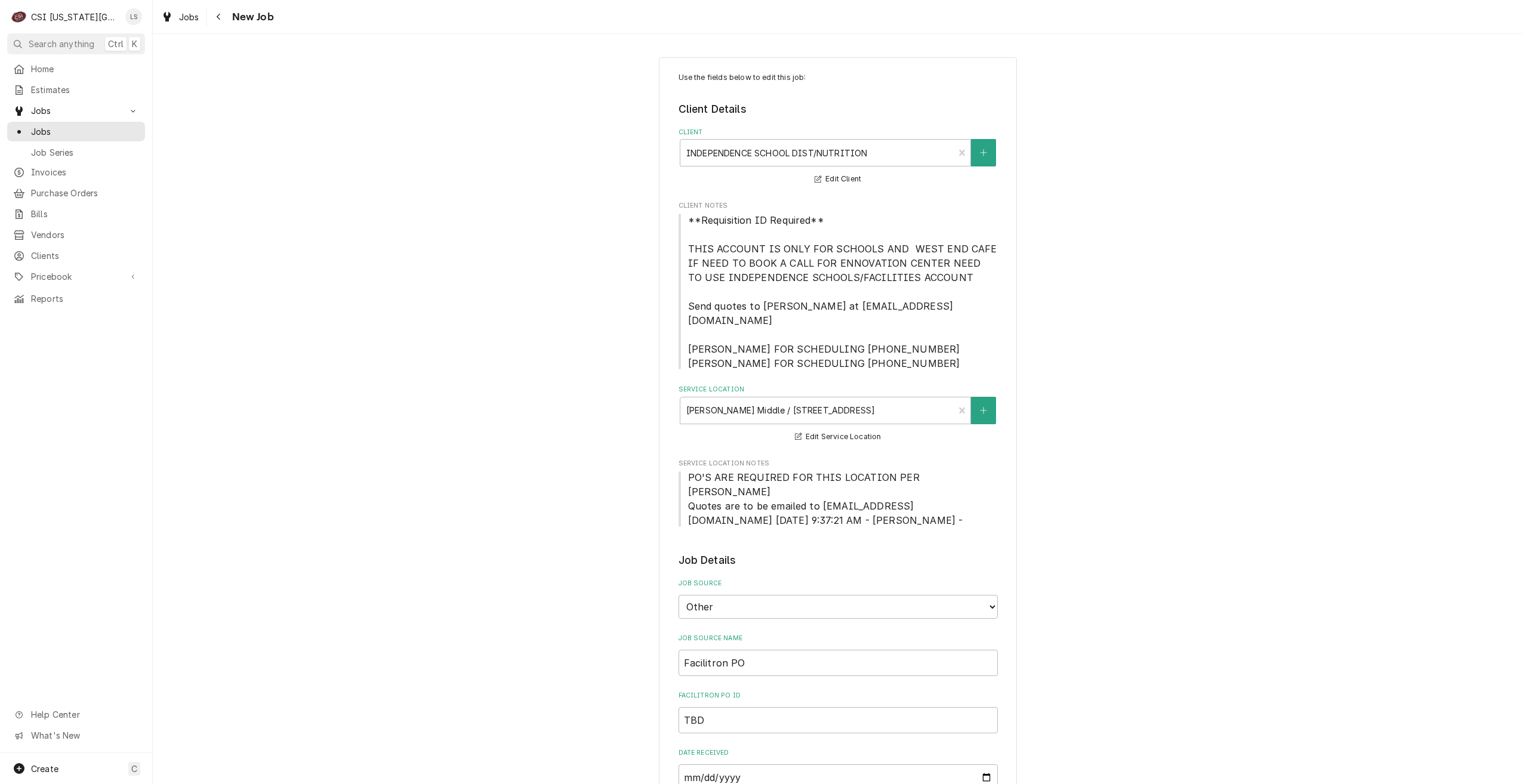
type textarea "x"
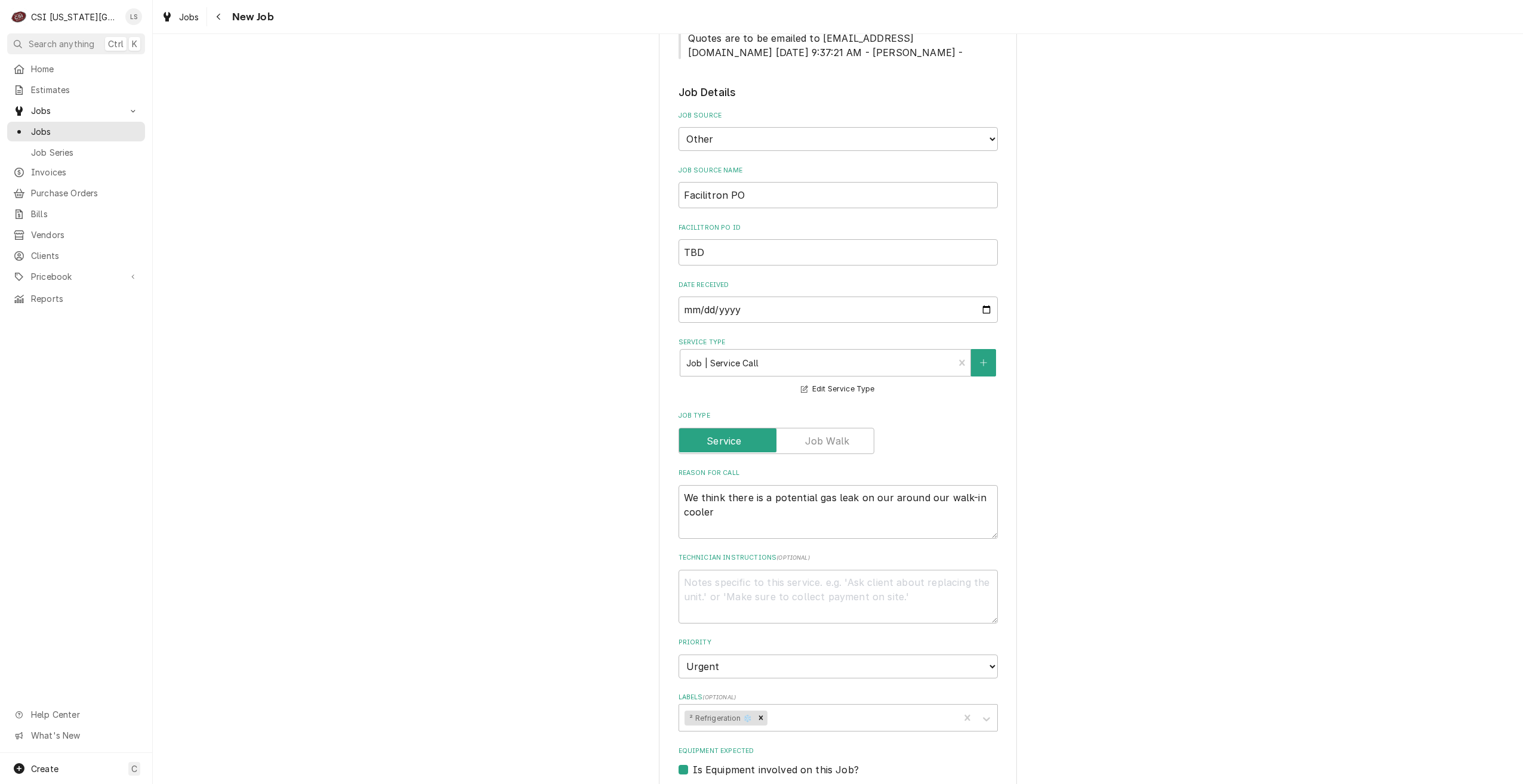
scroll to position [477, 0]
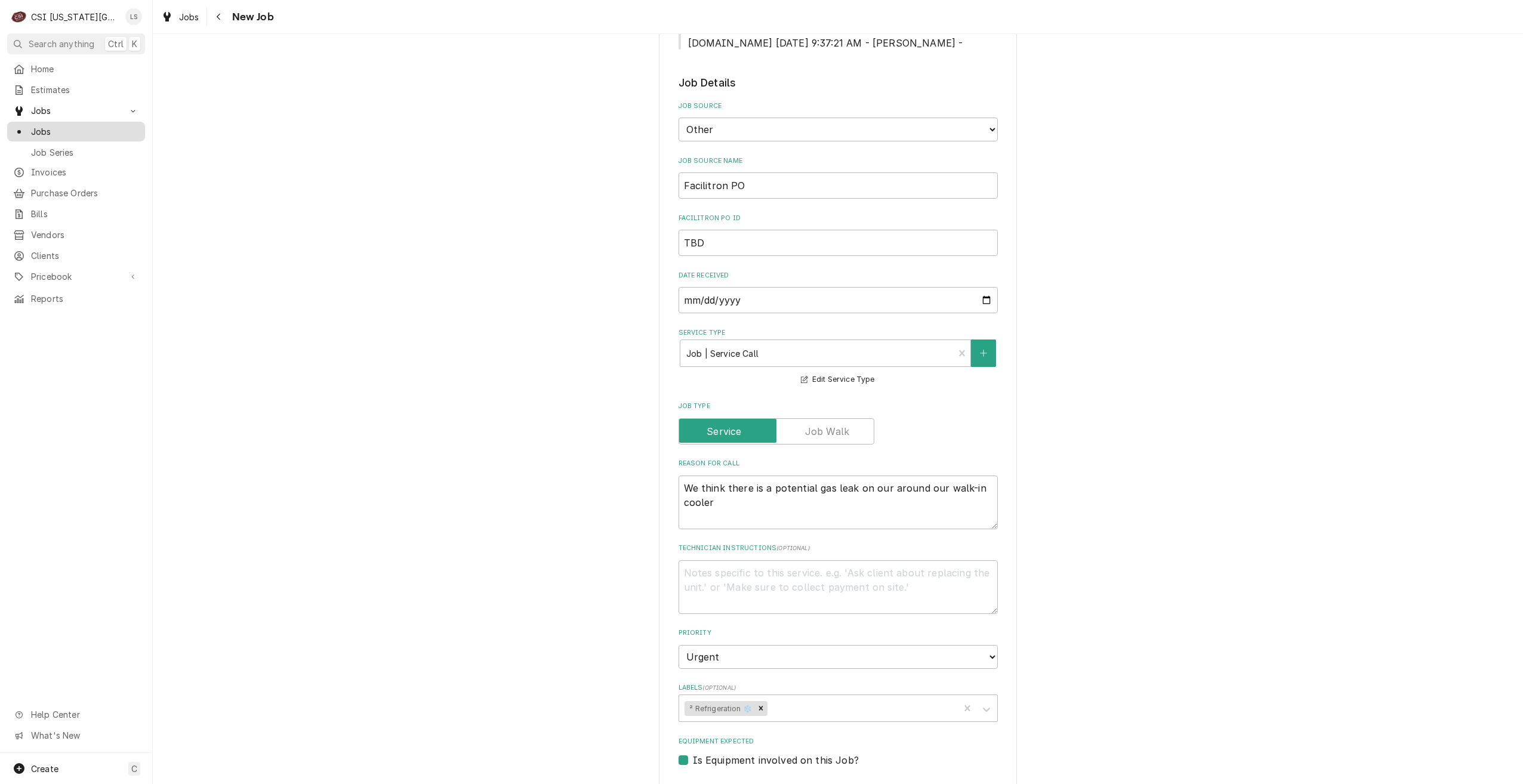
click at [96, 130] on span "Jobs" at bounding box center [85, 131] width 108 height 13
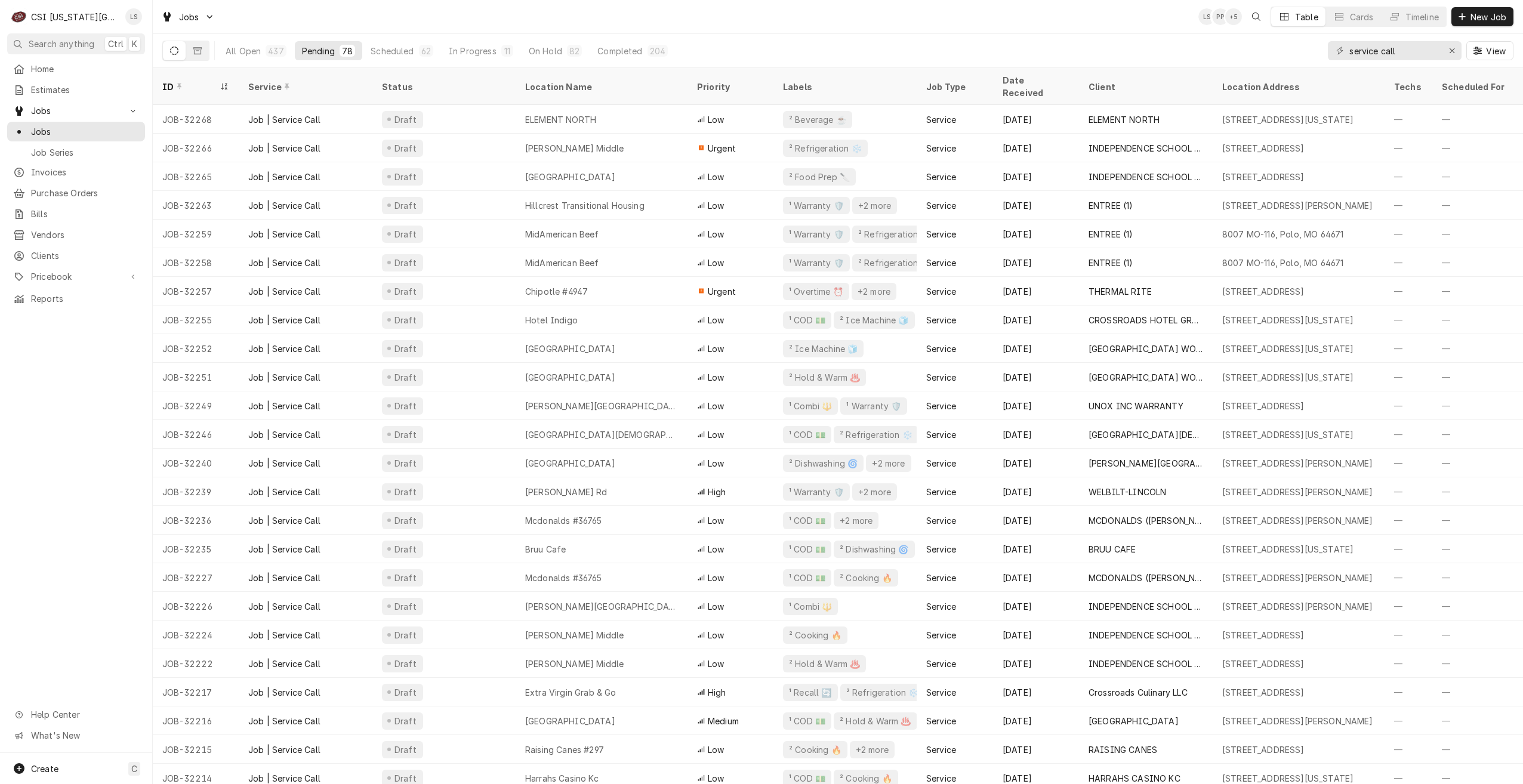
click at [827, 20] on div "Jobs LS PP + 5 Table Cards Timeline New Job" at bounding box center [838, 16] width 1370 height 34
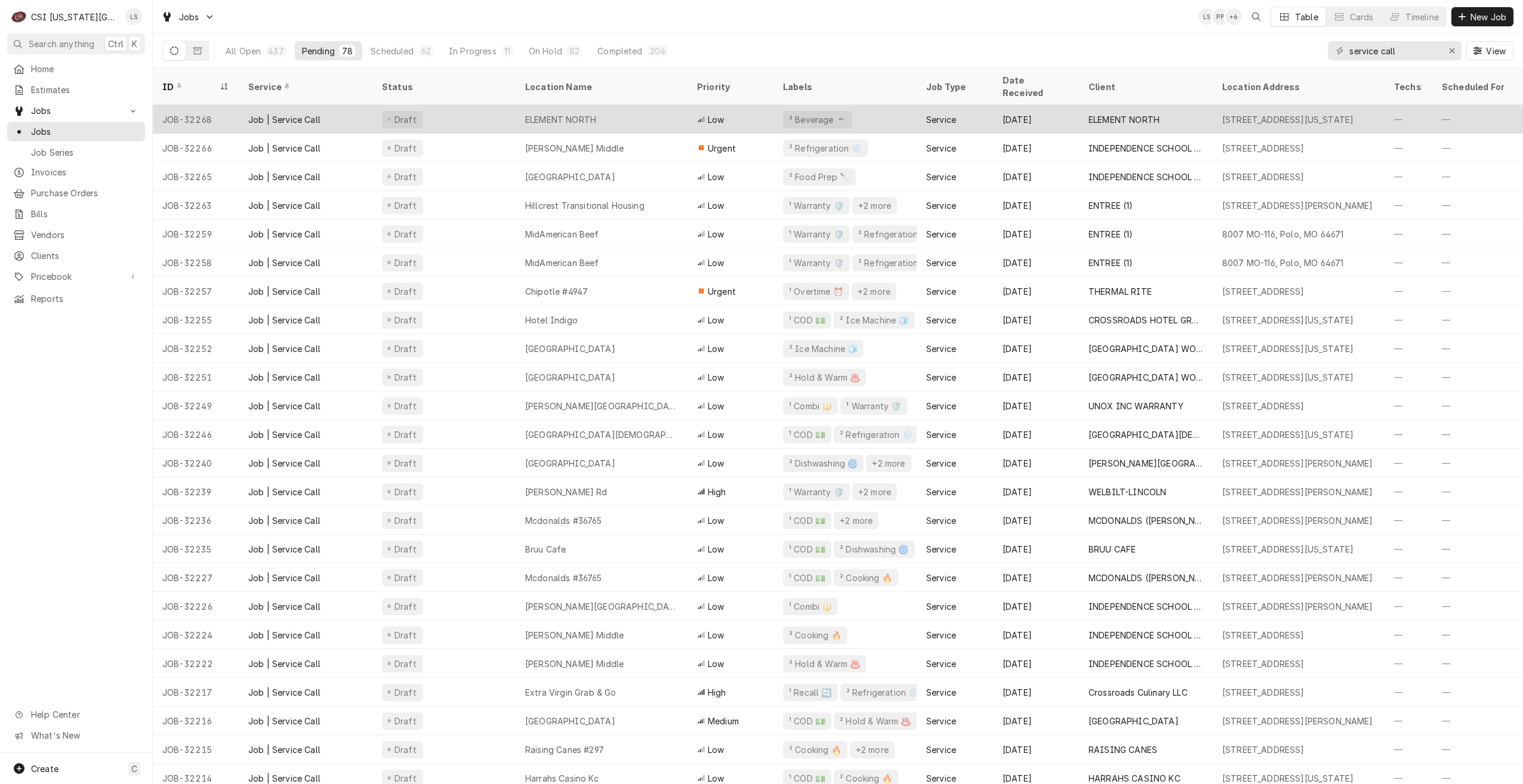
click at [602, 105] on div "ELEMENT NORTH" at bounding box center [602, 119] width 172 height 29
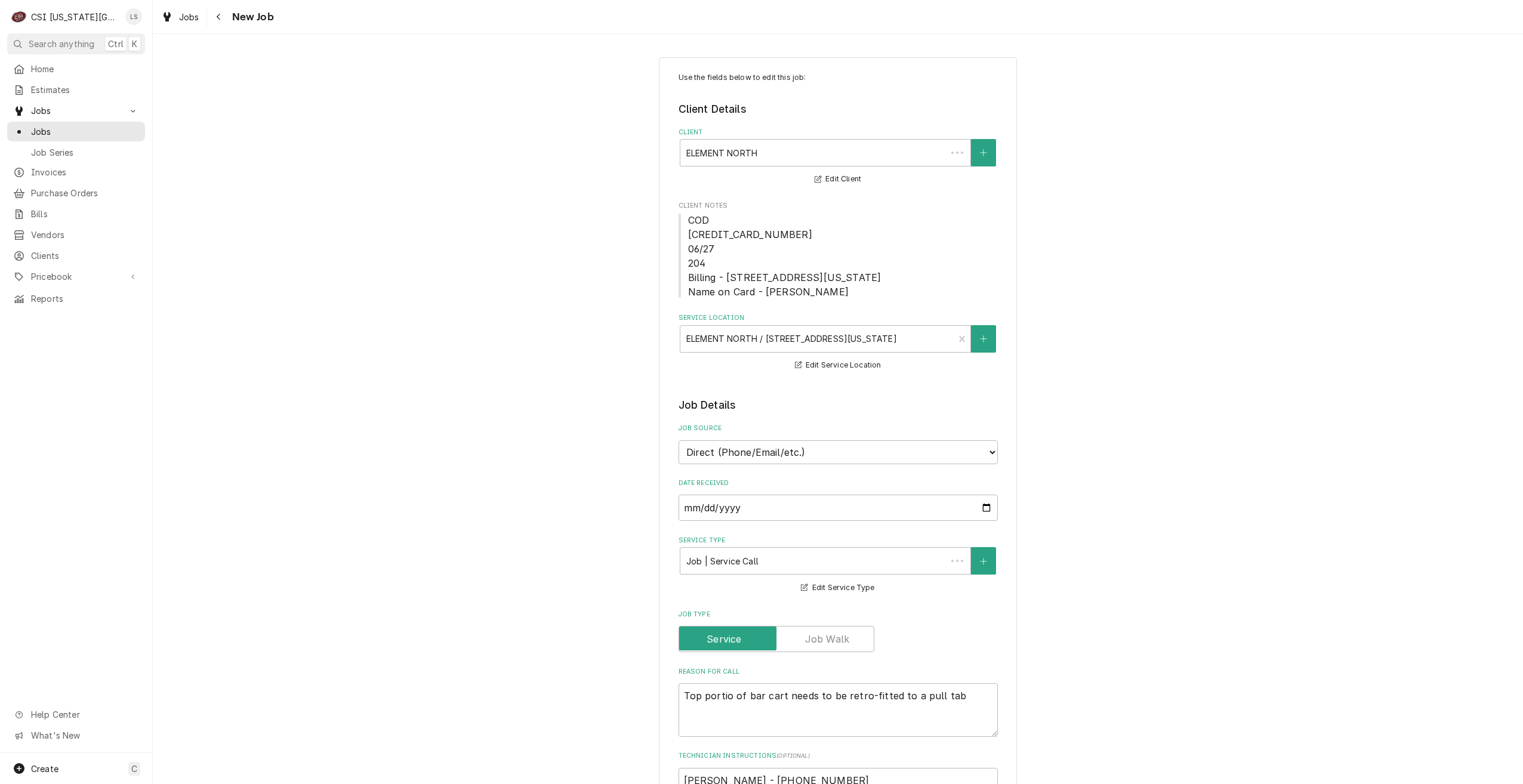
type textarea "x"
click at [62, 129] on span "Jobs" at bounding box center [85, 131] width 108 height 13
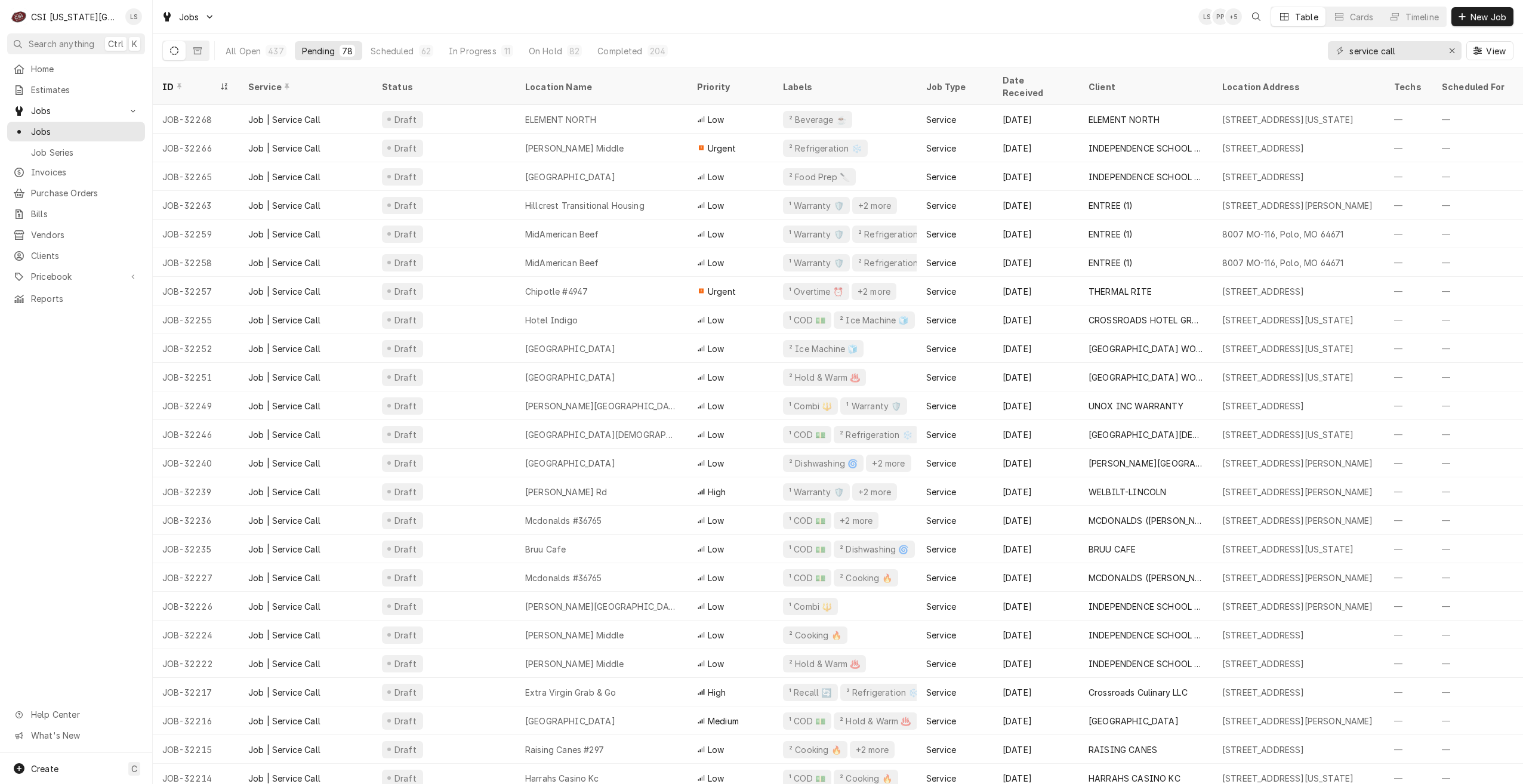
click at [853, 16] on div "Jobs LS PP + 5 Table Cards Timeline New Job" at bounding box center [838, 16] width 1370 height 34
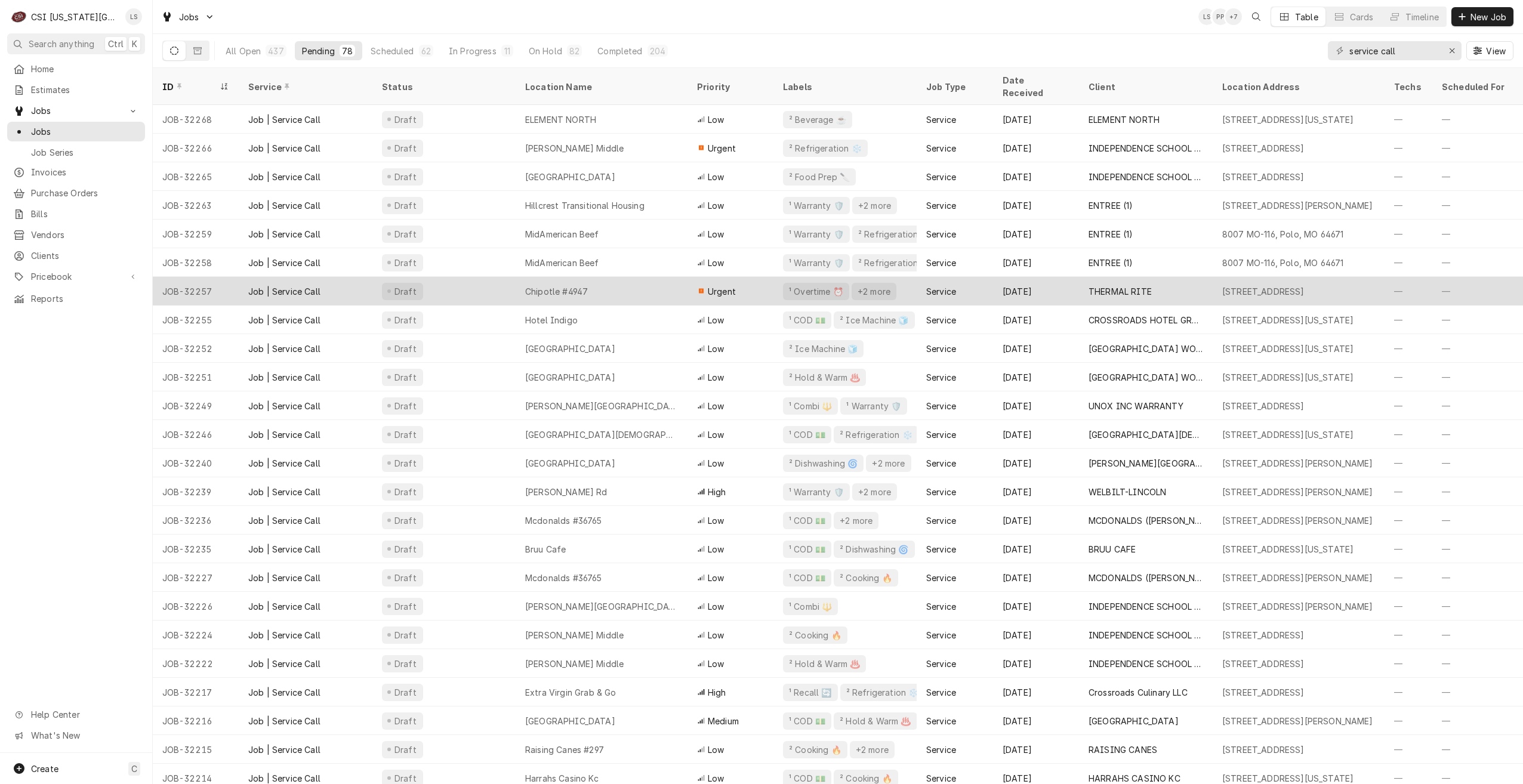
click at [646, 281] on div "Chipotle #4947" at bounding box center [602, 291] width 172 height 29
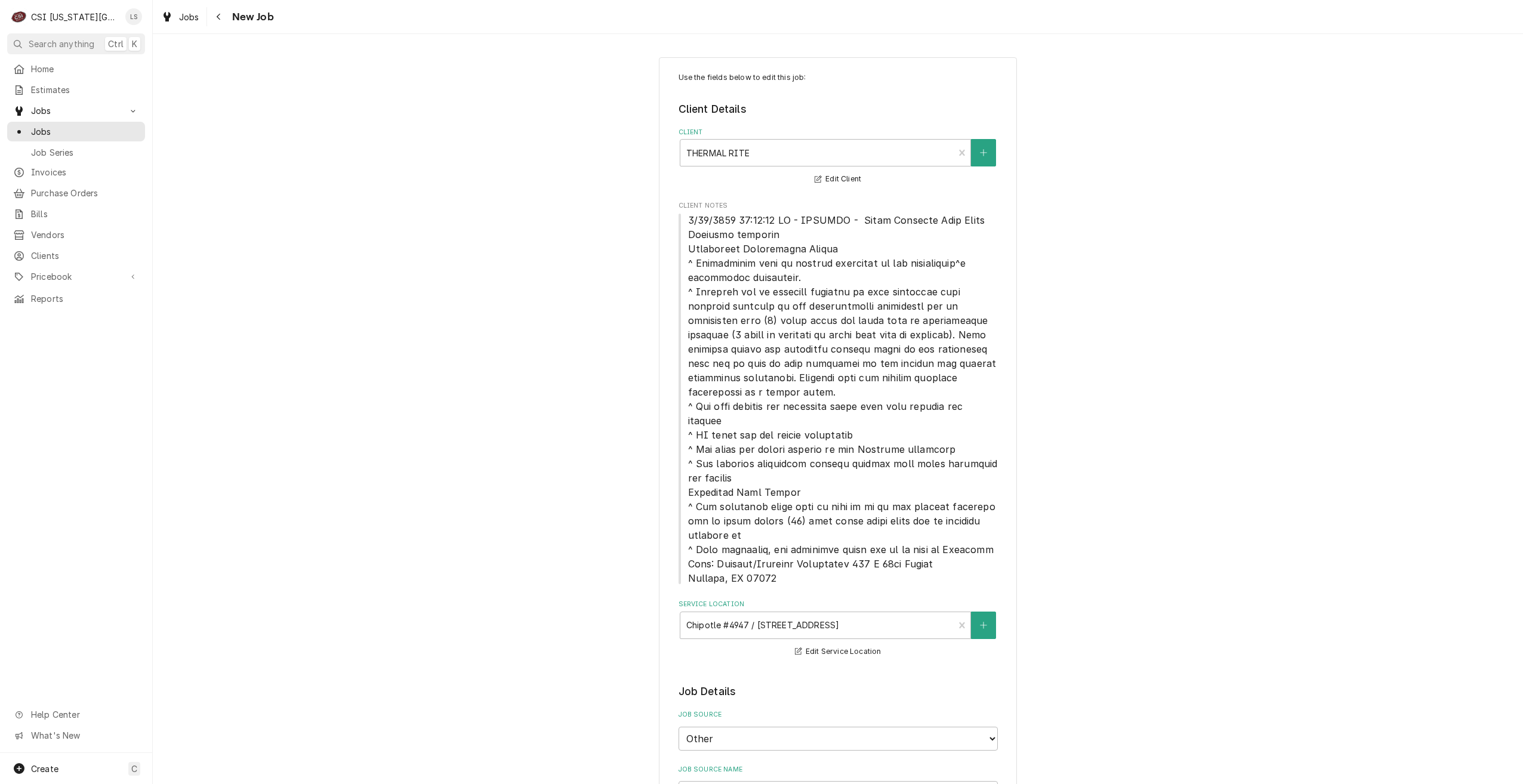
type textarea "x"
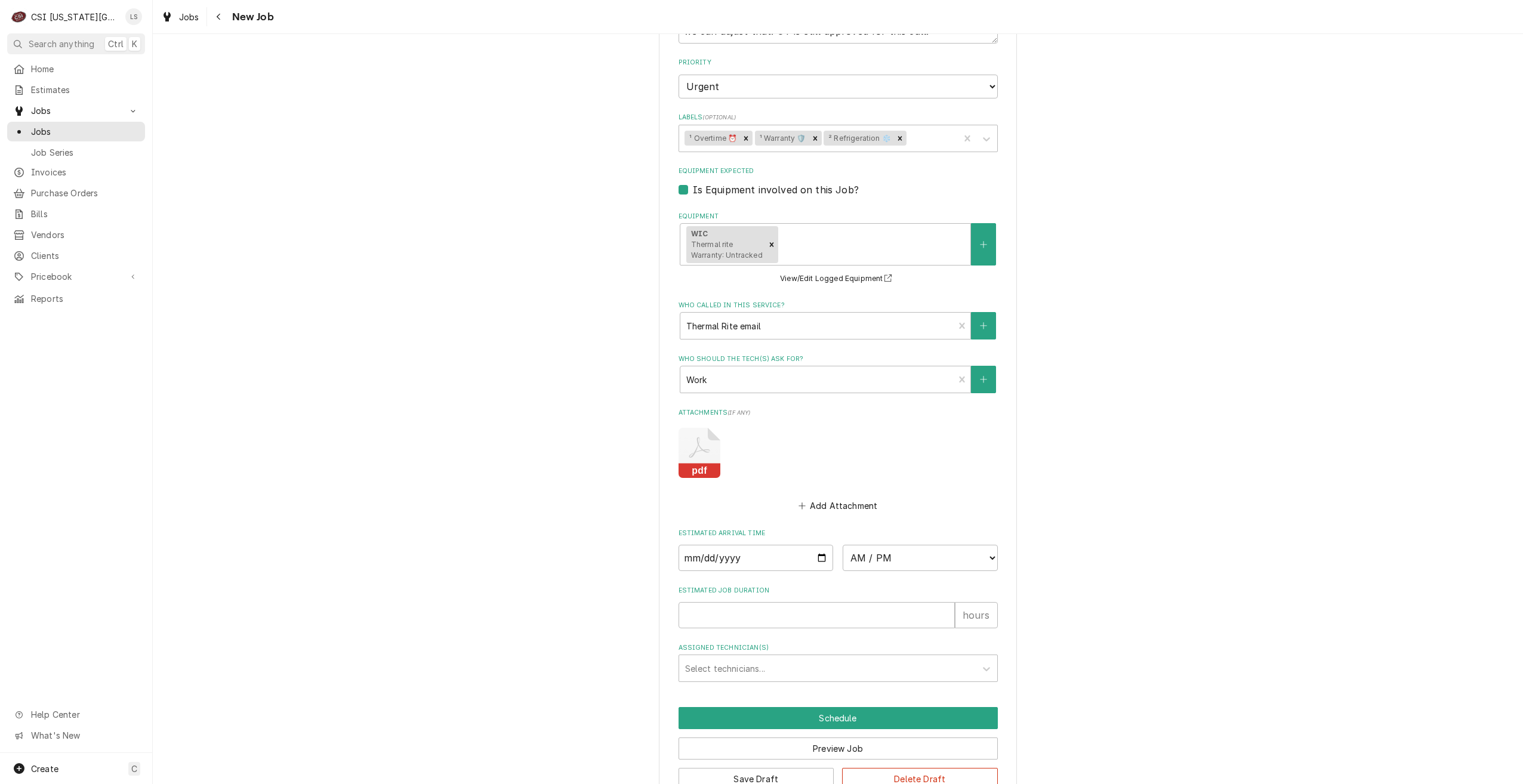
scroll to position [1224, 0]
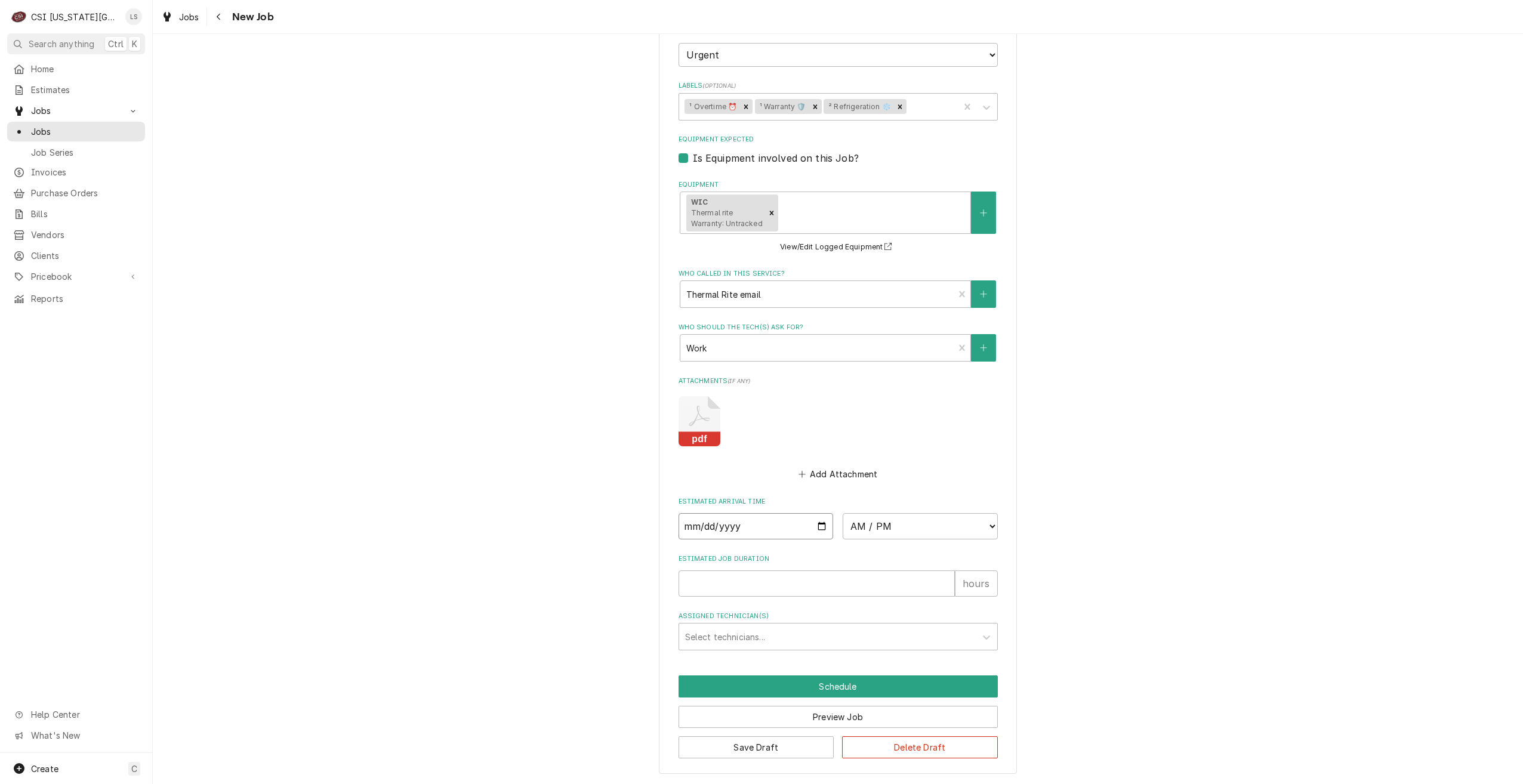
click at [816, 527] on input "Date" at bounding box center [756, 526] width 155 height 26
type input "[DATE]"
type textarea "x"
click at [876, 520] on select "AM / PM 6:00 AM 6:15 AM 6:30 AM 6:45 AM 7:00 AM 7:15 AM 7:30 AM 7:45 AM 8:00 AM…" at bounding box center [920, 526] width 155 height 26
select select "16:00:00"
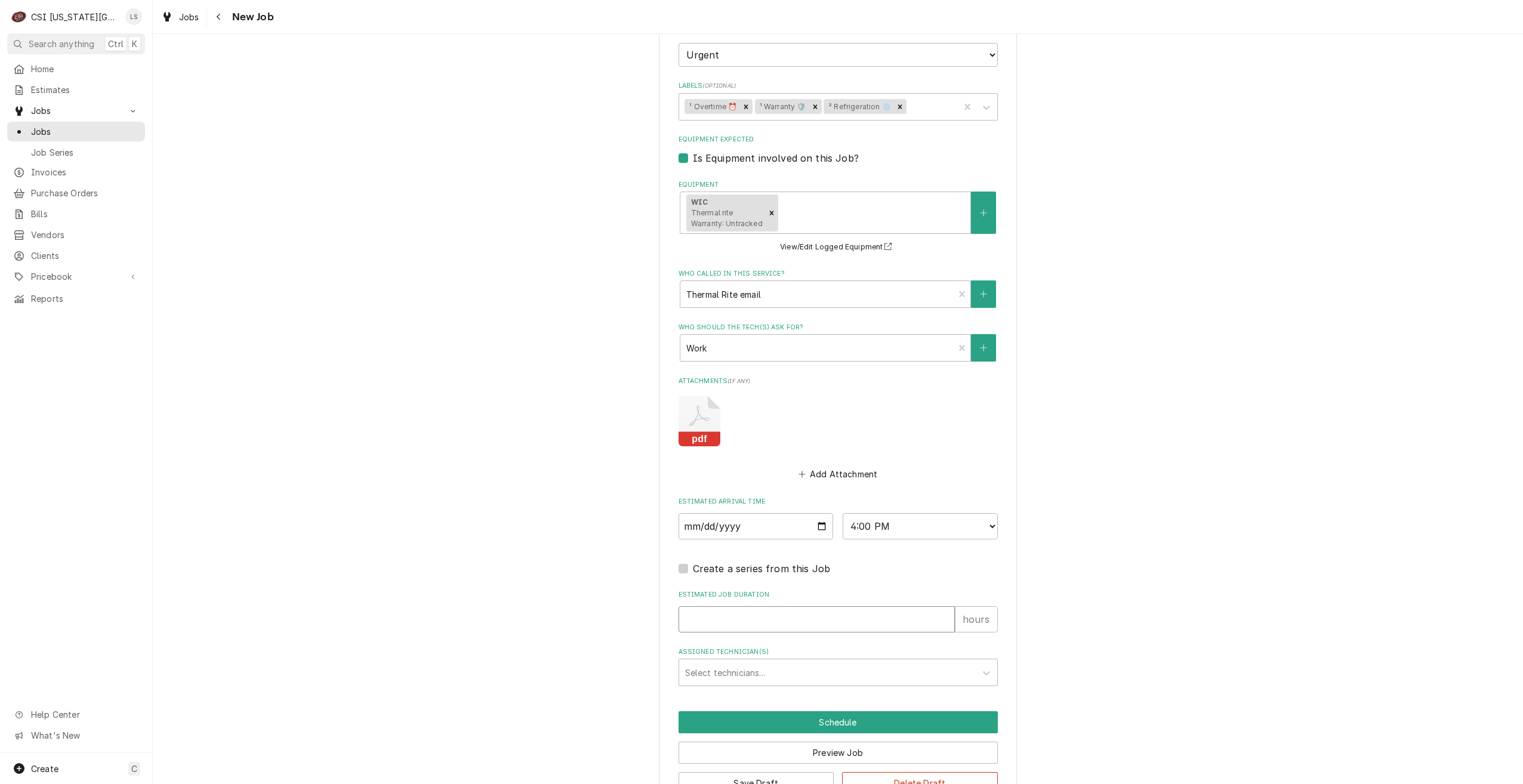
click at [902, 619] on input "Estimated Job Duration" at bounding box center [816, 618] width 276 height 26
type textarea "x"
type input "2"
type textarea "x"
type input "2"
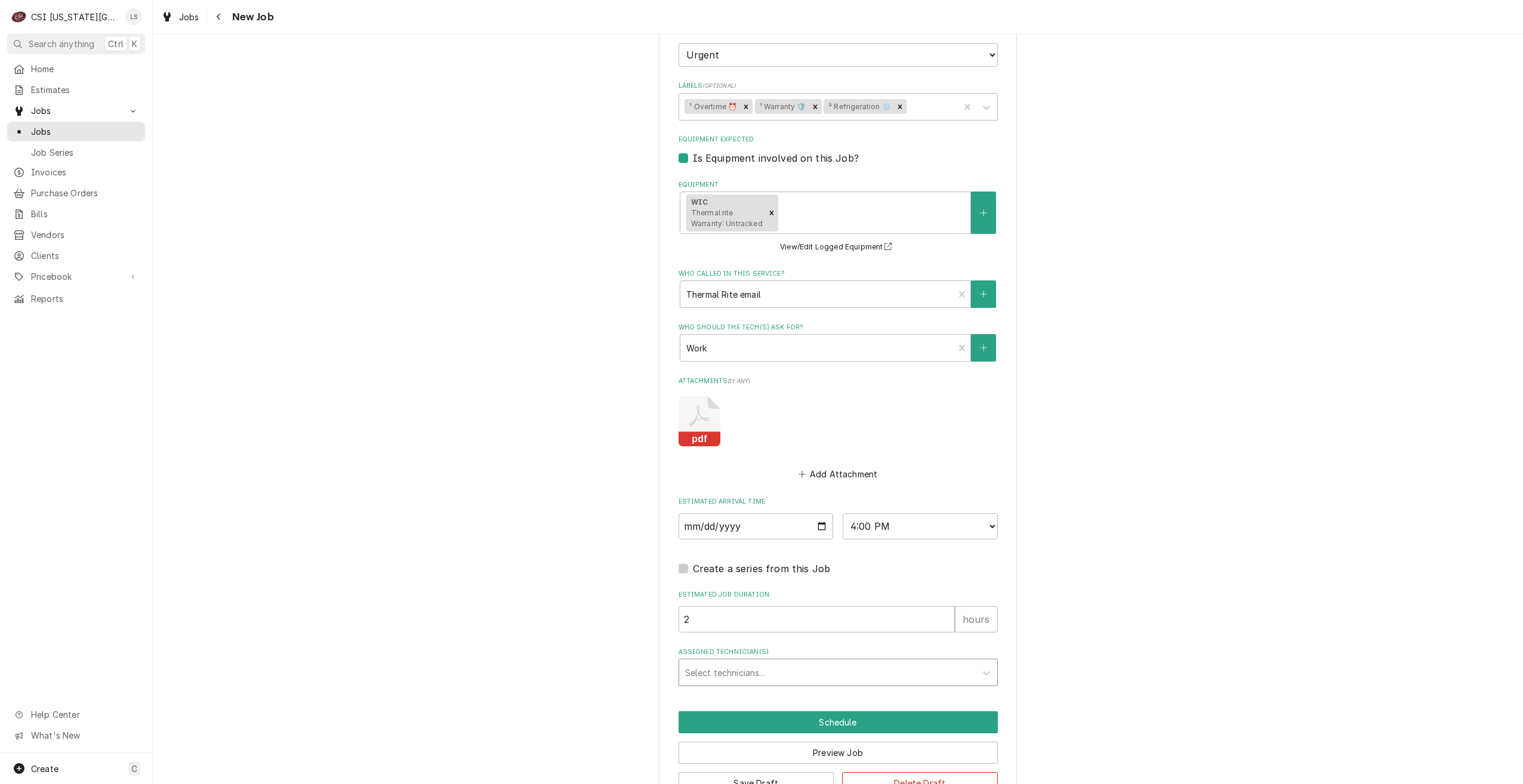
click at [937, 670] on div "Assigned Technician(s)" at bounding box center [828, 673] width 285 height 21
type input "phil"
click at [899, 699] on div "Phil Bustamante" at bounding box center [838, 698] width 319 height 18
type textarea "x"
click at [912, 723] on button "Schedule" at bounding box center [838, 722] width 320 height 22
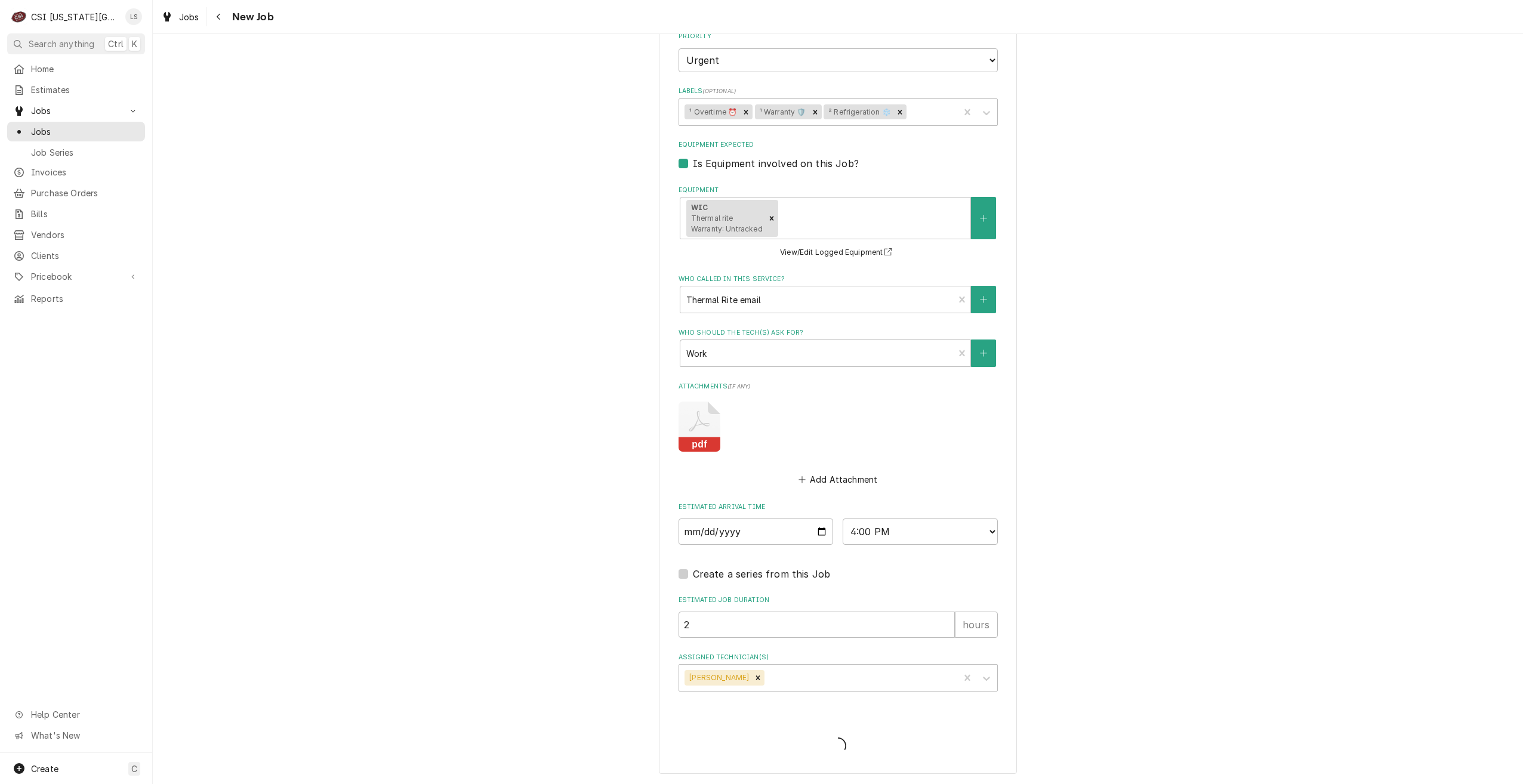
scroll to position [1220, 0]
type textarea "x"
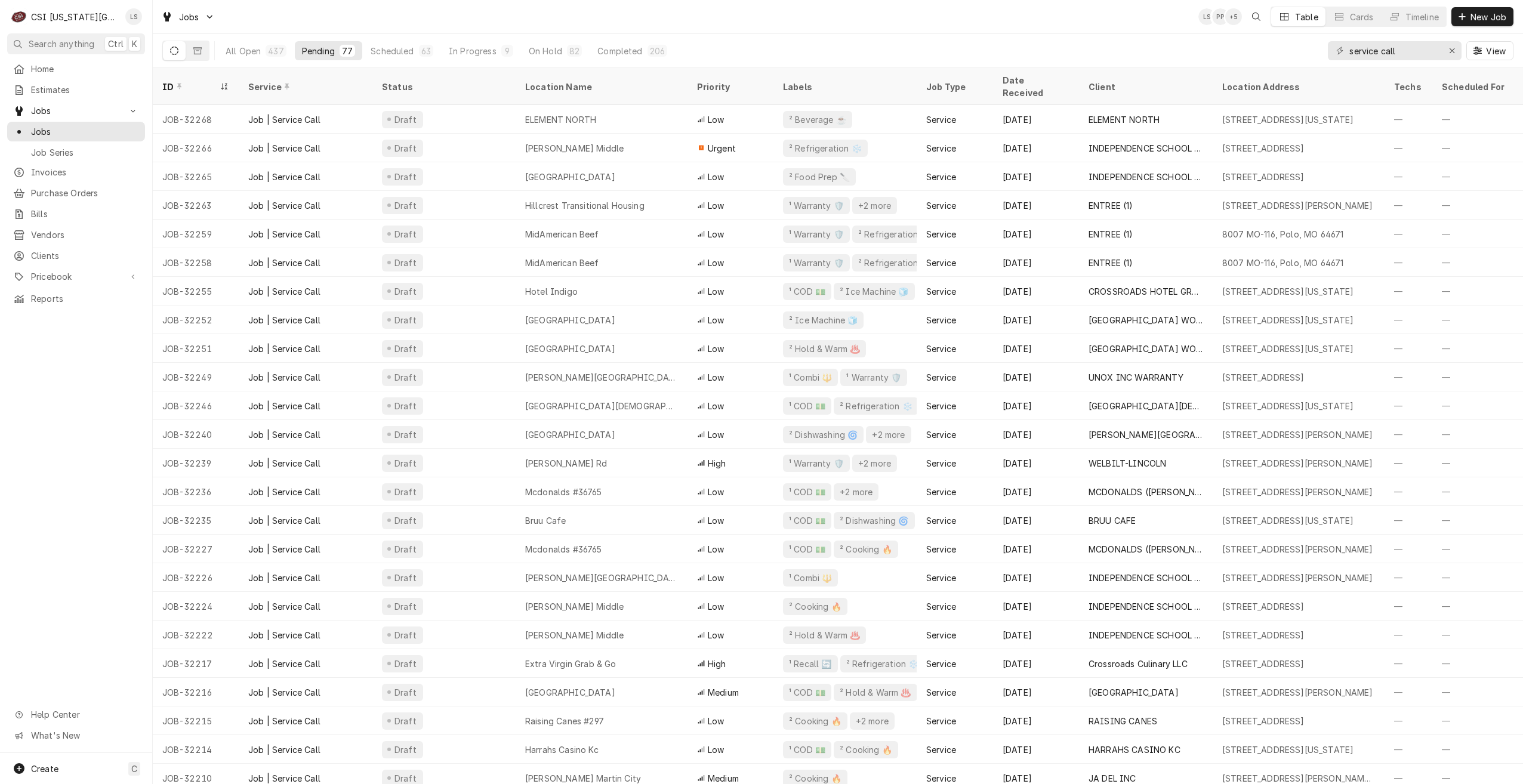
click at [1057, 35] on div "All Open 437 Pending 77 Scheduled 63 In Progress 9 On Hold 82 Completed 206 ser…" at bounding box center [838, 50] width 1351 height 34
click at [985, 38] on div "All Open 437 Pending 77 Scheduled 63 In Progress 9 On Hold 82 Completed 206 ser…" at bounding box center [838, 50] width 1351 height 34
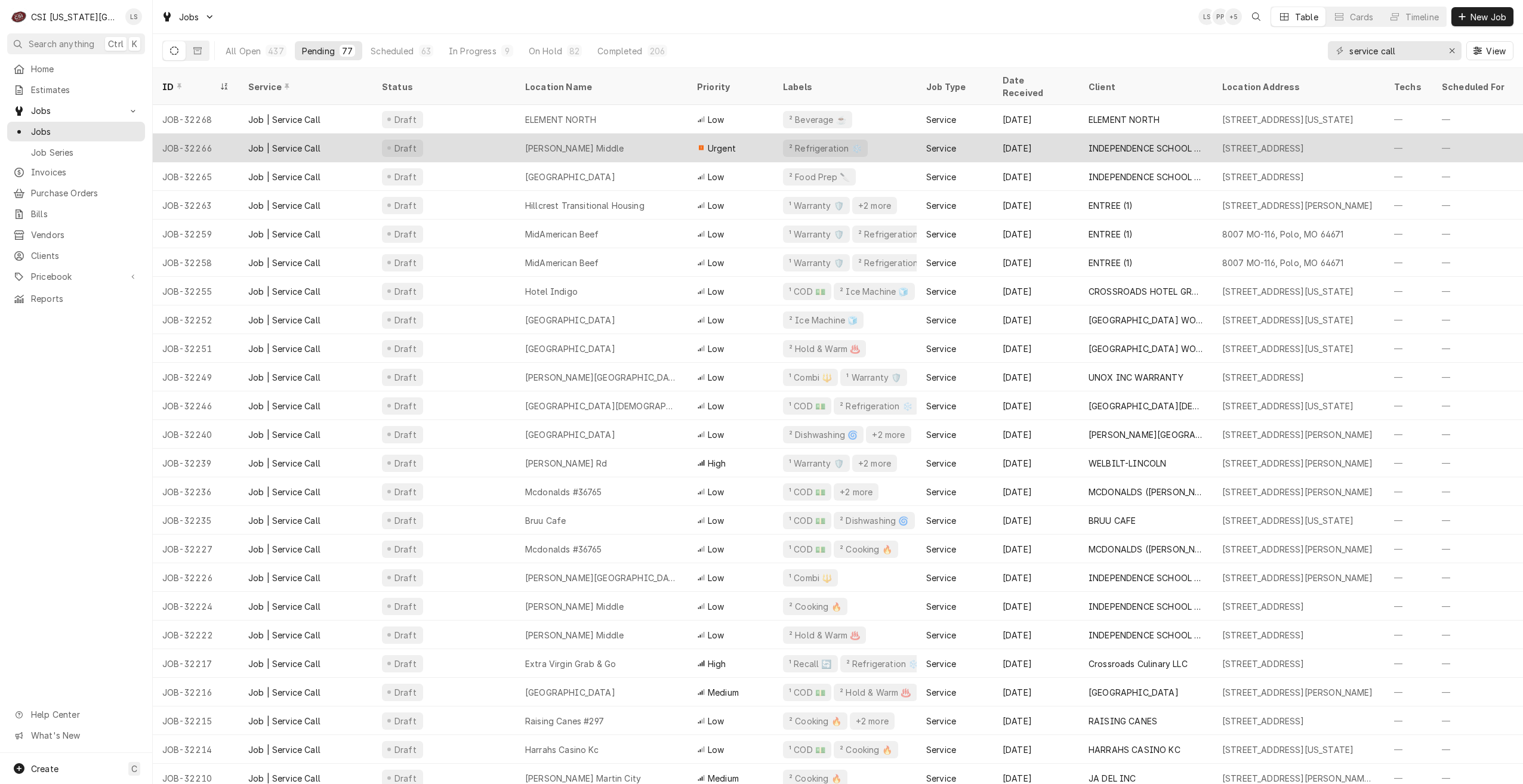
click at [635, 134] on div "[PERSON_NAME] Middle" at bounding box center [602, 148] width 172 height 29
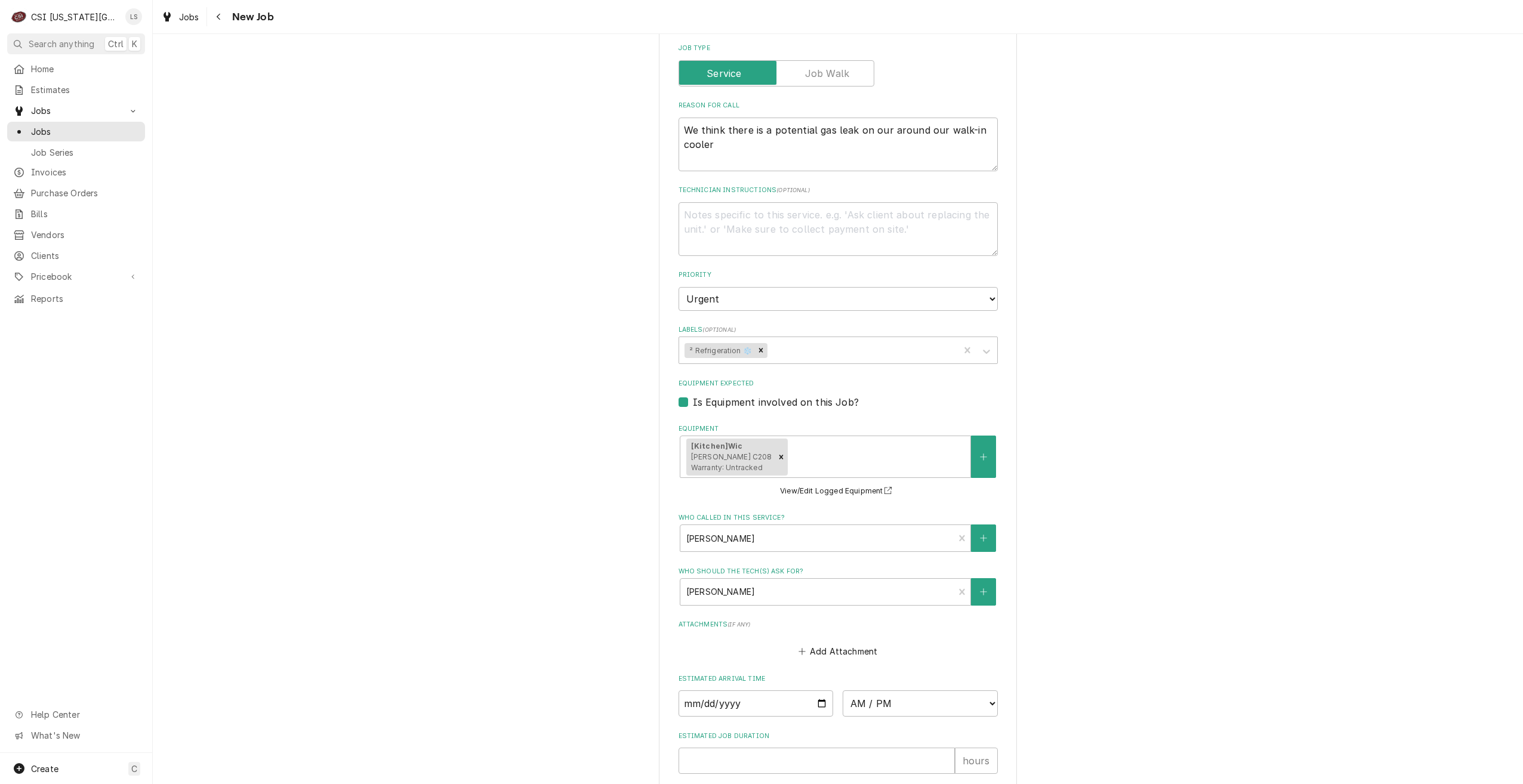
scroll to position [983, 0]
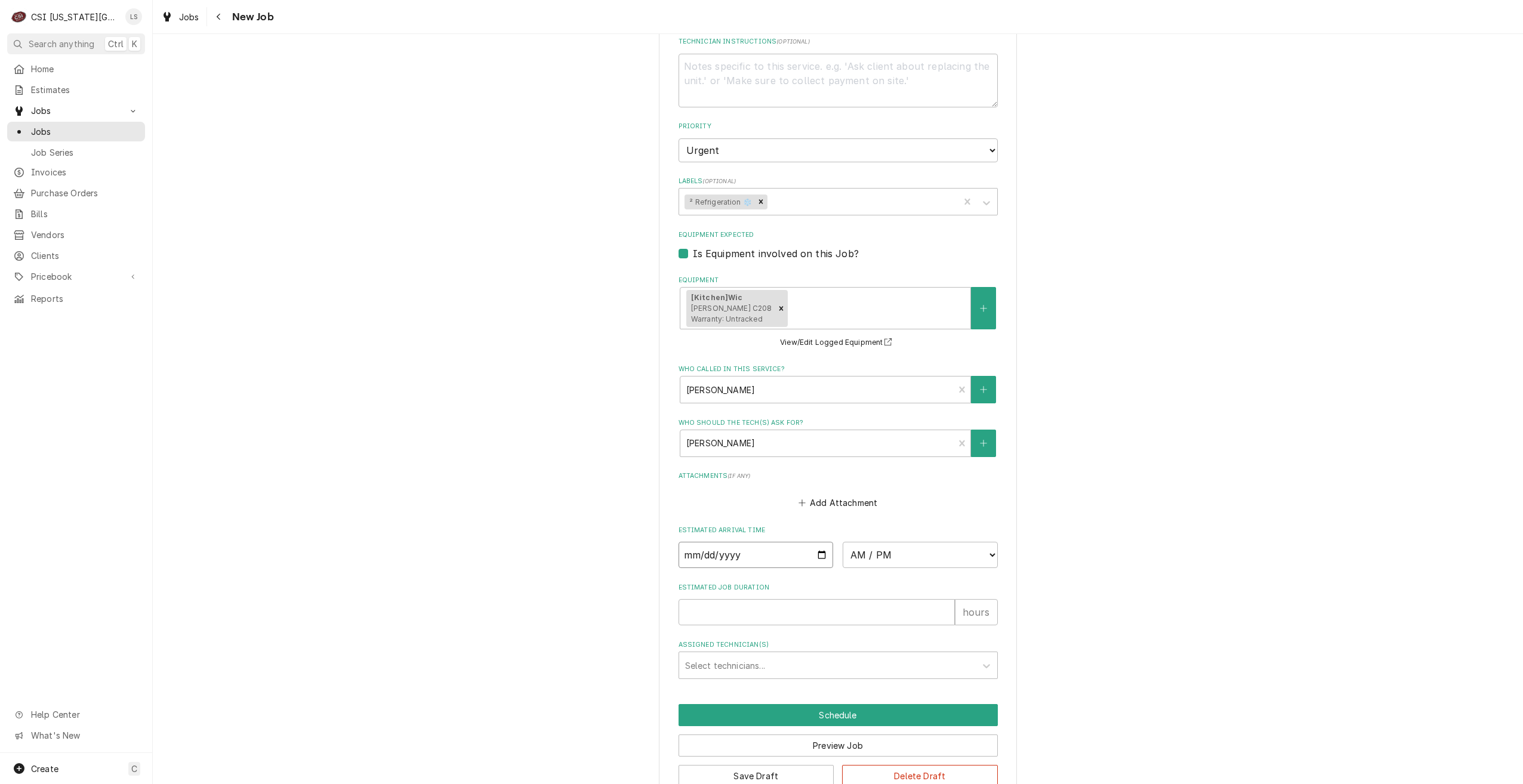
click at [819, 542] on input "Date" at bounding box center [756, 555] width 155 height 26
type textarea "x"
type input "[DATE]"
type textarea "x"
click at [892, 542] on select "AM / PM 6:00 AM 6:15 AM 6:30 AM 6:45 AM 7:00 AM 7:15 AM 7:30 AM 7:45 AM 8:00 AM…" at bounding box center [920, 555] width 155 height 26
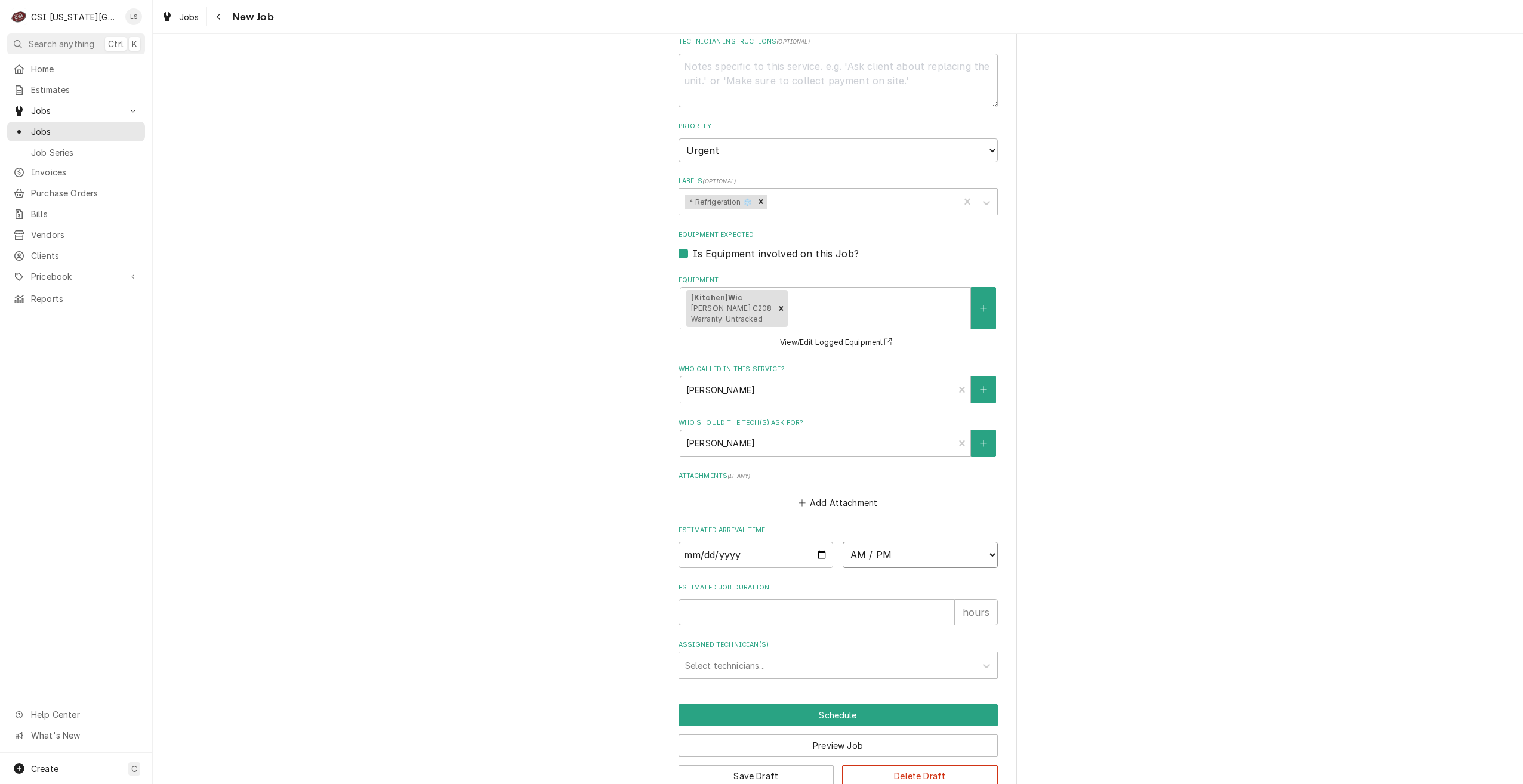
select select "15:00:00"
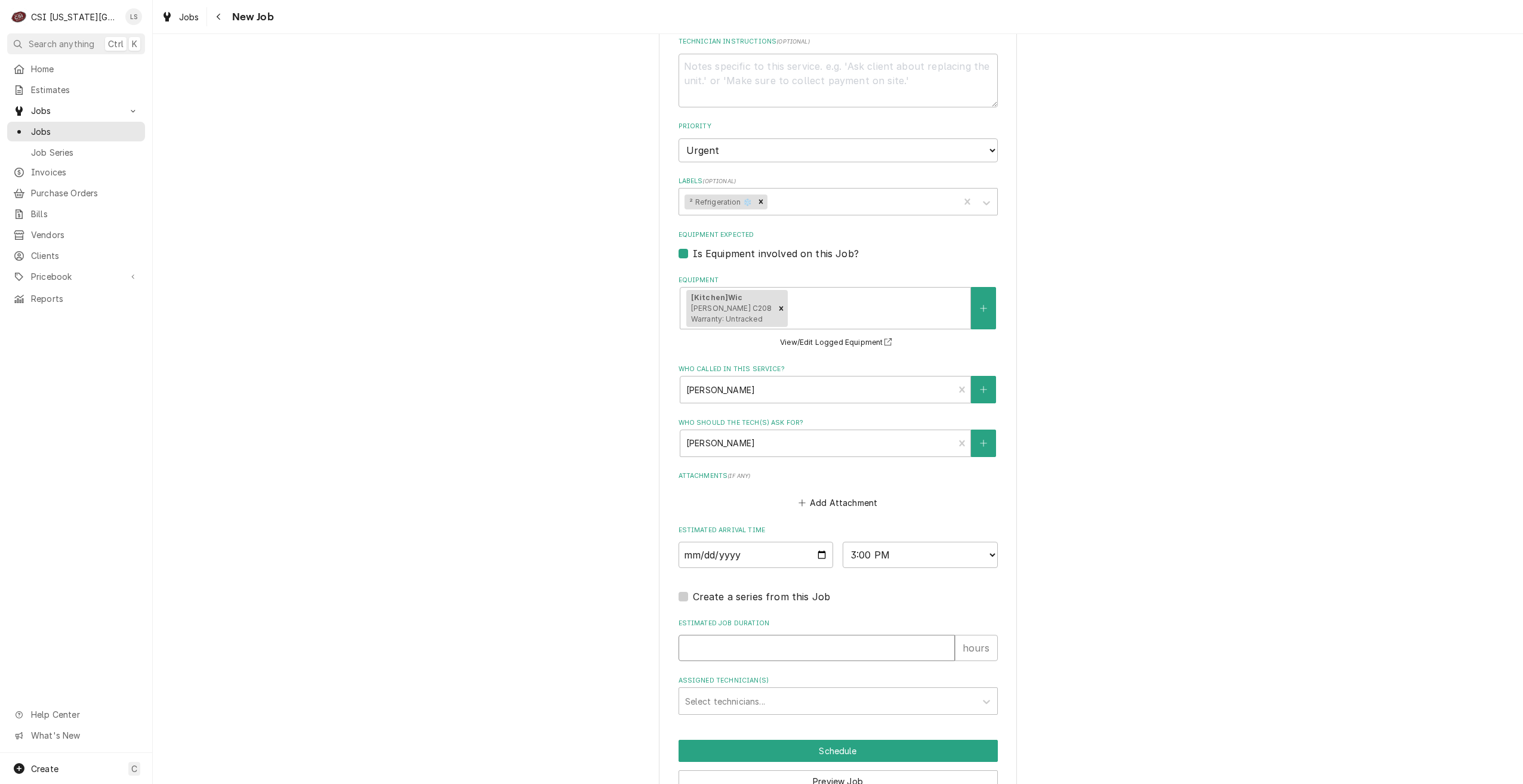
click at [769, 635] on input "Estimated Job Duration" at bounding box center [816, 648] width 276 height 26
type textarea "x"
type input "2"
type textarea "x"
type input "2"
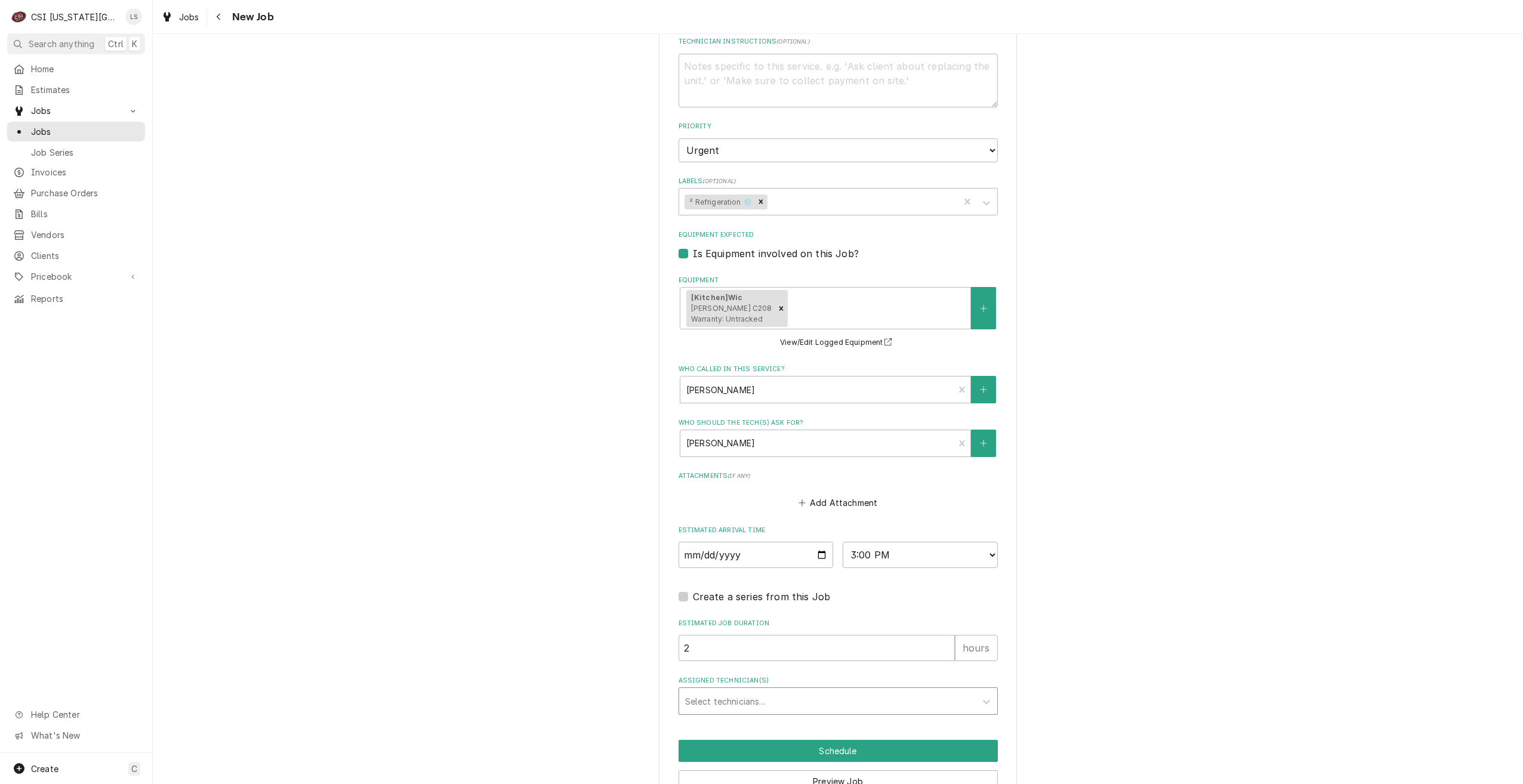
click at [780, 690] on div "Assigned Technician(s)" at bounding box center [828, 701] width 285 height 21
type input "d"
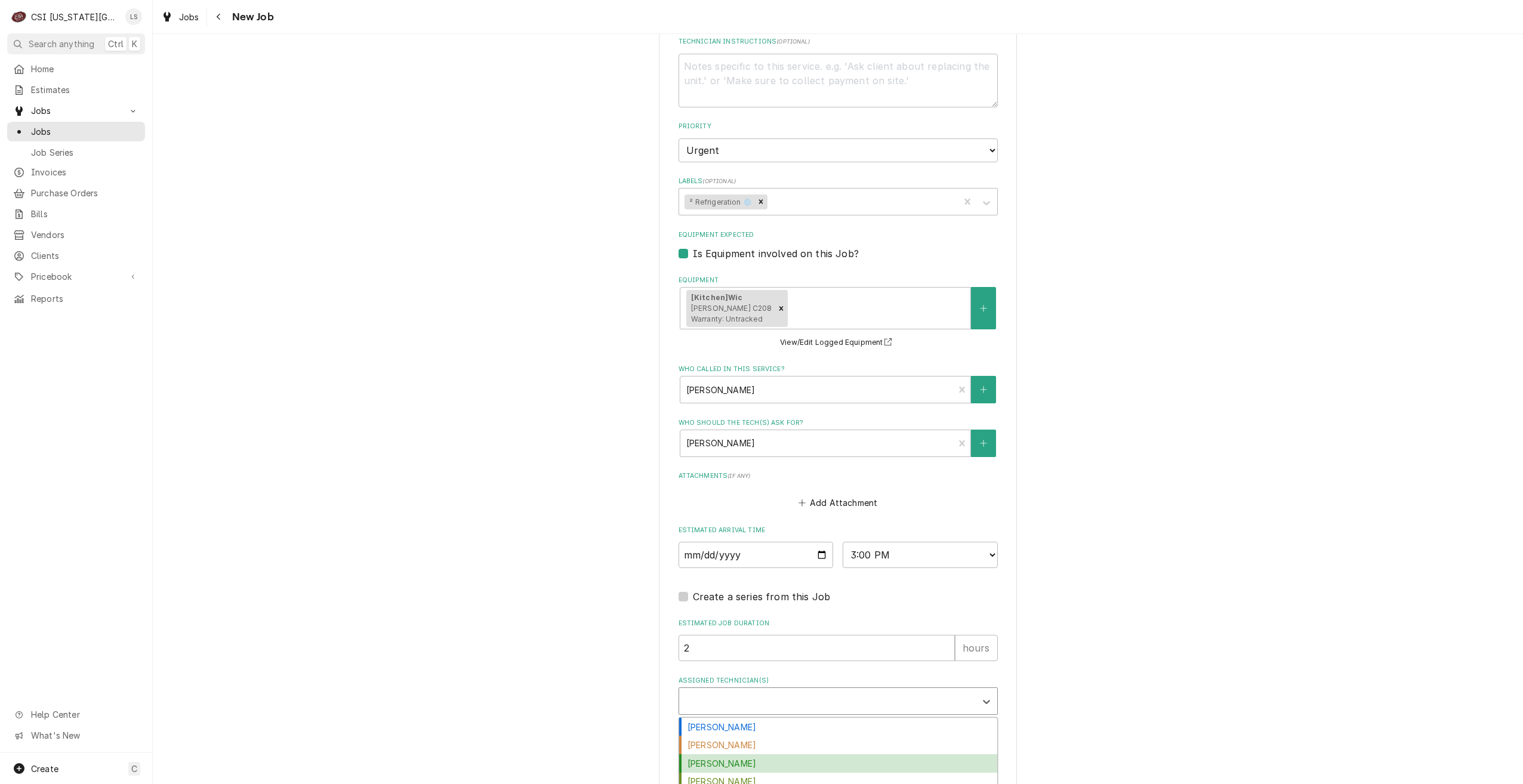
type textarea "x"
type input "ste"
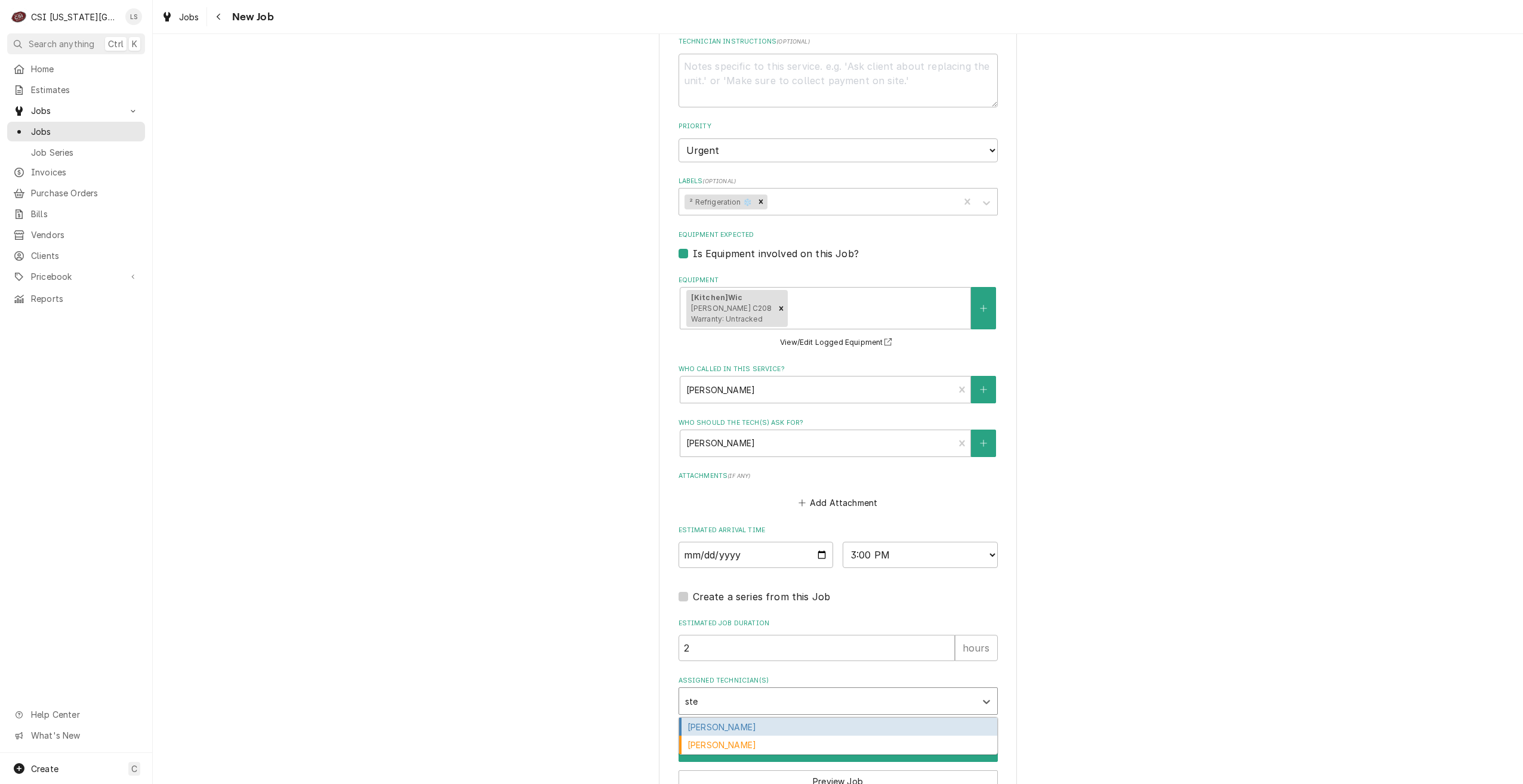
click at [780, 717] on div "Steve Ethridge" at bounding box center [838, 726] width 319 height 18
type textarea "x"
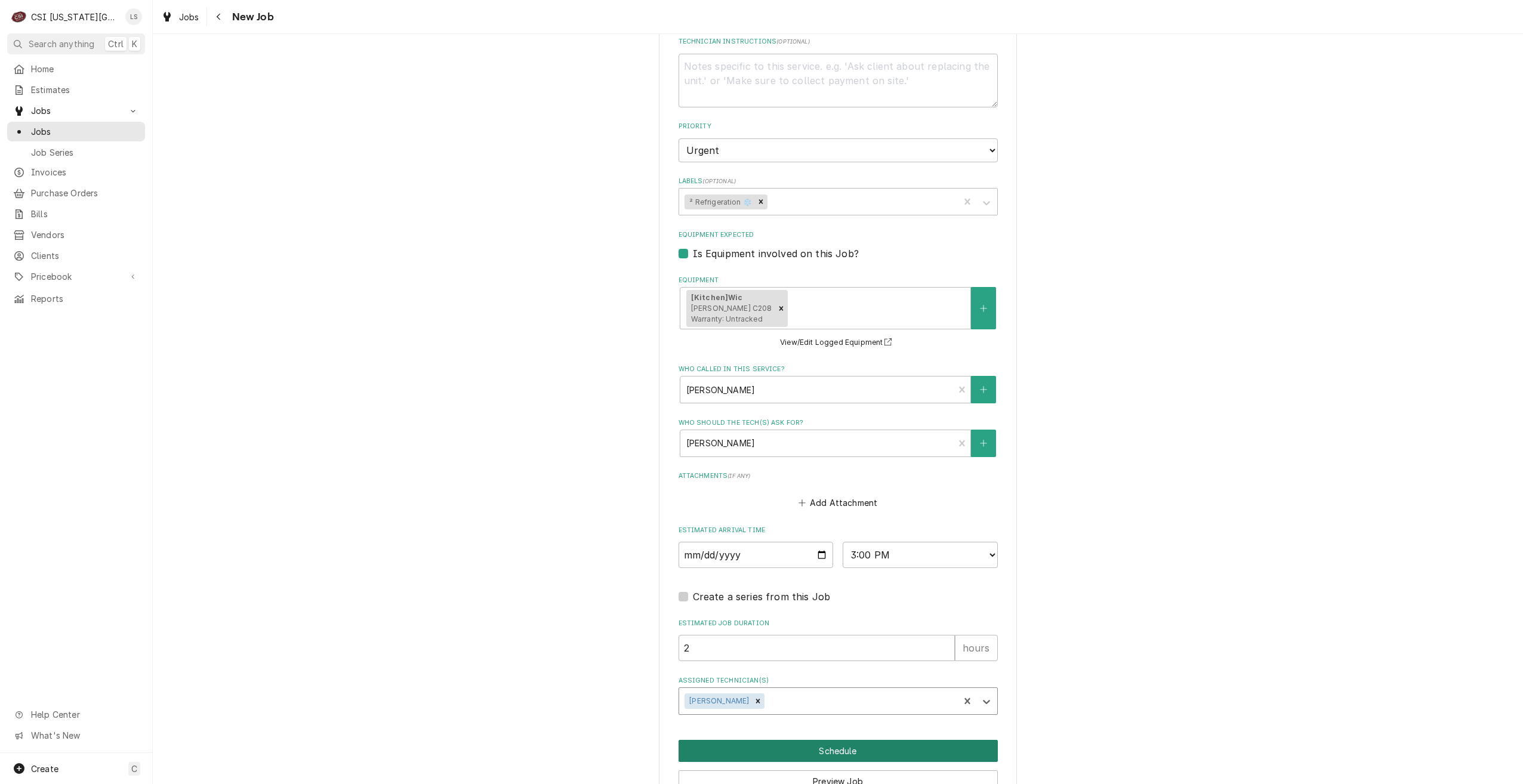
click at [807, 739] on button "Schedule" at bounding box center [838, 750] width 320 height 22
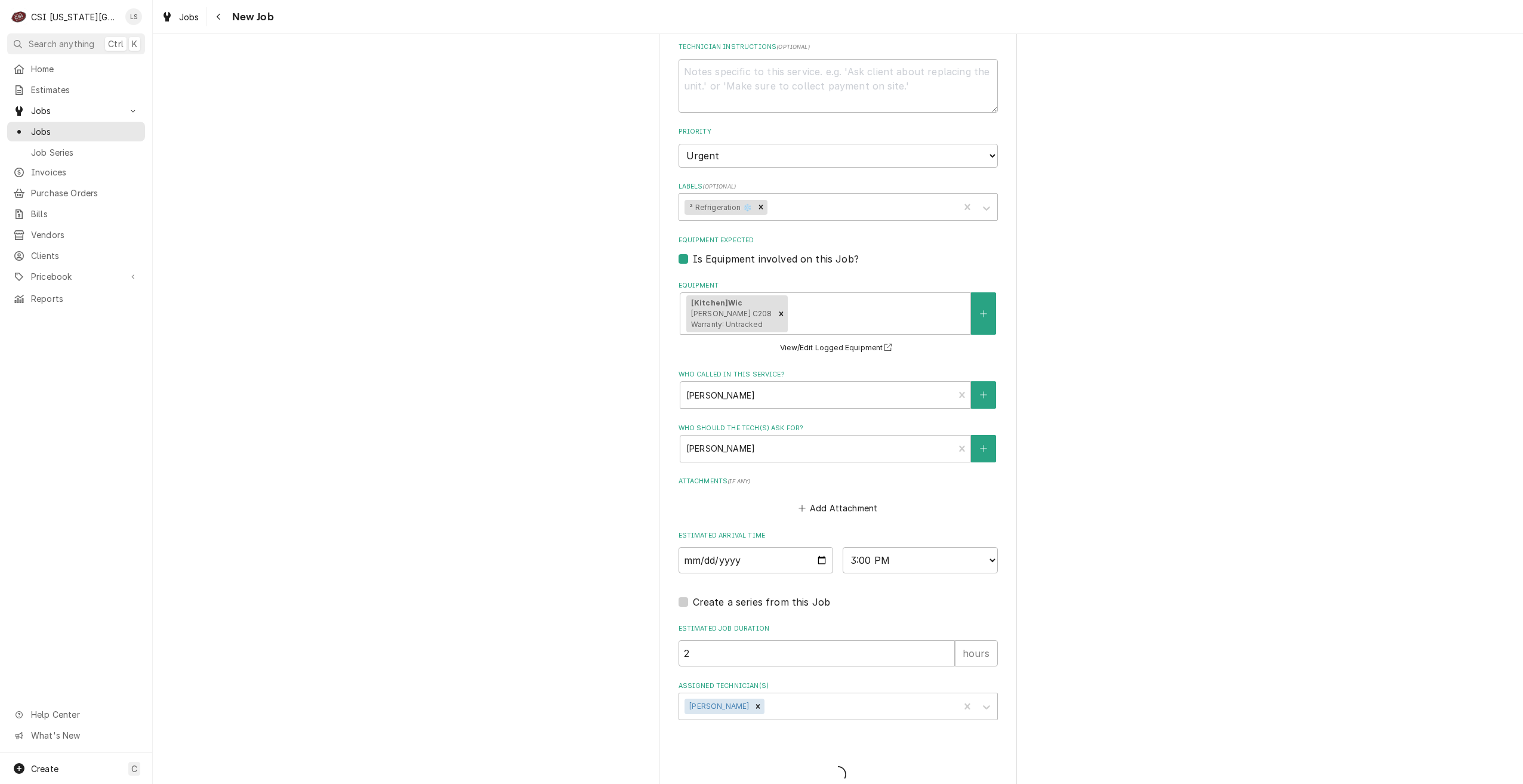
type textarea "x"
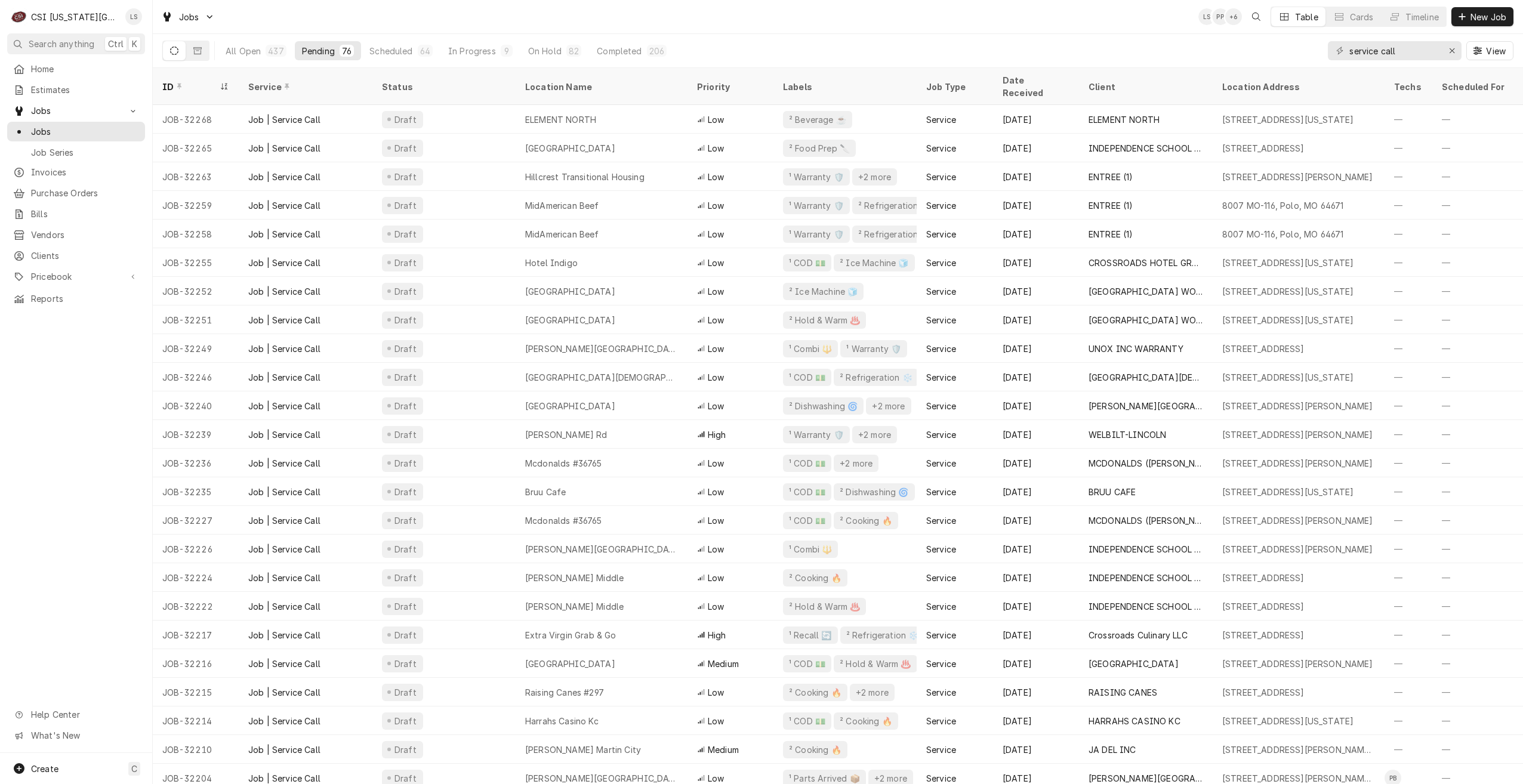
click at [1120, 36] on div "All Open 437 Pending 76 Scheduled 64 In Progress 9 On Hold 82 Completed 206 ser…" at bounding box center [838, 50] width 1351 height 34
click at [1084, 27] on div "Jobs LS PP + 4 Table Cards Timeline New Job" at bounding box center [838, 16] width 1370 height 34
click at [1008, 15] on div "Jobs LS PP + 4 Table Cards Timeline New Job" at bounding box center [838, 16] width 1370 height 34
click at [528, 2] on div "Jobs LS PP + 3 Table Cards Timeline New Job" at bounding box center [838, 16] width 1370 height 34
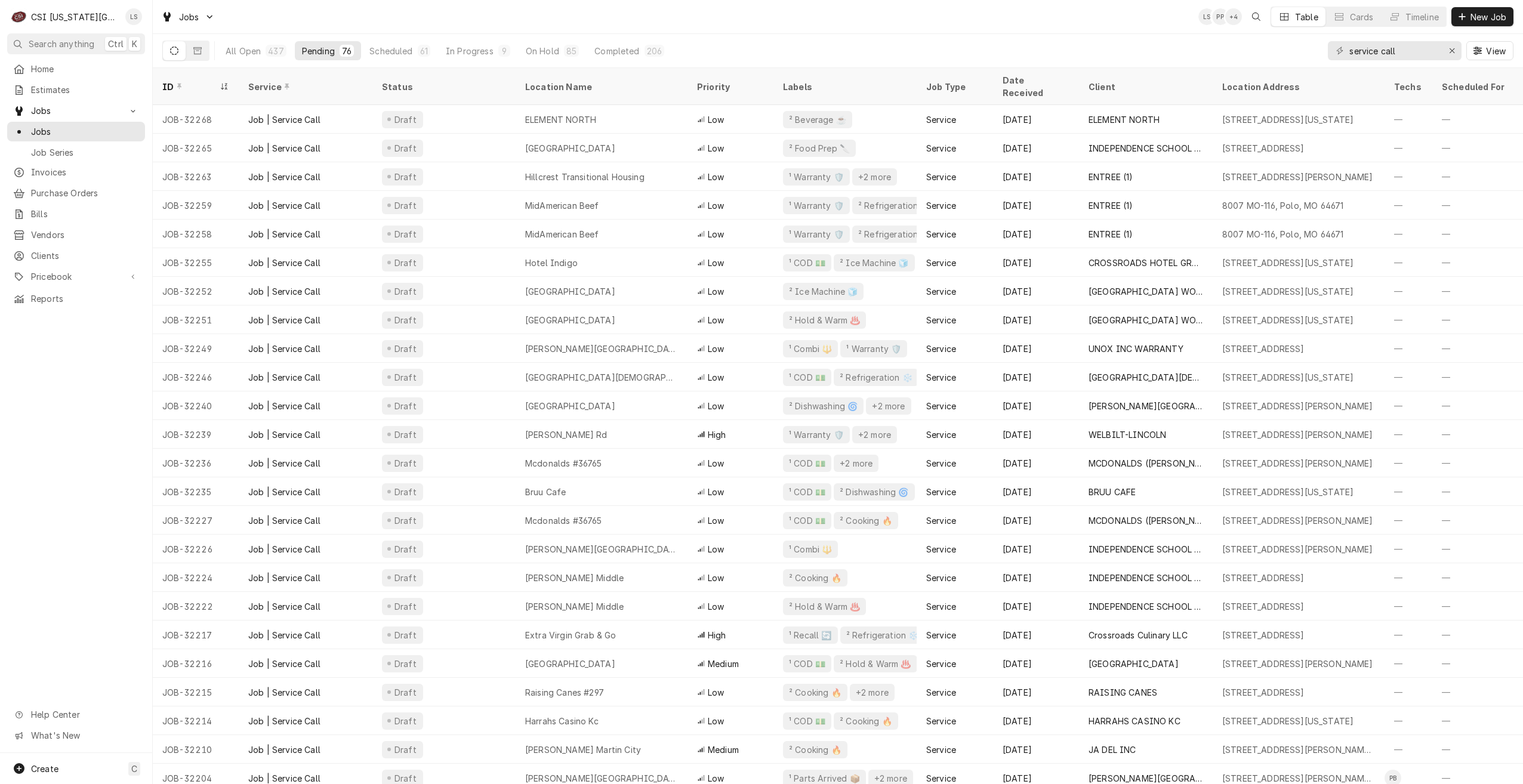
click at [1049, 15] on div "Jobs LS PP + 4 Table Cards Timeline New Job" at bounding box center [838, 16] width 1370 height 34
click at [1066, 45] on div "All Open 437 Pending 76 Scheduled 61 In Progress 9 On Hold 85 Completed 206 ser…" at bounding box center [838, 50] width 1351 height 34
click at [489, 14] on div "Jobs LS JB + 4 Table Cards Timeline New Job" at bounding box center [838, 16] width 1370 height 34
click at [553, 22] on div "Jobs LS JB + 4 Table Cards Timeline New Job" at bounding box center [838, 16] width 1370 height 34
click at [553, 22] on div "Jobs LS BG + 5 Table Cards Timeline New Job" at bounding box center [838, 16] width 1370 height 34
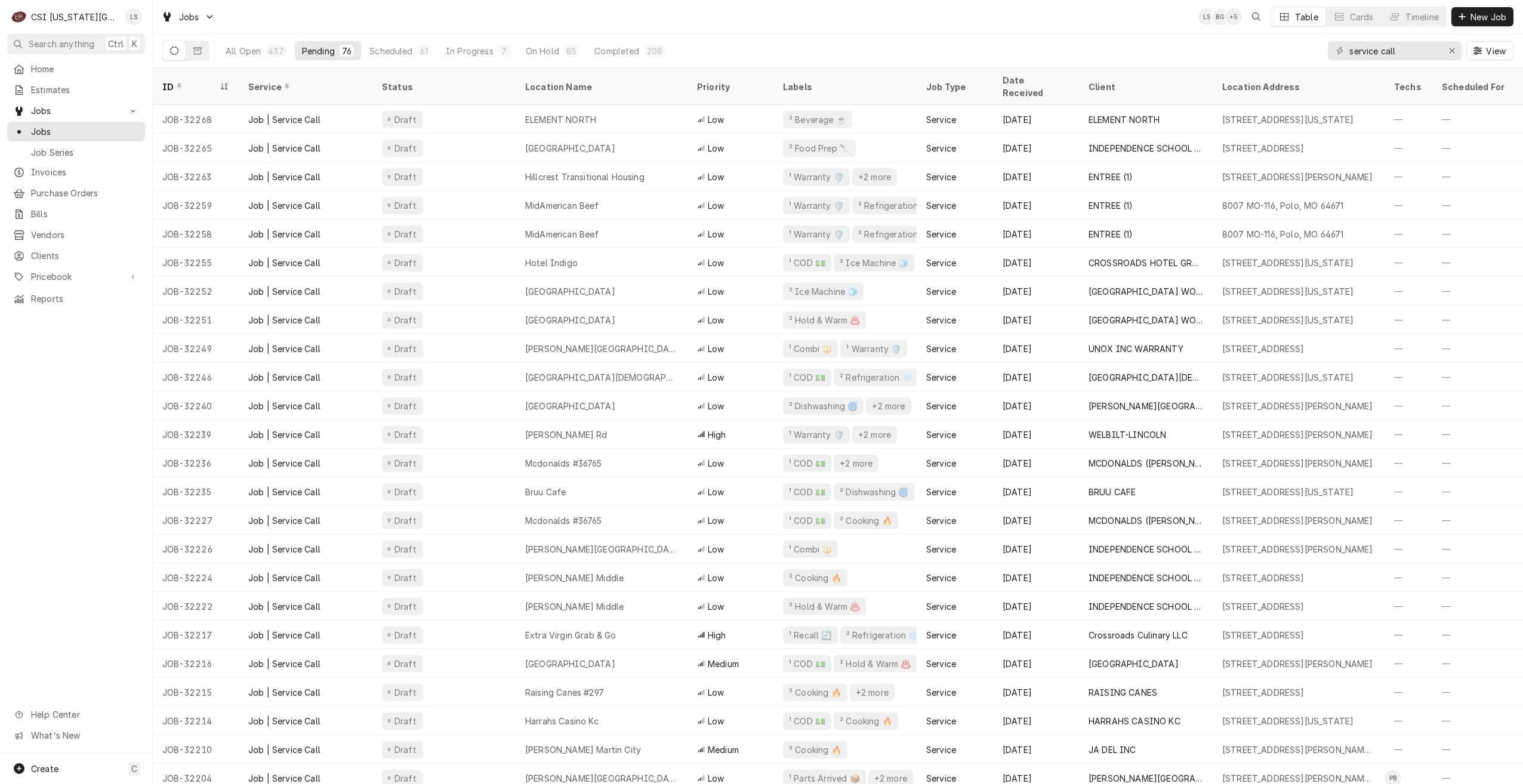
click at [894, 19] on div "Jobs LS BG + 5 Table Cards Timeline New Job" at bounding box center [838, 16] width 1370 height 34
click at [894, 19] on div "Jobs LS PP + 4 Table Cards Timeline New Job" at bounding box center [838, 16] width 1370 height 34
click at [940, 21] on div "Jobs LS PP + 3 Table Cards Timeline New Job" at bounding box center [838, 16] width 1370 height 34
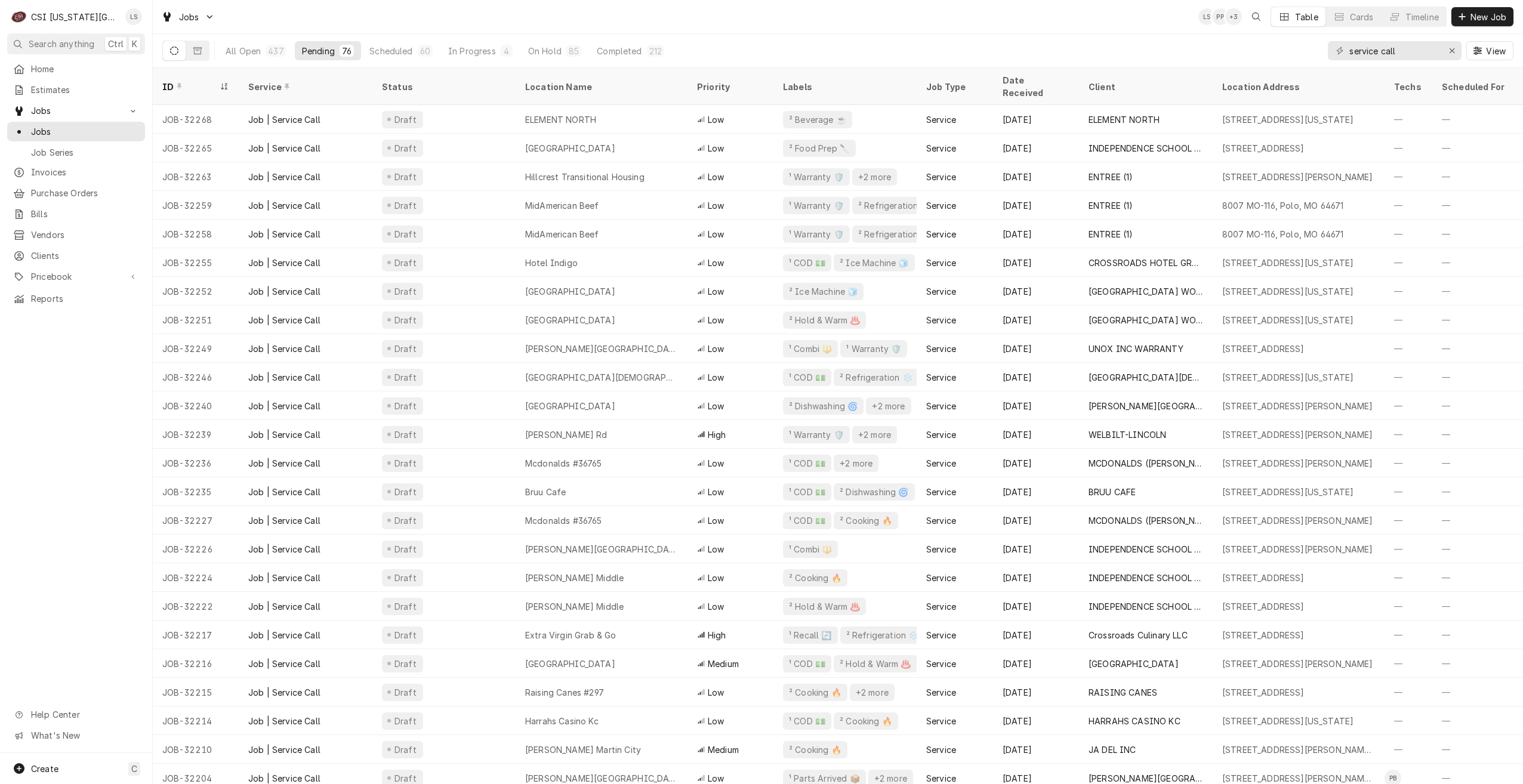
click at [940, 21] on div "Jobs LS PP + 3 Table Cards Timeline New Job" at bounding box center [838, 16] width 1370 height 34
click at [953, 37] on div "All Open 437 Pending 76 Scheduled 60 In Progress 4 On Hold 85 Completed 212 ser…" at bounding box center [838, 50] width 1351 height 34
click at [1119, 15] on div "Jobs LS PP + 3 Table Cards Timeline New Job" at bounding box center [838, 16] width 1370 height 34
click at [1199, 30] on div "Jobs LS PP + 3 Table Cards Timeline New Job" at bounding box center [838, 16] width 1370 height 34
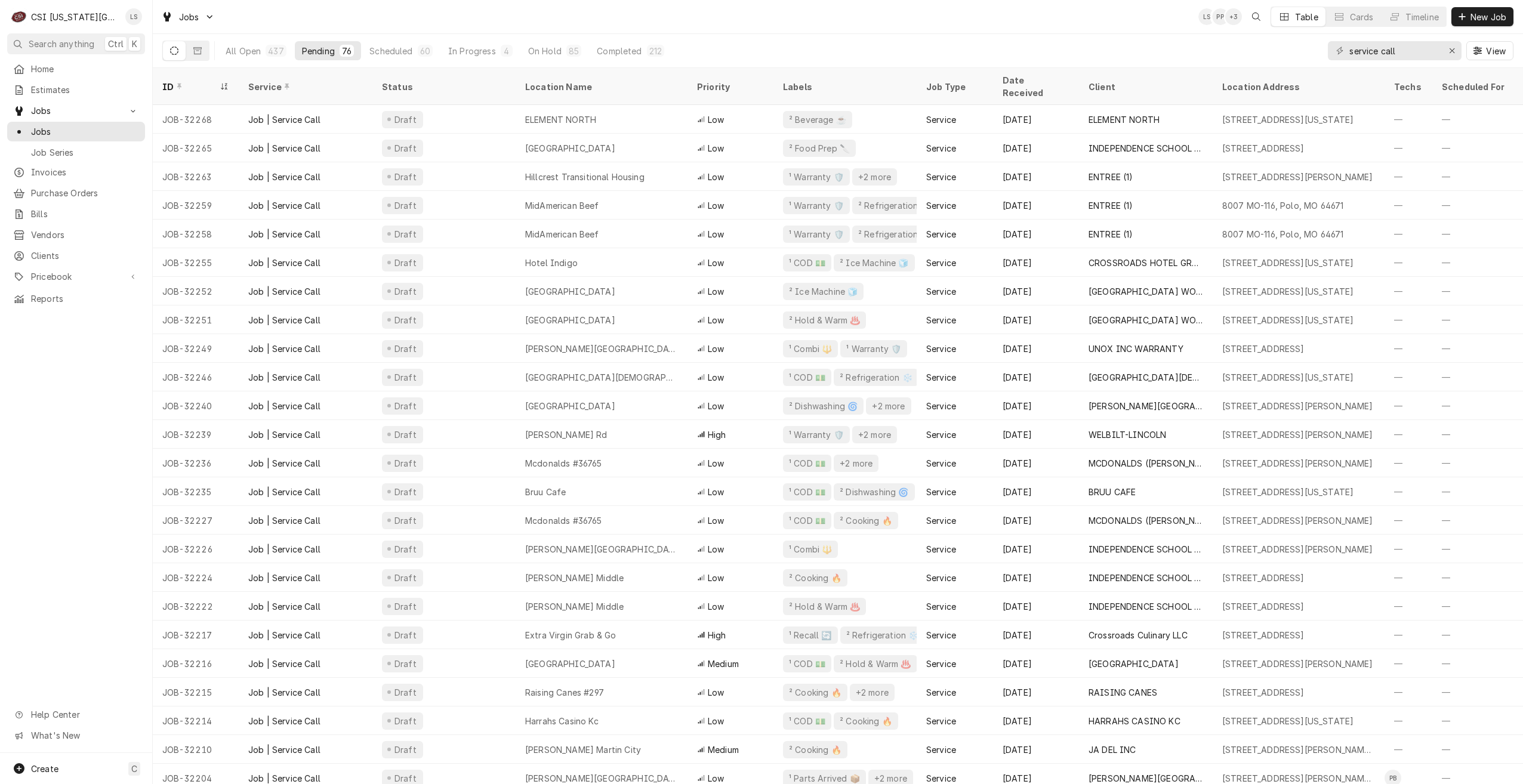
click at [1098, 19] on div "Jobs LS PP + 3 Table Cards Timeline New Job" at bounding box center [838, 16] width 1370 height 34
click at [893, 11] on div "Jobs LS PP + 3 Table Cards Timeline New Job" at bounding box center [838, 16] width 1370 height 34
click at [893, 11] on div "Jobs LS JB + 3 Table Cards Timeline New Job" at bounding box center [838, 16] width 1370 height 34
click at [464, 15] on div "Jobs LS JB + 4 Table Cards Timeline New Job" at bounding box center [838, 16] width 1370 height 34
click at [743, 15] on div "Jobs LS JB + 4 Table Cards Timeline New Job" at bounding box center [838, 16] width 1370 height 34
